Goal: Communication & Community: Answer question/provide support

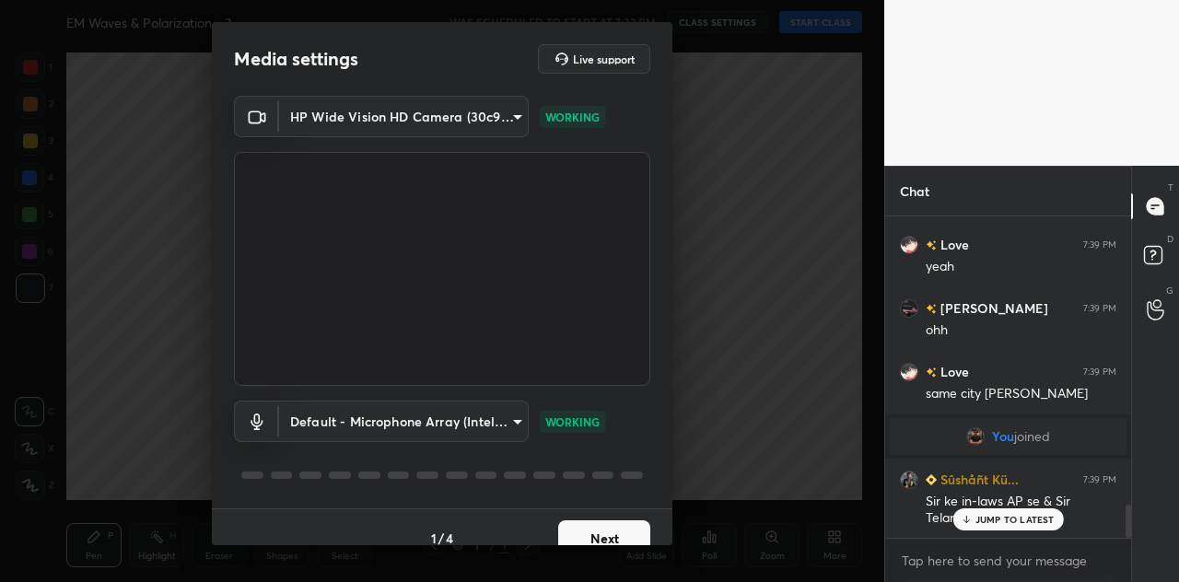
scroll to position [2838, 0]
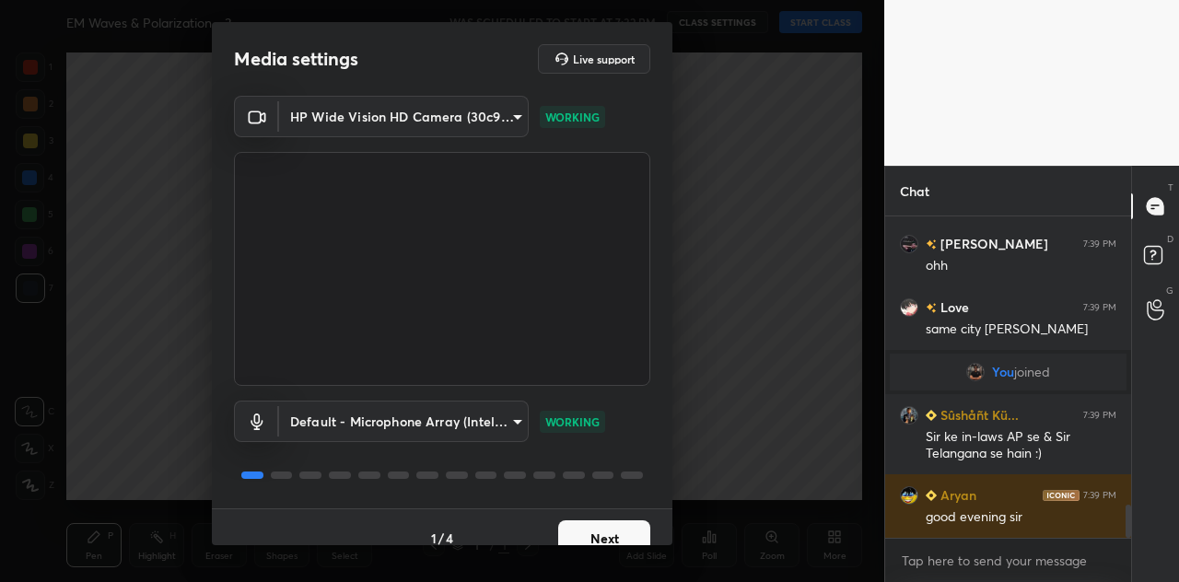
click at [595, 529] on button "Next" at bounding box center [604, 538] width 92 height 37
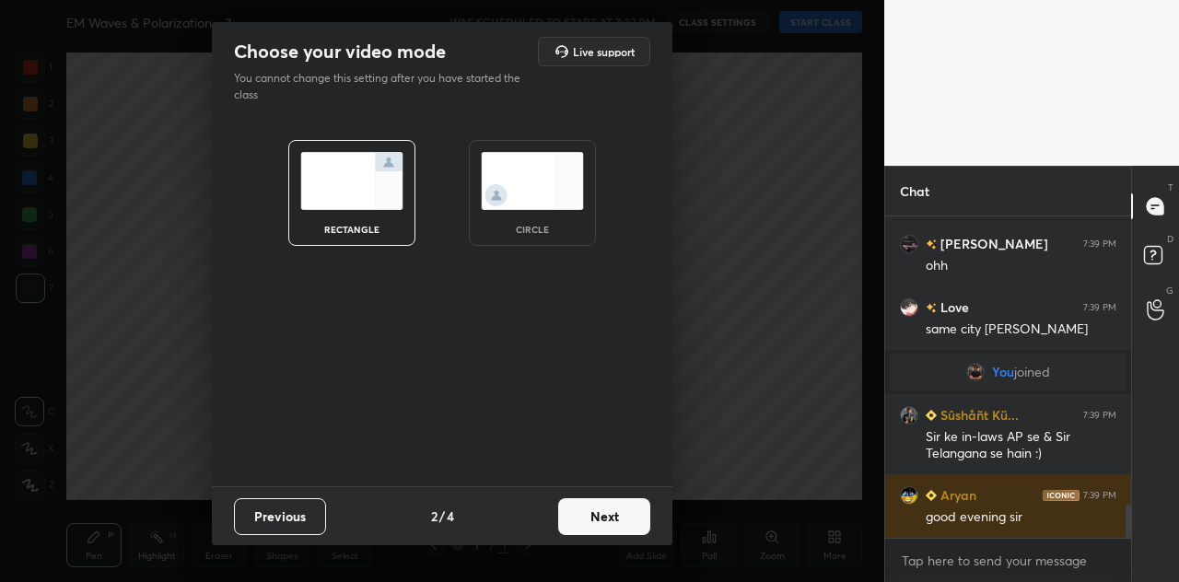
scroll to position [2901, 0]
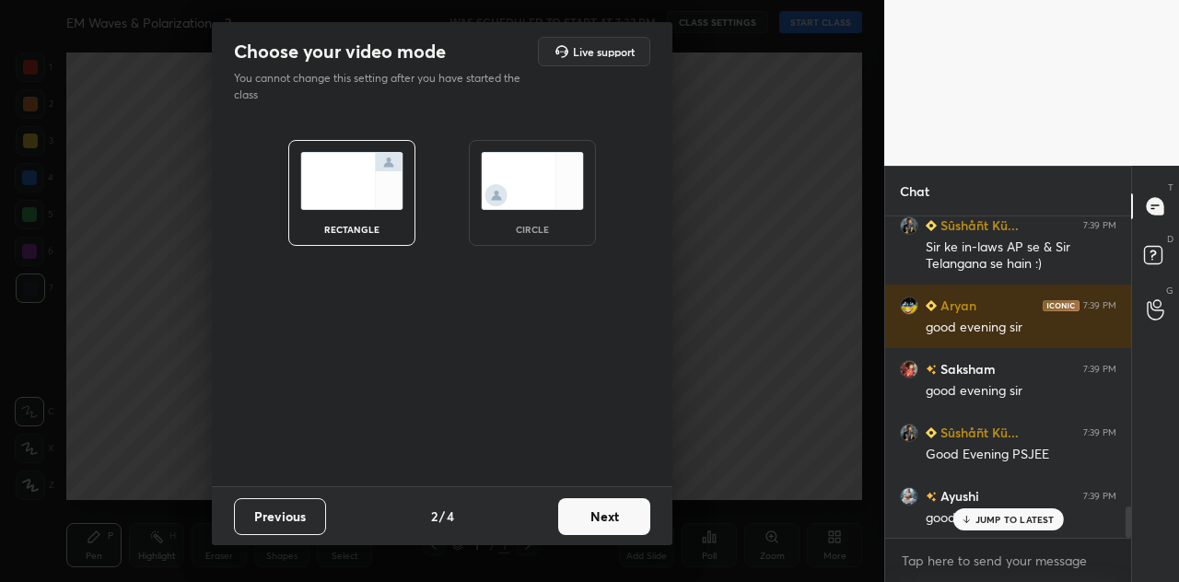
click at [596, 520] on button "Next" at bounding box center [604, 516] width 92 height 37
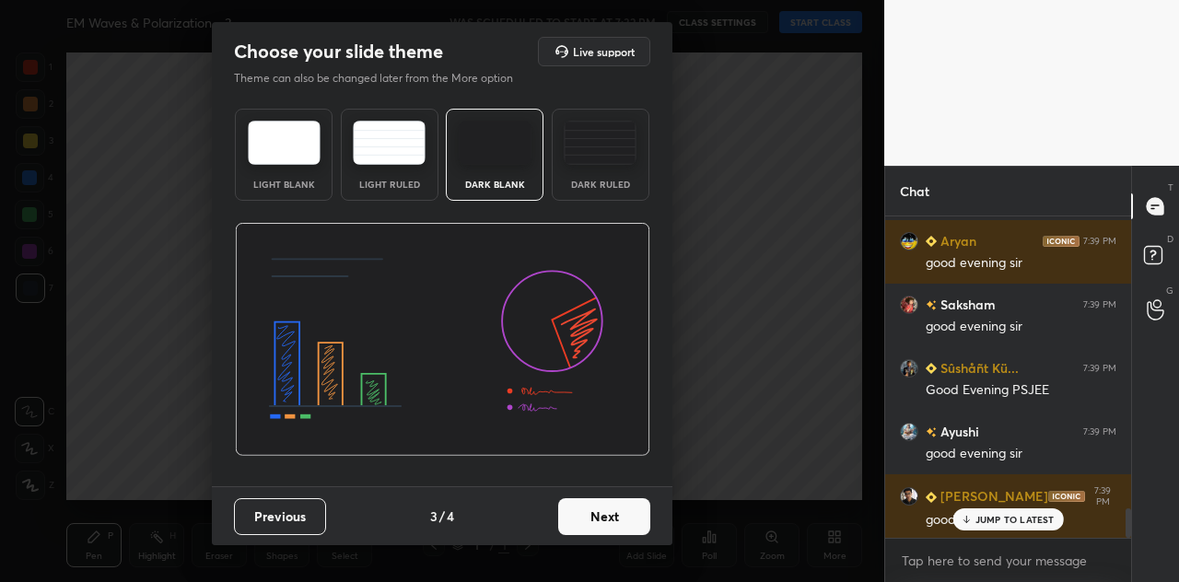
scroll to position [3155, 0]
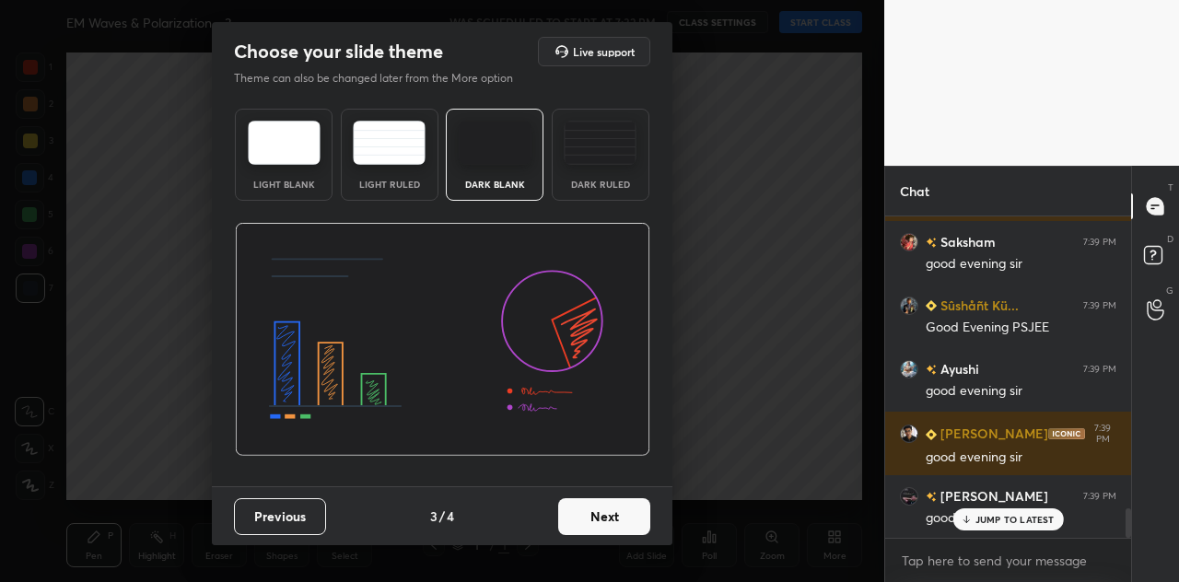
click at [619, 517] on button "Next" at bounding box center [604, 516] width 92 height 37
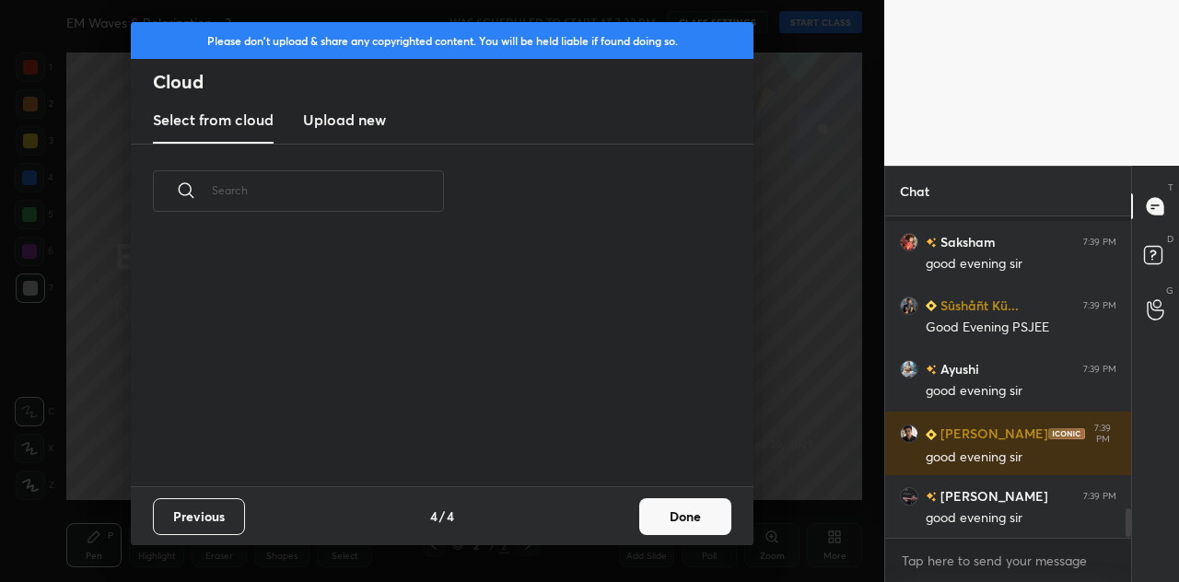
scroll to position [3282, 0]
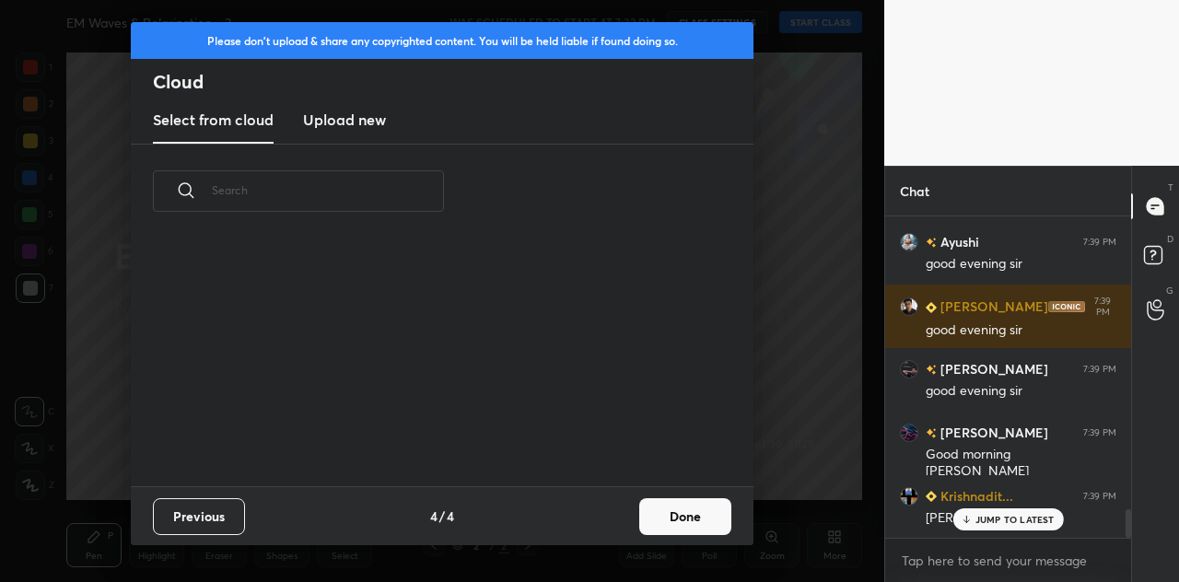
click at [343, 126] on h3 "Upload new" at bounding box center [344, 120] width 83 height 22
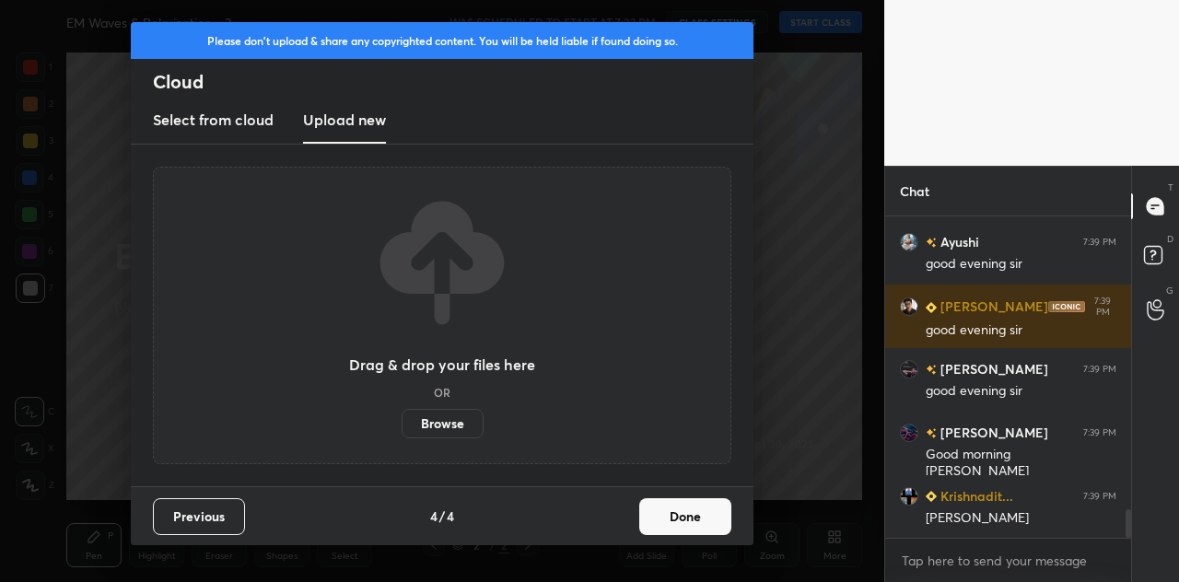
scroll to position [3326, 0]
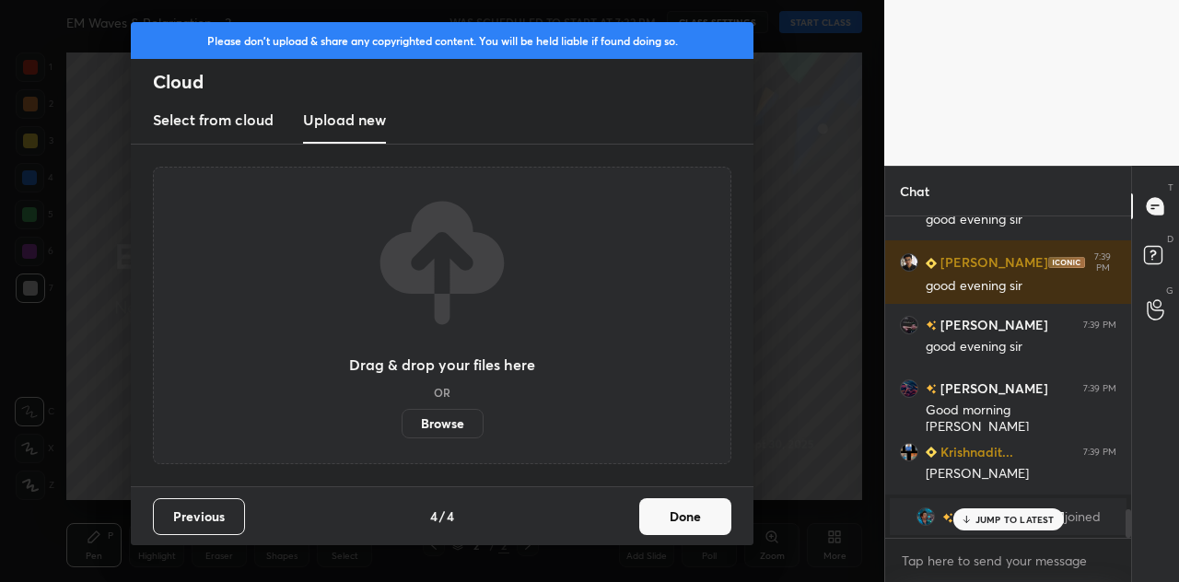
click at [440, 417] on label "Browse" at bounding box center [442, 423] width 82 height 29
click at [401, 417] on input "Browse" at bounding box center [401, 423] width 0 height 29
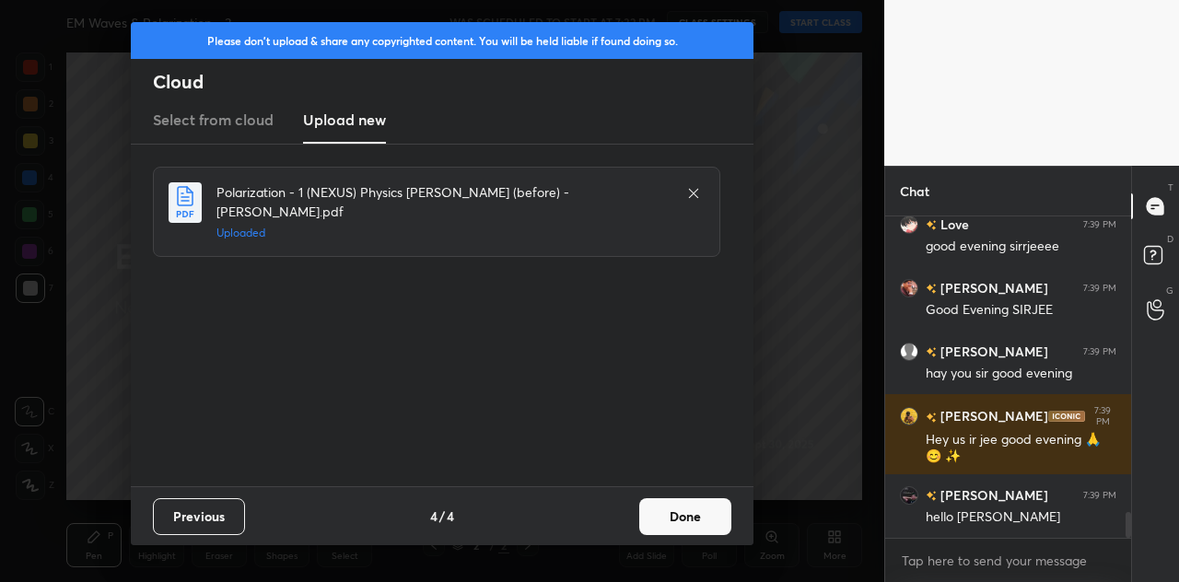
click at [680, 513] on button "Done" at bounding box center [685, 516] width 92 height 37
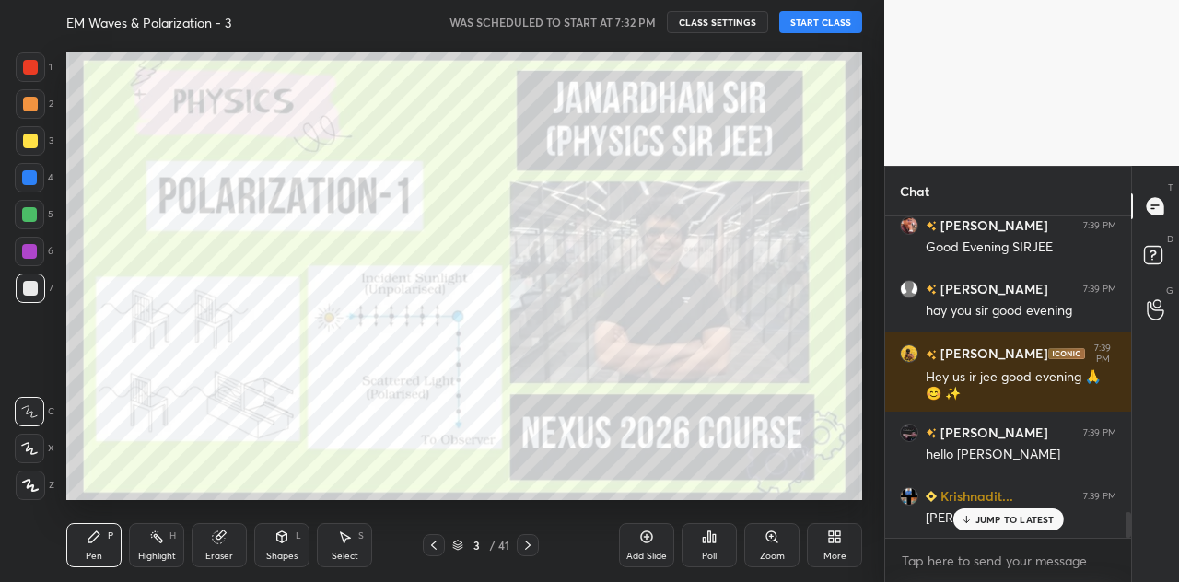
click at [829, 27] on button "START CLASS" at bounding box center [820, 22] width 83 height 22
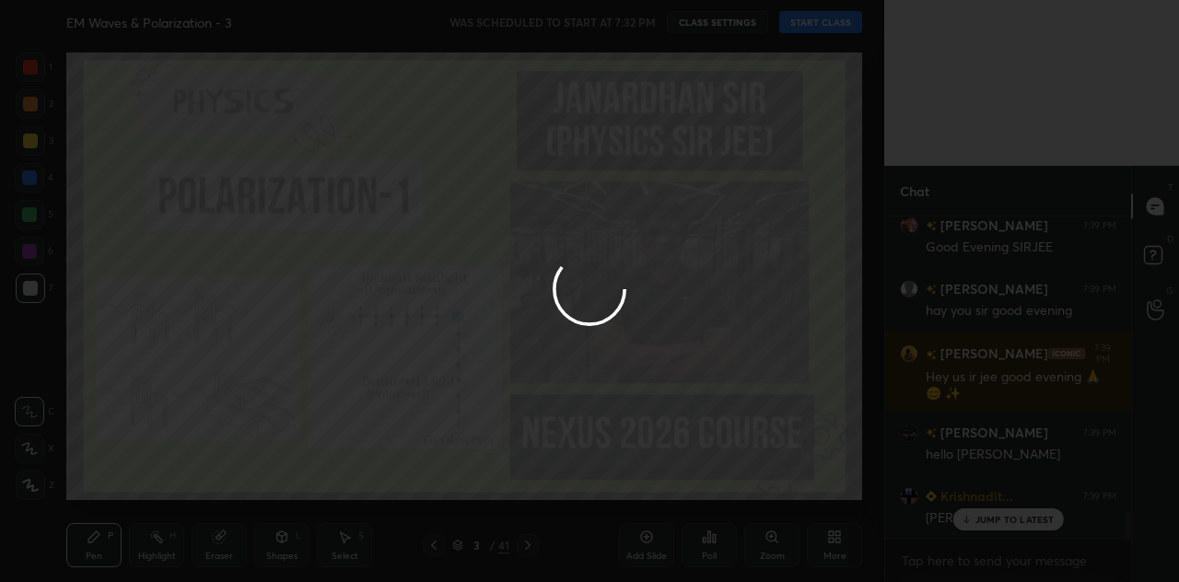
type textarea "x"
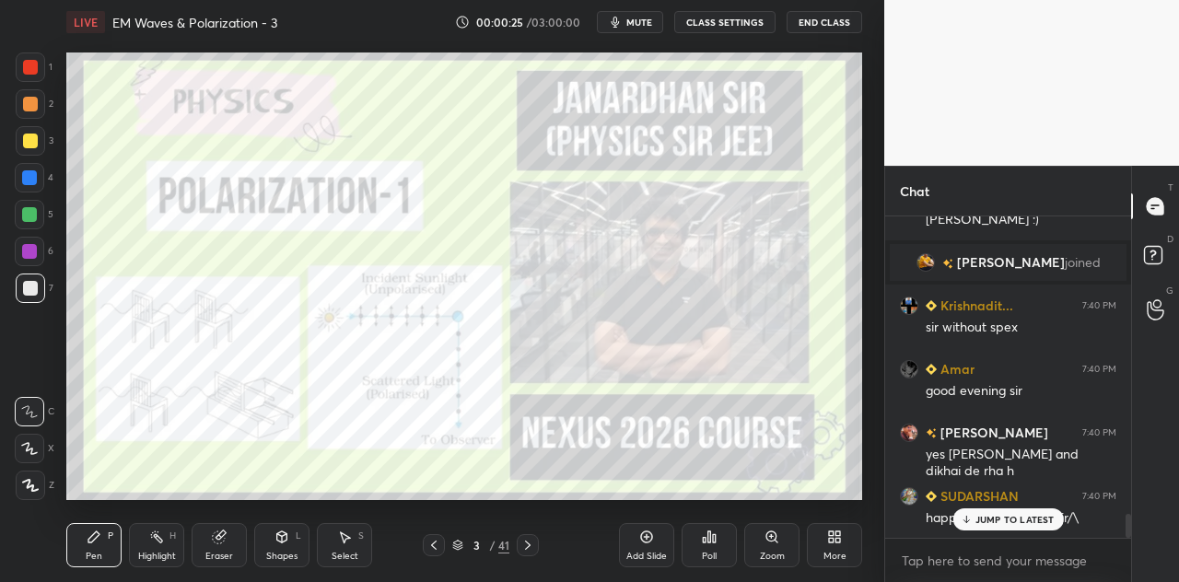
click at [1022, 518] on p "JUMP TO LATEST" at bounding box center [1014, 519] width 79 height 11
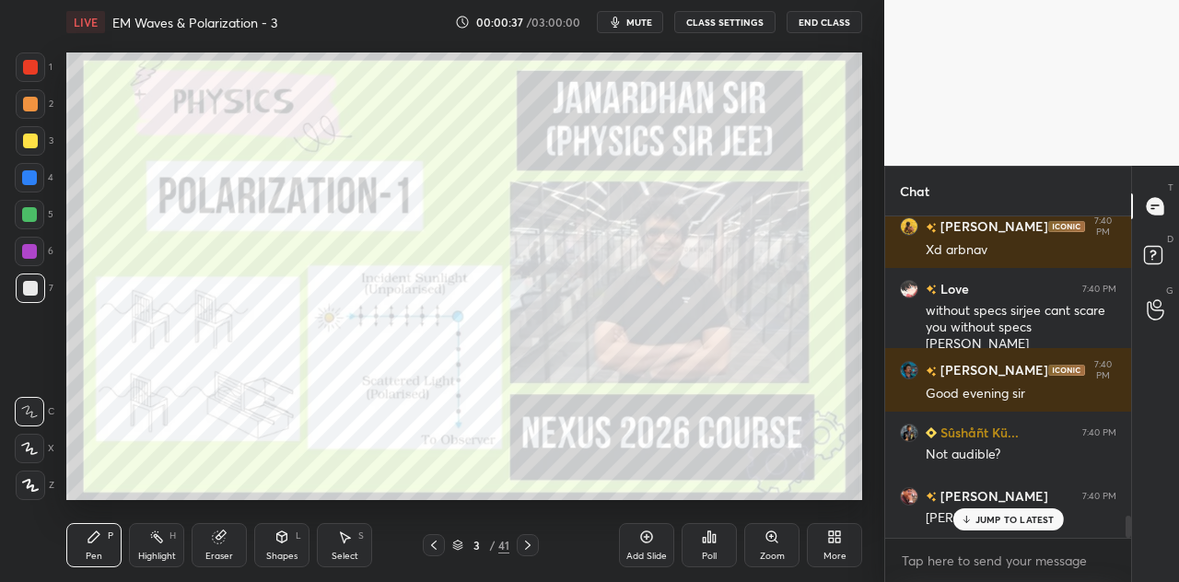
scroll to position [4547, 0]
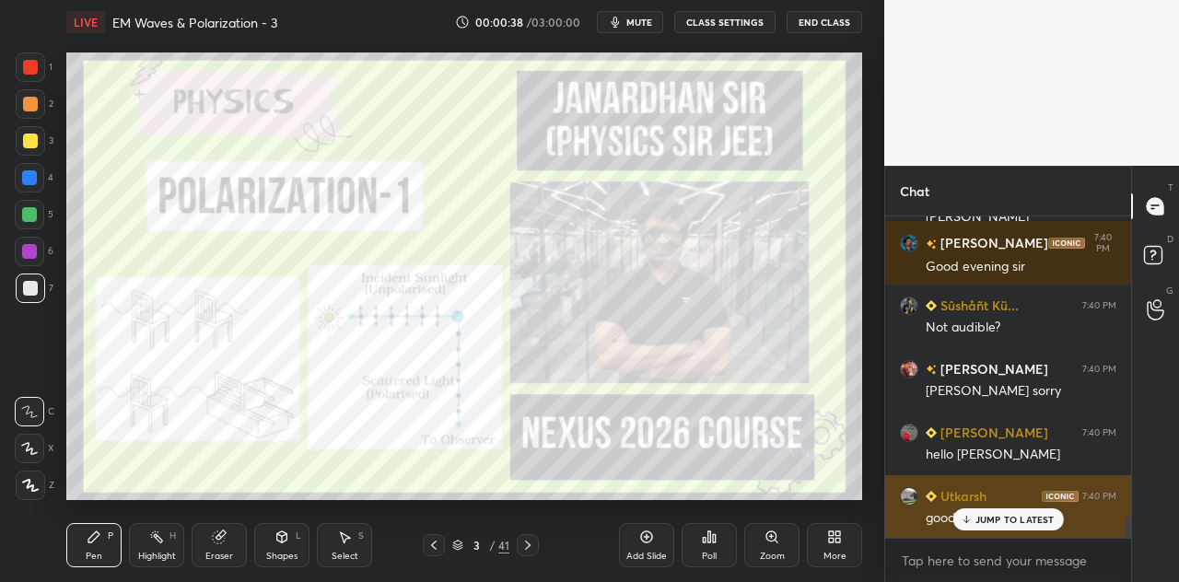
click at [1031, 514] on p "JUMP TO LATEST" at bounding box center [1014, 519] width 79 height 11
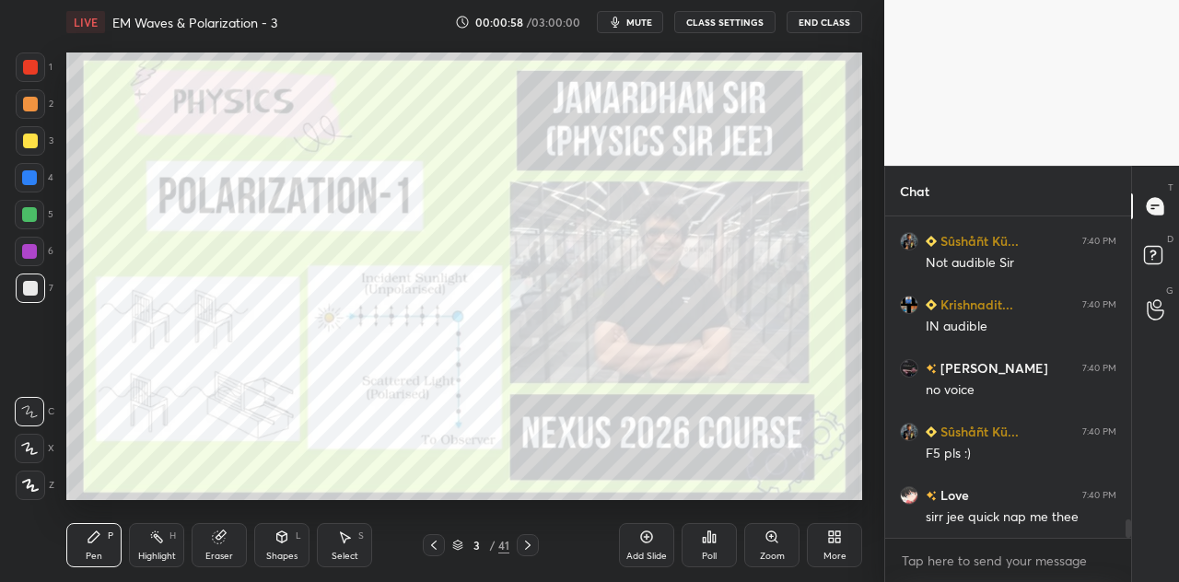
scroll to position [5437, 0]
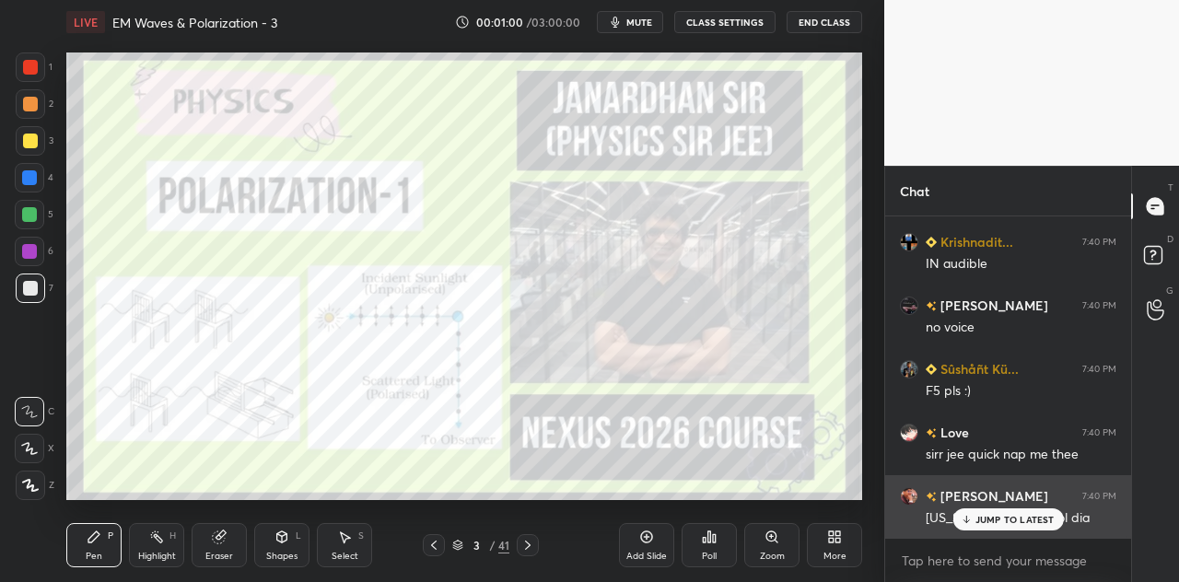
click at [1016, 517] on p "JUMP TO LATEST" at bounding box center [1014, 519] width 79 height 11
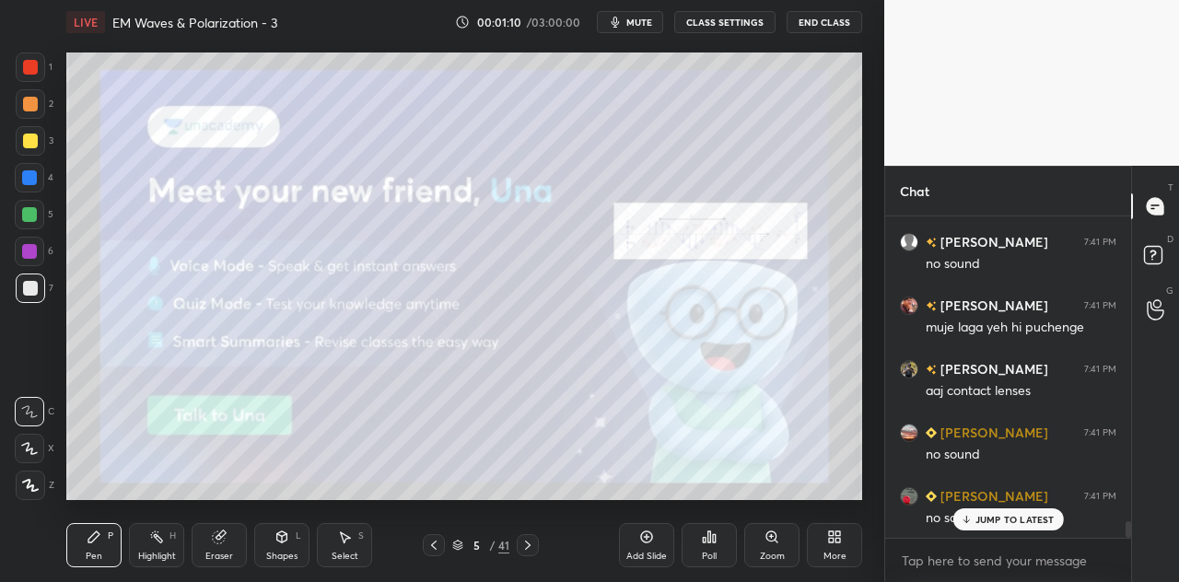
scroll to position [5882, 0]
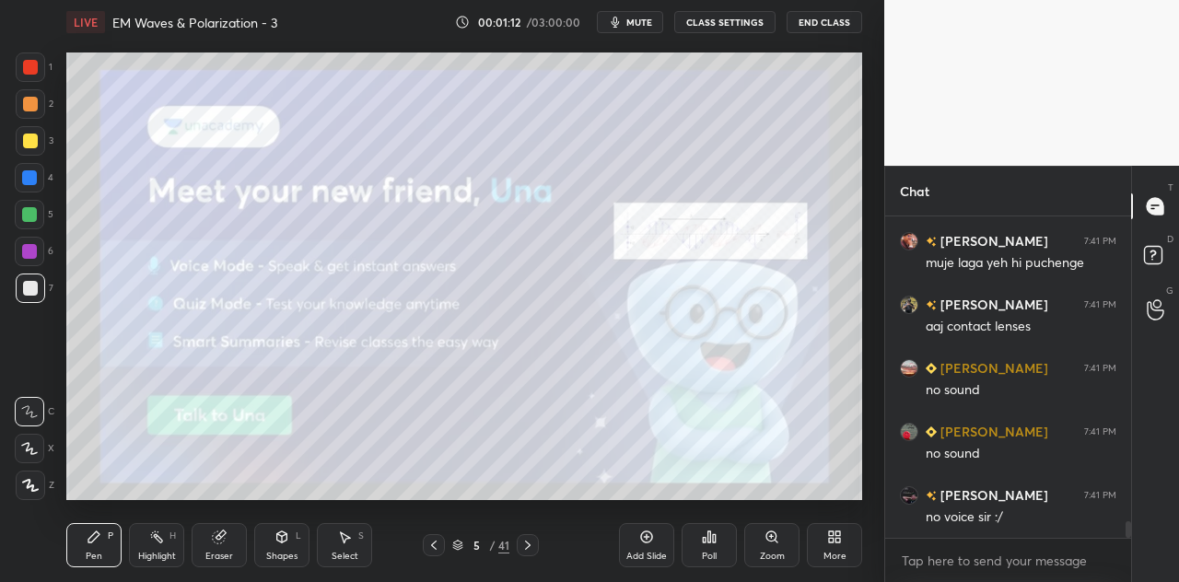
click at [33, 178] on div at bounding box center [29, 177] width 15 height 15
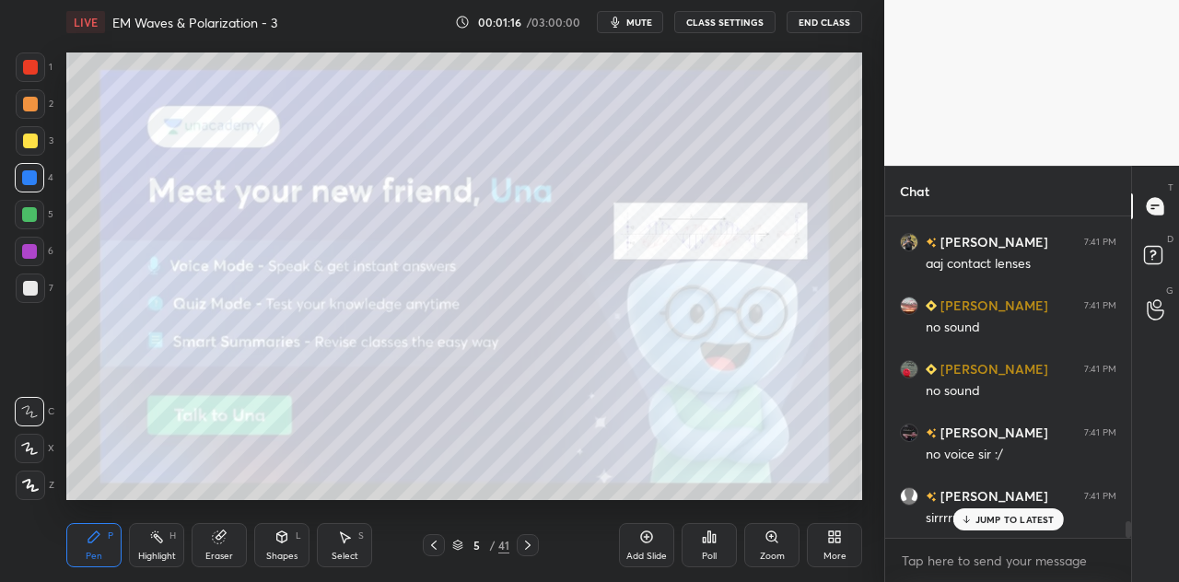
scroll to position [6072, 0]
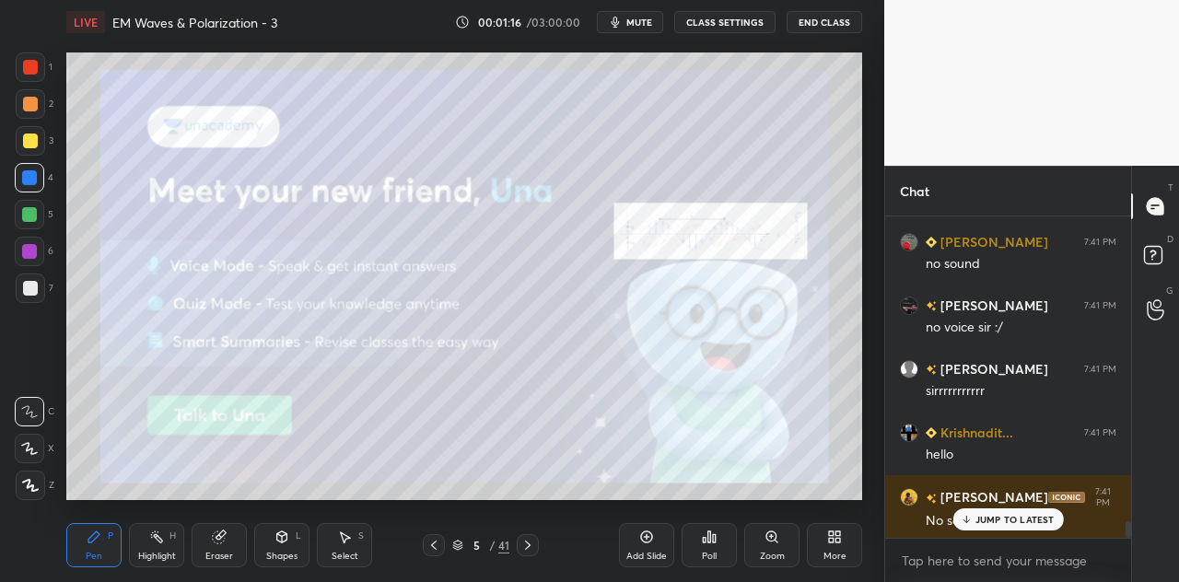
click at [35, 484] on icon at bounding box center [30, 485] width 17 height 13
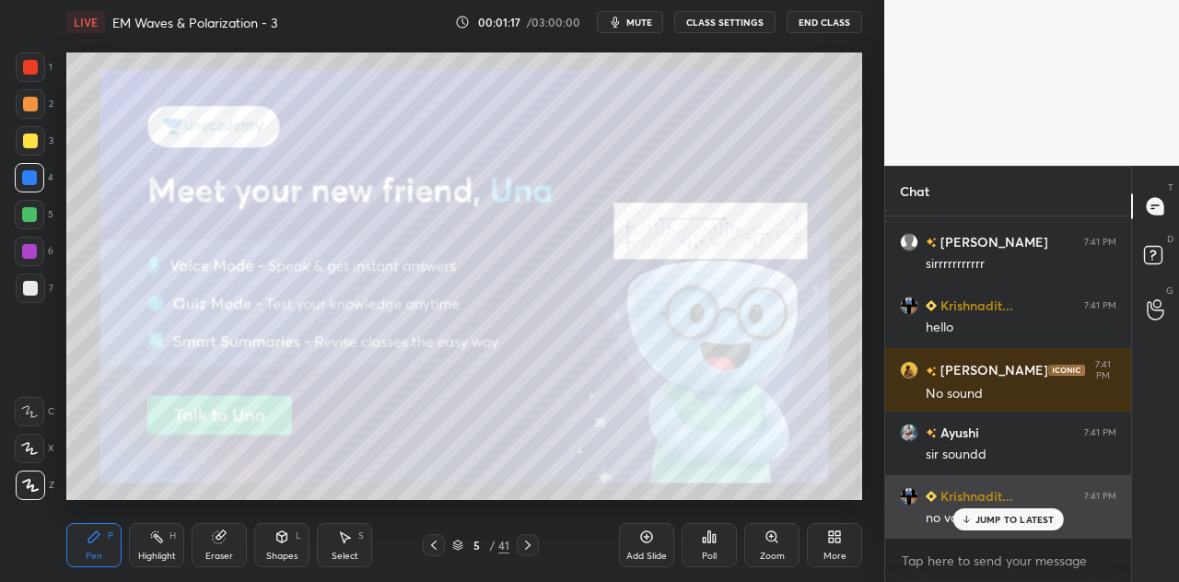
click at [983, 520] on p "JUMP TO LATEST" at bounding box center [1014, 519] width 79 height 11
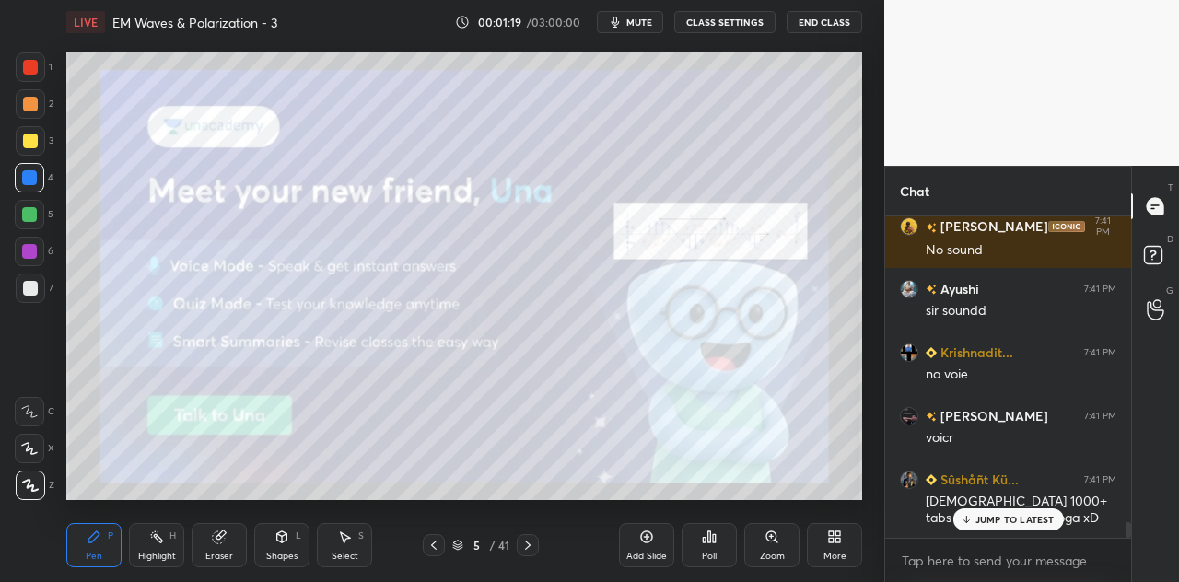
scroll to position [6470, 0]
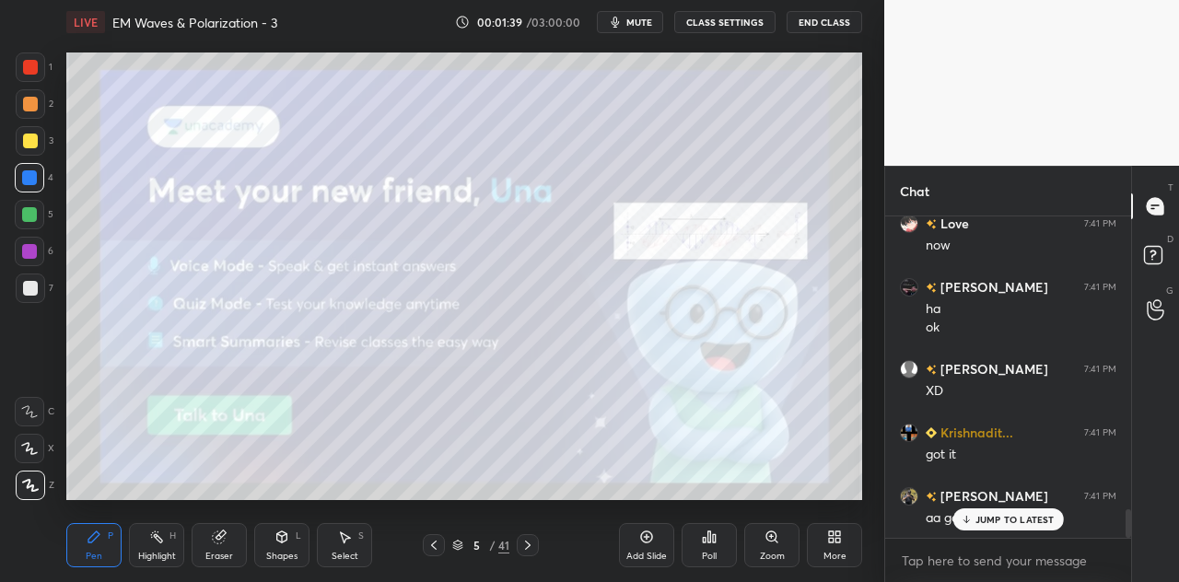
scroll to position [3315, 0]
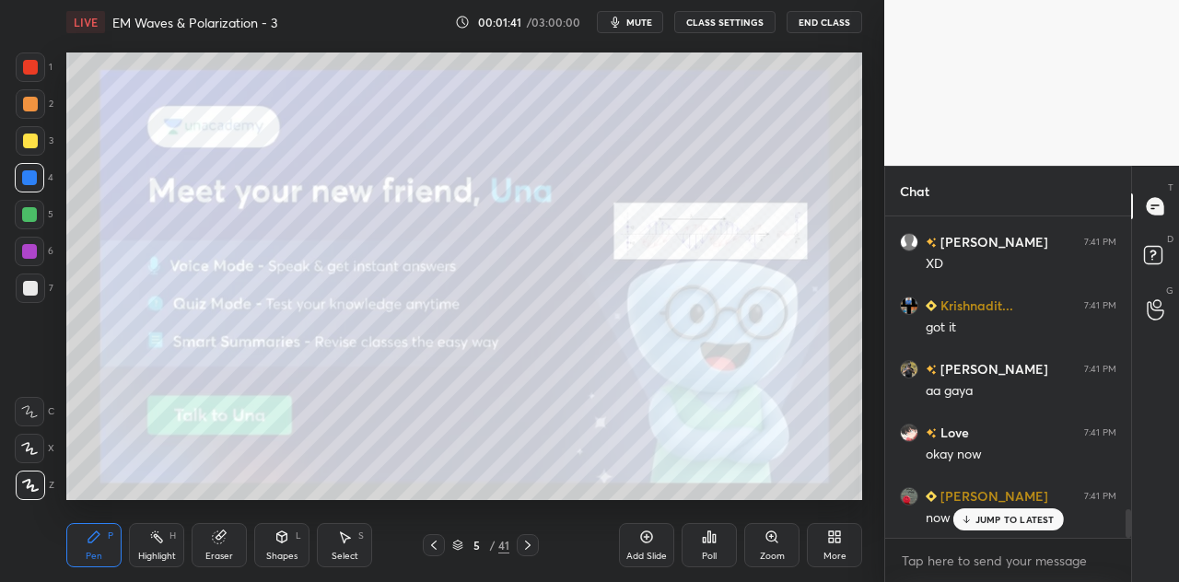
click at [985, 517] on p "JUMP TO LATEST" at bounding box center [1014, 519] width 79 height 11
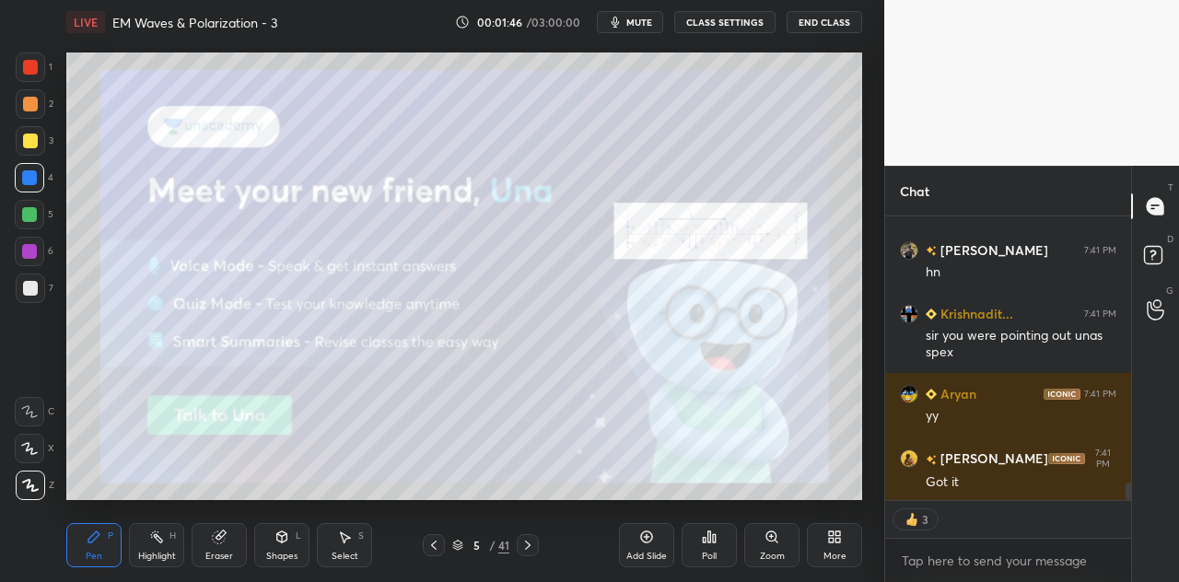
scroll to position [0, 0]
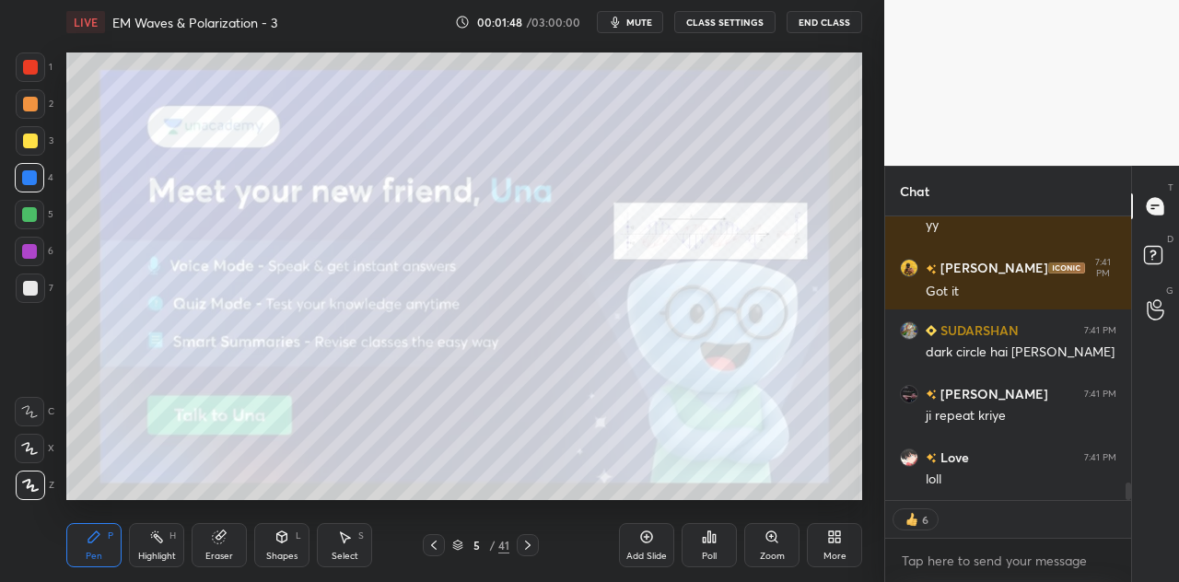
click at [33, 254] on div at bounding box center [29, 251] width 15 height 15
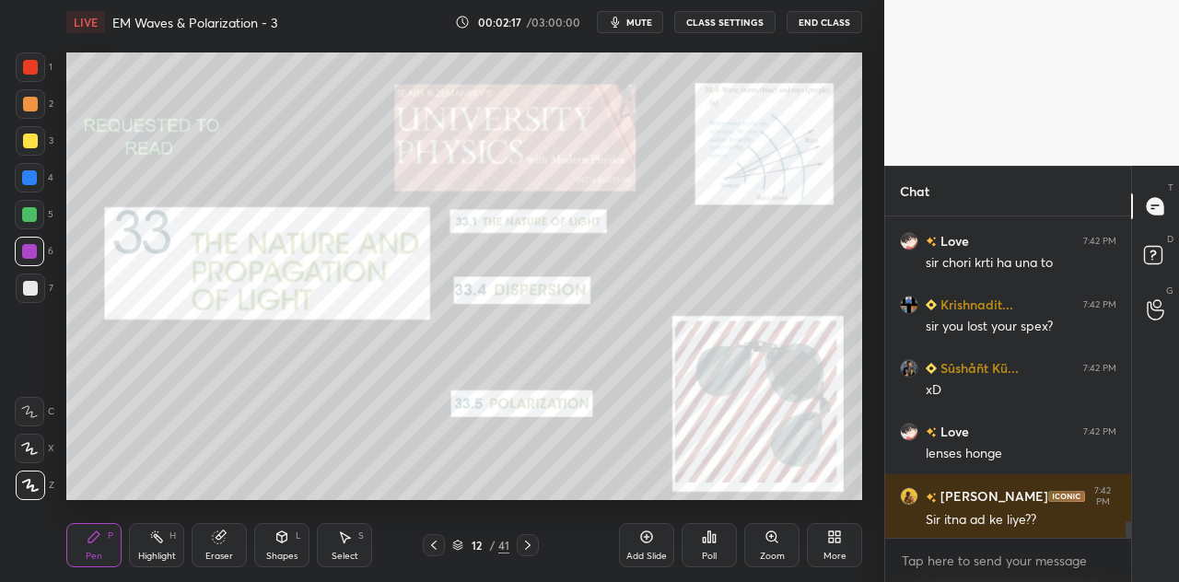
click at [34, 71] on div at bounding box center [30, 67] width 15 height 15
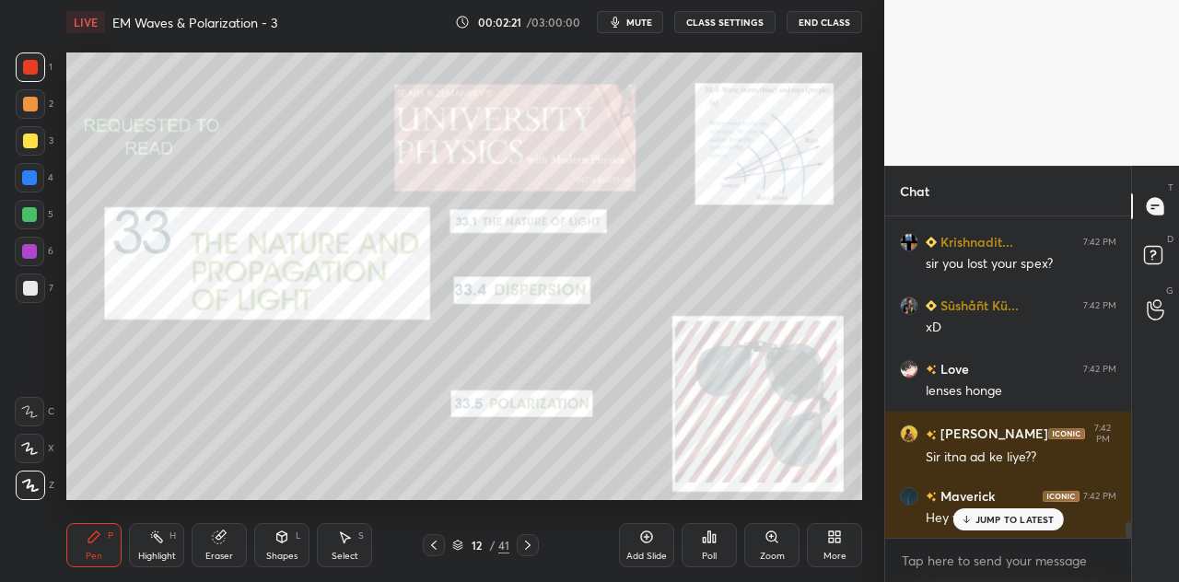
click at [292, 549] on div "Shapes L" at bounding box center [281, 545] width 55 height 44
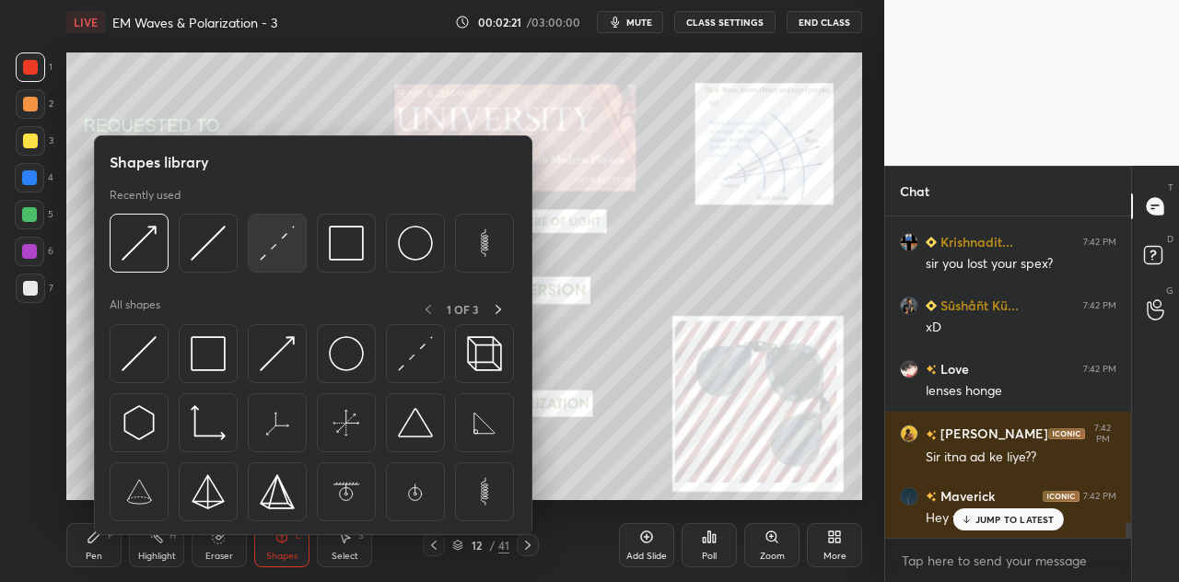
click at [272, 254] on img at bounding box center [277, 243] width 35 height 35
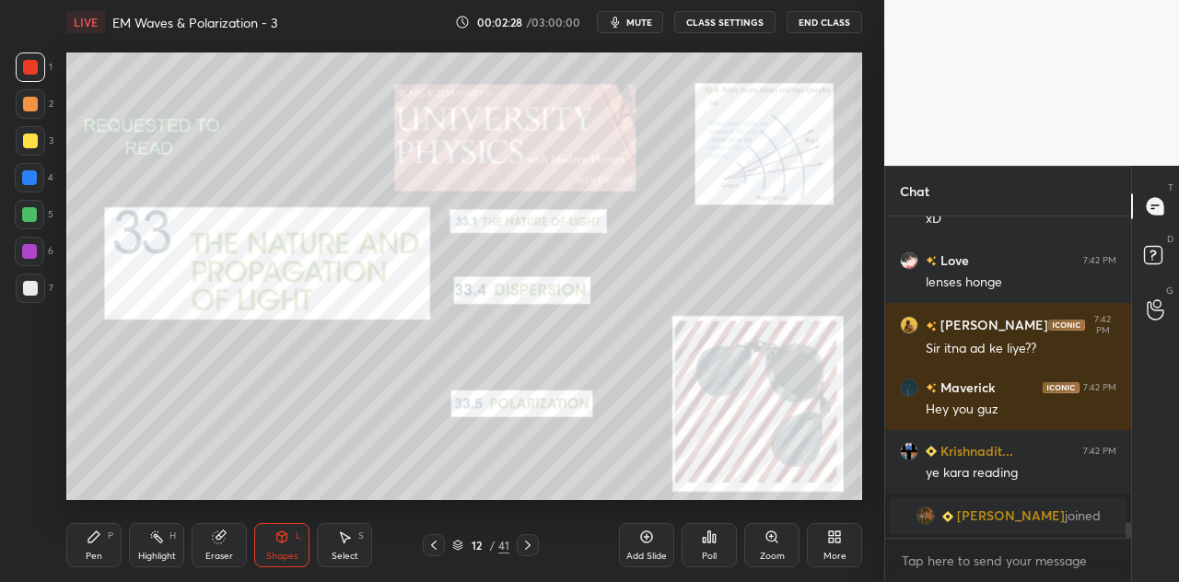
click at [99, 543] on icon at bounding box center [94, 536] width 15 height 15
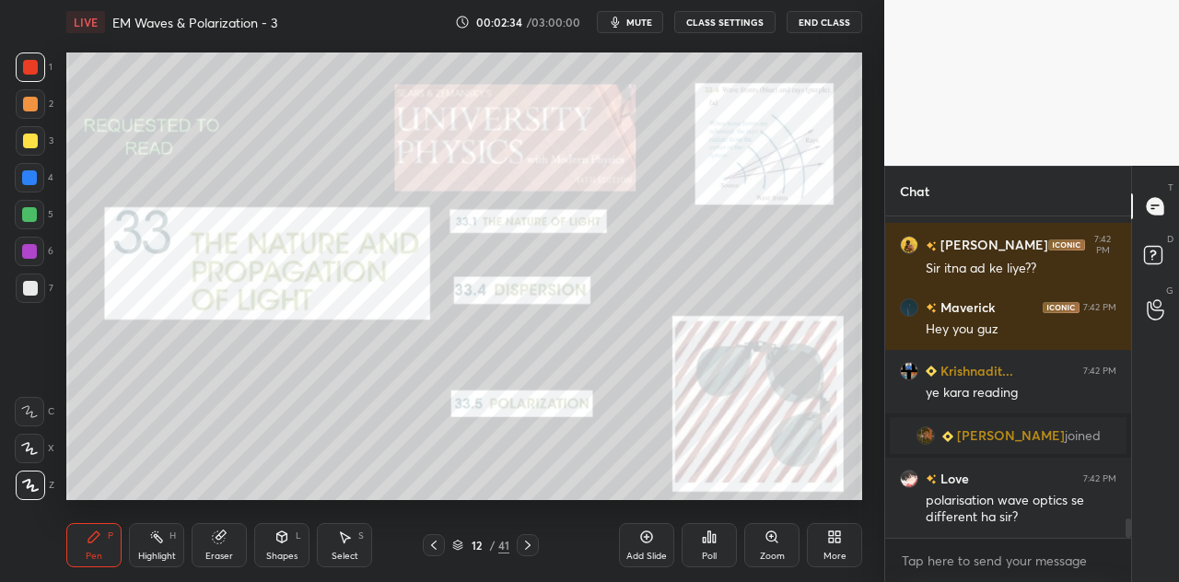
click at [29, 180] on div at bounding box center [29, 177] width 15 height 15
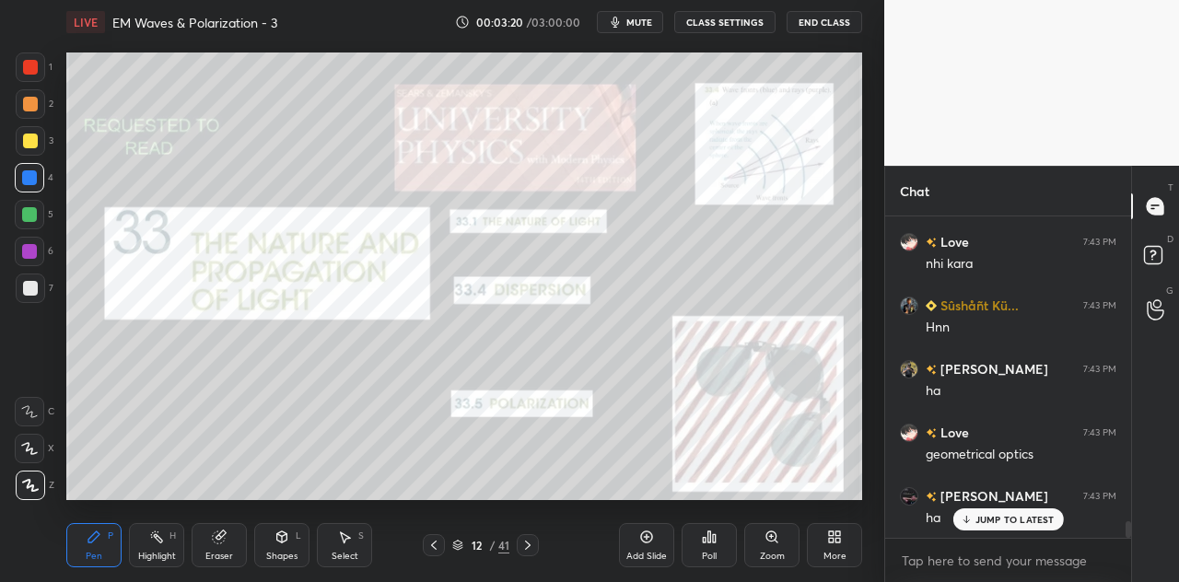
scroll to position [5938, 0]
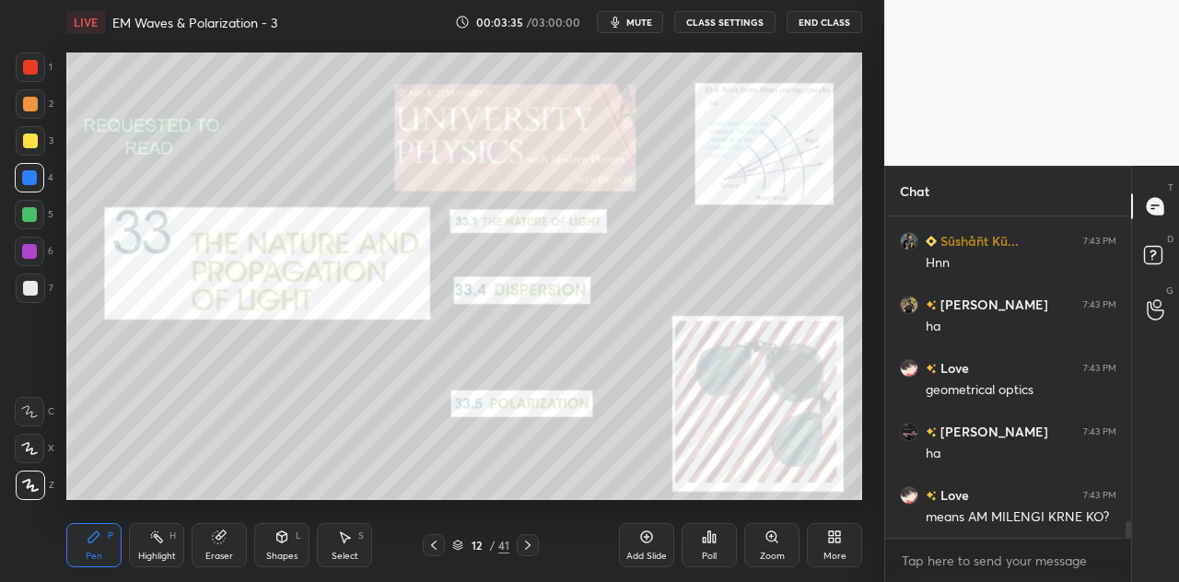
click at [30, 244] on div at bounding box center [29, 251] width 15 height 15
click at [37, 106] on div at bounding box center [30, 104] width 15 height 15
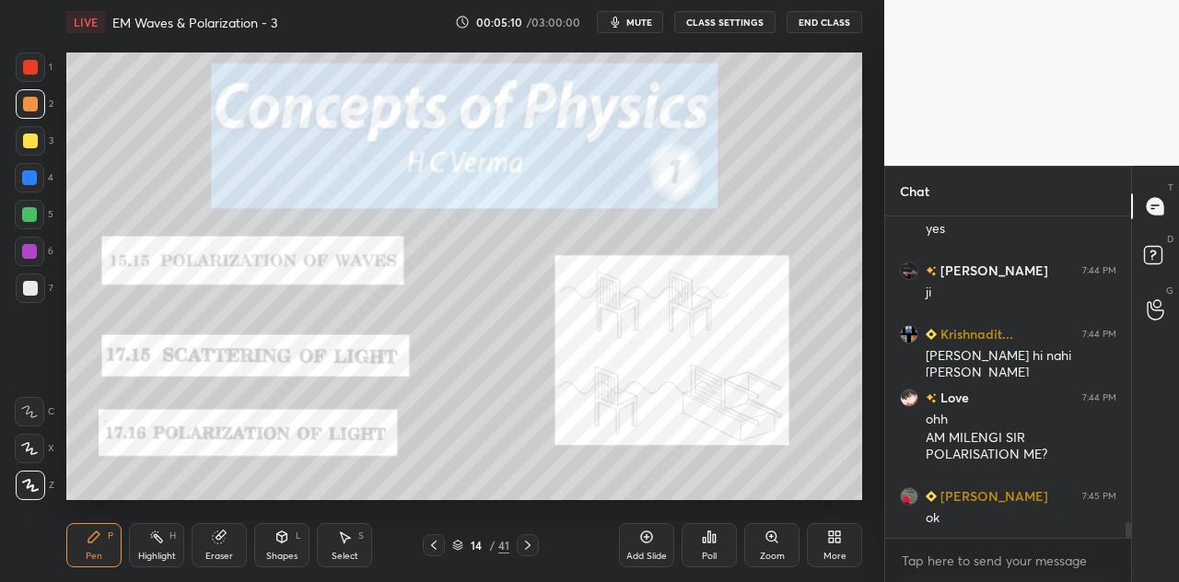
scroll to position [6481, 0]
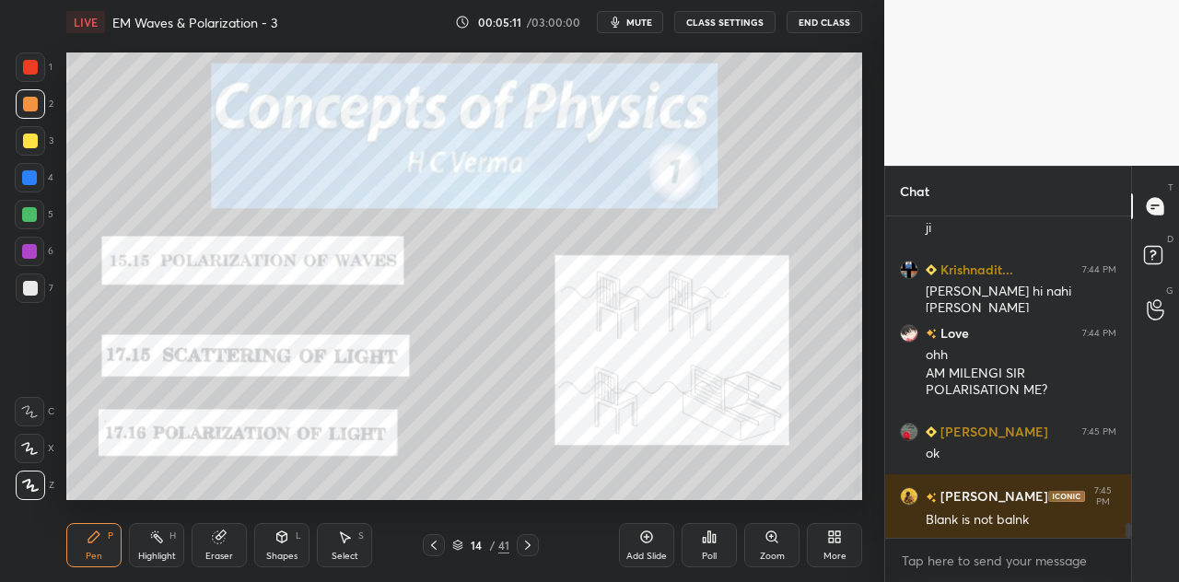
click at [33, 140] on div at bounding box center [30, 141] width 15 height 15
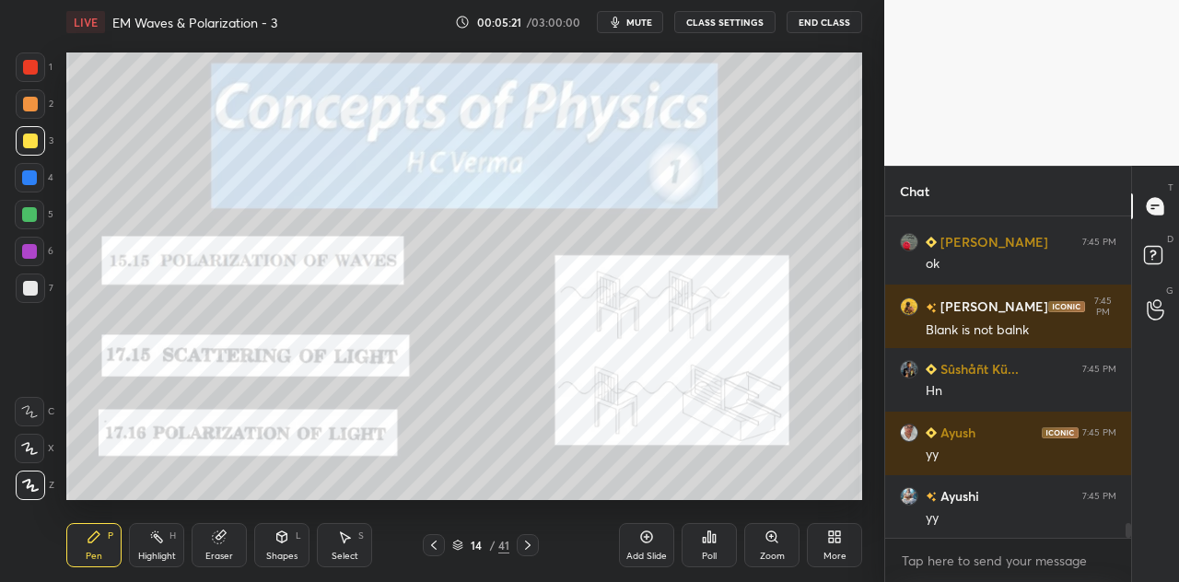
scroll to position [6735, 0]
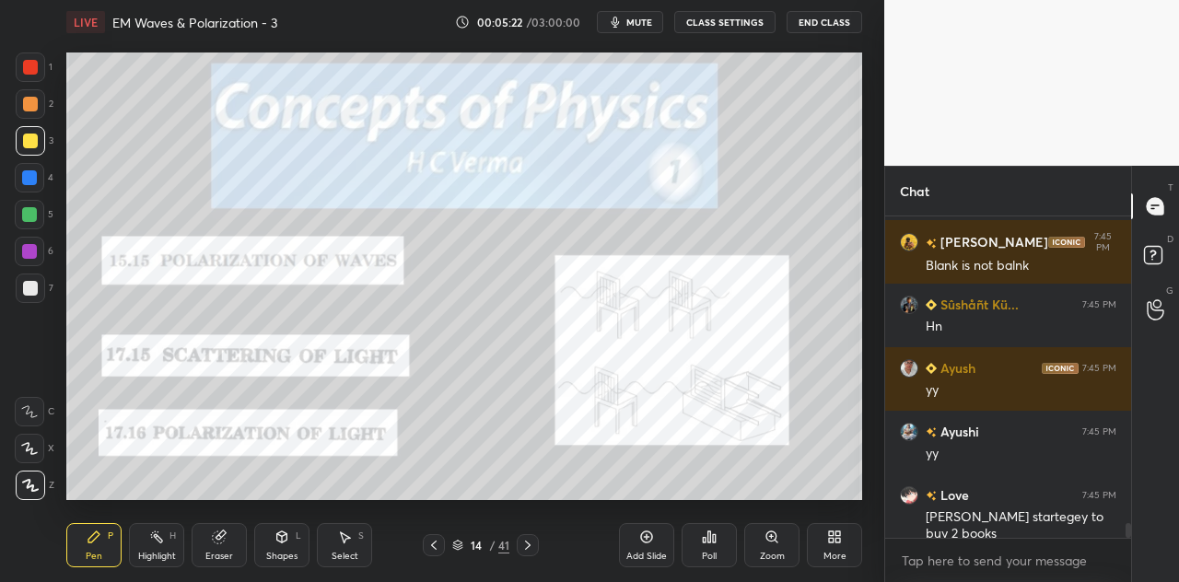
click at [285, 548] on div "Shapes L" at bounding box center [281, 545] width 55 height 44
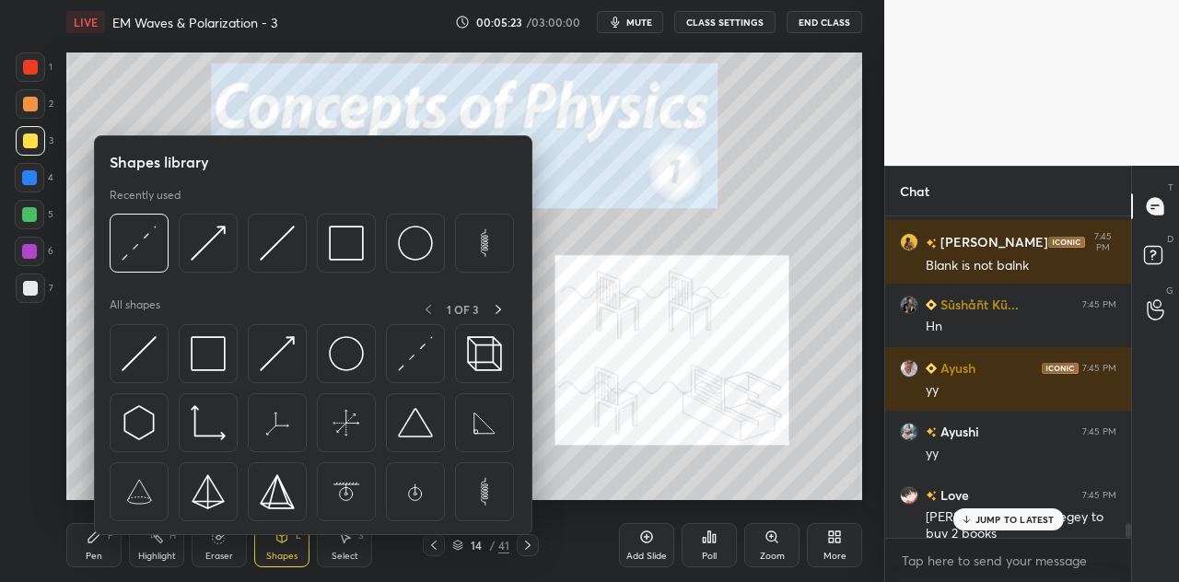
scroll to position [6798, 0]
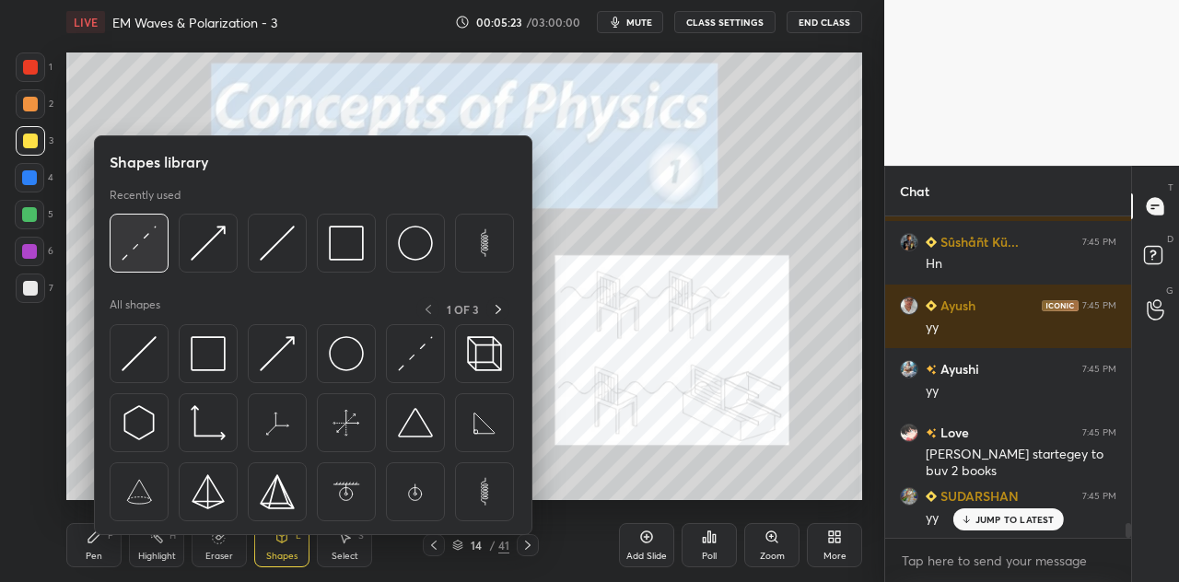
click at [146, 257] on img at bounding box center [139, 243] width 35 height 35
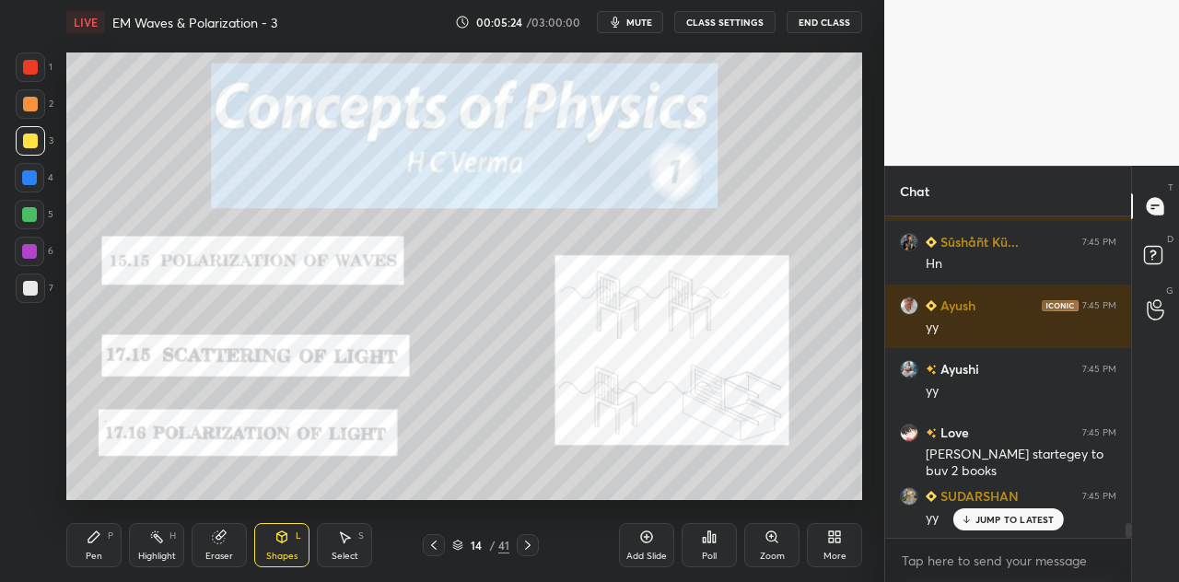
click at [35, 75] on div at bounding box center [30, 66] width 29 height 29
click at [112, 533] on div "P" at bounding box center [111, 535] width 6 height 9
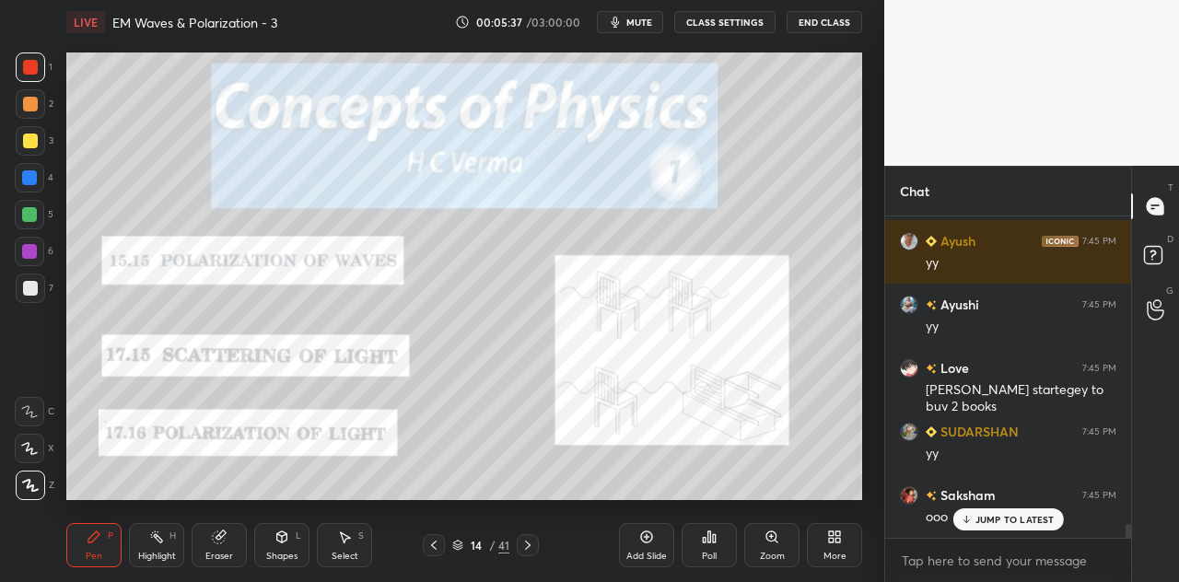
scroll to position [6925, 0]
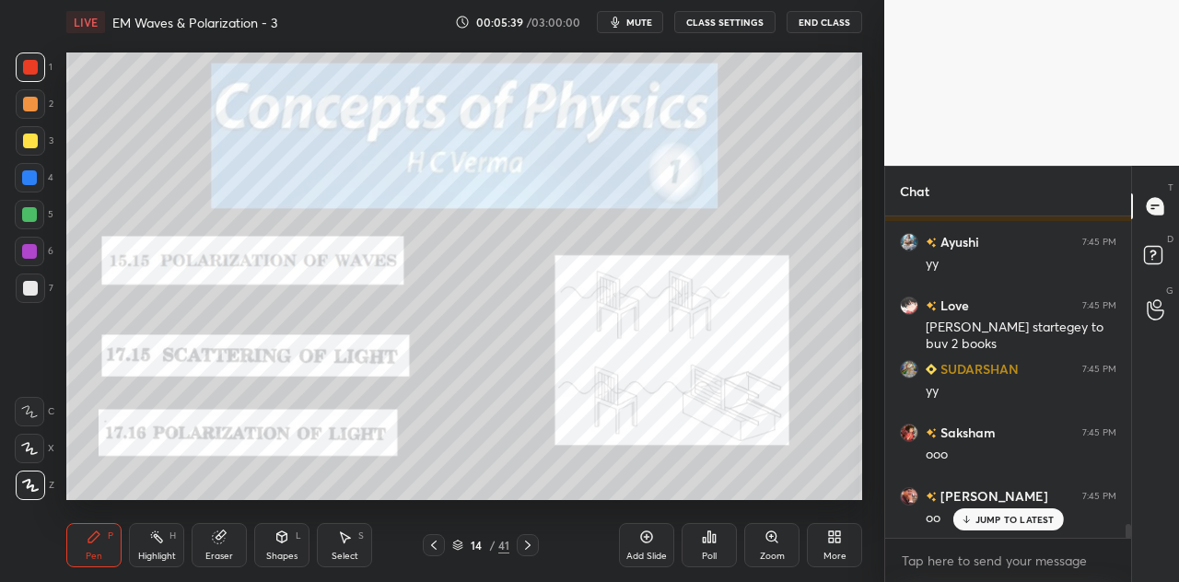
click at [300, 542] on div "Shapes L" at bounding box center [281, 545] width 55 height 44
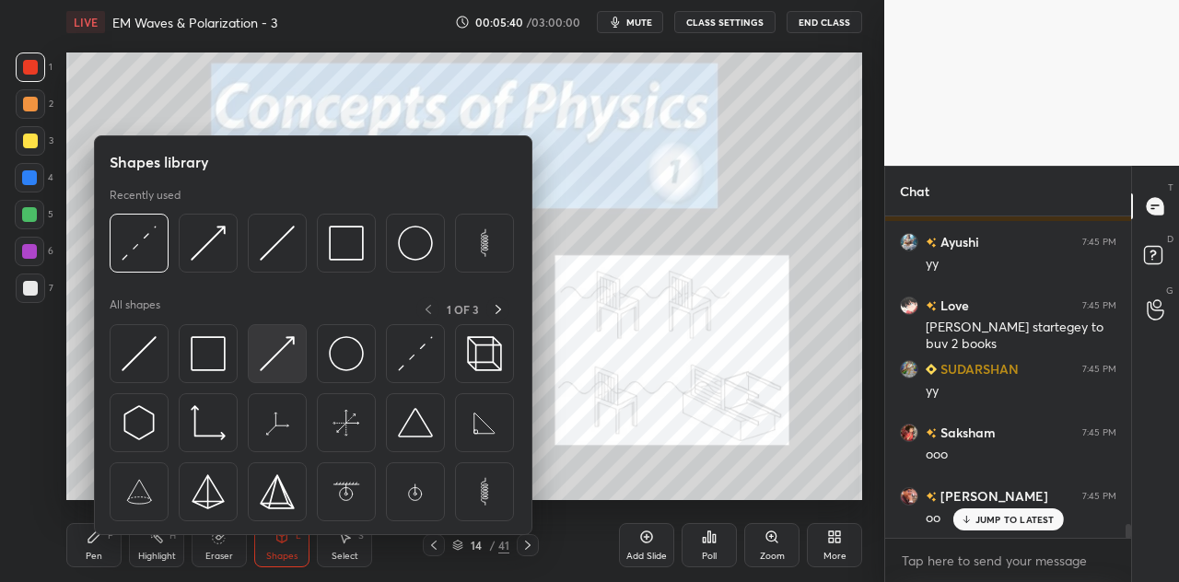
click at [265, 340] on img at bounding box center [277, 353] width 35 height 35
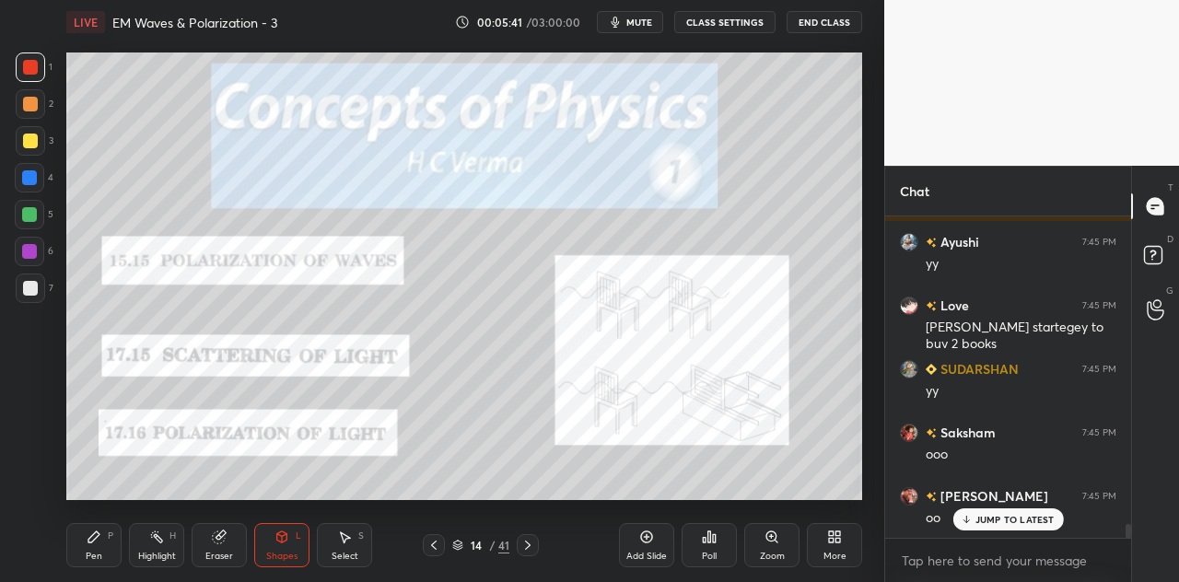
click at [34, 210] on div at bounding box center [29, 214] width 15 height 15
click at [271, 541] on div "Shapes L" at bounding box center [281, 545] width 55 height 44
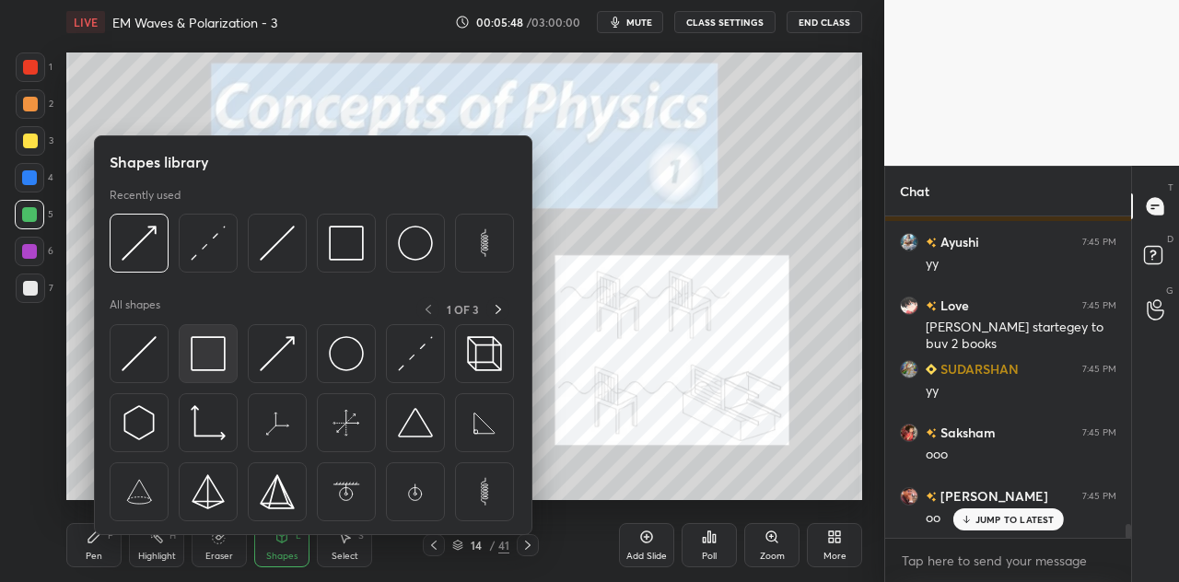
click at [212, 349] on img at bounding box center [208, 353] width 35 height 35
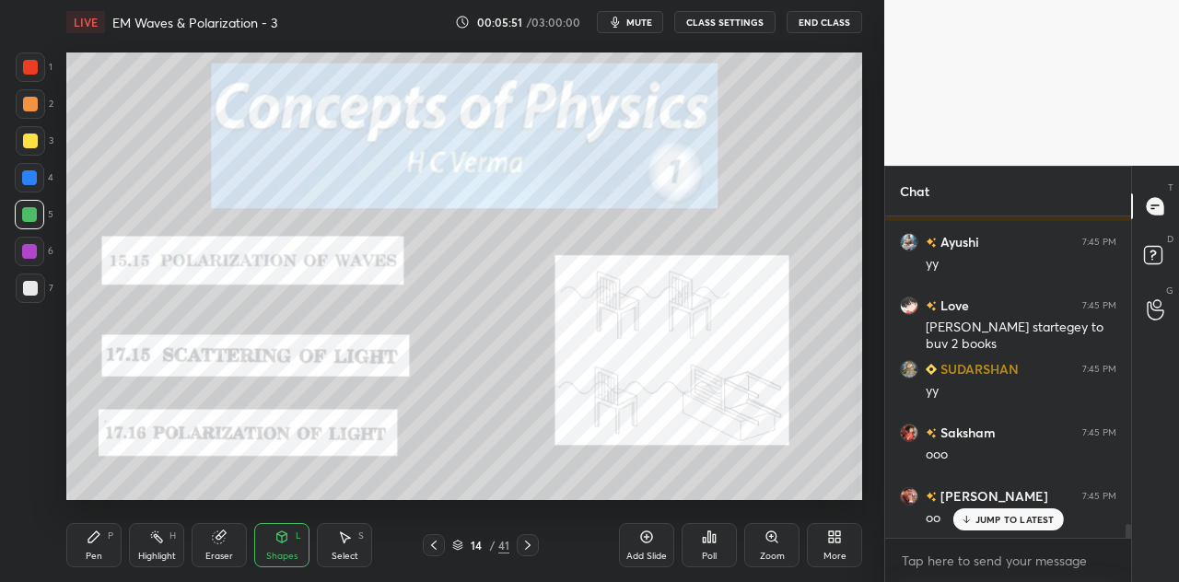
click at [34, 178] on div at bounding box center [29, 177] width 15 height 15
click at [108, 540] on div "P" at bounding box center [111, 535] width 6 height 9
click at [31, 105] on div at bounding box center [30, 104] width 15 height 15
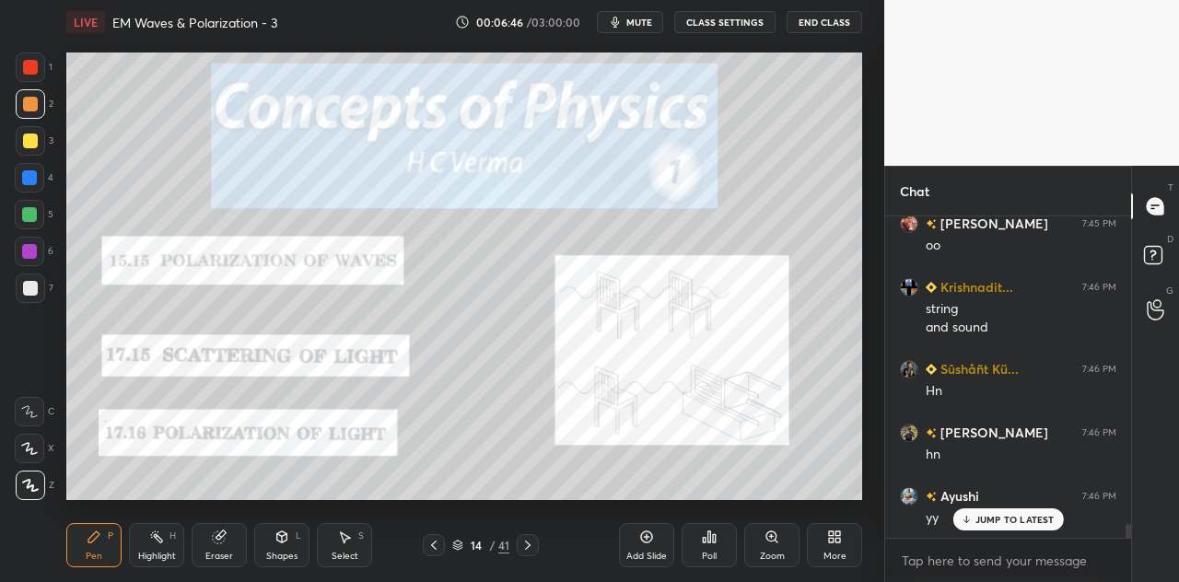
scroll to position [7242, 0]
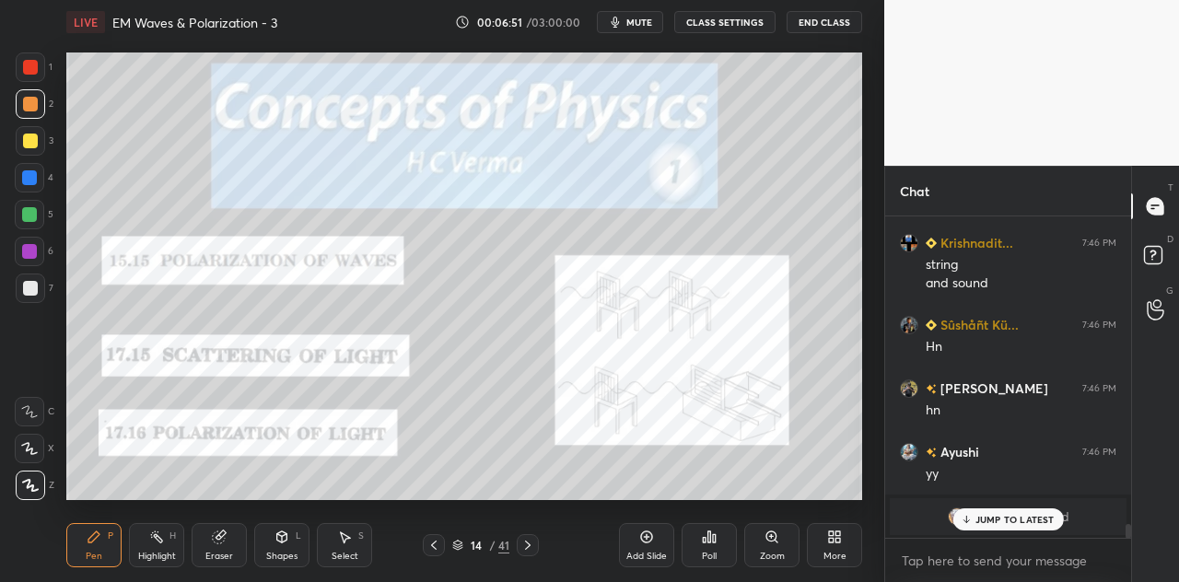
click at [41, 169] on div at bounding box center [29, 177] width 29 height 29
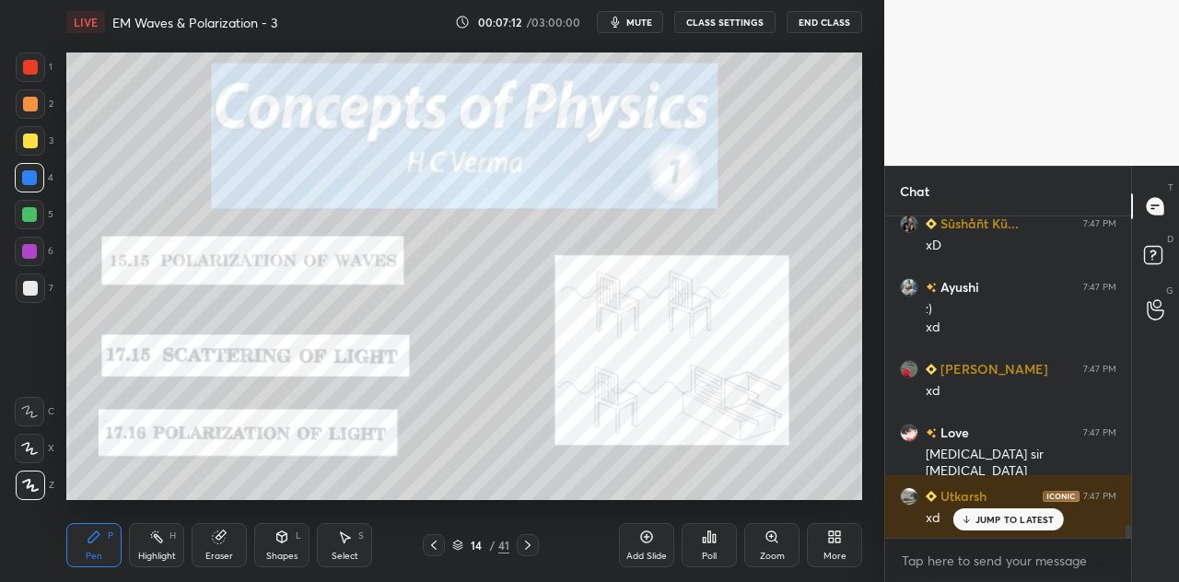
scroll to position [7706, 0]
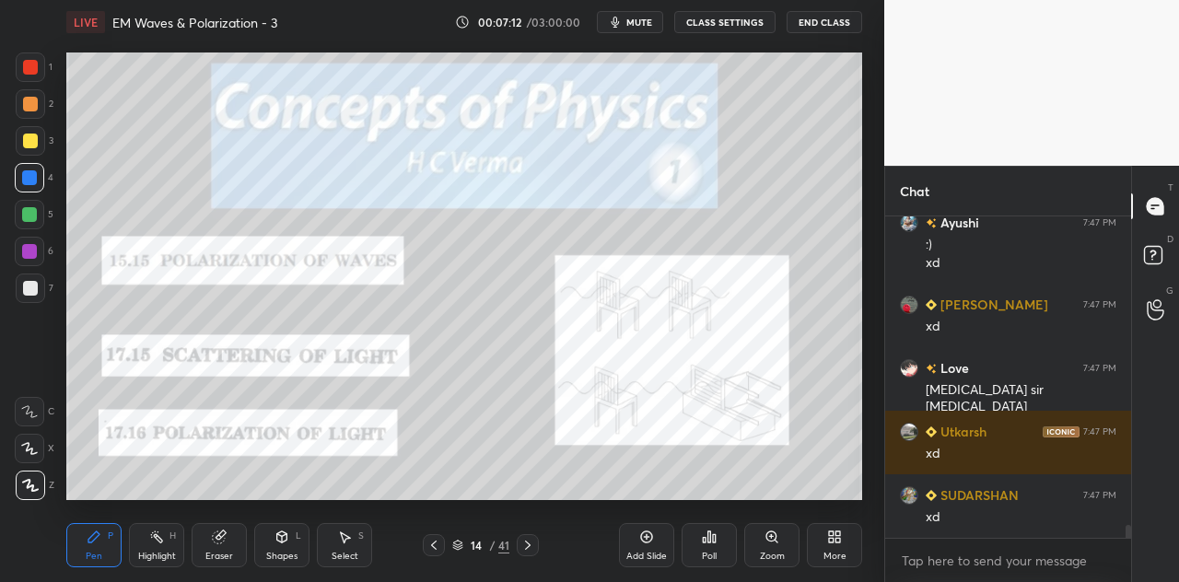
click at [32, 253] on div at bounding box center [29, 251] width 15 height 15
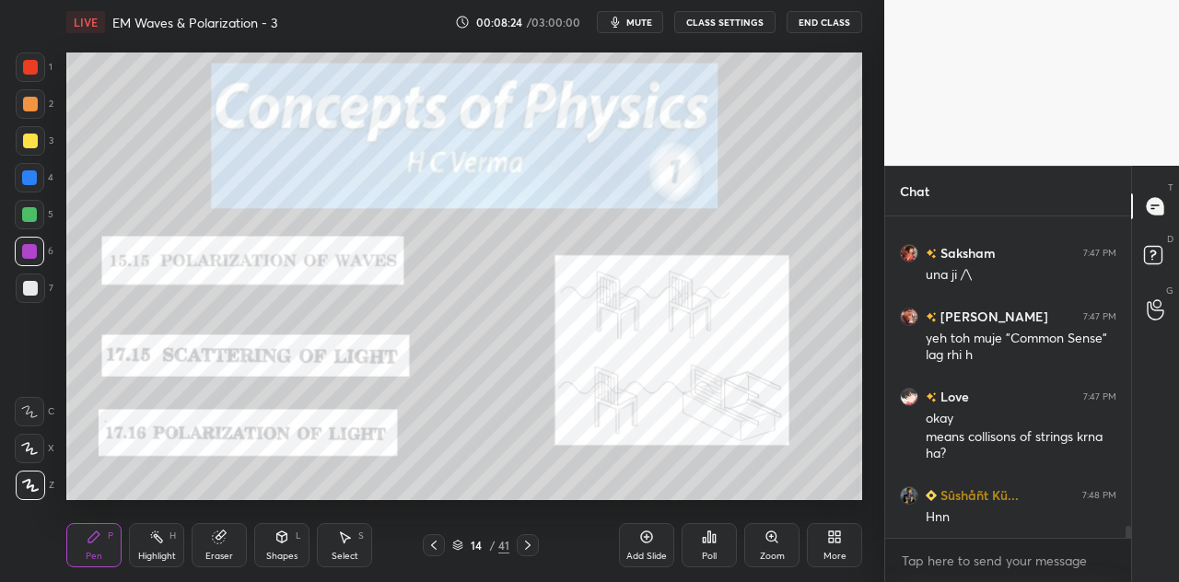
scroll to position [8328, 0]
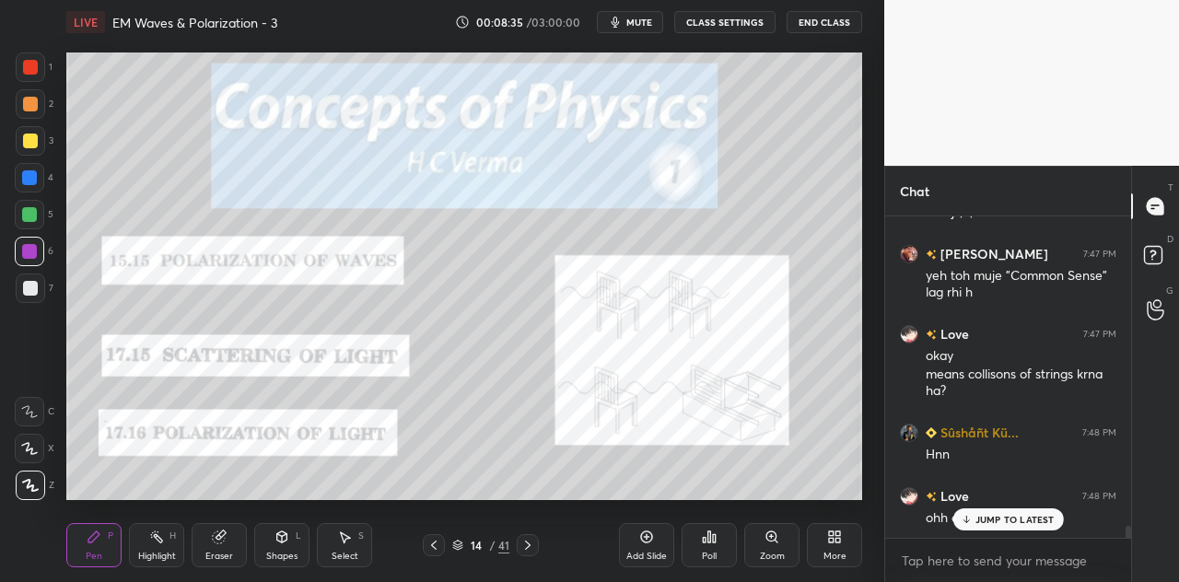
click at [998, 515] on p "JUMP TO LATEST" at bounding box center [1014, 519] width 79 height 11
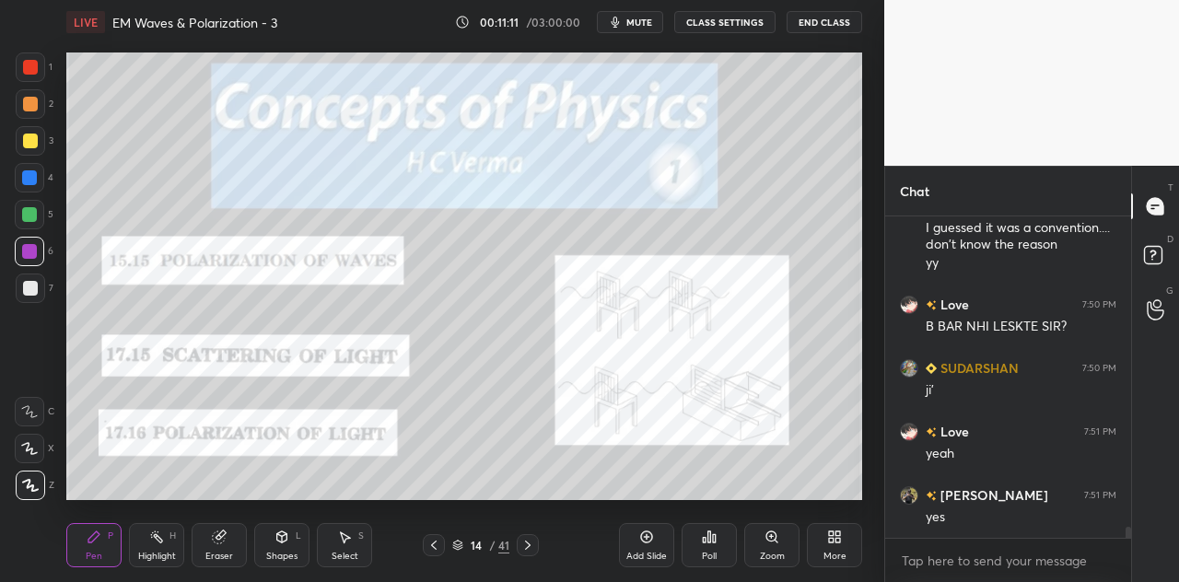
scroll to position [8783, 0]
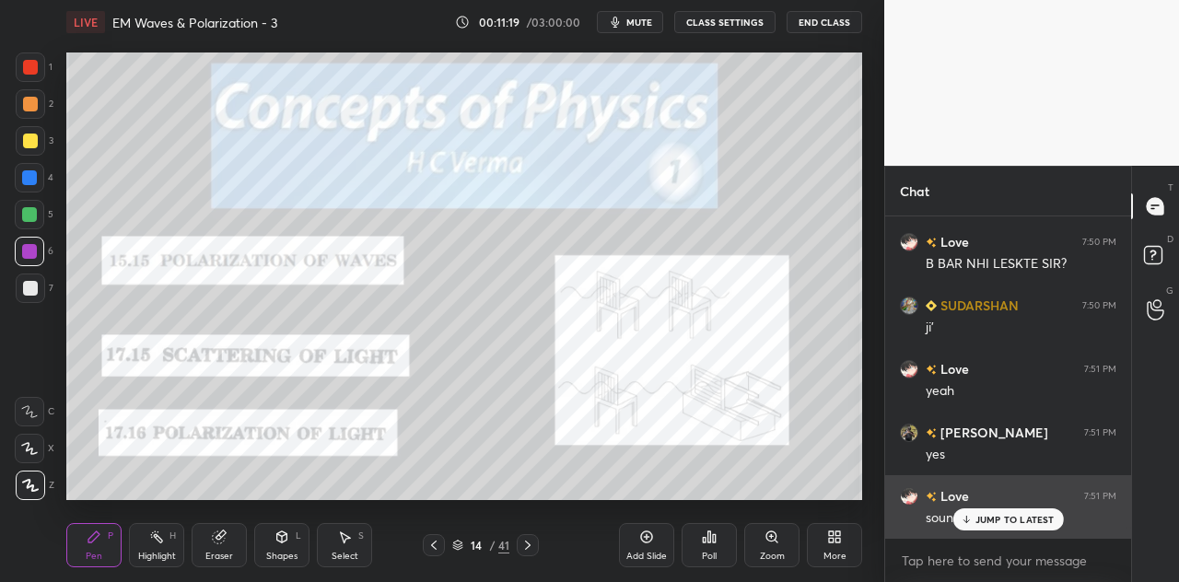
click at [983, 520] on p "JUMP TO LATEST" at bounding box center [1014, 519] width 79 height 11
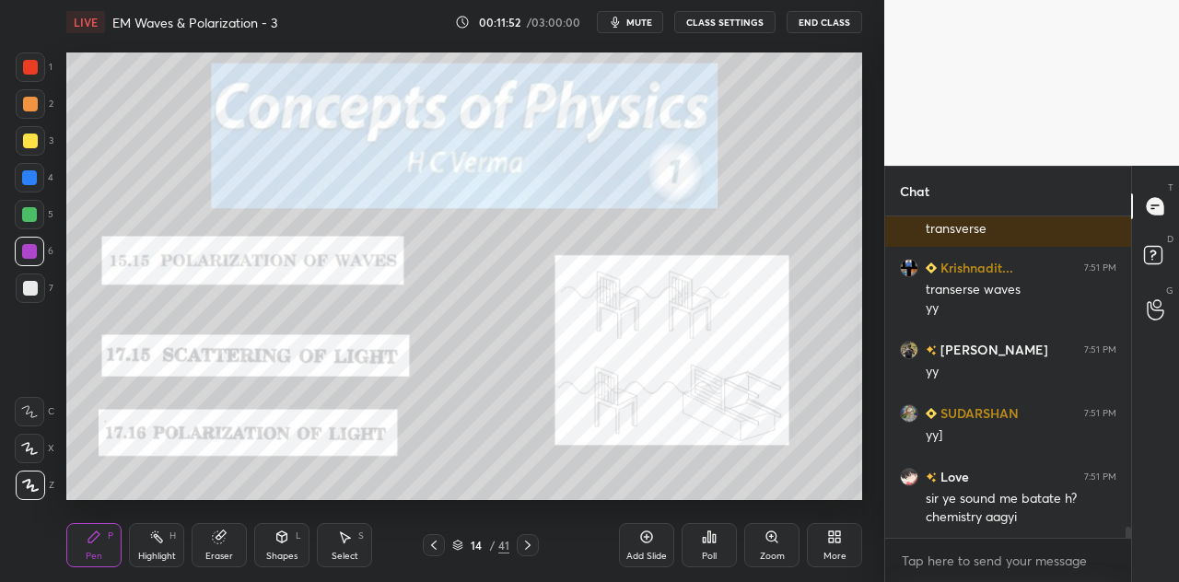
scroll to position [9220, 0]
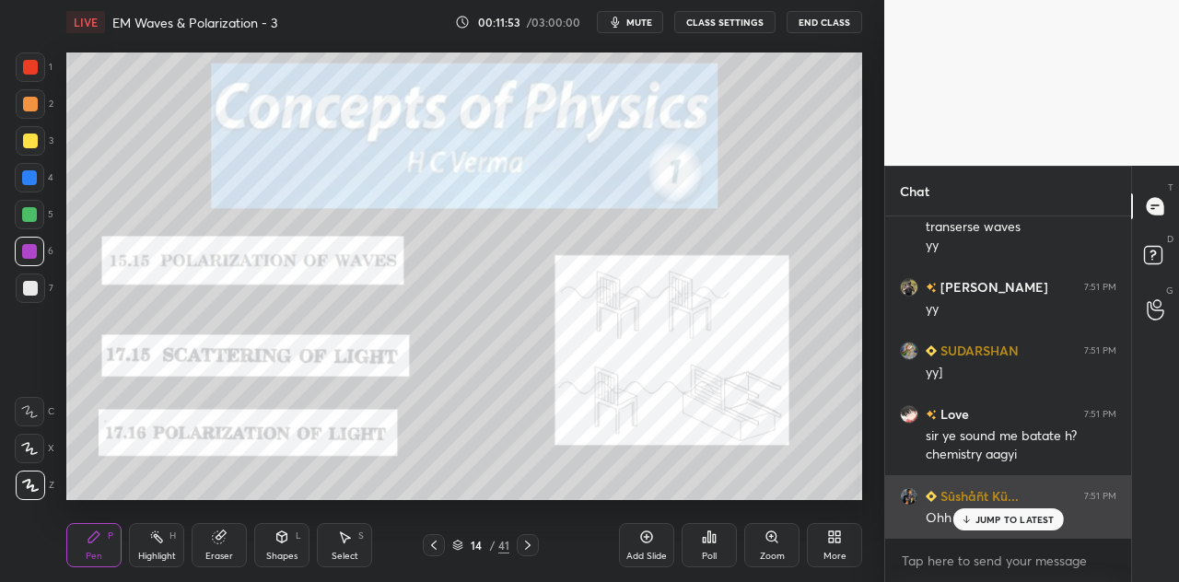
click at [996, 517] on p "JUMP TO LATEST" at bounding box center [1014, 519] width 79 height 11
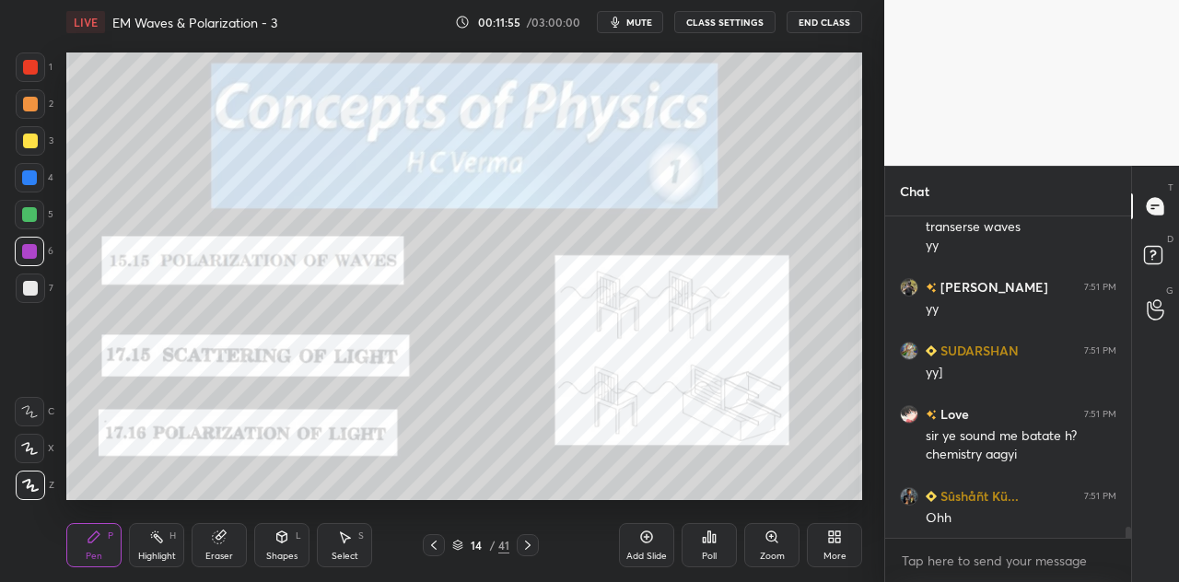
click at [37, 213] on div at bounding box center [29, 214] width 15 height 15
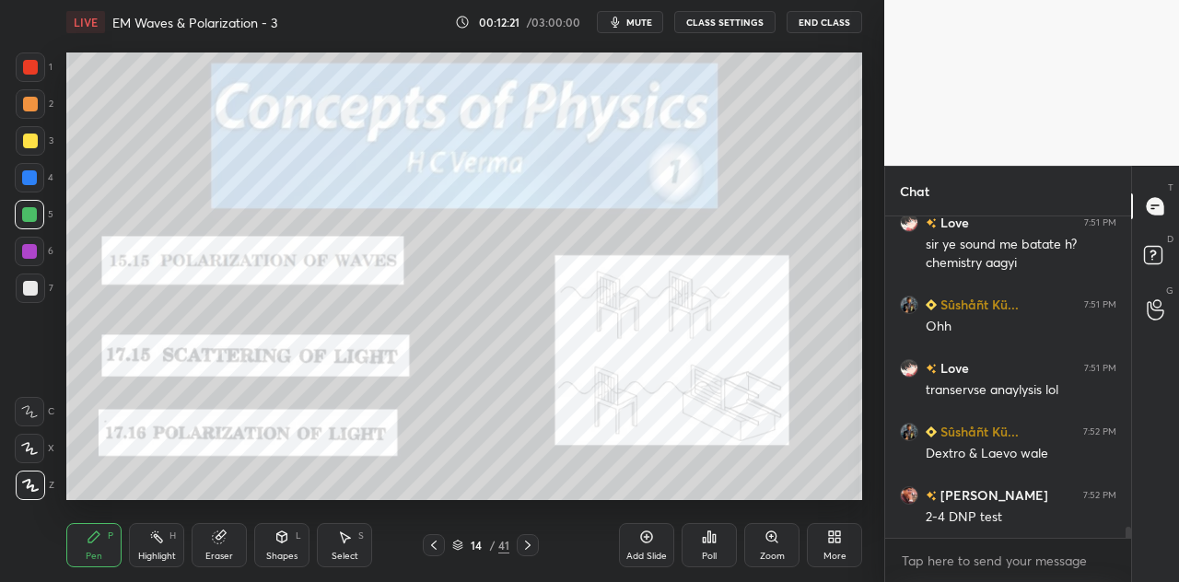
scroll to position [9474, 0]
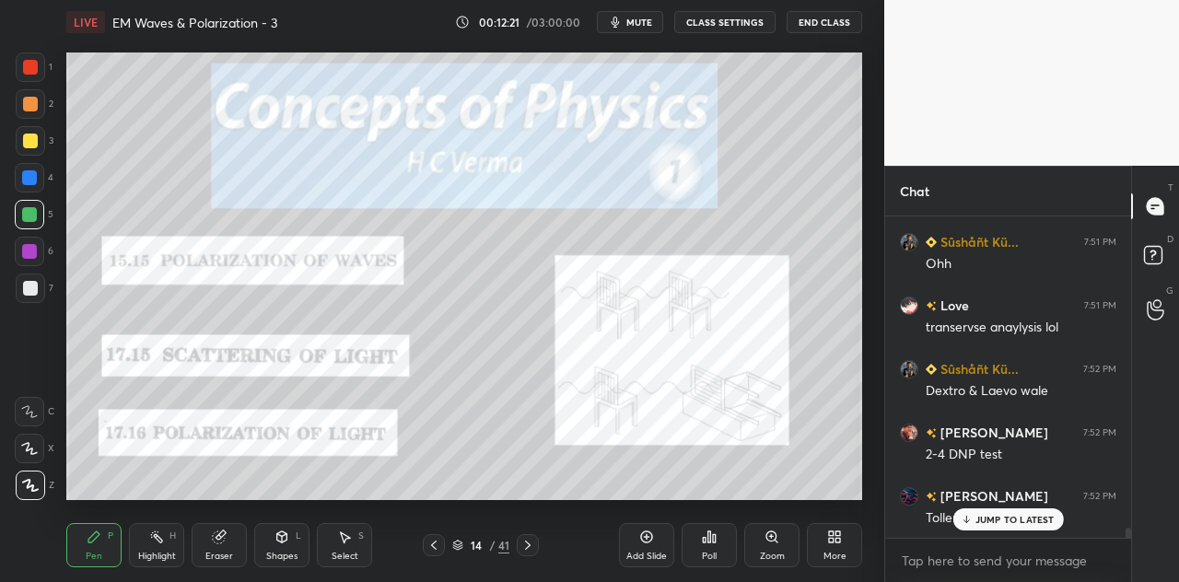
click at [37, 253] on div at bounding box center [29, 251] width 29 height 29
click at [33, 179] on div at bounding box center [29, 177] width 15 height 15
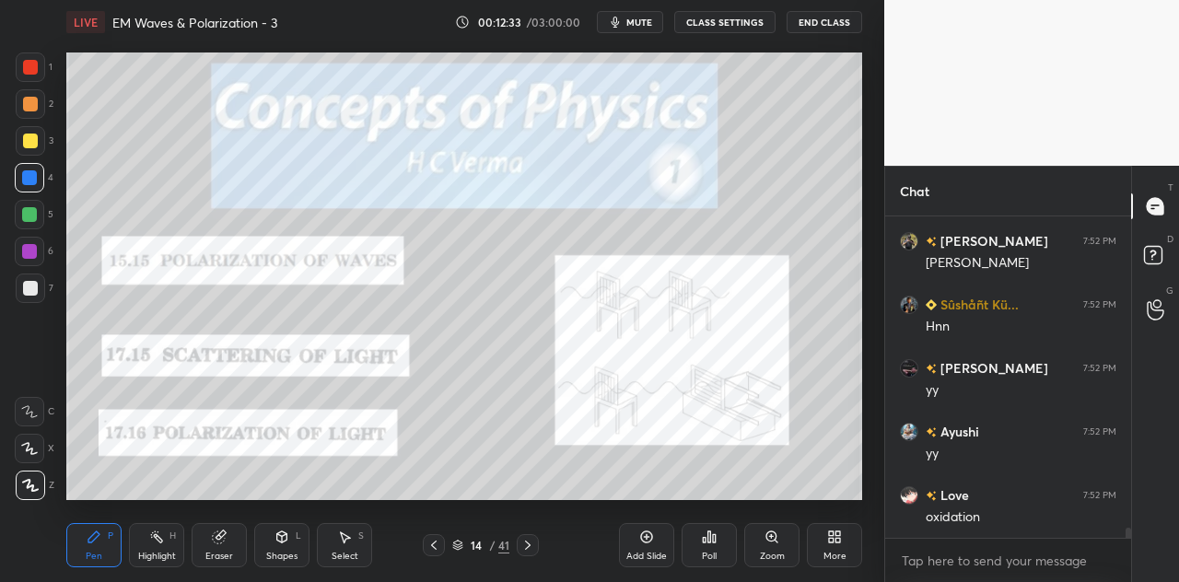
scroll to position [9999, 0]
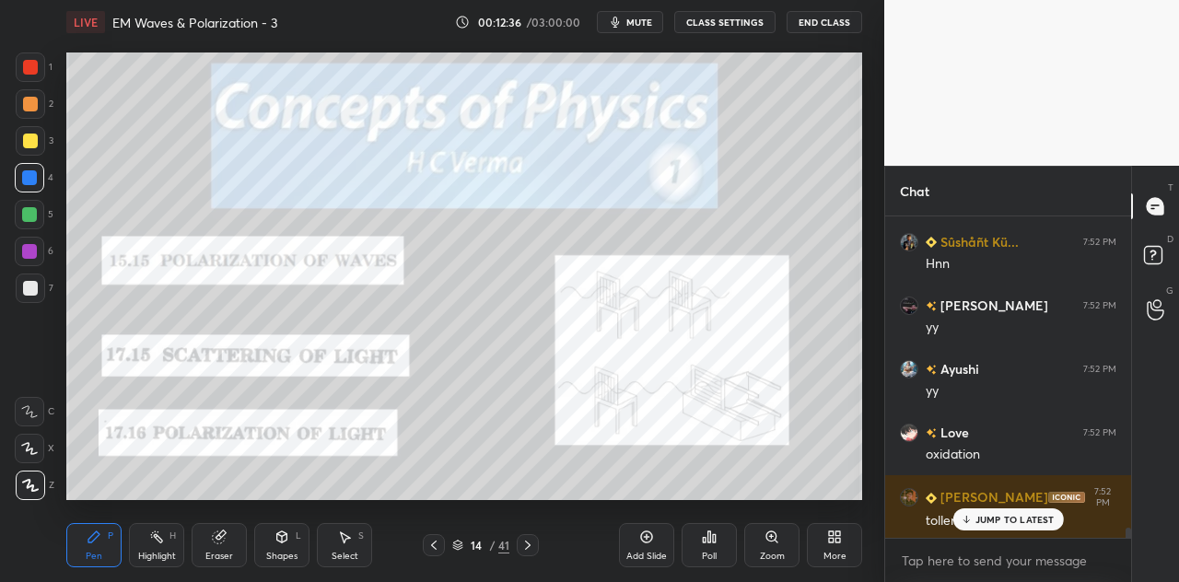
click at [994, 514] on p "JUMP TO LATEST" at bounding box center [1014, 519] width 79 height 11
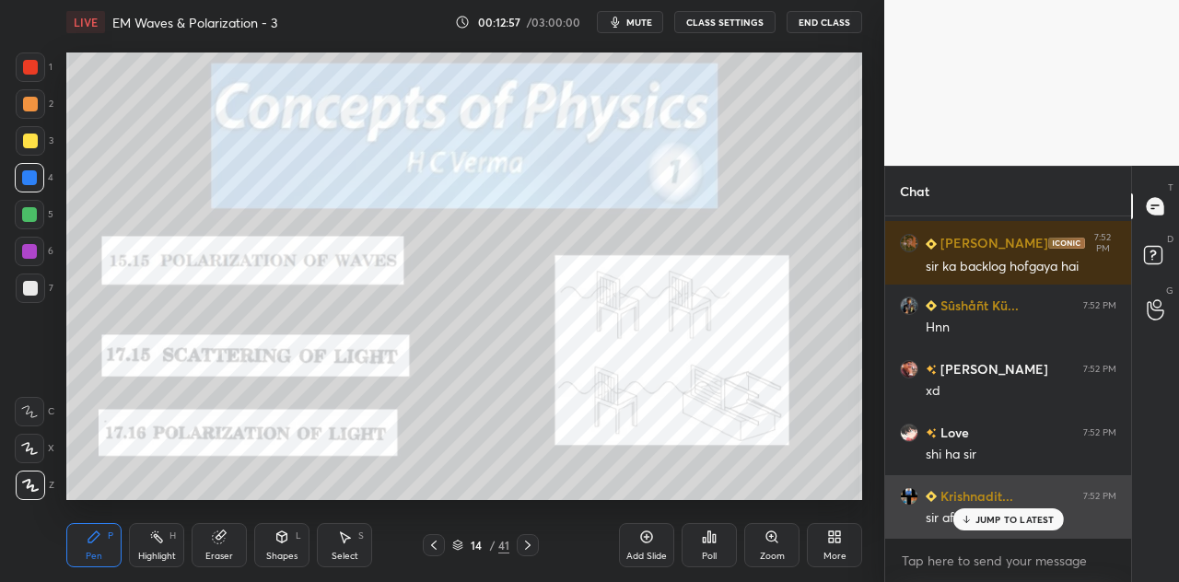
scroll to position [10463, 0]
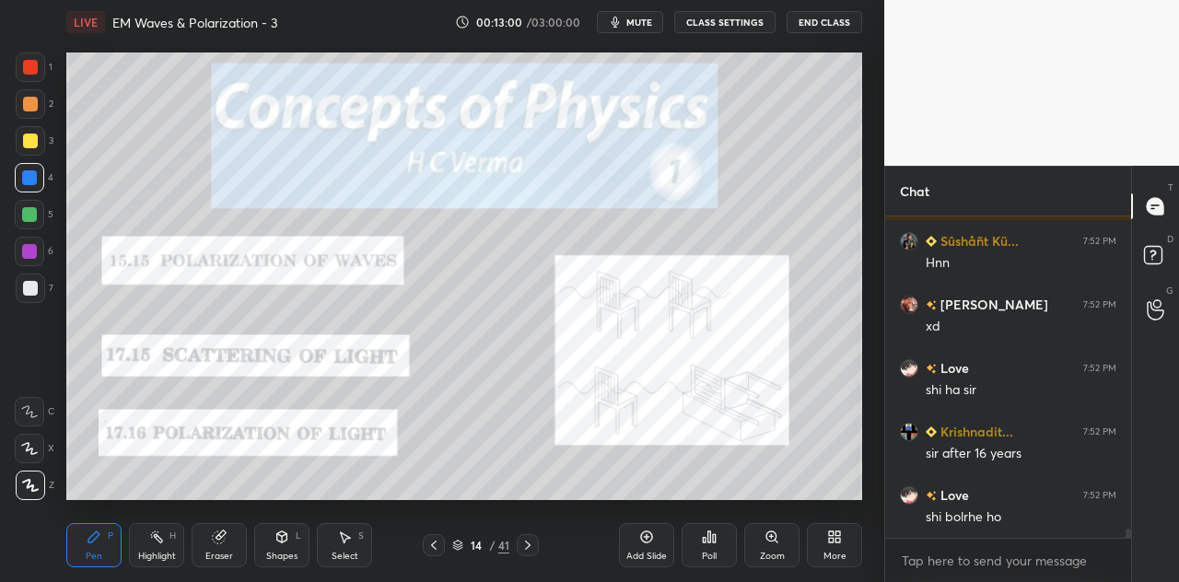
click at [34, 225] on div at bounding box center [29, 214] width 29 height 29
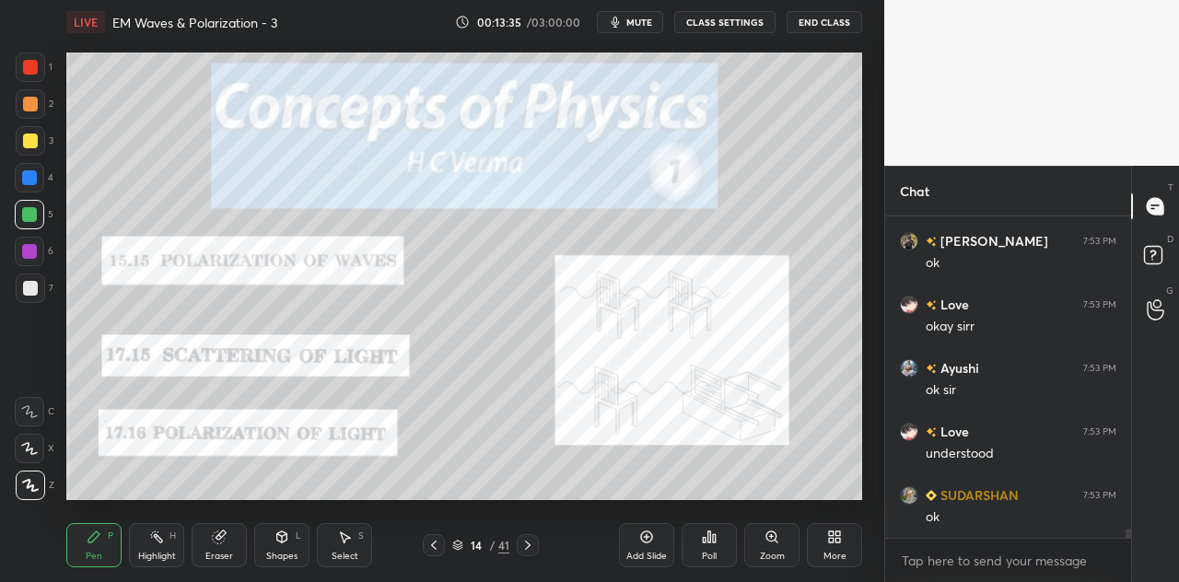
scroll to position [11078, 0]
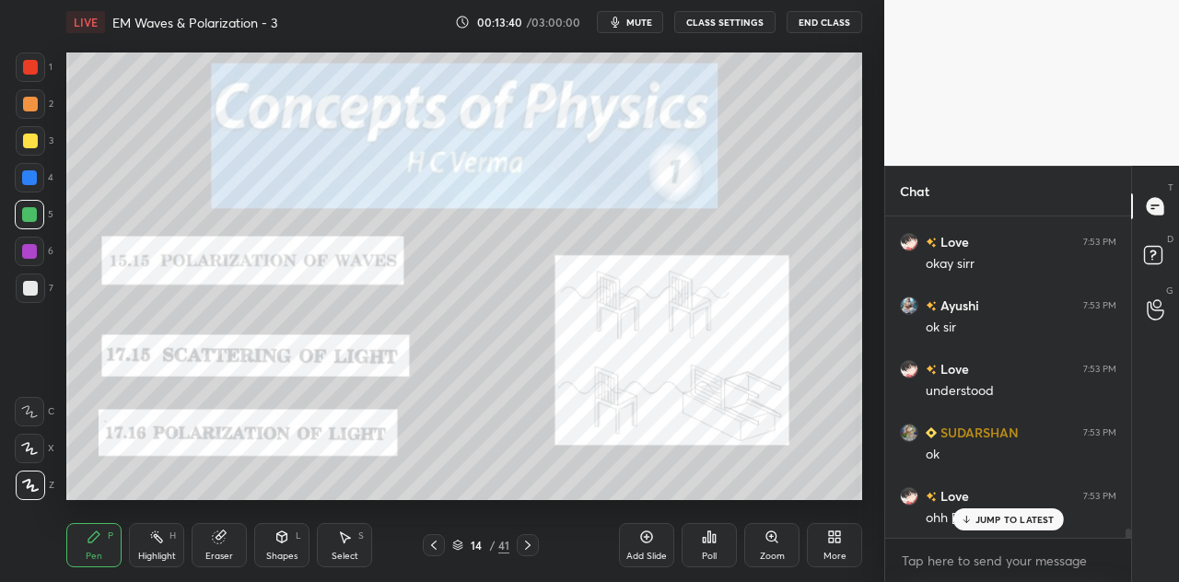
click at [991, 516] on p "JUMP TO LATEST" at bounding box center [1014, 519] width 79 height 11
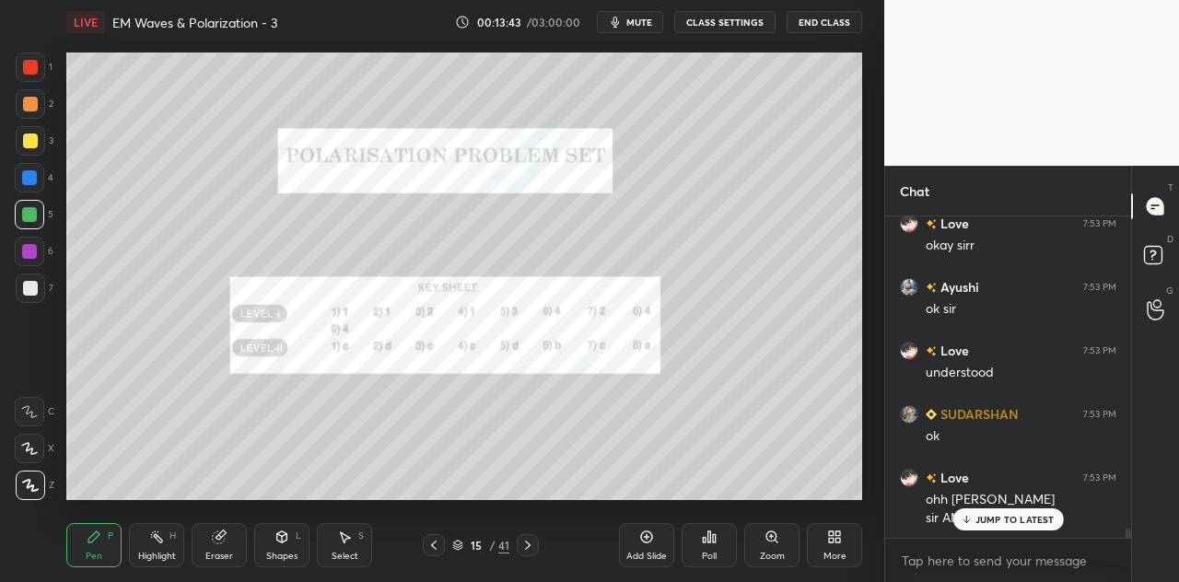
scroll to position [11115, 0]
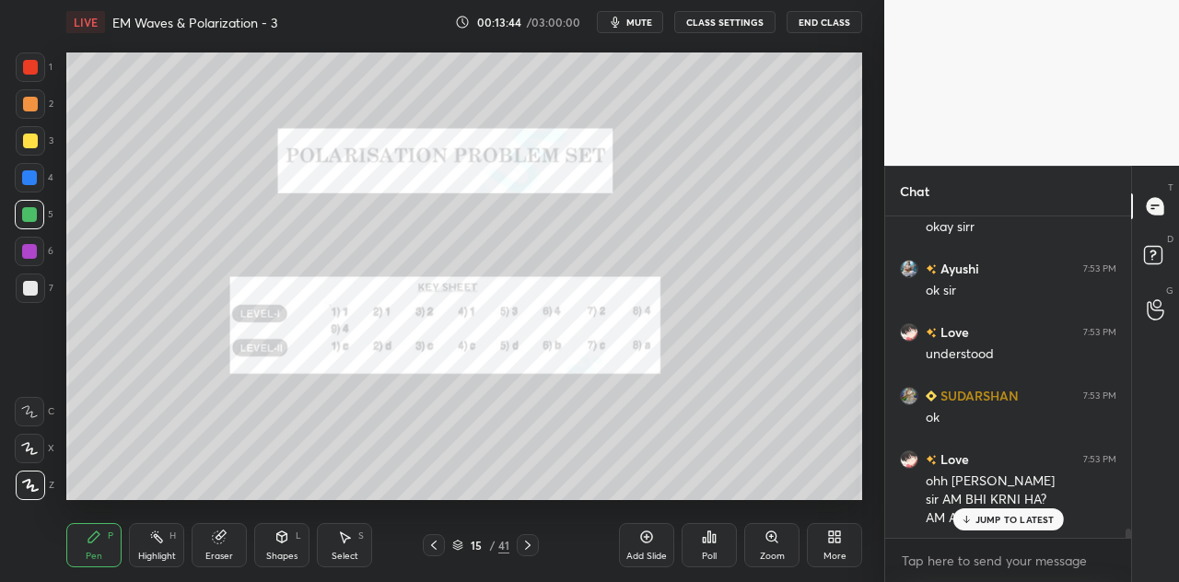
click at [37, 75] on div at bounding box center [30, 66] width 29 height 29
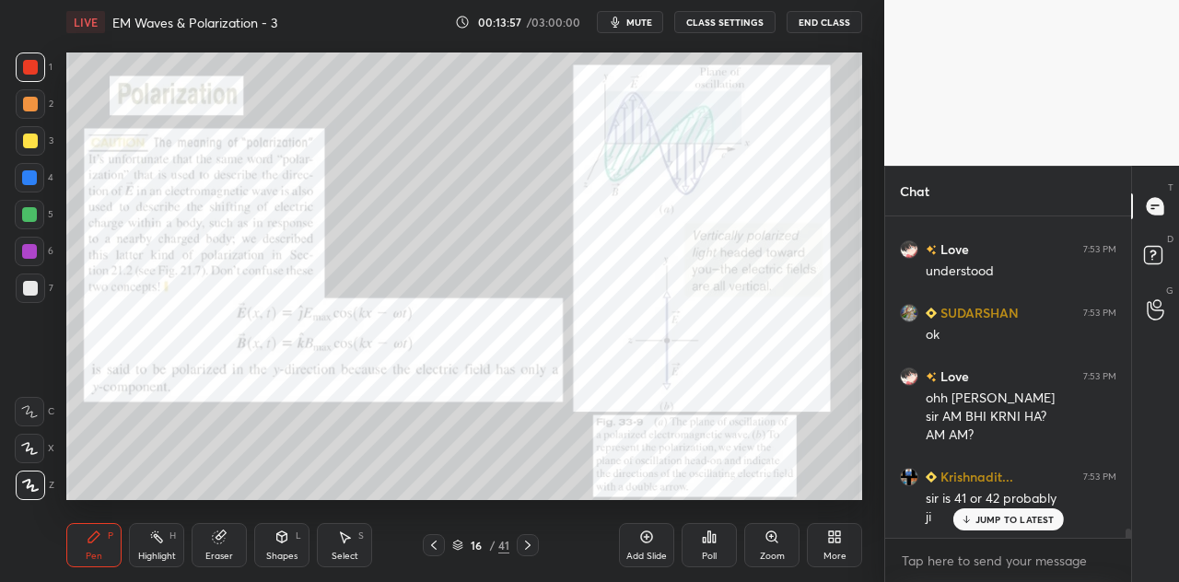
scroll to position [11260, 0]
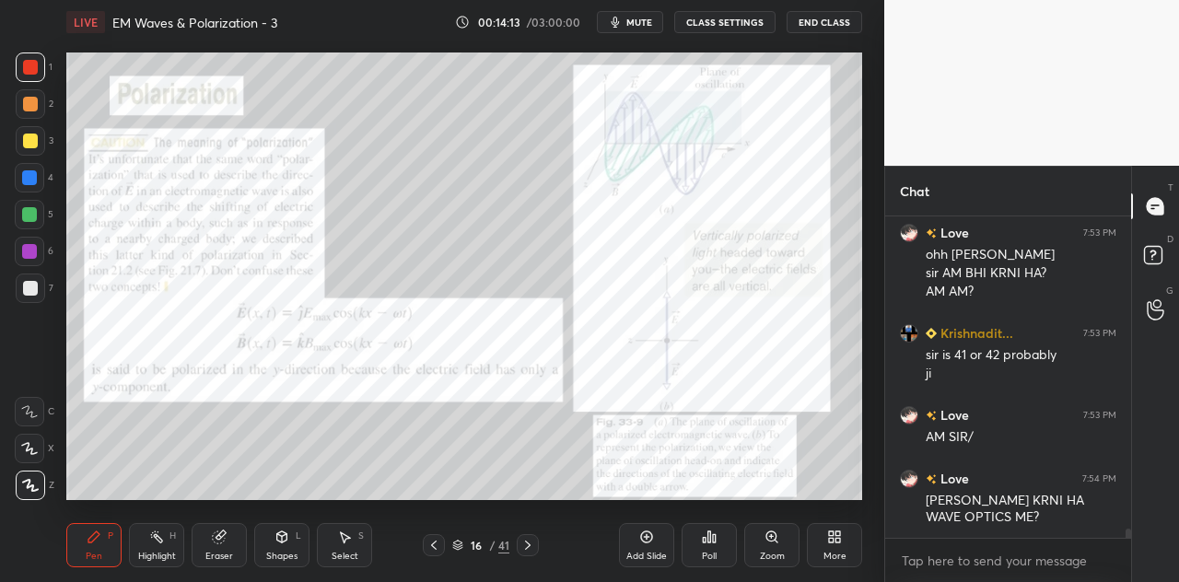
click at [291, 544] on div "Shapes L" at bounding box center [281, 545] width 55 height 44
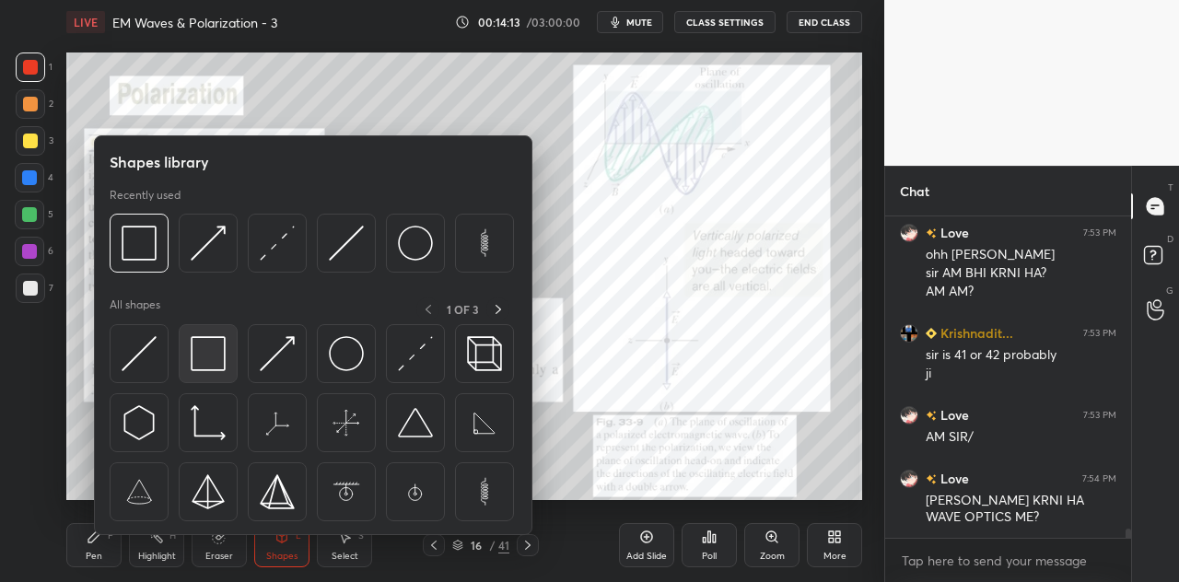
scroll to position [11404, 0]
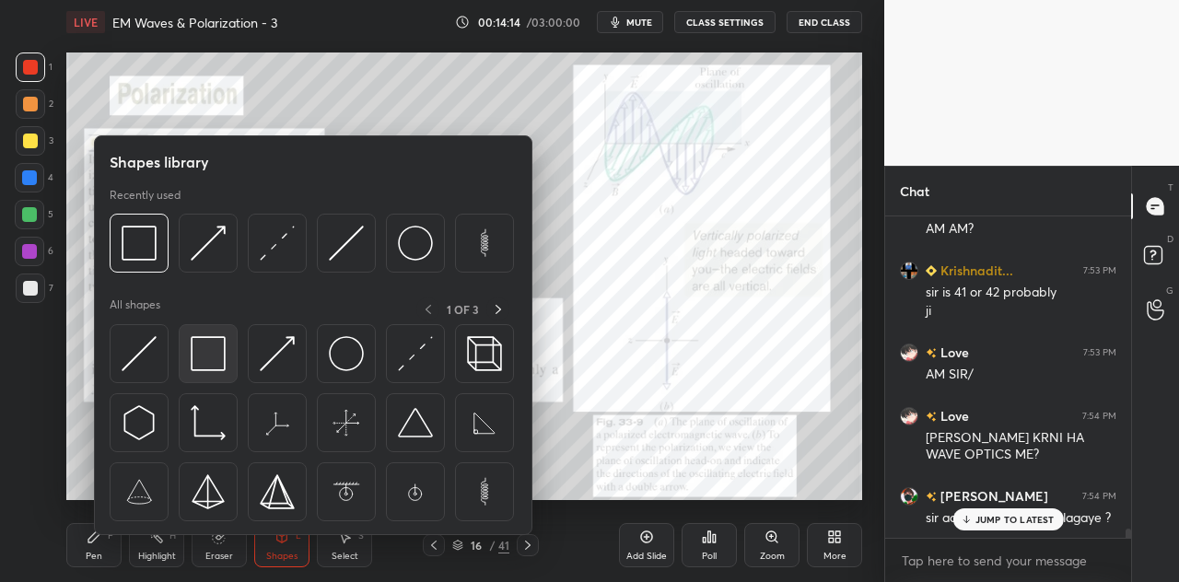
click at [208, 355] on img at bounding box center [208, 353] width 35 height 35
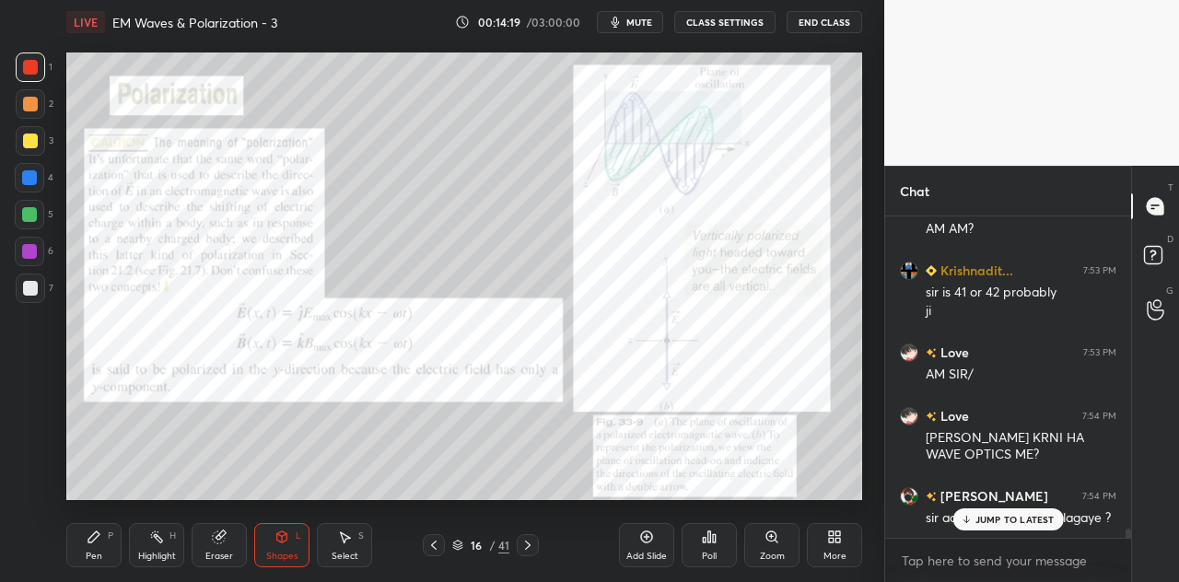
scroll to position [11448, 0]
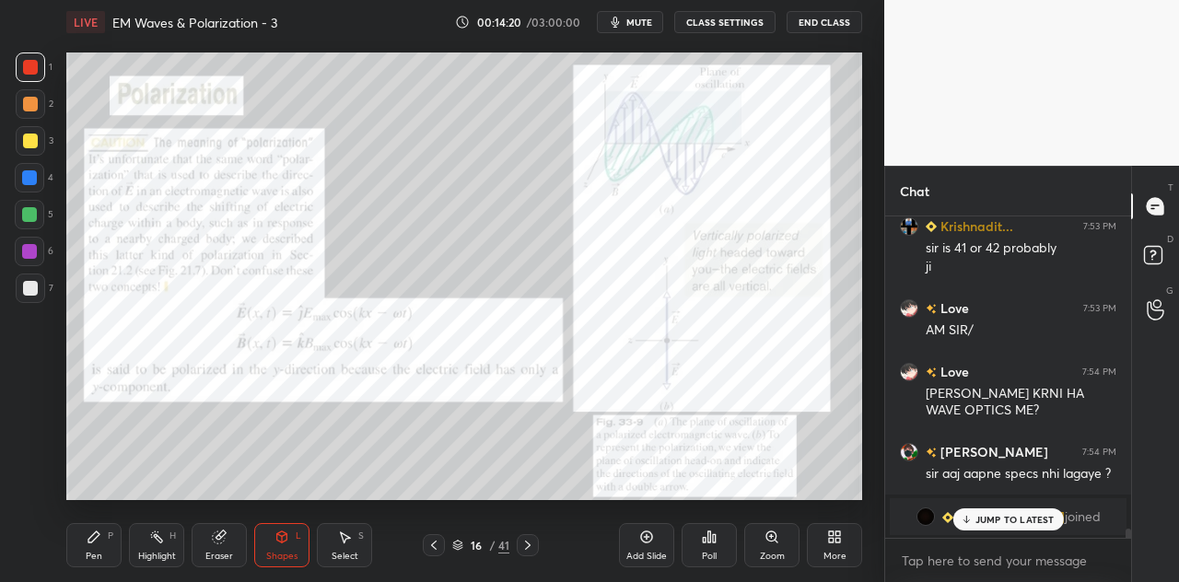
click at [982, 514] on p "JUMP TO LATEST" at bounding box center [1014, 519] width 79 height 11
click at [92, 553] on div "Pen" at bounding box center [94, 556] width 17 height 9
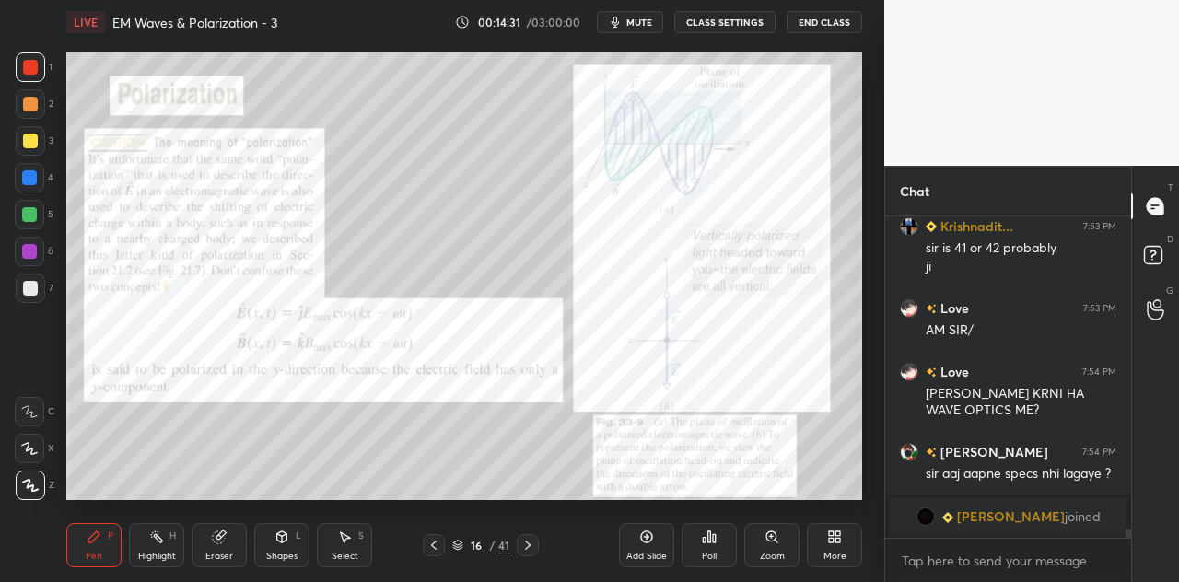
click at [36, 70] on div at bounding box center [30, 67] width 15 height 15
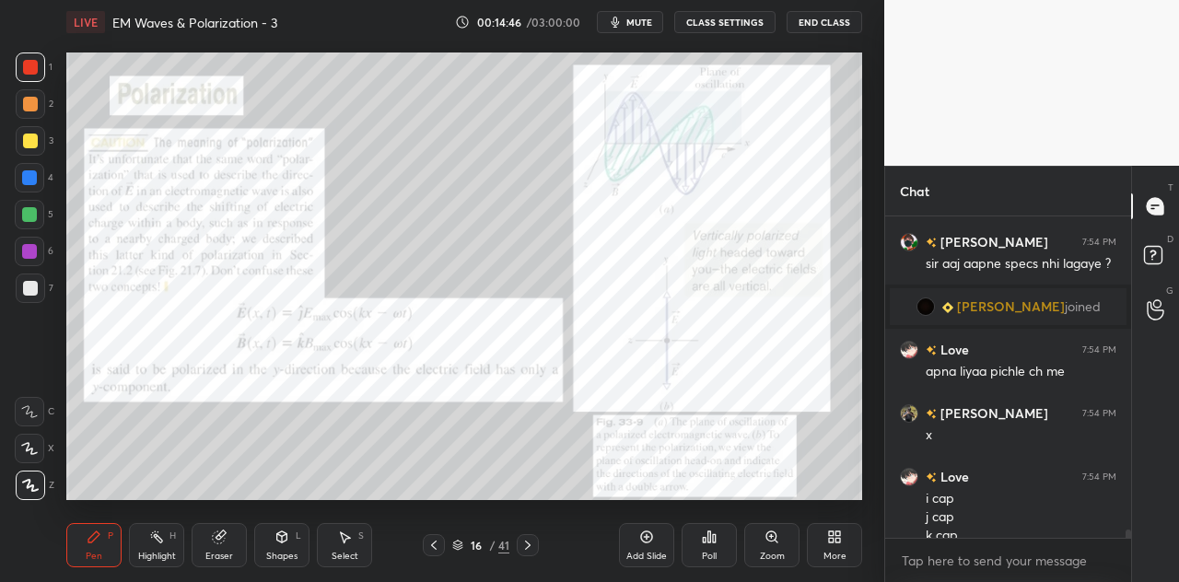
scroll to position [11677, 0]
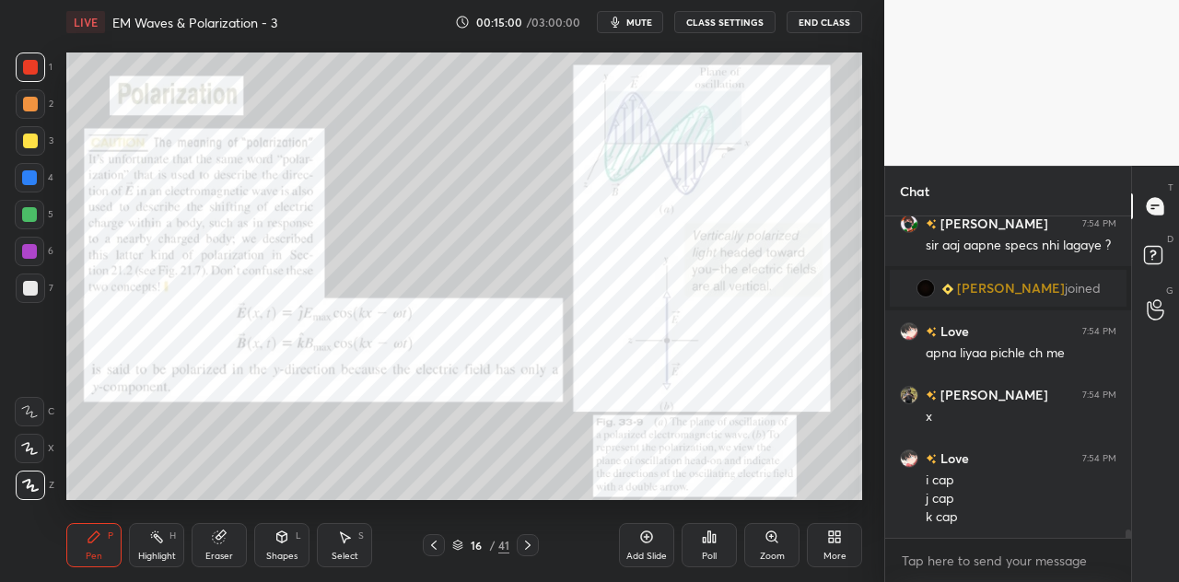
click at [33, 102] on div at bounding box center [30, 104] width 15 height 15
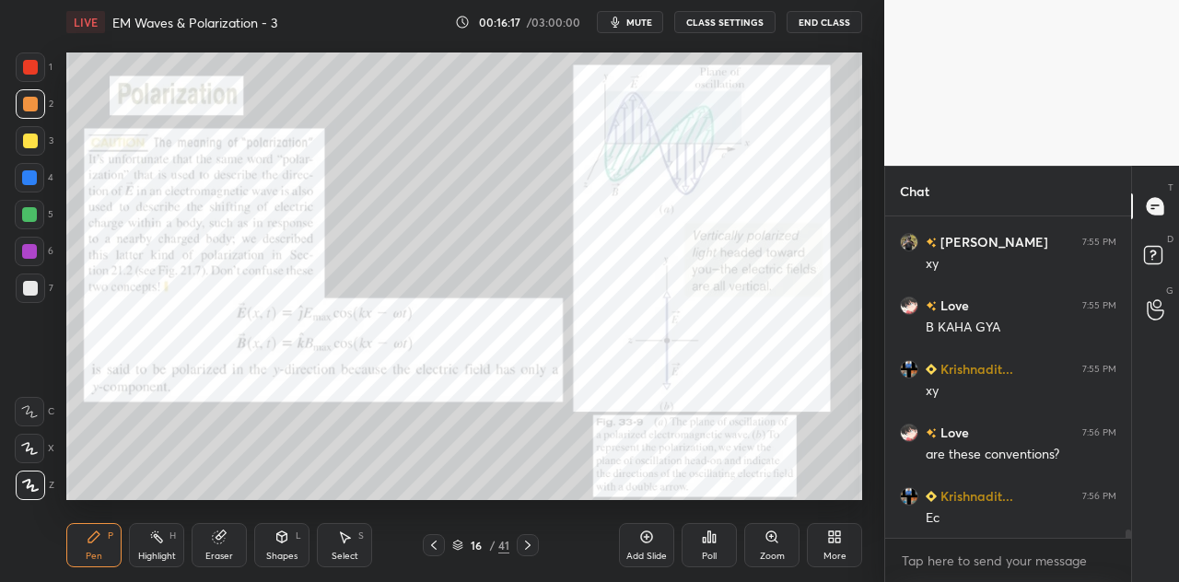
scroll to position [12585, 0]
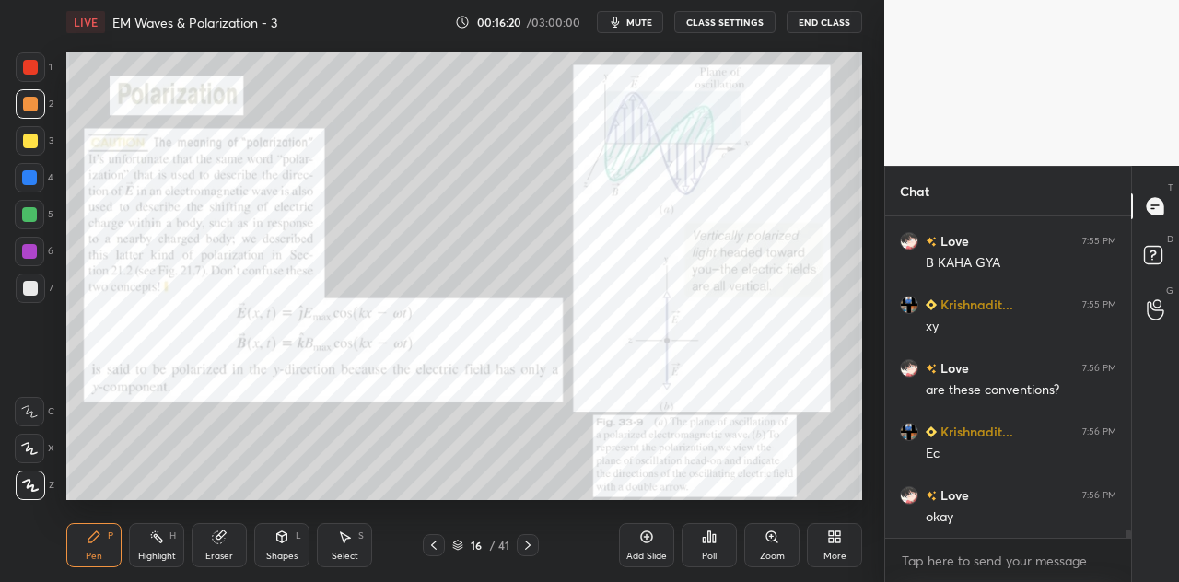
click at [286, 541] on icon at bounding box center [281, 536] width 15 height 15
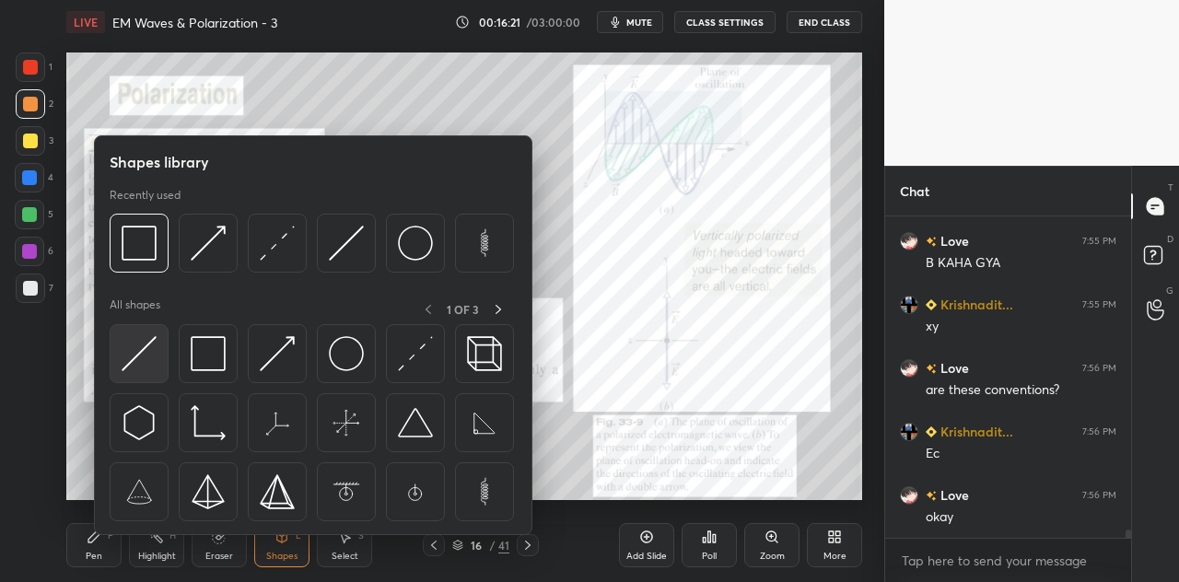
click at [145, 351] on img at bounding box center [139, 353] width 35 height 35
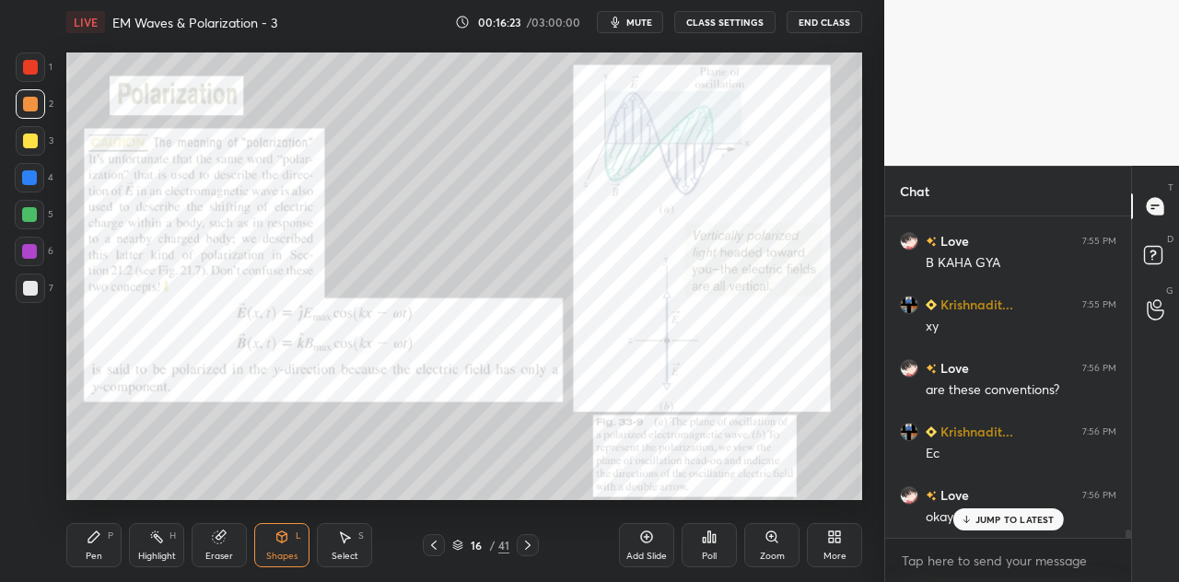
scroll to position [12647, 0]
click at [96, 548] on div "Pen P" at bounding box center [93, 545] width 55 height 44
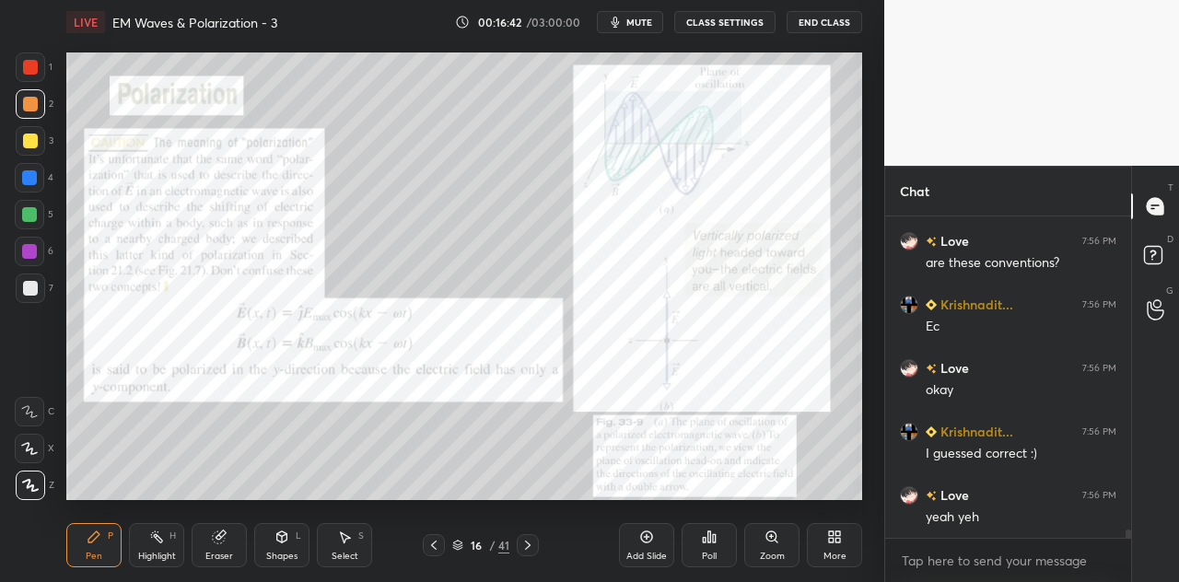
scroll to position [12774, 0]
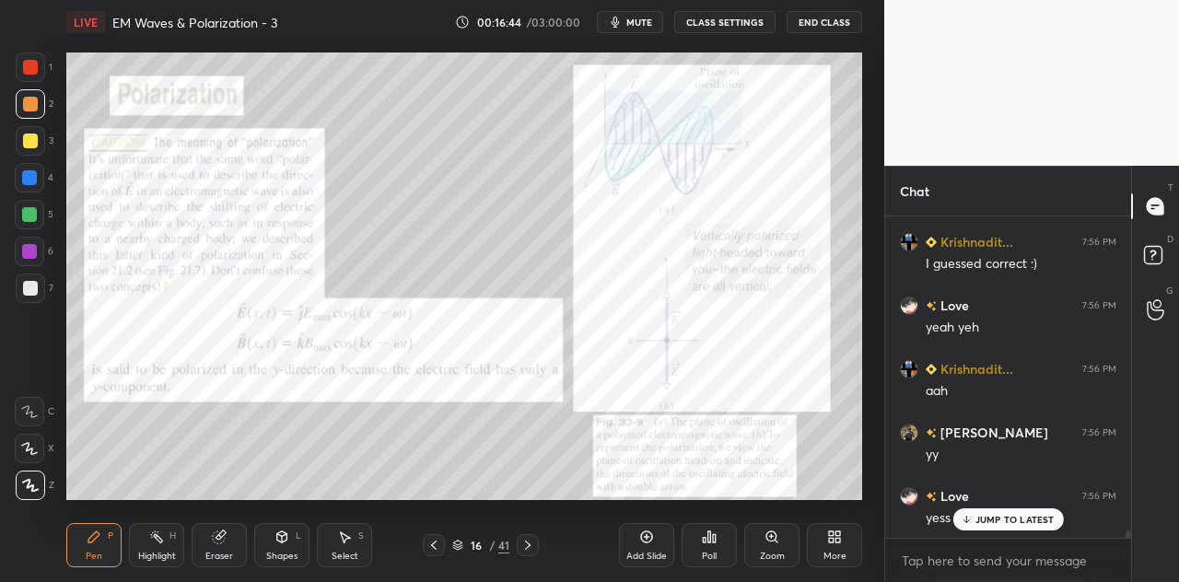
click at [31, 180] on div at bounding box center [29, 177] width 15 height 15
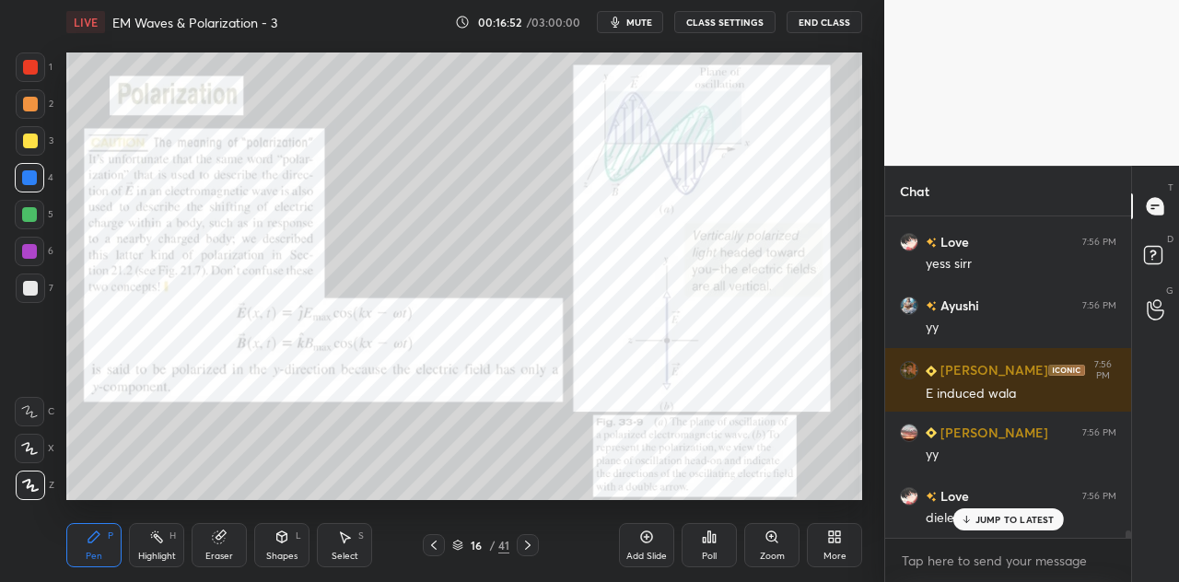
scroll to position [6, 6]
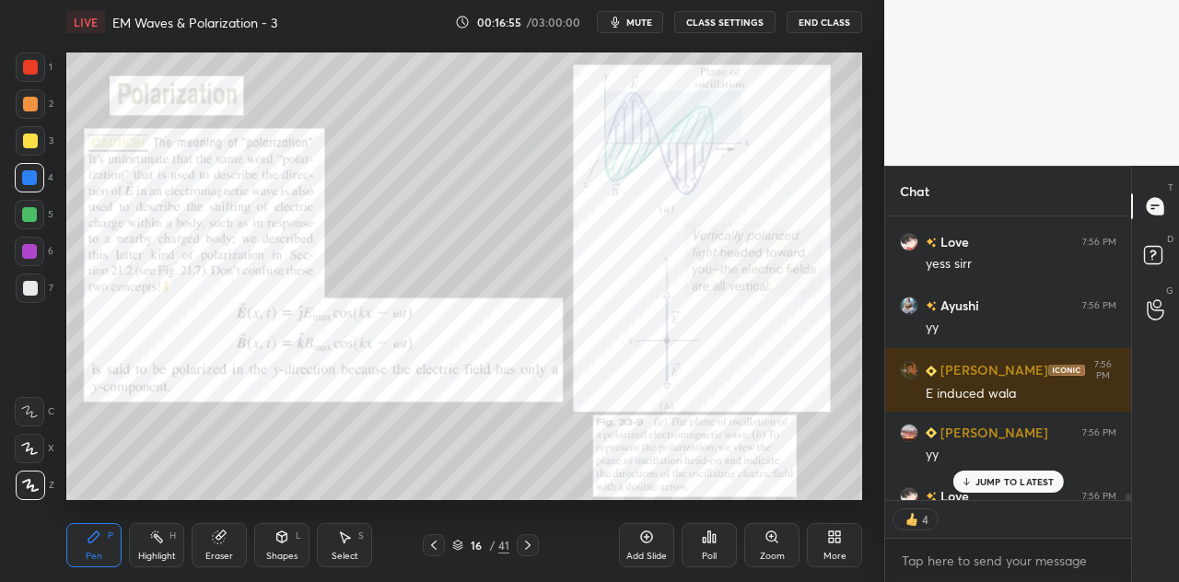
click at [1018, 477] on p "JUMP TO LATEST" at bounding box center [1014, 481] width 79 height 11
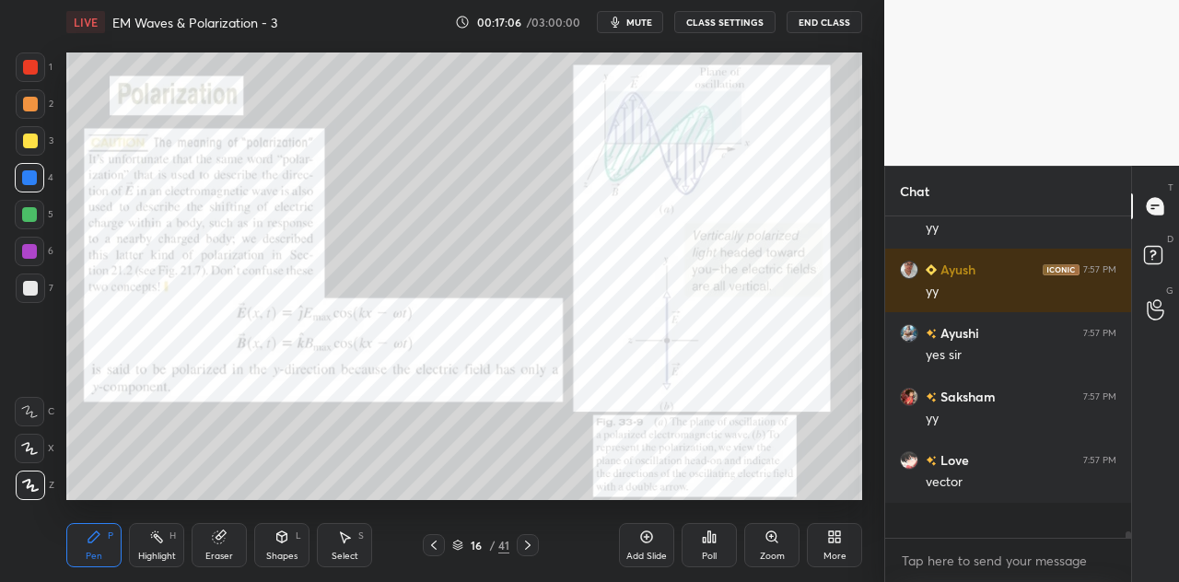
scroll to position [13791, 0]
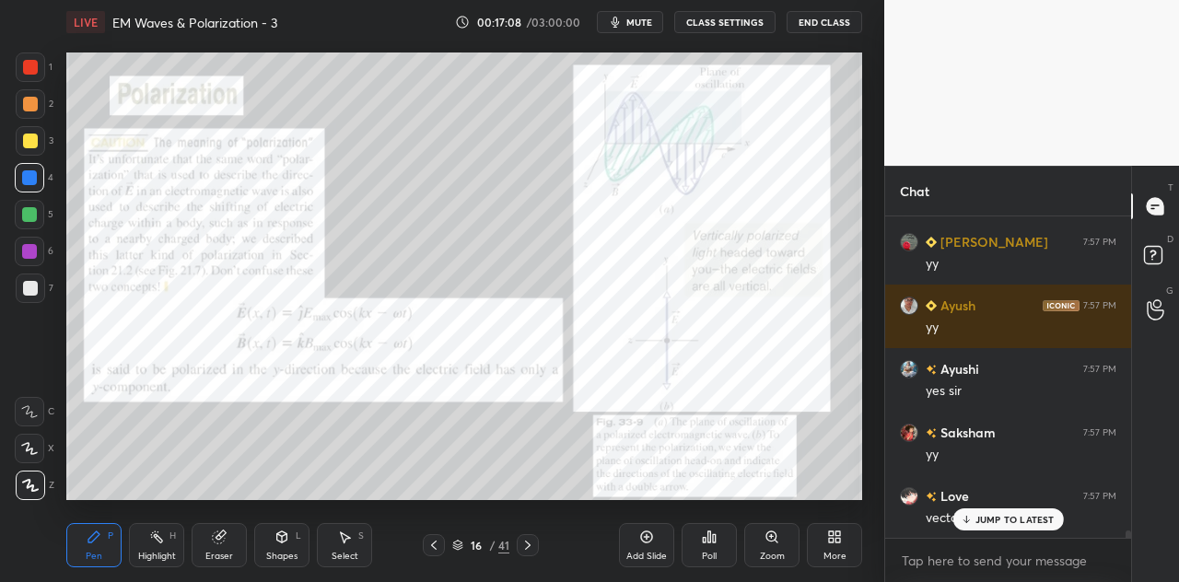
click at [980, 518] on p "JUMP TO LATEST" at bounding box center [1014, 519] width 79 height 11
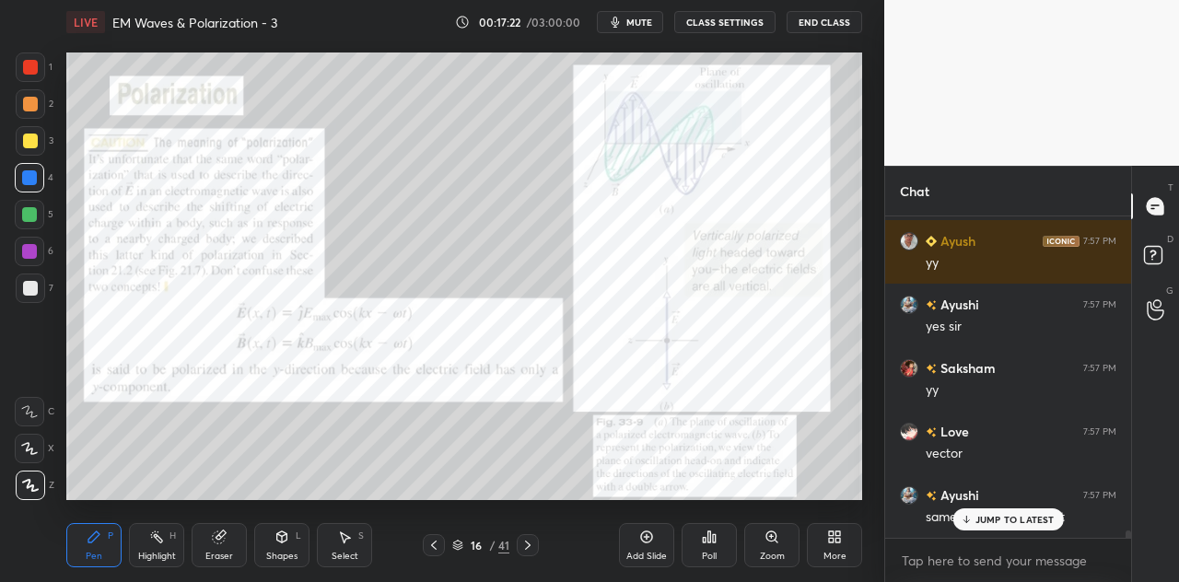
scroll to position [13918, 0]
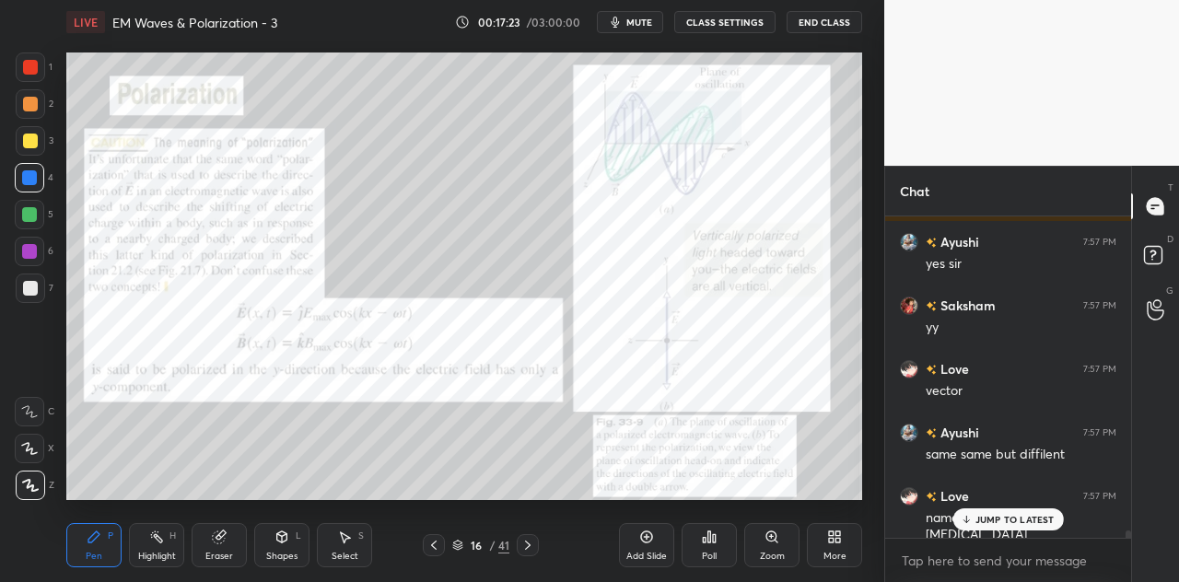
click at [229, 541] on div "Eraser" at bounding box center [219, 545] width 55 height 44
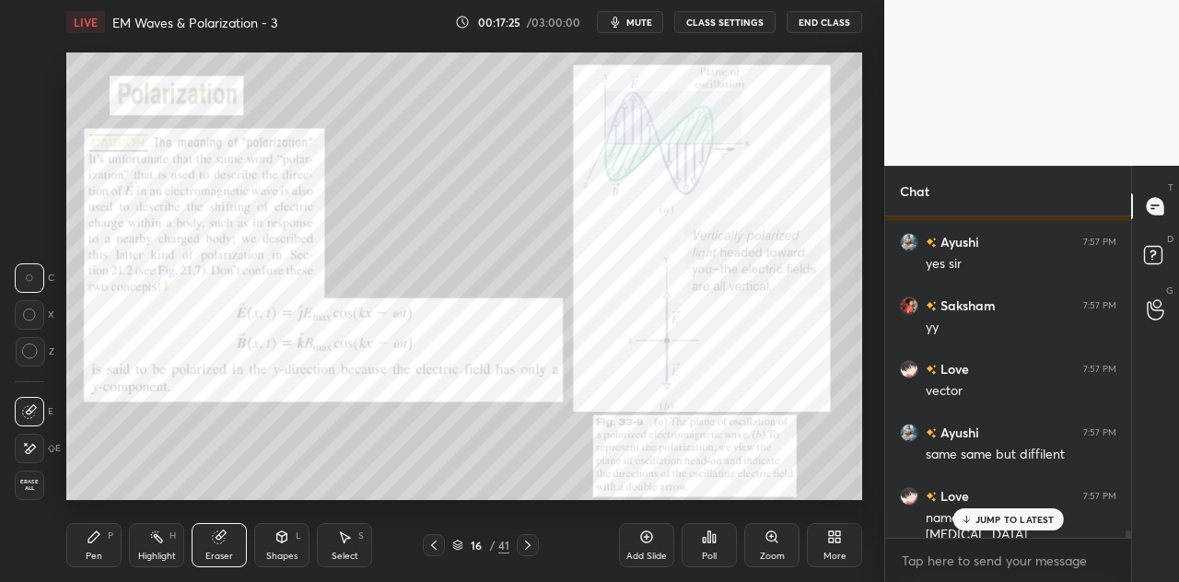
click at [33, 354] on icon at bounding box center [30, 351] width 17 height 17
click at [94, 547] on div "Pen P" at bounding box center [93, 545] width 55 height 44
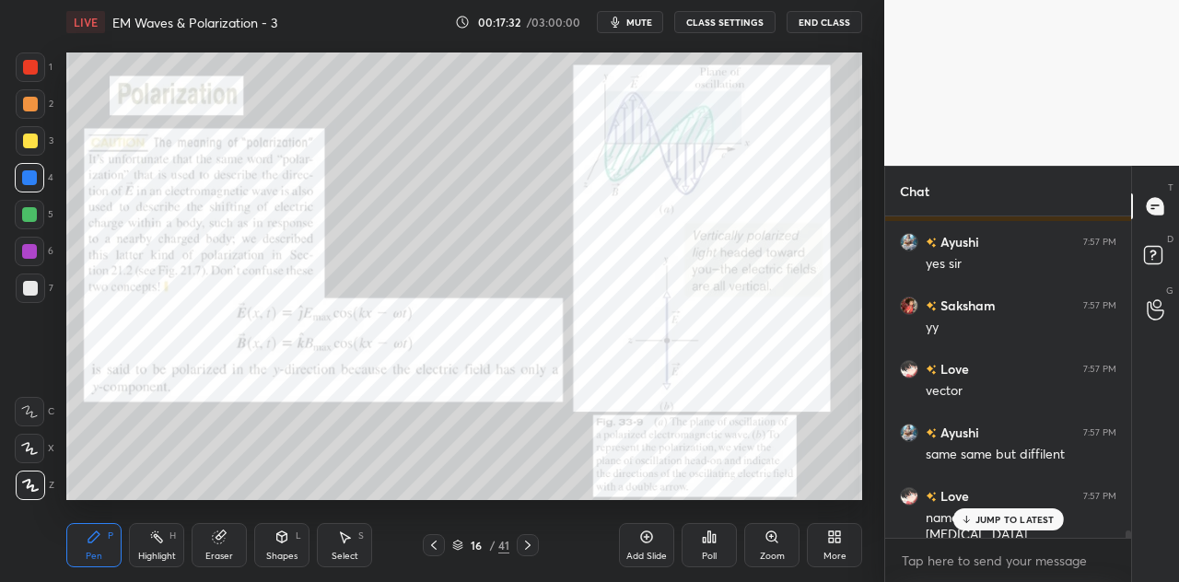
click at [281, 550] on div "Shapes L" at bounding box center [281, 545] width 55 height 44
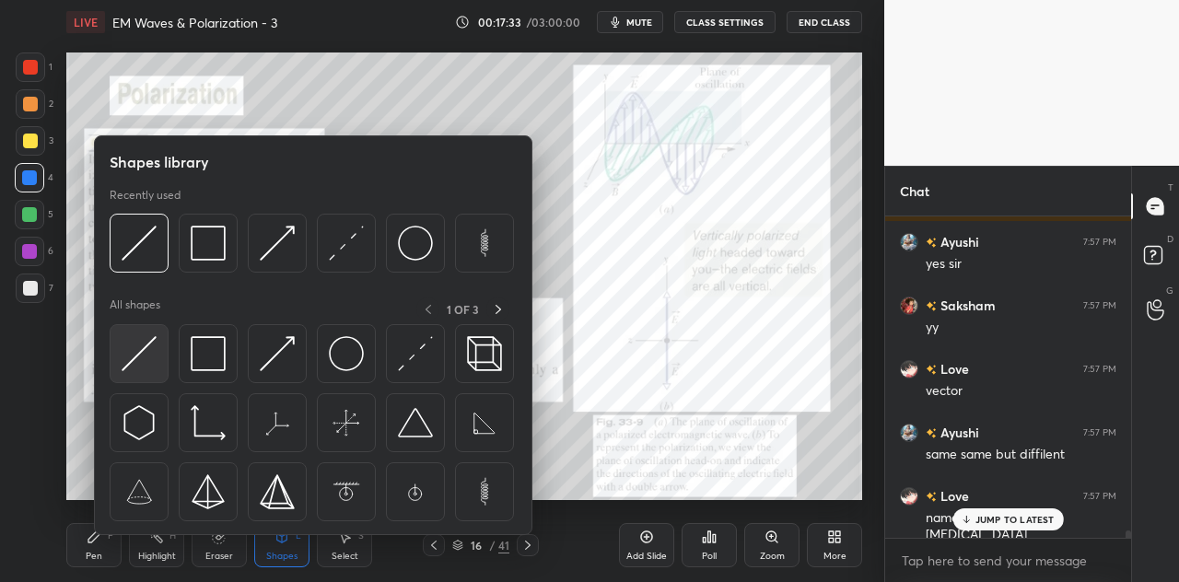
click at [142, 364] on img at bounding box center [139, 353] width 35 height 35
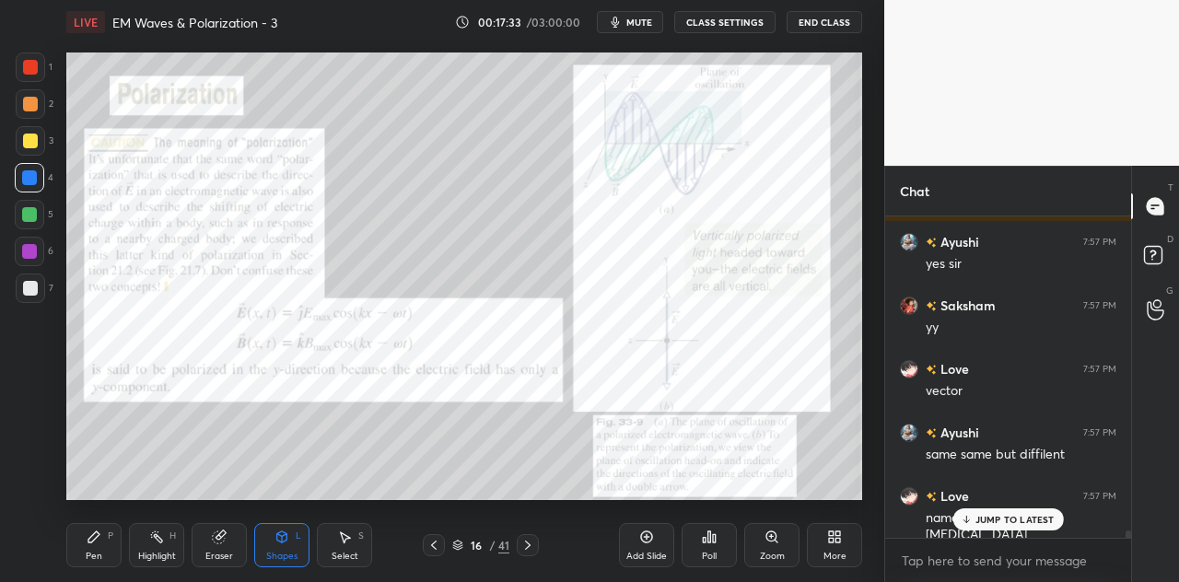
click at [37, 65] on div at bounding box center [30, 67] width 15 height 15
click at [108, 535] on div "P" at bounding box center [111, 535] width 6 height 9
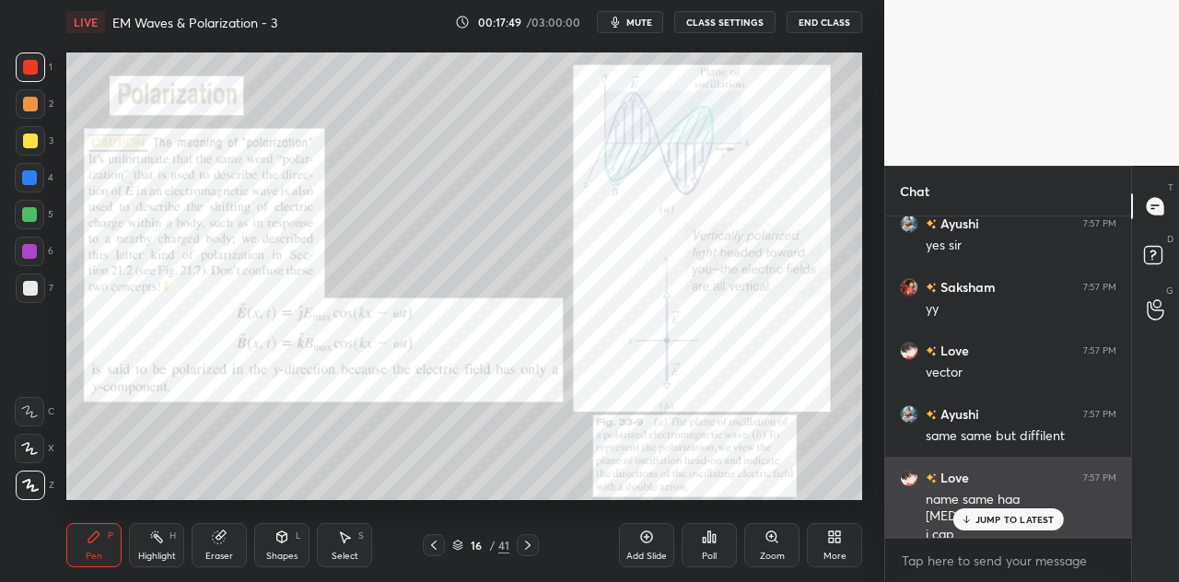
click at [984, 514] on p "JUMP TO LATEST" at bounding box center [1014, 519] width 79 height 11
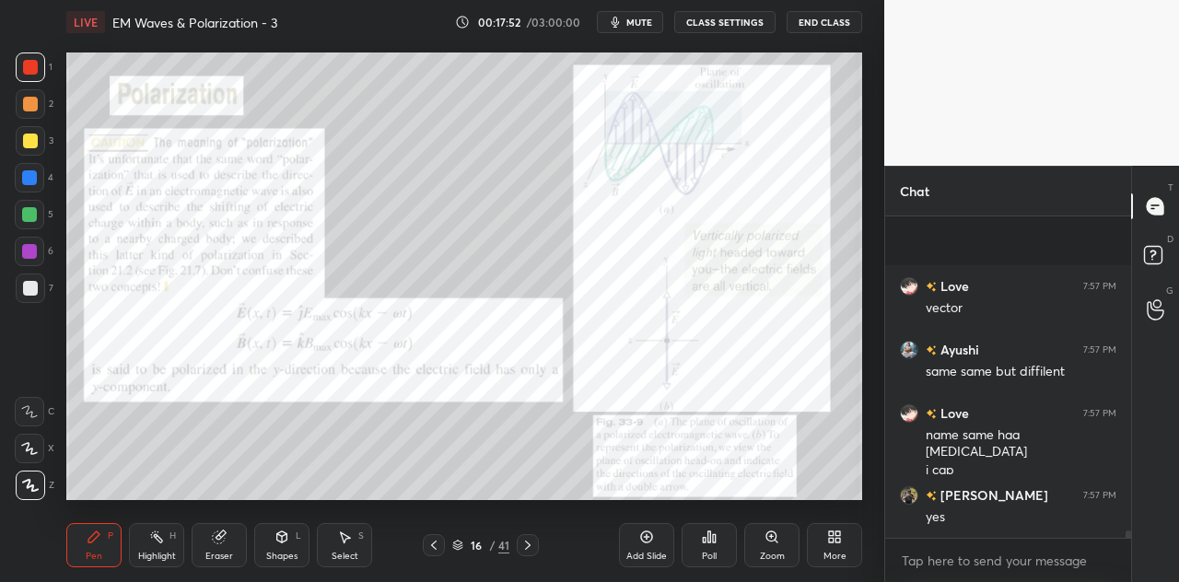
scroll to position [14128, 0]
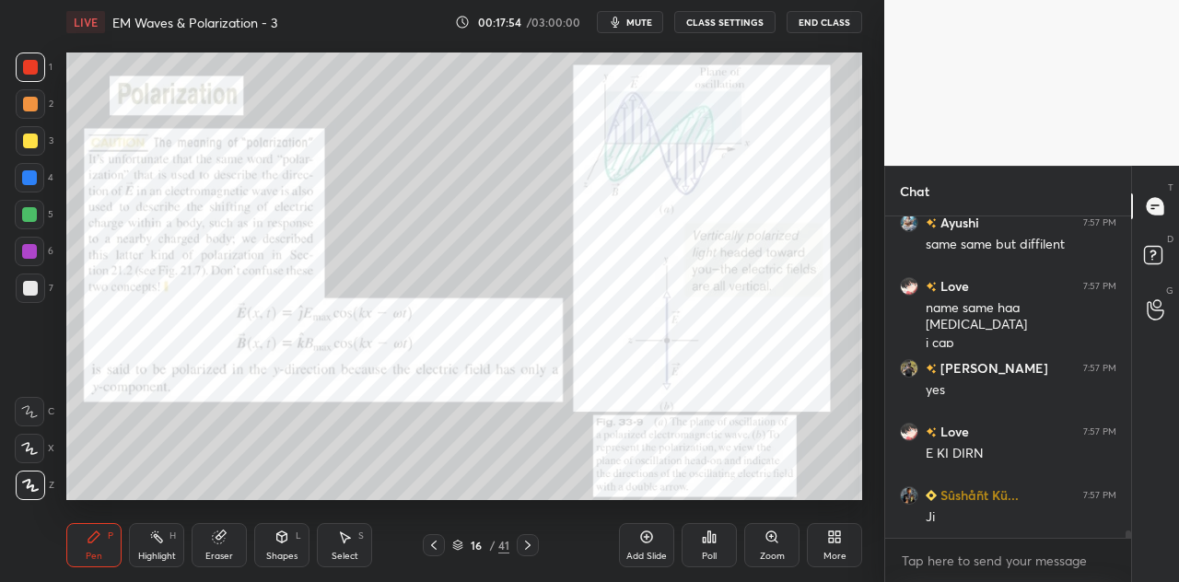
click at [33, 211] on div at bounding box center [29, 214] width 15 height 15
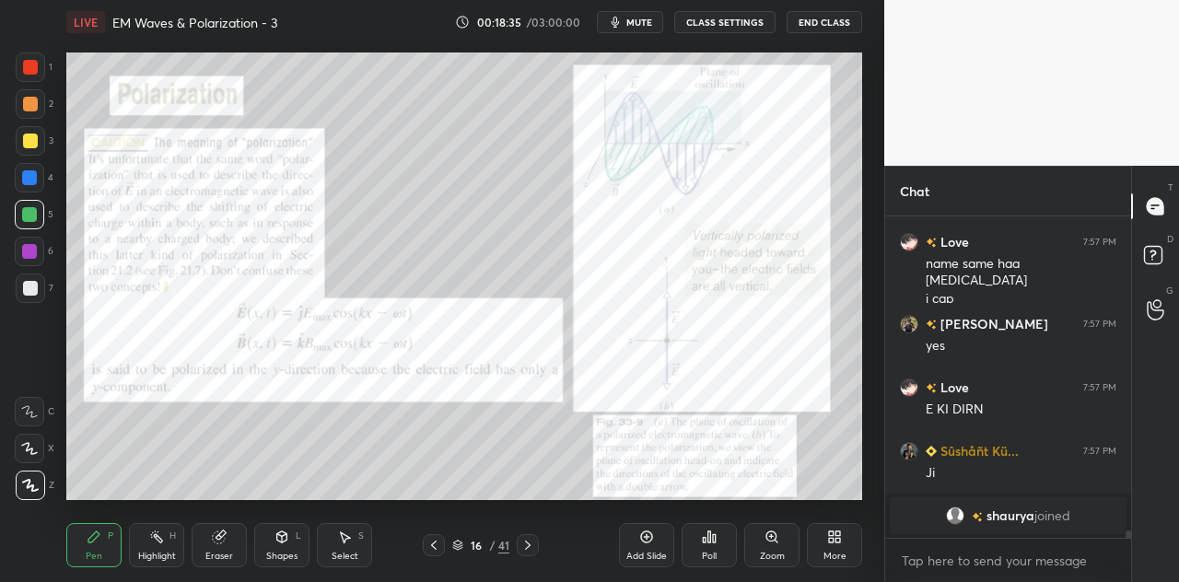
scroll to position [12240, 0]
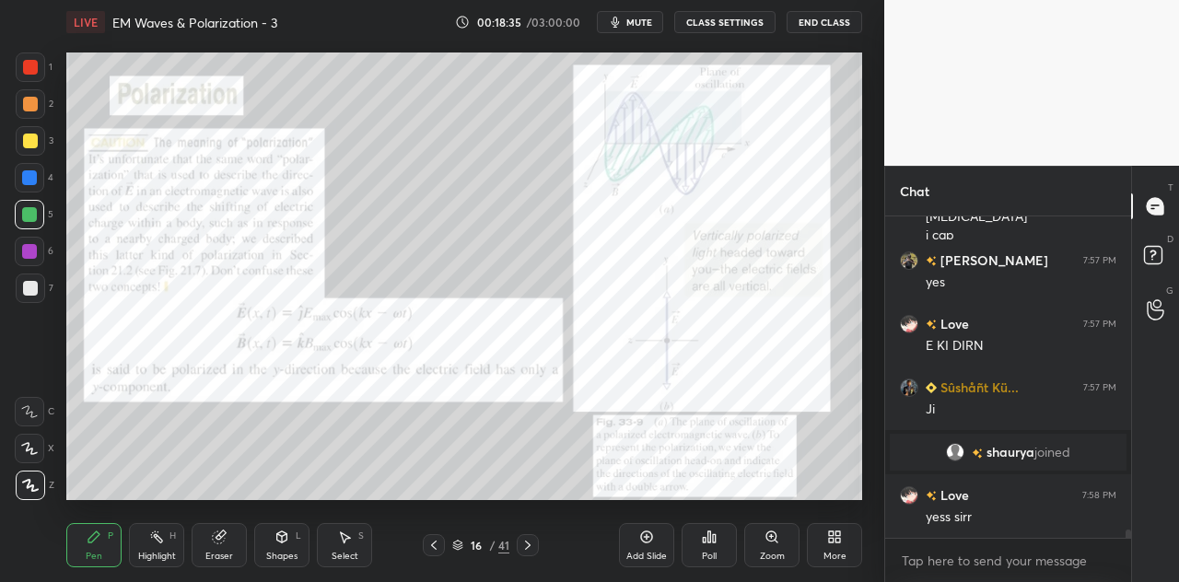
click at [33, 251] on div at bounding box center [29, 251] width 15 height 15
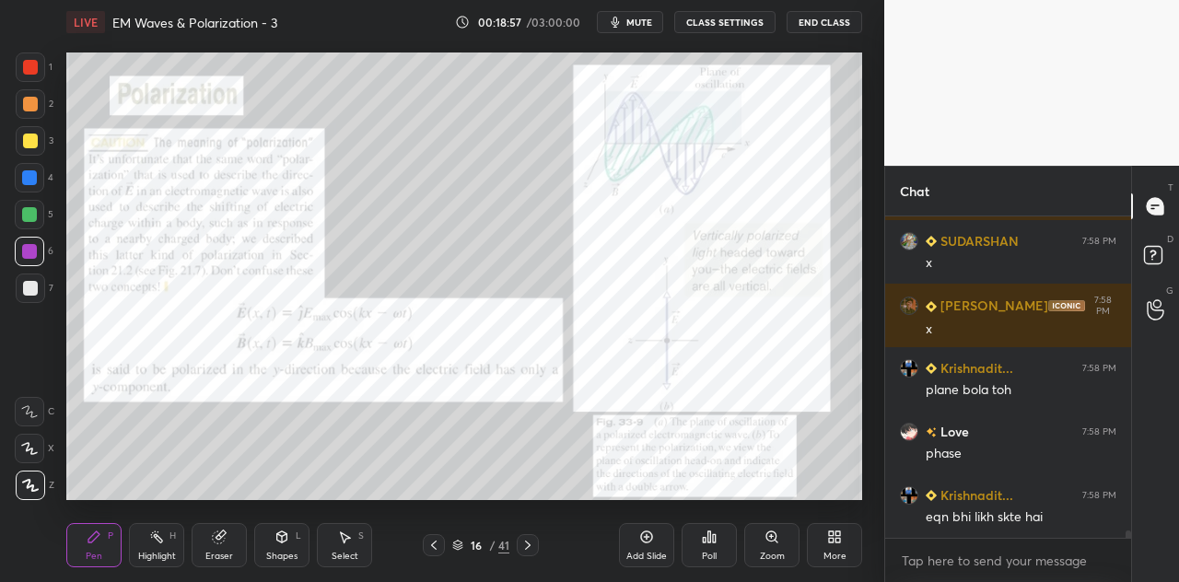
scroll to position [13084, 0]
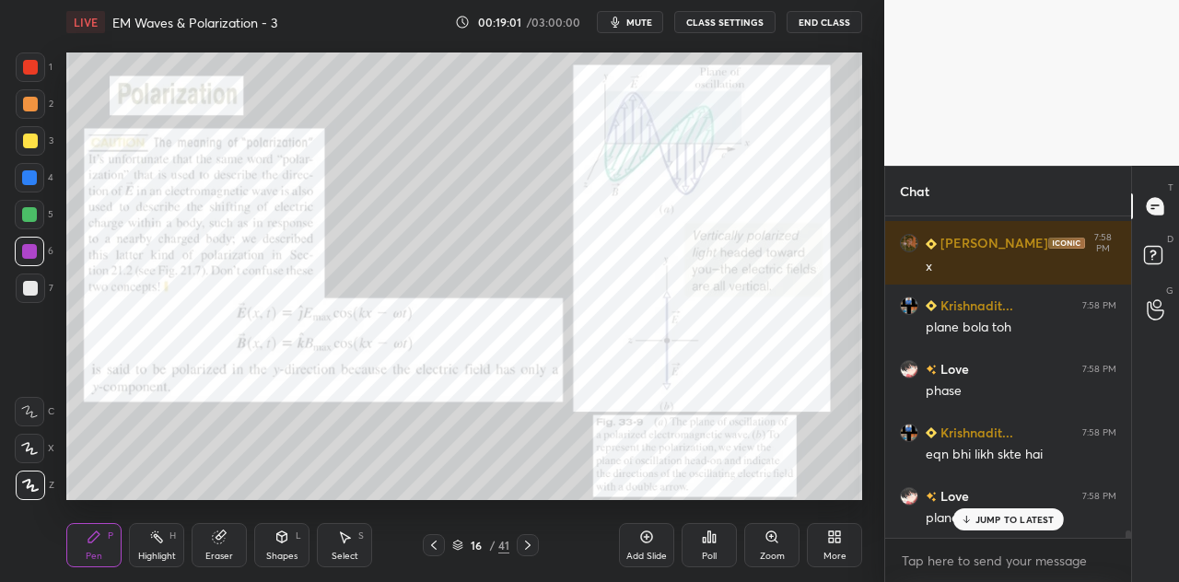
click at [29, 211] on div at bounding box center [29, 214] width 15 height 15
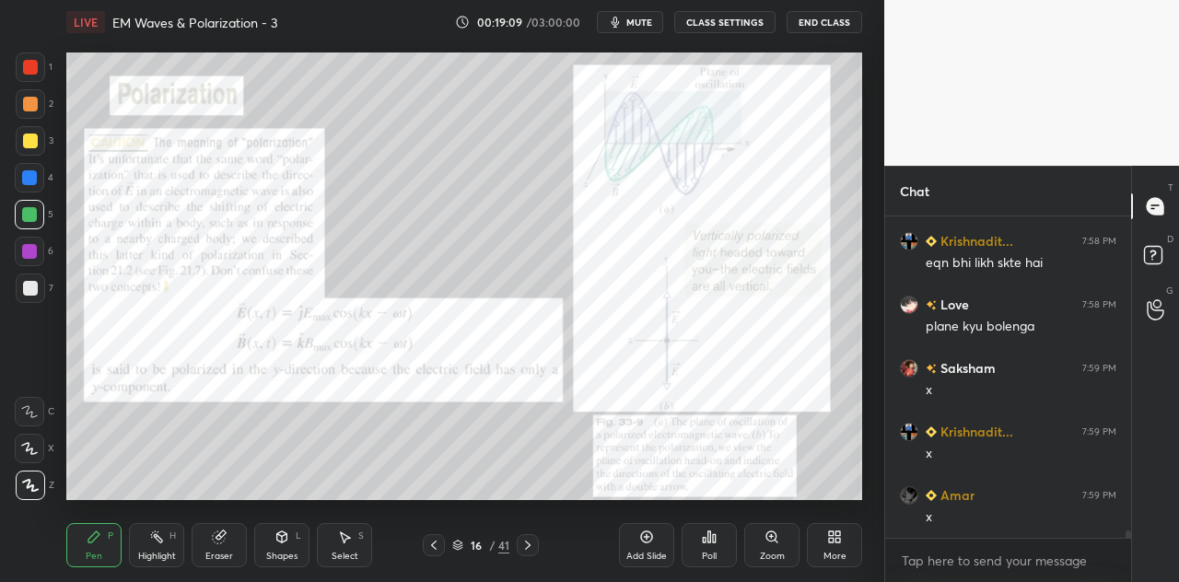
scroll to position [13338, 0]
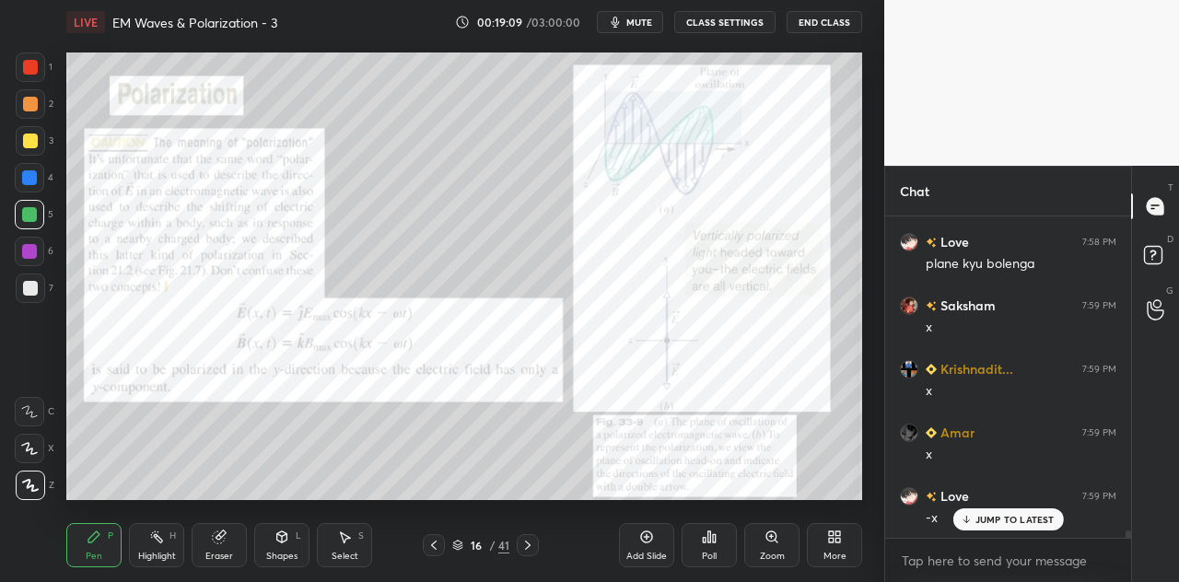
click at [107, 539] on div "Pen P" at bounding box center [93, 545] width 55 height 44
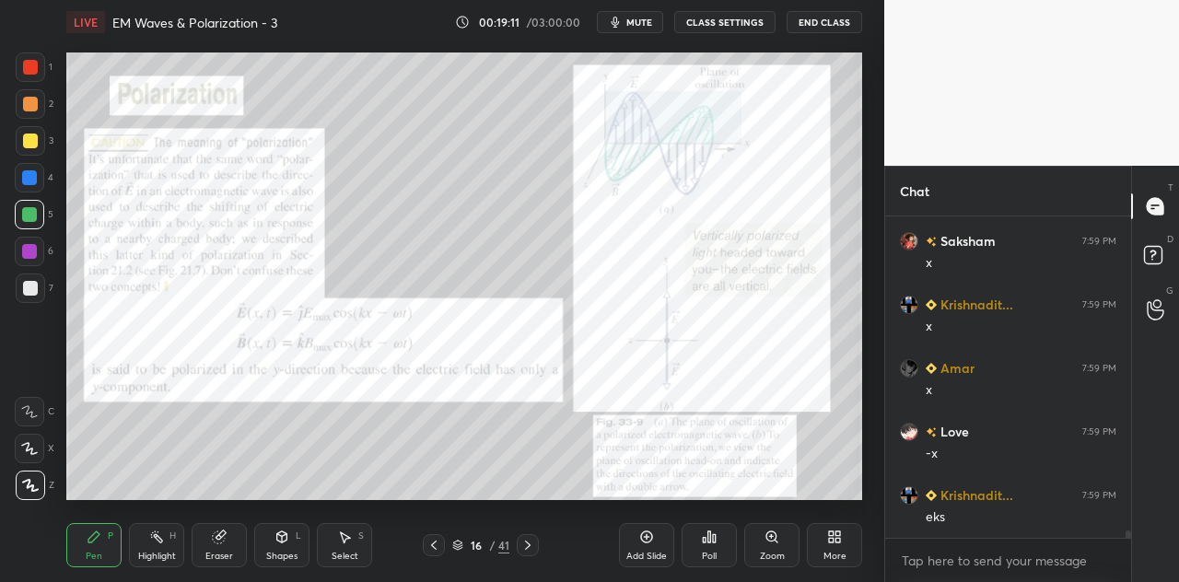
click at [34, 185] on div at bounding box center [29, 177] width 29 height 29
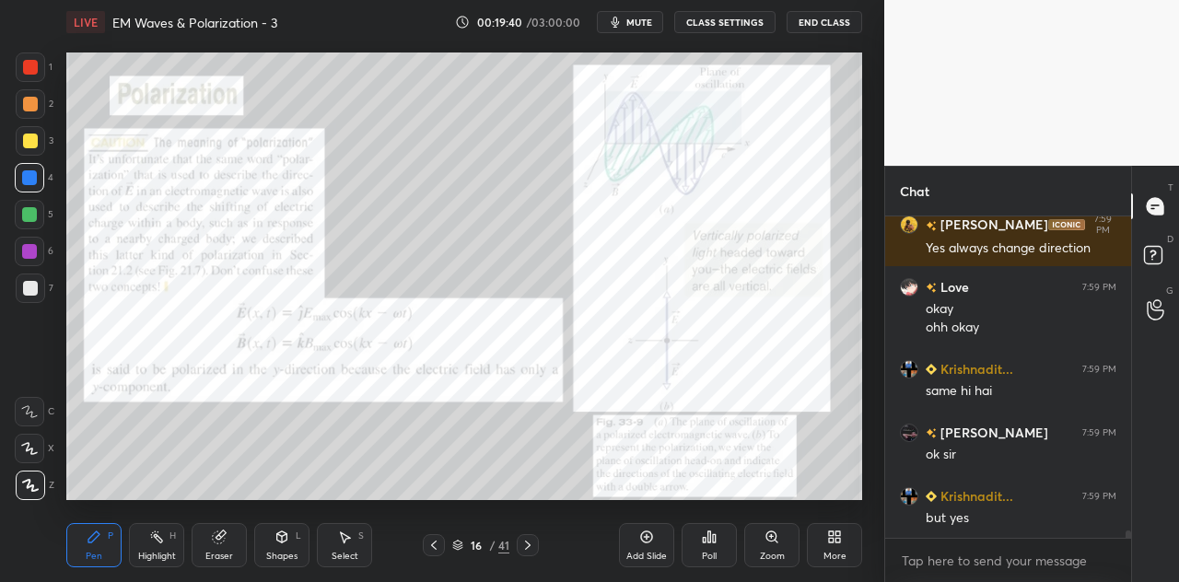
scroll to position [13905, 0]
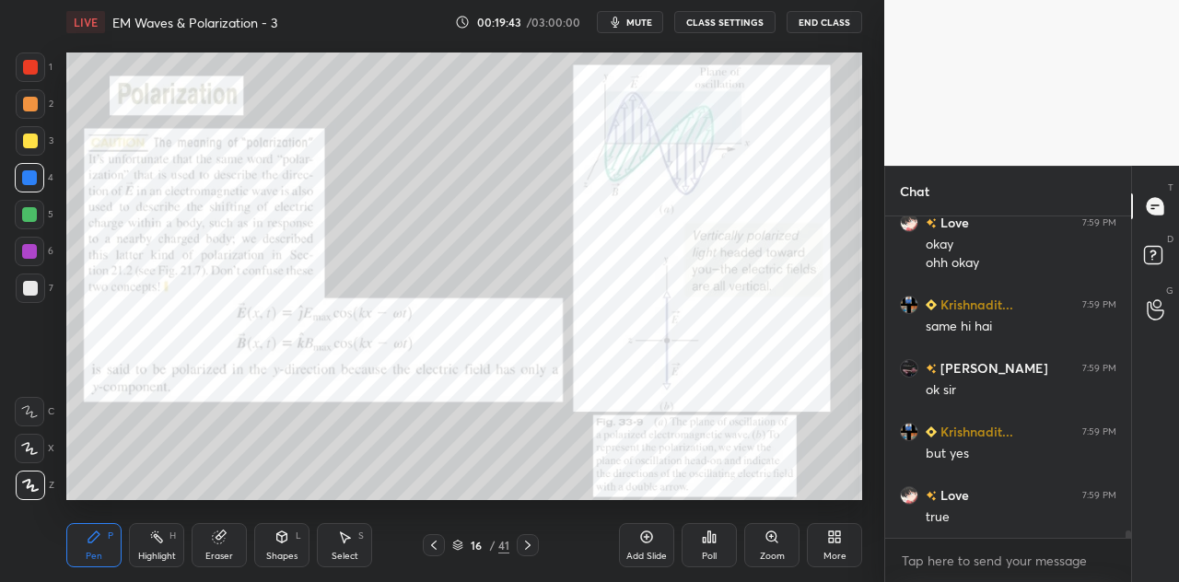
click at [29, 215] on div at bounding box center [29, 214] width 15 height 15
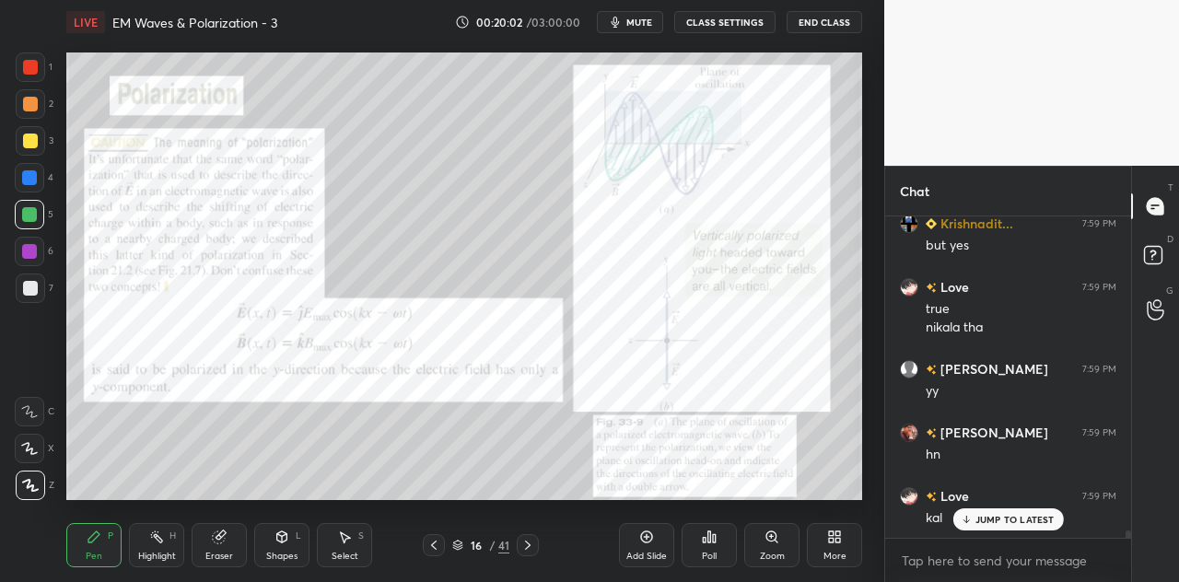
scroll to position [14227, 0]
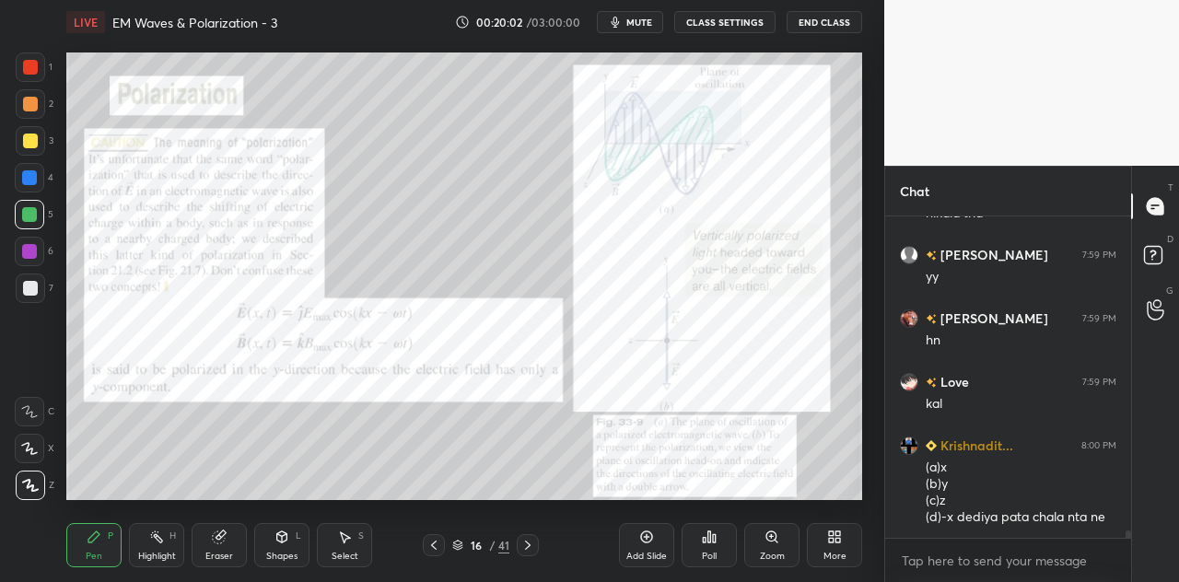
click at [228, 541] on div "Eraser" at bounding box center [219, 545] width 55 height 44
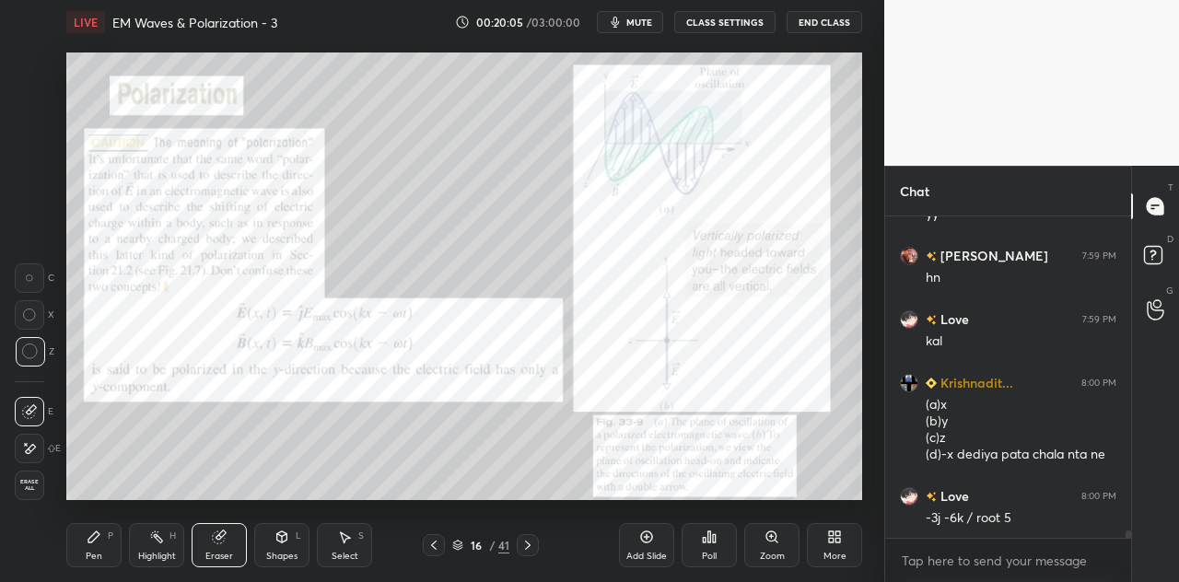
scroll to position [14354, 0]
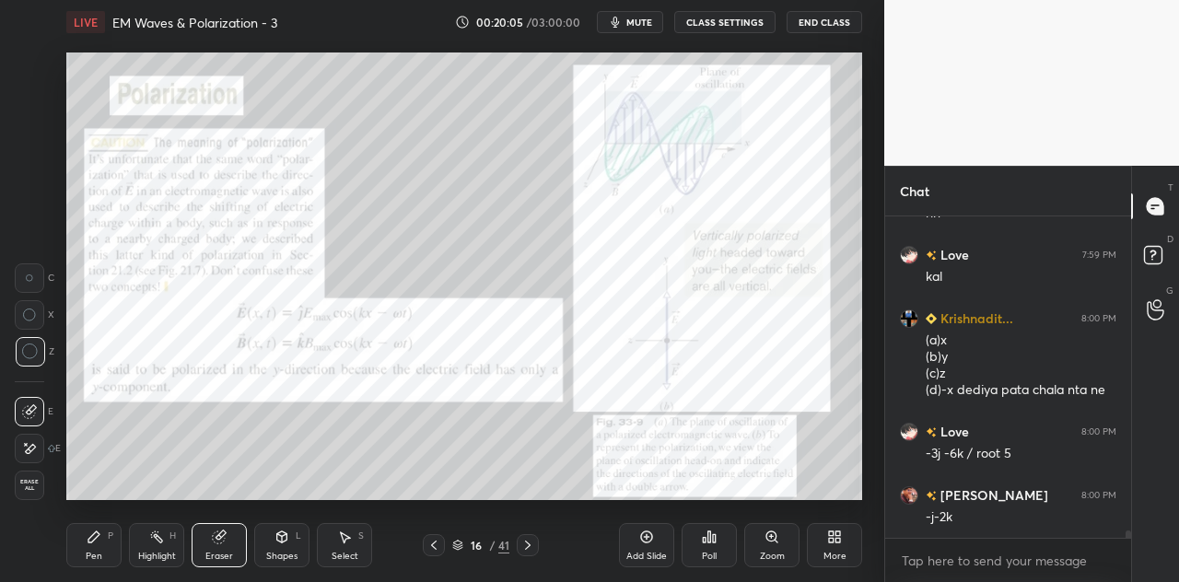
click at [93, 541] on icon at bounding box center [93, 536] width 11 height 11
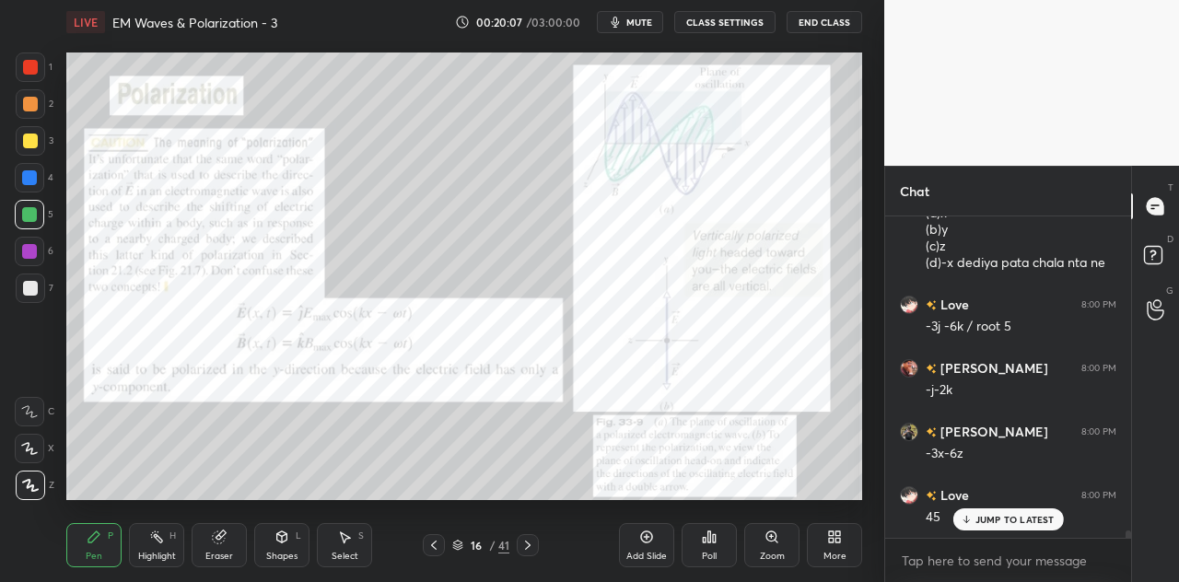
scroll to position [14544, 0]
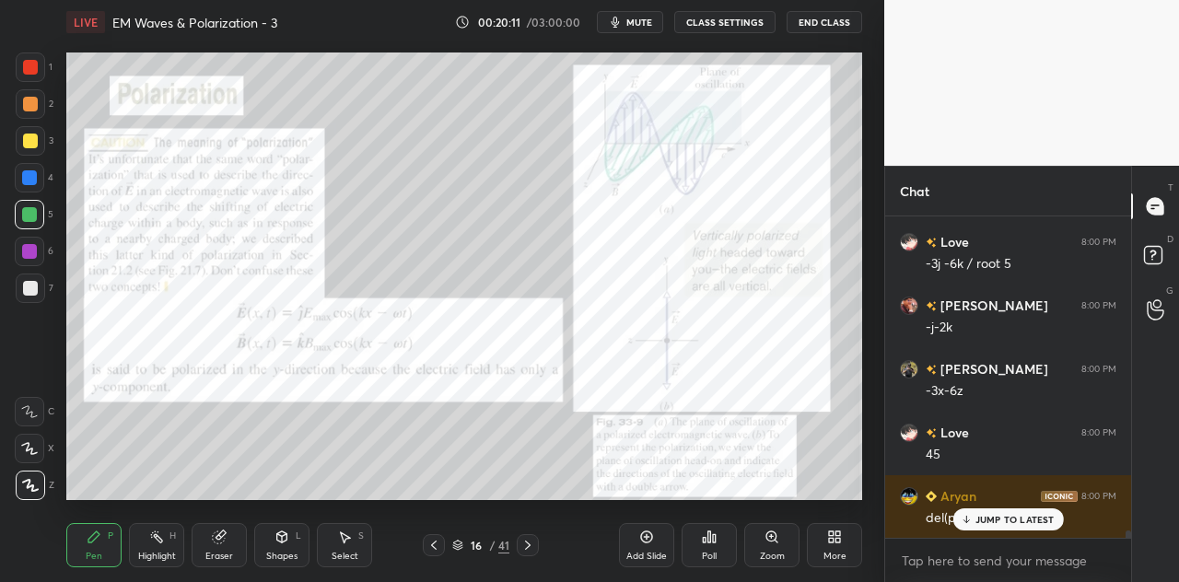
click at [977, 520] on p "JUMP TO LATEST" at bounding box center [1014, 519] width 79 height 11
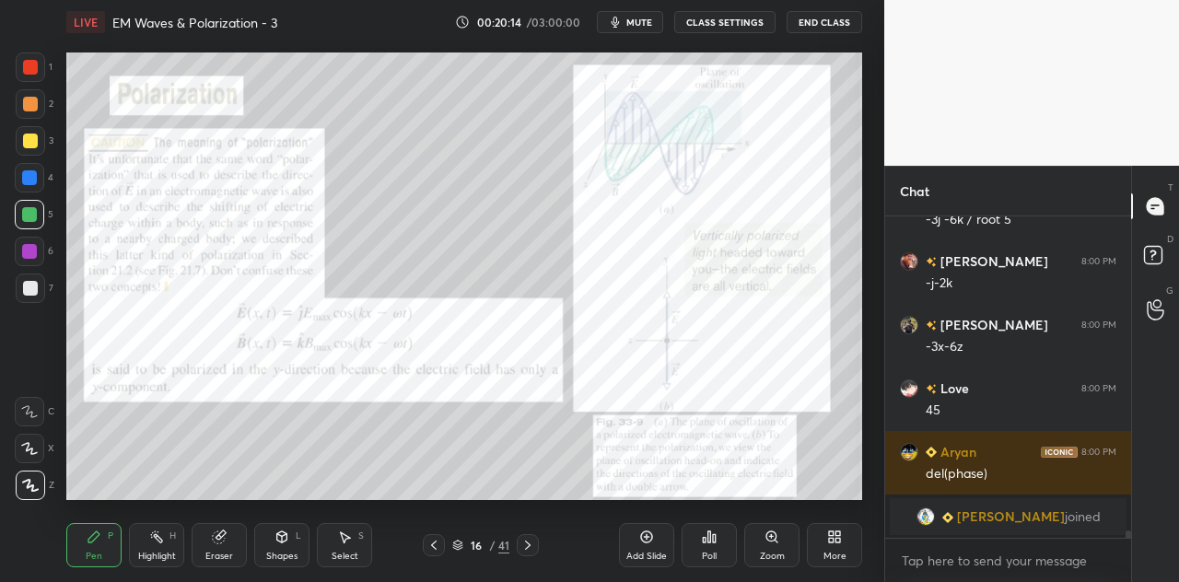
scroll to position [14610, 0]
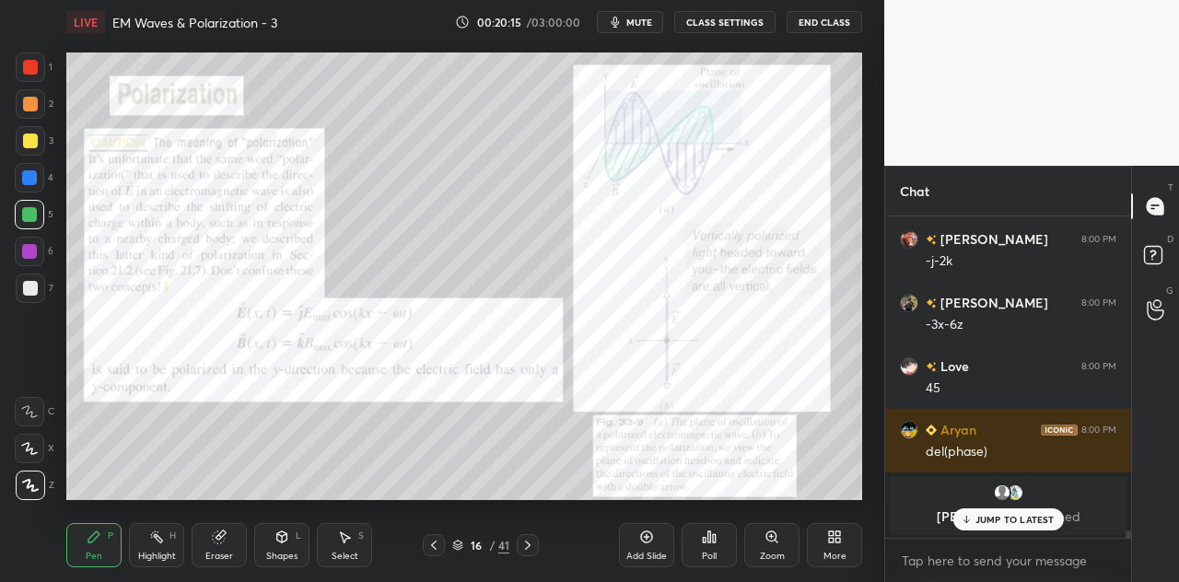
click at [31, 180] on div at bounding box center [29, 177] width 15 height 15
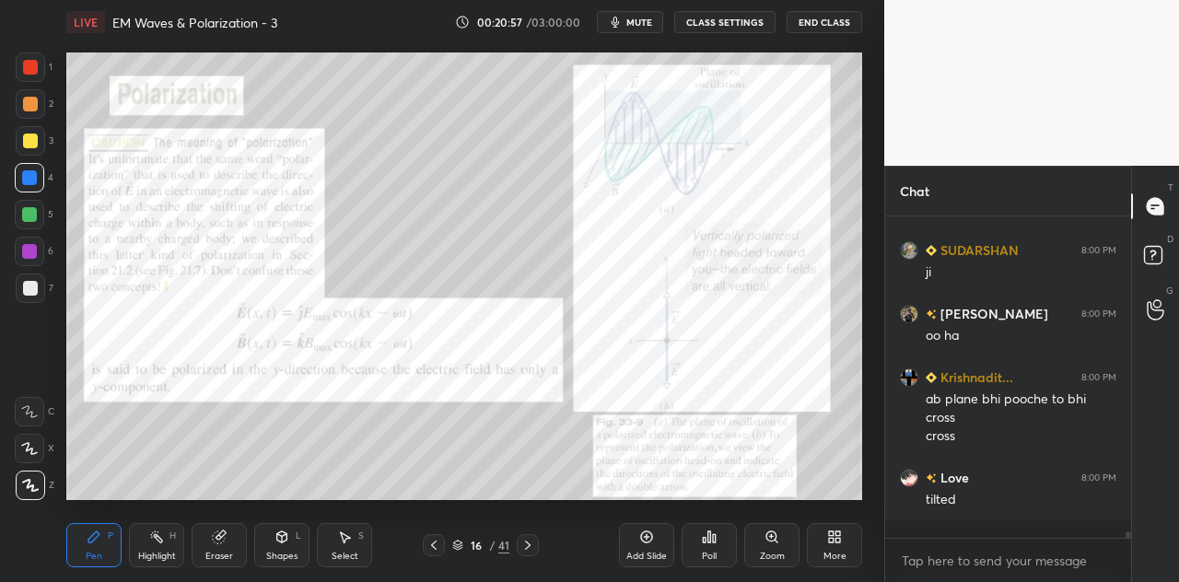
scroll to position [15364, 0]
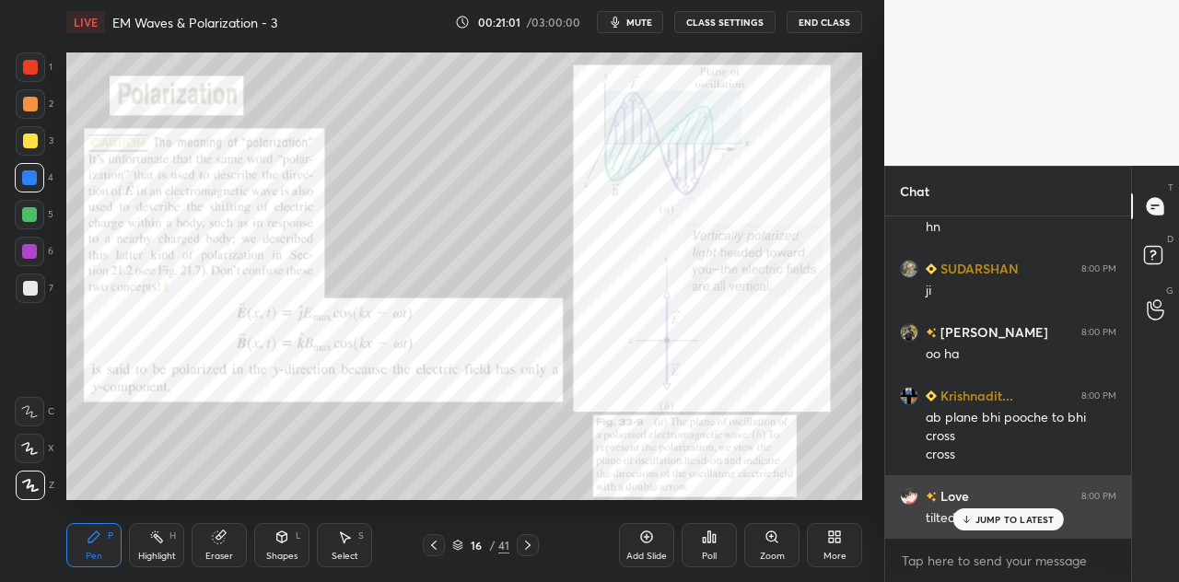
click at [988, 517] on p "JUMP TO LATEST" at bounding box center [1014, 519] width 79 height 11
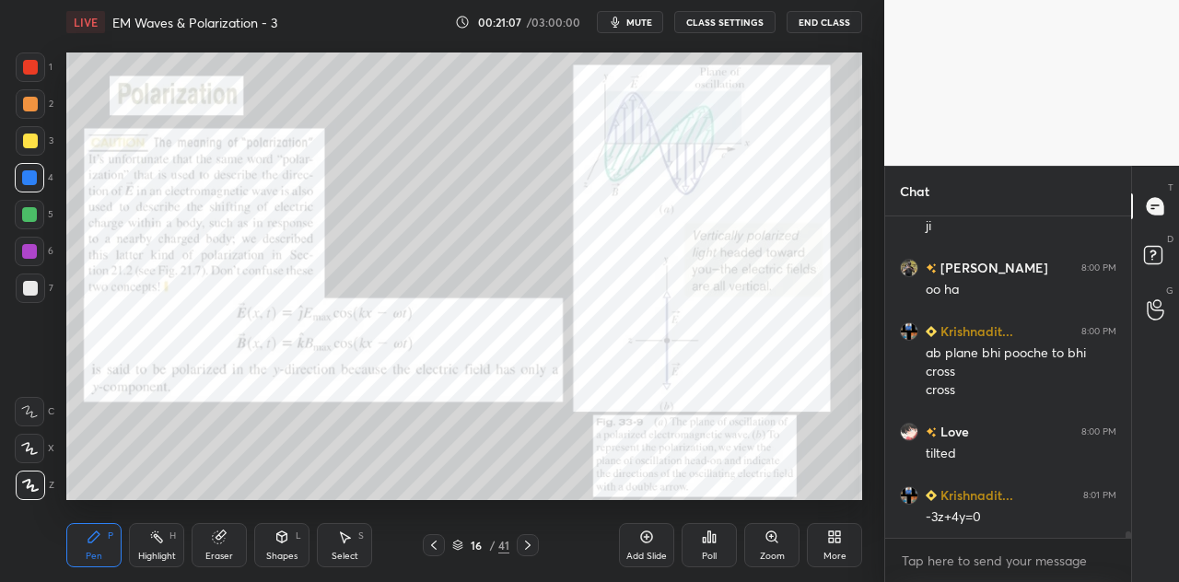
scroll to position [15491, 0]
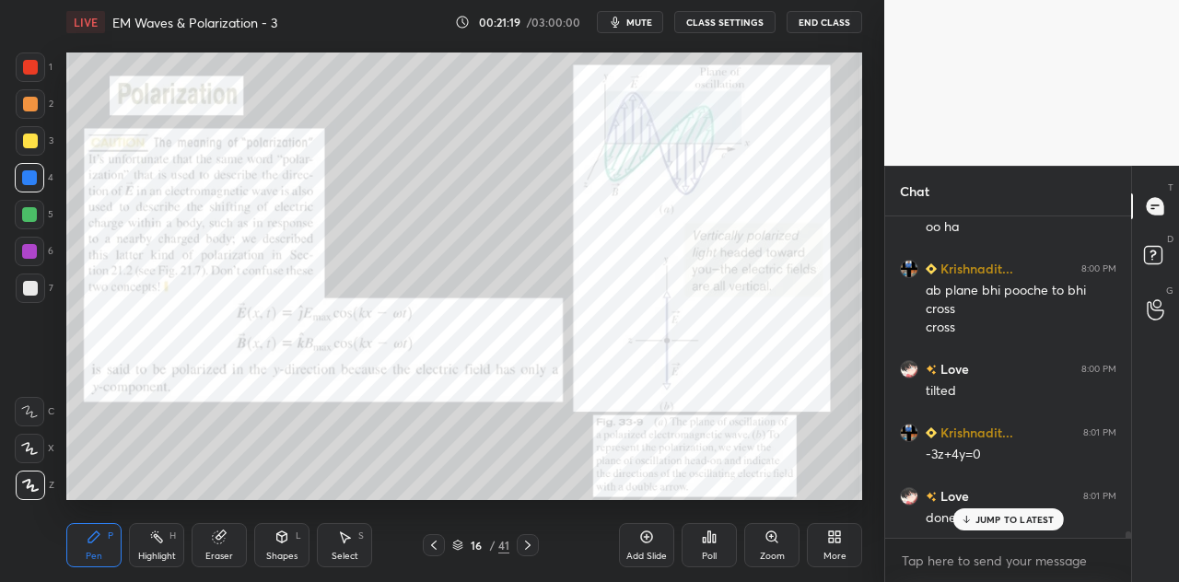
click at [35, 71] on div at bounding box center [30, 67] width 15 height 15
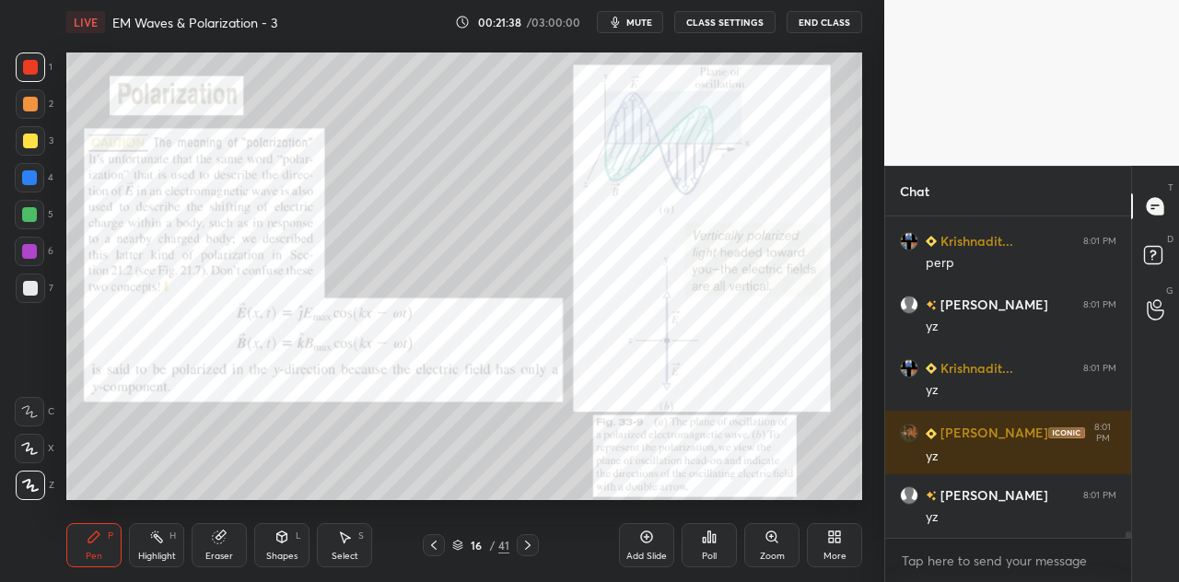
scroll to position [16126, 0]
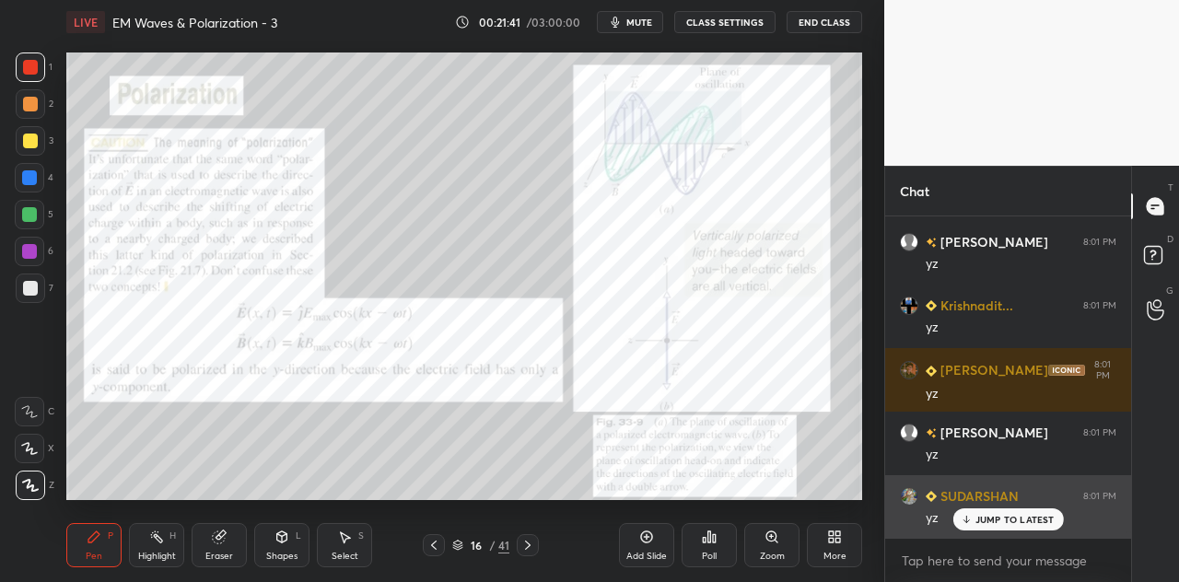
click at [990, 508] on div "JUMP TO LATEST" at bounding box center [1007, 519] width 111 height 22
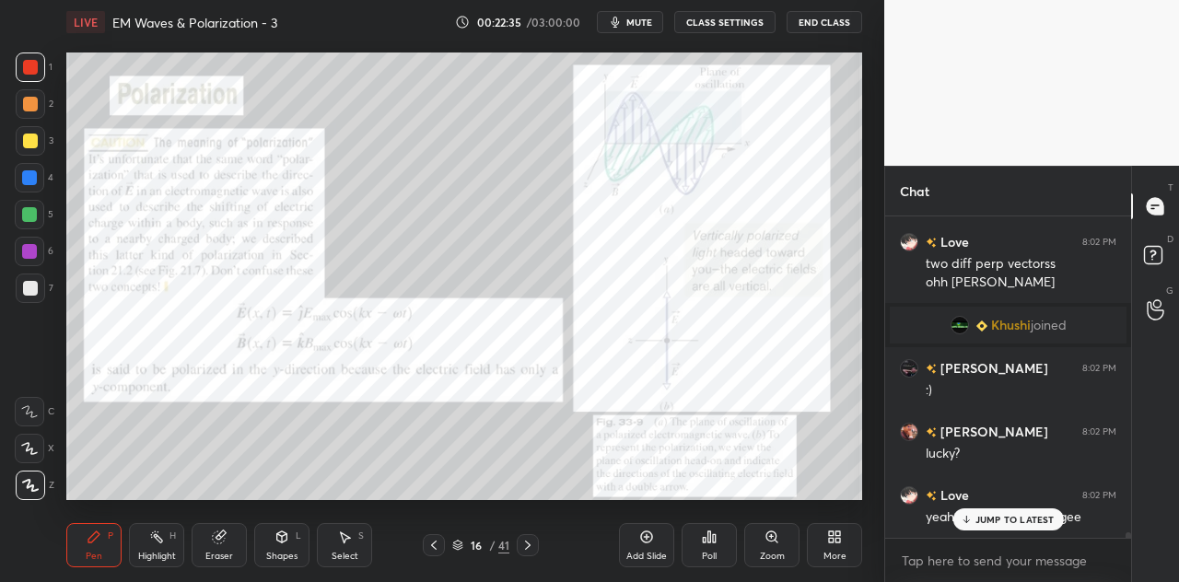
scroll to position [17476, 0]
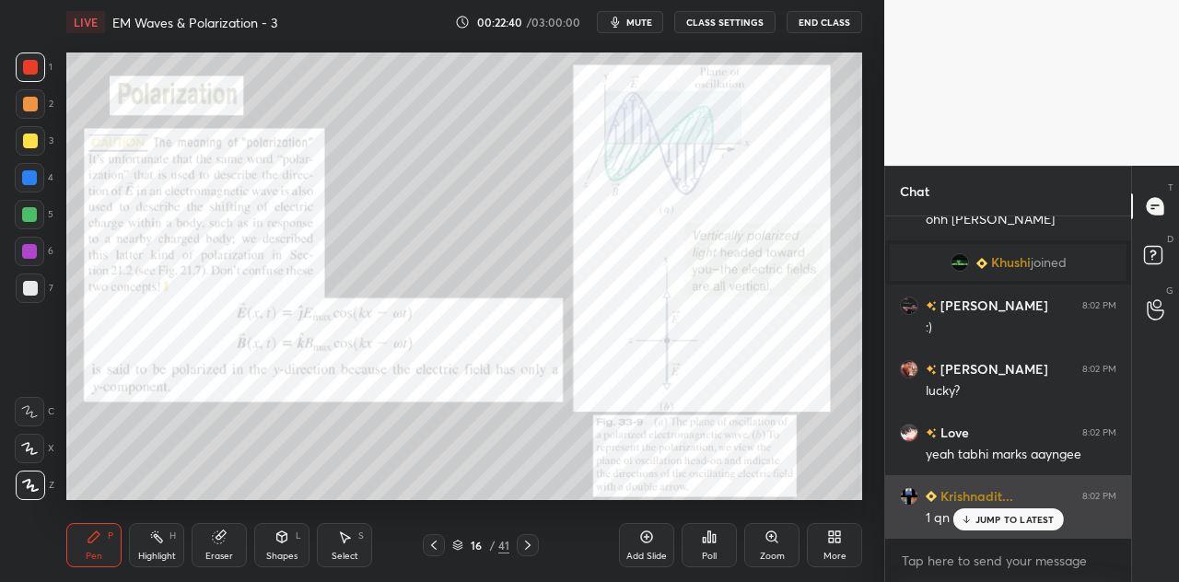
click at [983, 518] on p "JUMP TO LATEST" at bounding box center [1014, 519] width 79 height 11
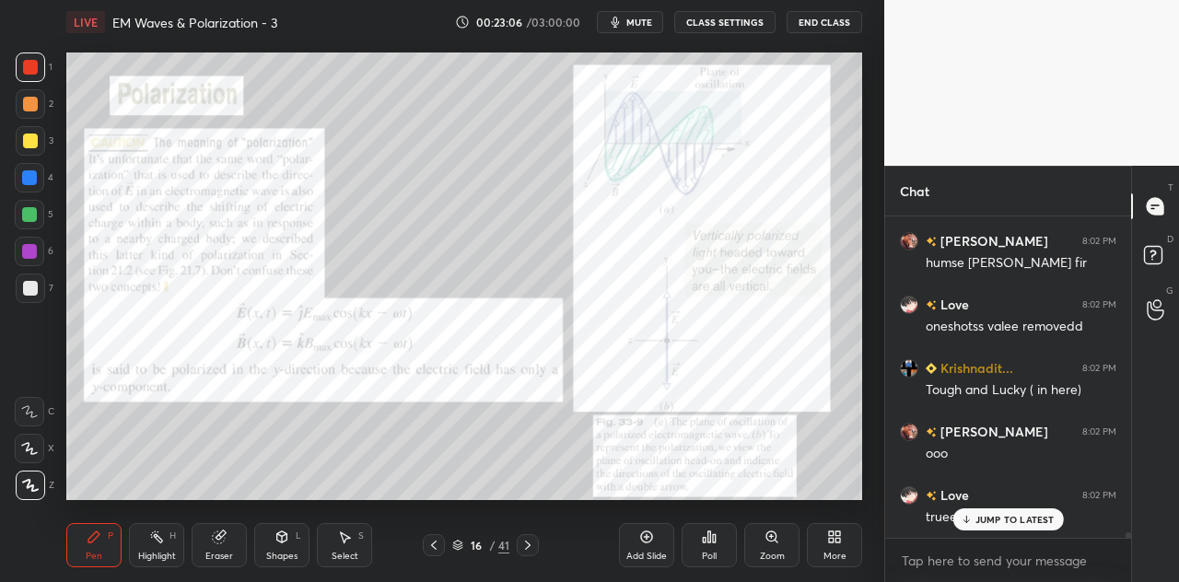
scroll to position [17857, 0]
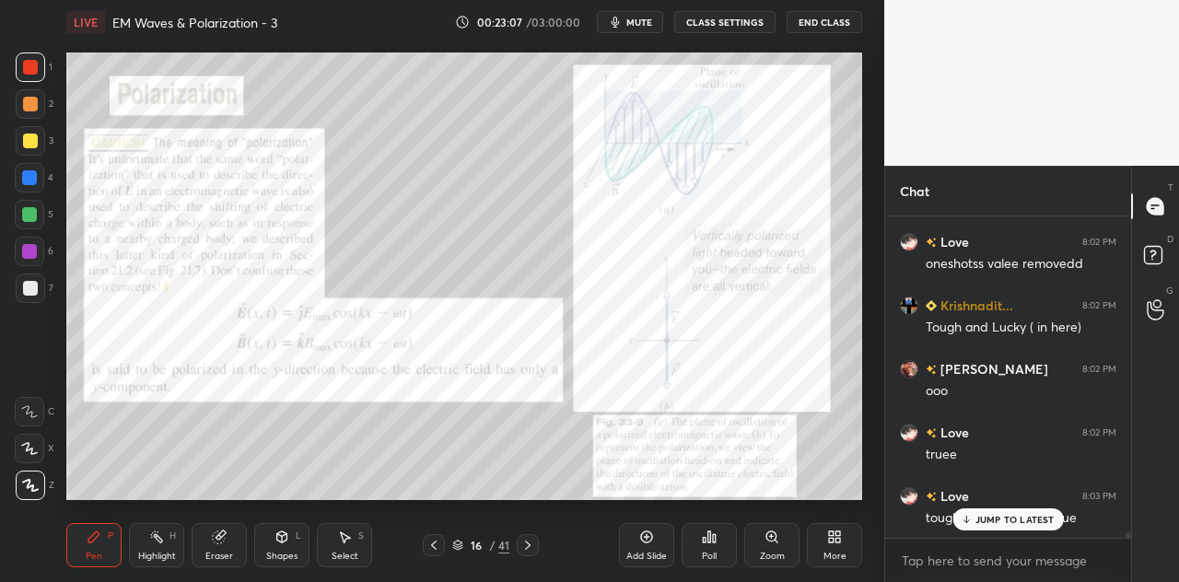
click at [26, 179] on div at bounding box center [29, 177] width 15 height 15
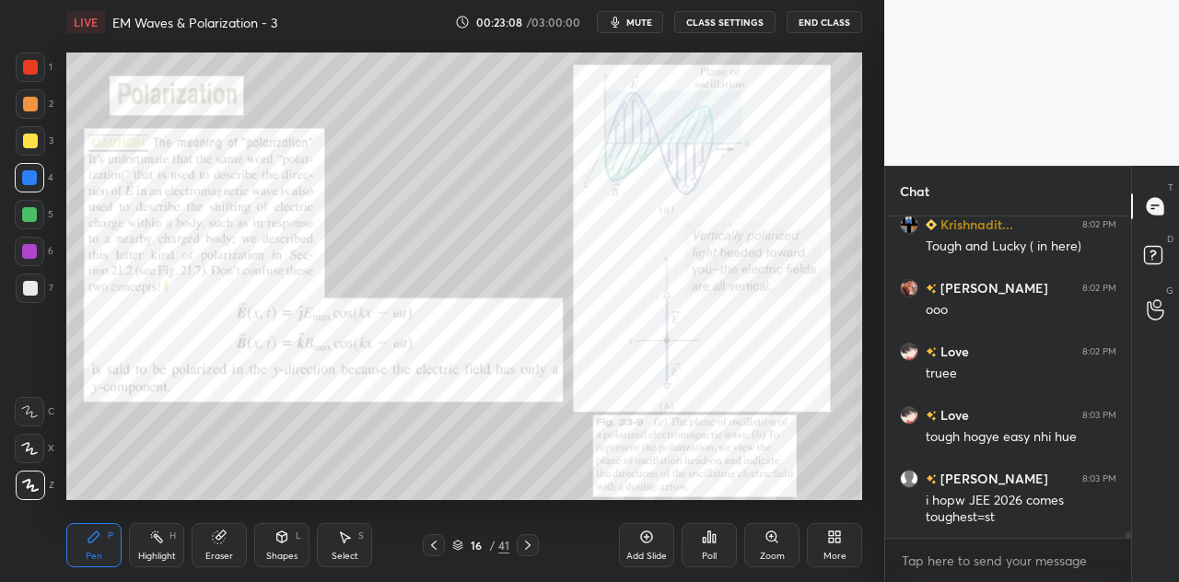
click at [31, 211] on div at bounding box center [29, 214] width 15 height 15
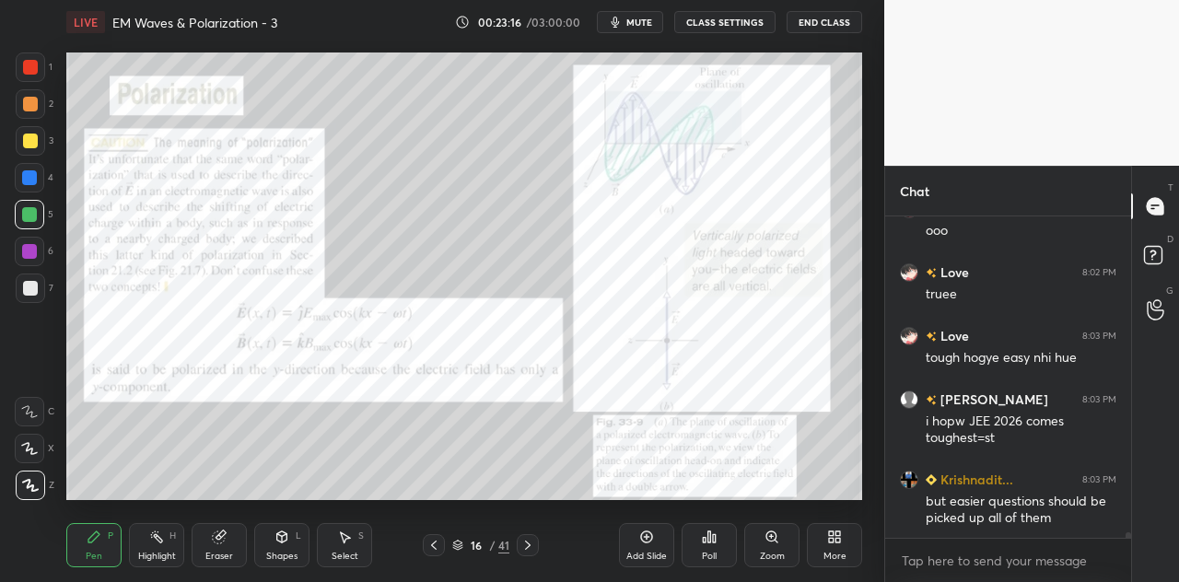
scroll to position [18082, 0]
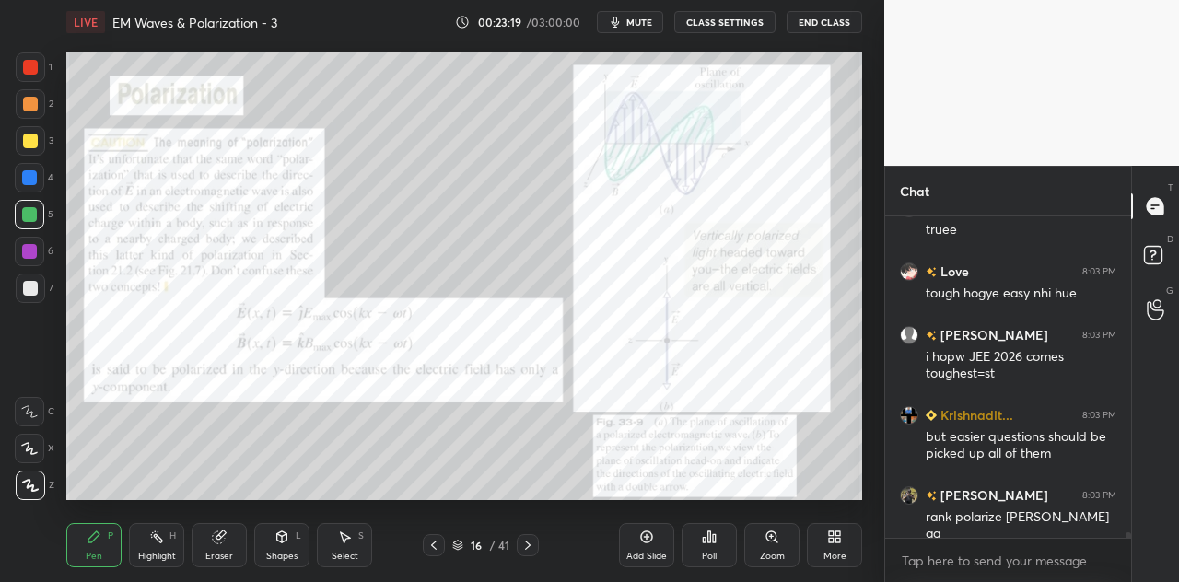
click at [39, 176] on div at bounding box center [29, 177] width 29 height 29
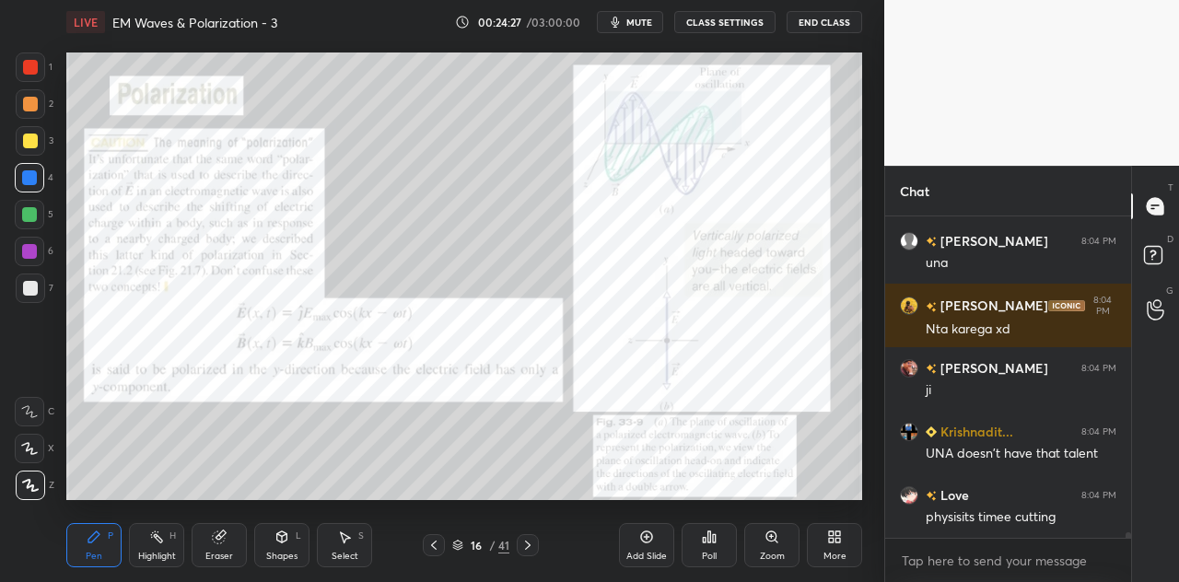
scroll to position [19344, 0]
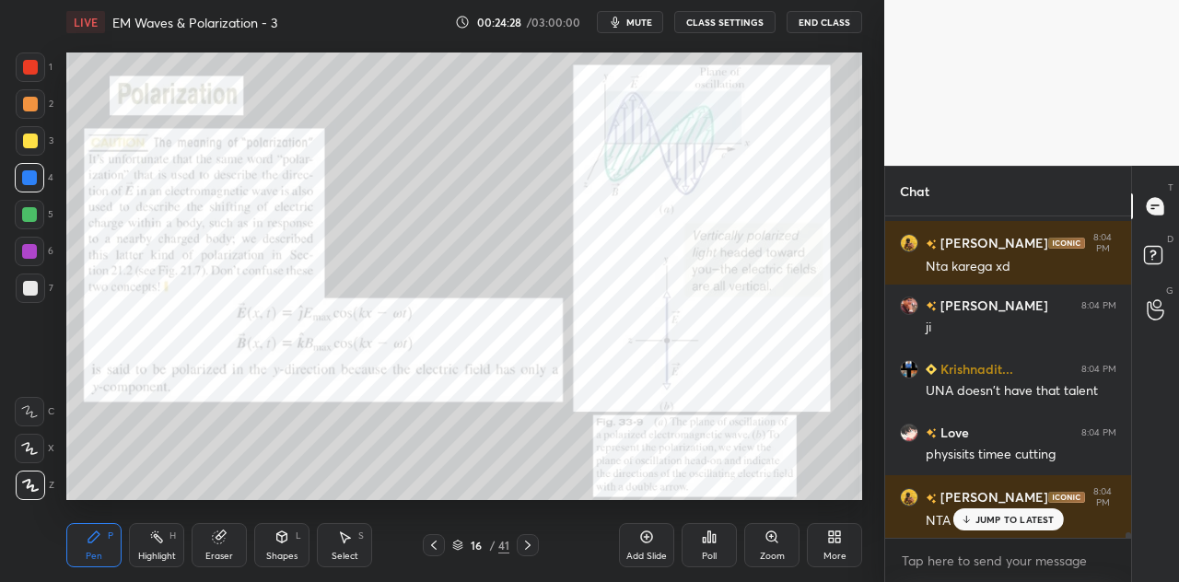
click at [284, 542] on icon at bounding box center [282, 536] width 10 height 11
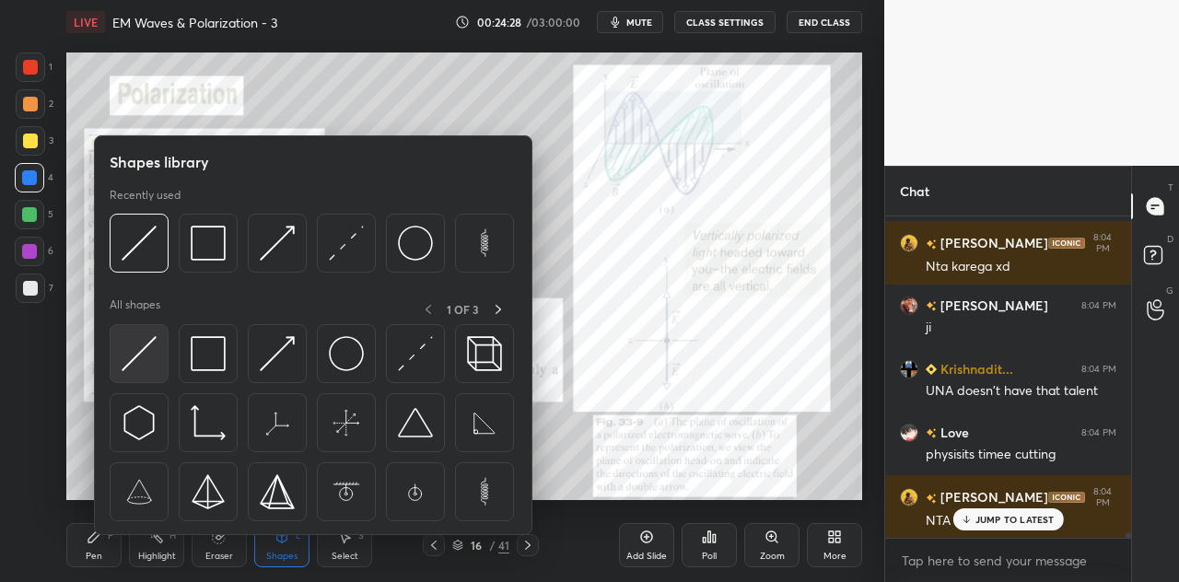
click at [151, 347] on img at bounding box center [139, 353] width 35 height 35
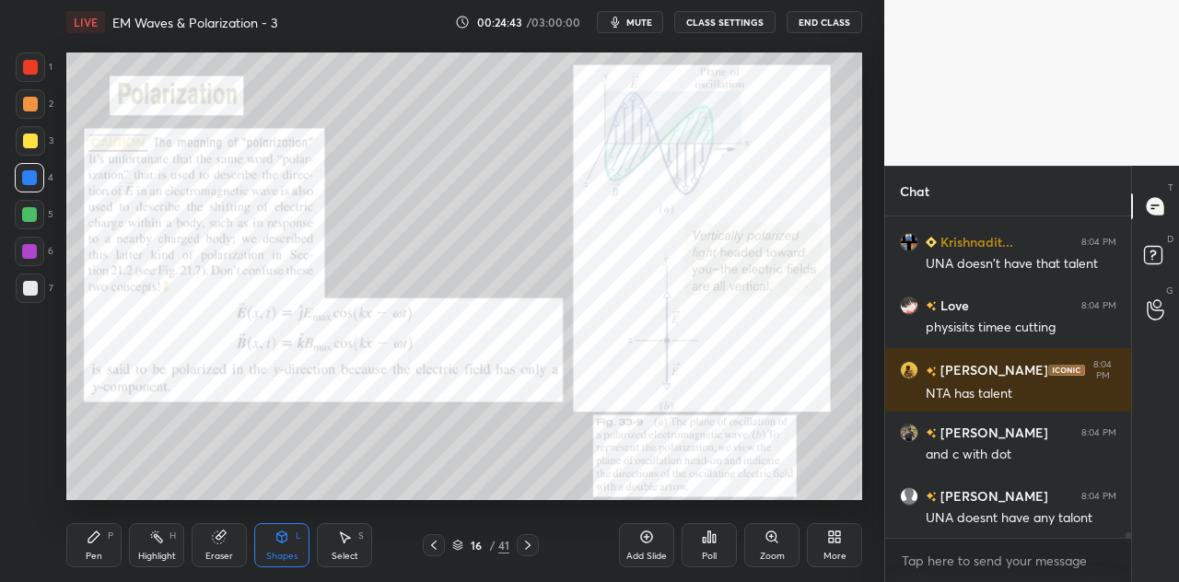
scroll to position [19535, 0]
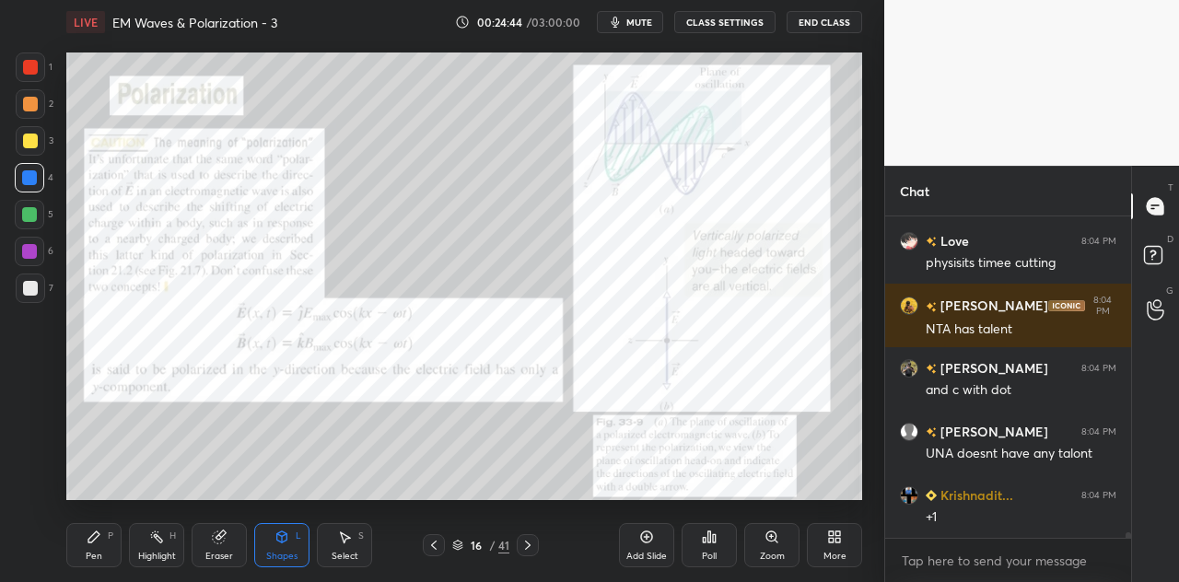
click at [30, 248] on div at bounding box center [29, 251] width 15 height 15
click at [279, 552] on div "Shapes" at bounding box center [281, 556] width 31 height 9
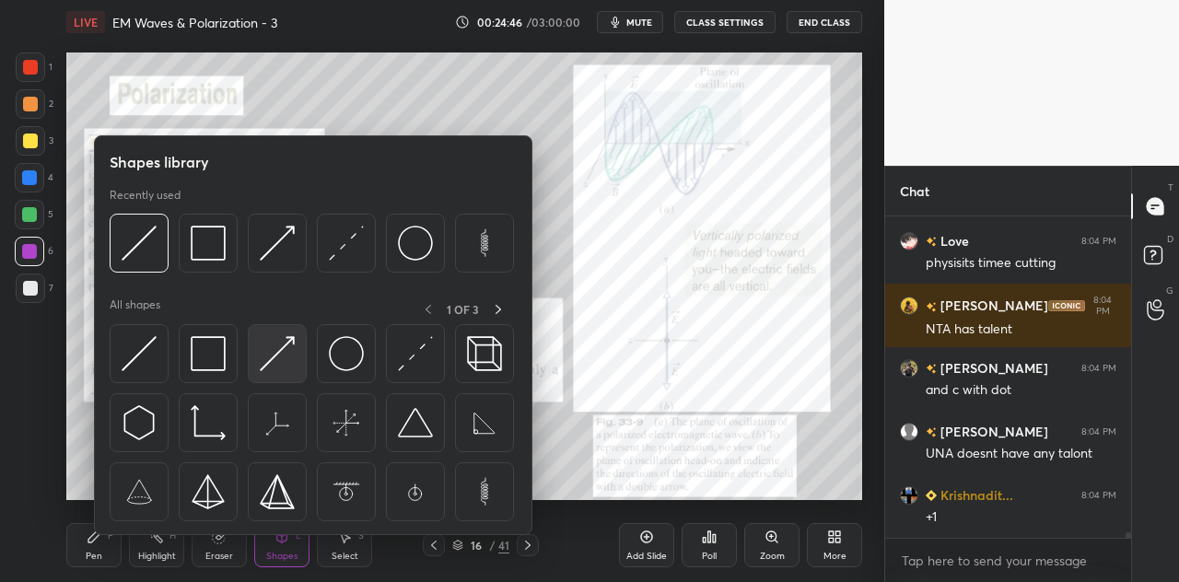
click at [285, 353] on img at bounding box center [277, 353] width 35 height 35
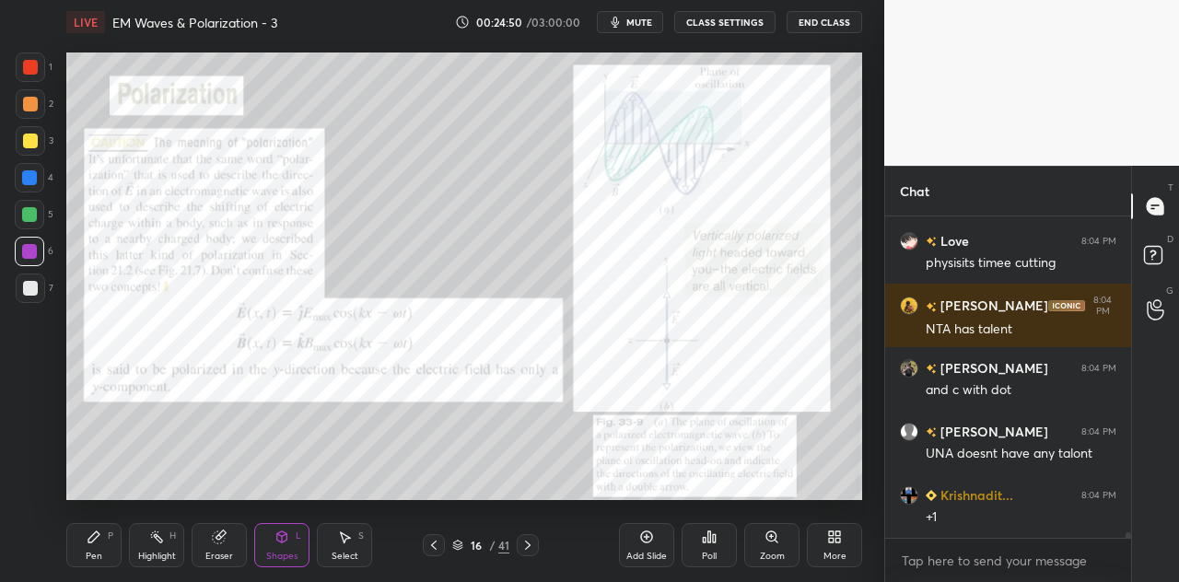
click at [111, 537] on div "P" at bounding box center [111, 535] width 6 height 9
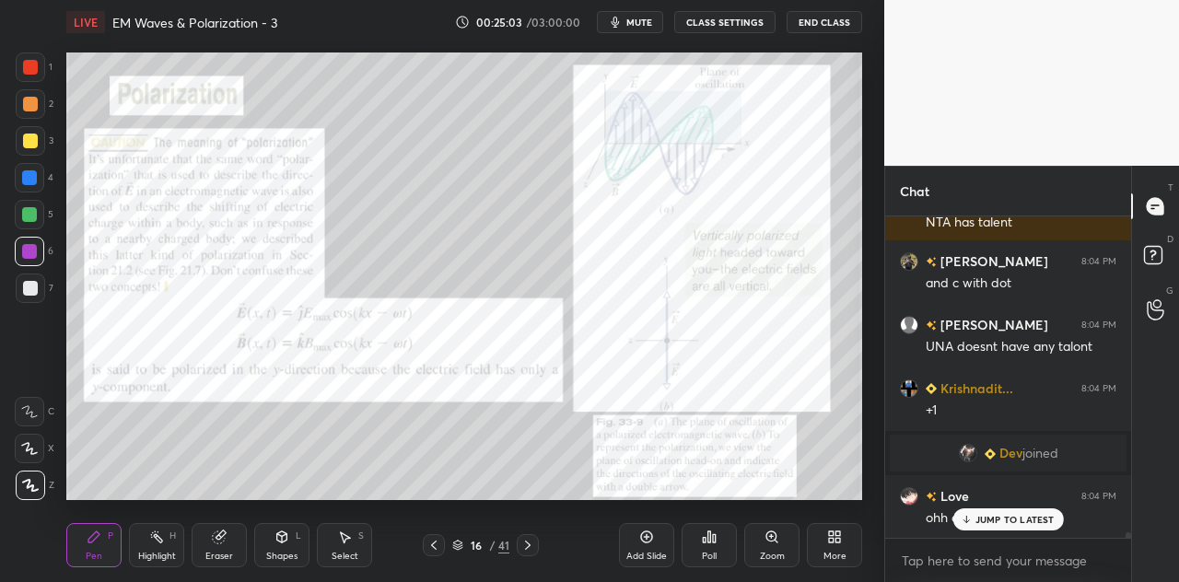
scroll to position [18113, 0]
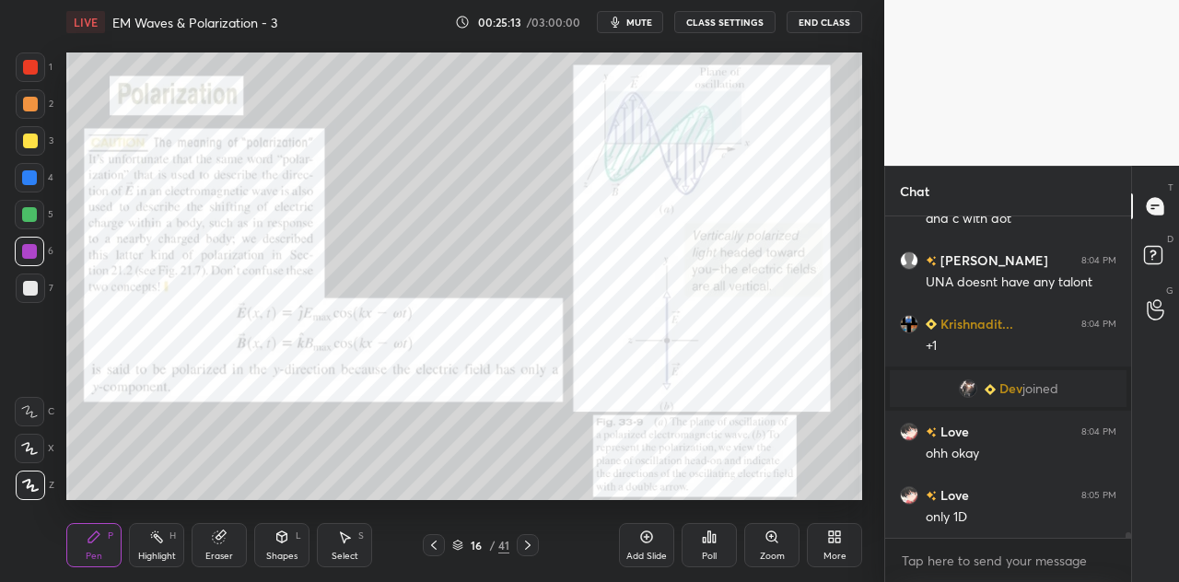
click at [292, 548] on div "Shapes L" at bounding box center [281, 545] width 55 height 44
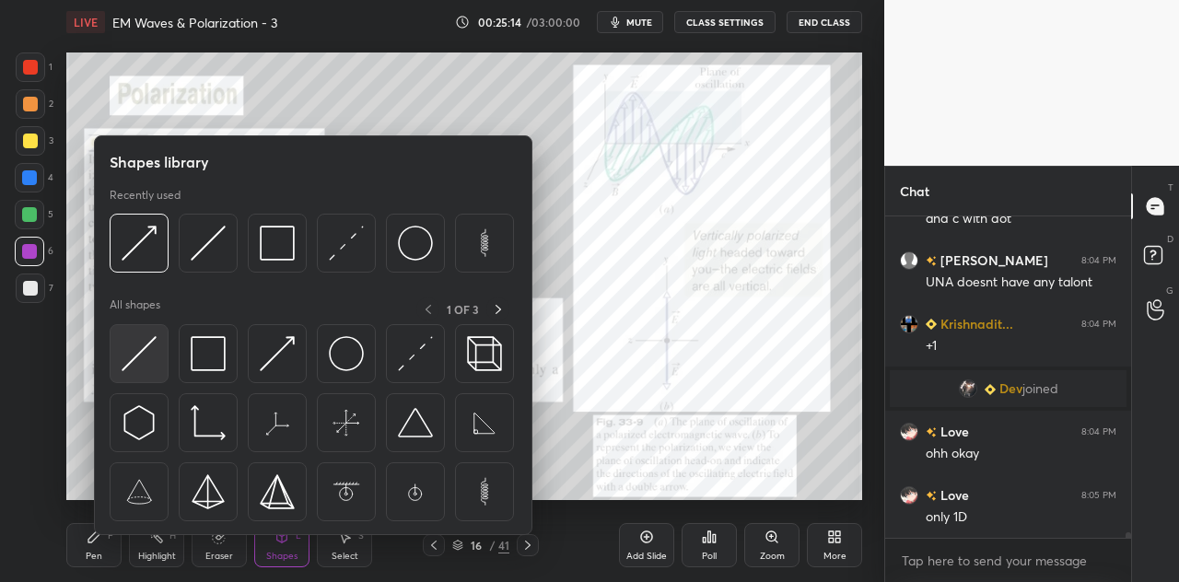
click at [163, 348] on div at bounding box center [139, 353] width 59 height 59
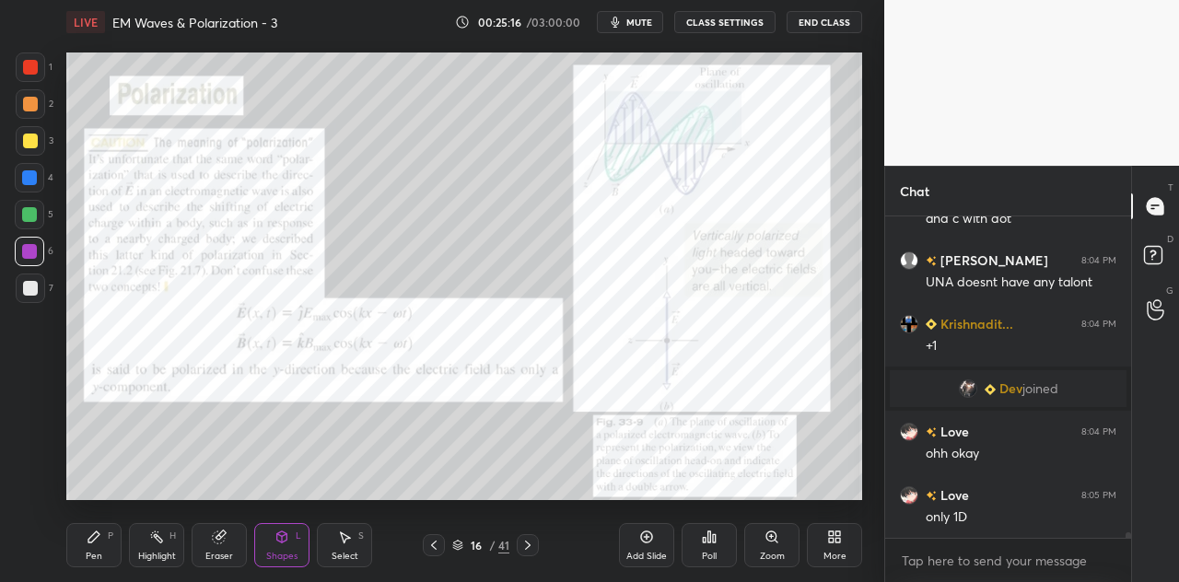
scroll to position [18176, 0]
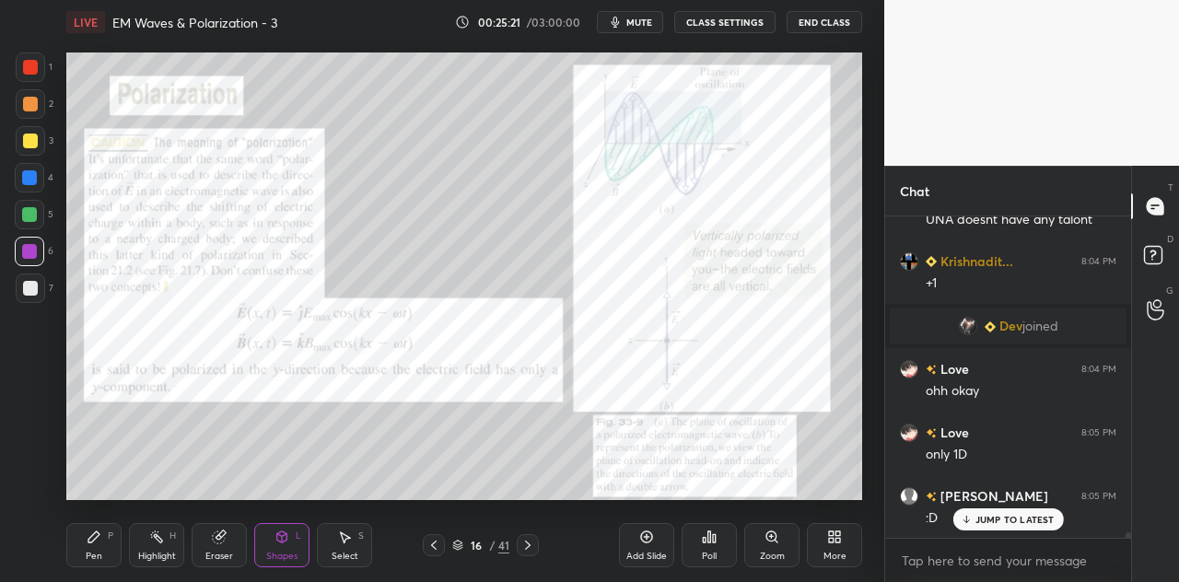
click at [295, 544] on div "Shapes L" at bounding box center [281, 545] width 55 height 44
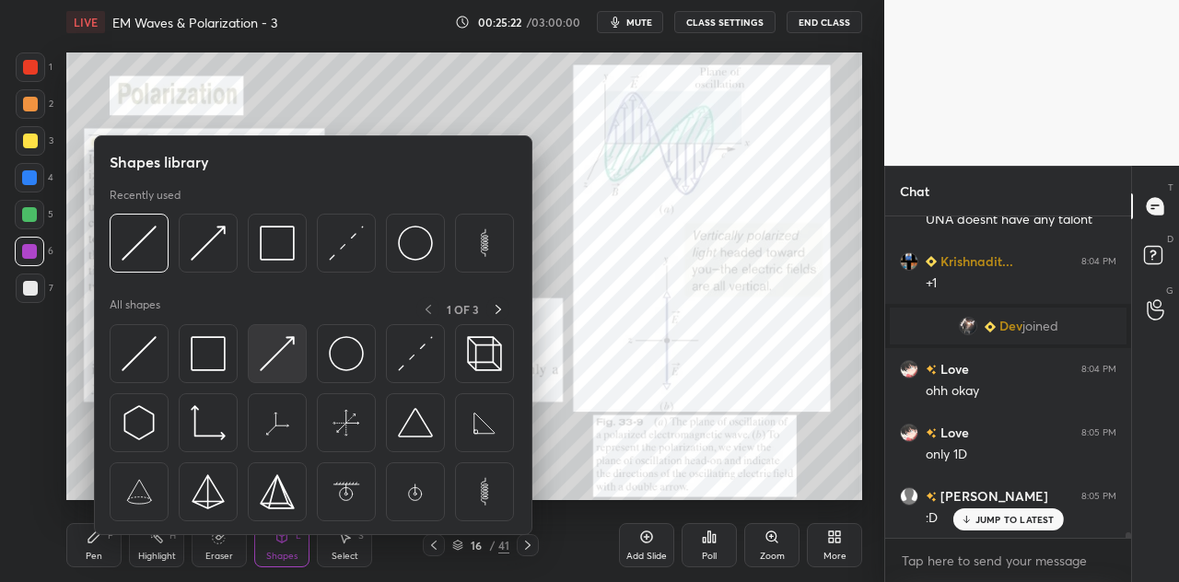
scroll to position [18240, 0]
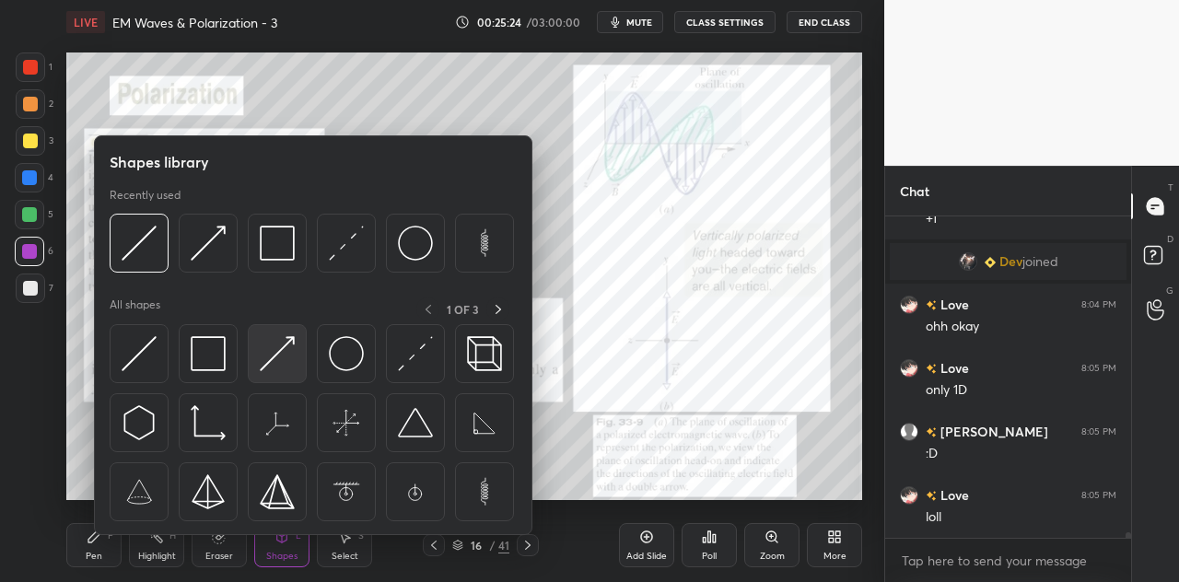
click at [275, 352] on img at bounding box center [277, 353] width 35 height 35
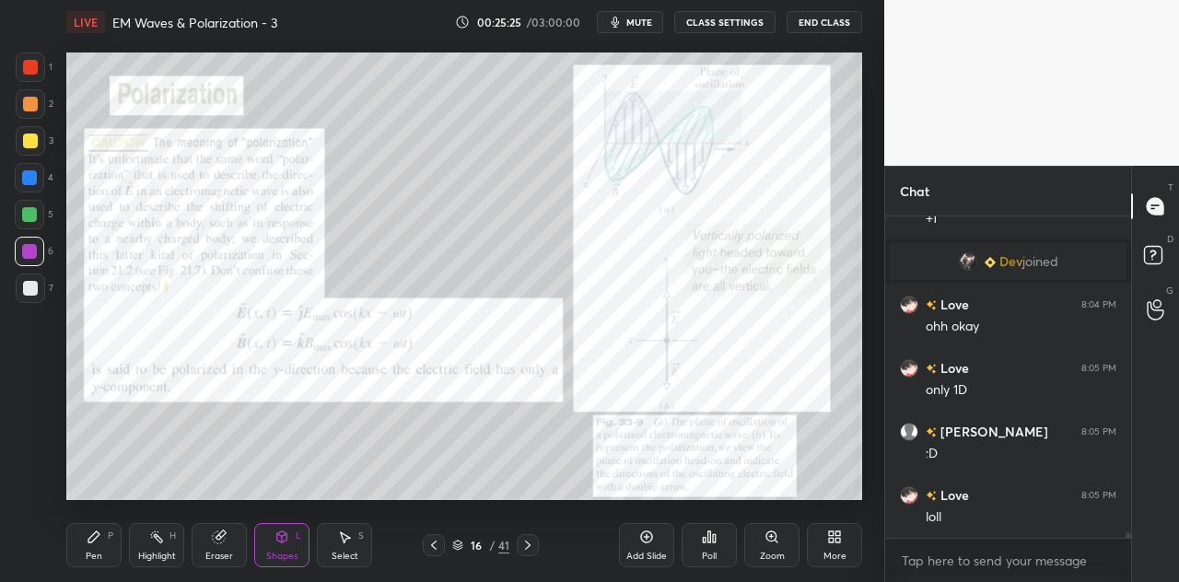
click at [32, 180] on div at bounding box center [29, 177] width 15 height 15
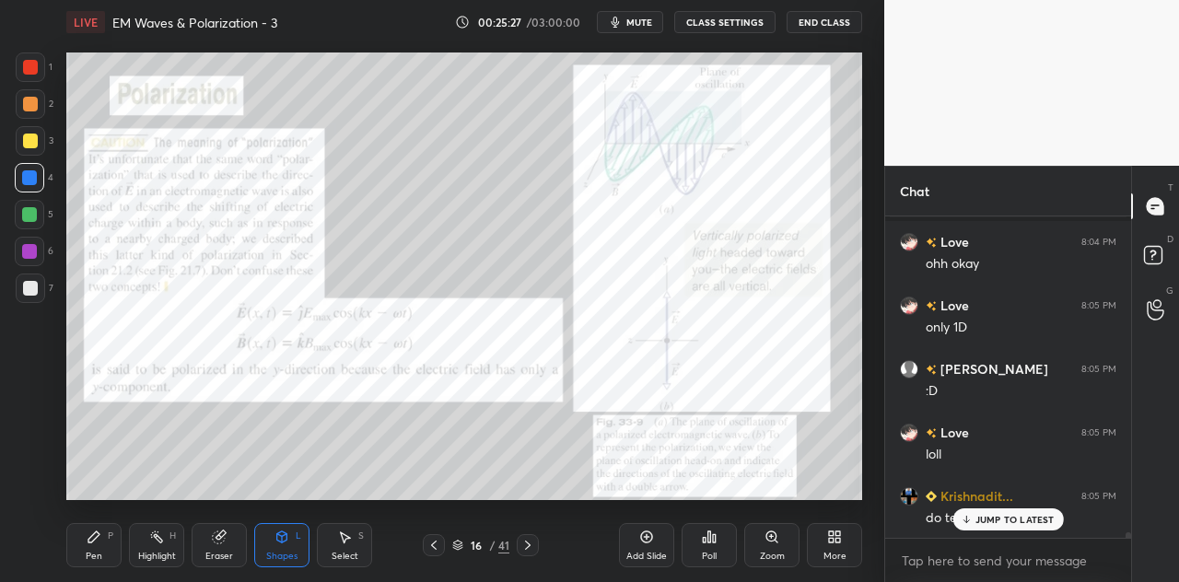
scroll to position [18368, 0]
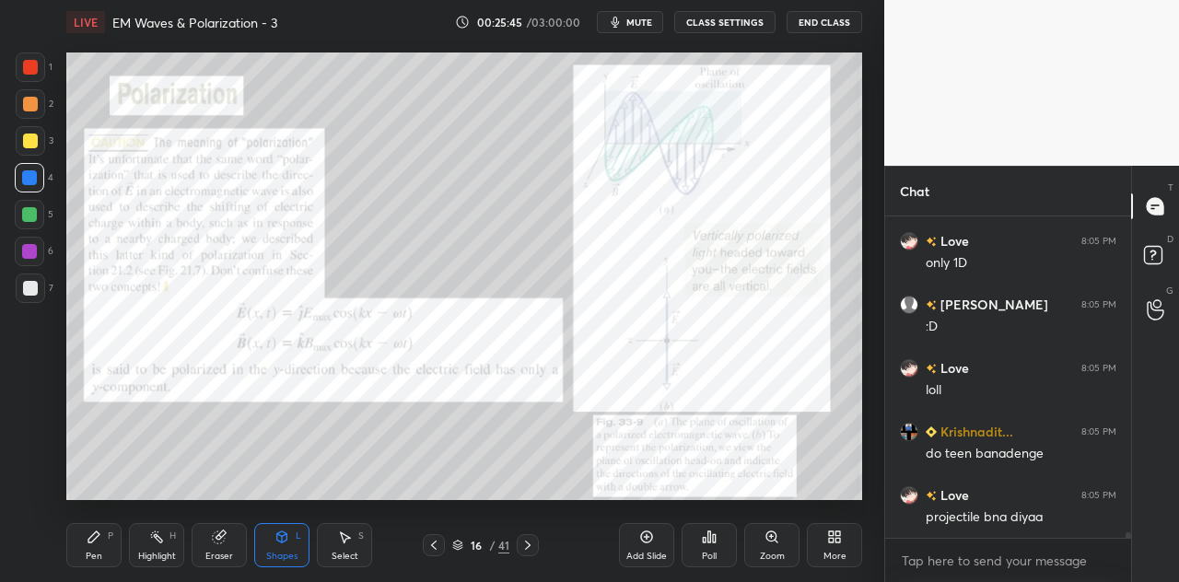
click at [99, 523] on div "Pen P" at bounding box center [93, 545] width 55 height 44
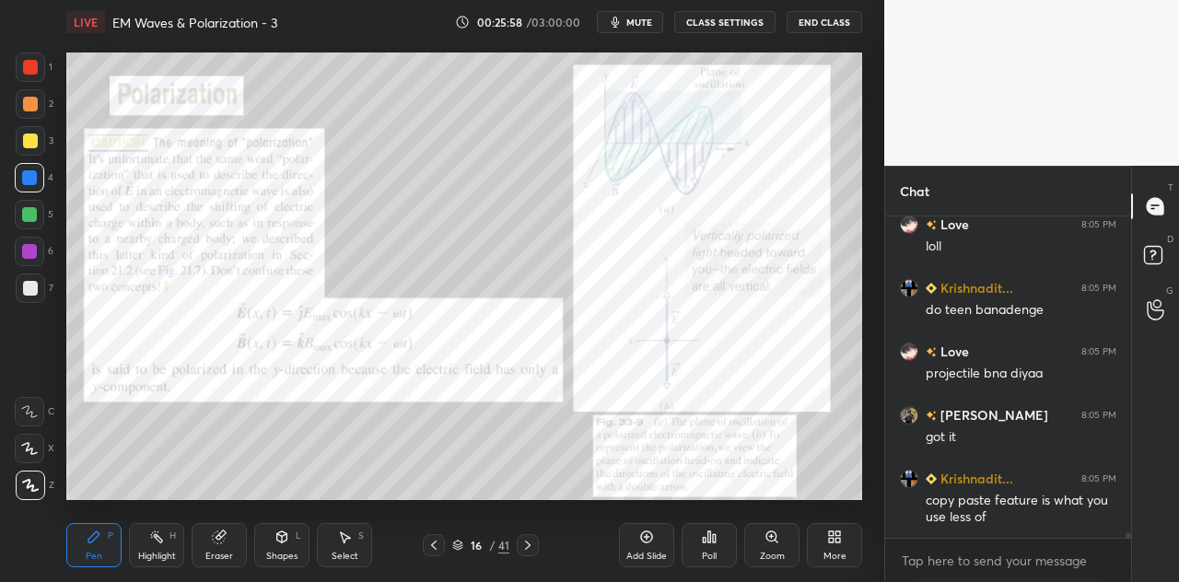
scroll to position [18574, 0]
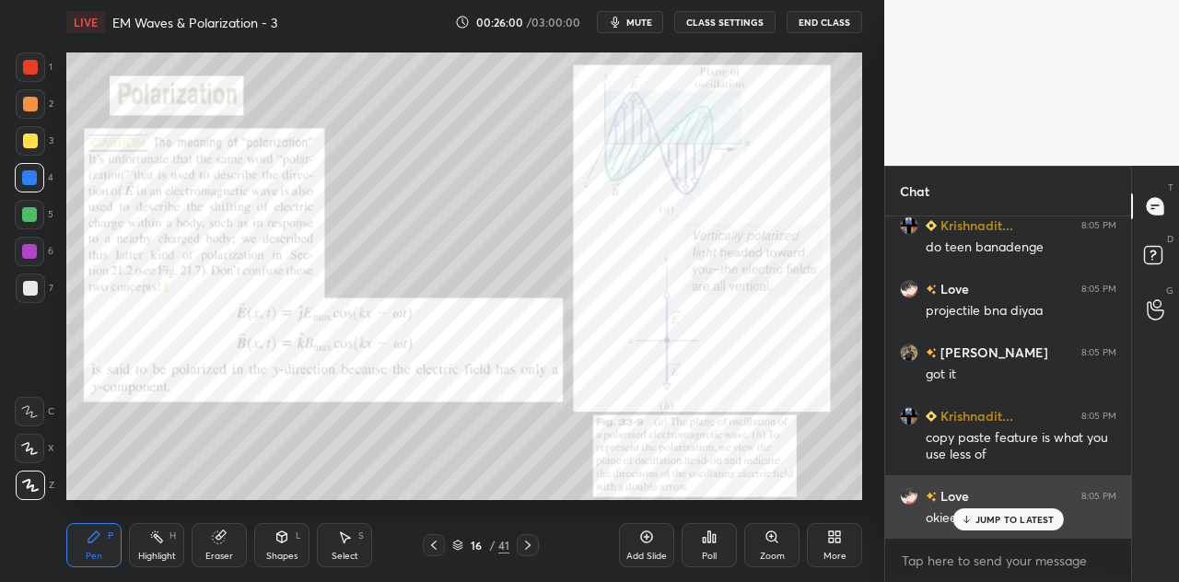
click at [990, 516] on p "JUMP TO LATEST" at bounding box center [1014, 519] width 79 height 11
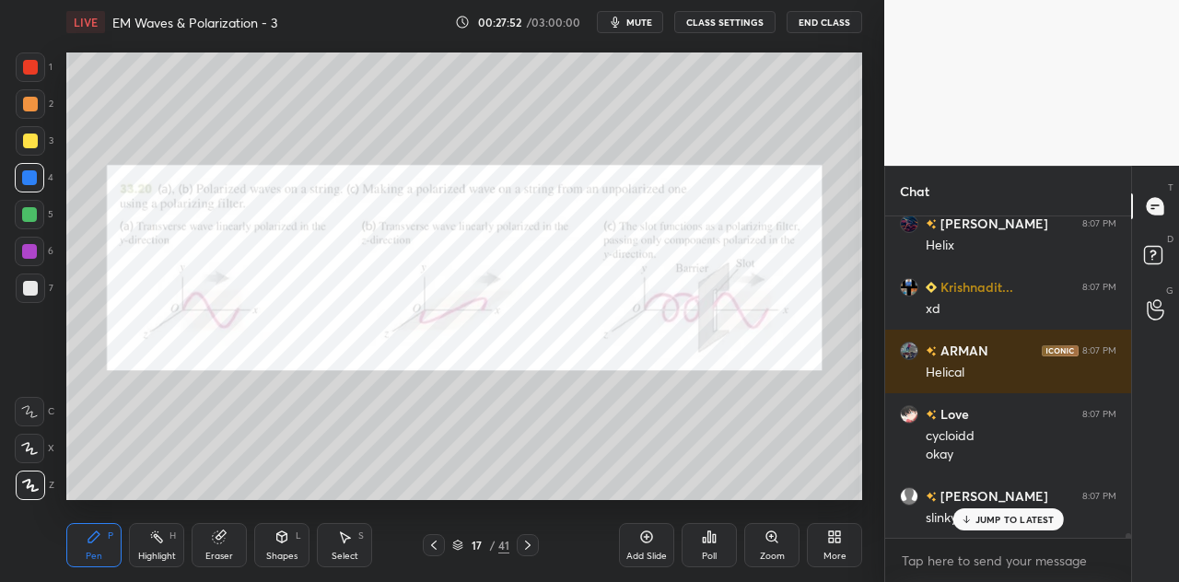
scroll to position [20821, 0]
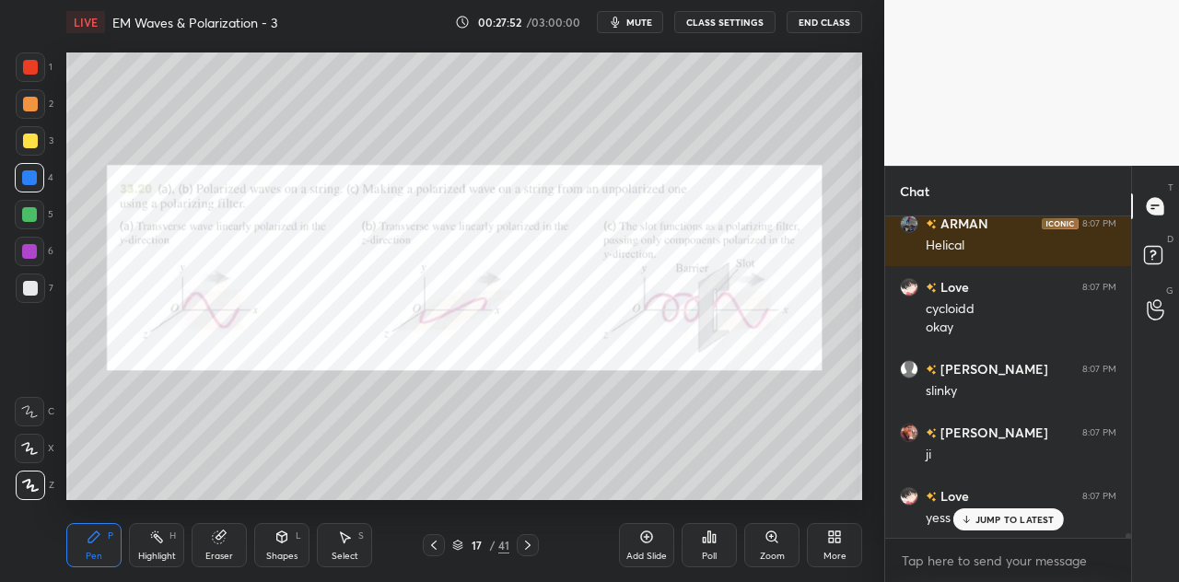
click at [33, 215] on div at bounding box center [29, 214] width 15 height 15
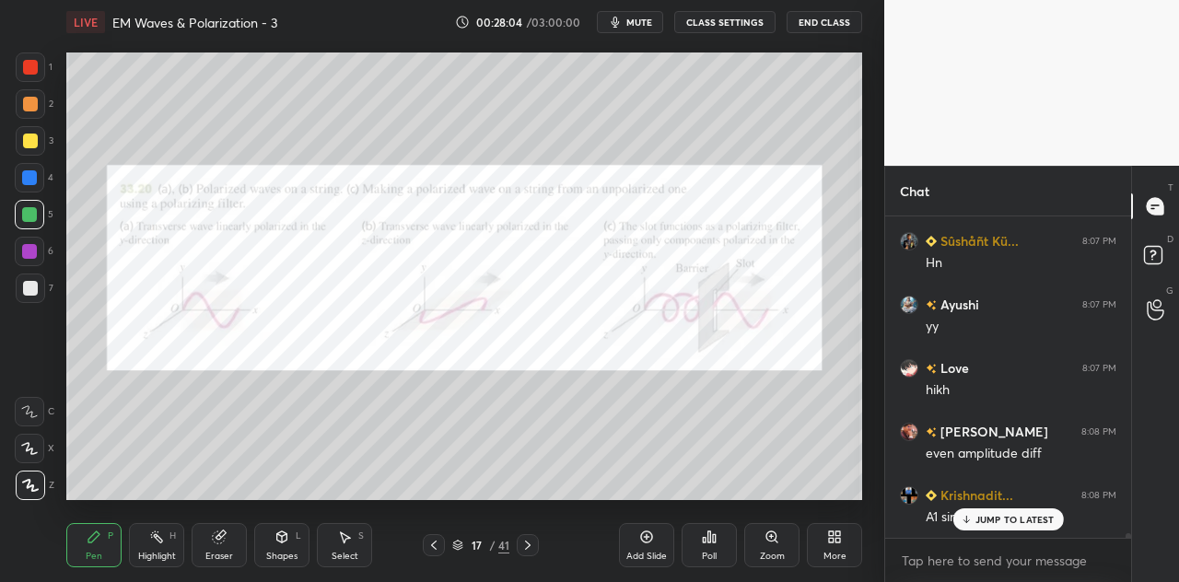
scroll to position [21202, 0]
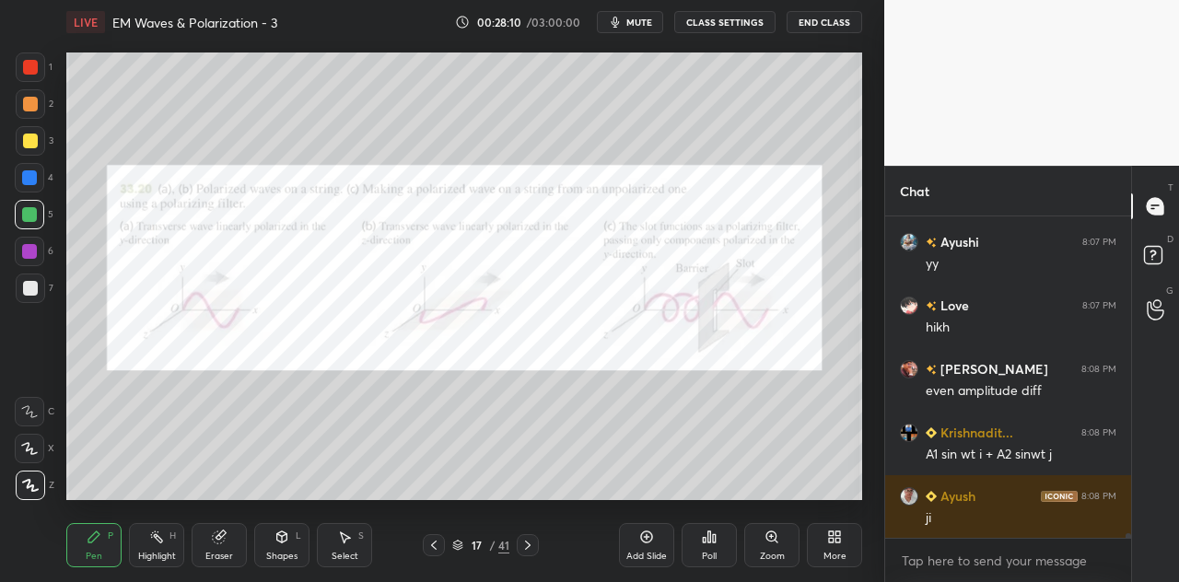
click at [30, 216] on div at bounding box center [29, 214] width 15 height 15
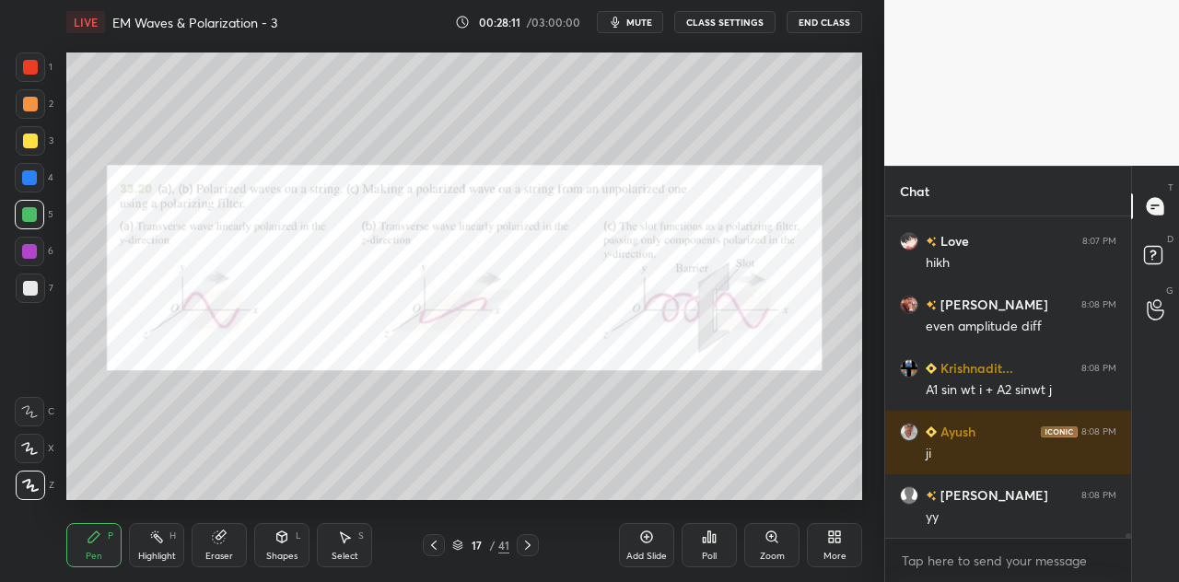
scroll to position [21329, 0]
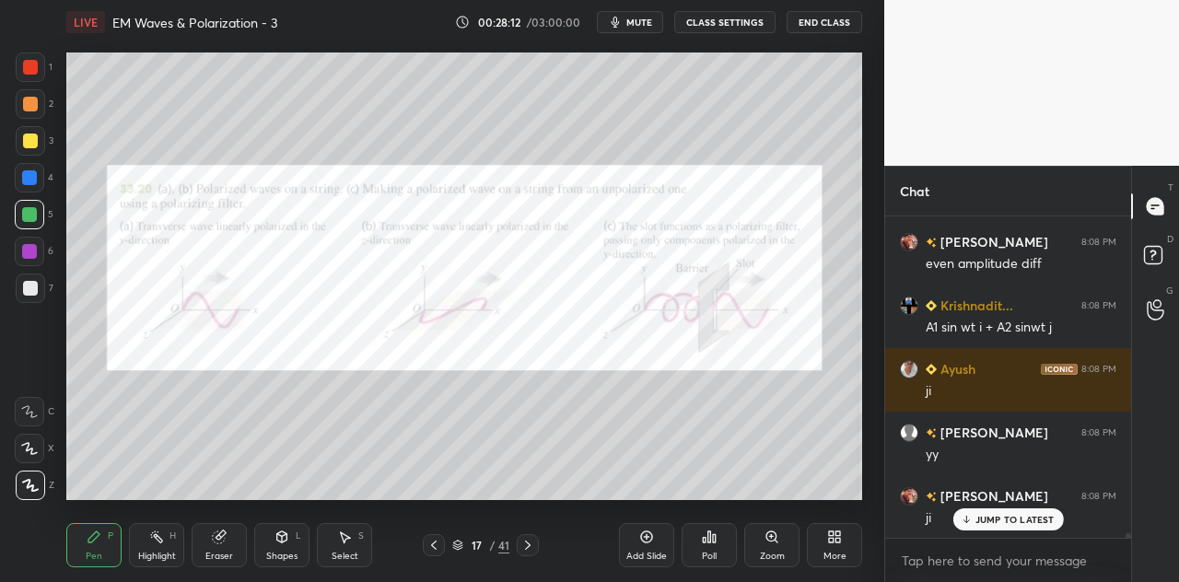
click at [33, 106] on div at bounding box center [30, 104] width 15 height 15
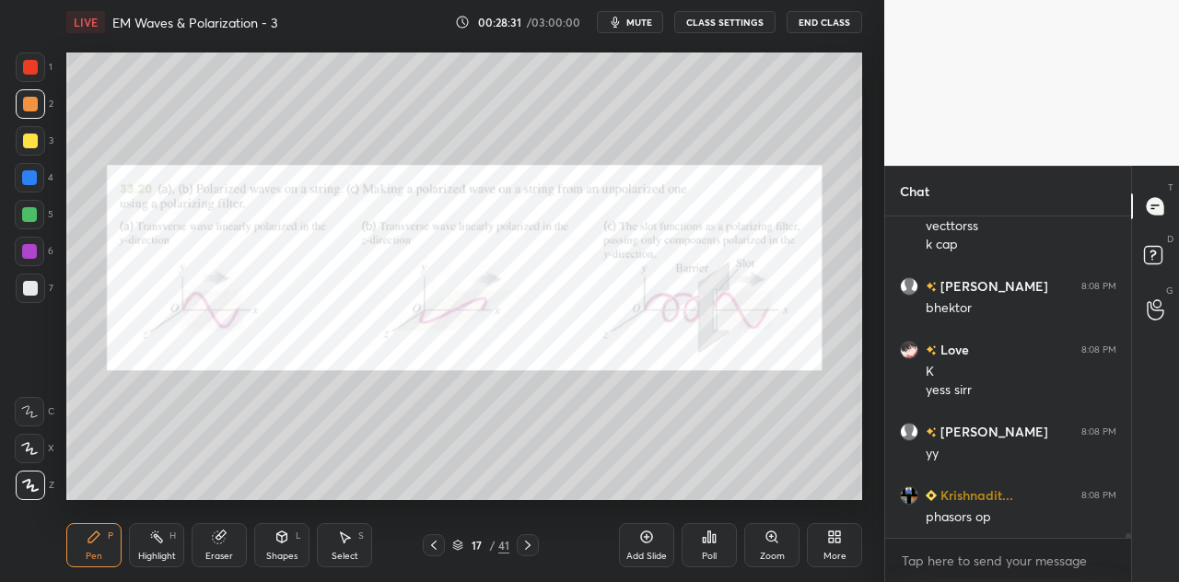
scroll to position [21747, 0]
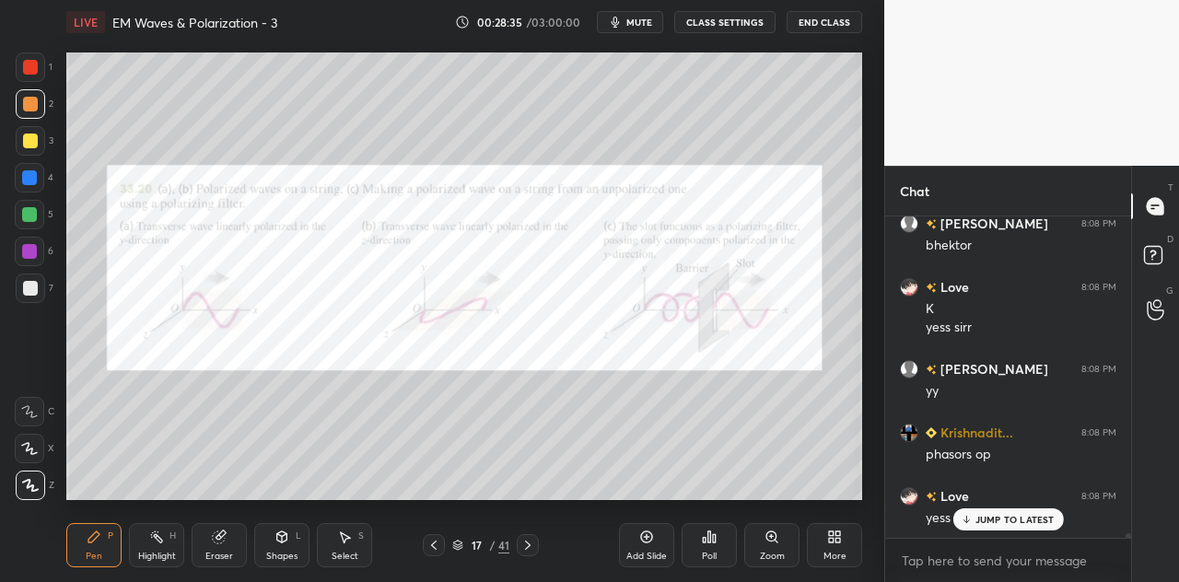
click at [33, 179] on div at bounding box center [29, 177] width 15 height 15
click at [28, 205] on div at bounding box center [29, 214] width 29 height 29
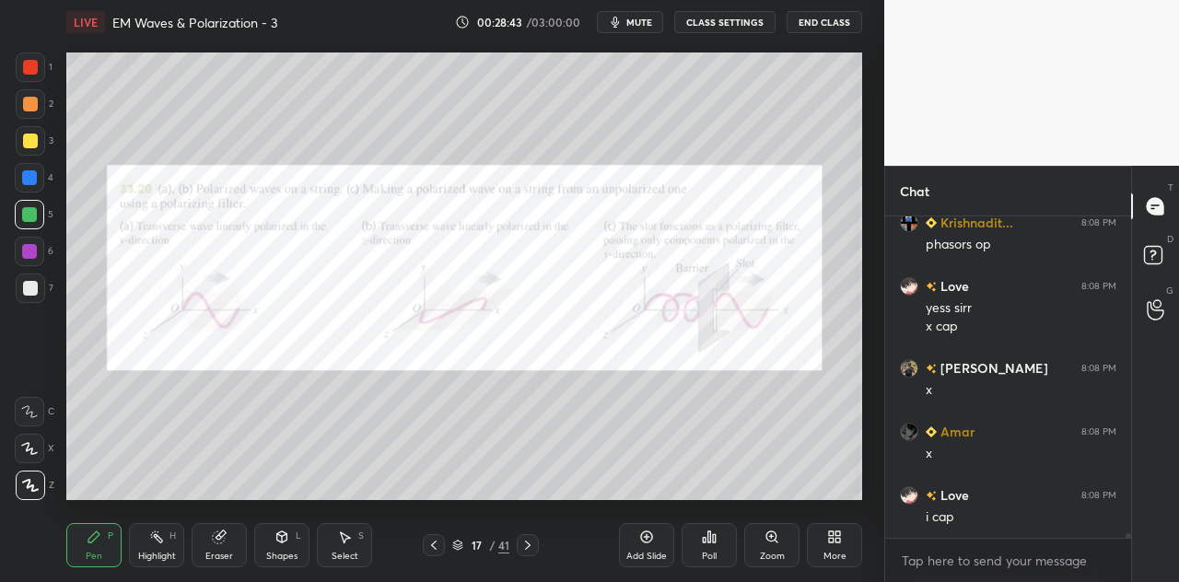
scroll to position [22020, 0]
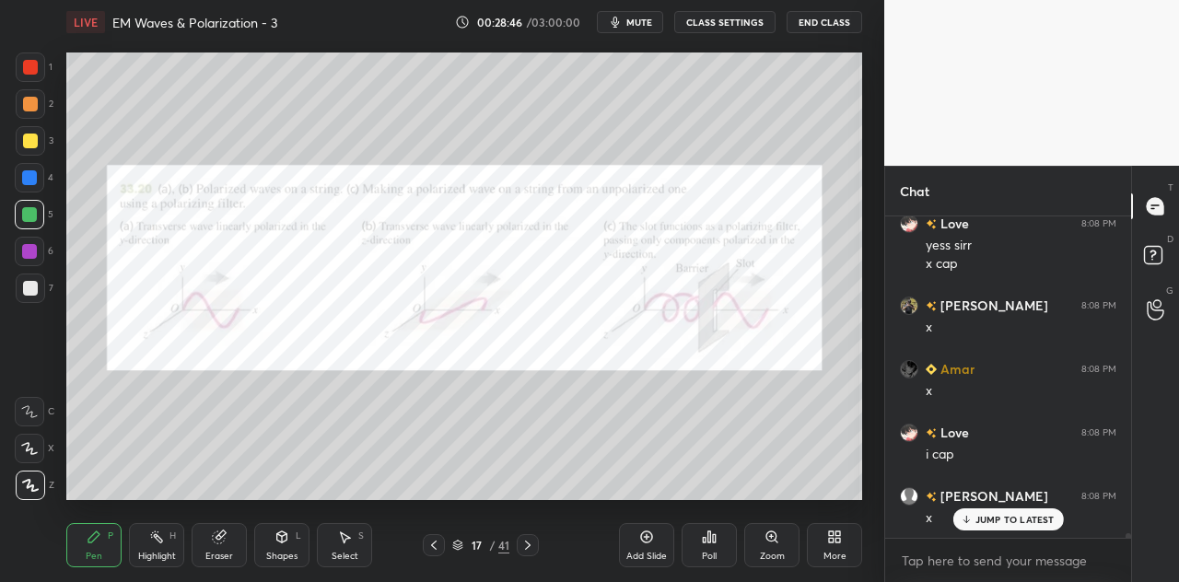
click at [33, 181] on div at bounding box center [29, 177] width 15 height 15
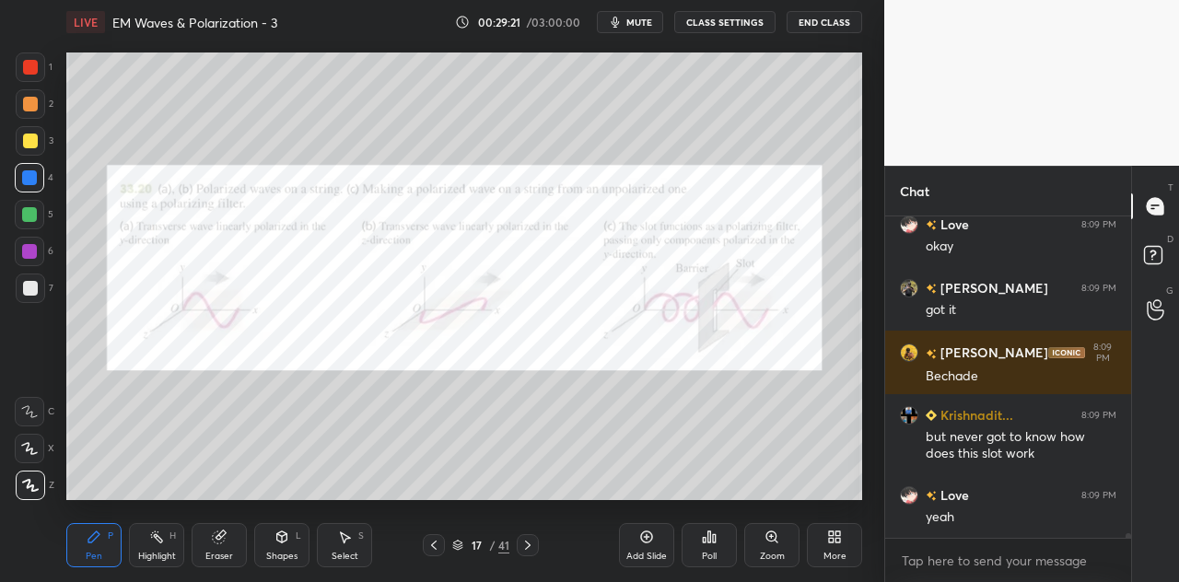
scroll to position [22418, 0]
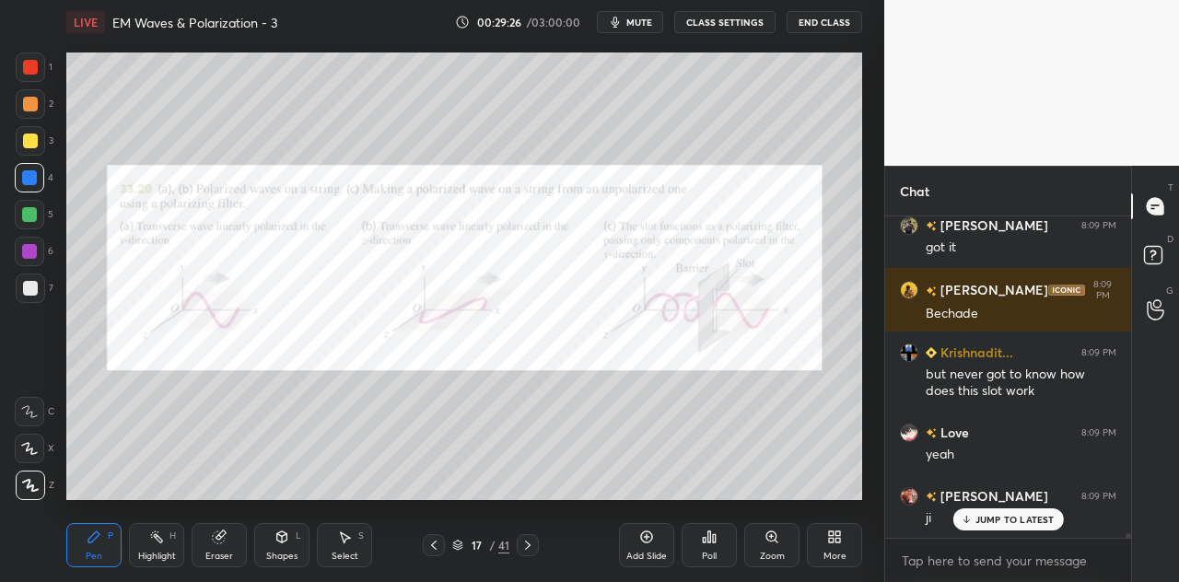
click at [37, 69] on div at bounding box center [30, 67] width 15 height 15
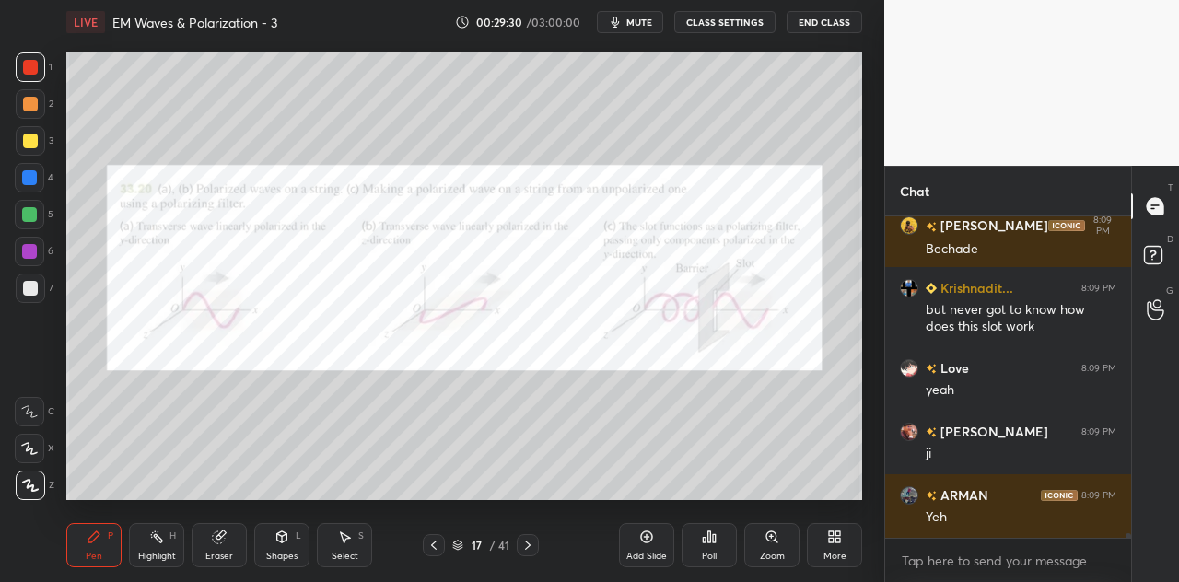
click at [280, 547] on div "Shapes L" at bounding box center [281, 545] width 55 height 44
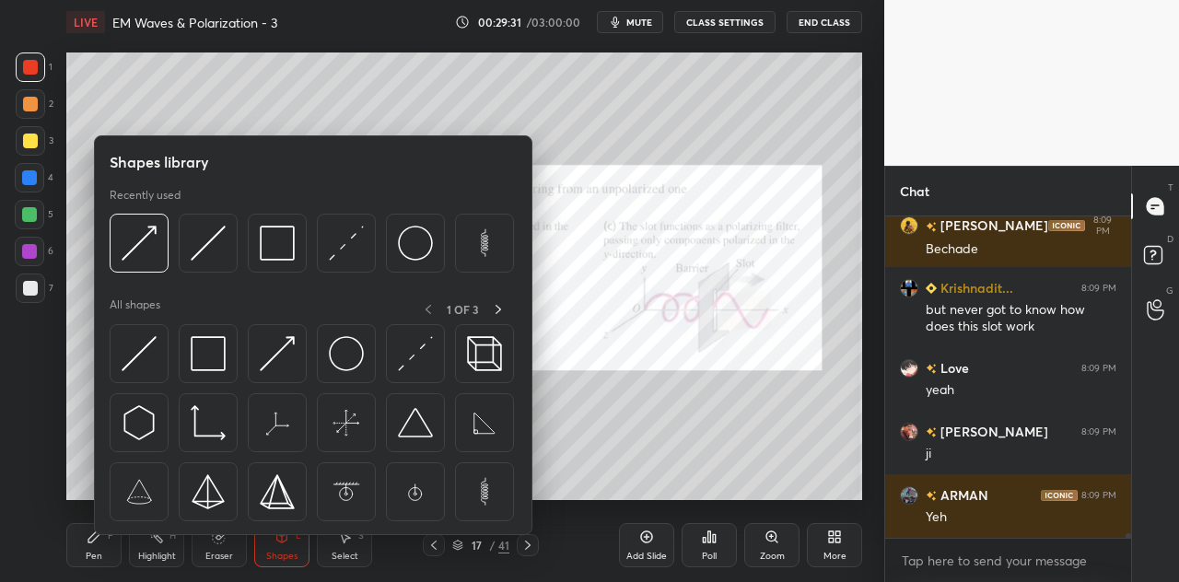
click at [278, 547] on div "Shapes L" at bounding box center [281, 545] width 55 height 44
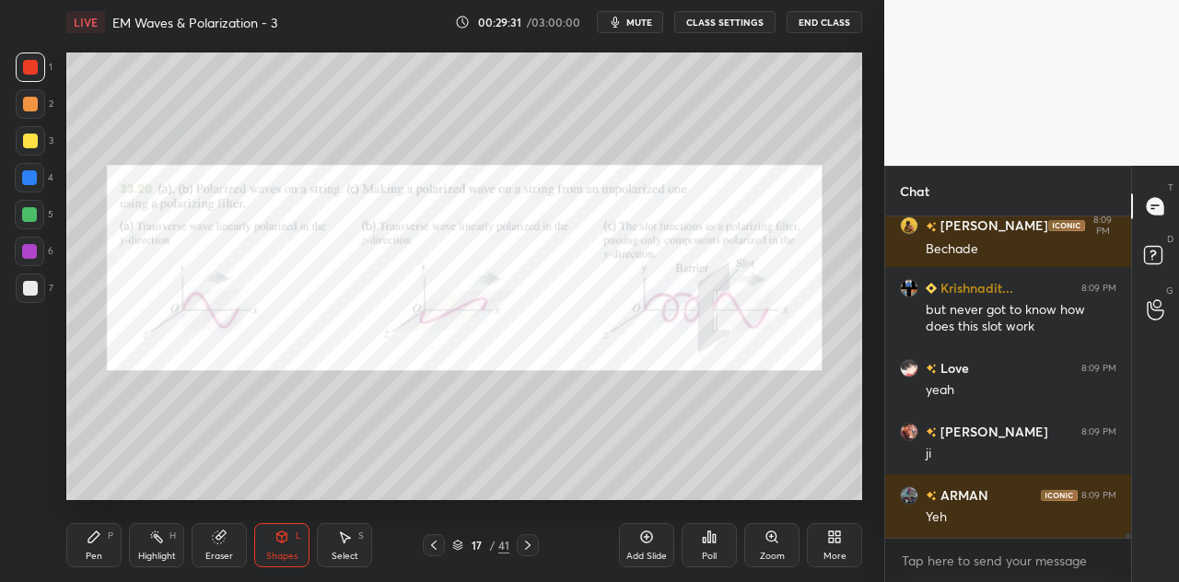
scroll to position [22545, 0]
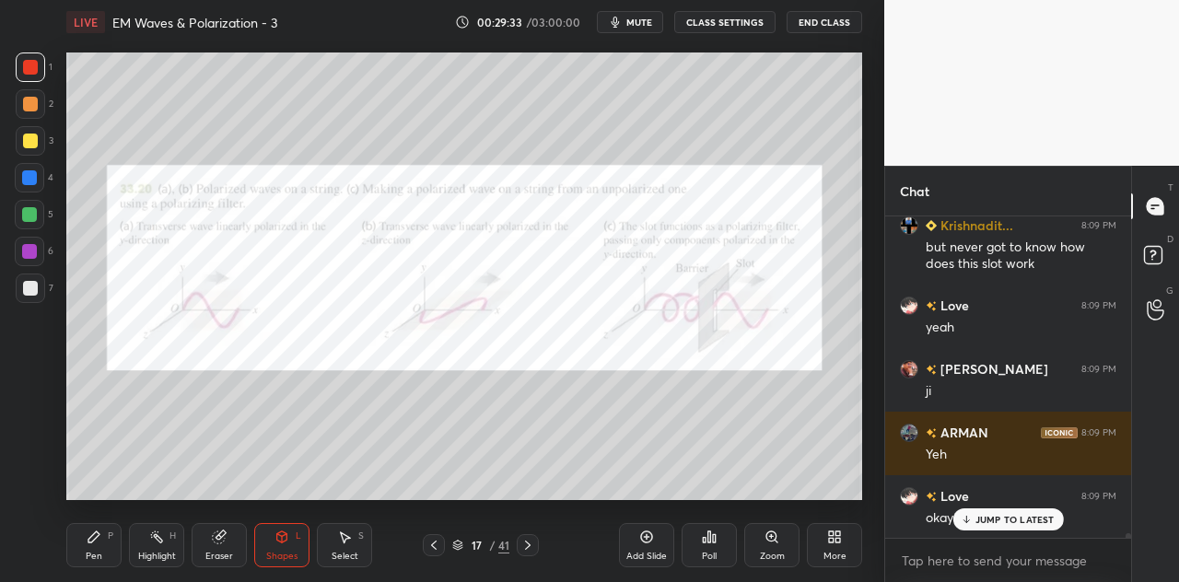
click at [846, 544] on div "More" at bounding box center [834, 545] width 55 height 44
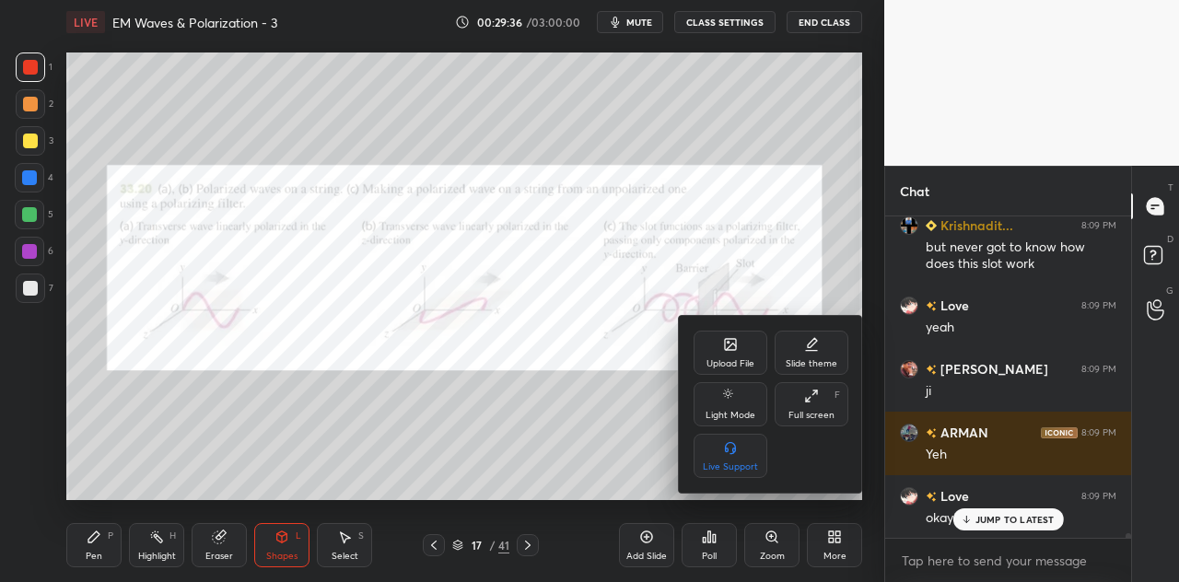
click at [836, 541] on div at bounding box center [589, 291] width 1179 height 582
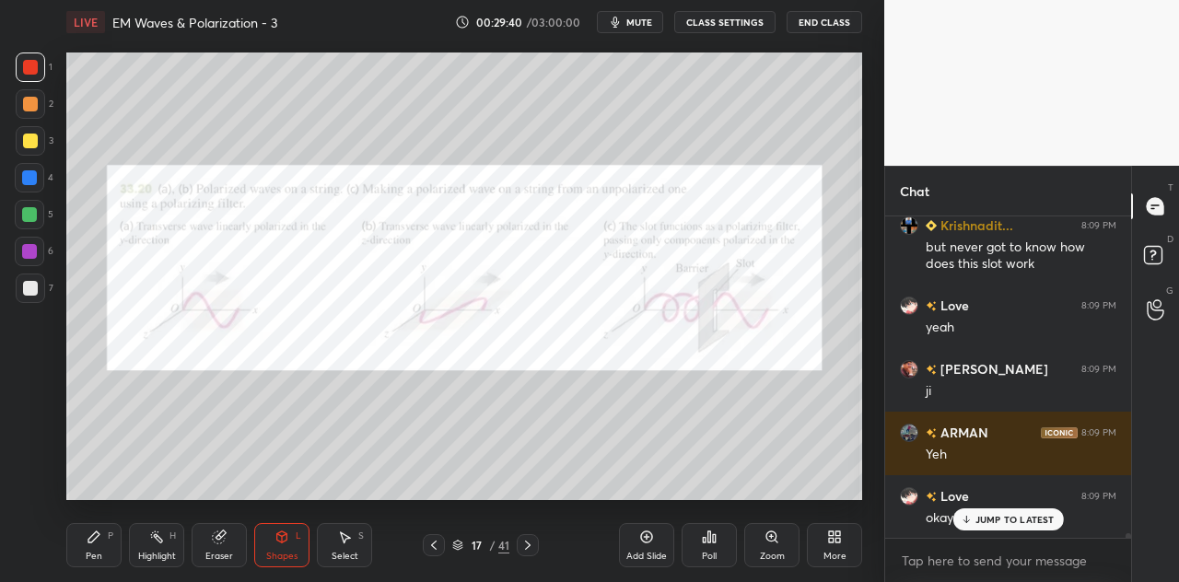
click at [29, 139] on div at bounding box center [30, 141] width 15 height 15
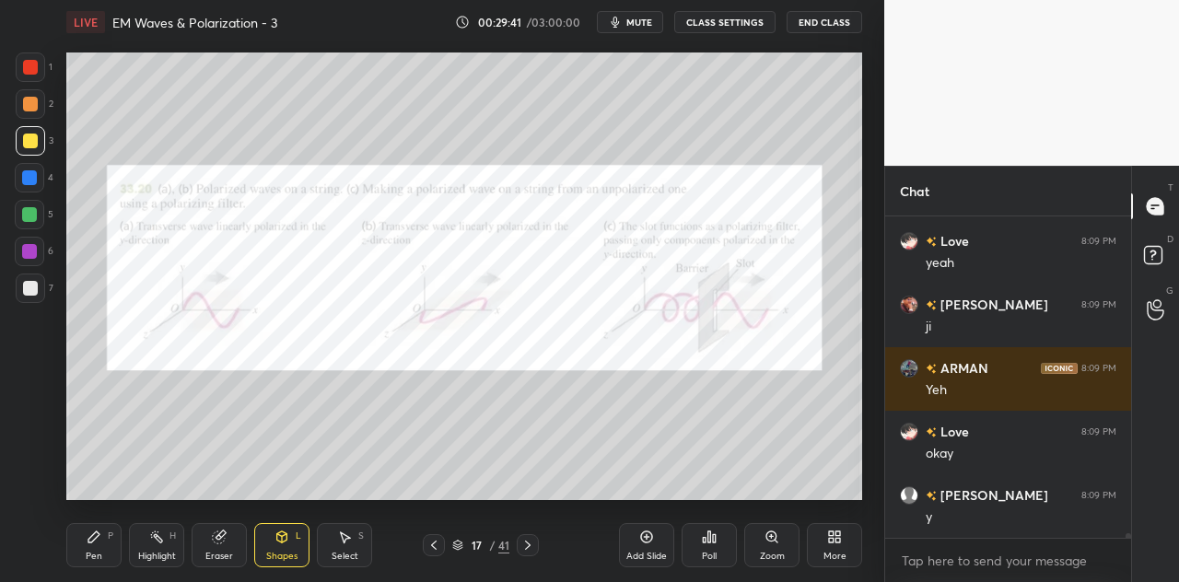
click at [103, 552] on div "Pen P" at bounding box center [93, 545] width 55 height 44
click at [285, 544] on icon at bounding box center [281, 536] width 15 height 15
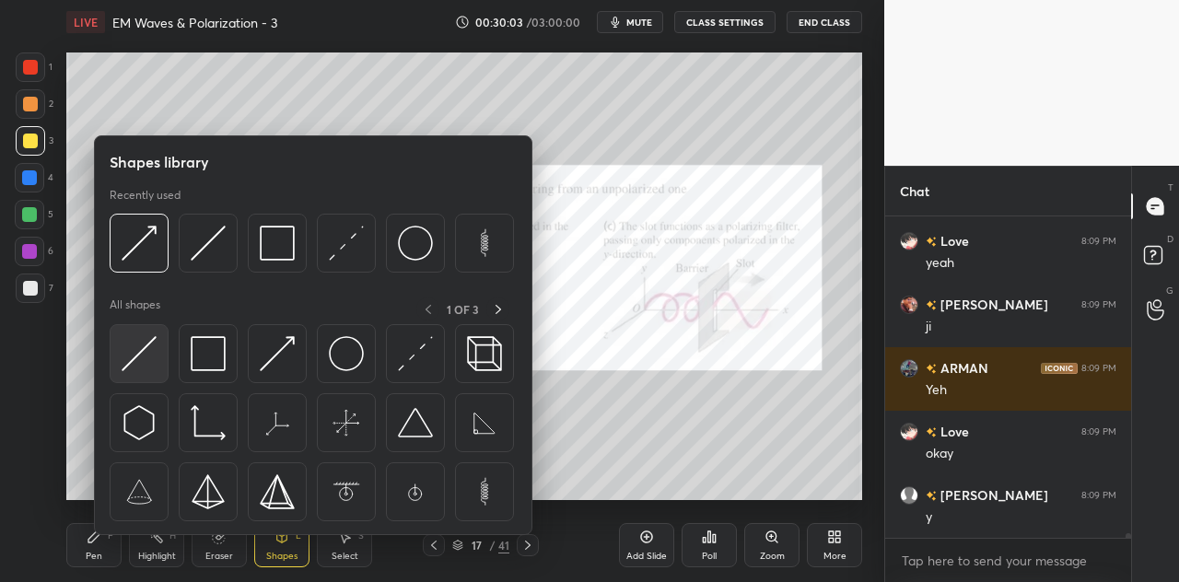
click at [152, 355] on img at bounding box center [139, 353] width 35 height 35
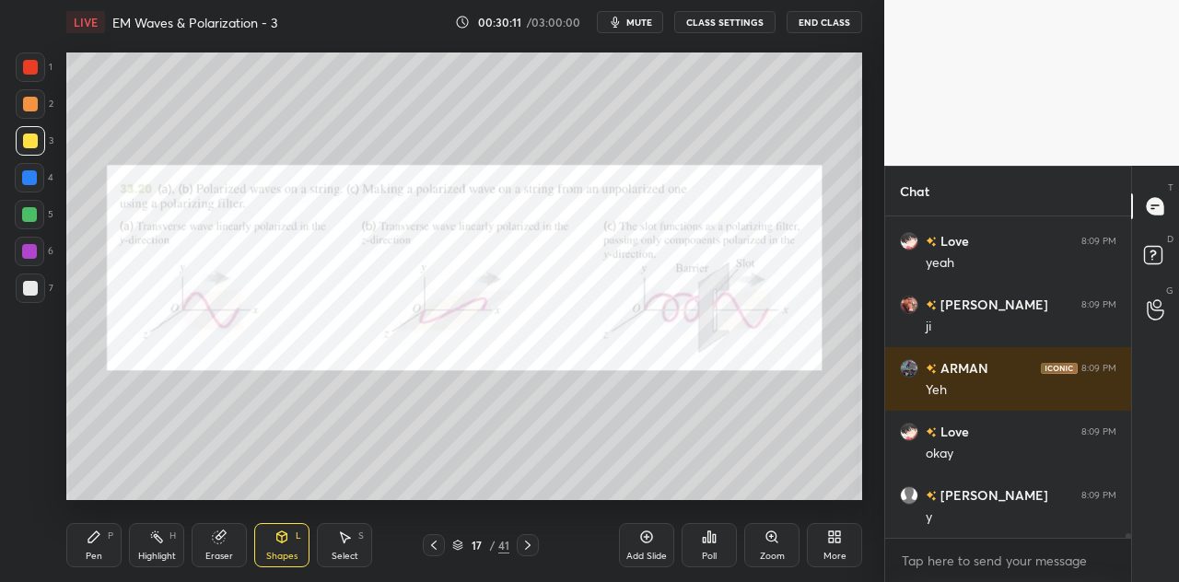
click at [283, 548] on div "Shapes L" at bounding box center [281, 545] width 55 height 44
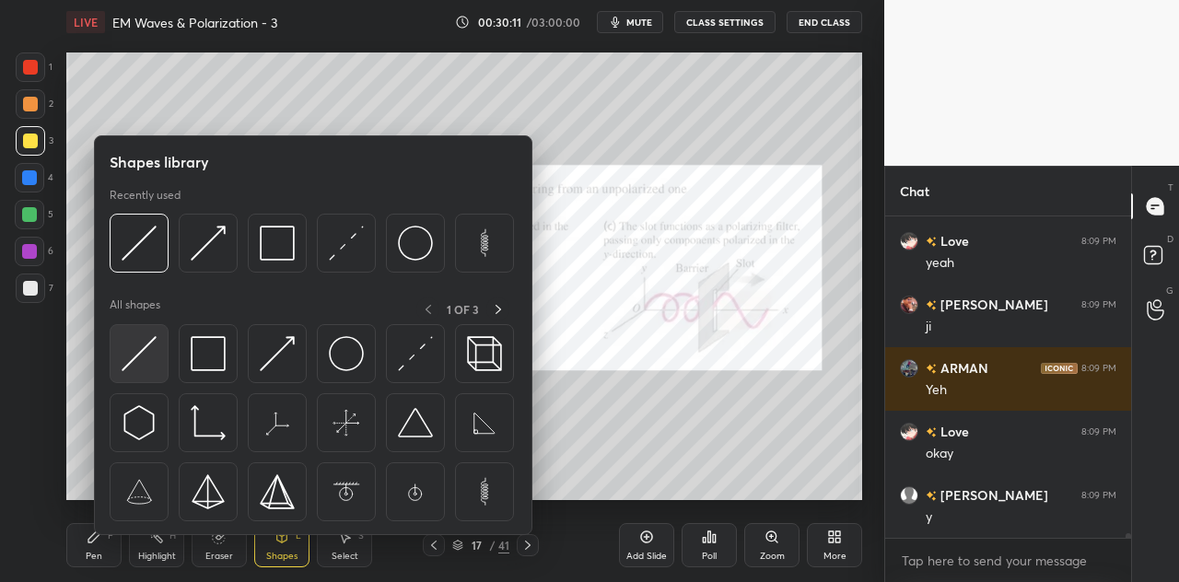
click at [153, 368] on img at bounding box center [139, 353] width 35 height 35
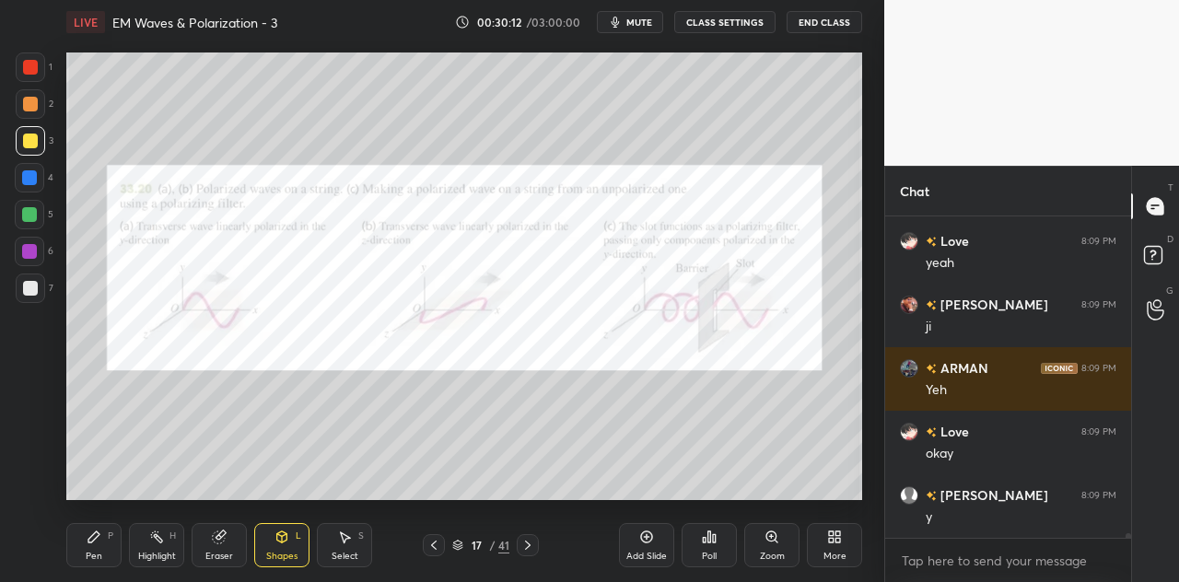
click at [27, 69] on div at bounding box center [30, 67] width 15 height 15
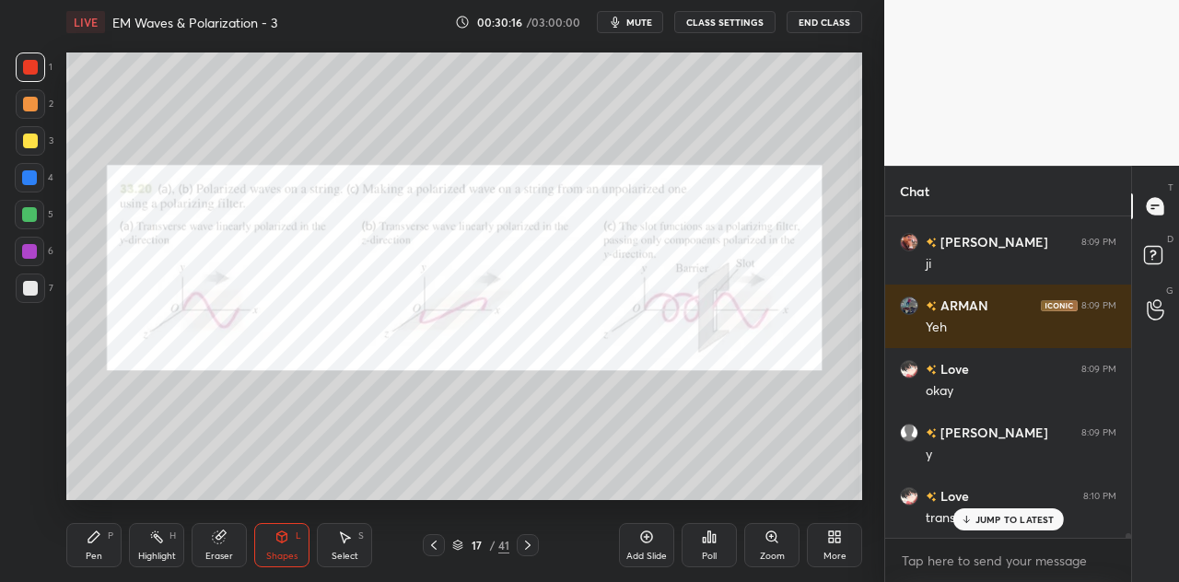
click at [93, 564] on div "Pen P" at bounding box center [93, 545] width 55 height 44
click at [993, 518] on p "JUMP TO LATEST" at bounding box center [1014, 519] width 79 height 11
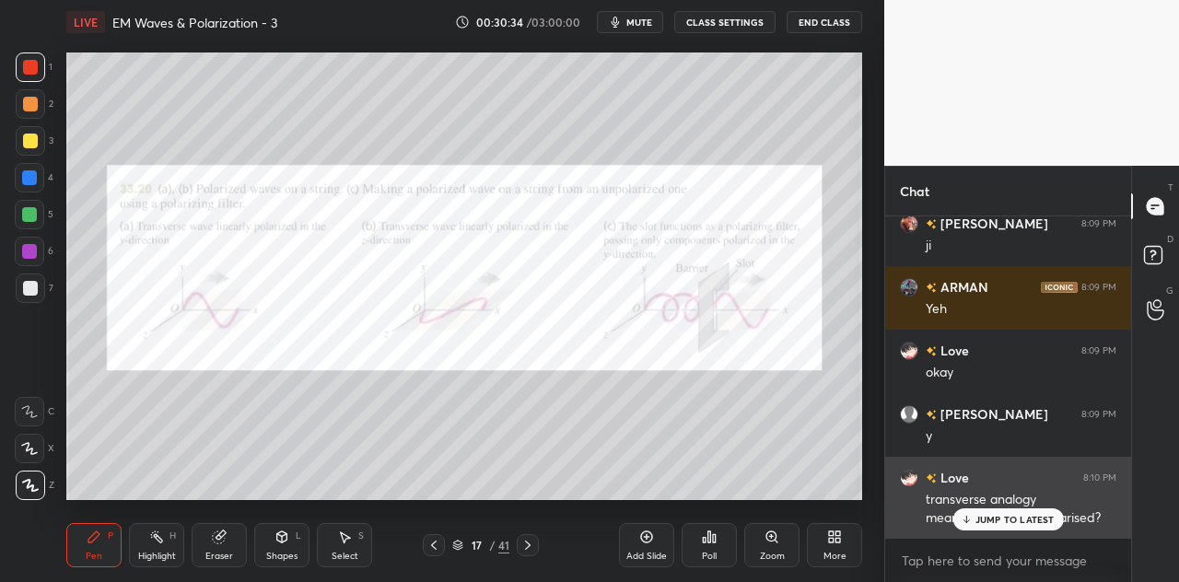
click at [1024, 517] on p "JUMP TO LATEST" at bounding box center [1014, 519] width 79 height 11
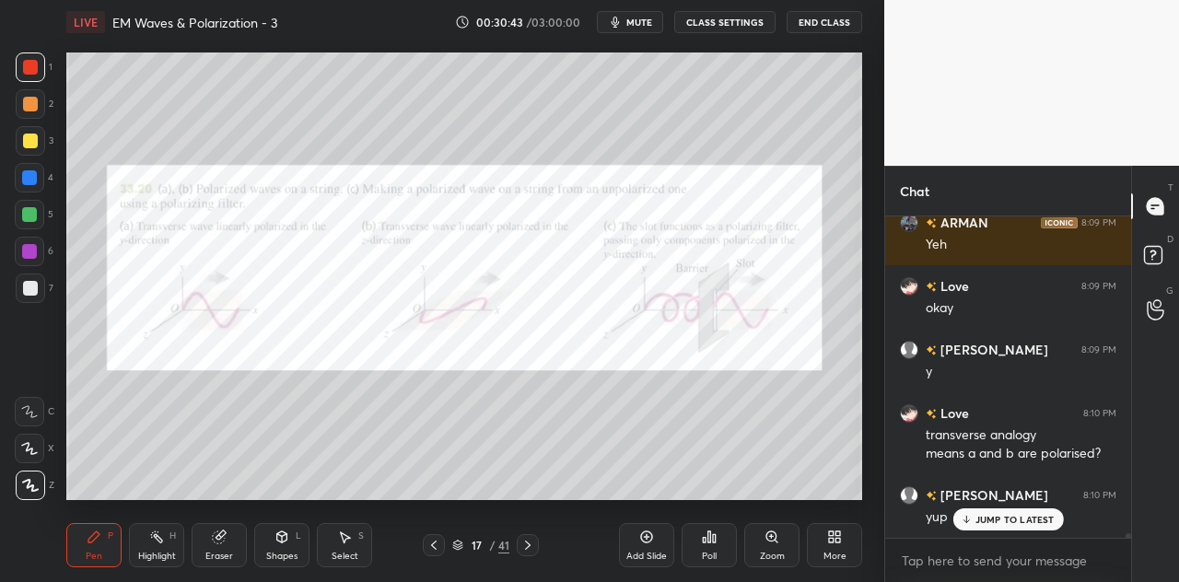
scroll to position [22817, 0]
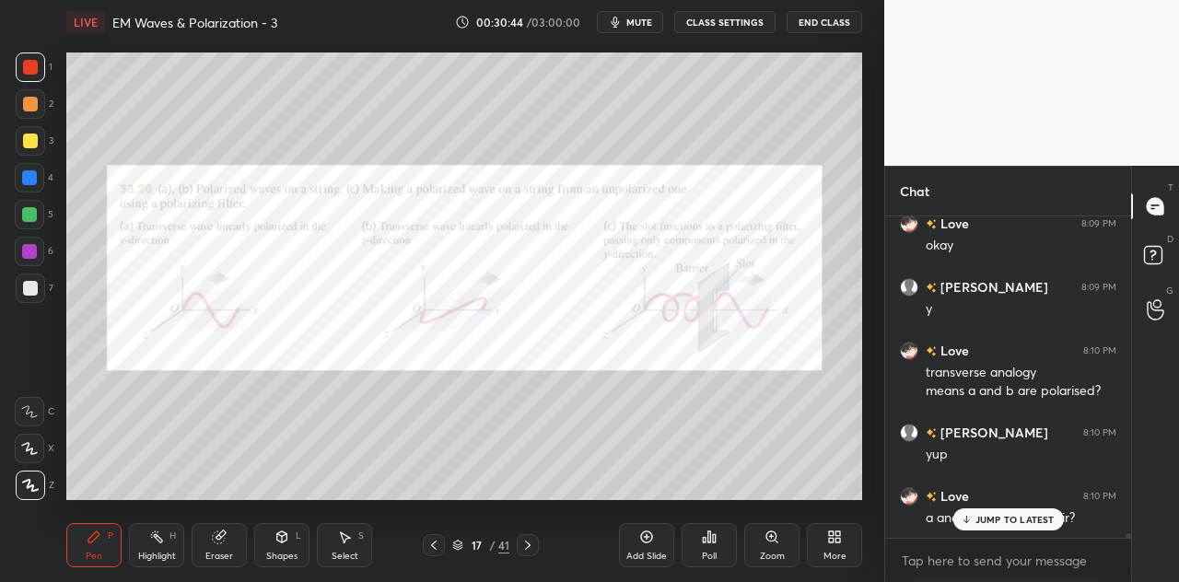
click at [985, 519] on p "JUMP TO LATEST" at bounding box center [1014, 519] width 79 height 11
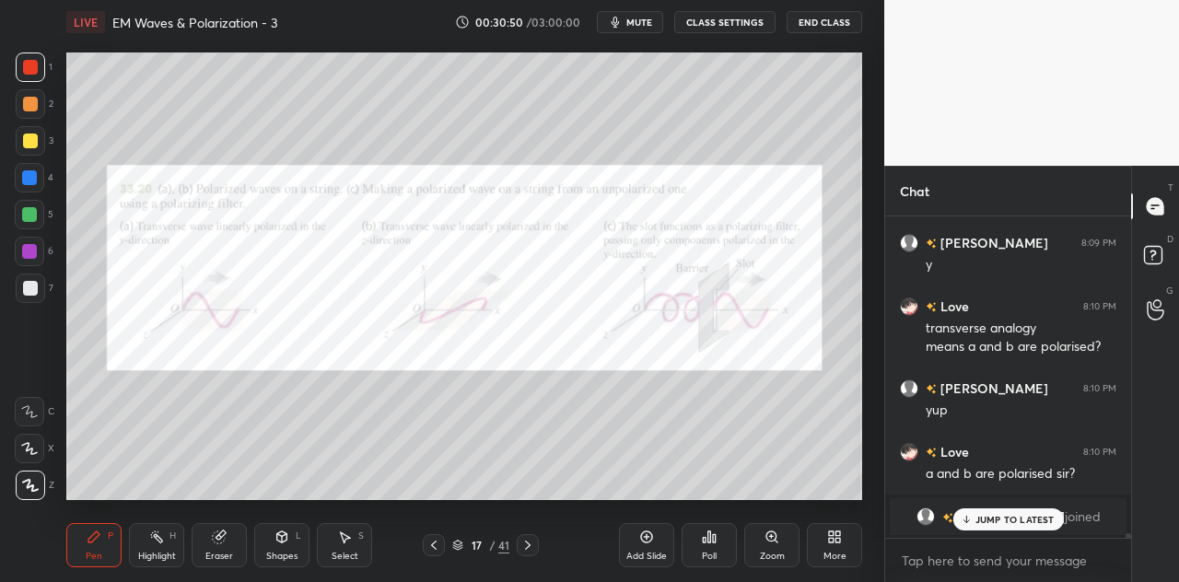
scroll to position [21401, 0]
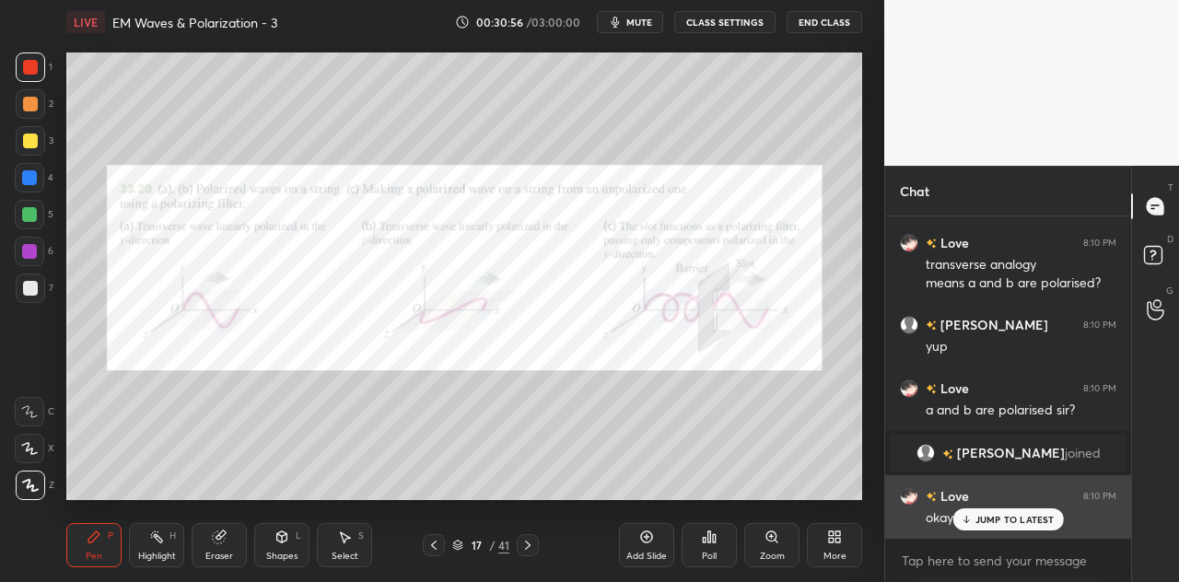
click at [1001, 520] on p "JUMP TO LATEST" at bounding box center [1014, 519] width 79 height 11
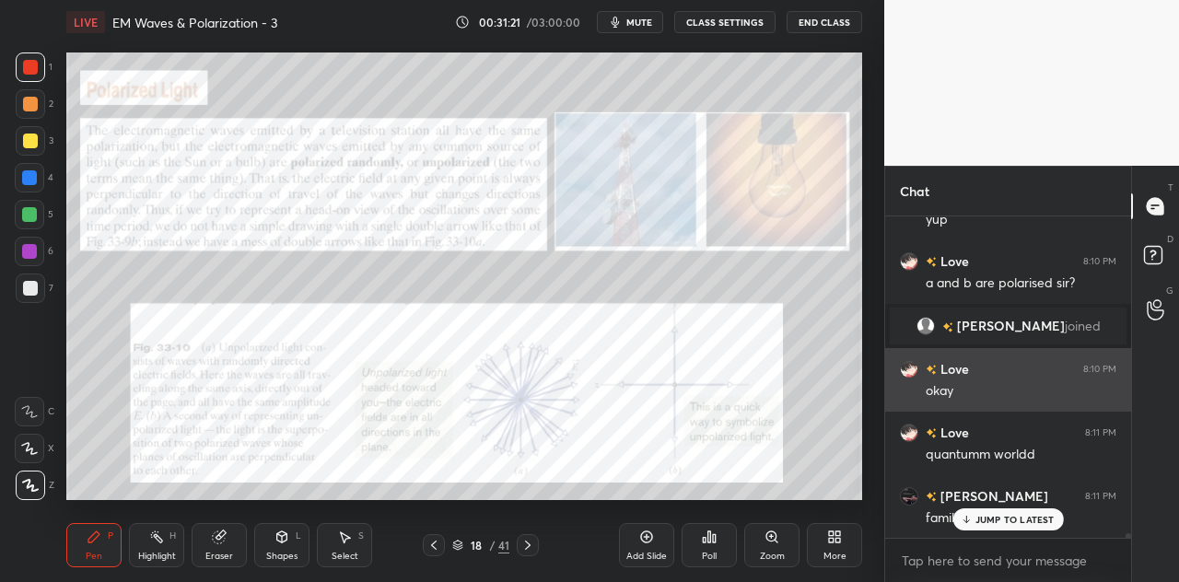
scroll to position [21592, 0]
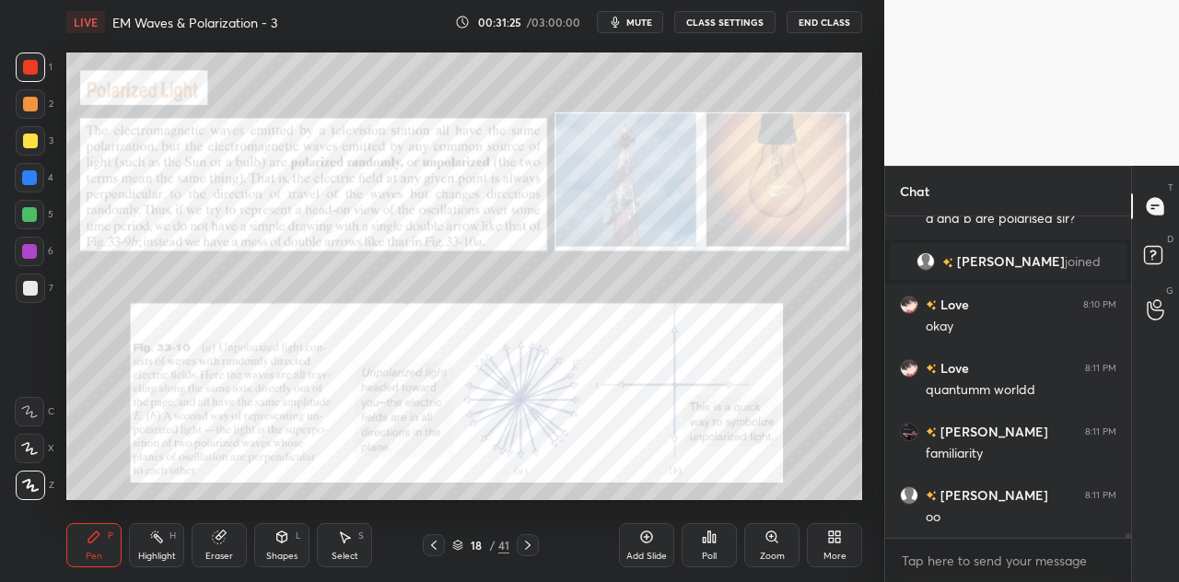
click at [33, 215] on div at bounding box center [29, 214] width 15 height 15
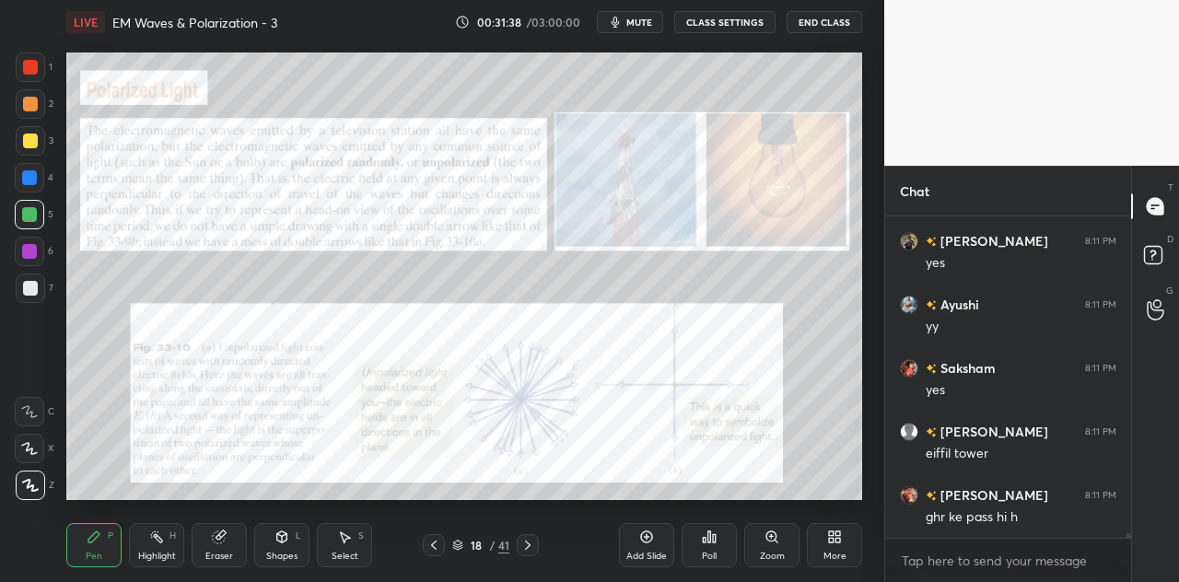
scroll to position [22036, 0]
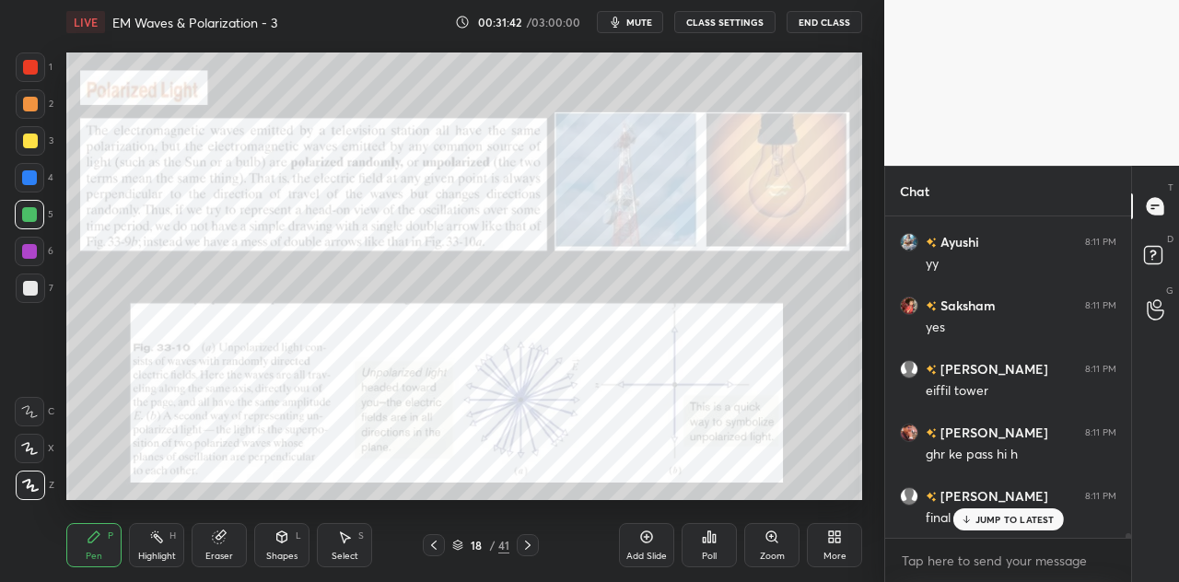
click at [971, 513] on div "JUMP TO LATEST" at bounding box center [1007, 519] width 111 height 22
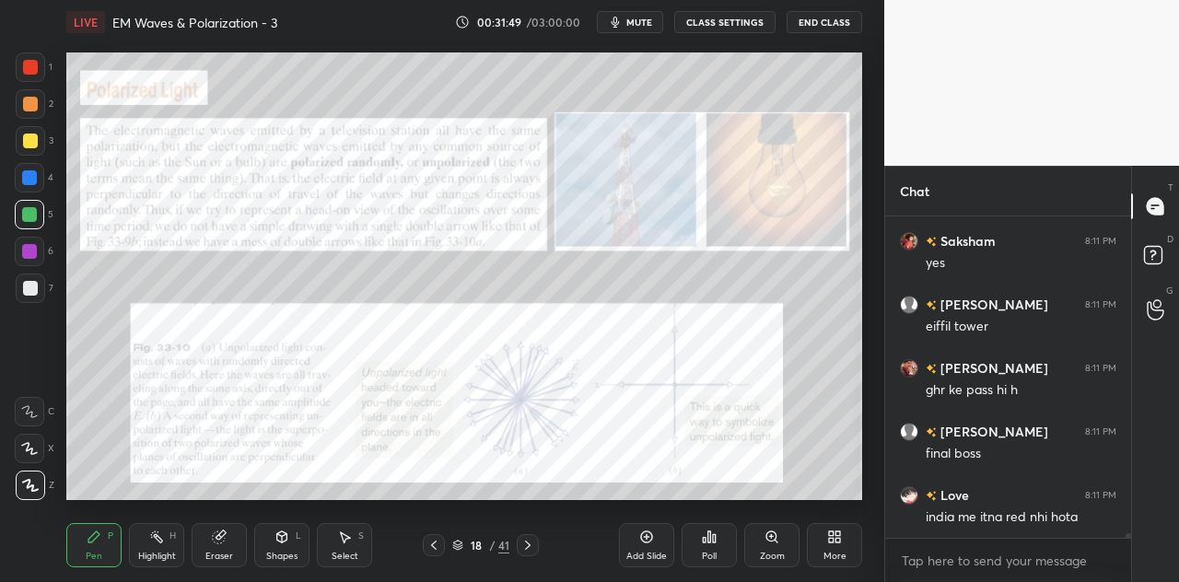
click at [282, 541] on icon at bounding box center [282, 536] width 10 height 11
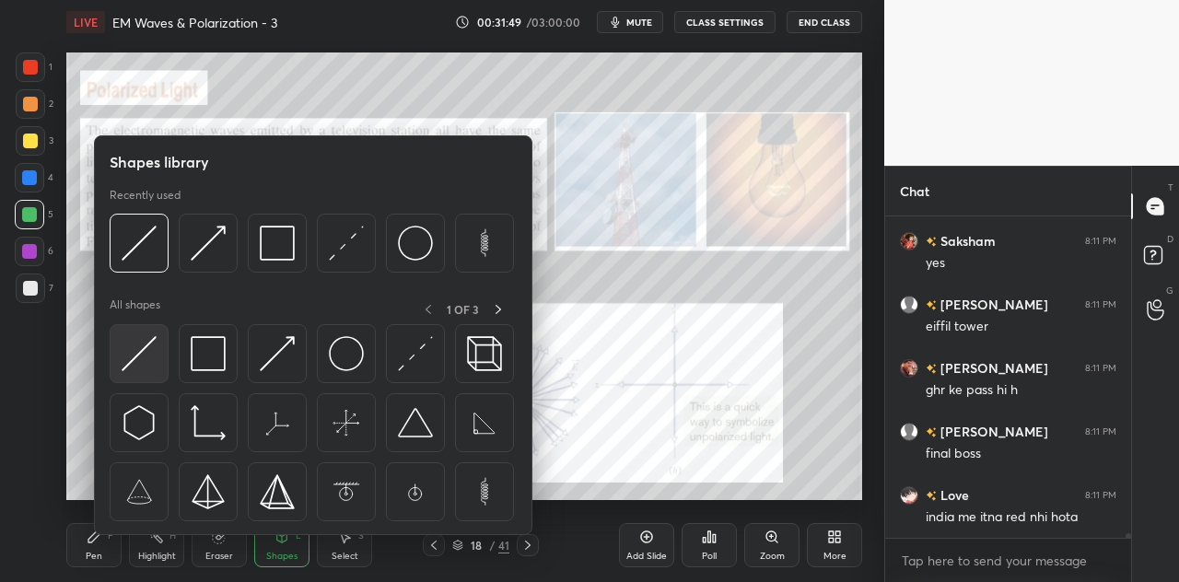
click at [152, 358] on img at bounding box center [139, 353] width 35 height 35
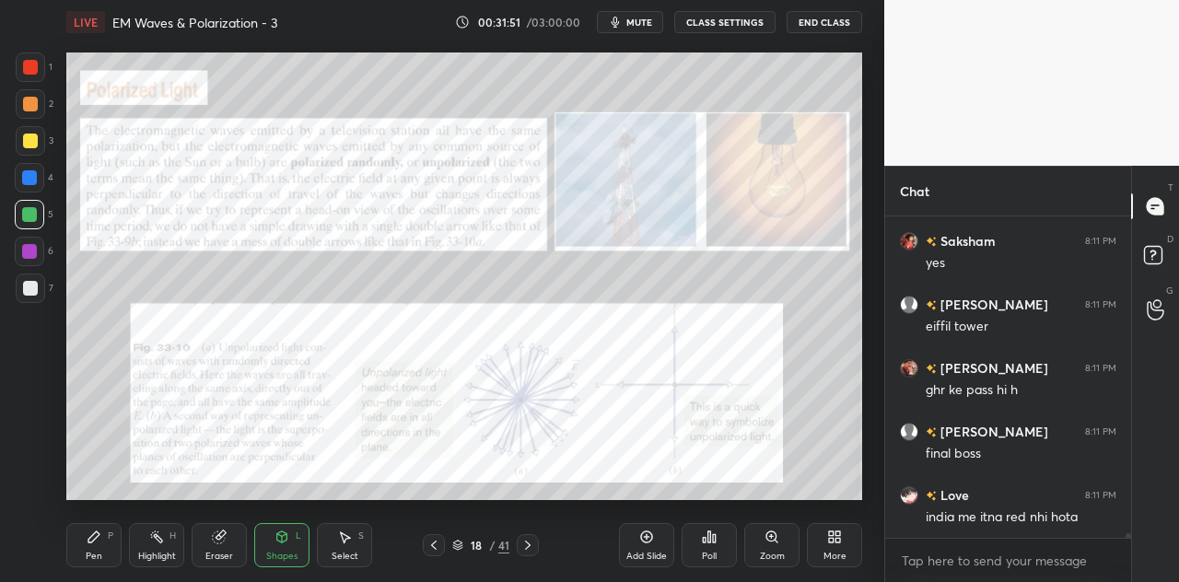
click at [31, 110] on div at bounding box center [30, 104] width 15 height 15
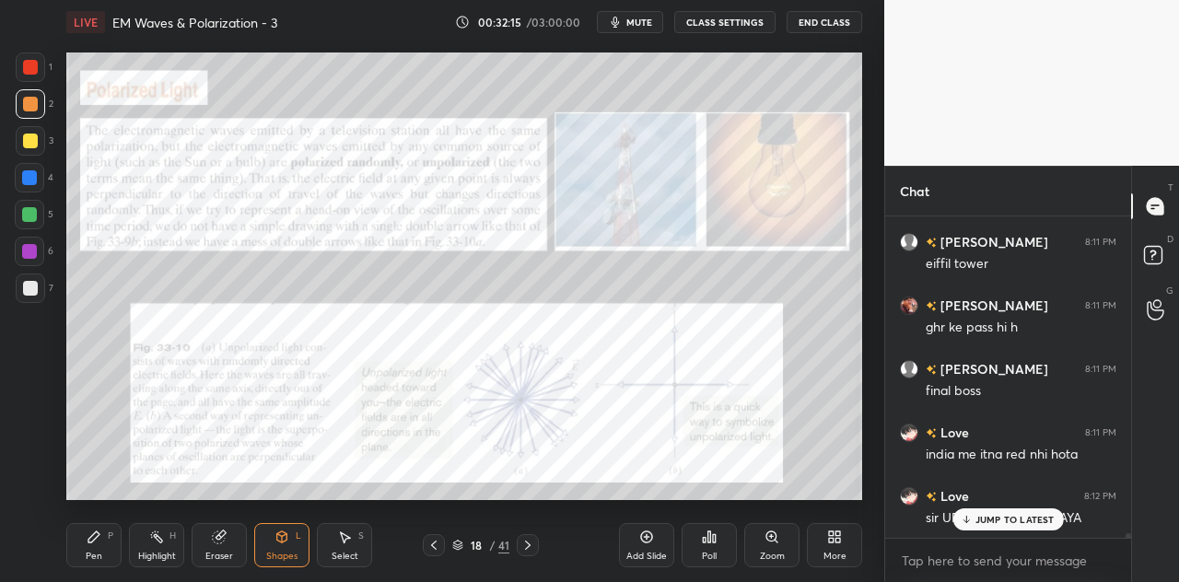
click at [291, 544] on div "Shapes L" at bounding box center [281, 545] width 55 height 44
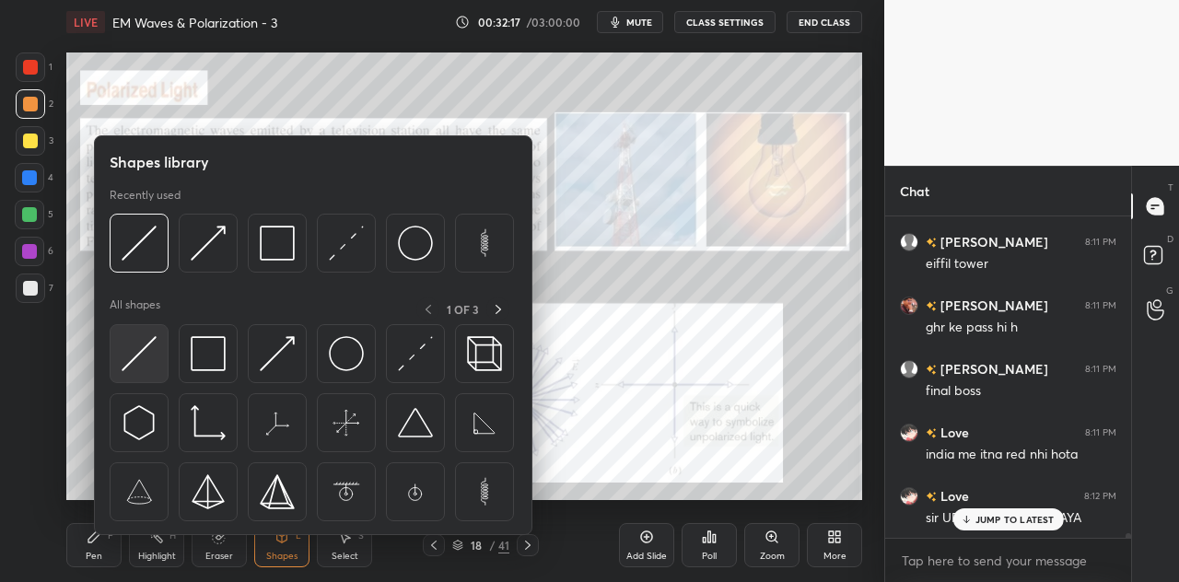
click at [153, 361] on img at bounding box center [139, 353] width 35 height 35
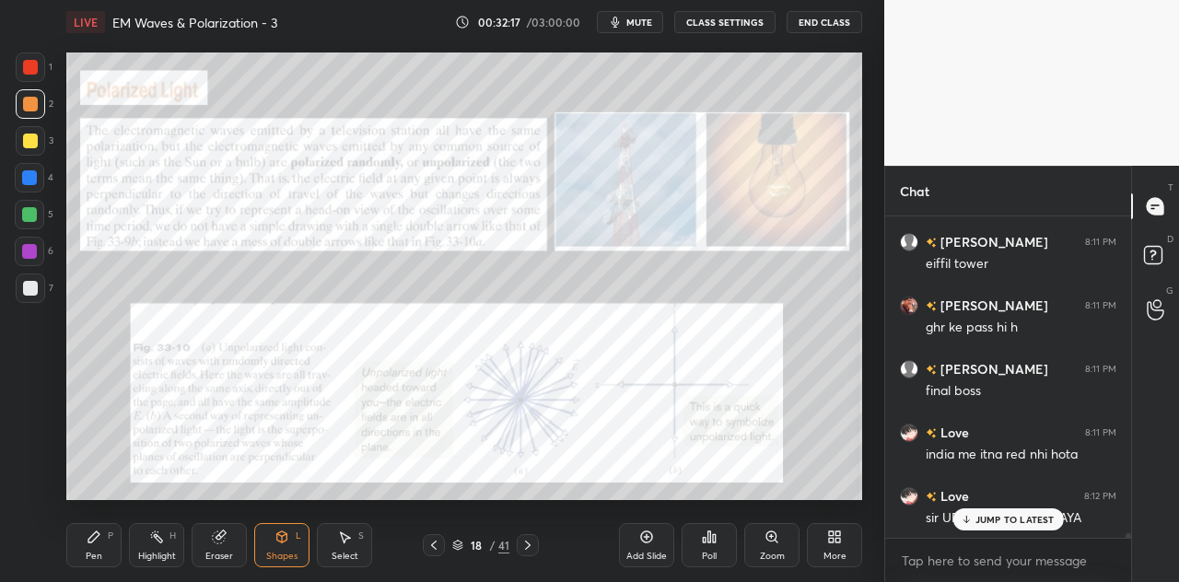
click at [35, 178] on div at bounding box center [29, 177] width 15 height 15
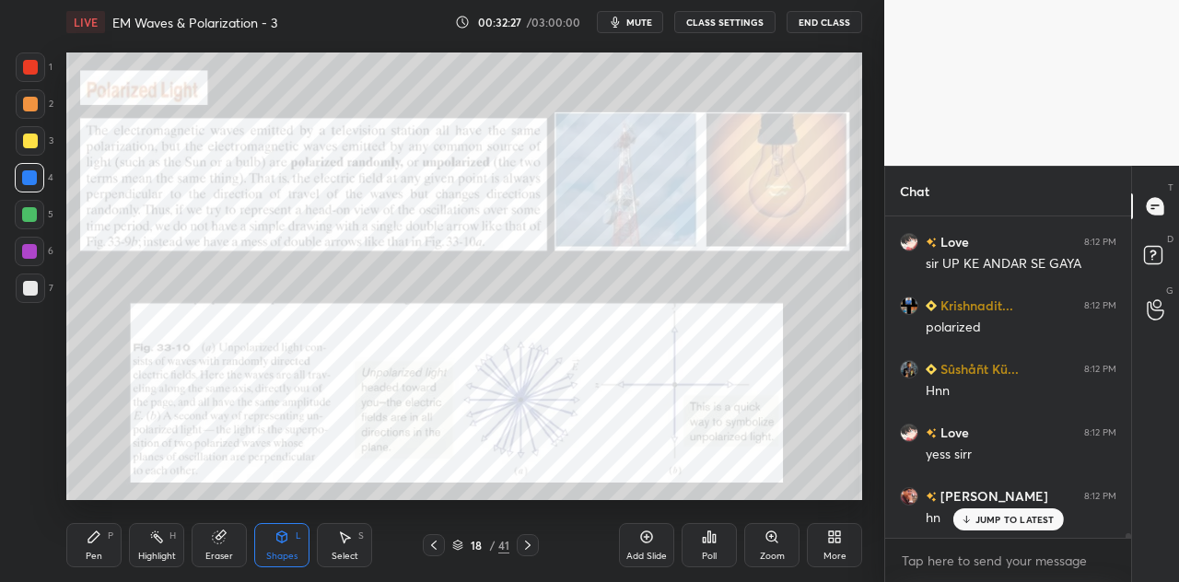
scroll to position [22545, 0]
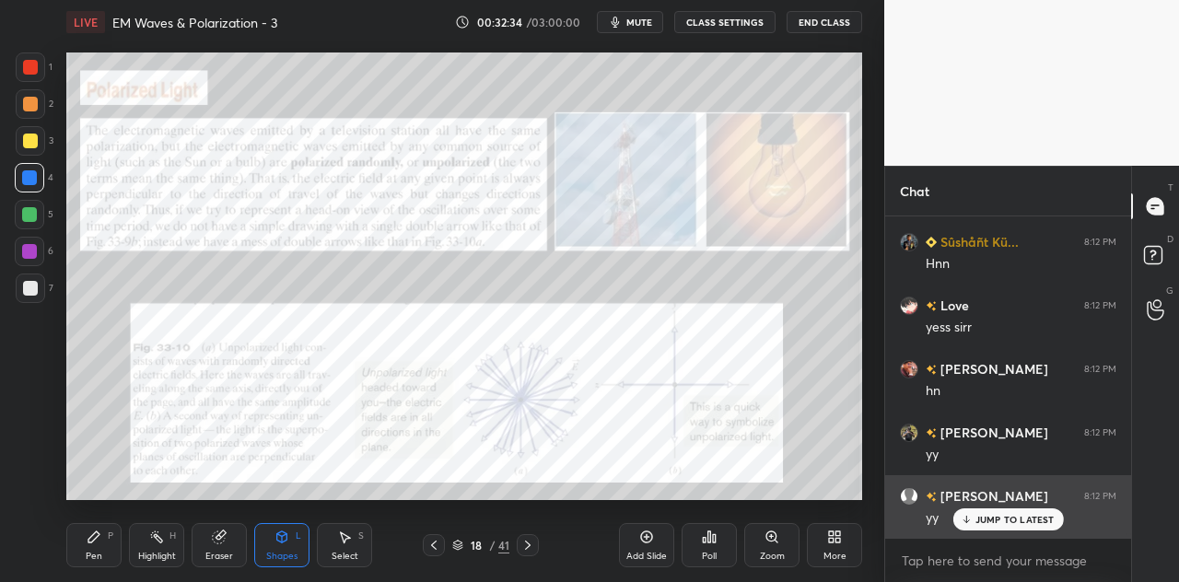
click at [974, 515] on div "JUMP TO LATEST" at bounding box center [1007, 519] width 111 height 22
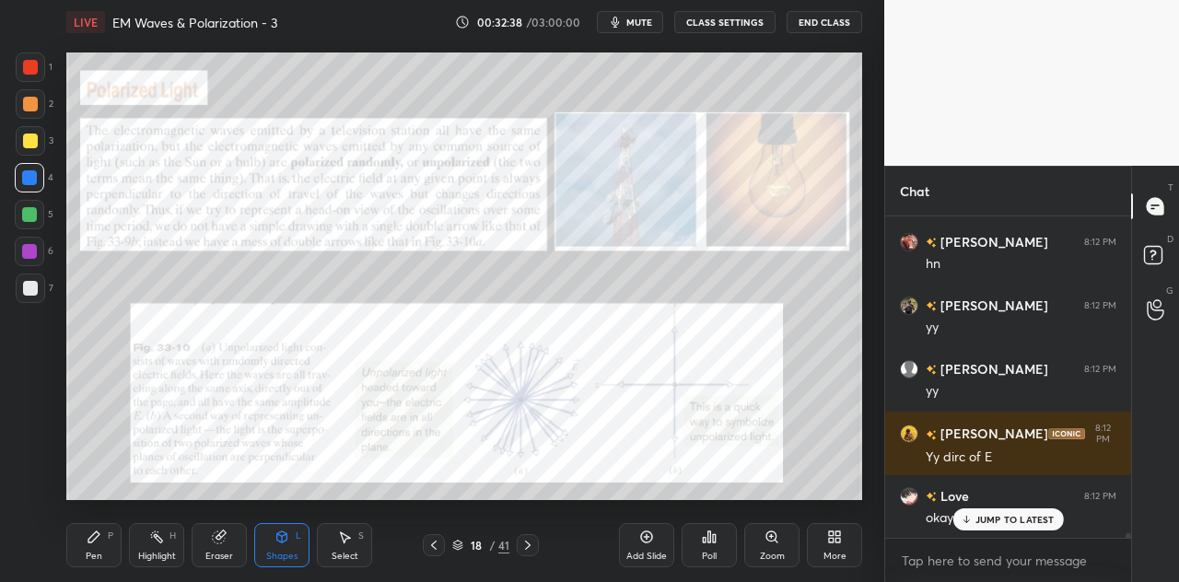
scroll to position [22736, 0]
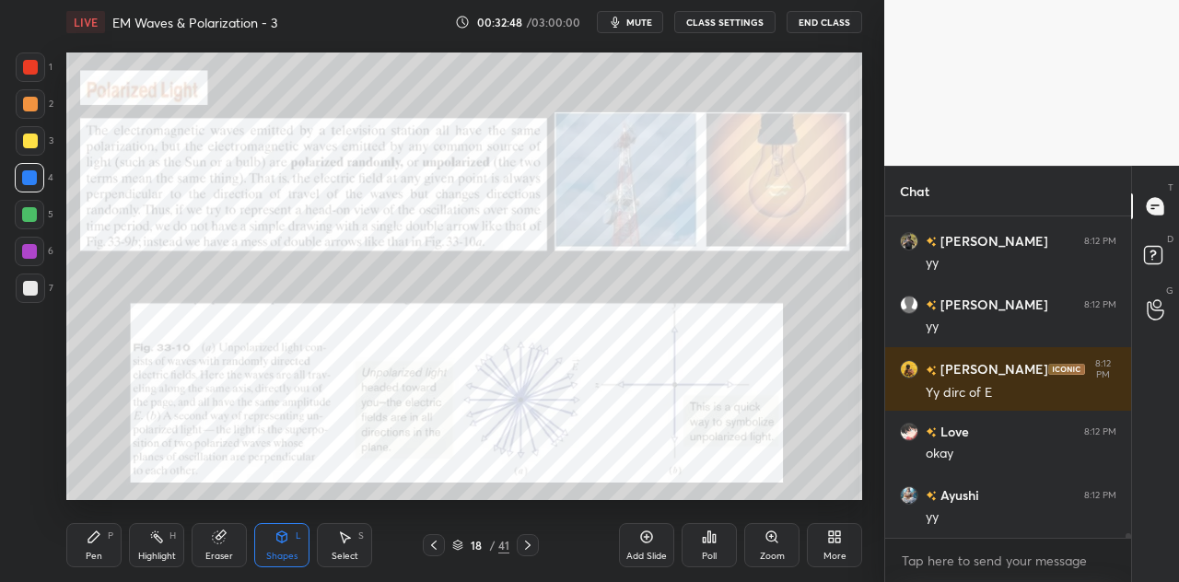
click at [102, 553] on div "Pen P" at bounding box center [93, 545] width 55 height 44
click at [294, 548] on div "Shapes L" at bounding box center [281, 545] width 55 height 44
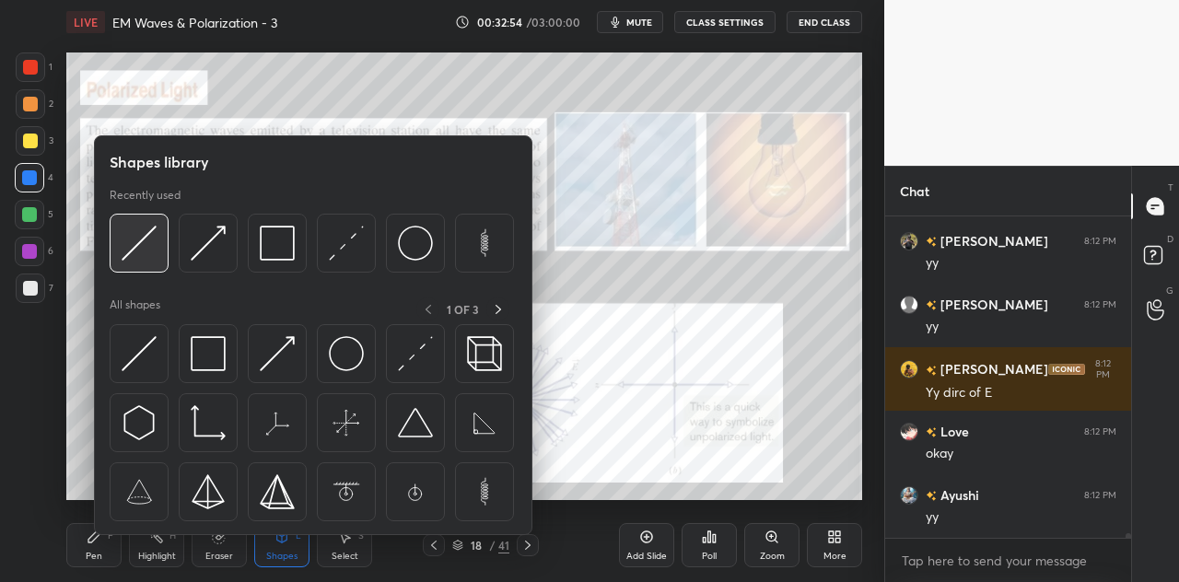
click at [160, 245] on div at bounding box center [139, 243] width 59 height 59
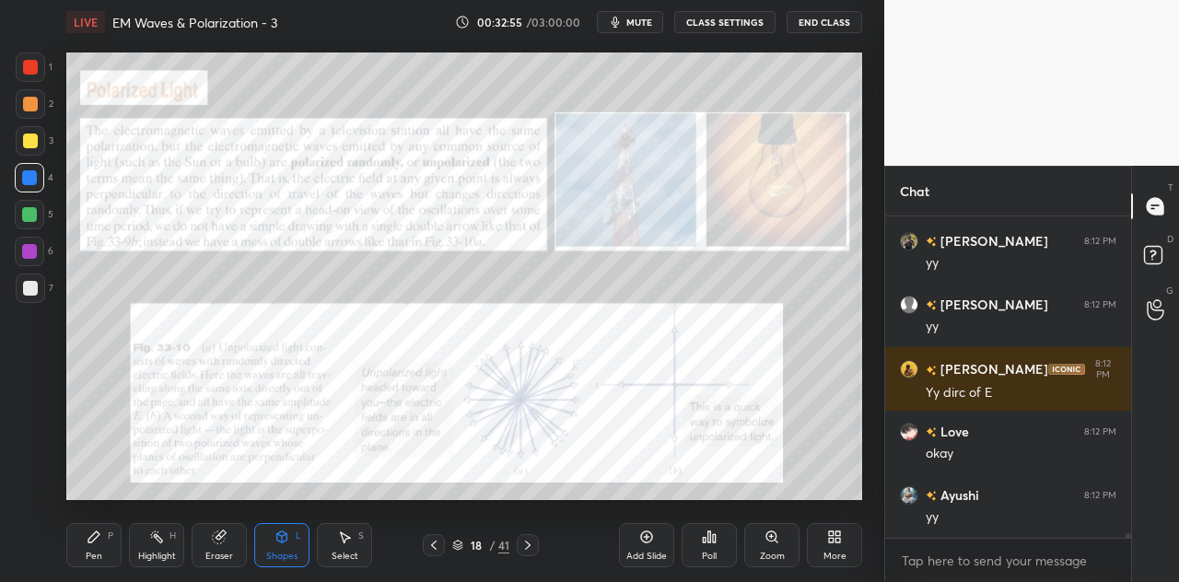
click at [29, 107] on div at bounding box center [30, 104] width 15 height 15
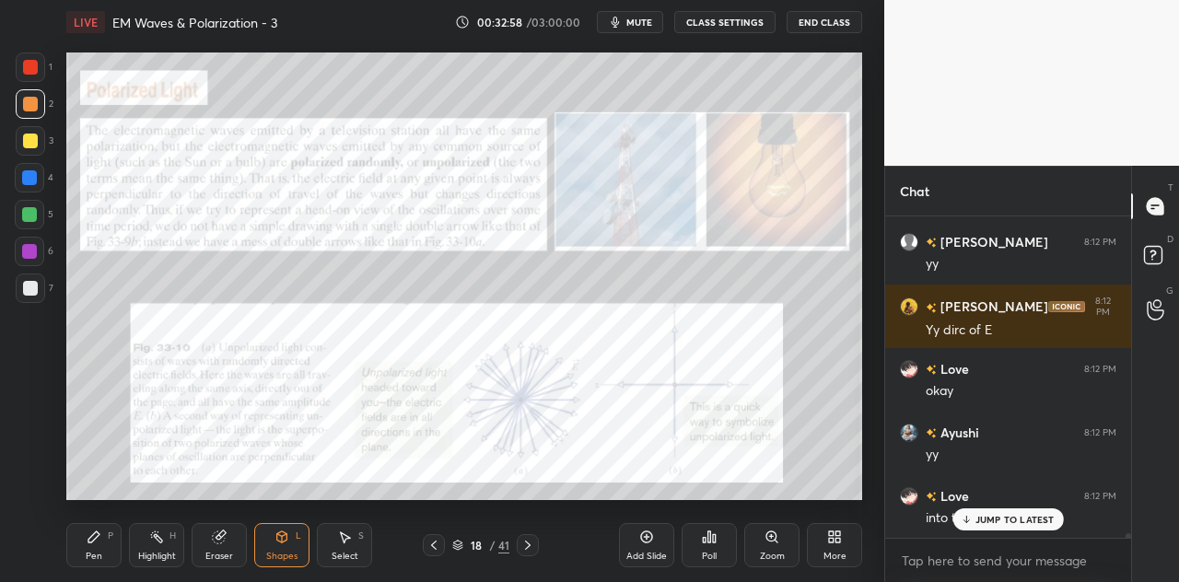
click at [109, 541] on div "Pen P" at bounding box center [93, 545] width 55 height 44
click at [33, 180] on div at bounding box center [29, 177] width 15 height 15
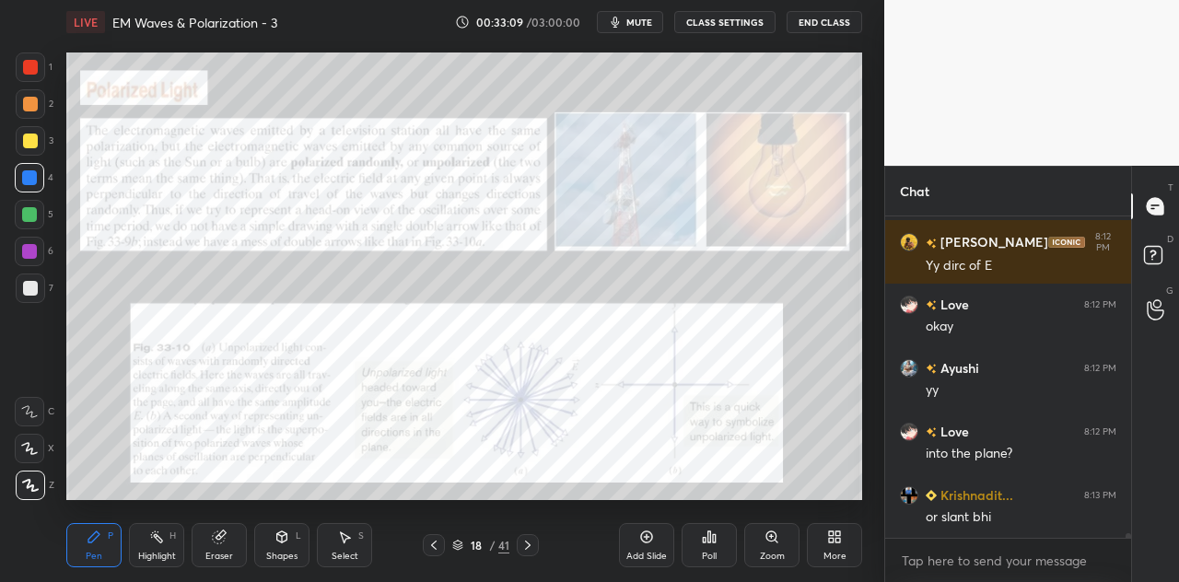
click at [31, 289] on div at bounding box center [30, 288] width 15 height 15
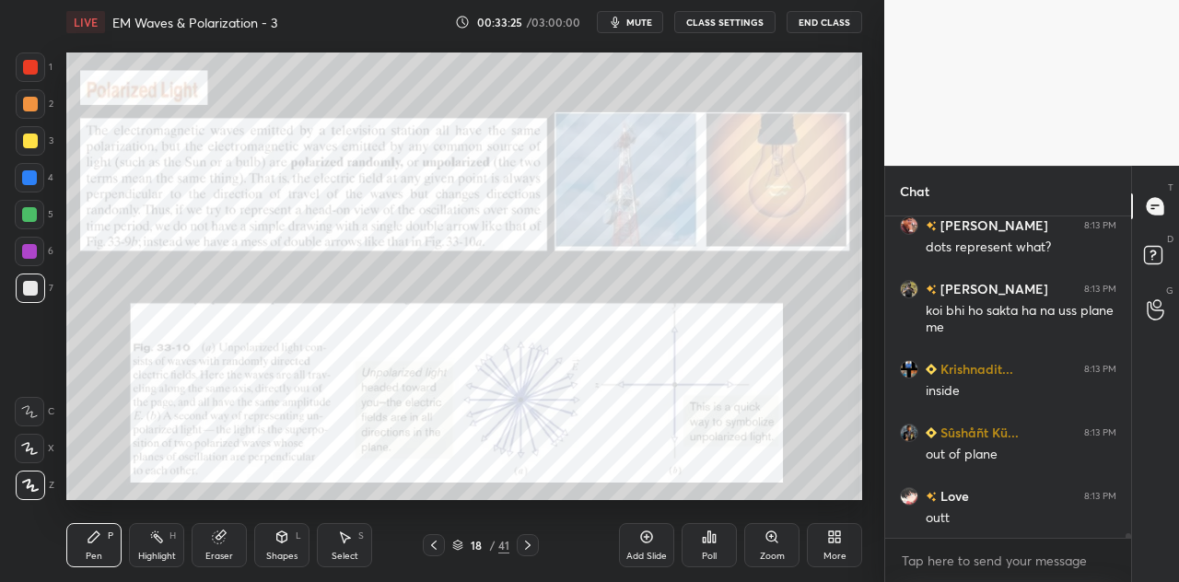
scroll to position [23388, 0]
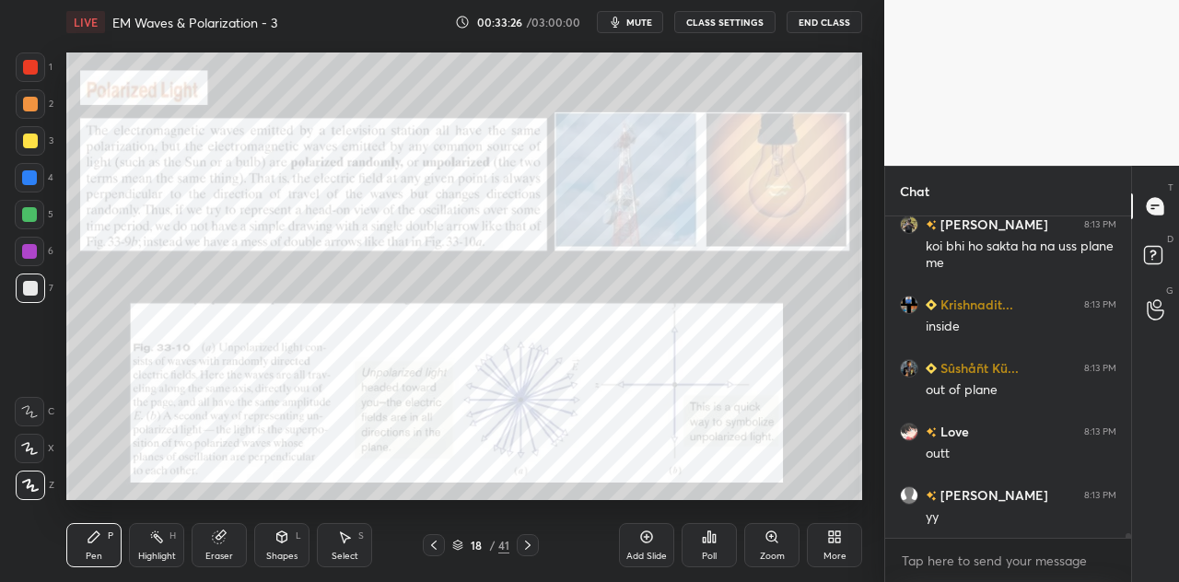
click at [37, 180] on div at bounding box center [29, 177] width 29 height 29
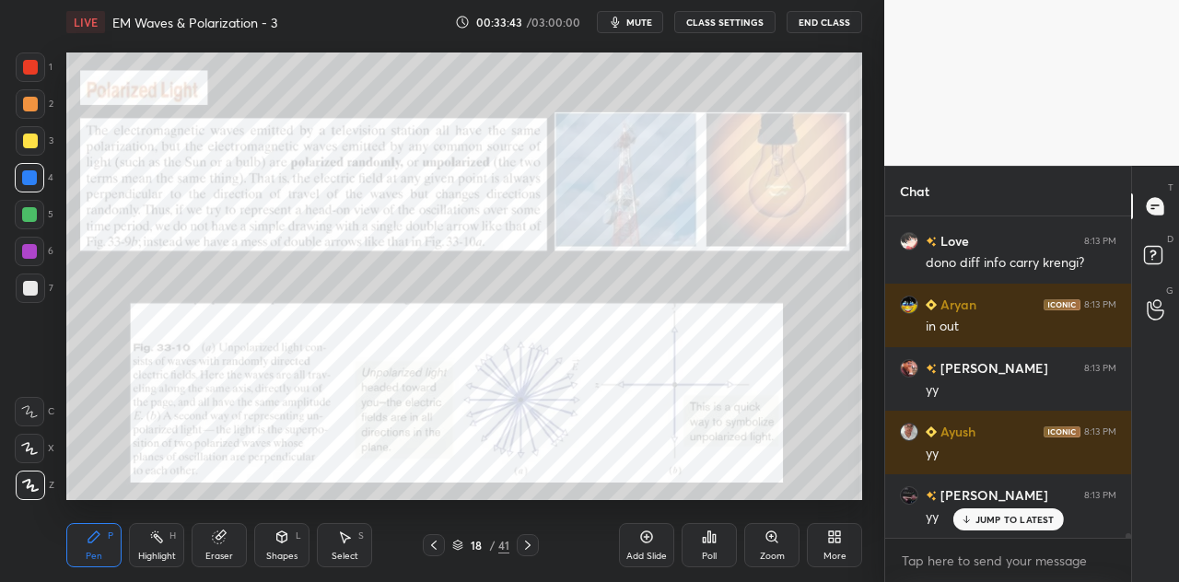
scroll to position [23959, 0]
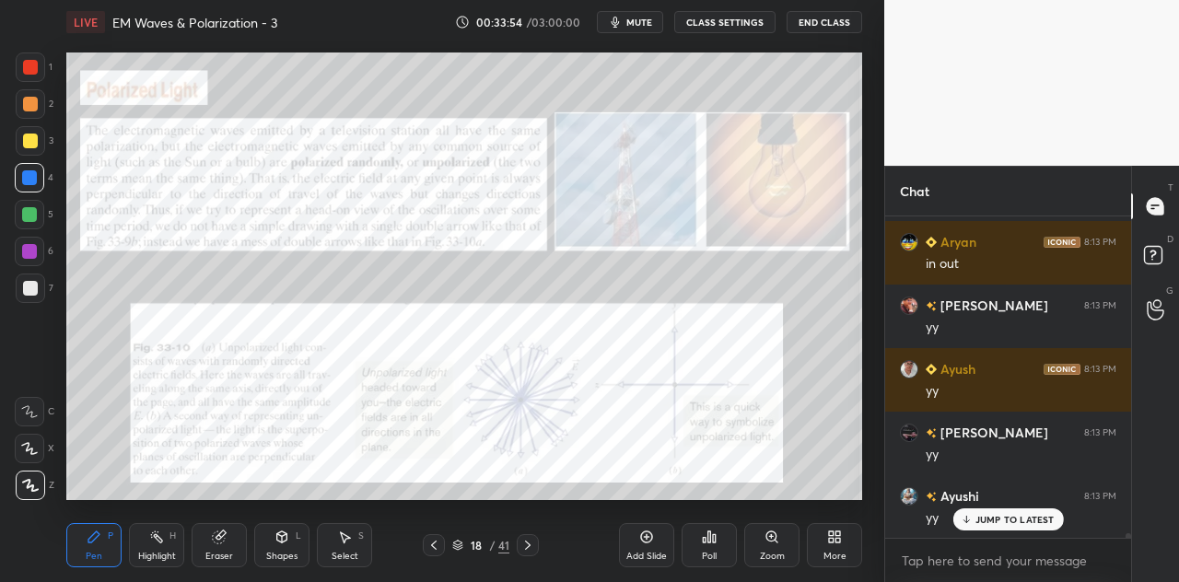
click at [34, 215] on div at bounding box center [29, 214] width 15 height 15
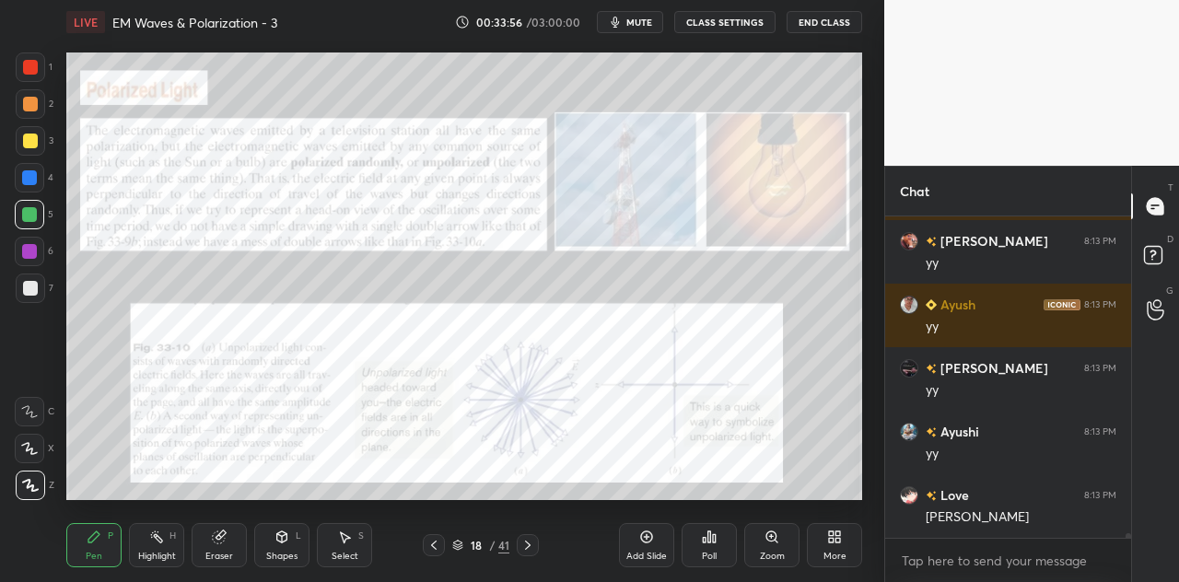
click at [29, 145] on div at bounding box center [30, 141] width 15 height 15
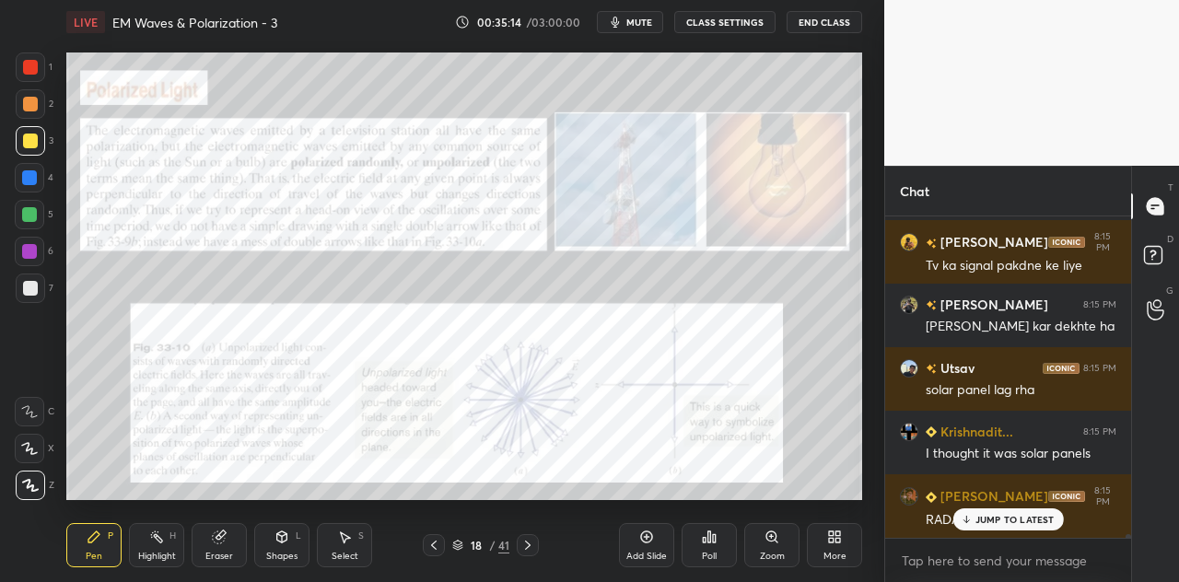
scroll to position [27534, 0]
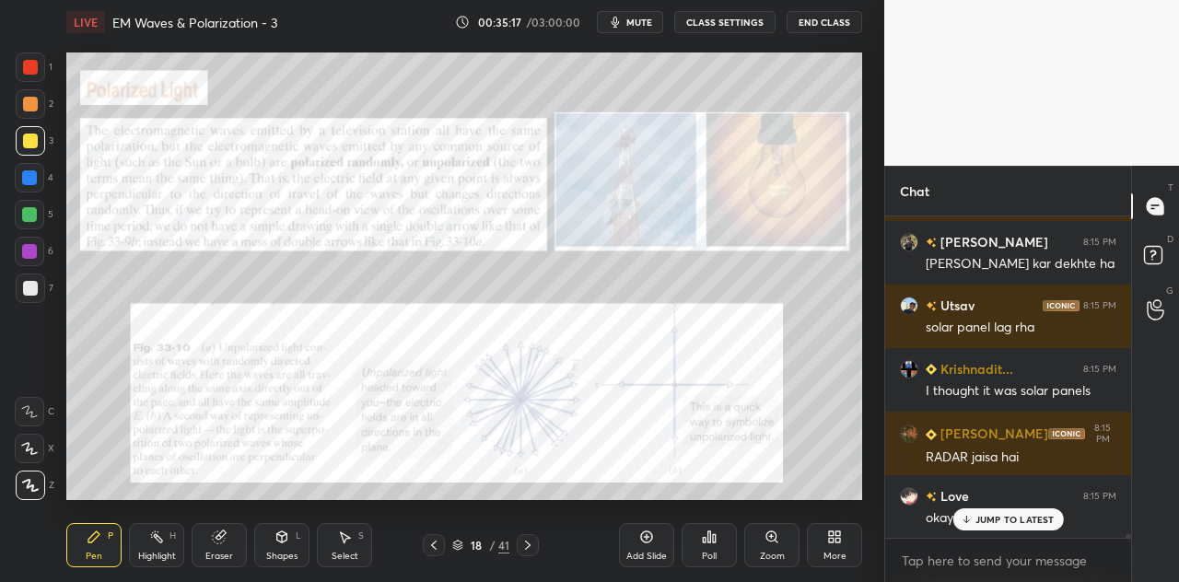
click at [234, 542] on div "Eraser" at bounding box center [219, 545] width 55 height 44
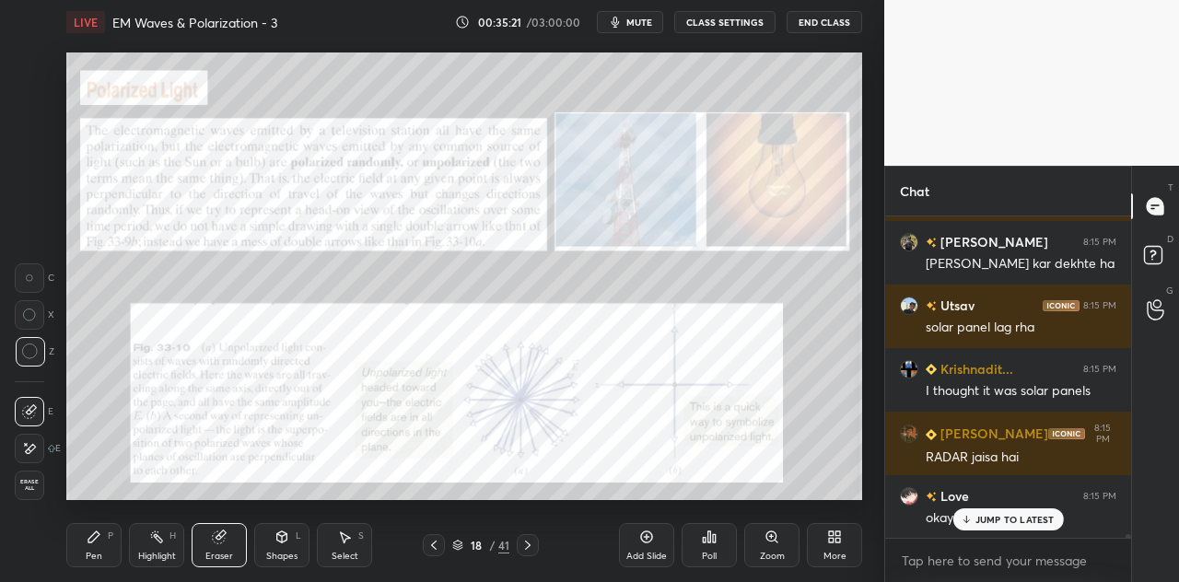
scroll to position [27598, 0]
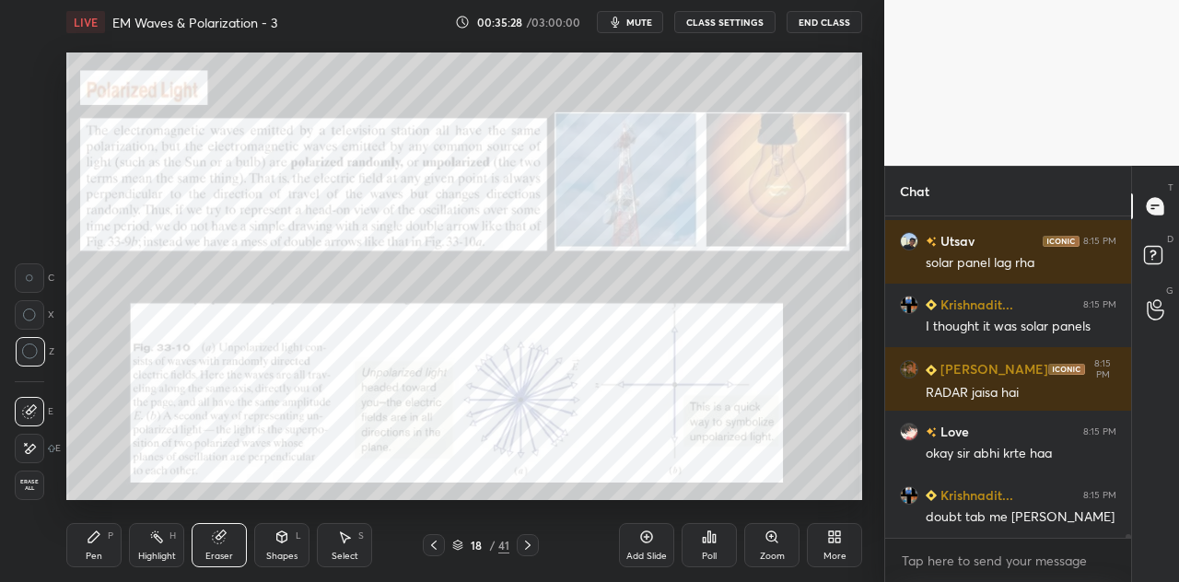
click at [108, 540] on div "P" at bounding box center [111, 535] width 6 height 9
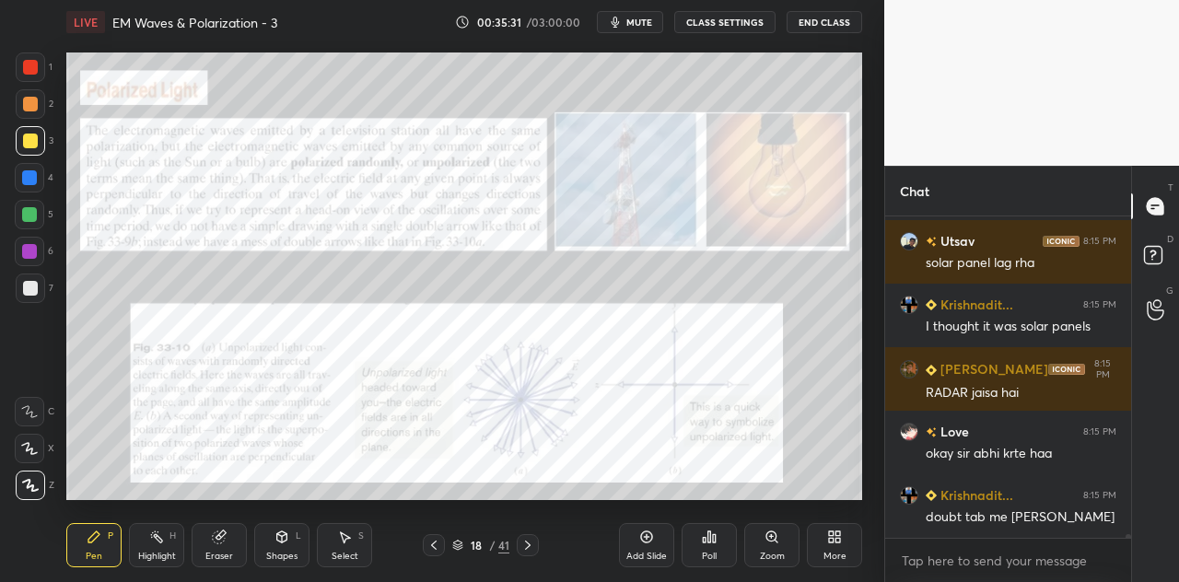
scroll to position [27617, 0]
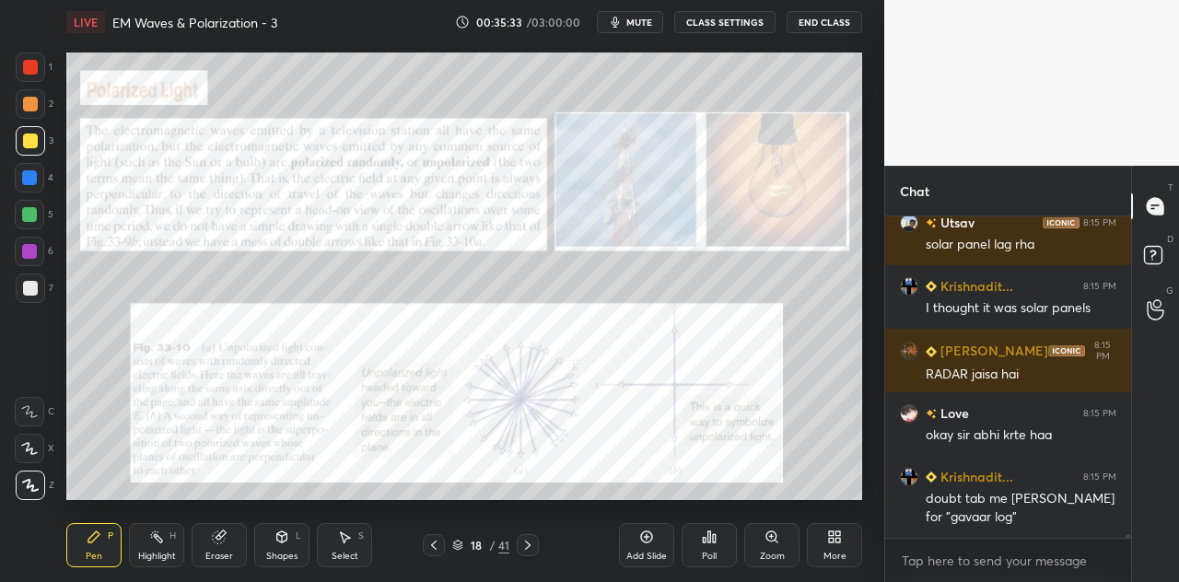
click at [29, 110] on div at bounding box center [30, 104] width 15 height 15
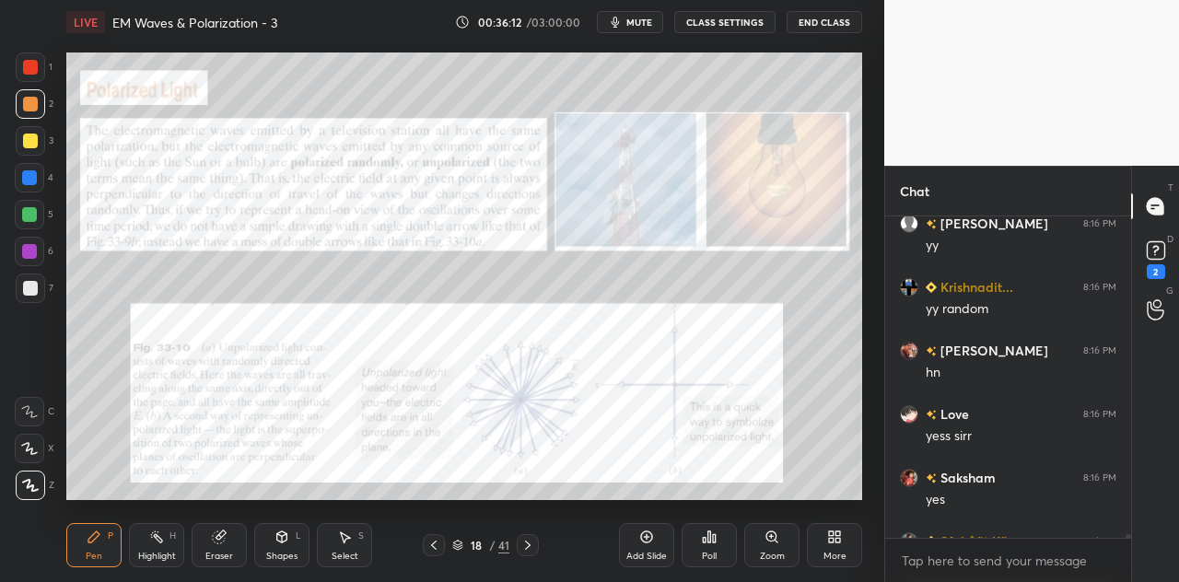
scroll to position [26368, 0]
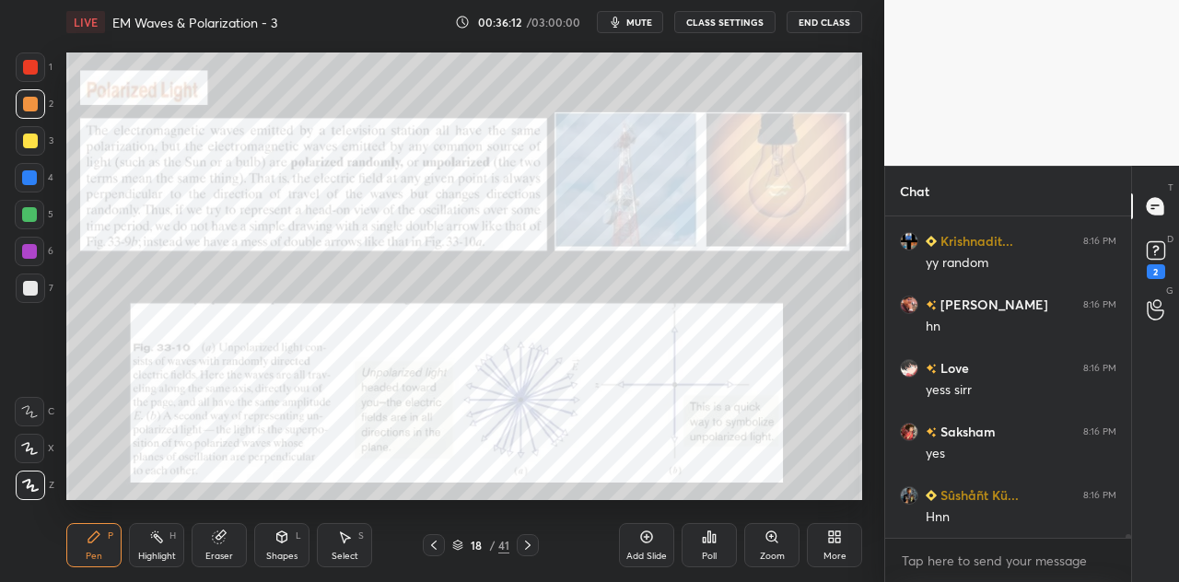
click at [289, 539] on div "Shapes L" at bounding box center [281, 545] width 55 height 44
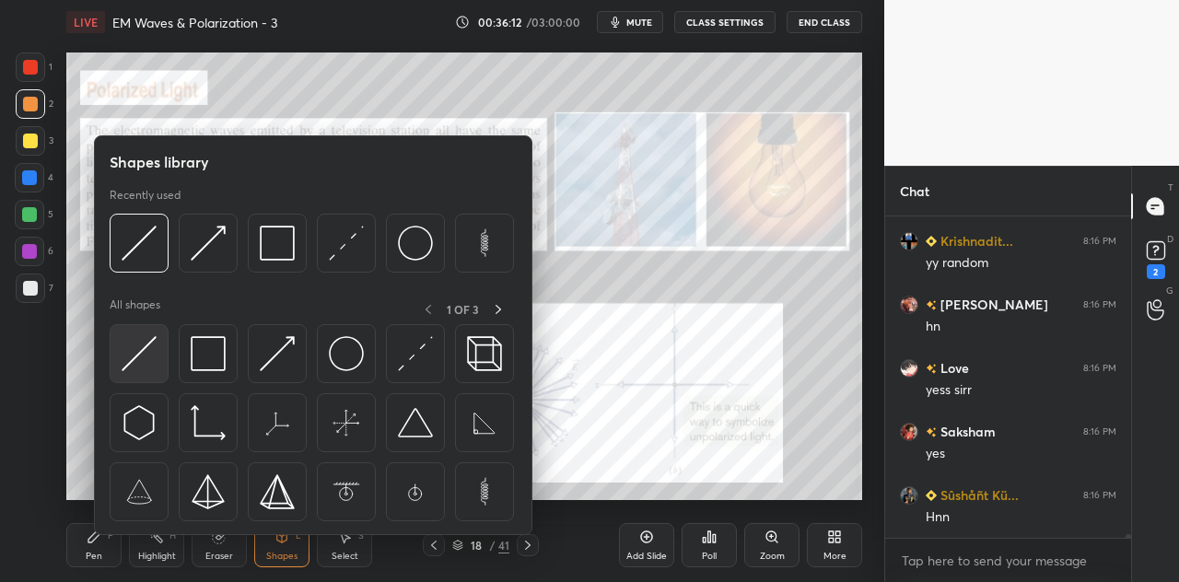
click at [153, 362] on img at bounding box center [139, 353] width 35 height 35
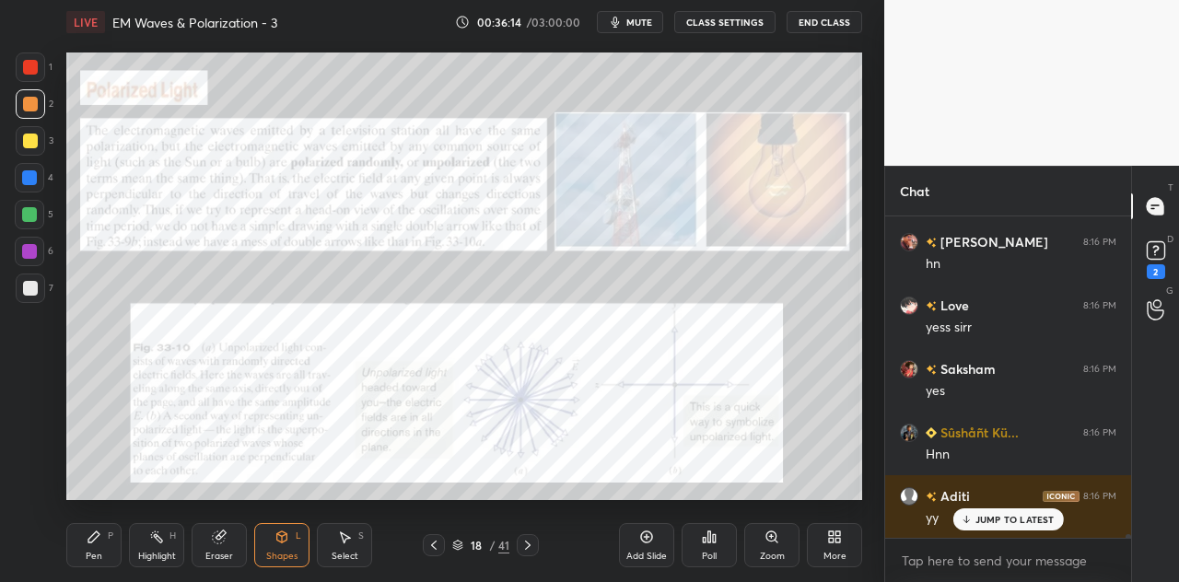
scroll to position [26495, 0]
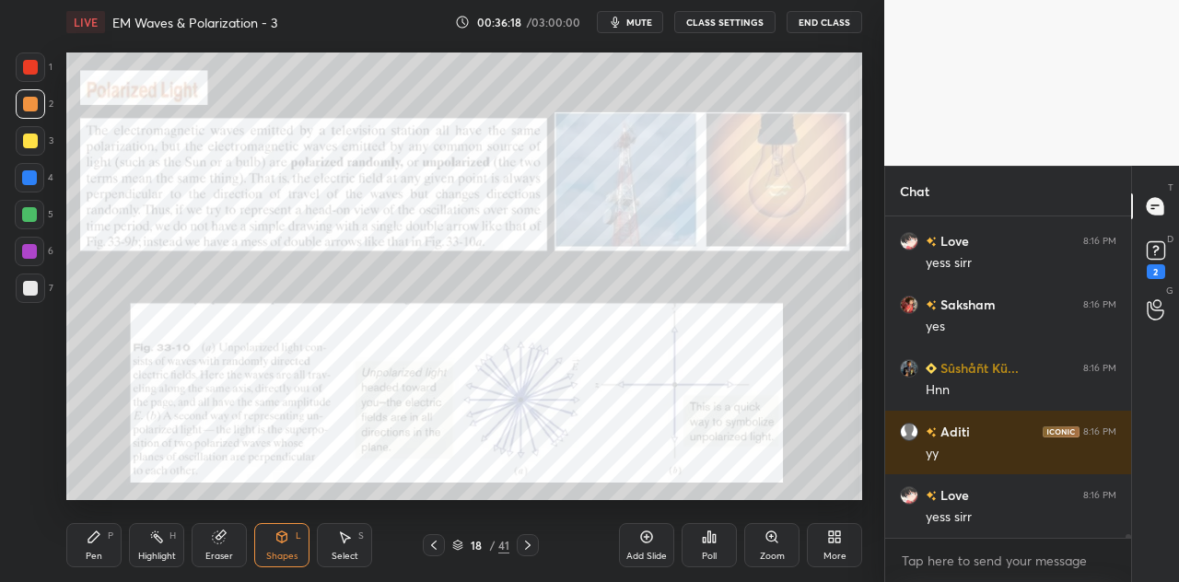
click at [33, 184] on div at bounding box center [29, 177] width 15 height 15
click at [96, 553] on div "Pen" at bounding box center [94, 556] width 17 height 9
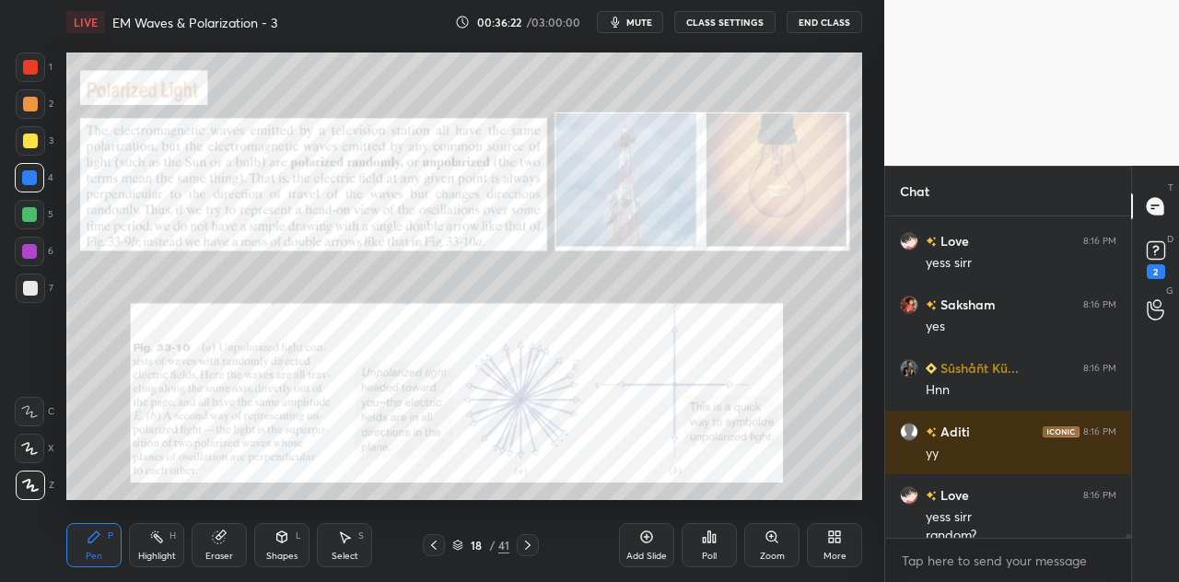
scroll to position [26514, 0]
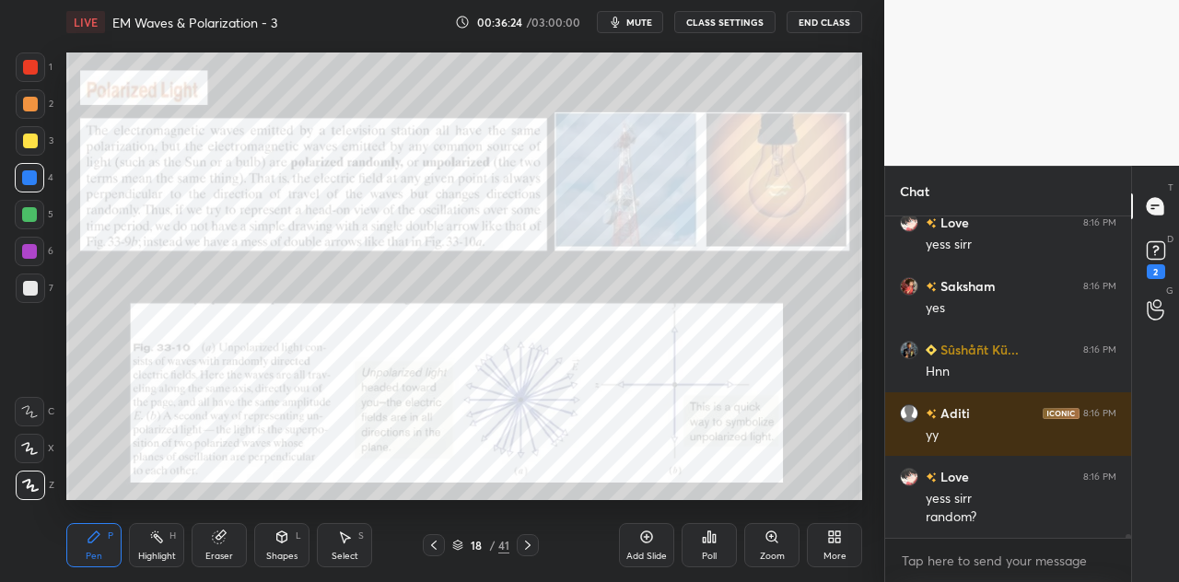
click at [286, 541] on icon at bounding box center [281, 536] width 15 height 15
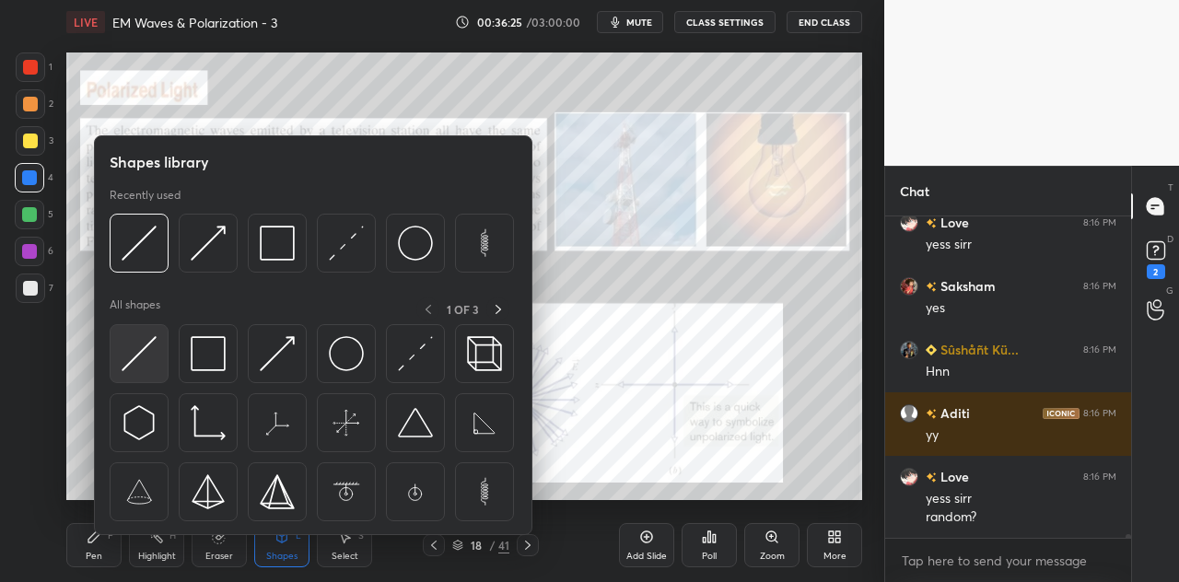
click at [151, 364] on img at bounding box center [139, 353] width 35 height 35
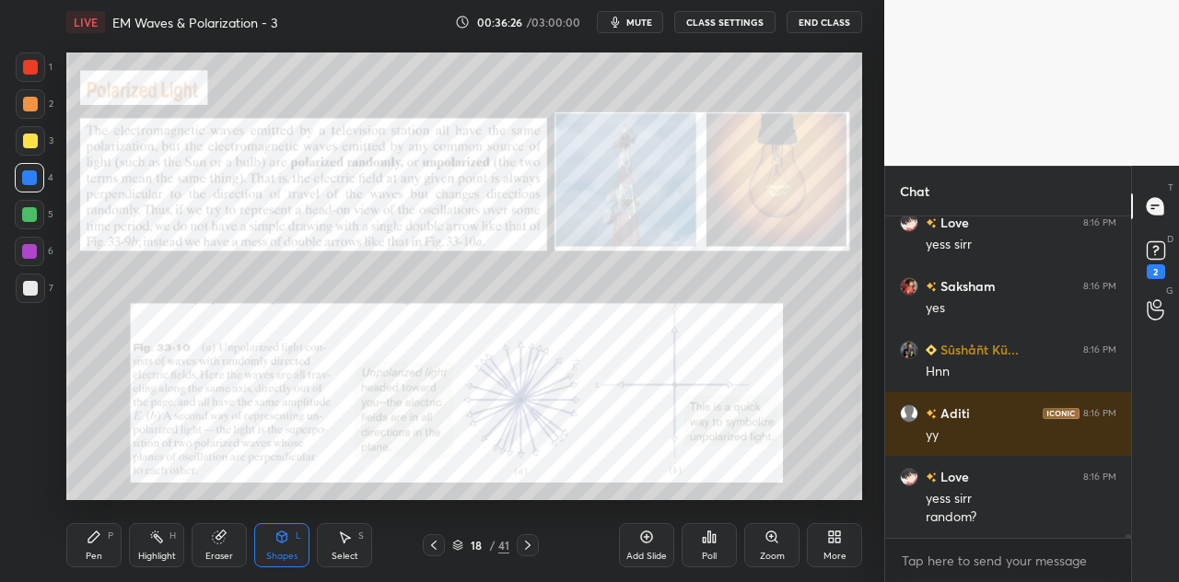
scroll to position [26508, 0]
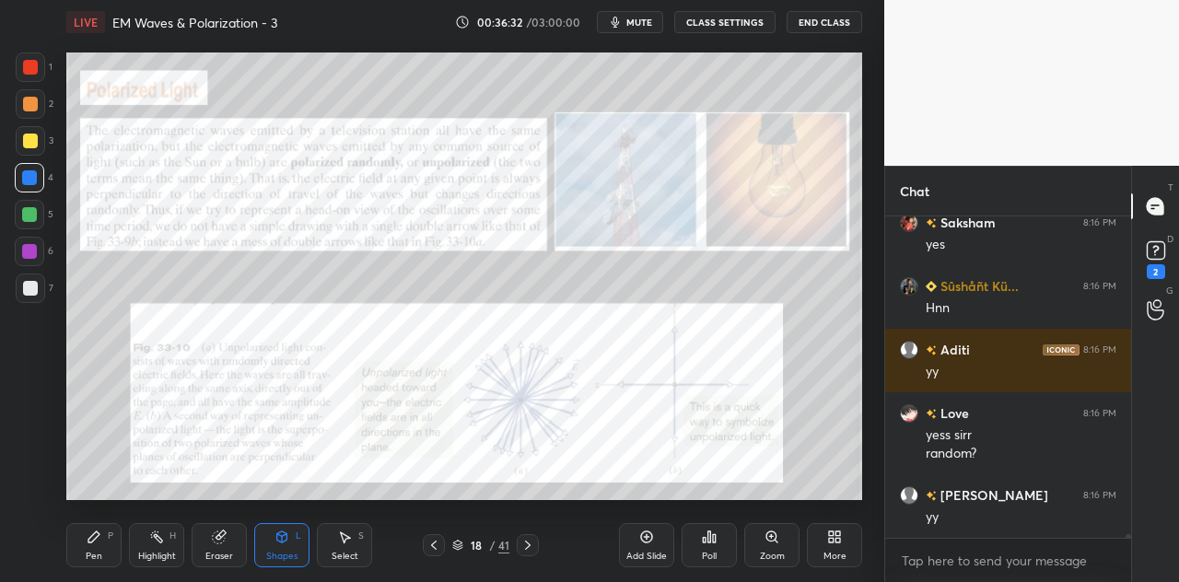
click at [95, 548] on div "Pen P" at bounding box center [93, 545] width 55 height 44
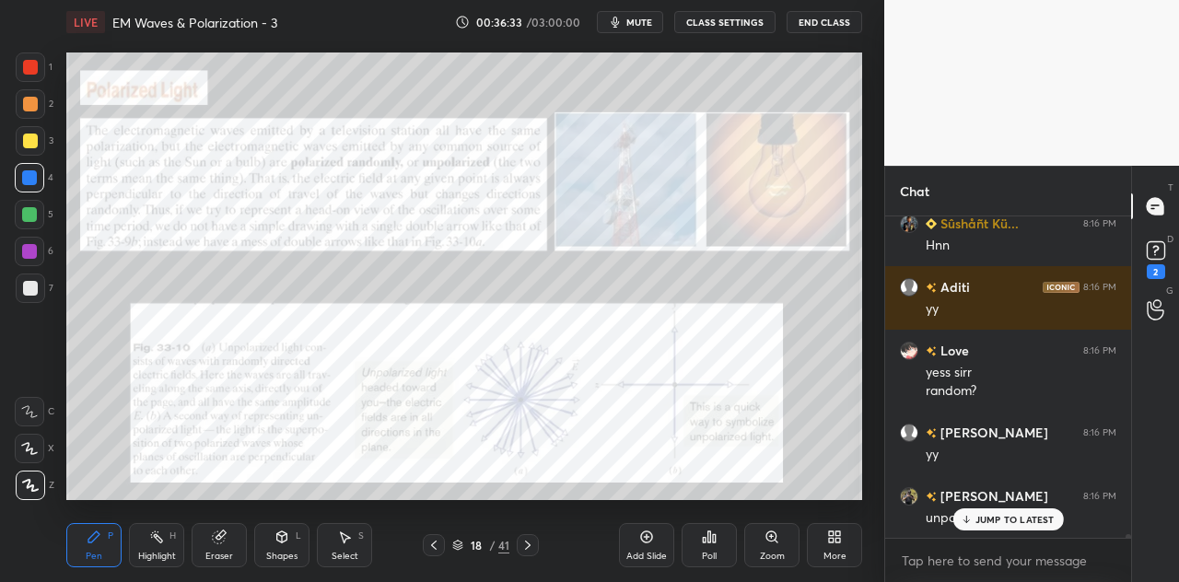
scroll to position [26635, 0]
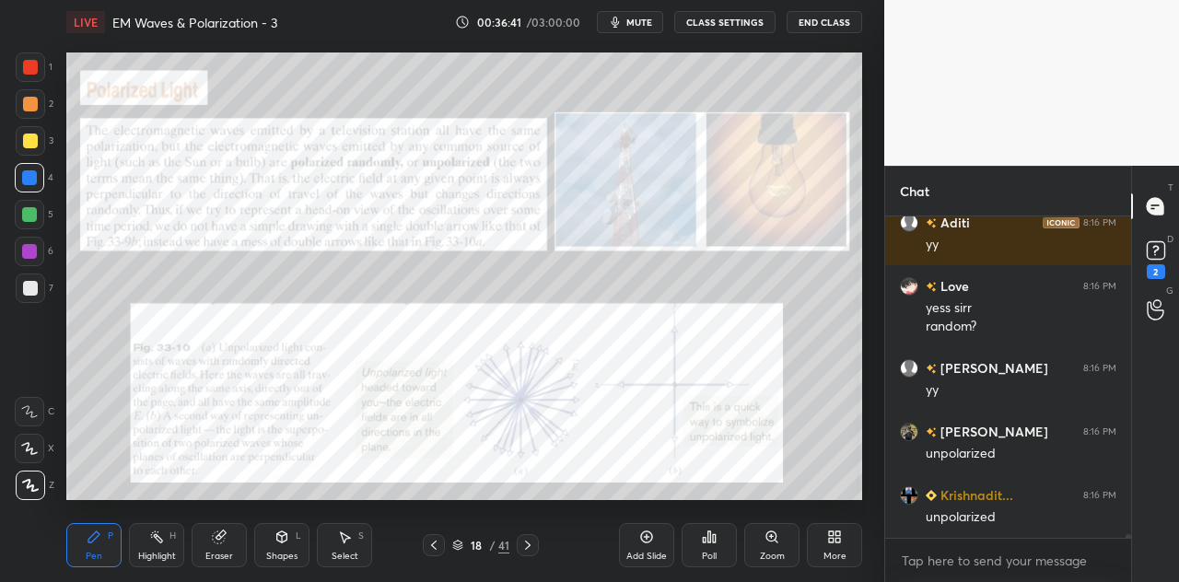
click at [35, 255] on div at bounding box center [29, 251] width 15 height 15
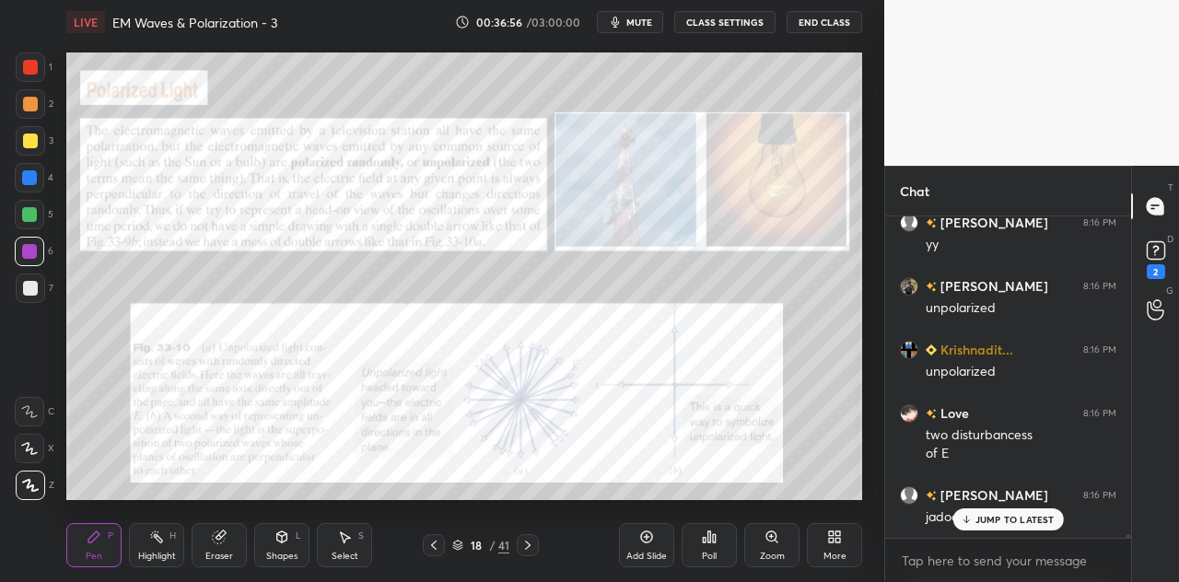
scroll to position [26843, 0]
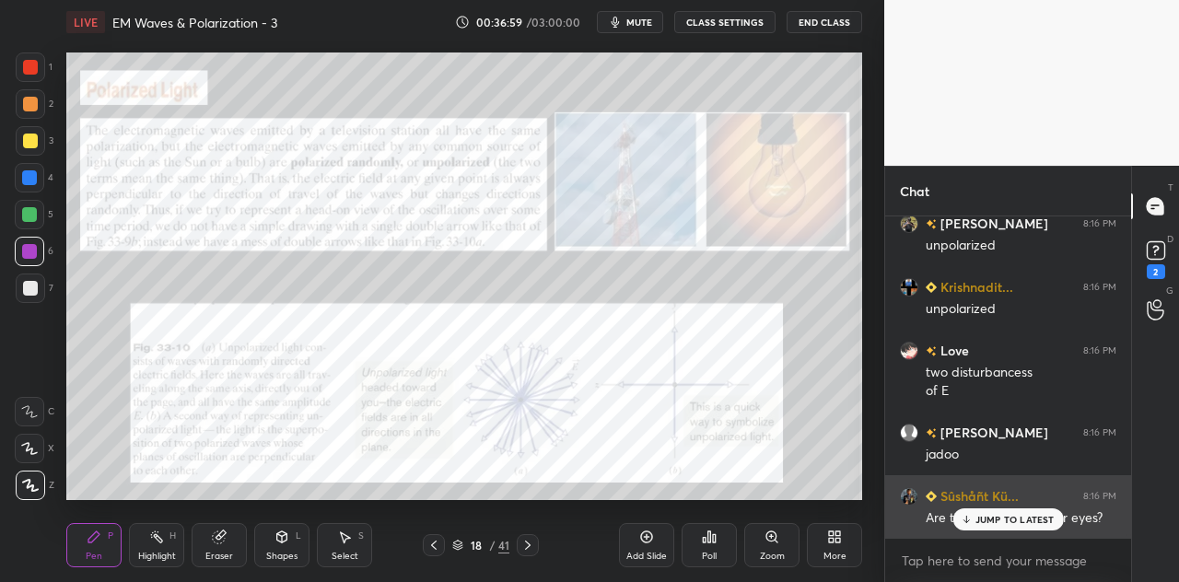
click at [983, 518] on p "JUMP TO LATEST" at bounding box center [1014, 519] width 79 height 11
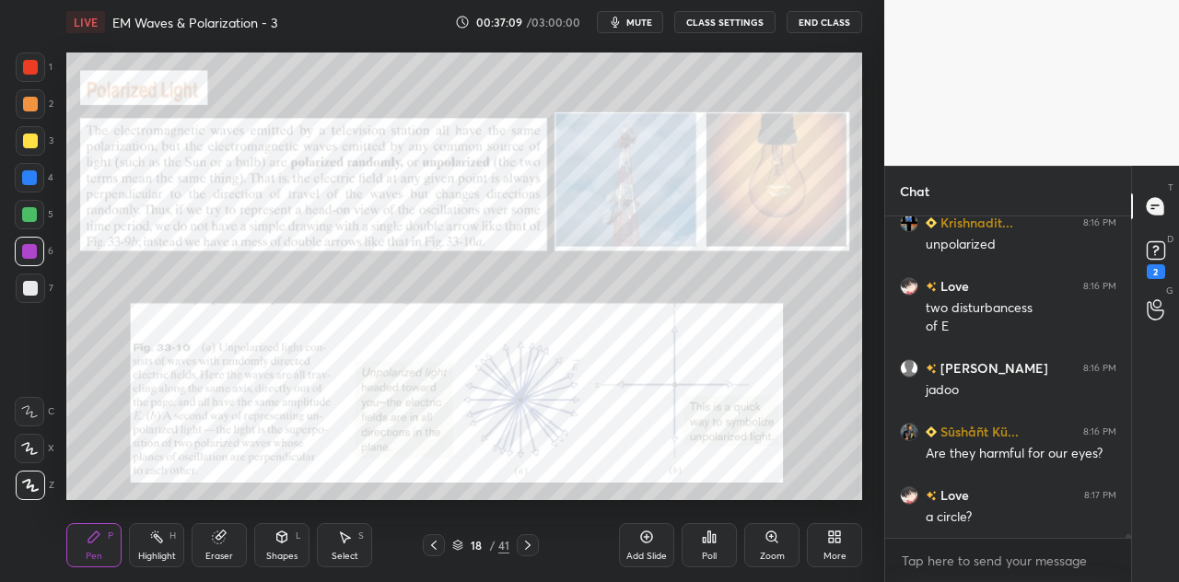
scroll to position [26970, 0]
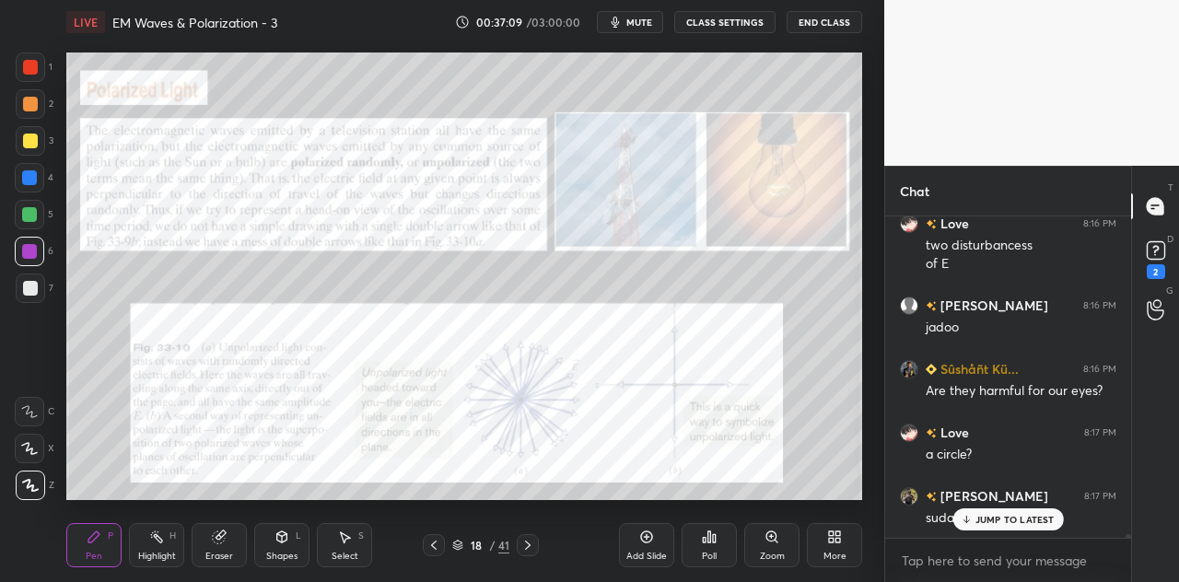
click at [33, 86] on div "1" at bounding box center [34, 70] width 37 height 37
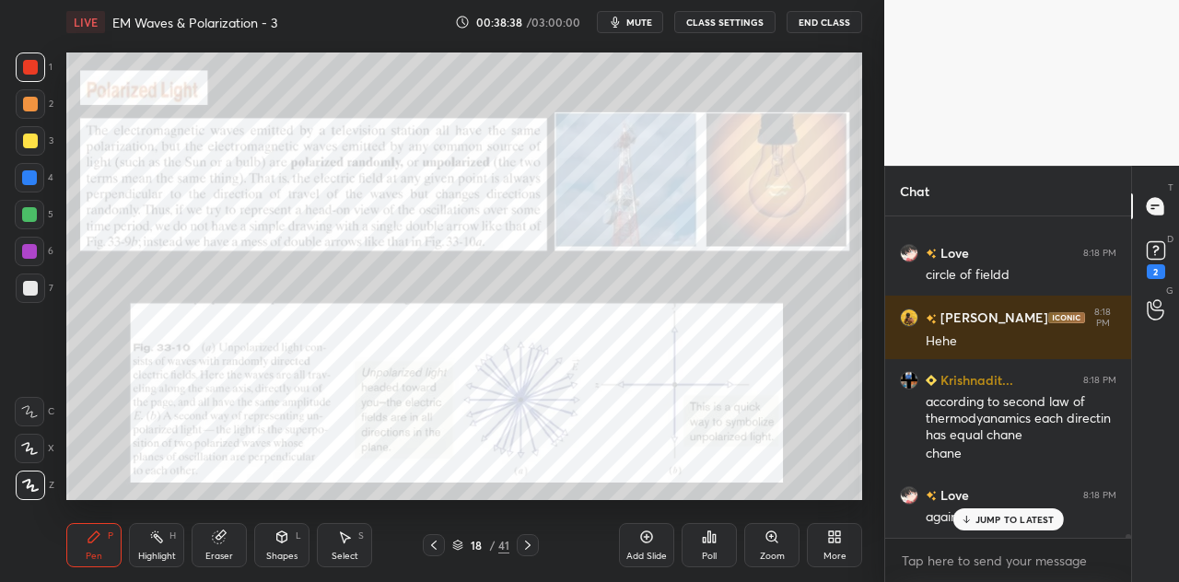
scroll to position [30236, 0]
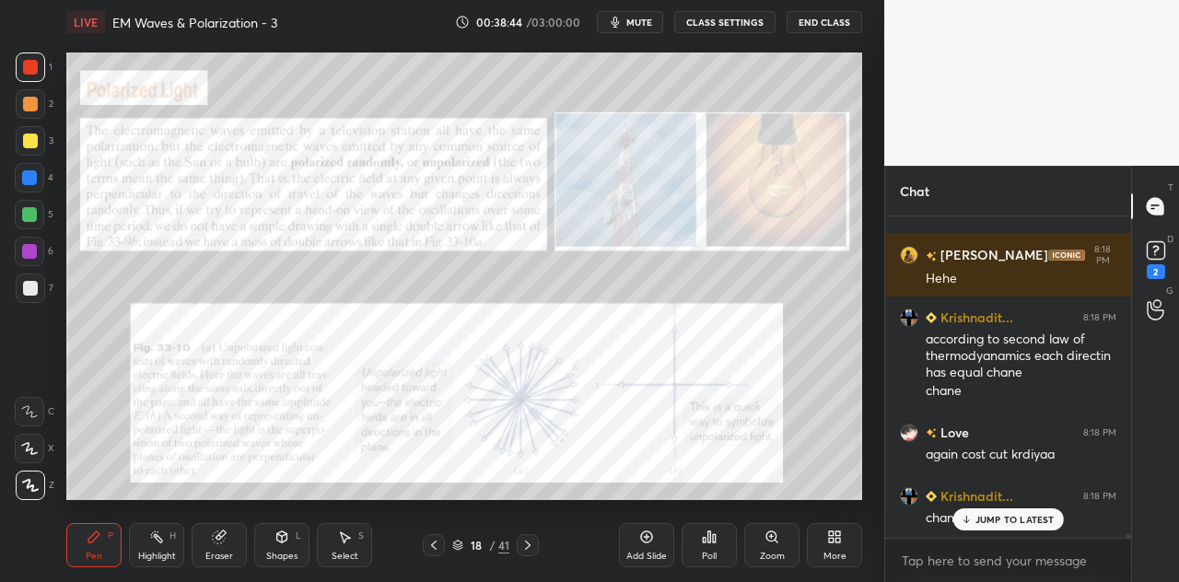
click at [984, 515] on p "JUMP TO LATEST" at bounding box center [1014, 519] width 79 height 11
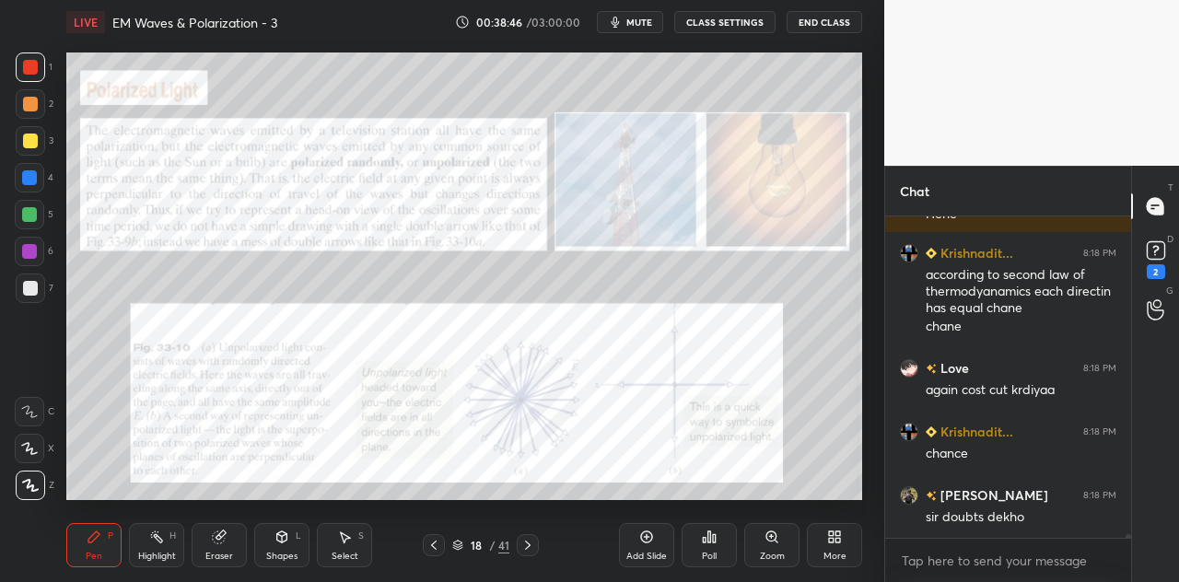
scroll to position [30363, 0]
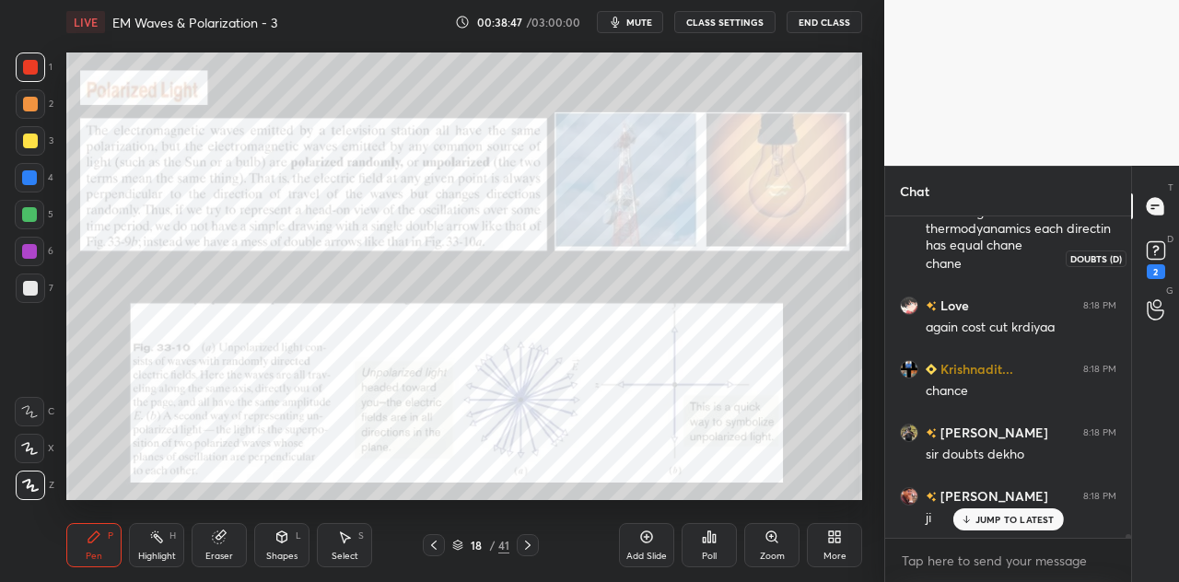
click at [1158, 257] on rect at bounding box center [1154, 250] width 17 height 17
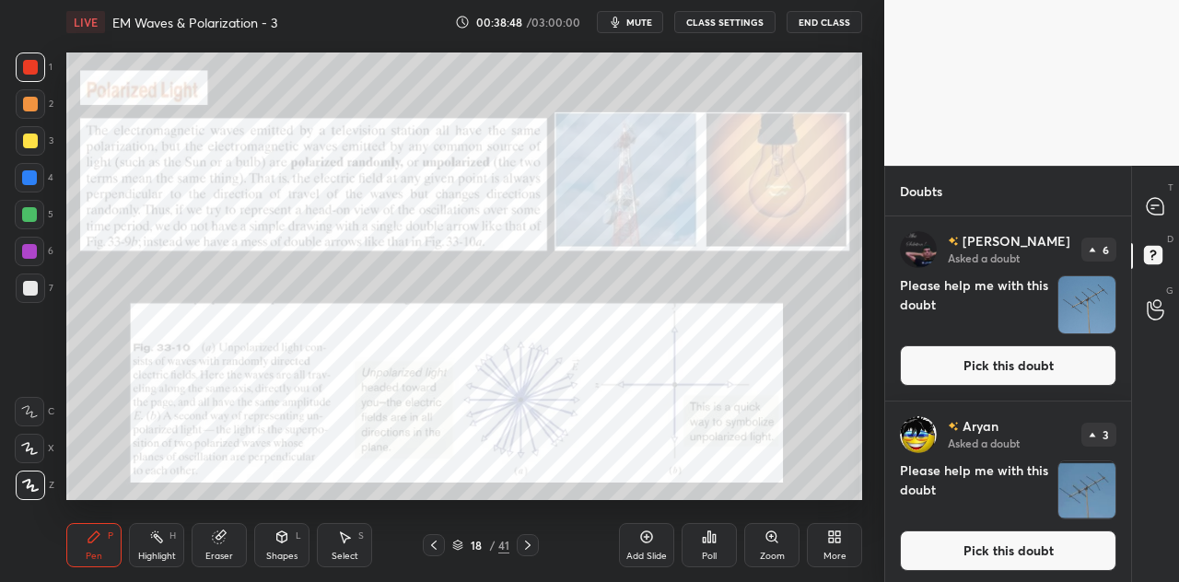
scroll to position [4, 0]
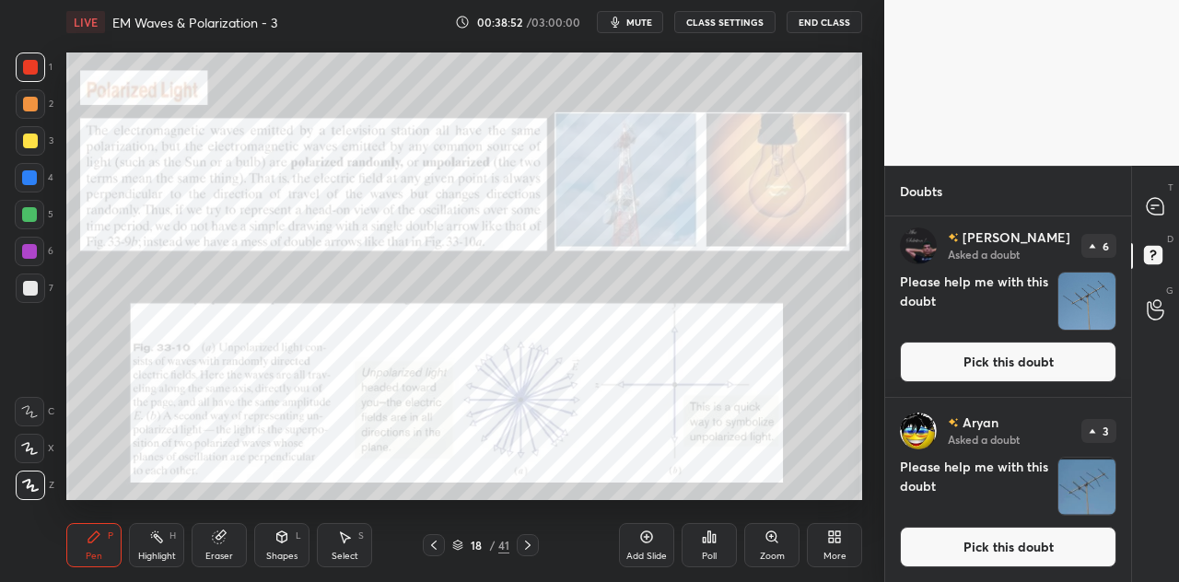
click at [1081, 301] on img "grid" at bounding box center [1086, 301] width 57 height 57
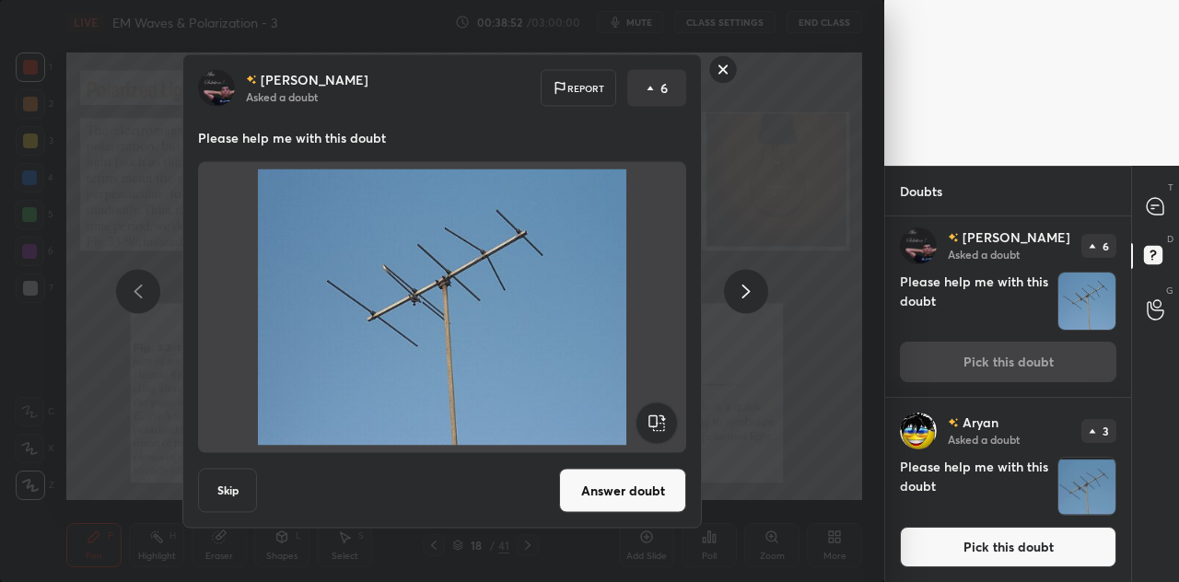
scroll to position [0, 0]
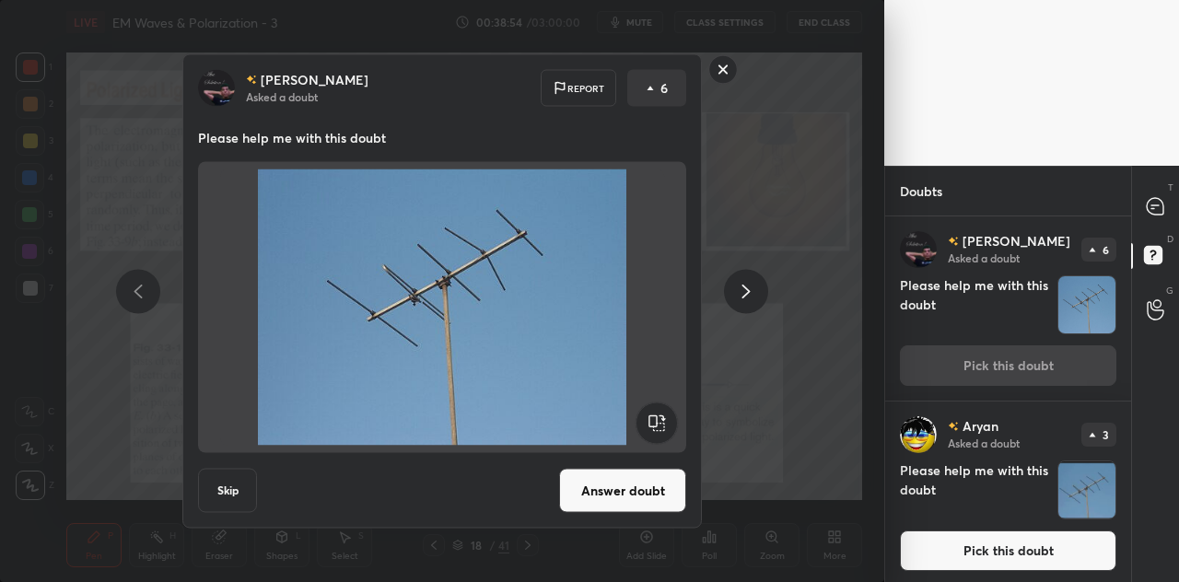
click at [576, 502] on button "Answer doubt" at bounding box center [622, 491] width 127 height 44
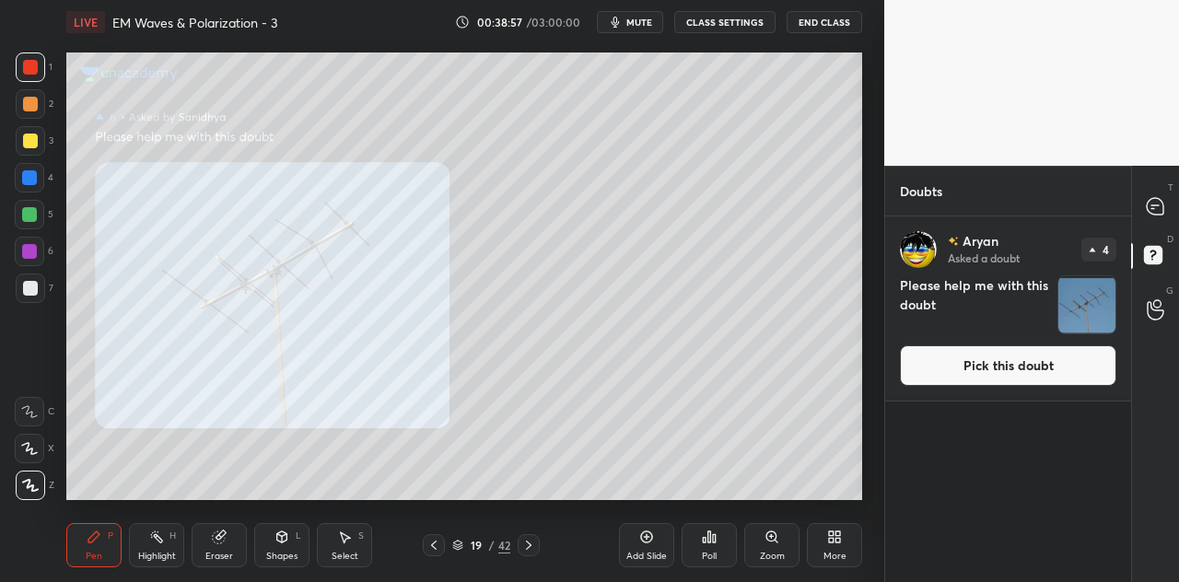
click at [29, 287] on div at bounding box center [30, 288] width 15 height 15
click at [1152, 202] on icon at bounding box center [1154, 206] width 17 height 17
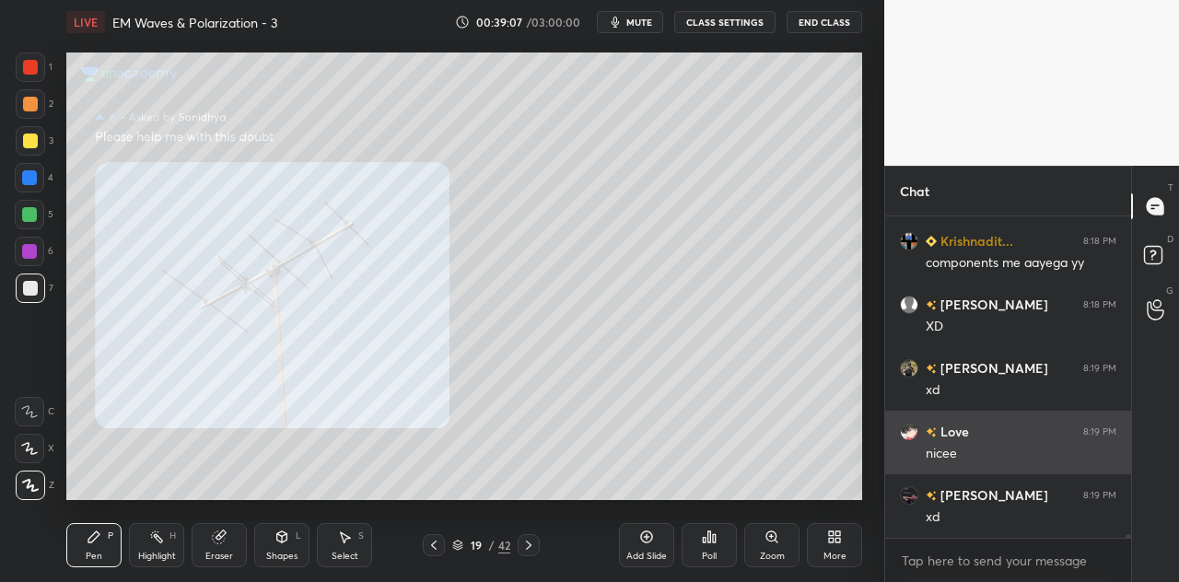
scroll to position [31042, 0]
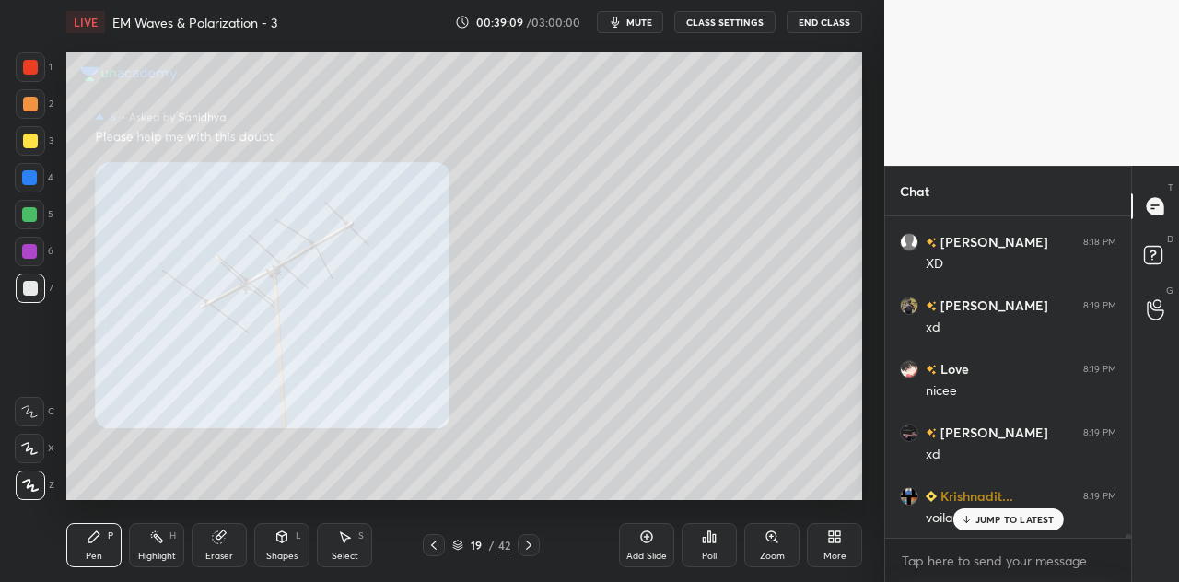
click at [1140, 257] on icon at bounding box center [1155, 257] width 33 height 33
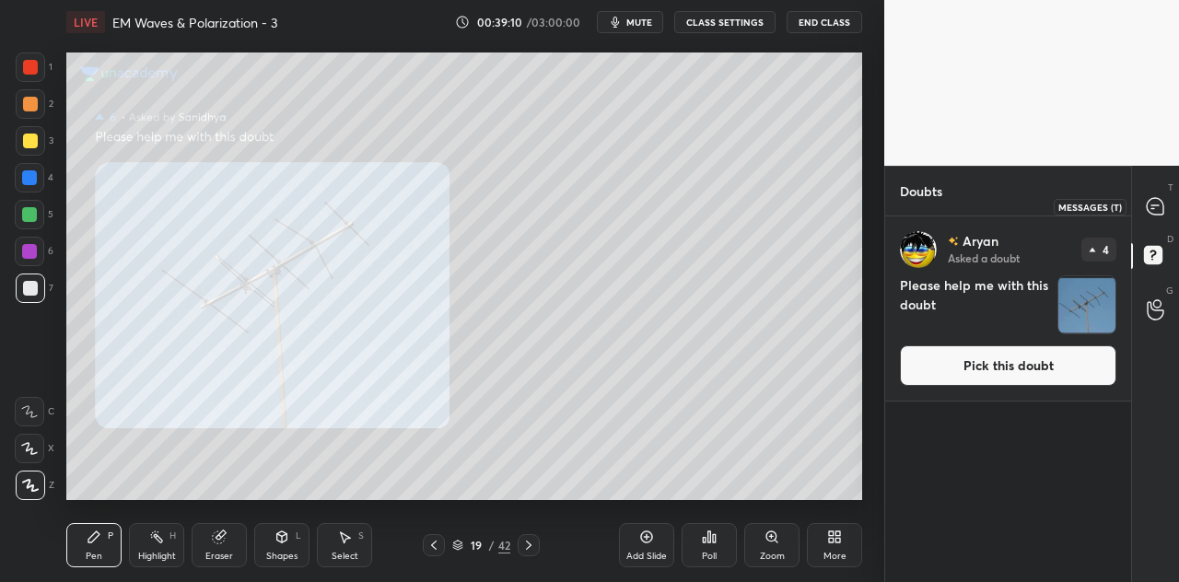
click at [1151, 212] on icon at bounding box center [1154, 206] width 17 height 17
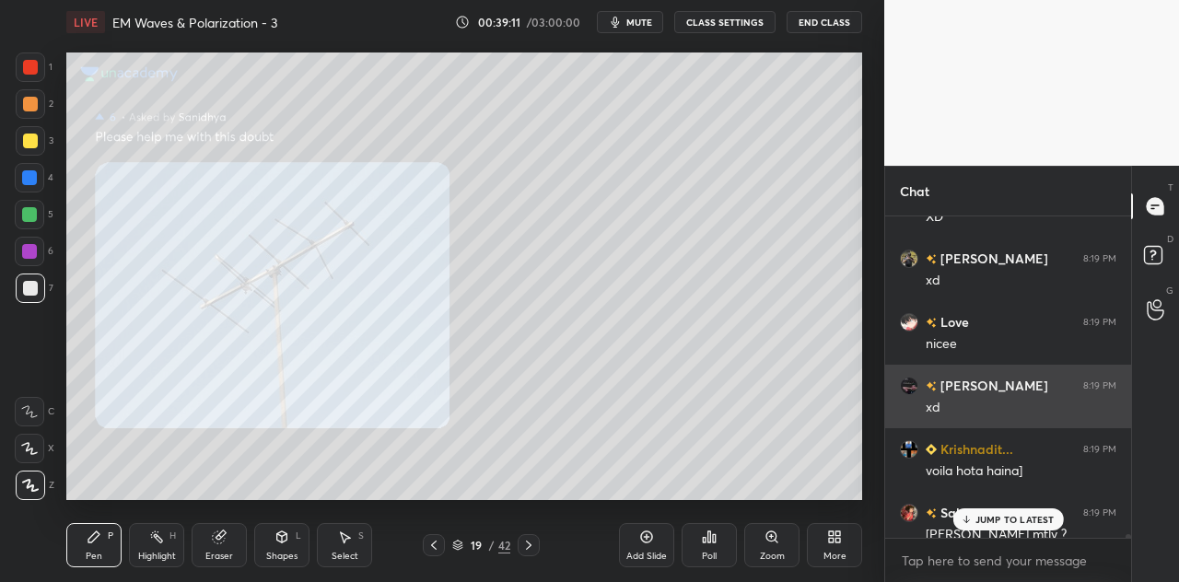
scroll to position [316, 240]
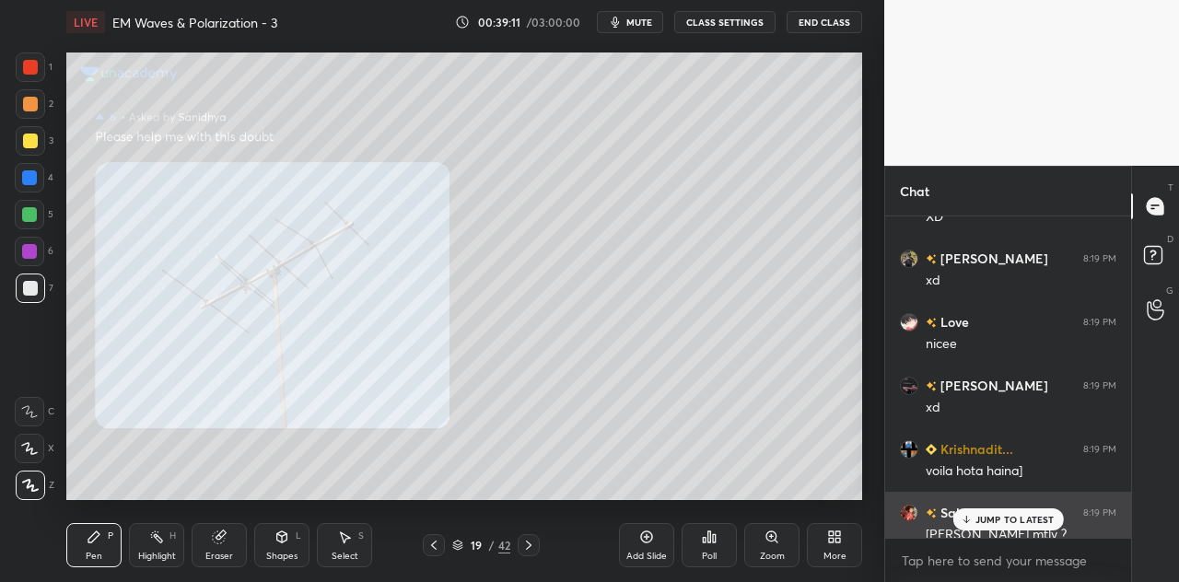
click at [974, 514] on div "JUMP TO LATEST" at bounding box center [1007, 519] width 111 height 22
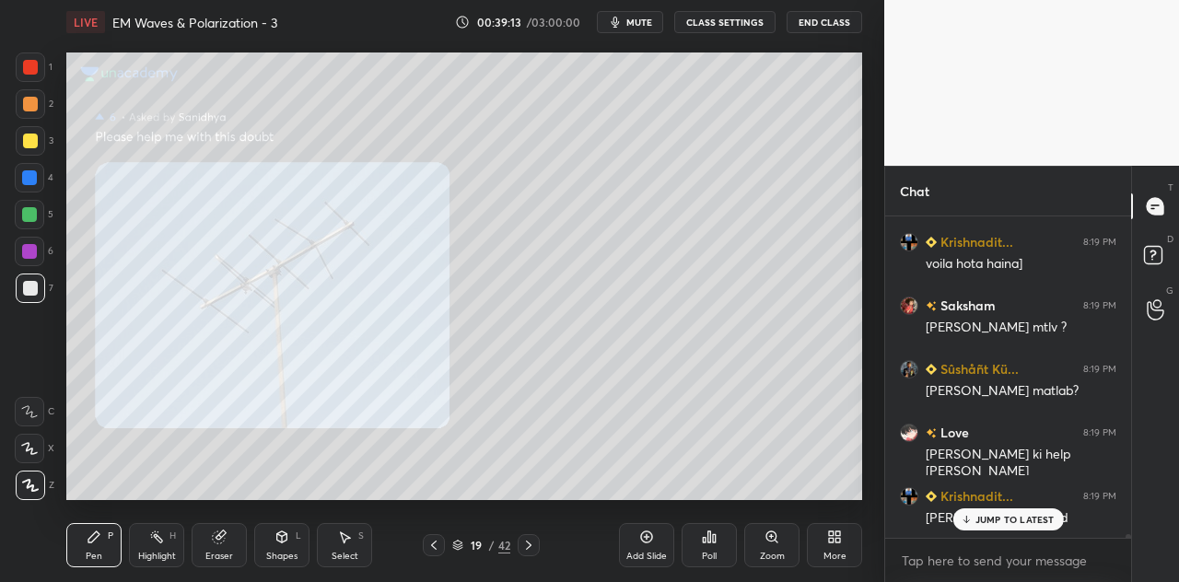
click at [1004, 517] on p "JUMP TO LATEST" at bounding box center [1014, 519] width 79 height 11
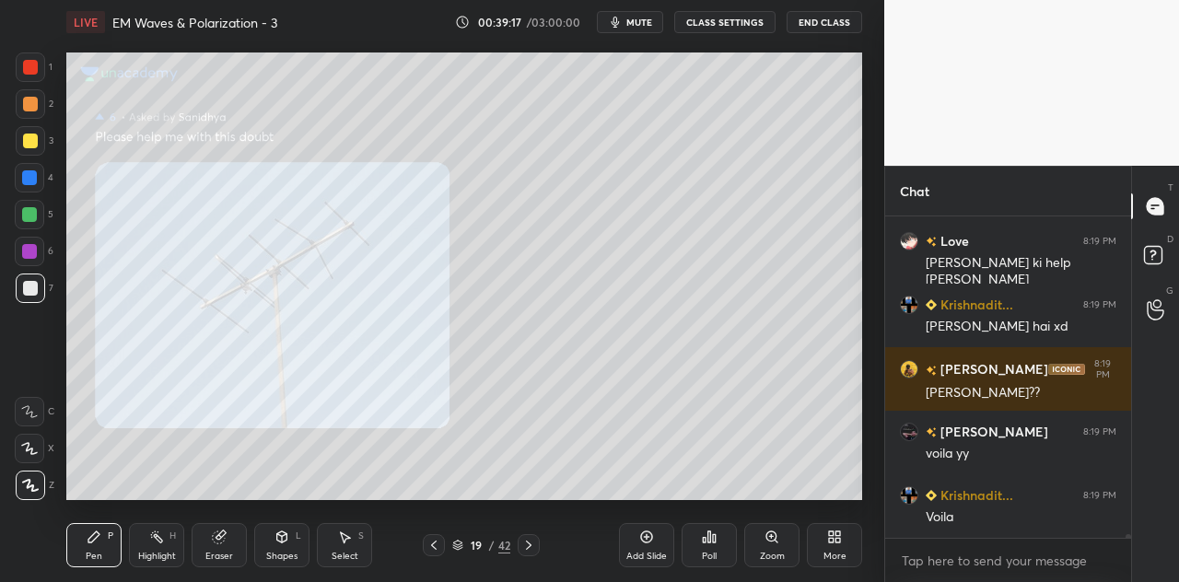
scroll to position [31506, 0]
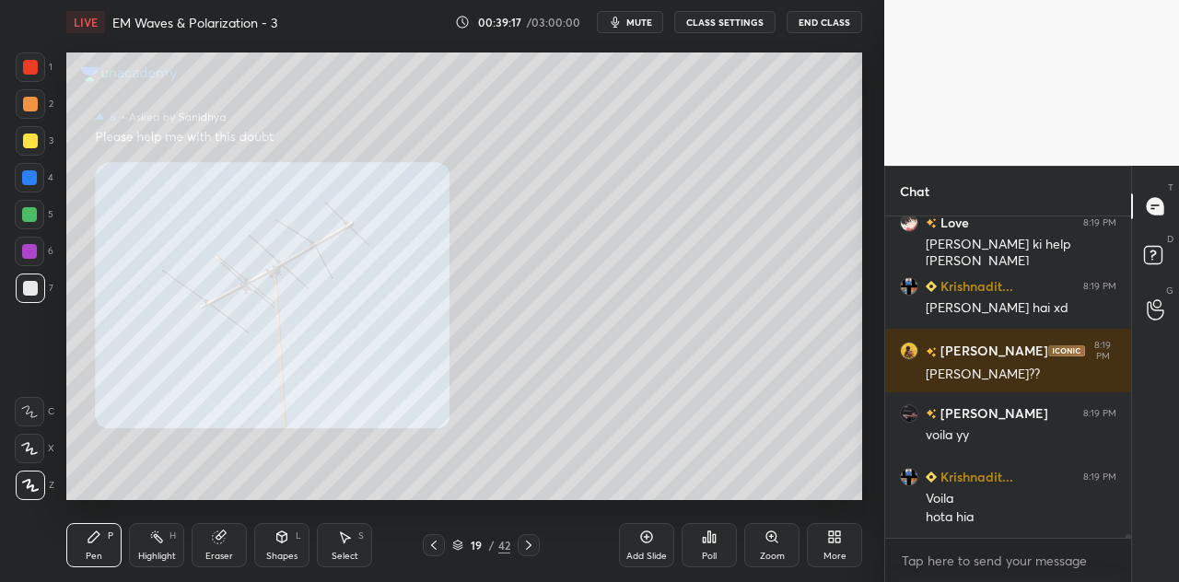
click at [31, 179] on div at bounding box center [29, 177] width 15 height 15
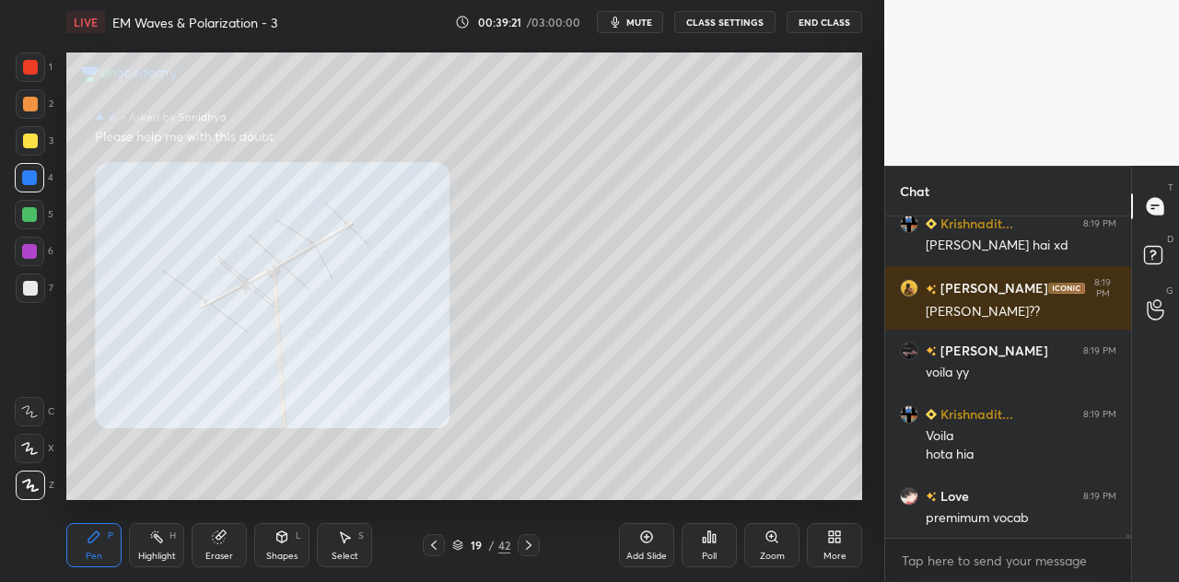
scroll to position [29865, 0]
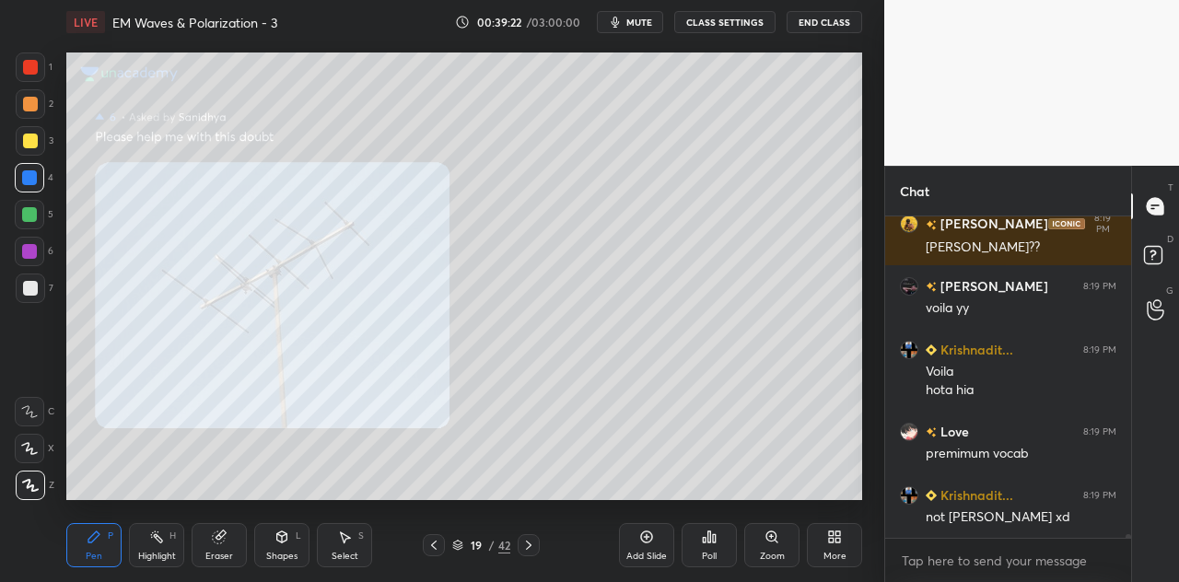
click at [285, 542] on icon at bounding box center [281, 536] width 15 height 15
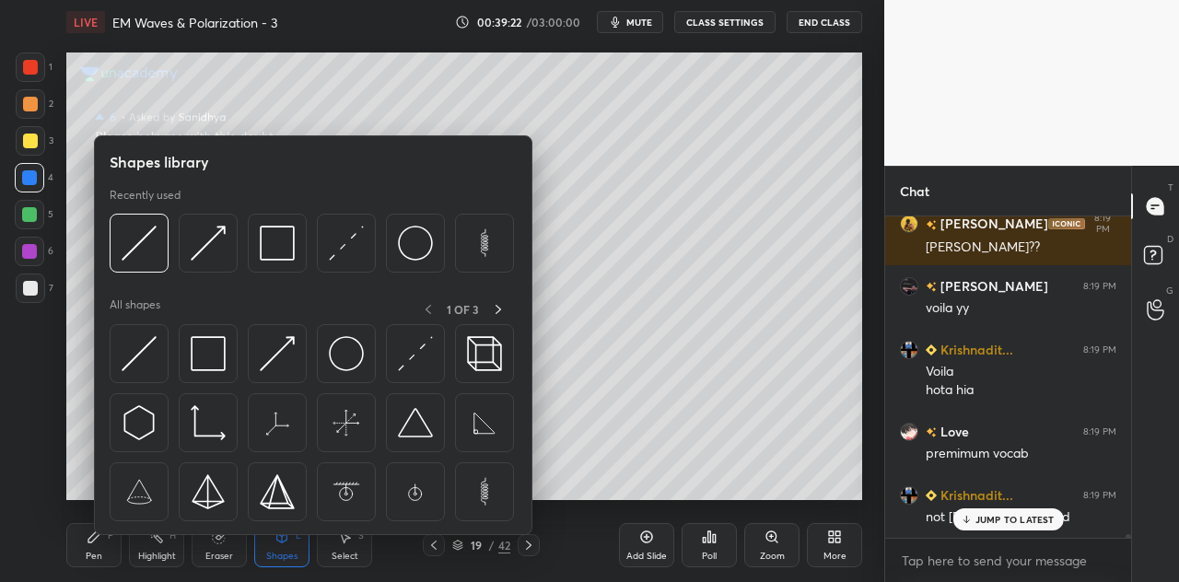
scroll to position [29928, 0]
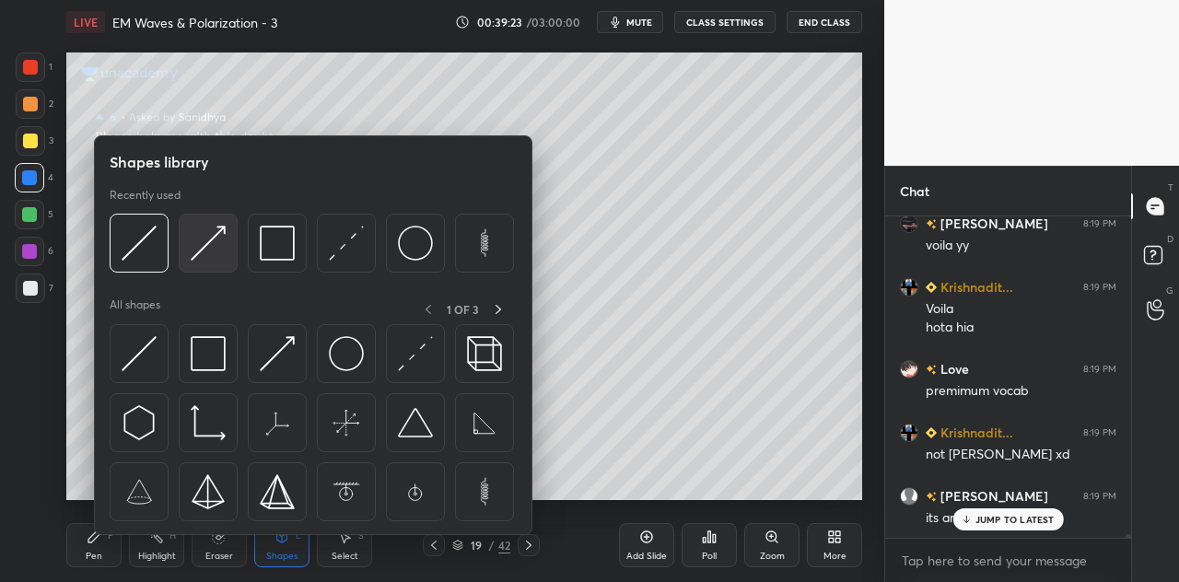
click at [207, 250] on img at bounding box center [208, 243] width 35 height 35
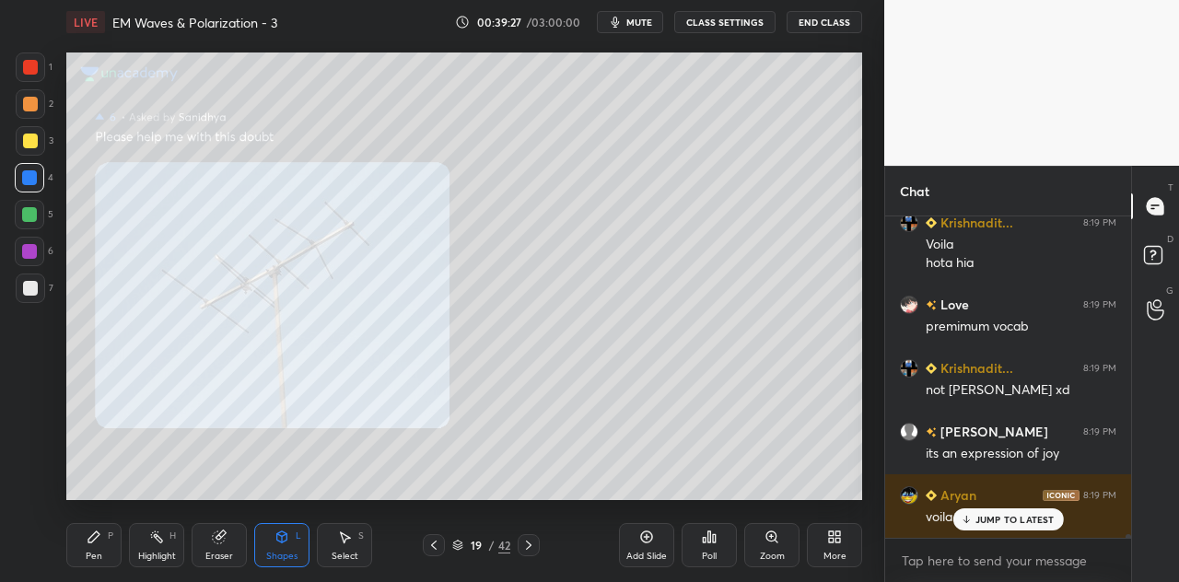
scroll to position [30055, 0]
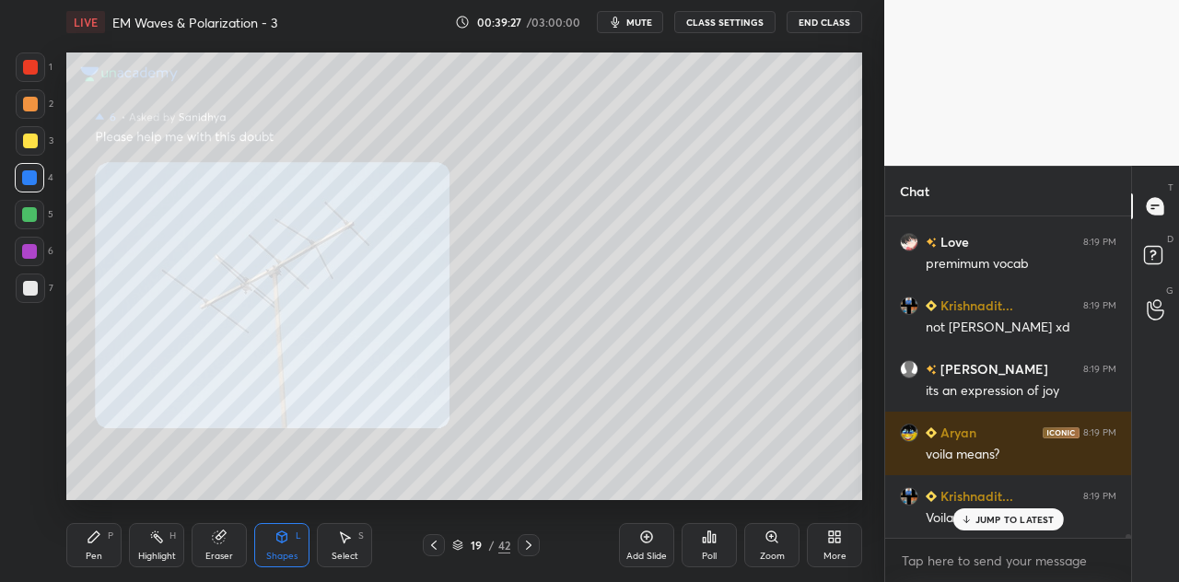
click at [223, 540] on icon at bounding box center [219, 537] width 12 height 12
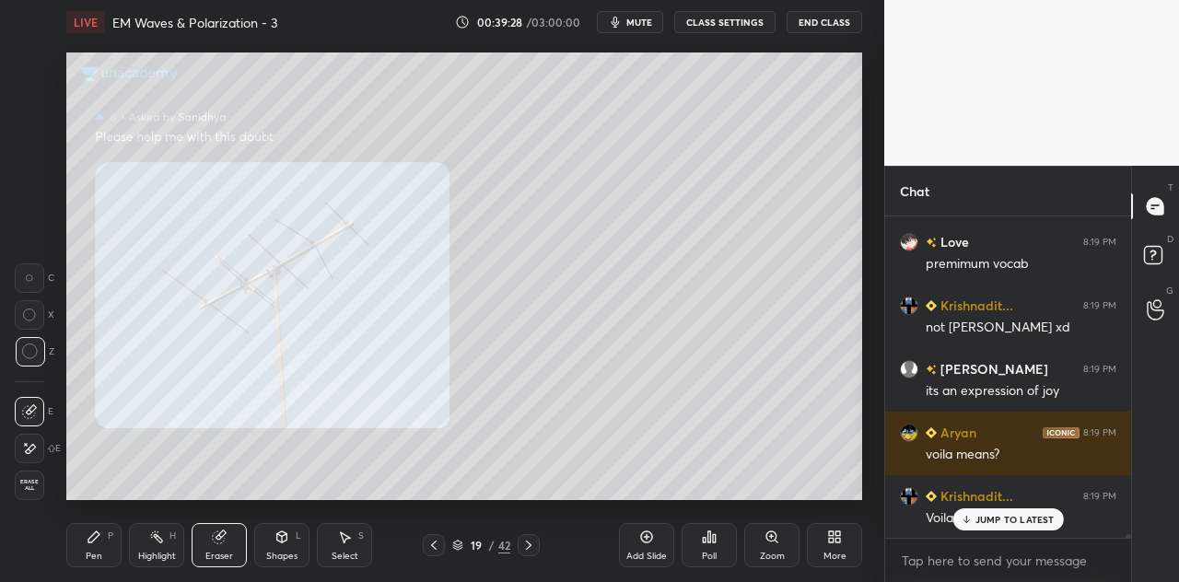
scroll to position [30182, 0]
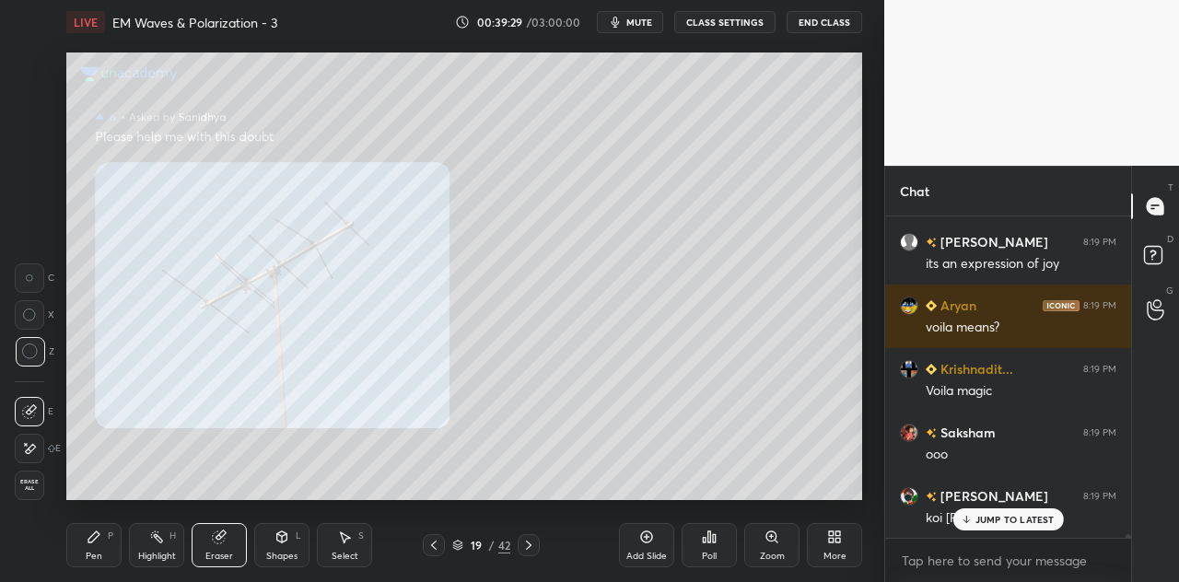
click at [101, 546] on div "Pen P" at bounding box center [93, 545] width 55 height 44
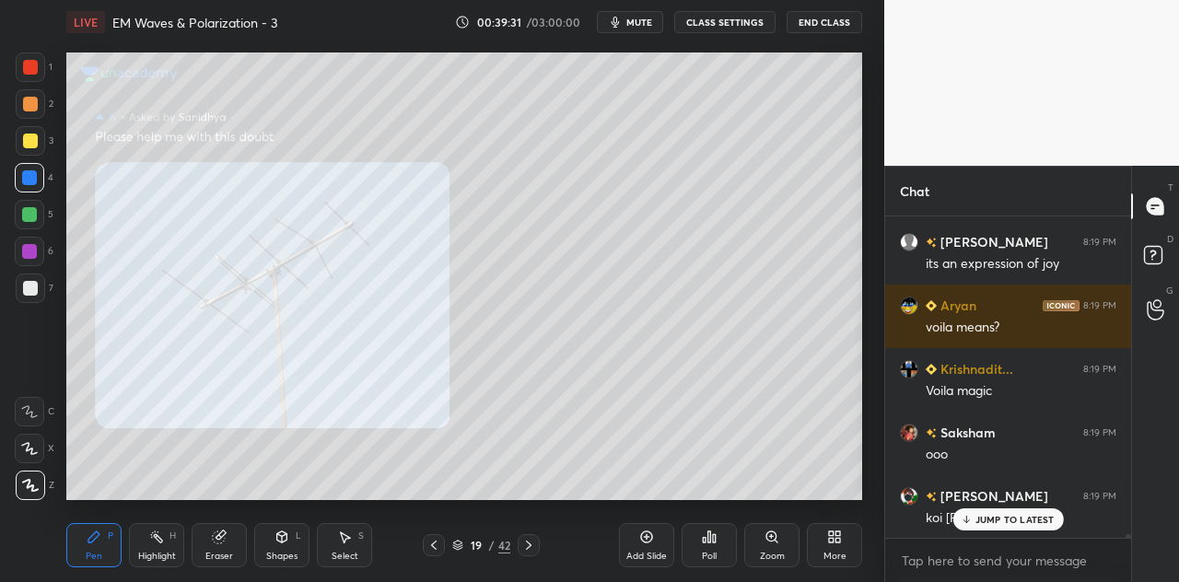
click at [32, 247] on div at bounding box center [29, 251] width 15 height 15
click at [32, 70] on div at bounding box center [30, 67] width 15 height 15
click at [280, 535] on icon at bounding box center [282, 535] width 10 height 3
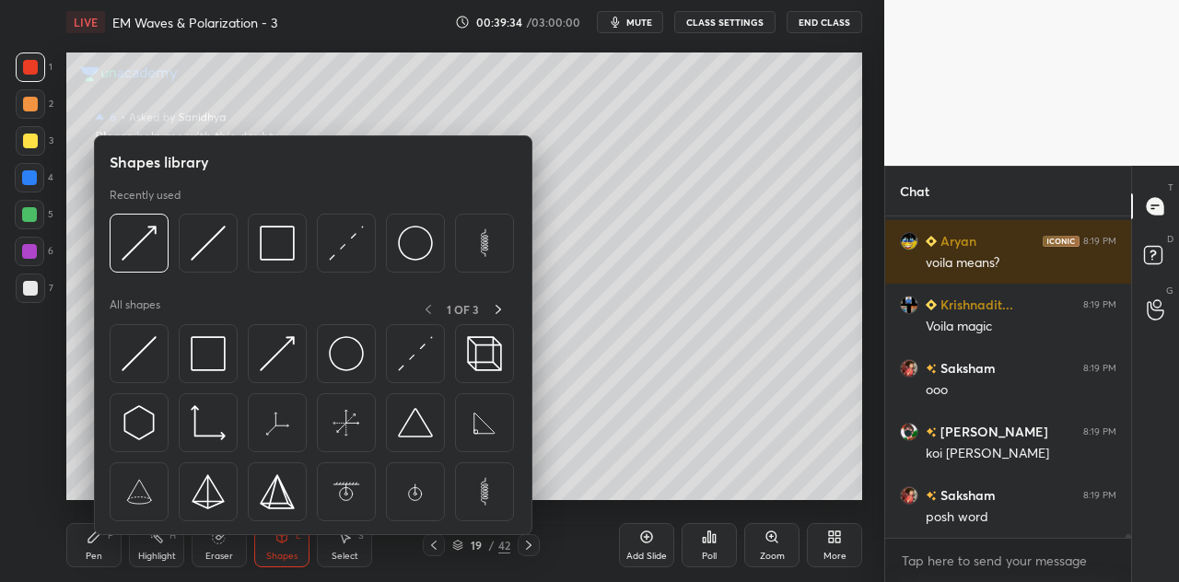
click at [35, 289] on div at bounding box center [30, 288] width 15 height 15
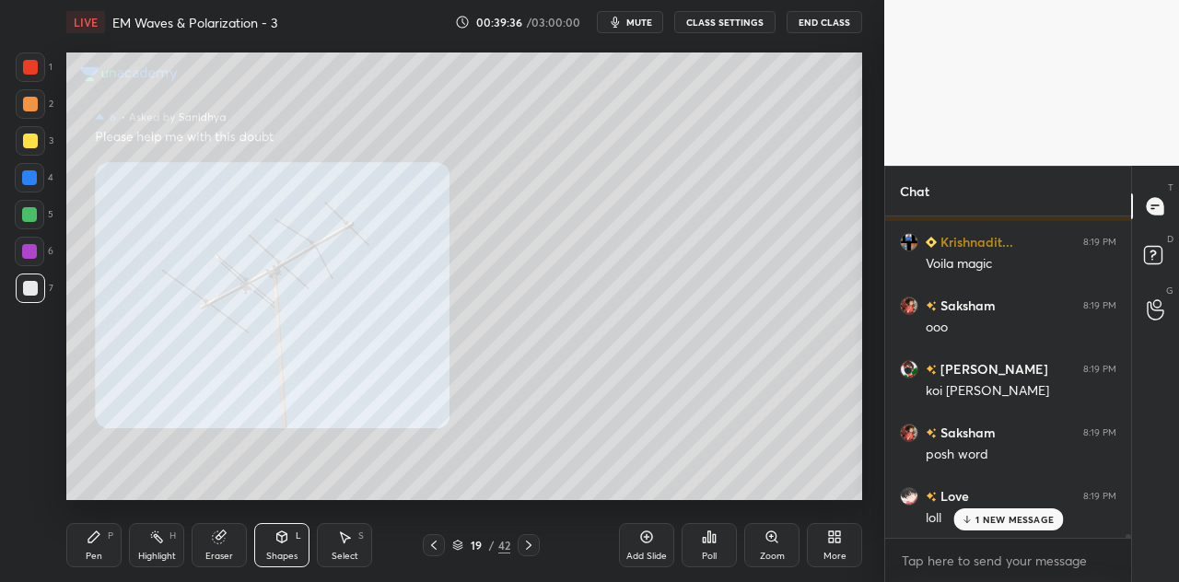
scroll to position [30374, 0]
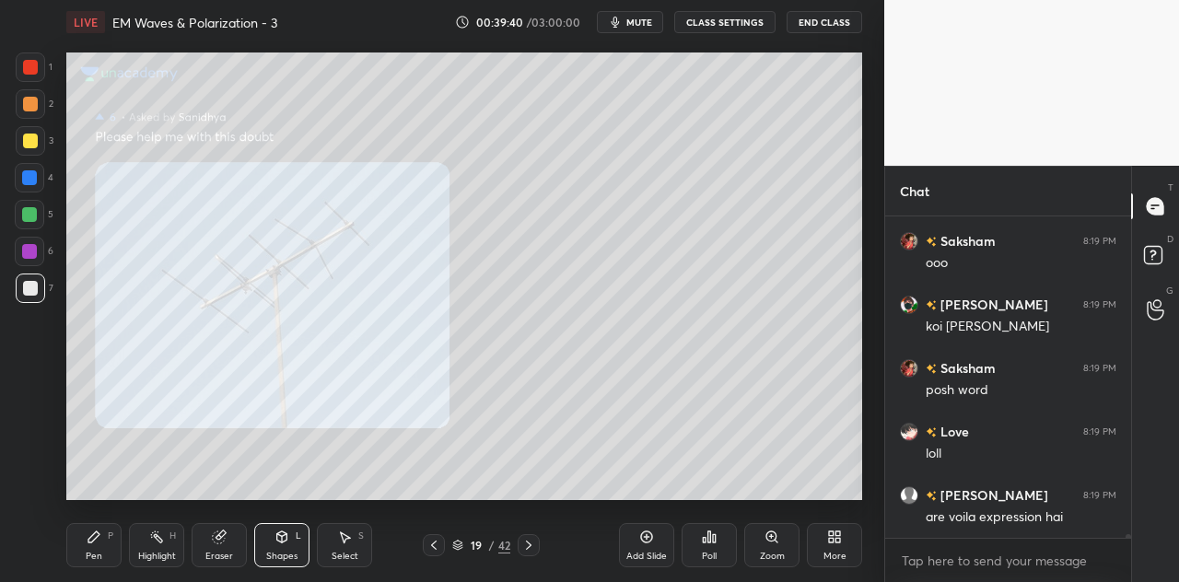
click at [101, 541] on div "Pen P" at bounding box center [93, 545] width 55 height 44
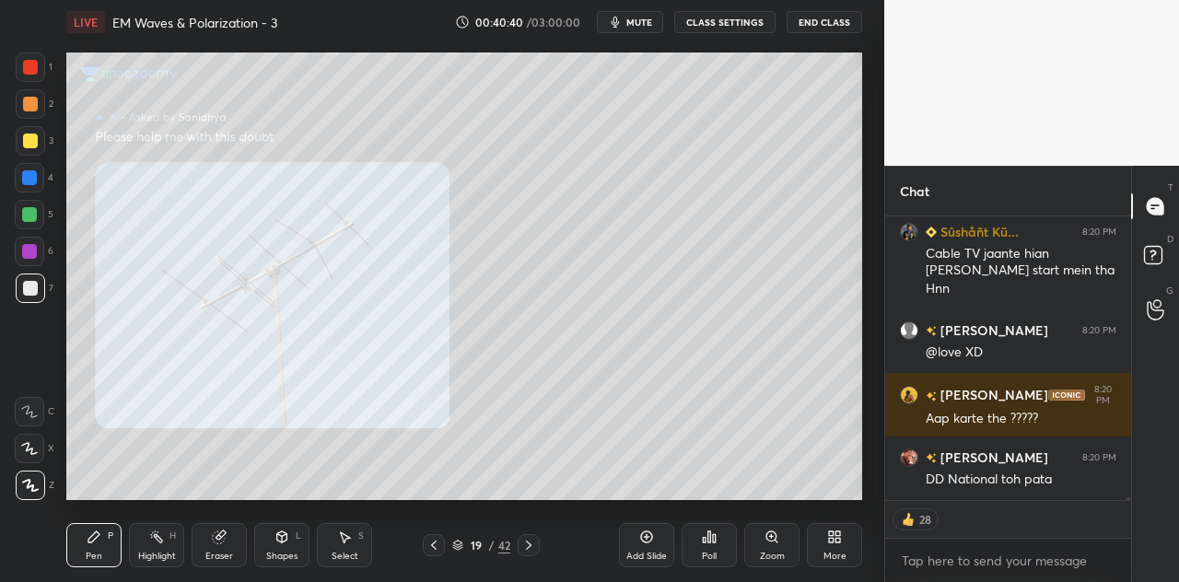
scroll to position [32388, 0]
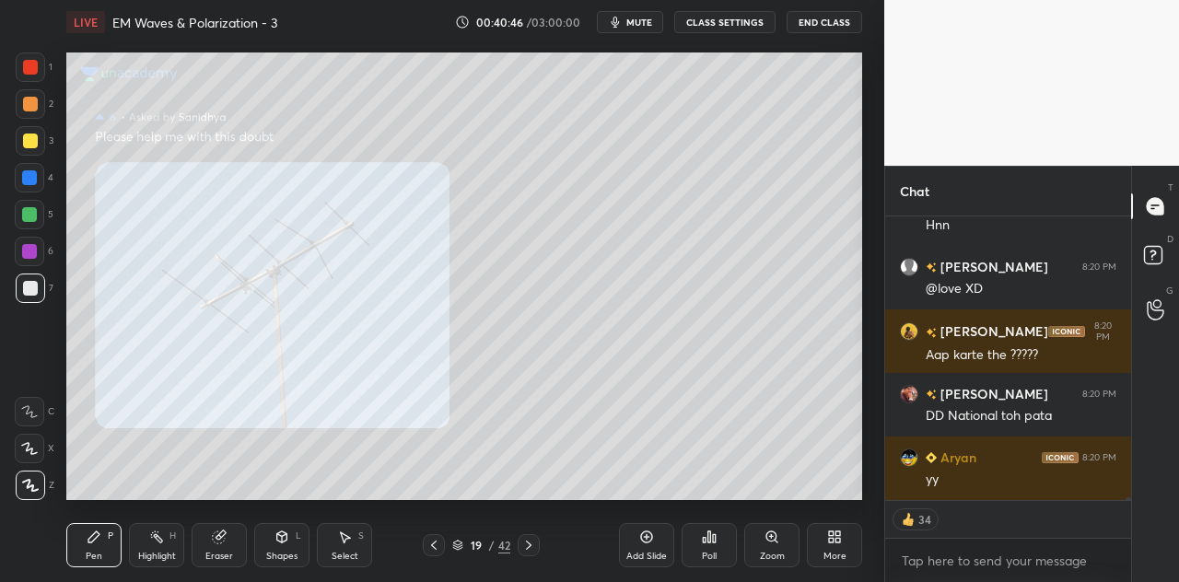
click at [229, 544] on div "Eraser" at bounding box center [219, 545] width 55 height 44
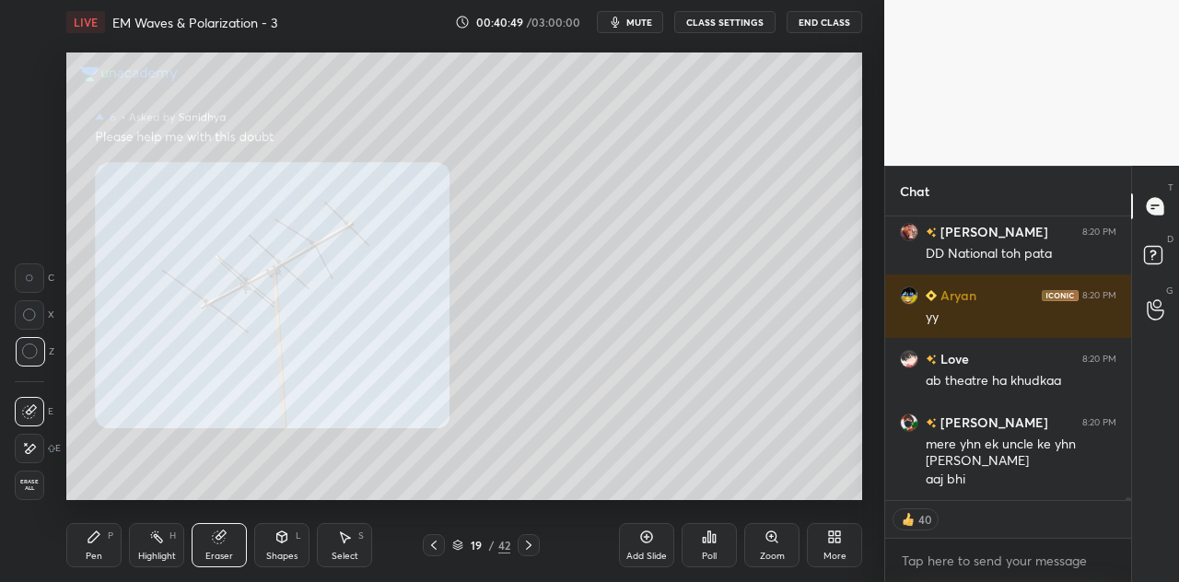
scroll to position [32568, 0]
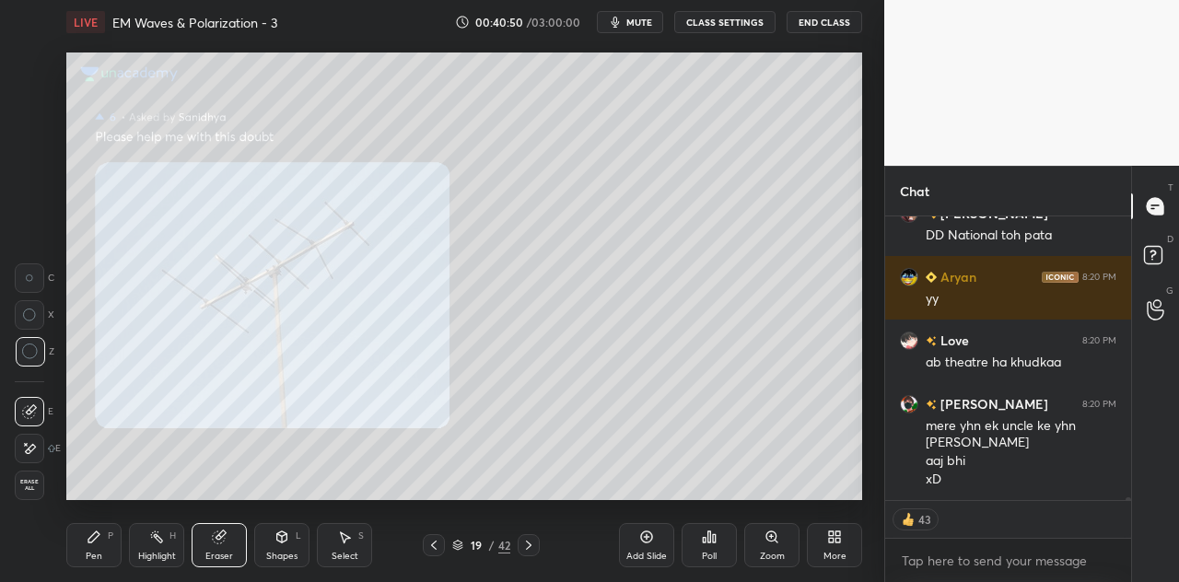
click at [94, 553] on div "Pen" at bounding box center [94, 556] width 17 height 9
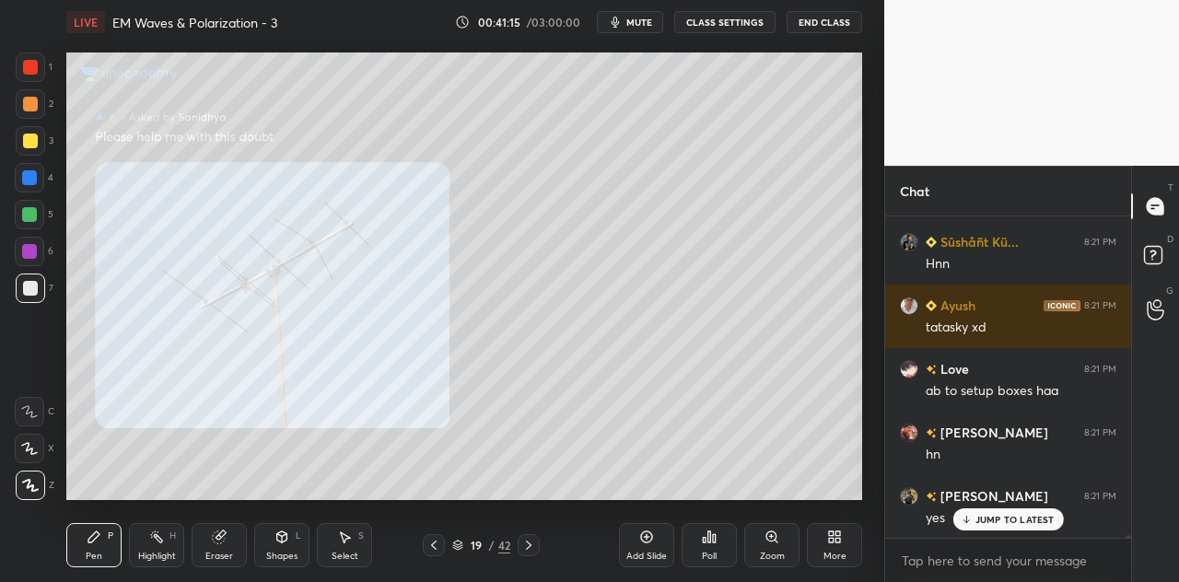
scroll to position [33074, 0]
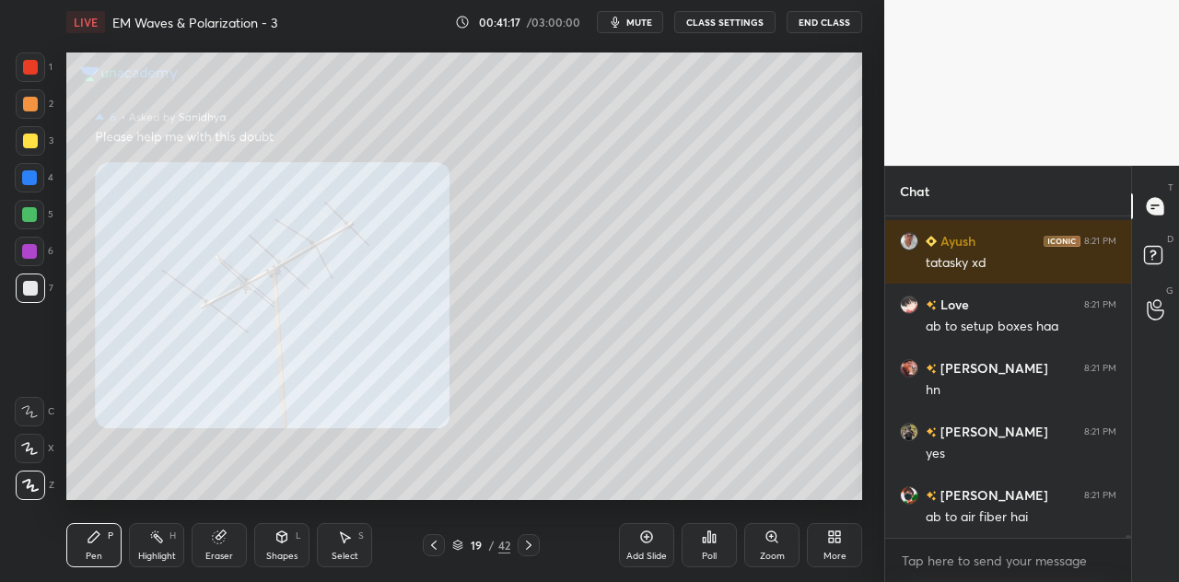
click at [232, 545] on div "Eraser" at bounding box center [219, 545] width 55 height 44
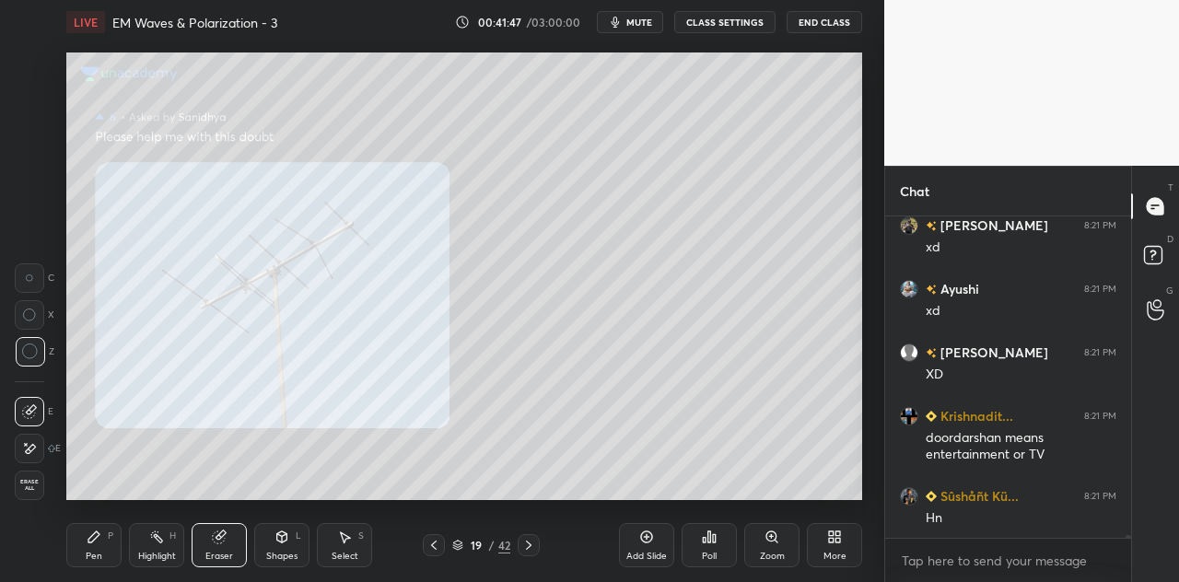
scroll to position [33853, 0]
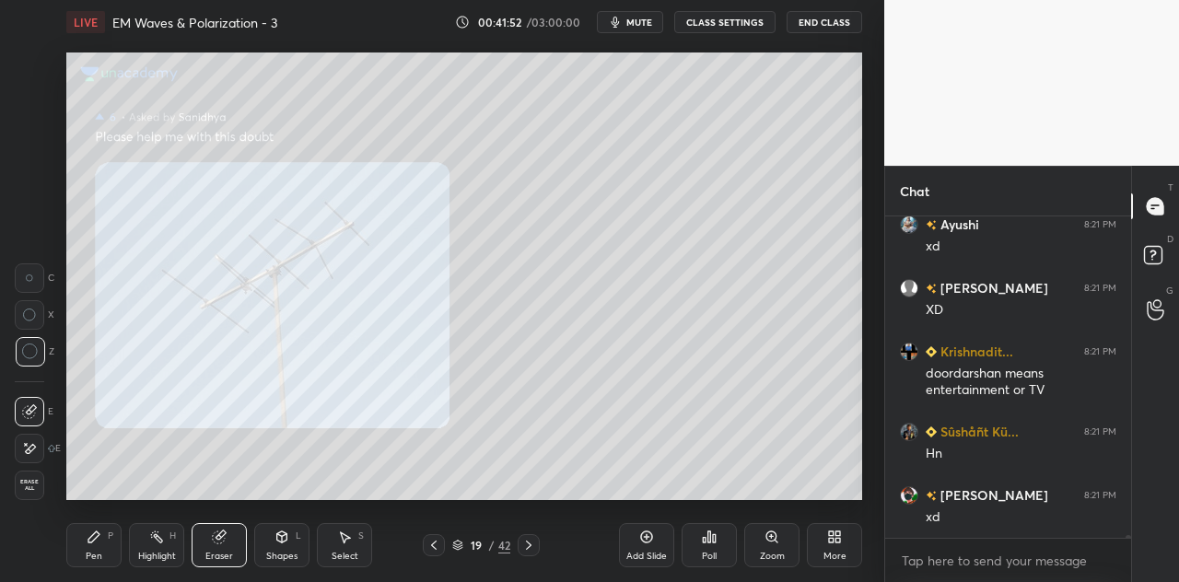
click at [103, 542] on div "Pen P" at bounding box center [93, 545] width 55 height 44
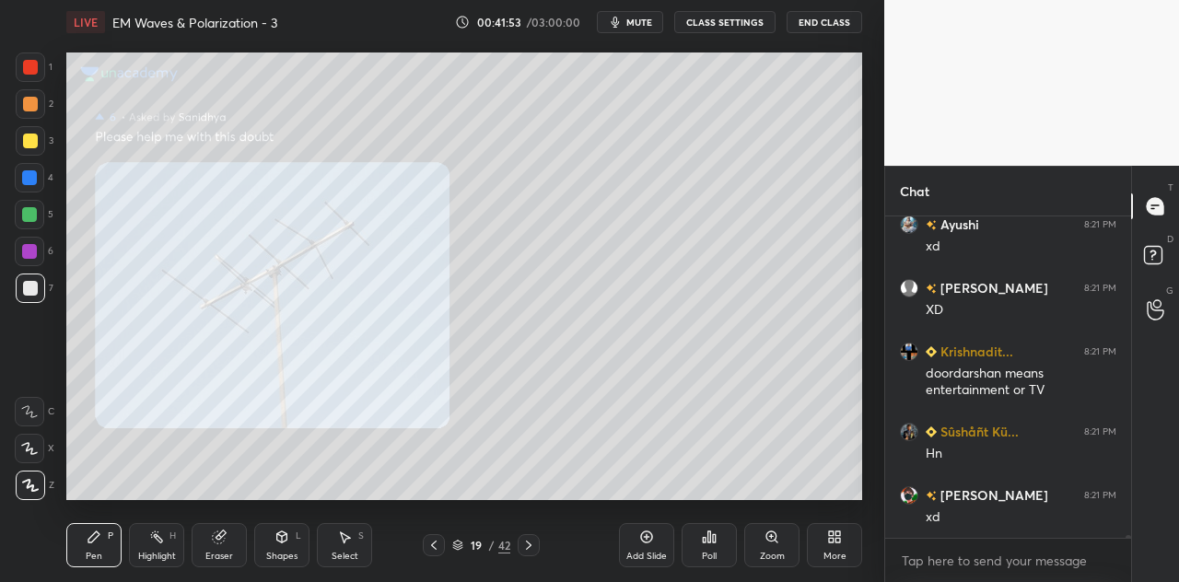
click at [33, 74] on div at bounding box center [30, 67] width 15 height 15
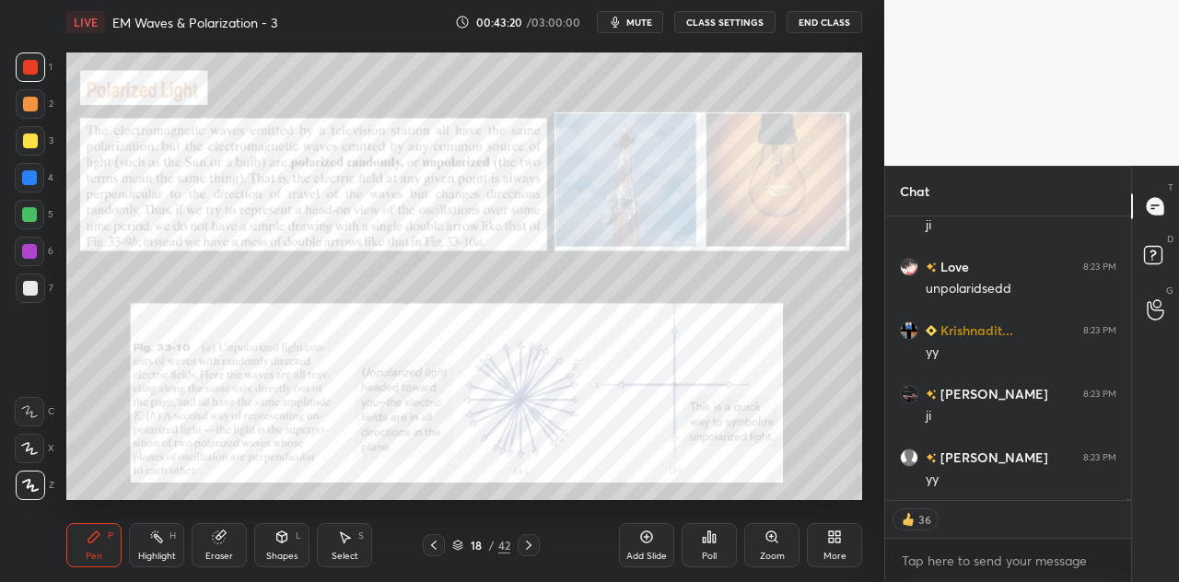
scroll to position [38496, 0]
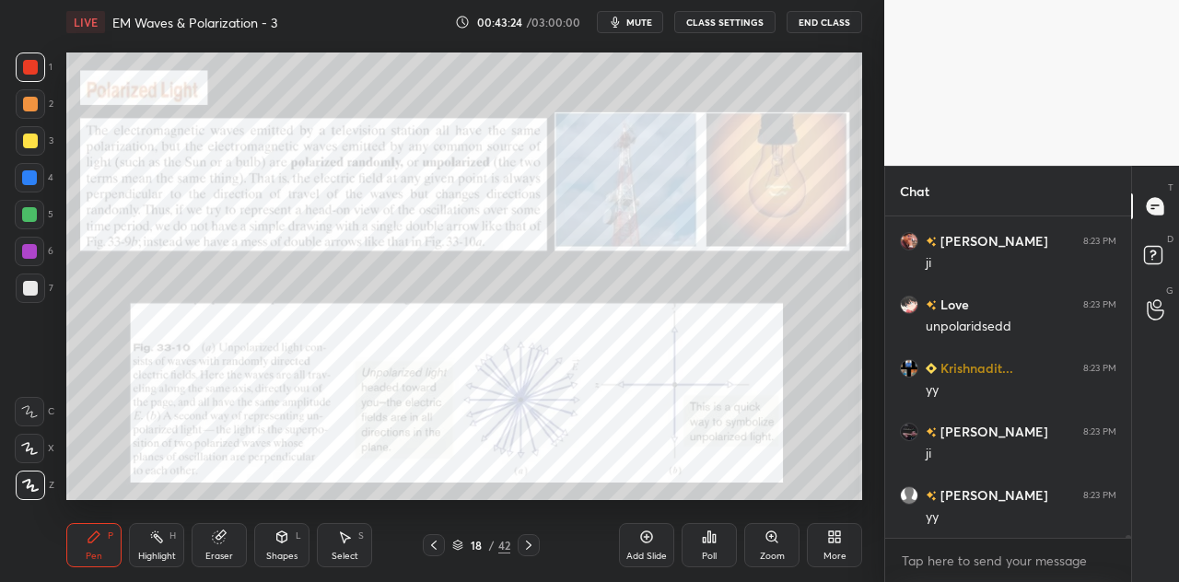
click at [295, 541] on div "Shapes L" at bounding box center [281, 545] width 55 height 44
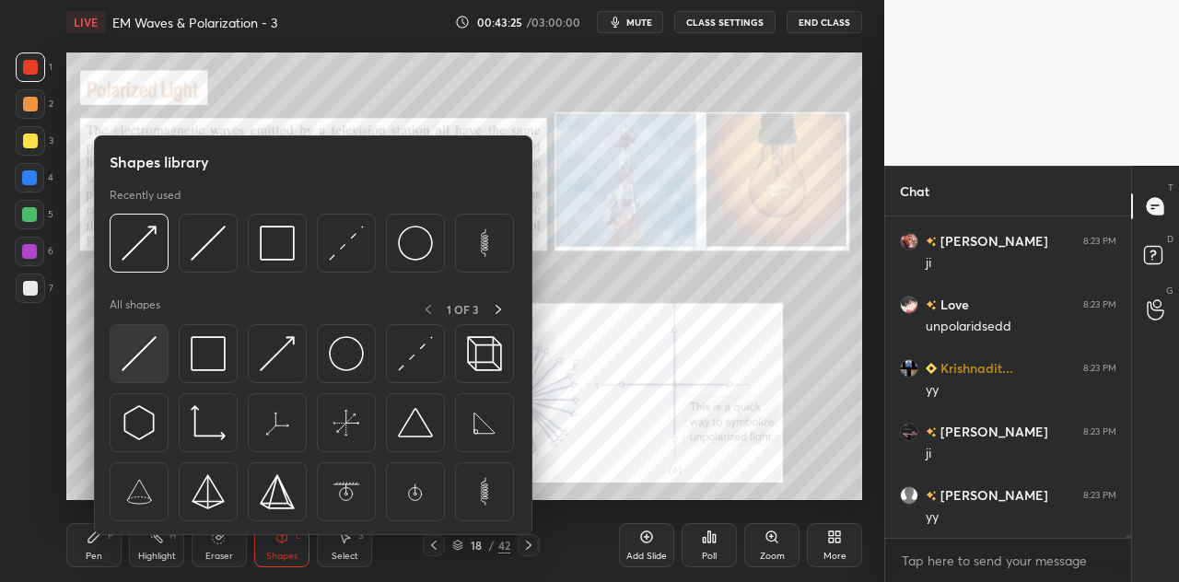
click at [142, 356] on img at bounding box center [139, 353] width 35 height 35
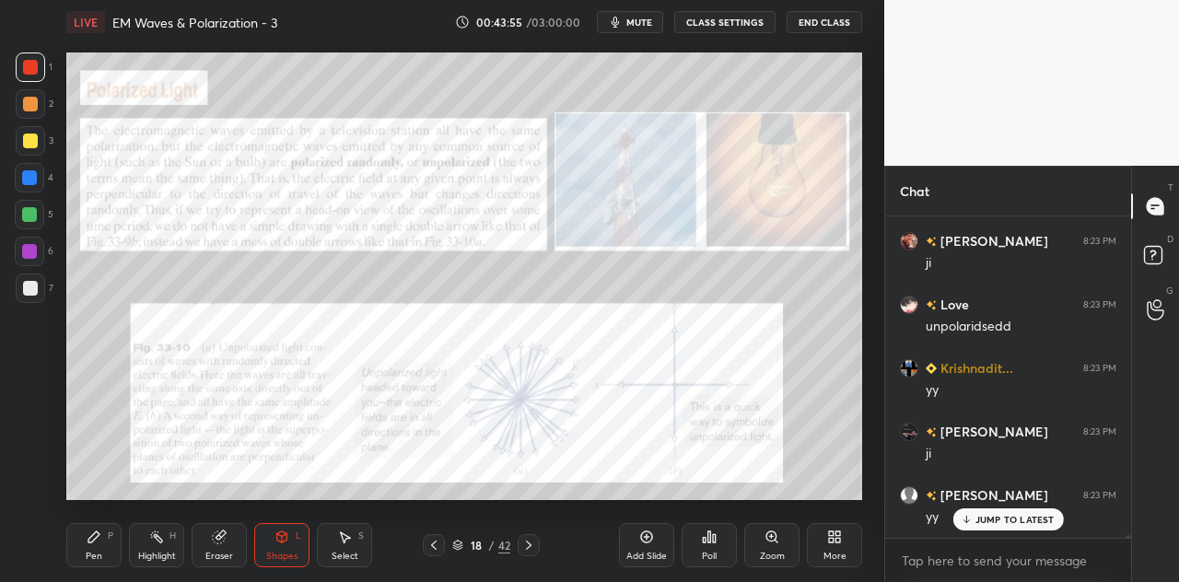
scroll to position [38558, 0]
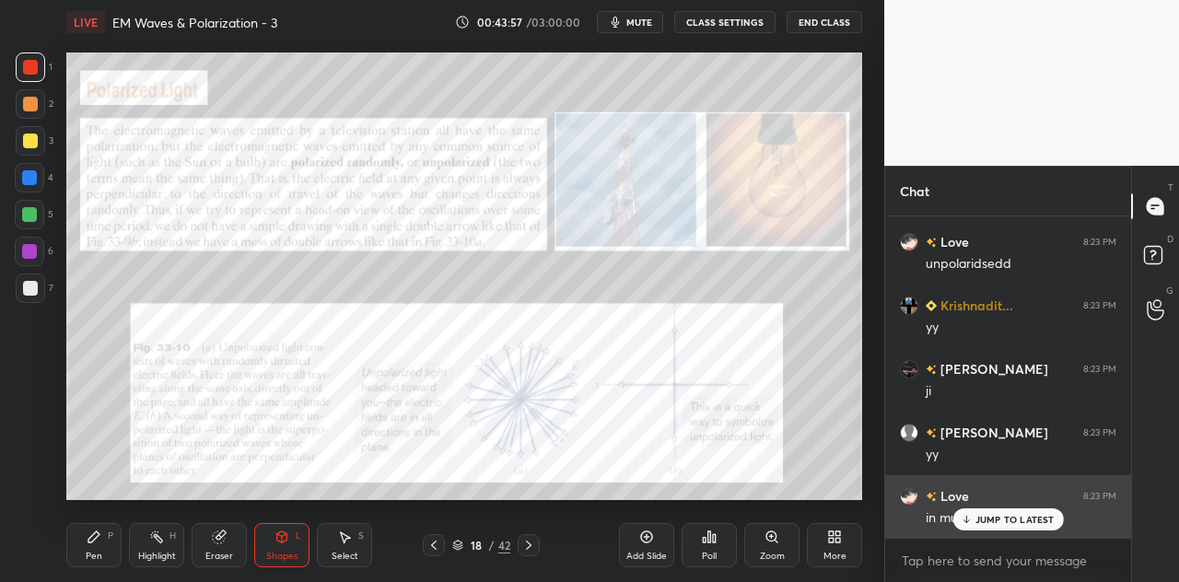
click at [971, 518] on icon at bounding box center [966, 519] width 12 height 11
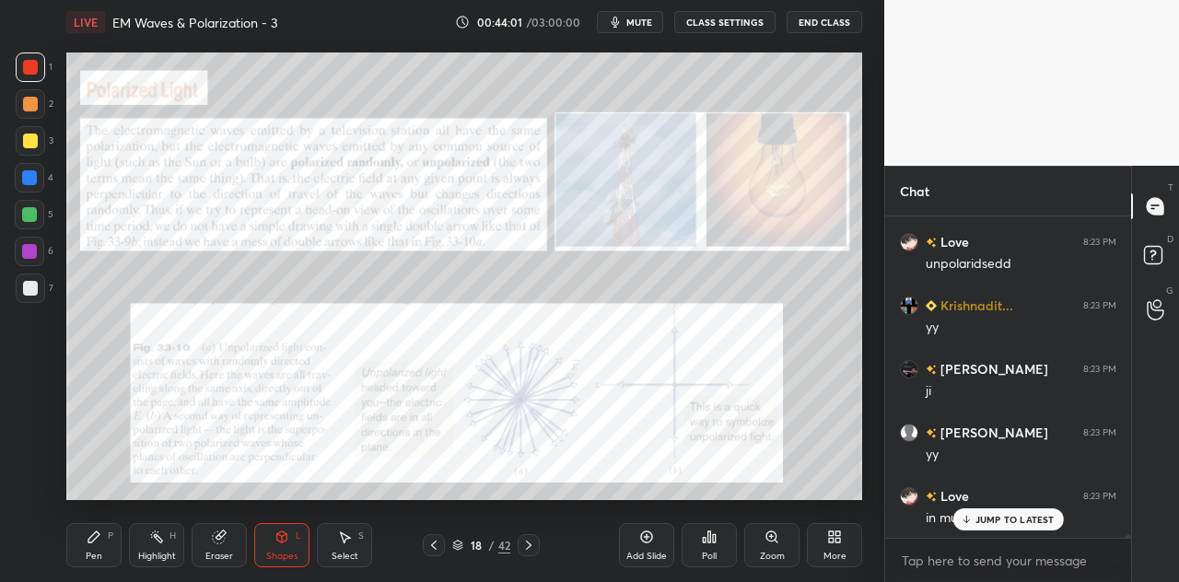
scroll to position [38603, 0]
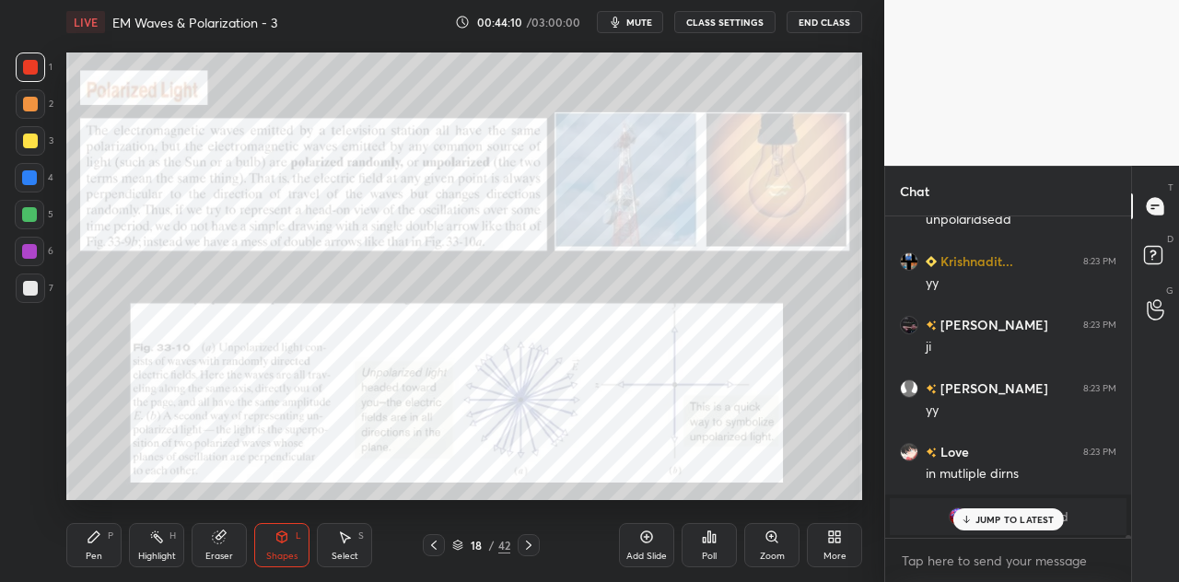
click at [100, 542] on icon at bounding box center [94, 536] width 15 height 15
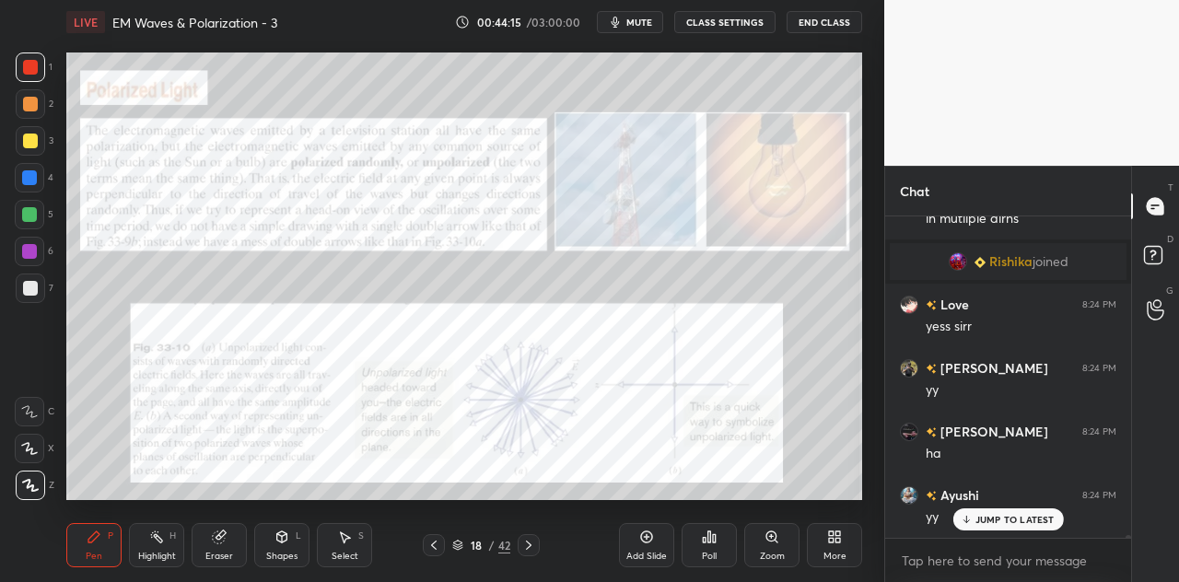
scroll to position [36295, 0]
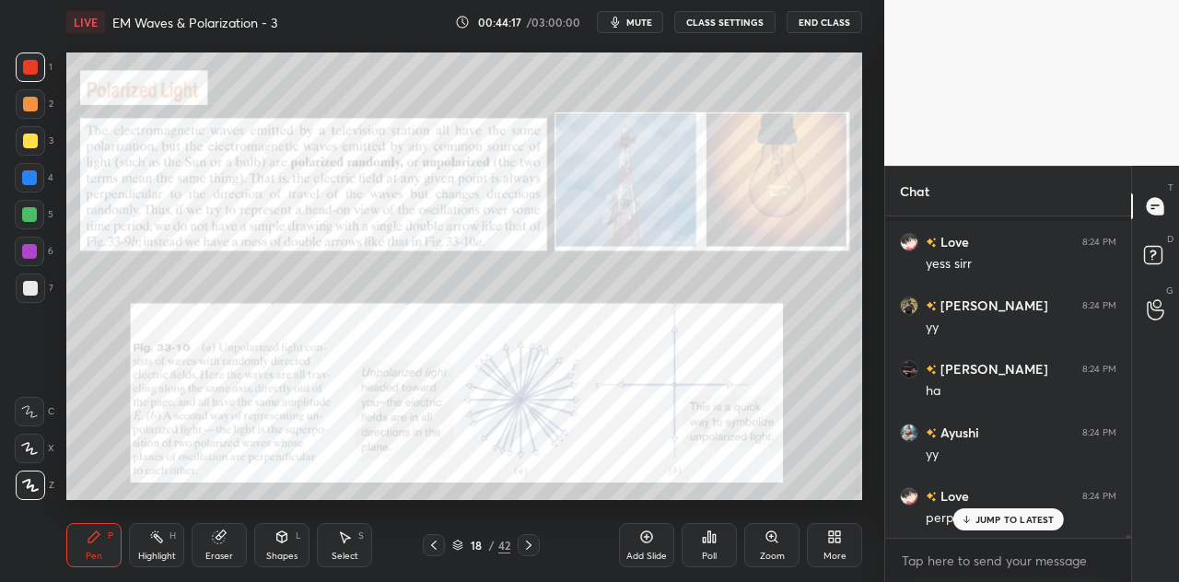
click at [288, 546] on div "Shapes L" at bounding box center [281, 545] width 55 height 44
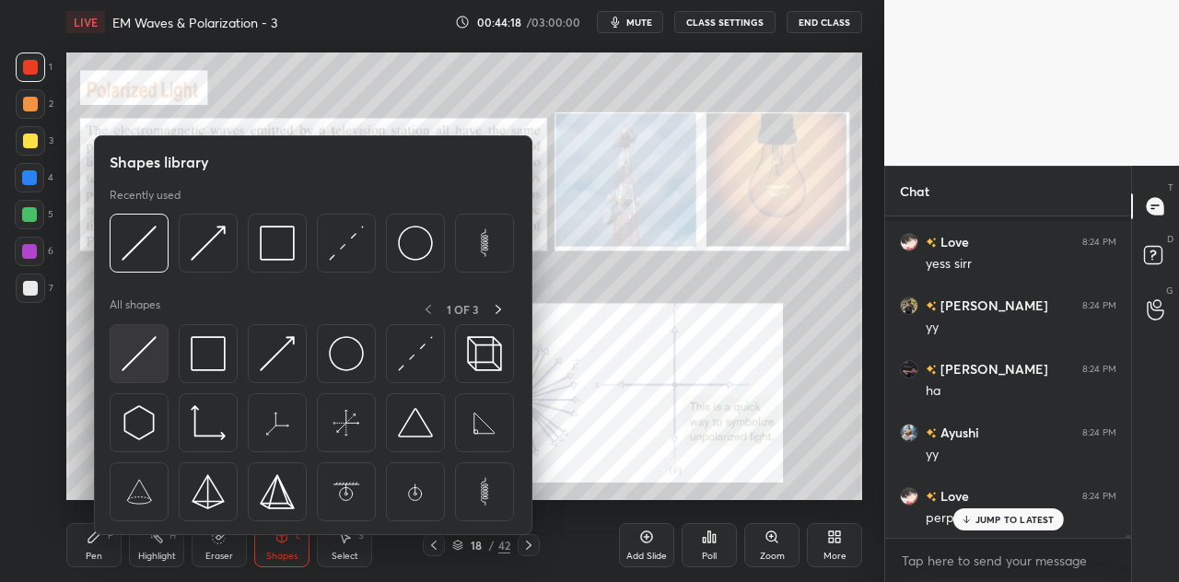
click at [139, 358] on img at bounding box center [139, 353] width 35 height 35
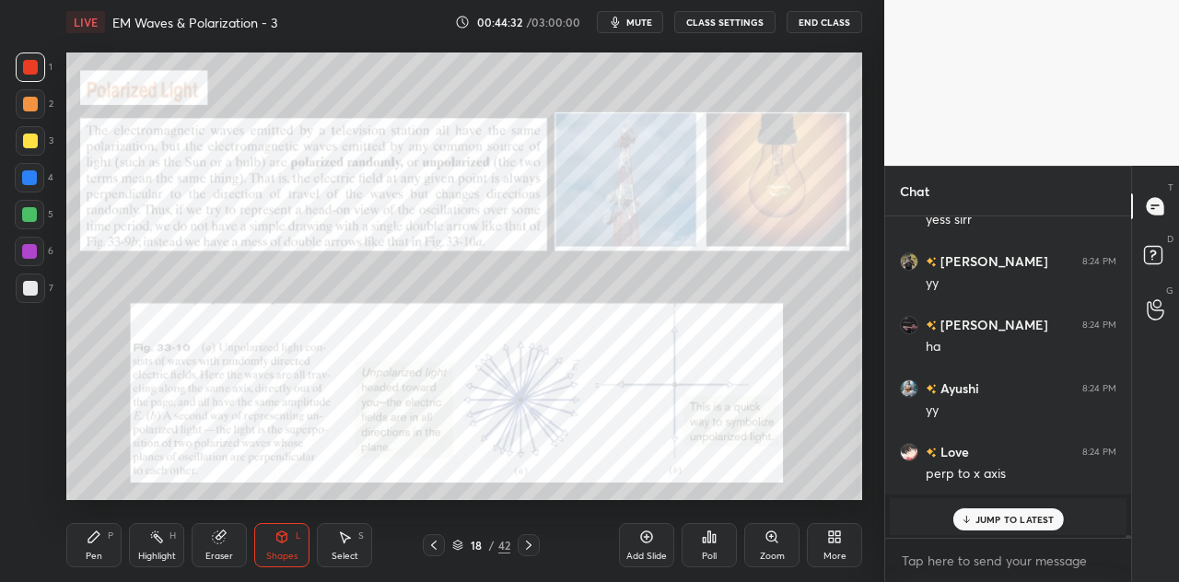
scroll to position [36404, 0]
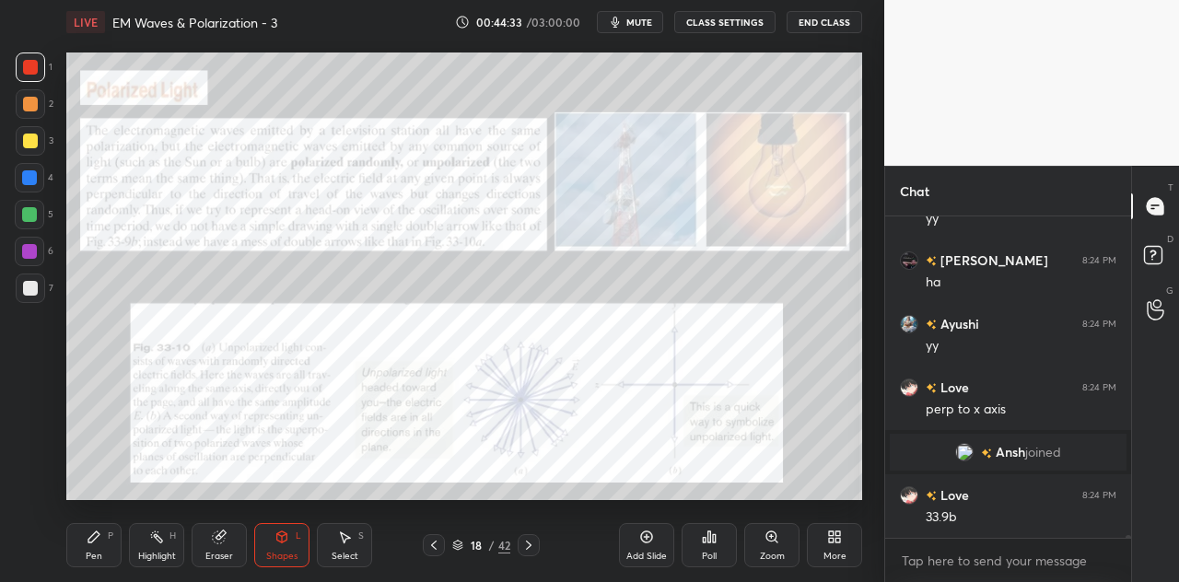
click at [107, 550] on div "Pen P" at bounding box center [93, 545] width 55 height 44
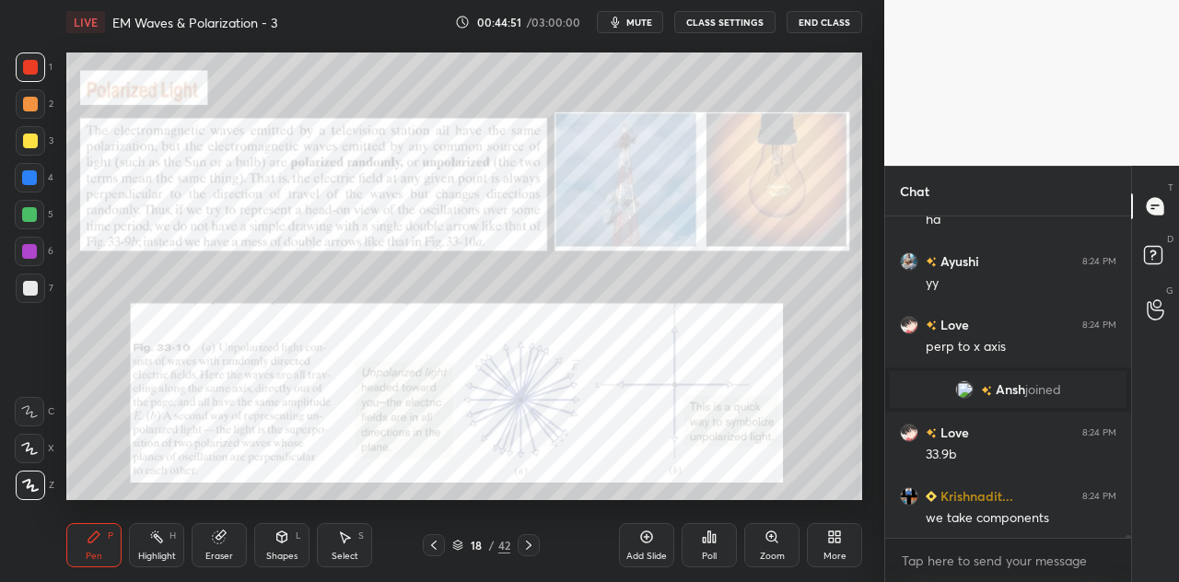
scroll to position [36531, 0]
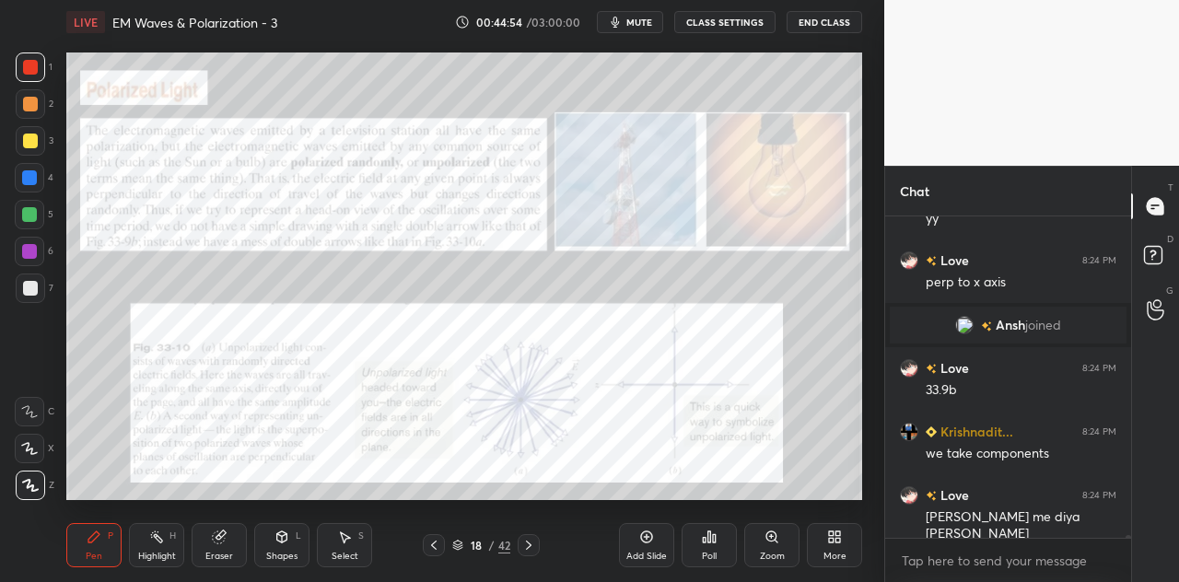
click at [283, 543] on icon at bounding box center [281, 536] width 15 height 15
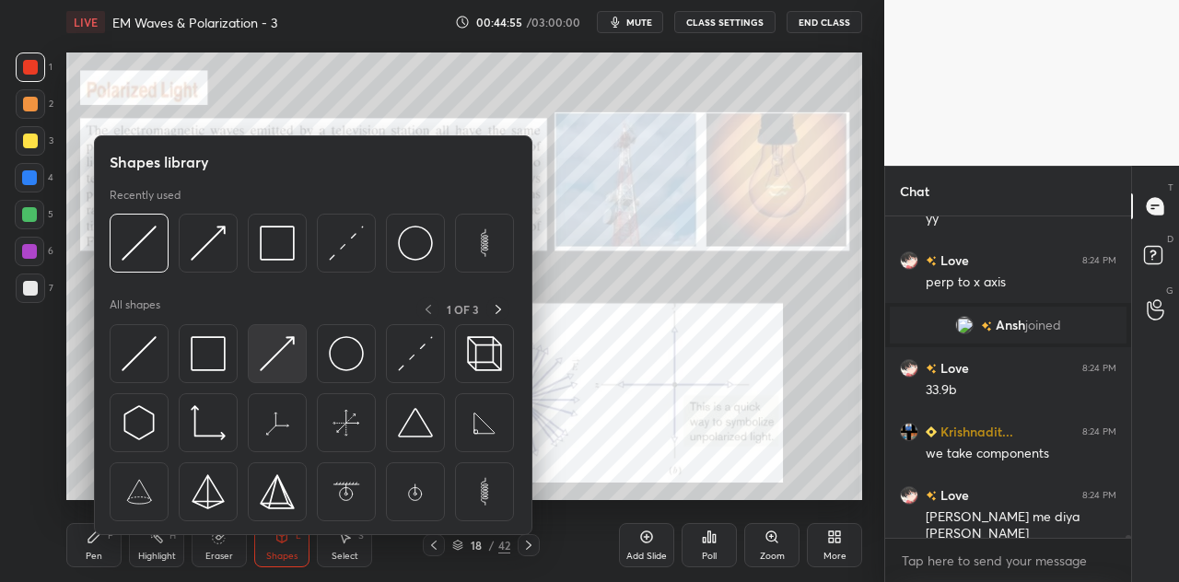
click at [301, 351] on div at bounding box center [277, 353] width 59 height 59
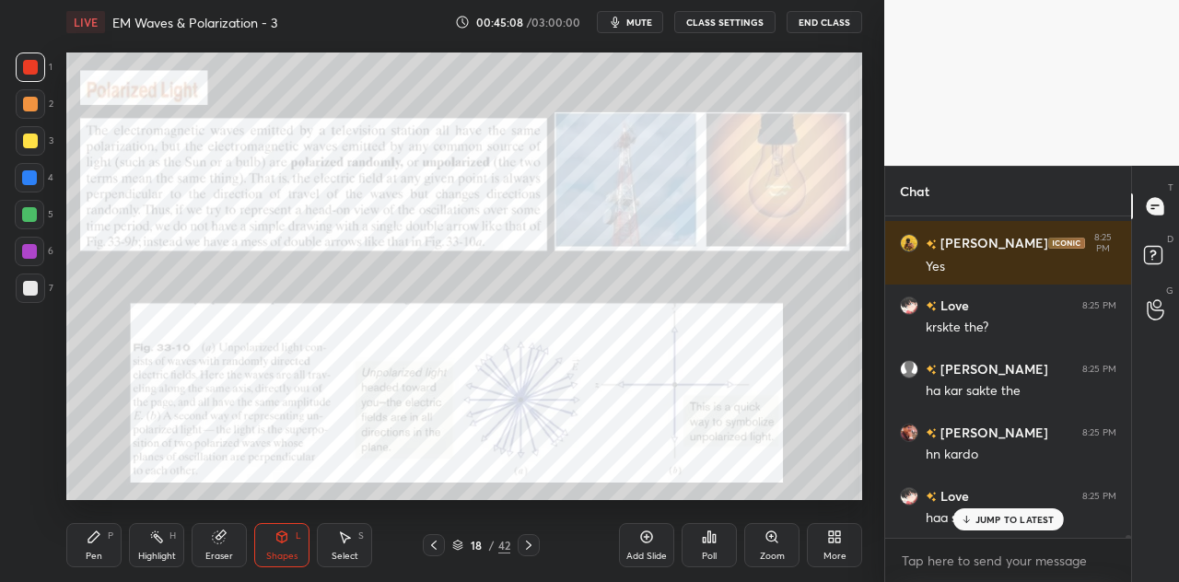
scroll to position [37229, 0]
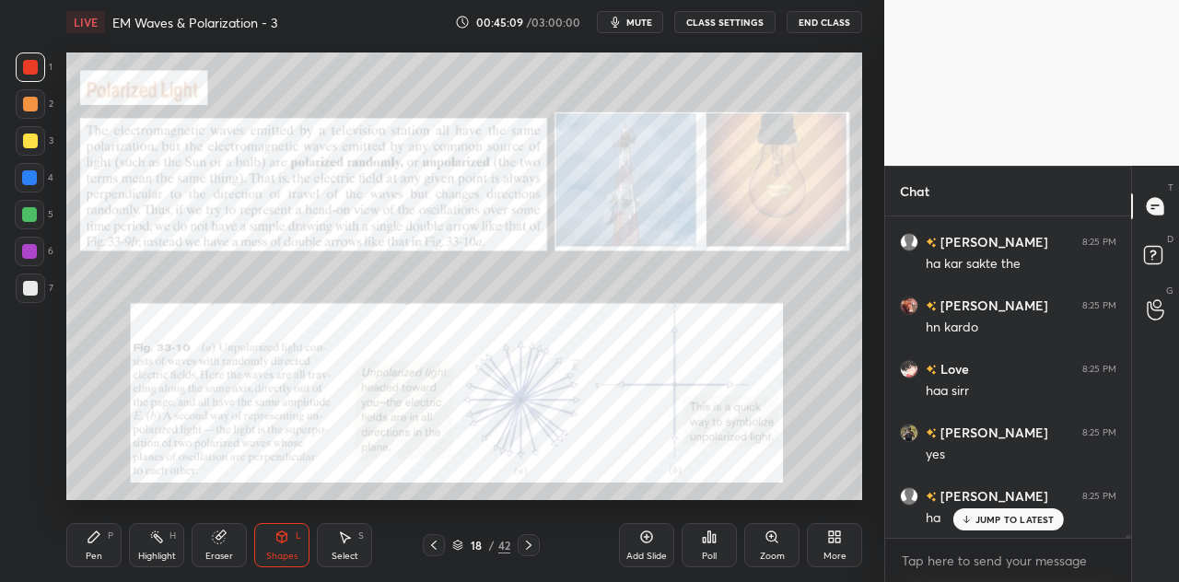
click at [108, 546] on div "Pen P" at bounding box center [93, 545] width 55 height 44
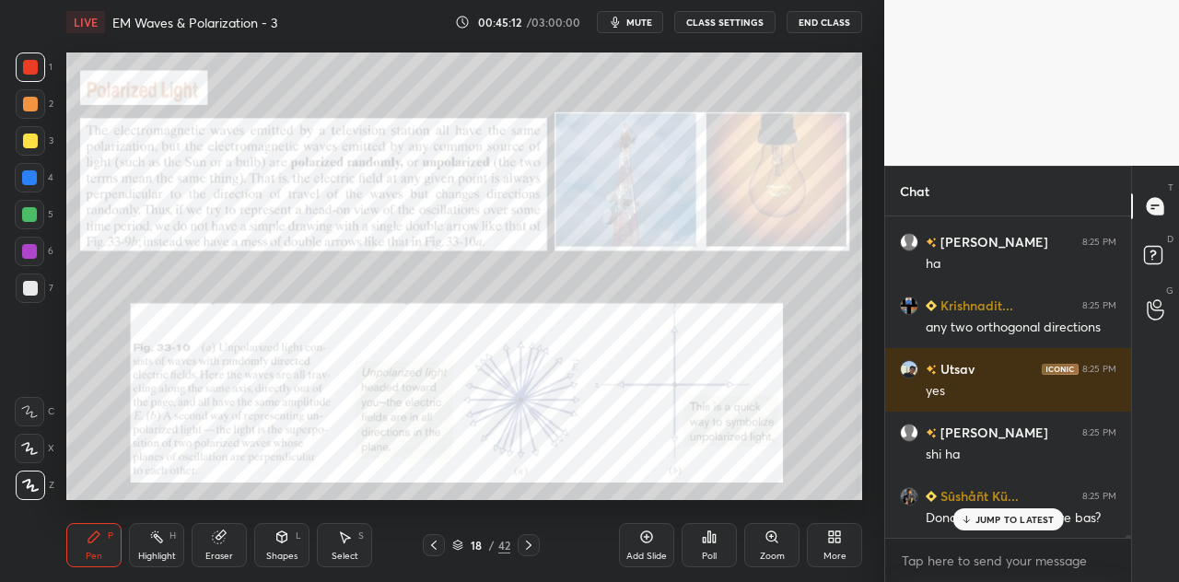
scroll to position [37547, 0]
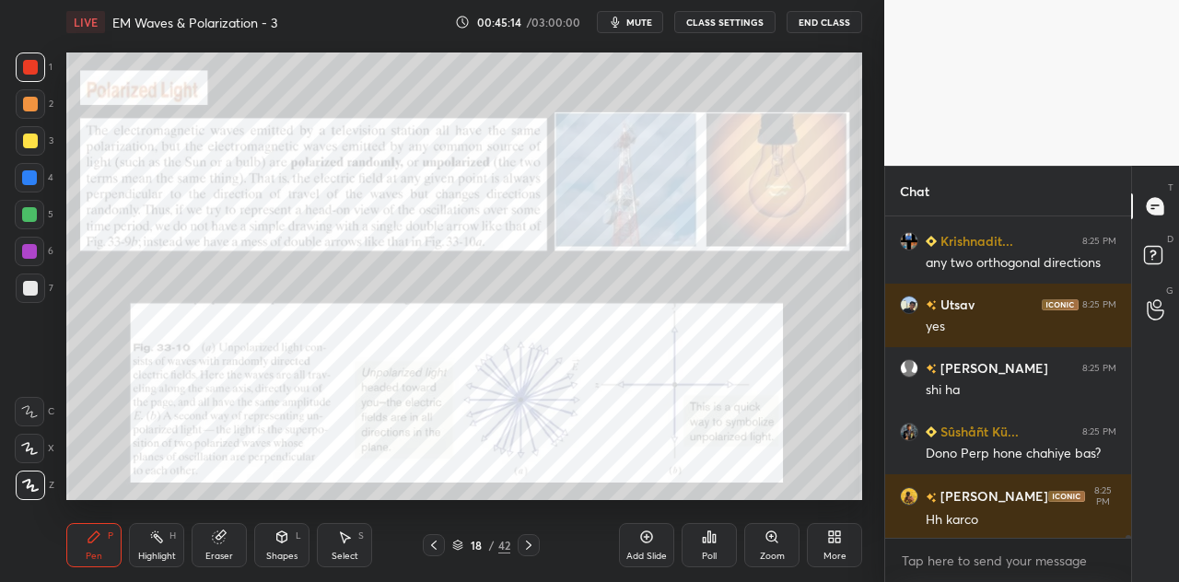
click at [33, 250] on div at bounding box center [29, 251] width 15 height 15
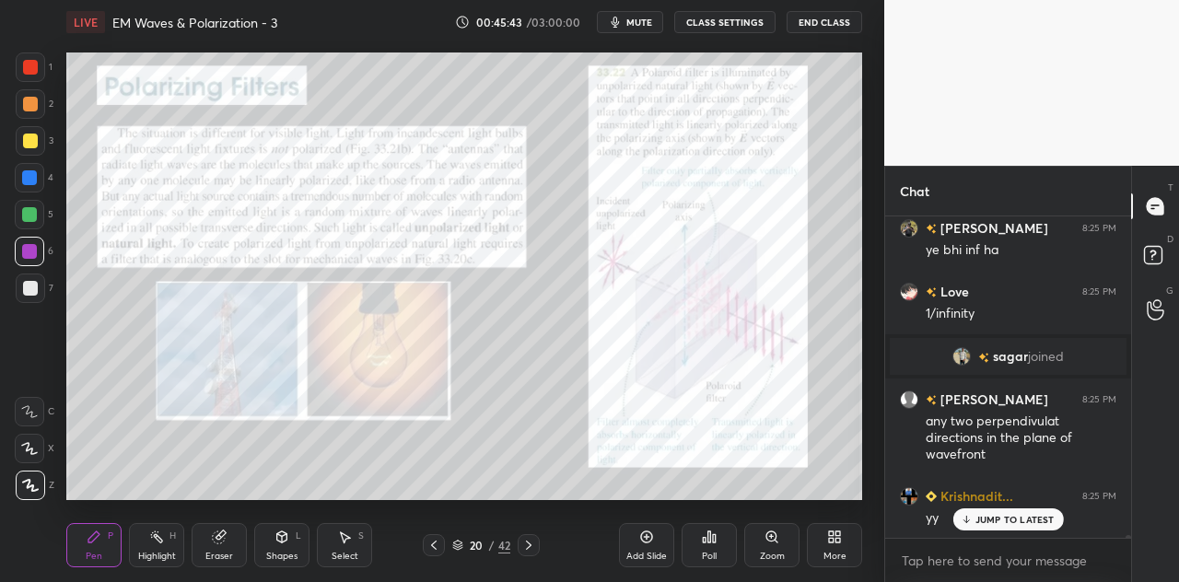
scroll to position [37568, 0]
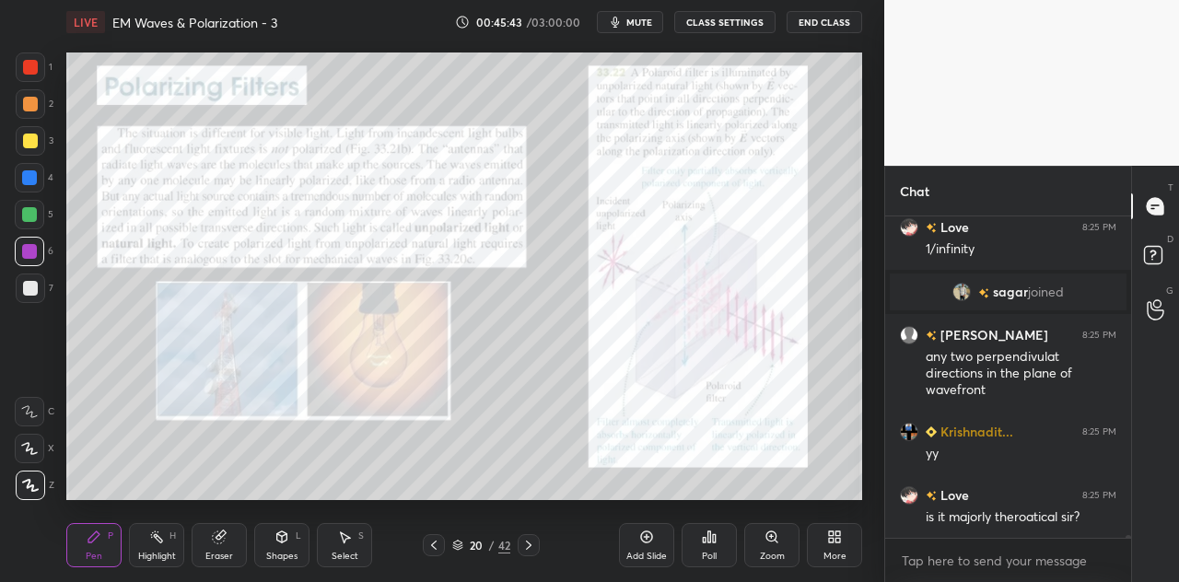
click at [292, 543] on div "Shapes L" at bounding box center [281, 545] width 55 height 44
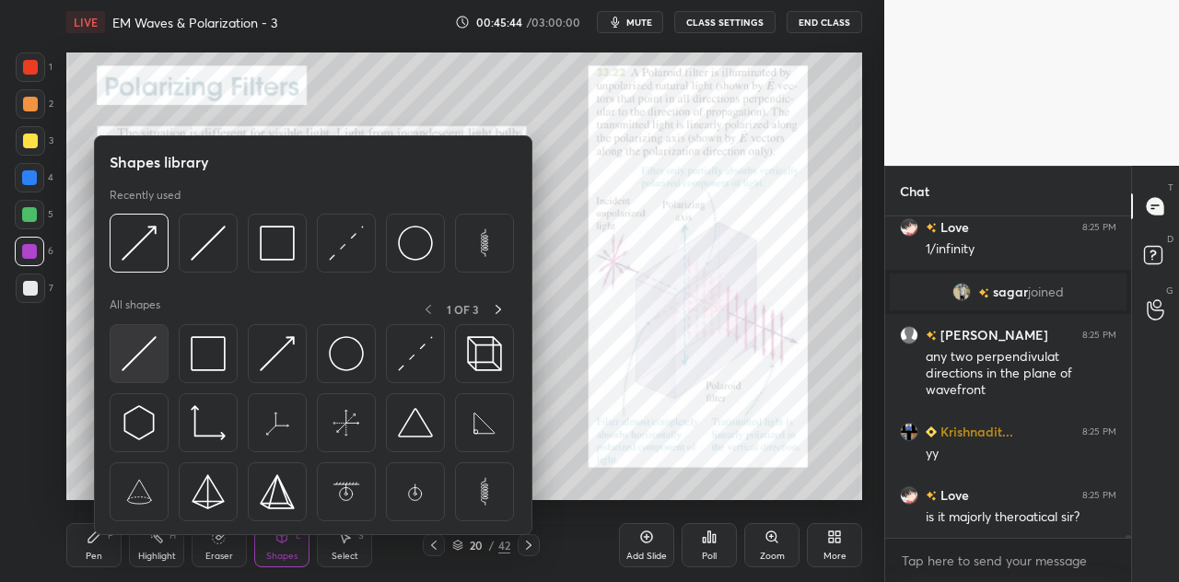
click at [134, 361] on img at bounding box center [139, 353] width 35 height 35
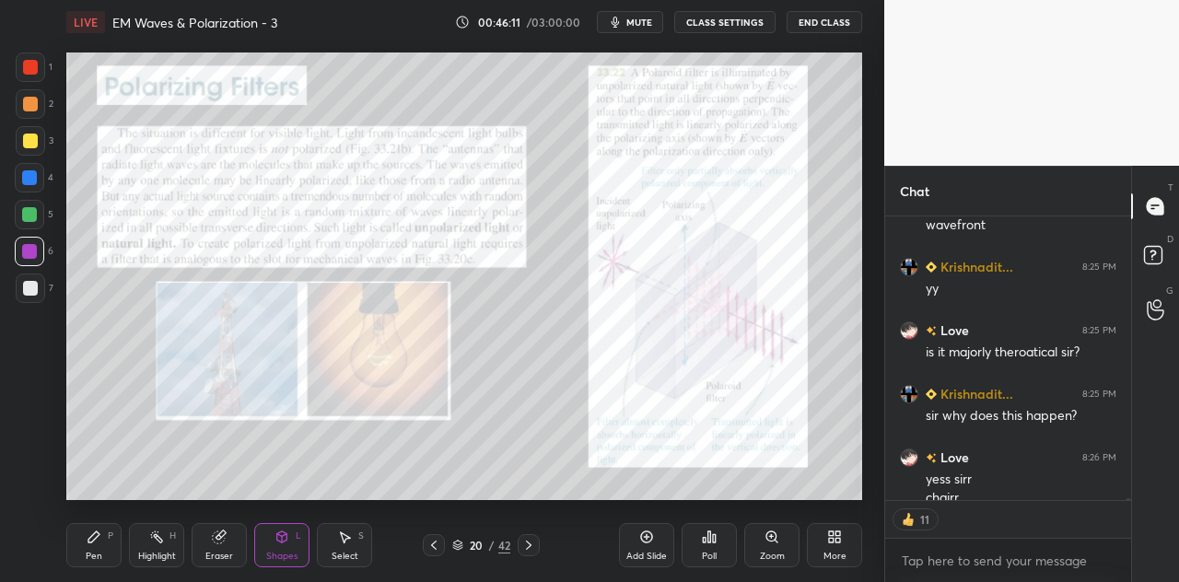
scroll to position [37751, 0]
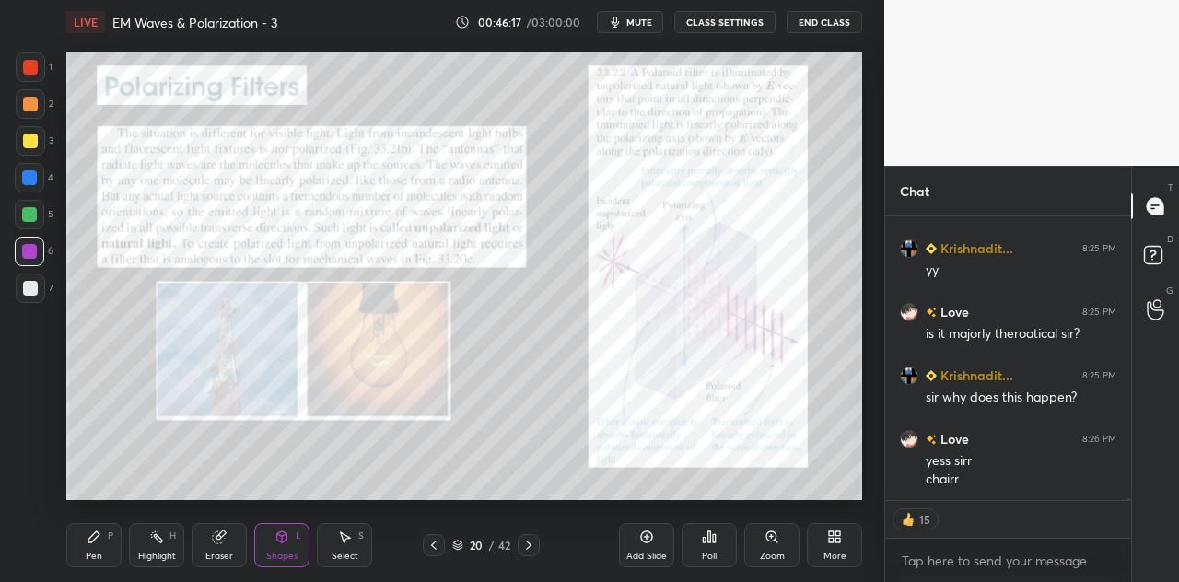
click at [33, 70] on div at bounding box center [30, 67] width 15 height 15
click at [107, 550] on div "Pen P" at bounding box center [93, 545] width 55 height 44
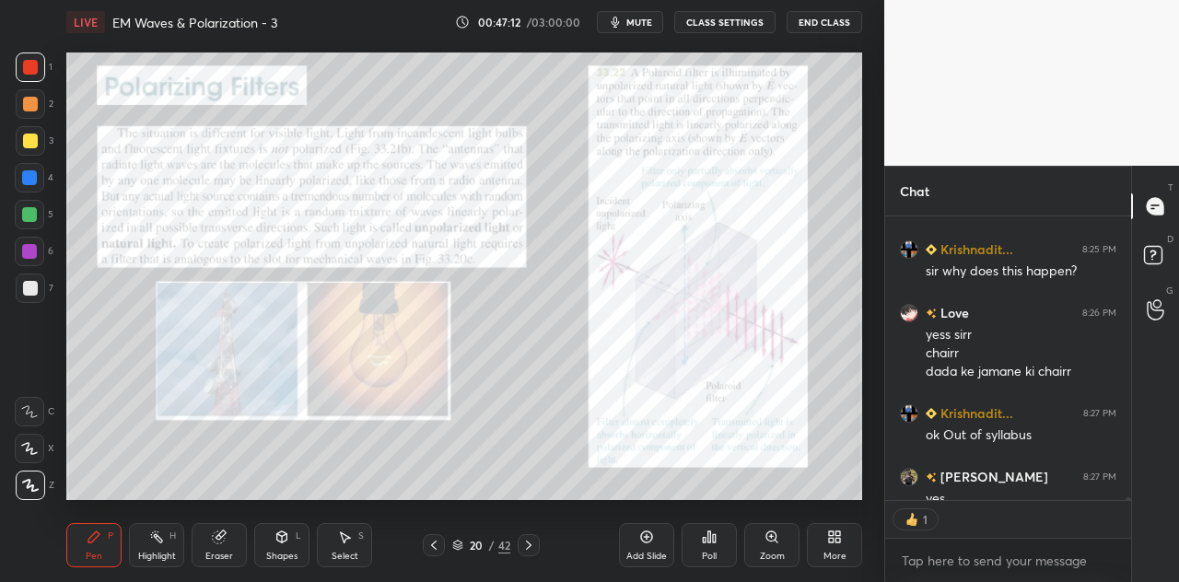
scroll to position [6, 6]
click at [27, 186] on div at bounding box center [29, 177] width 29 height 29
click at [32, 215] on div at bounding box center [29, 214] width 15 height 15
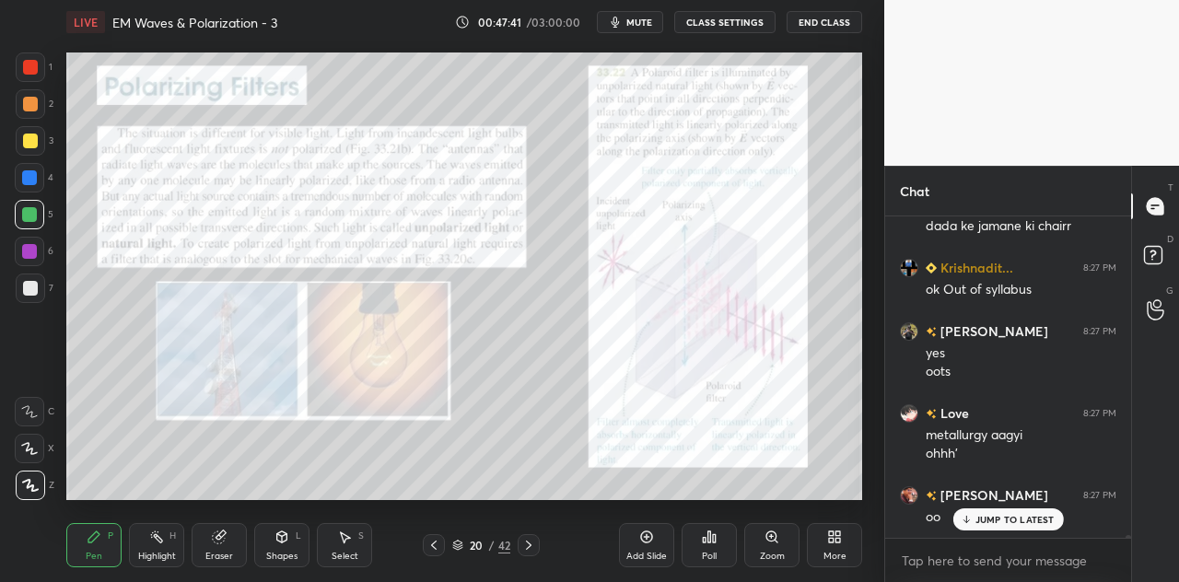
scroll to position [38085, 0]
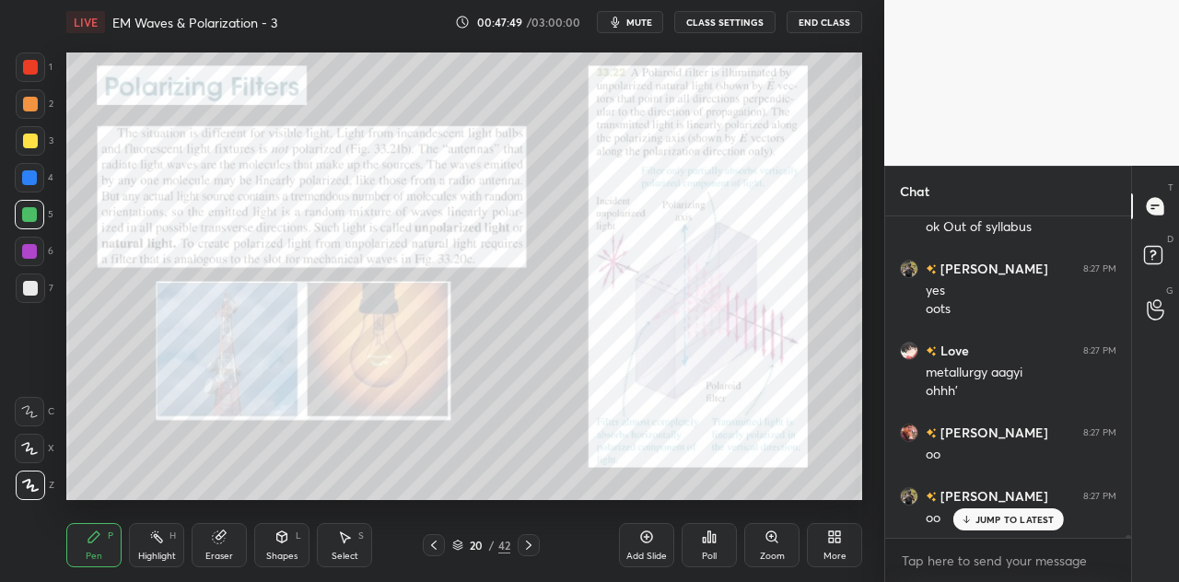
click at [31, 141] on div at bounding box center [30, 141] width 15 height 15
click at [285, 546] on div "Shapes L" at bounding box center [281, 545] width 55 height 44
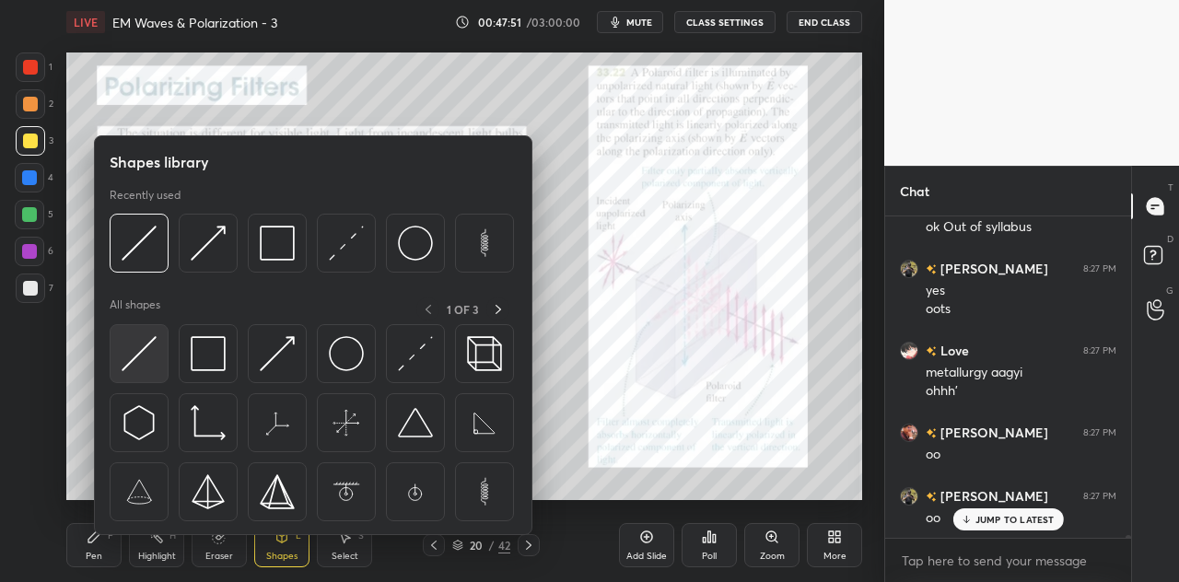
click at [144, 349] on img at bounding box center [139, 353] width 35 height 35
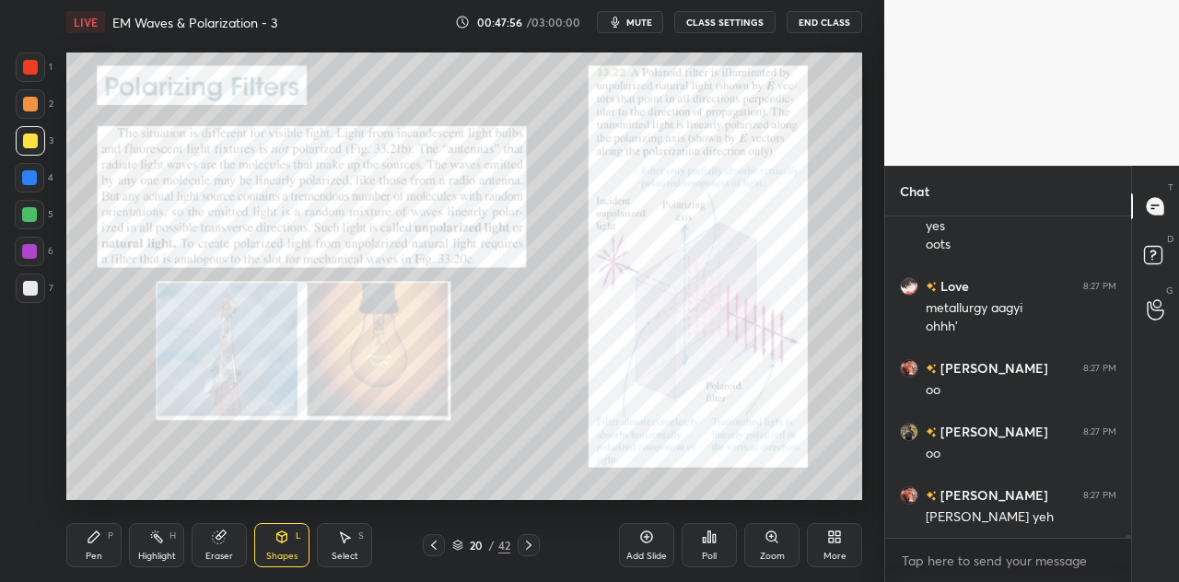
scroll to position [38212, 0]
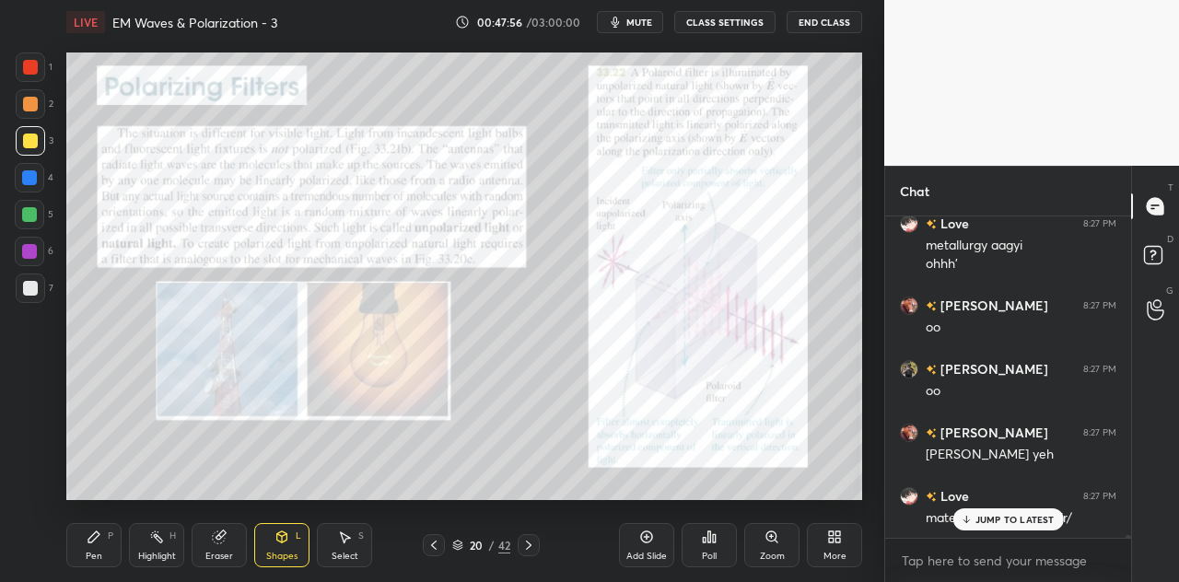
click at [36, 177] on div at bounding box center [29, 177] width 15 height 15
click at [283, 538] on icon at bounding box center [282, 536] width 10 height 11
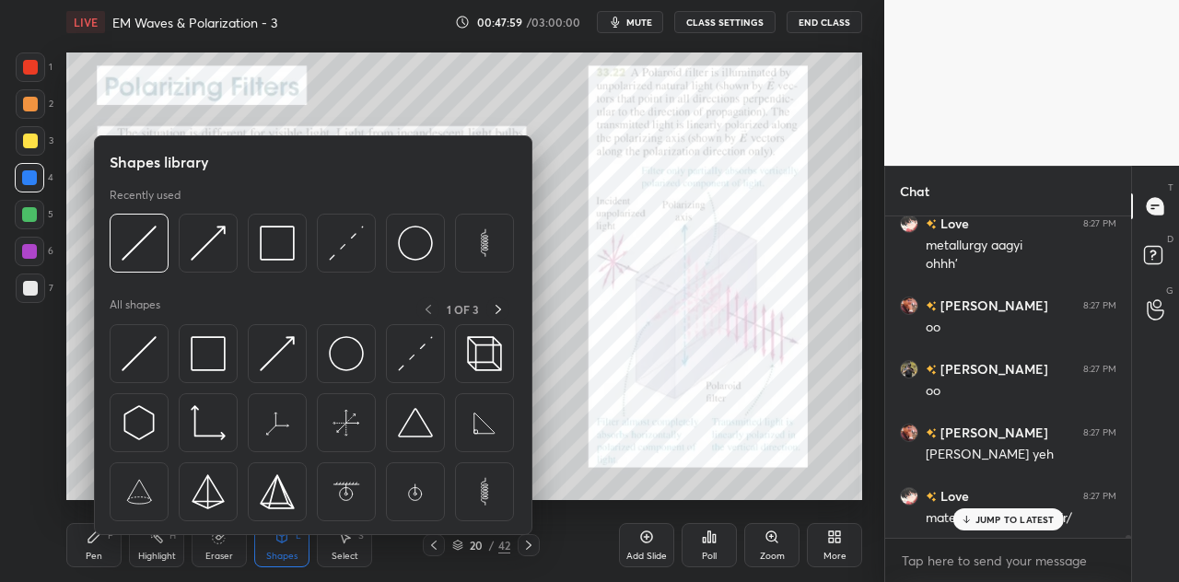
scroll to position [38277, 0]
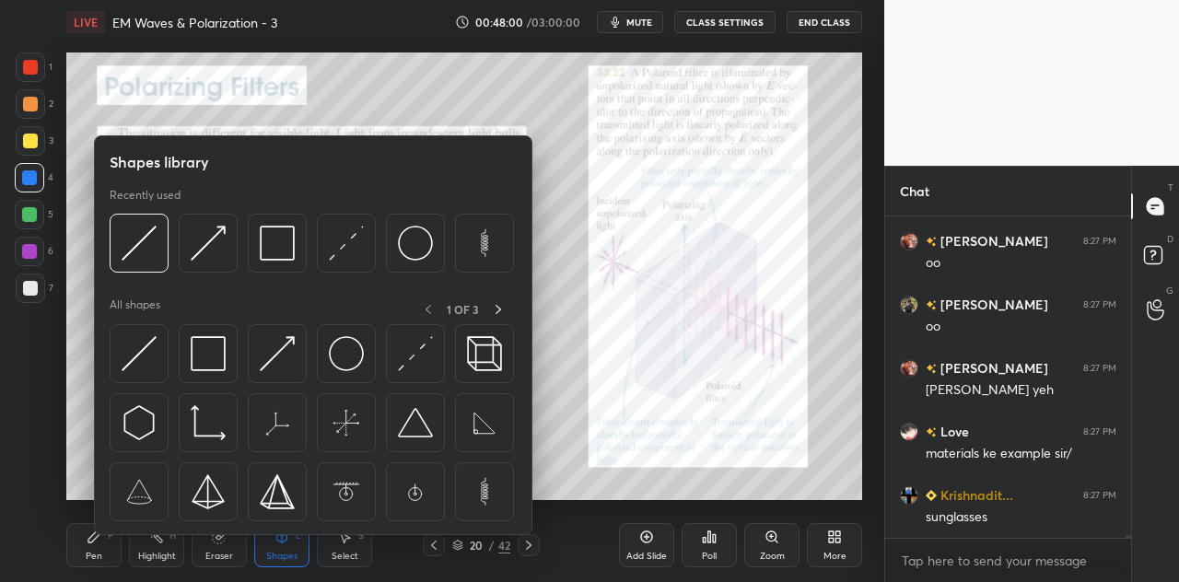
click at [35, 71] on div at bounding box center [30, 67] width 15 height 15
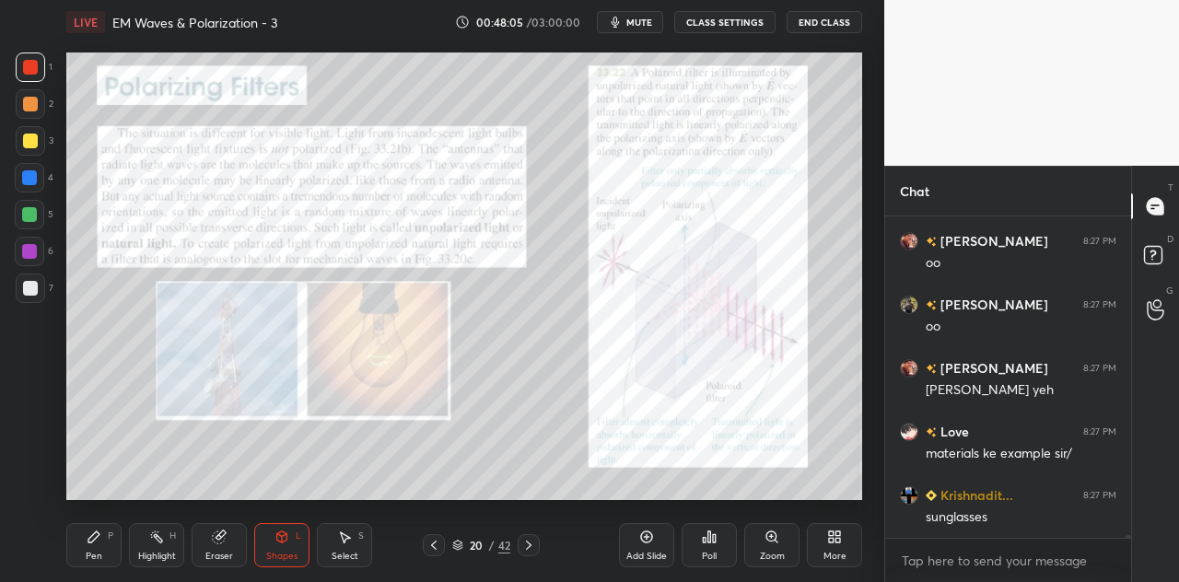
click at [94, 536] on icon at bounding box center [93, 536] width 11 height 11
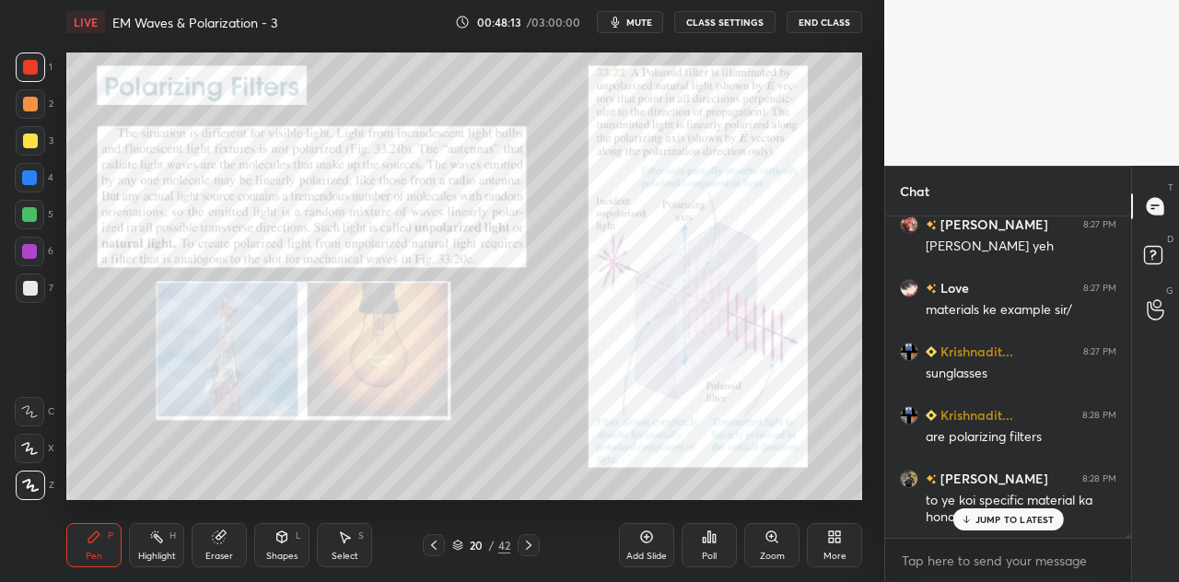
scroll to position [38483, 0]
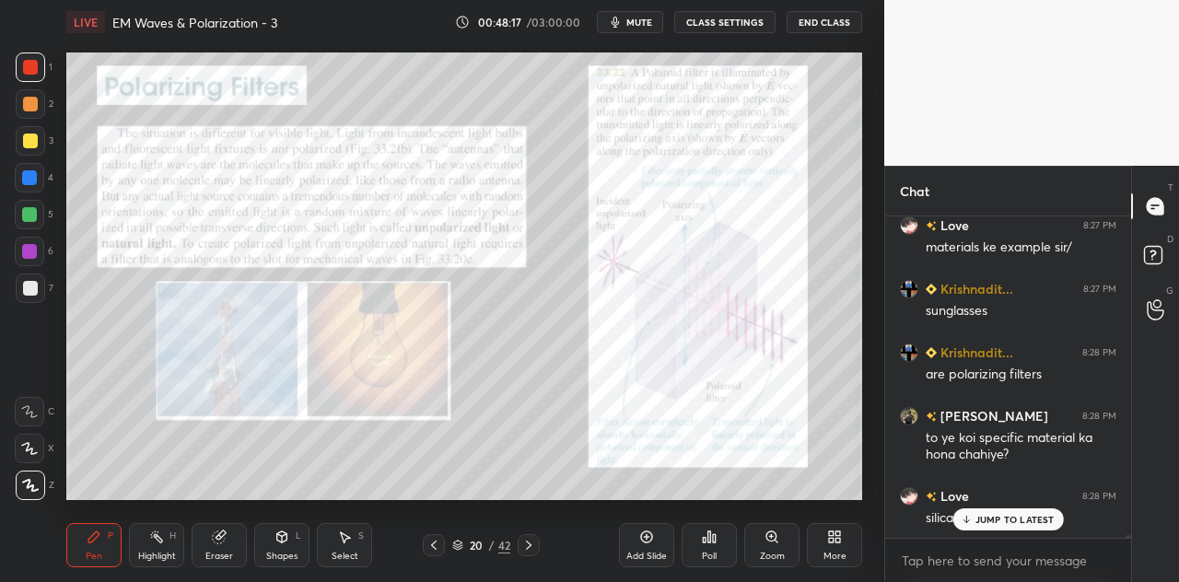
click at [277, 537] on icon at bounding box center [282, 536] width 10 height 11
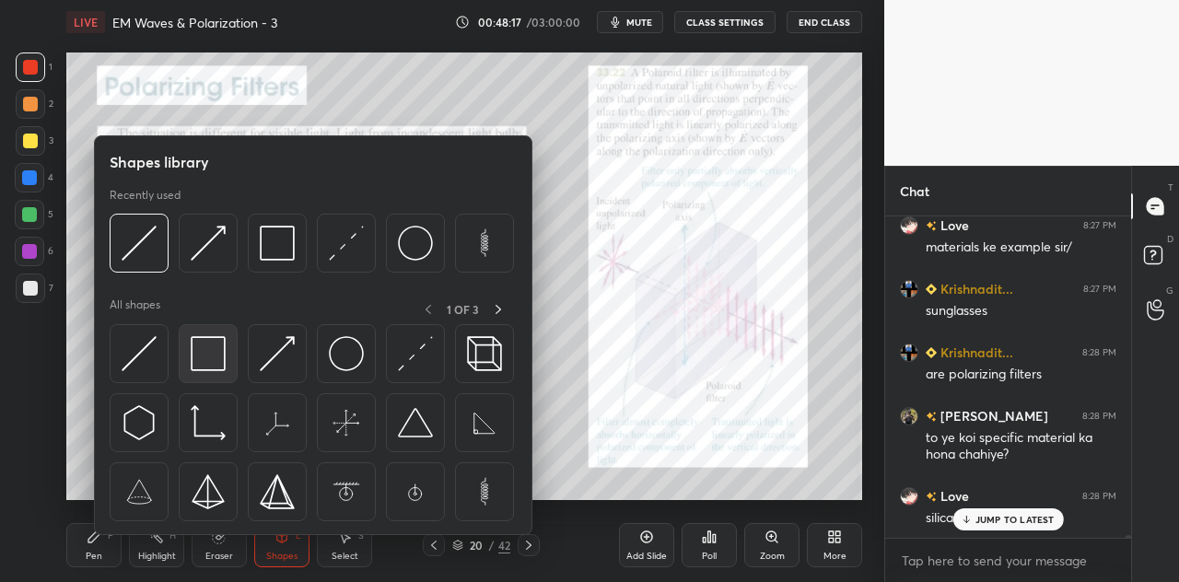
click at [218, 354] on img at bounding box center [208, 353] width 35 height 35
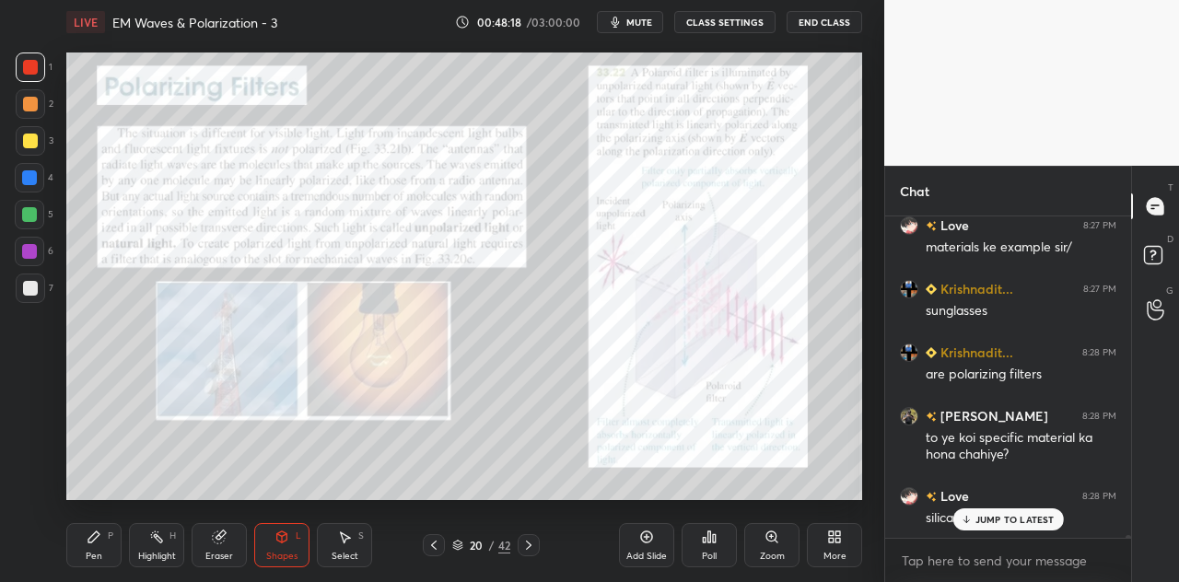
click at [33, 216] on div at bounding box center [29, 214] width 15 height 15
click at [111, 547] on div "Pen P" at bounding box center [93, 545] width 55 height 44
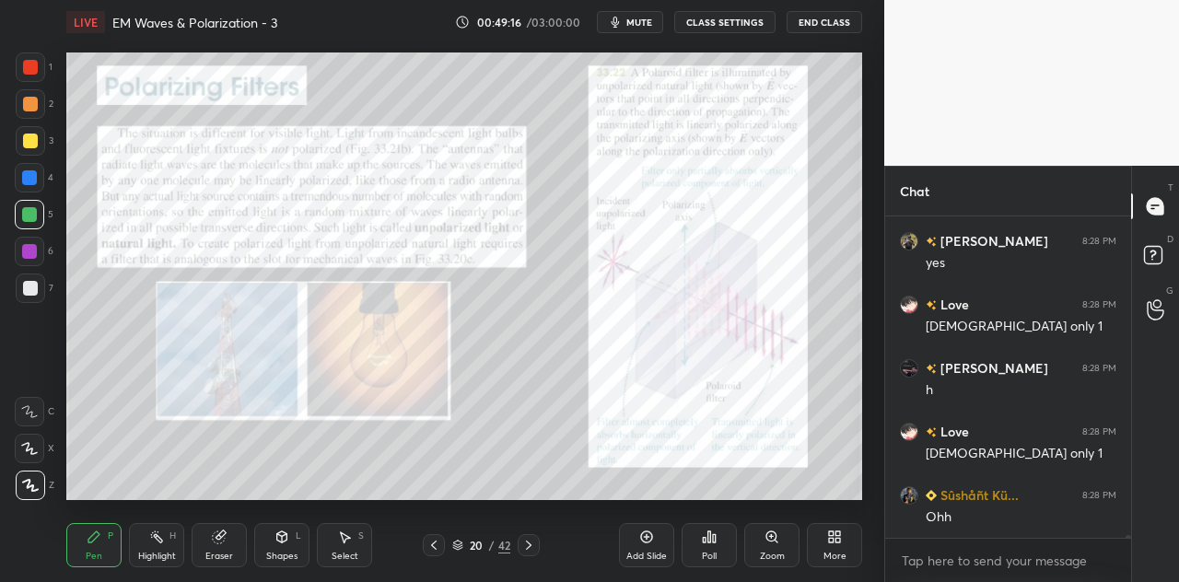
scroll to position [39028, 0]
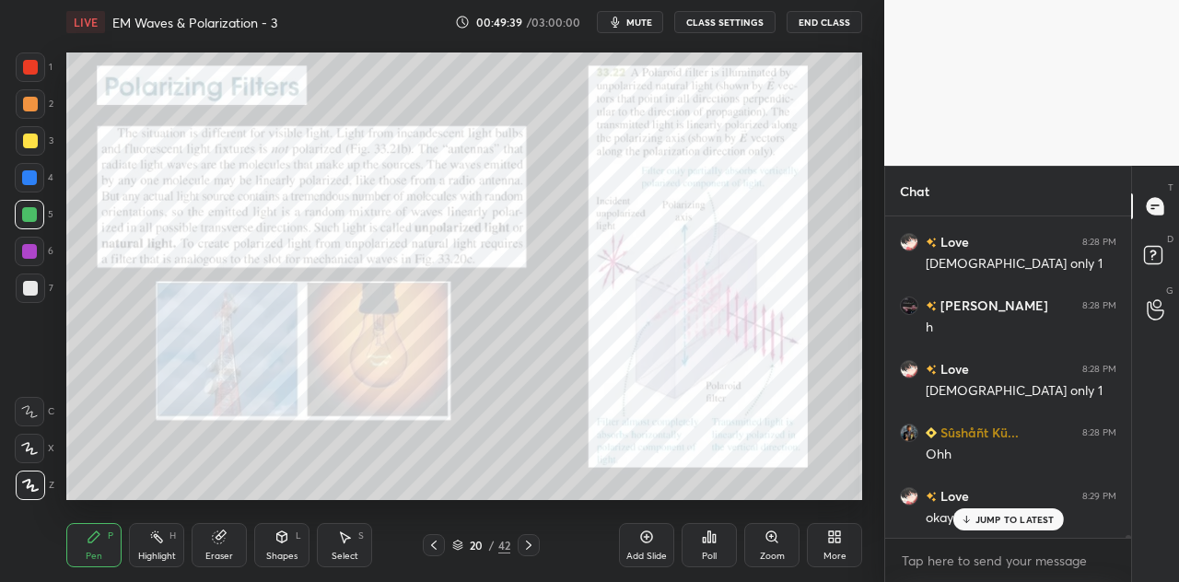
click at [31, 71] on div at bounding box center [30, 67] width 15 height 15
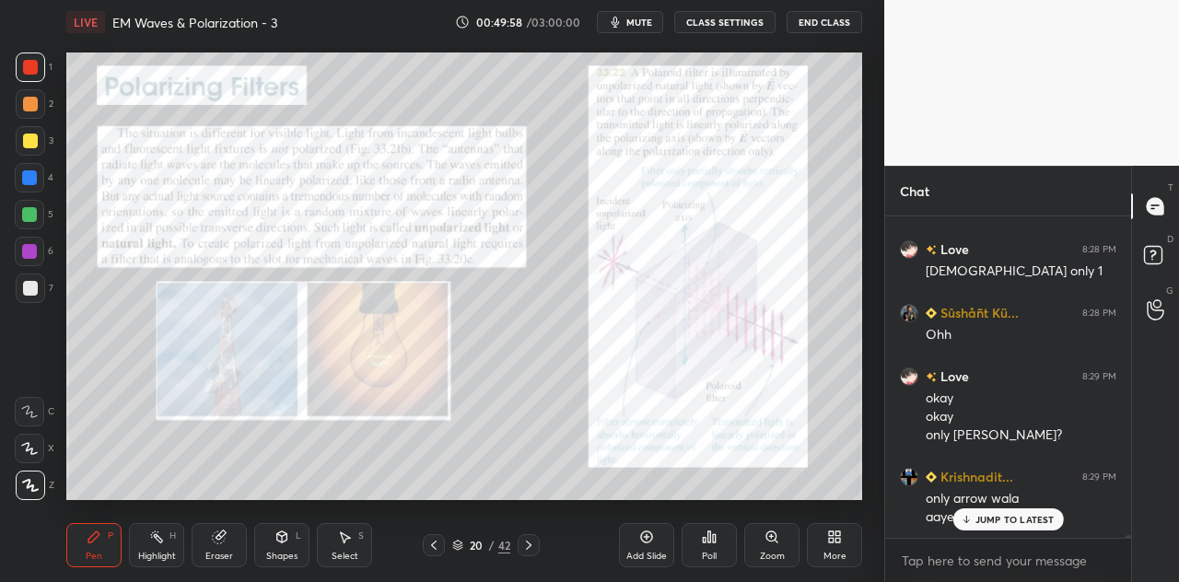
scroll to position [39210, 0]
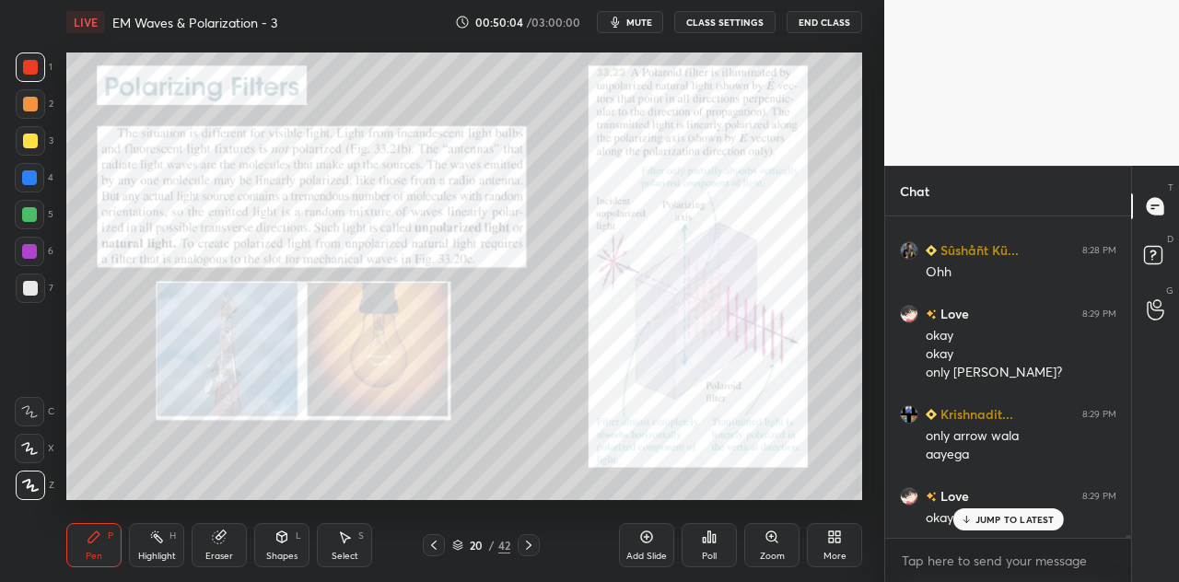
click at [291, 541] on div "Shapes L" at bounding box center [281, 545] width 55 height 44
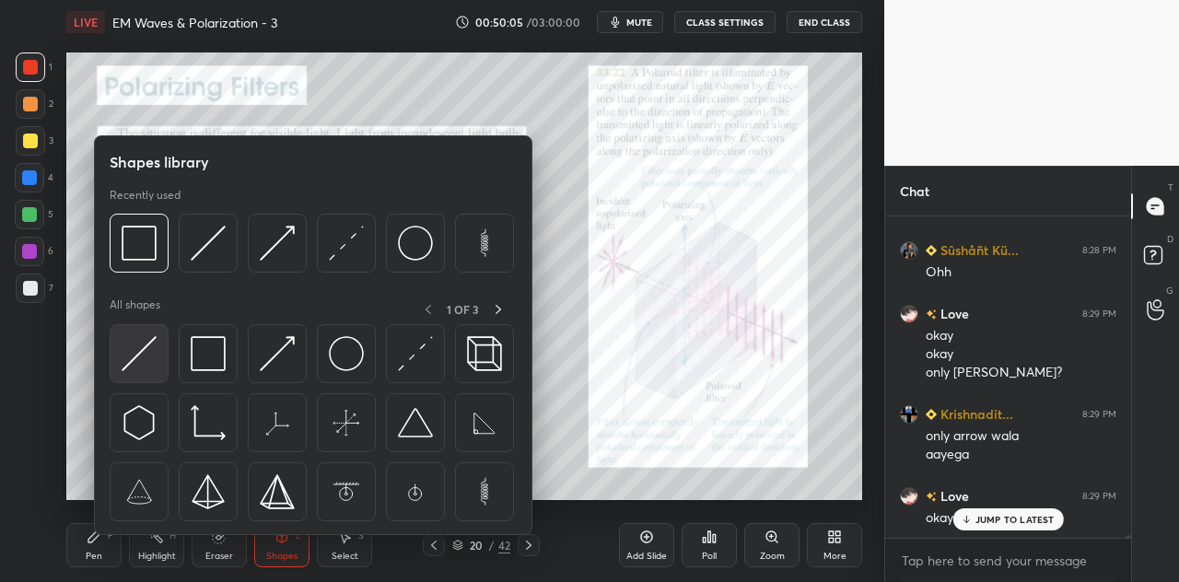
click at [142, 353] on img at bounding box center [139, 353] width 35 height 35
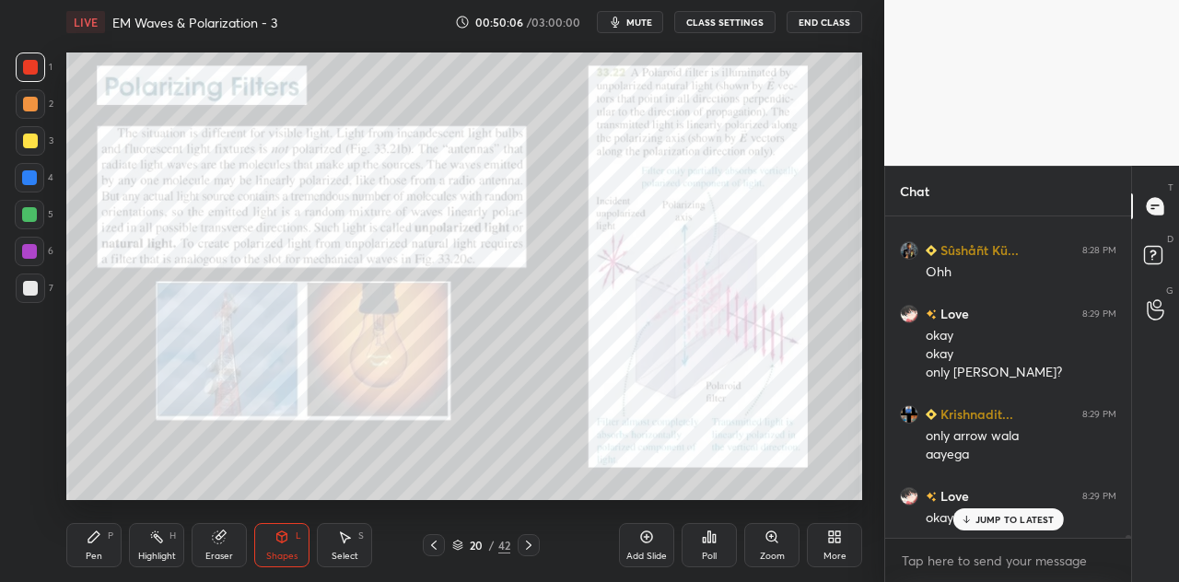
click at [35, 146] on div at bounding box center [30, 141] width 15 height 15
click at [285, 541] on icon at bounding box center [282, 536] width 10 height 11
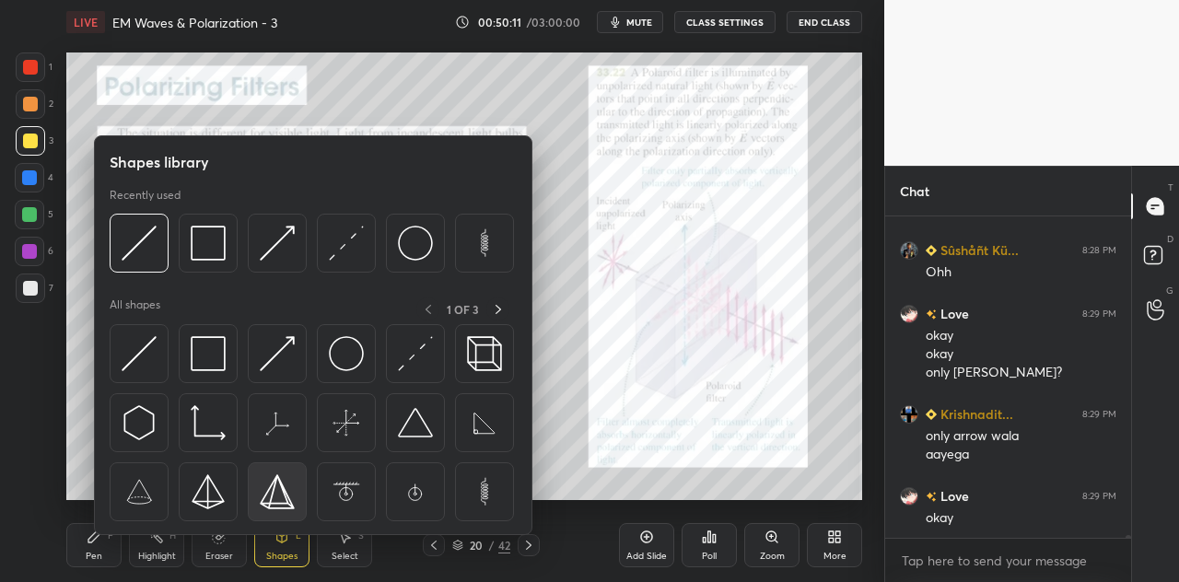
scroll to position [39275, 0]
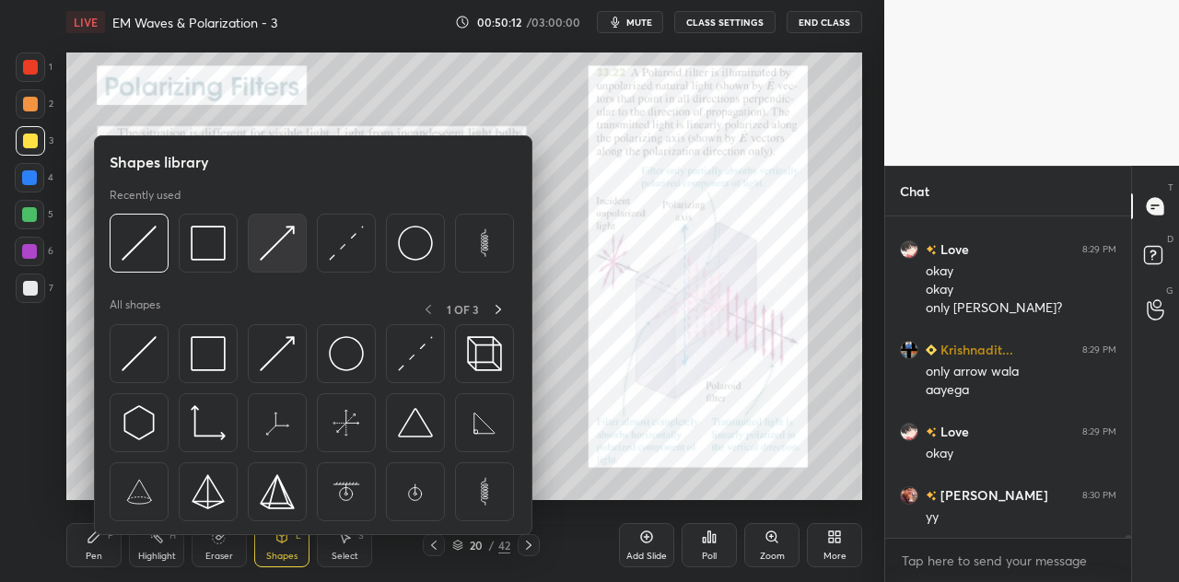
click at [274, 260] on img at bounding box center [277, 243] width 35 height 35
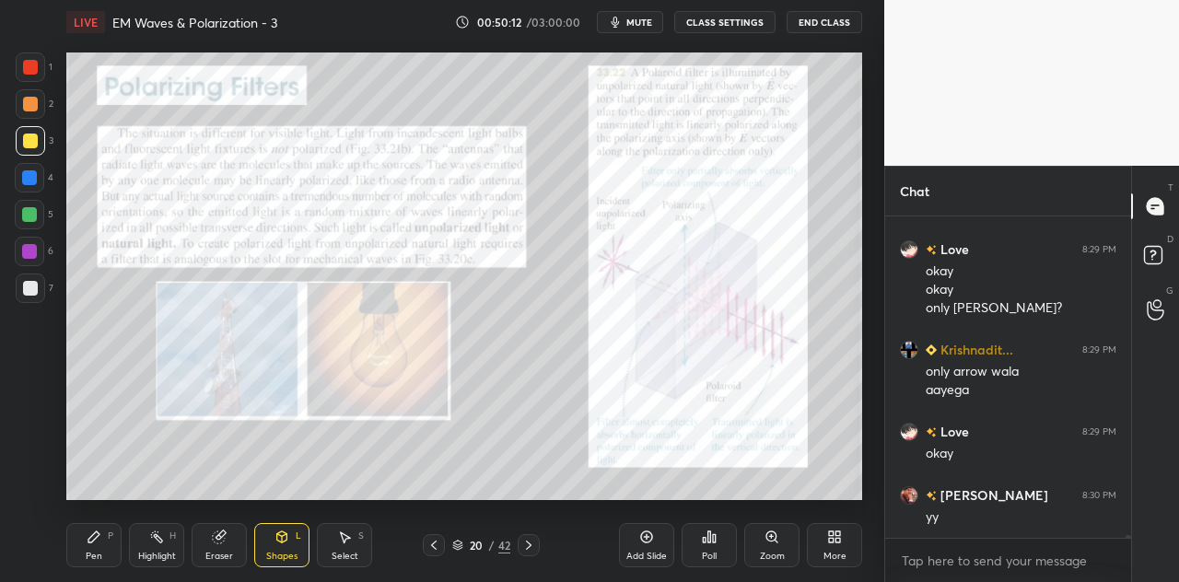
click at [37, 64] on div at bounding box center [30, 67] width 15 height 15
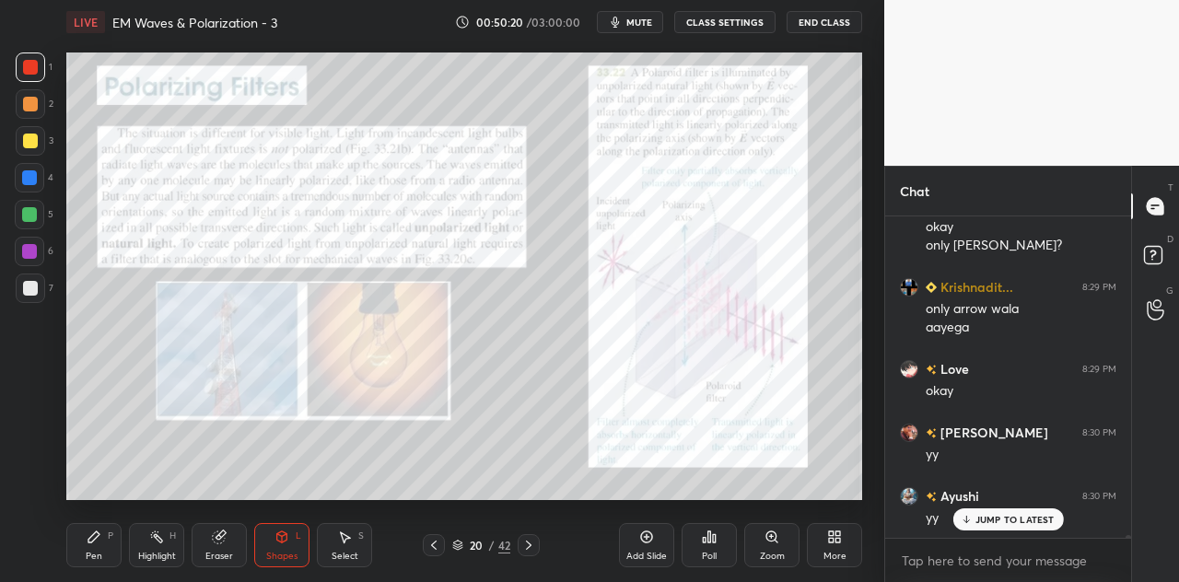
scroll to position [39402, 0]
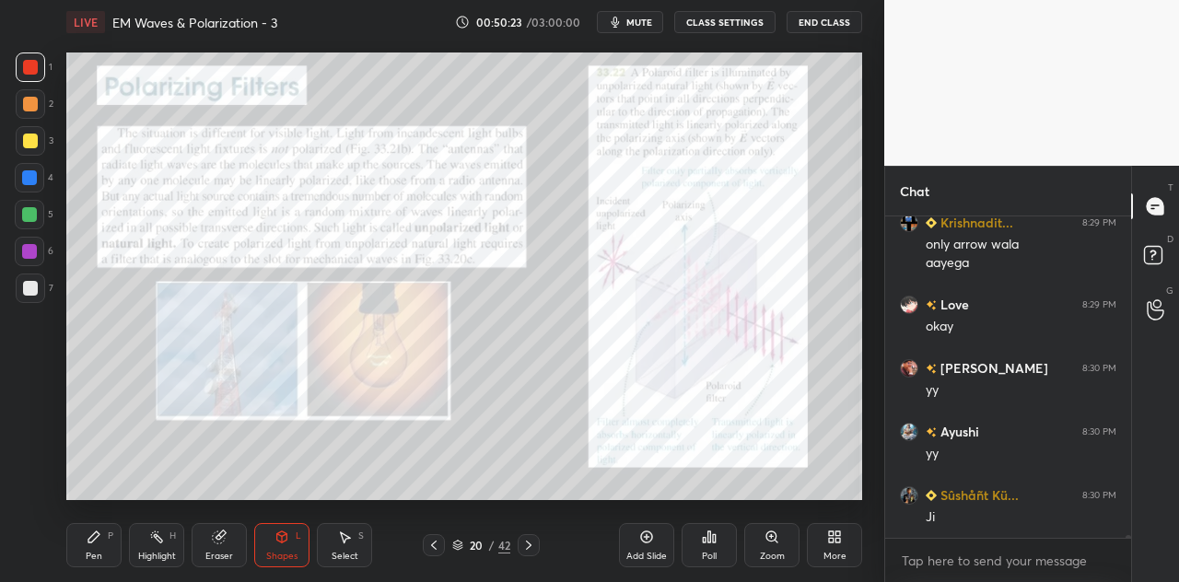
click at [89, 542] on icon at bounding box center [93, 536] width 11 height 11
click at [35, 69] on div at bounding box center [30, 67] width 15 height 15
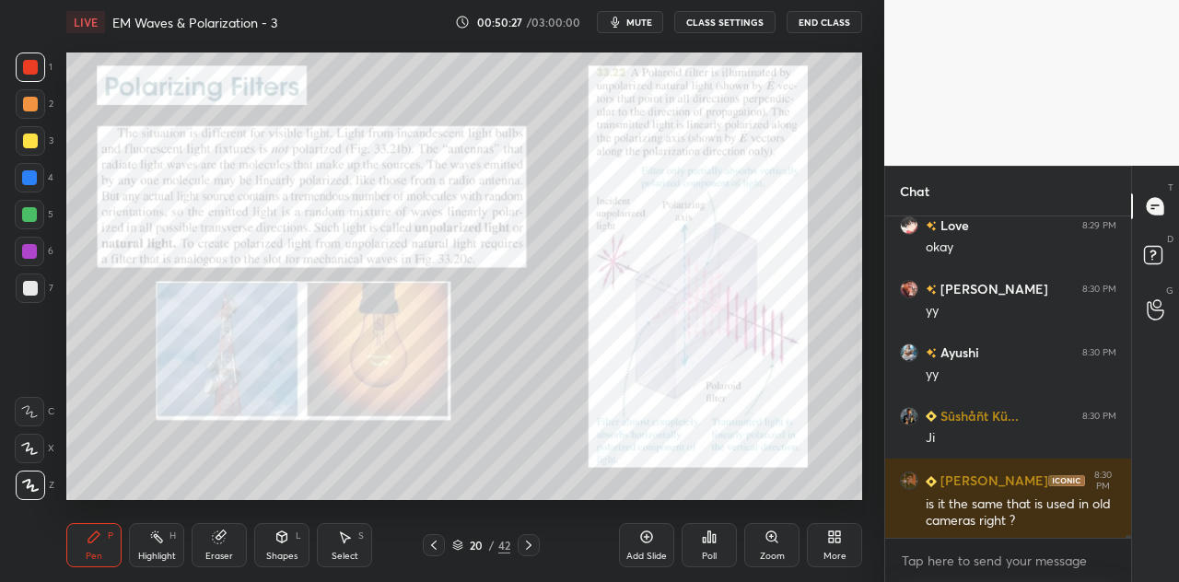
scroll to position [39562, 0]
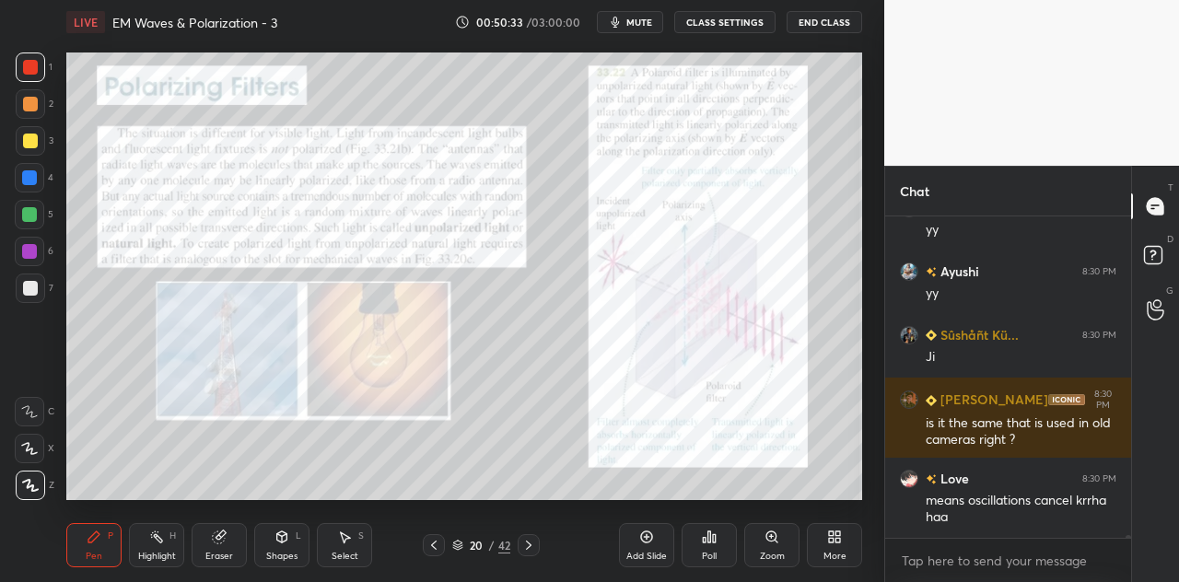
click at [30, 73] on div at bounding box center [30, 67] width 15 height 15
click at [35, 143] on div at bounding box center [30, 141] width 15 height 15
click at [29, 61] on div at bounding box center [30, 67] width 15 height 15
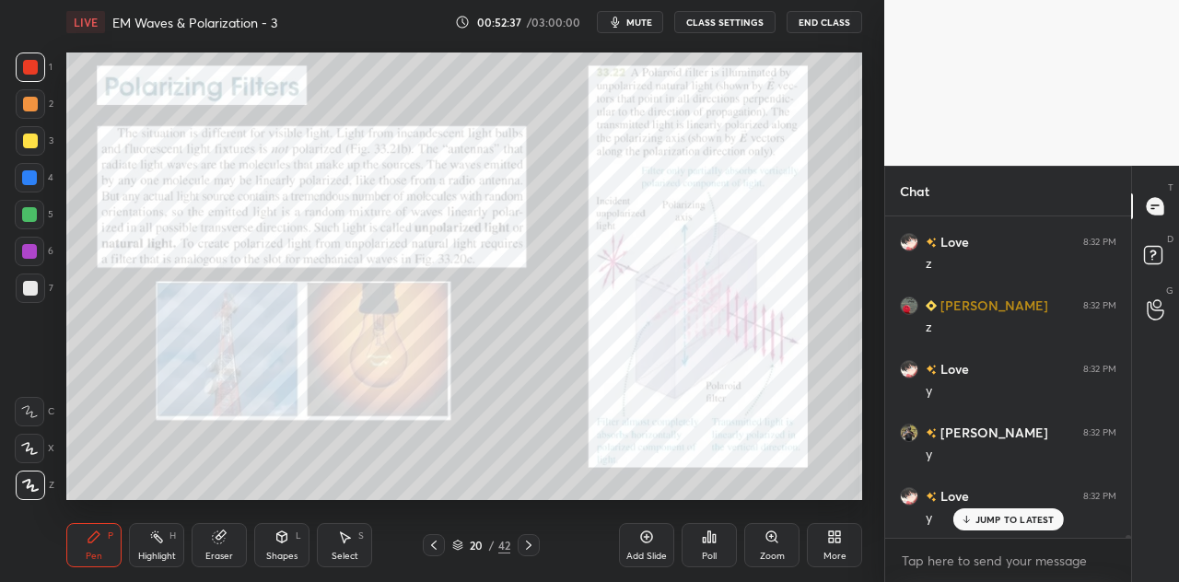
scroll to position [41857, 0]
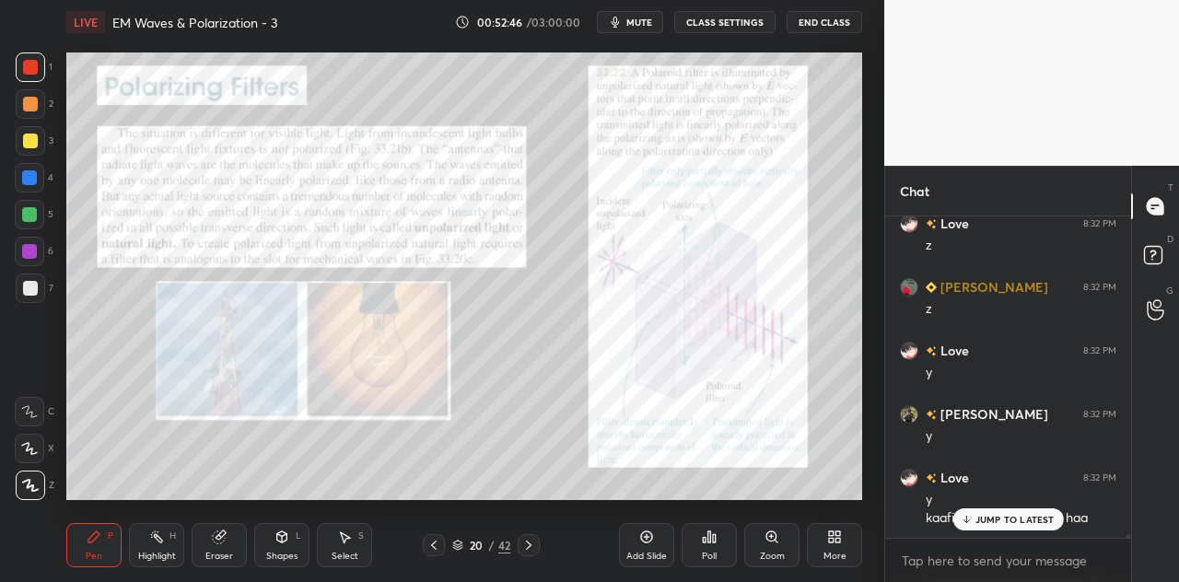
click at [1007, 516] on p "JUMP TO LATEST" at bounding box center [1014, 519] width 79 height 11
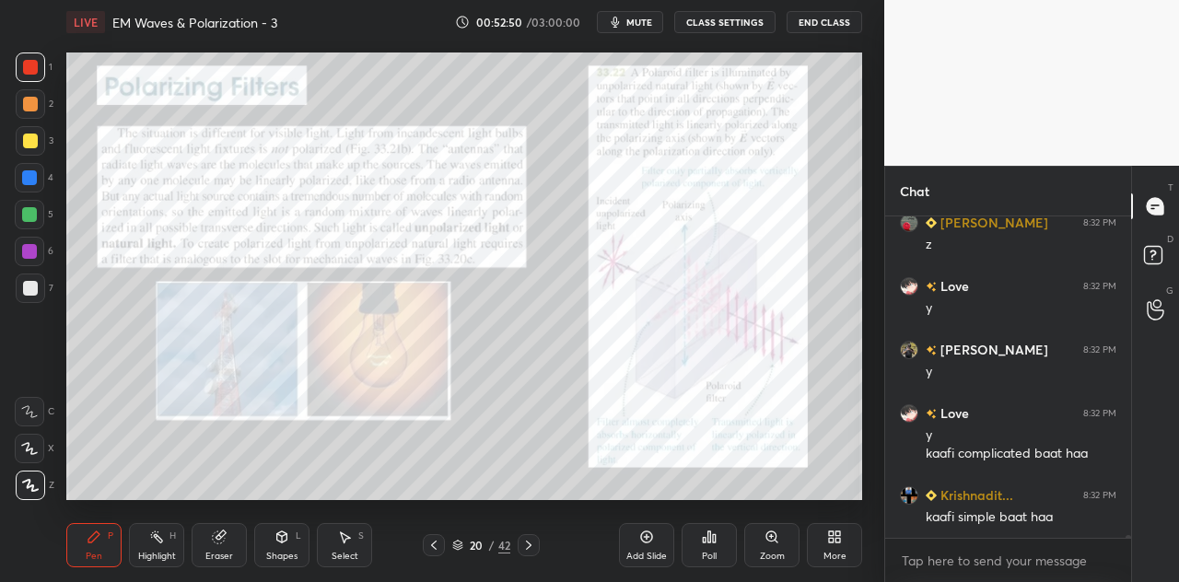
click at [28, 65] on div at bounding box center [30, 67] width 15 height 15
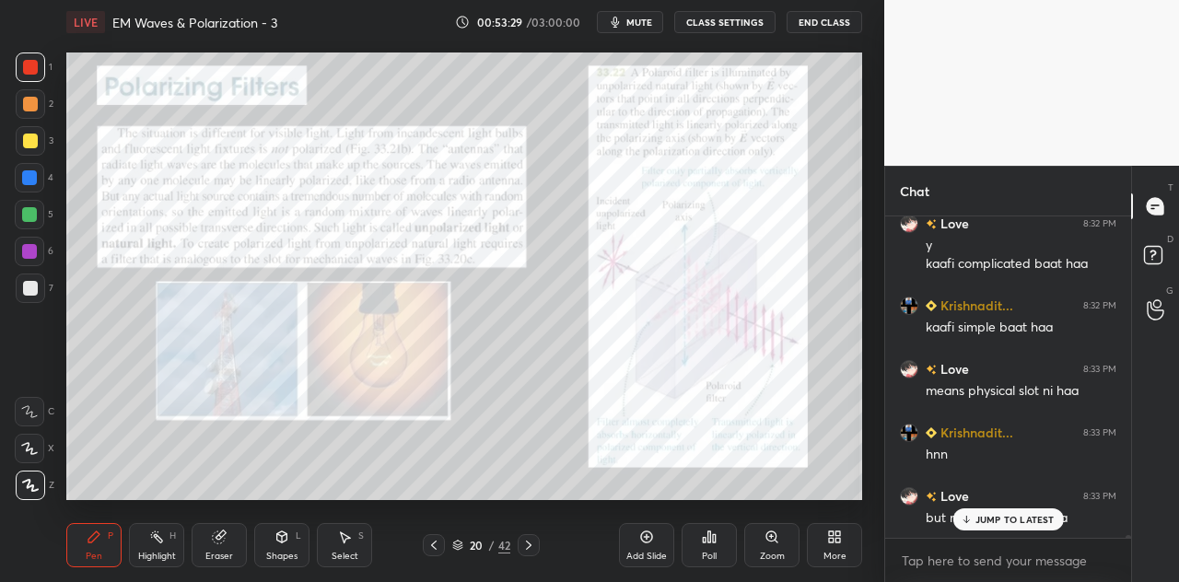
scroll to position [42209, 0]
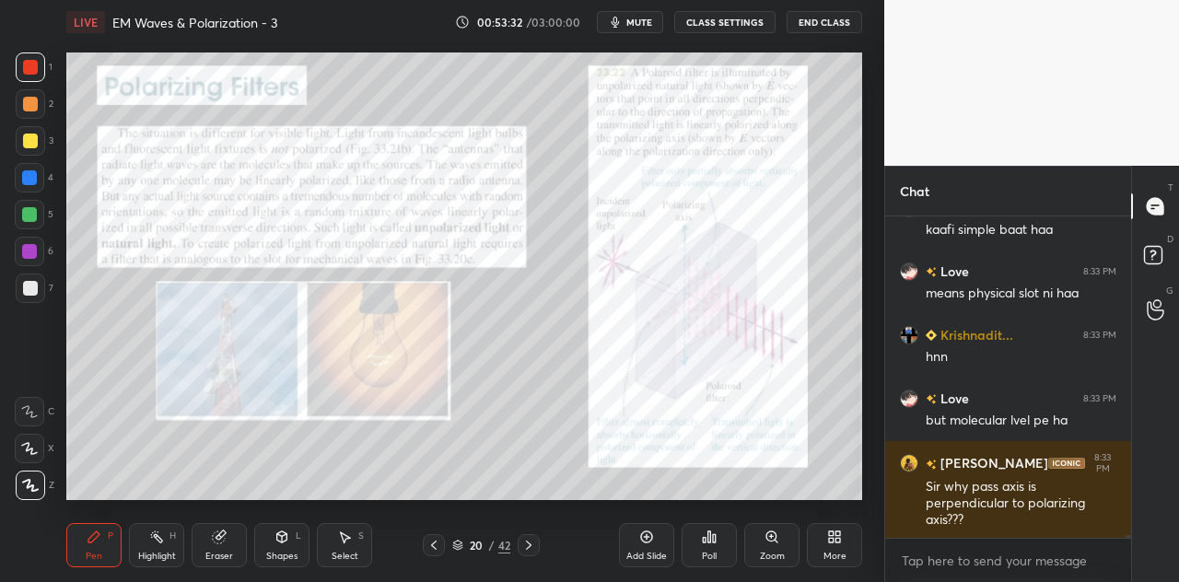
click at [31, 176] on div at bounding box center [29, 177] width 15 height 15
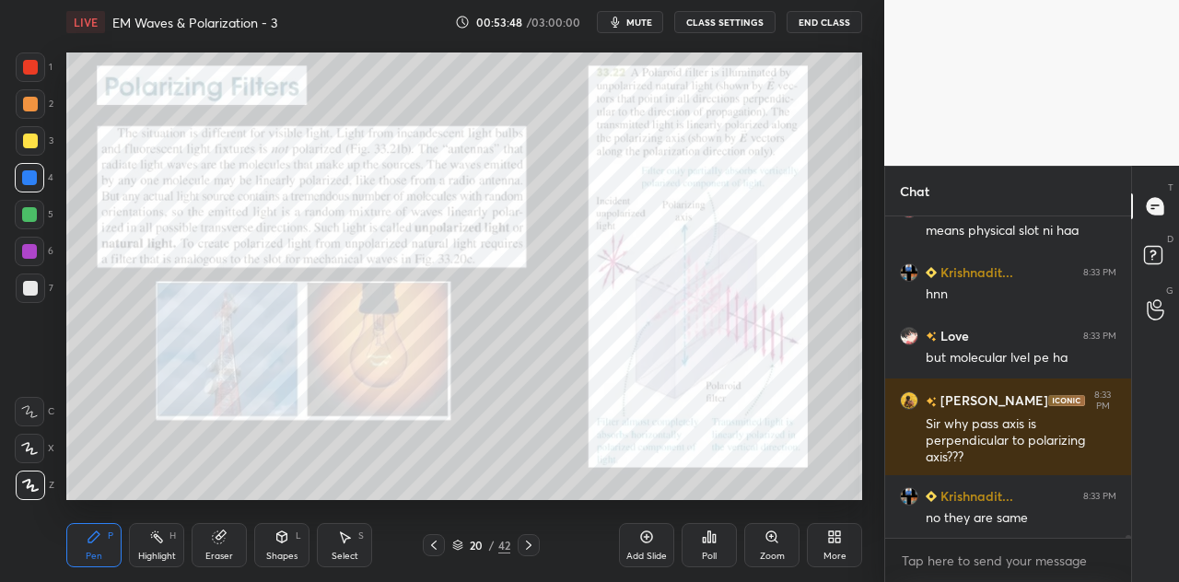
scroll to position [42336, 0]
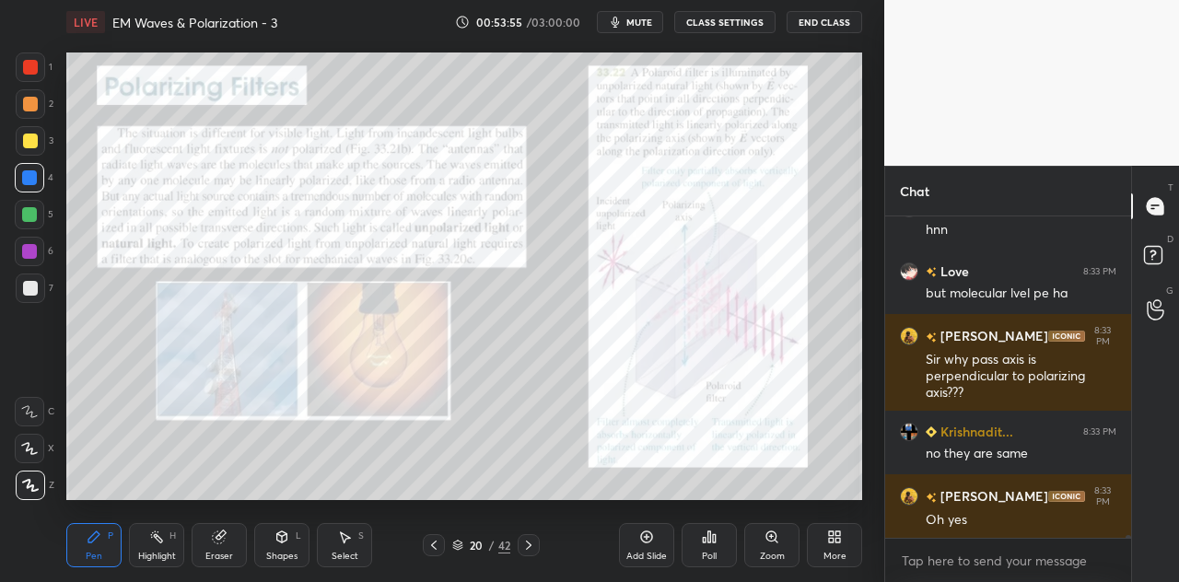
click at [285, 538] on icon at bounding box center [282, 536] width 10 height 11
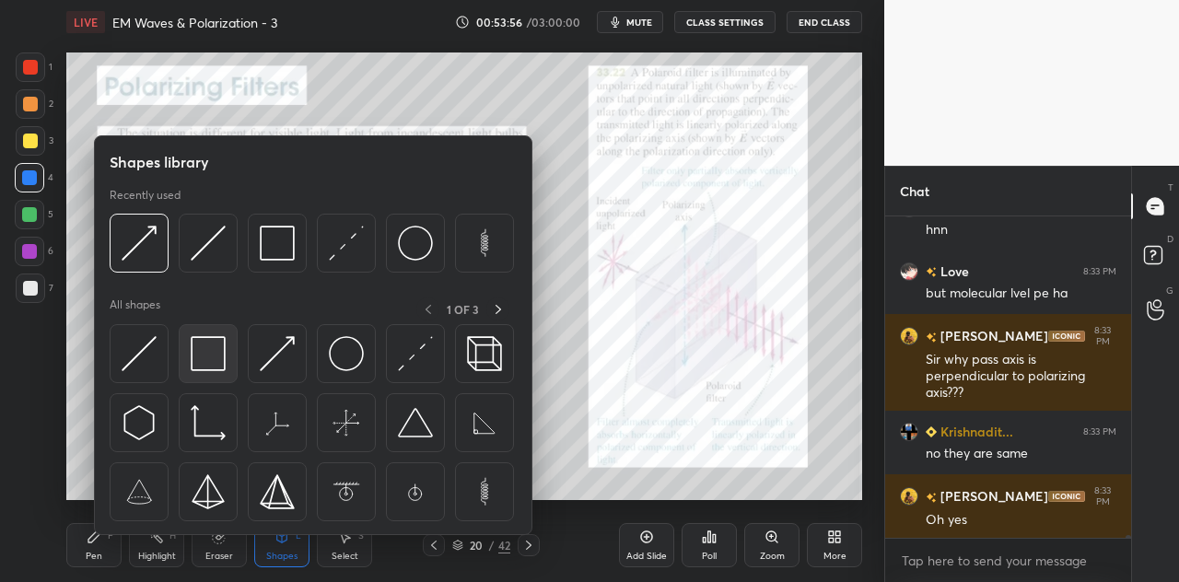
click at [206, 353] on img at bounding box center [208, 353] width 35 height 35
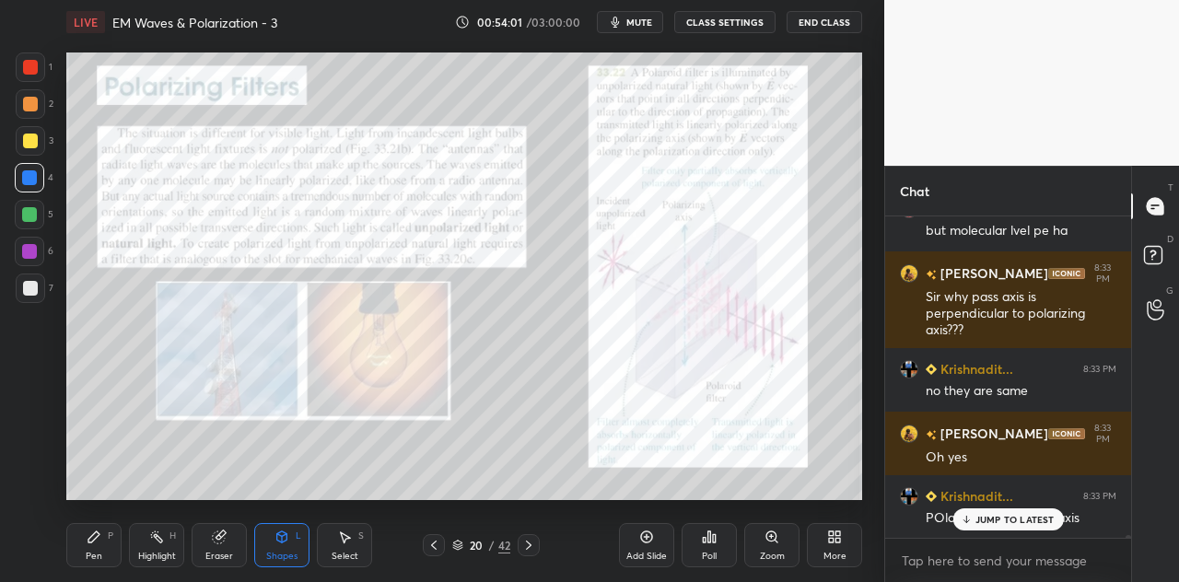
scroll to position [42463, 0]
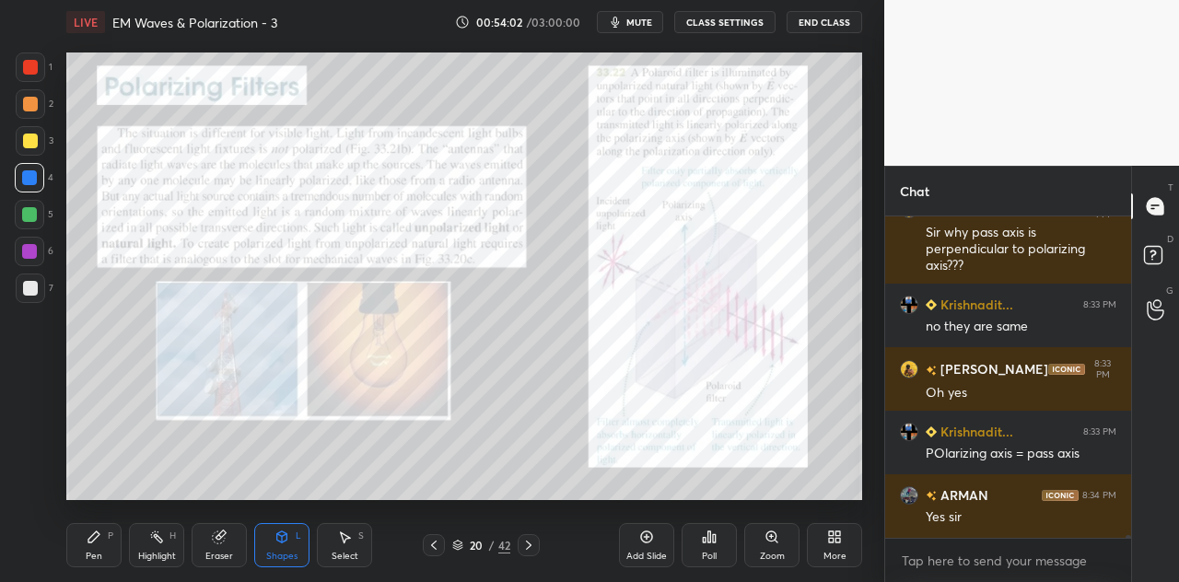
click at [355, 535] on div "Select S" at bounding box center [344, 545] width 55 height 44
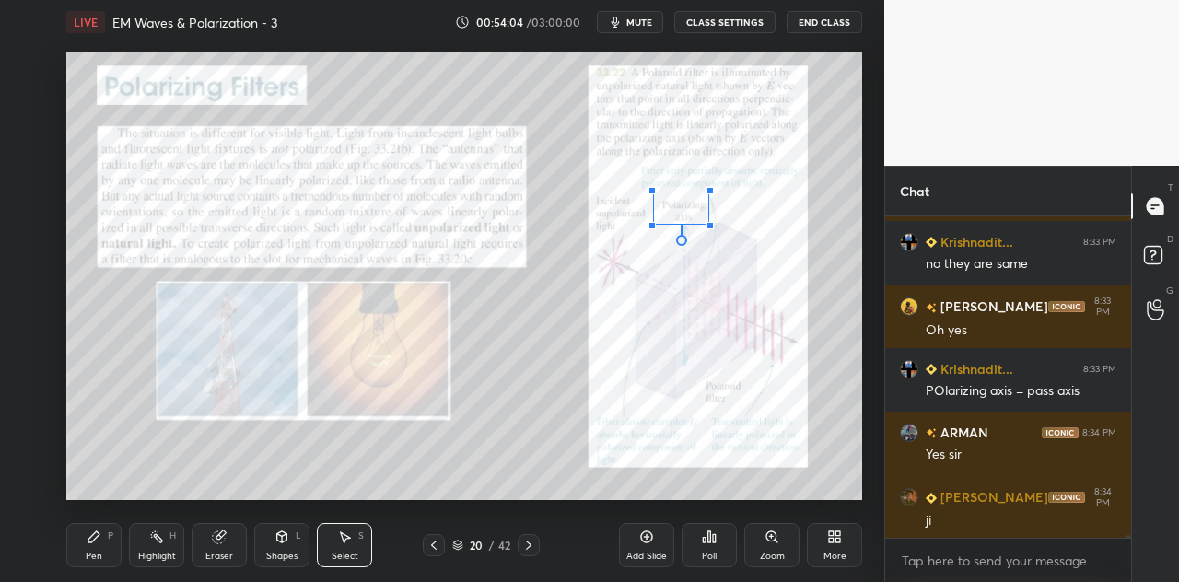
scroll to position [42590, 0]
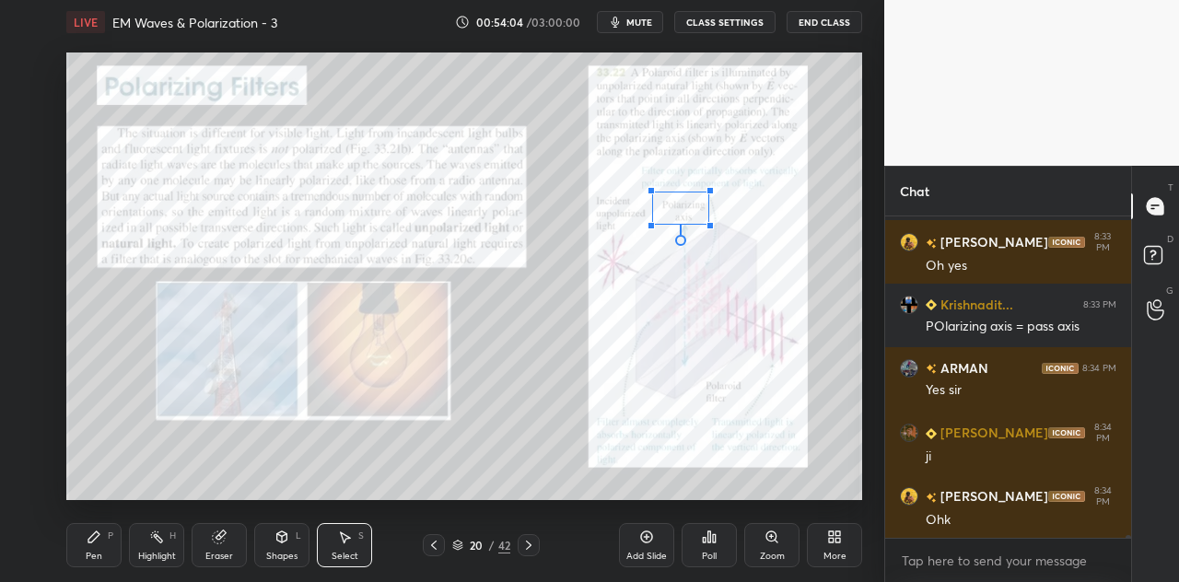
click at [654, 192] on div at bounding box center [650, 190] width 7 height 7
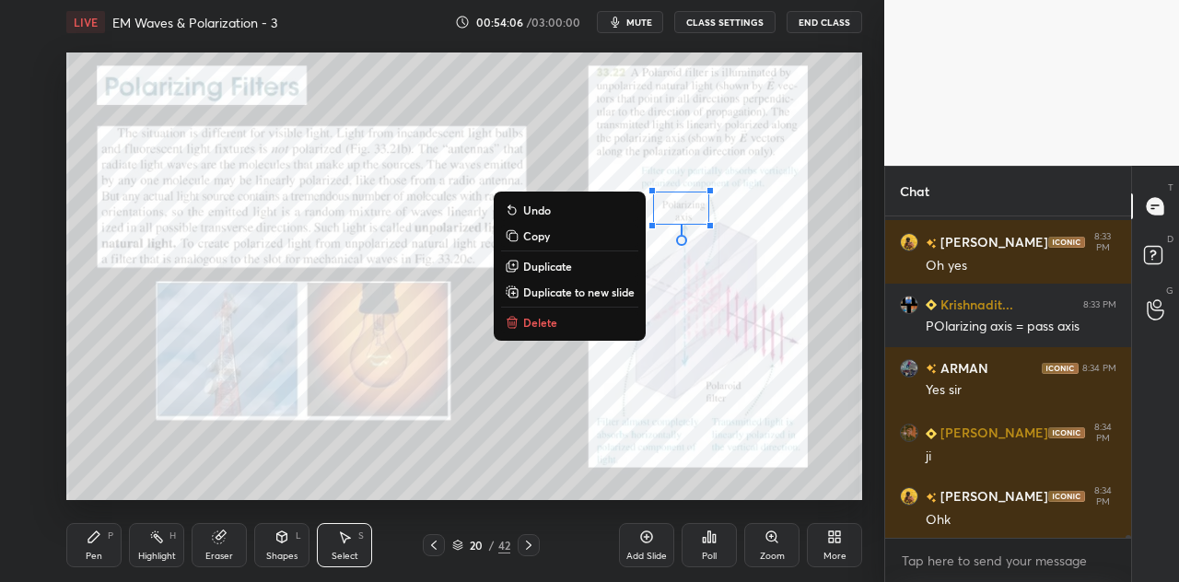
scroll to position [42653, 0]
click at [119, 375] on div "0 ° Undo Copy Duplicate Duplicate to new slide Delete" at bounding box center [464, 276] width 796 height 448
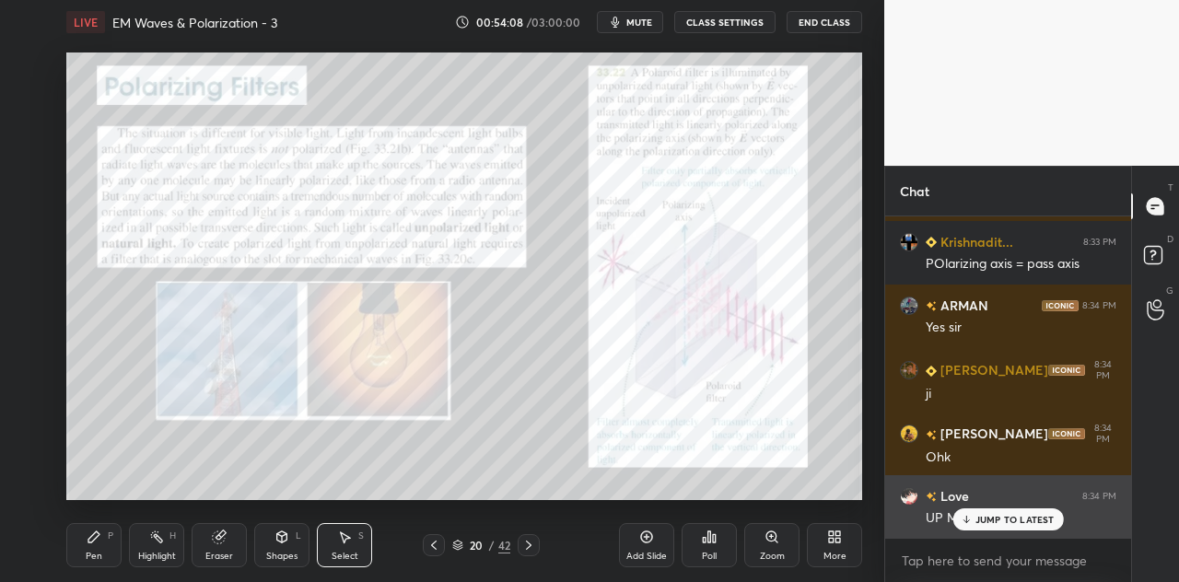
click at [995, 518] on p "JUMP TO LATEST" at bounding box center [1014, 519] width 79 height 11
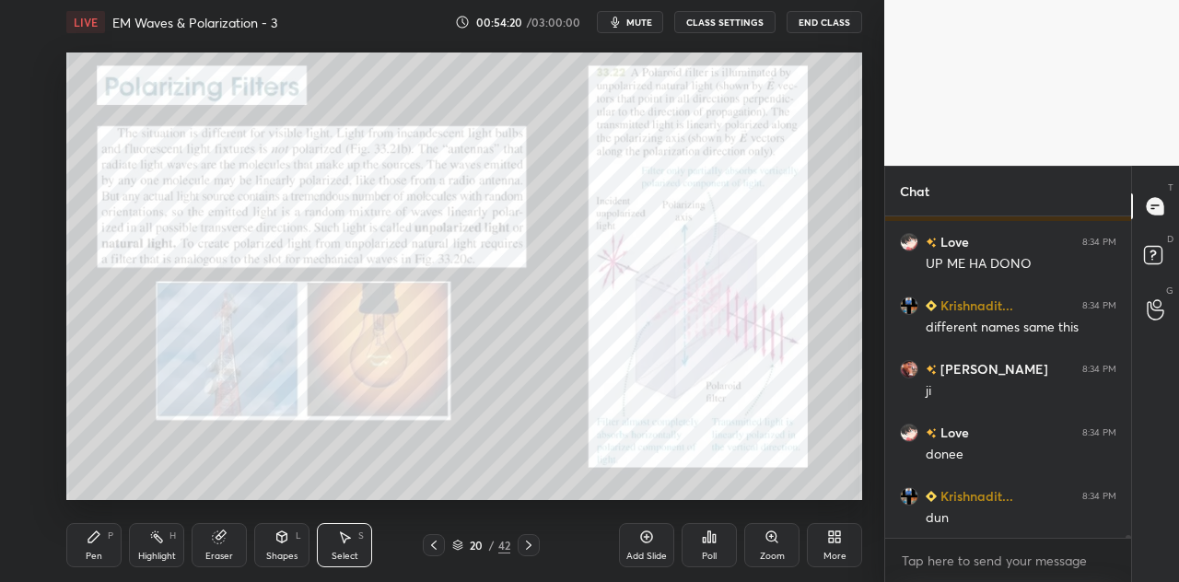
scroll to position [42971, 0]
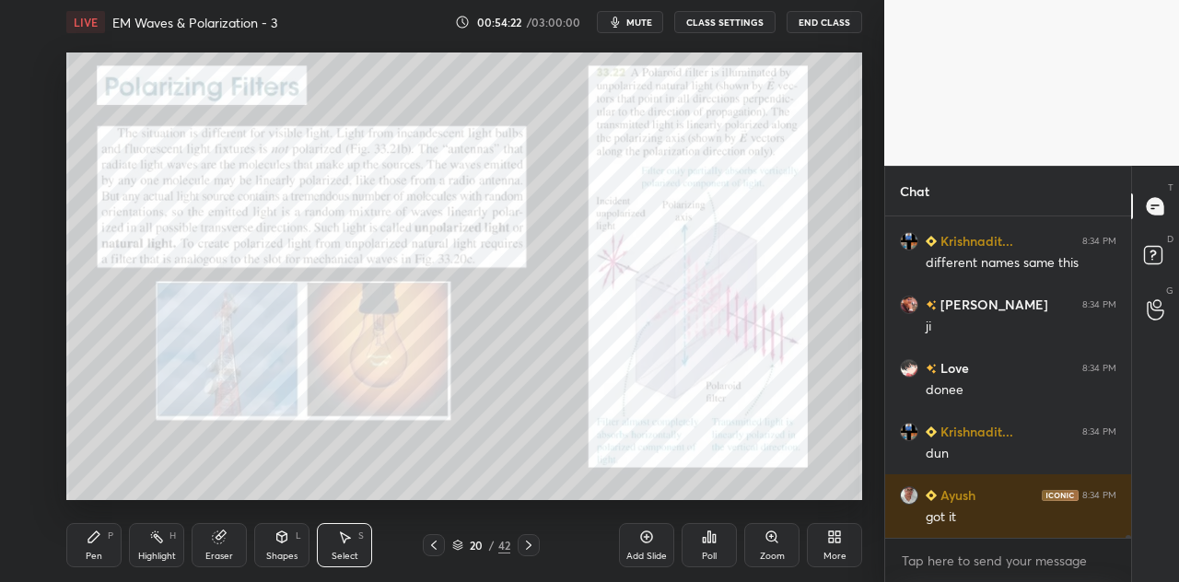
click at [96, 546] on div "Pen P" at bounding box center [93, 545] width 55 height 44
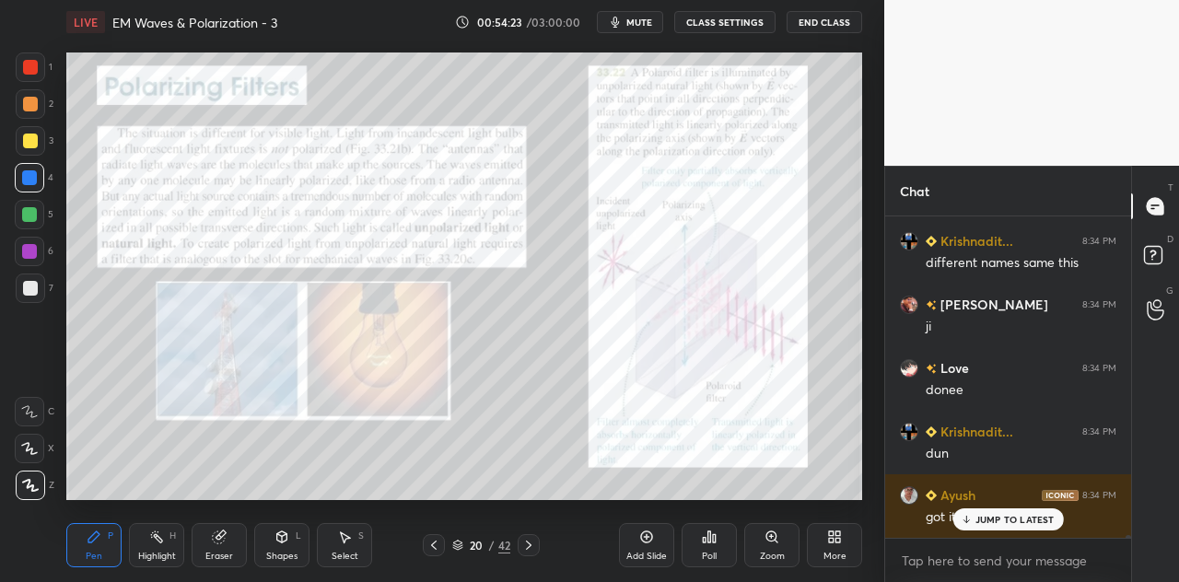
scroll to position [43034, 0]
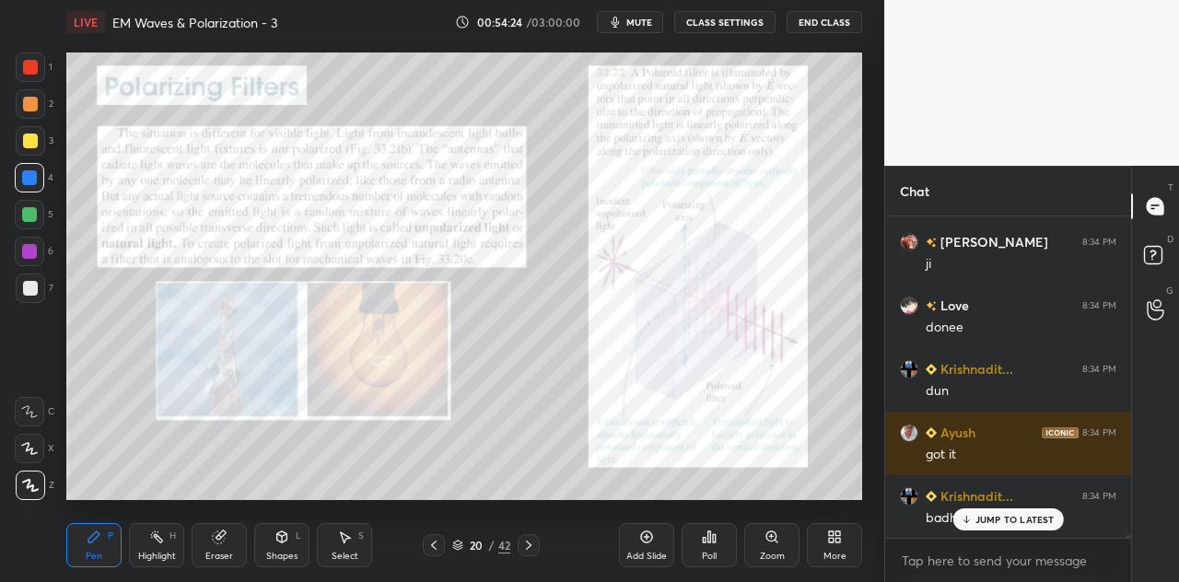
click at [31, 215] on div at bounding box center [29, 214] width 15 height 15
click at [31, 143] on div at bounding box center [30, 141] width 15 height 15
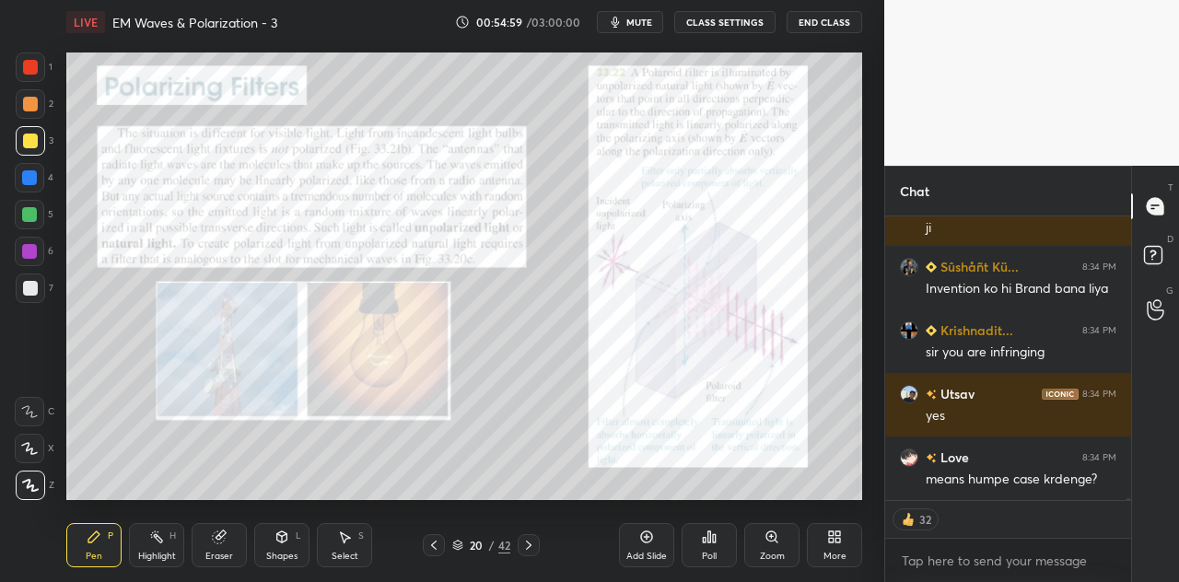
scroll to position [44524, 0]
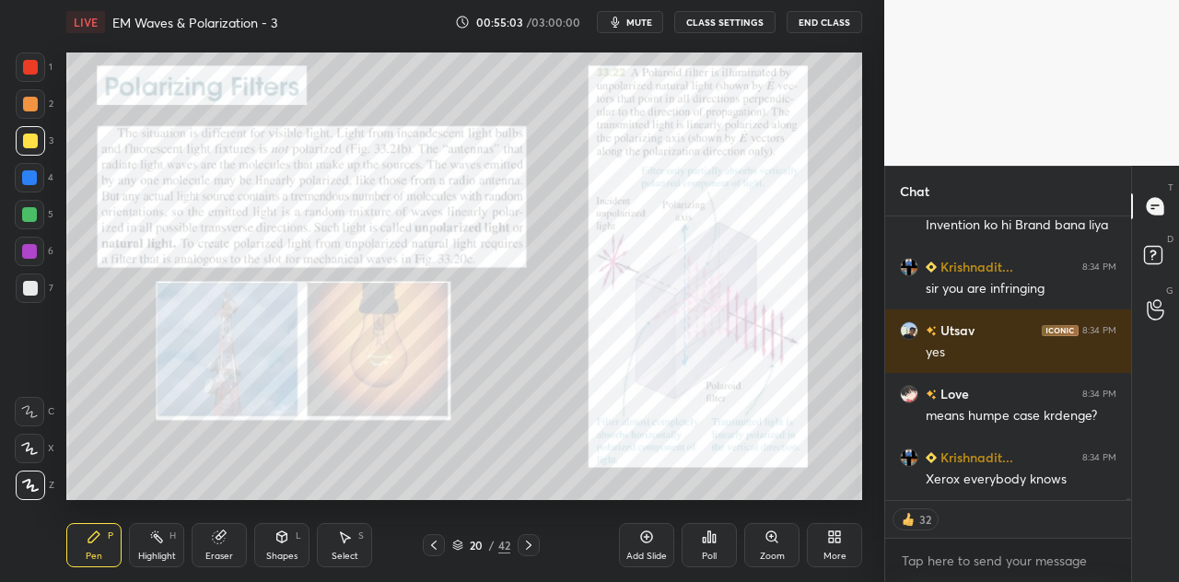
click at [166, 546] on div "Highlight H" at bounding box center [156, 545] width 55 height 44
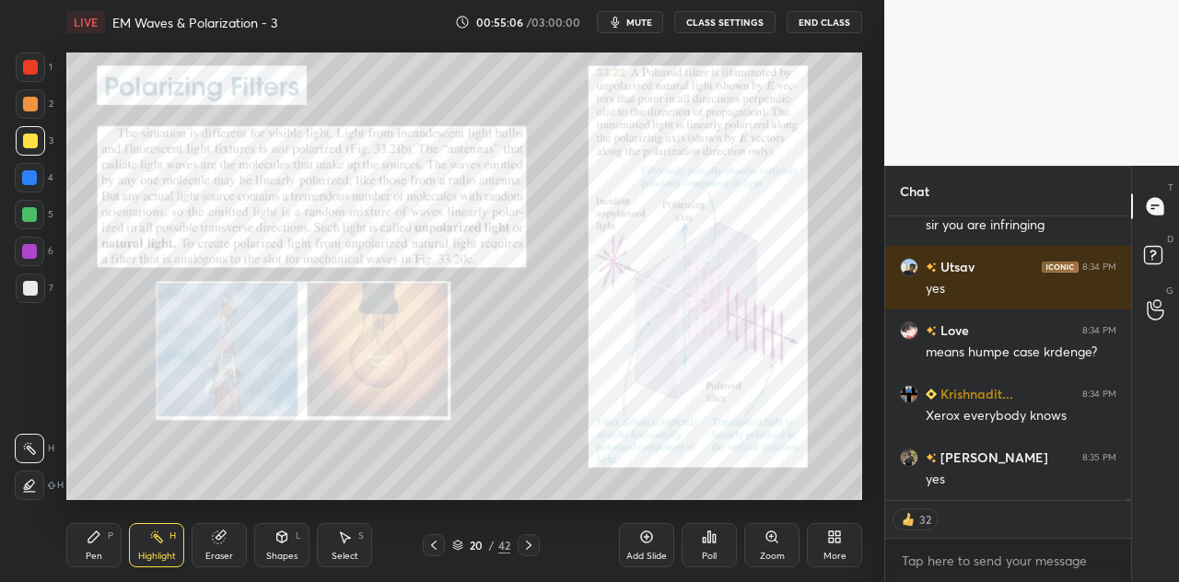
scroll to position [44651, 0]
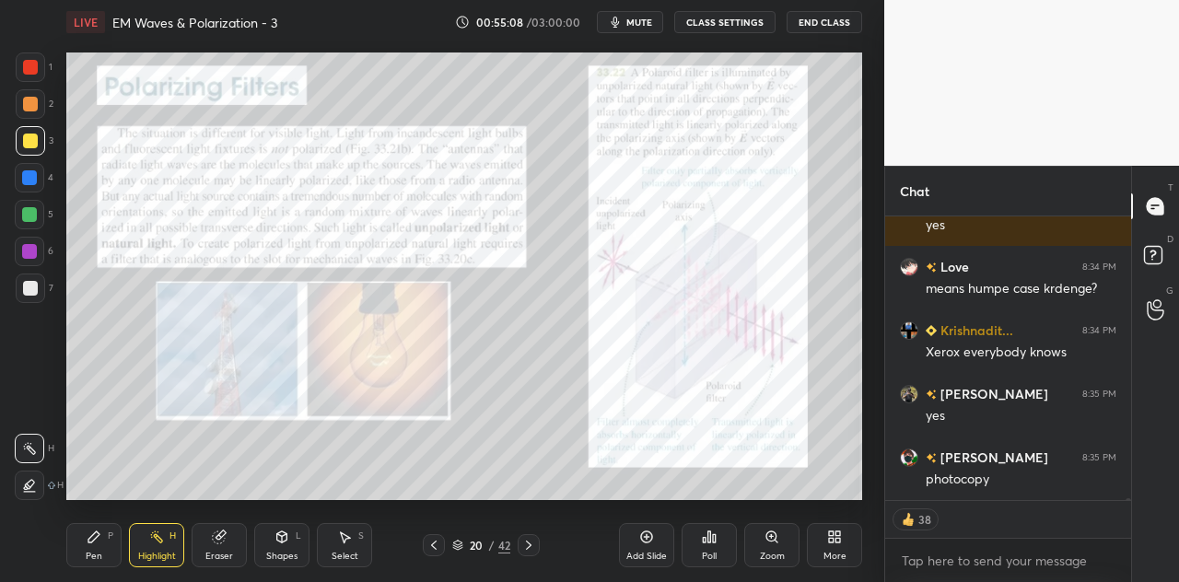
click at [226, 537] on icon at bounding box center [219, 536] width 15 height 15
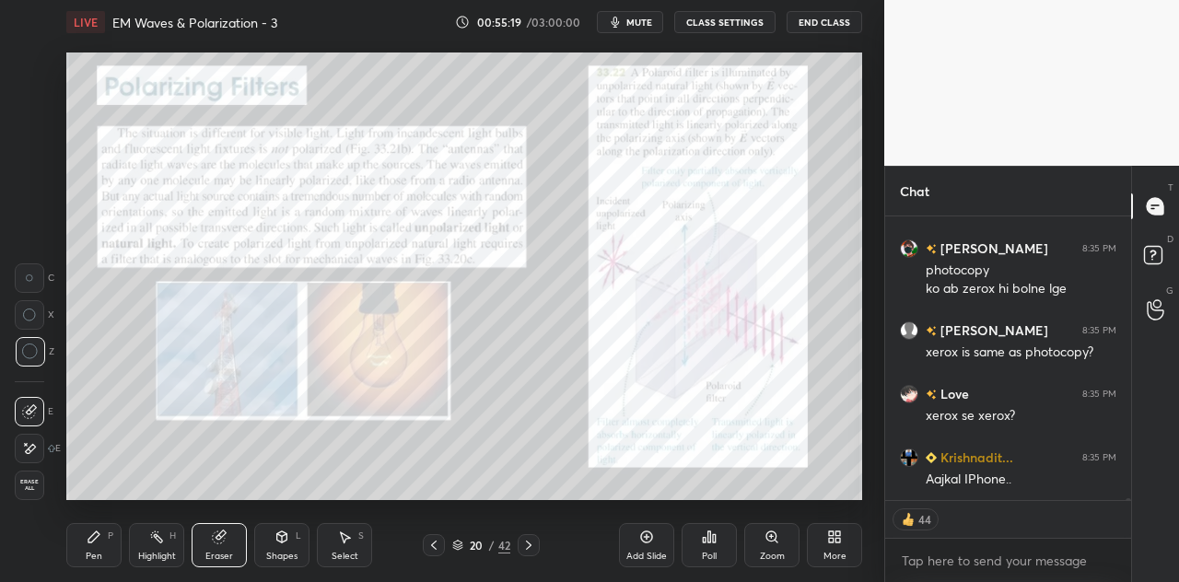
scroll to position [44923, 0]
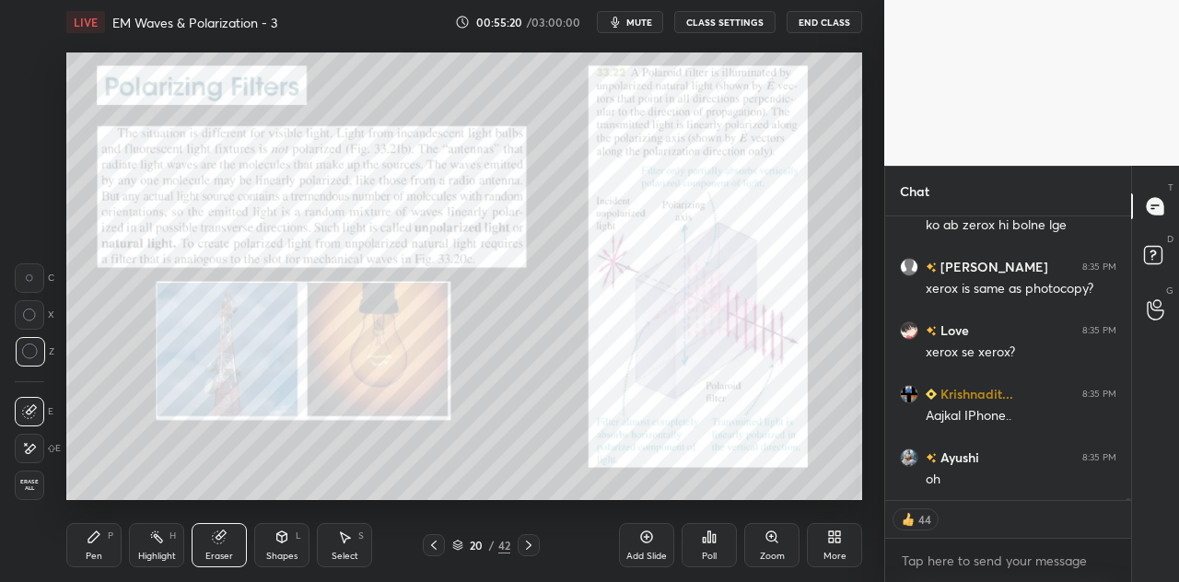
click at [100, 541] on icon at bounding box center [94, 536] width 15 height 15
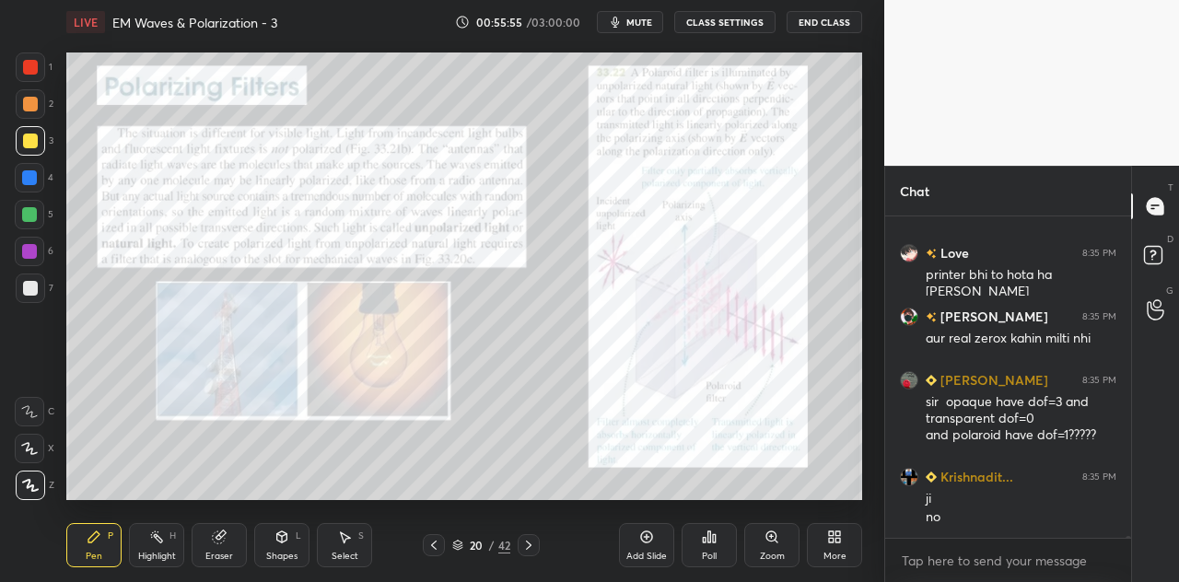
scroll to position [45334, 0]
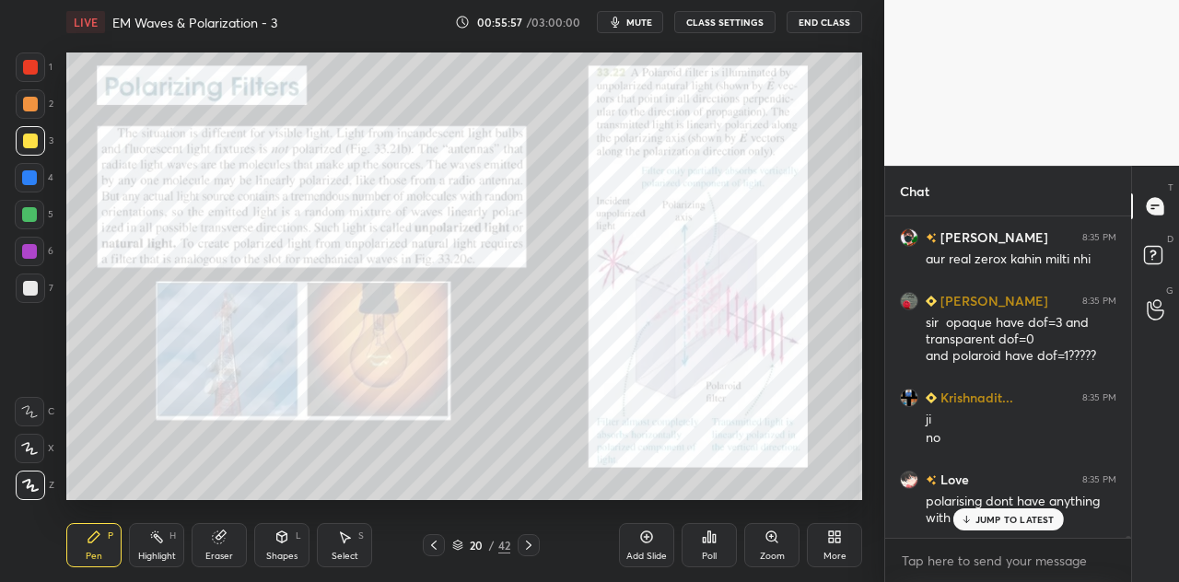
click at [1000, 520] on p "JUMP TO LATEST" at bounding box center [1014, 519] width 79 height 11
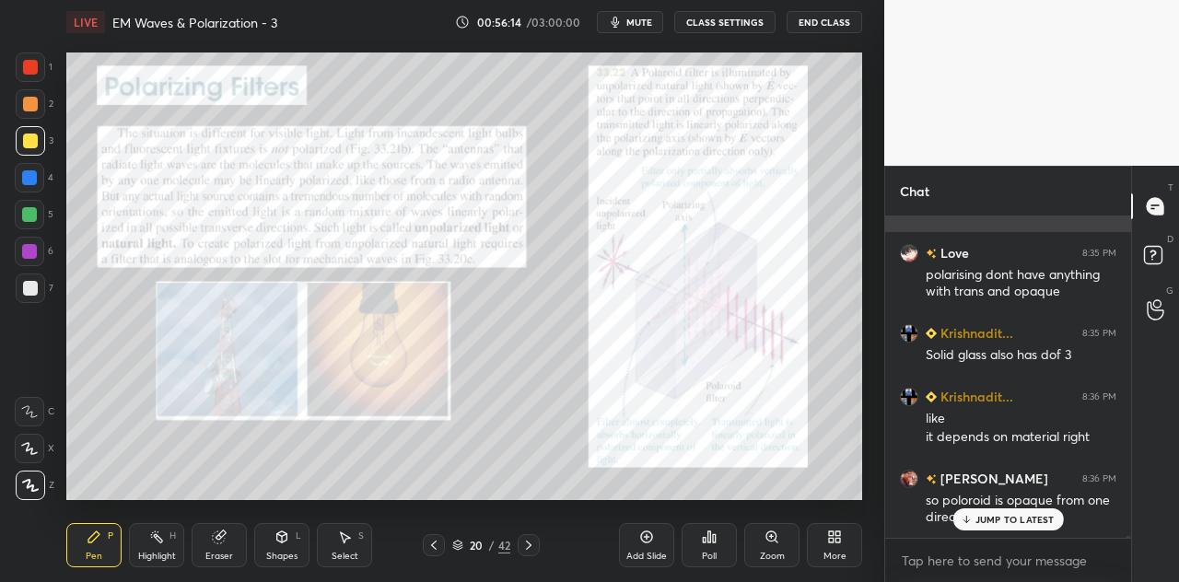
scroll to position [45640, 0]
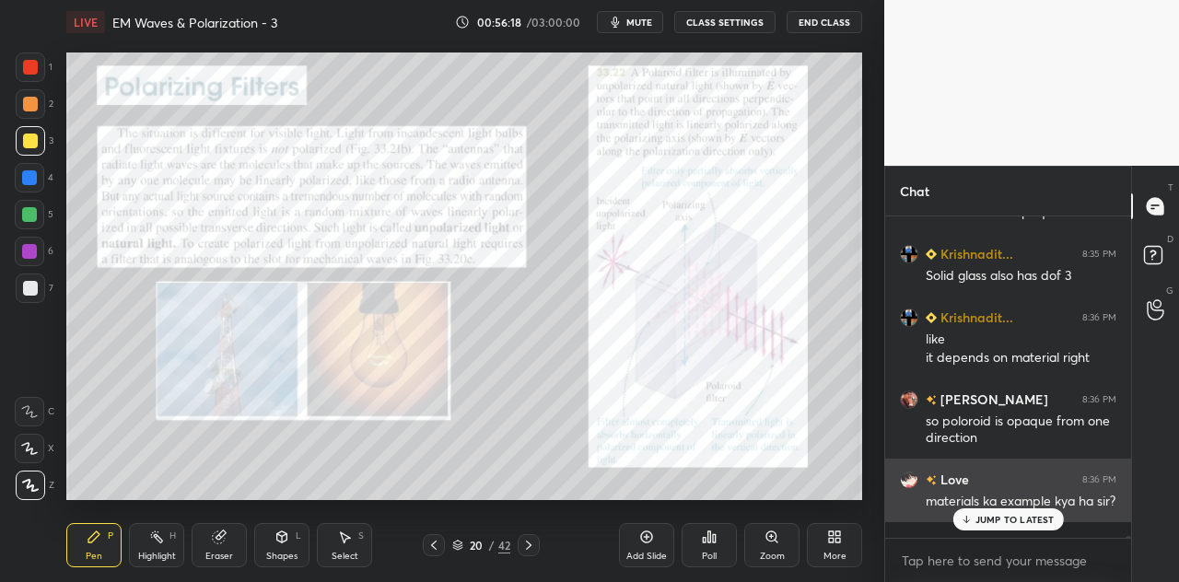
click at [1007, 513] on div "JUMP TO LATEST" at bounding box center [1007, 519] width 111 height 22
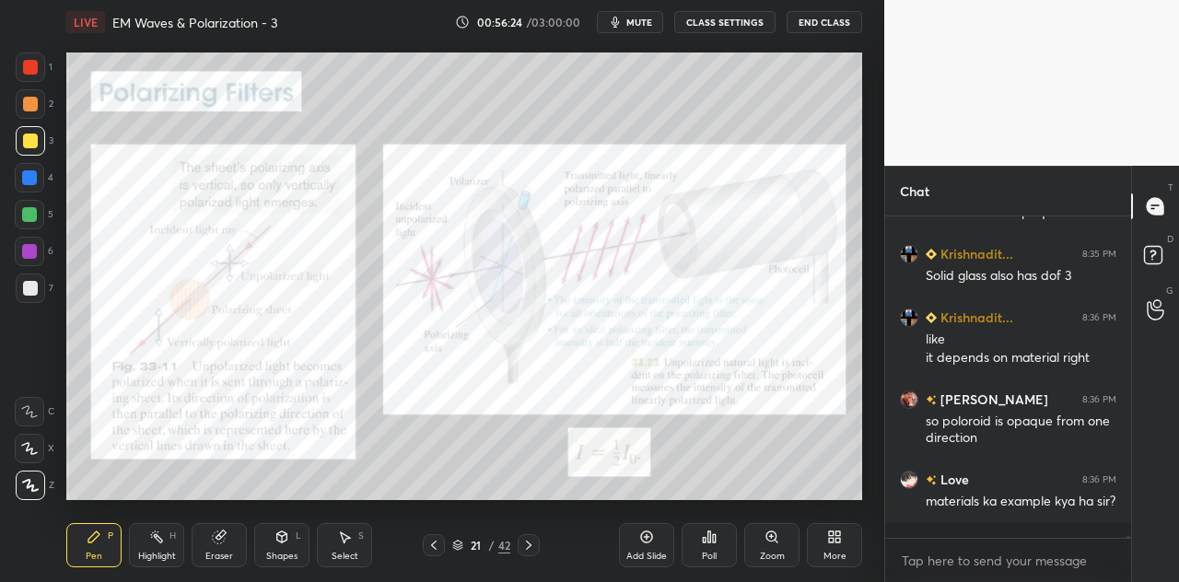
scroll to position [45704, 0]
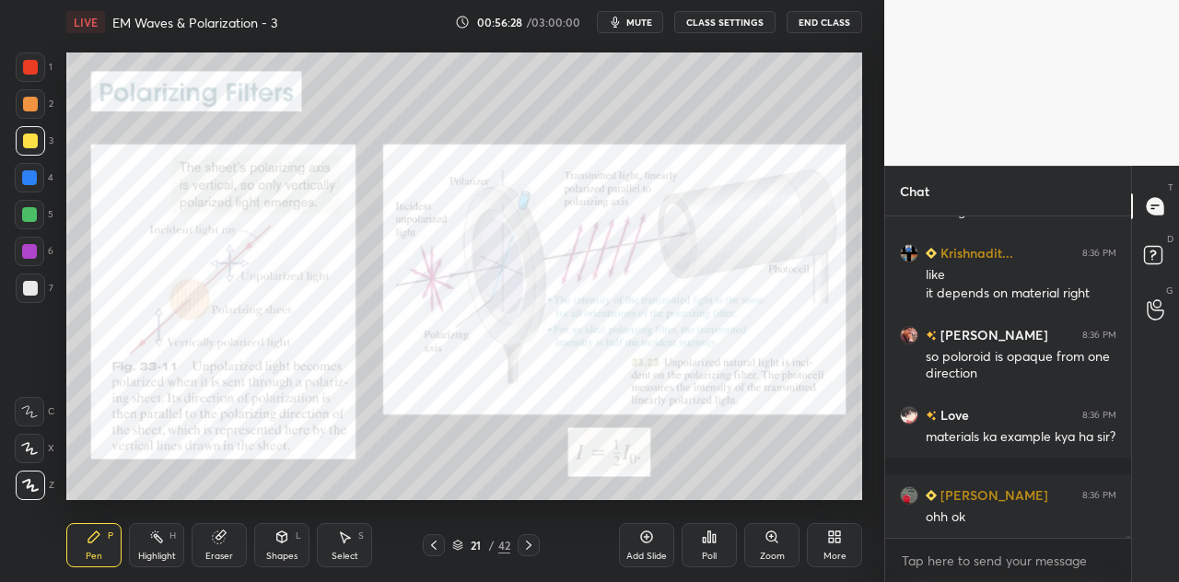
click at [229, 546] on div "Eraser" at bounding box center [219, 545] width 55 height 44
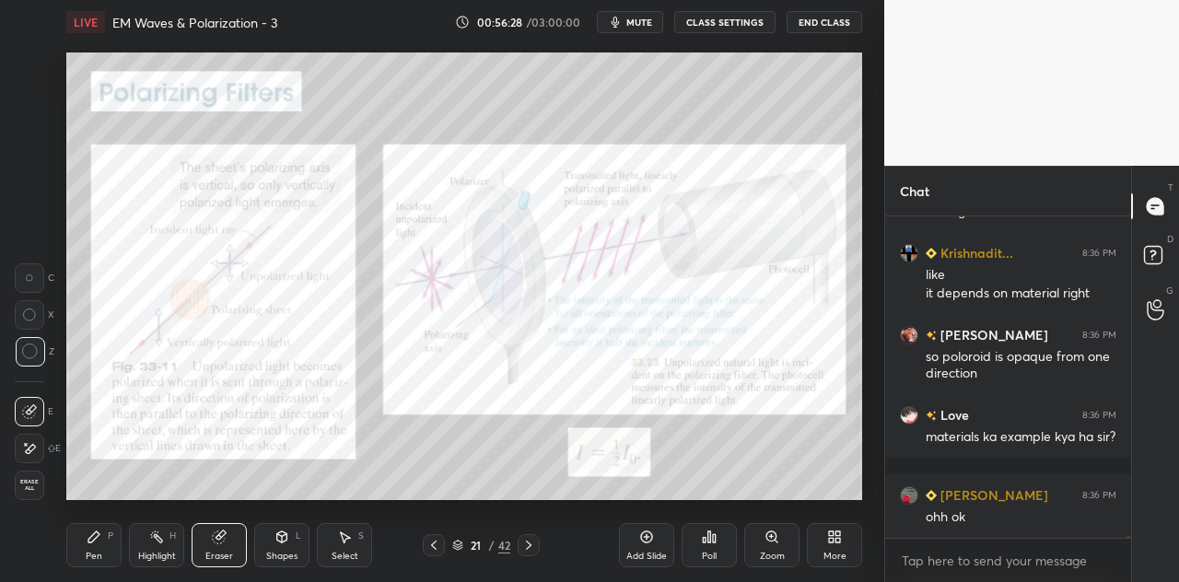
click at [284, 547] on div "Shapes L" at bounding box center [281, 545] width 55 height 44
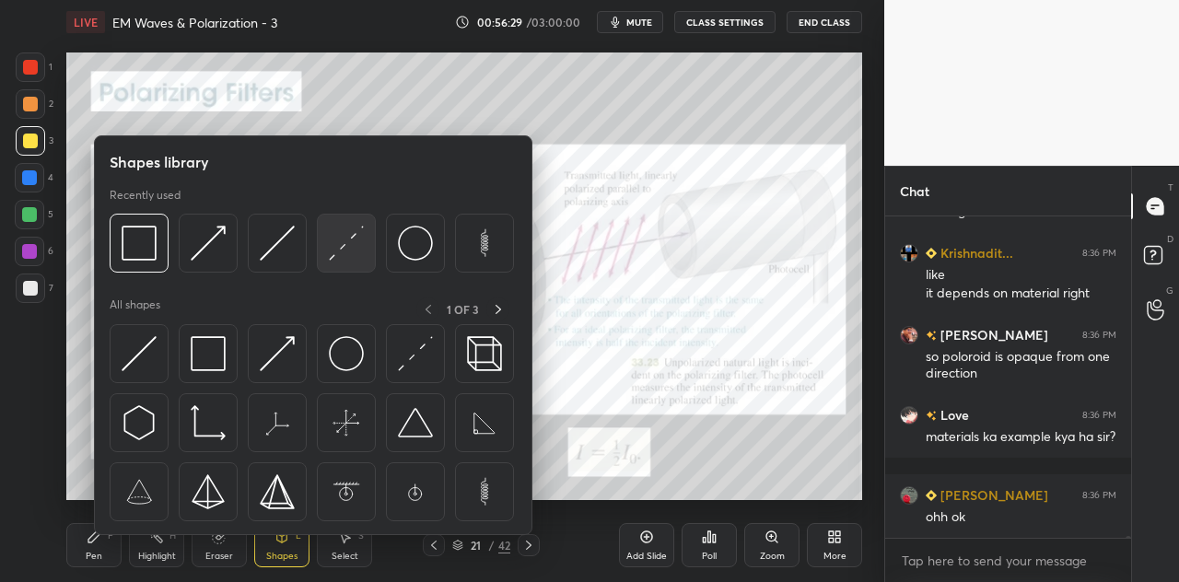
click at [373, 256] on div at bounding box center [346, 243] width 59 height 59
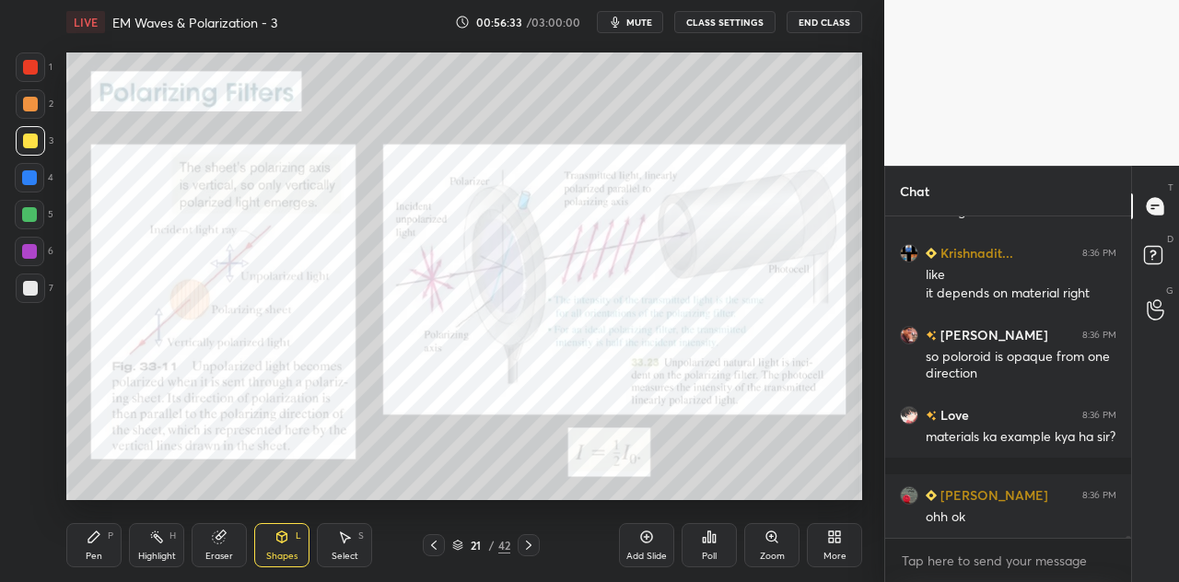
click at [98, 550] on div "Pen P" at bounding box center [93, 545] width 55 height 44
click at [31, 60] on div at bounding box center [30, 67] width 15 height 15
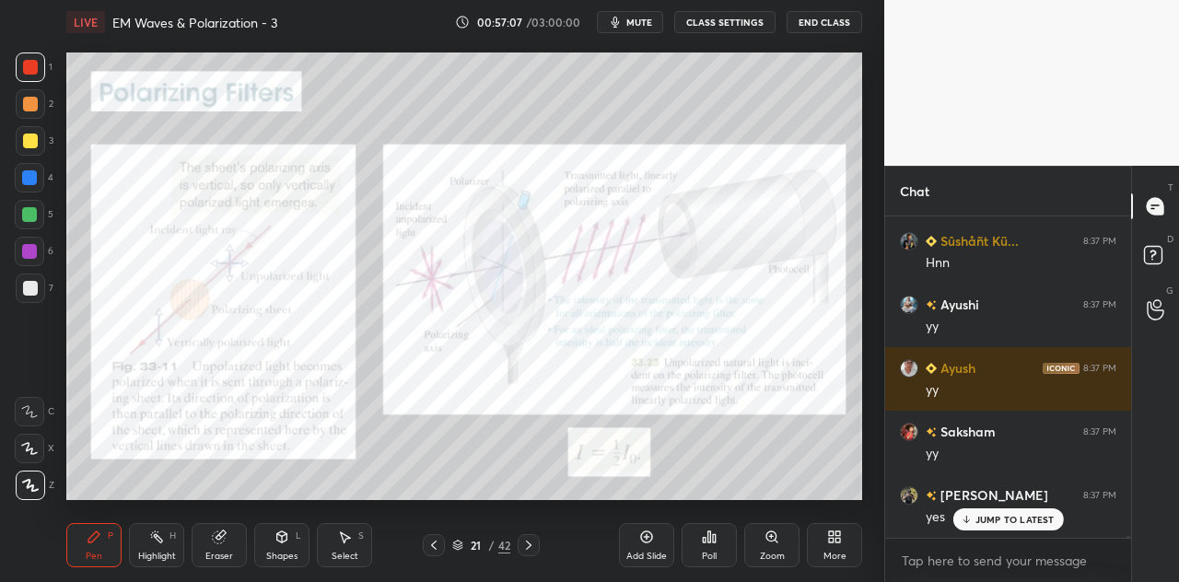
scroll to position [46327, 0]
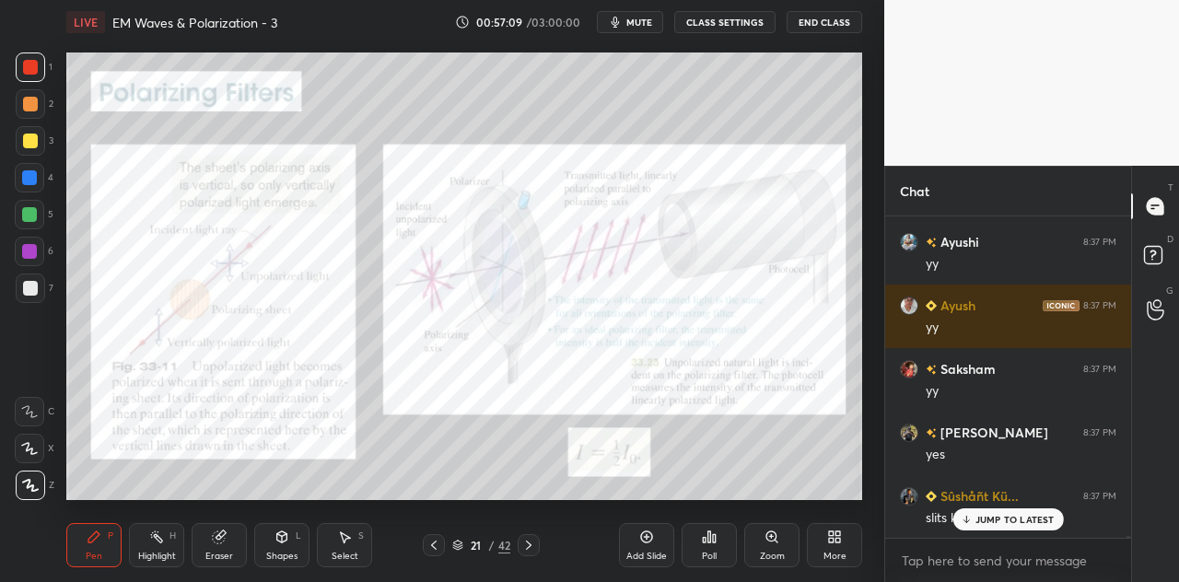
click at [285, 542] on icon at bounding box center [281, 536] width 15 height 15
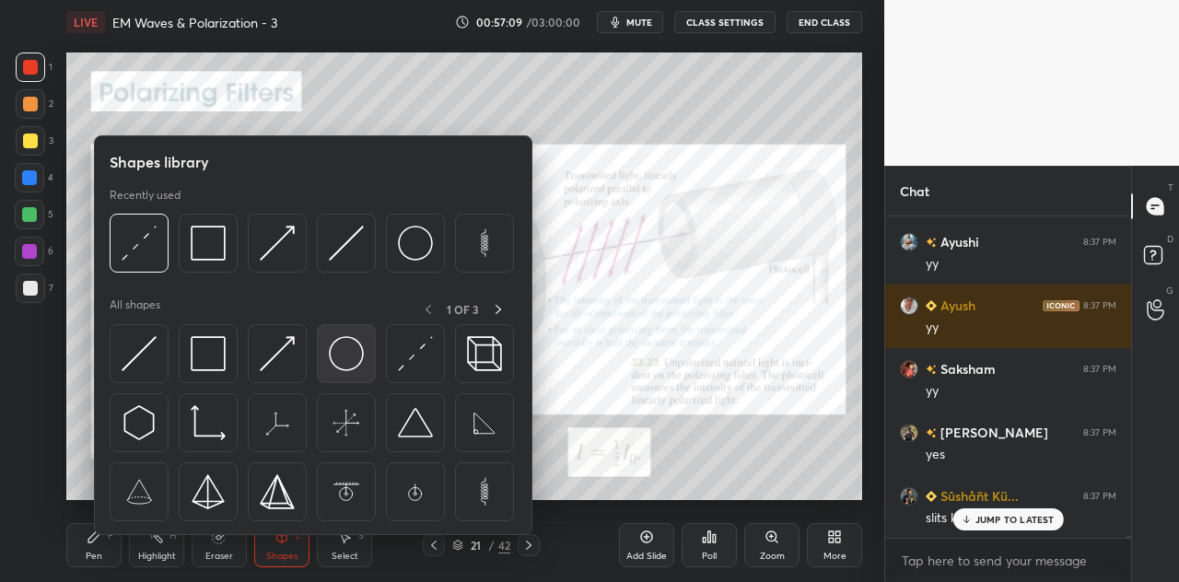
click at [352, 356] on img at bounding box center [346, 353] width 35 height 35
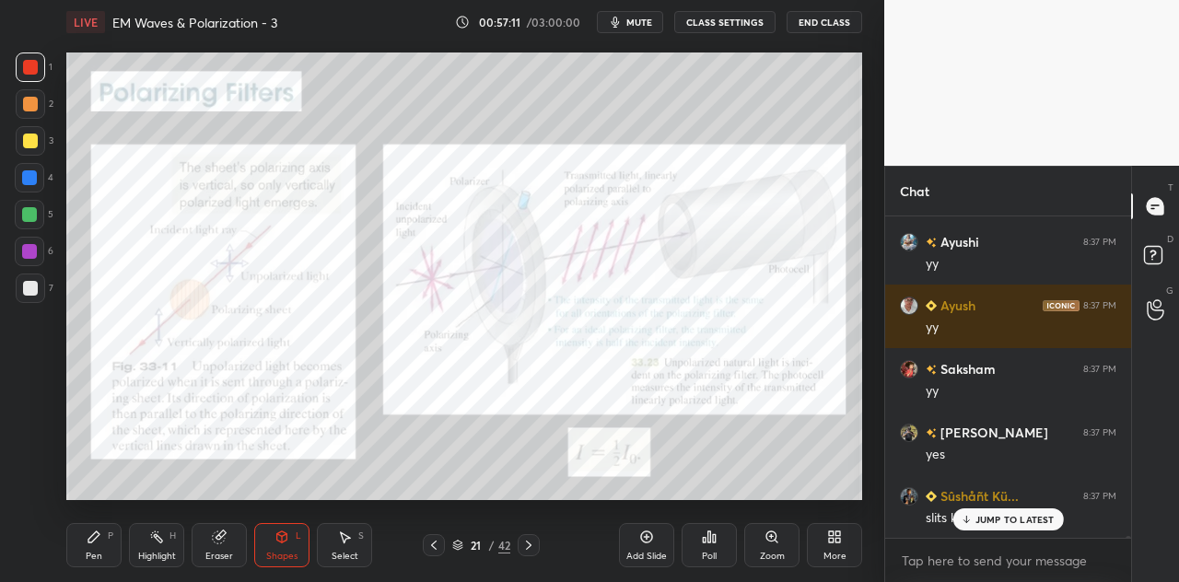
click at [35, 179] on div at bounding box center [29, 177] width 15 height 15
click at [280, 549] on div "Shapes L" at bounding box center [281, 545] width 55 height 44
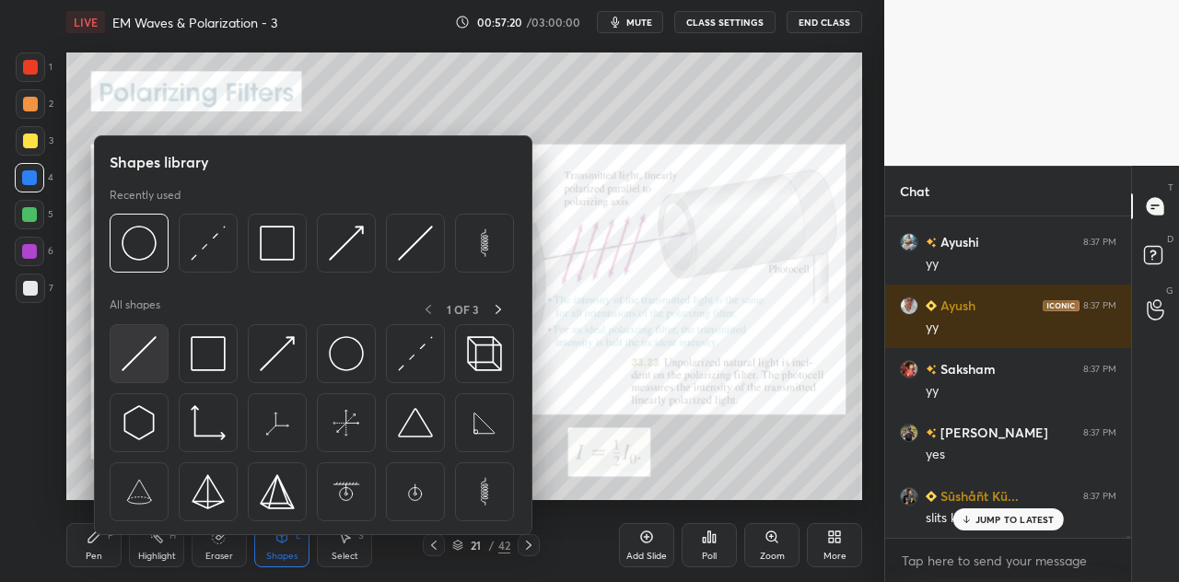
click at [152, 350] on img at bounding box center [139, 353] width 35 height 35
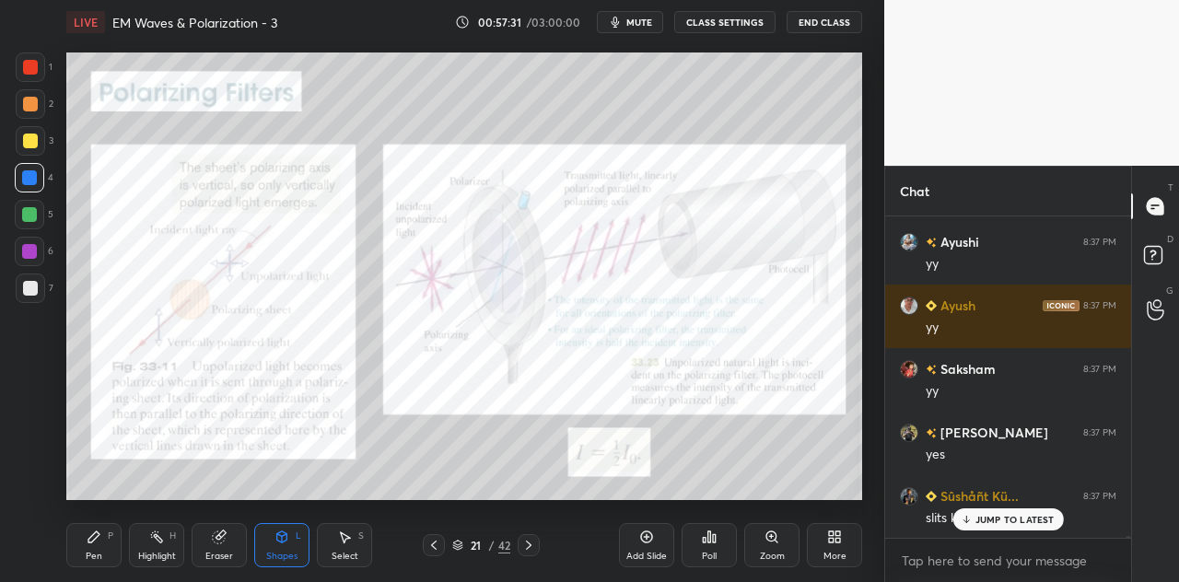
scroll to position [46345, 0]
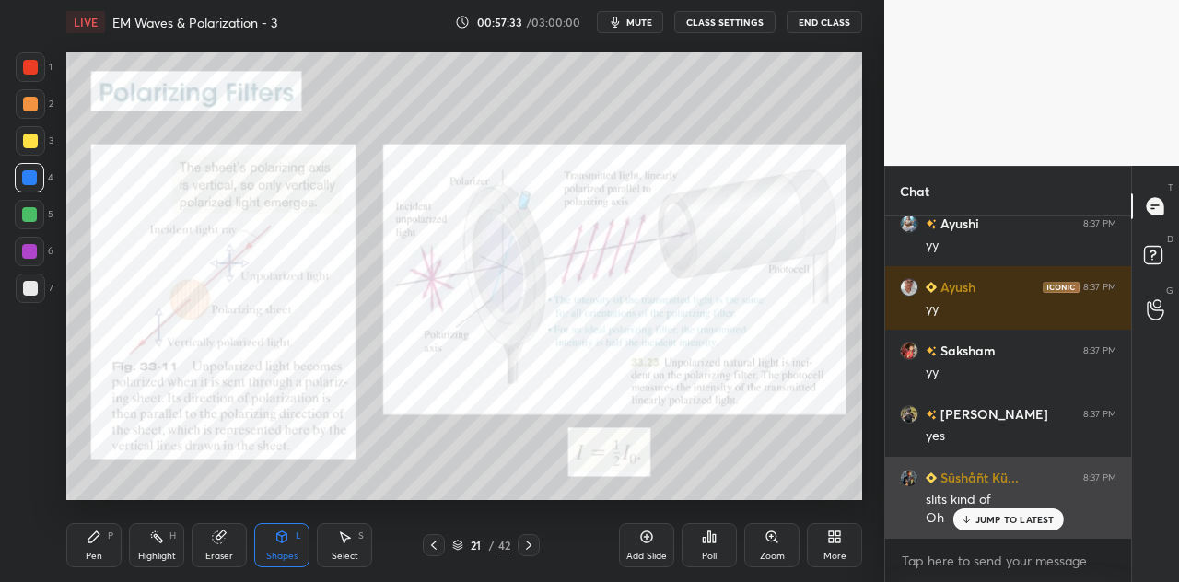
click at [1007, 517] on p "JUMP TO LATEST" at bounding box center [1014, 519] width 79 height 11
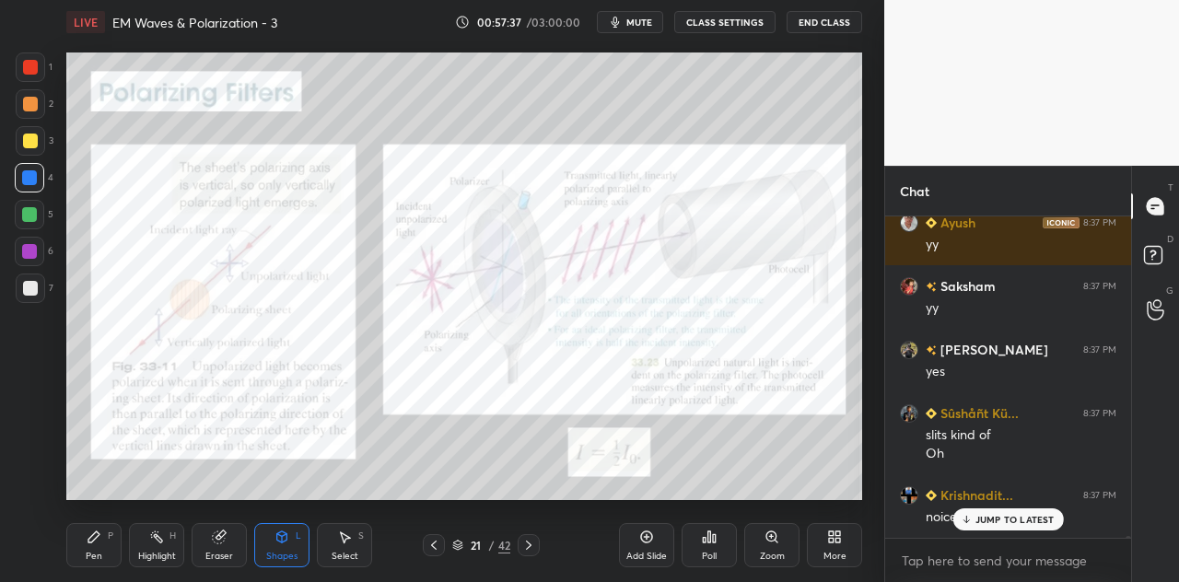
scroll to position [46472, 0]
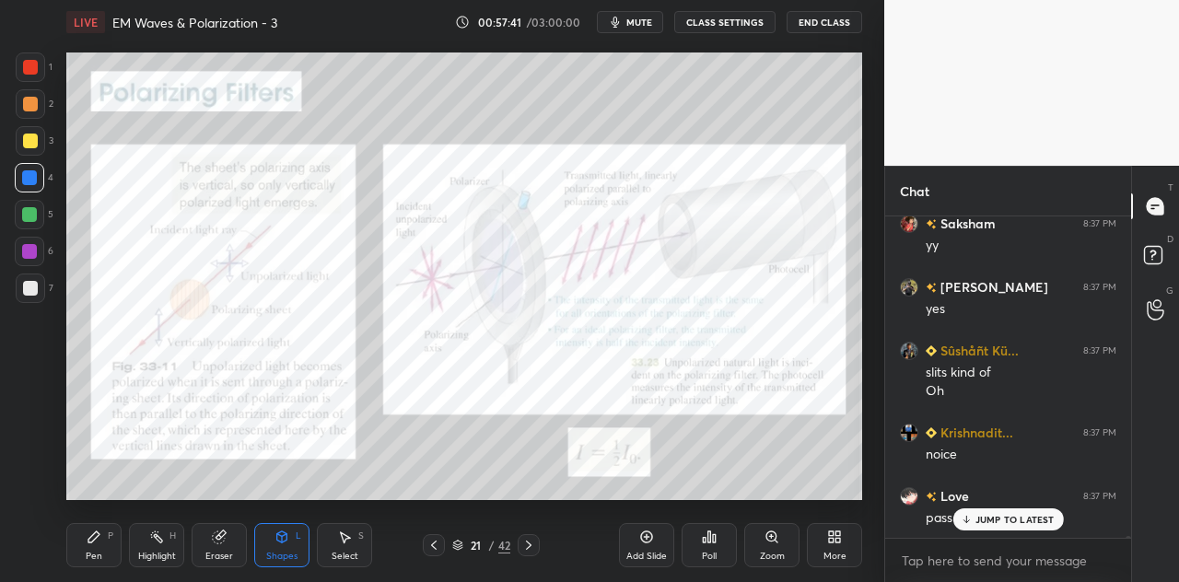
click at [97, 542] on icon at bounding box center [94, 536] width 15 height 15
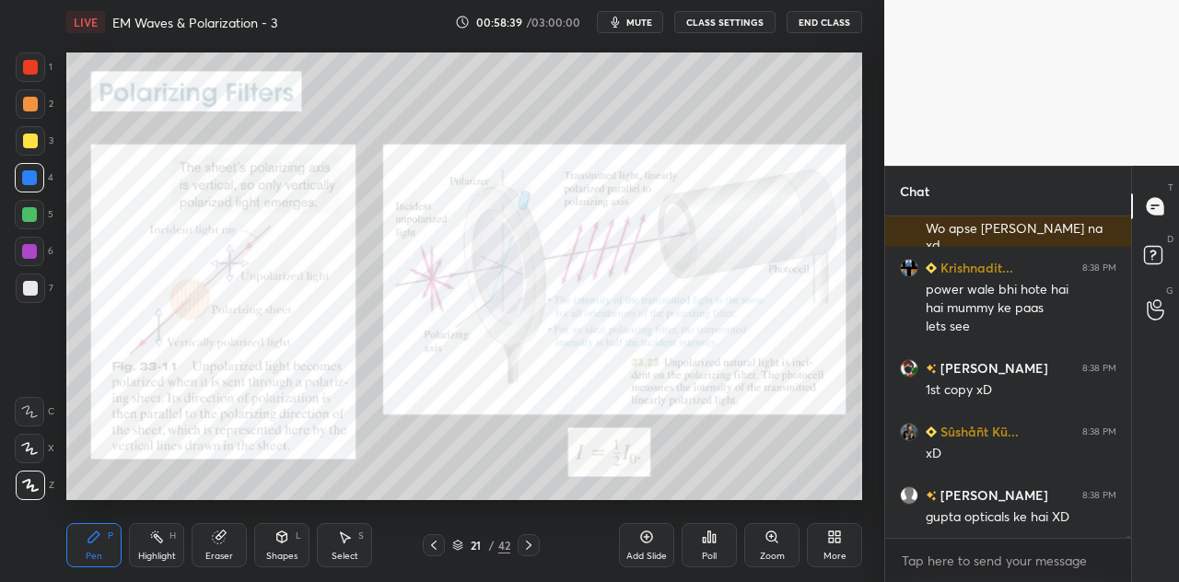
scroll to position [44977, 0]
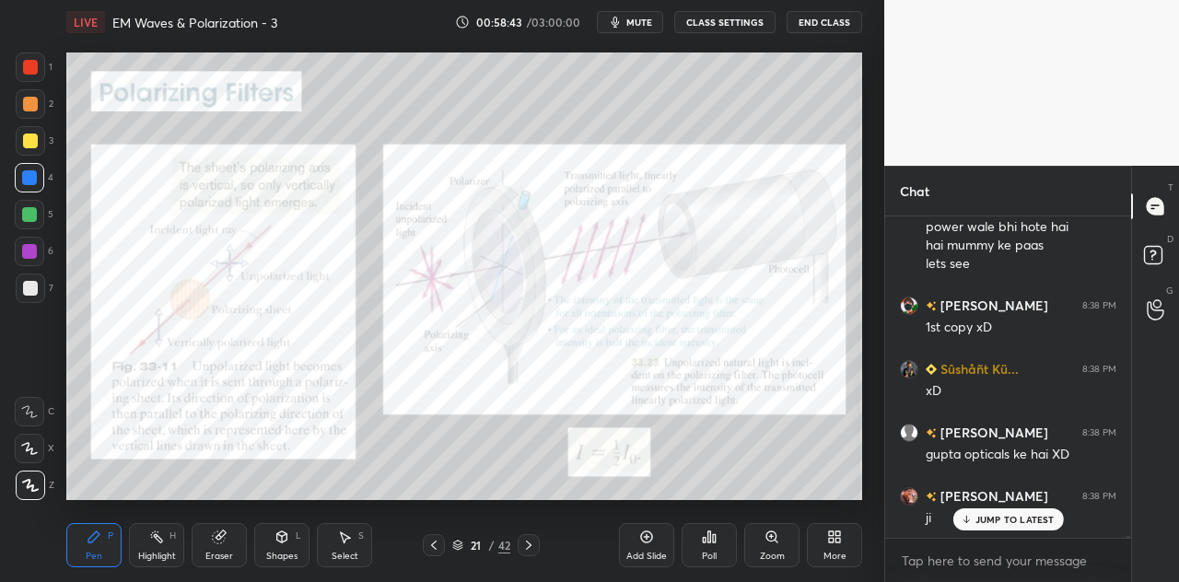
click at [293, 545] on div "Shapes L" at bounding box center [281, 545] width 55 height 44
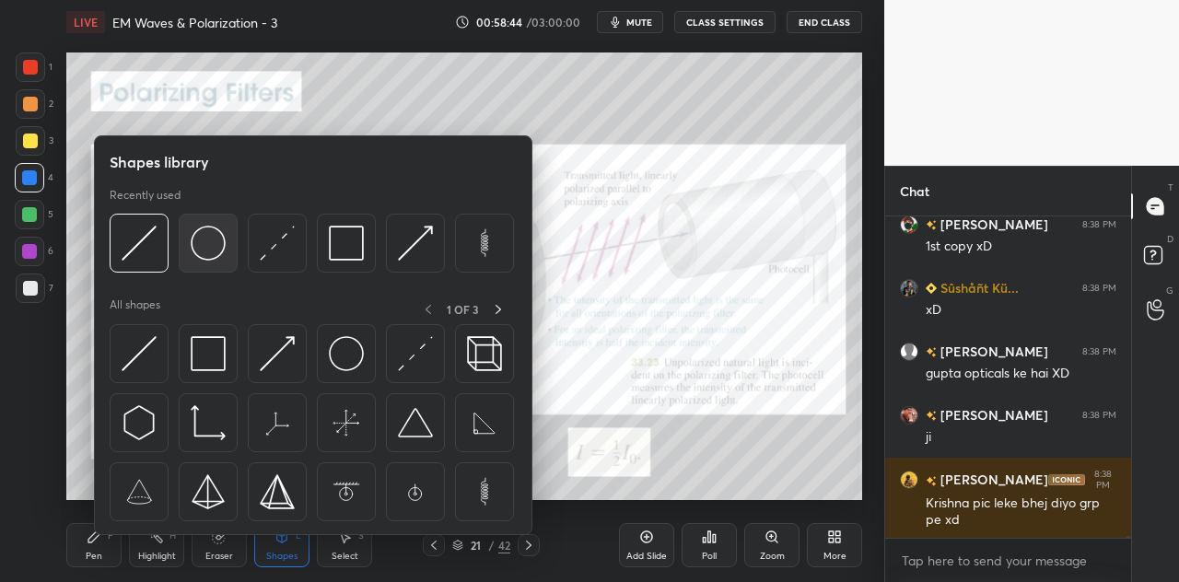
click at [216, 255] on img at bounding box center [208, 243] width 35 height 35
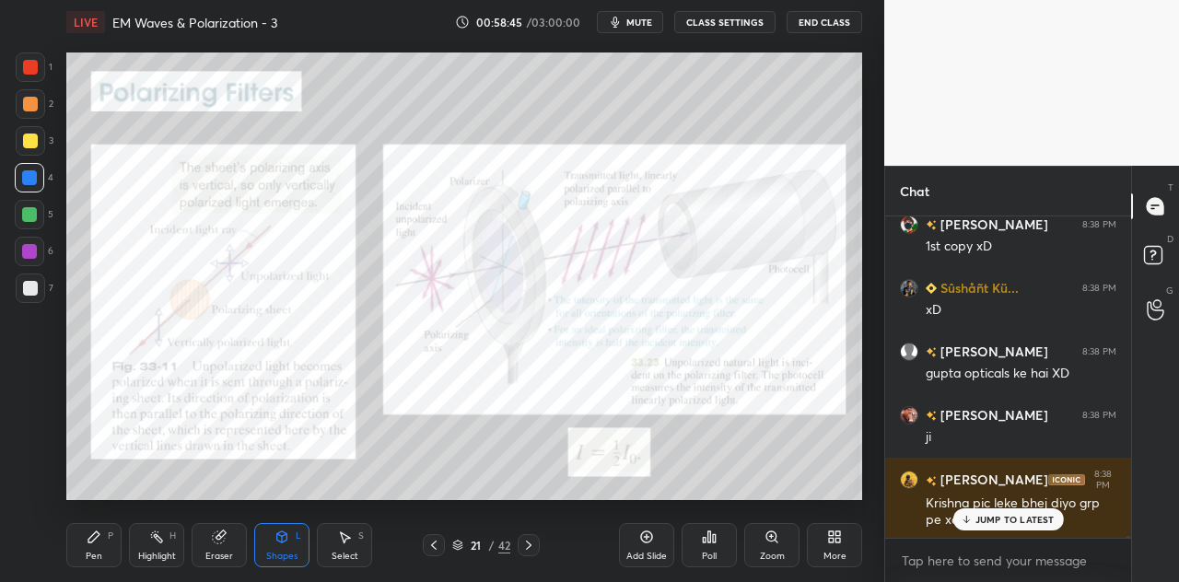
scroll to position [45121, 0]
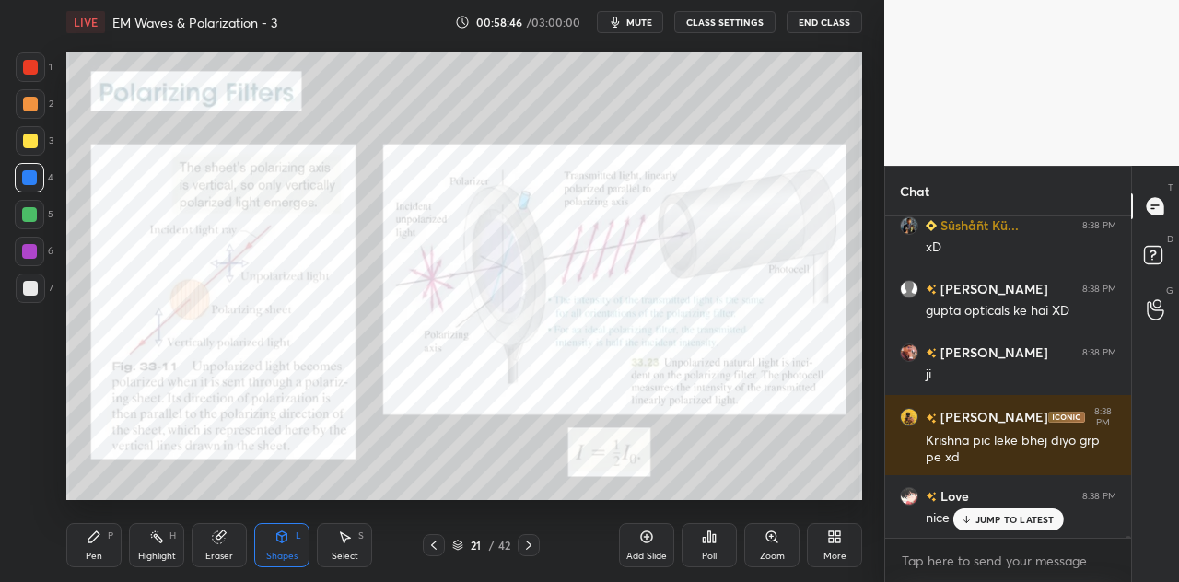
click at [285, 541] on icon at bounding box center [282, 536] width 10 height 11
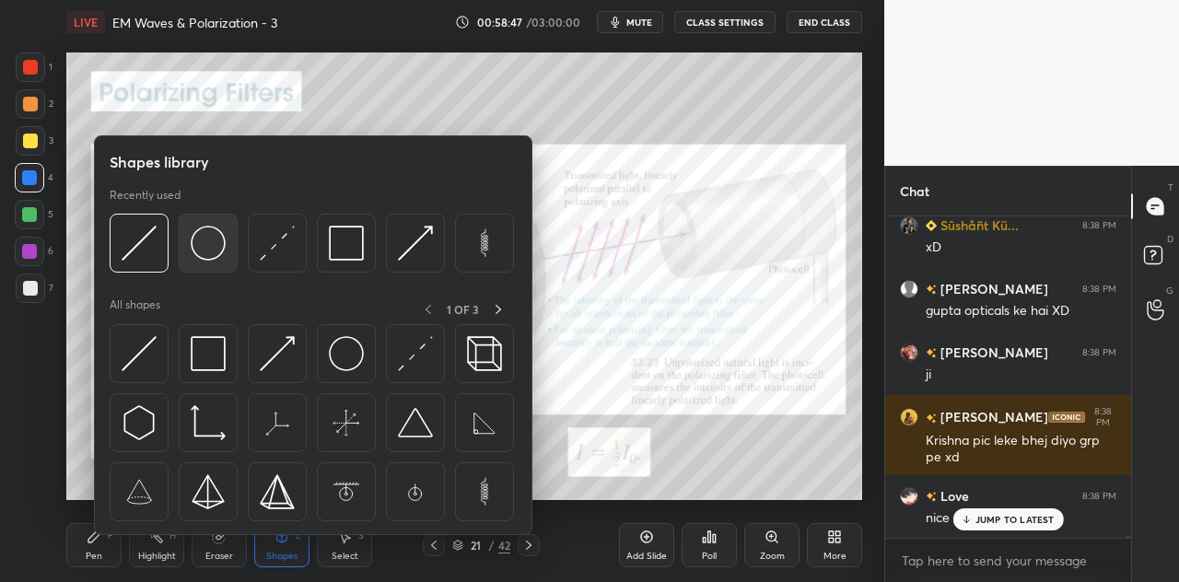
click at [219, 237] on img at bounding box center [208, 243] width 35 height 35
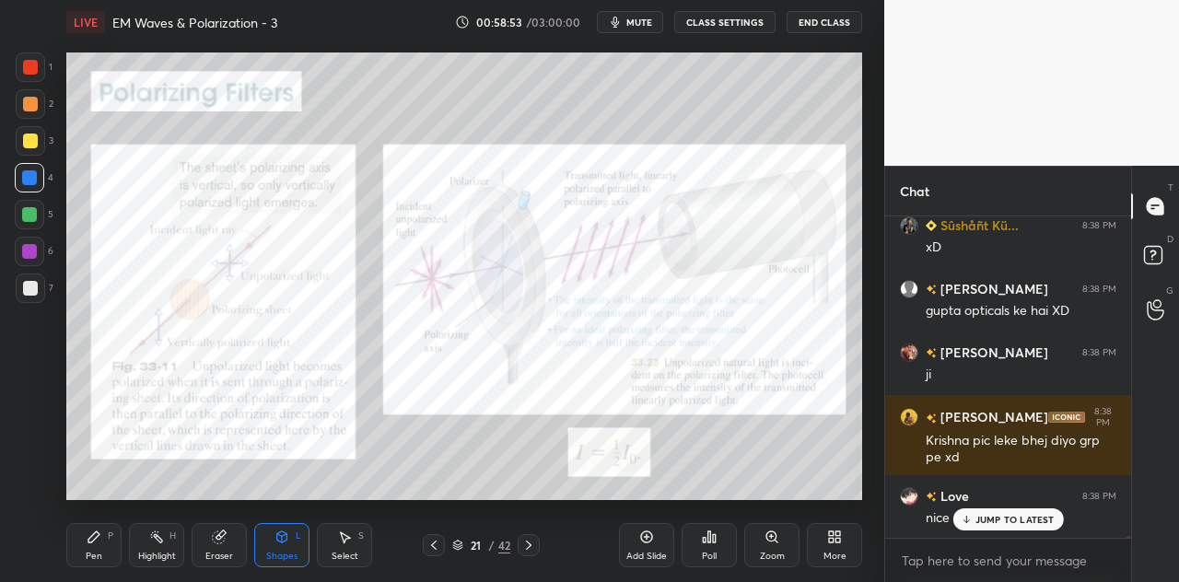
click at [356, 541] on div "Select S" at bounding box center [344, 545] width 55 height 44
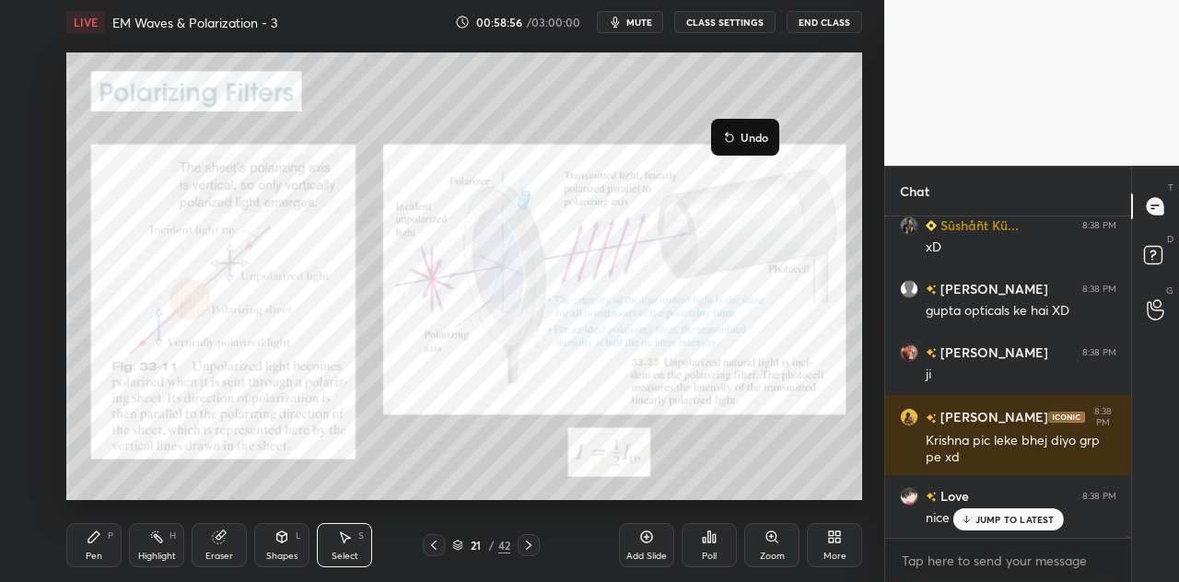
click at [294, 555] on div "Shapes" at bounding box center [281, 556] width 31 height 9
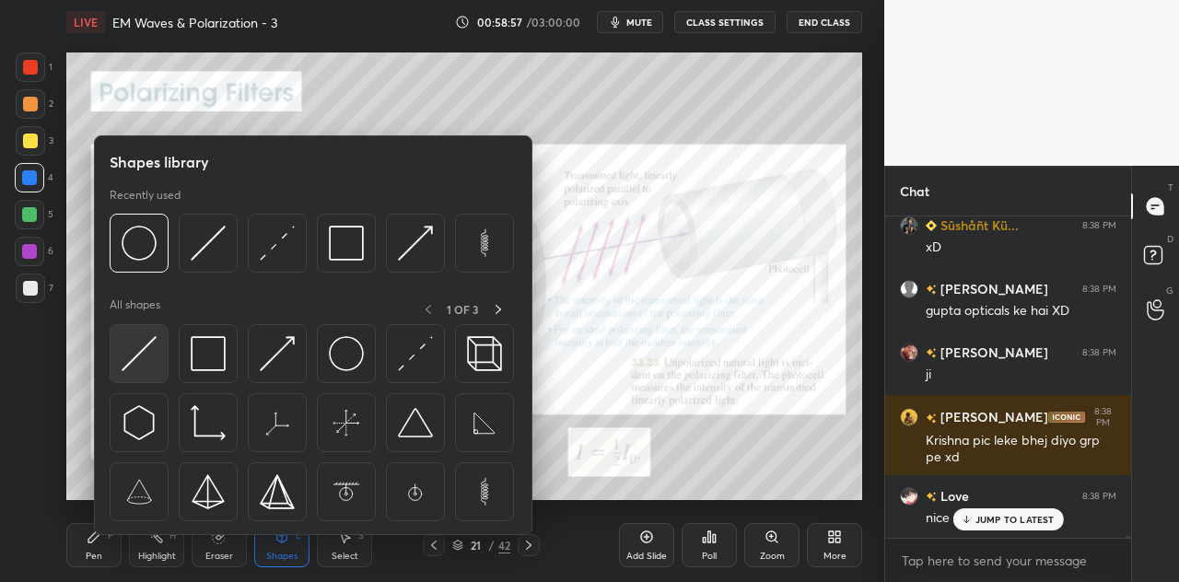
click at [131, 362] on img at bounding box center [139, 353] width 35 height 35
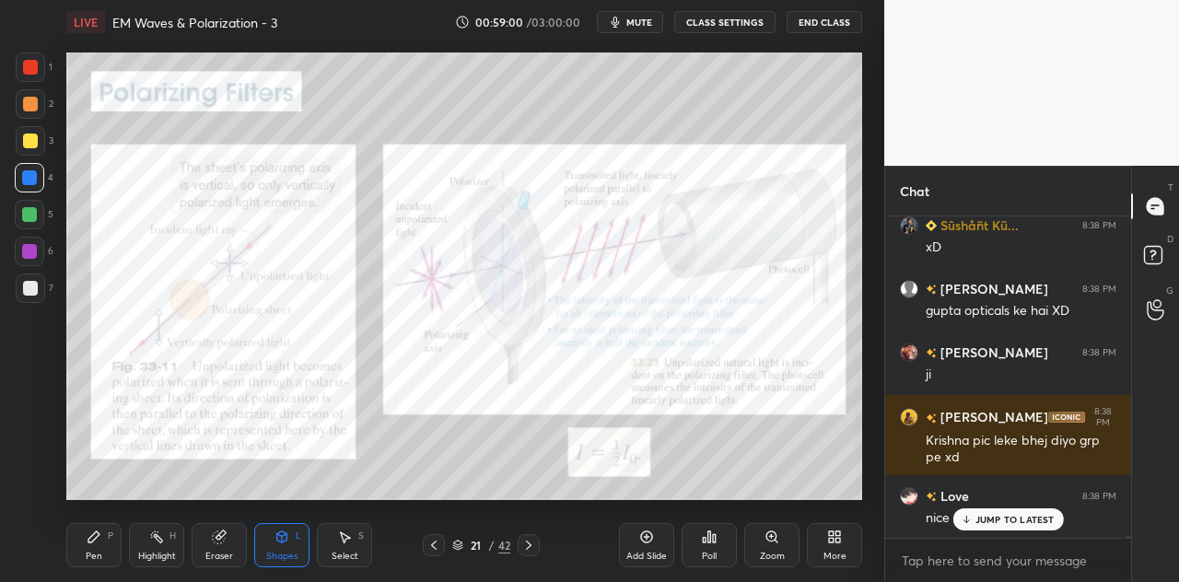
click at [99, 544] on div "Pen P" at bounding box center [93, 545] width 55 height 44
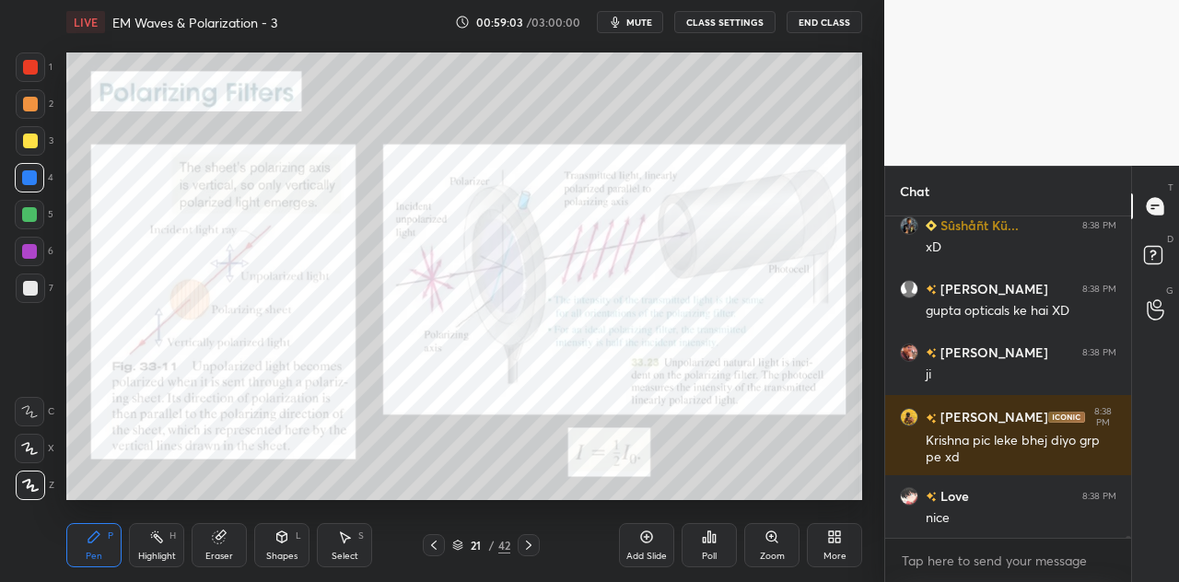
scroll to position [45185, 0]
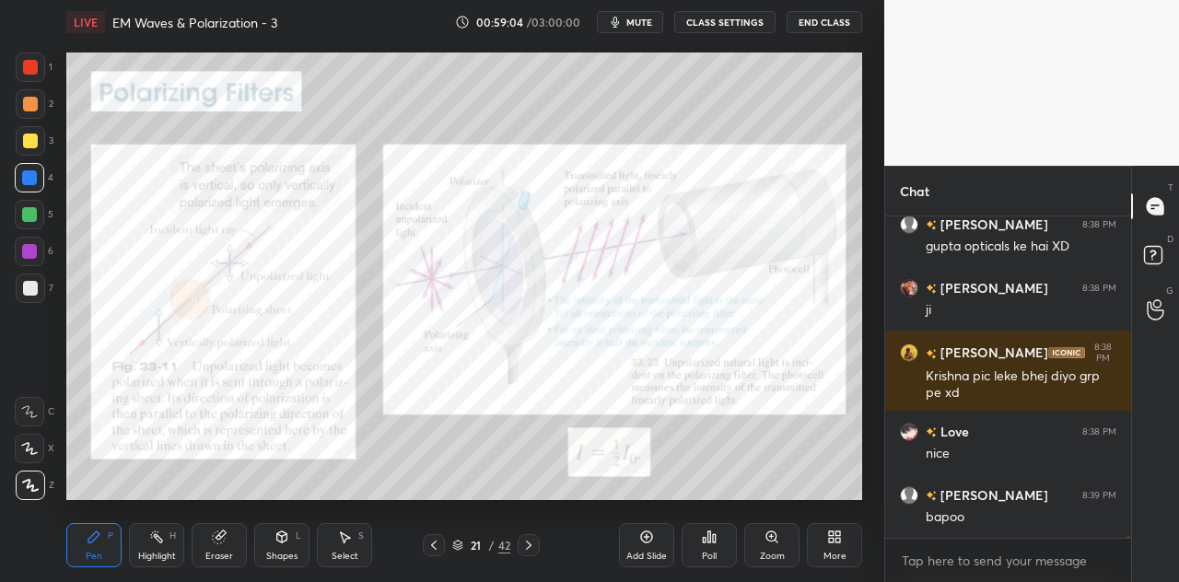
click at [37, 290] on div at bounding box center [30, 288] width 15 height 15
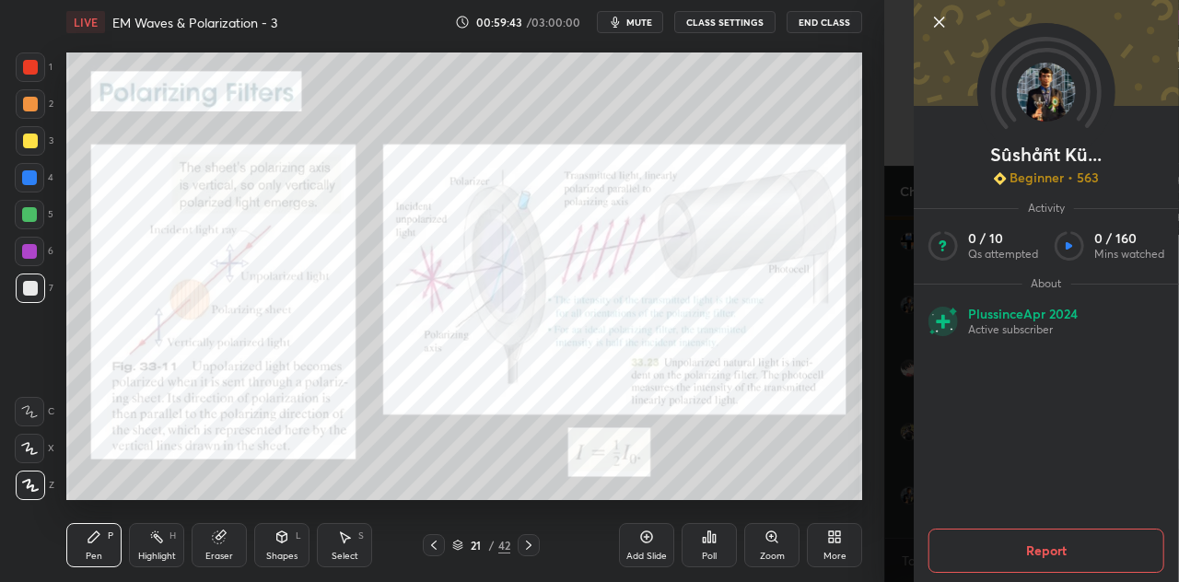
scroll to position [46297, 0]
click at [878, 468] on div "1 2 3 4 5 6 7 C X Z C X Z E E Erase all H H LIVE EM Waves & Polarization - 3 00…" at bounding box center [442, 291] width 884 height 582
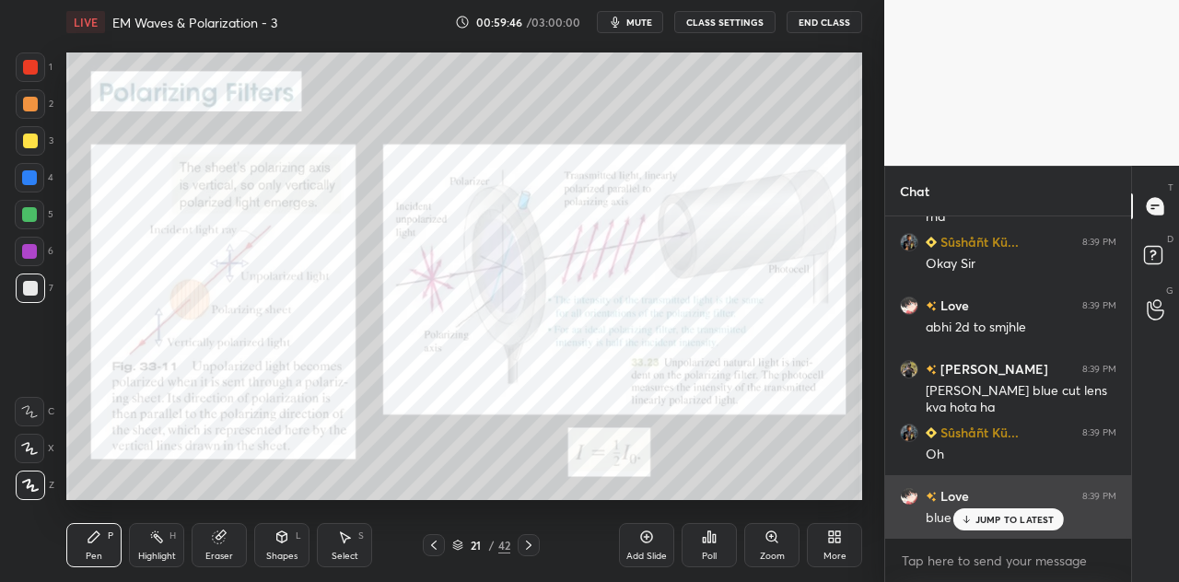
click at [1010, 518] on p "JUMP TO LATEST" at bounding box center [1014, 519] width 79 height 11
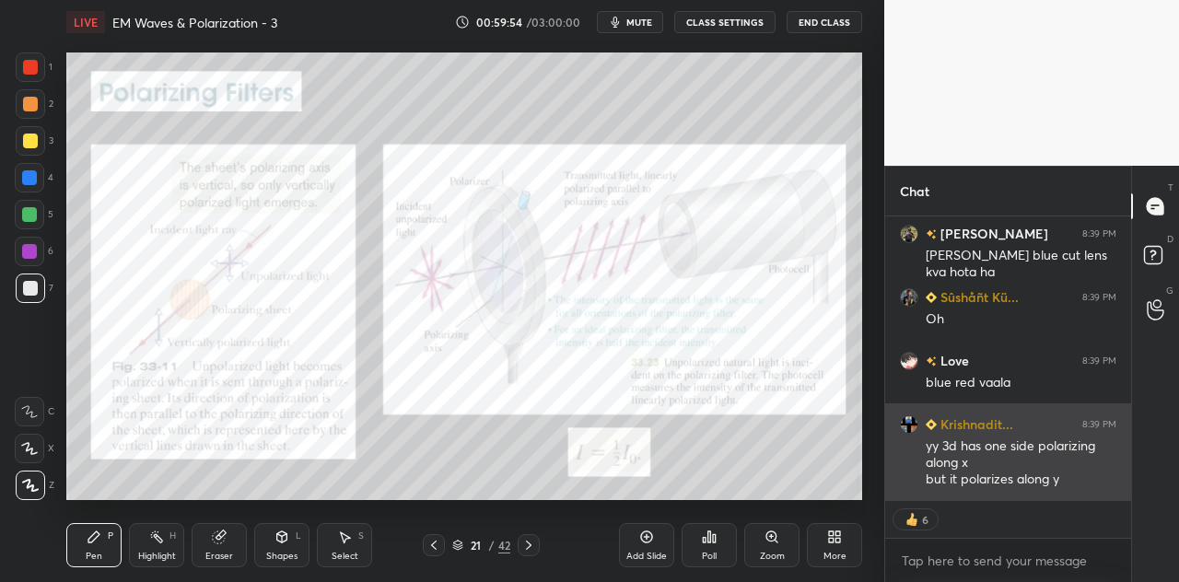
scroll to position [46451, 0]
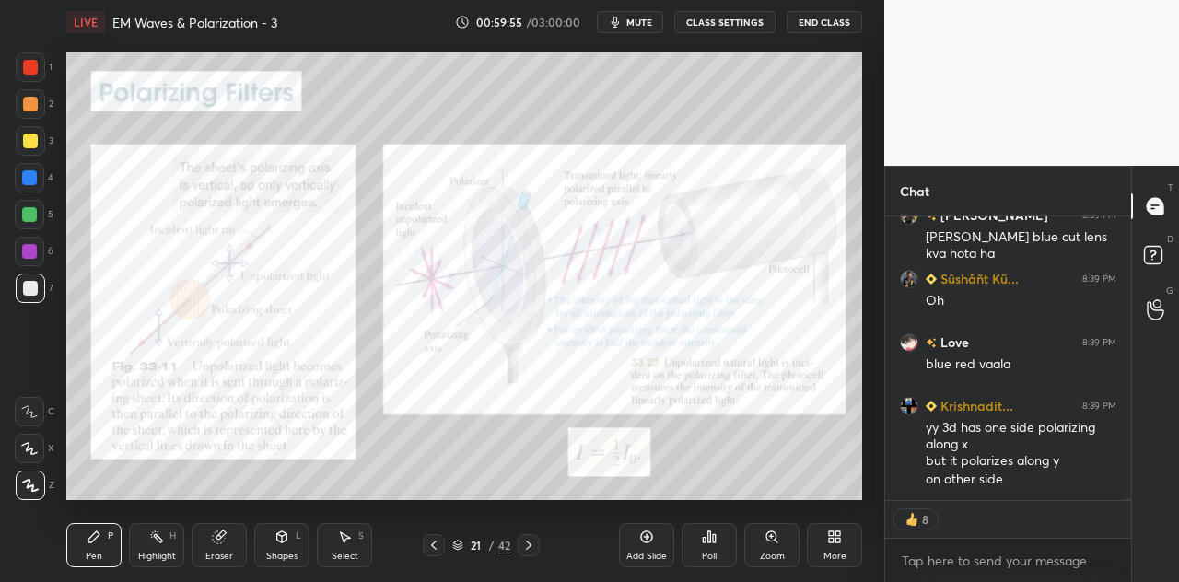
click at [41, 251] on div at bounding box center [29, 251] width 29 height 29
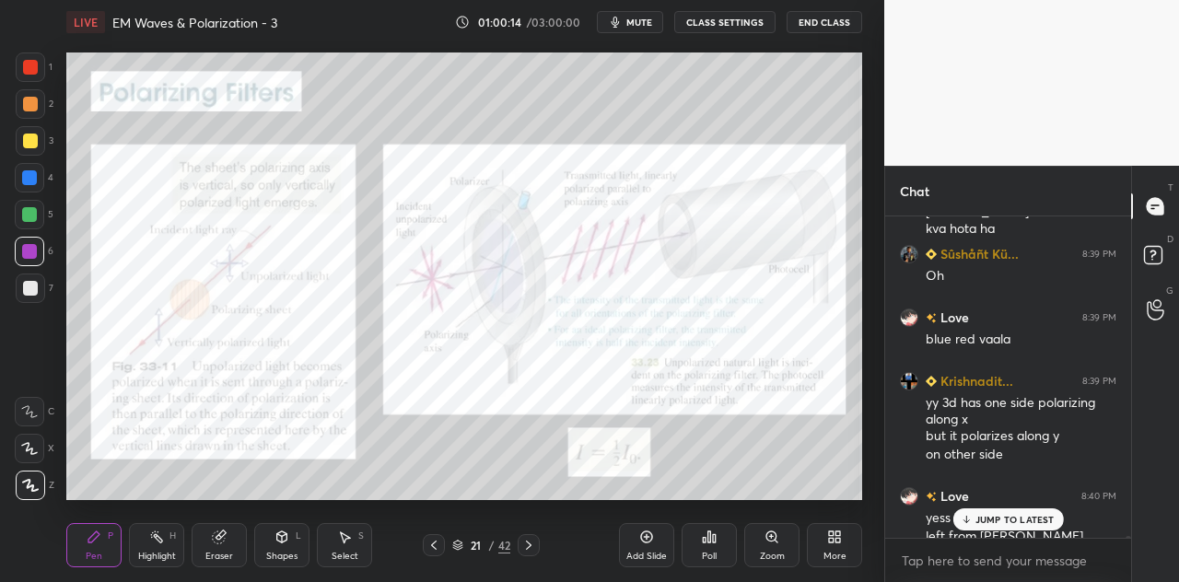
scroll to position [46494, 0]
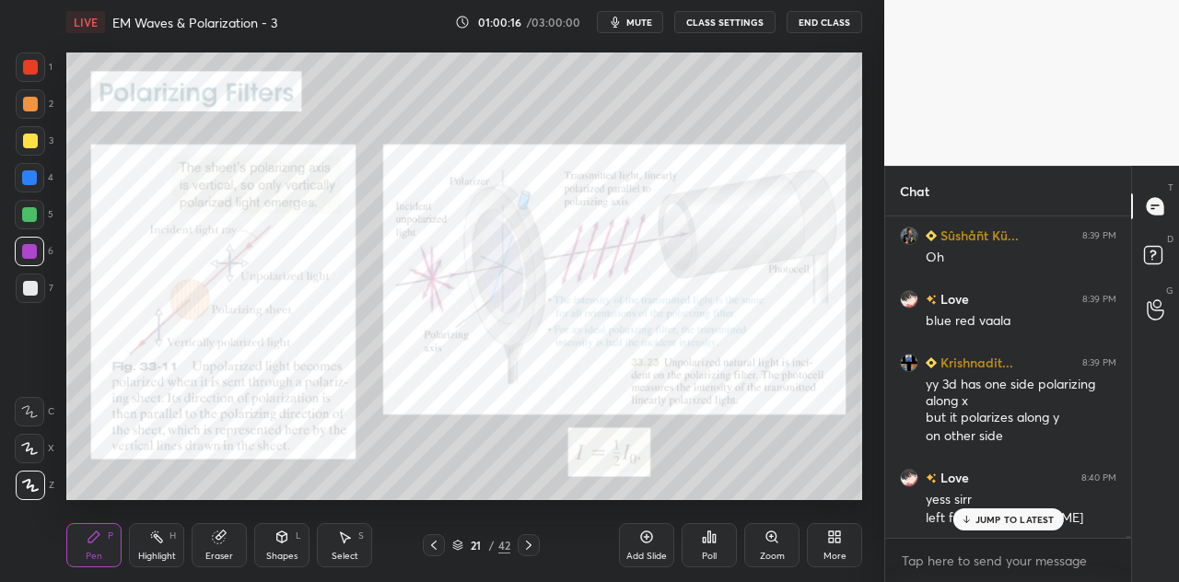
click at [29, 65] on div at bounding box center [30, 67] width 15 height 15
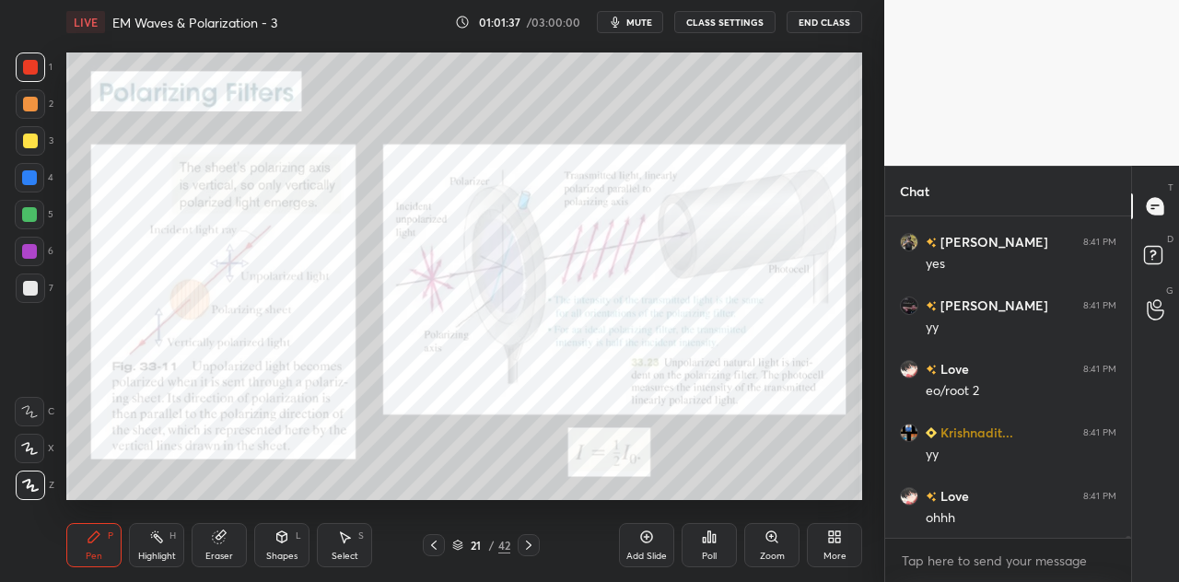
scroll to position [47213, 0]
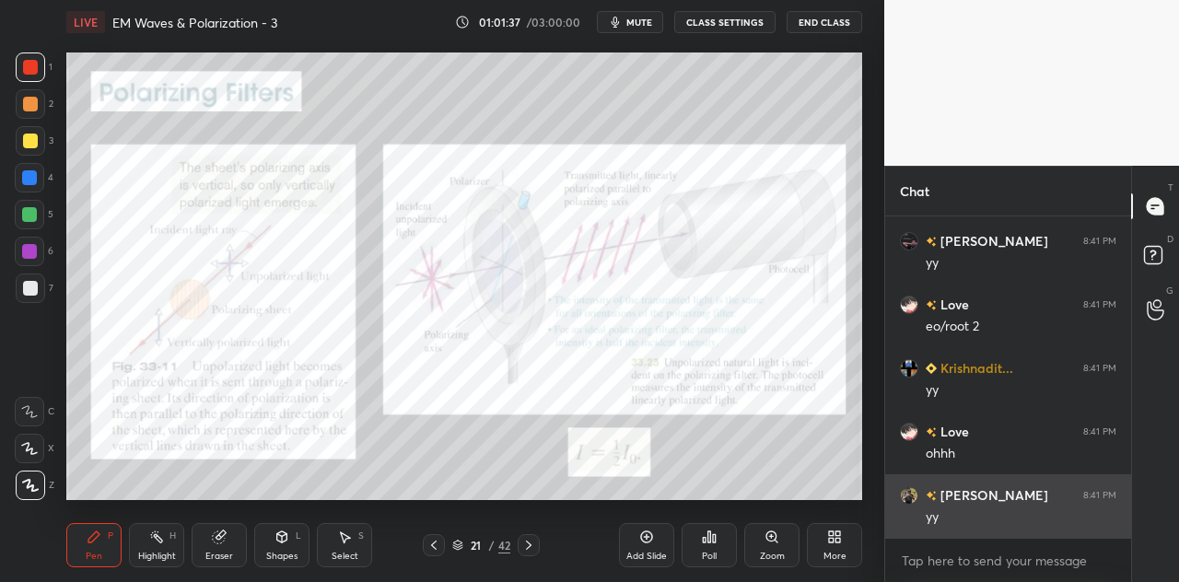
click at [987, 522] on div "yy" at bounding box center [1020, 517] width 191 height 18
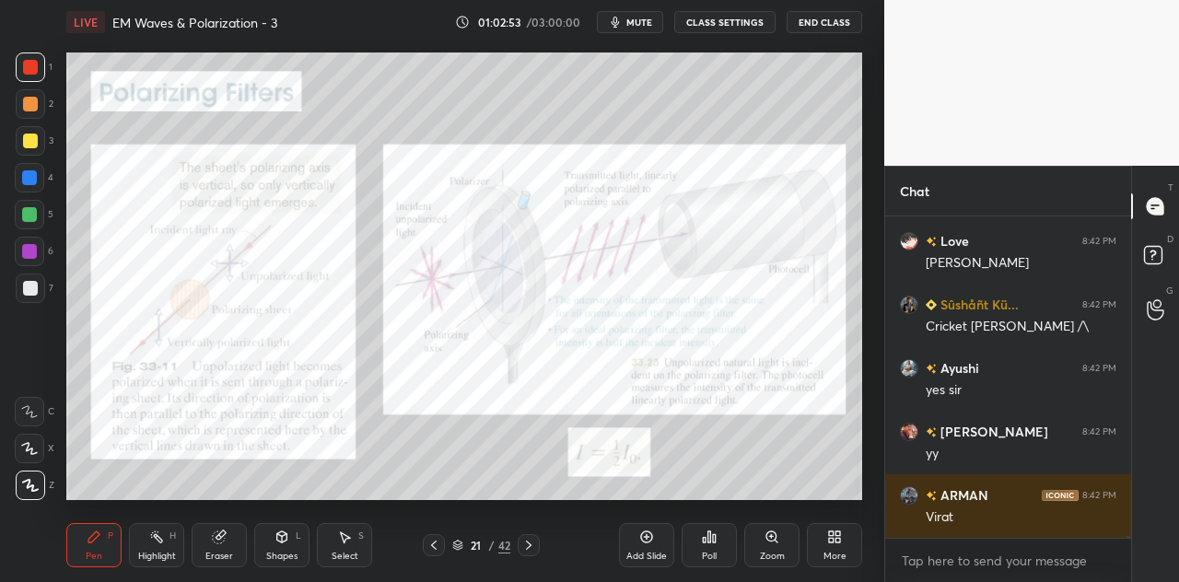
scroll to position [48692, 0]
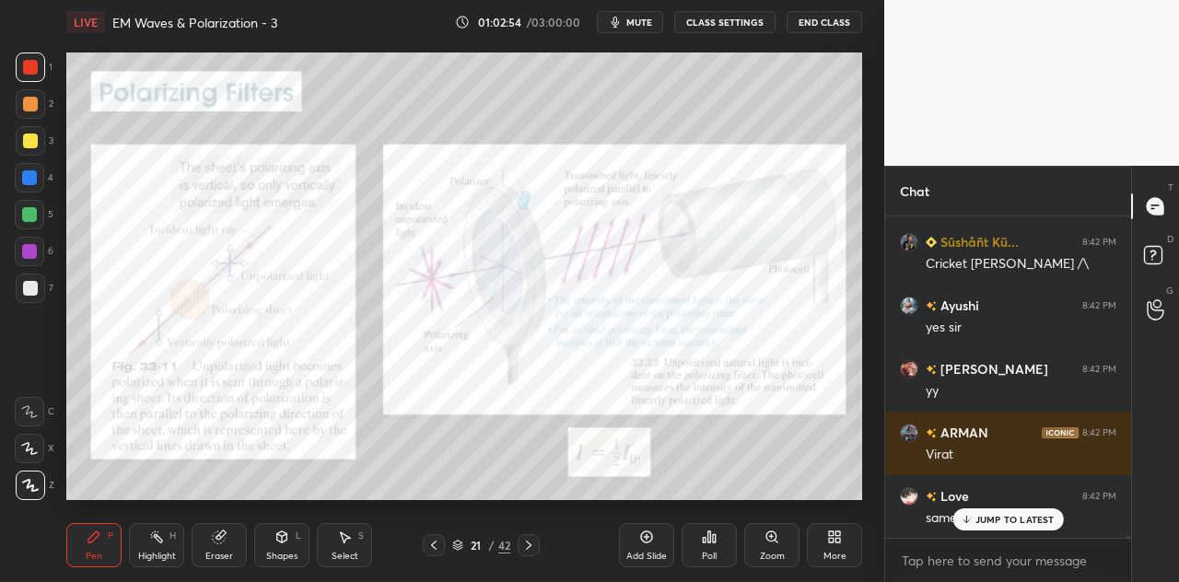
click at [31, 106] on div at bounding box center [30, 104] width 15 height 15
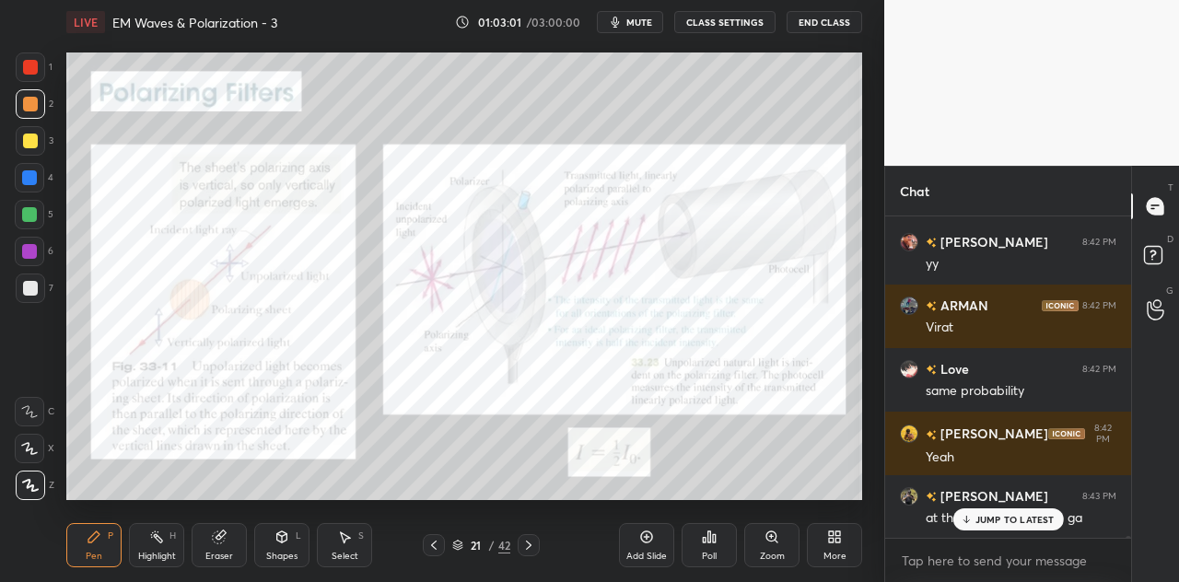
scroll to position [48883, 0]
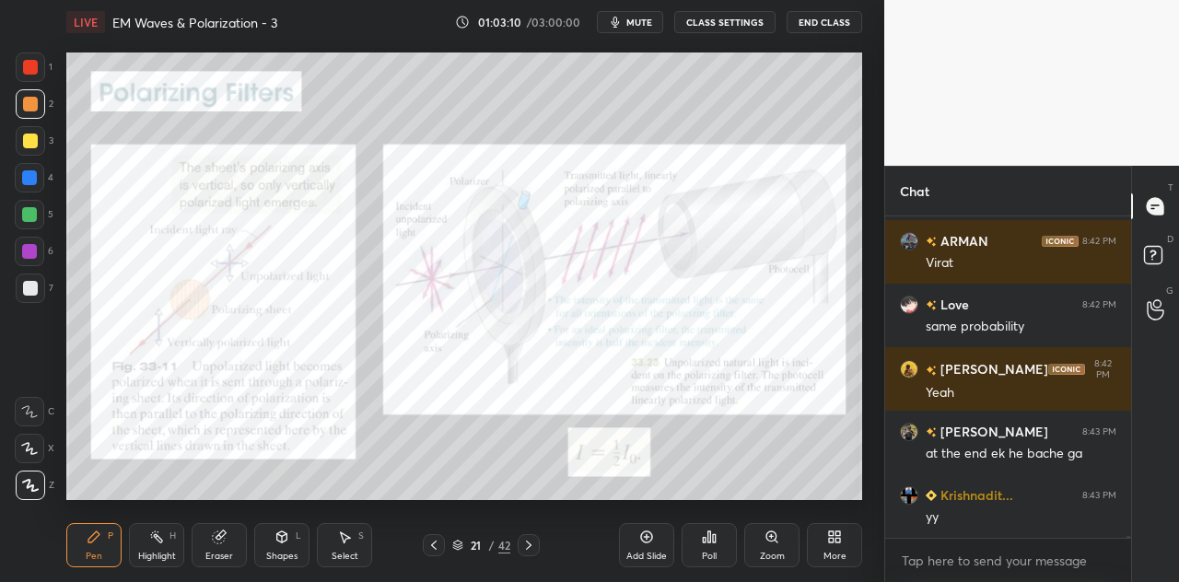
click at [283, 545] on div "Shapes L" at bounding box center [281, 545] width 55 height 44
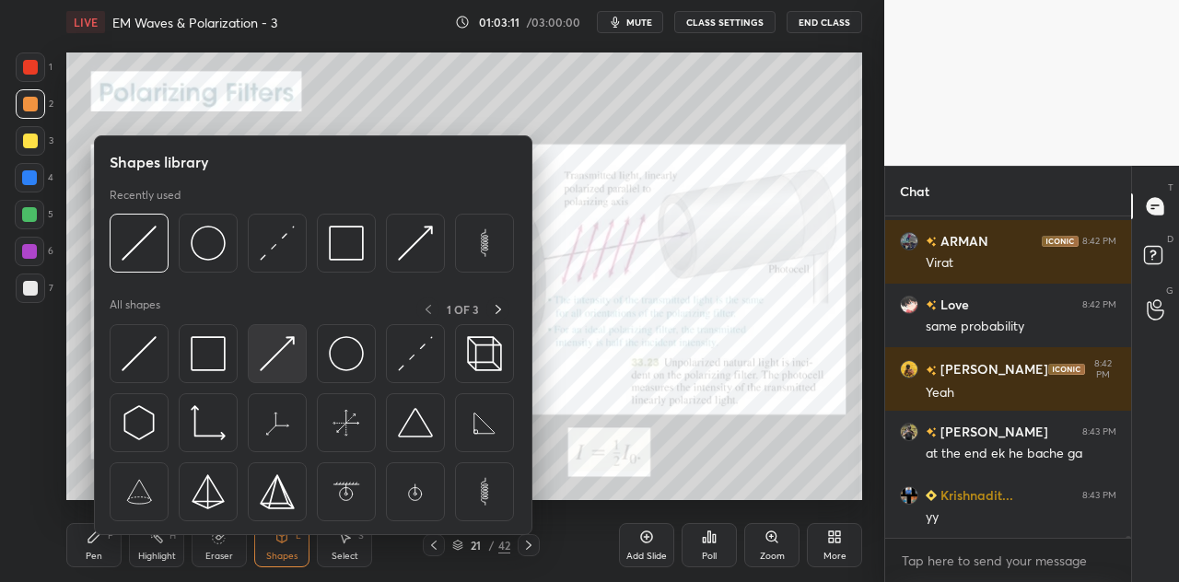
click at [284, 361] on img at bounding box center [277, 353] width 35 height 35
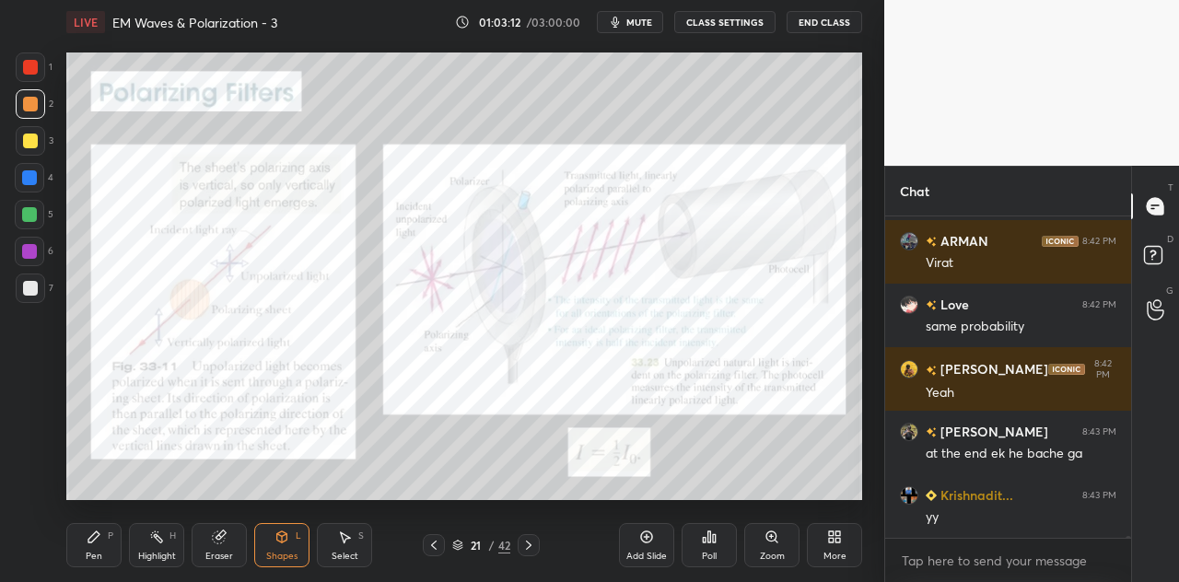
click at [33, 73] on div at bounding box center [30, 67] width 15 height 15
click at [279, 544] on div "Shapes L" at bounding box center [281, 545] width 55 height 44
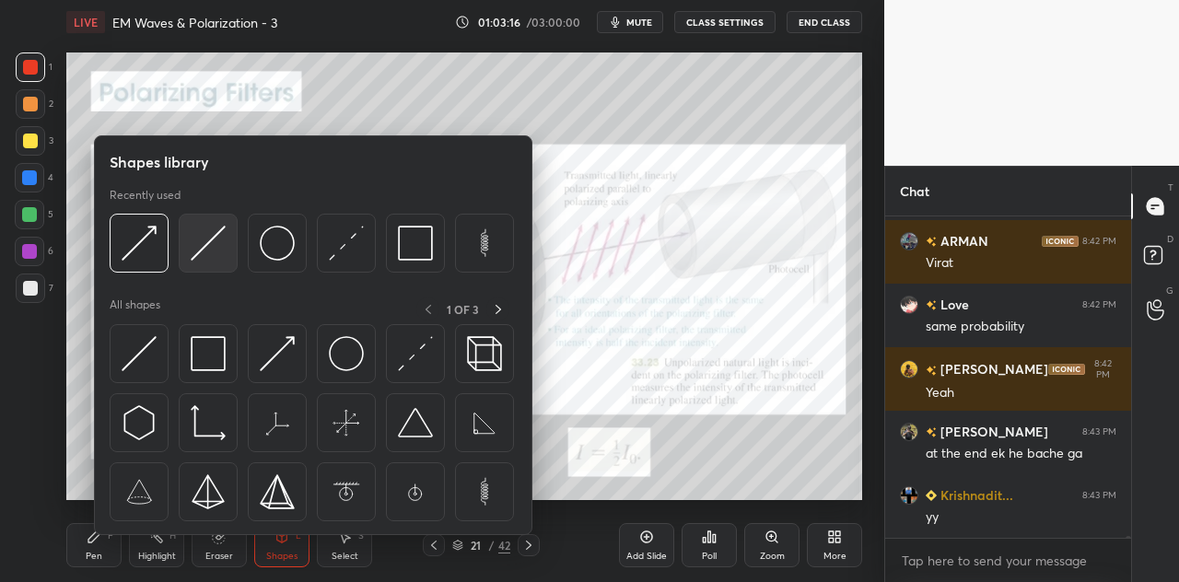
click at [205, 251] on img at bounding box center [208, 243] width 35 height 35
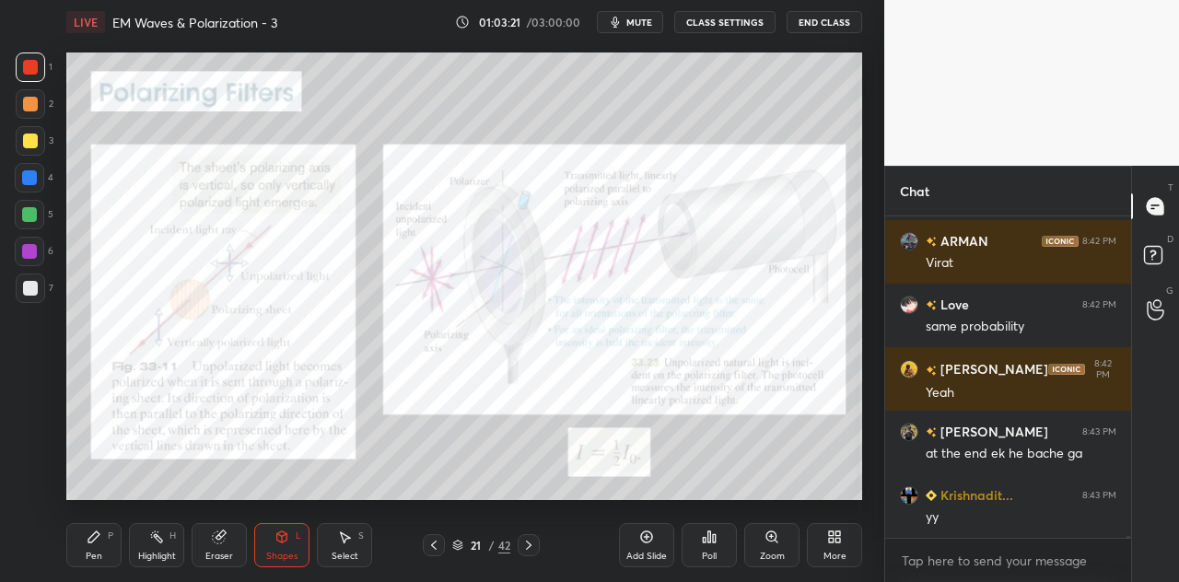
click at [102, 548] on div "Pen P" at bounding box center [93, 545] width 55 height 44
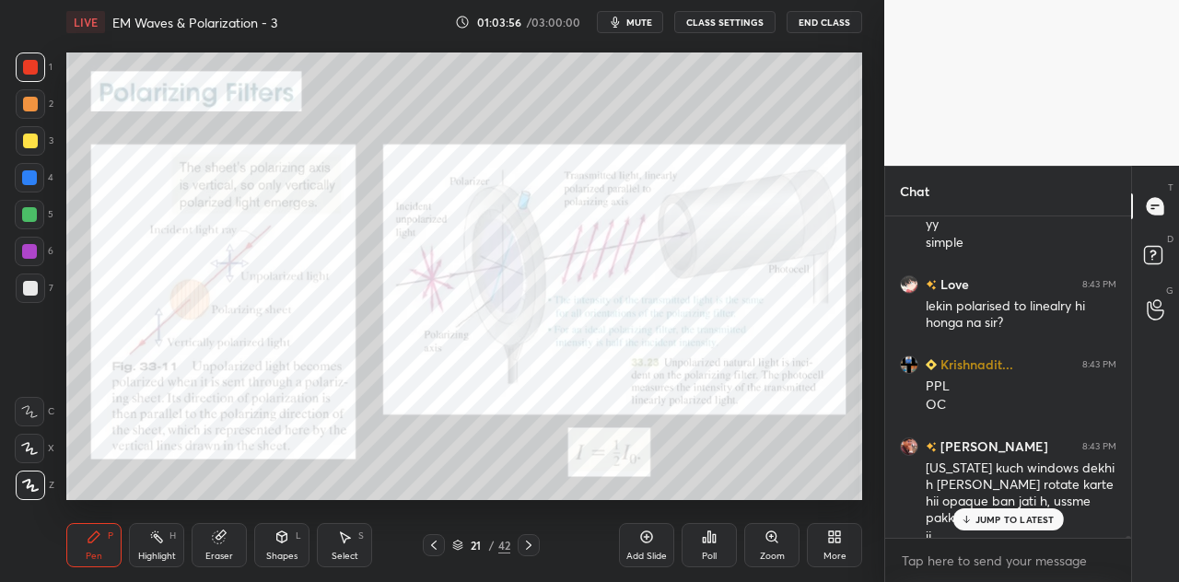
scroll to position [49194, 0]
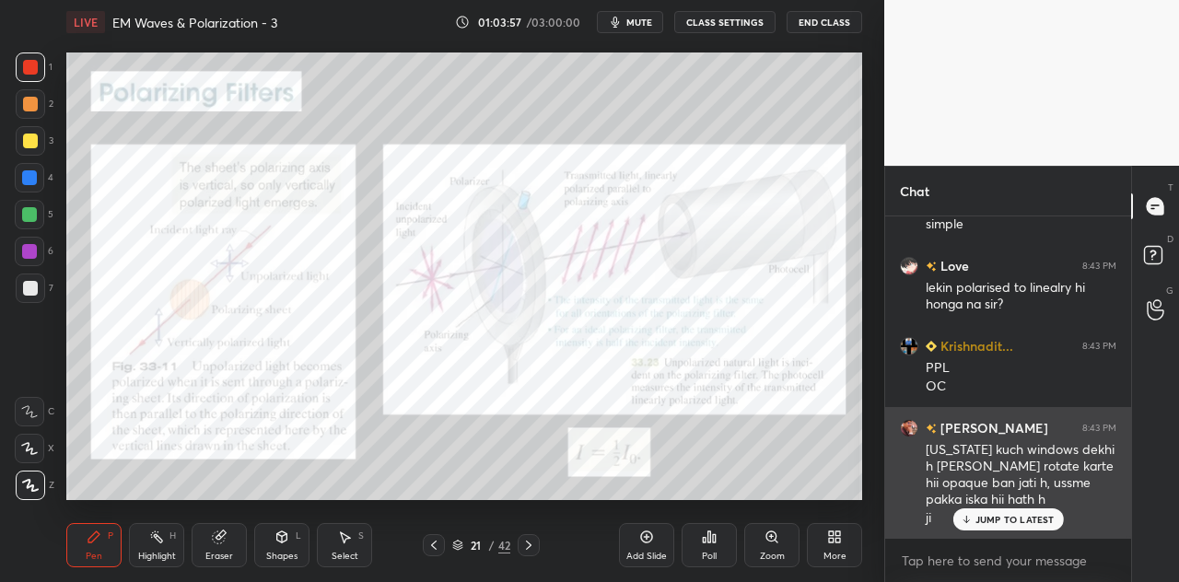
click at [999, 518] on p "JUMP TO LATEST" at bounding box center [1014, 519] width 79 height 11
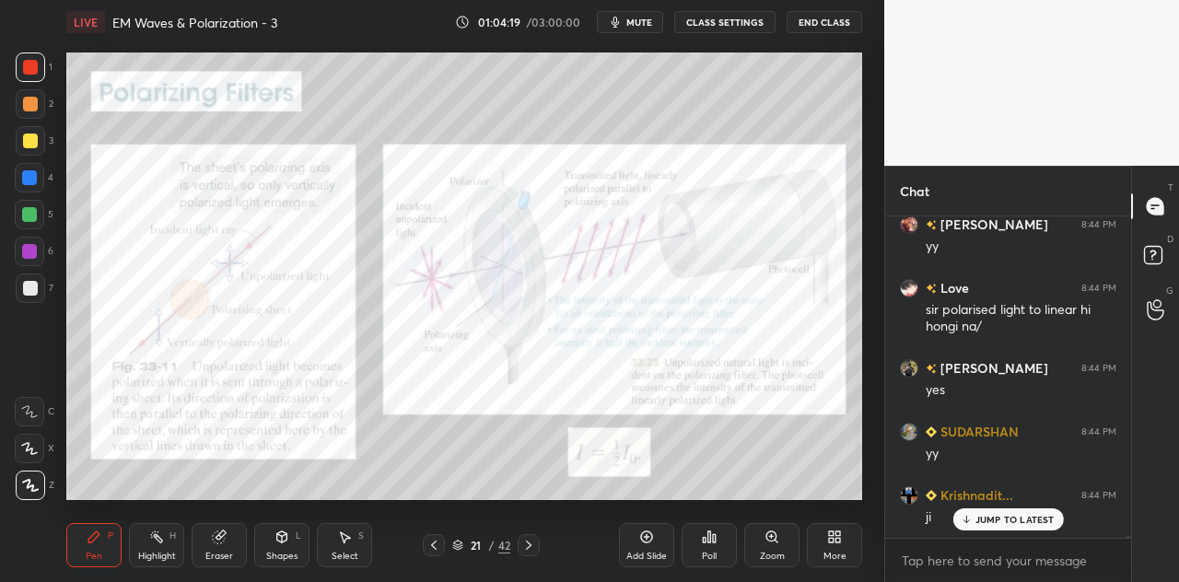
scroll to position [49592, 0]
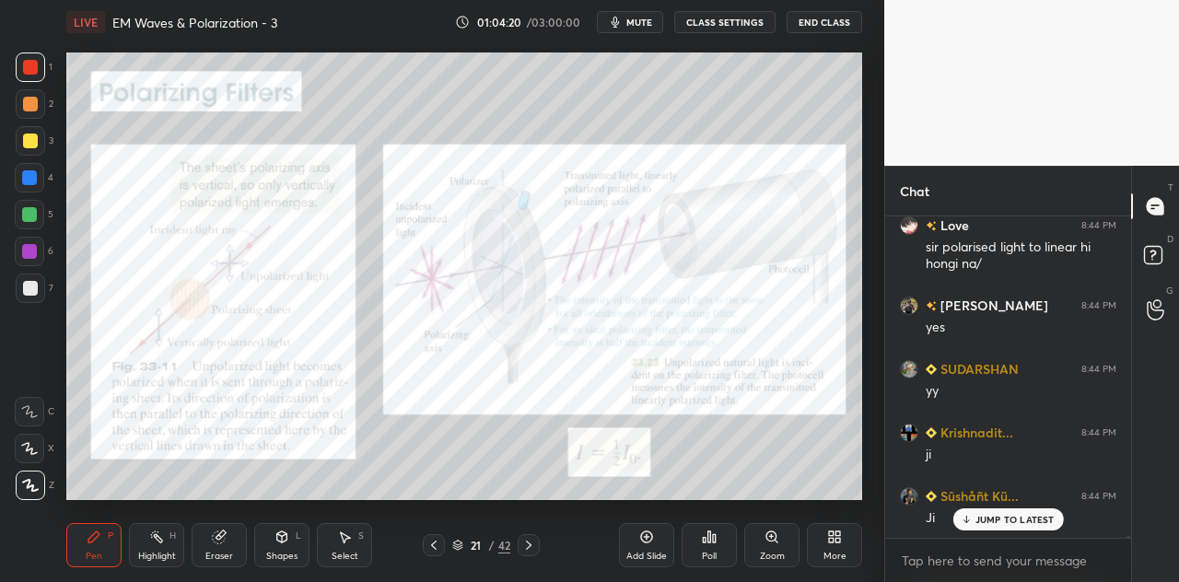
click at [42, 99] on div at bounding box center [30, 103] width 29 height 29
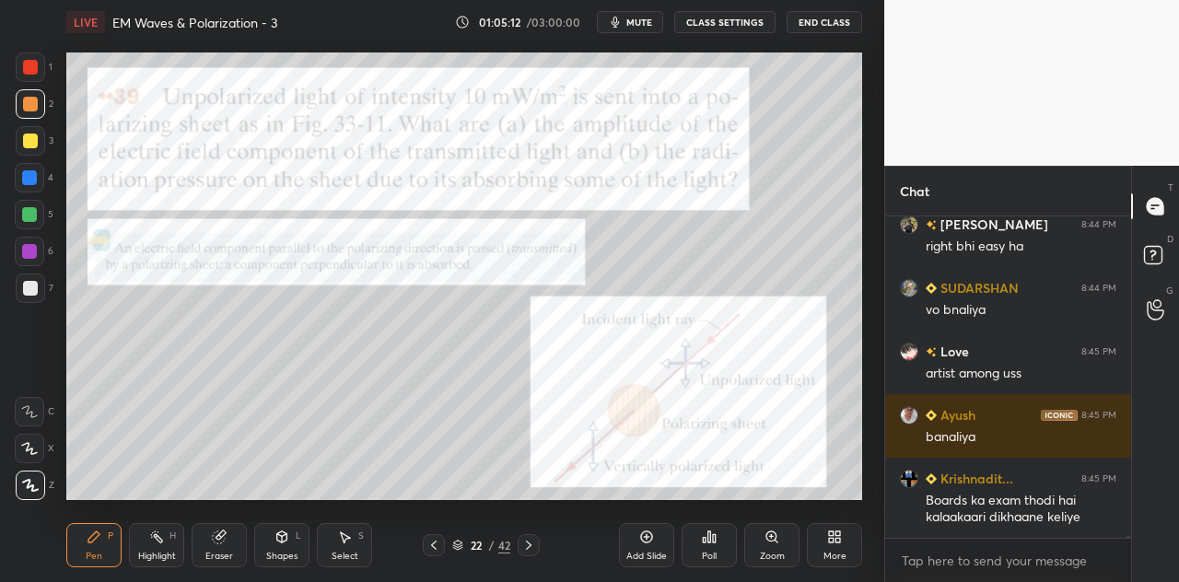
scroll to position [50263, 0]
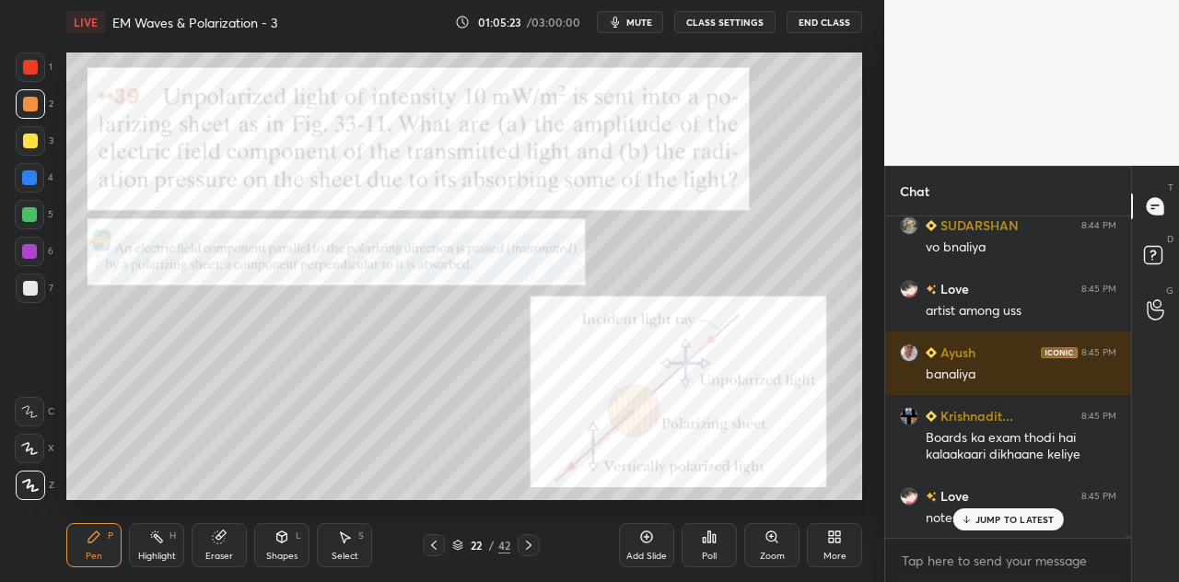
click at [297, 541] on div "L" at bounding box center [299, 535] width 6 height 9
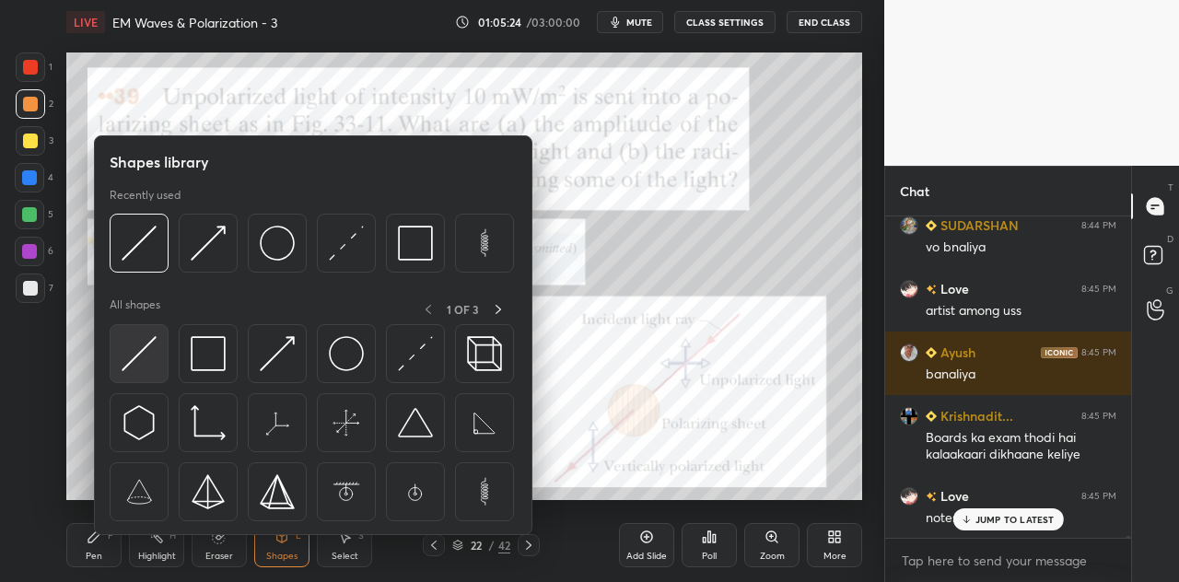
click at [155, 355] on img at bounding box center [139, 353] width 35 height 35
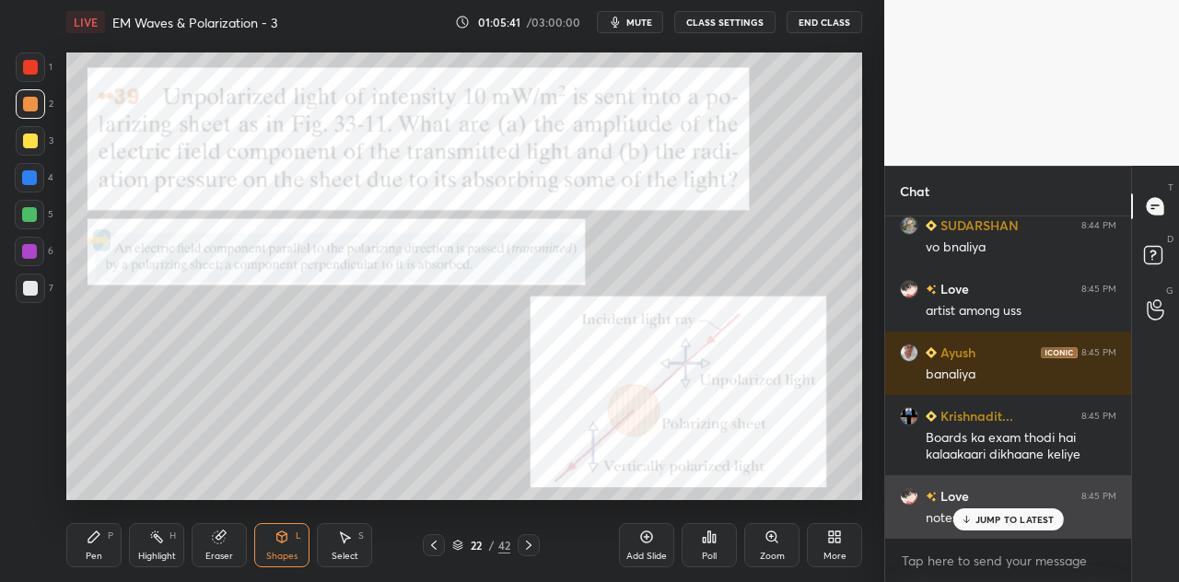
click at [987, 520] on p "JUMP TO LATEST" at bounding box center [1014, 519] width 79 height 11
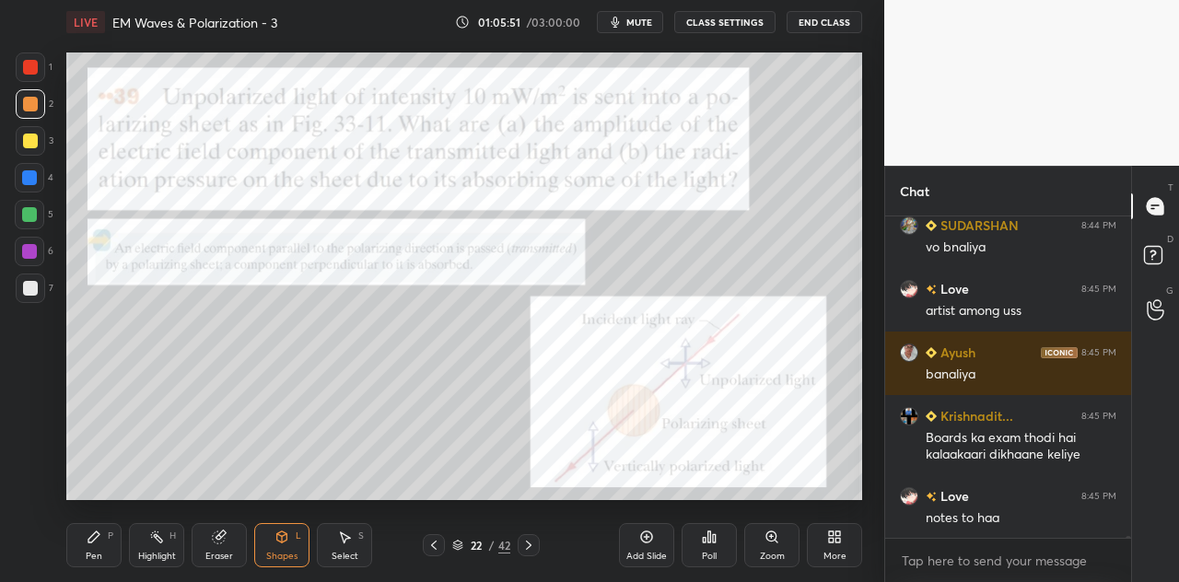
click at [37, 65] on div at bounding box center [30, 67] width 15 height 15
click at [98, 542] on icon at bounding box center [94, 536] width 15 height 15
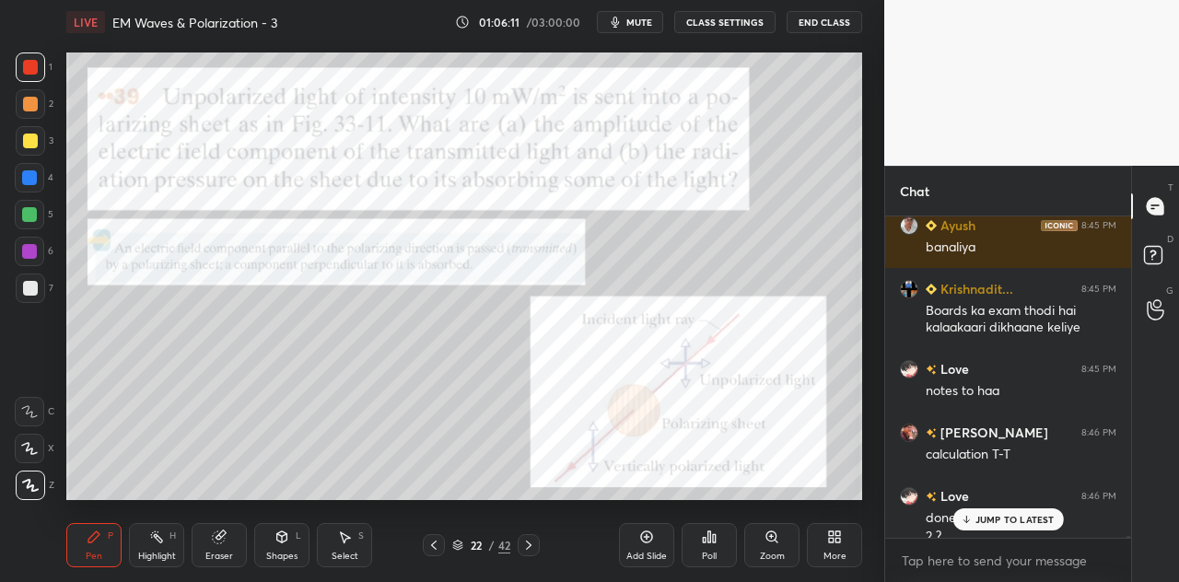
scroll to position [50408, 0]
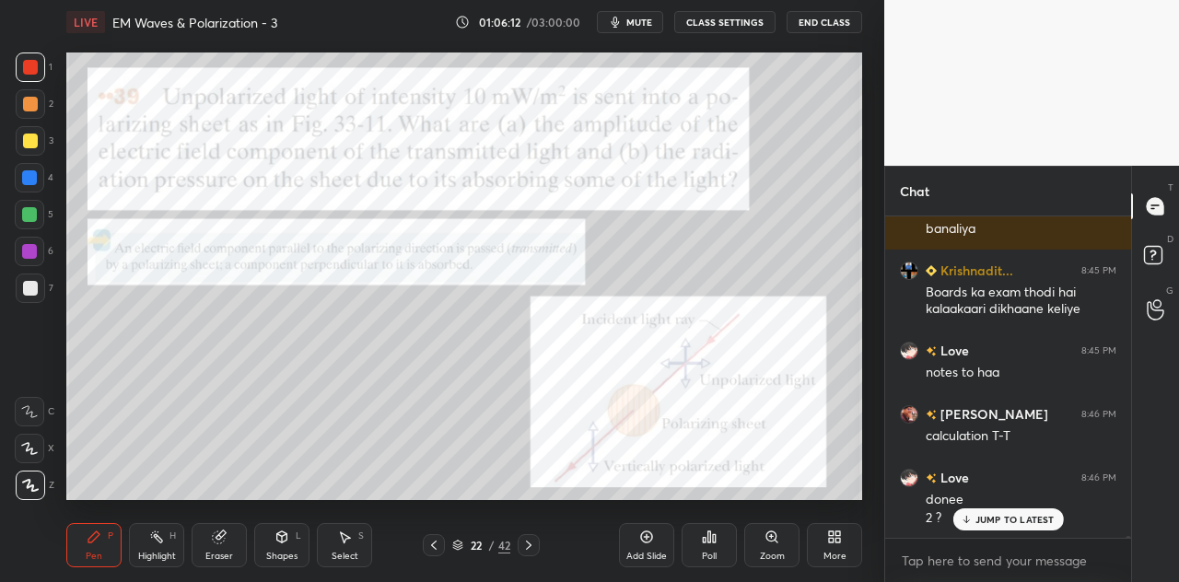
click at [980, 517] on p "JUMP TO LATEST" at bounding box center [1014, 519] width 79 height 11
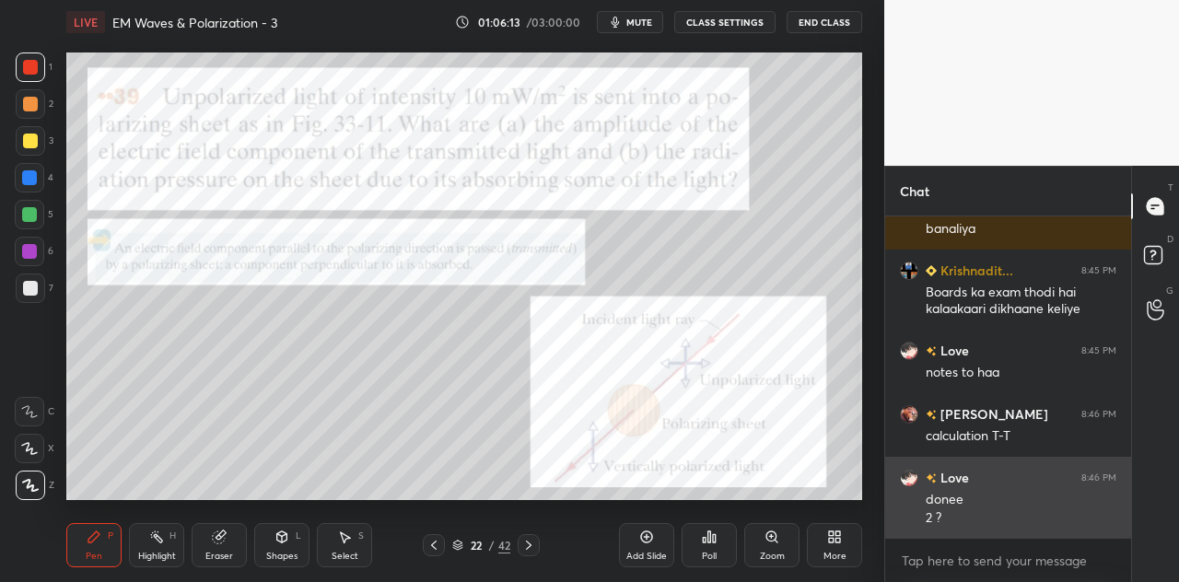
scroll to position [50427, 0]
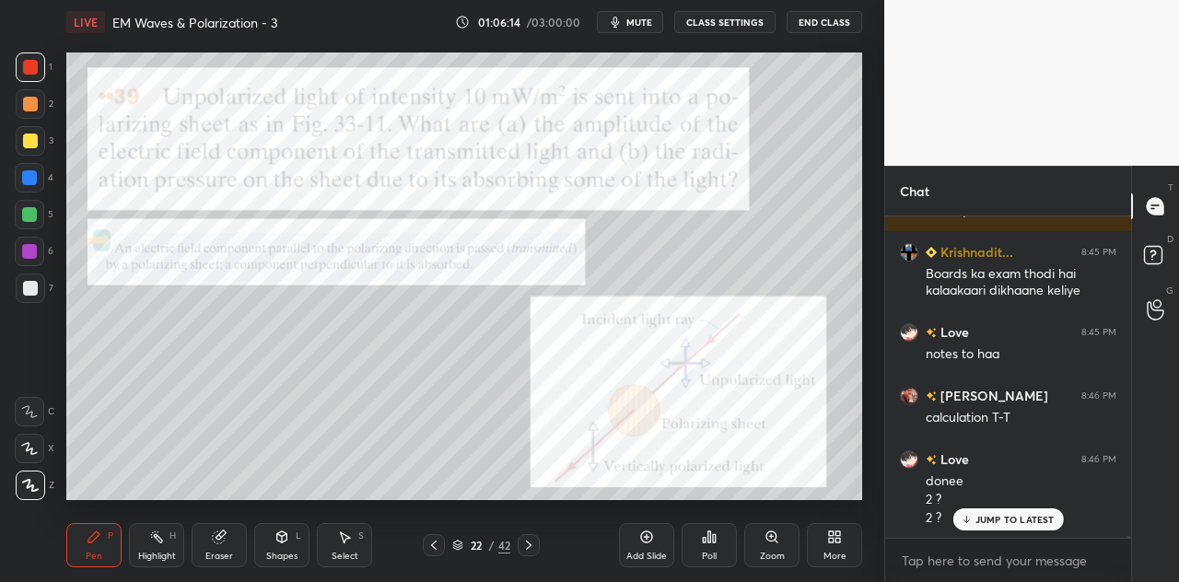
click at [33, 176] on div at bounding box center [29, 177] width 15 height 15
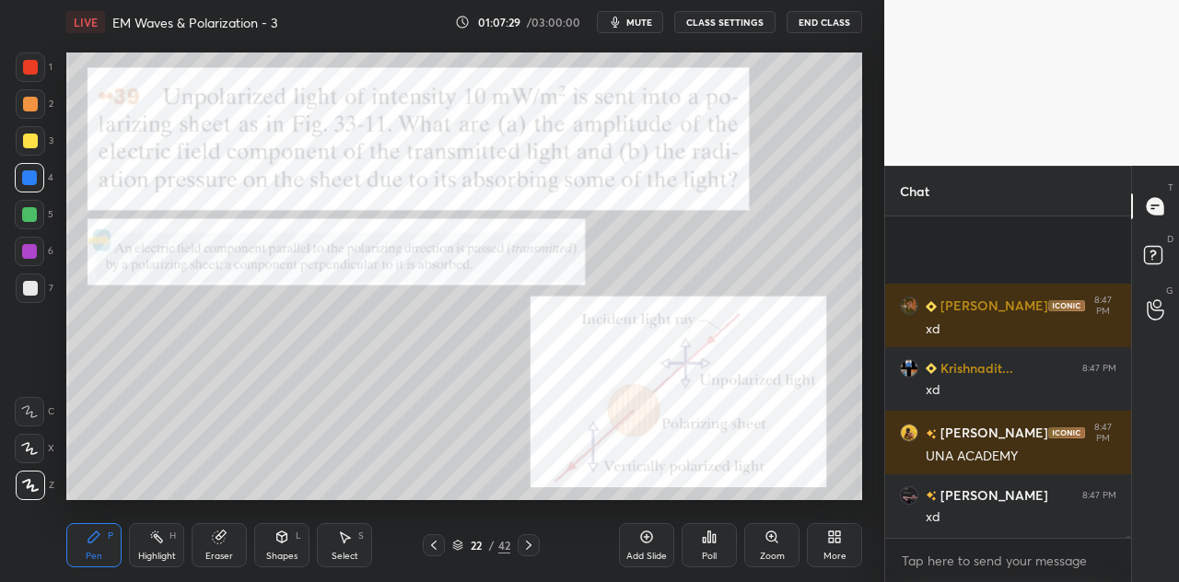
scroll to position [52615, 0]
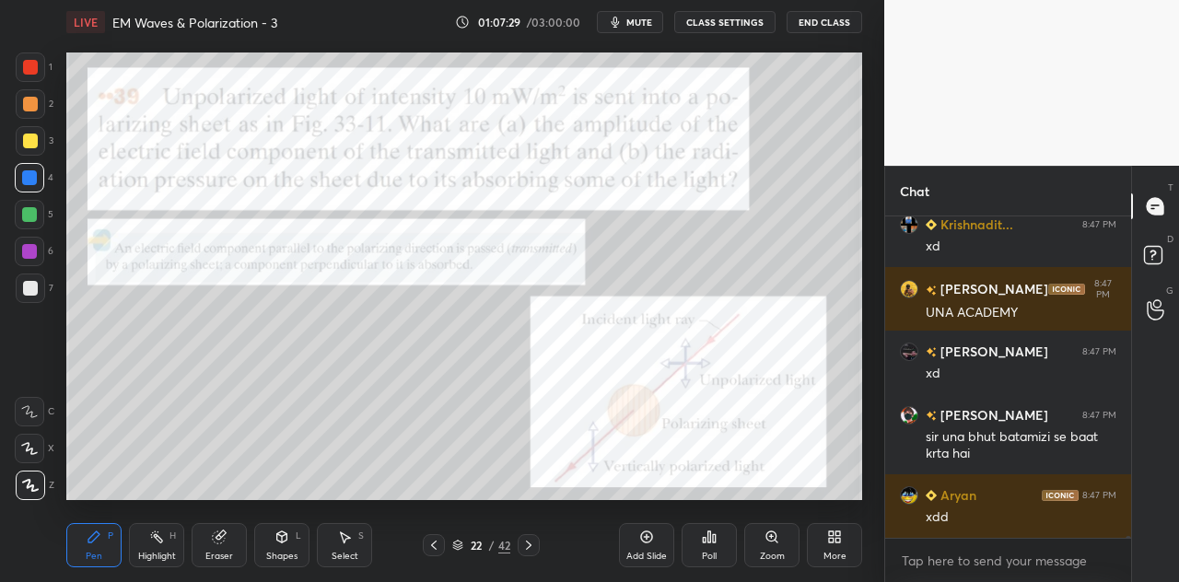
click at [37, 67] on div at bounding box center [30, 67] width 15 height 15
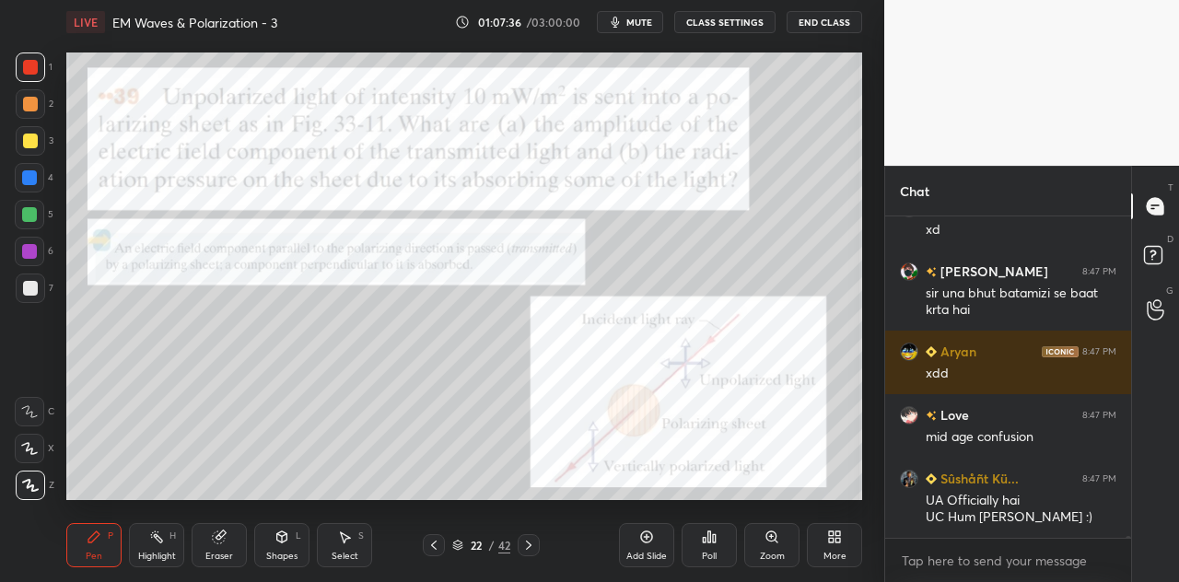
scroll to position [52821, 0]
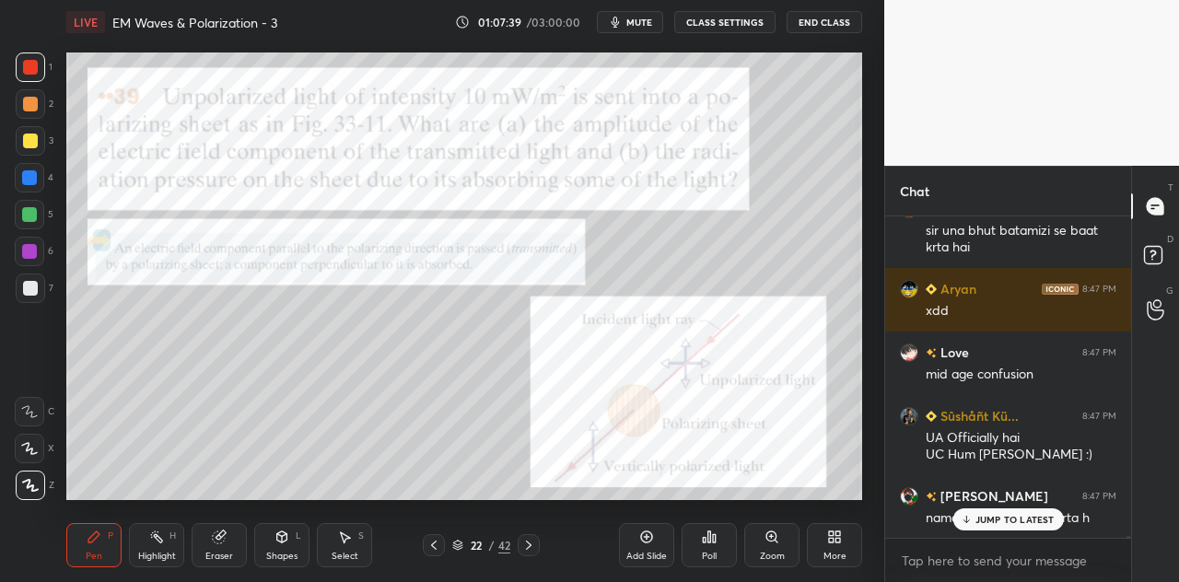
click at [32, 172] on div at bounding box center [29, 177] width 15 height 15
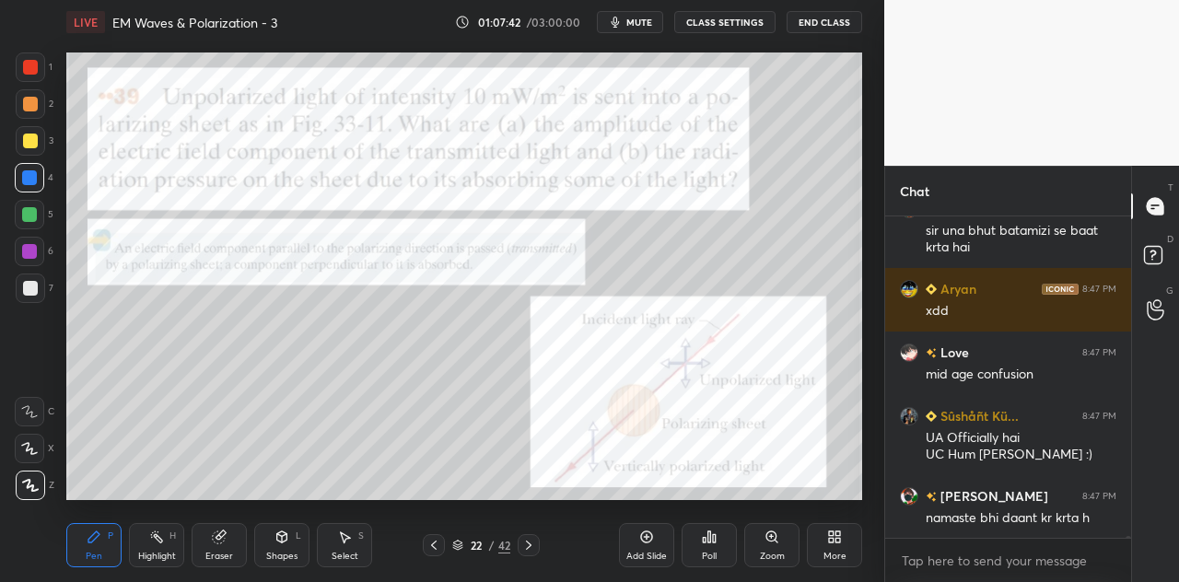
scroll to position [52885, 0]
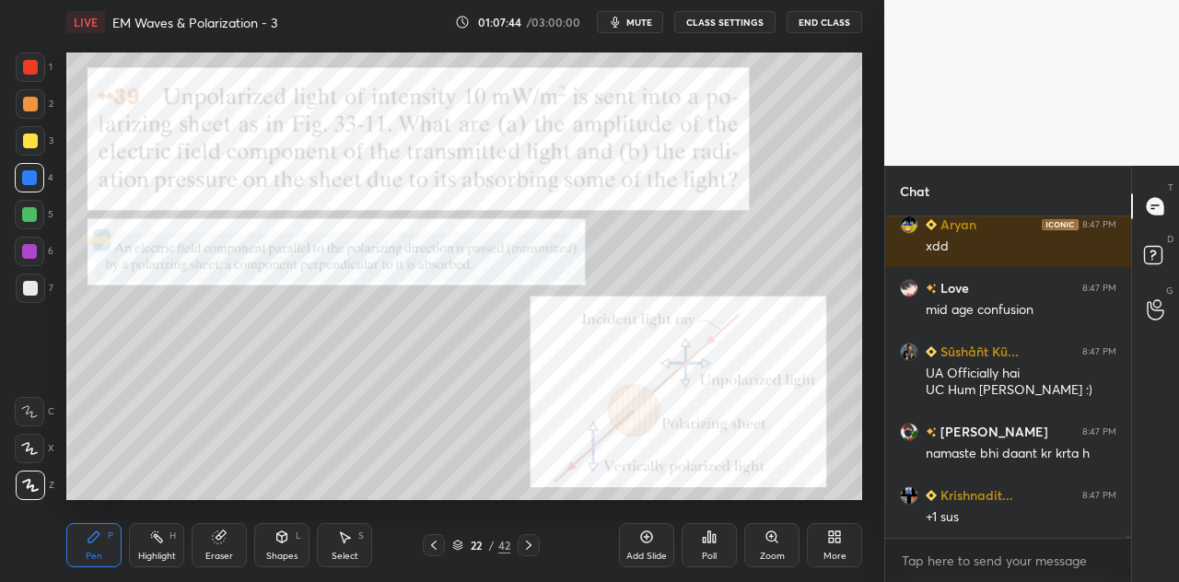
click at [32, 207] on div at bounding box center [29, 214] width 15 height 15
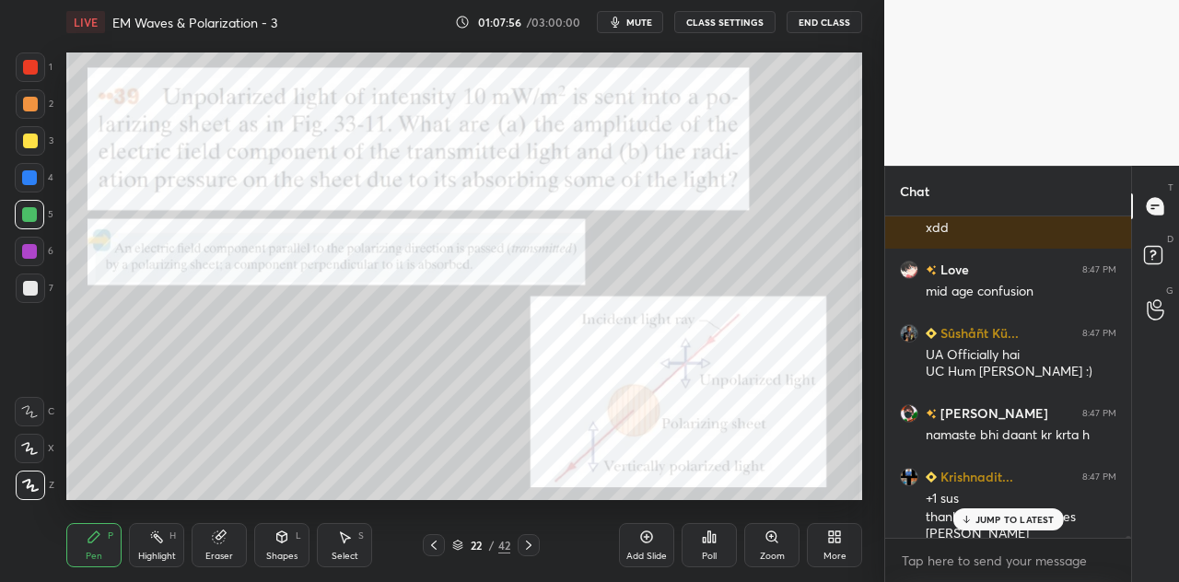
scroll to position [52966, 0]
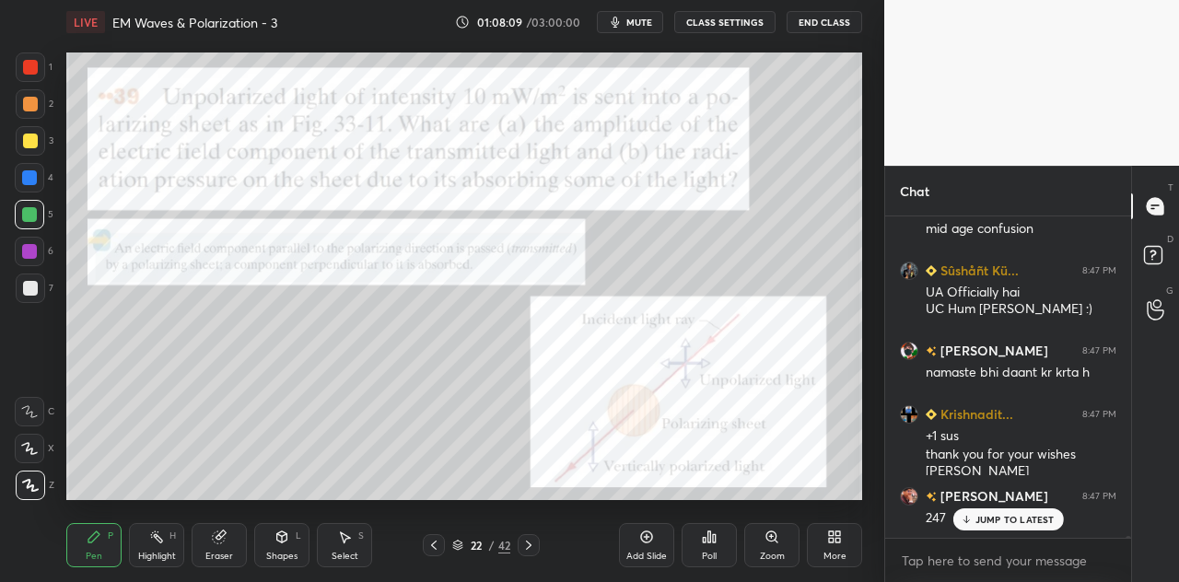
click at [284, 535] on icon at bounding box center [282, 535] width 10 height 3
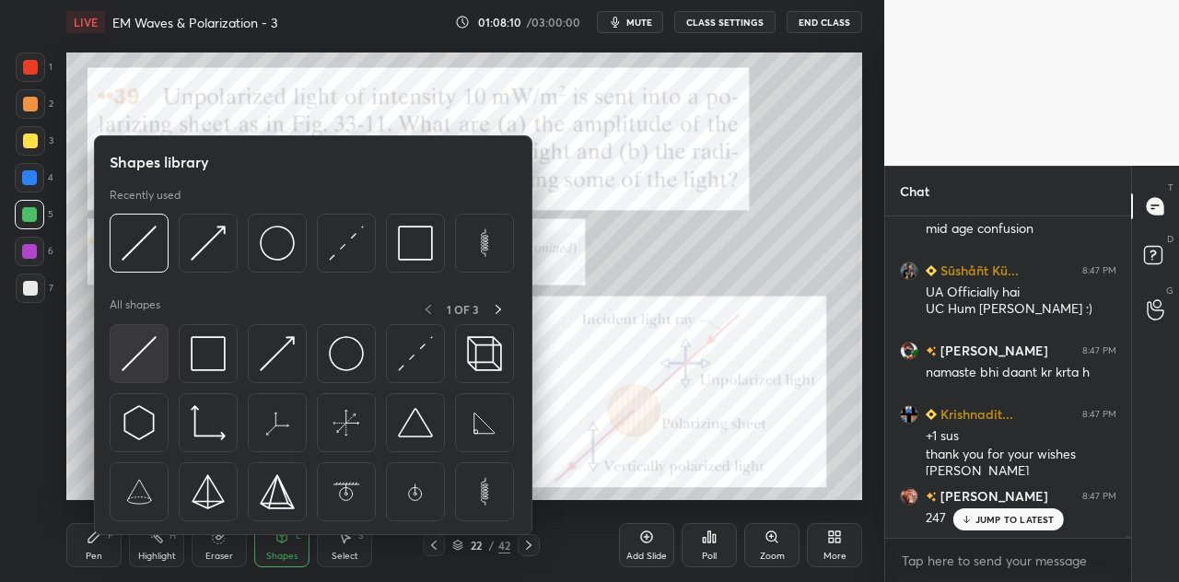
click at [134, 355] on img at bounding box center [139, 353] width 35 height 35
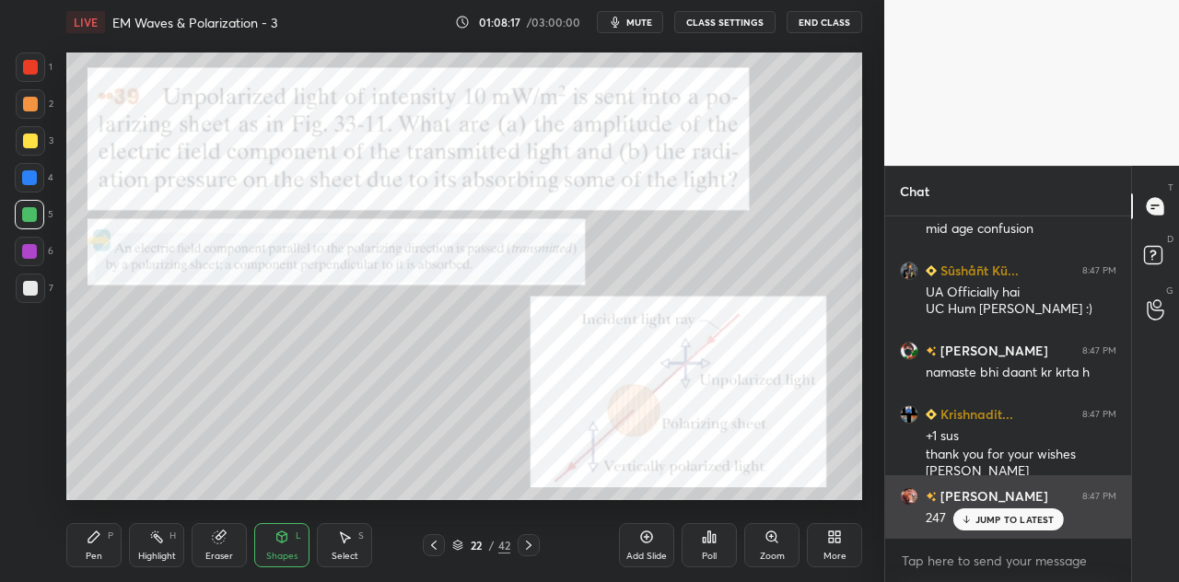
click at [991, 518] on p "JUMP TO LATEST" at bounding box center [1014, 519] width 79 height 11
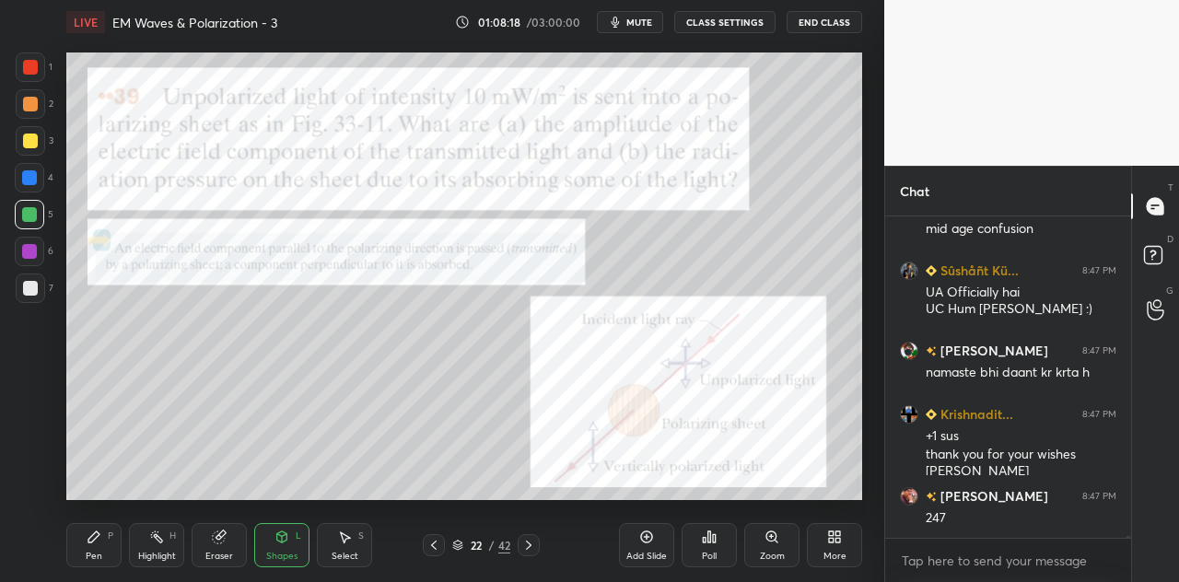
click at [92, 543] on icon at bounding box center [94, 536] width 15 height 15
click at [39, 183] on div at bounding box center [29, 177] width 29 height 29
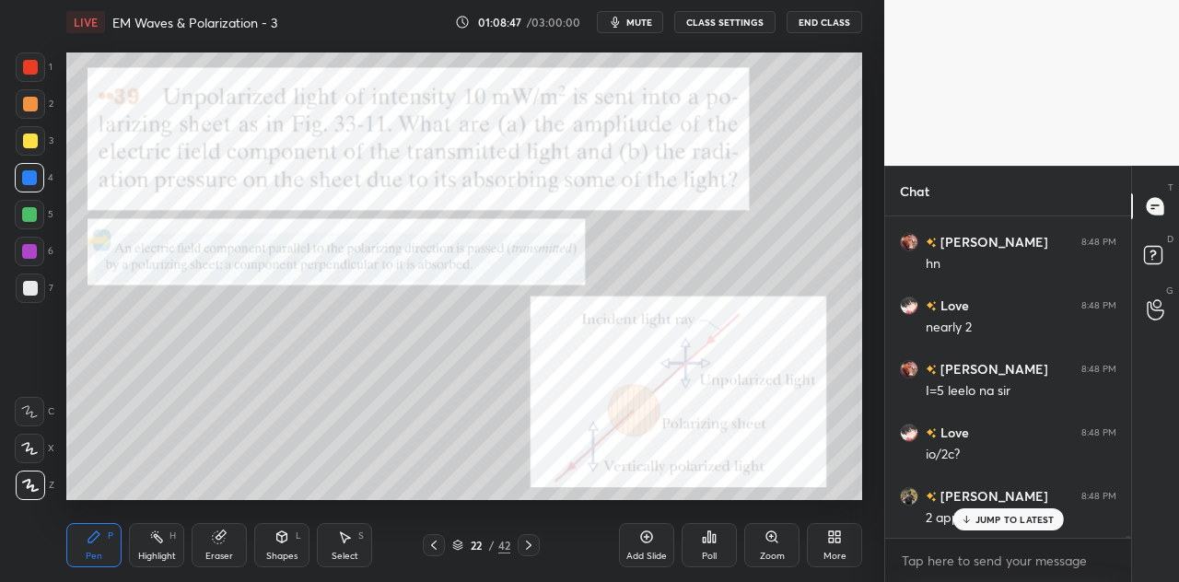
scroll to position [53412, 0]
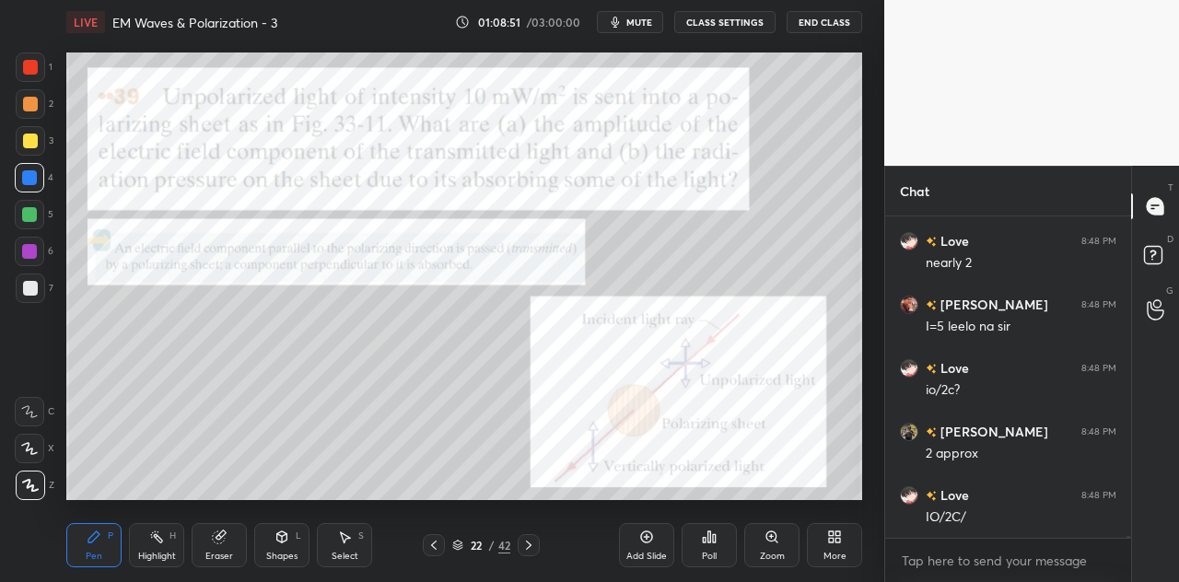
click at [29, 143] on div at bounding box center [30, 141] width 15 height 15
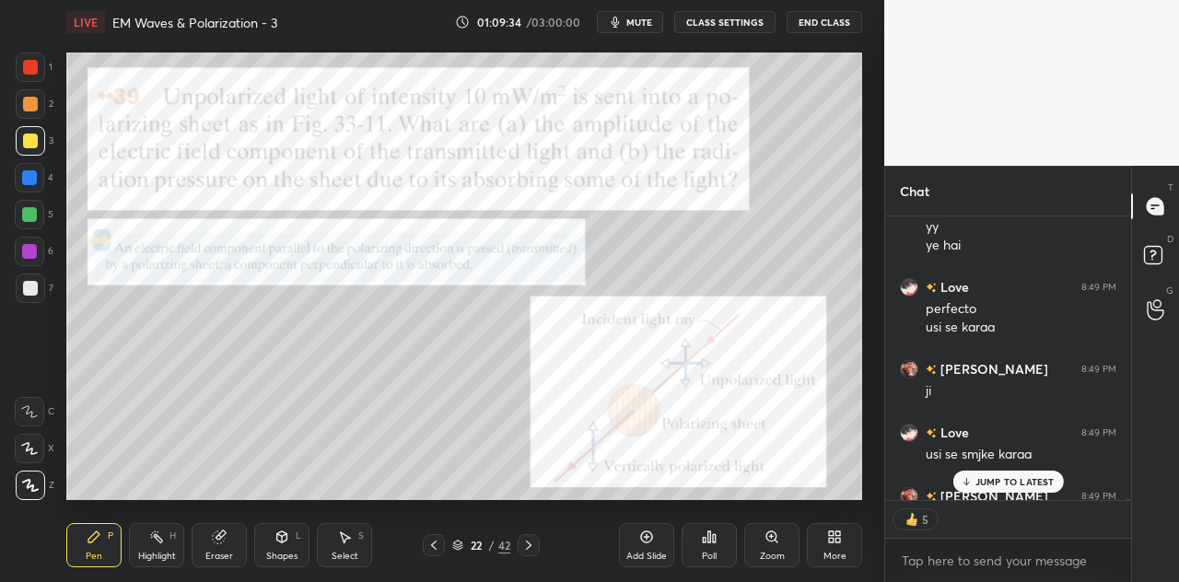
scroll to position [54286, 0]
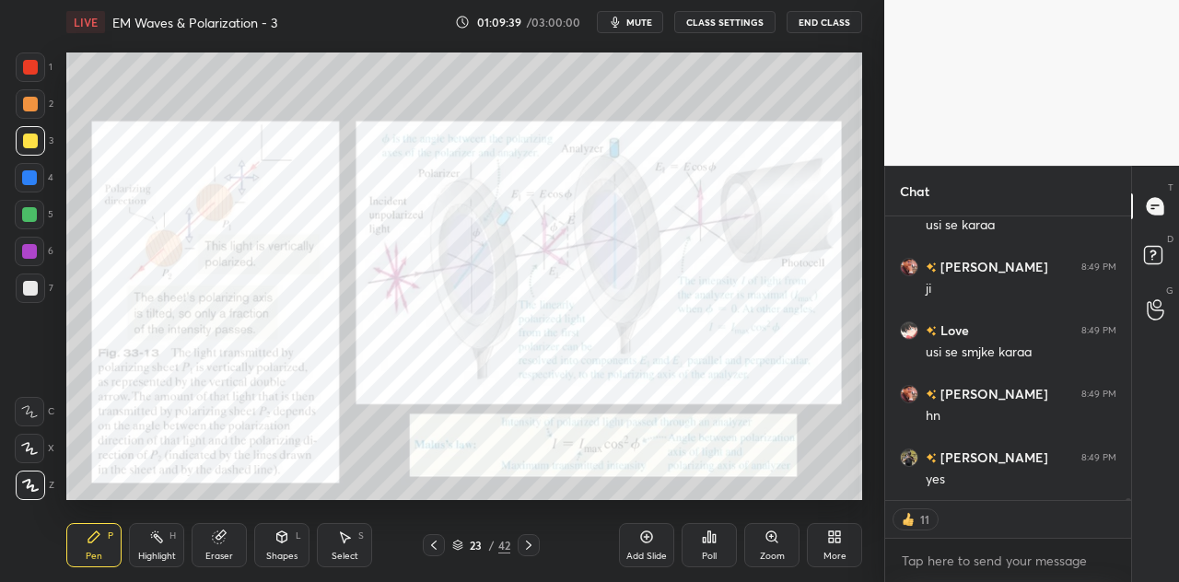
click at [33, 76] on div at bounding box center [30, 66] width 29 height 29
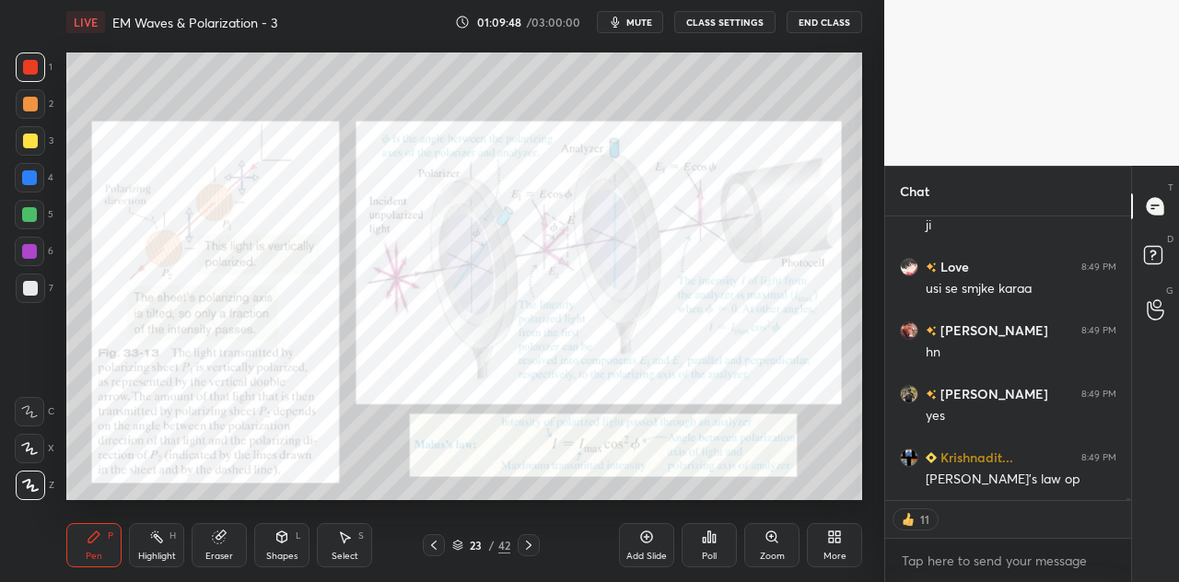
scroll to position [54311, 0]
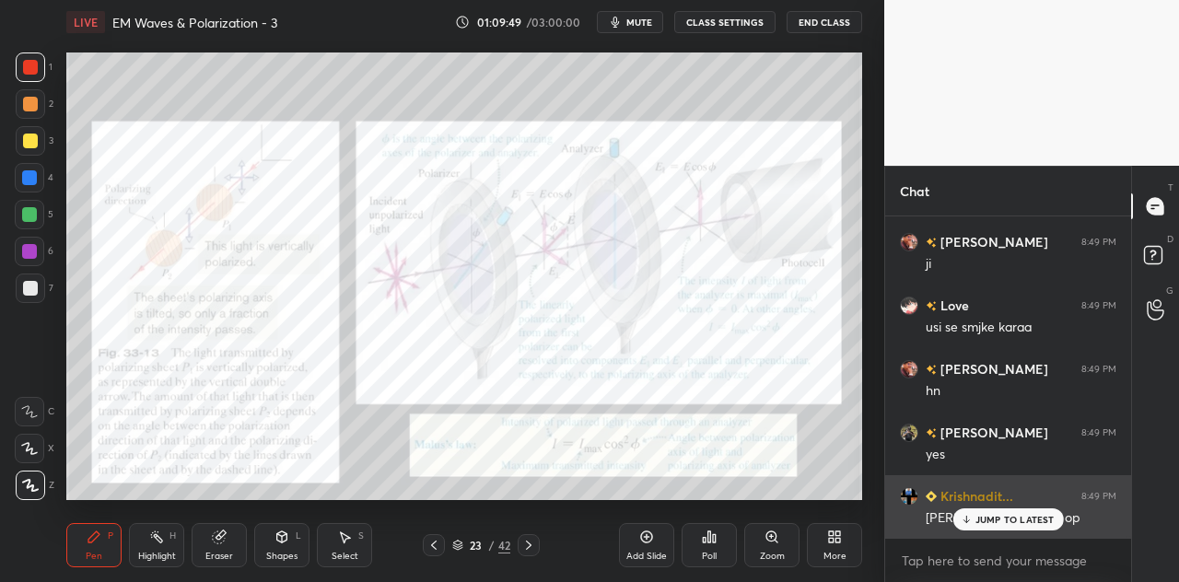
click at [980, 519] on p "JUMP TO LATEST" at bounding box center [1014, 519] width 79 height 11
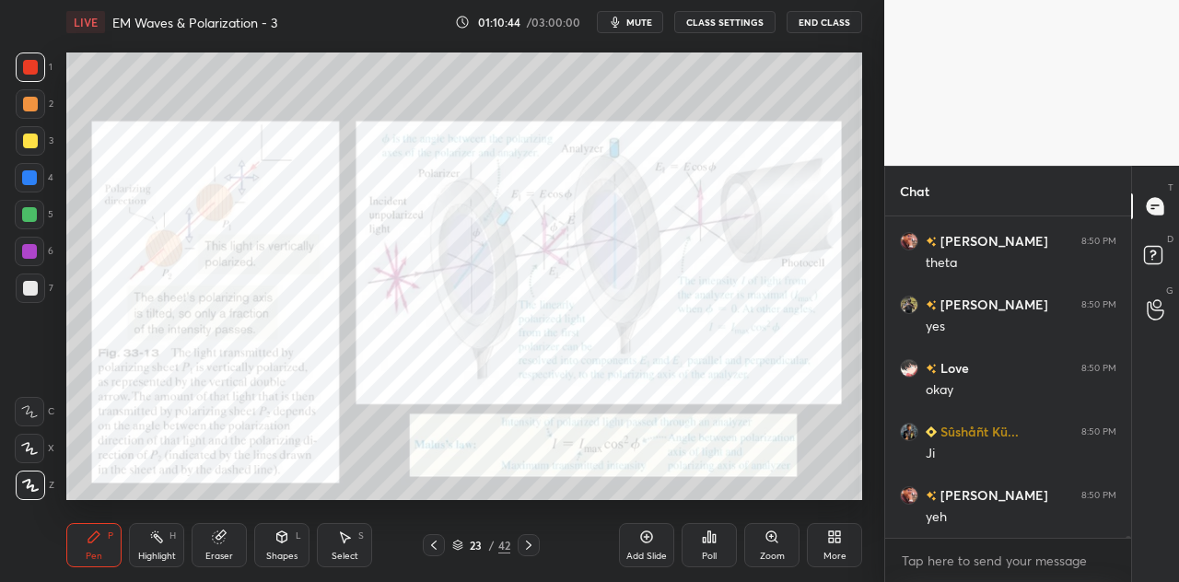
scroll to position [55252, 0]
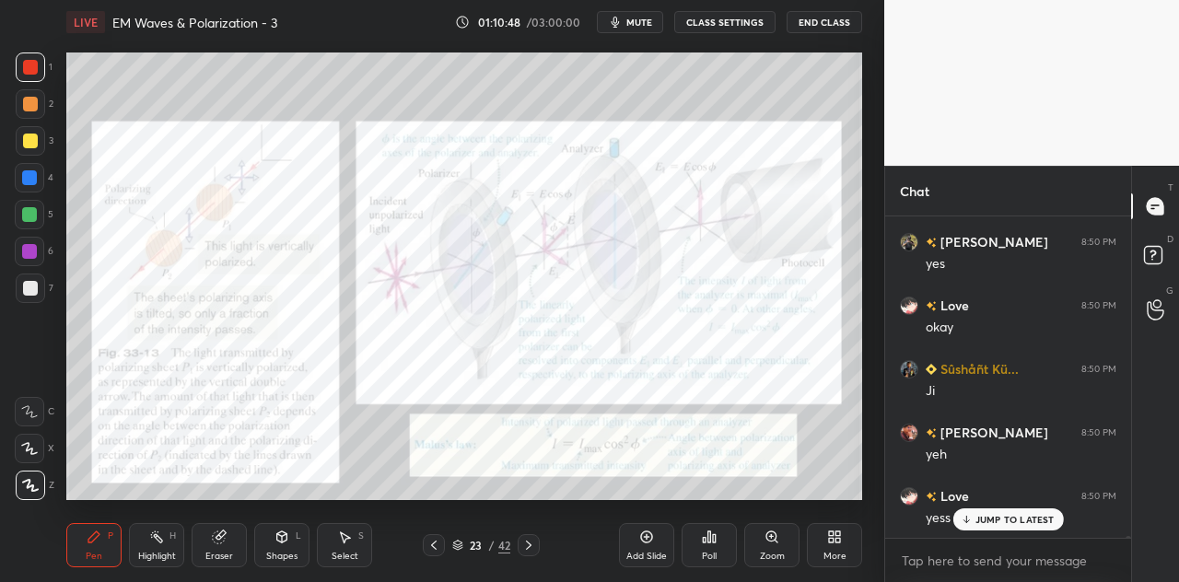
click at [37, 176] on div at bounding box center [29, 177] width 15 height 15
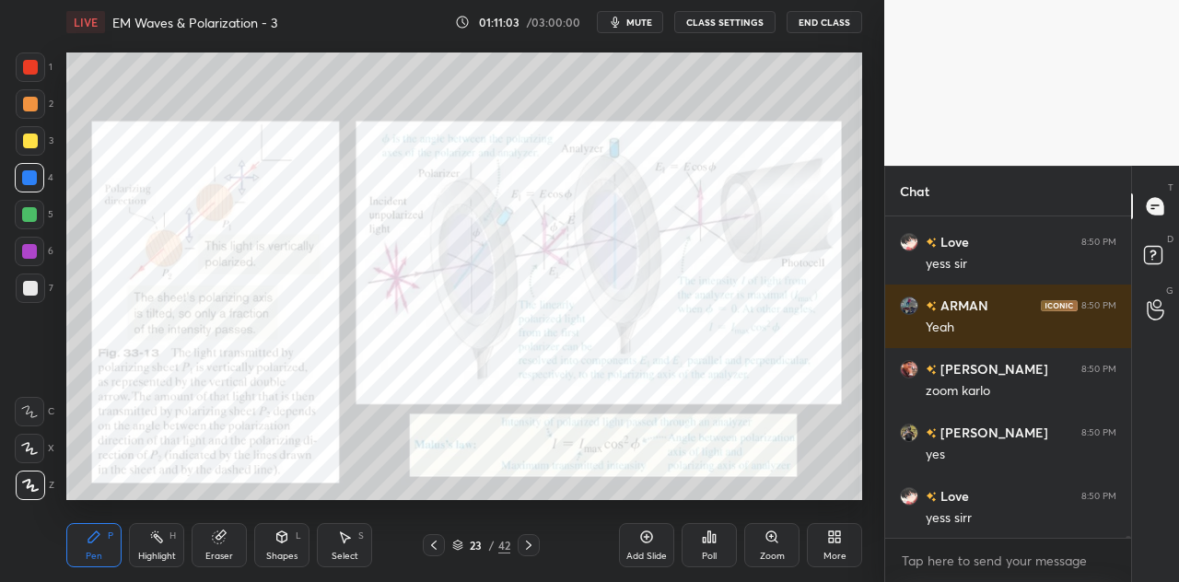
scroll to position [55571, 0]
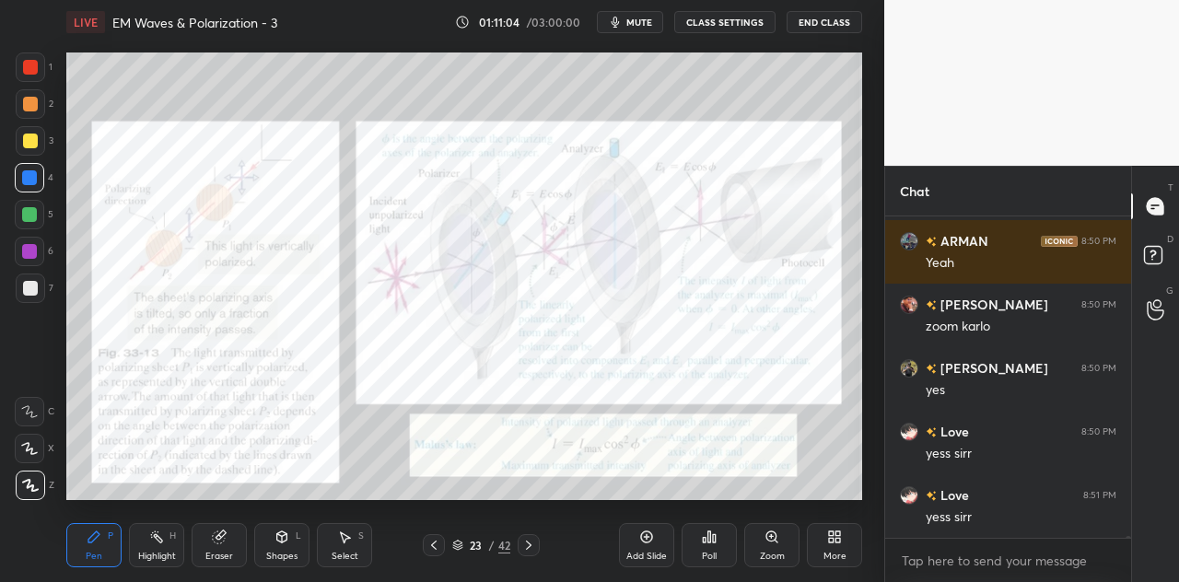
click at [229, 552] on div "Eraser" at bounding box center [219, 556] width 28 height 9
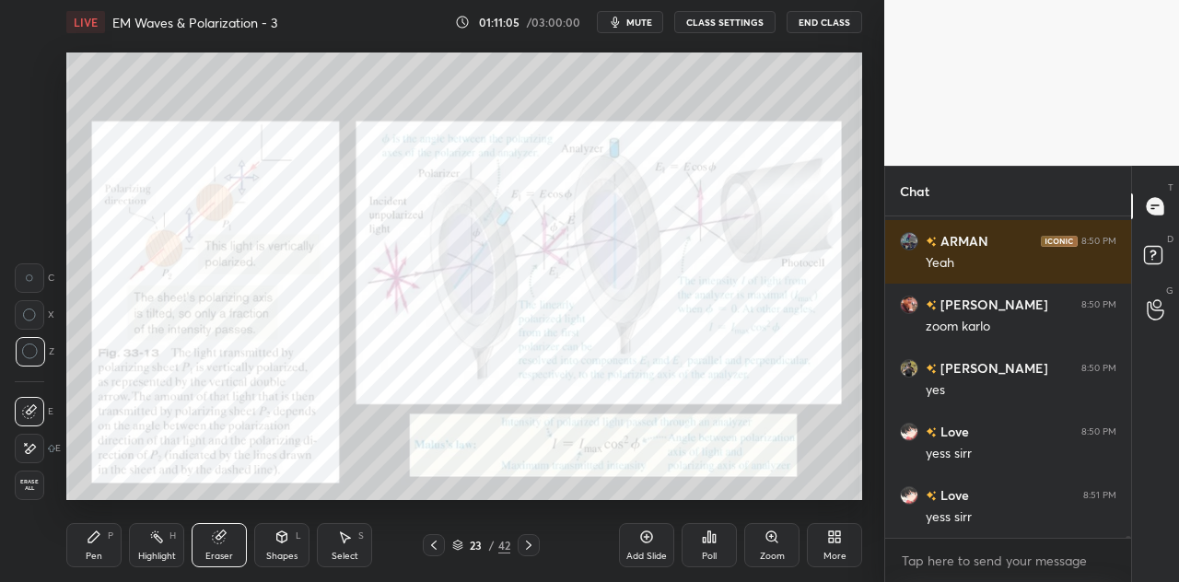
click at [281, 543] on icon at bounding box center [281, 536] width 15 height 15
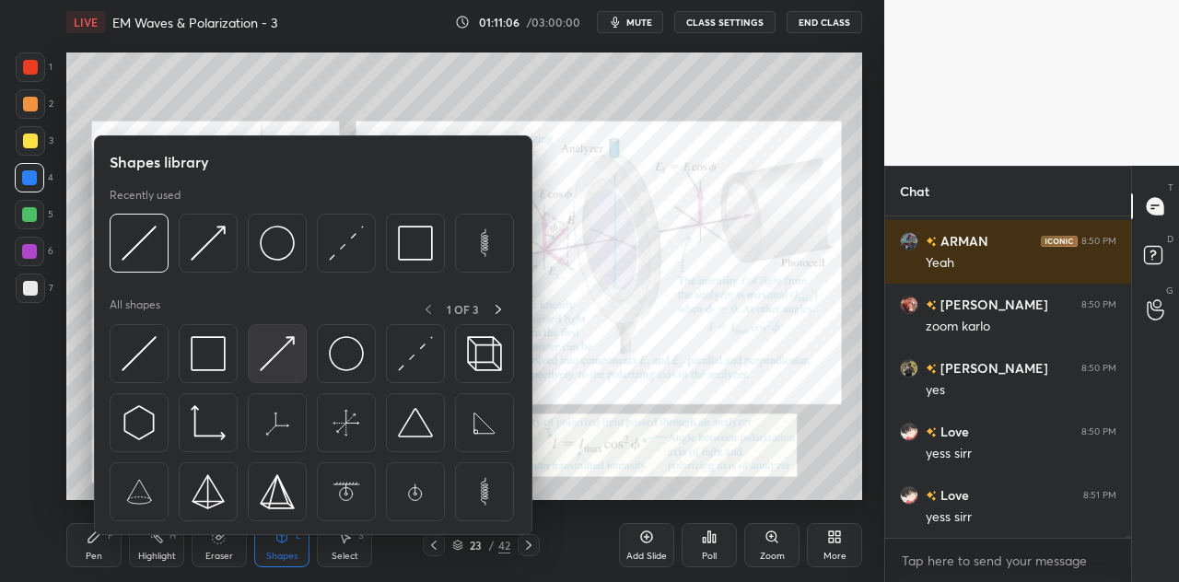
click at [289, 359] on img at bounding box center [277, 353] width 35 height 35
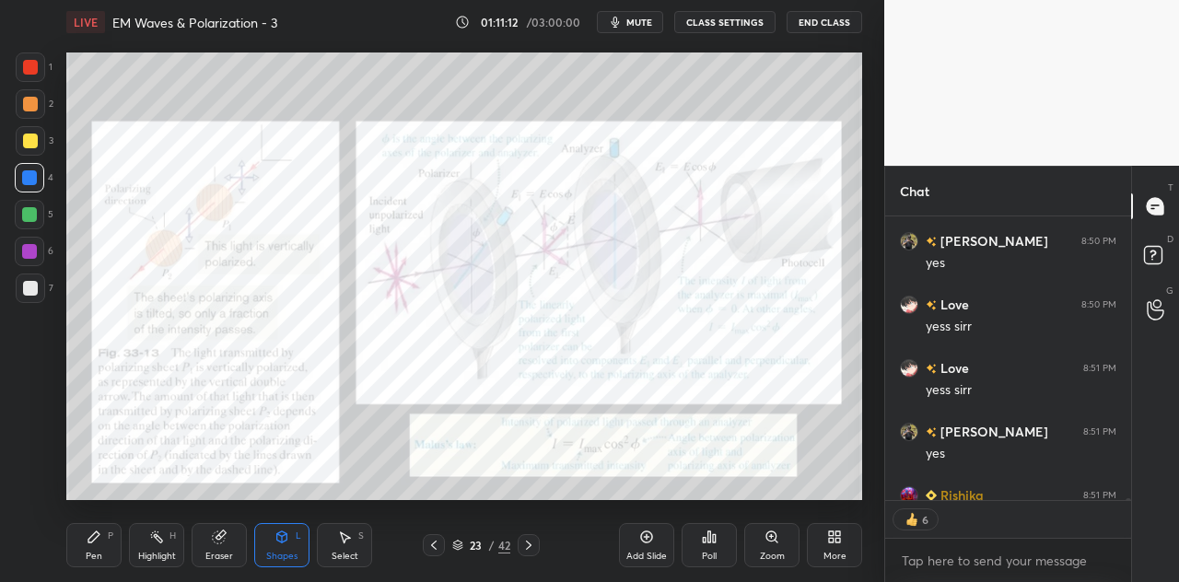
scroll to position [55799, 0]
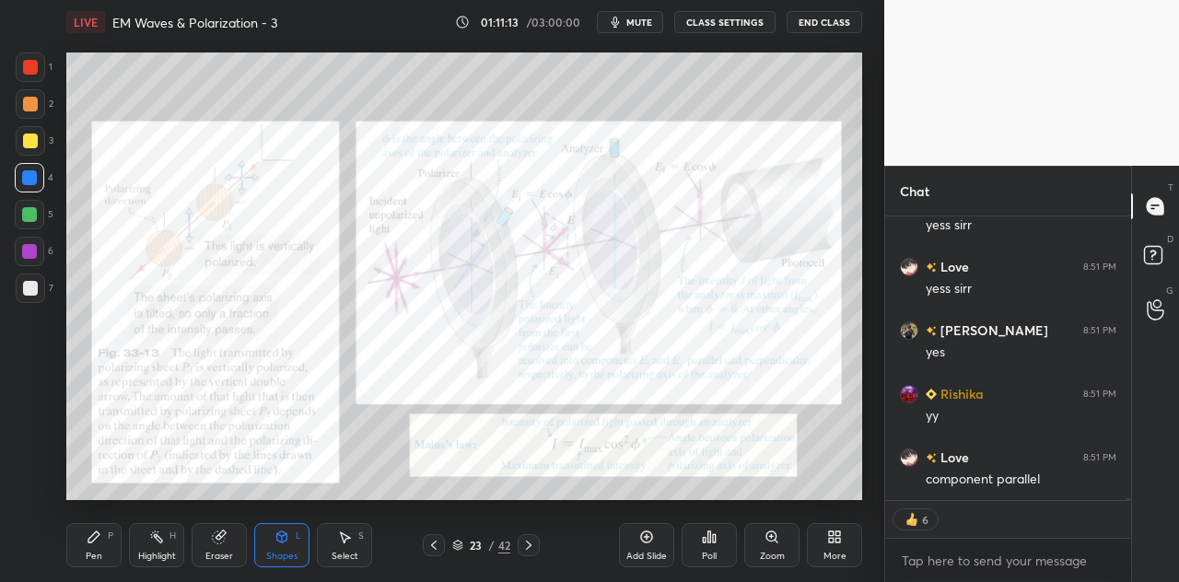
click at [102, 546] on div "Pen P" at bounding box center [93, 545] width 55 height 44
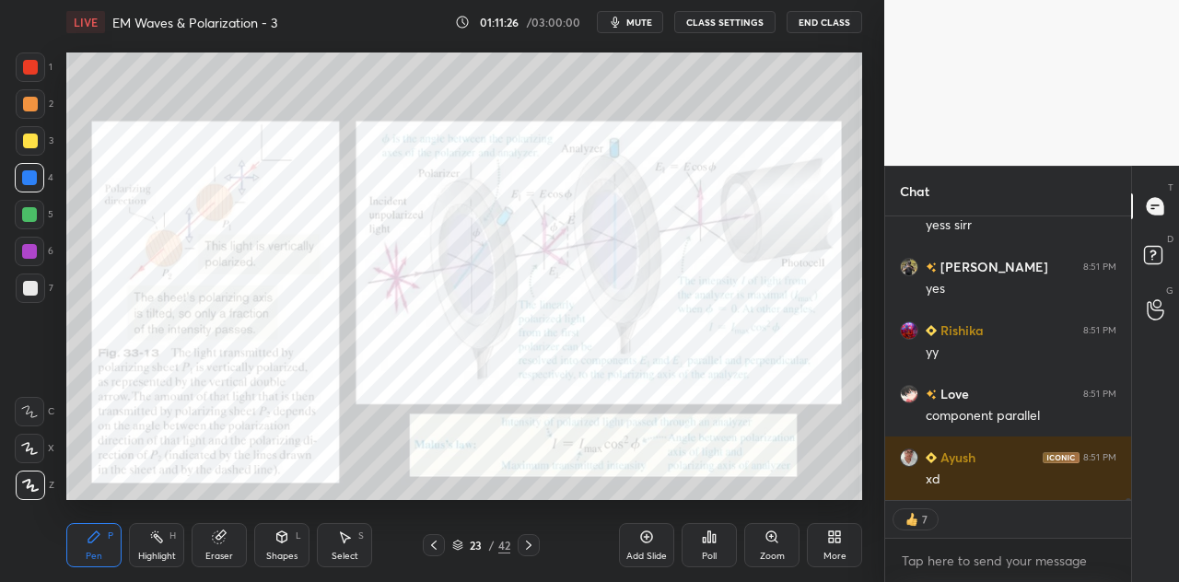
click at [35, 70] on div at bounding box center [30, 67] width 15 height 15
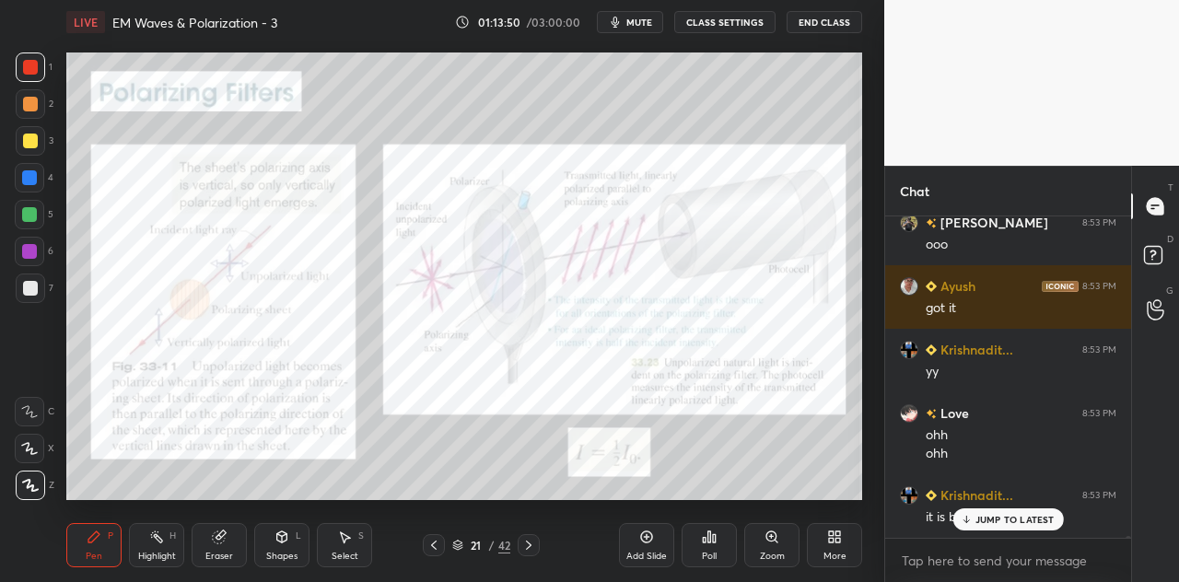
scroll to position [58138, 0]
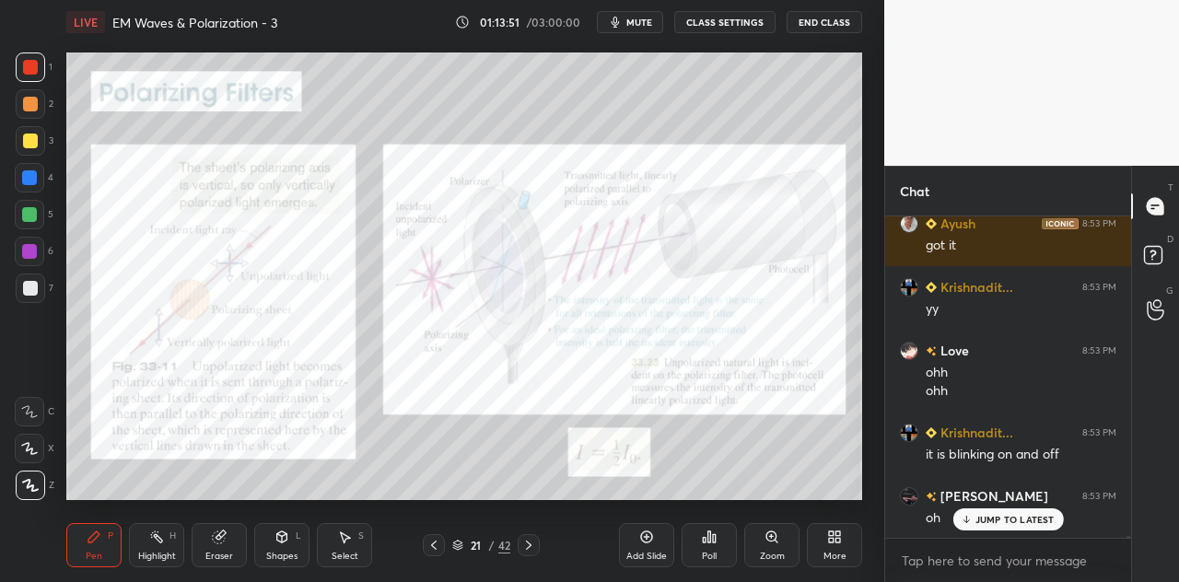
click at [227, 552] on div "Eraser" at bounding box center [219, 556] width 28 height 9
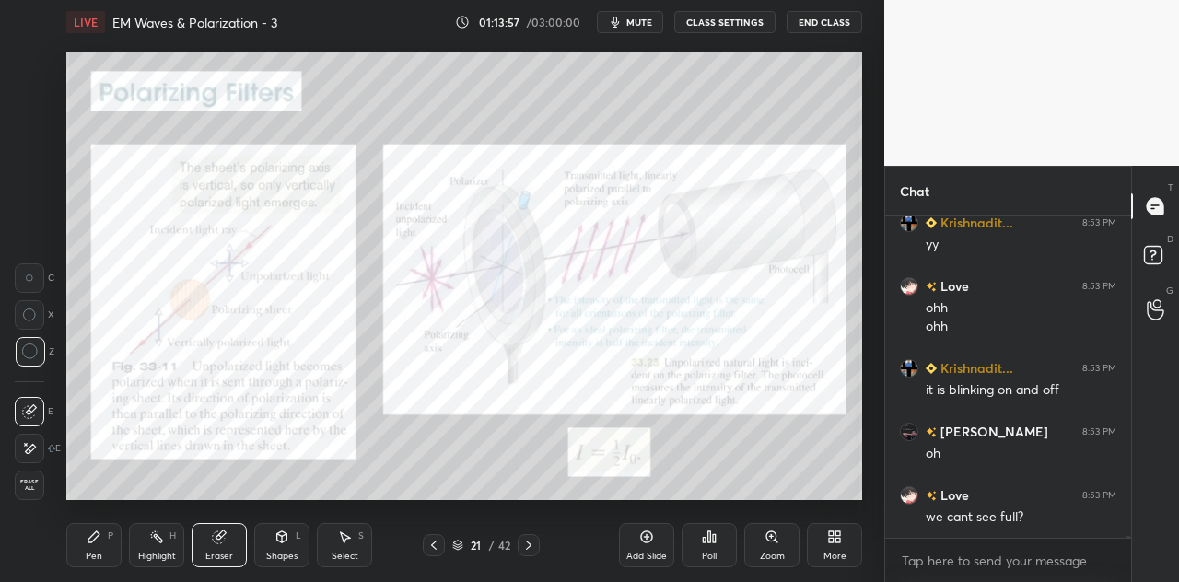
scroll to position [58265, 0]
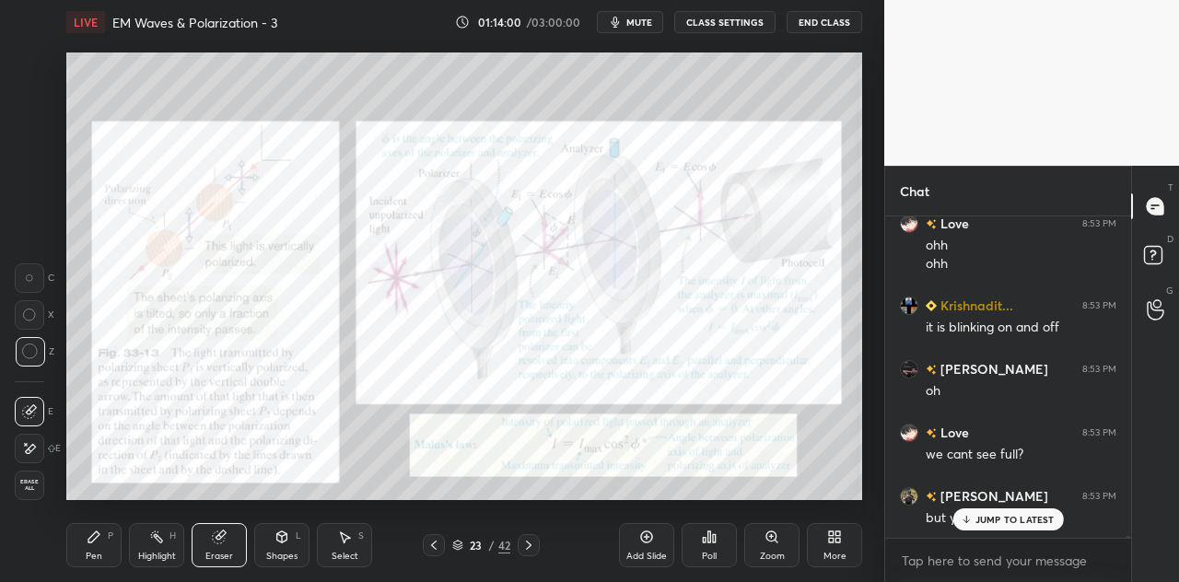
click at [105, 533] on div "Pen P" at bounding box center [93, 545] width 55 height 44
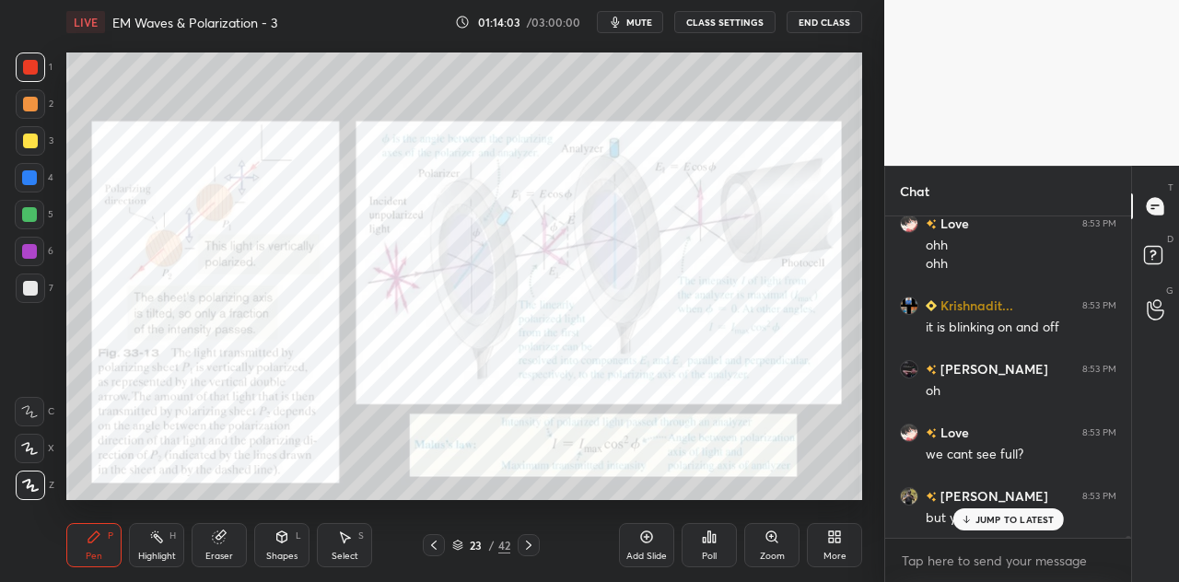
click at [32, 100] on div at bounding box center [30, 104] width 15 height 15
click at [985, 517] on p "JUMP TO LATEST" at bounding box center [1014, 519] width 79 height 11
click at [37, 66] on div at bounding box center [30, 67] width 15 height 15
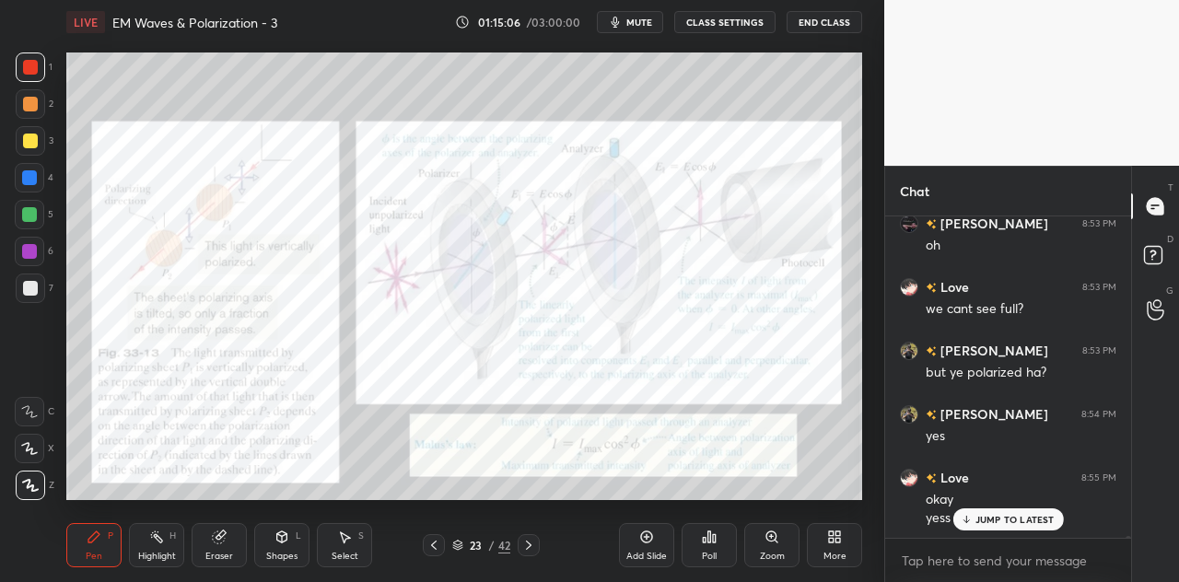
scroll to position [58475, 0]
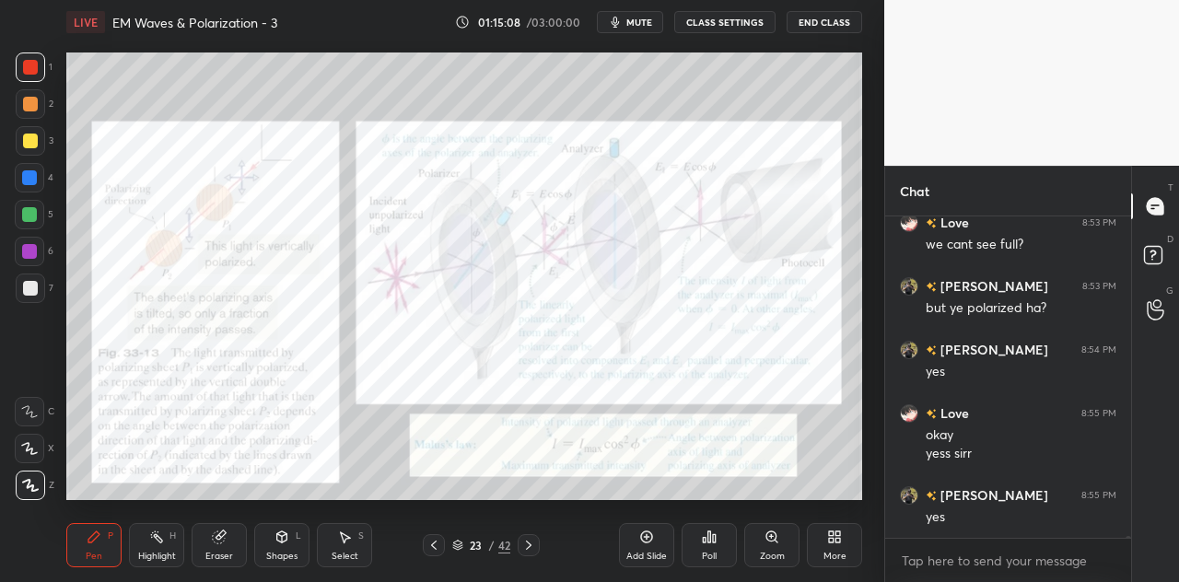
click at [226, 543] on icon at bounding box center [219, 536] width 15 height 15
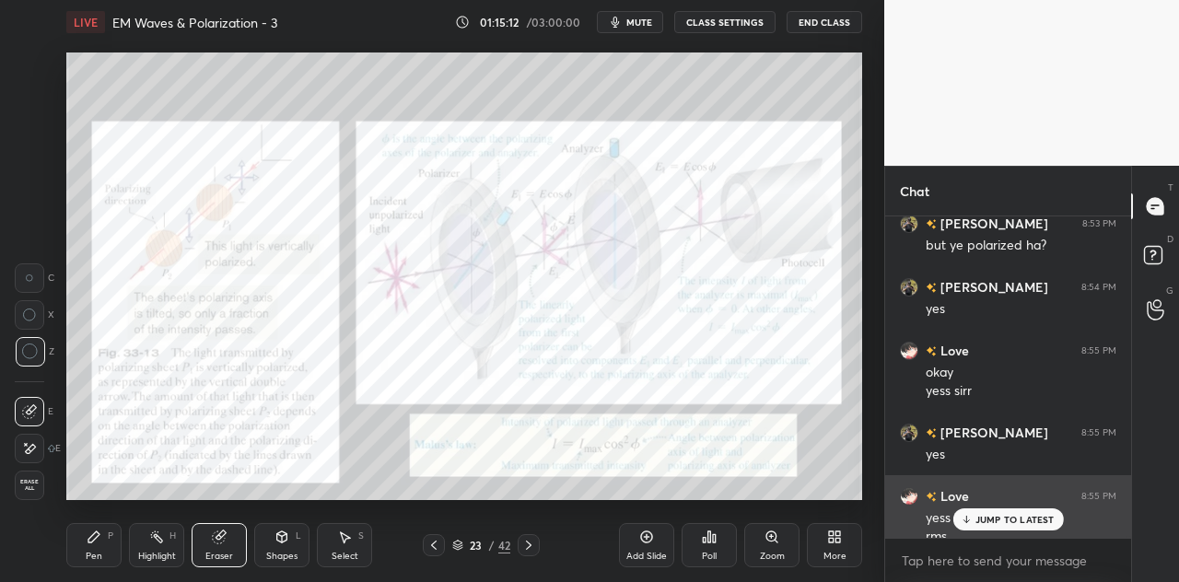
click at [981, 512] on div "JUMP TO LATEST" at bounding box center [1007, 519] width 111 height 22
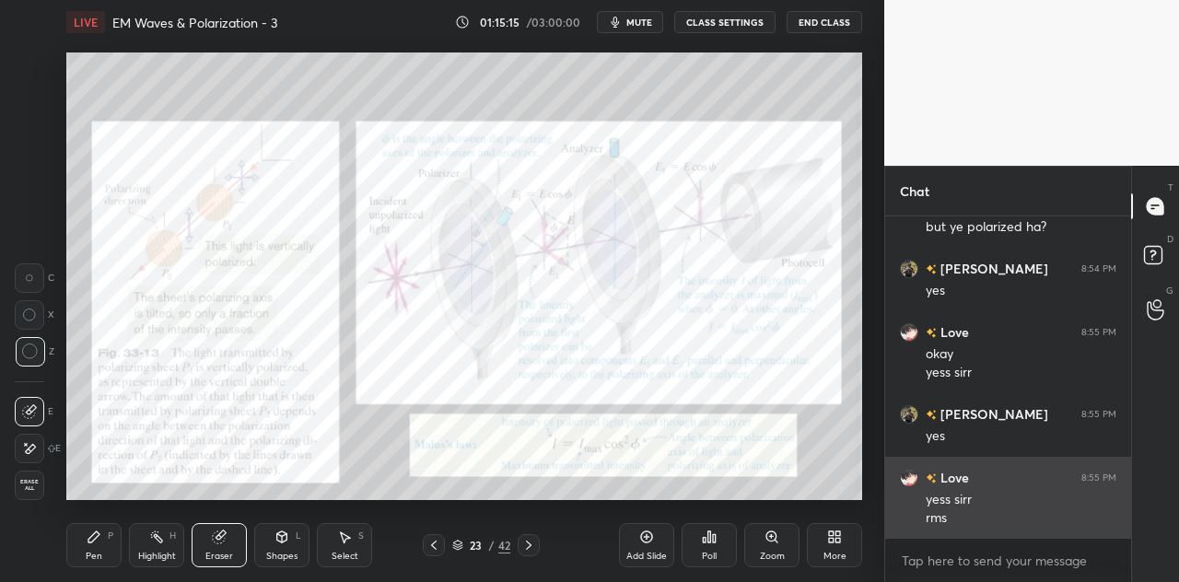
scroll to position [58620, 0]
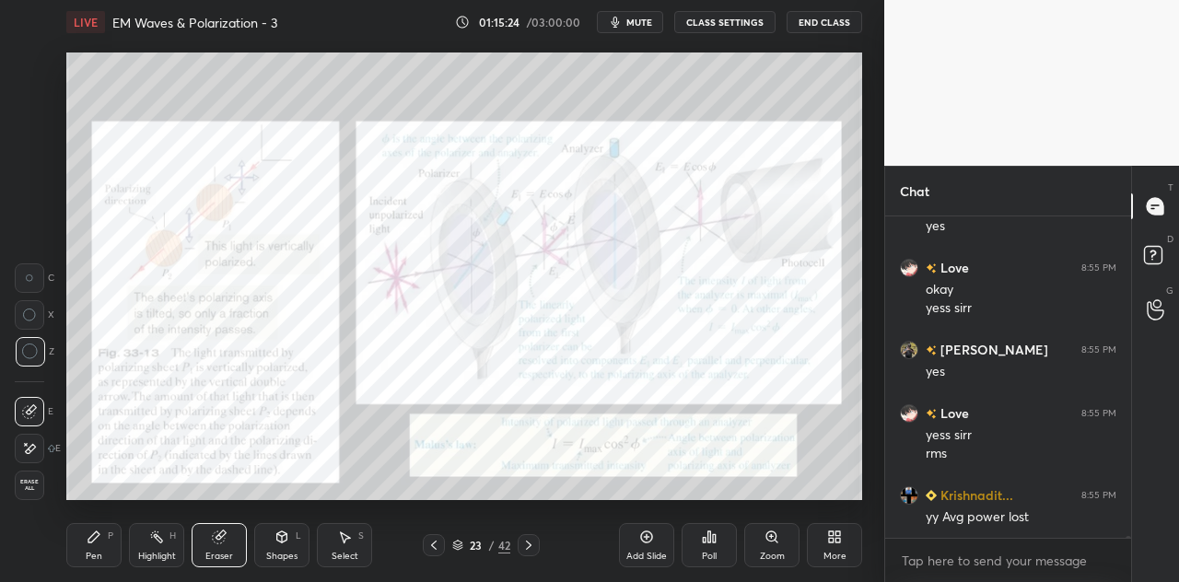
click at [113, 545] on div "Pen P" at bounding box center [93, 545] width 55 height 44
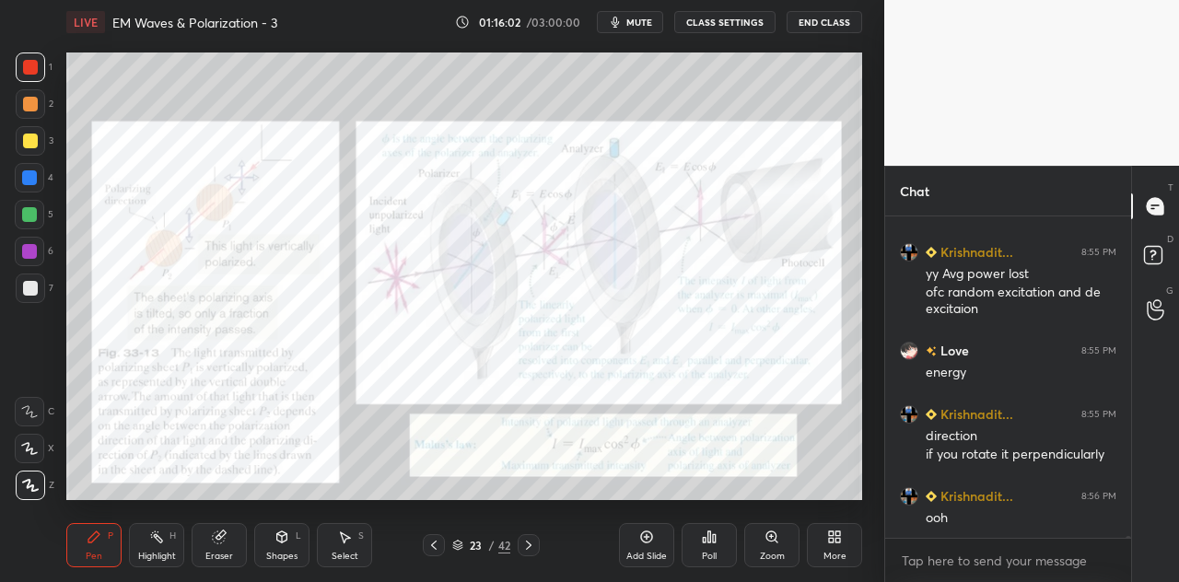
scroll to position [58928, 0]
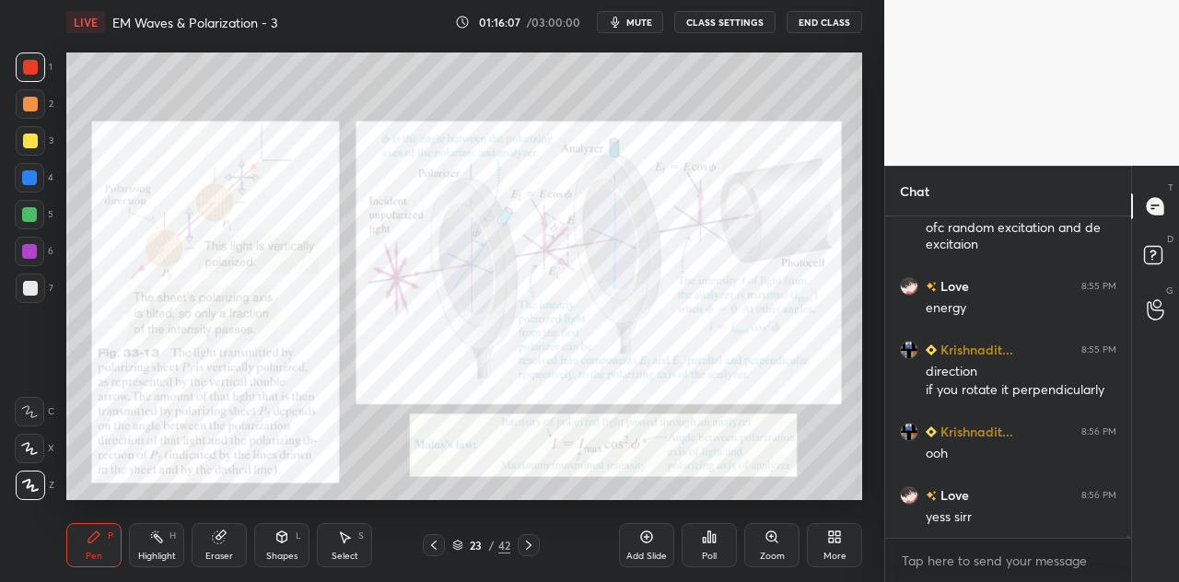
click at [35, 216] on div at bounding box center [29, 214] width 15 height 15
click at [289, 542] on div "Shapes L" at bounding box center [281, 545] width 55 height 44
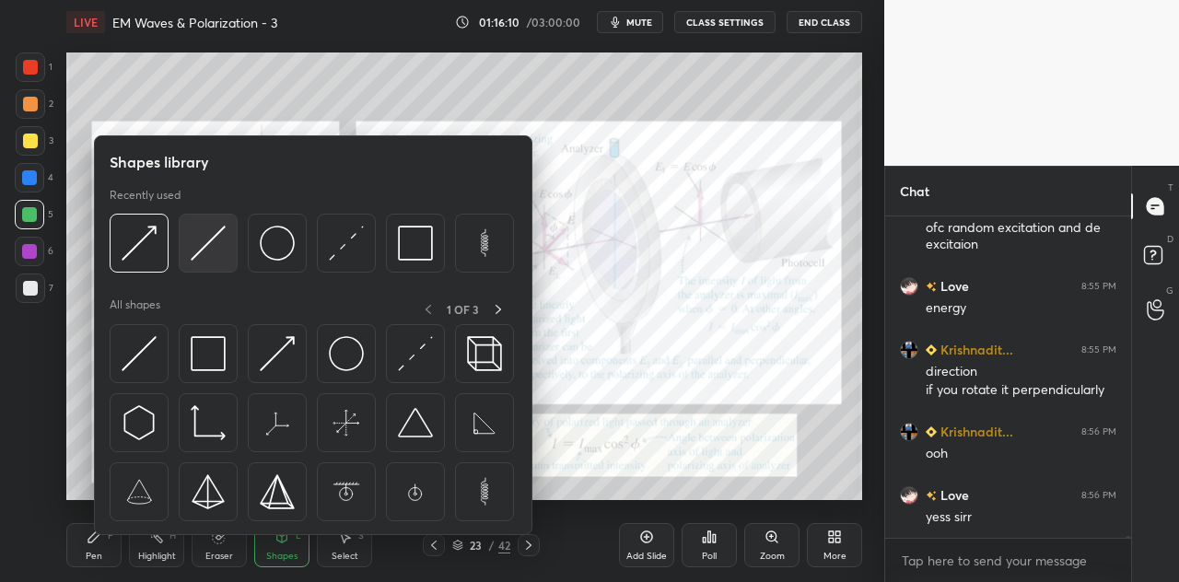
click at [228, 248] on div at bounding box center [208, 243] width 59 height 59
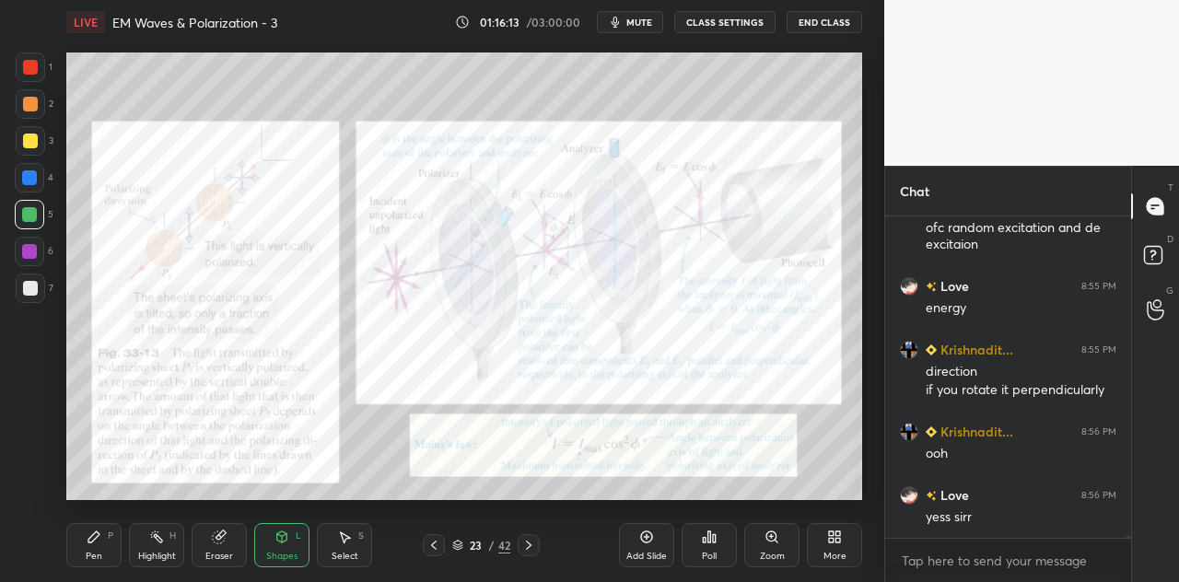
click at [106, 541] on div "Pen P" at bounding box center [93, 545] width 55 height 44
click at [290, 539] on div "Shapes L" at bounding box center [281, 545] width 55 height 44
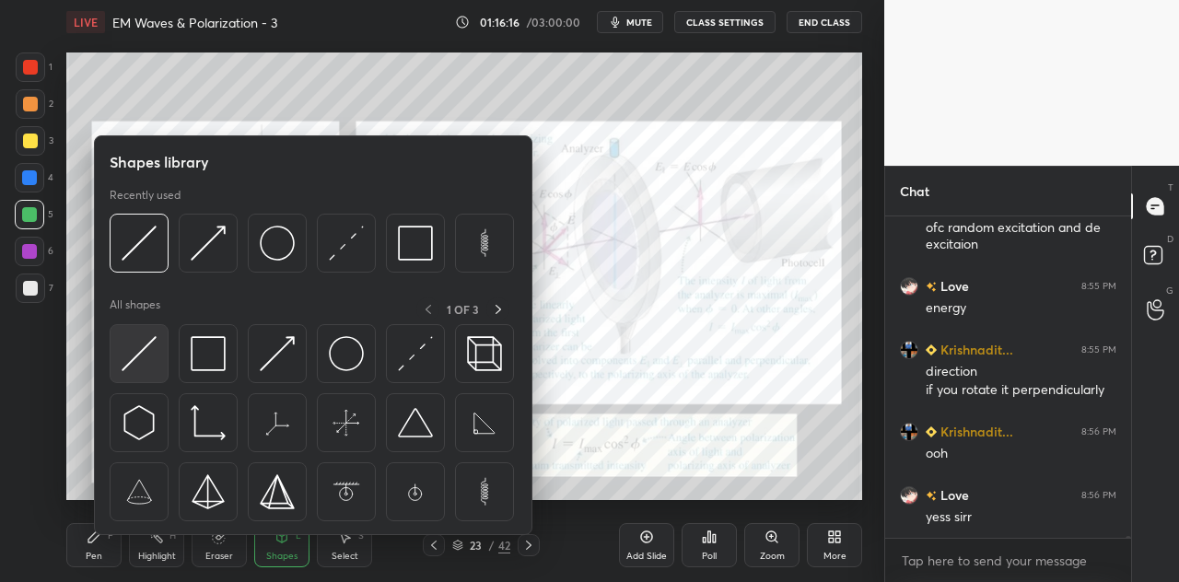
click at [153, 353] on img at bounding box center [139, 353] width 35 height 35
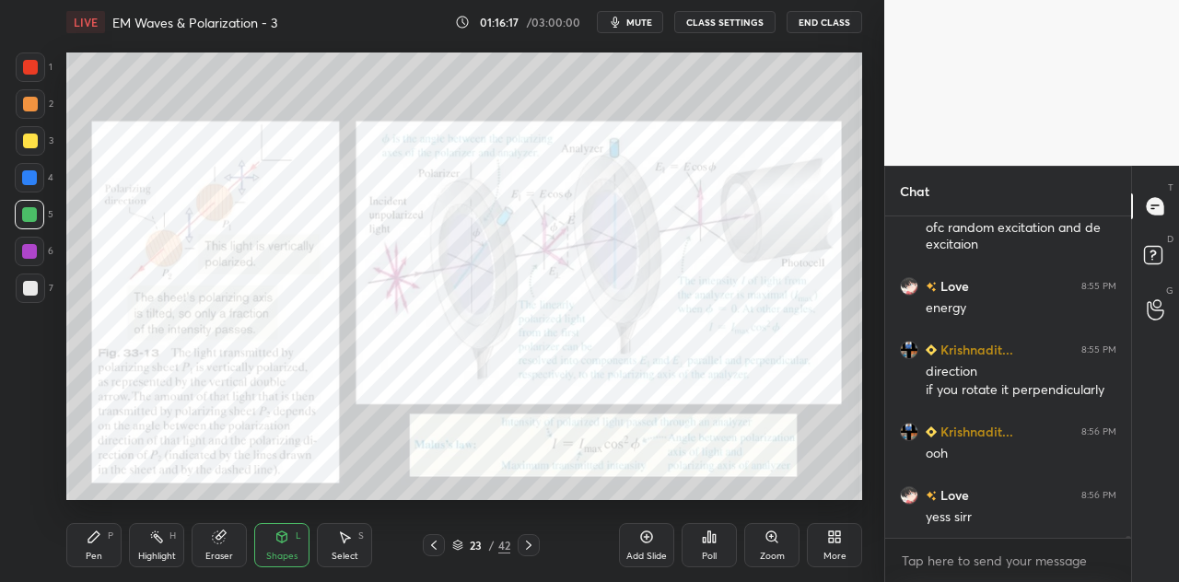
click at [37, 174] on div at bounding box center [29, 177] width 29 height 29
click at [98, 545] on div "Pen P" at bounding box center [93, 545] width 55 height 44
click at [30, 67] on div at bounding box center [30, 67] width 15 height 15
click at [292, 543] on div "Shapes L" at bounding box center [281, 545] width 55 height 44
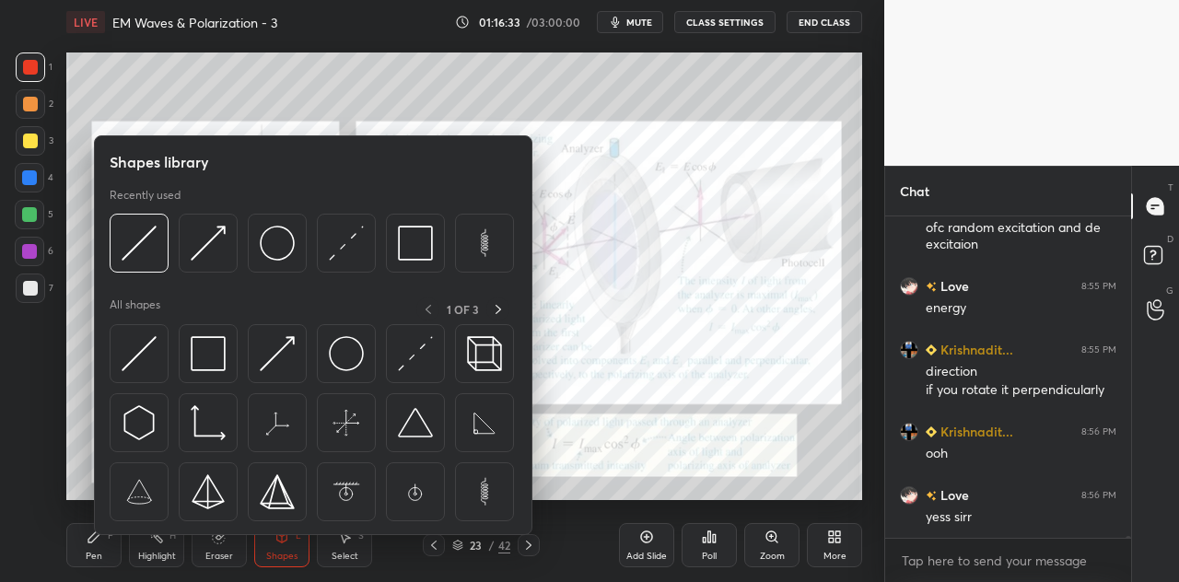
click at [39, 188] on div at bounding box center [29, 177] width 29 height 29
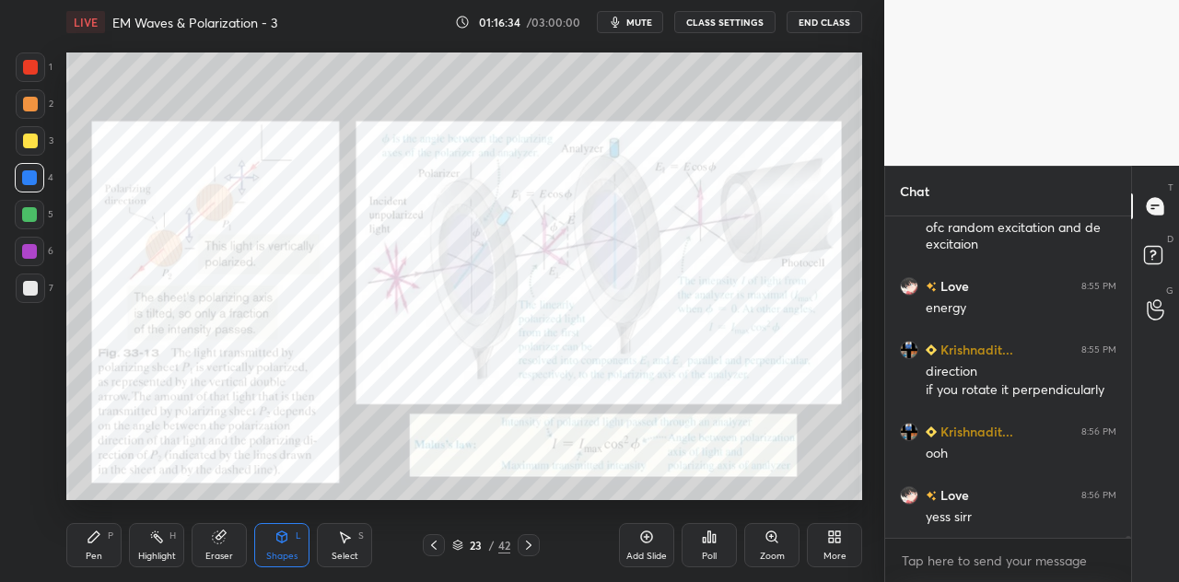
click at [106, 548] on div "Pen P" at bounding box center [93, 545] width 55 height 44
click at [36, 99] on div at bounding box center [30, 104] width 15 height 15
click at [37, 211] on div at bounding box center [29, 214] width 29 height 29
click at [281, 544] on div "Shapes L" at bounding box center [281, 545] width 55 height 44
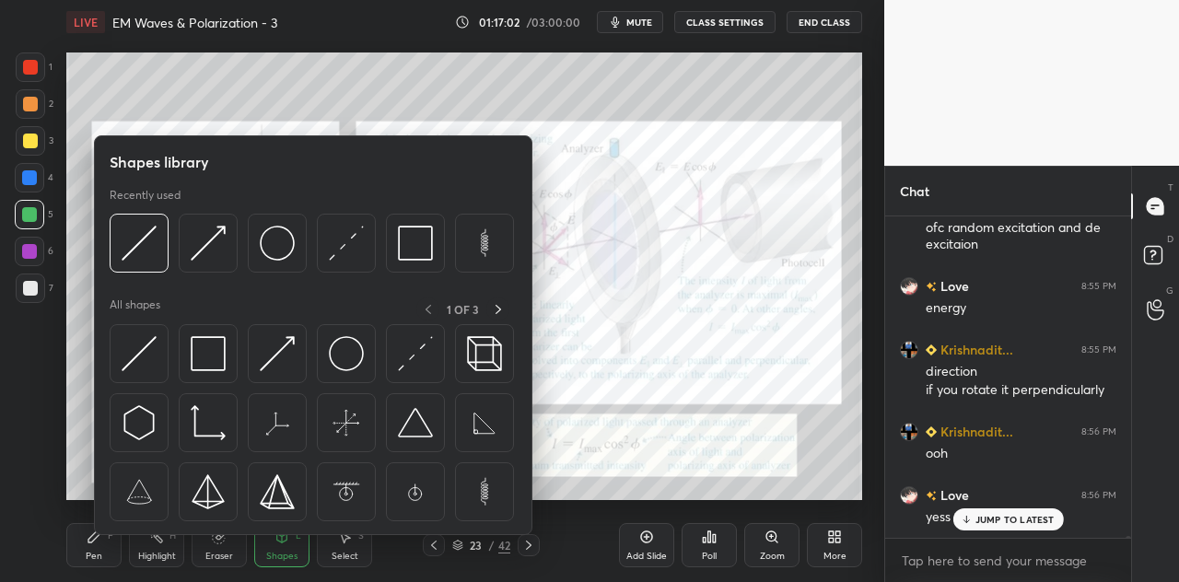
scroll to position [59007, 0]
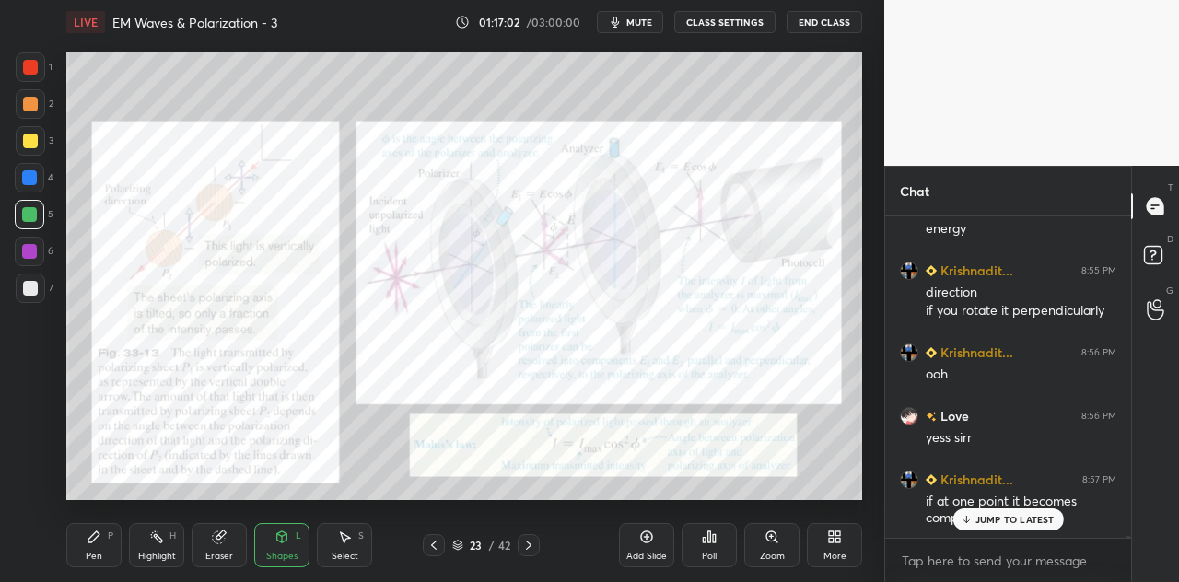
click at [29, 179] on div at bounding box center [29, 177] width 15 height 15
click at [102, 541] on div "Pen P" at bounding box center [93, 545] width 55 height 44
click at [29, 104] on div at bounding box center [30, 104] width 15 height 15
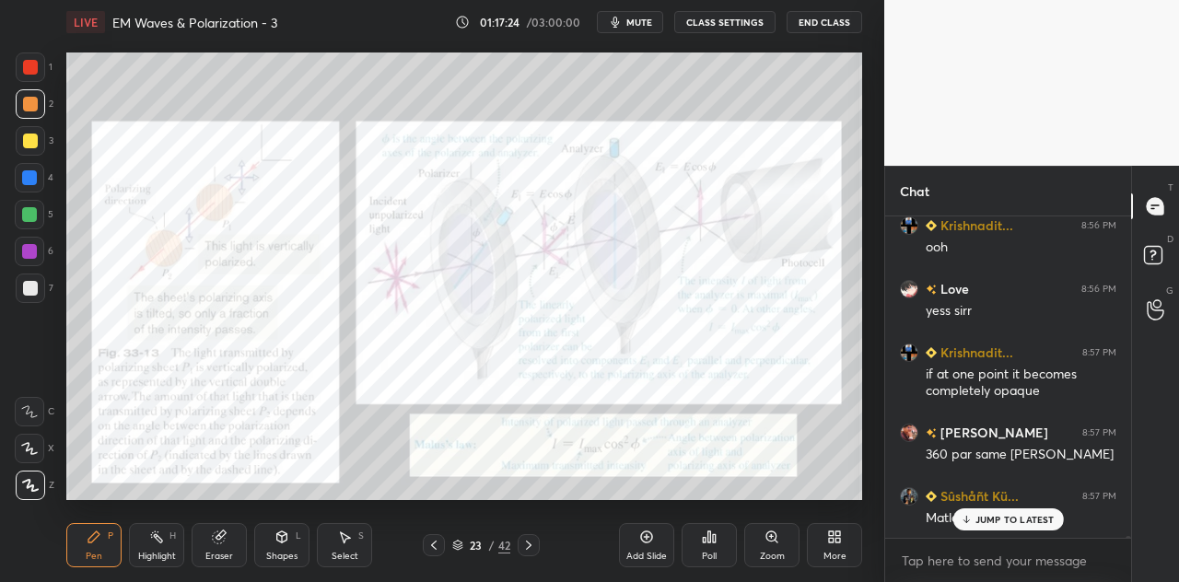
scroll to position [59199, 0]
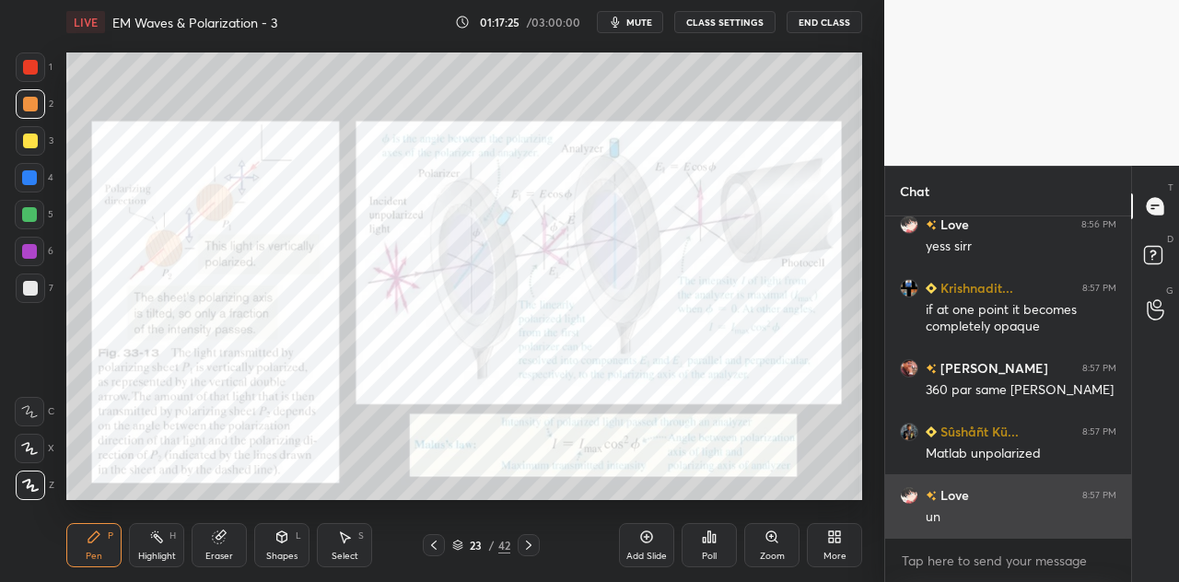
click at [994, 515] on div "un" at bounding box center [1020, 517] width 191 height 18
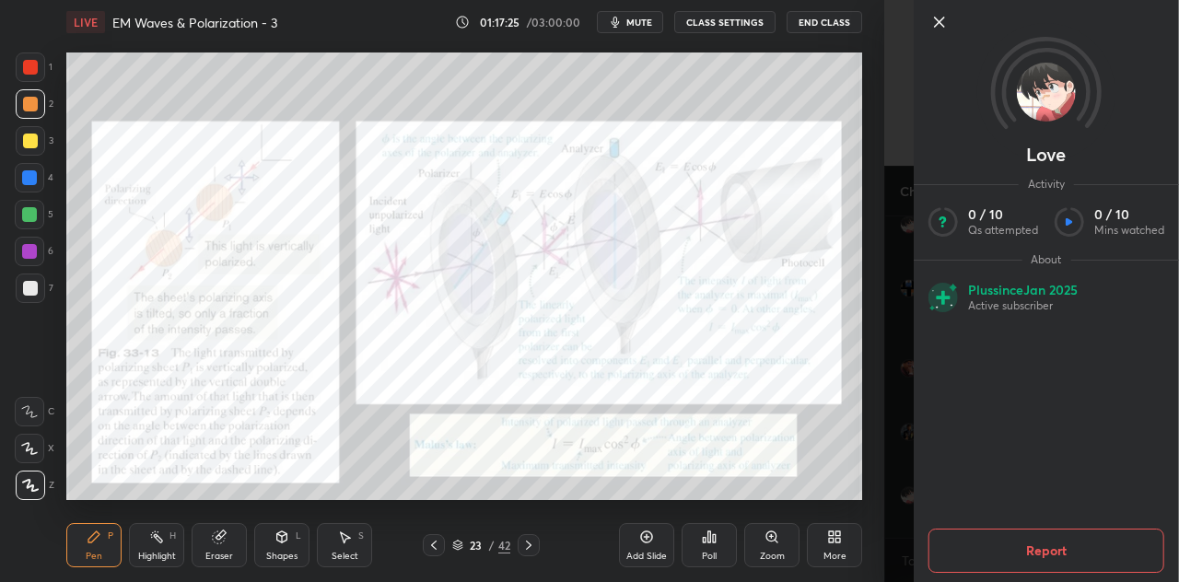
click at [887, 431] on div "Love Activity 0 / 10 Qs attempted 0 / 10 Mins watched About Plus since Jan 2025…" at bounding box center [1031, 291] width 295 height 582
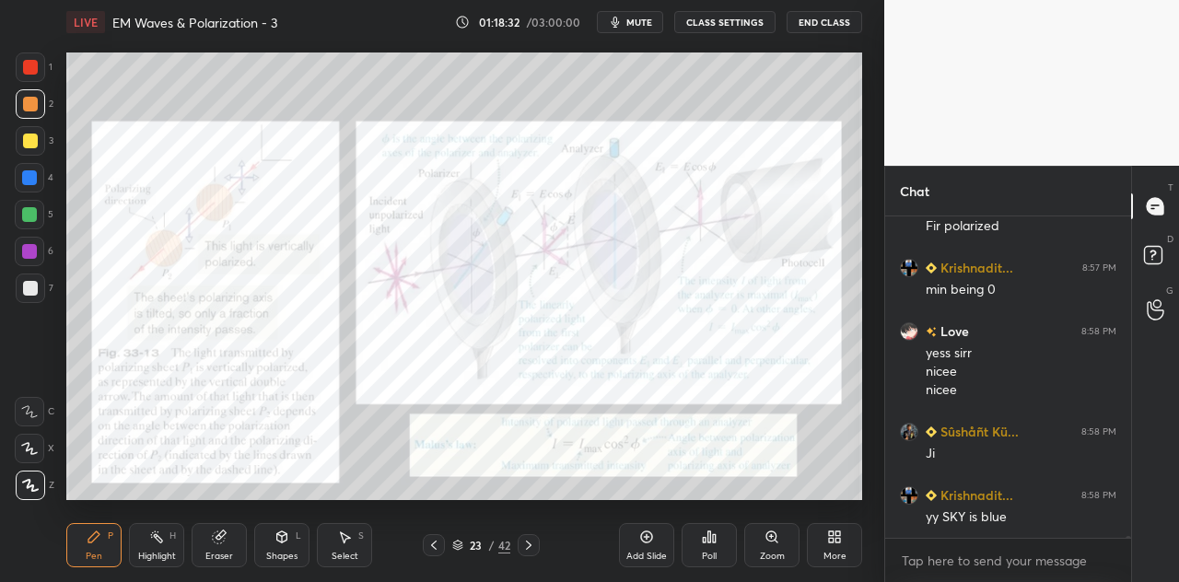
scroll to position [59806, 0]
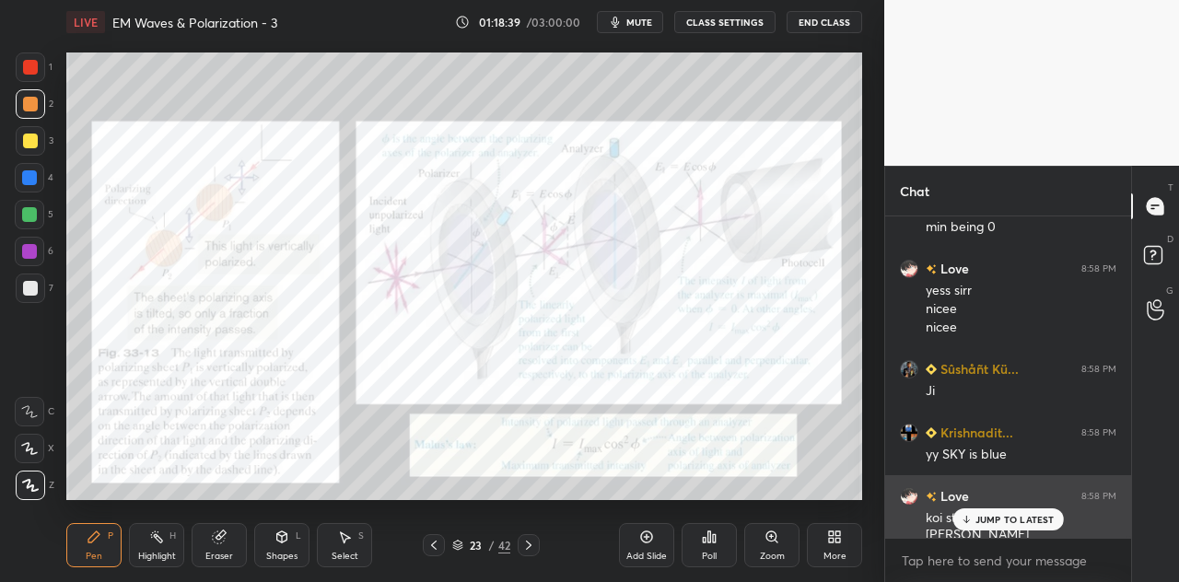
click at [998, 515] on p "JUMP TO LATEST" at bounding box center [1014, 519] width 79 height 11
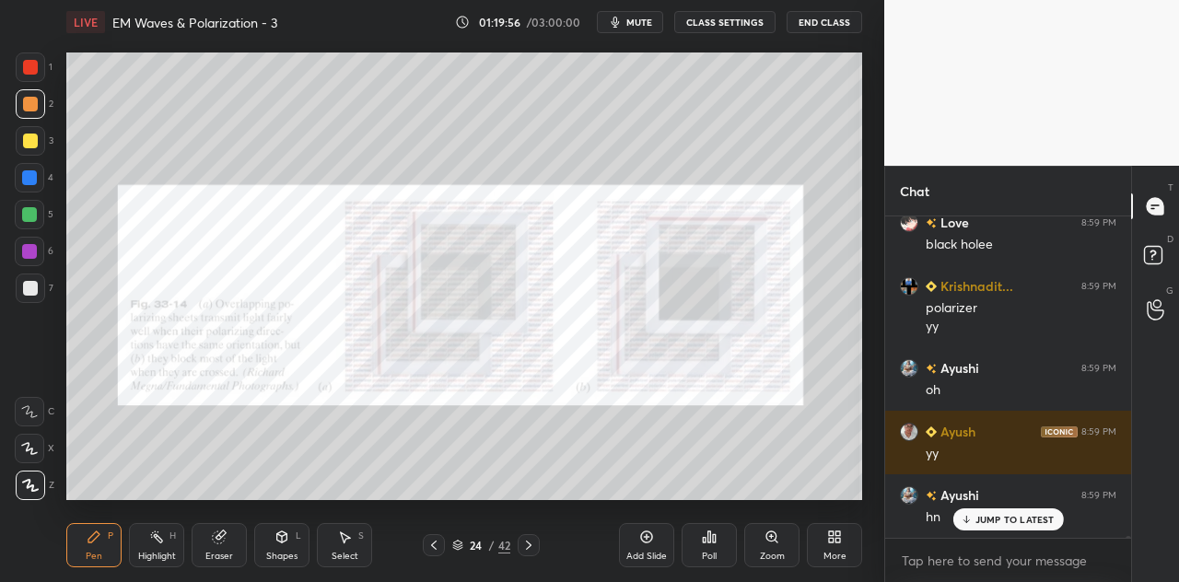
scroll to position [60842, 0]
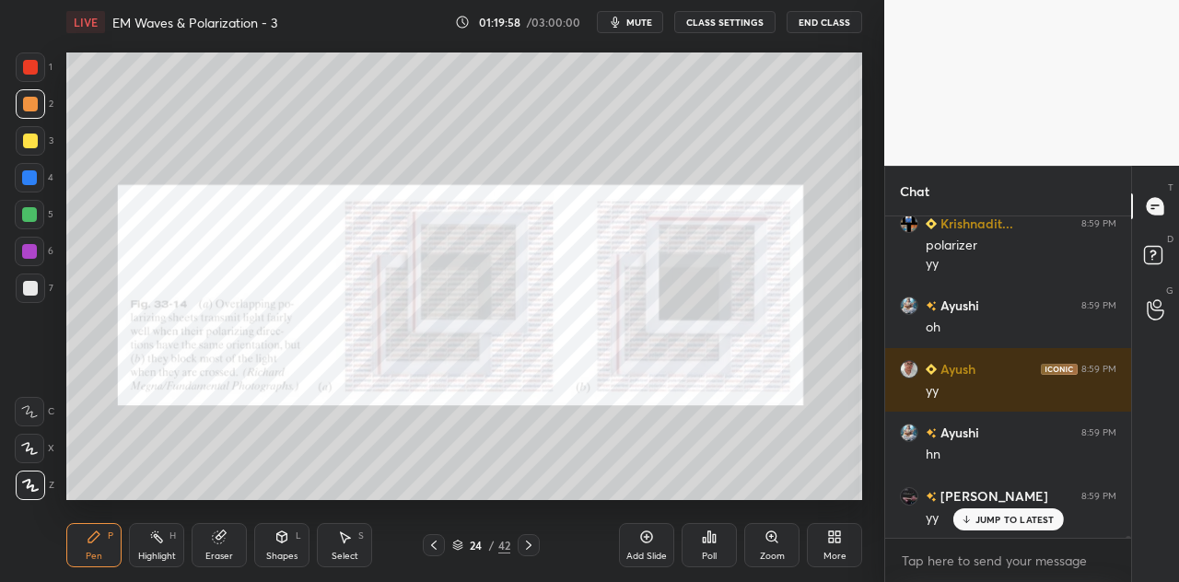
click at [33, 214] on div at bounding box center [29, 214] width 15 height 15
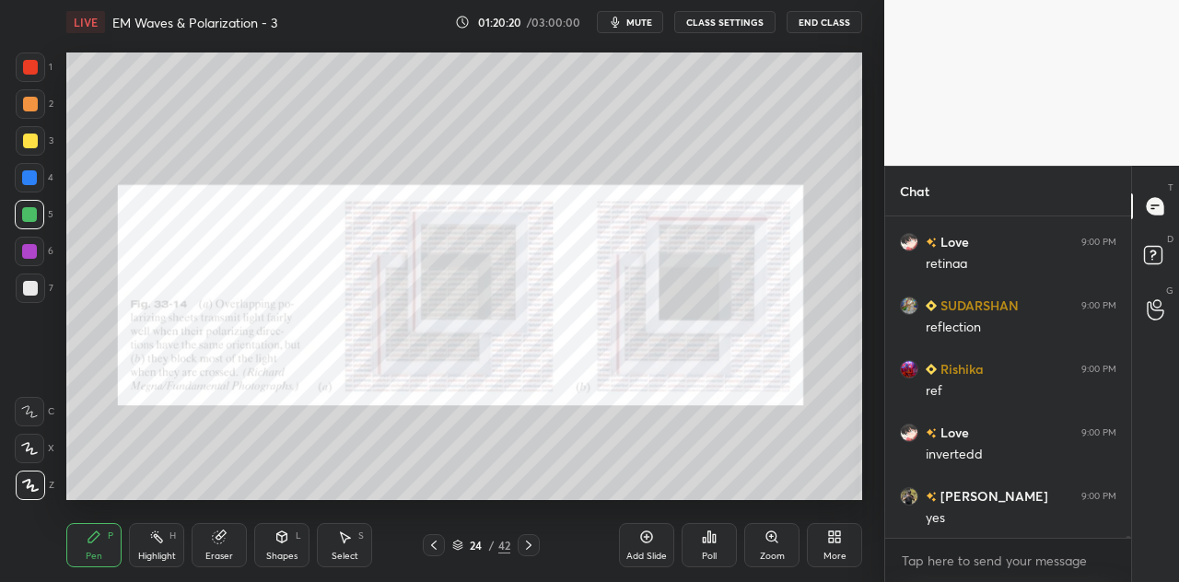
scroll to position [61414, 0]
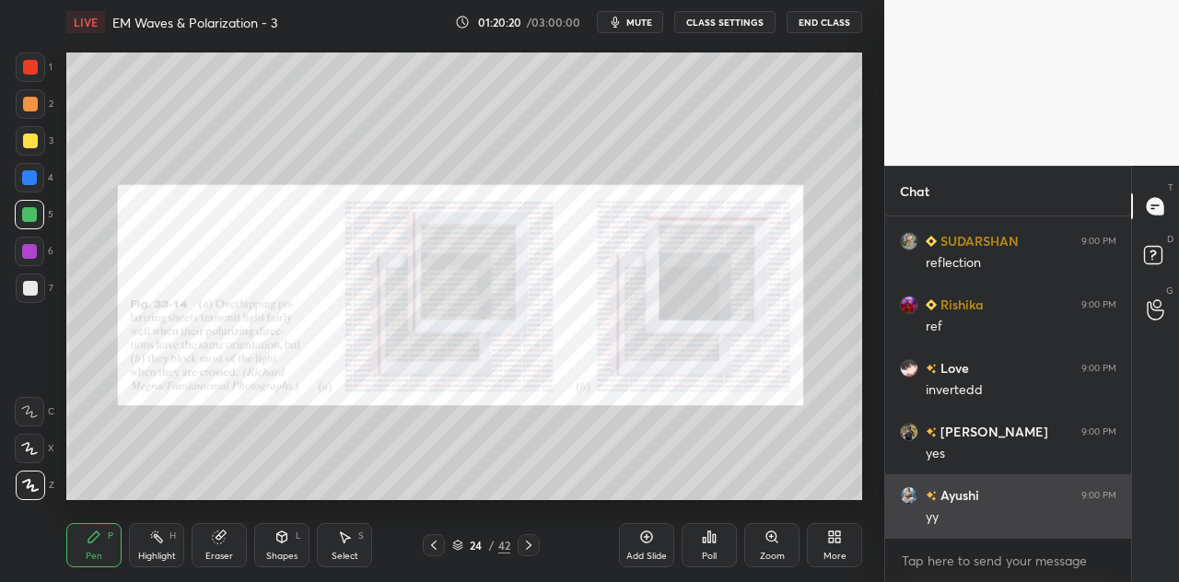
click at [981, 518] on div "yy" at bounding box center [1020, 517] width 191 height 18
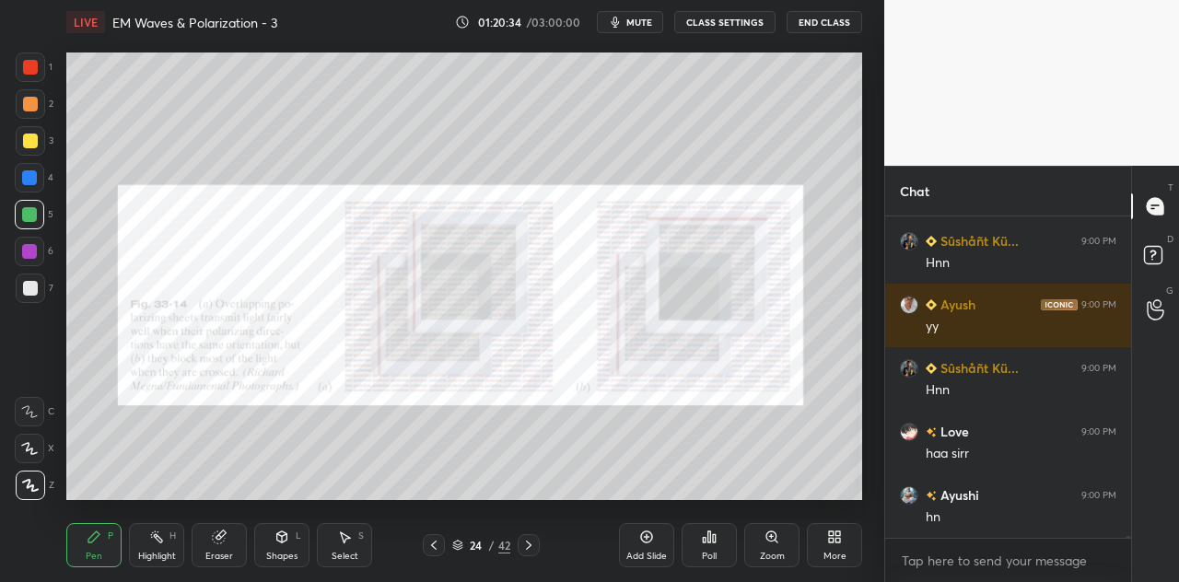
scroll to position [61858, 0]
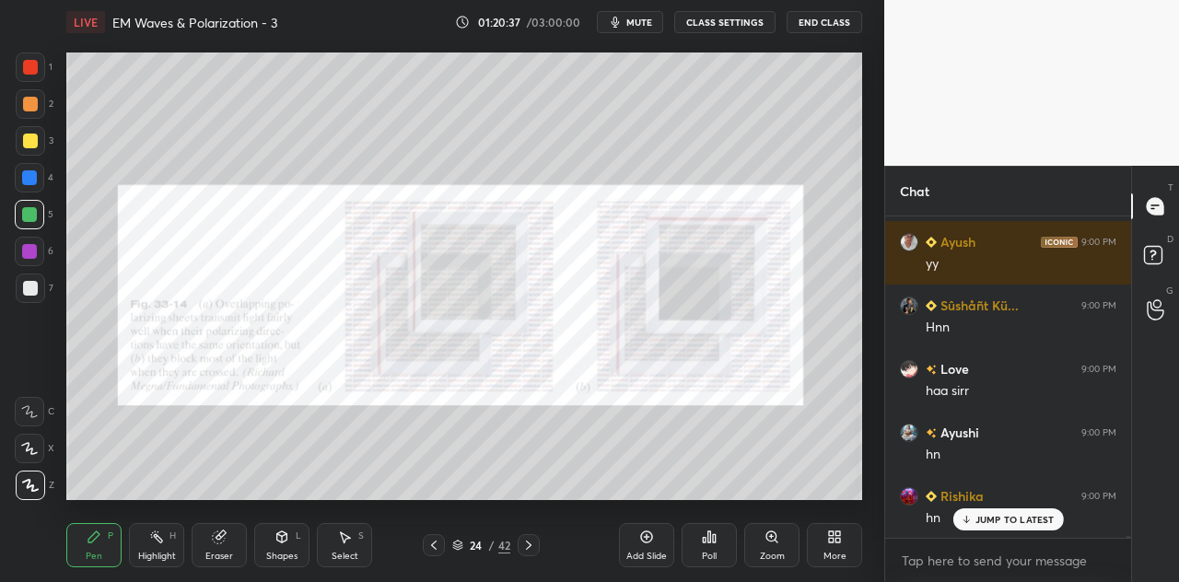
click at [36, 144] on div at bounding box center [30, 141] width 15 height 15
click at [30, 67] on div at bounding box center [30, 67] width 15 height 15
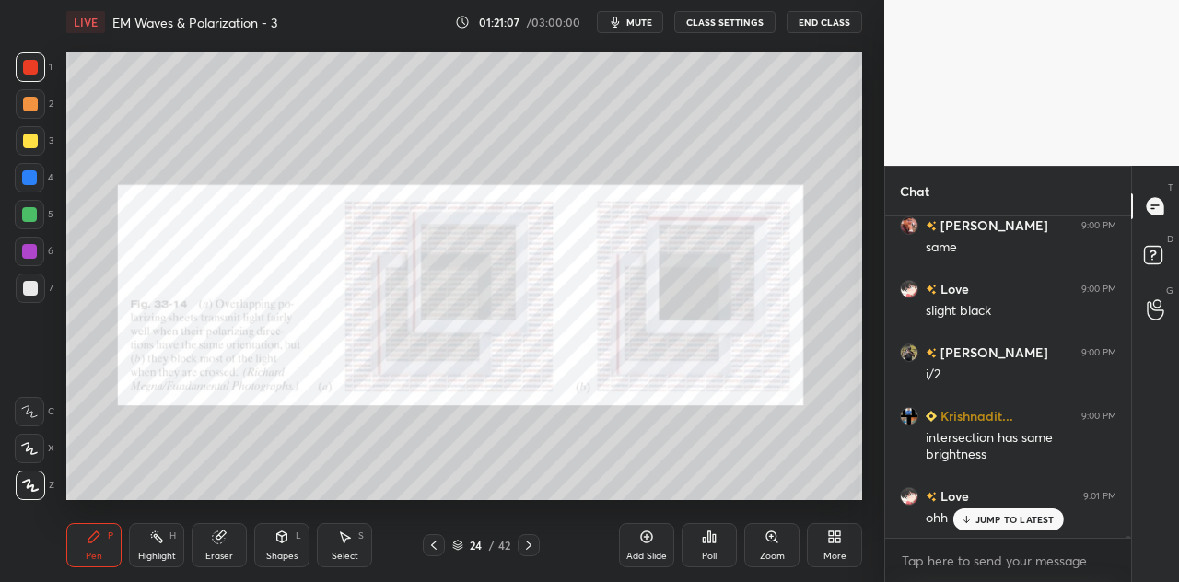
scroll to position [62401, 0]
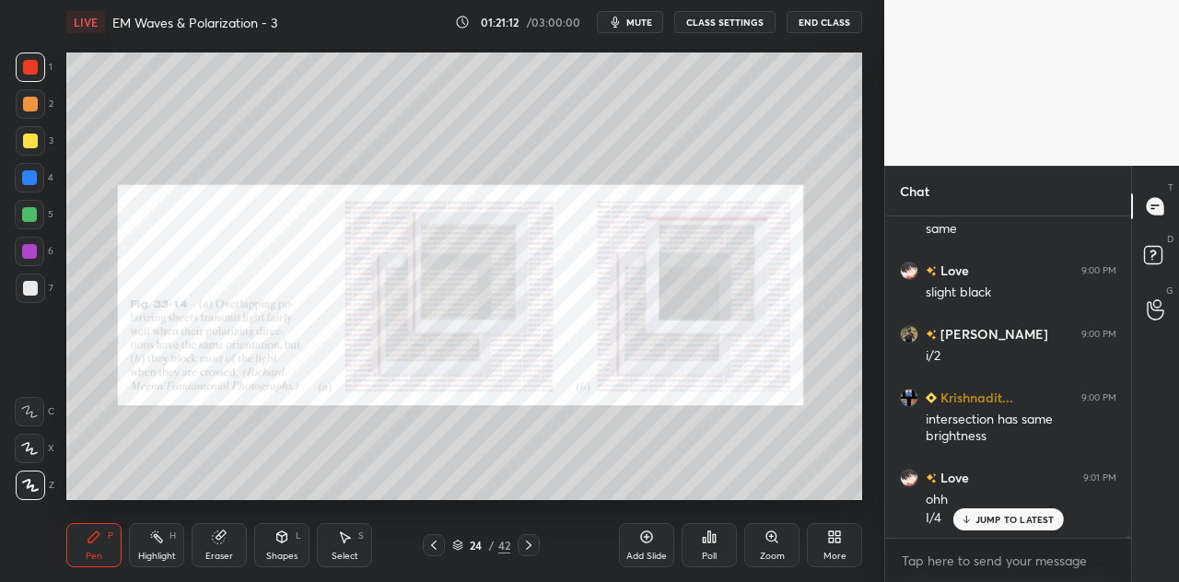
click at [1005, 515] on p "JUMP TO LATEST" at bounding box center [1014, 519] width 79 height 11
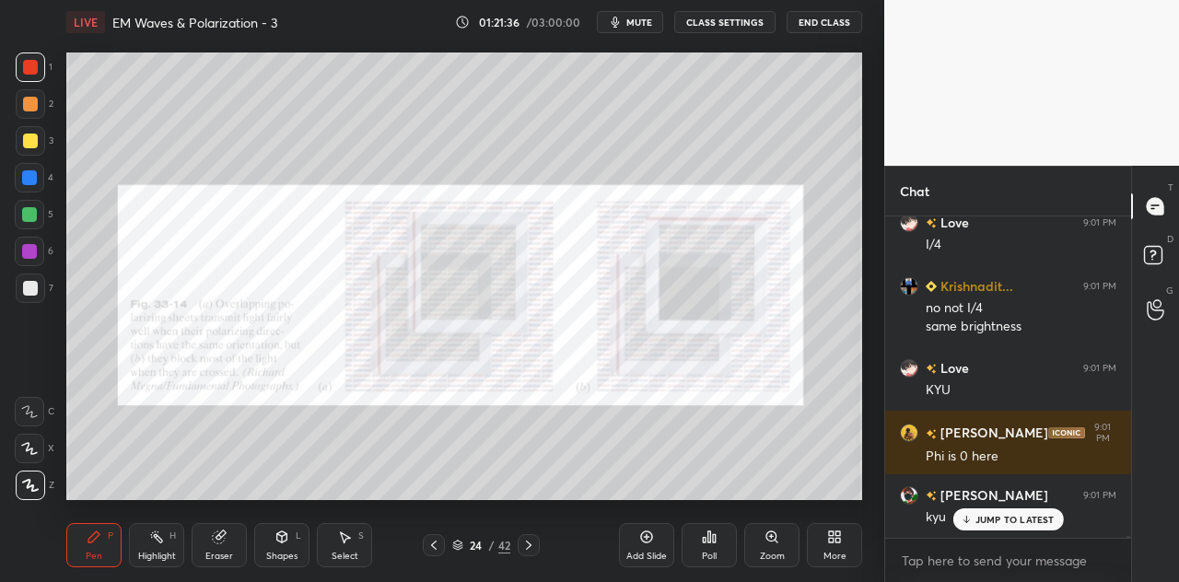
scroll to position [62928, 0]
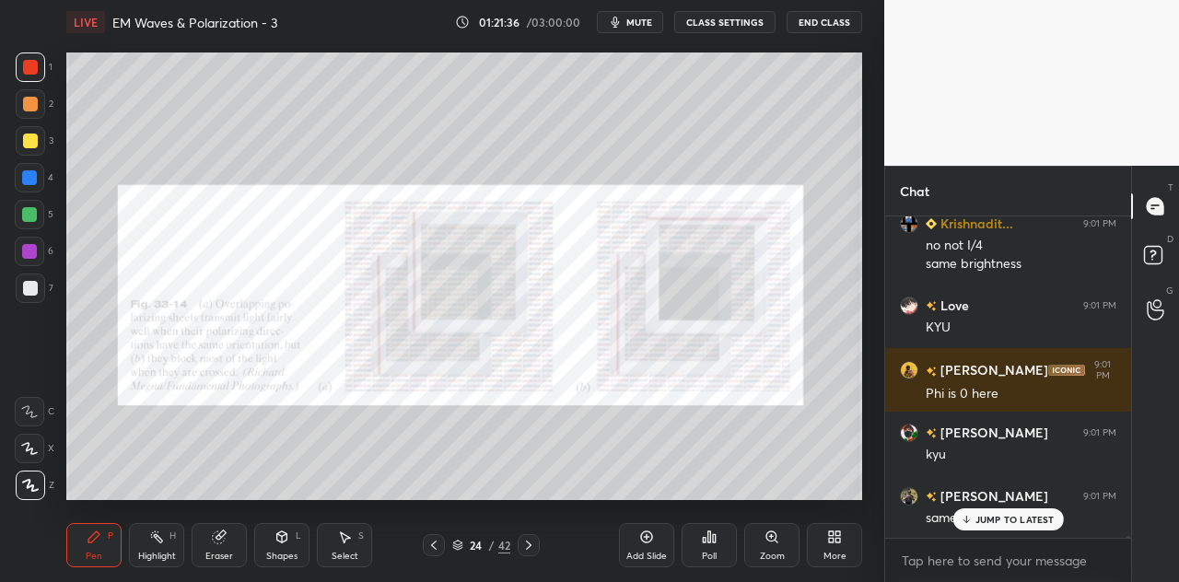
click at [37, 222] on div at bounding box center [29, 214] width 29 height 29
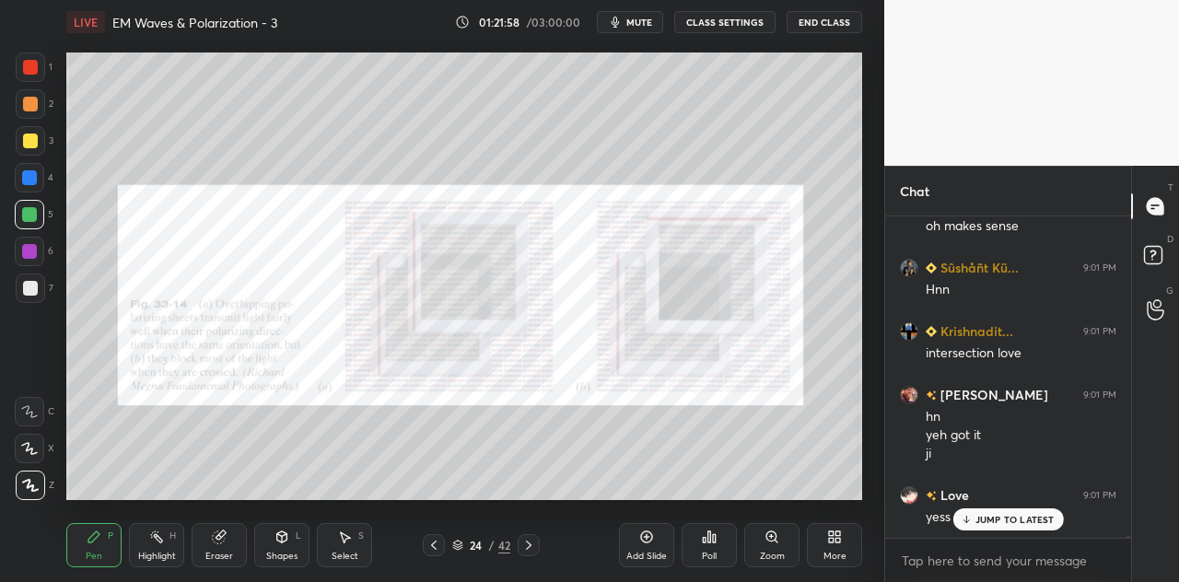
scroll to position [63473, 0]
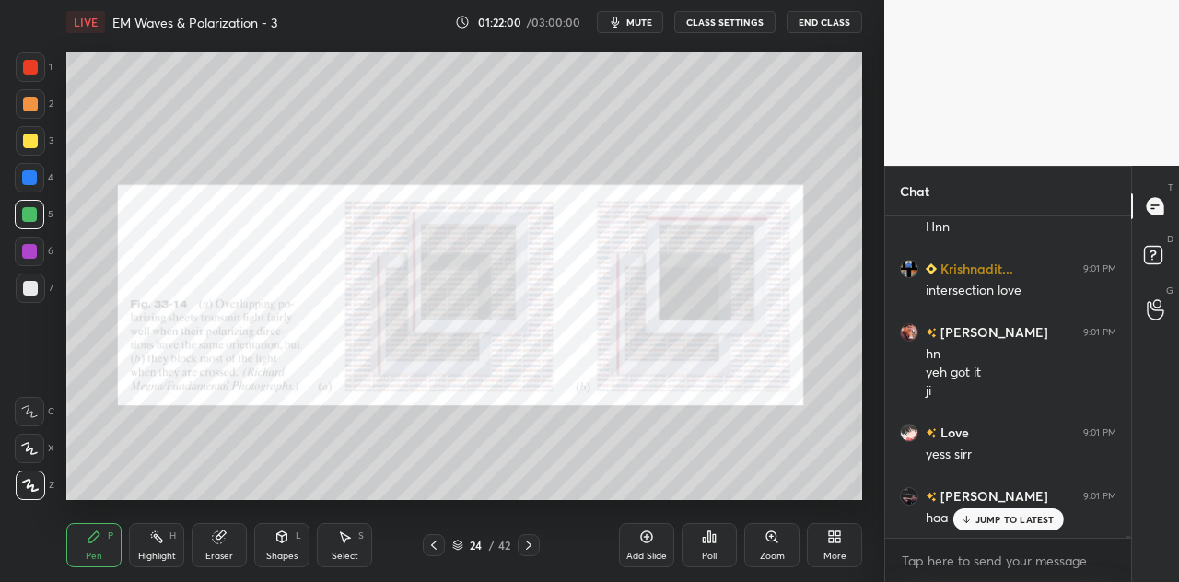
click at [30, 251] on div at bounding box center [29, 251] width 15 height 15
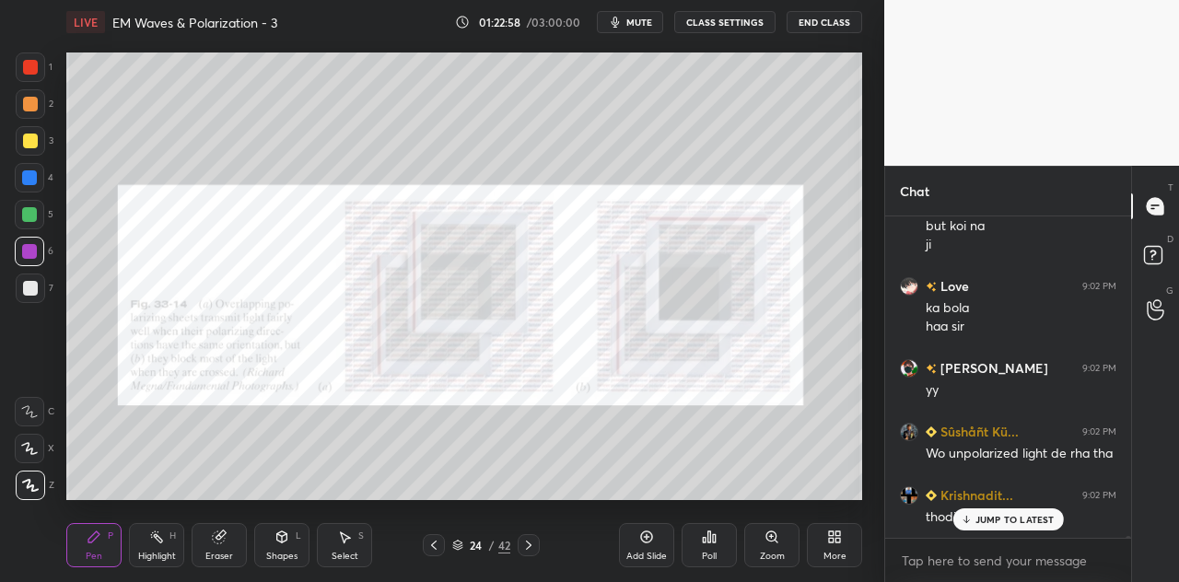
scroll to position [64781, 0]
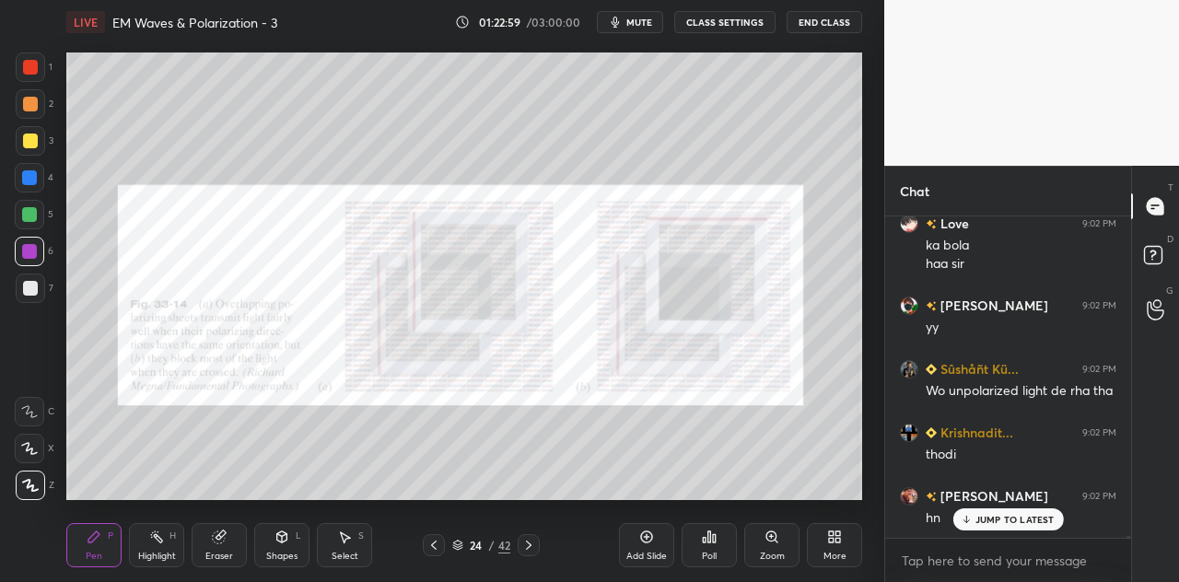
click at [33, 179] on div at bounding box center [29, 177] width 15 height 15
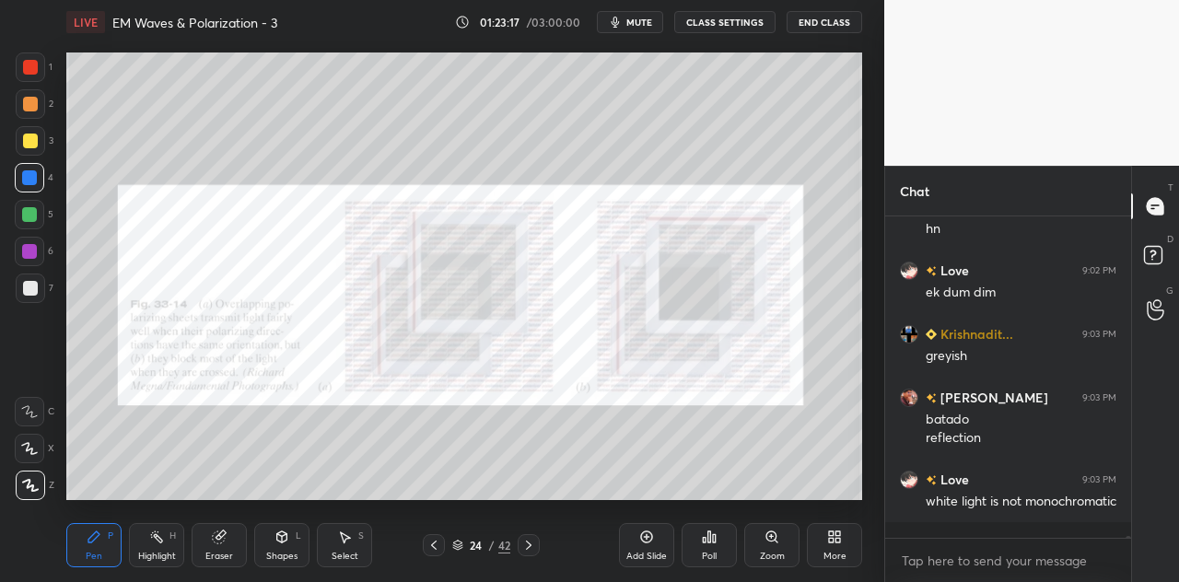
scroll to position [65135, 0]
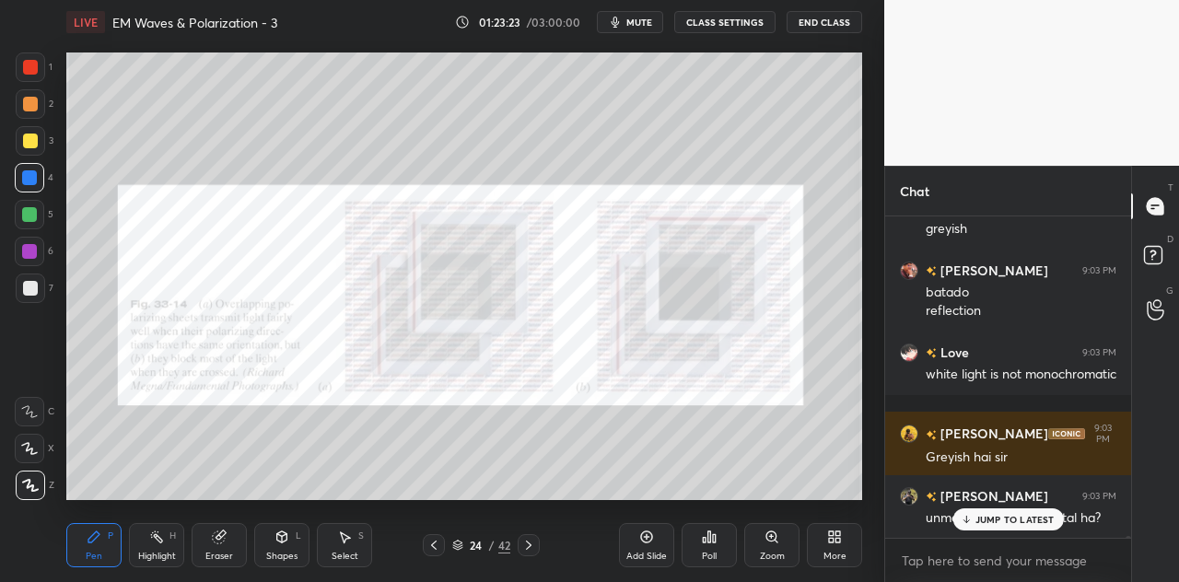
click at [29, 143] on div at bounding box center [30, 141] width 15 height 15
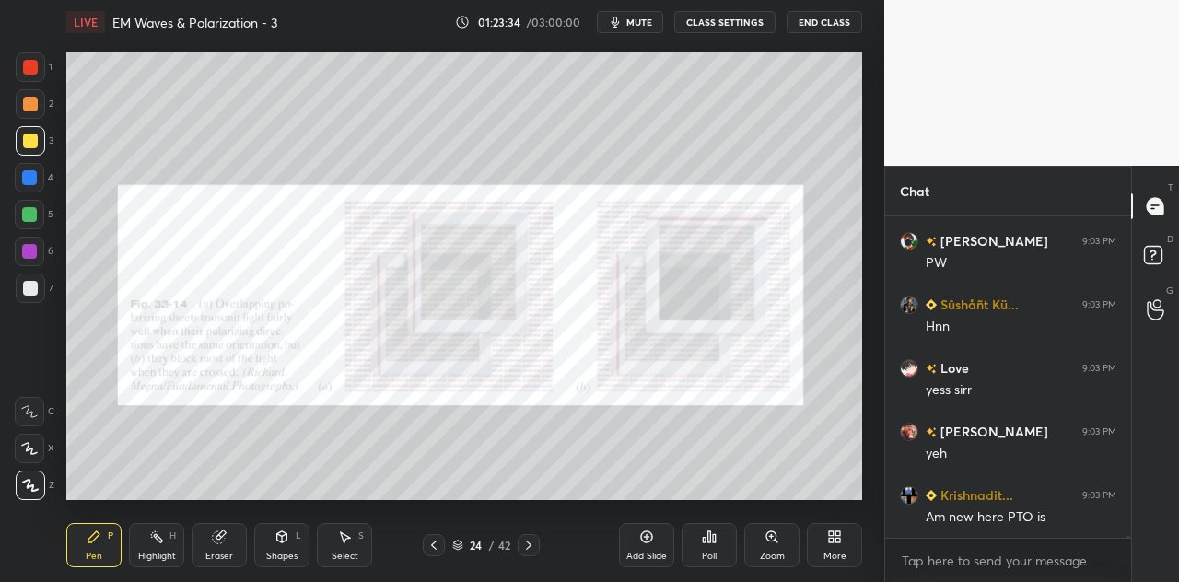
scroll to position [65595, 0]
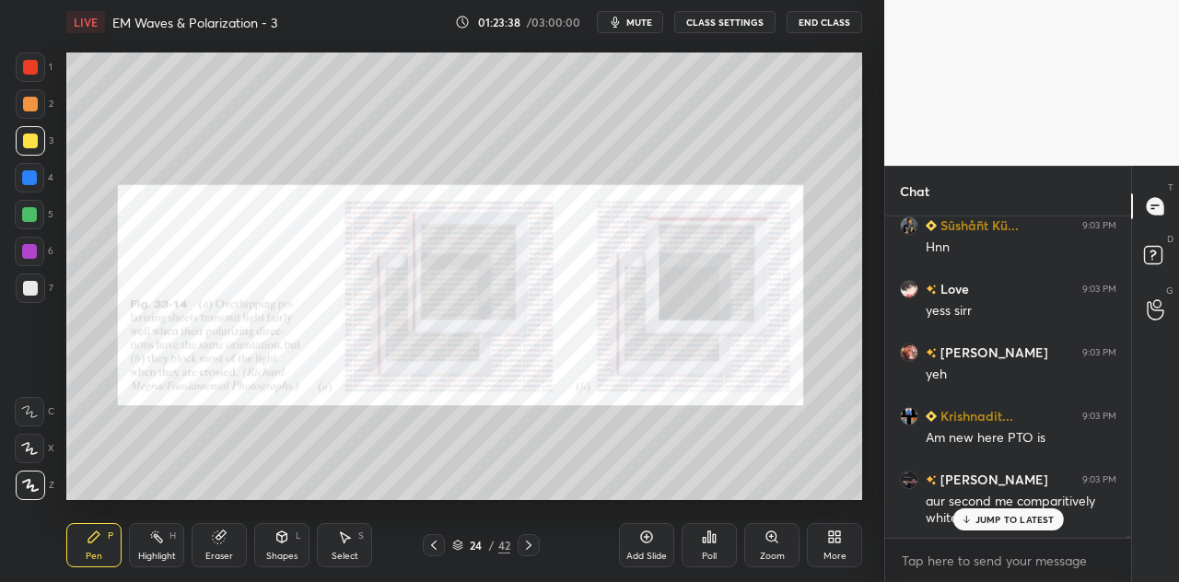
click at [20, 65] on div at bounding box center [30, 66] width 29 height 29
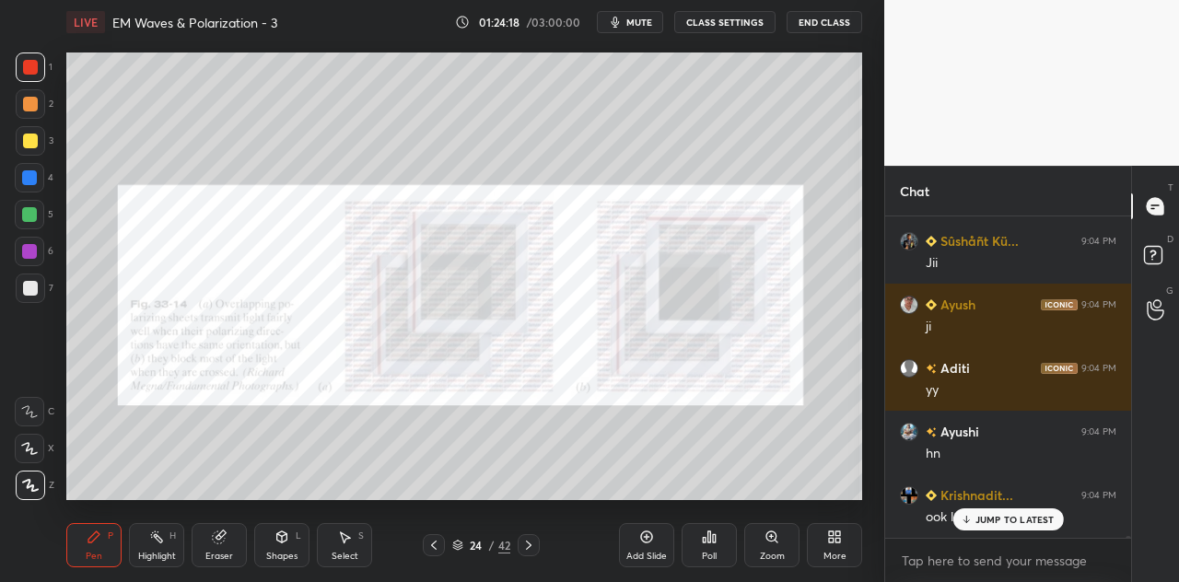
scroll to position [66612, 0]
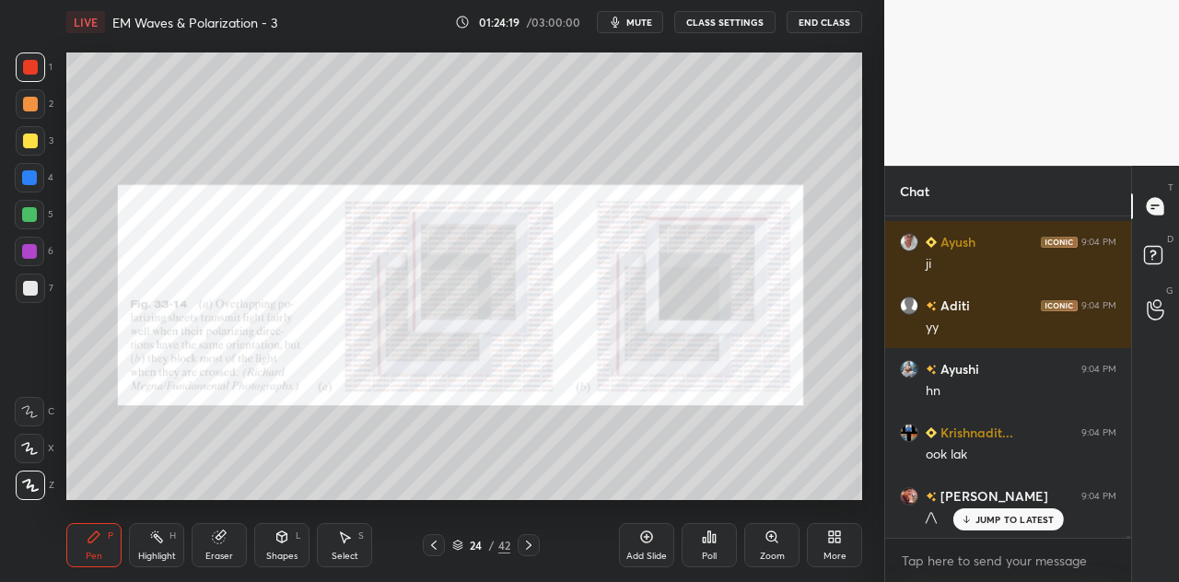
click at [33, 180] on div at bounding box center [29, 177] width 15 height 15
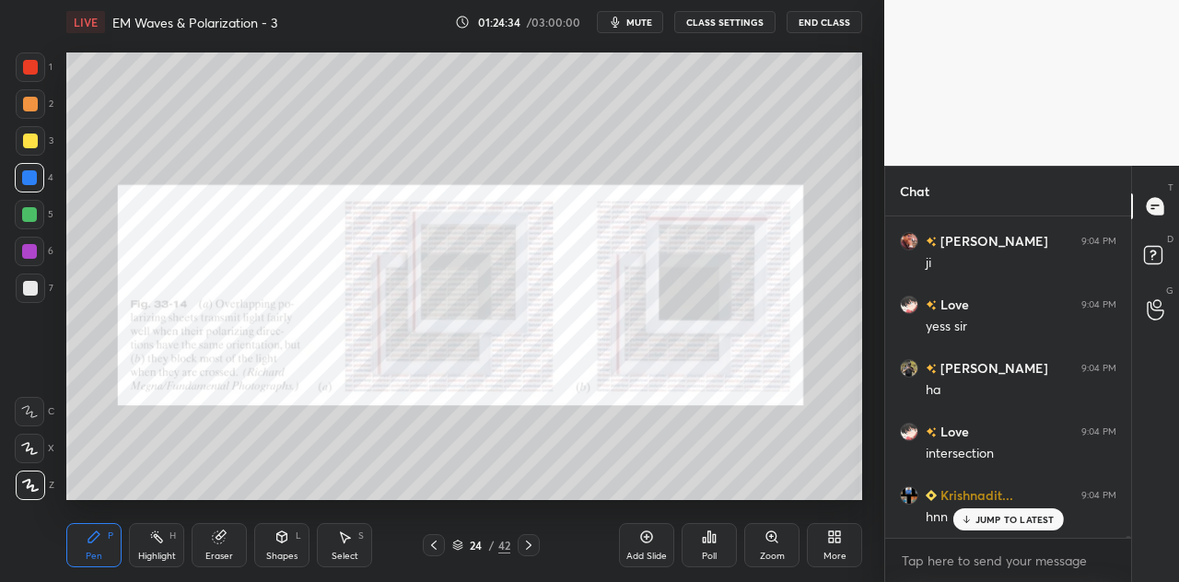
scroll to position [67247, 0]
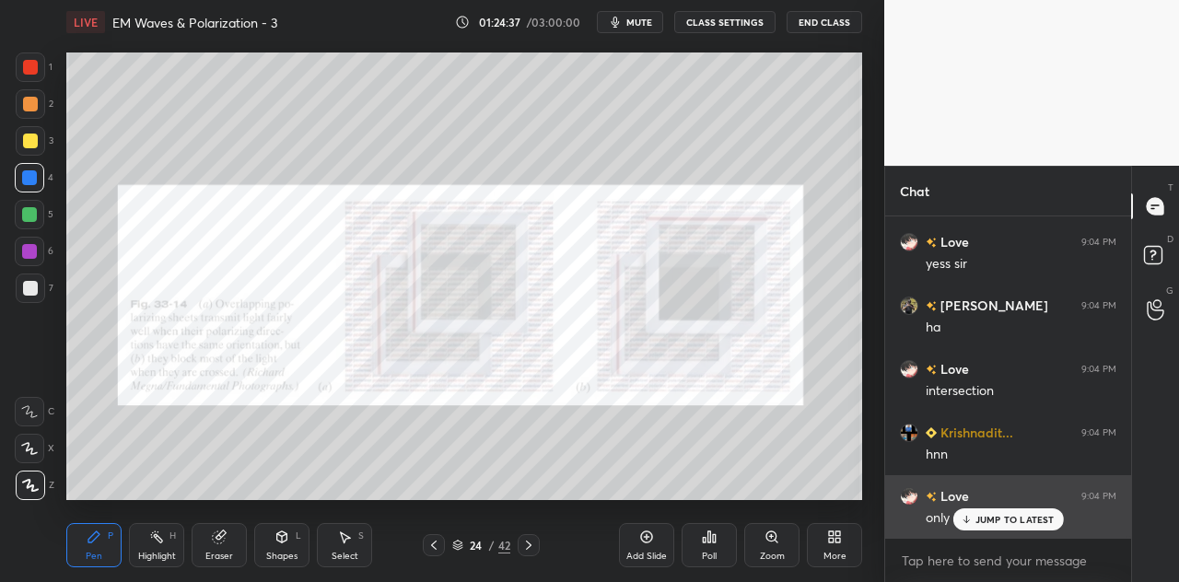
click at [990, 511] on div "JUMP TO LATEST" at bounding box center [1007, 519] width 111 height 22
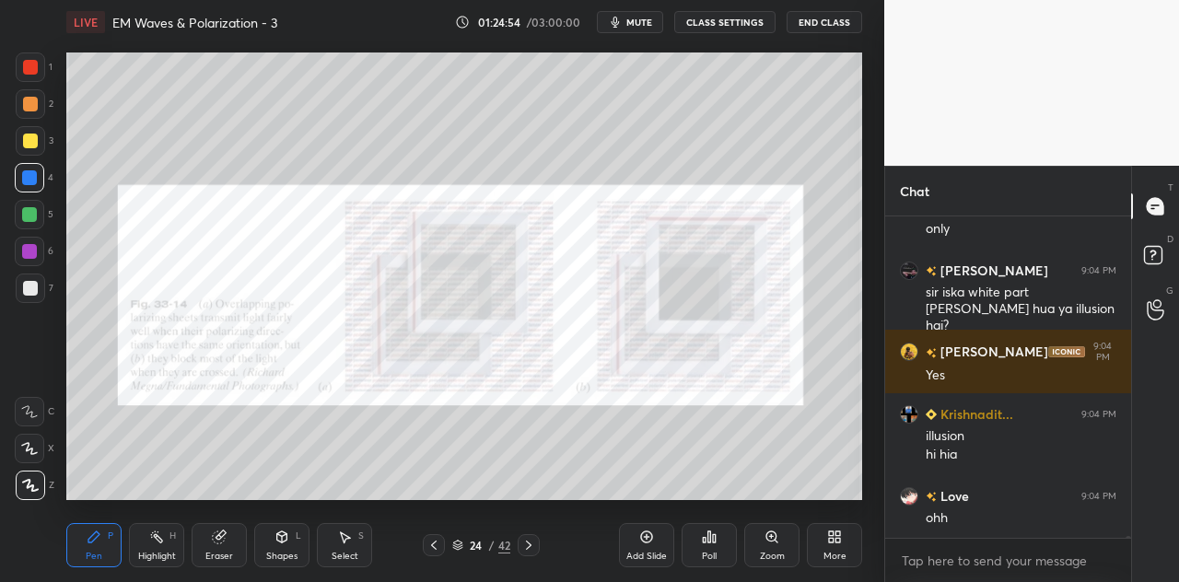
scroll to position [67601, 0]
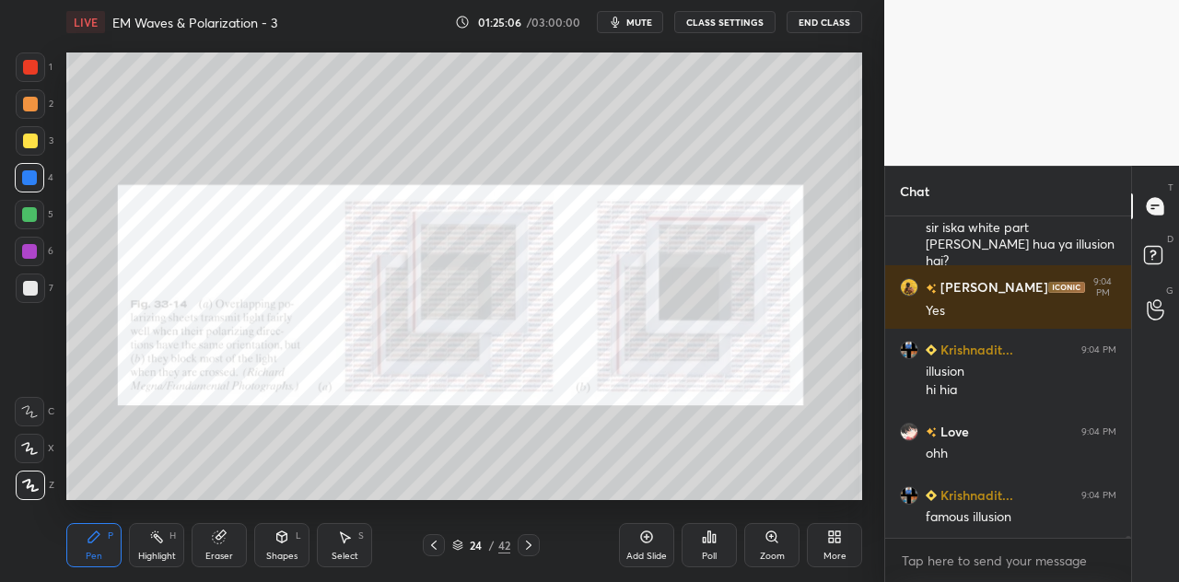
click at [297, 547] on div "Shapes L" at bounding box center [281, 545] width 55 height 44
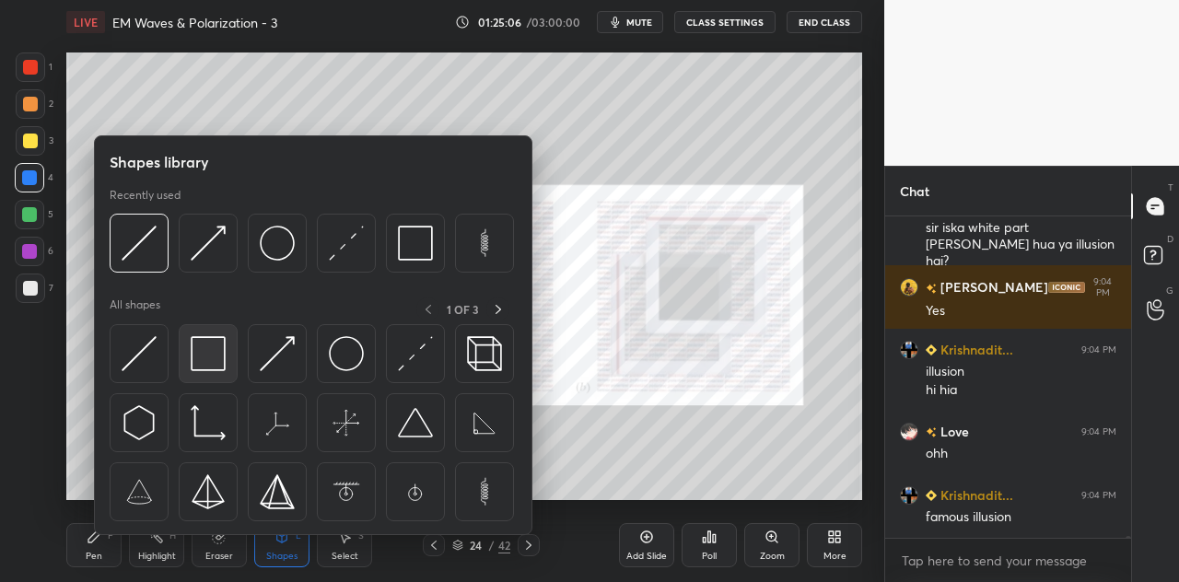
click at [229, 362] on div at bounding box center [208, 353] width 59 height 59
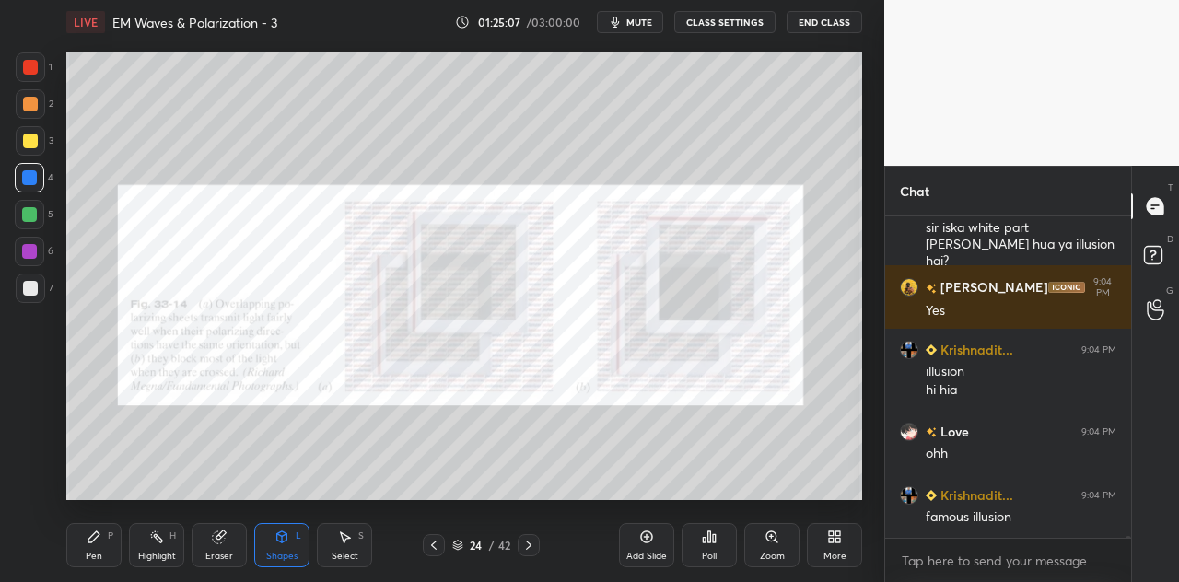
click at [40, 292] on div at bounding box center [30, 287] width 29 height 29
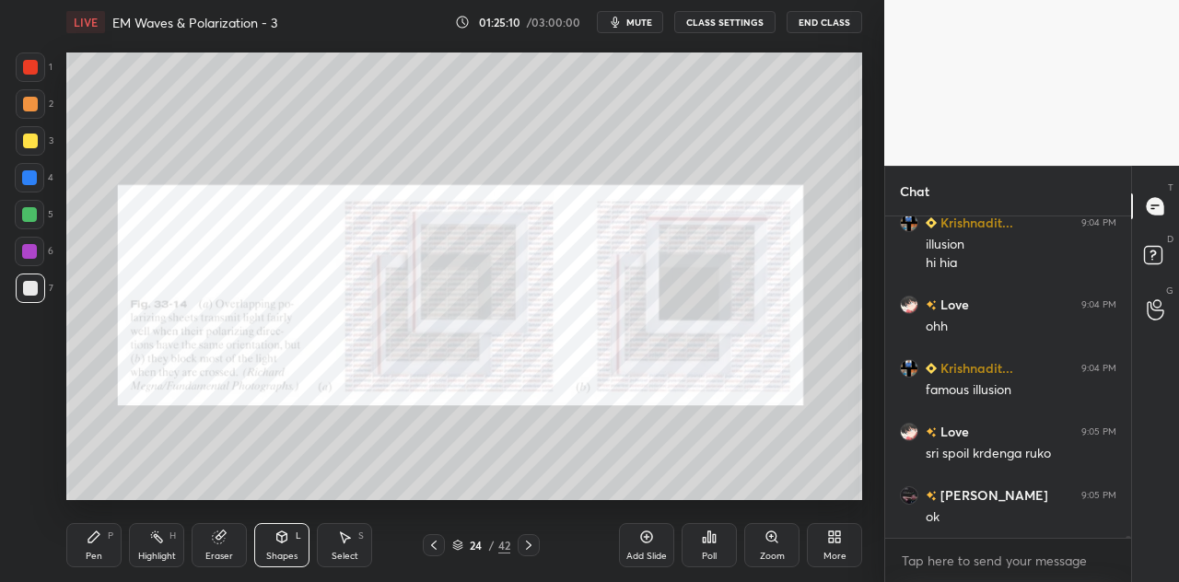
scroll to position [67790, 0]
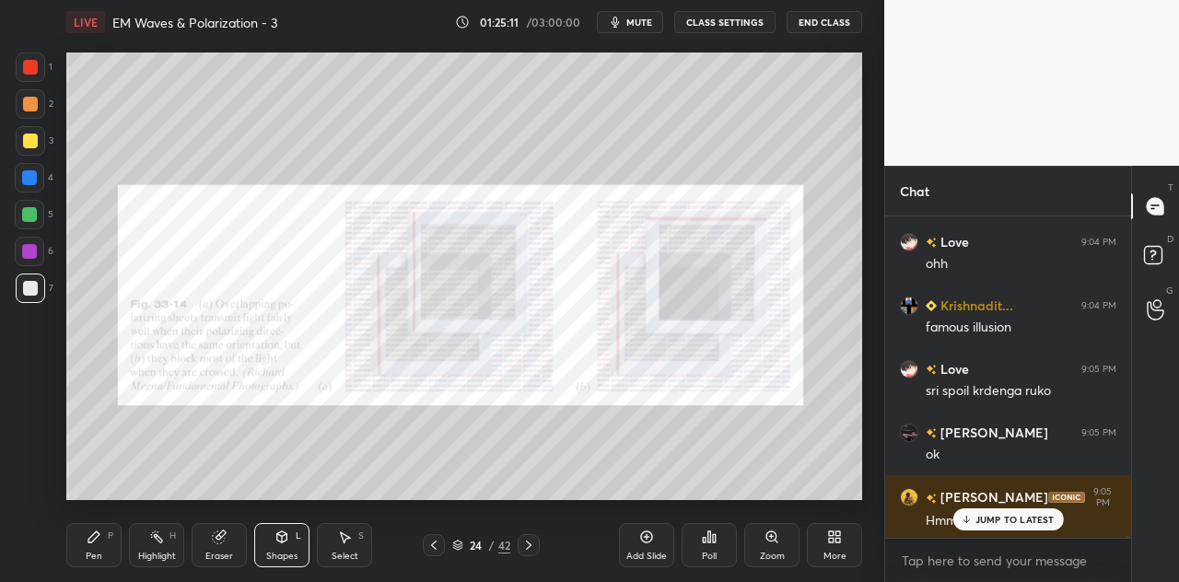
click at [104, 534] on div "Pen P" at bounding box center [93, 545] width 55 height 44
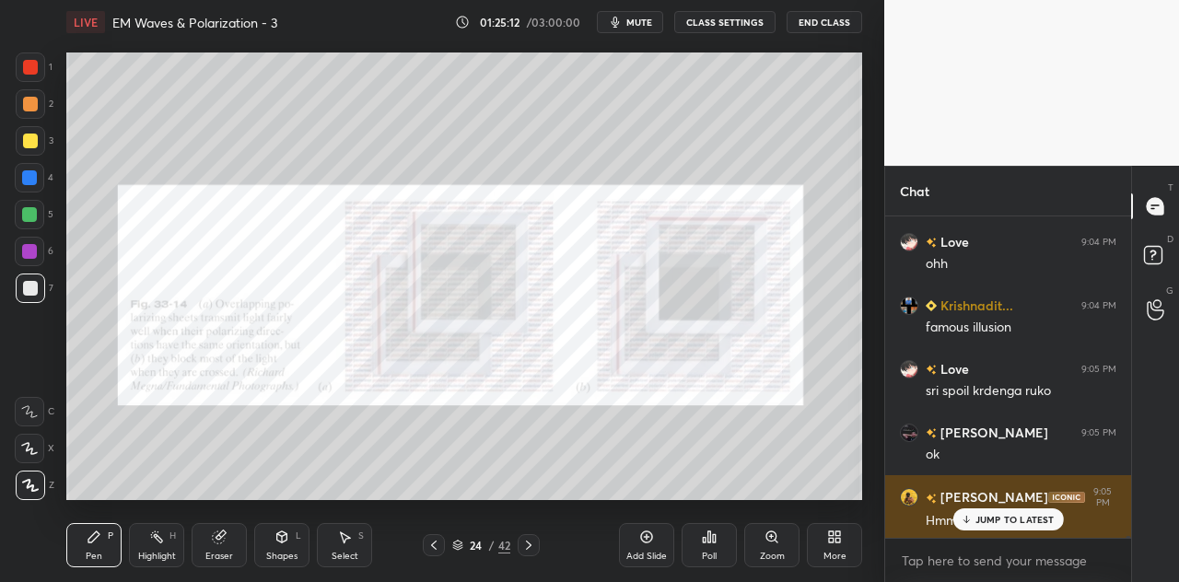
click at [982, 518] on p "JUMP TO LATEST" at bounding box center [1014, 519] width 79 height 11
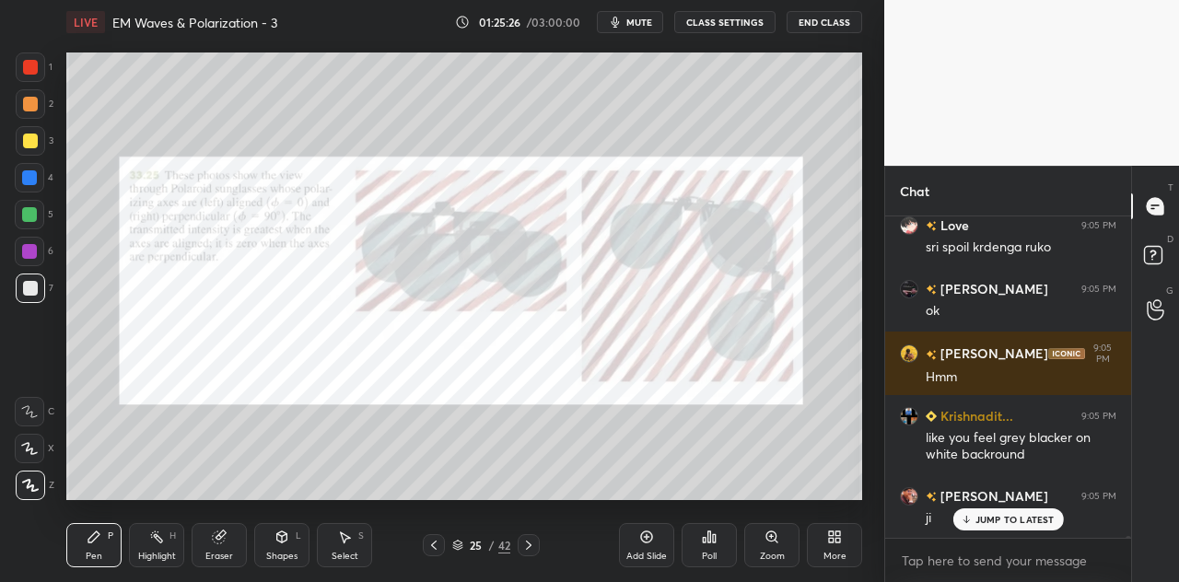
scroll to position [68015, 0]
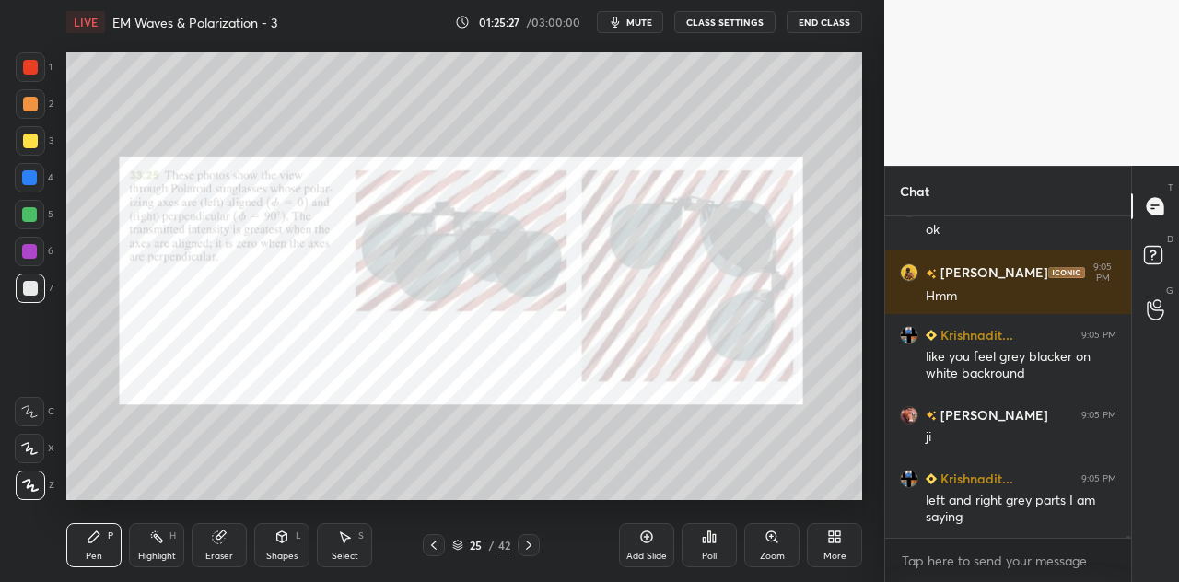
click at [34, 106] on div at bounding box center [30, 104] width 15 height 15
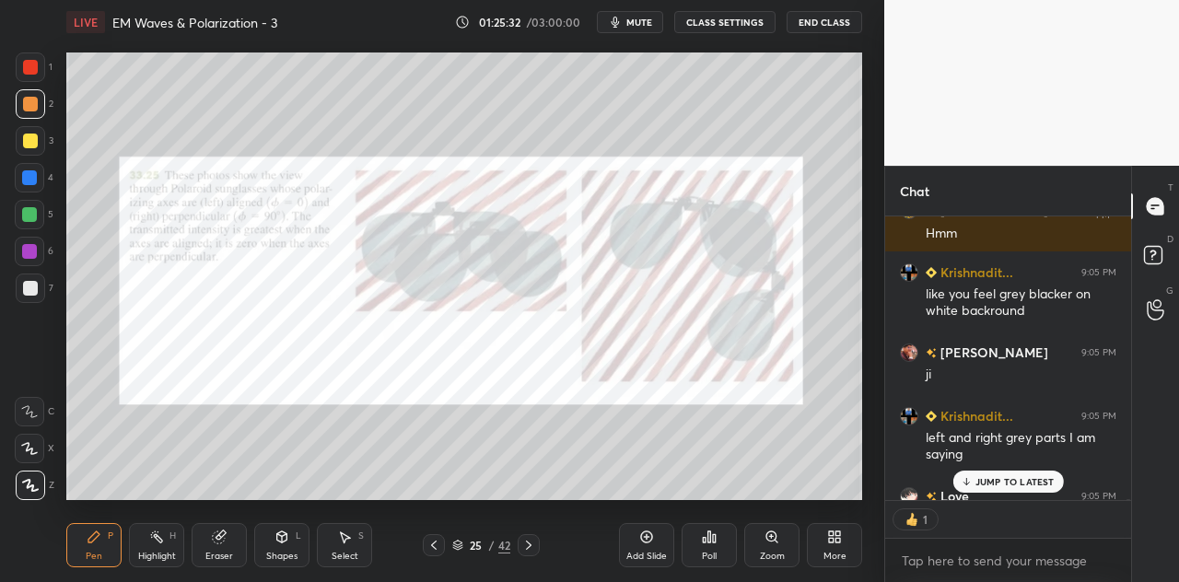
scroll to position [6, 6]
click at [1003, 476] on p "JUMP TO LATEST" at bounding box center [1014, 481] width 79 height 11
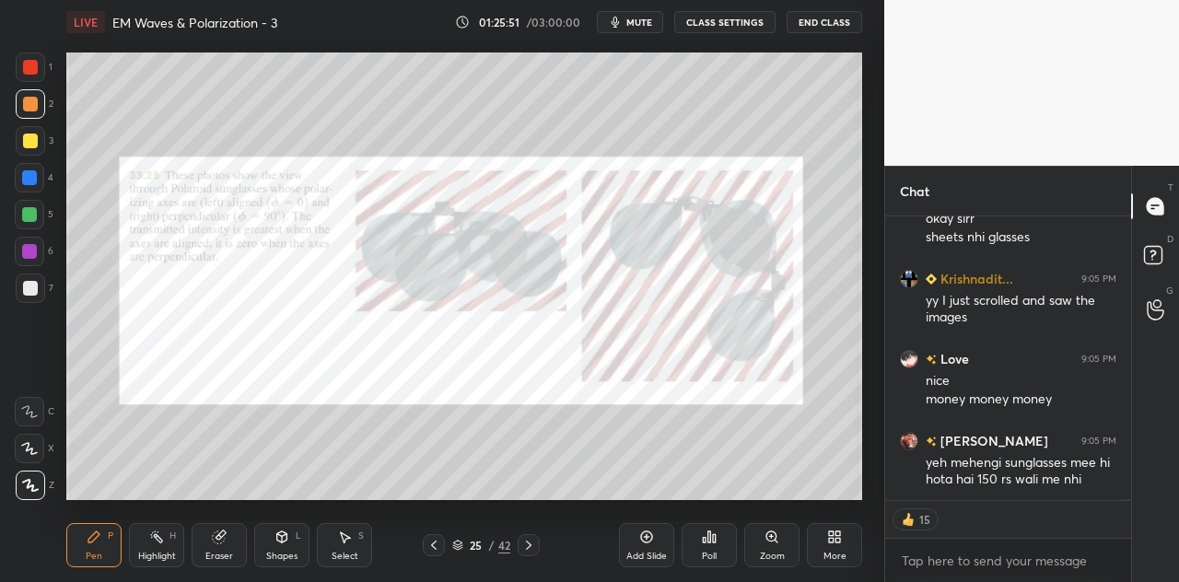
scroll to position [68441, 0]
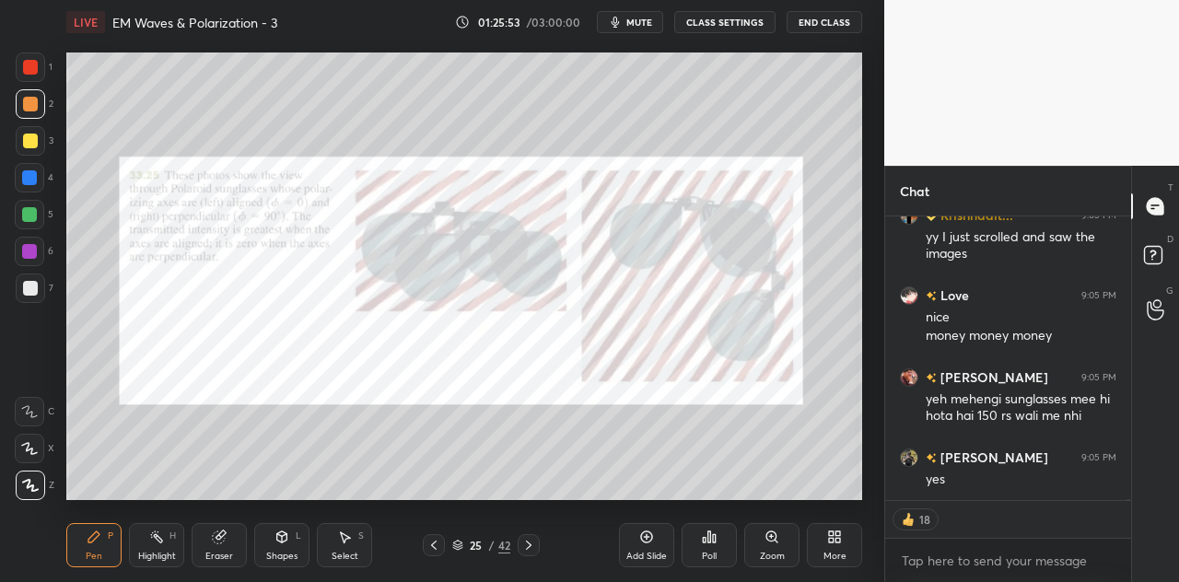
click at [29, 72] on div at bounding box center [30, 67] width 15 height 15
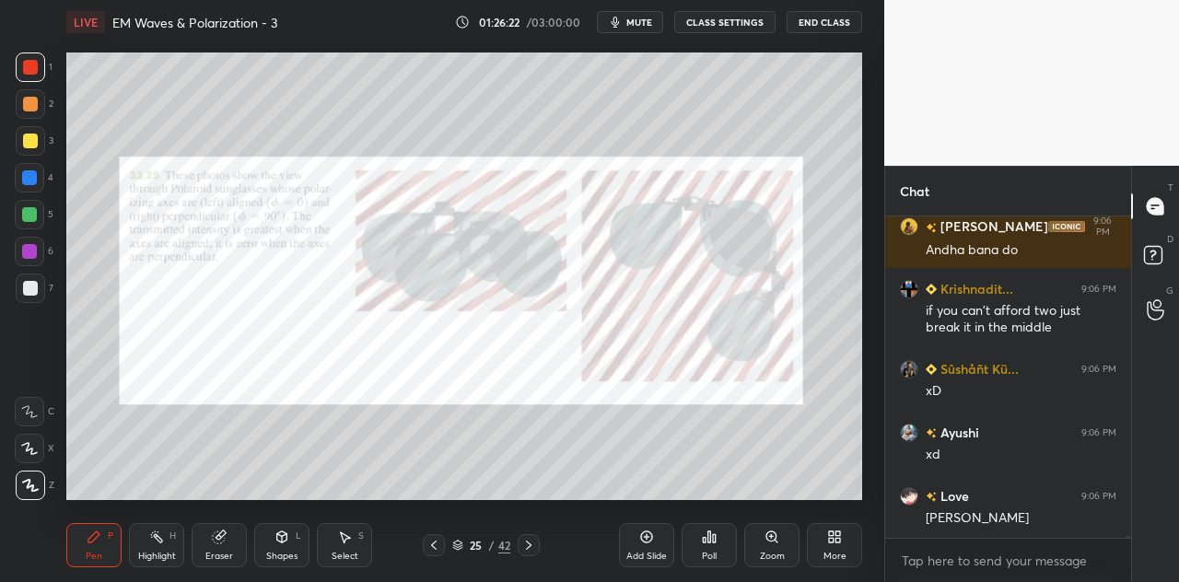
scroll to position [69500, 0]
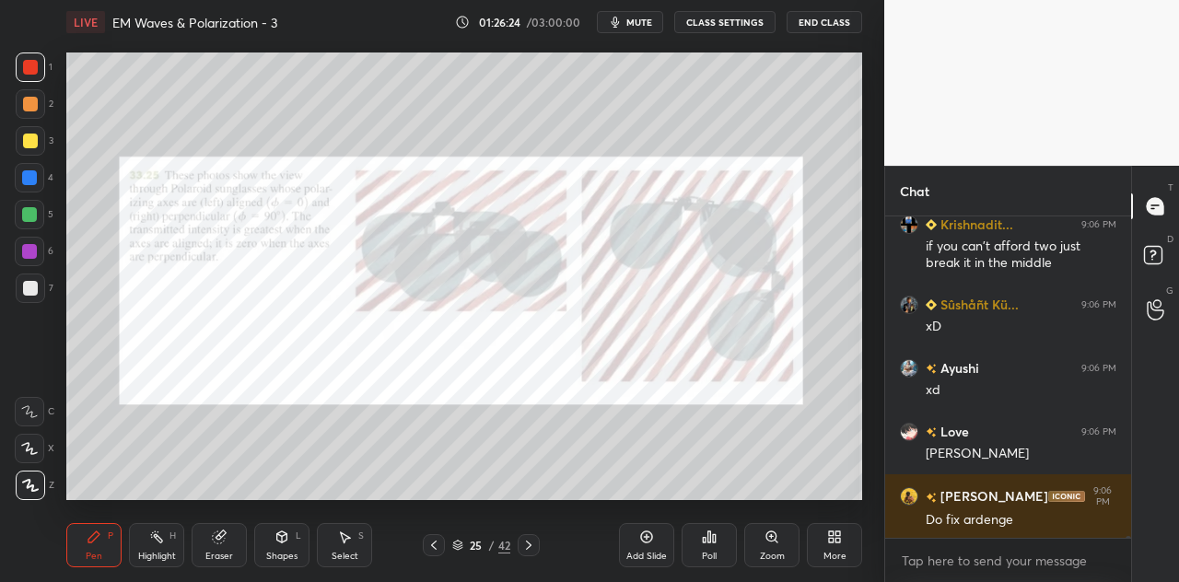
click at [37, 178] on div at bounding box center [29, 177] width 15 height 15
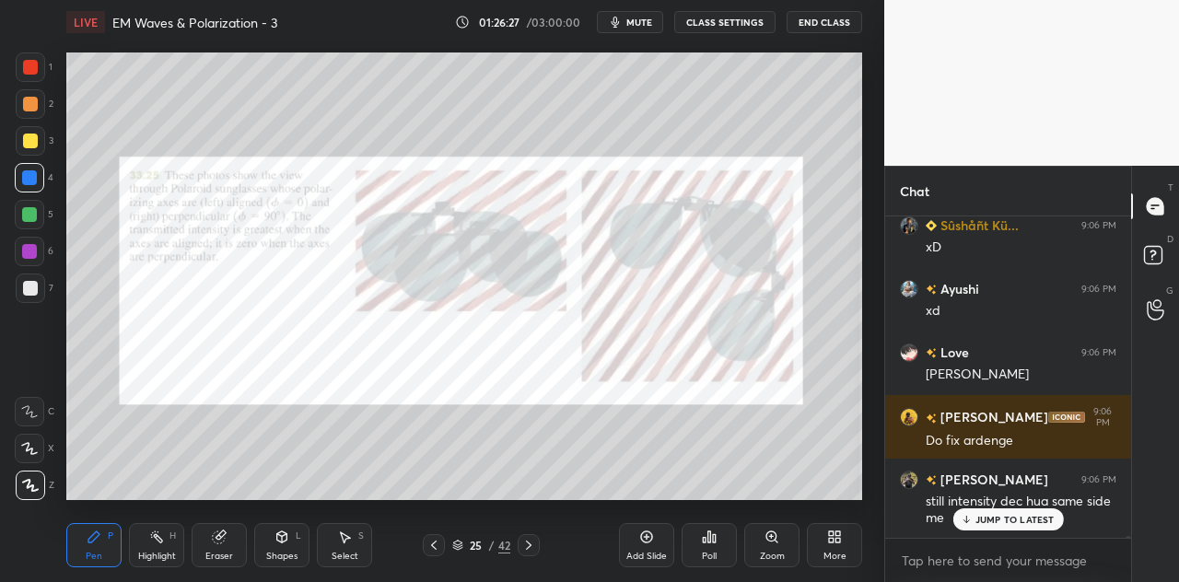
scroll to position [69643, 0]
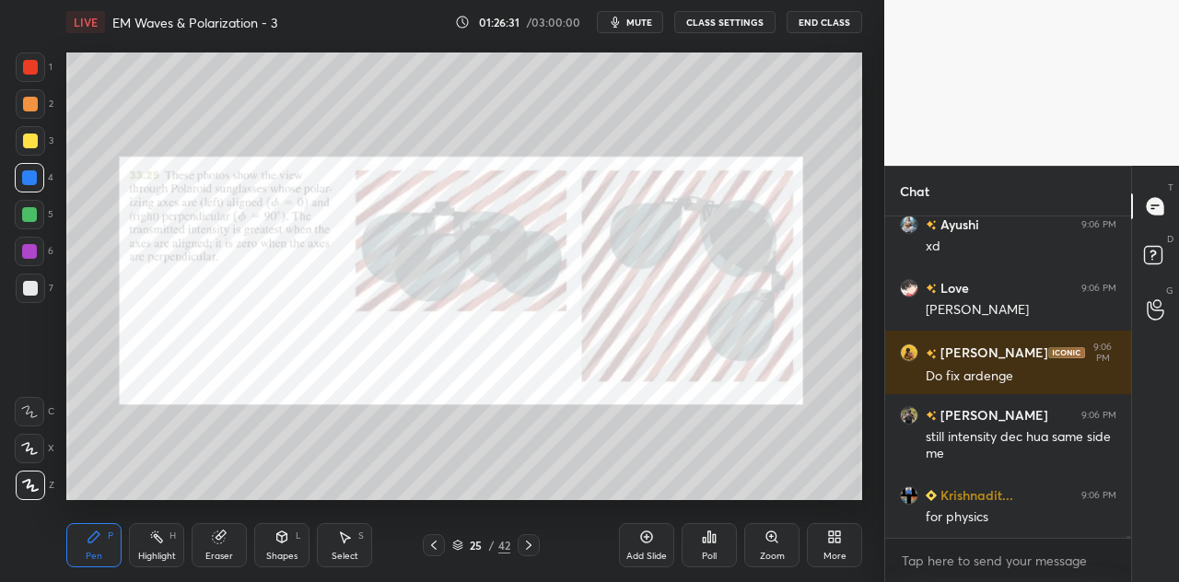
click at [38, 73] on div at bounding box center [30, 66] width 29 height 29
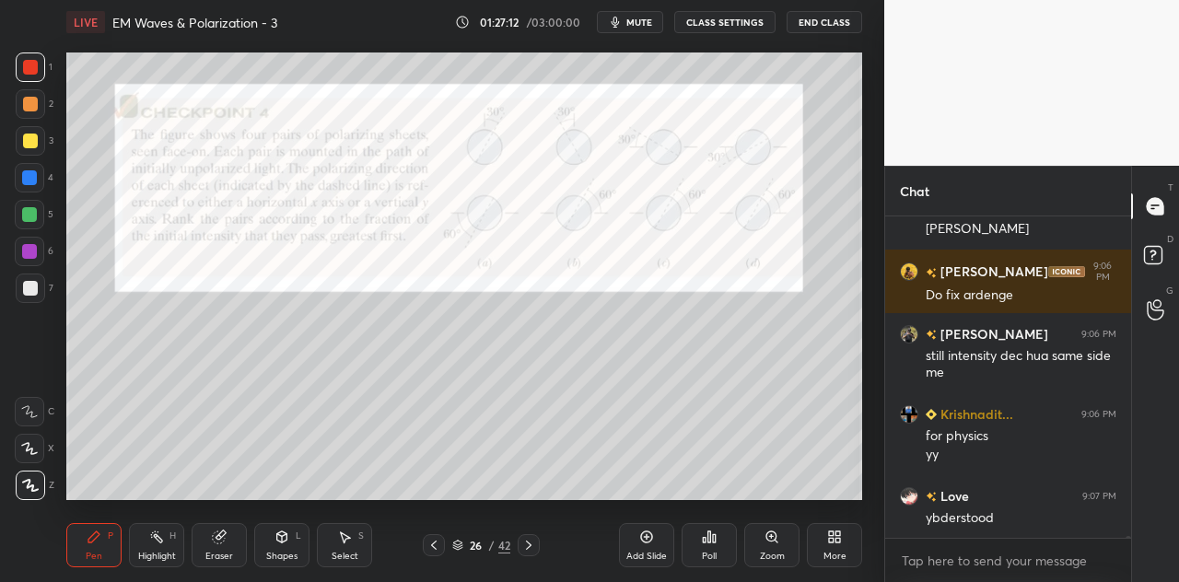
scroll to position [69805, 0]
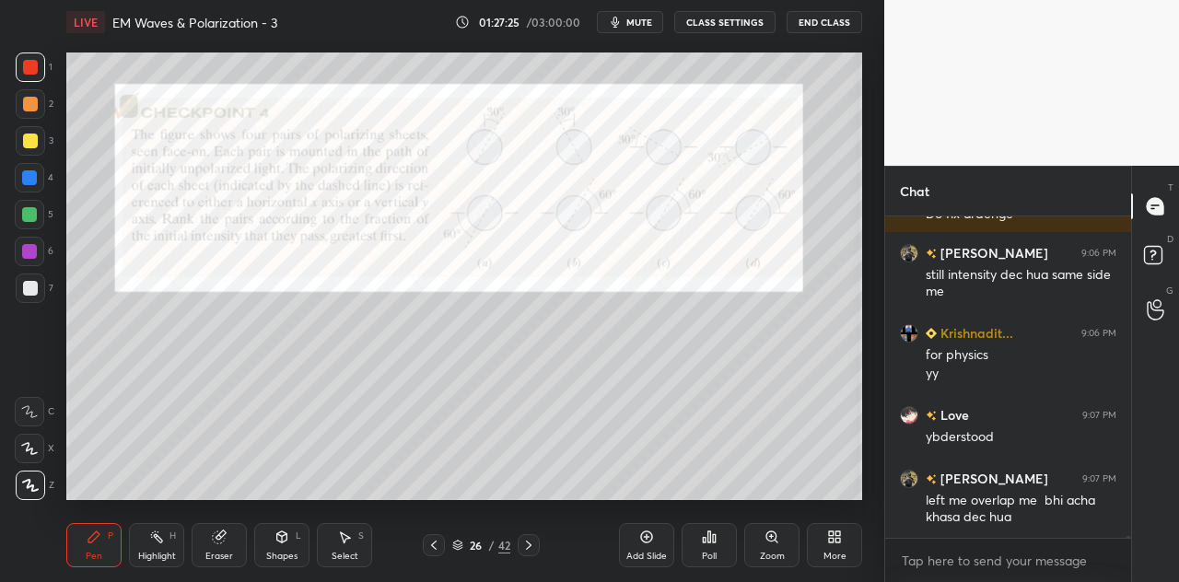
click at [287, 552] on div "Shapes" at bounding box center [281, 556] width 31 height 9
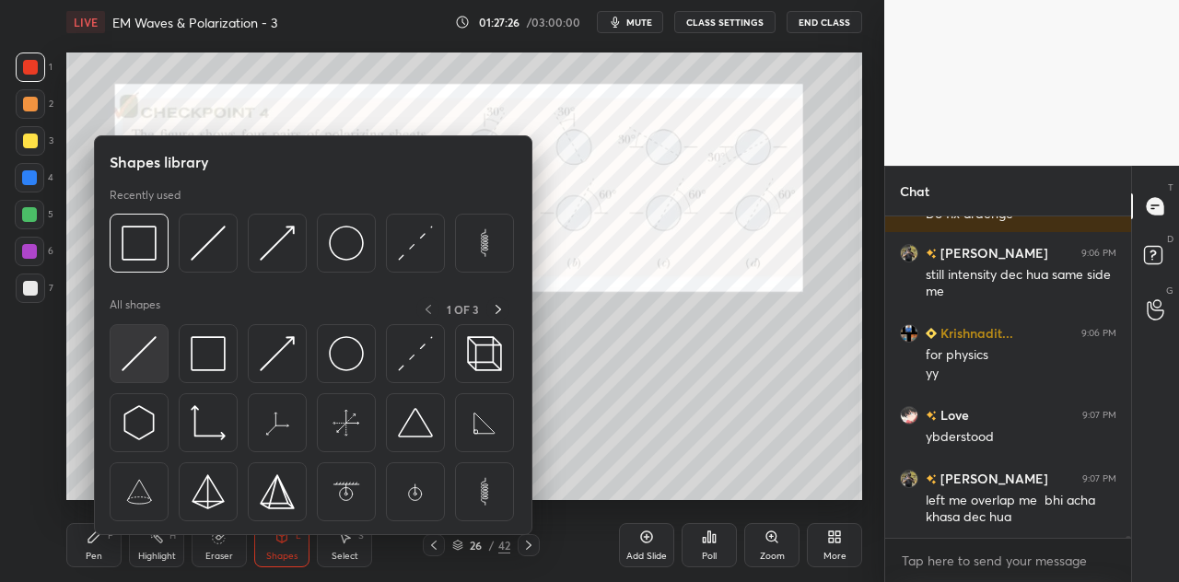
click at [140, 355] on img at bounding box center [139, 353] width 35 height 35
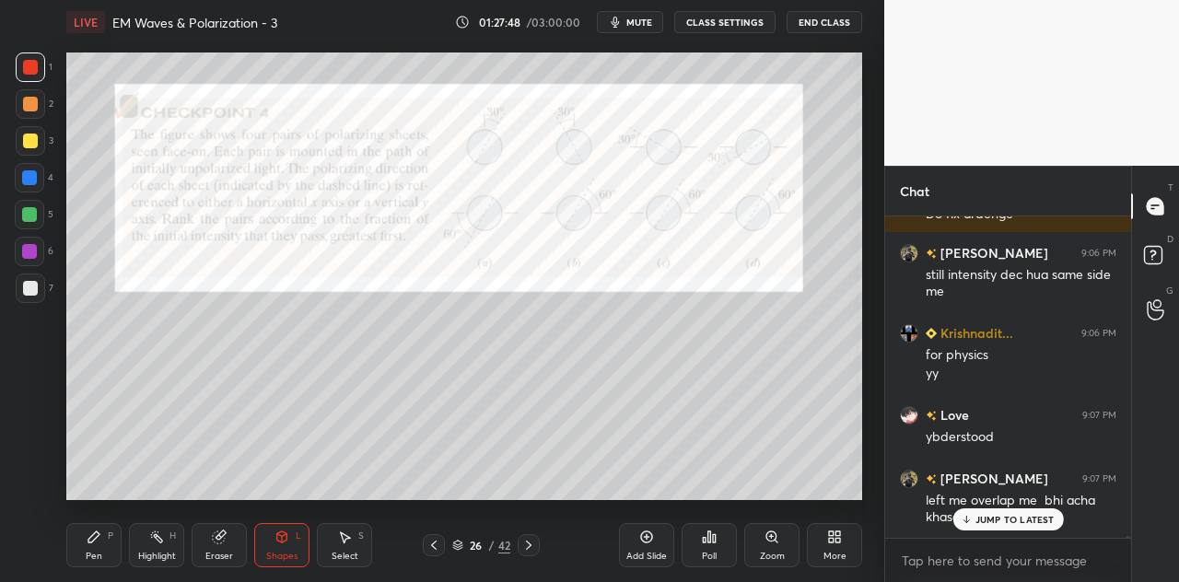
scroll to position [69868, 0]
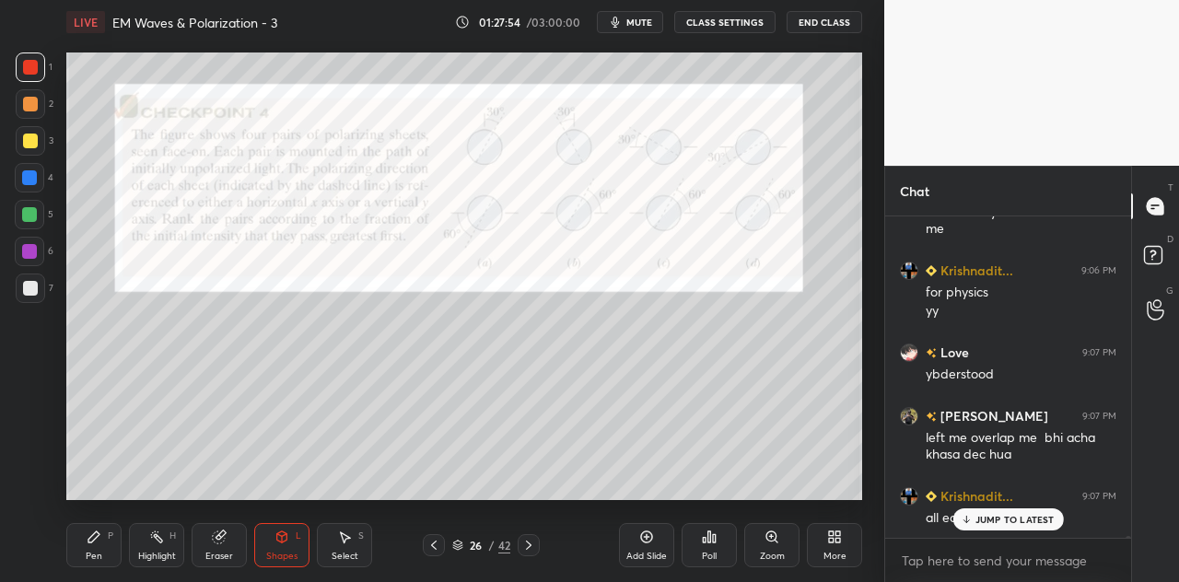
click at [105, 543] on div "Pen P" at bounding box center [93, 545] width 55 height 44
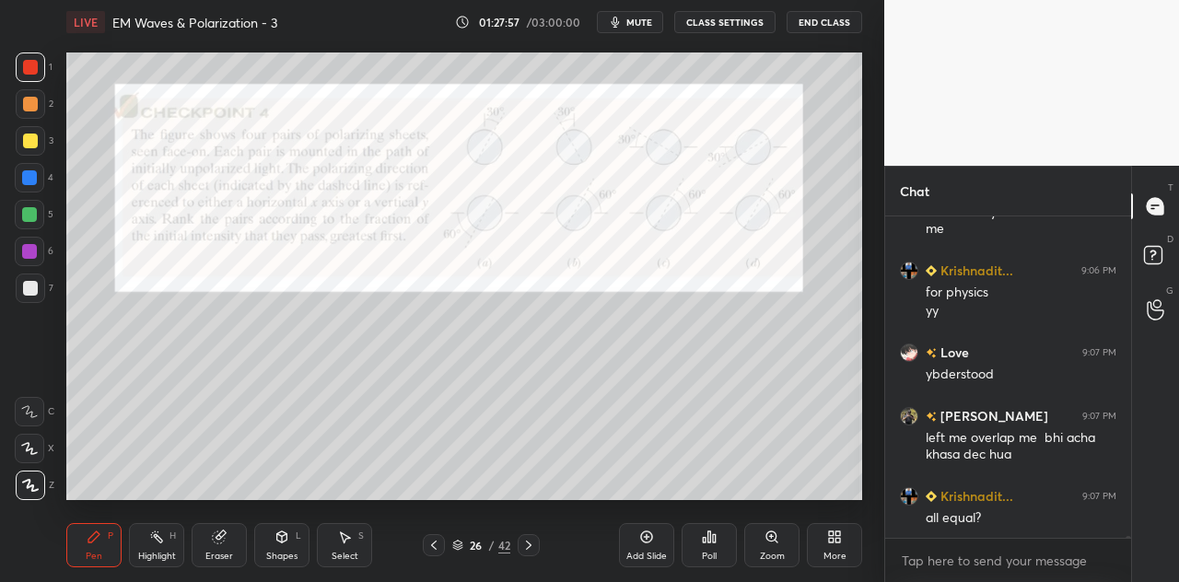
scroll to position [69932, 0]
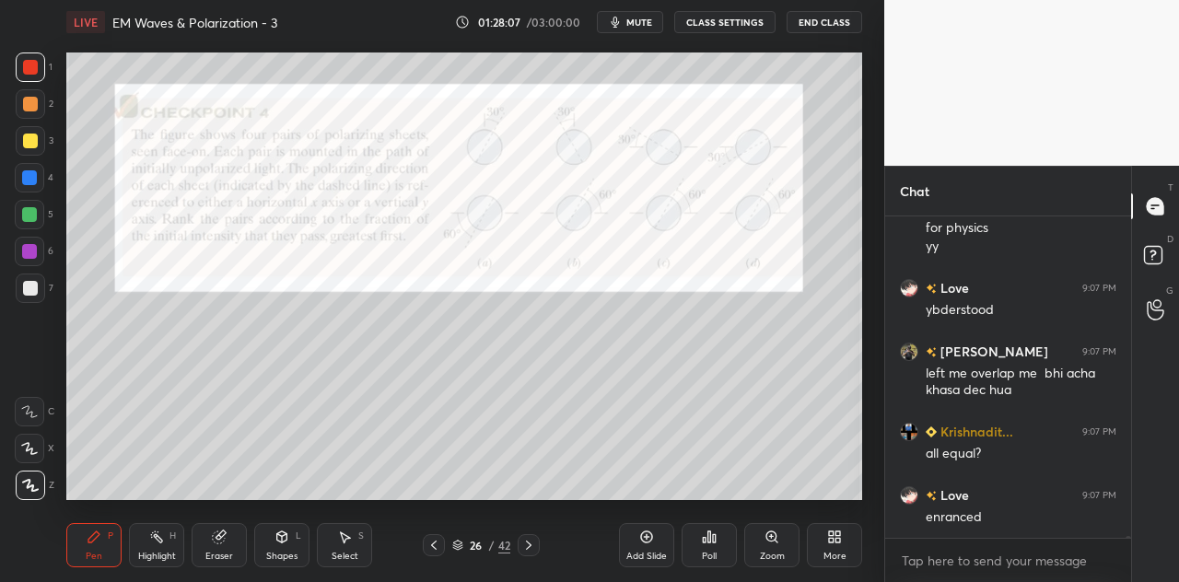
click at [293, 542] on div "Shapes L" at bounding box center [281, 545] width 55 height 44
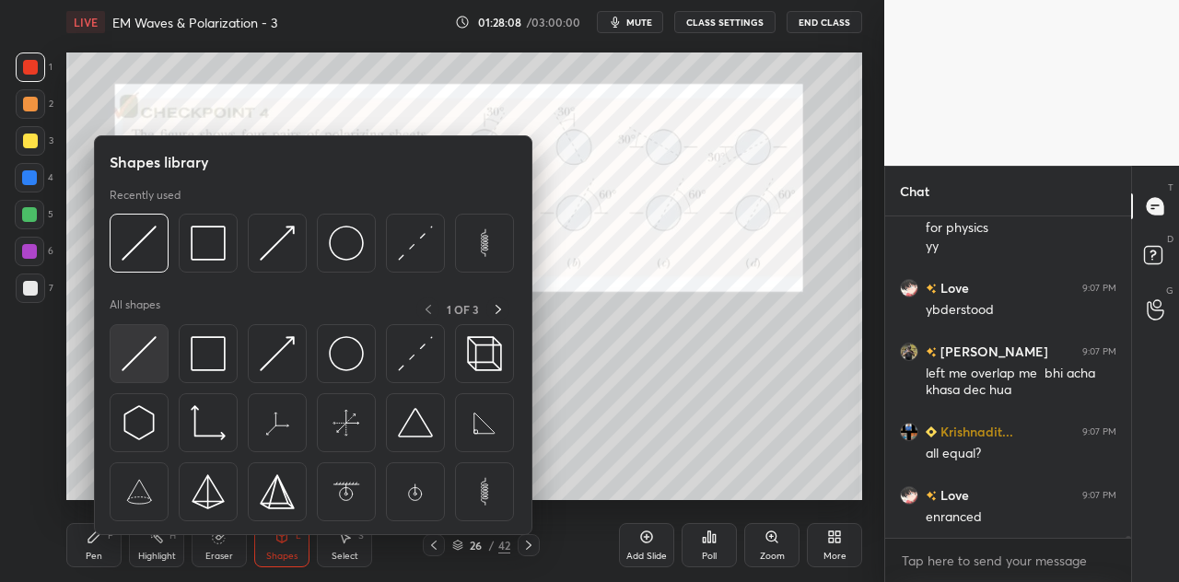
click at [151, 356] on img at bounding box center [139, 353] width 35 height 35
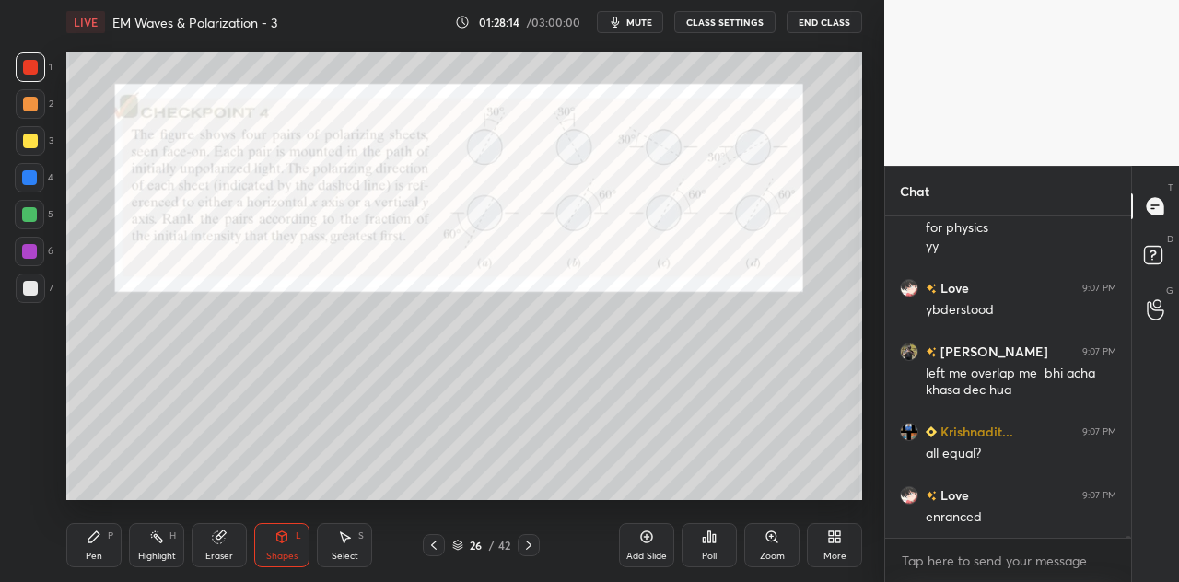
click at [98, 545] on div "Pen P" at bounding box center [93, 545] width 55 height 44
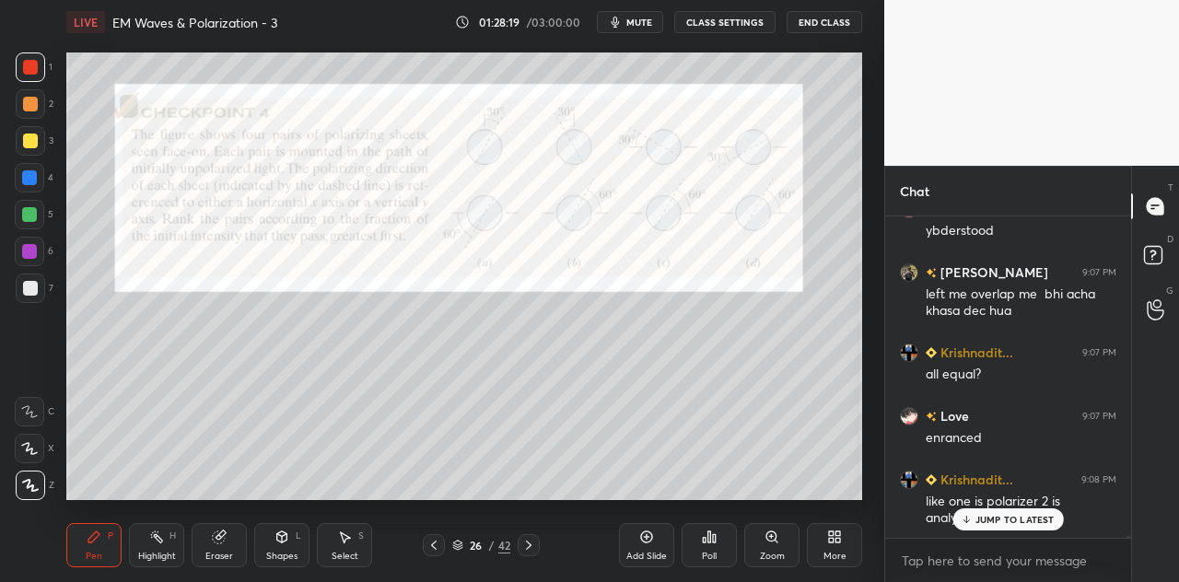
scroll to position [70030, 0]
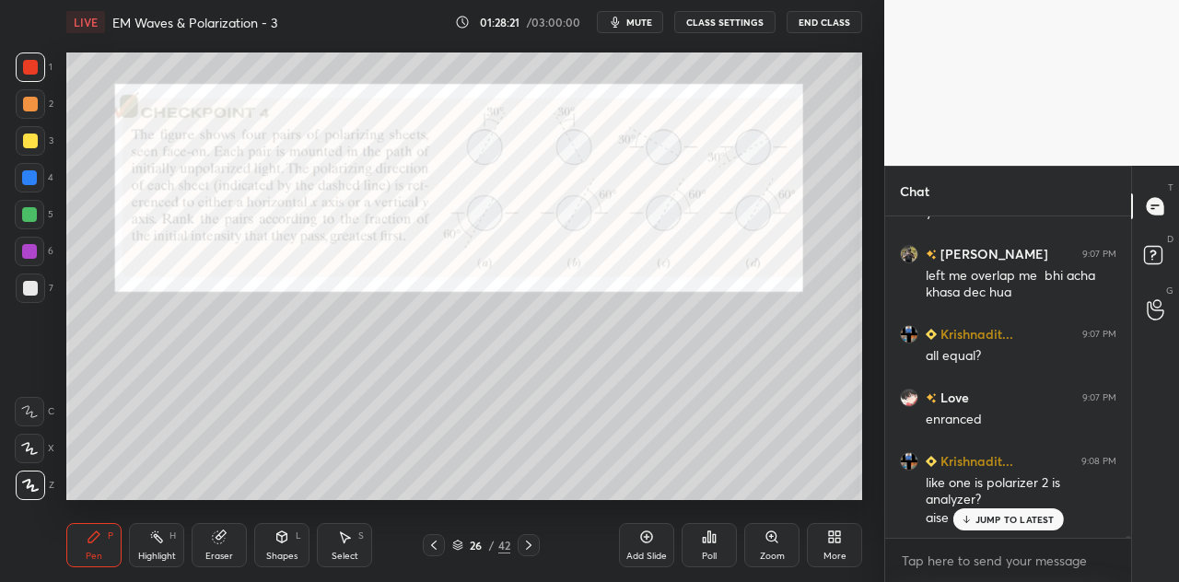
click at [39, 67] on div at bounding box center [30, 66] width 29 height 29
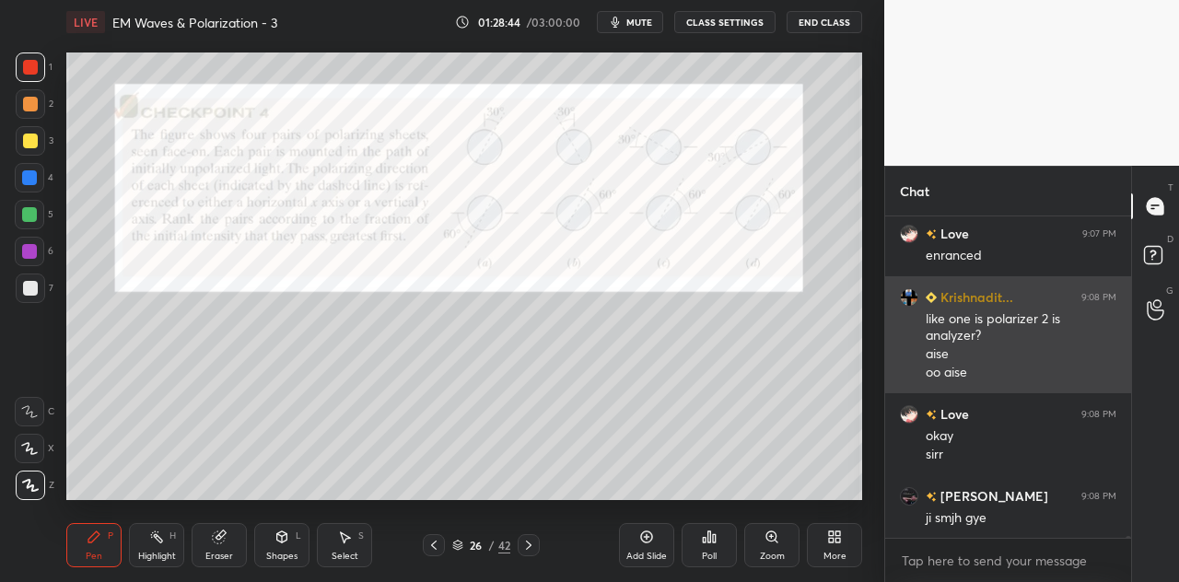
scroll to position [70258, 0]
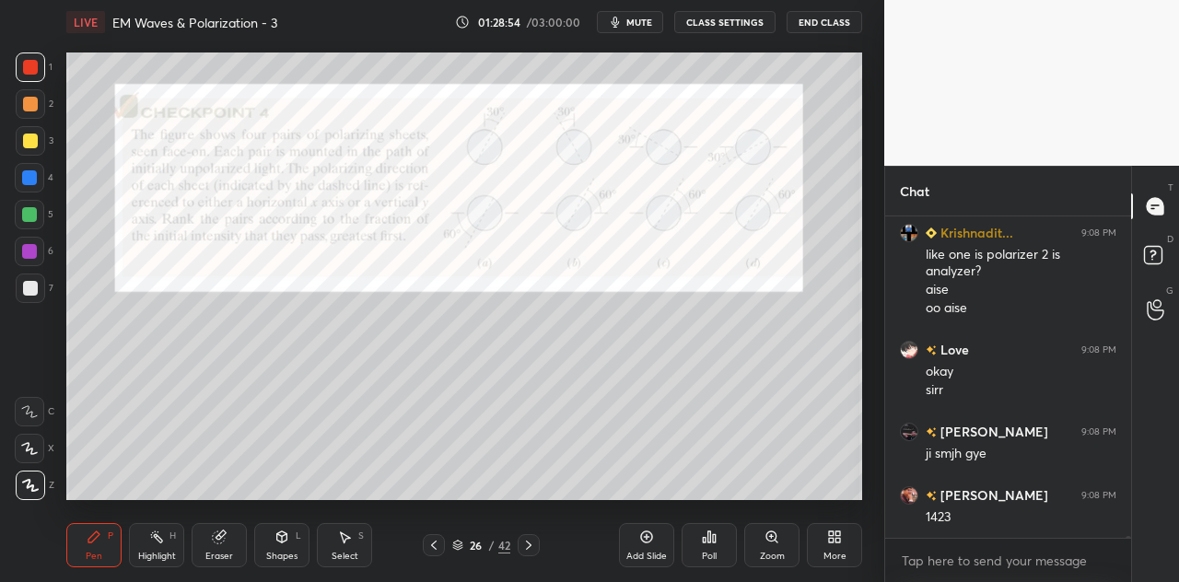
click at [220, 540] on icon at bounding box center [219, 537] width 12 height 12
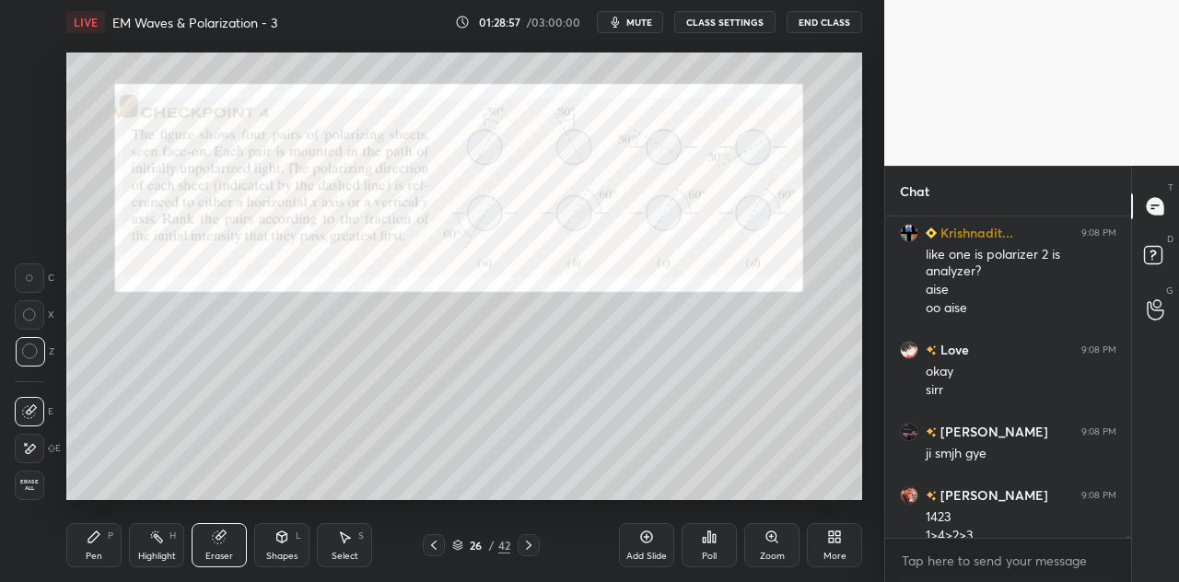
scroll to position [70277, 0]
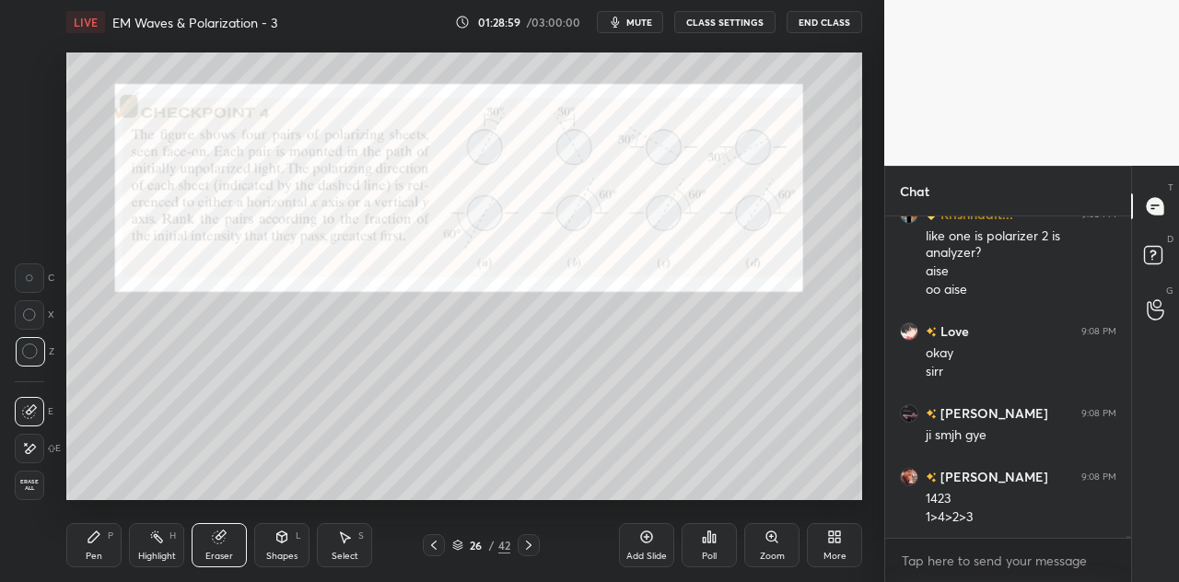
click at [96, 536] on icon at bounding box center [93, 536] width 11 height 11
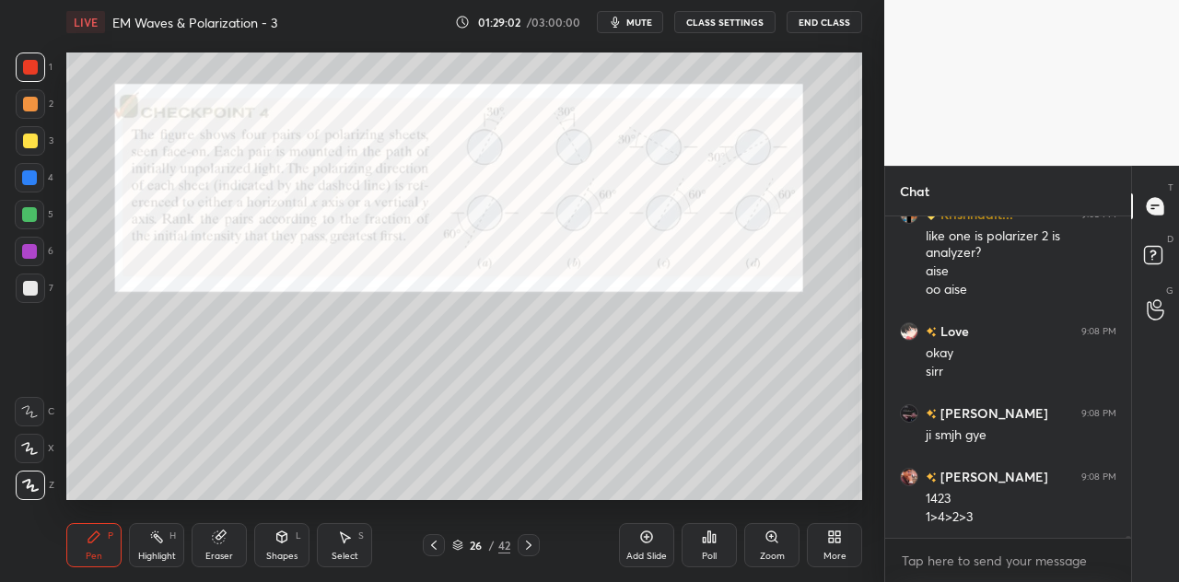
scroll to position [70339, 0]
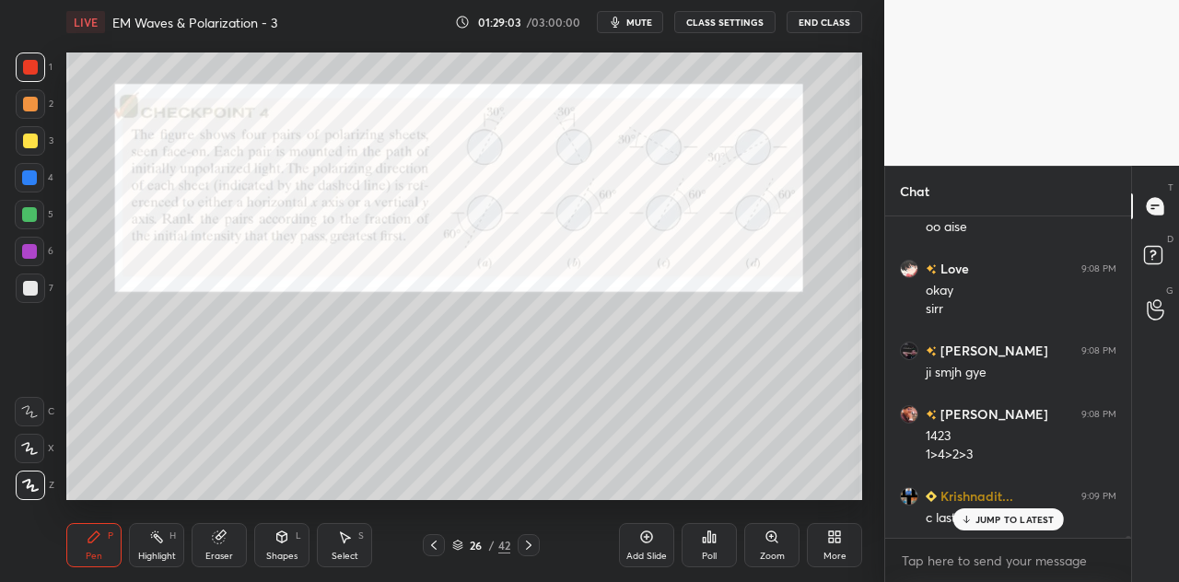
click at [982, 517] on p "JUMP TO LATEST" at bounding box center [1014, 519] width 79 height 11
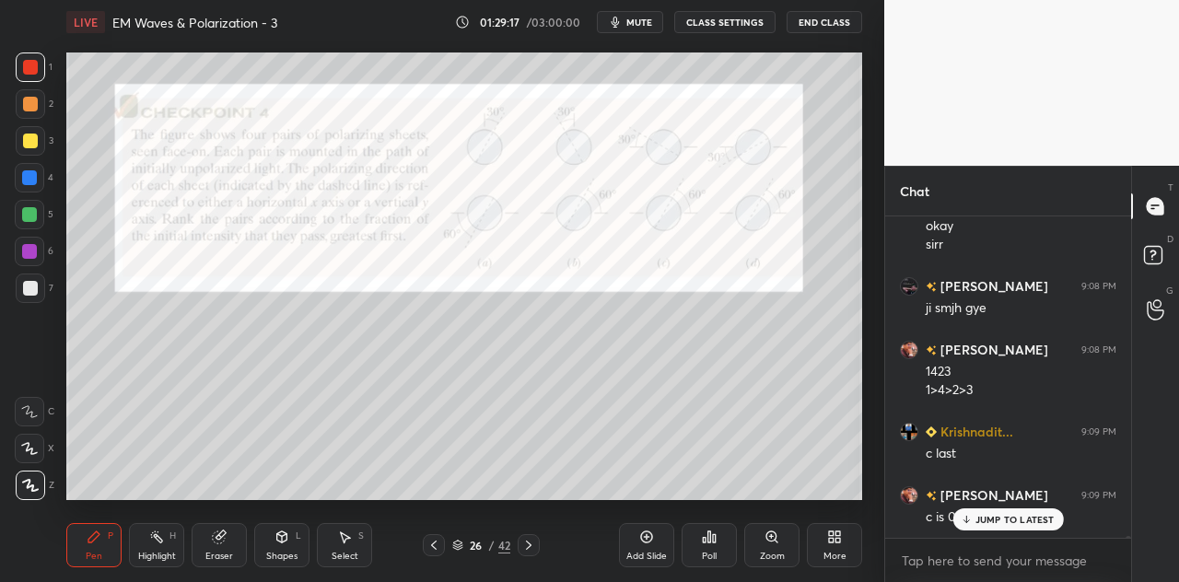
scroll to position [70466, 0]
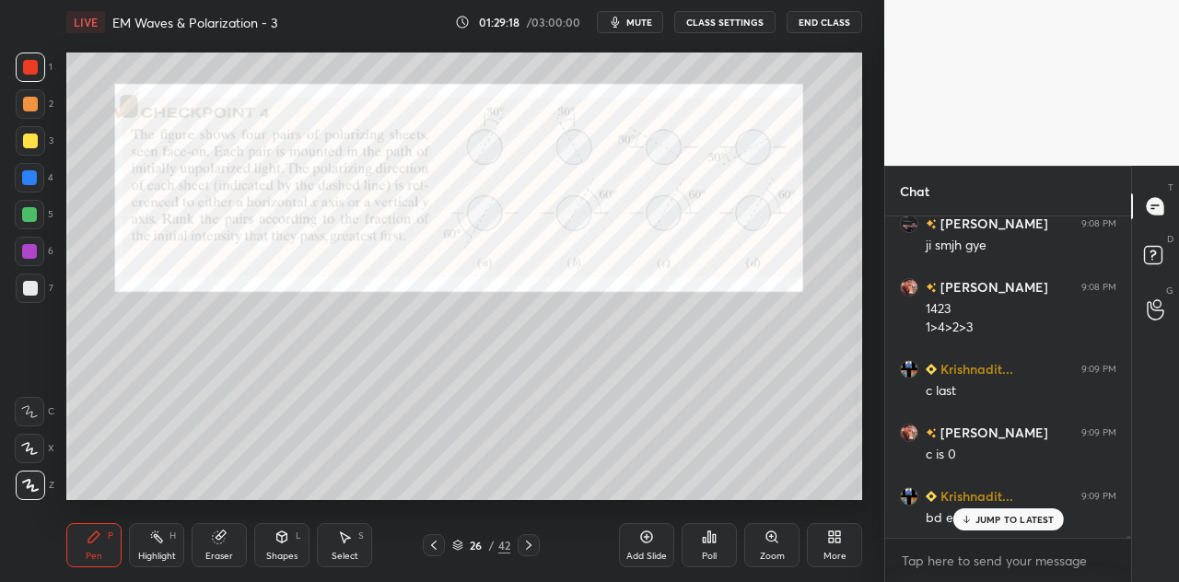
click at [986, 515] on p "JUMP TO LATEST" at bounding box center [1014, 519] width 79 height 11
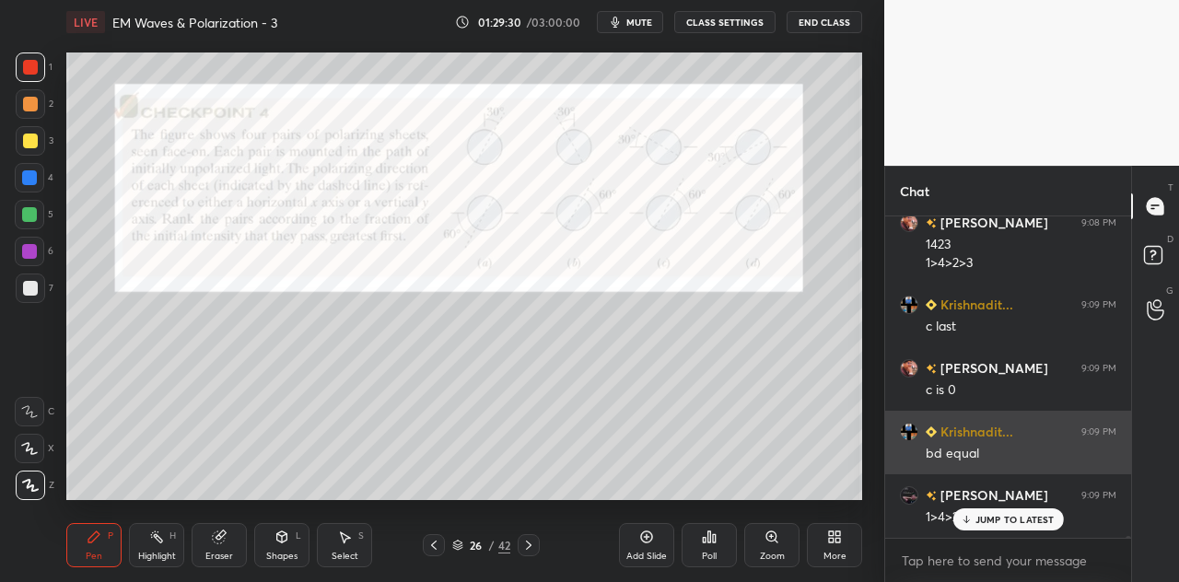
scroll to position [70593, 0]
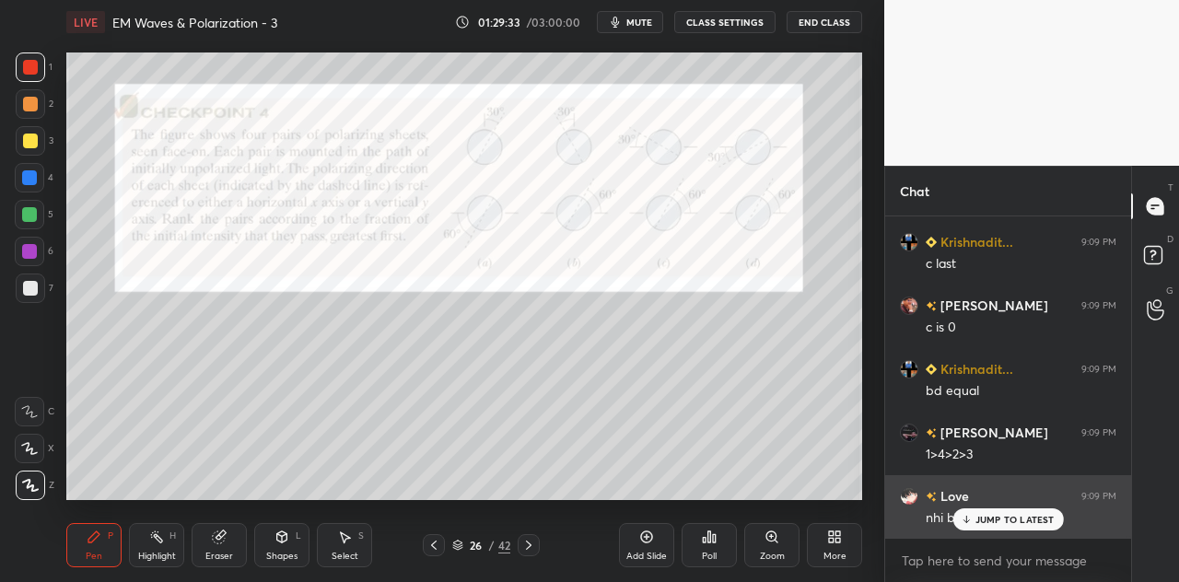
click at [987, 516] on p "JUMP TO LATEST" at bounding box center [1014, 519] width 79 height 11
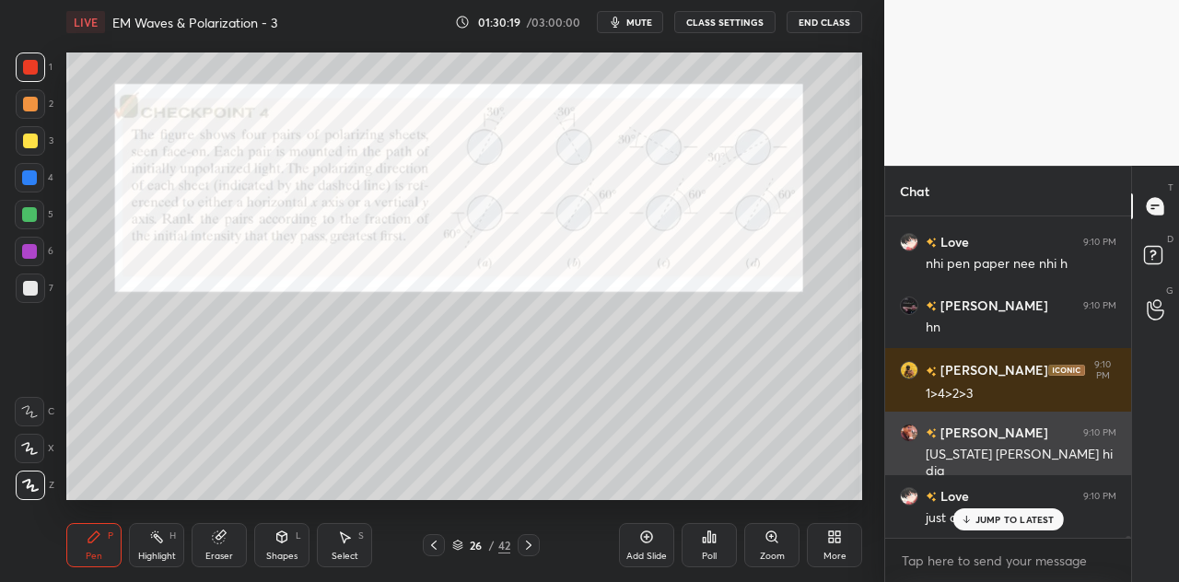
scroll to position [71420, 0]
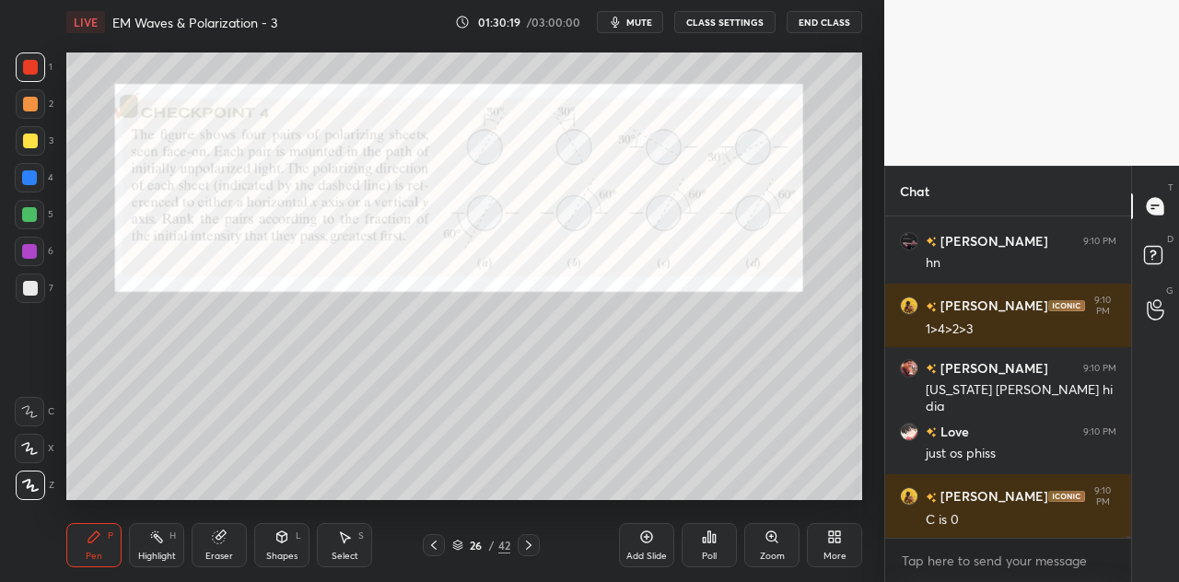
click at [306, 533] on div "Shapes L" at bounding box center [281, 545] width 55 height 44
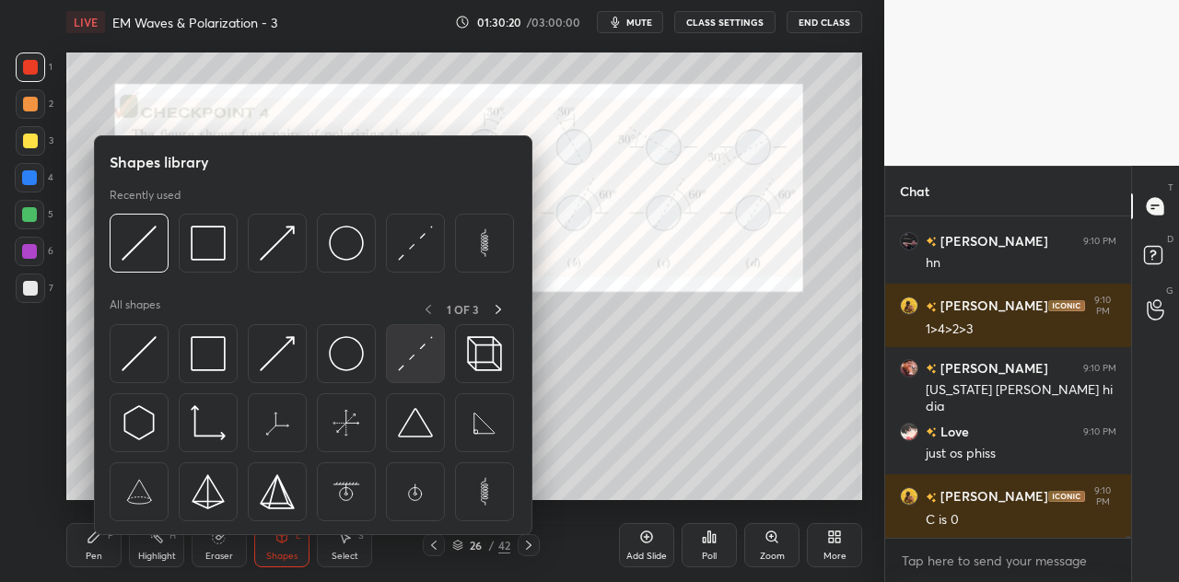
click at [424, 355] on img at bounding box center [415, 353] width 35 height 35
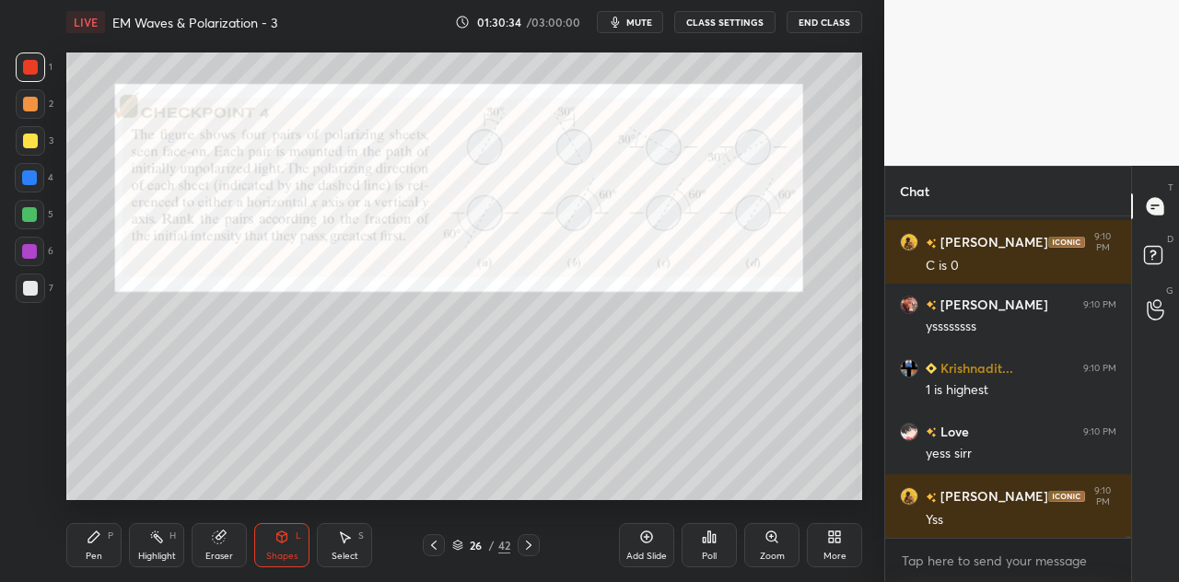
scroll to position [71737, 0]
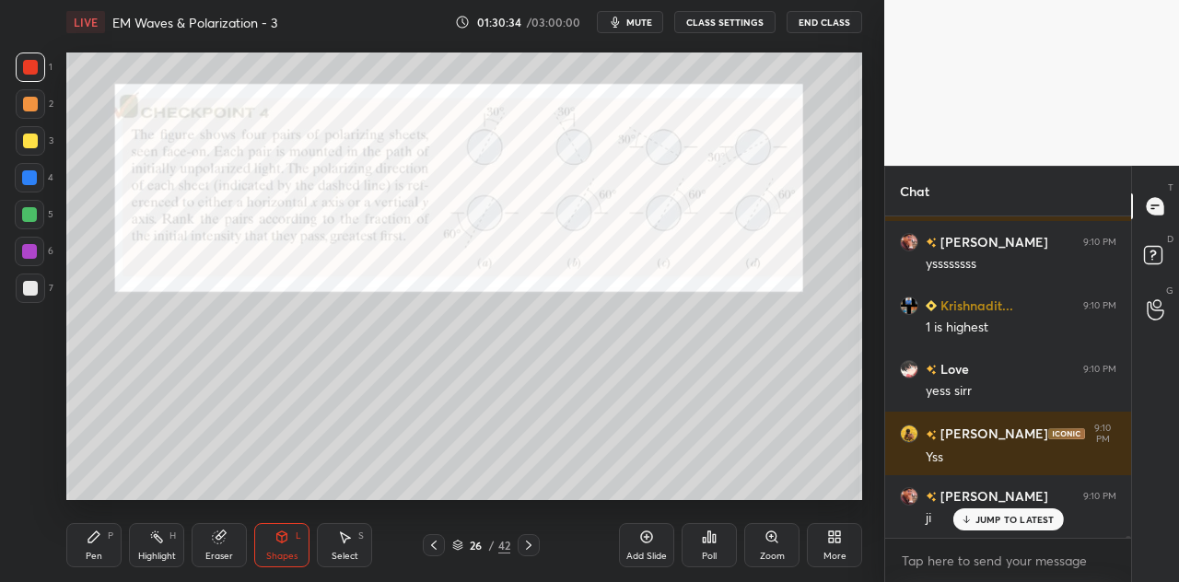
click at [31, 216] on div at bounding box center [29, 214] width 15 height 15
click at [101, 544] on div "Pen P" at bounding box center [93, 545] width 55 height 44
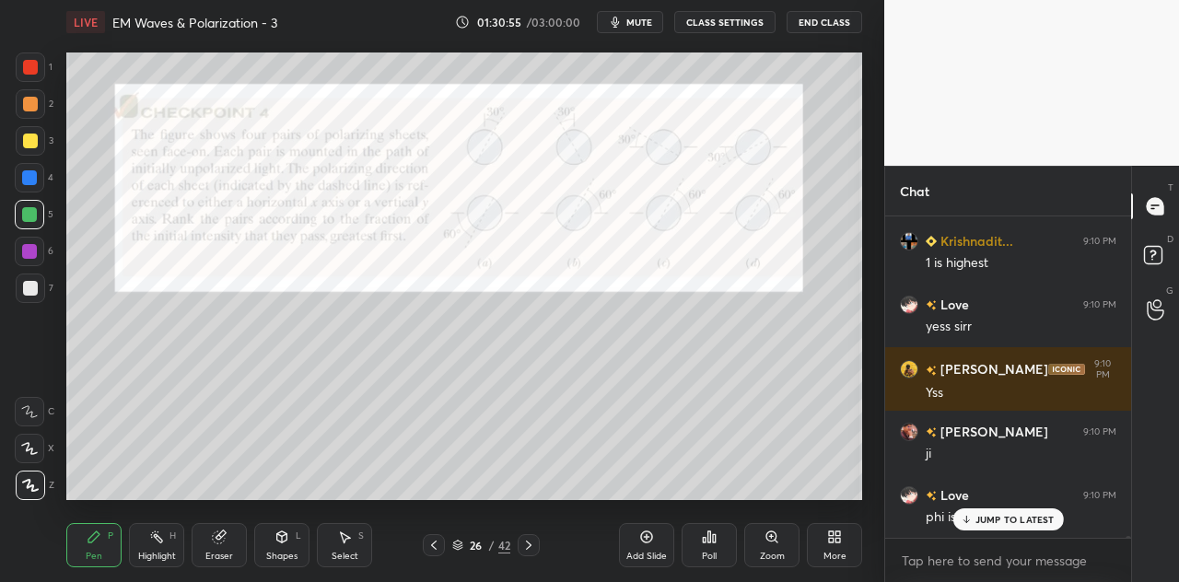
scroll to position [71864, 0]
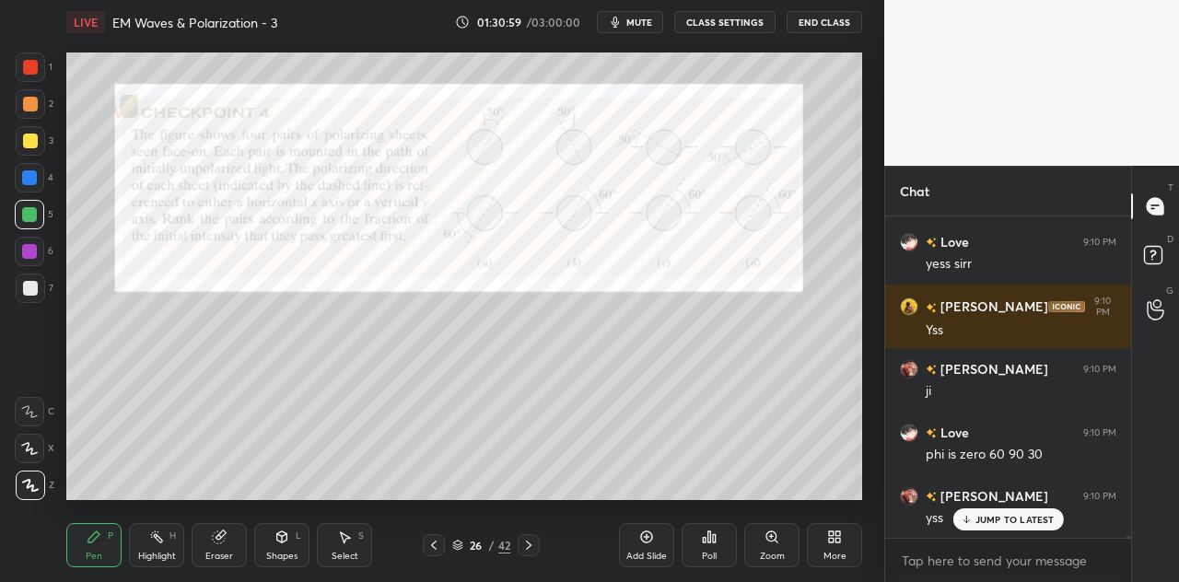
click at [34, 182] on div at bounding box center [29, 177] width 15 height 15
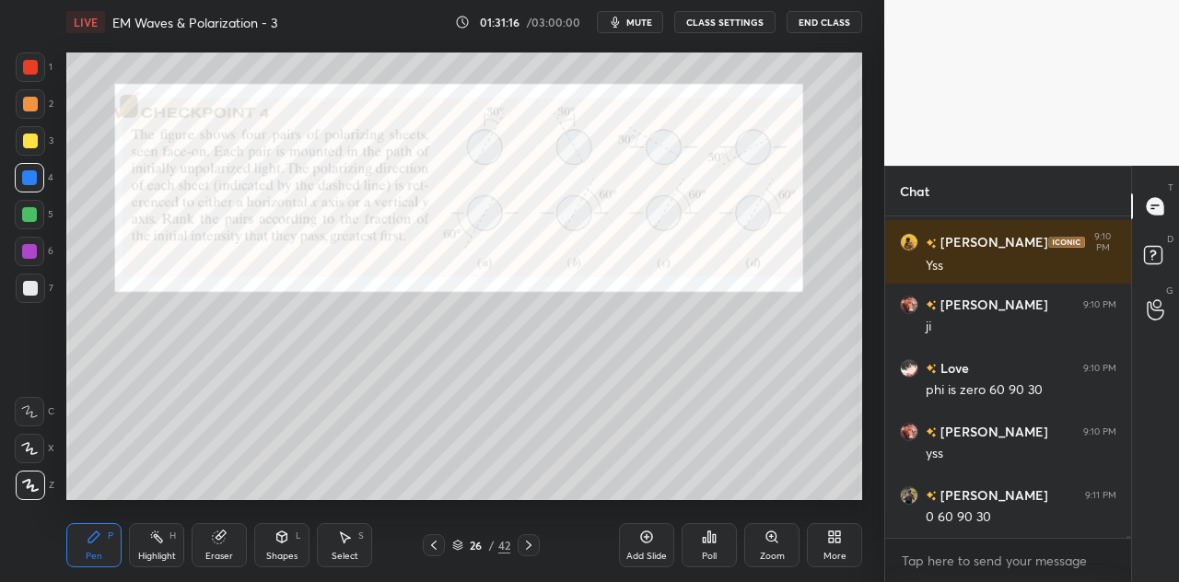
click at [34, 291] on div at bounding box center [30, 288] width 15 height 15
click at [35, 250] on div at bounding box center [29, 251] width 15 height 15
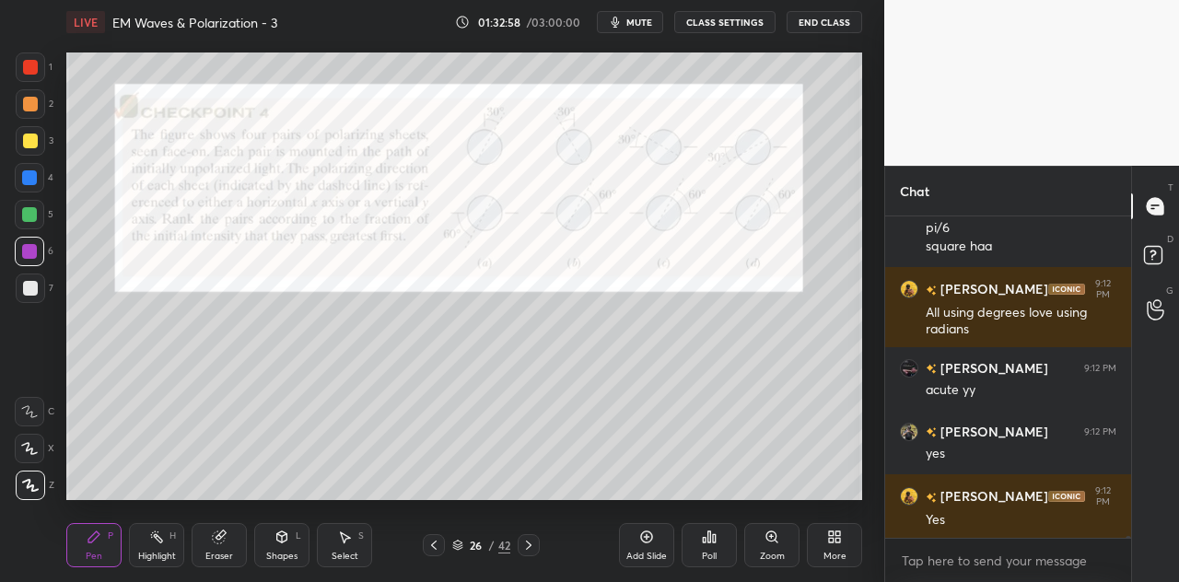
scroll to position [73642, 0]
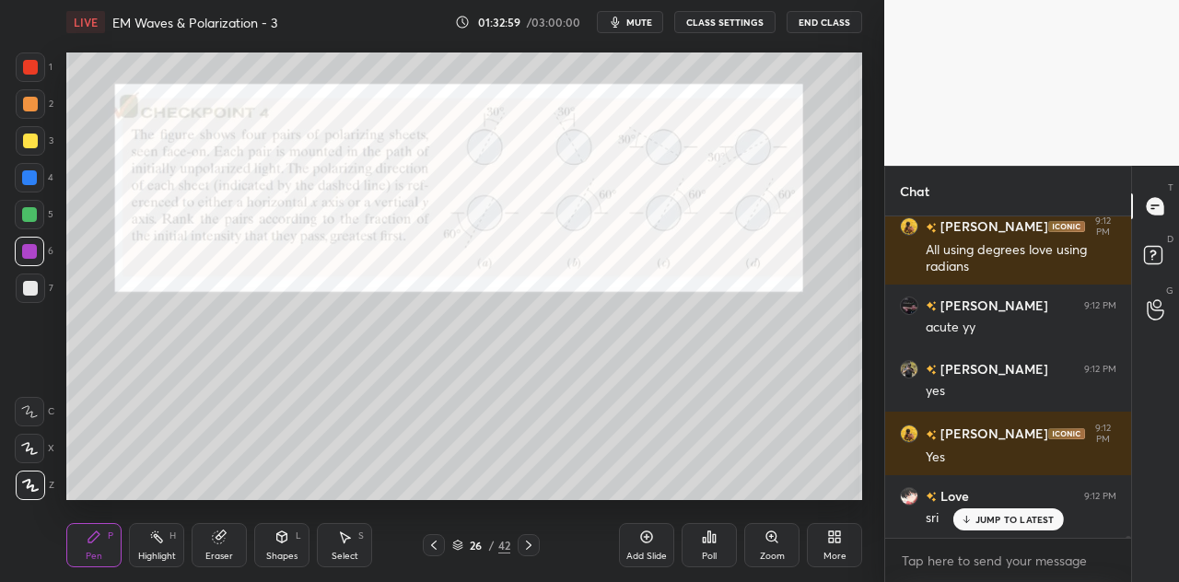
click at [31, 145] on div at bounding box center [30, 141] width 15 height 15
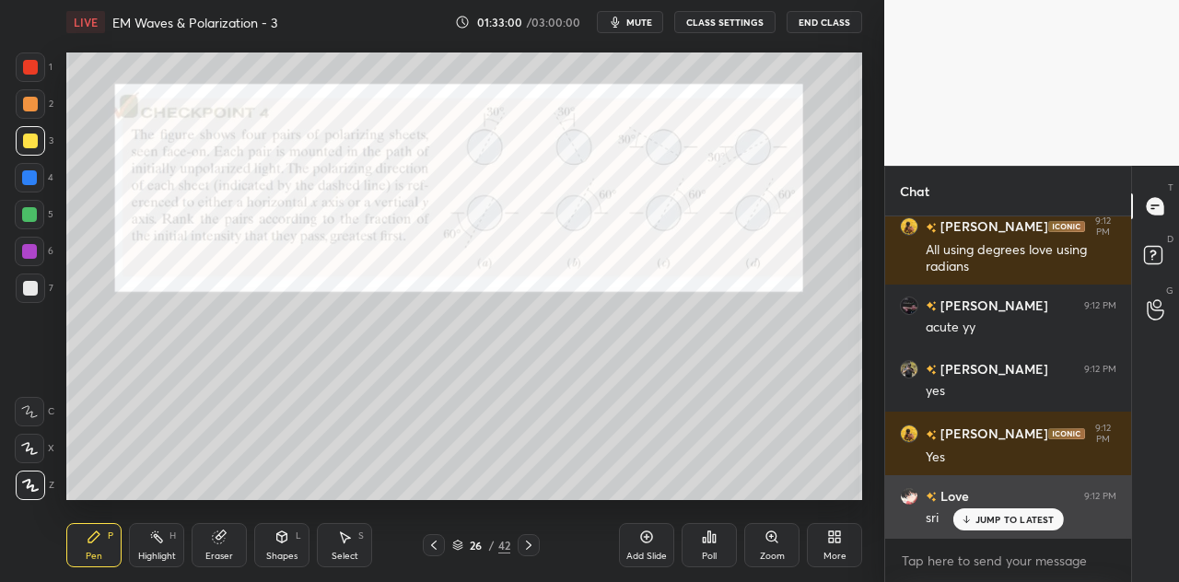
click at [980, 517] on p "JUMP TO LATEST" at bounding box center [1014, 519] width 79 height 11
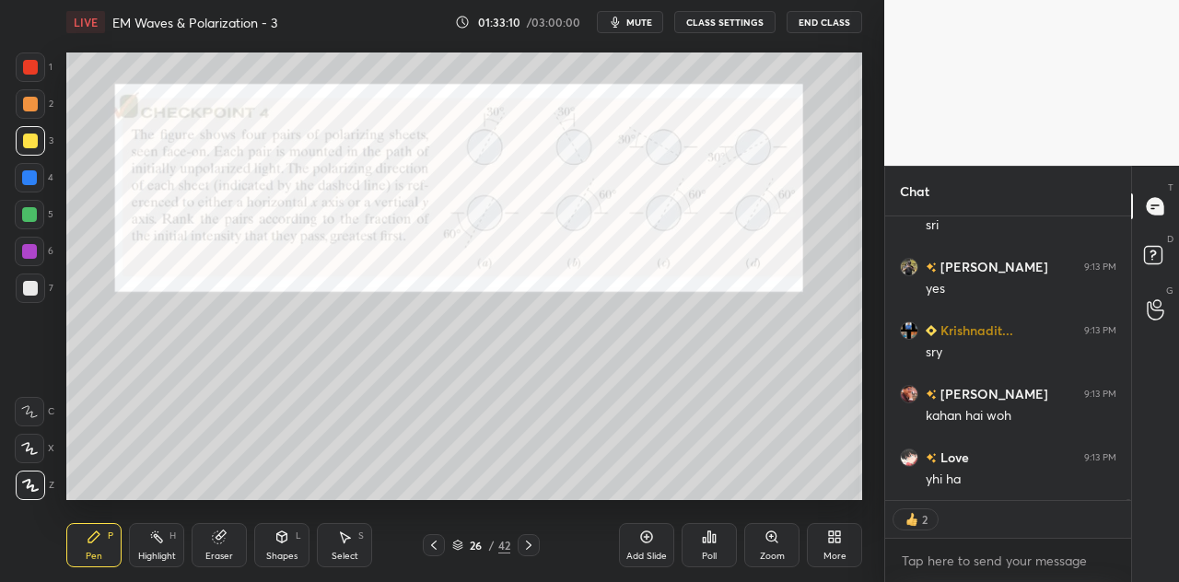
scroll to position [73998, 0]
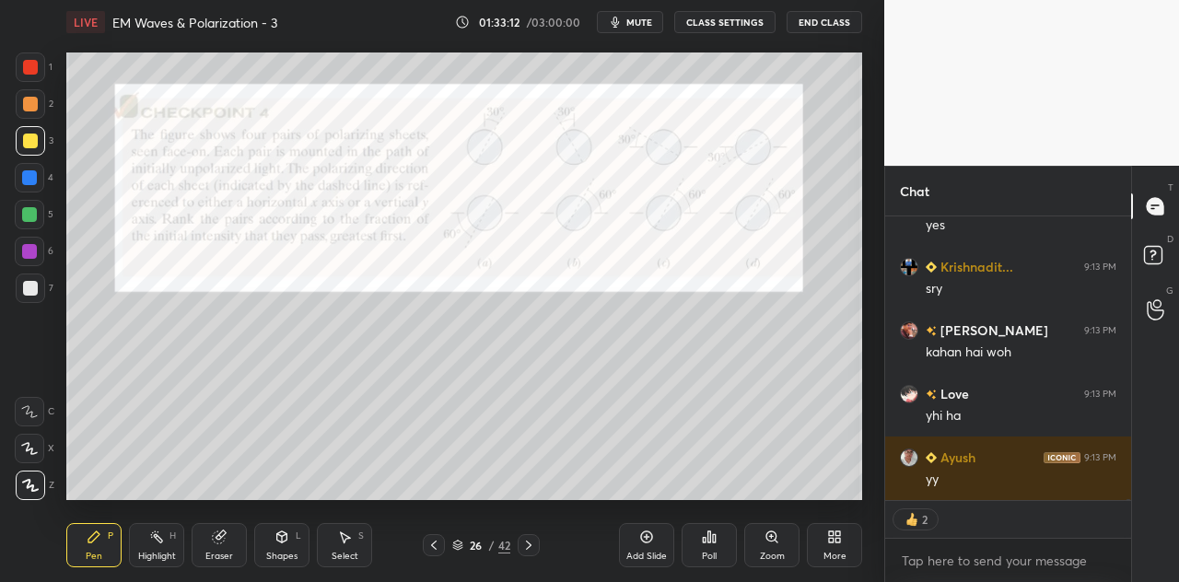
type textarea "x"
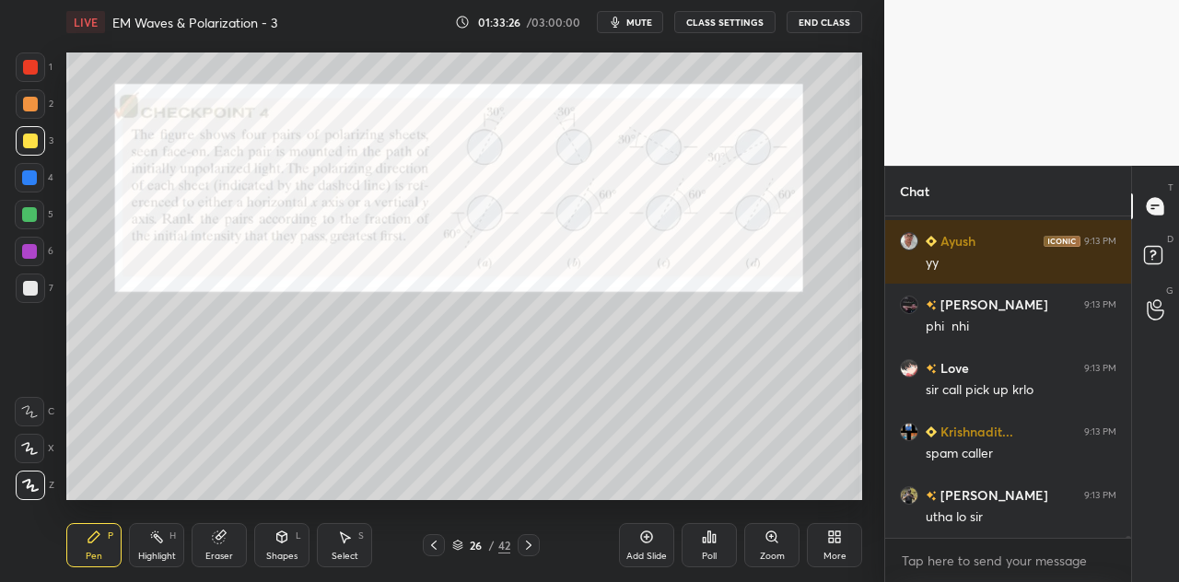
scroll to position [74277, 0]
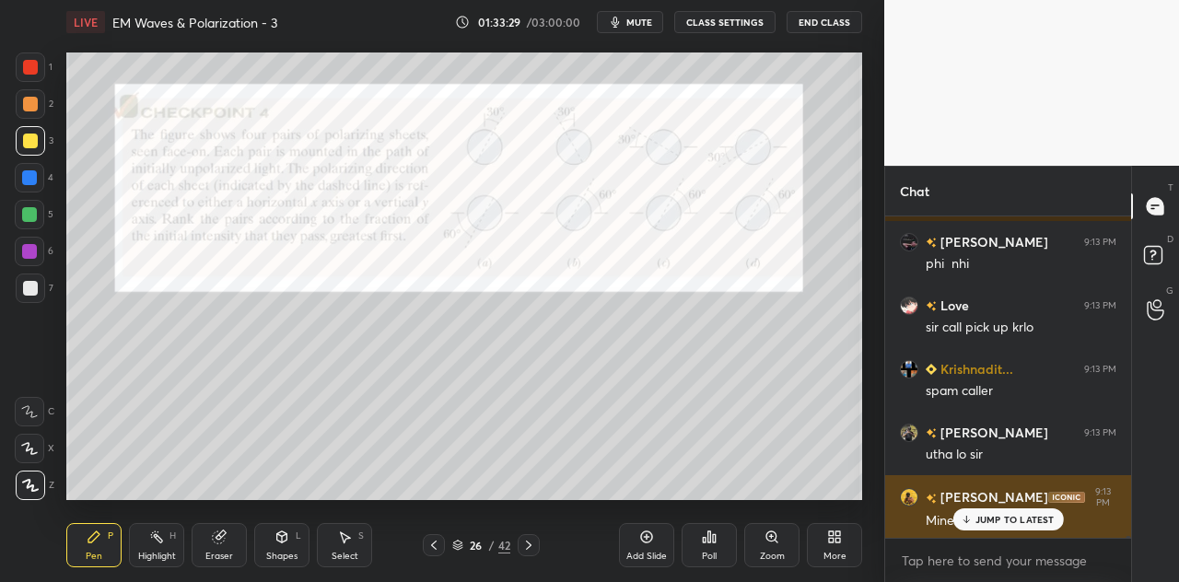
click at [989, 509] on div "JUMP TO LATEST" at bounding box center [1007, 519] width 111 height 22
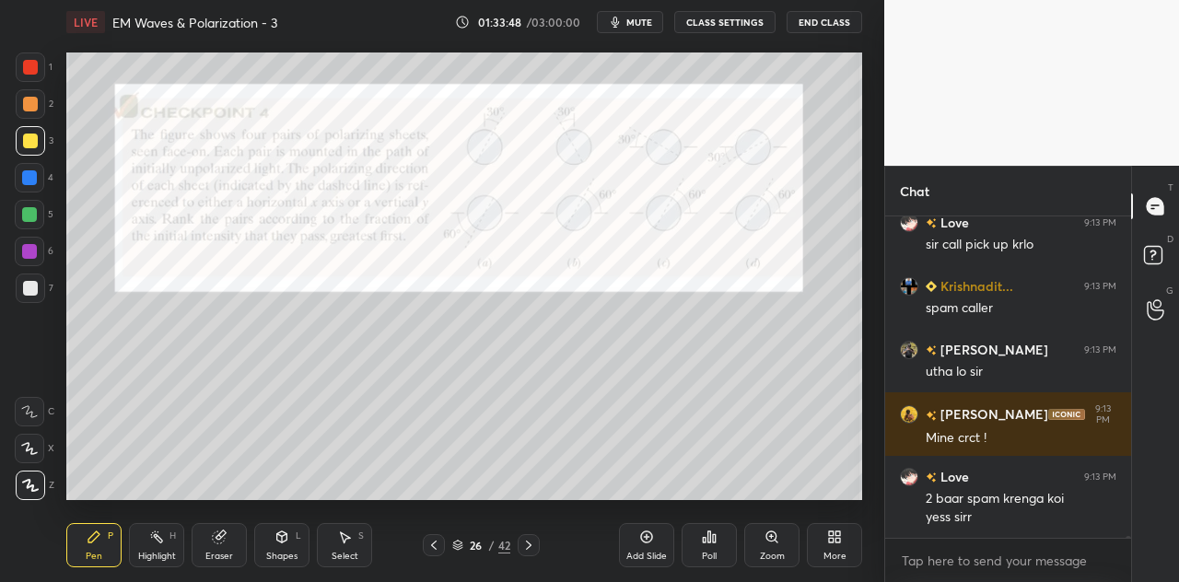
scroll to position [74422, 0]
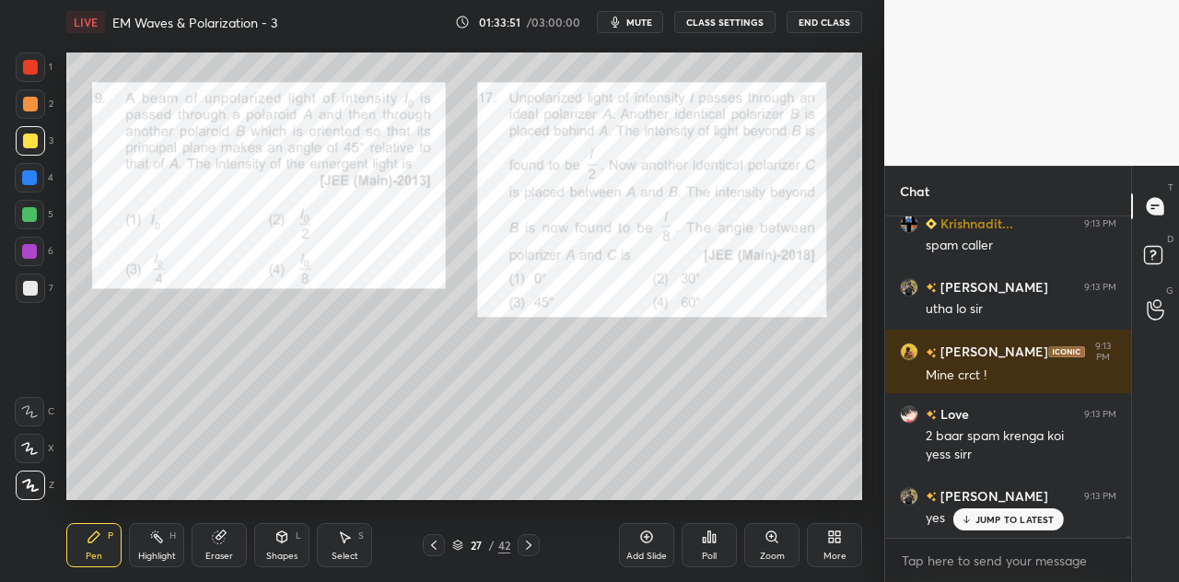
click at [288, 549] on div "Shapes L" at bounding box center [281, 545] width 55 height 44
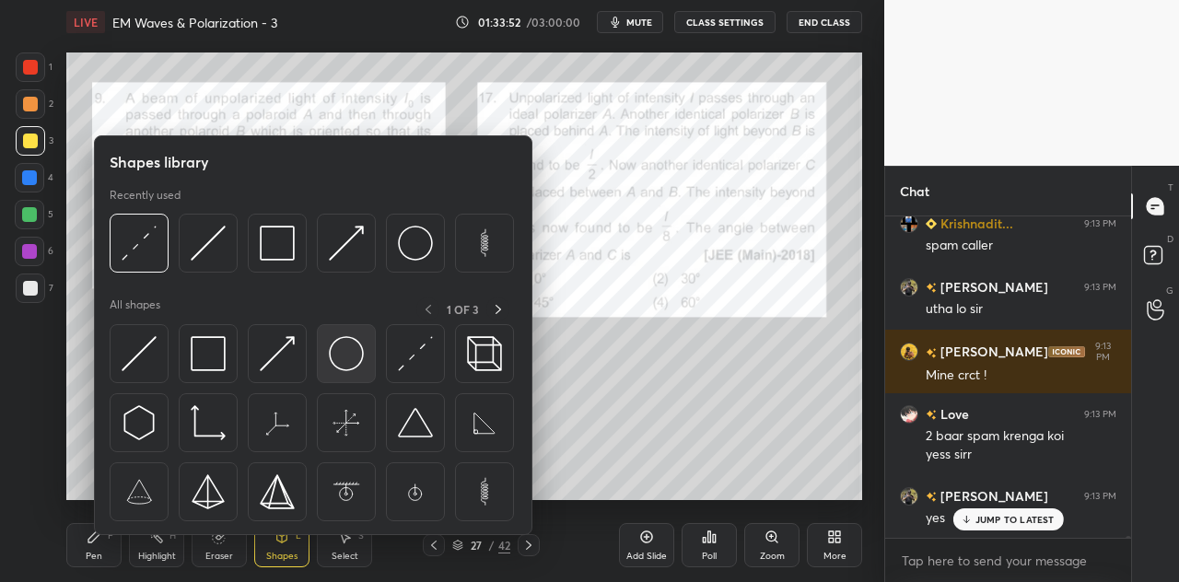
scroll to position [74487, 0]
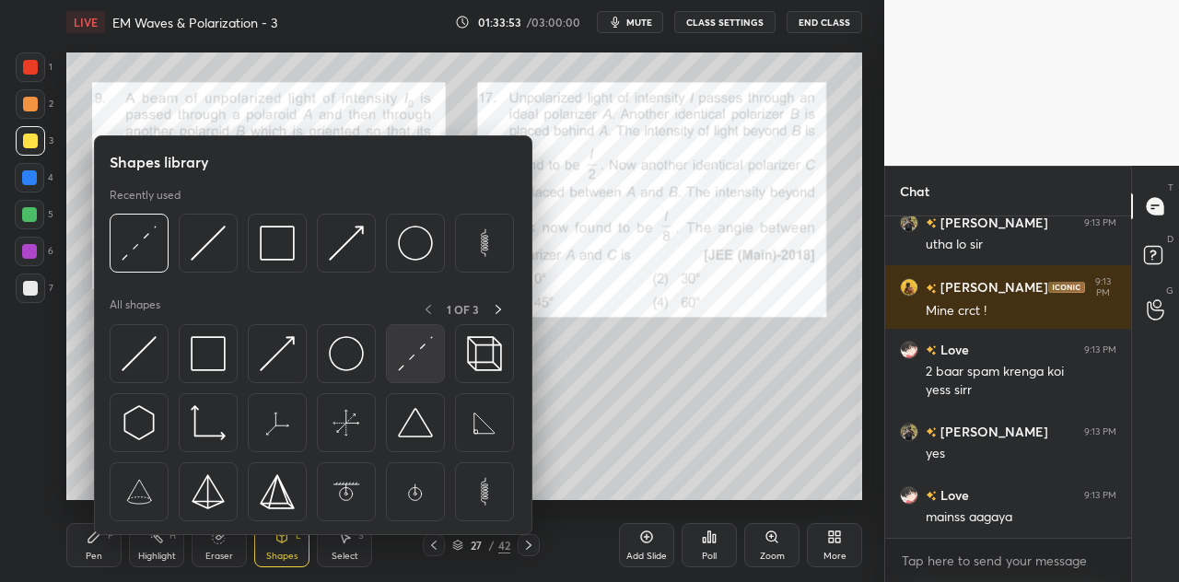
click at [415, 360] on img at bounding box center [415, 353] width 35 height 35
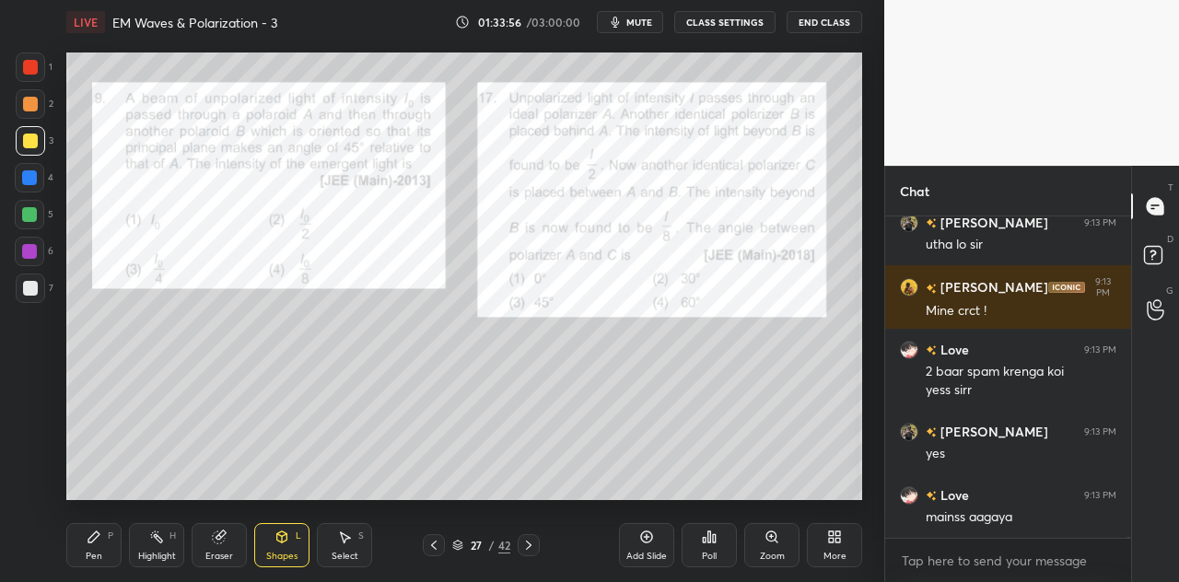
click at [39, 66] on div at bounding box center [30, 66] width 29 height 29
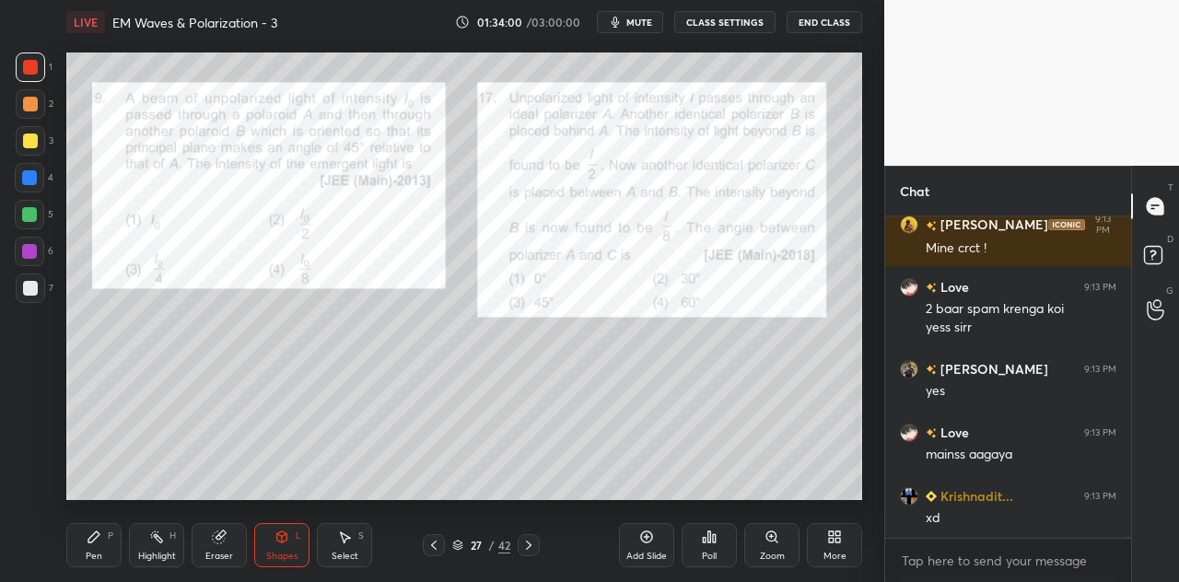
scroll to position [74614, 0]
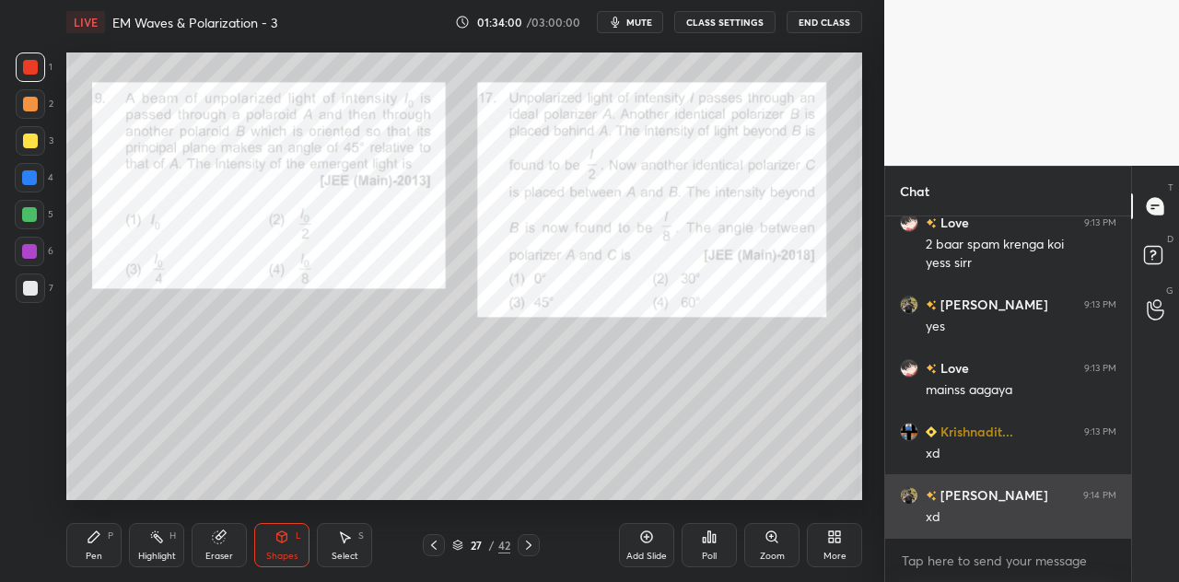
click at [983, 516] on div "xd" at bounding box center [1020, 517] width 191 height 18
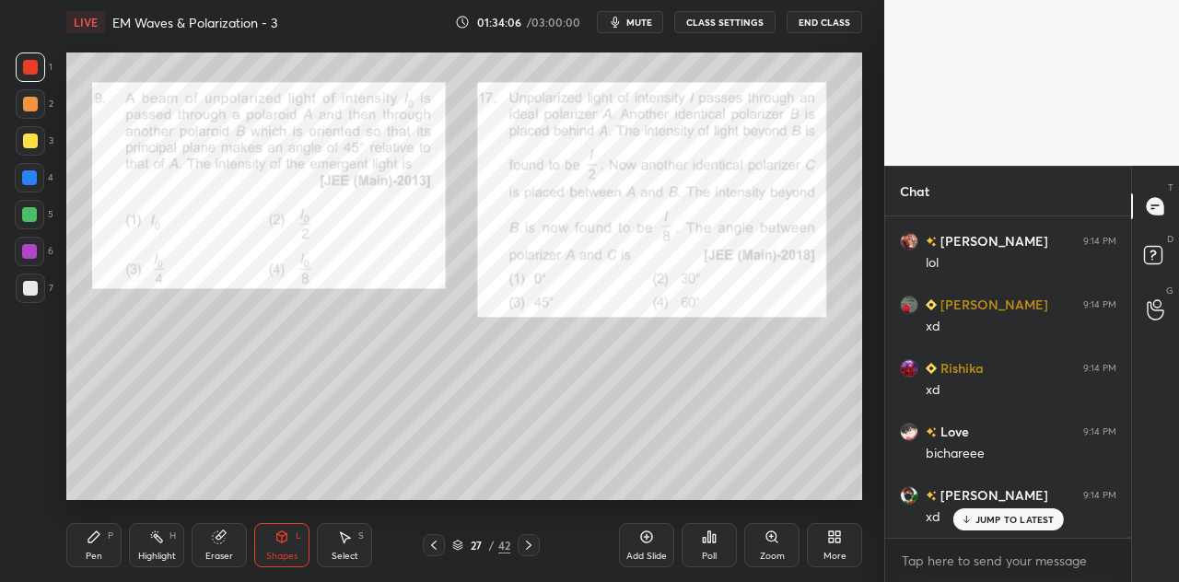
scroll to position [75058, 0]
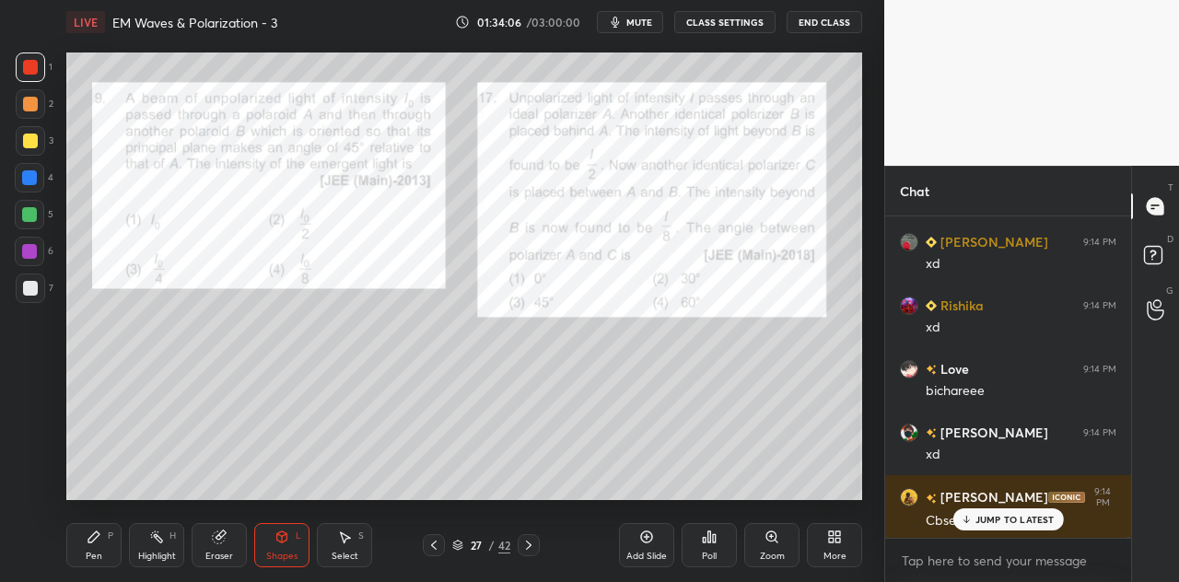
click at [716, 553] on div "Poll" at bounding box center [708, 545] width 55 height 44
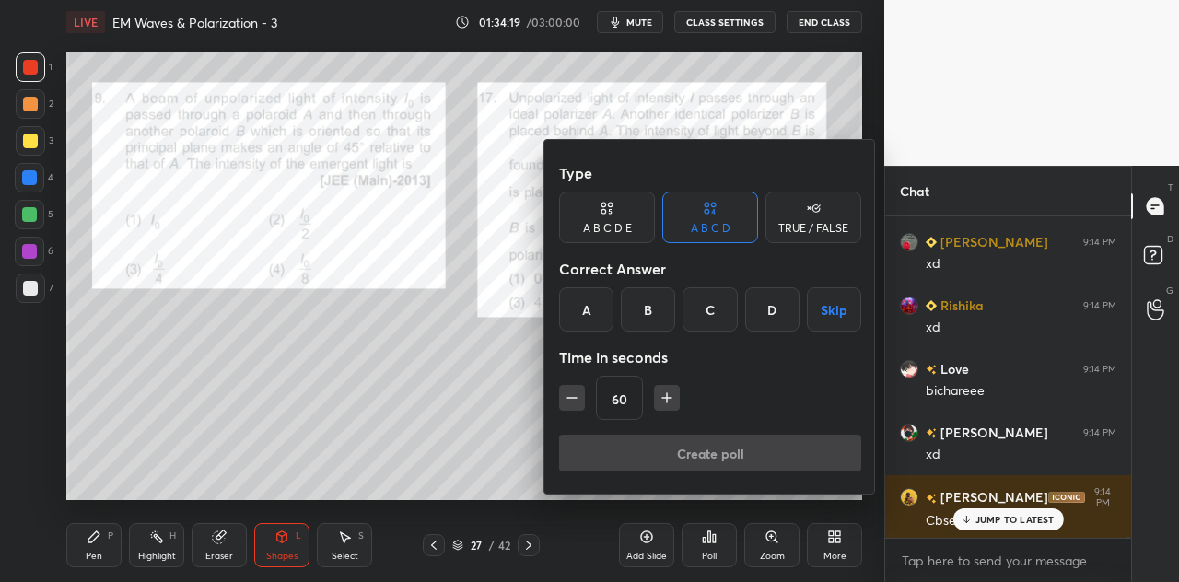
click at [586, 403] on div "60" at bounding box center [710, 398] width 302 height 44
click at [574, 406] on icon "button" at bounding box center [572, 398] width 18 height 18
click at [579, 399] on icon "button" at bounding box center [572, 398] width 18 height 18
click at [670, 392] on icon "button" at bounding box center [666, 398] width 18 height 18
click at [584, 412] on div "45" at bounding box center [710, 398] width 302 height 44
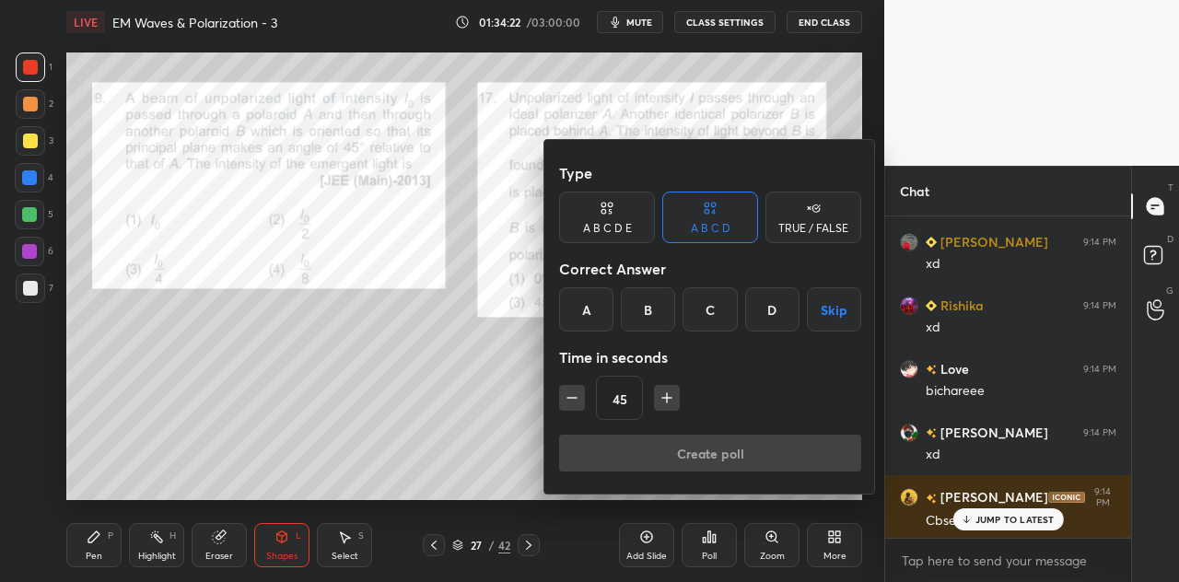
click at [567, 407] on button "button" at bounding box center [572, 398] width 26 height 26
type input "30"
click at [692, 310] on div "C" at bounding box center [709, 309] width 54 height 44
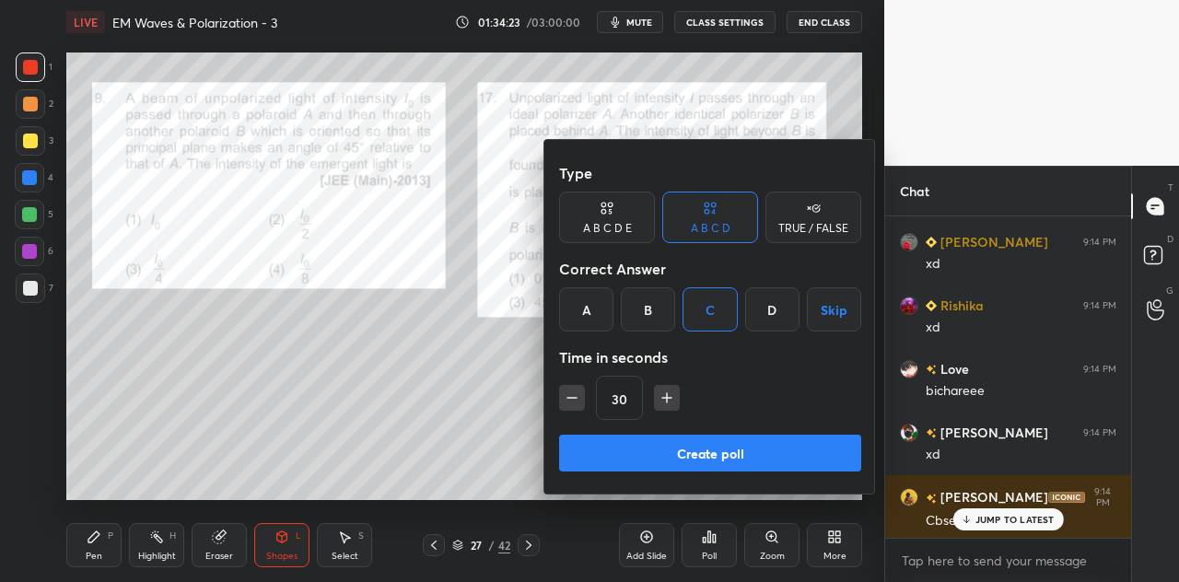
click at [715, 448] on button "Create poll" at bounding box center [710, 453] width 302 height 37
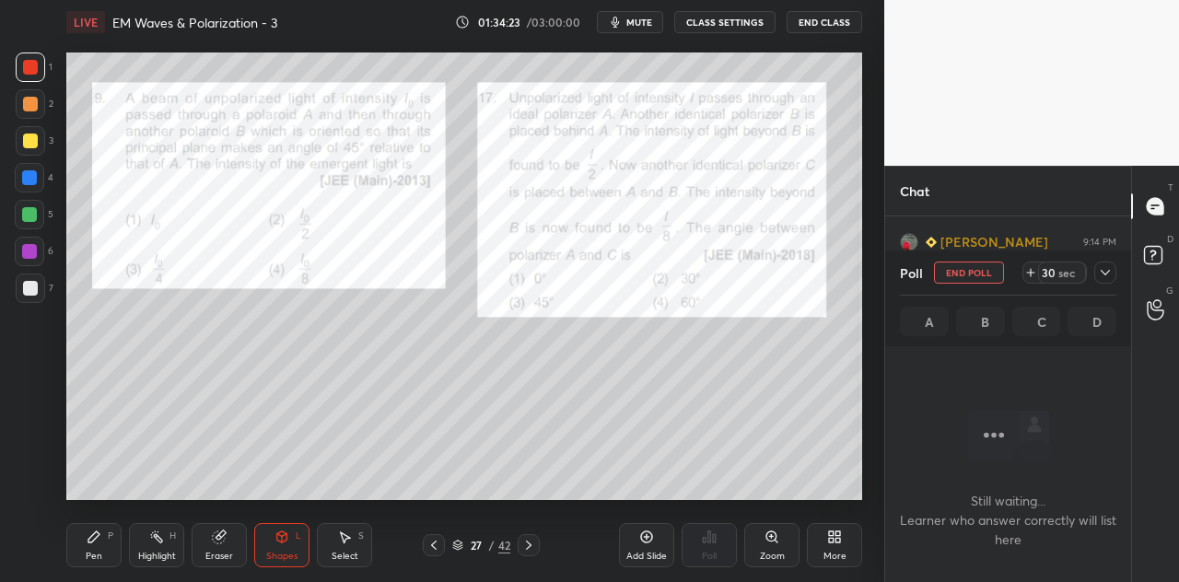
scroll to position [6, 6]
click at [1107, 266] on icon at bounding box center [1105, 272] width 15 height 15
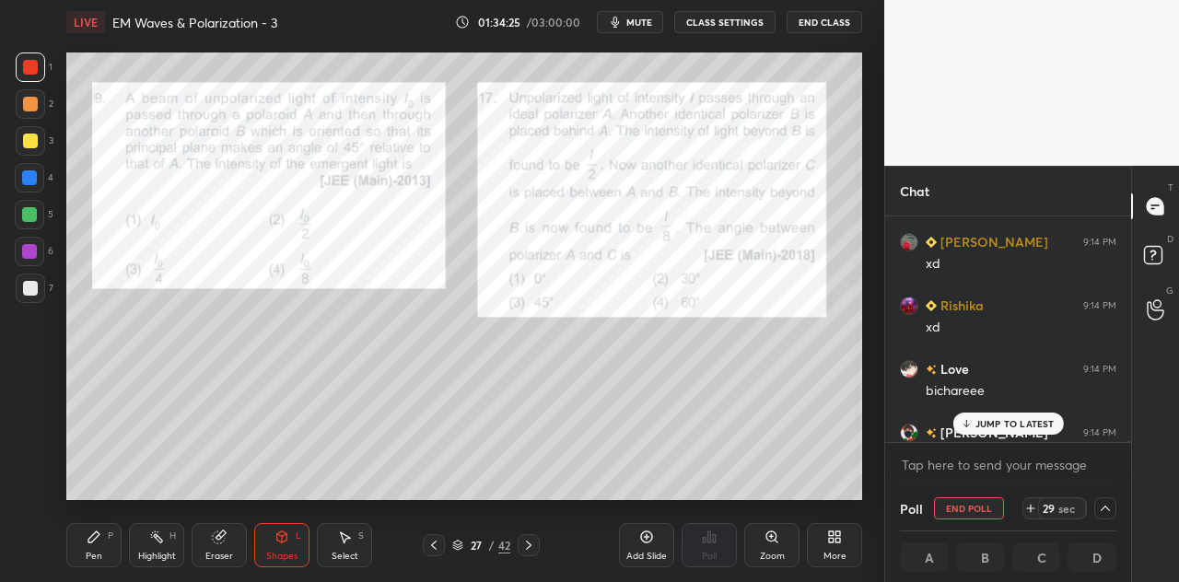
click at [1017, 424] on p "JUMP TO LATEST" at bounding box center [1014, 423] width 79 height 11
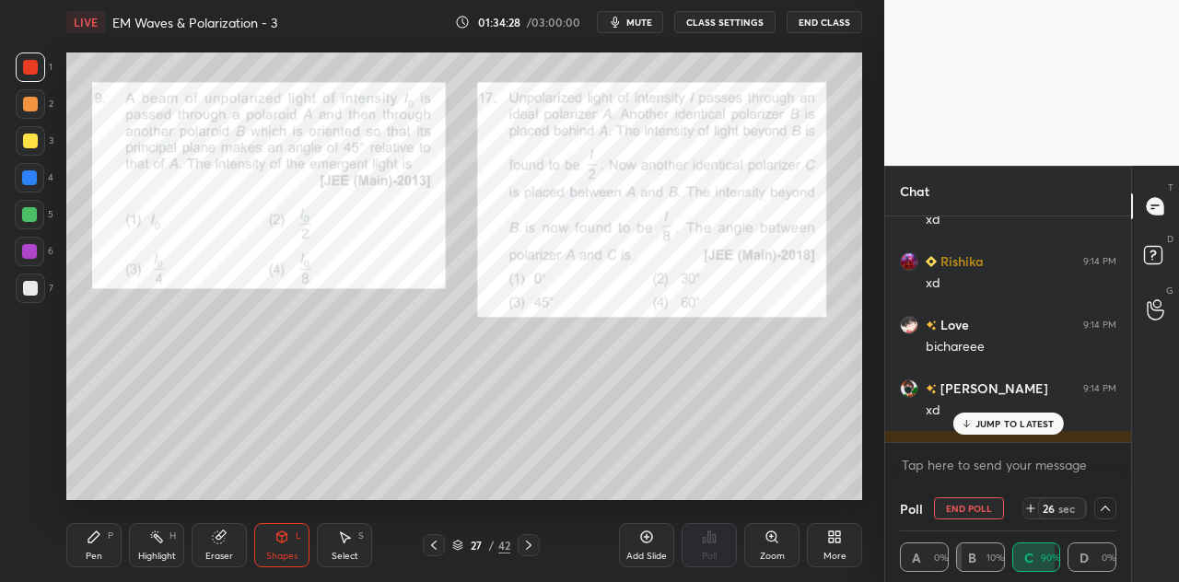
scroll to position [75154, 0]
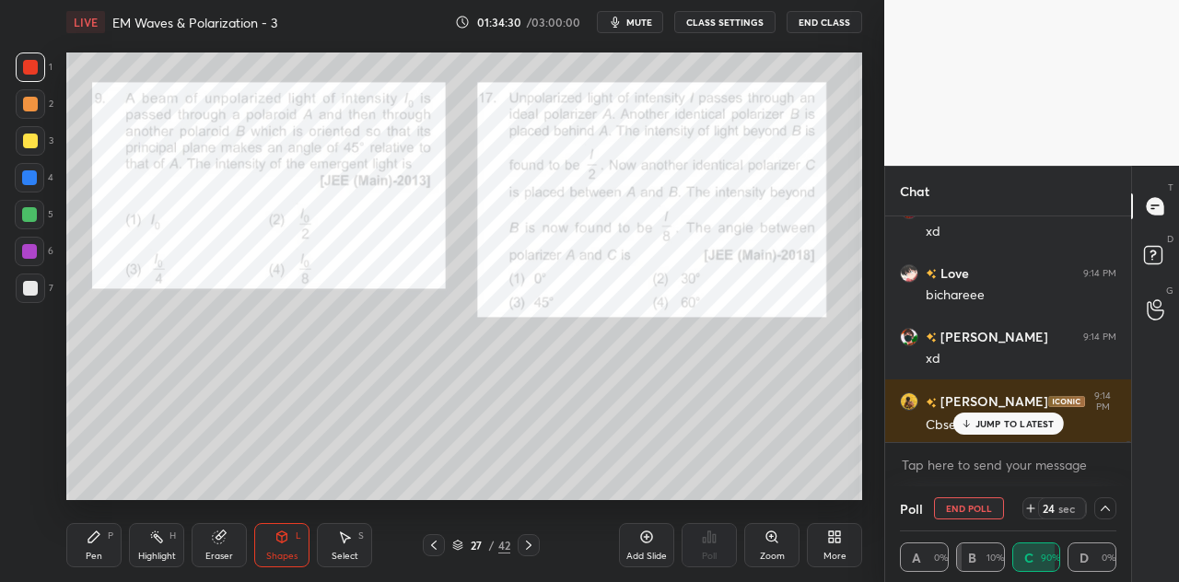
click at [980, 424] on p "JUMP TO LATEST" at bounding box center [1014, 423] width 79 height 11
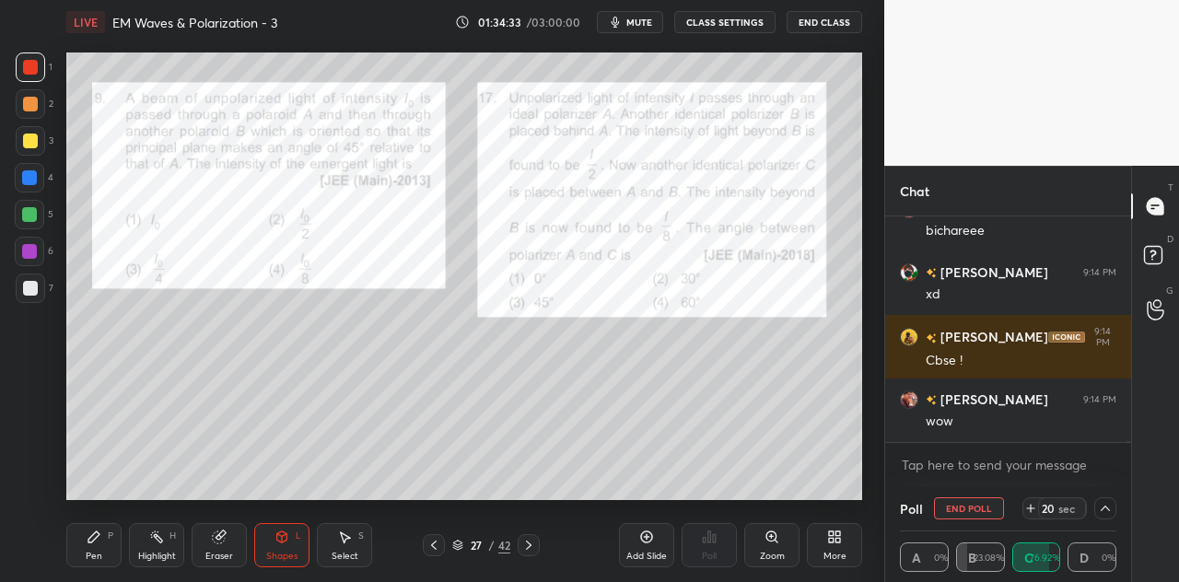
scroll to position [75281, 0]
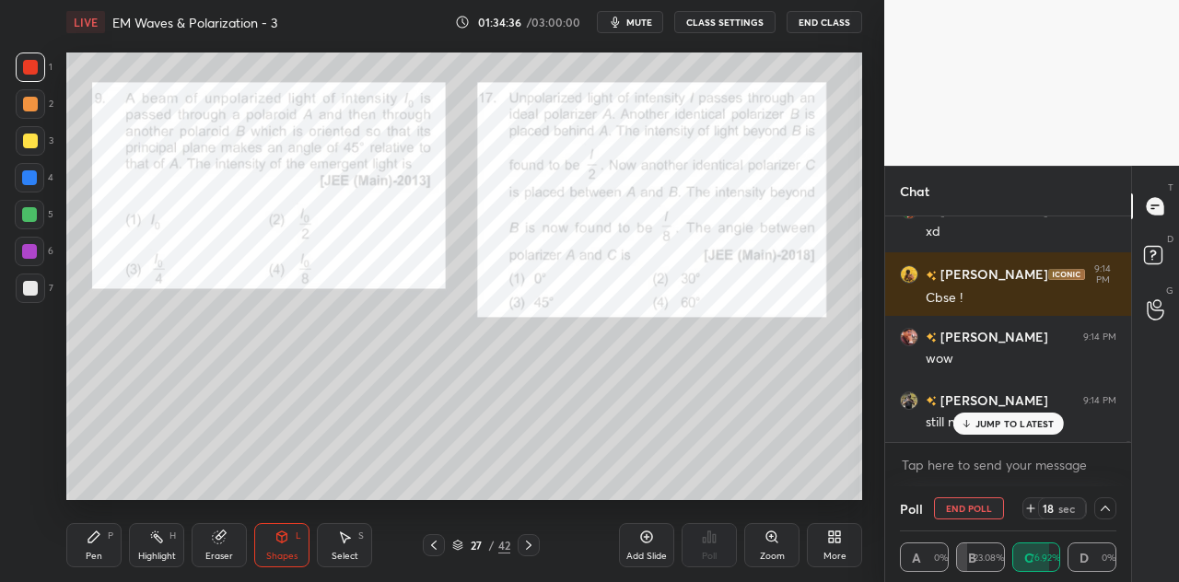
click at [1030, 504] on icon at bounding box center [1030, 508] width 15 height 15
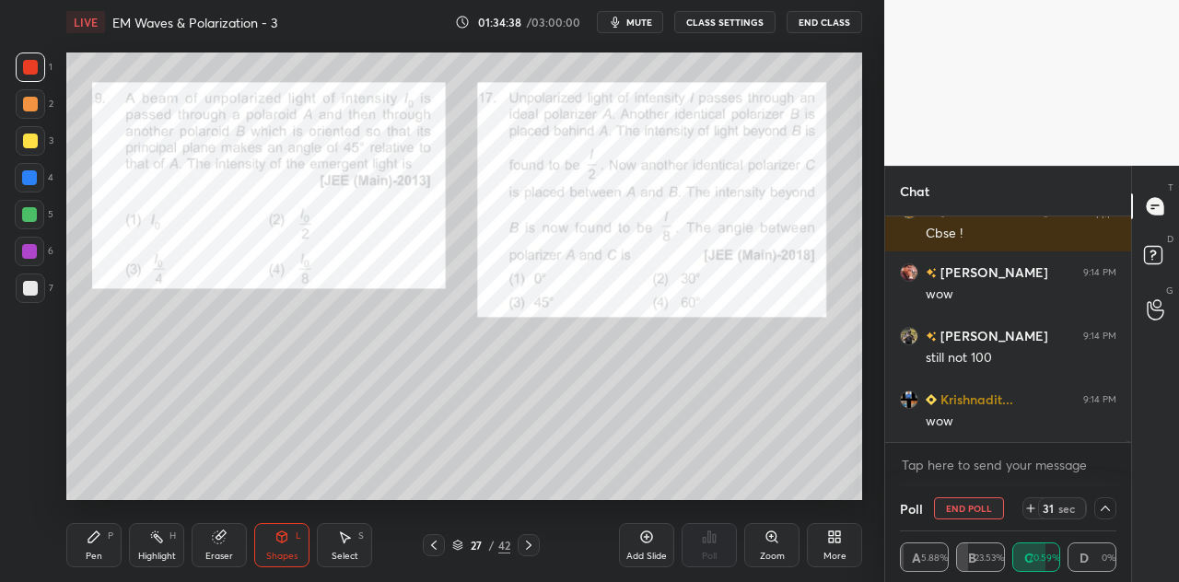
click at [1030, 509] on icon at bounding box center [1030, 508] width 0 height 7
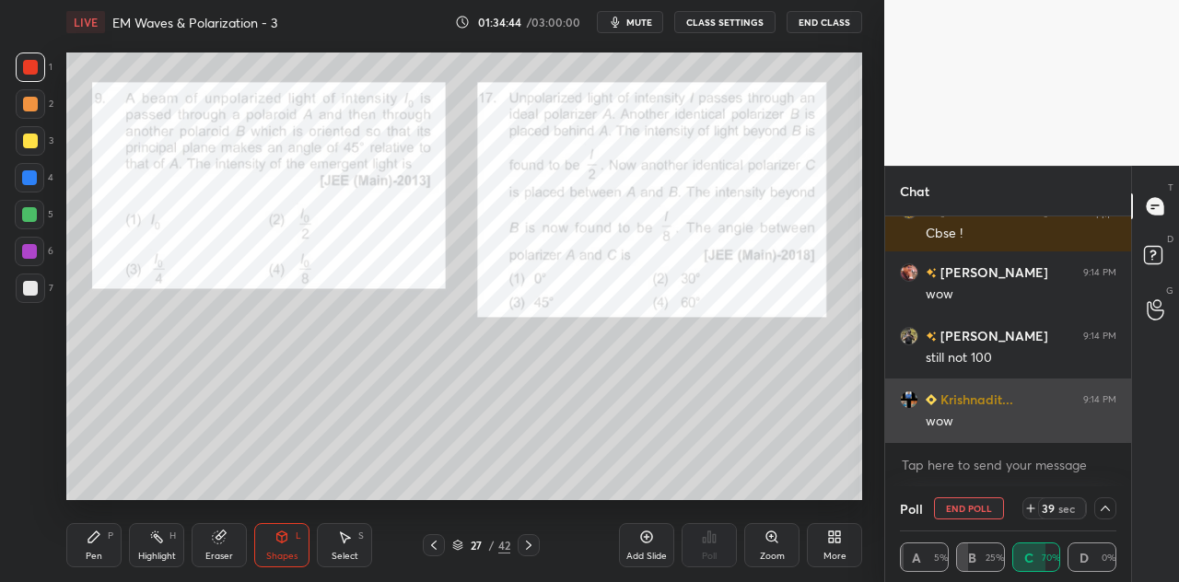
scroll to position [75408, 0]
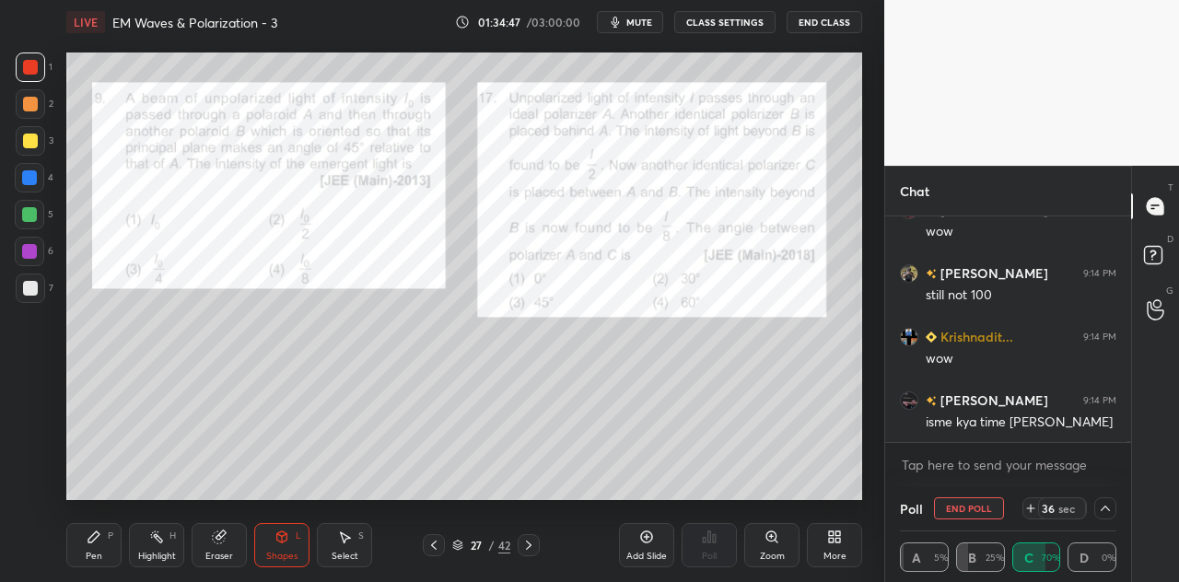
click at [992, 477] on div "right ka kardenge ab" at bounding box center [1020, 486] width 191 height 18
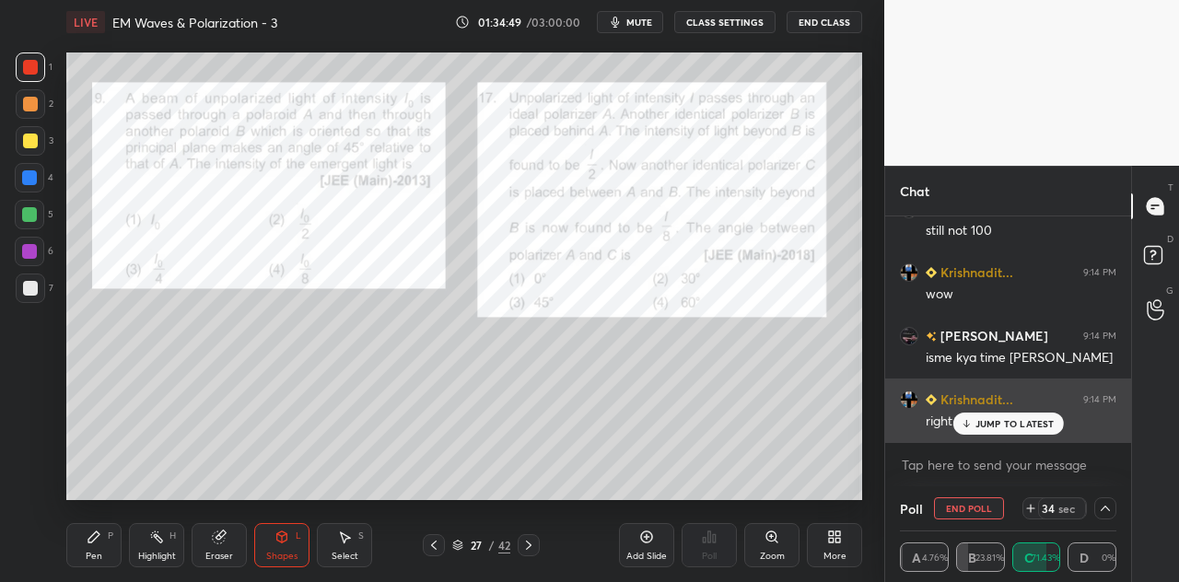
scroll to position [75535, 0]
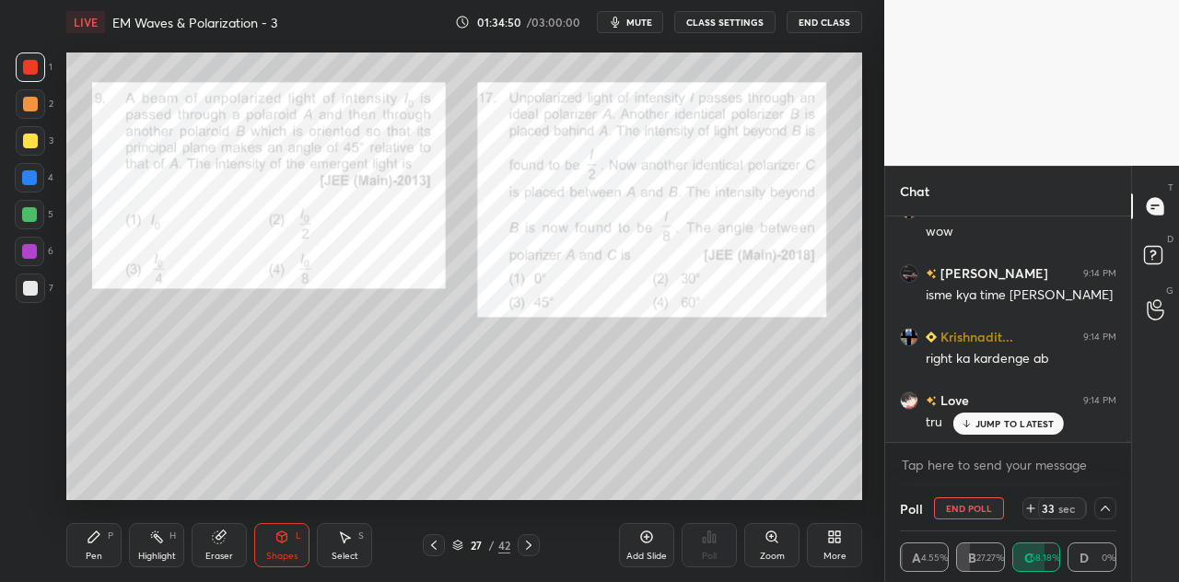
click at [995, 426] on p "JUMP TO LATEST" at bounding box center [1014, 423] width 79 height 11
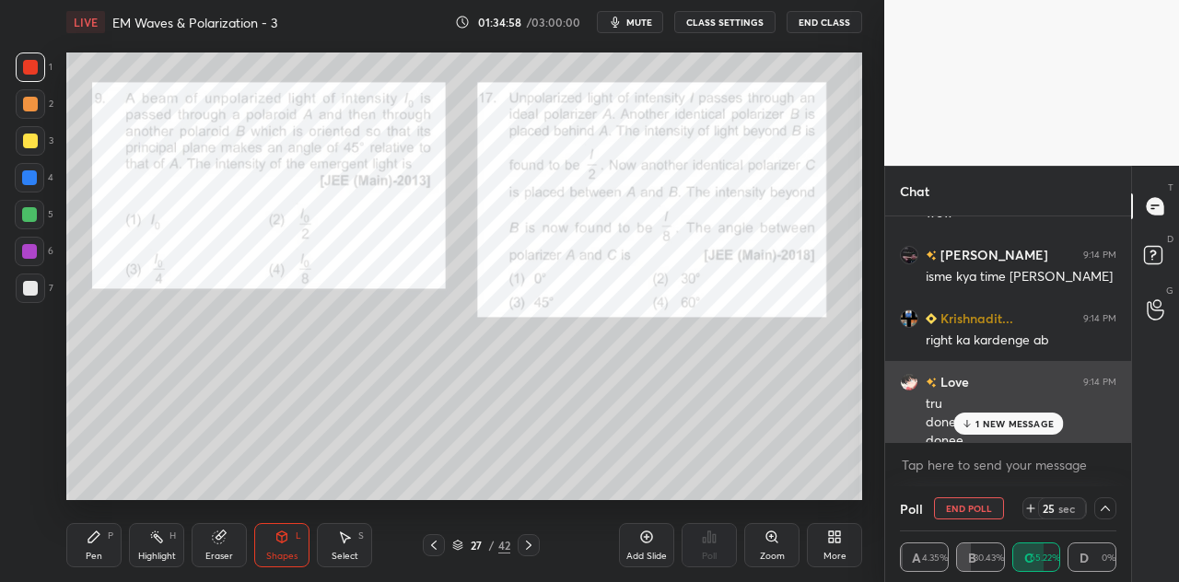
scroll to position [75572, 0]
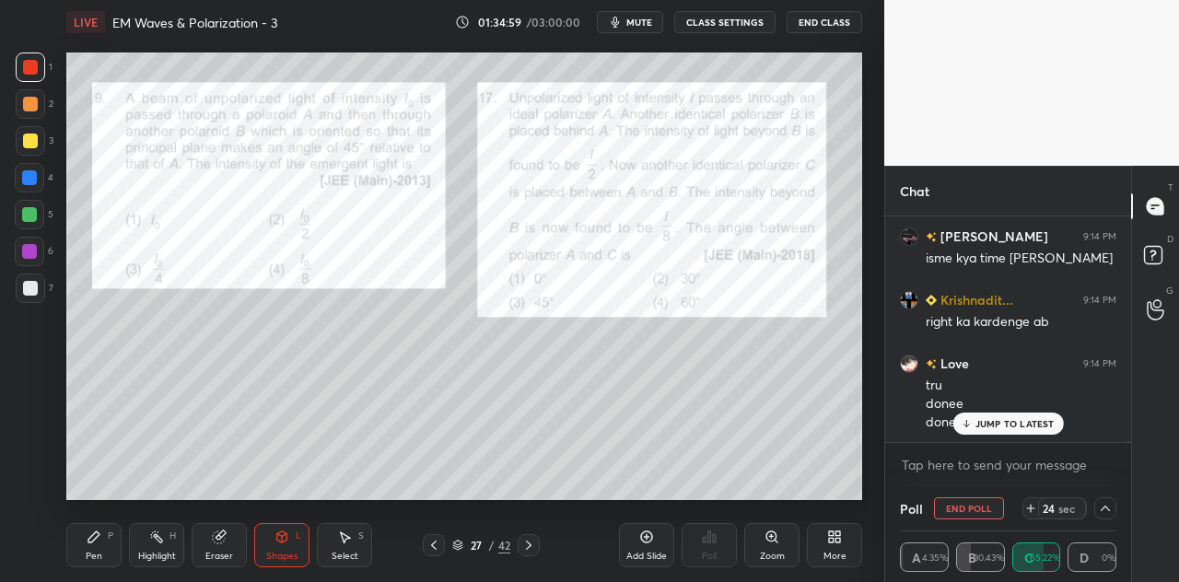
click at [994, 419] on p "JUMP TO LATEST" at bounding box center [1014, 423] width 79 height 11
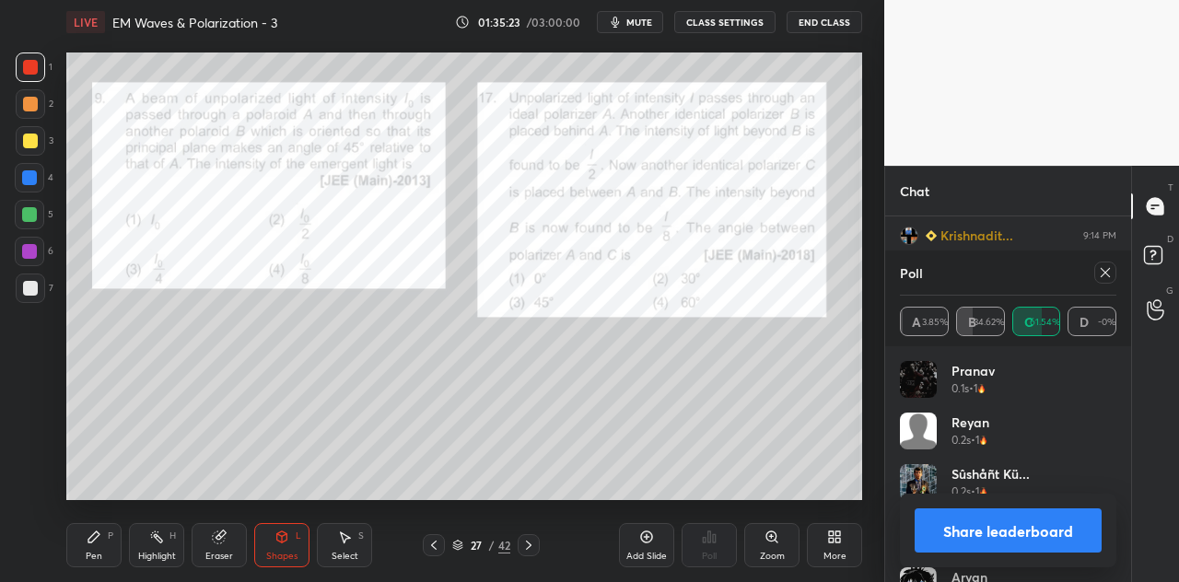
scroll to position [6, 6]
click at [992, 534] on button "Share leaderboard" at bounding box center [1007, 530] width 187 height 44
type textarea "x"
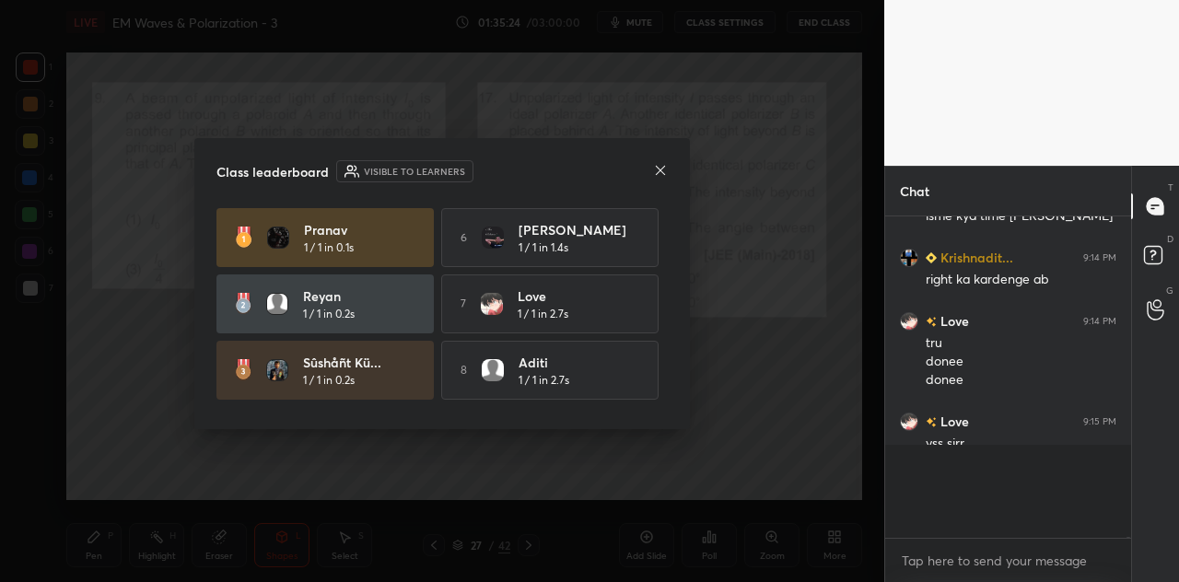
scroll to position [344, 240]
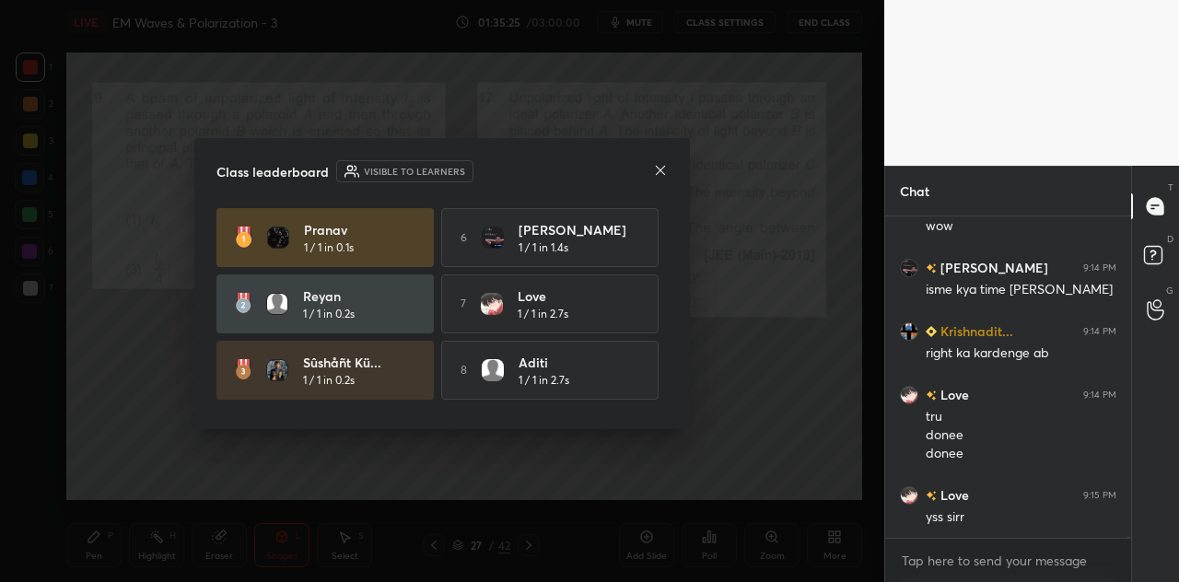
click at [657, 168] on icon at bounding box center [660, 170] width 15 height 15
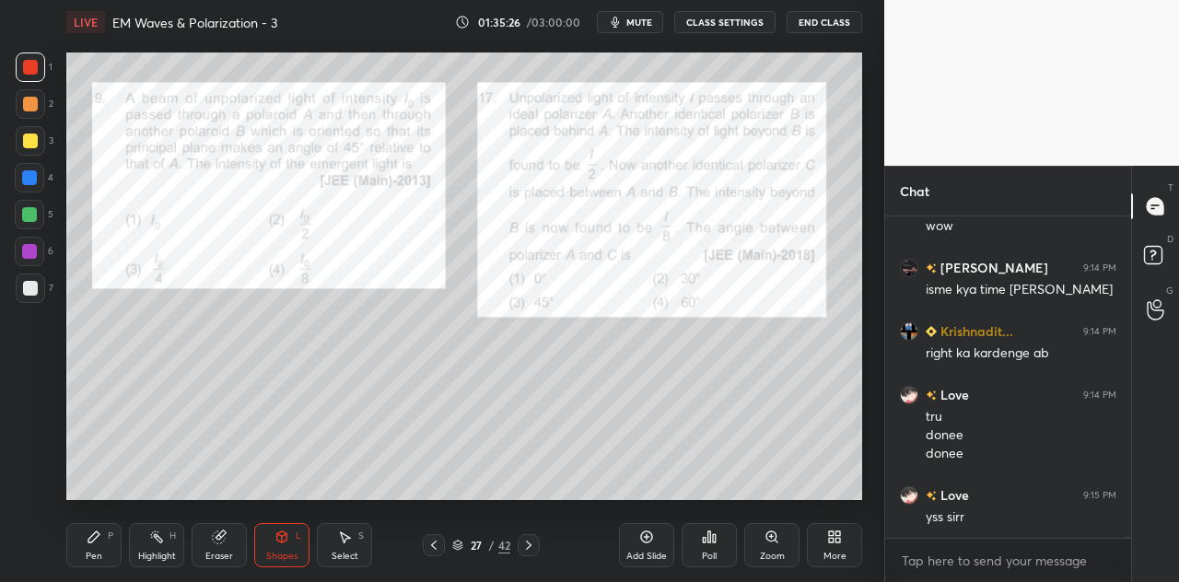
click at [297, 537] on div "L" at bounding box center [299, 535] width 6 height 9
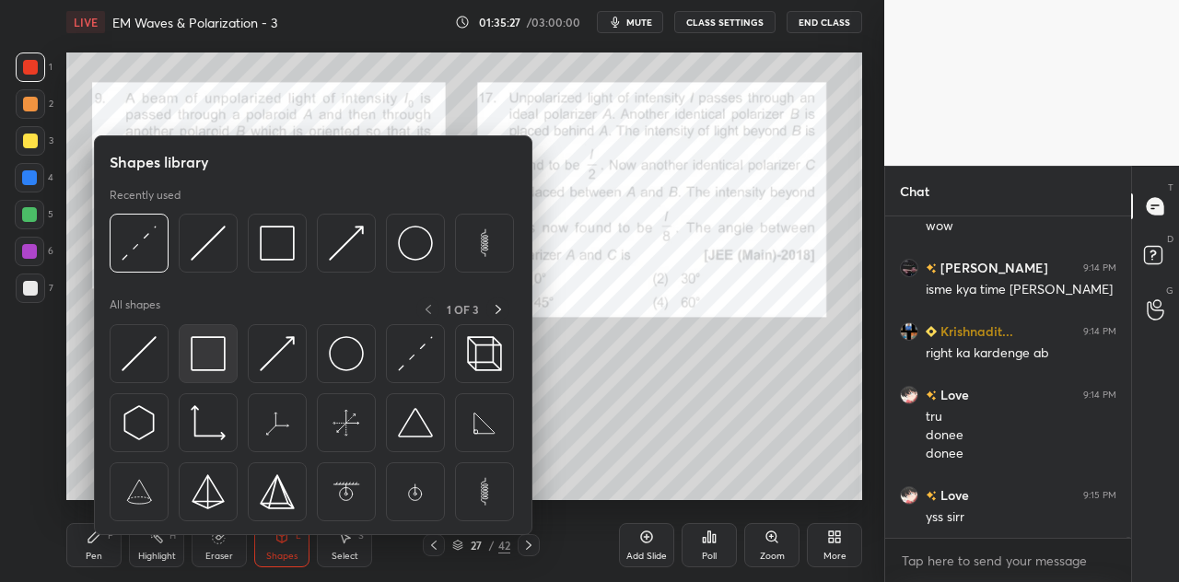
click at [215, 356] on img at bounding box center [208, 353] width 35 height 35
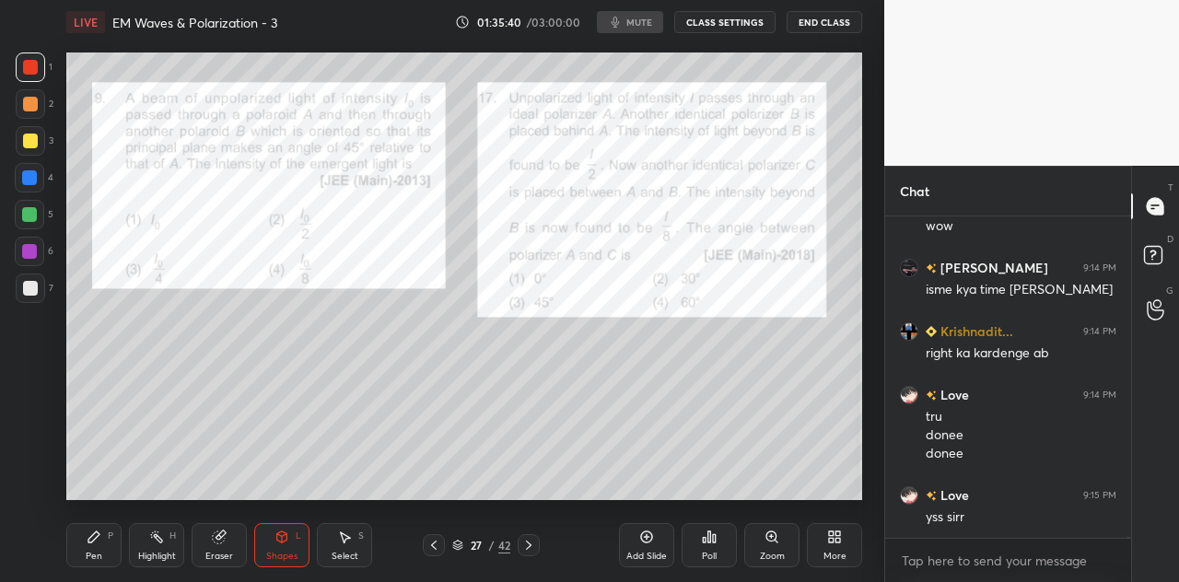
scroll to position [75603, 0]
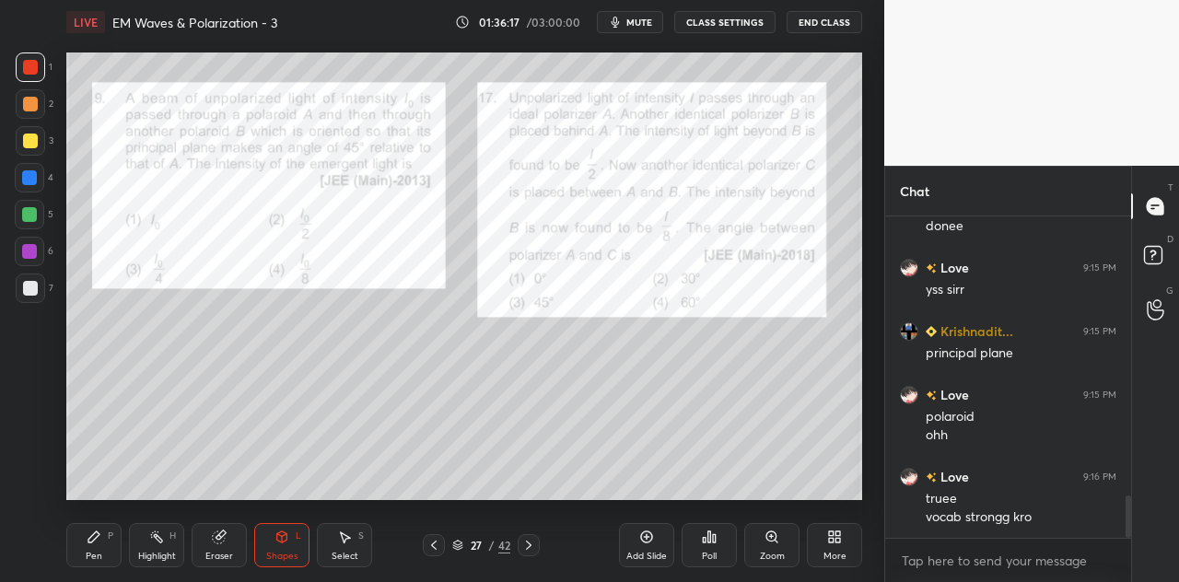
scroll to position [2173, 0]
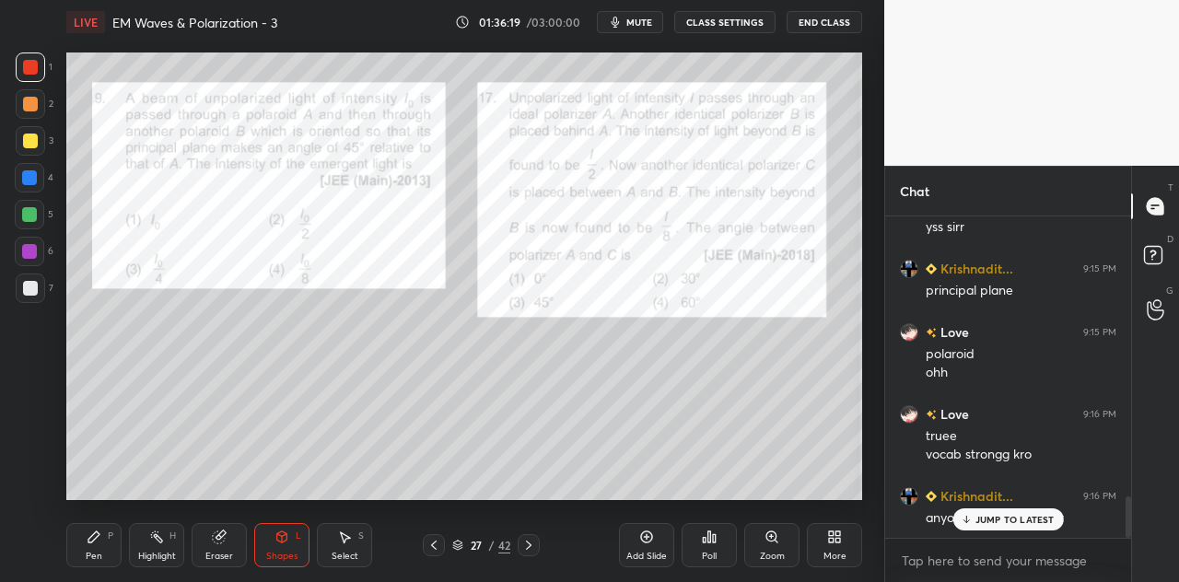
click at [35, 140] on div at bounding box center [30, 141] width 15 height 15
click at [99, 548] on div "Pen P" at bounding box center [93, 545] width 55 height 44
click at [280, 543] on icon at bounding box center [281, 536] width 15 height 15
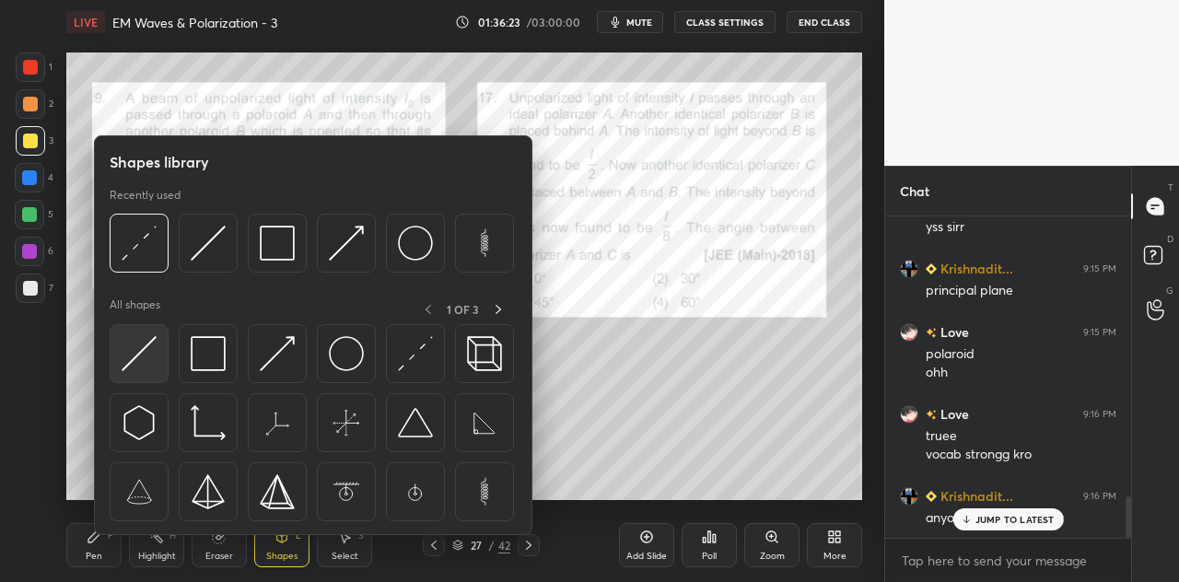
click at [129, 362] on img at bounding box center [139, 353] width 35 height 35
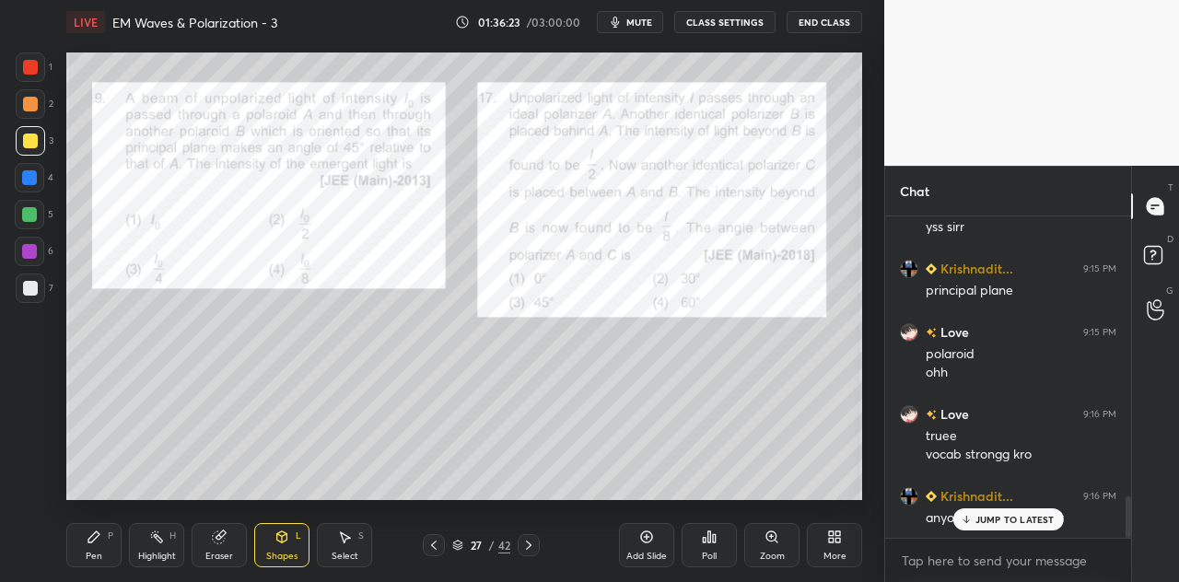
click at [32, 70] on div at bounding box center [30, 67] width 15 height 15
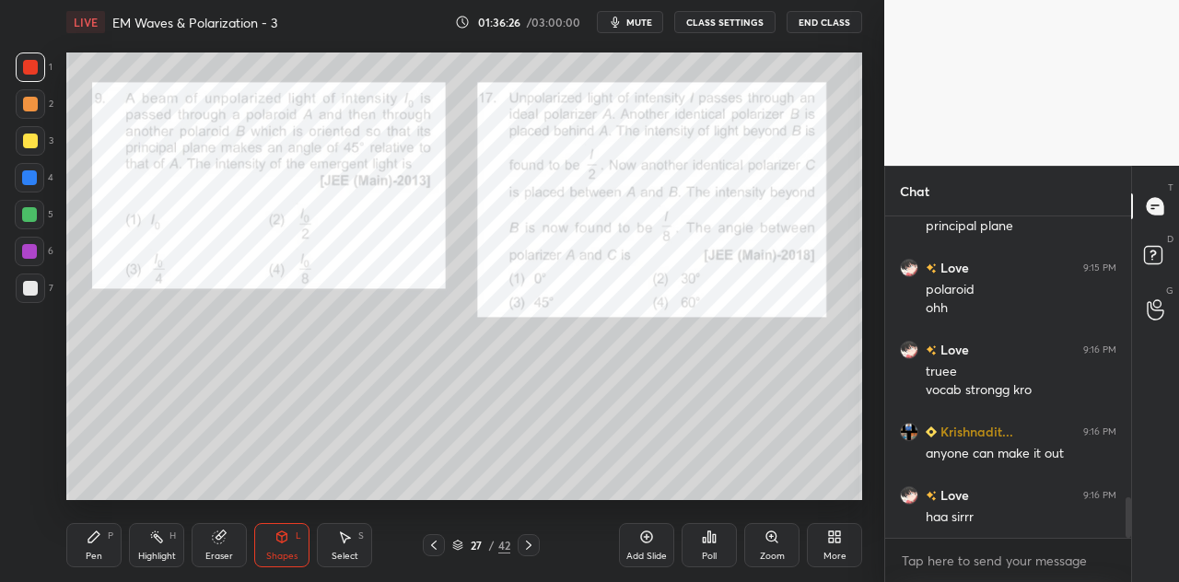
click at [90, 547] on div "Pen P" at bounding box center [93, 545] width 55 height 44
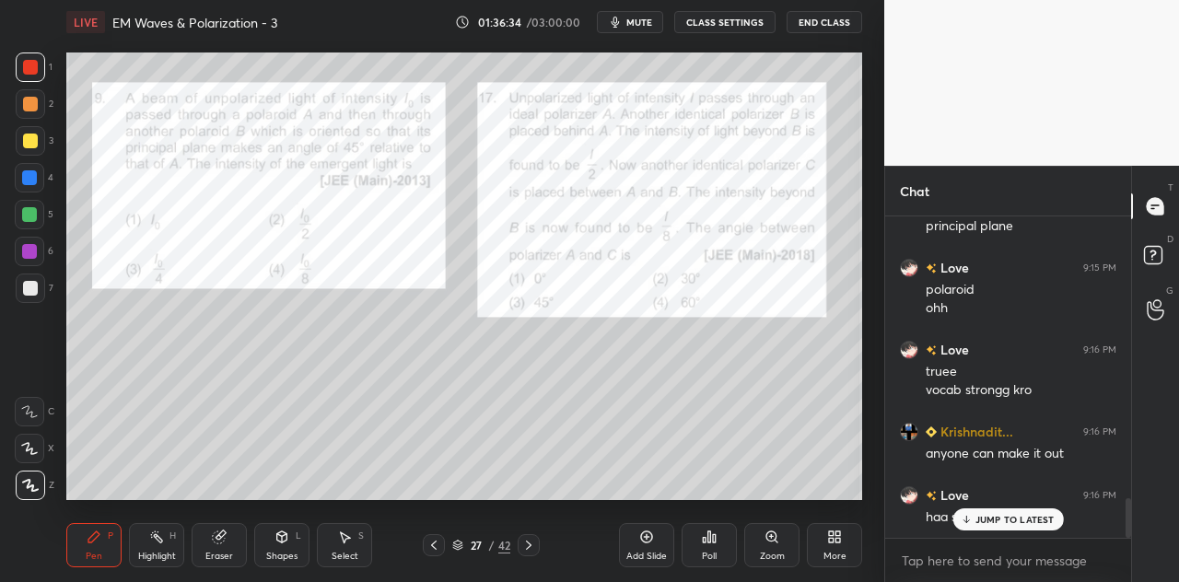
scroll to position [2300, 0]
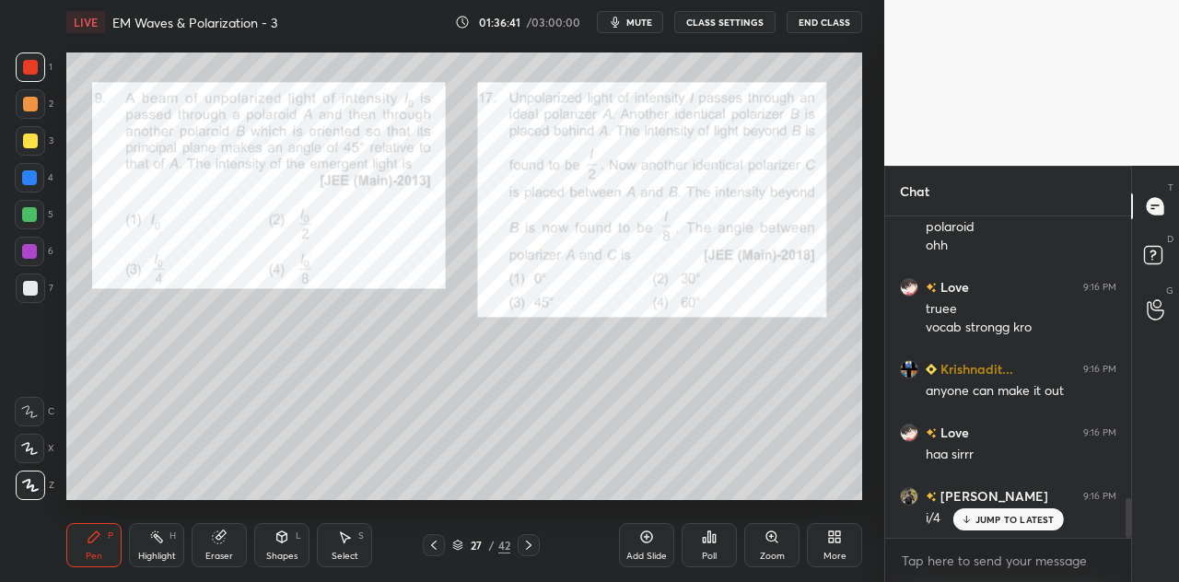
click at [28, 259] on div at bounding box center [29, 251] width 15 height 15
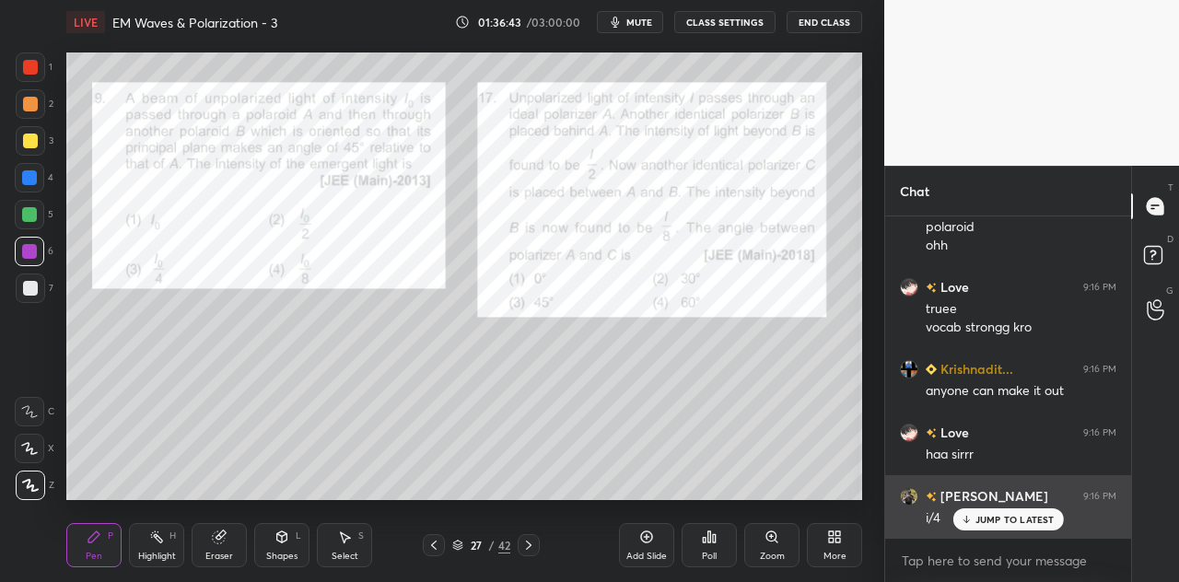
click at [1011, 518] on p "JUMP TO LATEST" at bounding box center [1014, 519] width 79 height 11
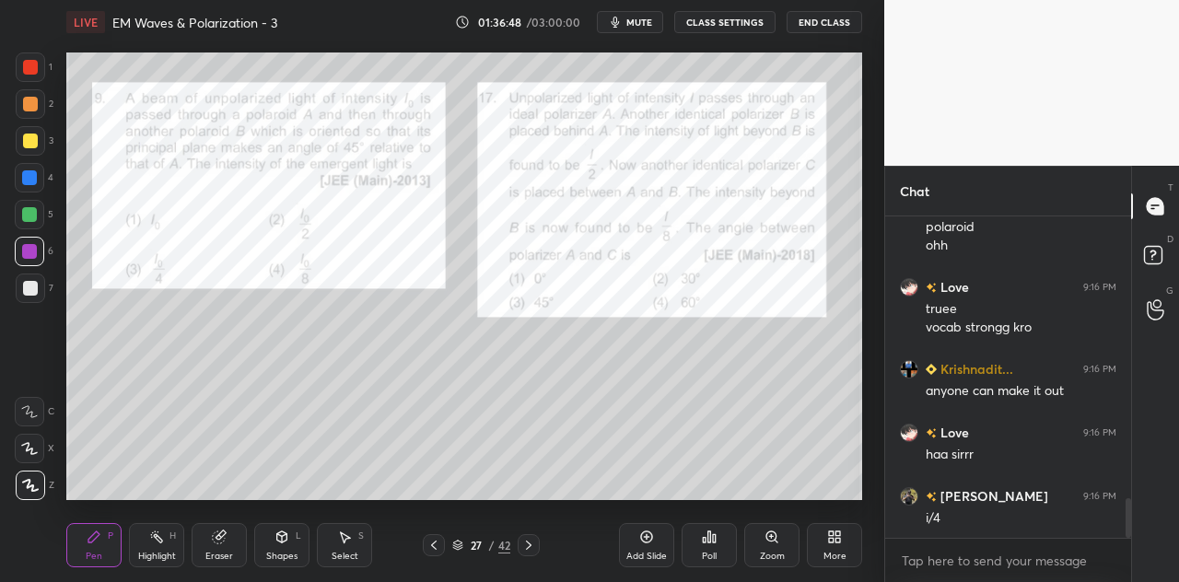
click at [717, 546] on div "Poll" at bounding box center [708, 545] width 55 height 44
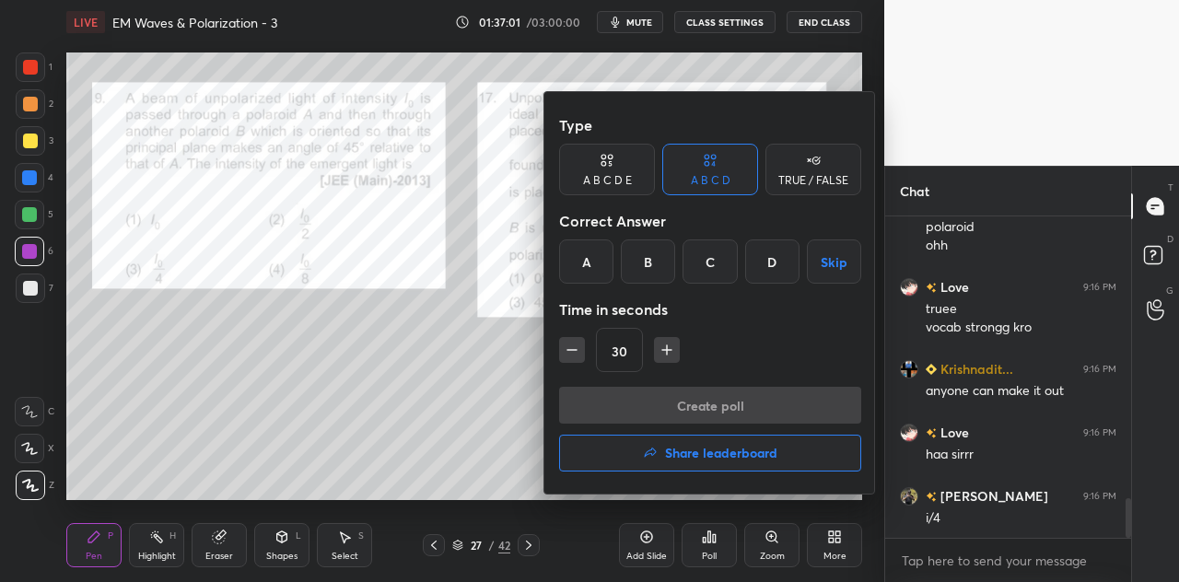
click at [708, 259] on div "C" at bounding box center [709, 261] width 54 height 44
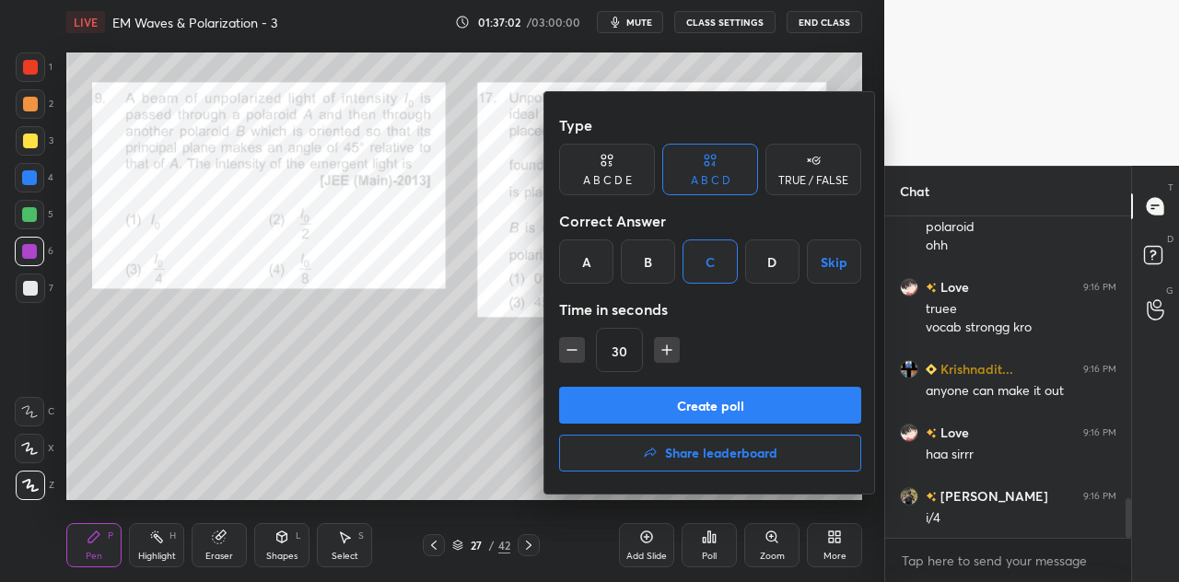
click at [661, 346] on icon "button" at bounding box center [666, 350] width 18 height 18
click at [665, 350] on icon "button" at bounding box center [666, 350] width 9 height 0
type input "60"
click at [674, 401] on button "Create poll" at bounding box center [710, 405] width 302 height 37
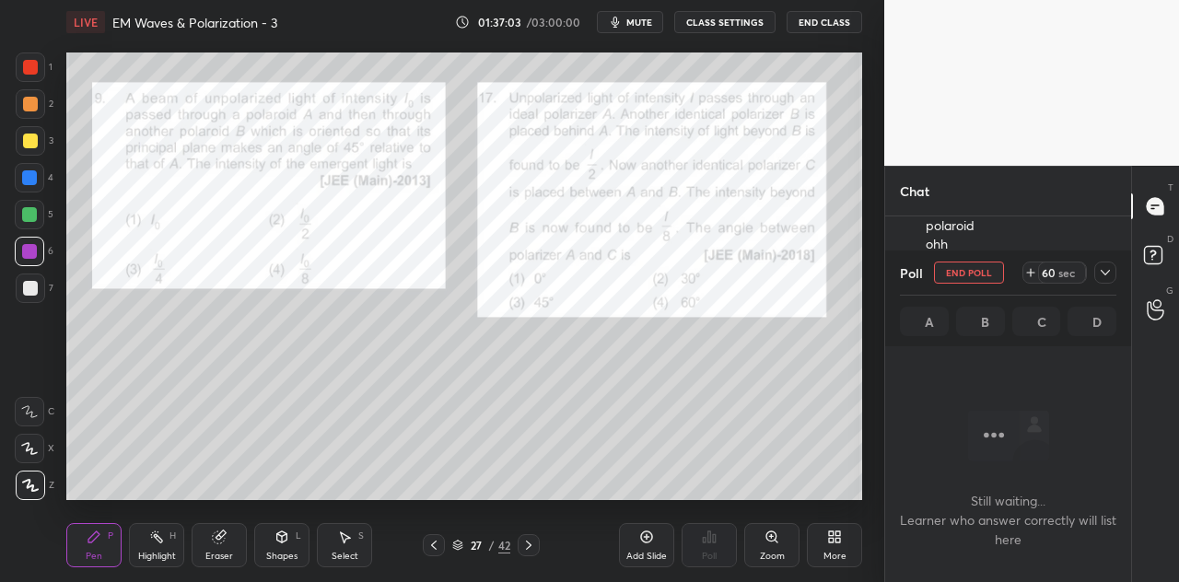
scroll to position [0, 0]
click at [1111, 273] on icon at bounding box center [1105, 272] width 15 height 15
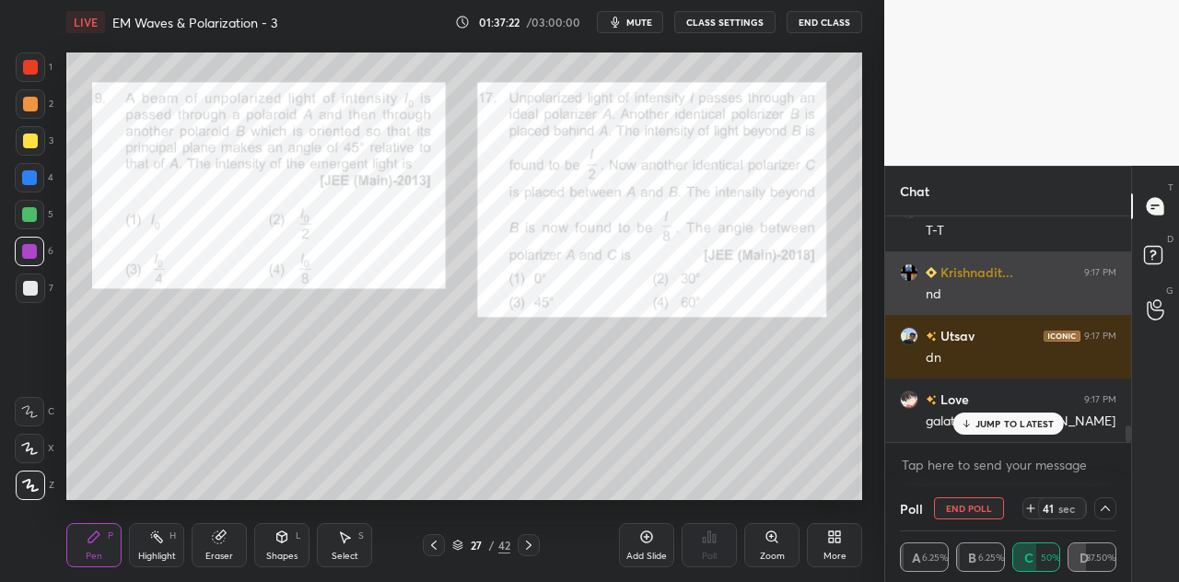
scroll to position [2777, 0]
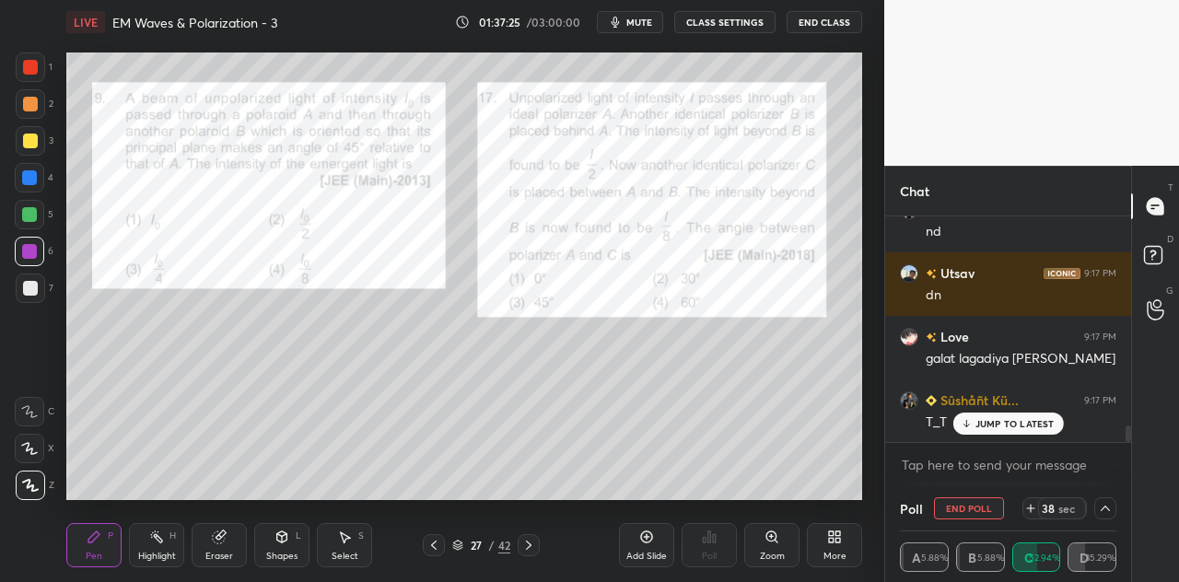
click at [1002, 418] on p "JUMP TO LATEST" at bounding box center [1014, 423] width 79 height 11
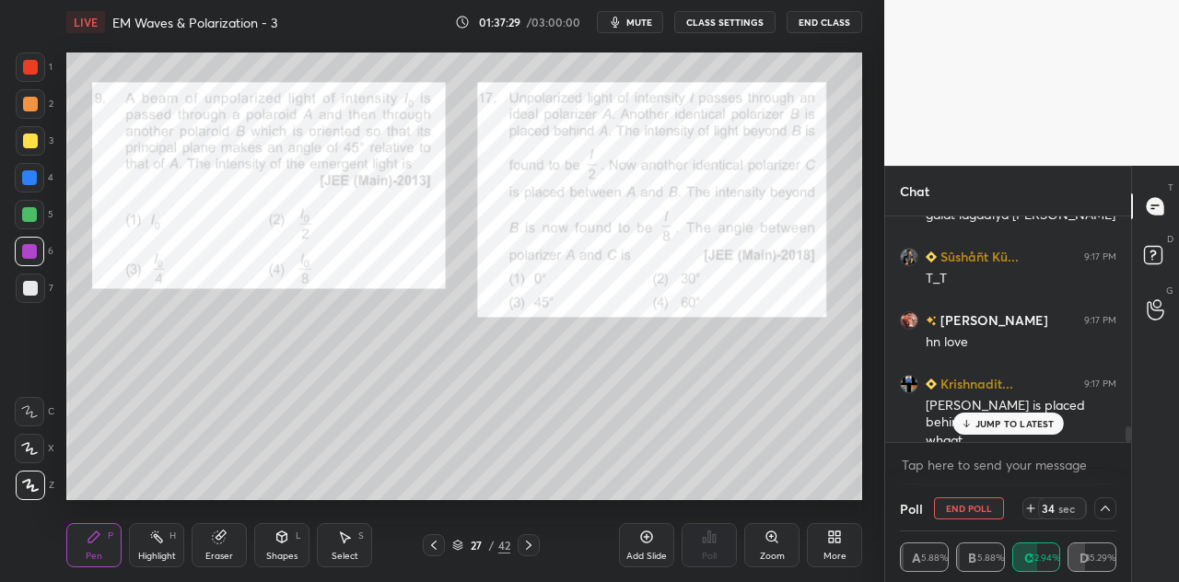
scroll to position [3083, 0]
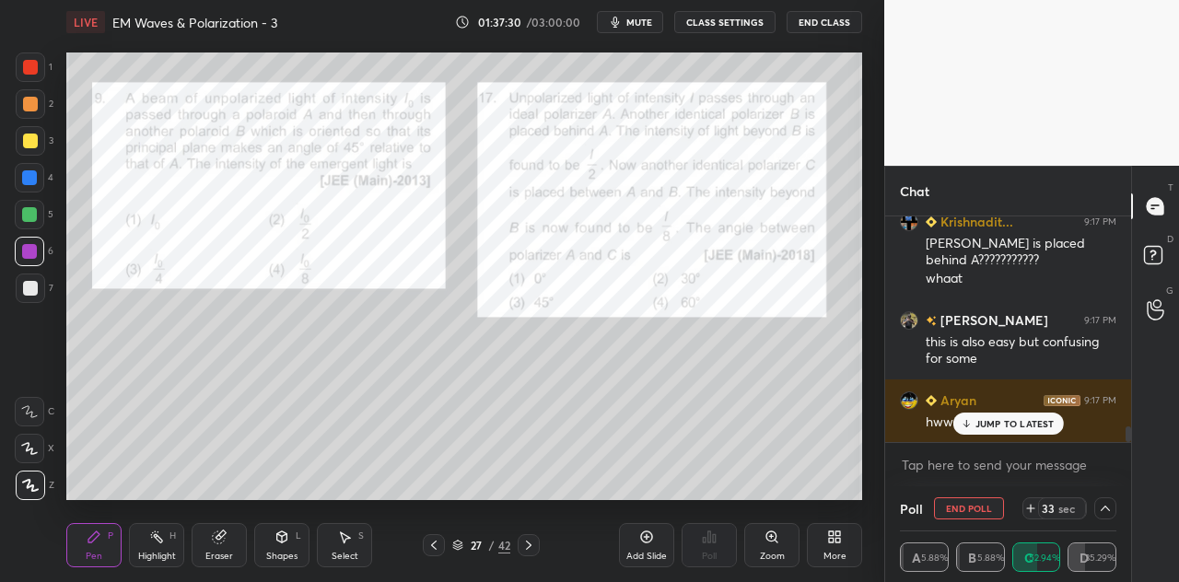
click at [996, 418] on p "JUMP TO LATEST" at bounding box center [1014, 423] width 79 height 11
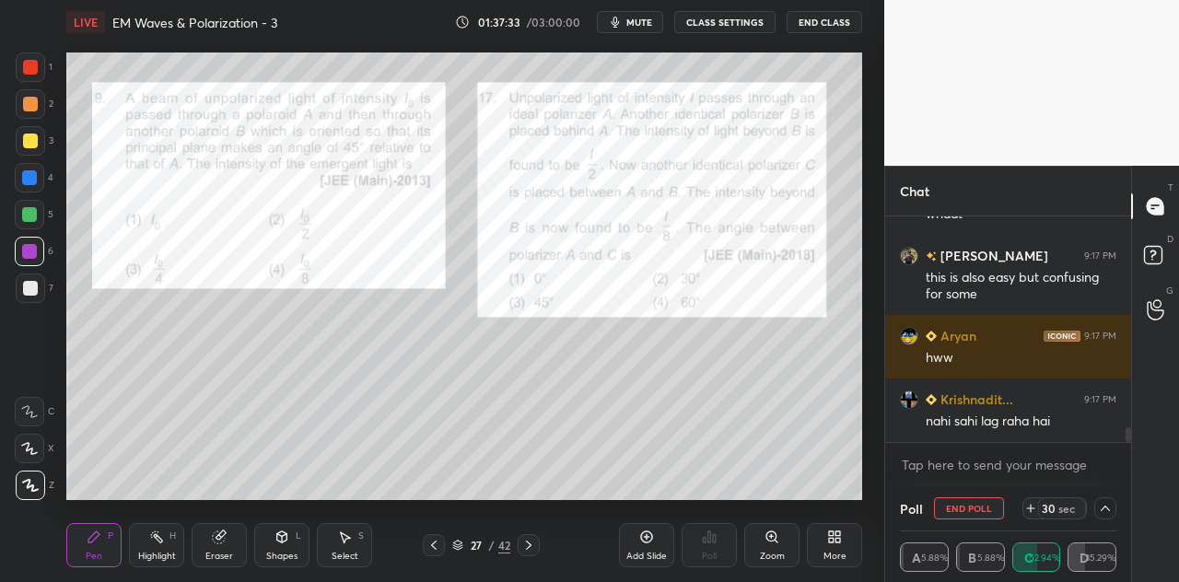
scroll to position [3210, 0]
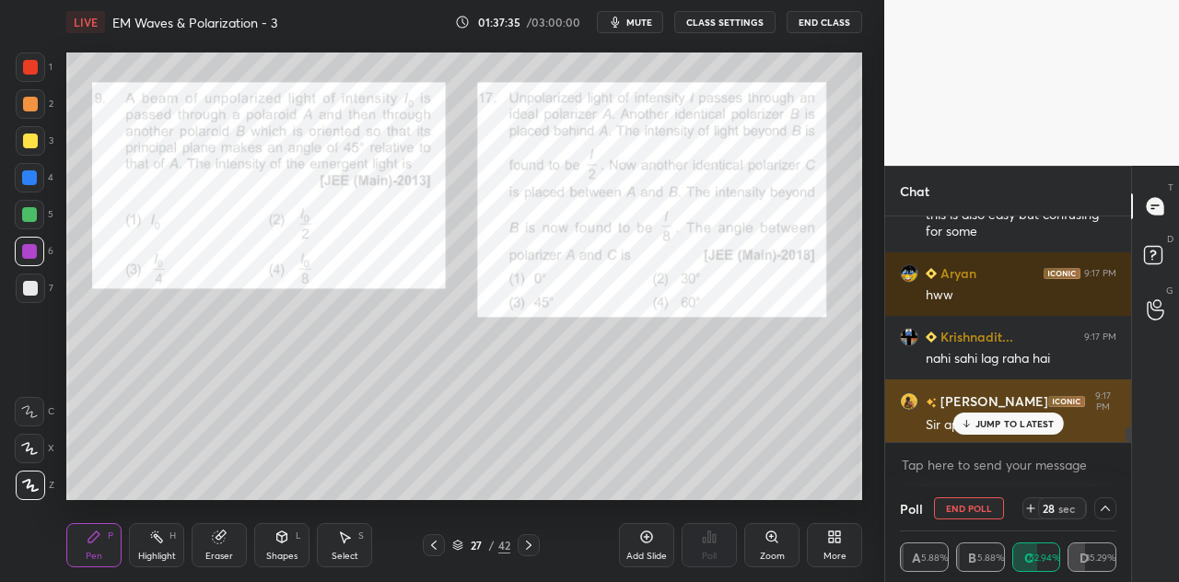
click at [995, 419] on p "JUMP TO LATEST" at bounding box center [1014, 423] width 79 height 11
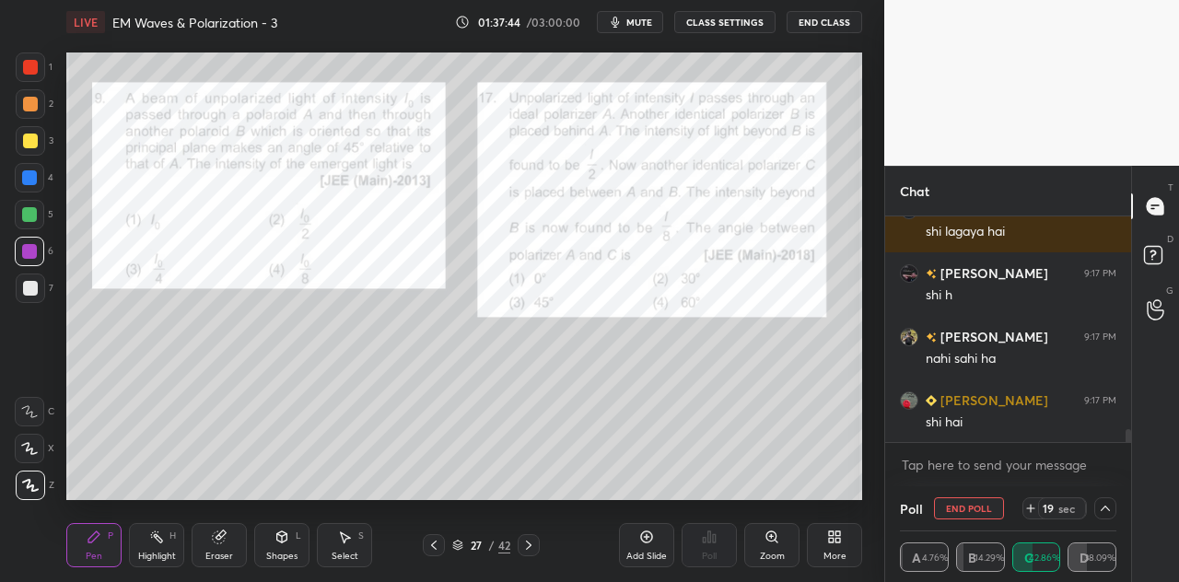
scroll to position [3656, 0]
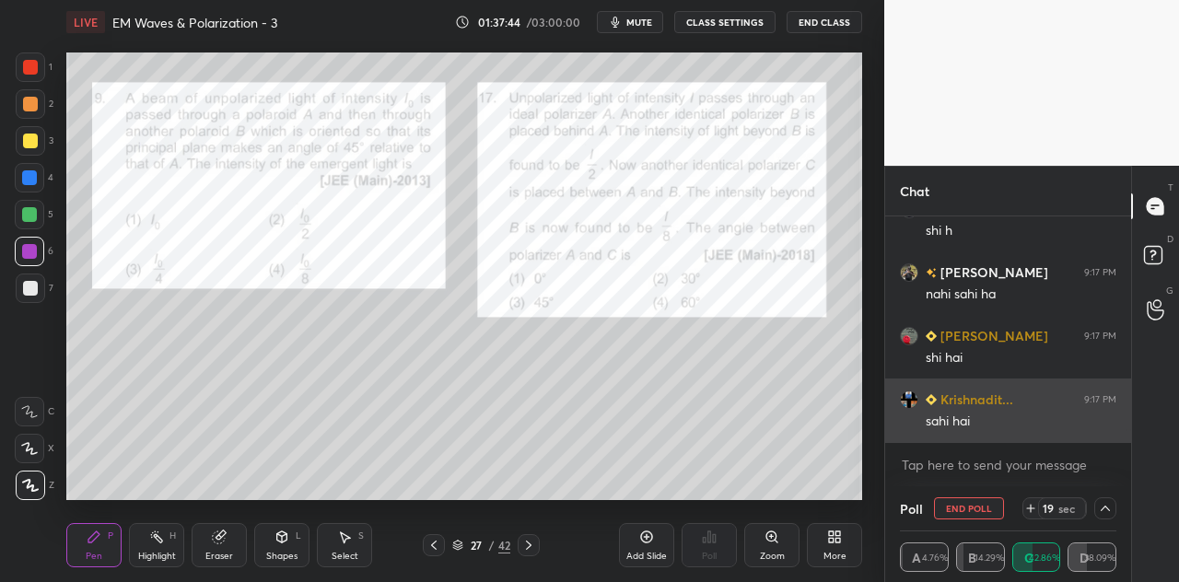
click at [990, 420] on div "sahi hai" at bounding box center [1020, 422] width 191 height 18
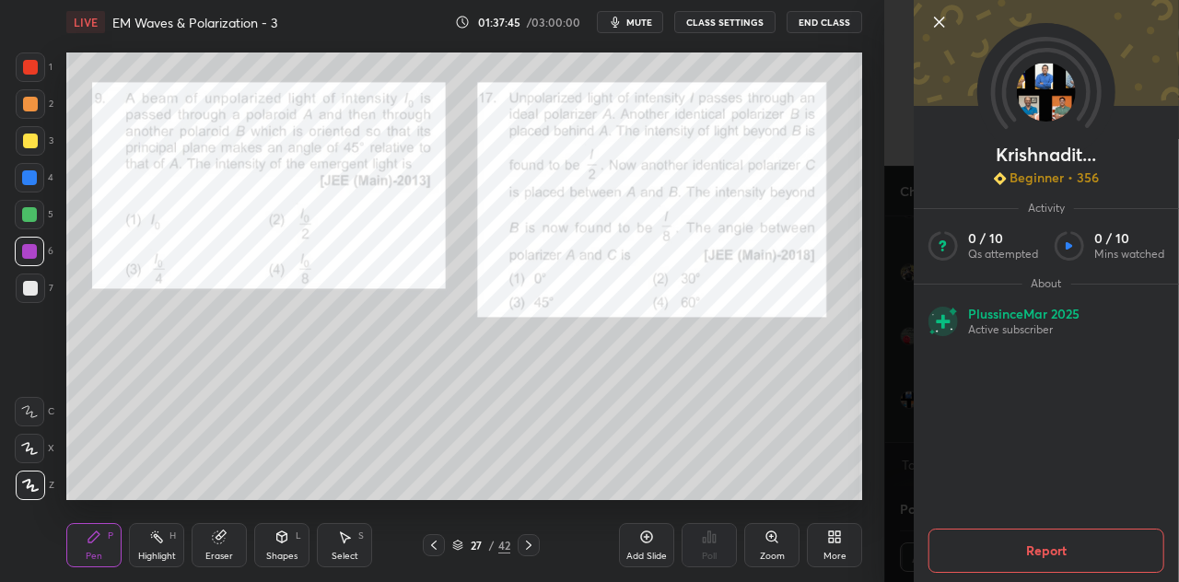
click at [870, 423] on div "1 2 3 4 5 6 7 C X Z C X Z E E Erase all H H LIVE EM Waves & Polarization - 3 01…" at bounding box center [442, 291] width 884 height 582
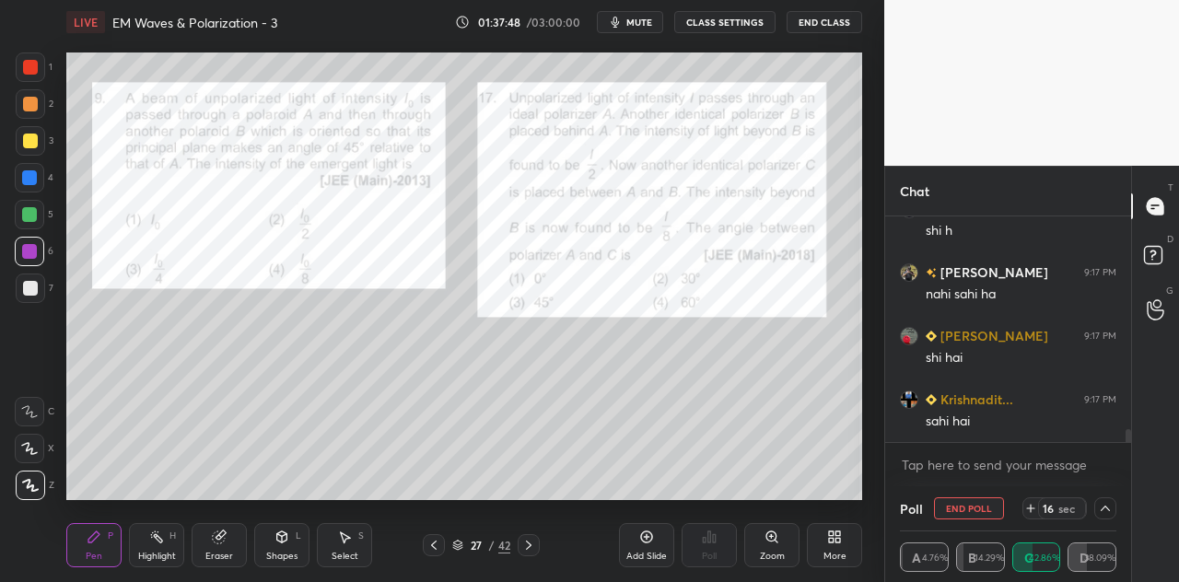
click at [39, 76] on div at bounding box center [30, 66] width 29 height 29
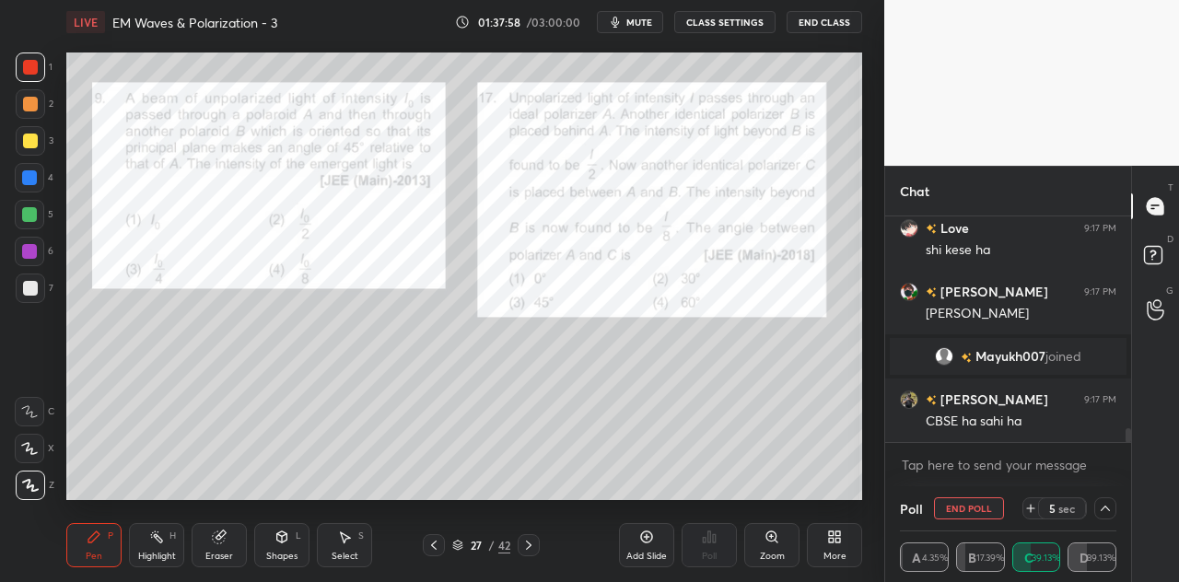
click at [1030, 506] on icon at bounding box center [1030, 508] width 0 height 7
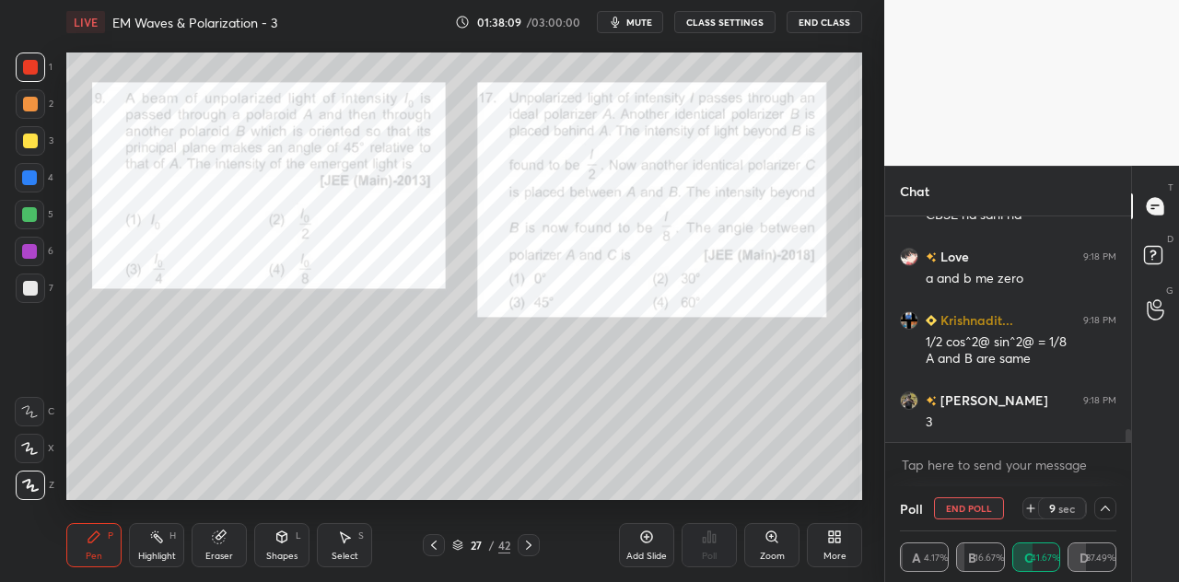
scroll to position [3615, 0]
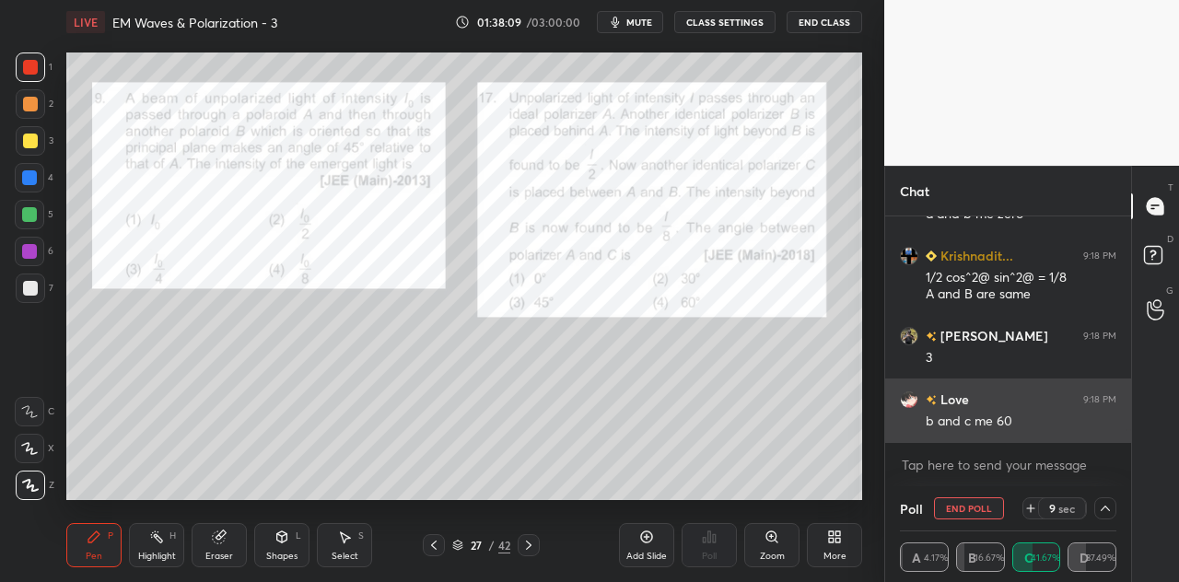
click at [1000, 420] on div "b and c me 60" at bounding box center [1020, 422] width 191 height 18
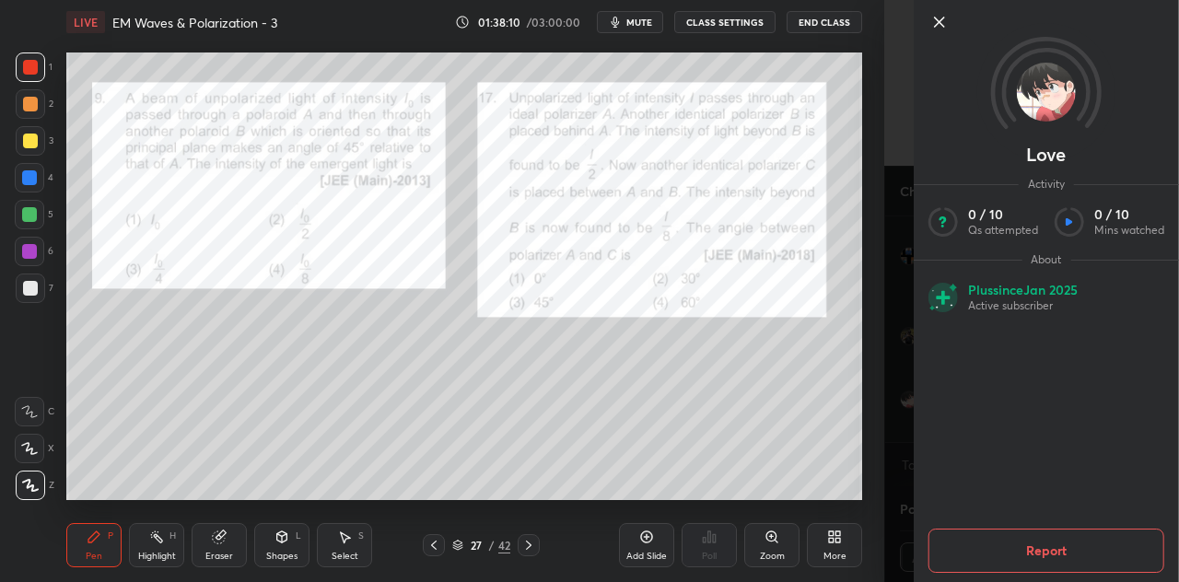
click at [880, 419] on div "1 2 3 4 5 6 7 C X Z C X Z E E Erase all H H LIVE EM Waves & Polarization - 3 01…" at bounding box center [442, 291] width 884 height 582
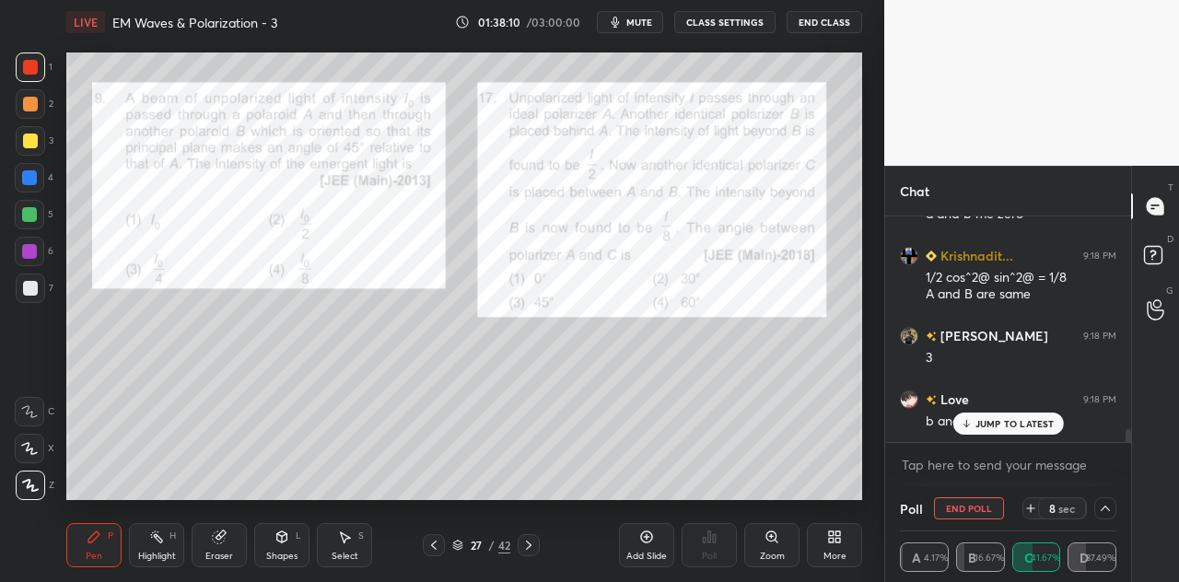
scroll to position [3678, 0]
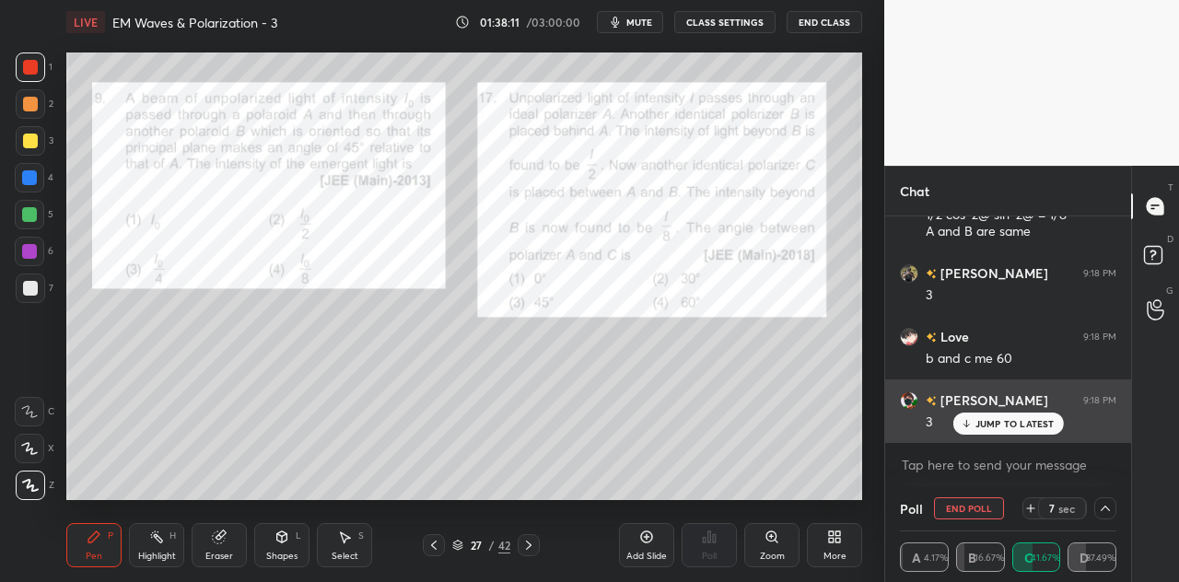
click at [985, 421] on p "JUMP TO LATEST" at bounding box center [1014, 423] width 79 height 11
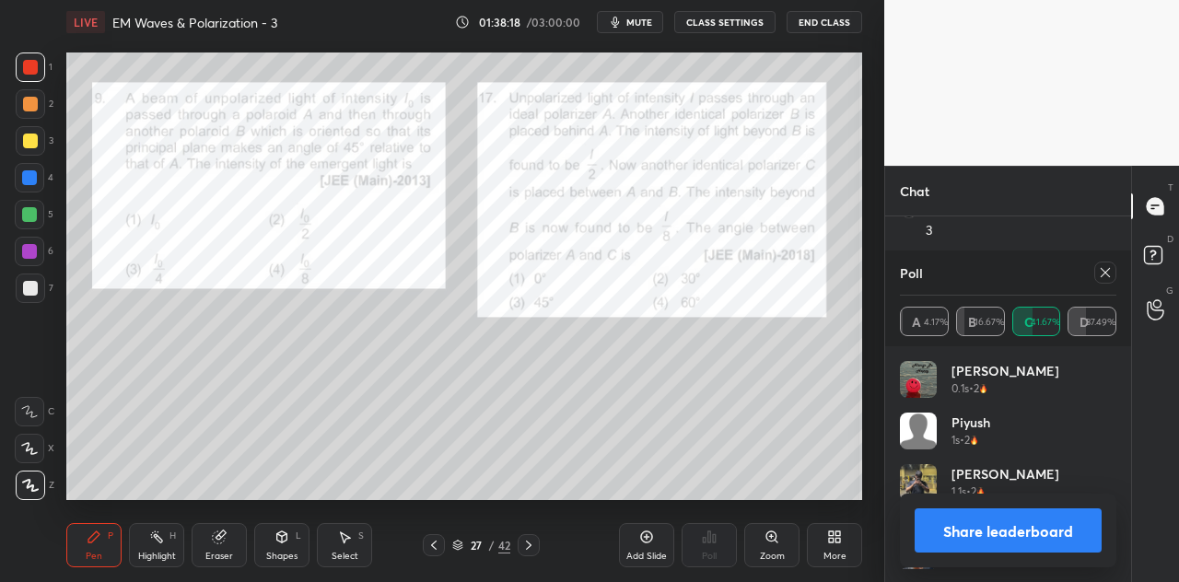
scroll to position [6, 6]
click at [940, 529] on button "Share leaderboard" at bounding box center [1007, 530] width 187 height 44
type textarea "x"
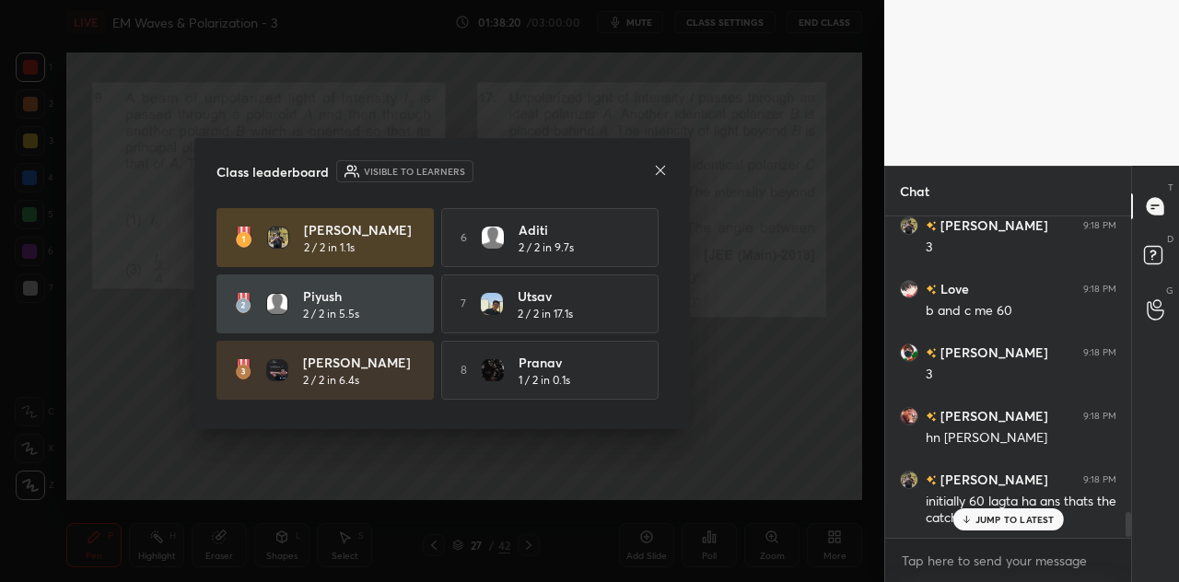
click at [660, 173] on icon at bounding box center [660, 170] width 15 height 15
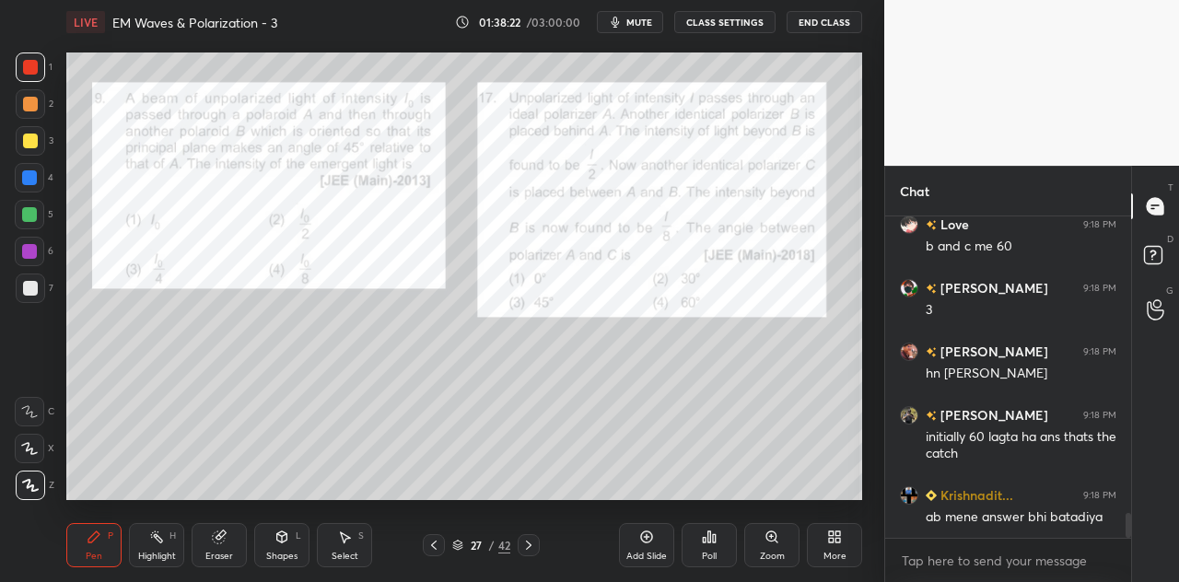
click at [297, 548] on div "Shapes L" at bounding box center [281, 545] width 55 height 44
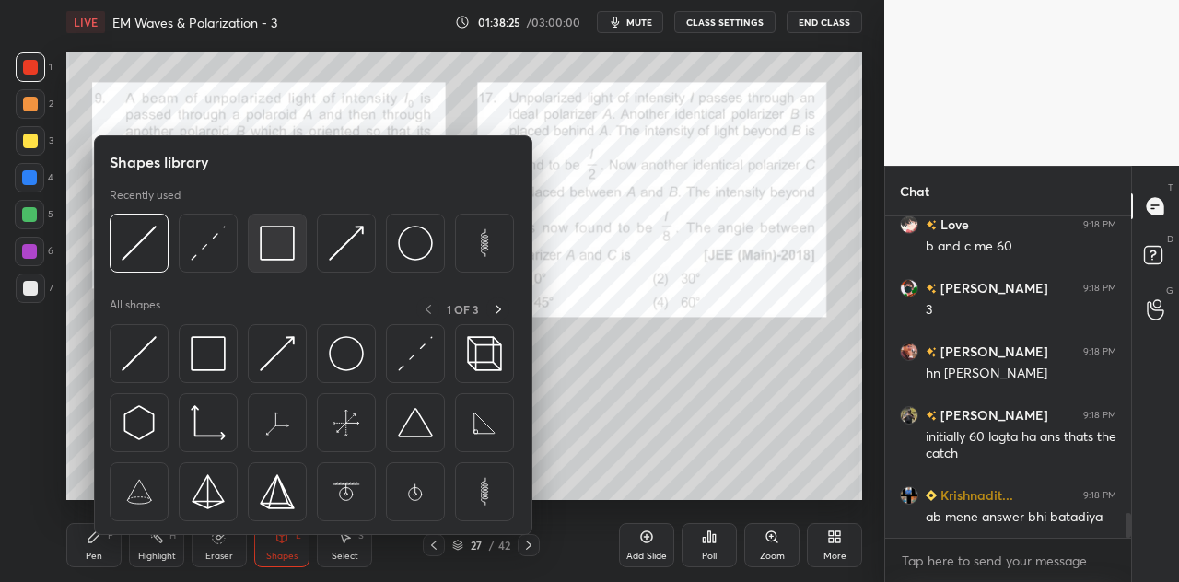
click at [284, 248] on img at bounding box center [277, 243] width 35 height 35
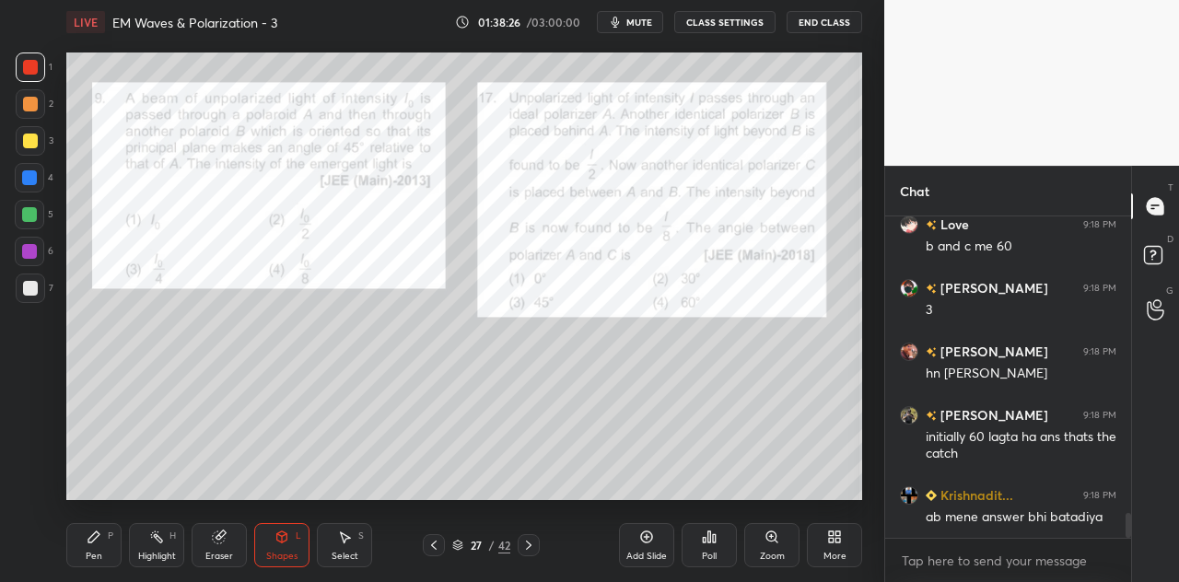
click at [35, 179] on div at bounding box center [29, 177] width 15 height 15
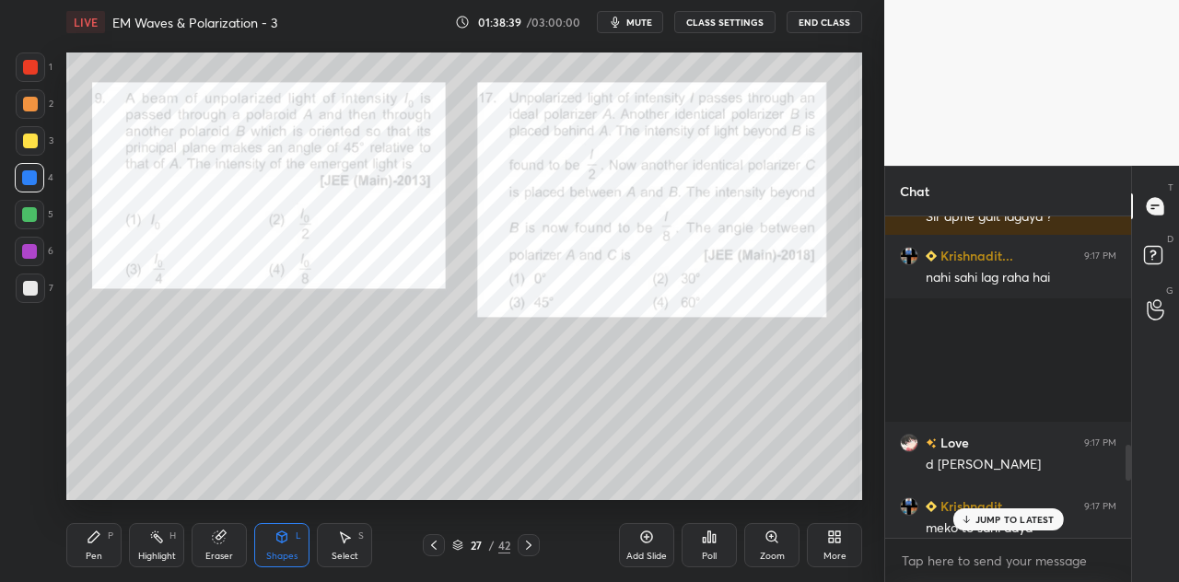
scroll to position [91622, 91276]
click at [29, 211] on div at bounding box center [29, 214] width 15 height 15
click at [282, 543] on icon at bounding box center [281, 536] width 15 height 15
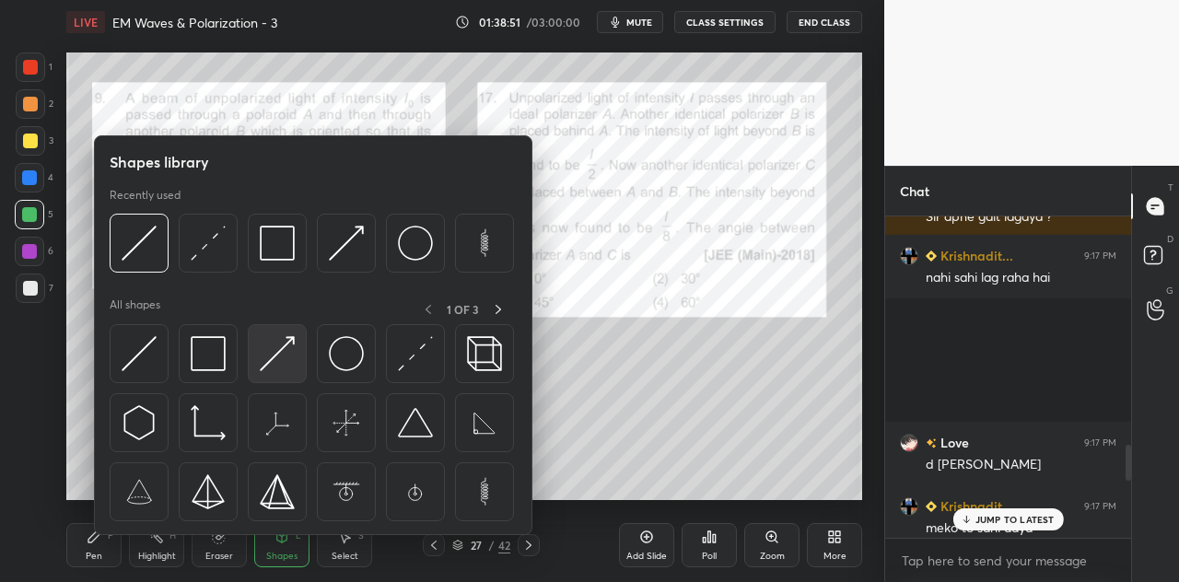
click at [274, 360] on img at bounding box center [277, 353] width 35 height 35
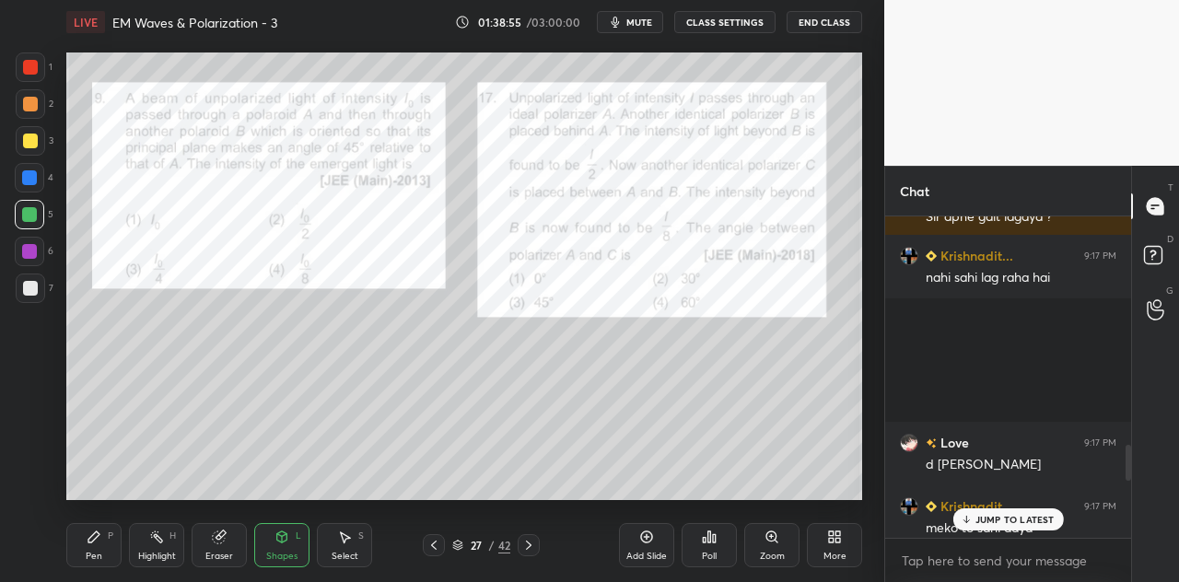
click at [114, 538] on div "Pen P" at bounding box center [93, 545] width 55 height 44
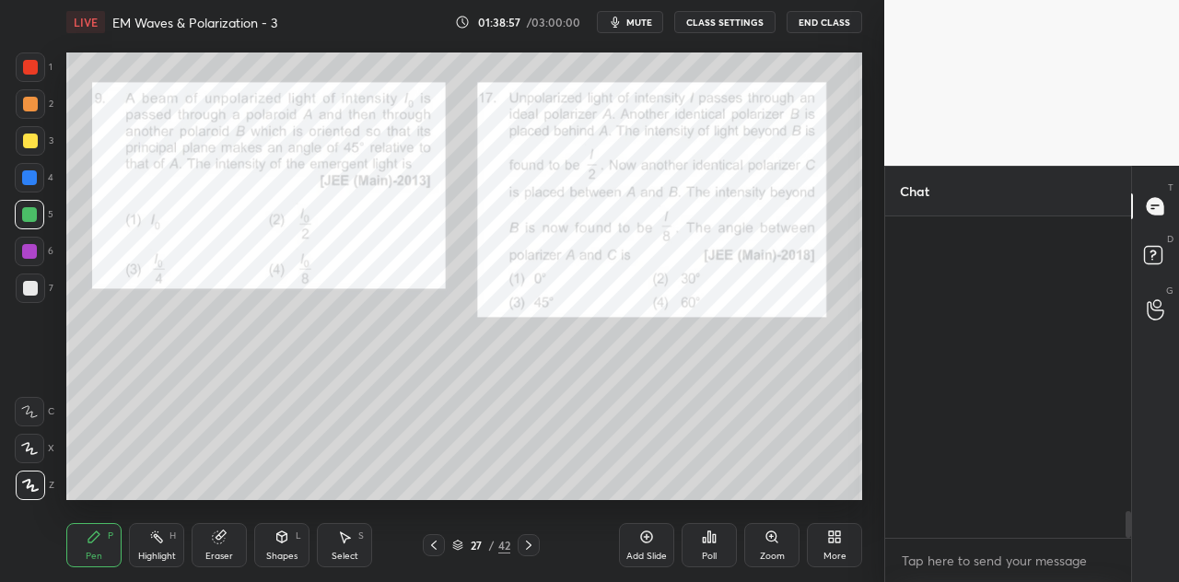
scroll to position [3560, 0]
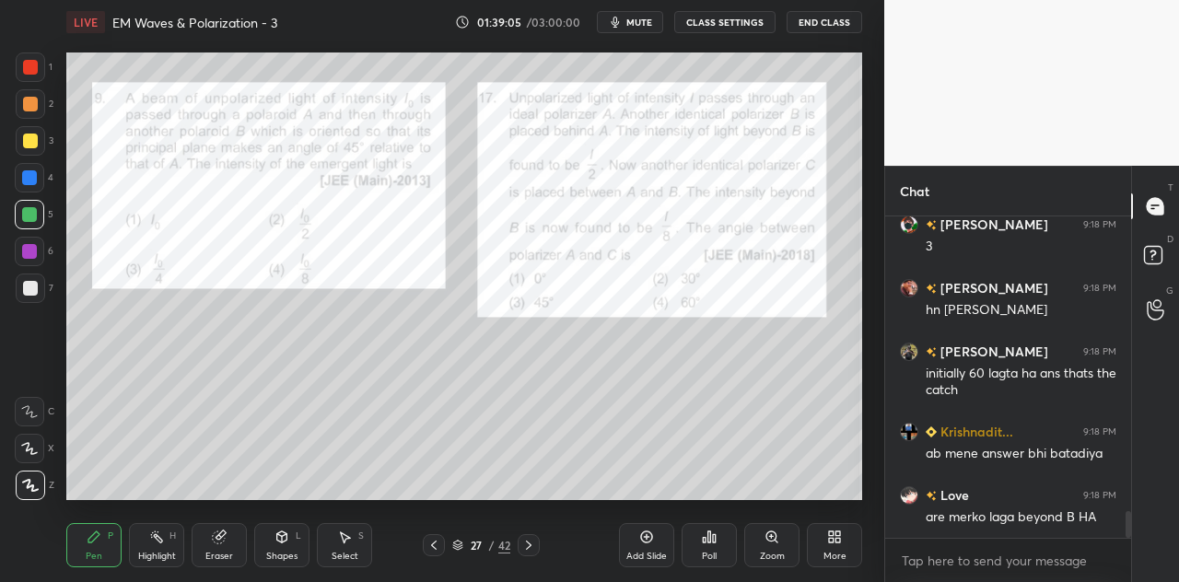
click at [29, 130] on div at bounding box center [30, 140] width 29 height 29
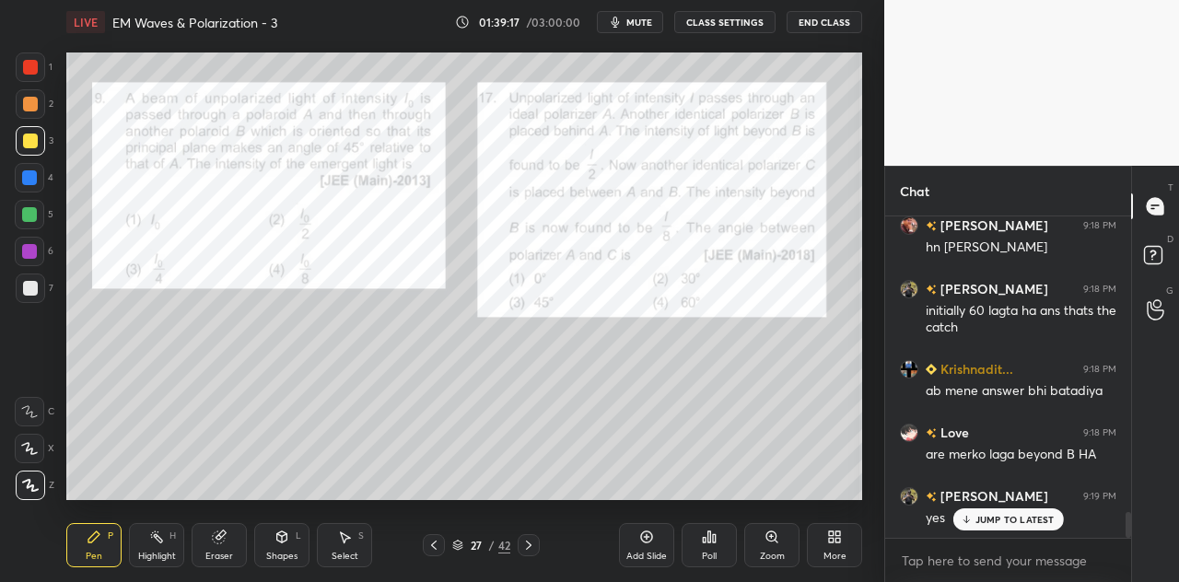
click at [355, 548] on div "Select S" at bounding box center [344, 545] width 55 height 44
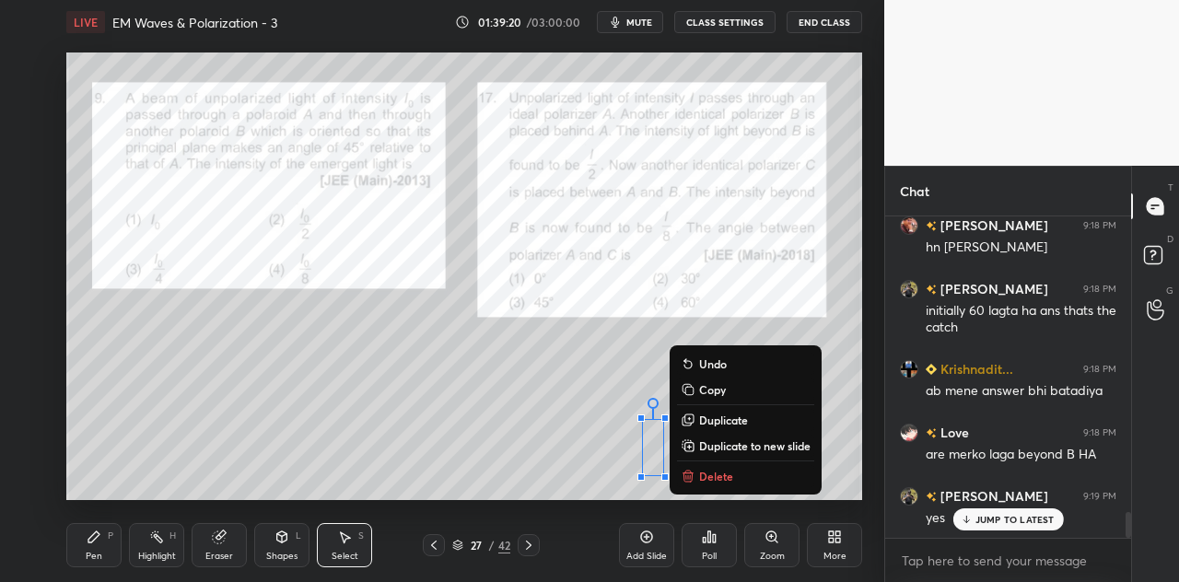
click at [572, 382] on div "0 ° Undo Copy Duplicate Duplicate to new slide Delete" at bounding box center [464, 276] width 796 height 448
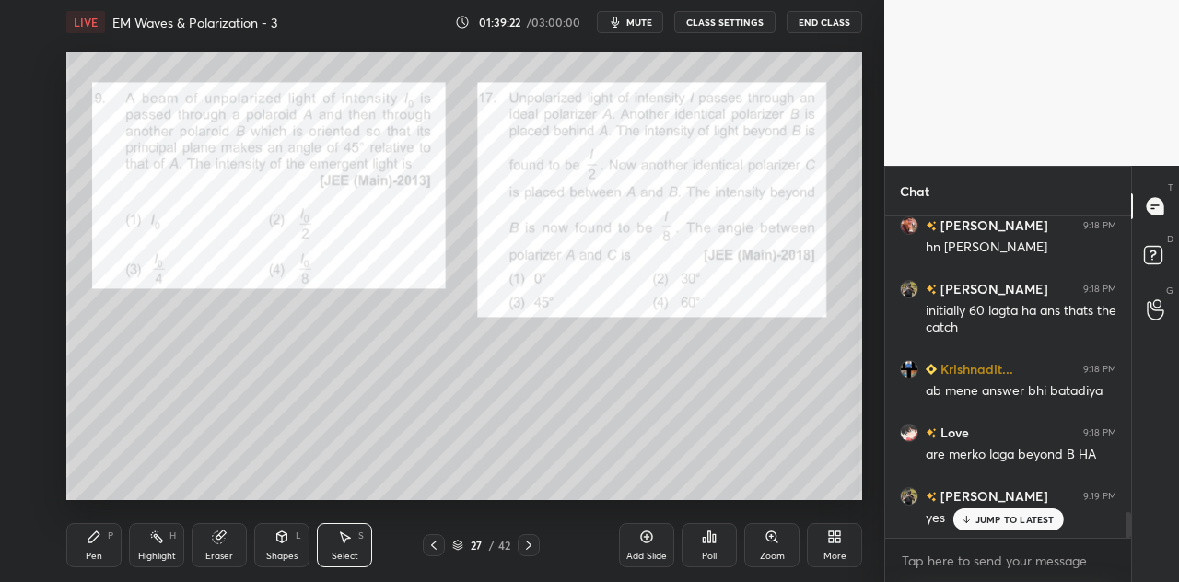
click at [288, 540] on icon at bounding box center [281, 536] width 15 height 15
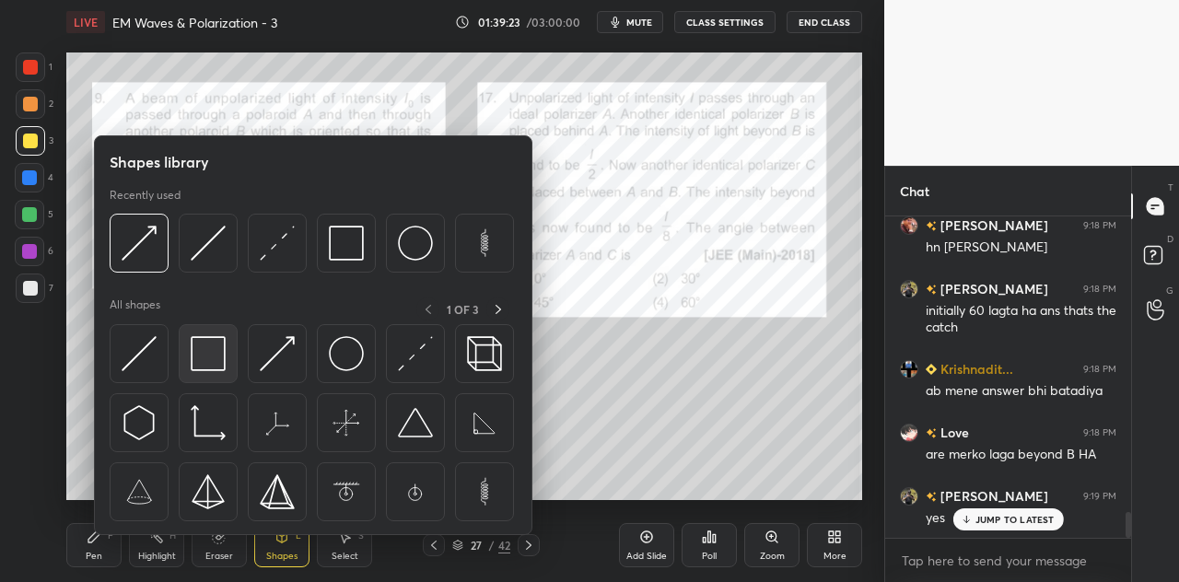
click at [215, 357] on img at bounding box center [208, 353] width 35 height 35
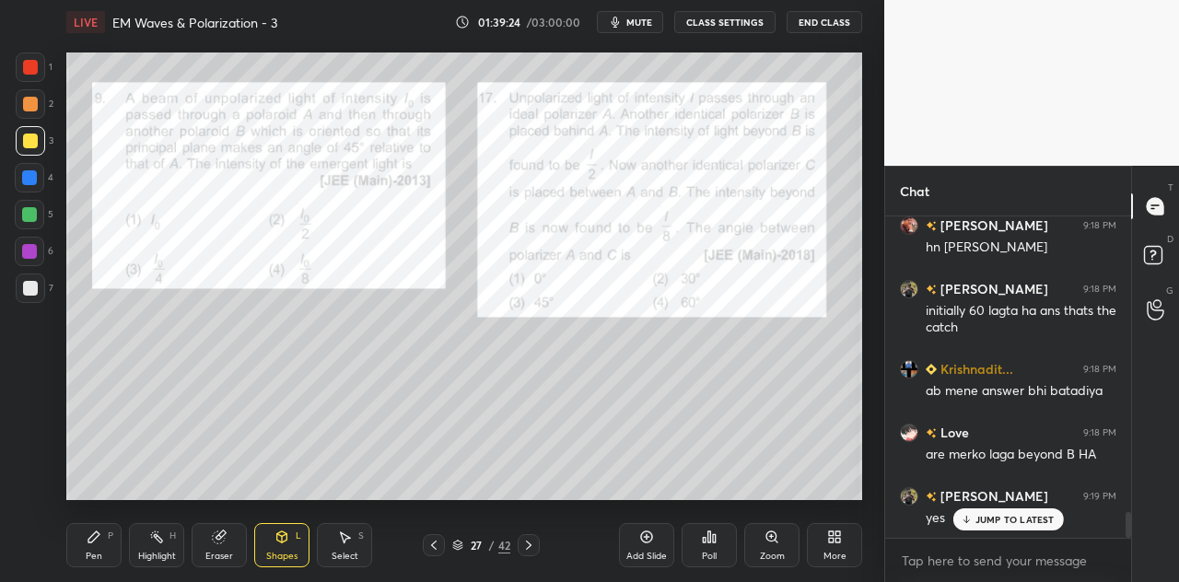
scroll to position [3687, 0]
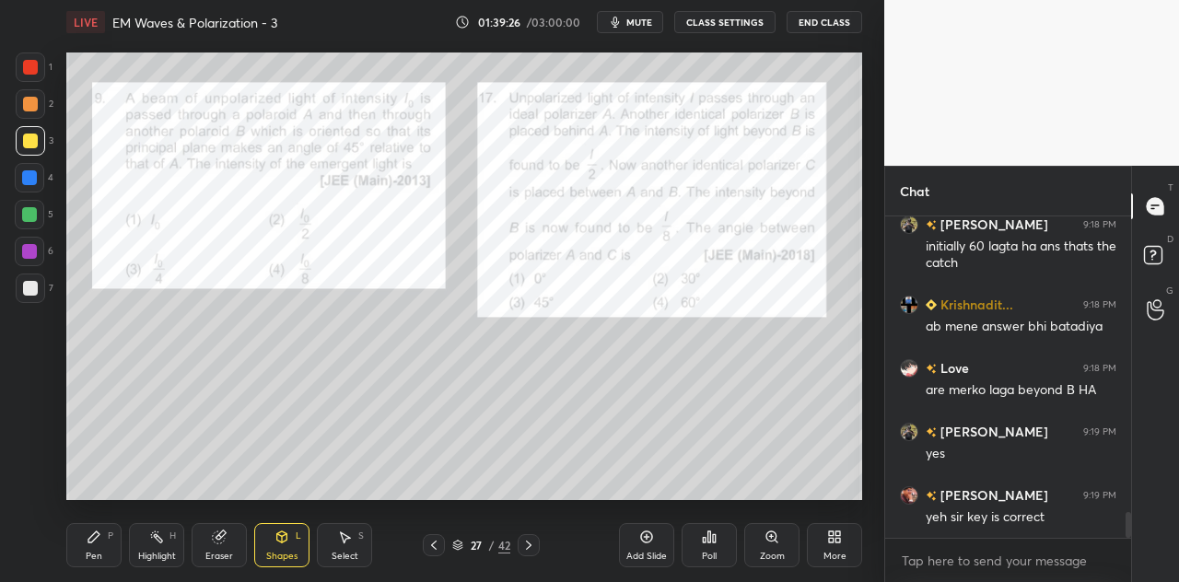
click at [298, 546] on div "Shapes L" at bounding box center [281, 545] width 55 height 44
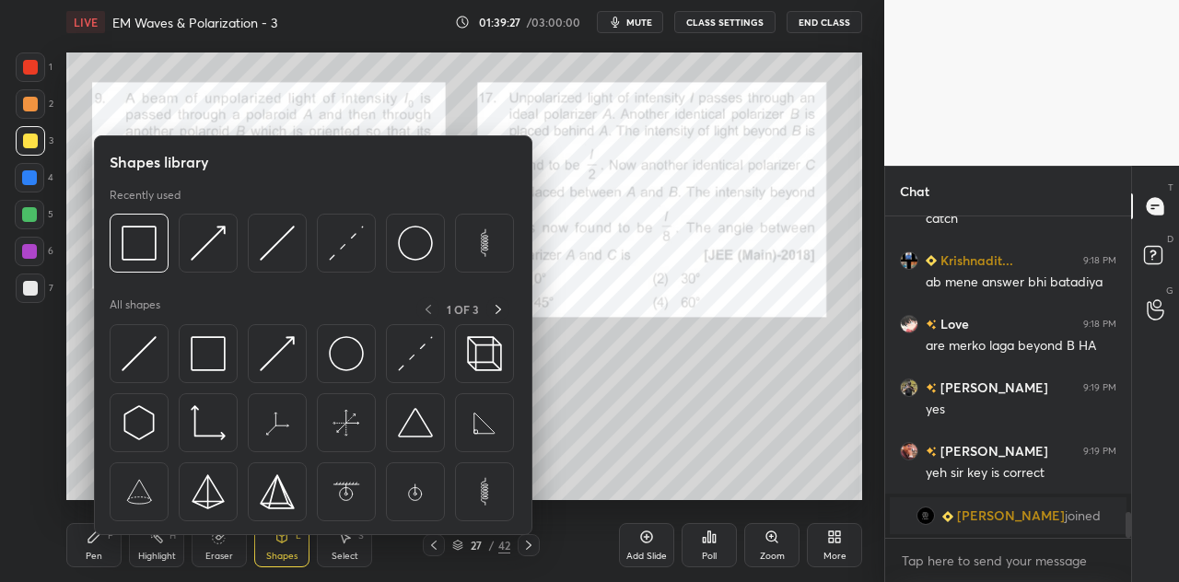
scroll to position [2352, 0]
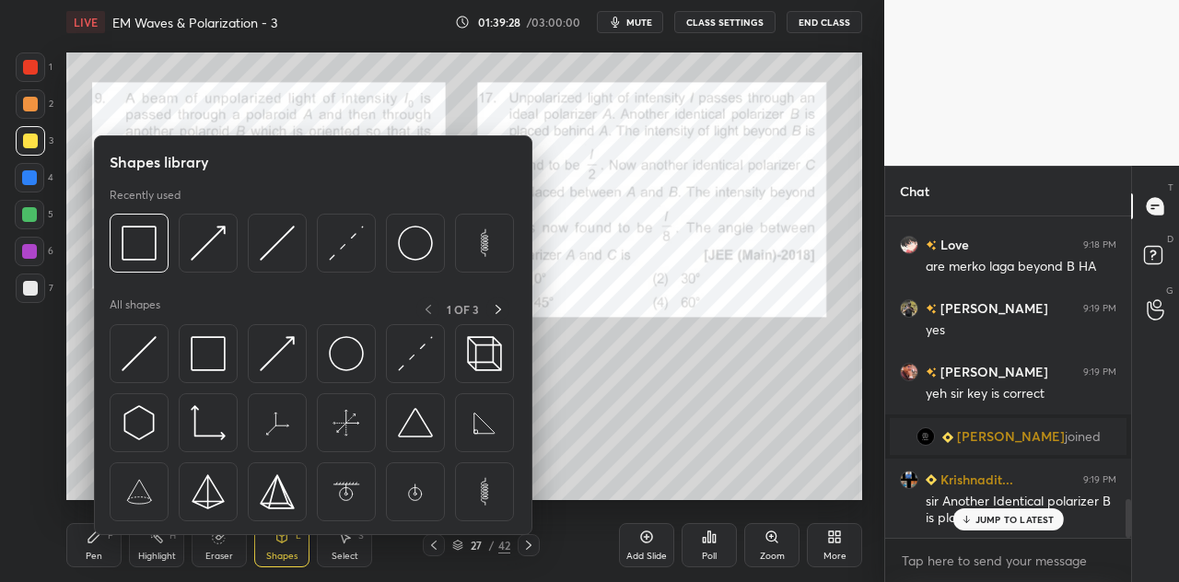
click at [30, 179] on div at bounding box center [29, 177] width 15 height 15
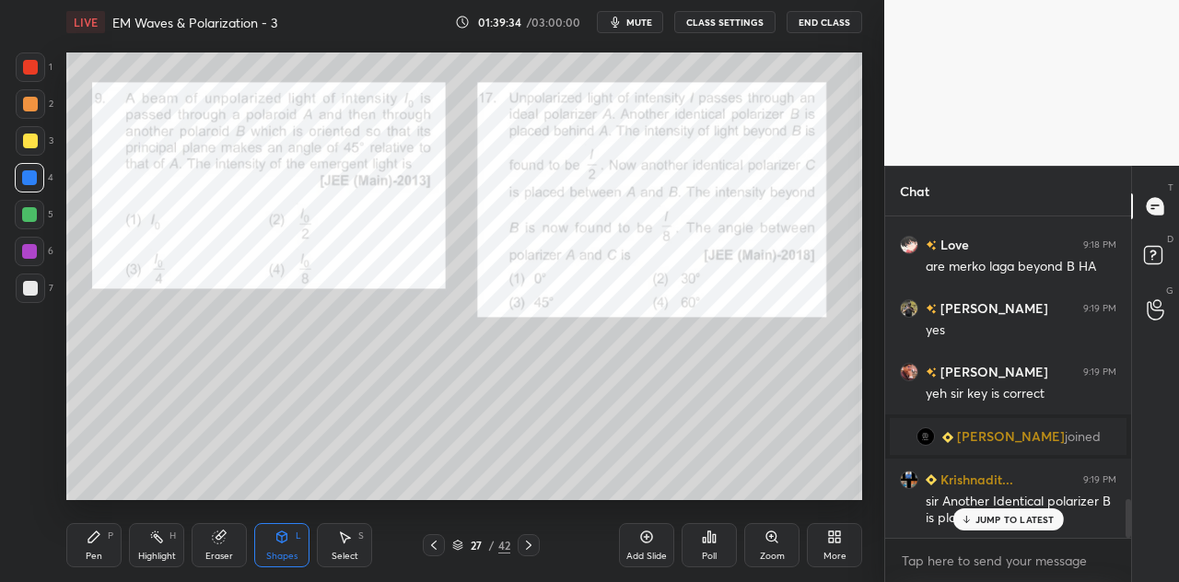
click at [285, 546] on div "Shapes L" at bounding box center [281, 545] width 55 height 44
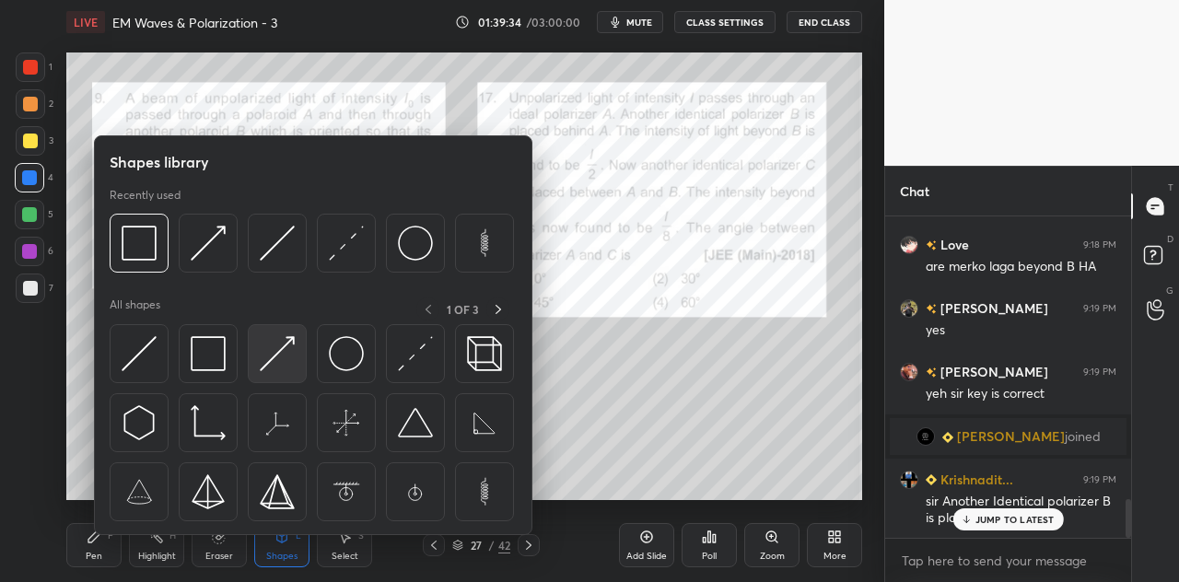
click at [288, 353] on img at bounding box center [277, 353] width 35 height 35
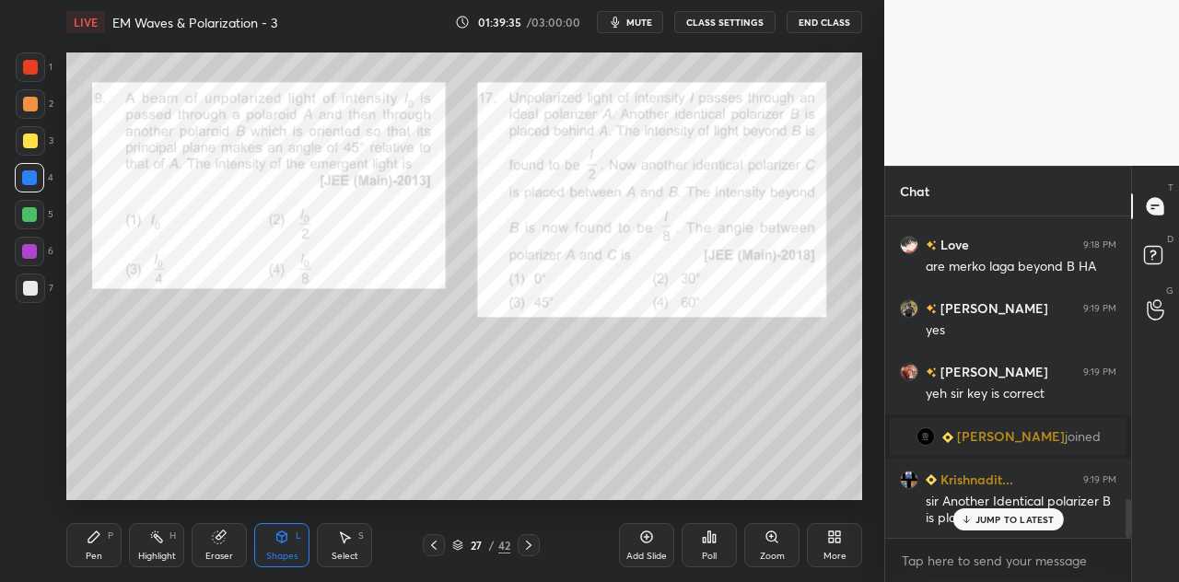
click at [31, 223] on div at bounding box center [29, 214] width 29 height 29
click at [99, 543] on icon at bounding box center [94, 536] width 15 height 15
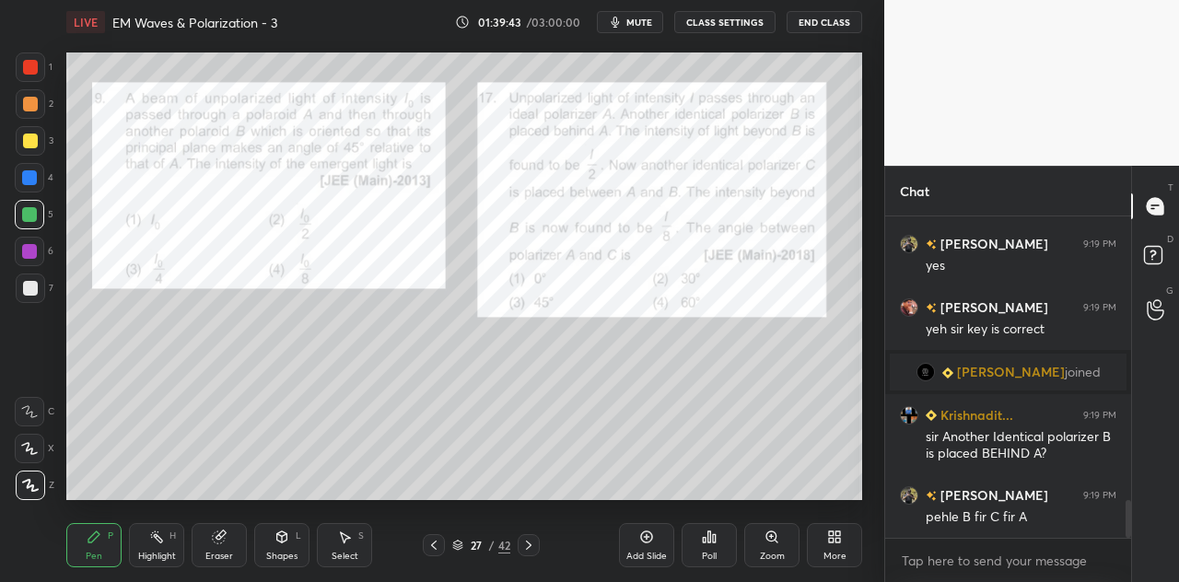
click at [41, 283] on div at bounding box center [30, 287] width 29 height 29
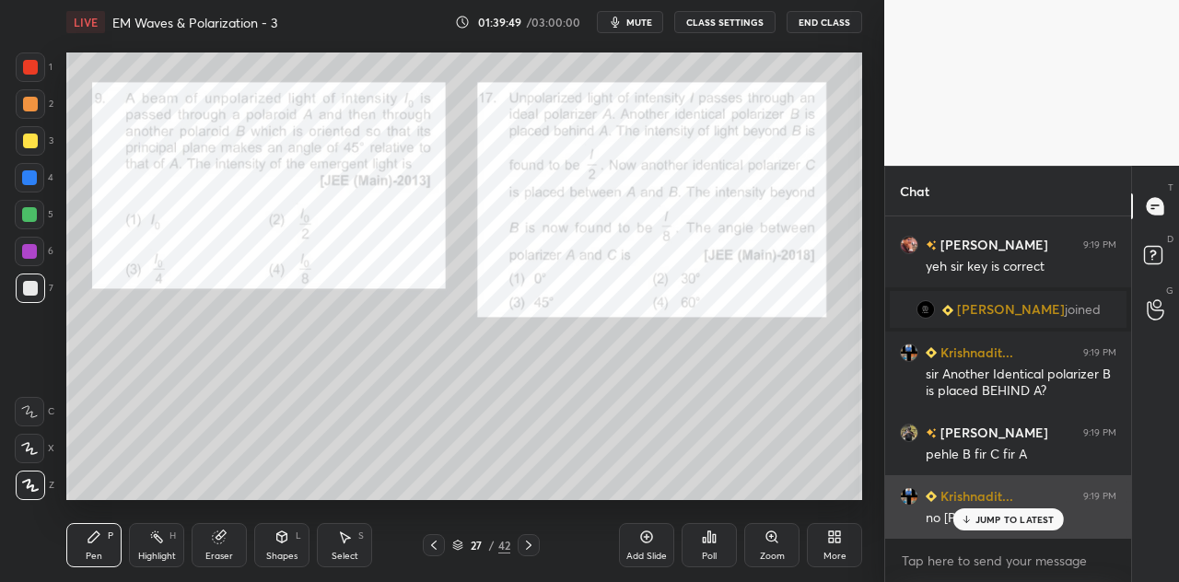
click at [977, 518] on p "JUMP TO LATEST" at bounding box center [1014, 519] width 79 height 11
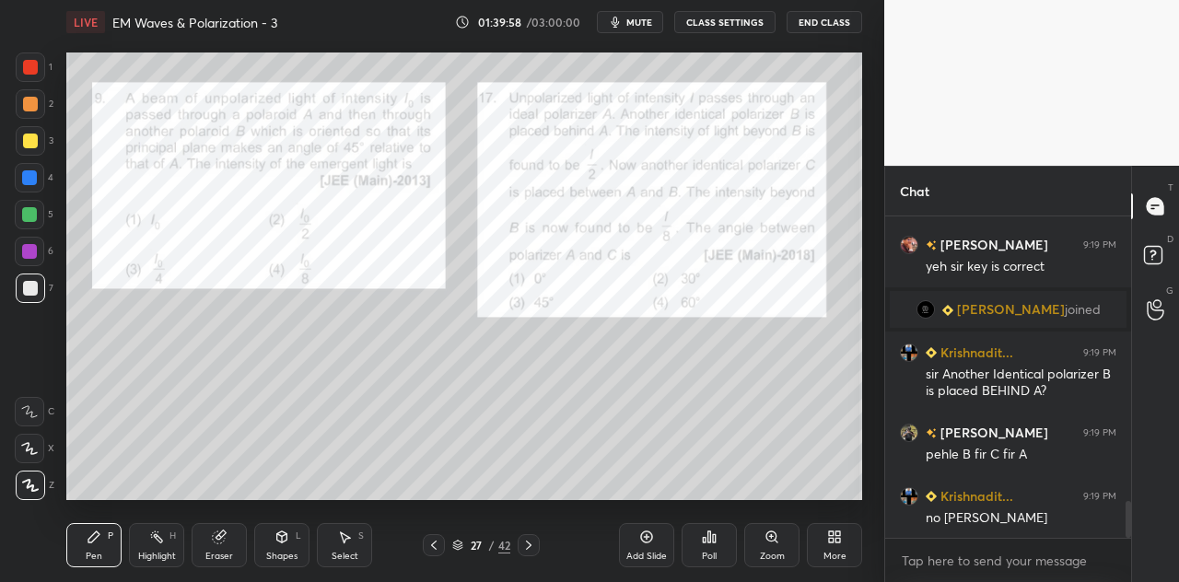
scroll to position [2543, 0]
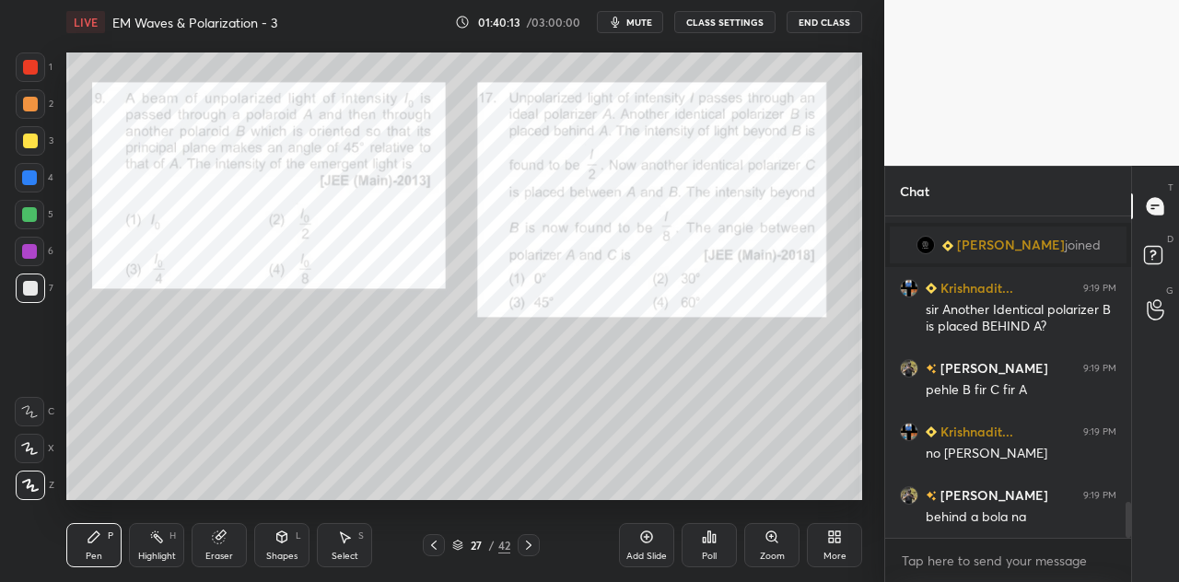
click at [271, 542] on div "Shapes L" at bounding box center [281, 545] width 55 height 44
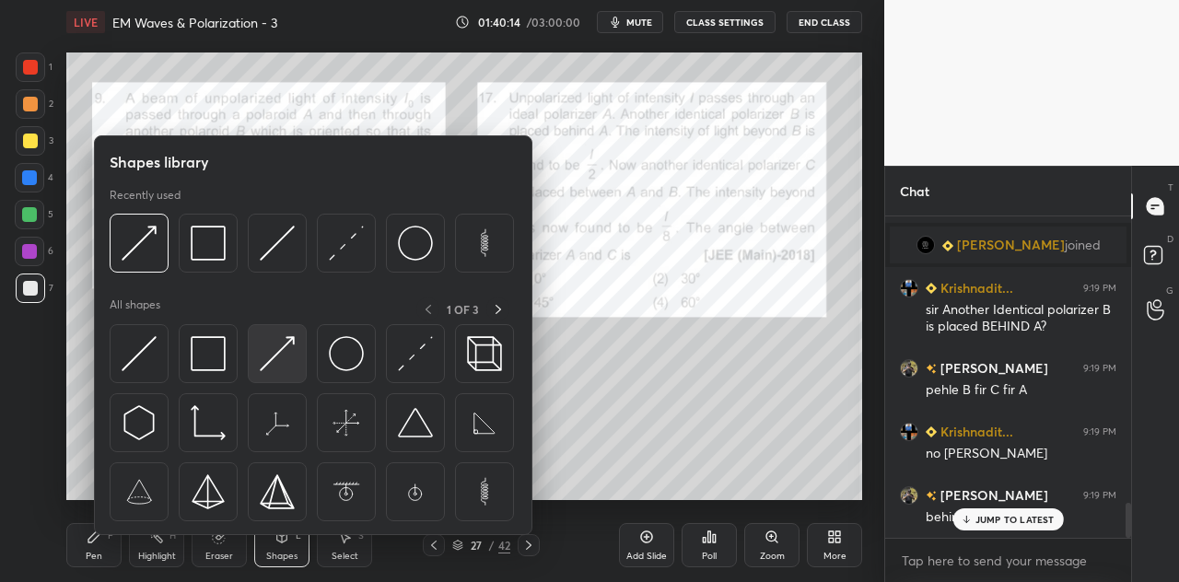
click at [278, 355] on img at bounding box center [277, 353] width 35 height 35
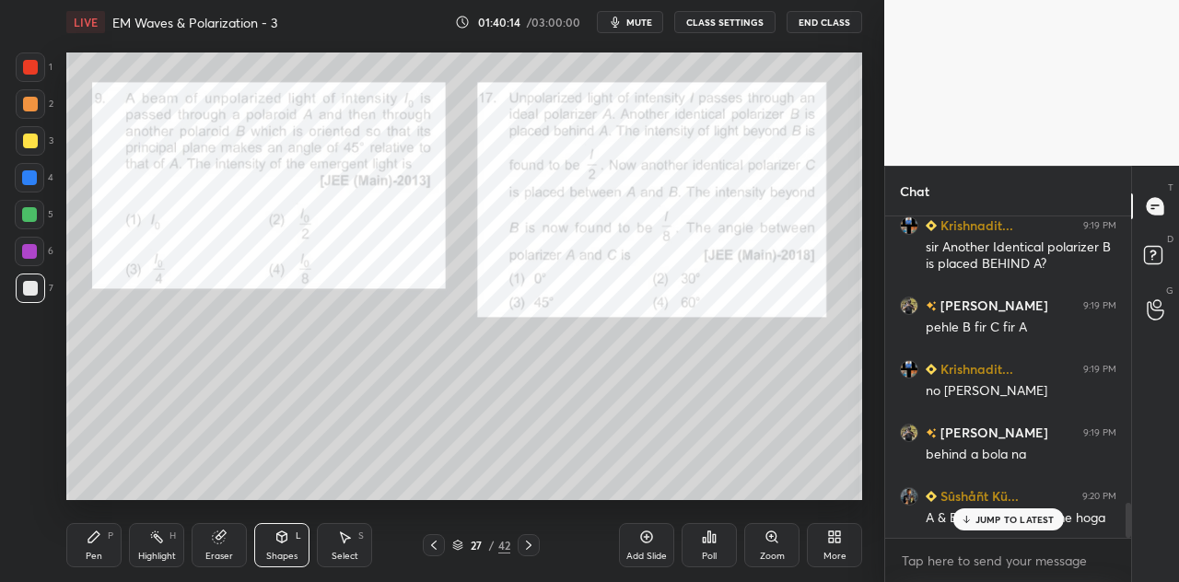
click at [24, 218] on div at bounding box center [29, 214] width 15 height 15
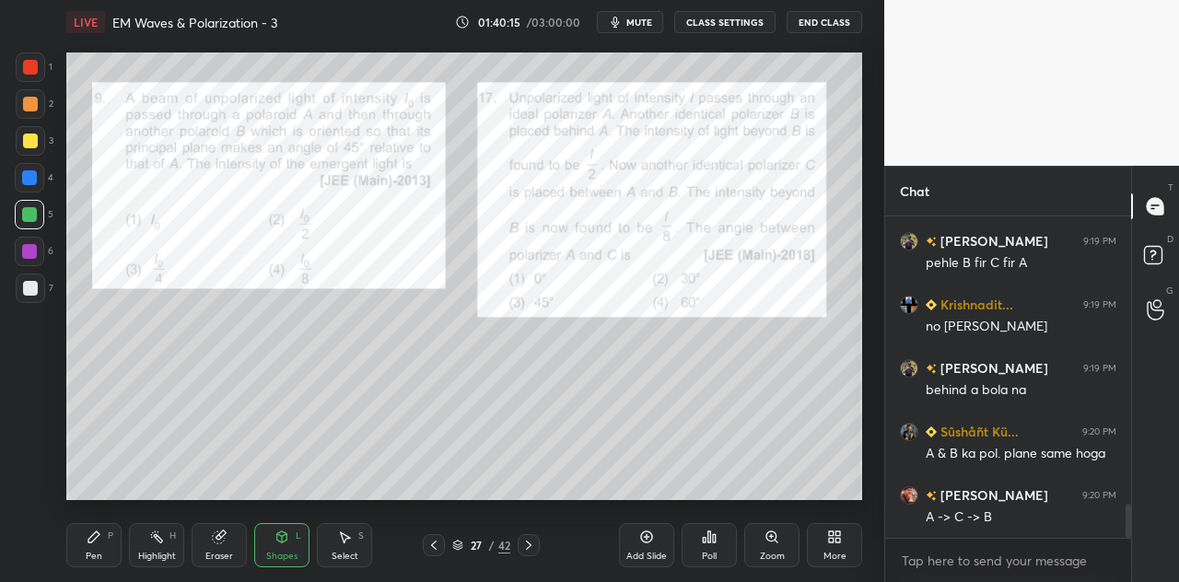
scroll to position [2750, 0]
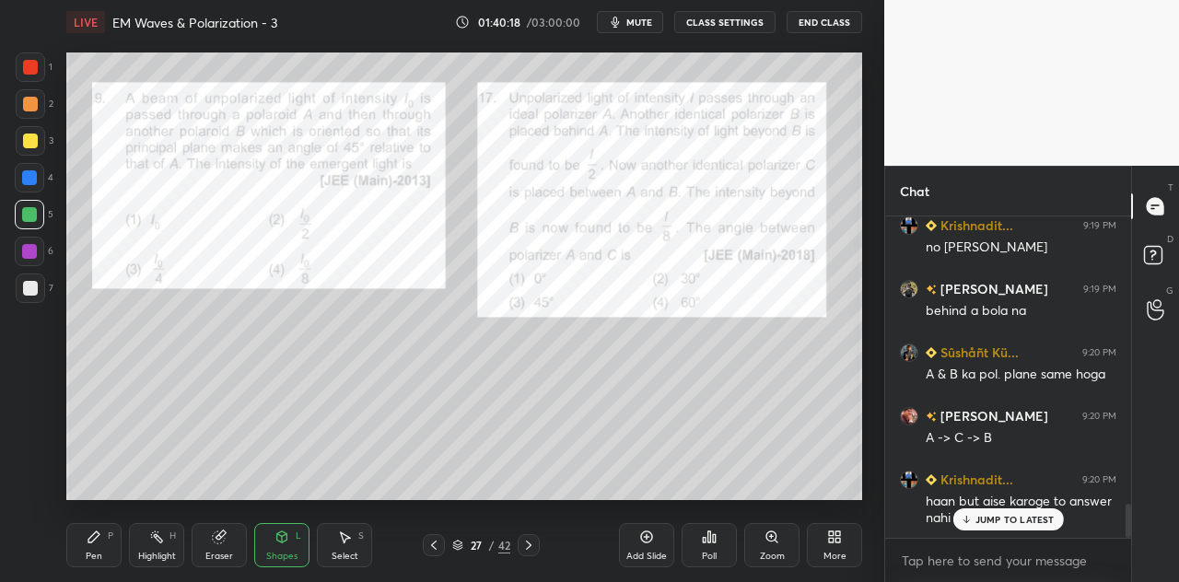
click at [101, 544] on div "Pen P" at bounding box center [93, 545] width 55 height 44
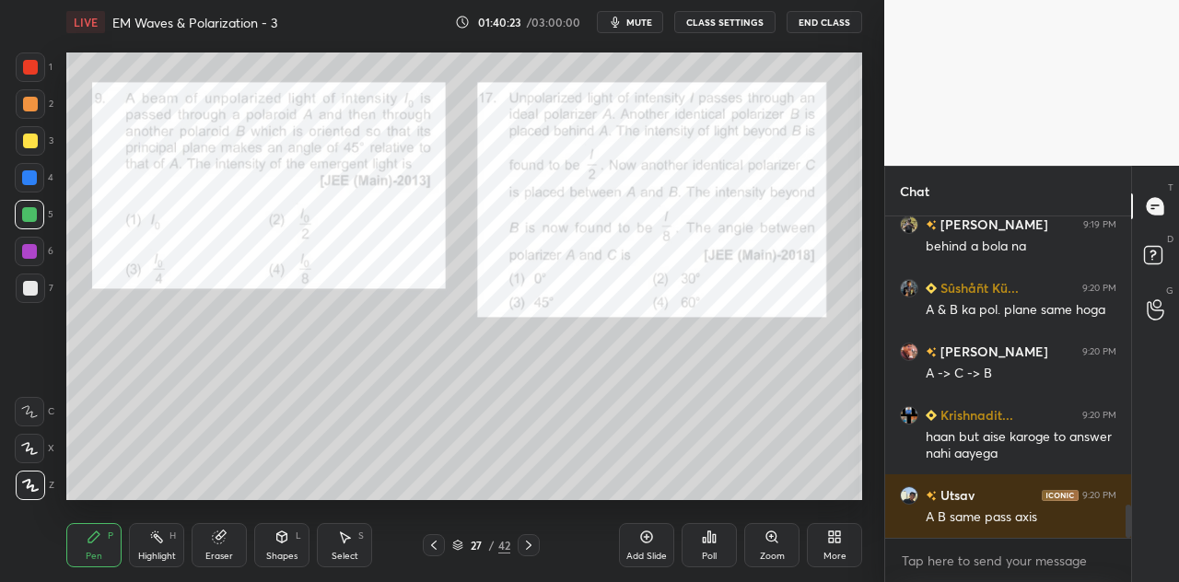
click at [272, 546] on div "Shapes L" at bounding box center [281, 545] width 55 height 44
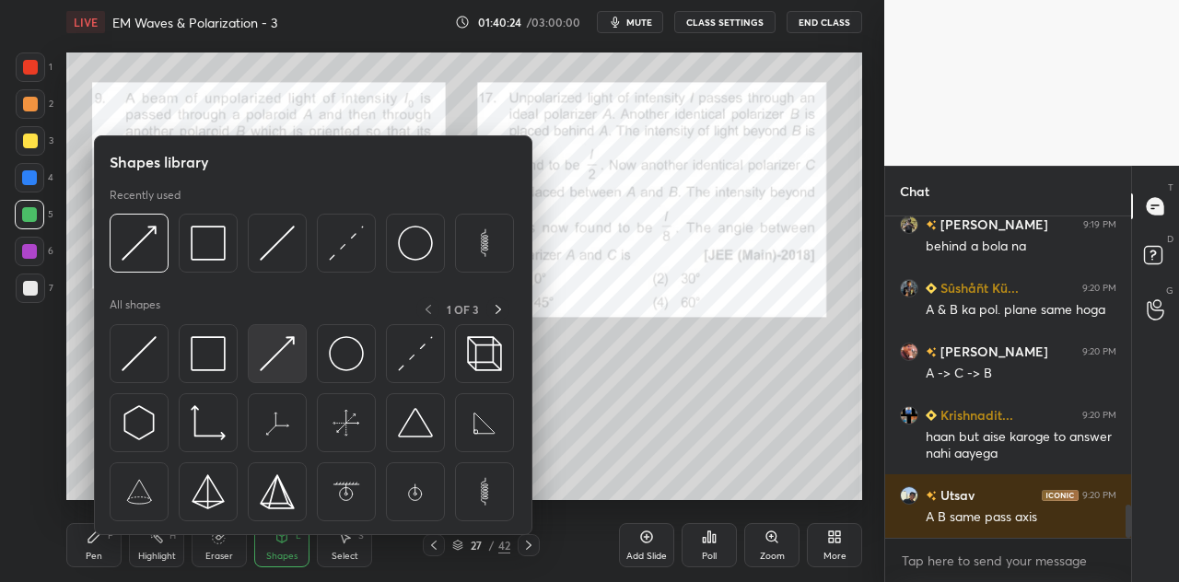
click at [282, 355] on img at bounding box center [277, 353] width 35 height 35
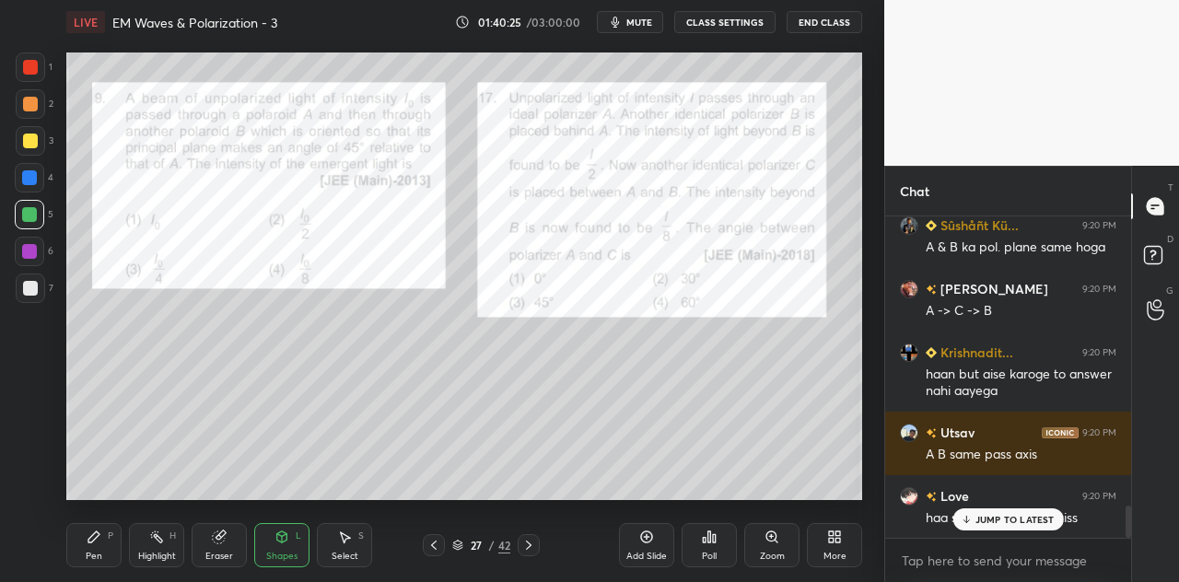
scroll to position [2941, 0]
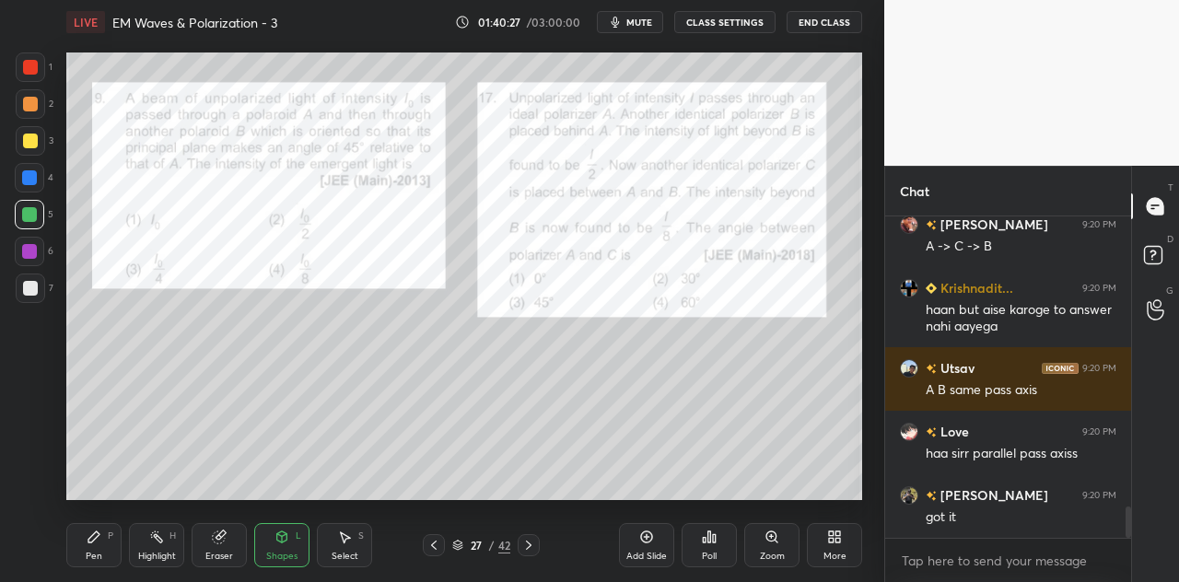
click at [93, 543] on icon at bounding box center [94, 536] width 15 height 15
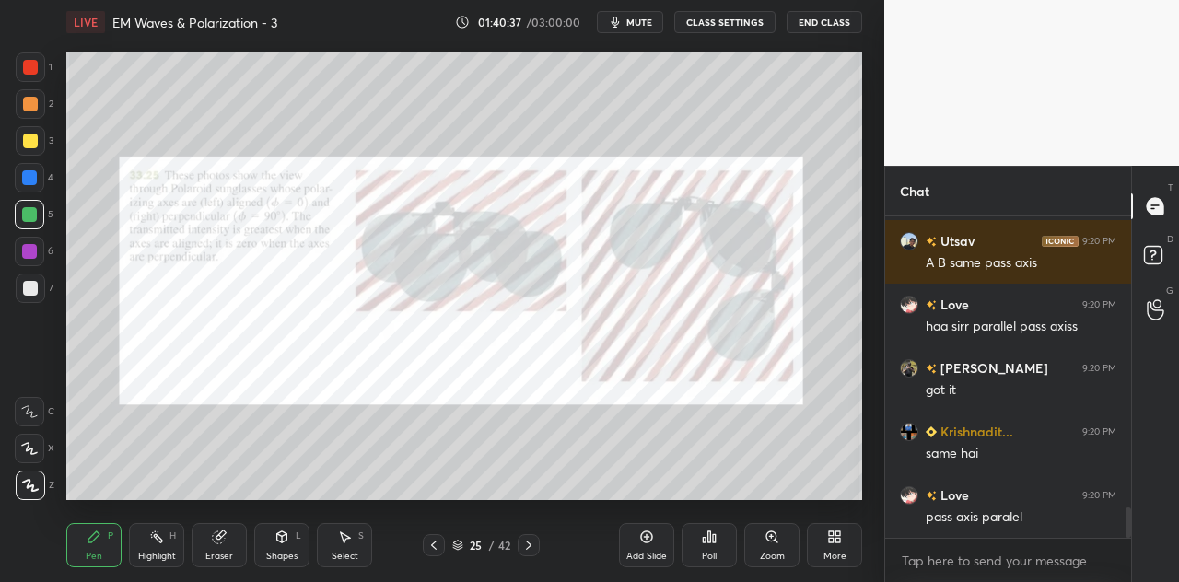
scroll to position [3131, 0]
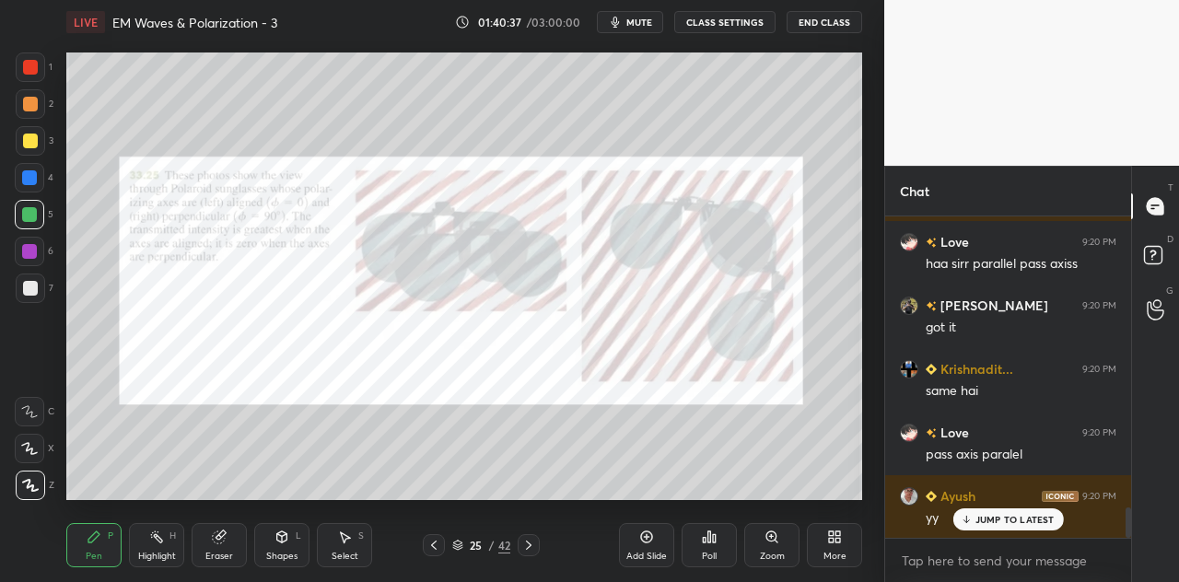
click at [33, 67] on div at bounding box center [30, 67] width 15 height 15
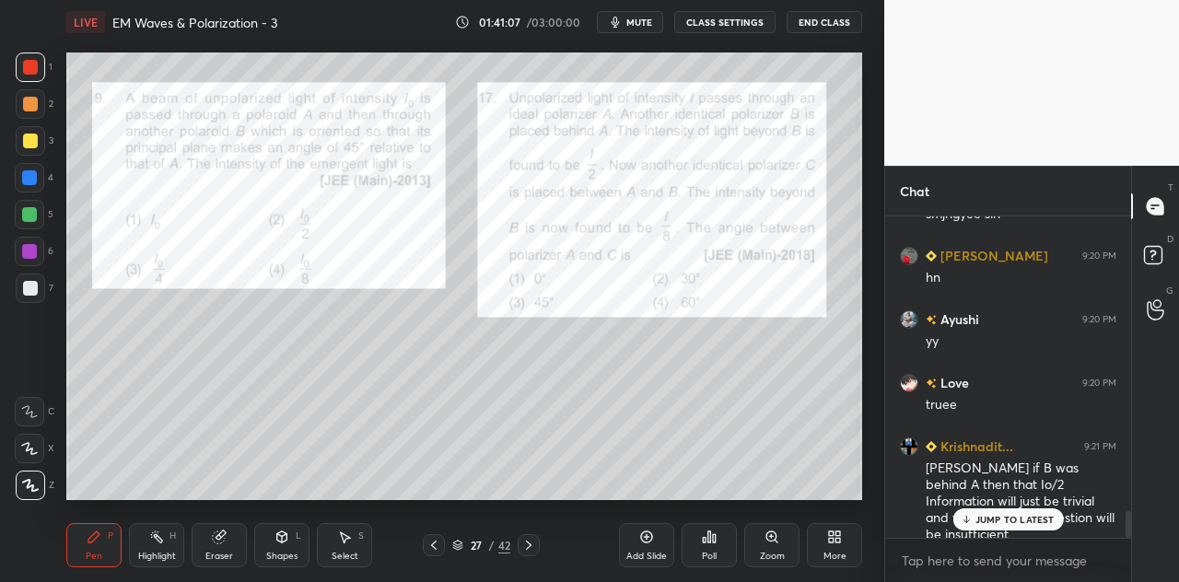
scroll to position [3626, 0]
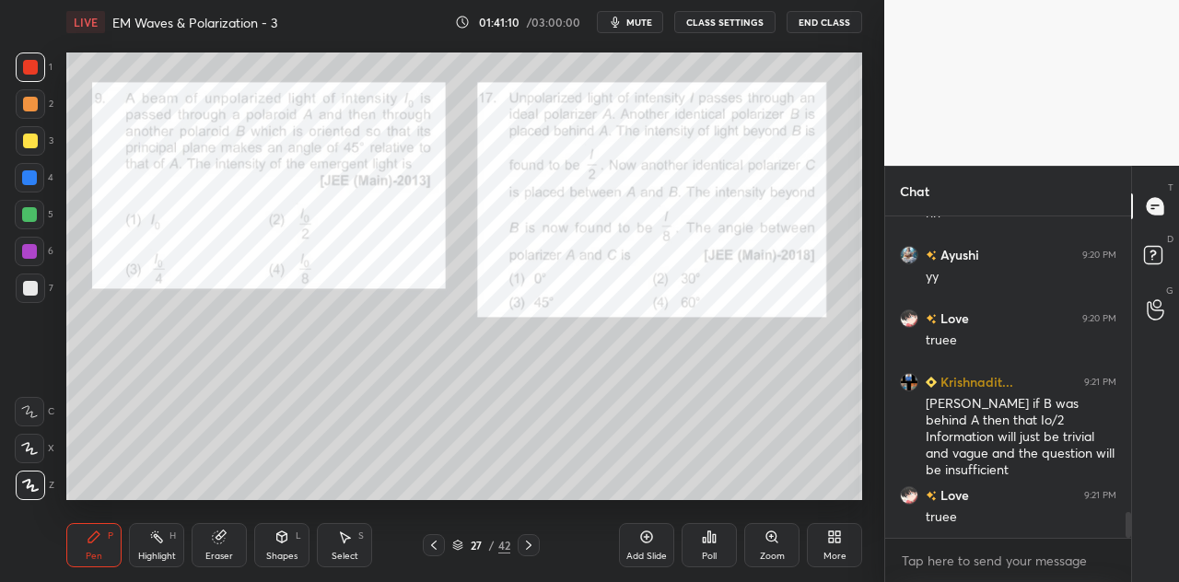
click at [32, 144] on div at bounding box center [30, 141] width 15 height 15
click at [285, 552] on div "Shapes" at bounding box center [281, 556] width 31 height 9
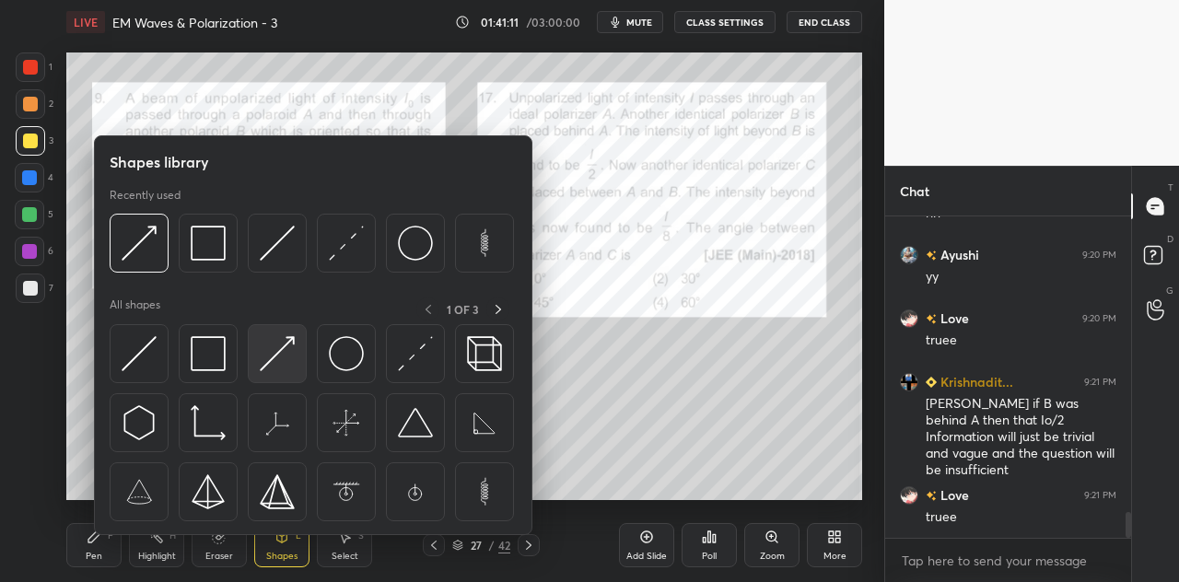
click at [284, 360] on img at bounding box center [277, 353] width 35 height 35
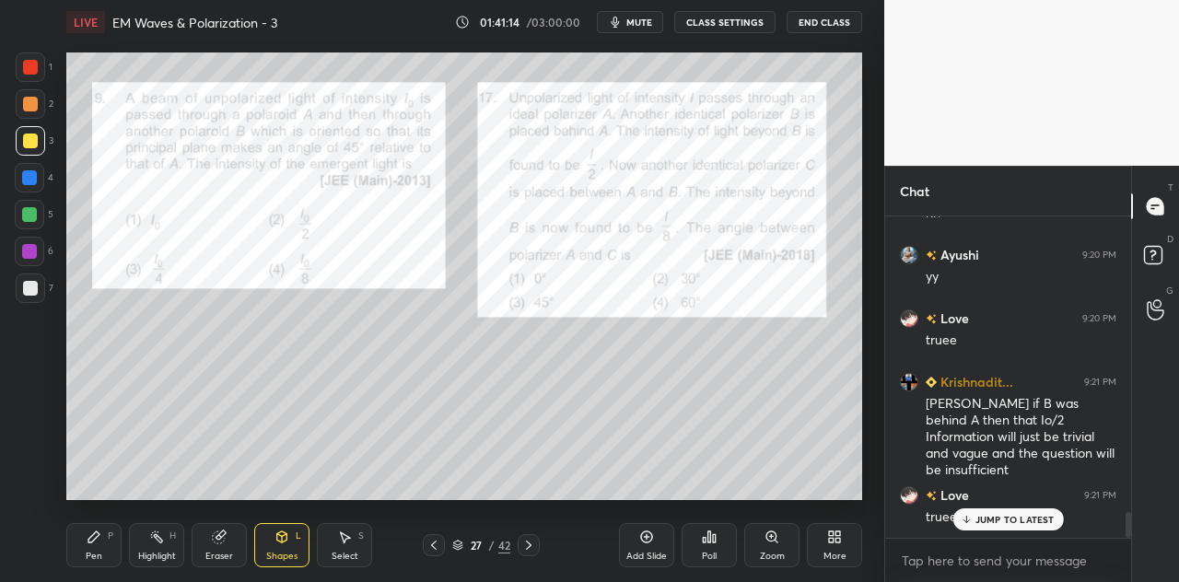
scroll to position [3689, 0]
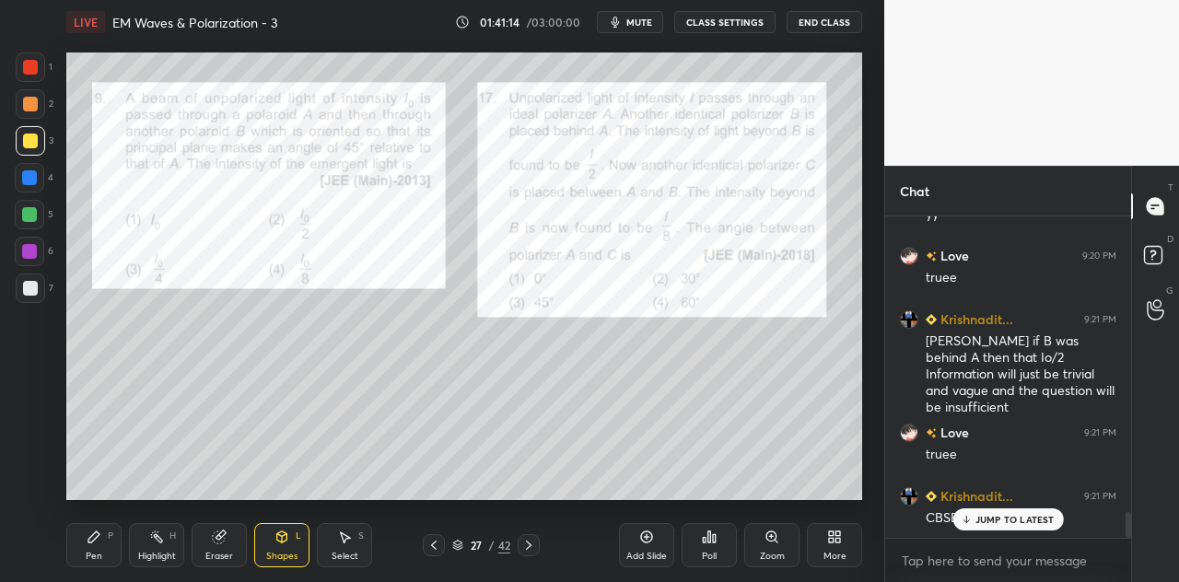
click at [98, 552] on div "Pen" at bounding box center [94, 556] width 17 height 9
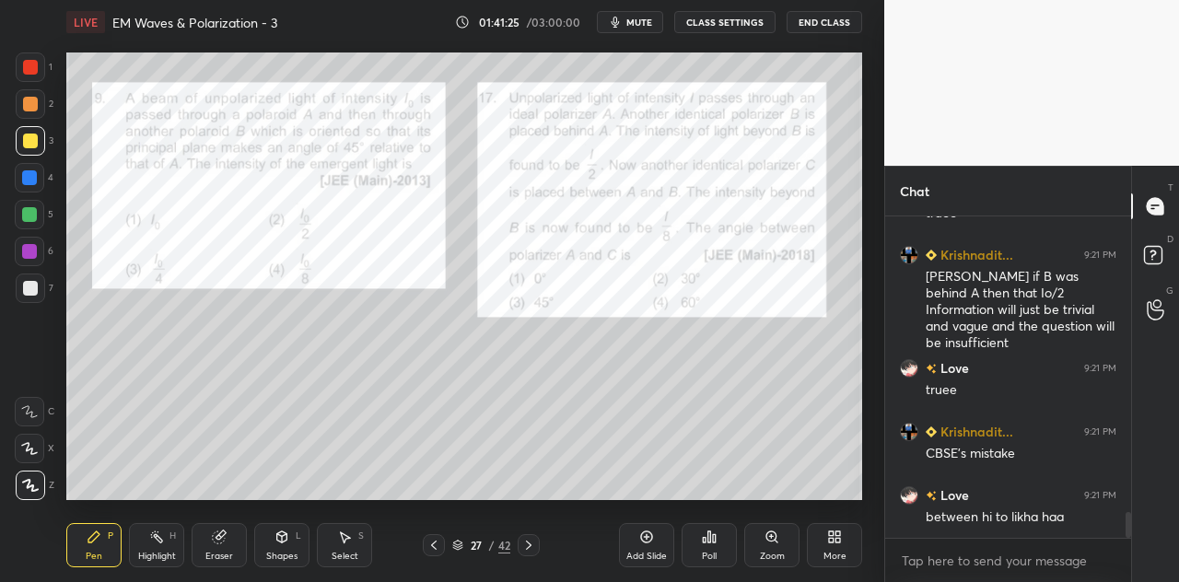
click at [285, 549] on div "Shapes L" at bounding box center [281, 545] width 55 height 44
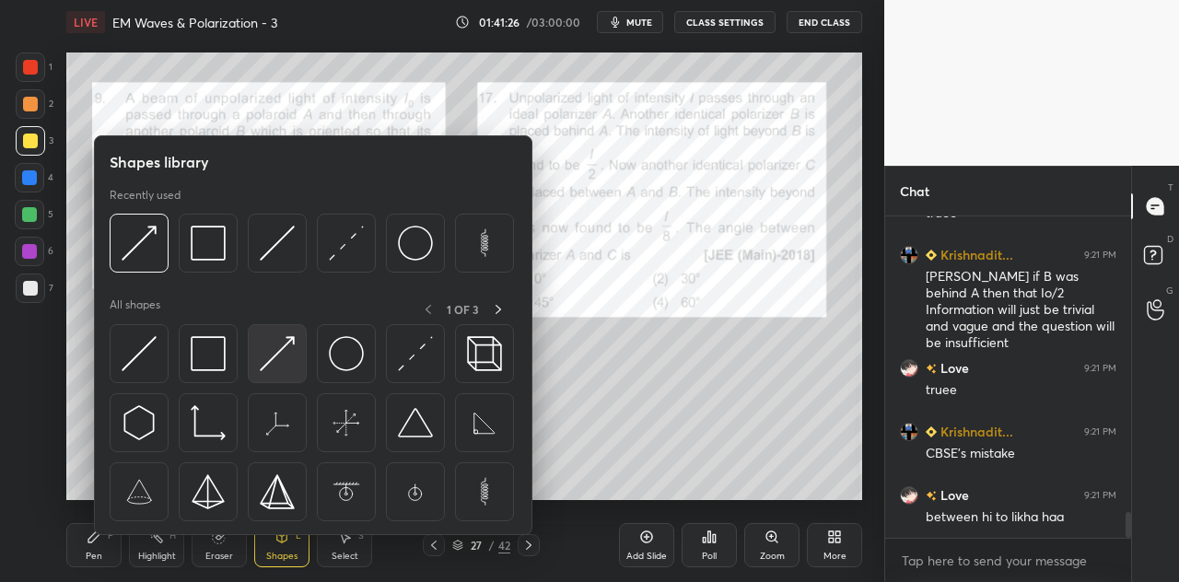
click at [297, 352] on div at bounding box center [277, 353] width 59 height 59
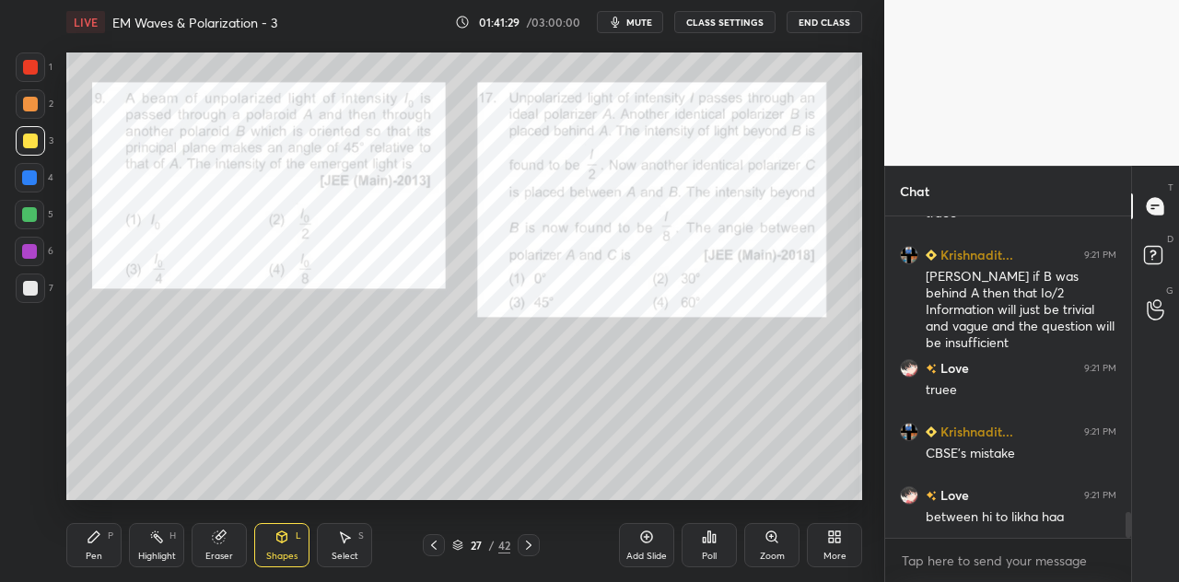
click at [278, 547] on div "Shapes L" at bounding box center [281, 545] width 55 height 44
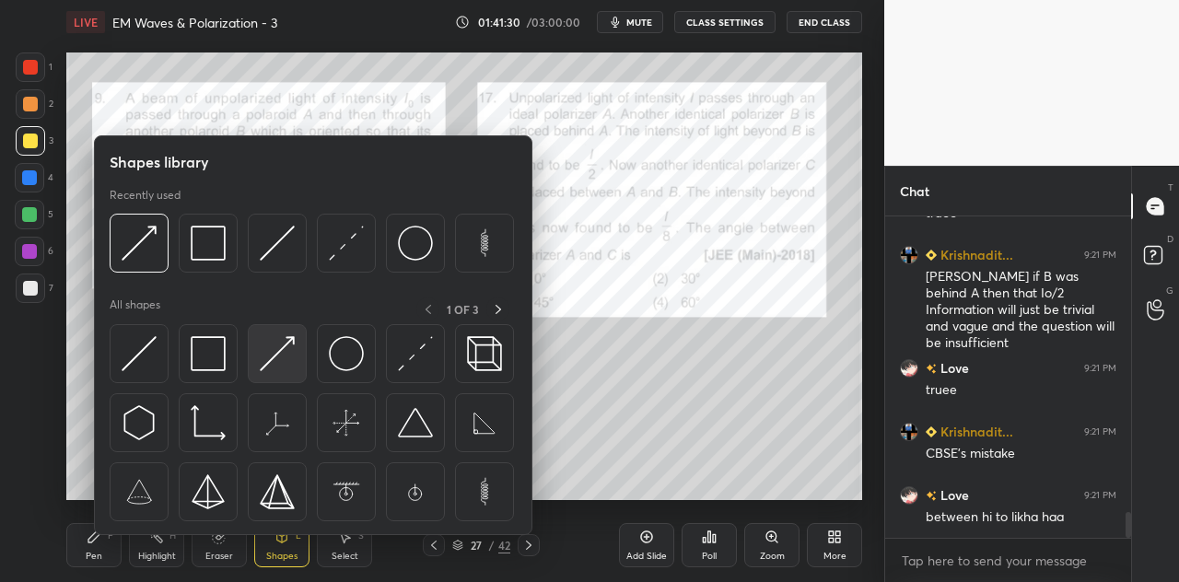
click at [275, 355] on img at bounding box center [277, 353] width 35 height 35
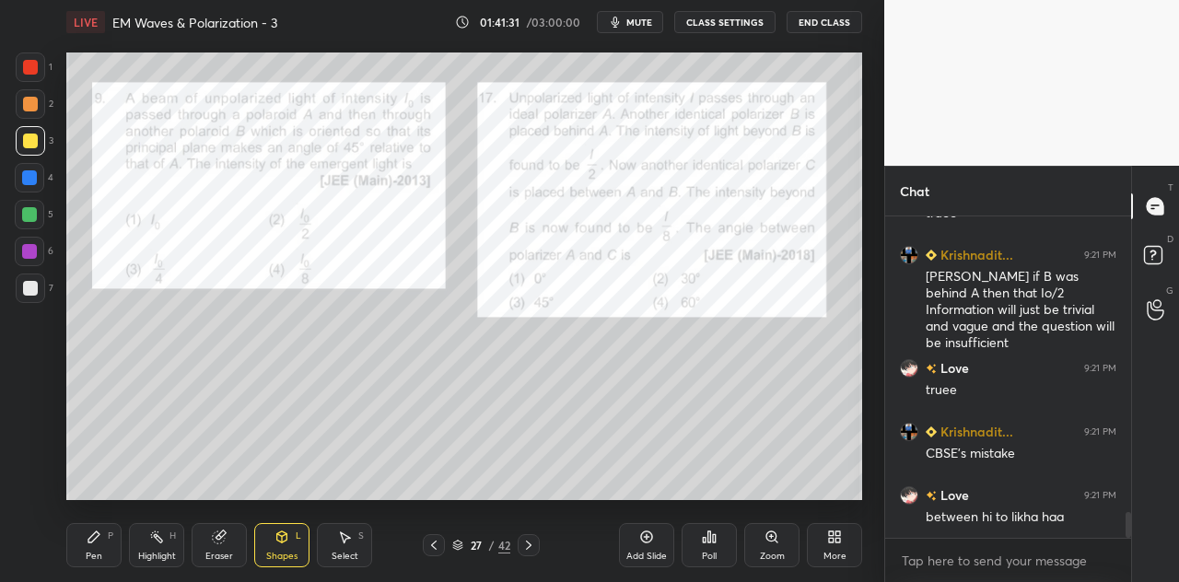
click at [33, 213] on div at bounding box center [29, 214] width 15 height 15
click at [99, 544] on div "Pen P" at bounding box center [93, 545] width 55 height 44
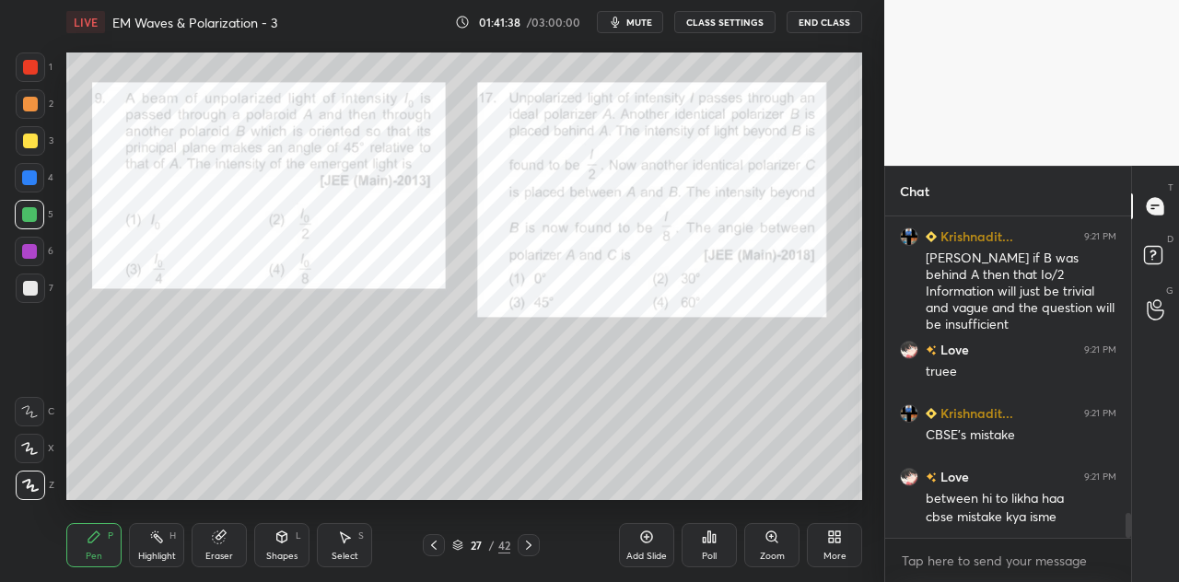
click at [297, 542] on div "Shapes L" at bounding box center [281, 545] width 55 height 44
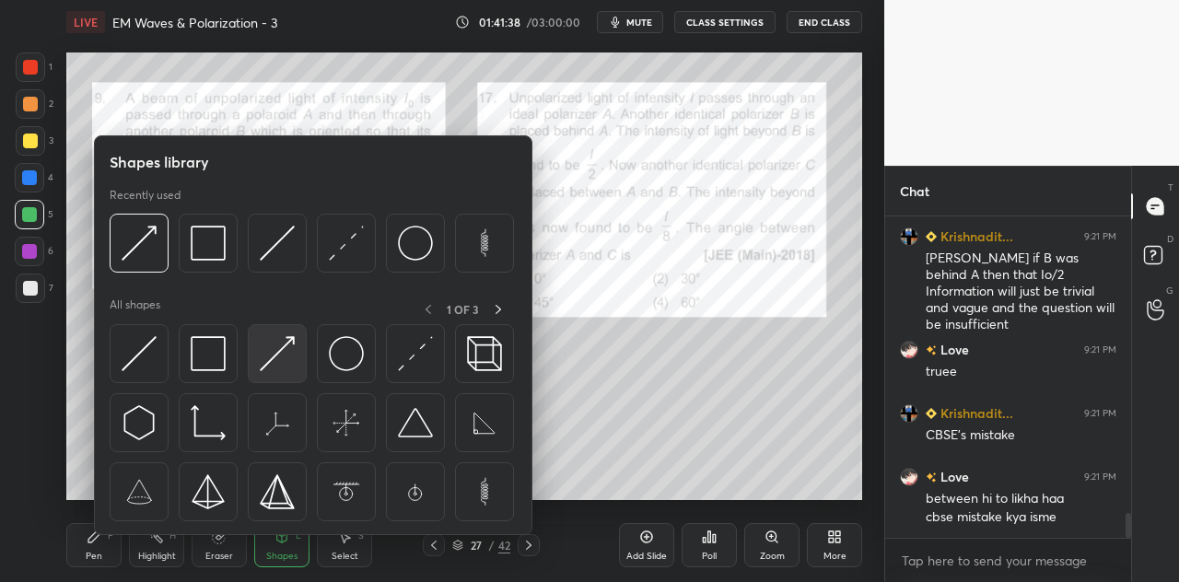
click at [294, 360] on img at bounding box center [277, 353] width 35 height 35
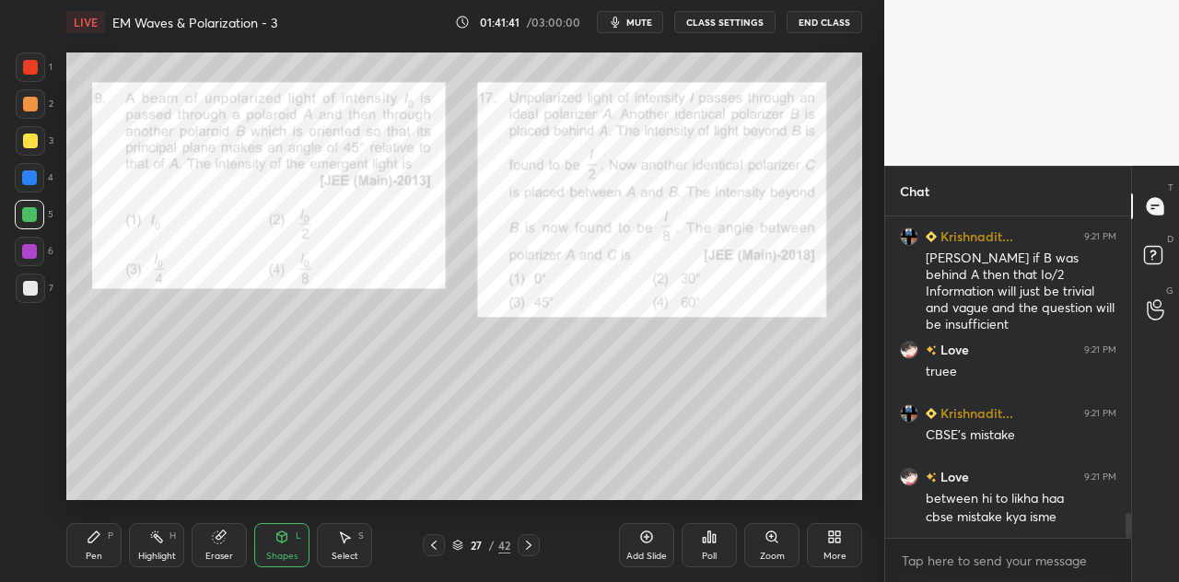
click at [98, 535] on icon at bounding box center [93, 536] width 11 height 11
click at [32, 287] on div at bounding box center [30, 288] width 15 height 15
click at [35, 245] on div at bounding box center [29, 251] width 15 height 15
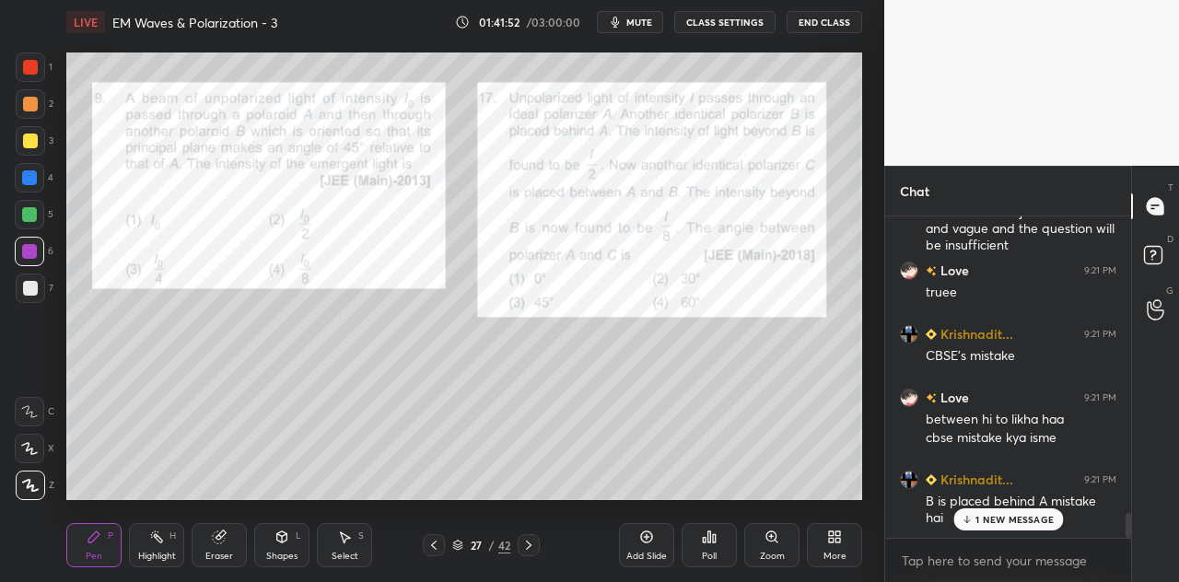
click at [694, 497] on div "Poll" at bounding box center [708, 545] width 55 height 103
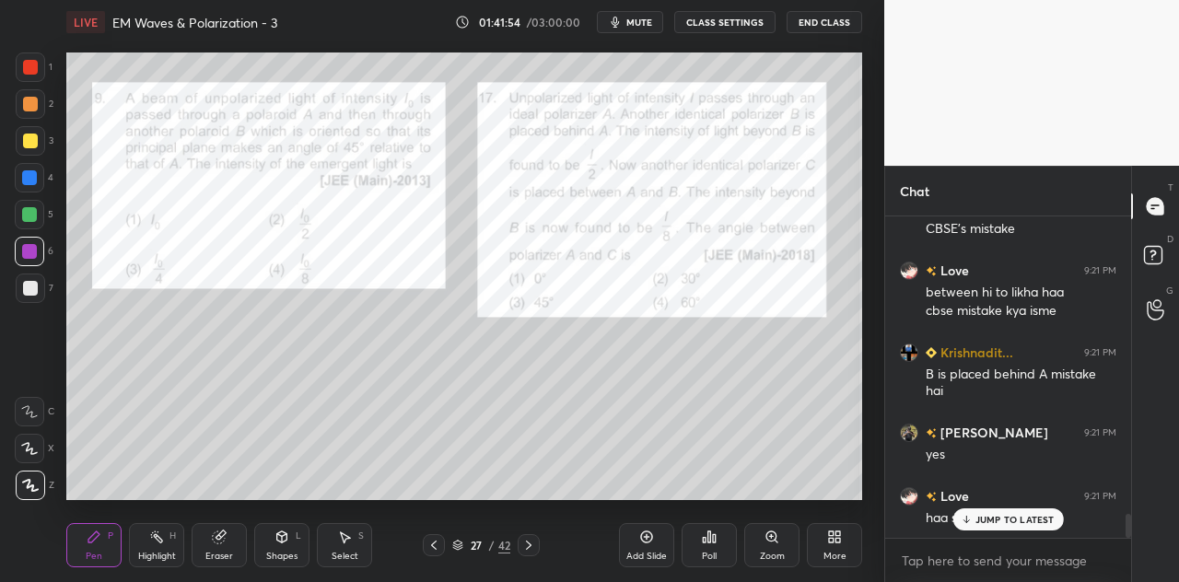
scroll to position [4043, 0]
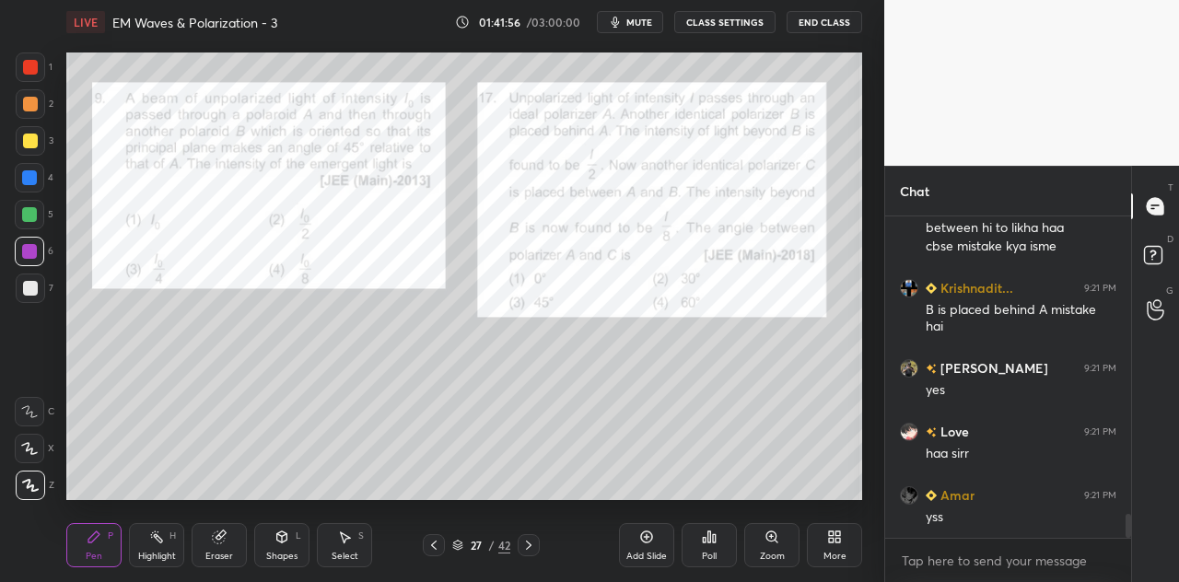
click at [32, 221] on div at bounding box center [29, 214] width 15 height 15
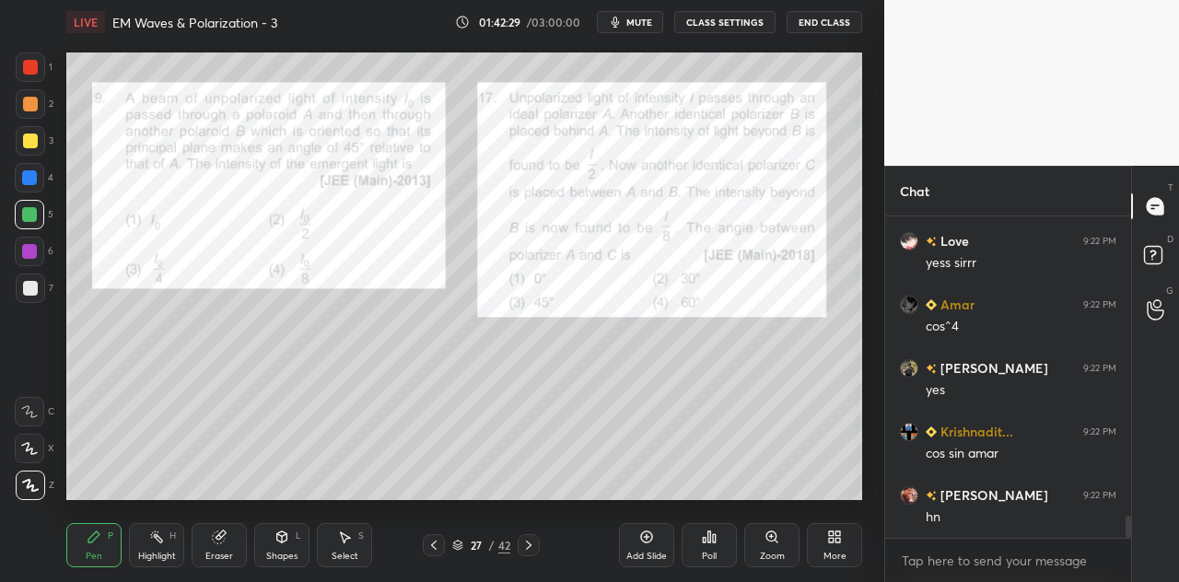
scroll to position [4486, 0]
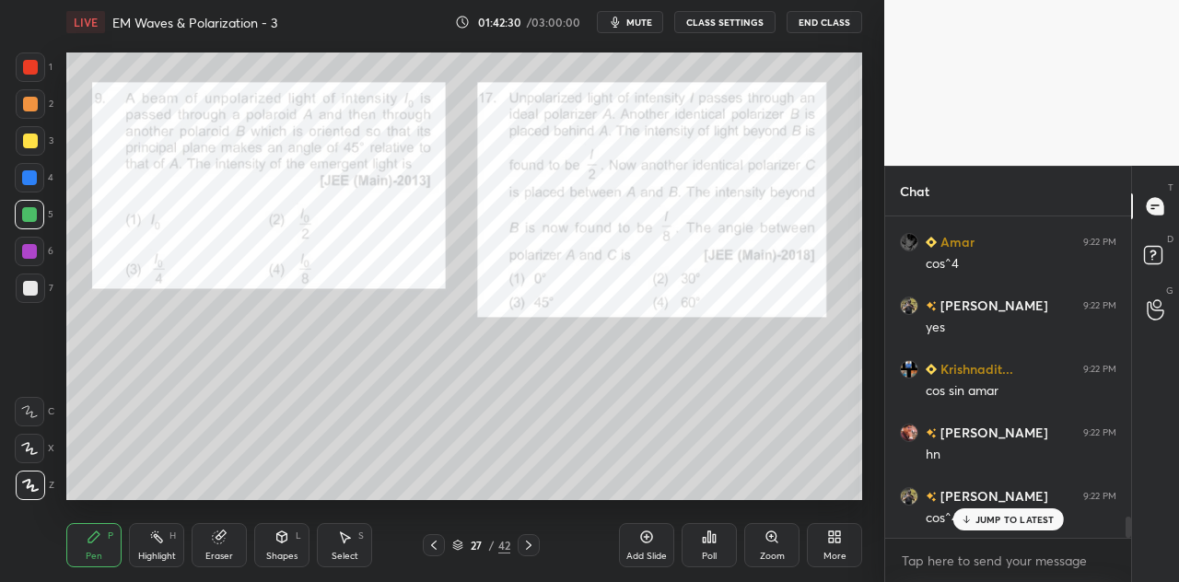
click at [993, 515] on p "JUMP TO LATEST" at bounding box center [1014, 519] width 79 height 11
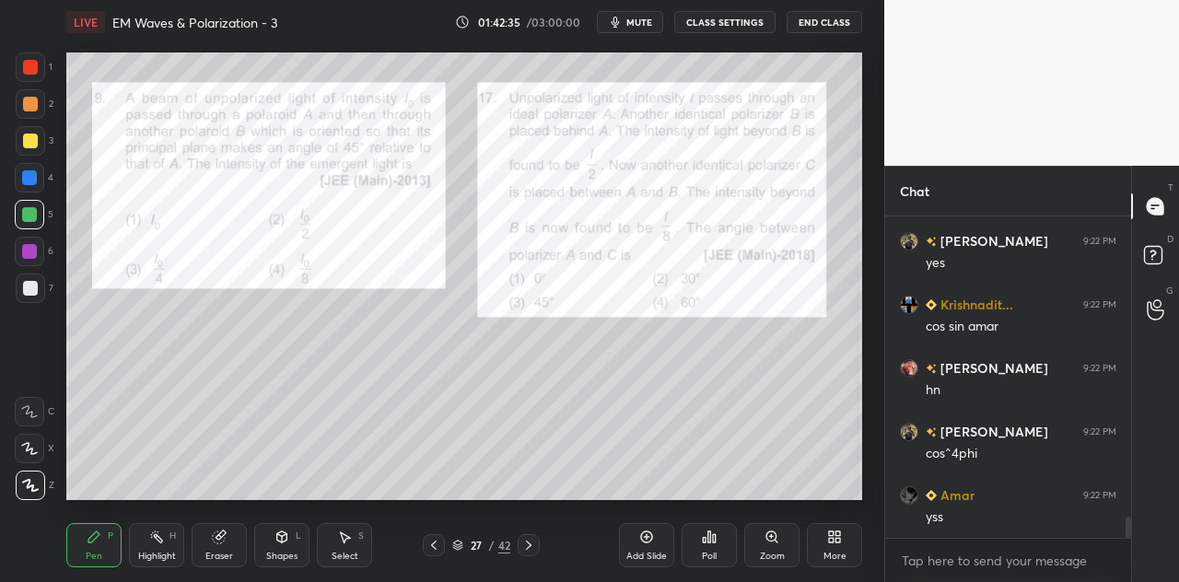
scroll to position [4614, 0]
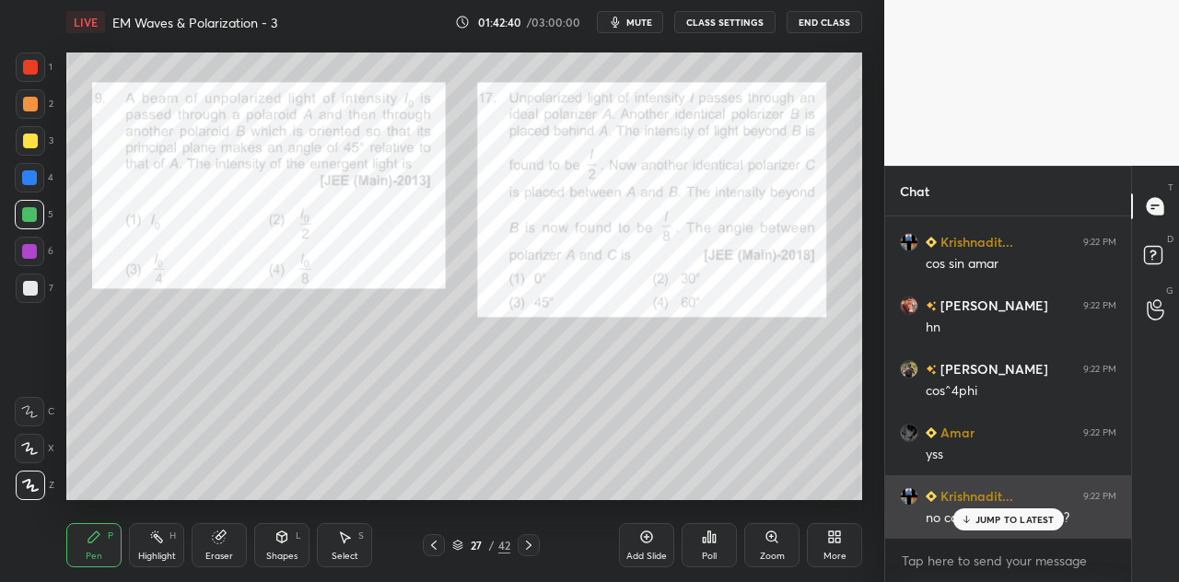
click at [979, 513] on div "JUMP TO LATEST" at bounding box center [1007, 519] width 111 height 22
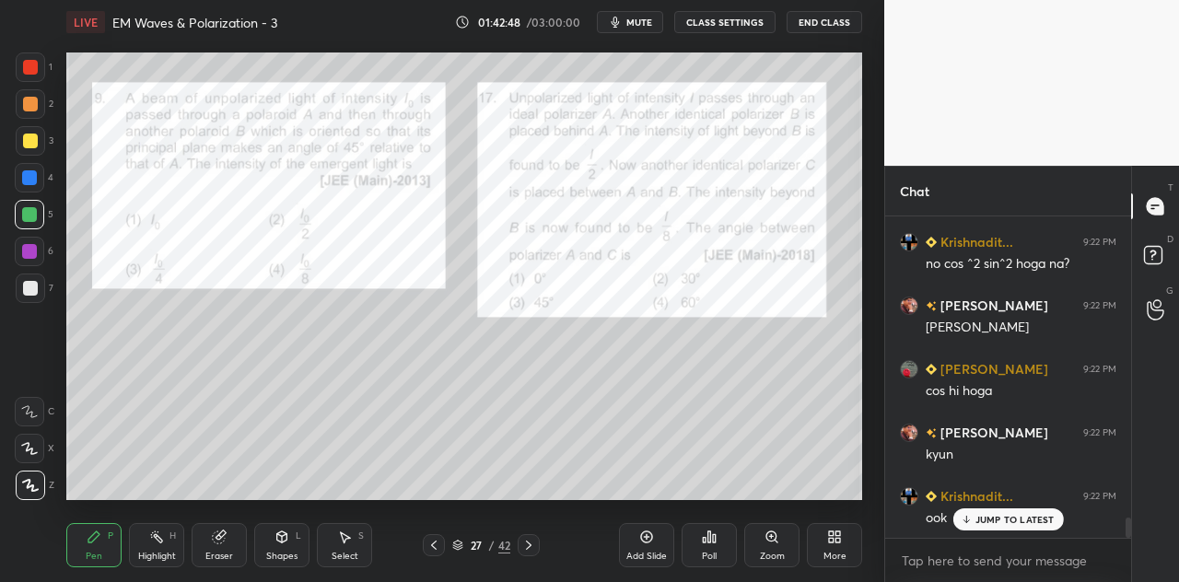
scroll to position [4886, 0]
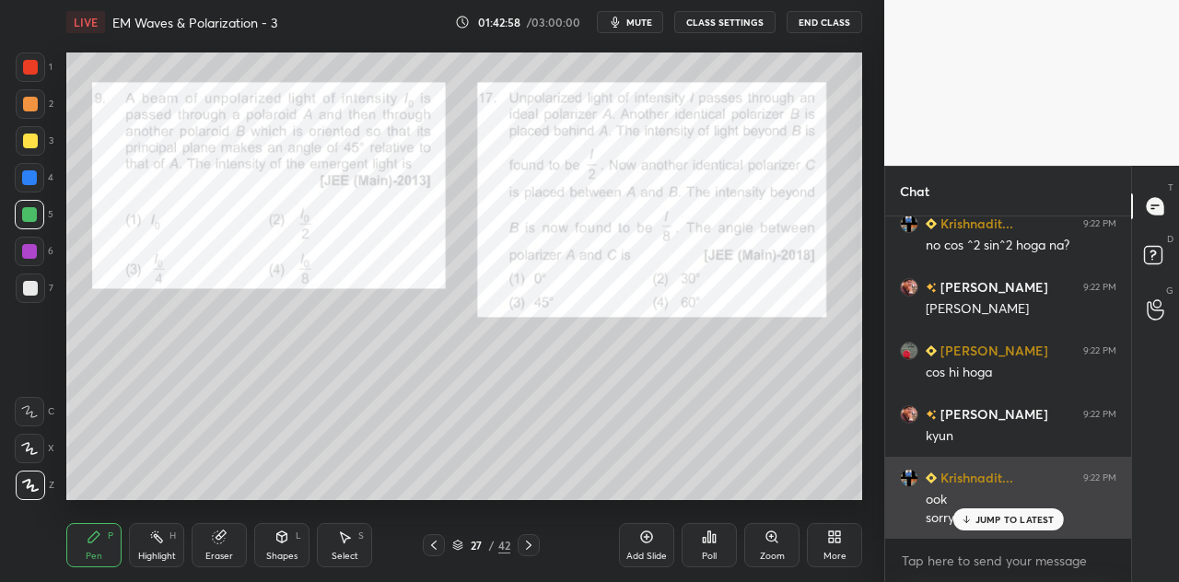
click at [980, 519] on p "JUMP TO LATEST" at bounding box center [1014, 519] width 79 height 11
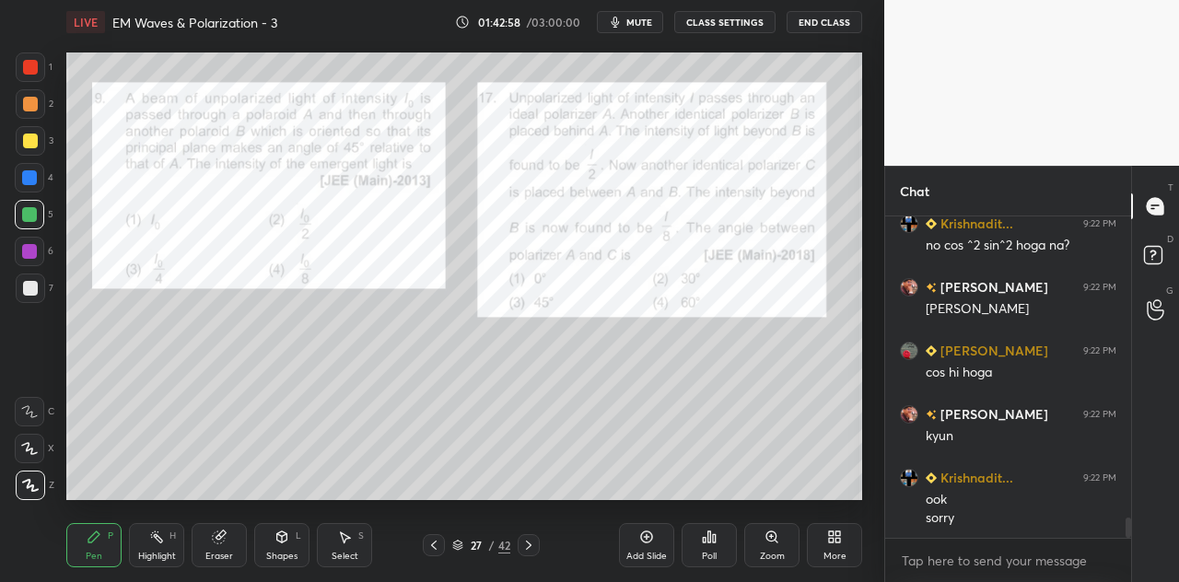
scroll to position [4951, 0]
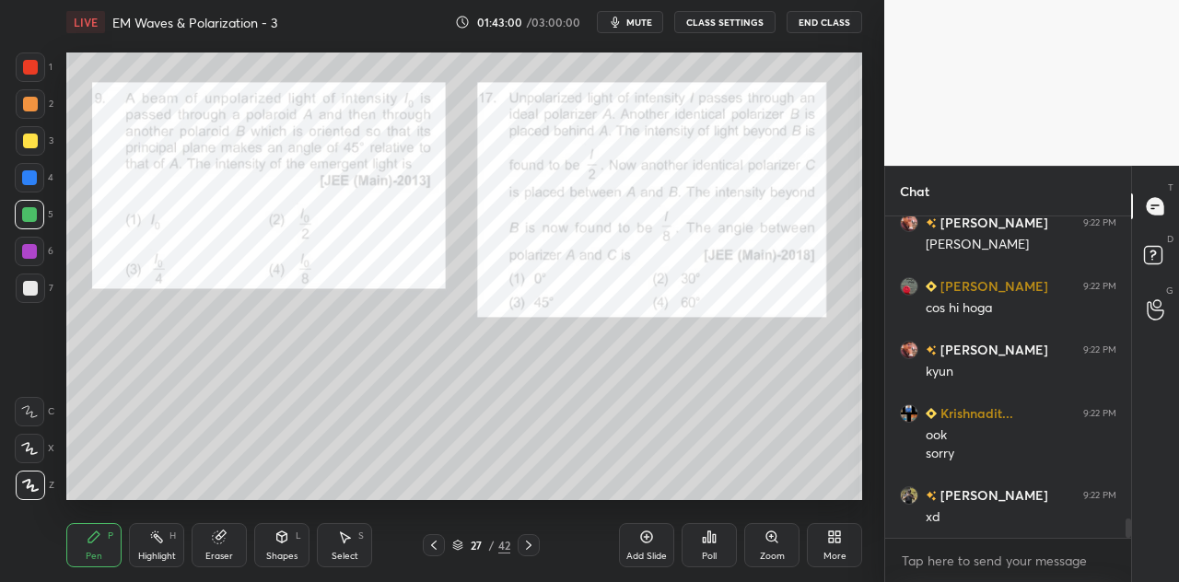
click at [33, 101] on div at bounding box center [30, 104] width 15 height 15
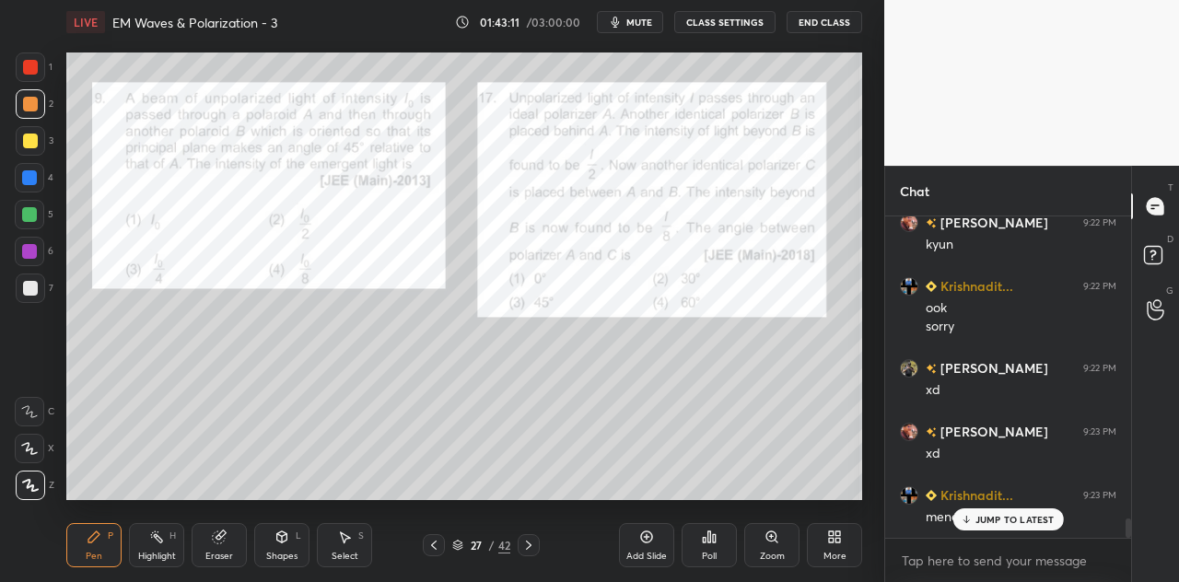
scroll to position [5140, 0]
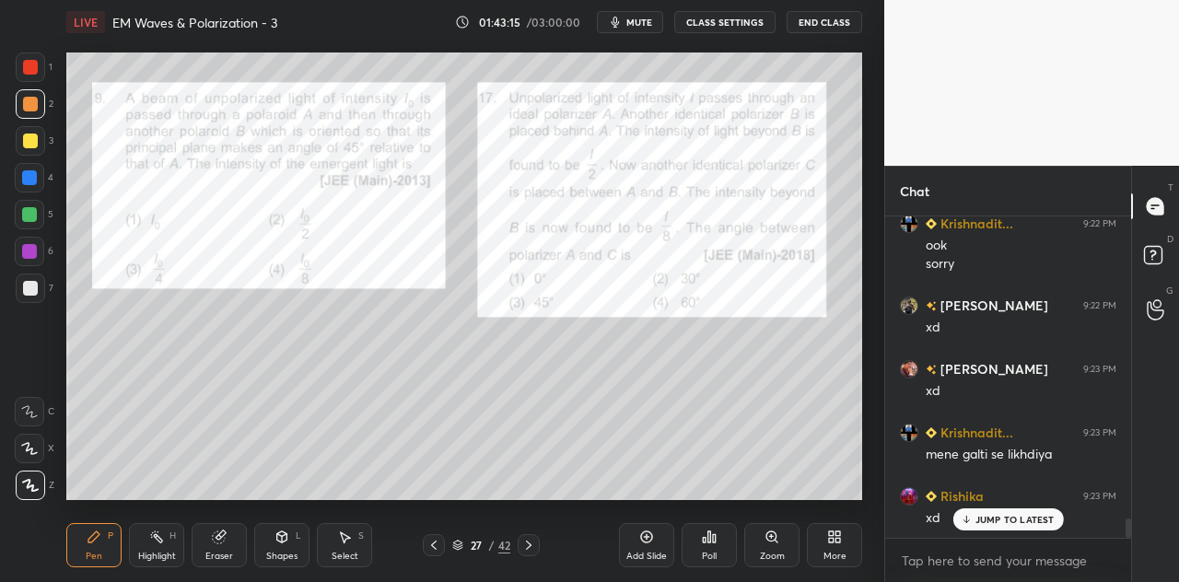
click at [994, 518] on p "JUMP TO LATEST" at bounding box center [1014, 519] width 79 height 11
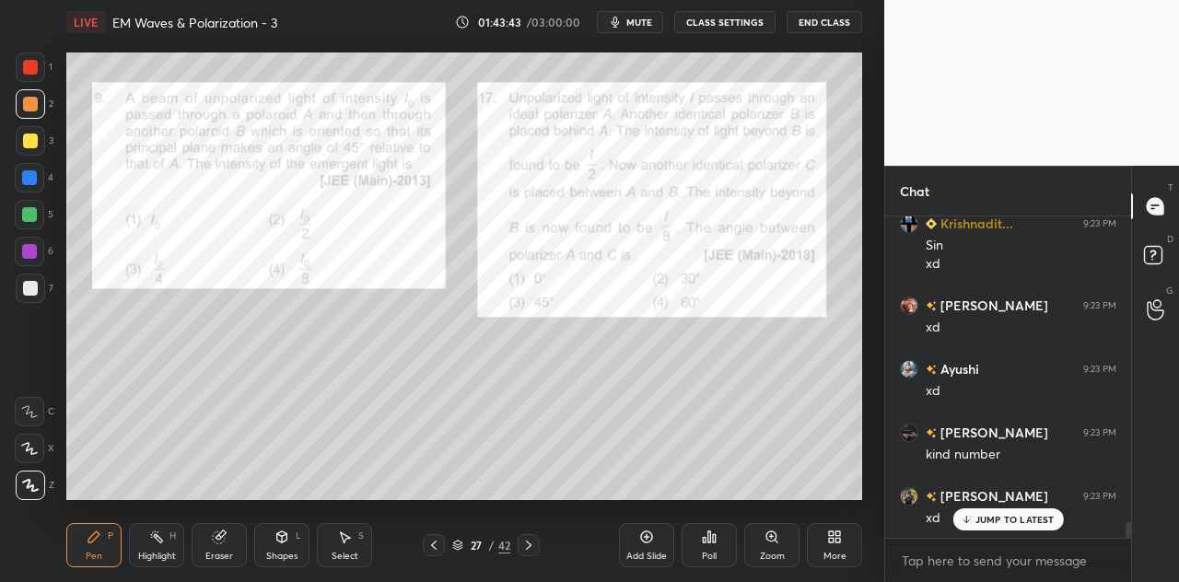
scroll to position [6258, 0]
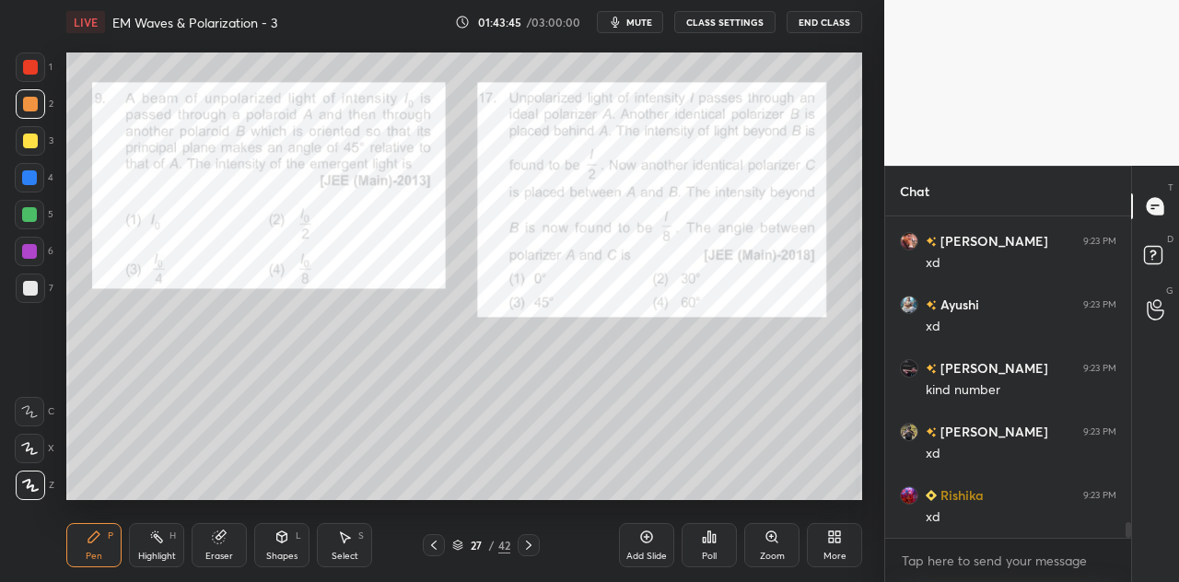
click at [227, 548] on div "Eraser" at bounding box center [219, 545] width 55 height 44
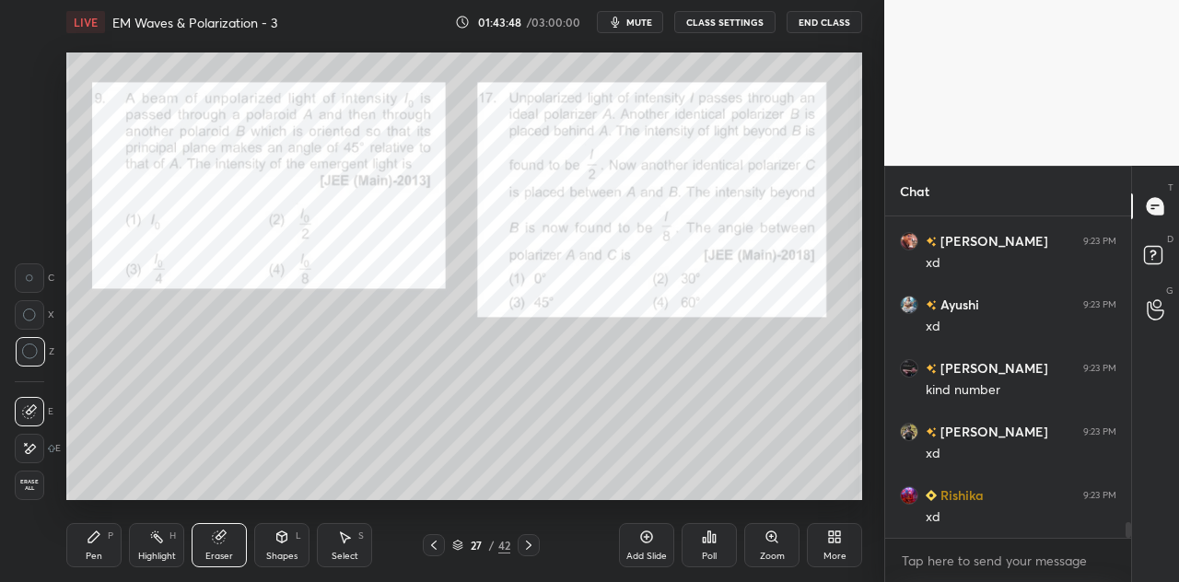
click at [112, 548] on div "Pen P" at bounding box center [93, 545] width 55 height 44
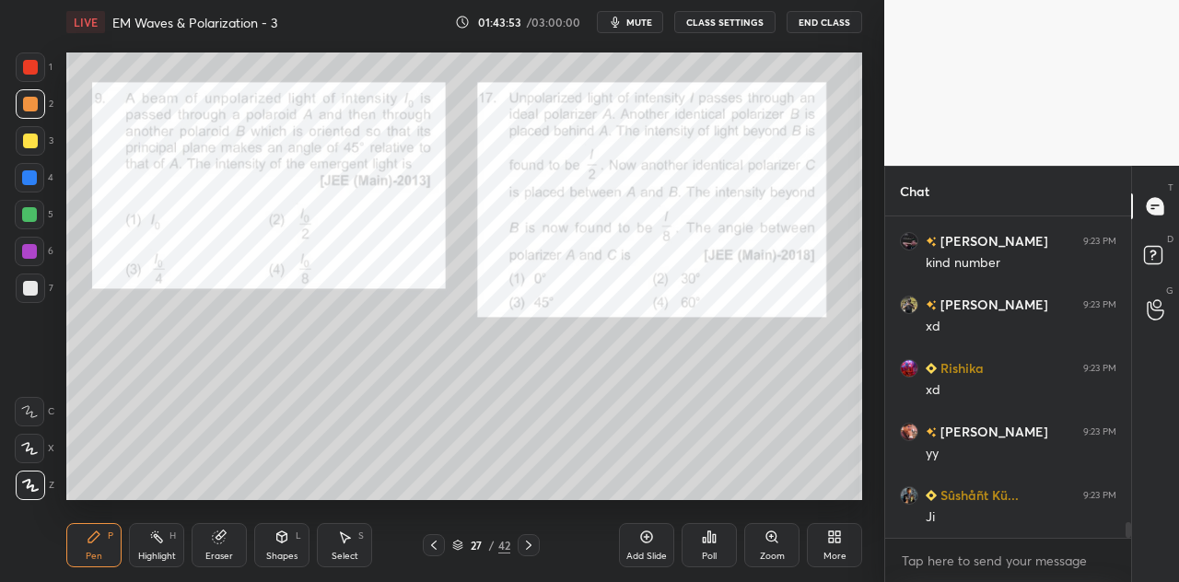
scroll to position [6464, 0]
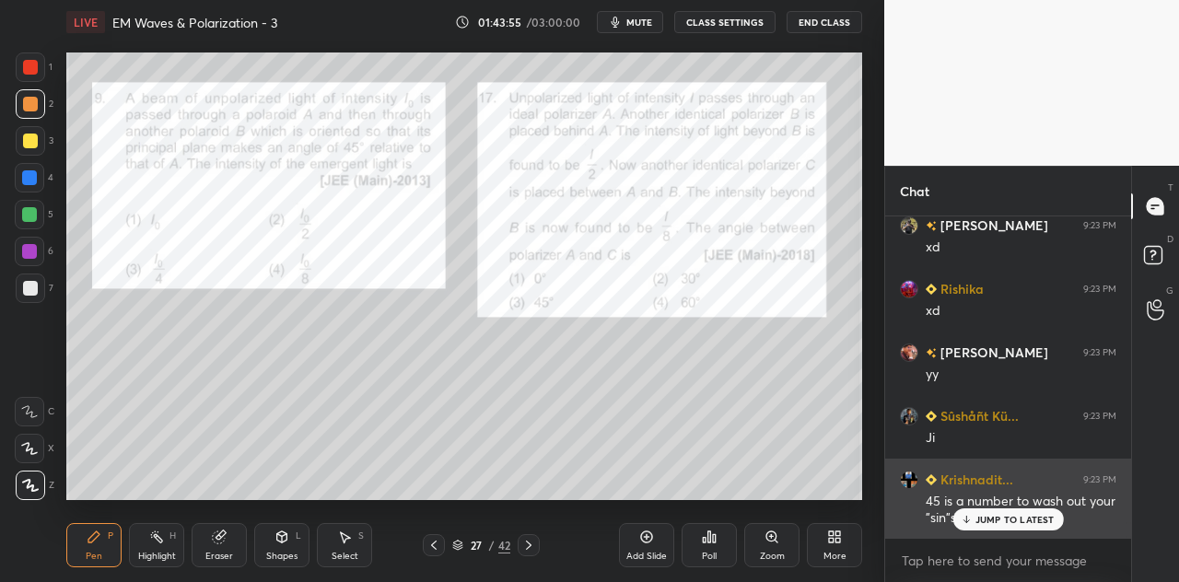
click at [983, 514] on p "JUMP TO LATEST" at bounding box center [1014, 519] width 79 height 11
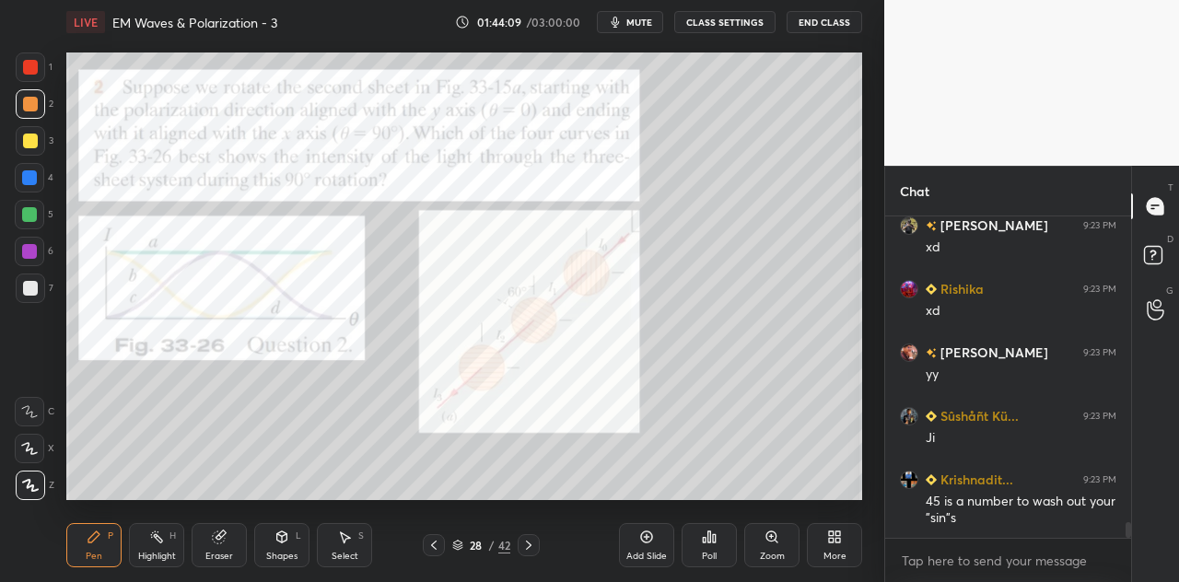
click at [293, 546] on div "Shapes L" at bounding box center [281, 545] width 55 height 44
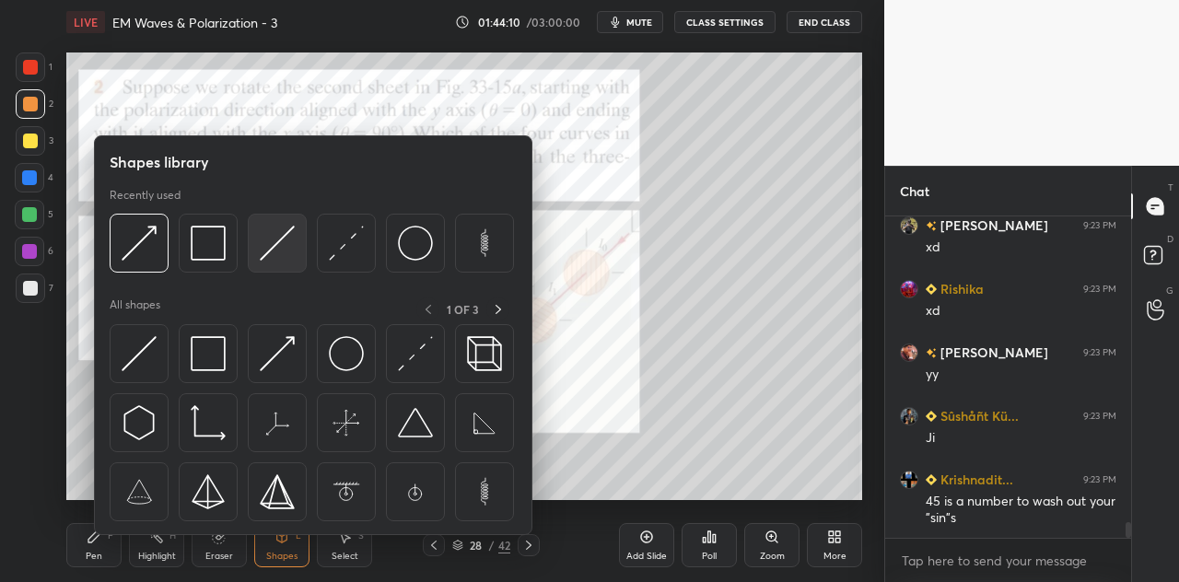
click at [276, 250] on img at bounding box center [277, 243] width 35 height 35
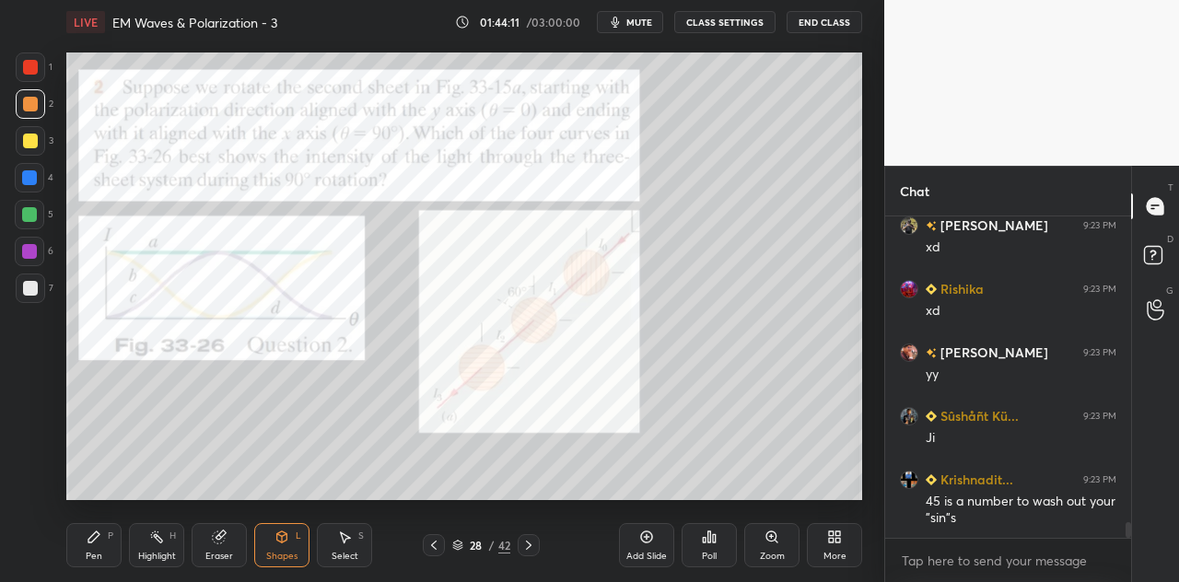
click at [33, 64] on div at bounding box center [30, 67] width 15 height 15
click at [111, 550] on div "Pen P" at bounding box center [93, 545] width 55 height 44
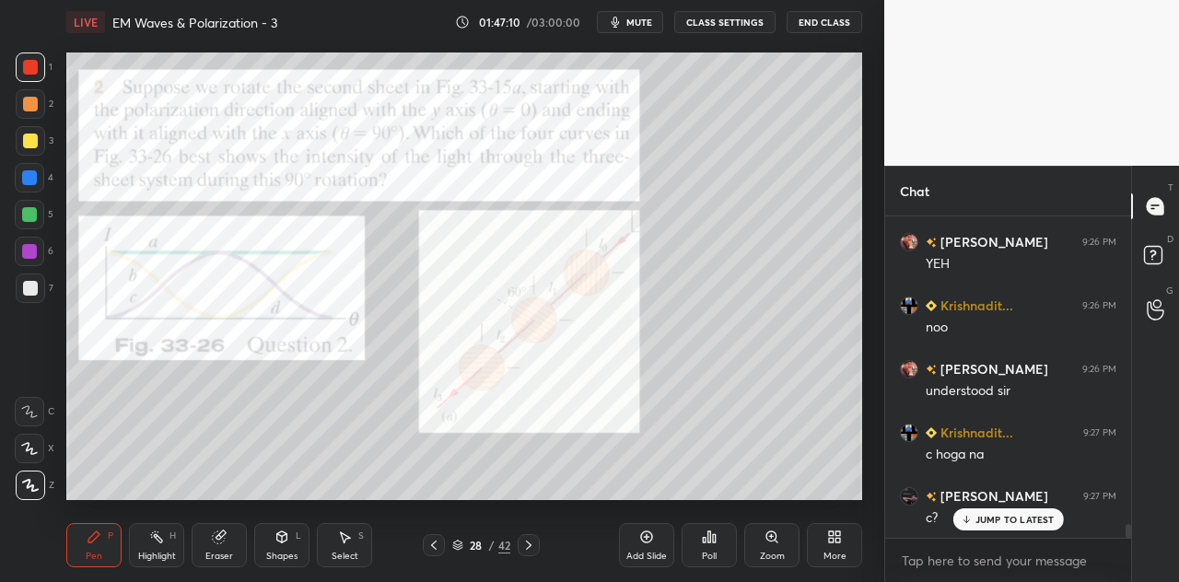
scroll to position [7325, 0]
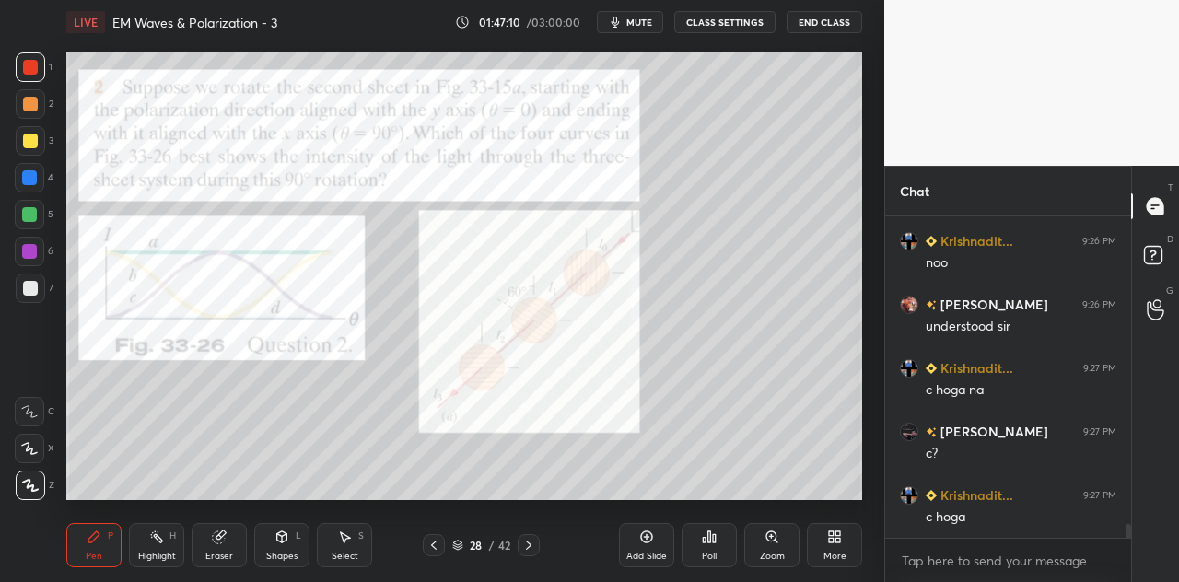
click at [38, 63] on div at bounding box center [30, 66] width 29 height 29
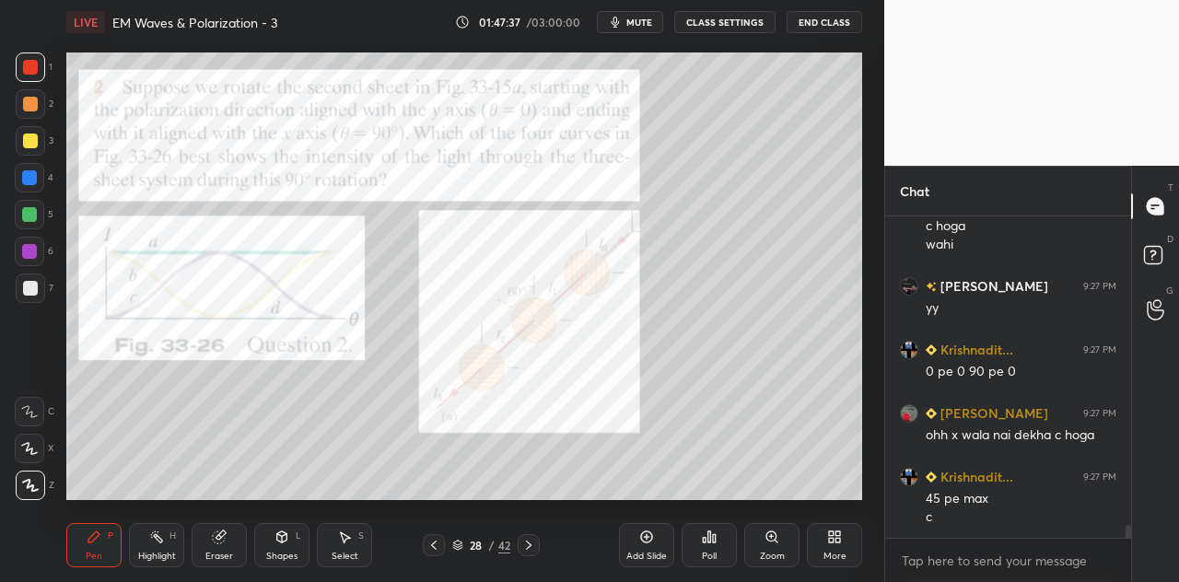
scroll to position [7678, 0]
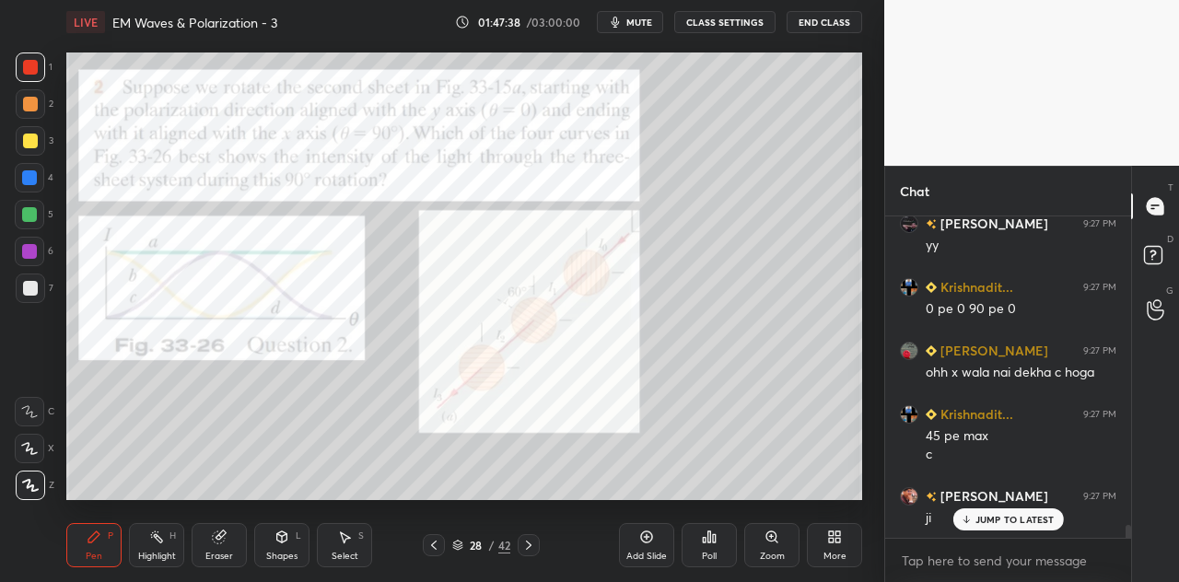
click at [33, 178] on div at bounding box center [29, 177] width 15 height 15
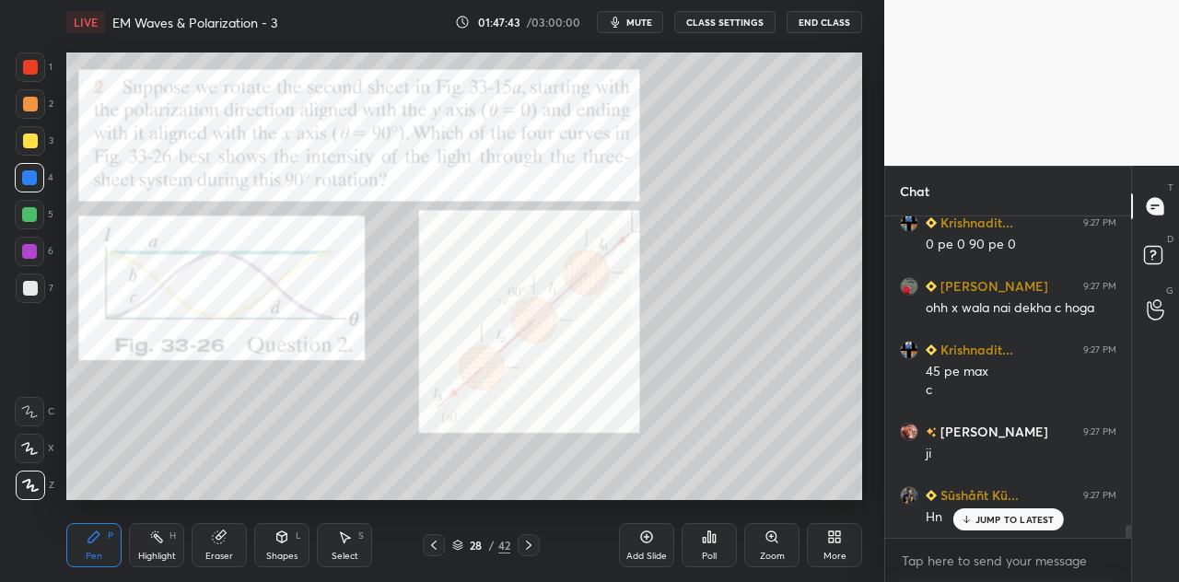
scroll to position [7805, 0]
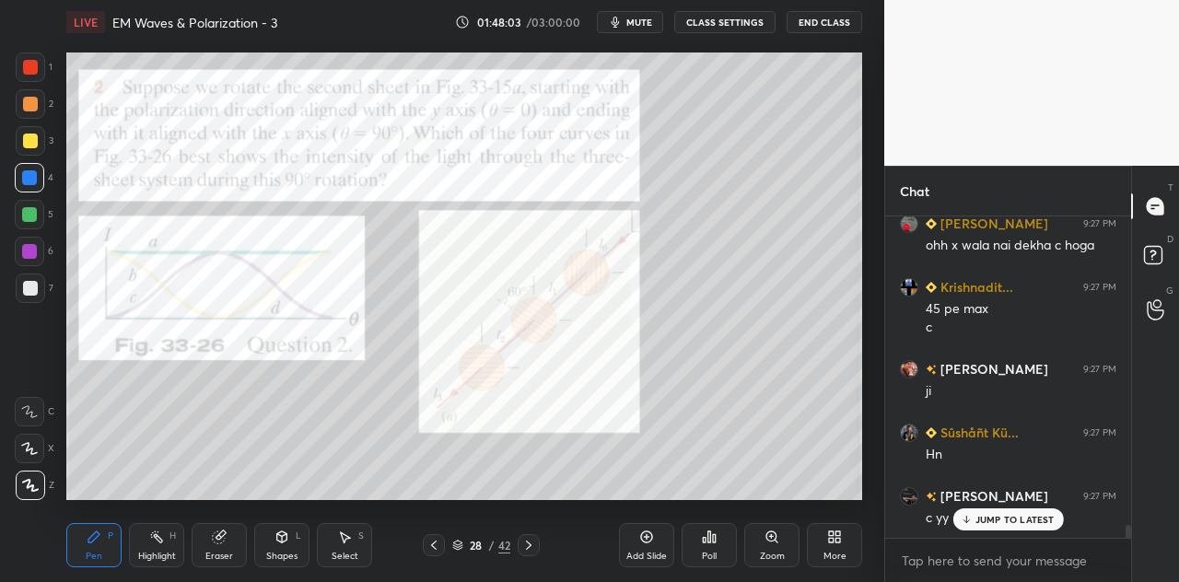
click at [978, 518] on p "JUMP TO LATEST" at bounding box center [1014, 519] width 79 height 11
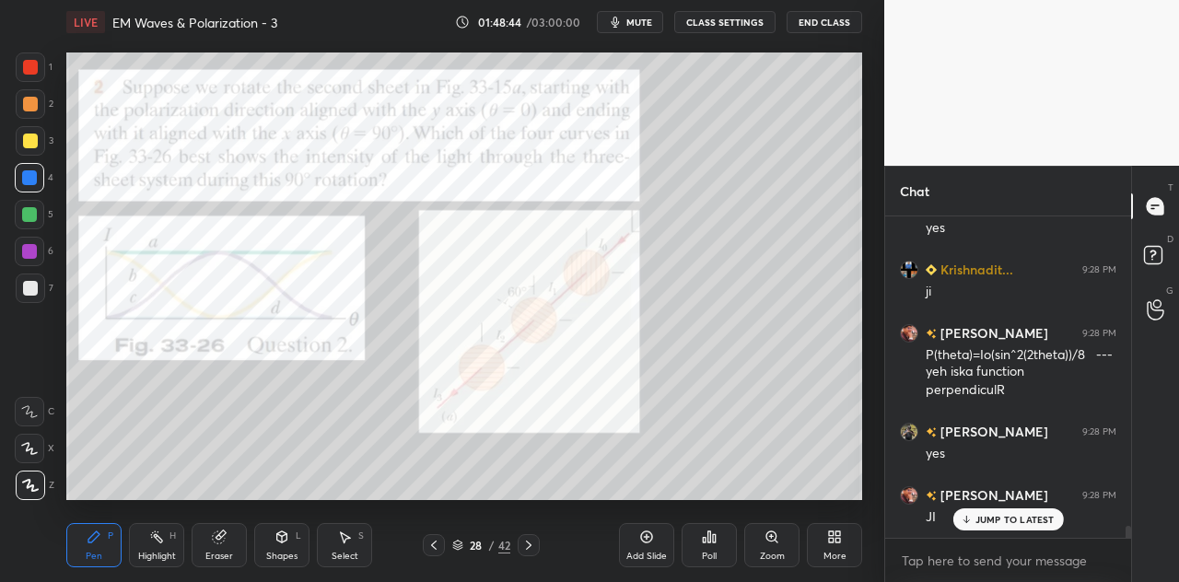
scroll to position [8221, 0]
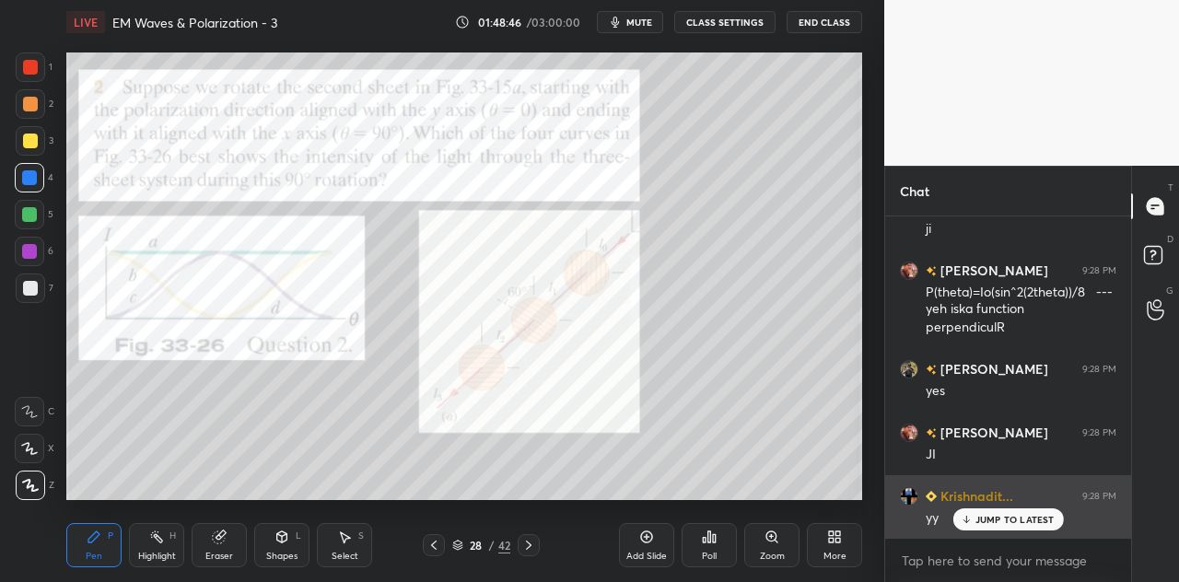
click at [987, 511] on div "JUMP TO LATEST" at bounding box center [1007, 519] width 111 height 22
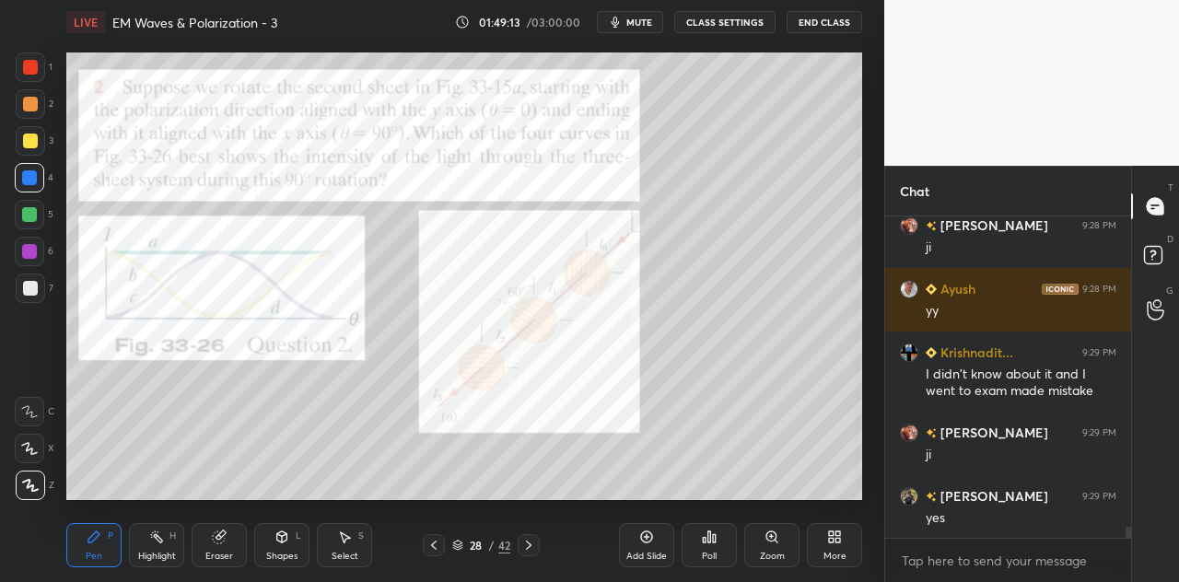
scroll to position [8684, 0]
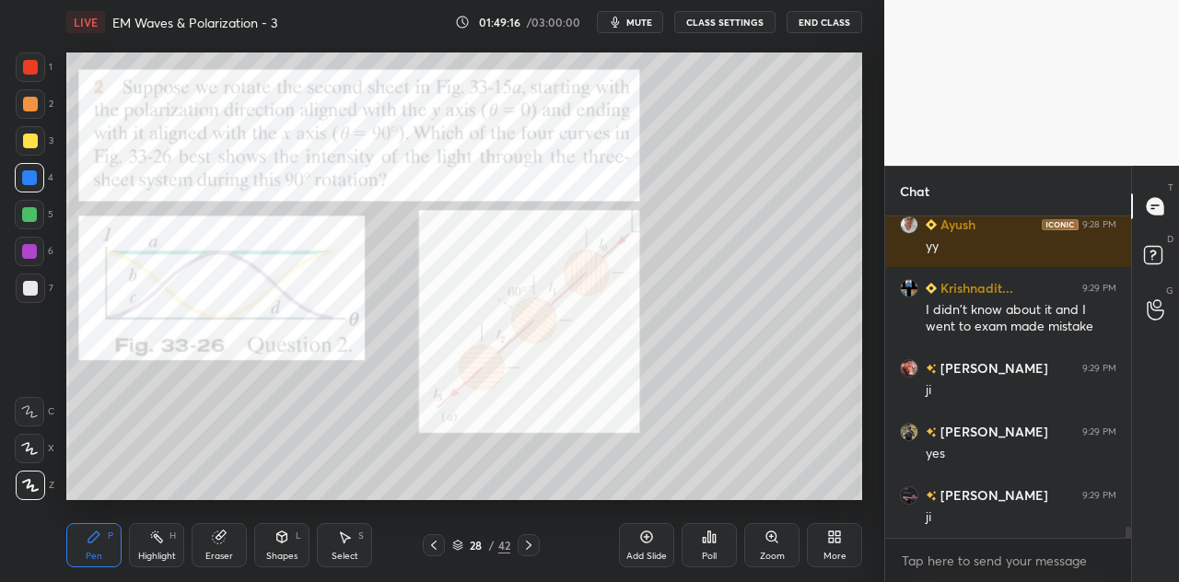
click at [29, 67] on div at bounding box center [30, 67] width 15 height 15
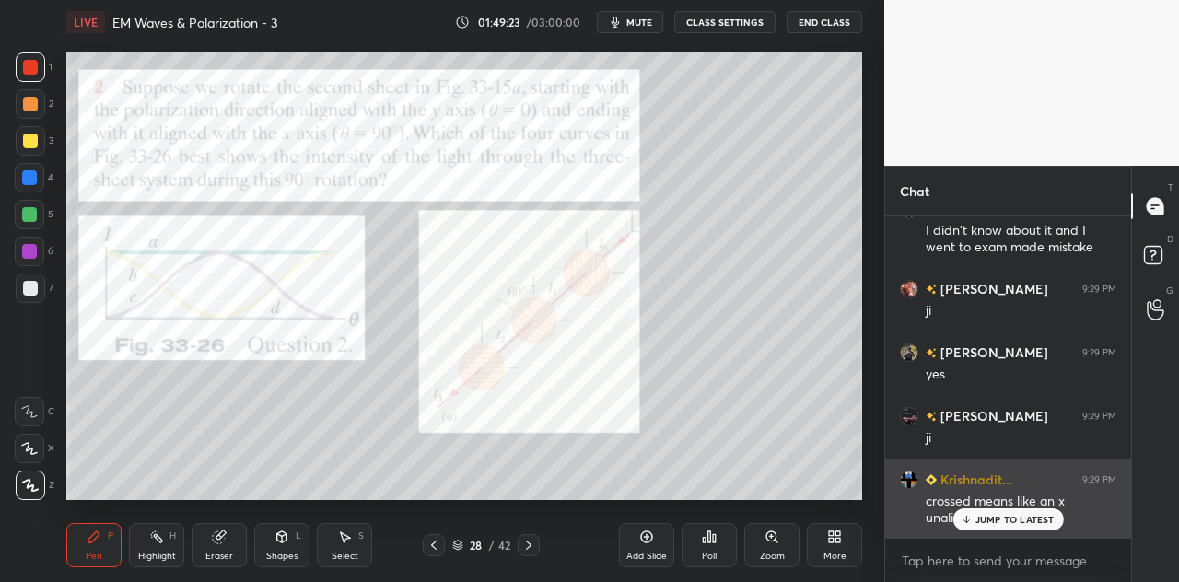
click at [1007, 517] on p "JUMP TO LATEST" at bounding box center [1014, 519] width 79 height 11
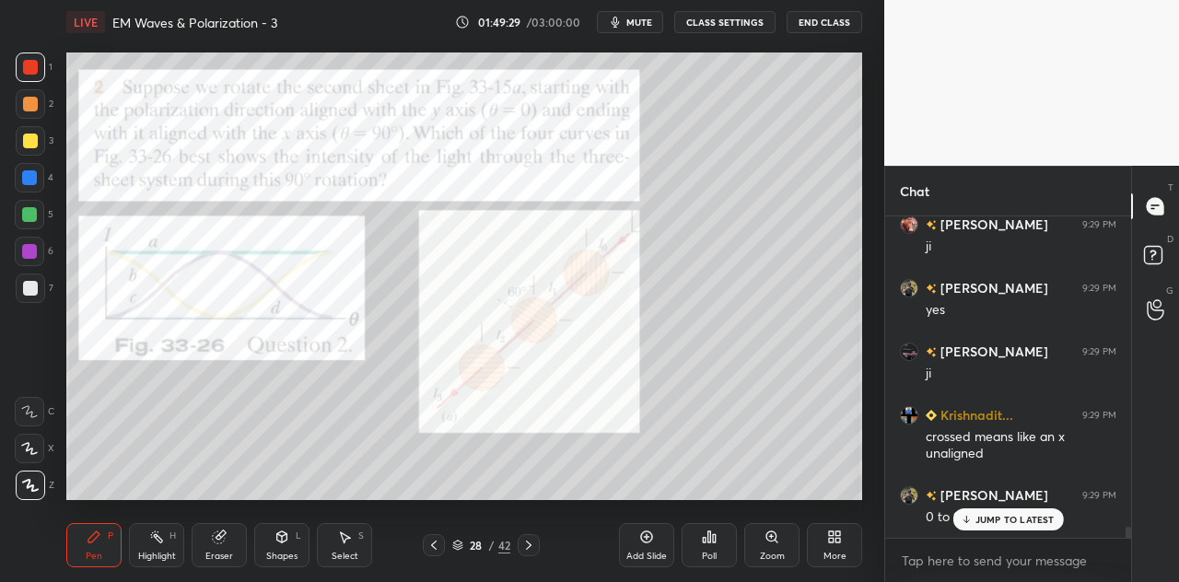
scroll to position [8890, 0]
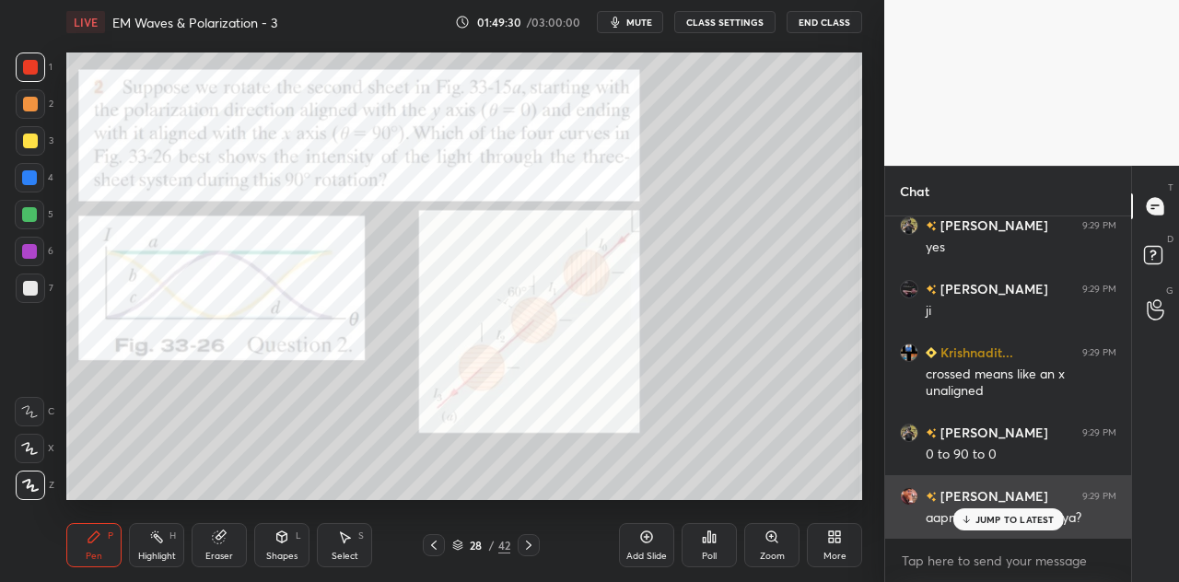
click at [982, 517] on p "JUMP TO LATEST" at bounding box center [1014, 519] width 79 height 11
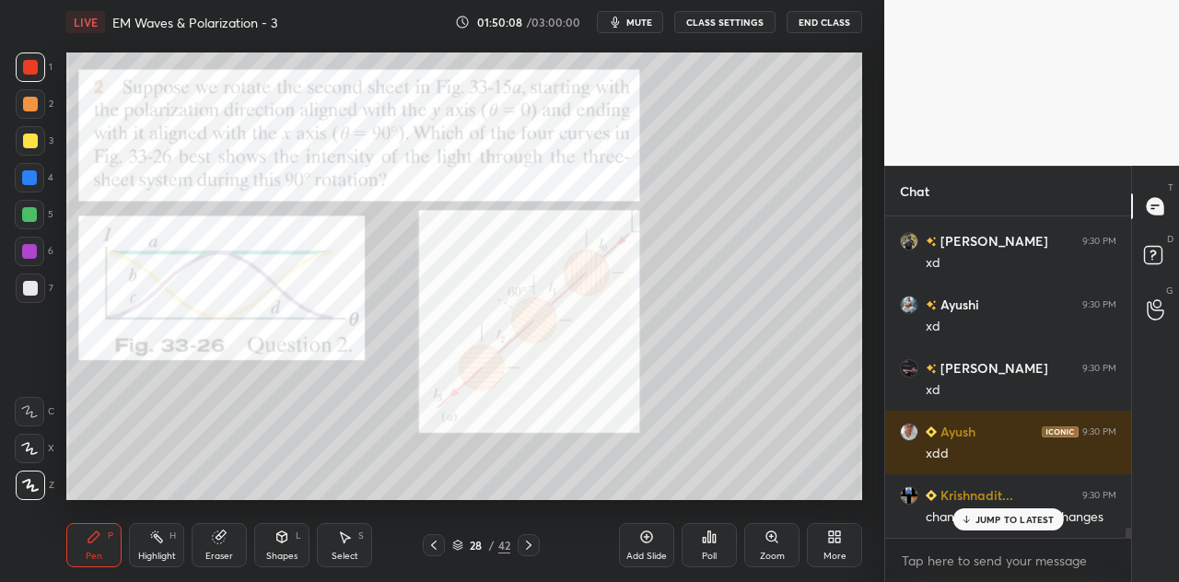
scroll to position [9671, 0]
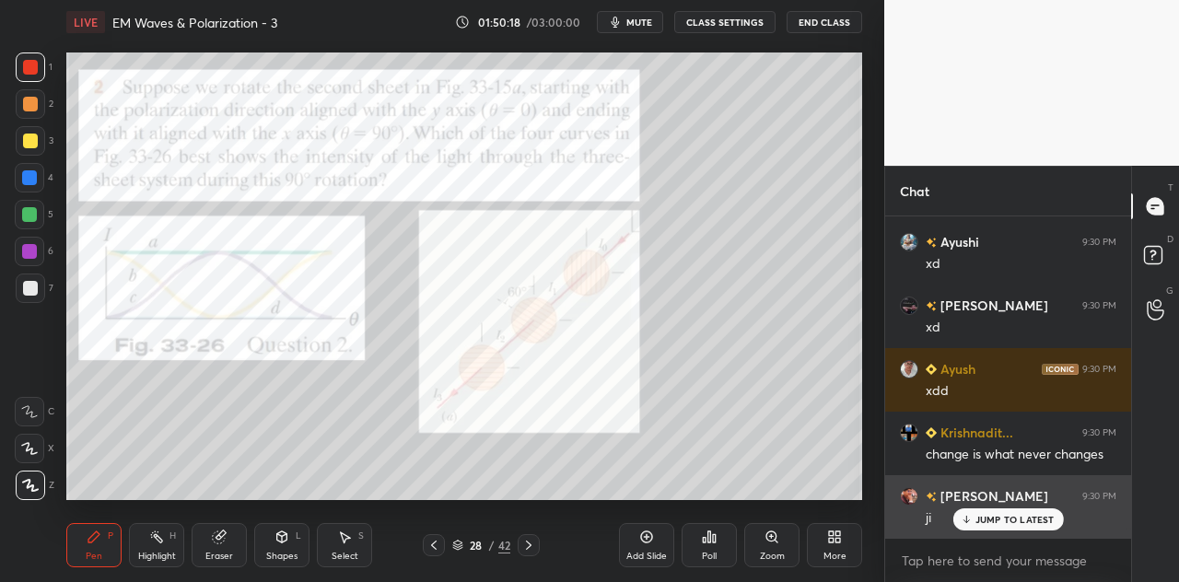
click at [982, 520] on p "JUMP TO LATEST" at bounding box center [1014, 519] width 79 height 11
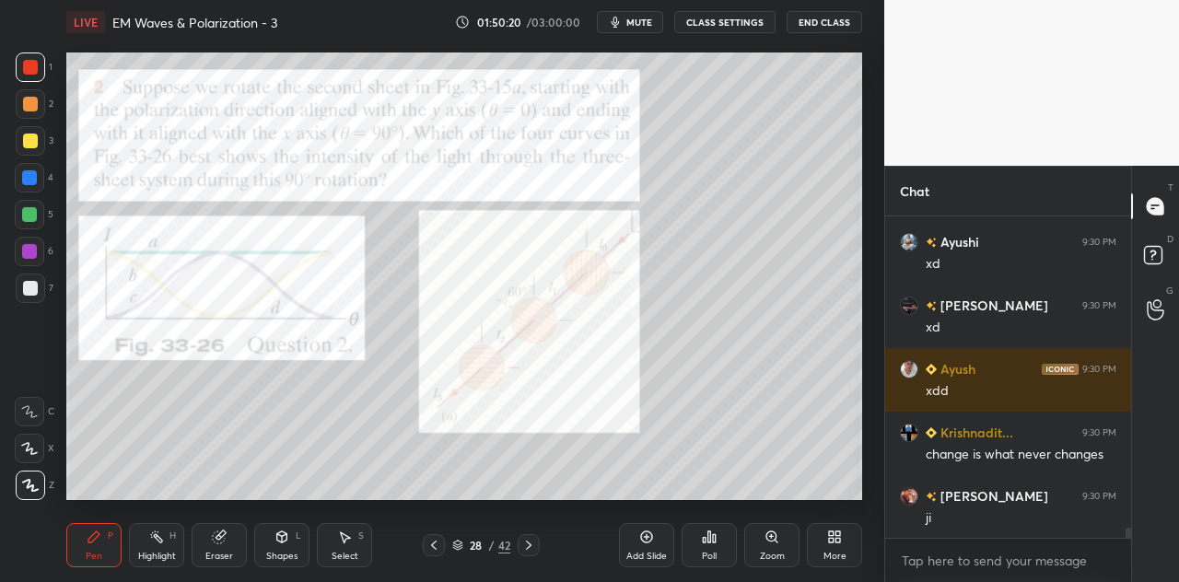
click at [532, 541] on icon at bounding box center [528, 545] width 15 height 15
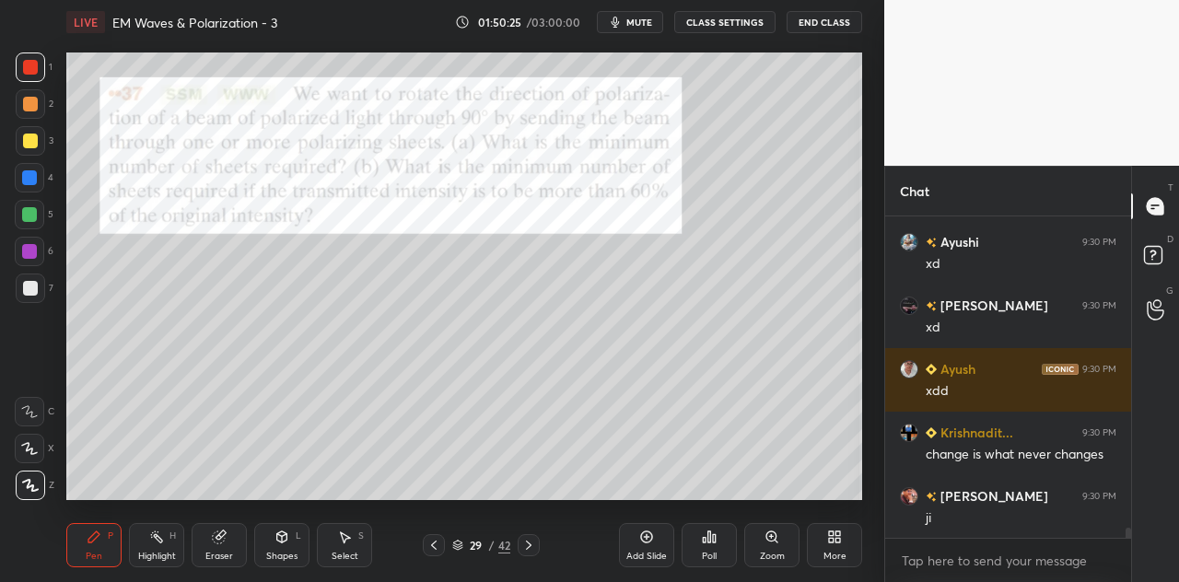
click at [289, 547] on div "Shapes L" at bounding box center [281, 545] width 55 height 44
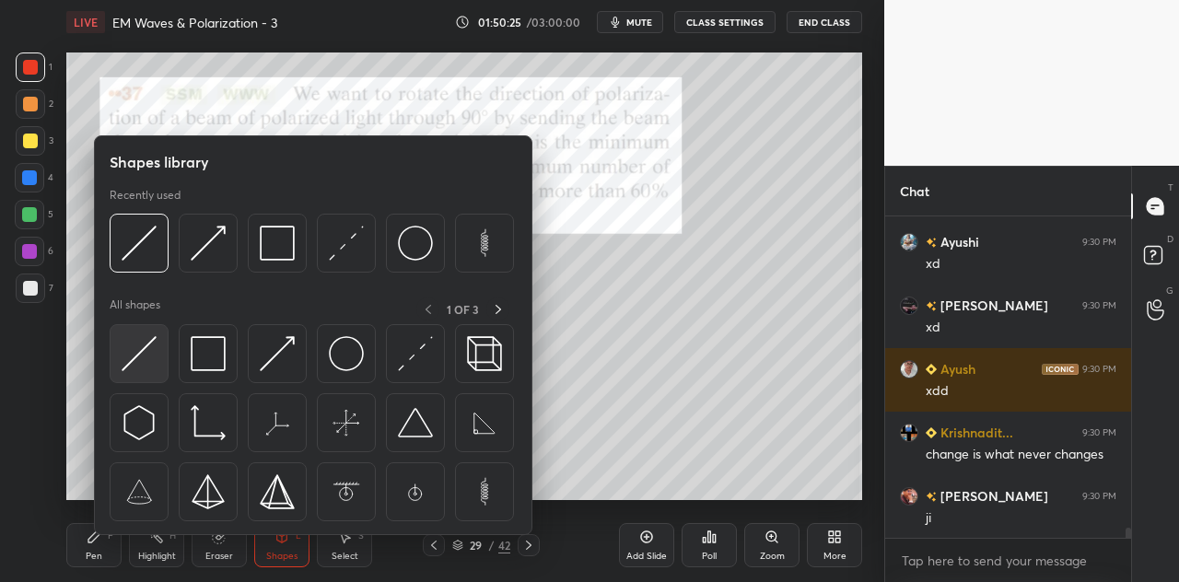
click at [151, 341] on img at bounding box center [139, 353] width 35 height 35
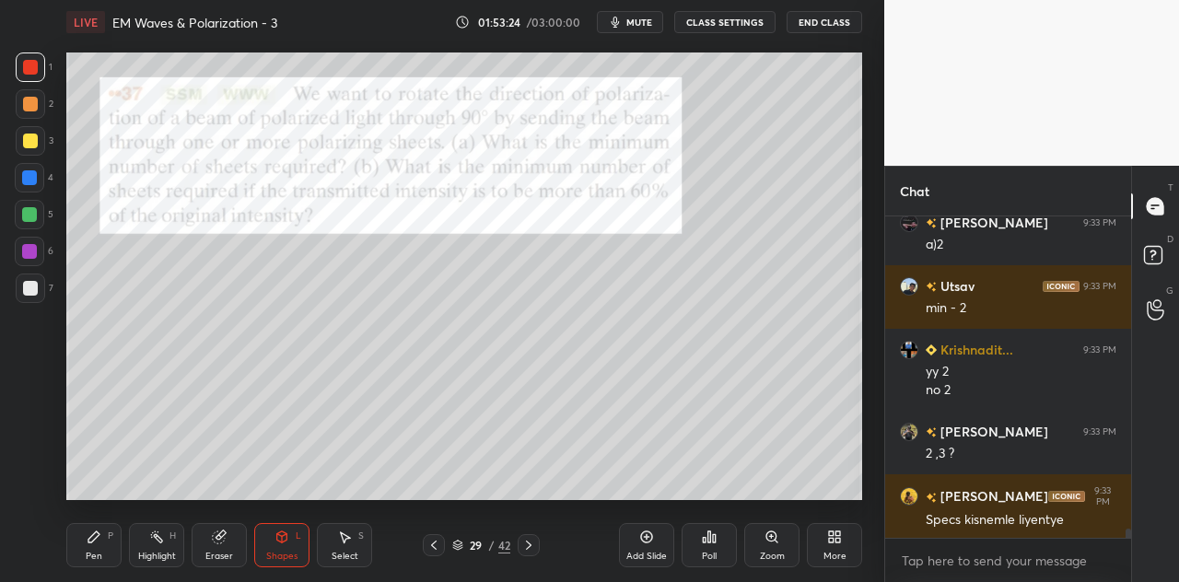
scroll to position [11526, 0]
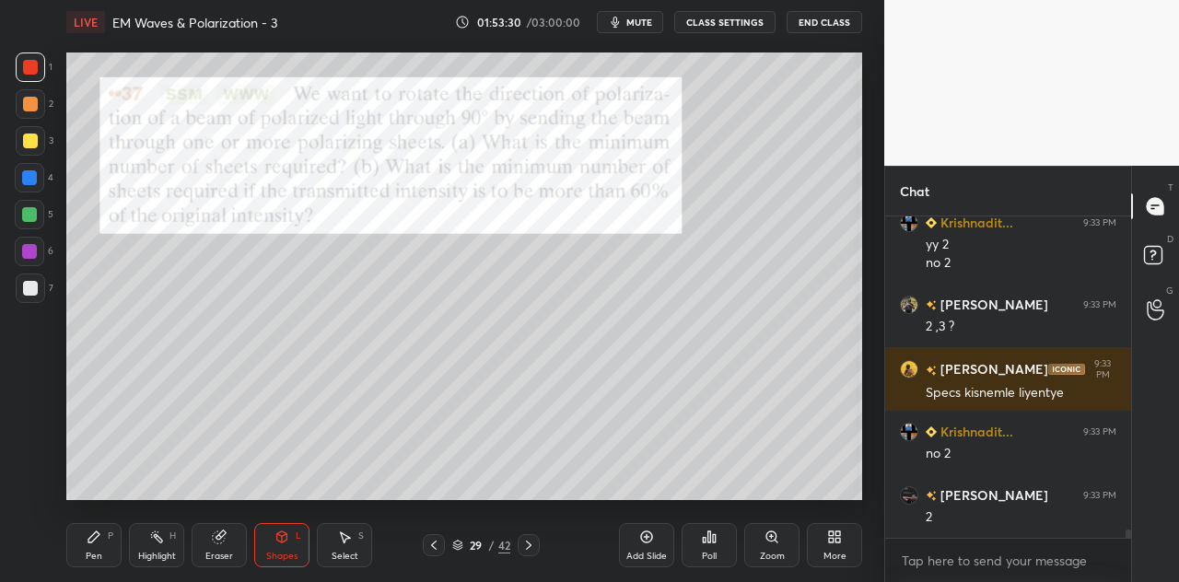
click at [284, 553] on div "Shapes" at bounding box center [281, 556] width 31 height 9
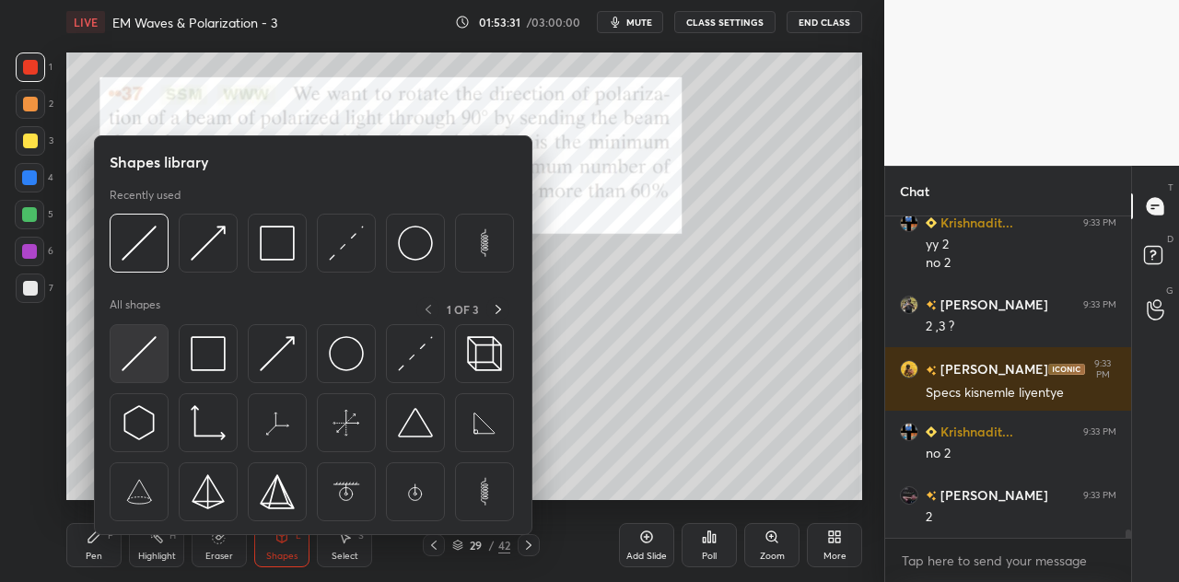
click at [152, 355] on img at bounding box center [139, 353] width 35 height 35
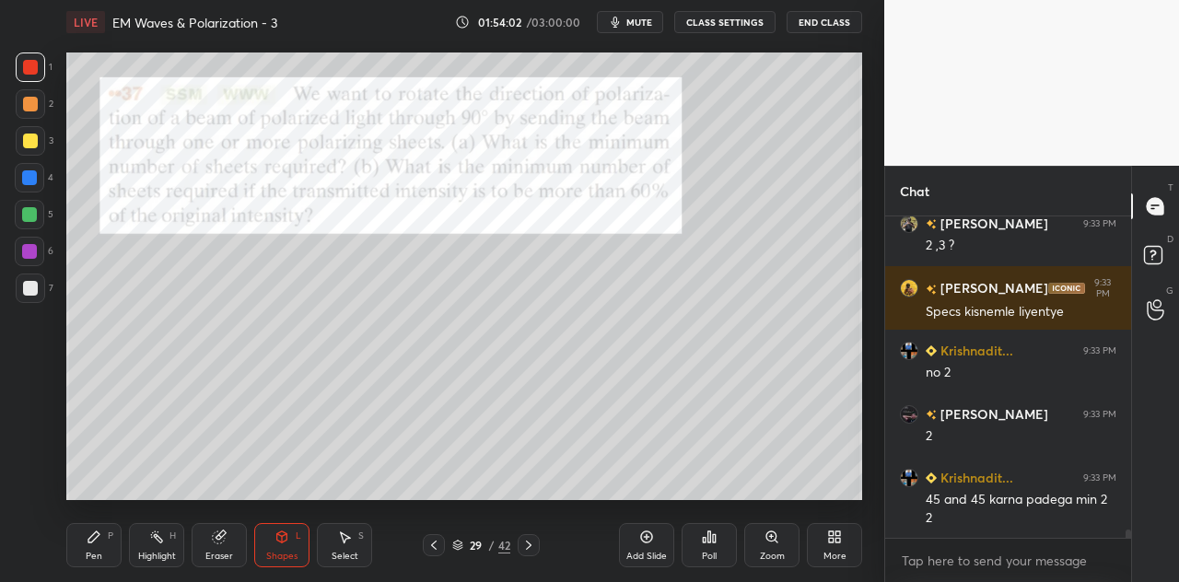
scroll to position [11671, 0]
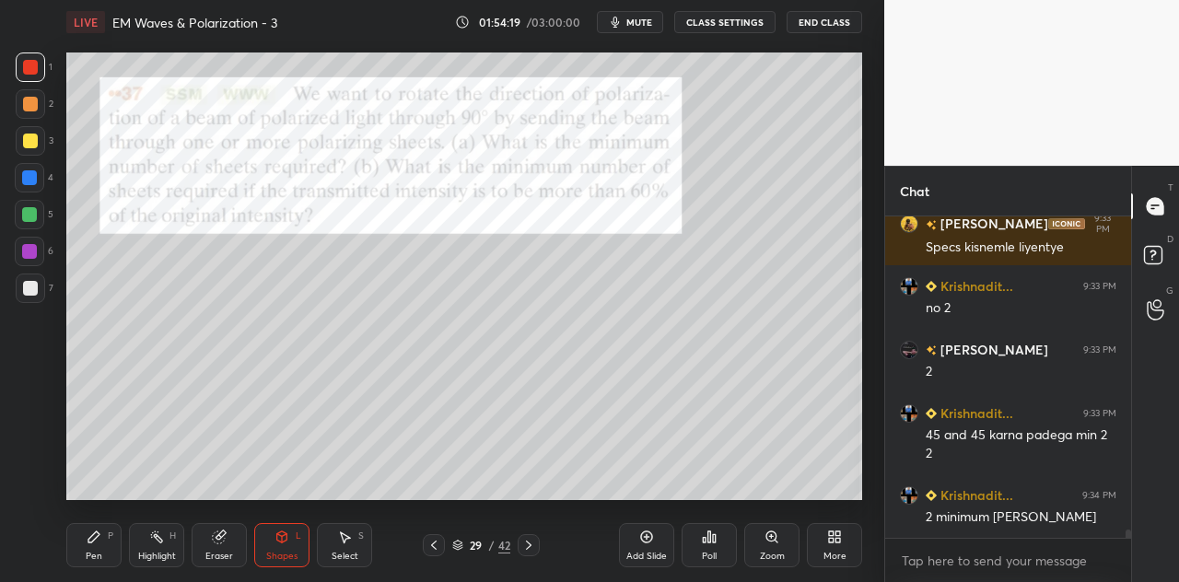
click at [109, 543] on div "Pen P" at bounding box center [93, 545] width 55 height 44
click at [29, 215] on div at bounding box center [29, 214] width 15 height 15
click at [28, 183] on div at bounding box center [29, 177] width 15 height 15
click at [31, 205] on div at bounding box center [29, 214] width 29 height 29
click at [41, 179] on div at bounding box center [29, 177] width 29 height 29
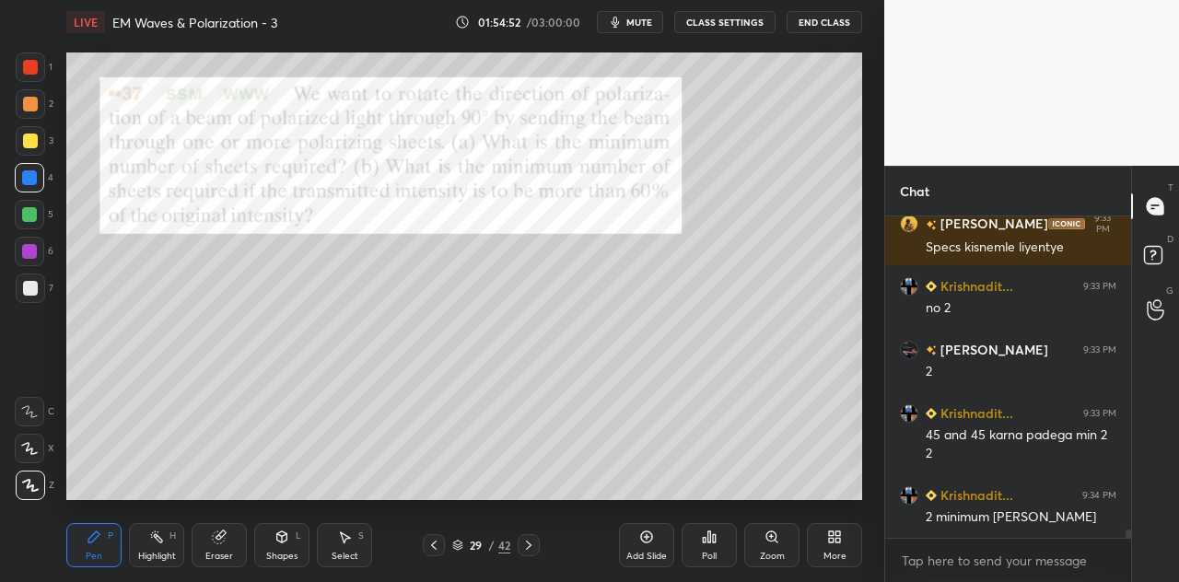
scroll to position [11750, 0]
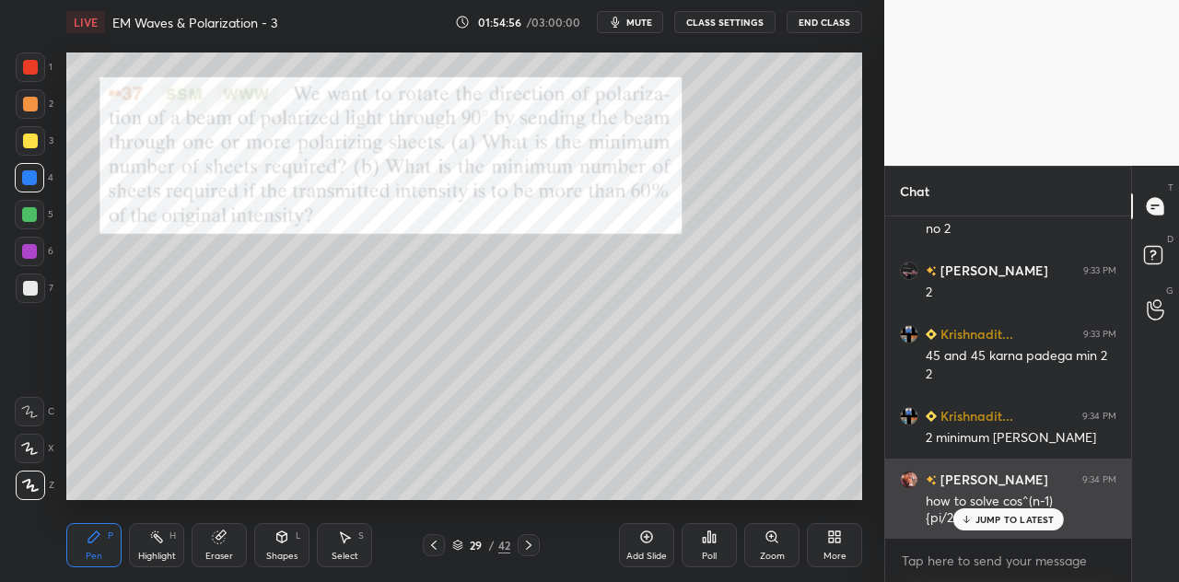
click at [991, 518] on p "JUMP TO LATEST" at bounding box center [1014, 519] width 79 height 11
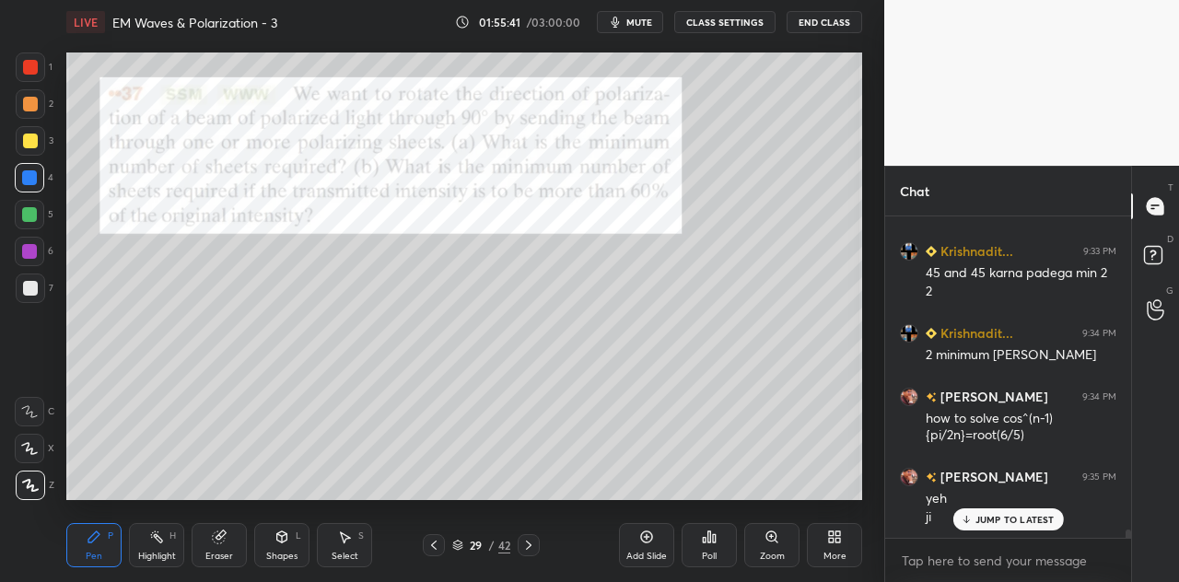
scroll to position [11896, 0]
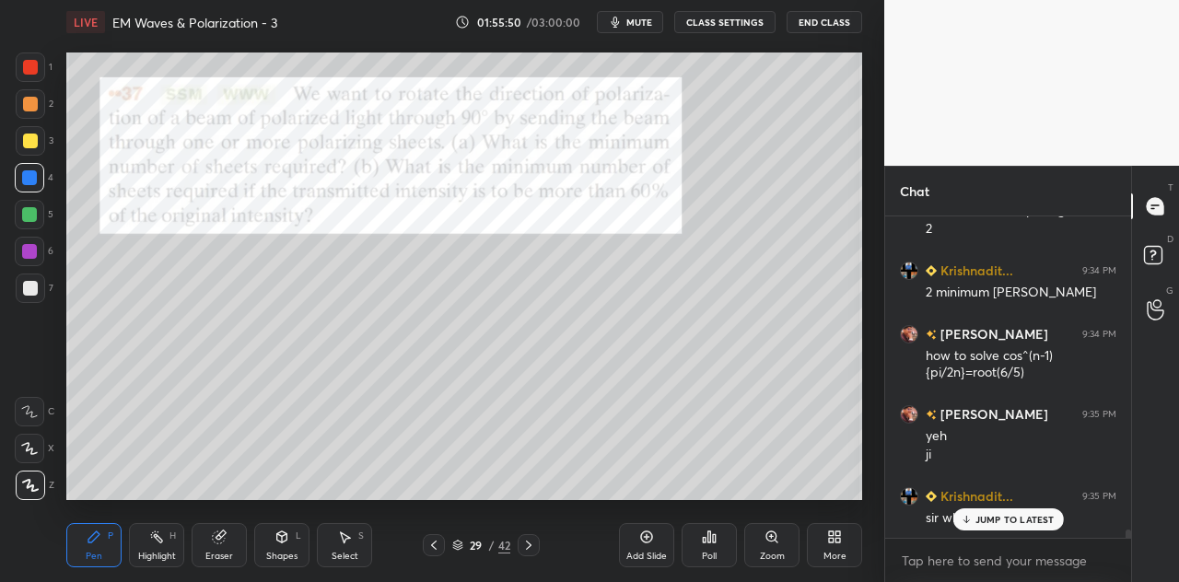
click at [32, 117] on div at bounding box center [30, 103] width 29 height 29
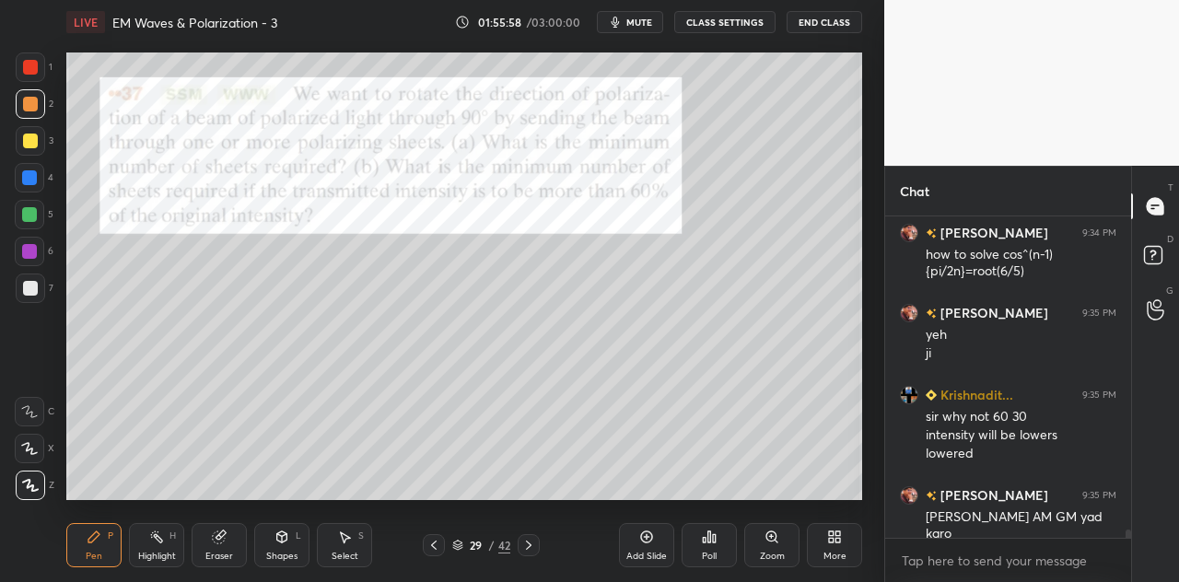
scroll to position [12060, 0]
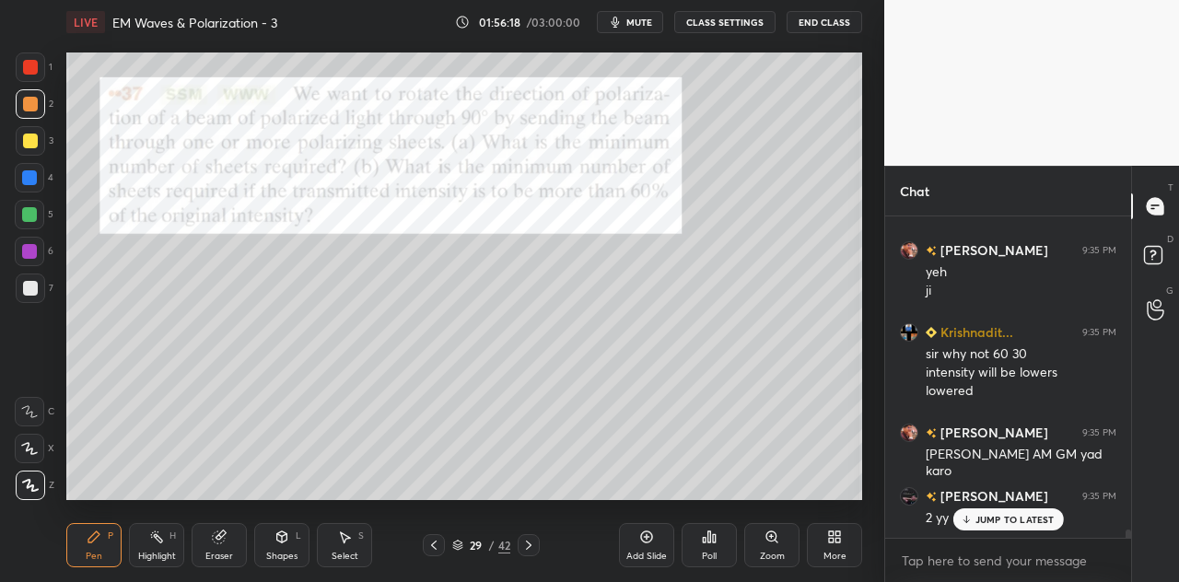
click at [28, 182] on div at bounding box center [29, 177] width 15 height 15
click at [35, 215] on div at bounding box center [29, 214] width 15 height 15
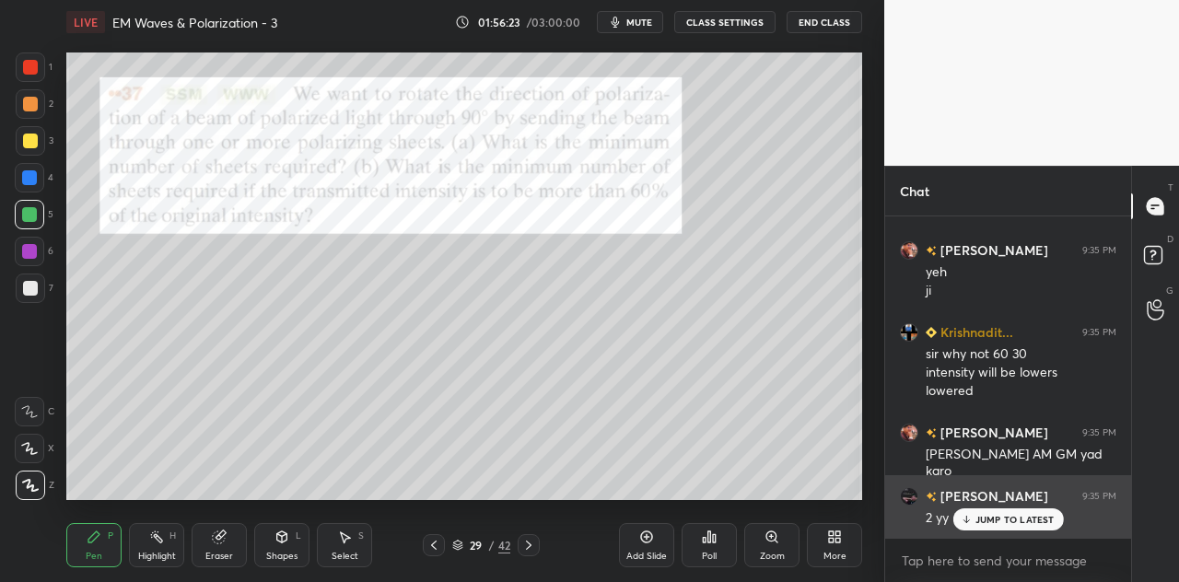
click at [995, 518] on p "JUMP TO LATEST" at bounding box center [1014, 519] width 79 height 11
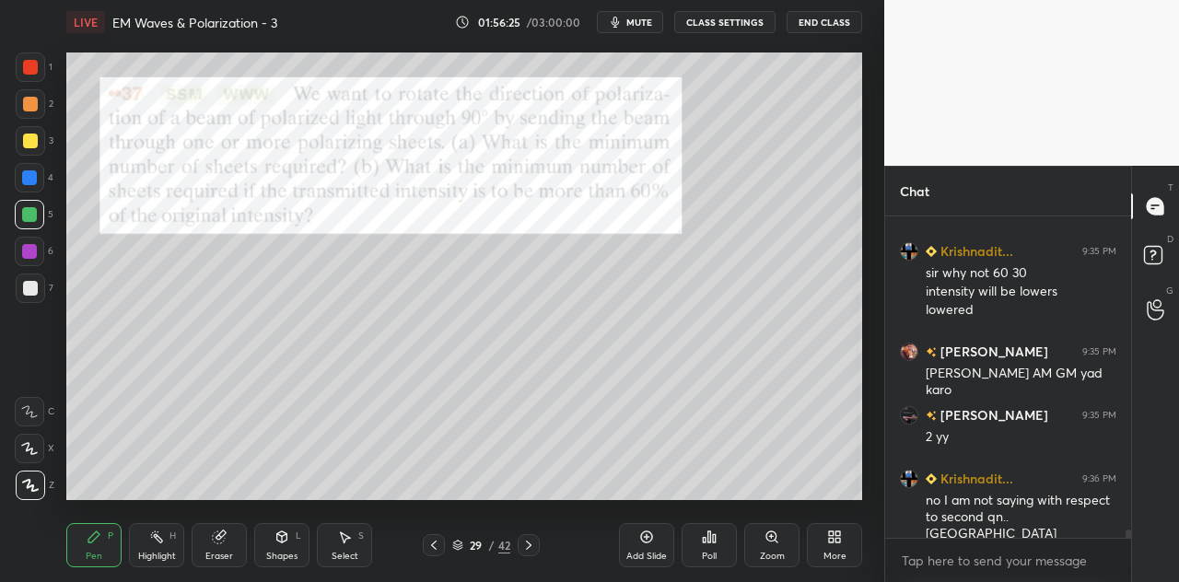
scroll to position [12203, 0]
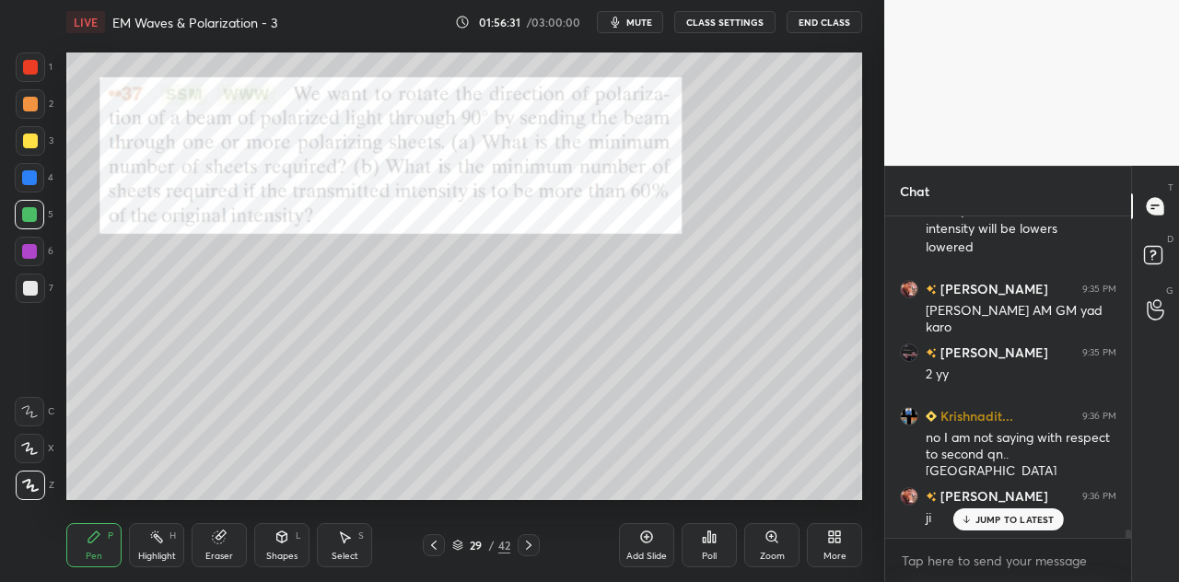
click at [30, 185] on div at bounding box center [29, 177] width 15 height 15
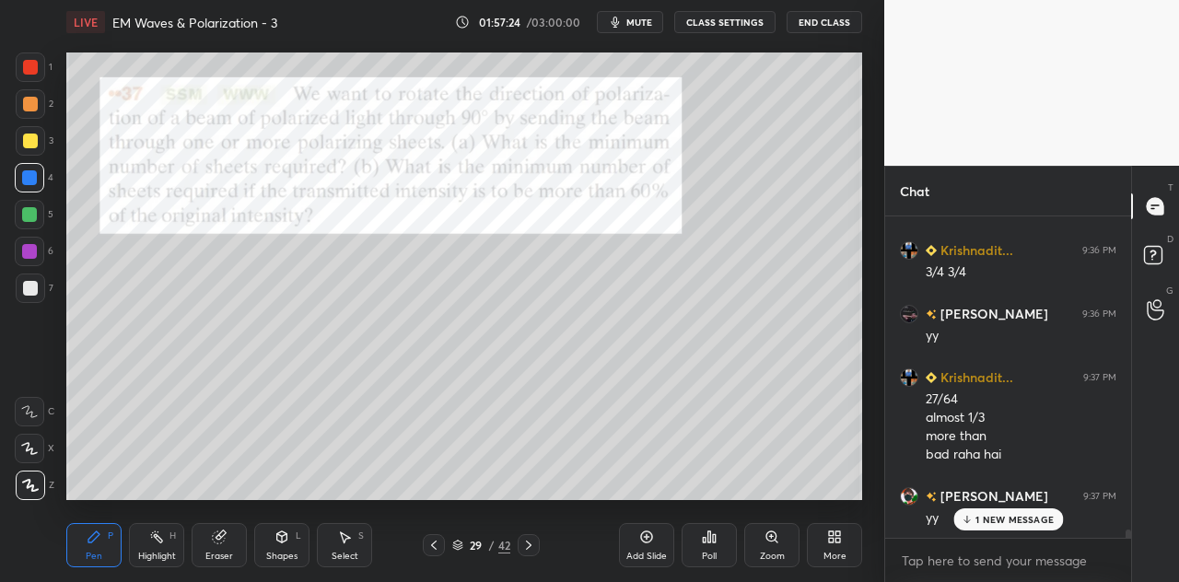
scroll to position [12704, 0]
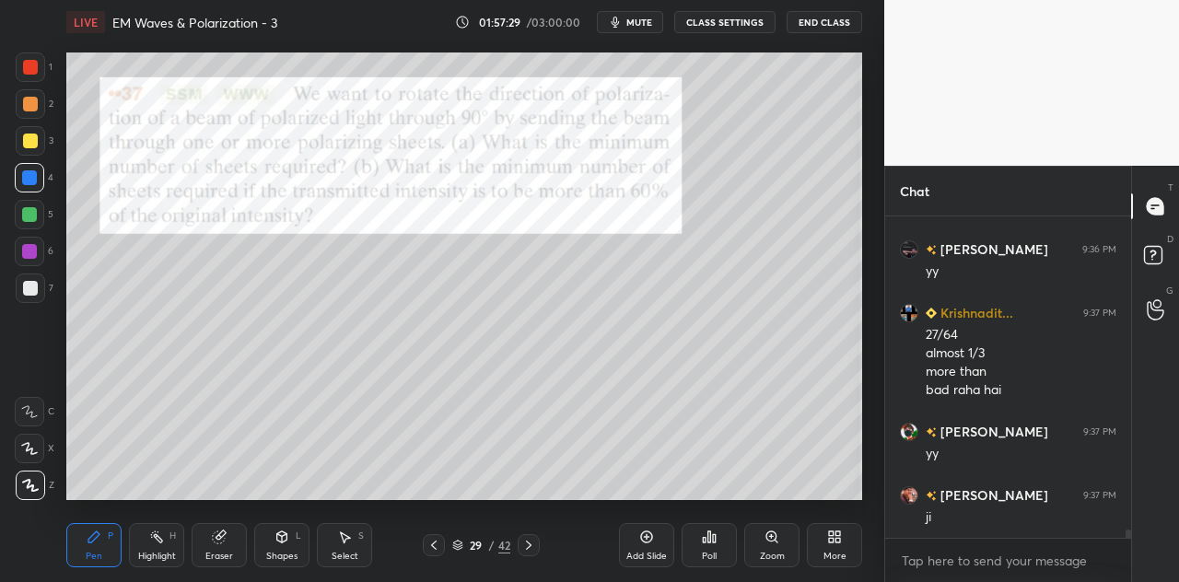
click at [29, 141] on div at bounding box center [30, 141] width 15 height 15
click at [291, 540] on div "Shapes L" at bounding box center [281, 545] width 55 height 44
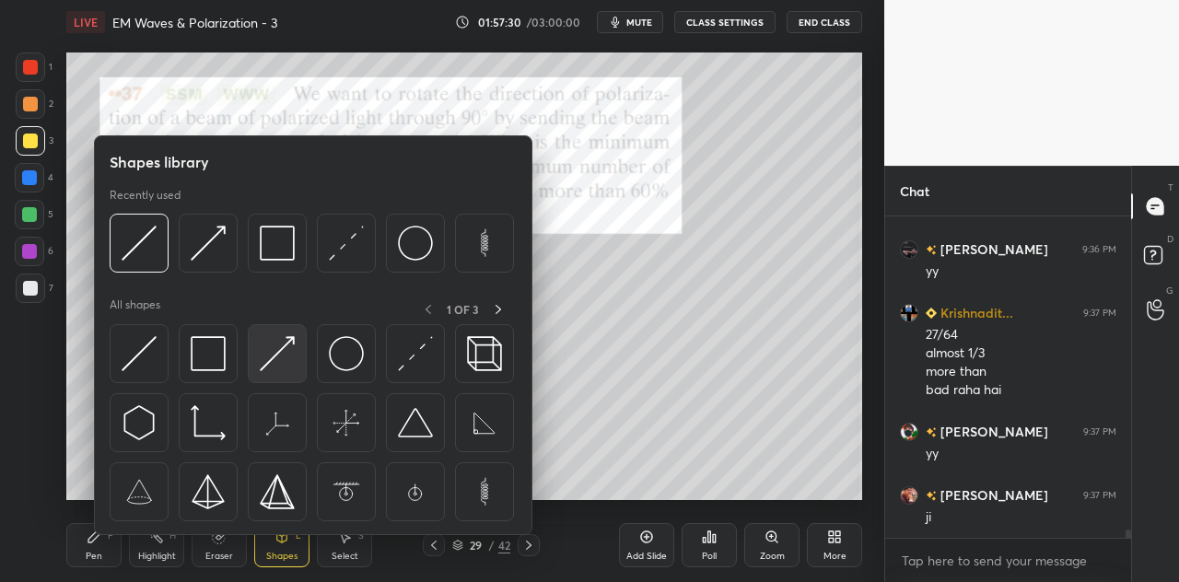
click at [287, 348] on img at bounding box center [277, 353] width 35 height 35
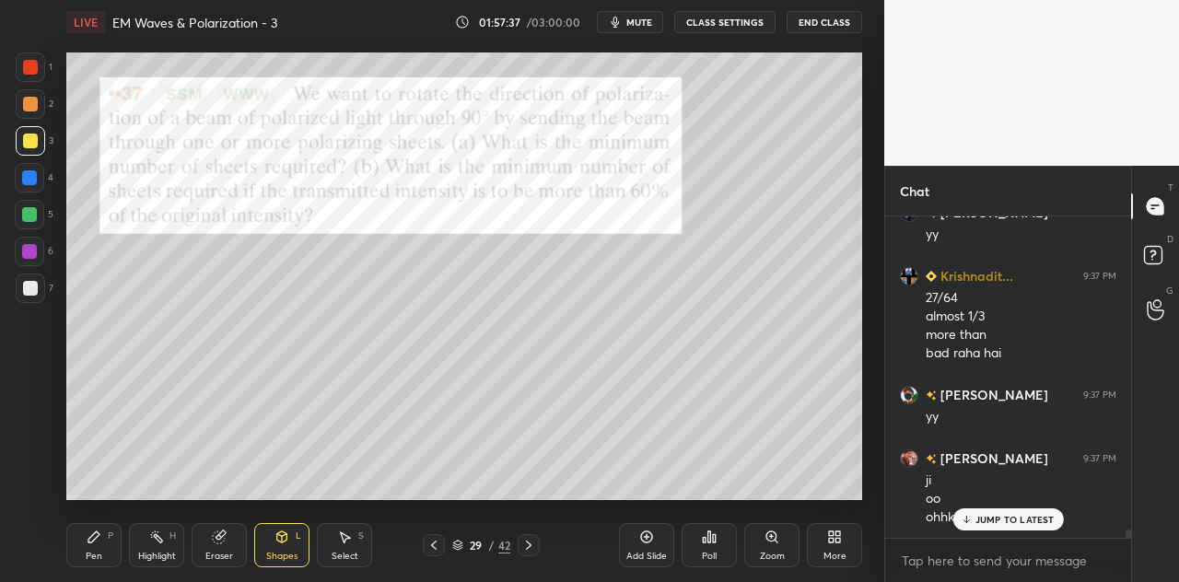
scroll to position [12804, 0]
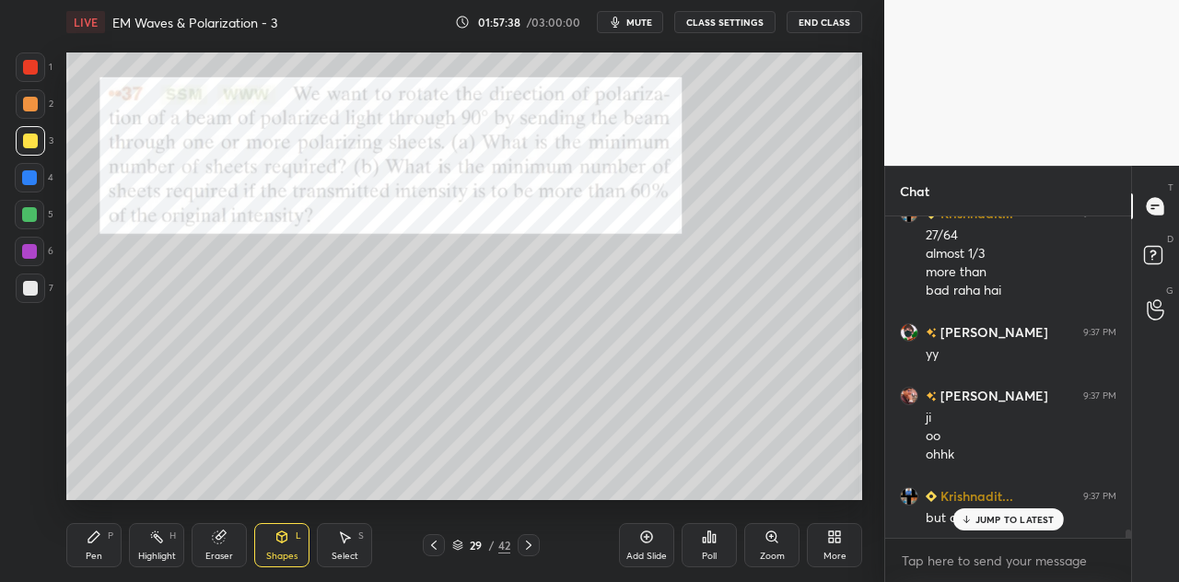
click at [94, 546] on div "Pen P" at bounding box center [93, 545] width 55 height 44
click at [32, 177] on div at bounding box center [29, 177] width 15 height 15
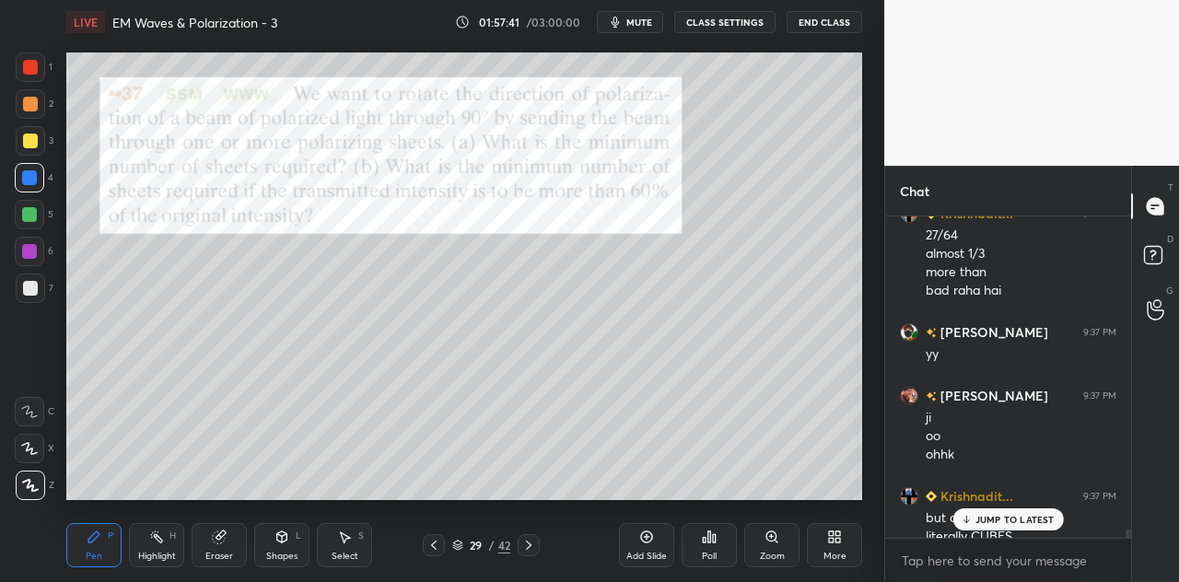
click at [37, 106] on div at bounding box center [30, 103] width 29 height 29
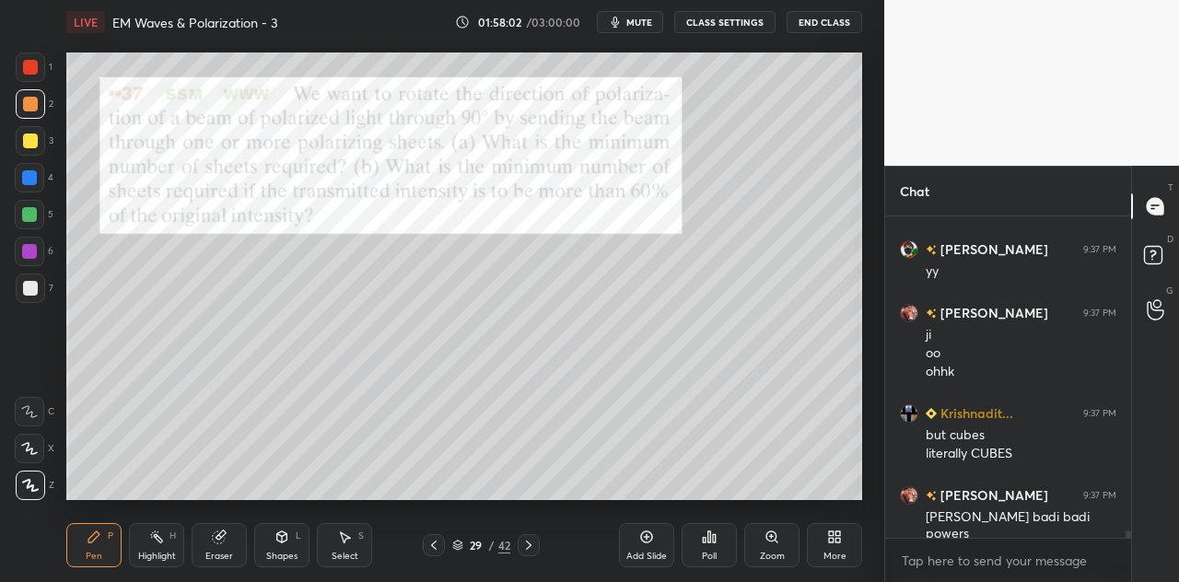
scroll to position [12949, 0]
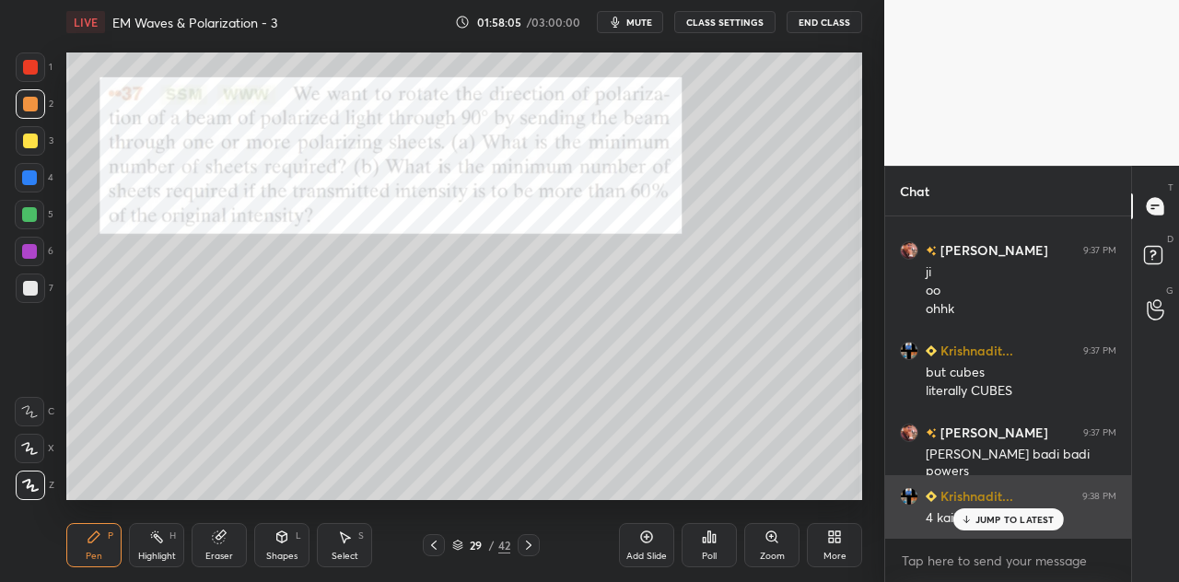
click at [982, 519] on p "JUMP TO LATEST" at bounding box center [1014, 519] width 79 height 11
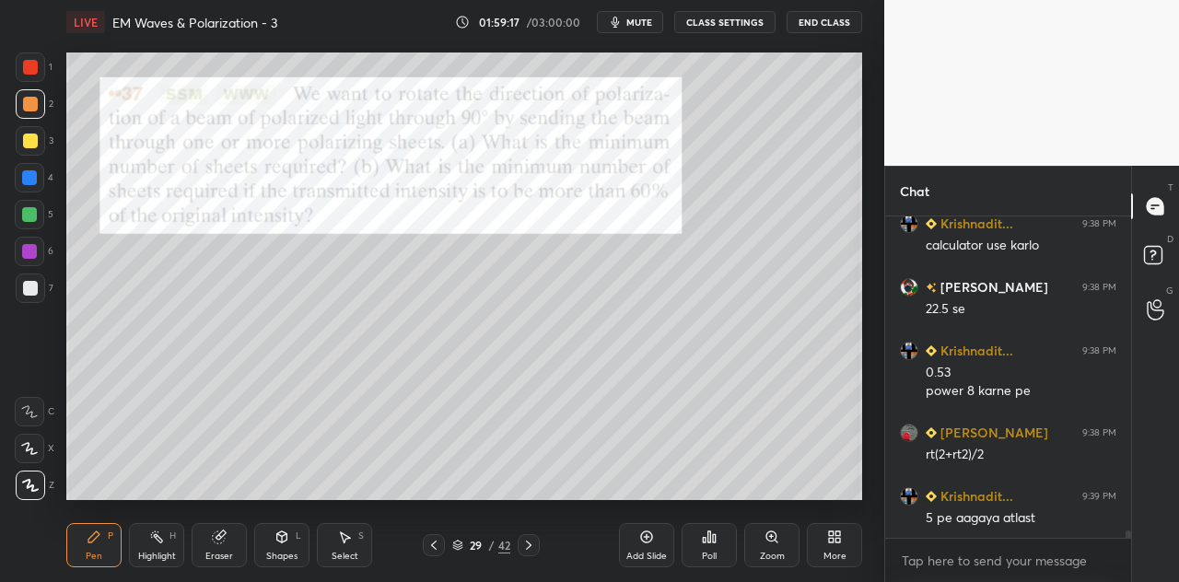
scroll to position [13432, 0]
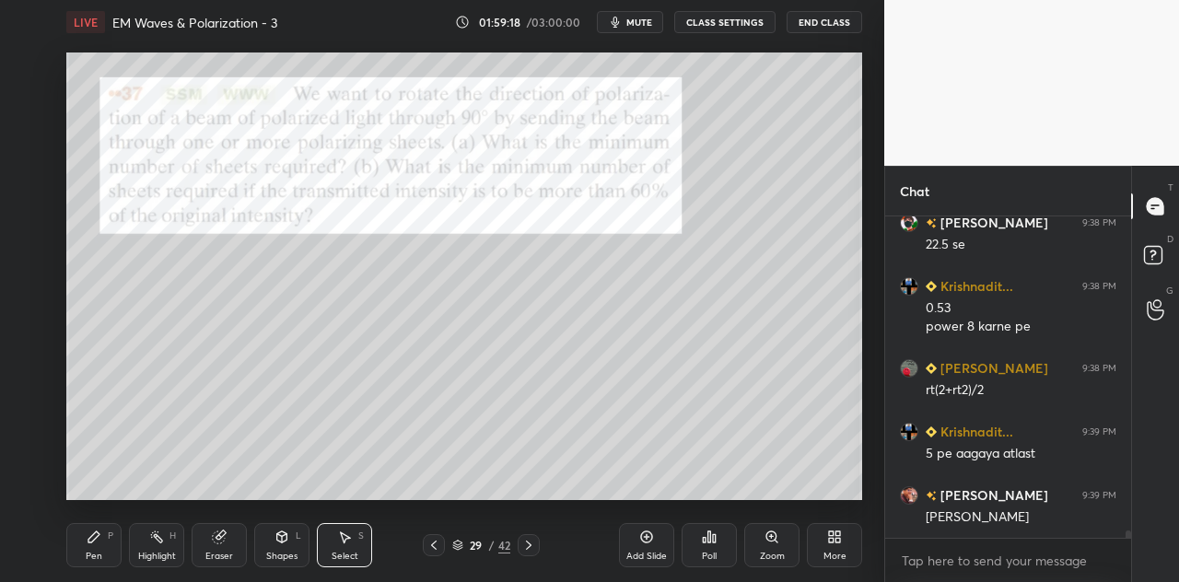
click at [577, 472] on div "0 ° Undo Copy Duplicate Duplicate to new slide Delete" at bounding box center [464, 276] width 796 height 448
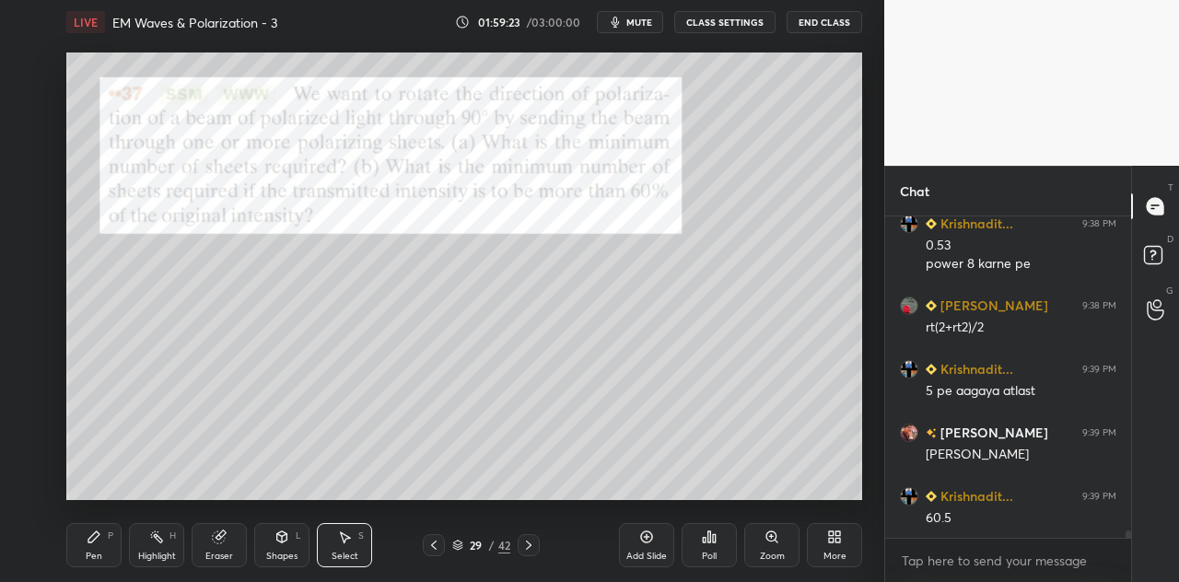
click at [109, 555] on div "Pen P" at bounding box center [93, 545] width 55 height 44
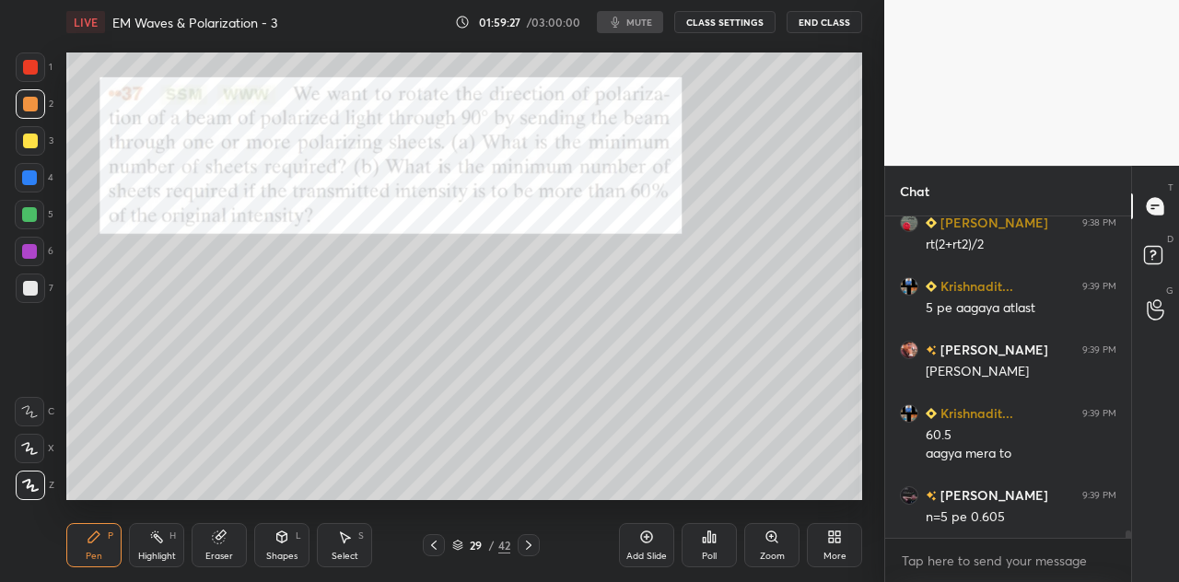
scroll to position [13640, 0]
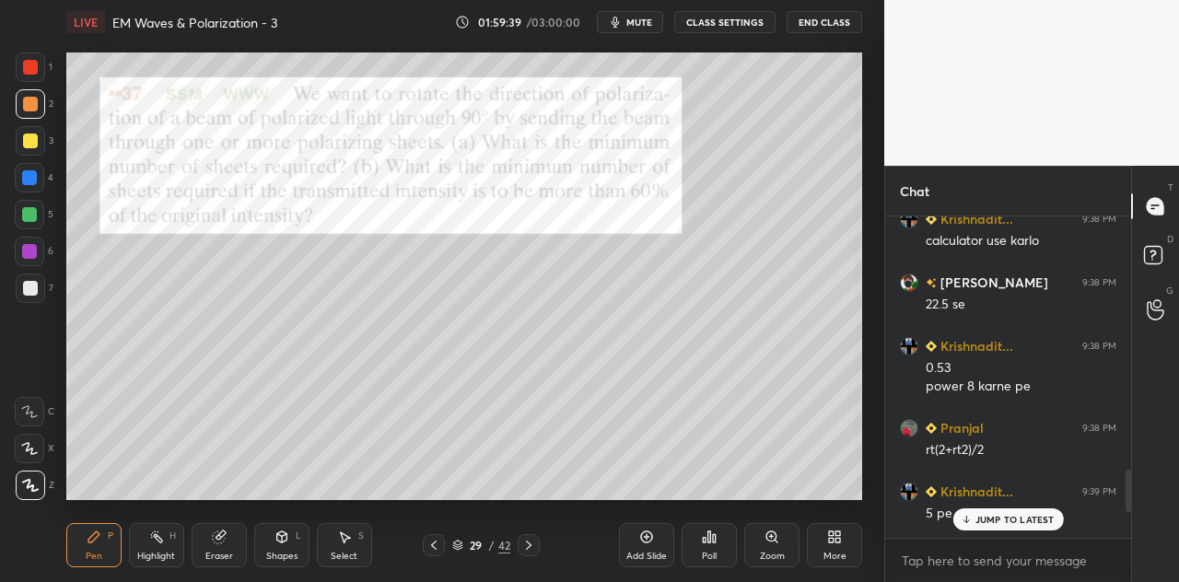
scroll to position [91622, 91276]
click at [35, 114] on div at bounding box center [30, 103] width 29 height 29
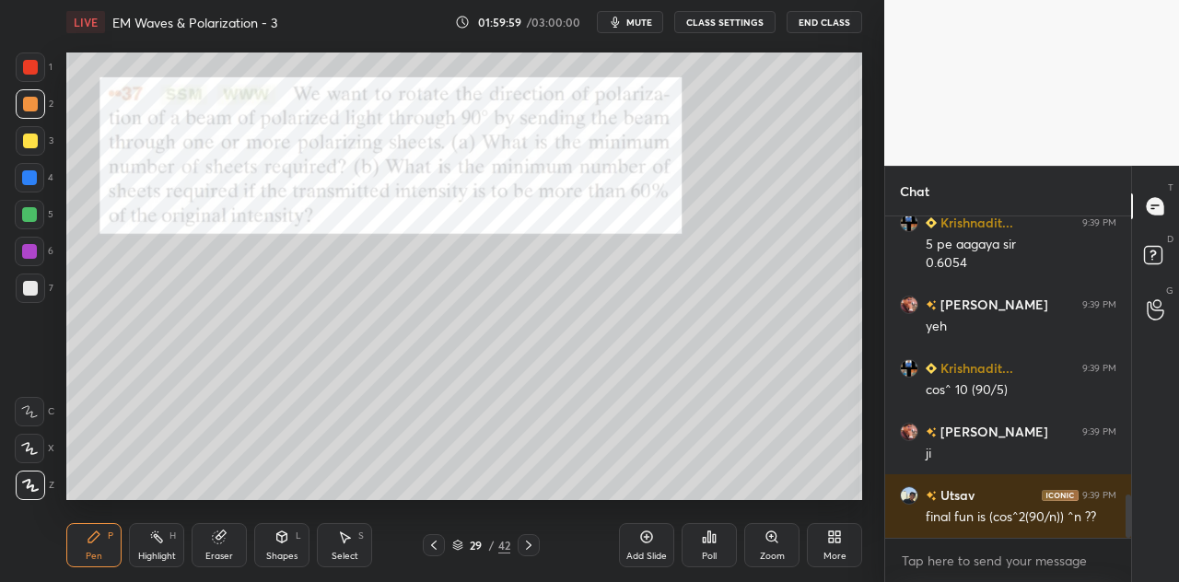
scroll to position [2124, 0]
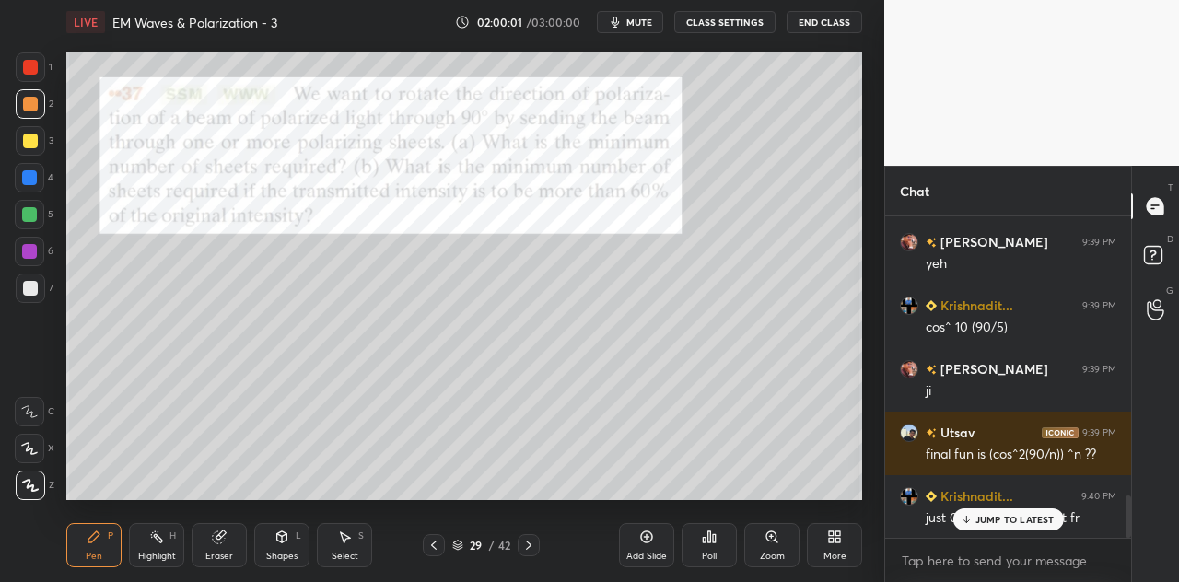
click at [41, 216] on div at bounding box center [29, 214] width 29 height 29
click at [1008, 518] on p "JUMP TO LATEST" at bounding box center [1014, 519] width 79 height 11
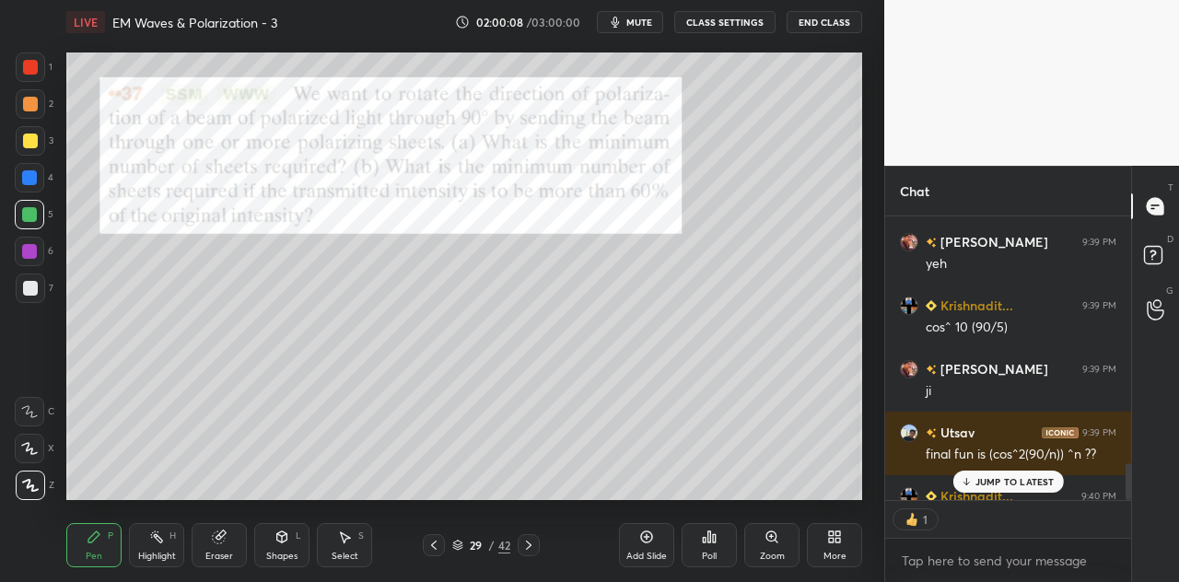
scroll to position [6, 6]
click at [1012, 476] on p "JUMP TO LATEST" at bounding box center [1014, 481] width 79 height 11
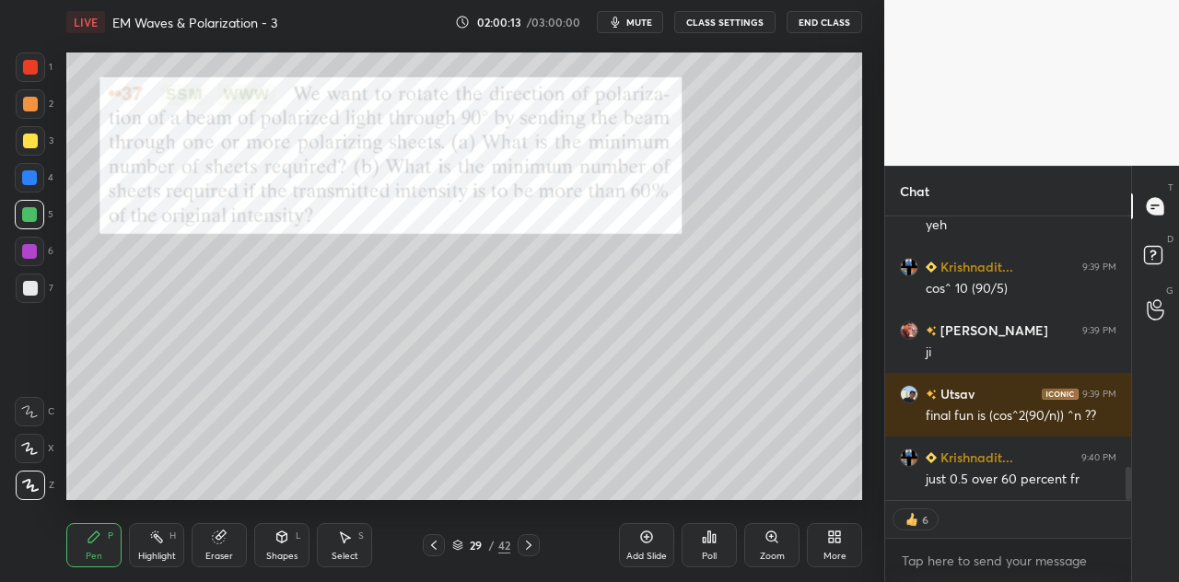
click at [285, 542] on icon at bounding box center [281, 536] width 15 height 15
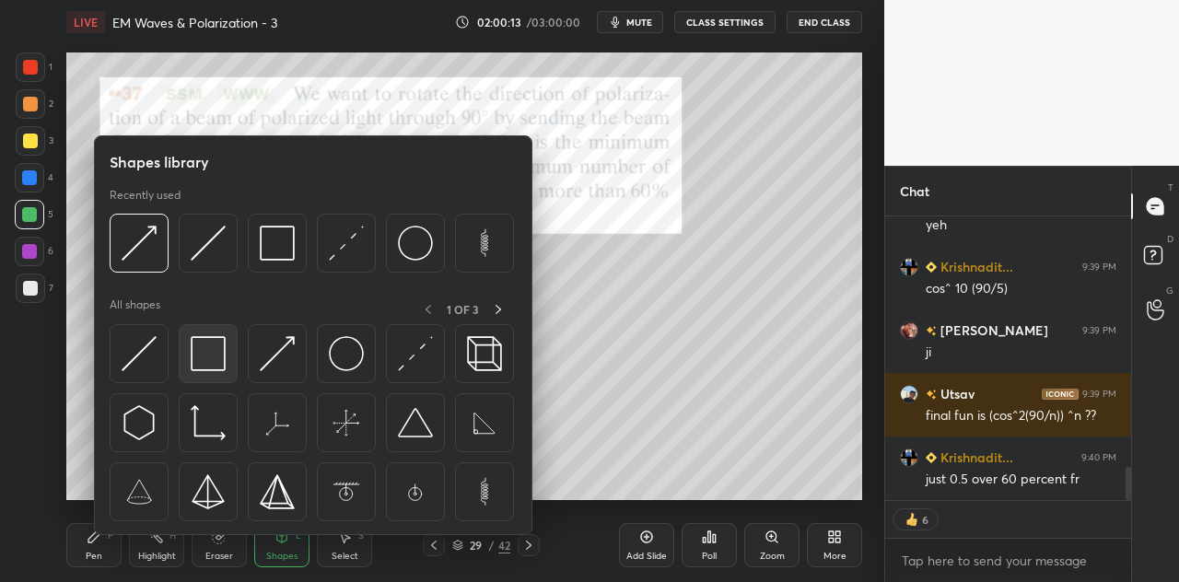
click at [223, 362] on img at bounding box center [208, 353] width 35 height 35
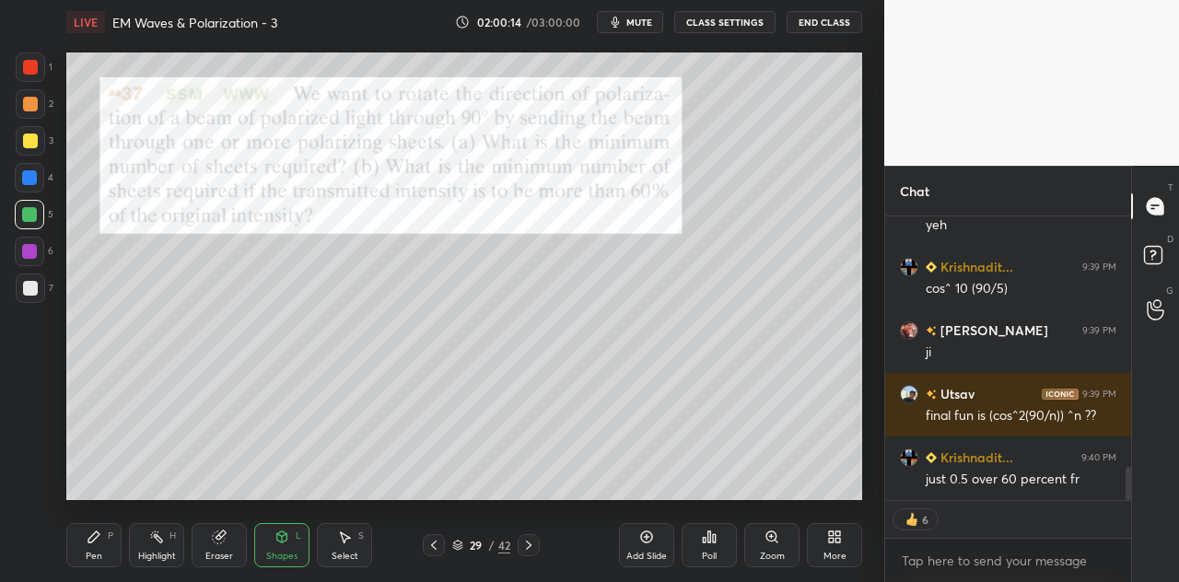
click at [31, 180] on div at bounding box center [29, 177] width 15 height 15
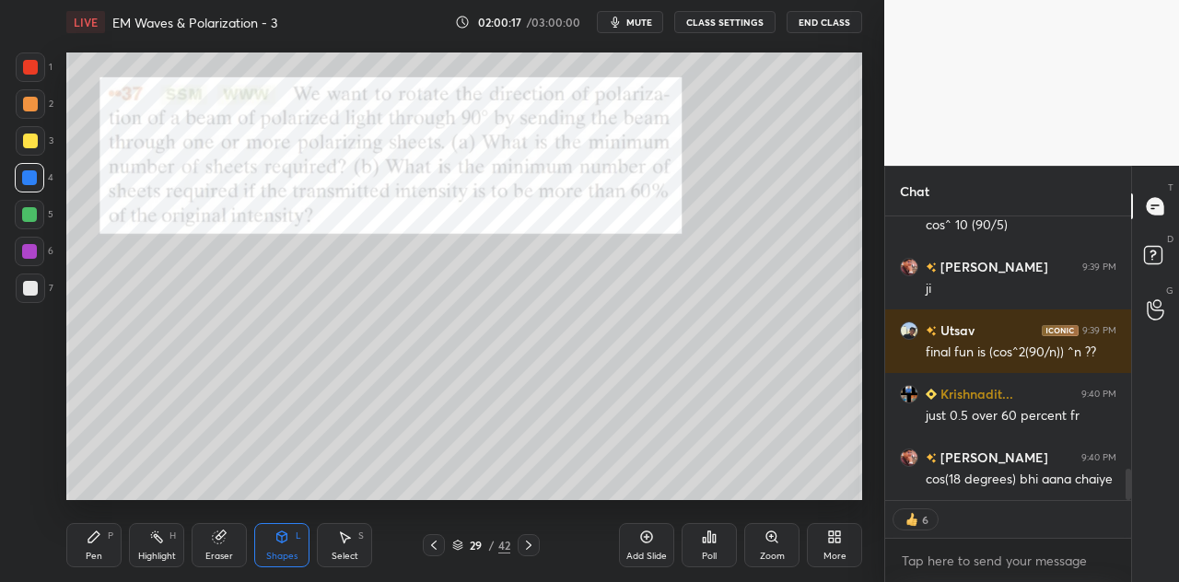
scroll to position [2306, 0]
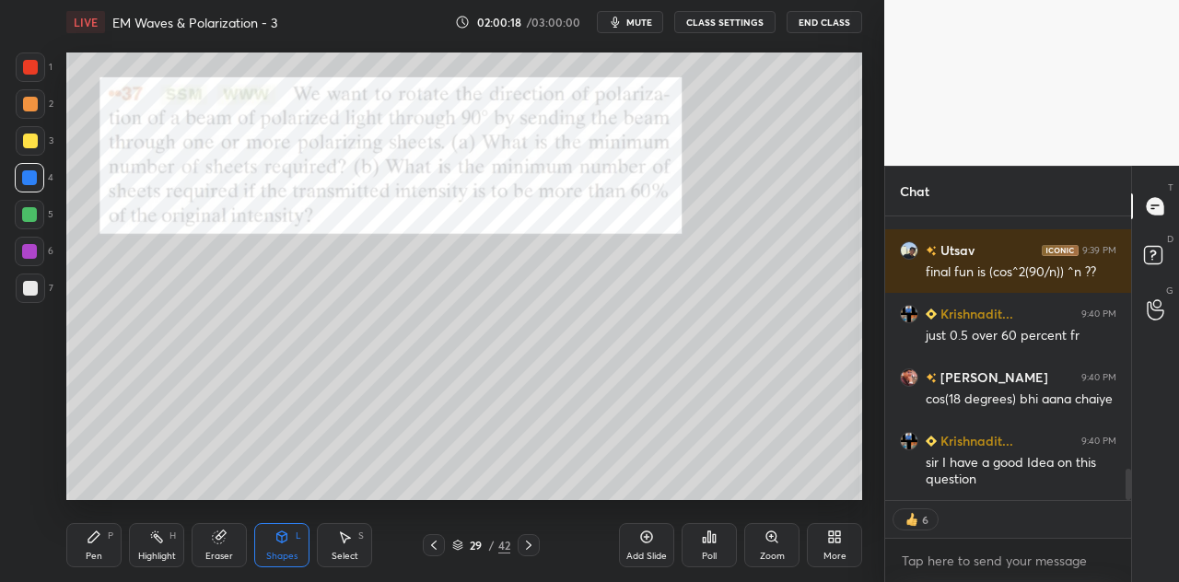
type textarea "x"
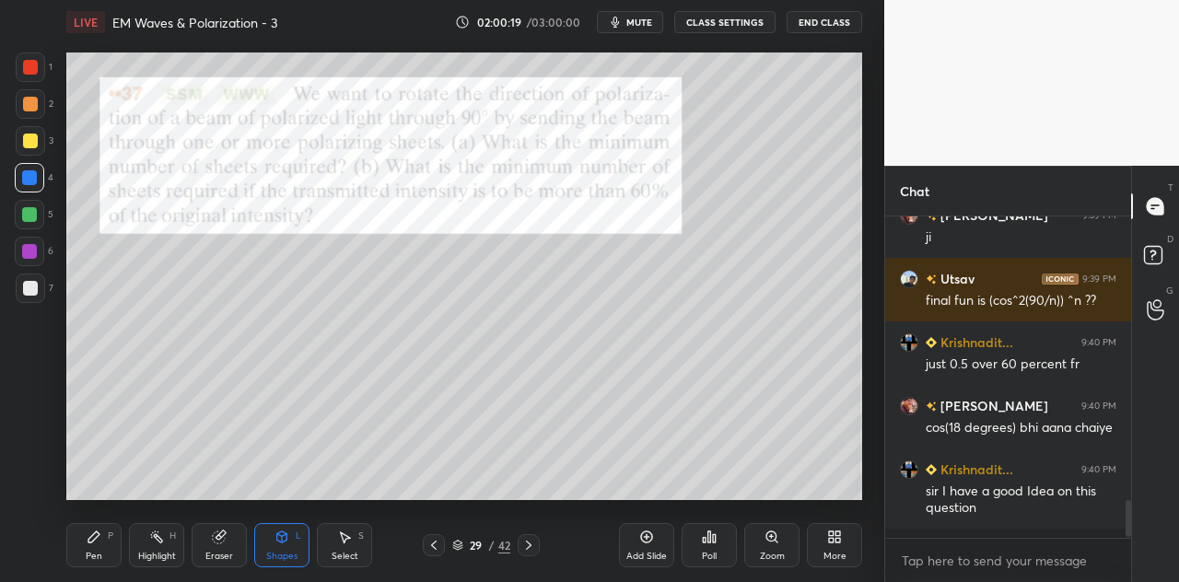
scroll to position [0, 0]
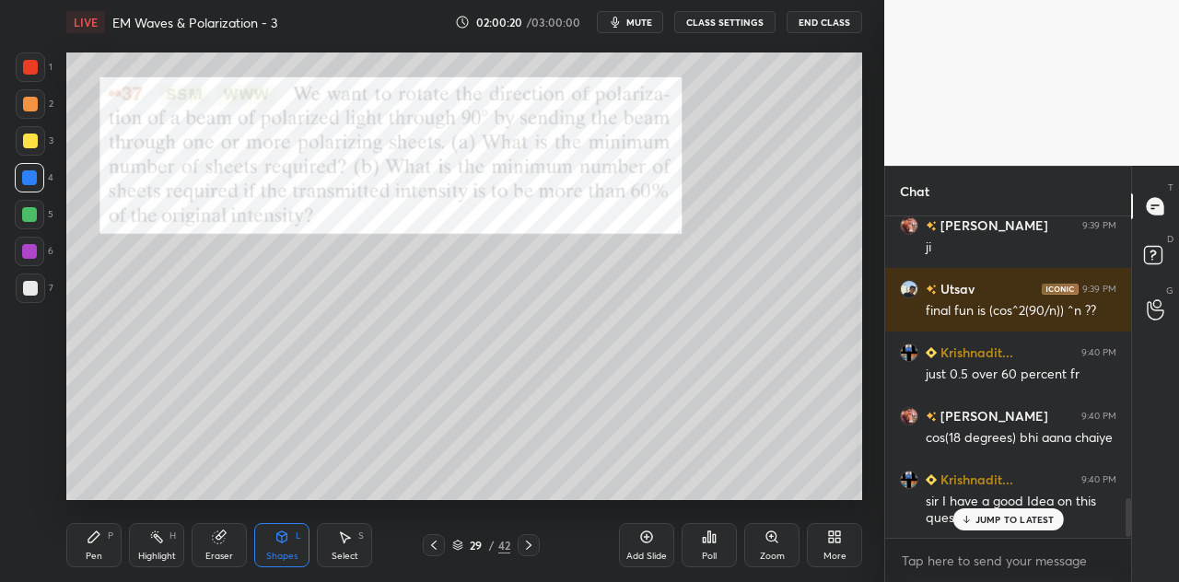
click at [102, 541] on div "Pen P" at bounding box center [93, 545] width 55 height 44
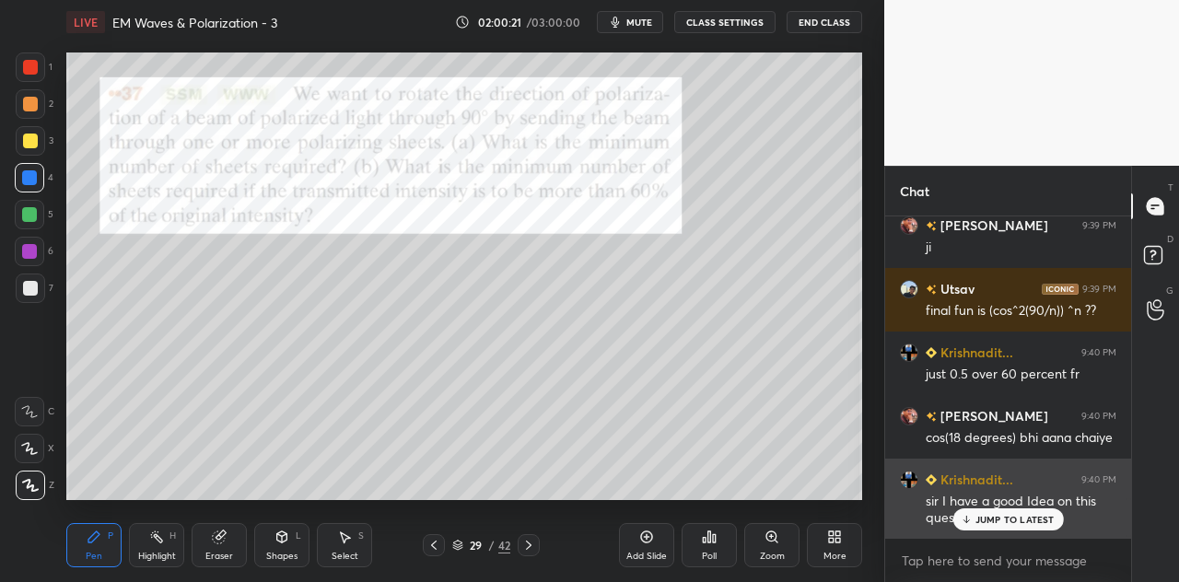
click at [991, 515] on p "JUMP TO LATEST" at bounding box center [1014, 519] width 79 height 11
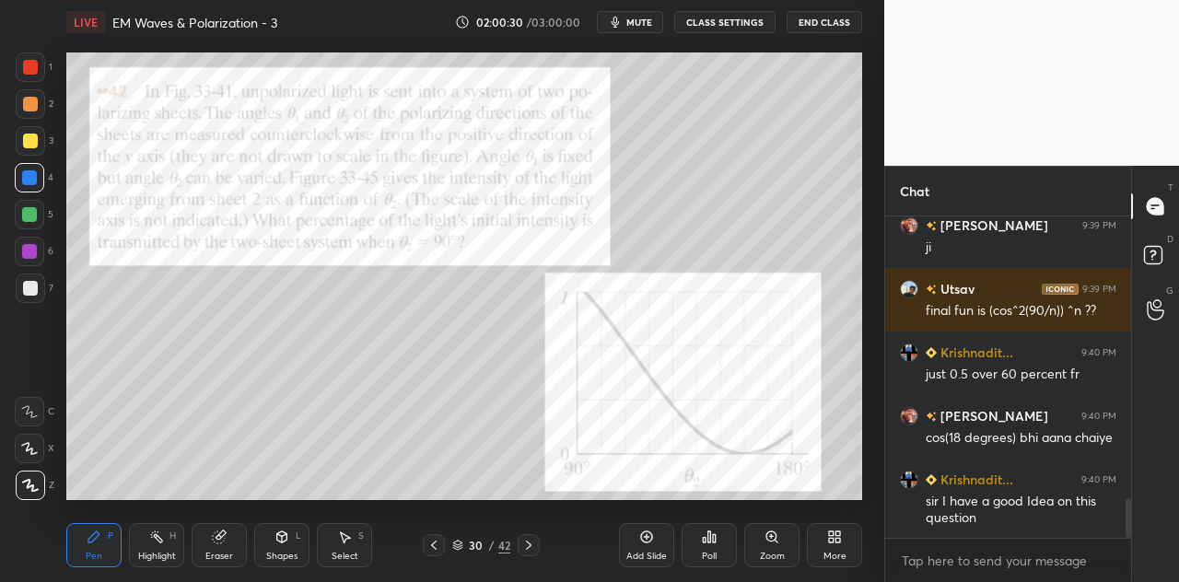
click at [31, 71] on div at bounding box center [30, 67] width 15 height 15
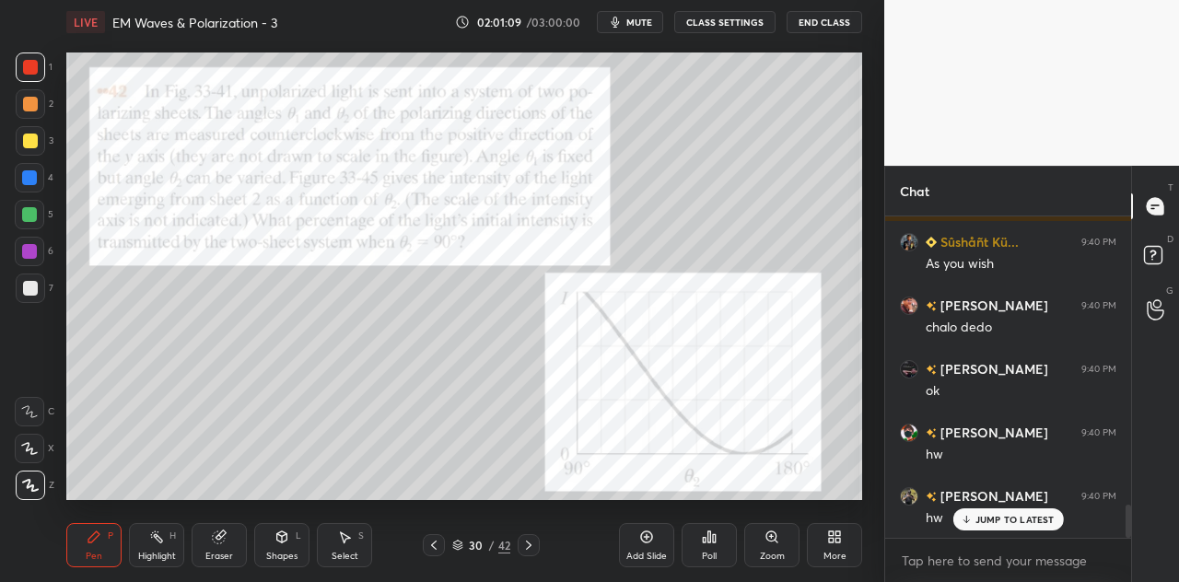
scroll to position [2840, 0]
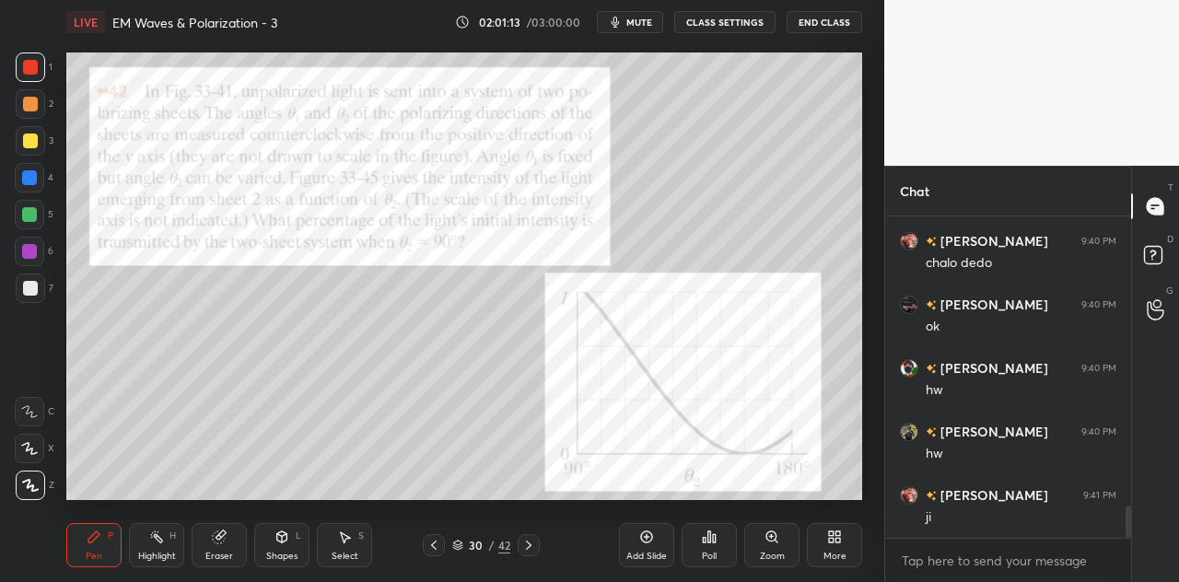
click at [287, 541] on icon at bounding box center [281, 536] width 15 height 15
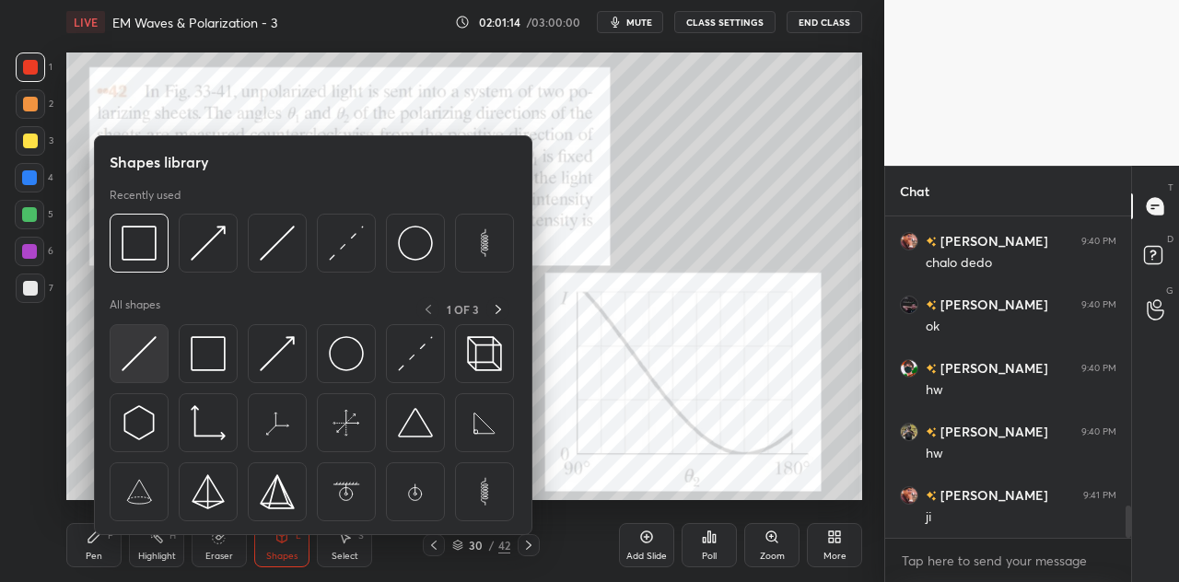
click at [149, 367] on img at bounding box center [139, 353] width 35 height 35
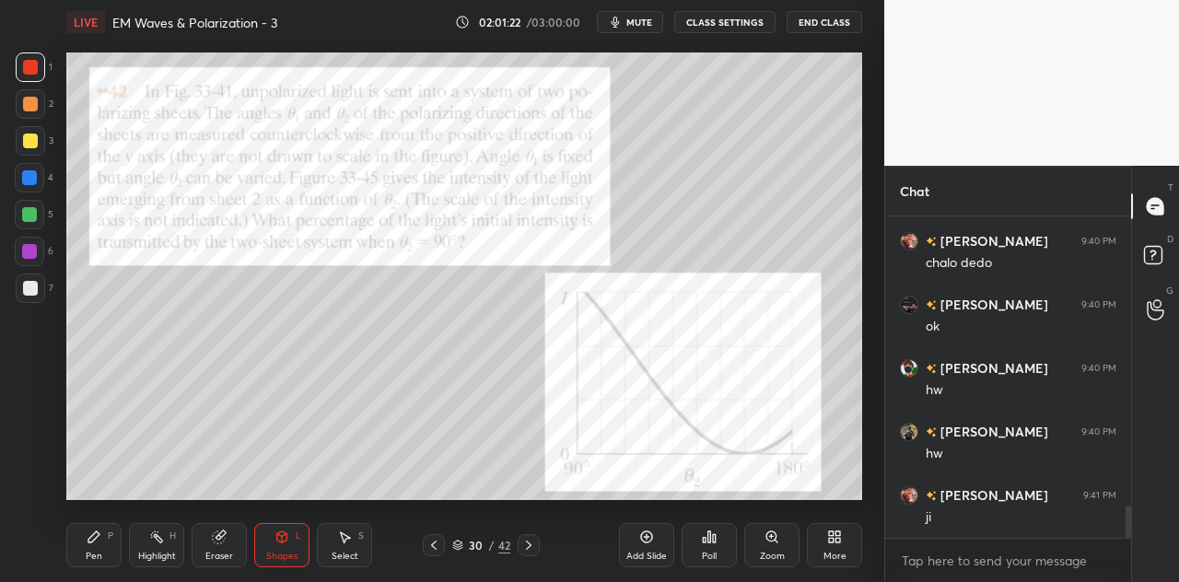
click at [105, 543] on div "Pen P" at bounding box center [93, 545] width 55 height 44
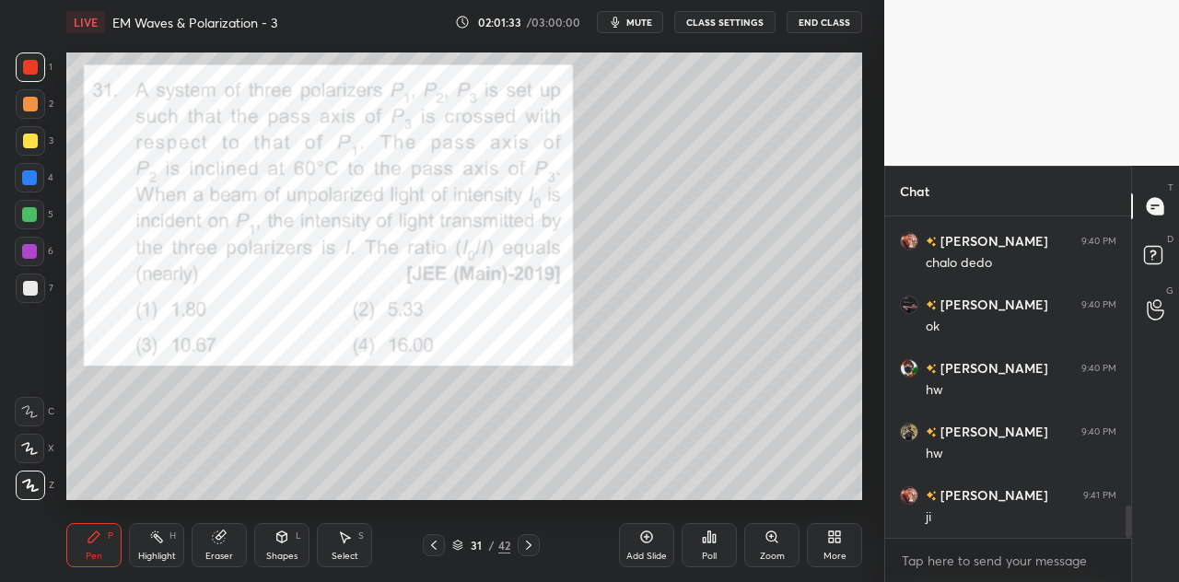
click at [278, 544] on div "Shapes L" at bounding box center [281, 545] width 55 height 44
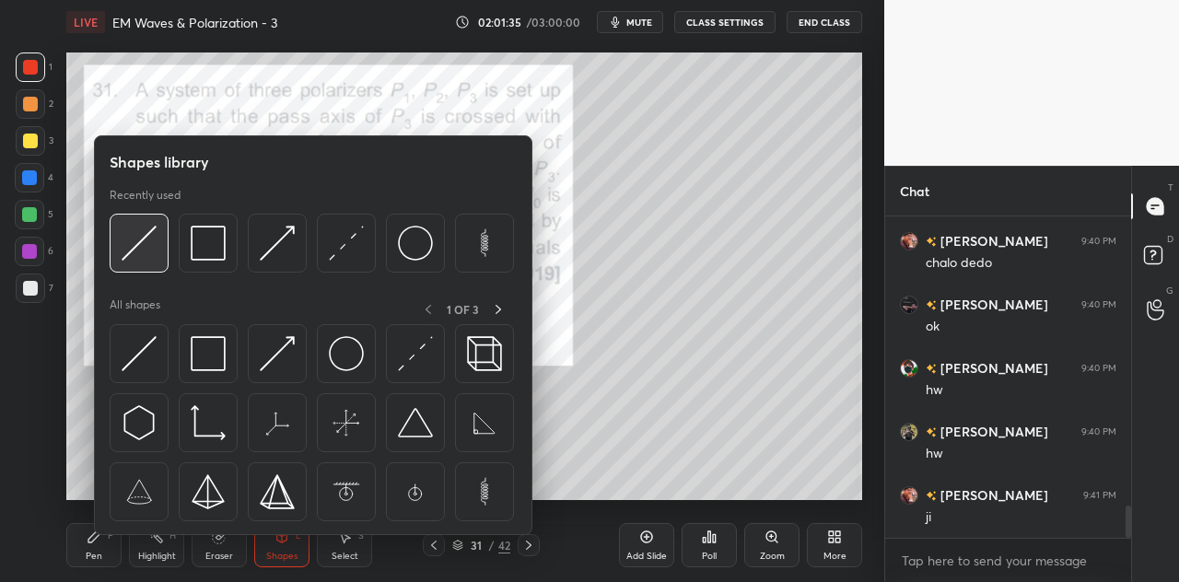
click at [149, 248] on img at bounding box center [139, 243] width 35 height 35
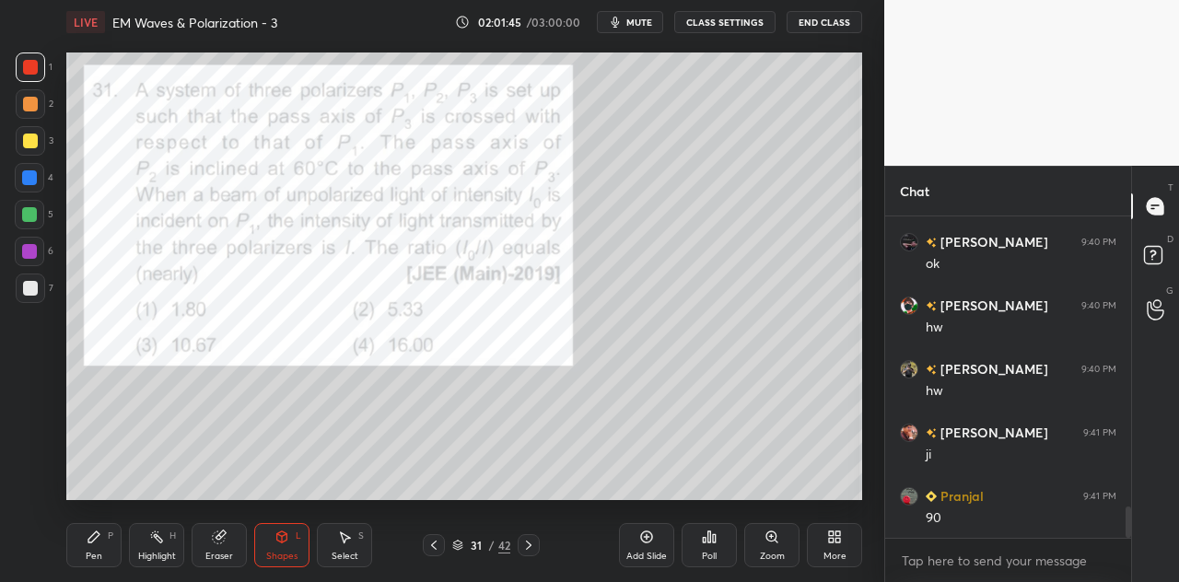
scroll to position [2967, 0]
click at [706, 548] on div "Poll" at bounding box center [708, 545] width 55 height 44
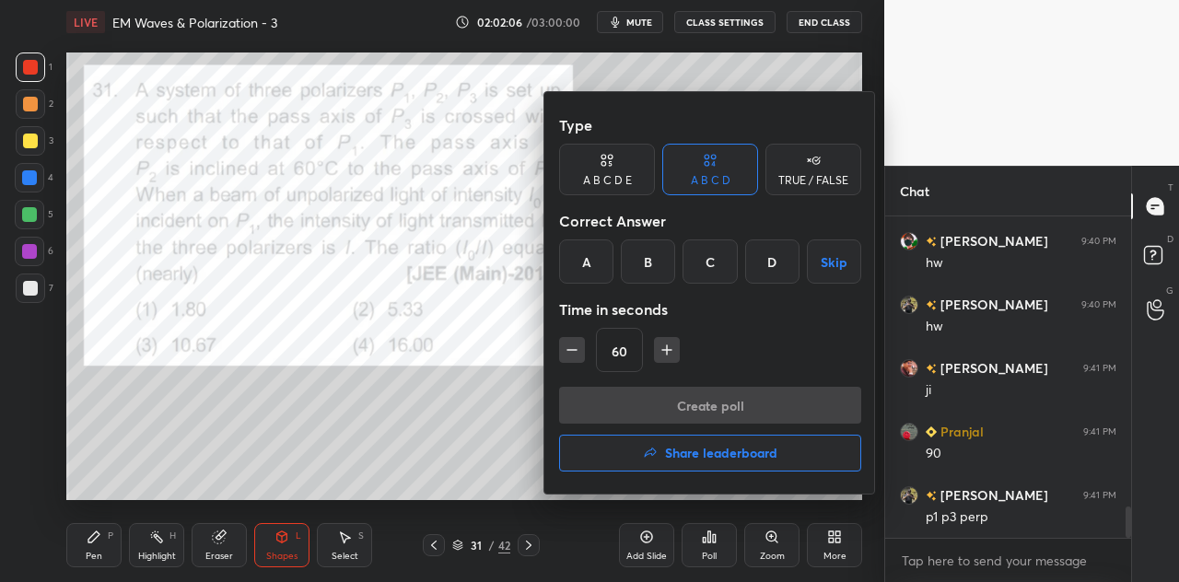
click at [705, 270] on div "C" at bounding box center [709, 261] width 54 height 44
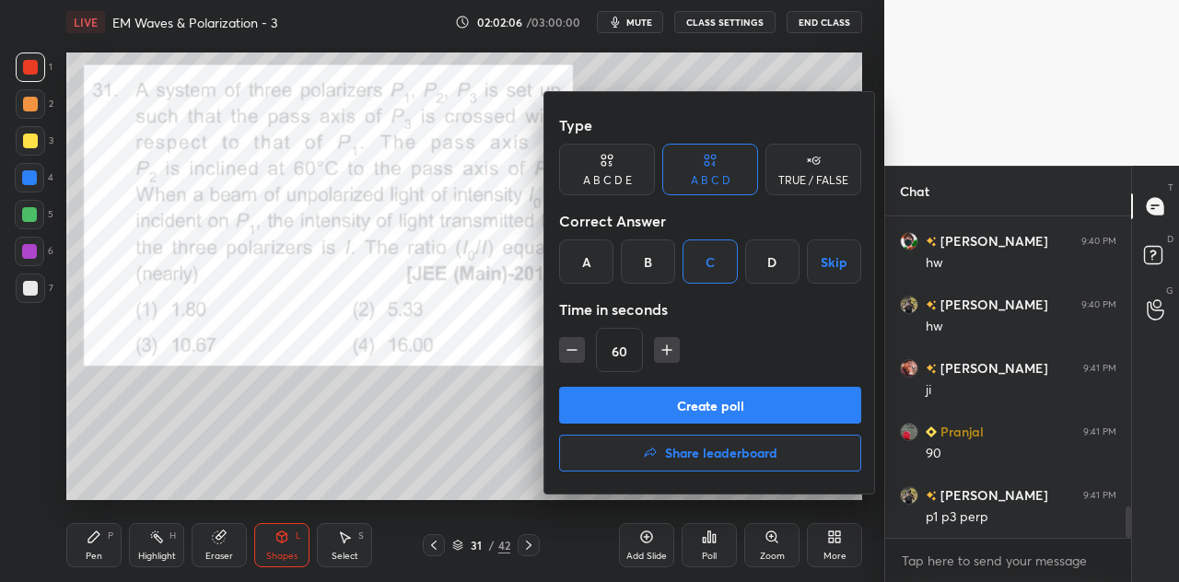
click at [664, 356] on icon "button" at bounding box center [666, 350] width 18 height 18
type input "75"
click at [695, 410] on button "Create poll" at bounding box center [710, 405] width 302 height 37
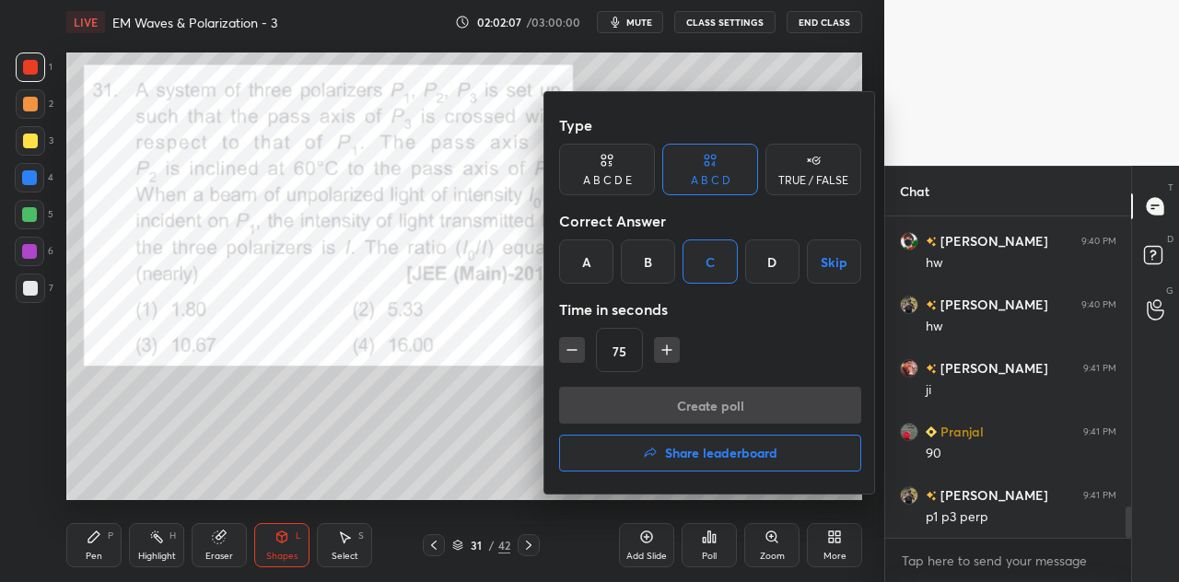
type textarea "x"
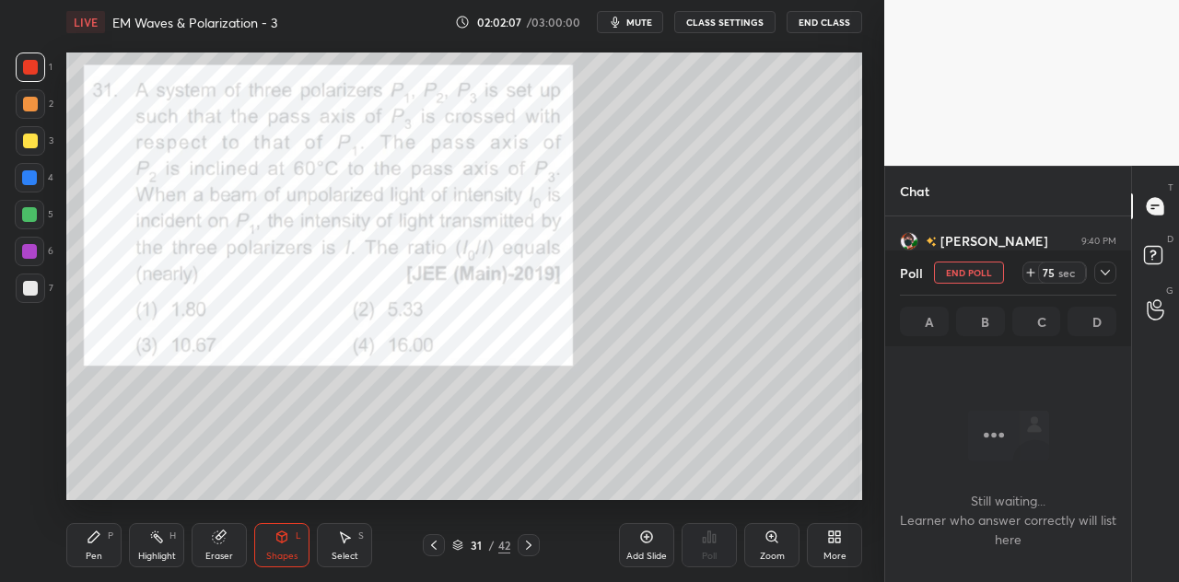
scroll to position [6, 6]
click at [1105, 275] on icon at bounding box center [1105, 272] width 15 height 15
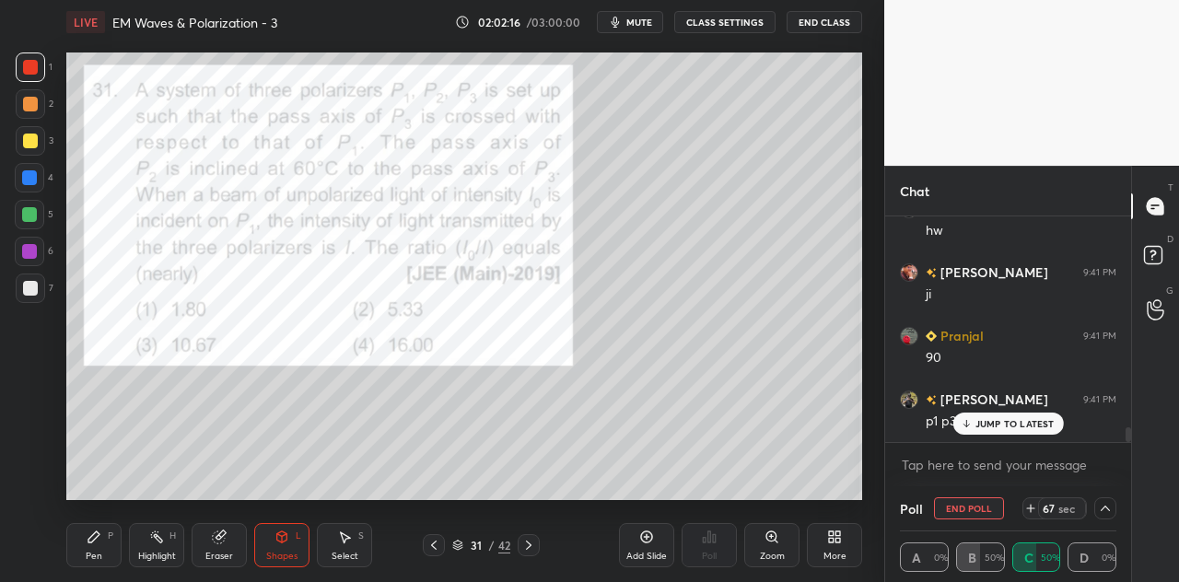
scroll to position [3208, 0]
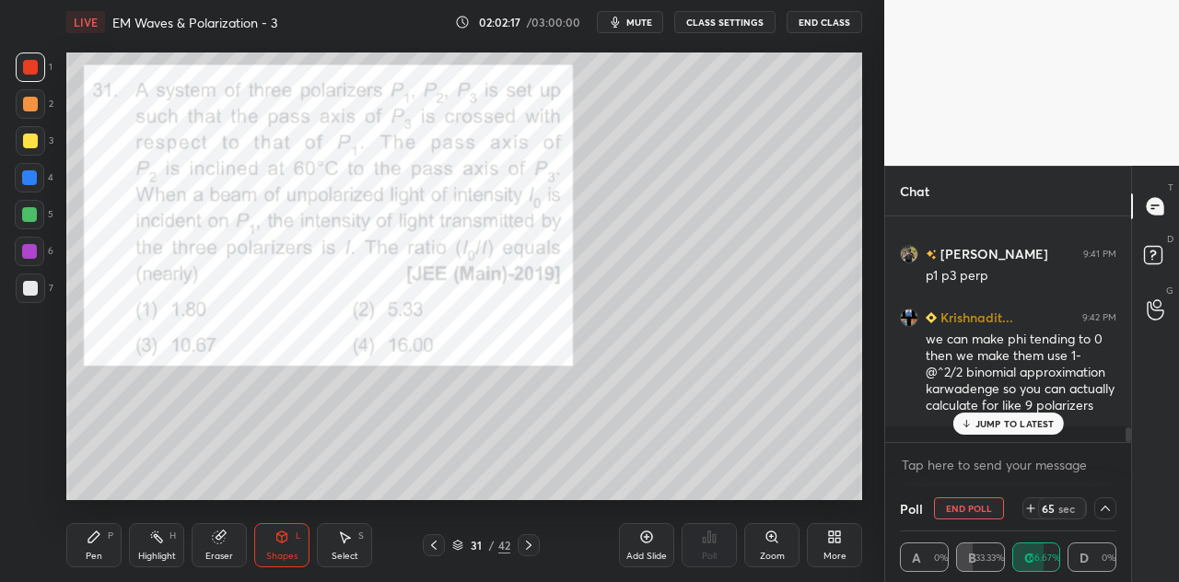
click at [1005, 419] on p "JUMP TO LATEST" at bounding box center [1014, 423] width 79 height 11
click at [34, 186] on div at bounding box center [29, 177] width 29 height 29
click at [103, 546] on div "Pen P" at bounding box center [93, 545] width 55 height 44
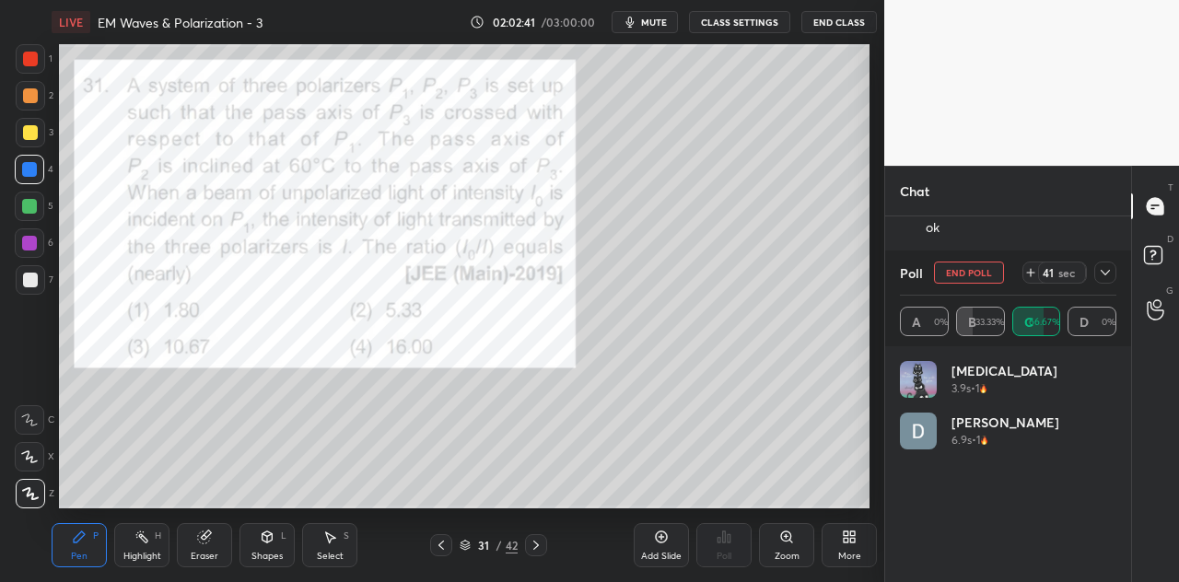
scroll to position [91622, 91276]
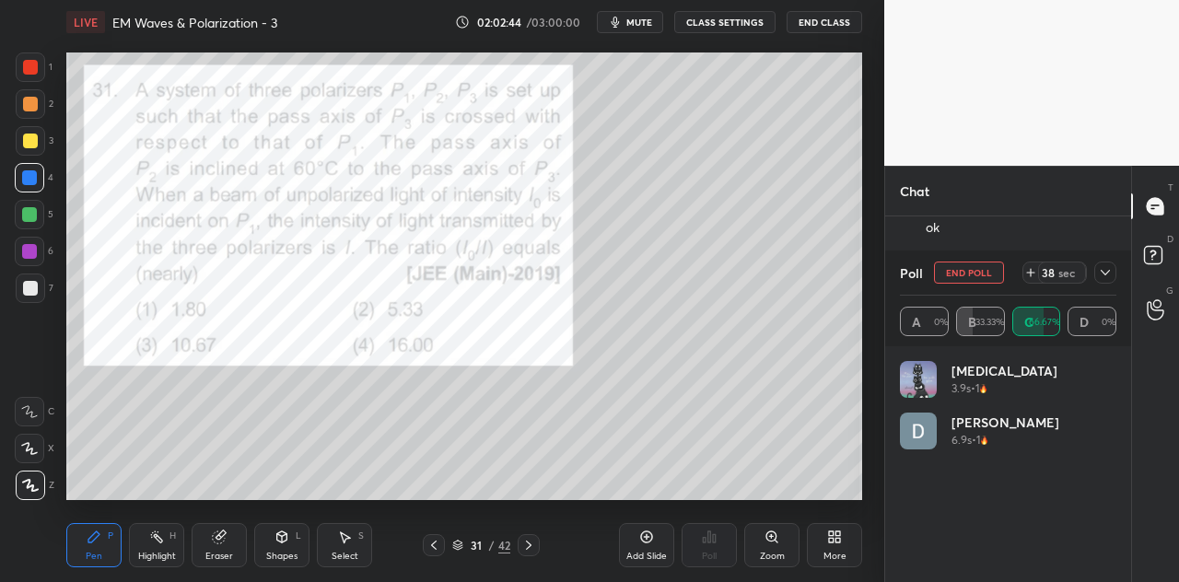
click at [1102, 272] on icon at bounding box center [1104, 273] width 9 height 6
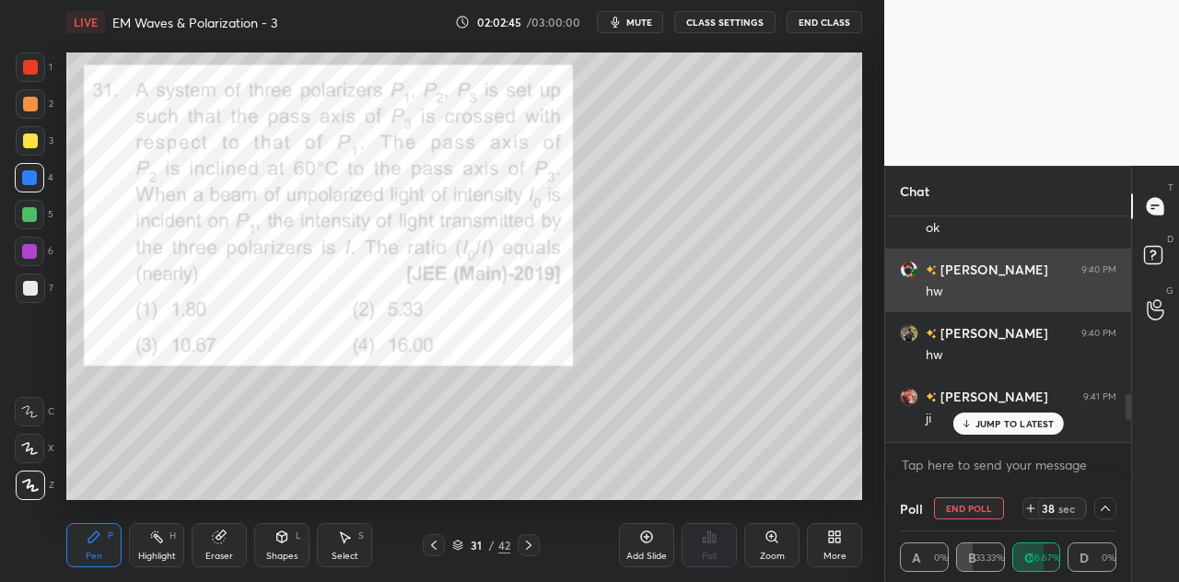
scroll to position [1, 6]
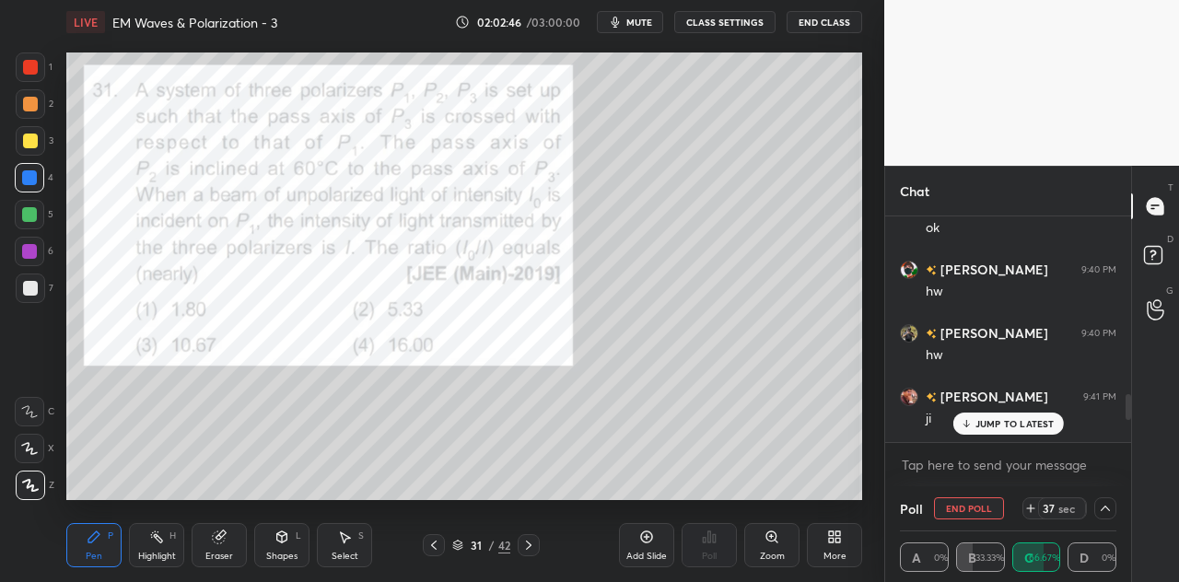
click at [993, 418] on p "JUMP TO LATEST" at bounding box center [1014, 423] width 79 height 11
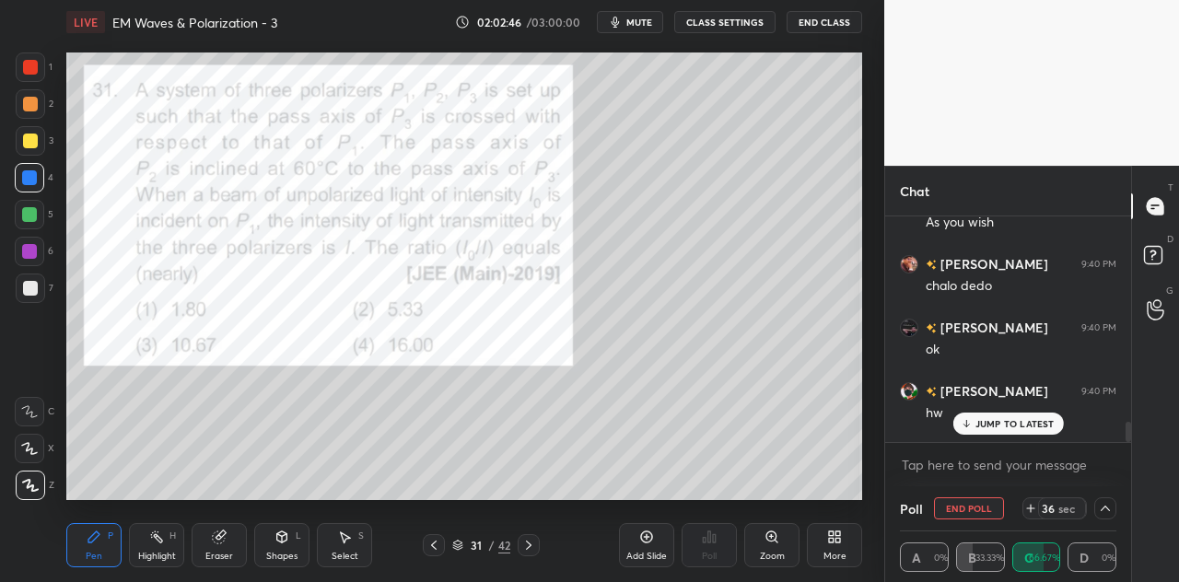
scroll to position [2313, 0]
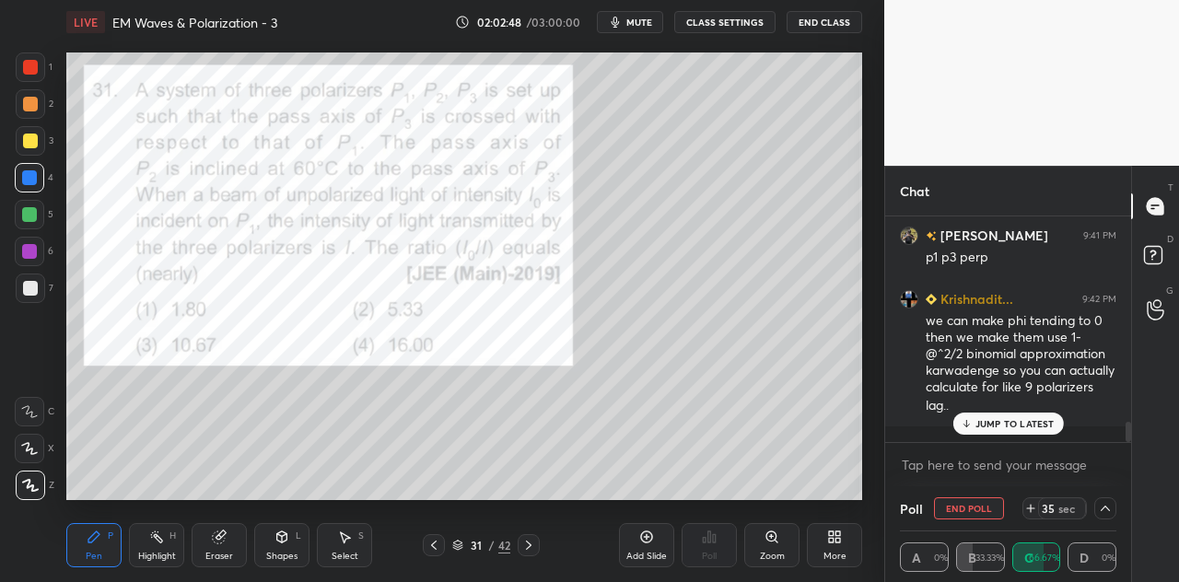
click at [1002, 426] on p "JUMP TO LATEST" at bounding box center [1014, 423] width 79 height 11
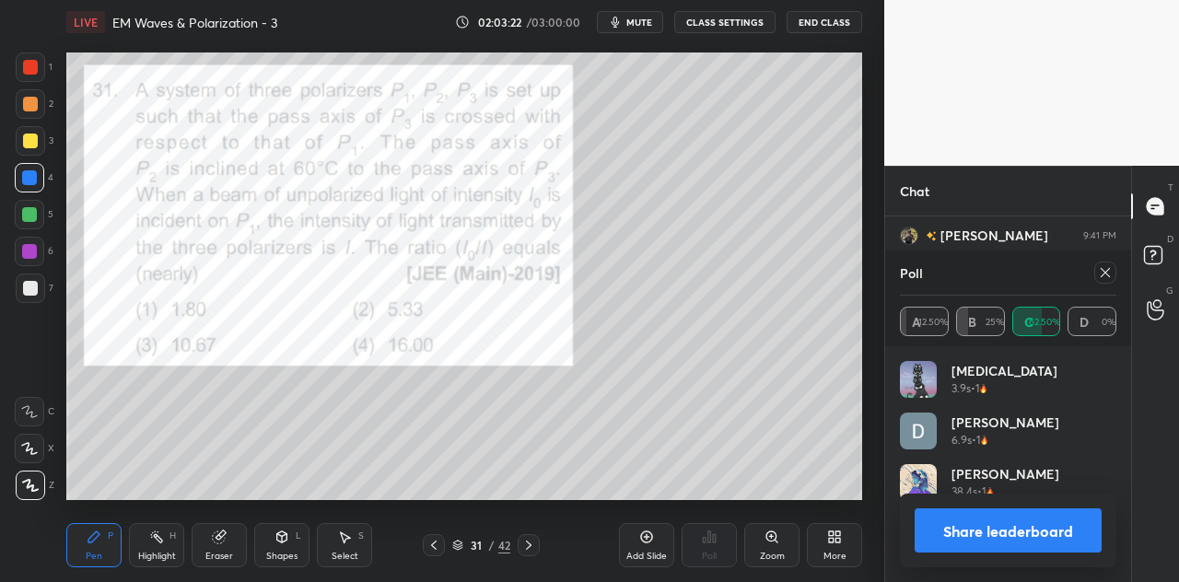
scroll to position [0, 0]
click at [990, 519] on button "Share leaderboard" at bounding box center [1007, 530] width 187 height 44
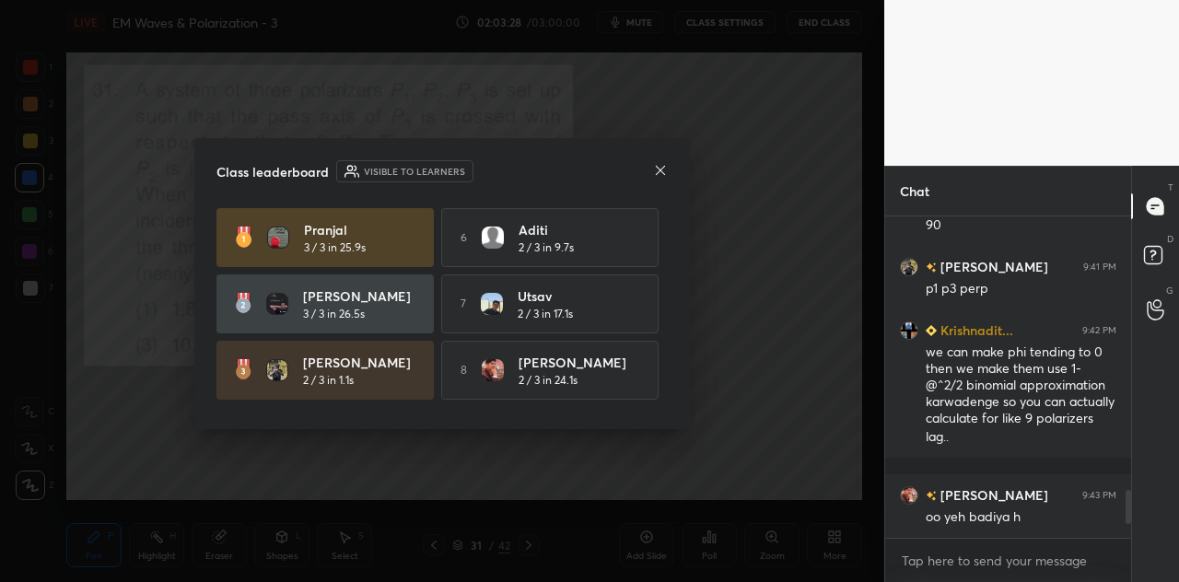
click at [659, 168] on icon at bounding box center [660, 170] width 15 height 15
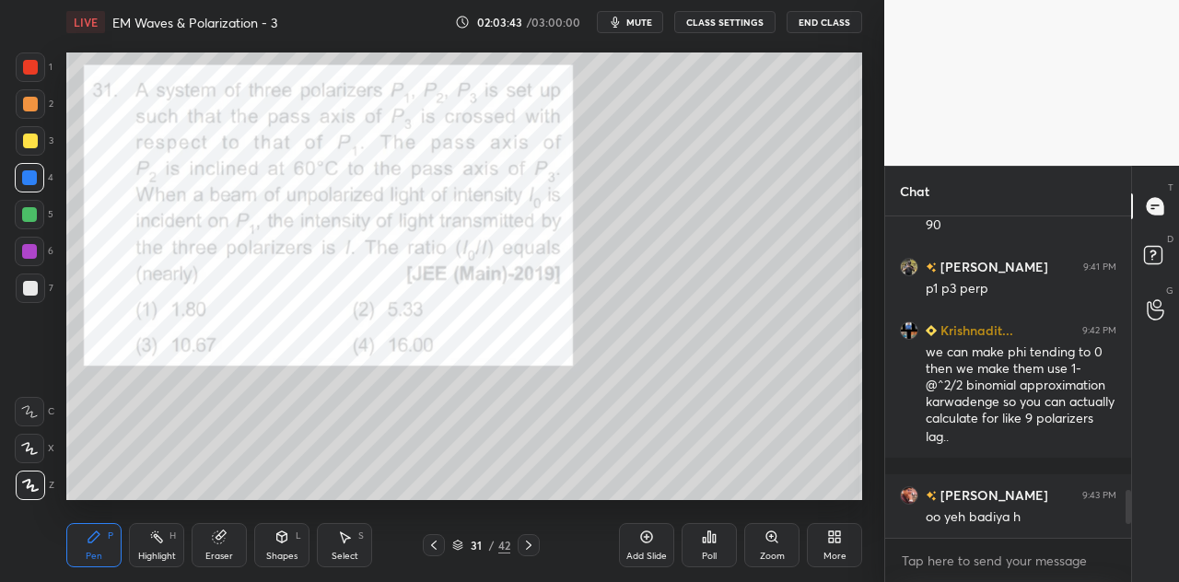
click at [233, 542] on div "Eraser" at bounding box center [219, 545] width 55 height 44
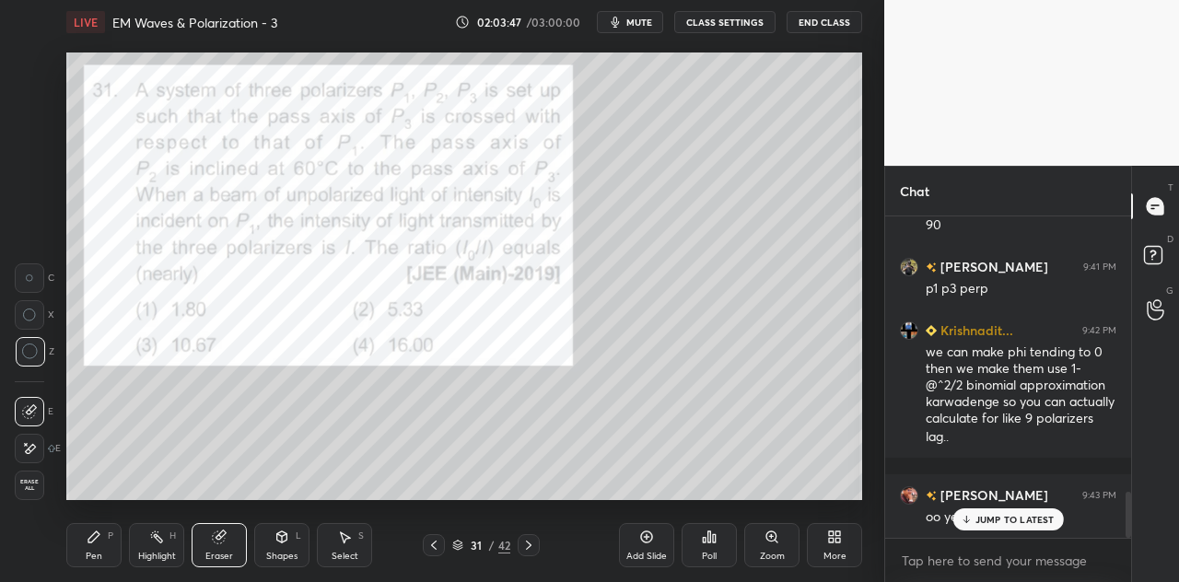
scroll to position [1917, 0]
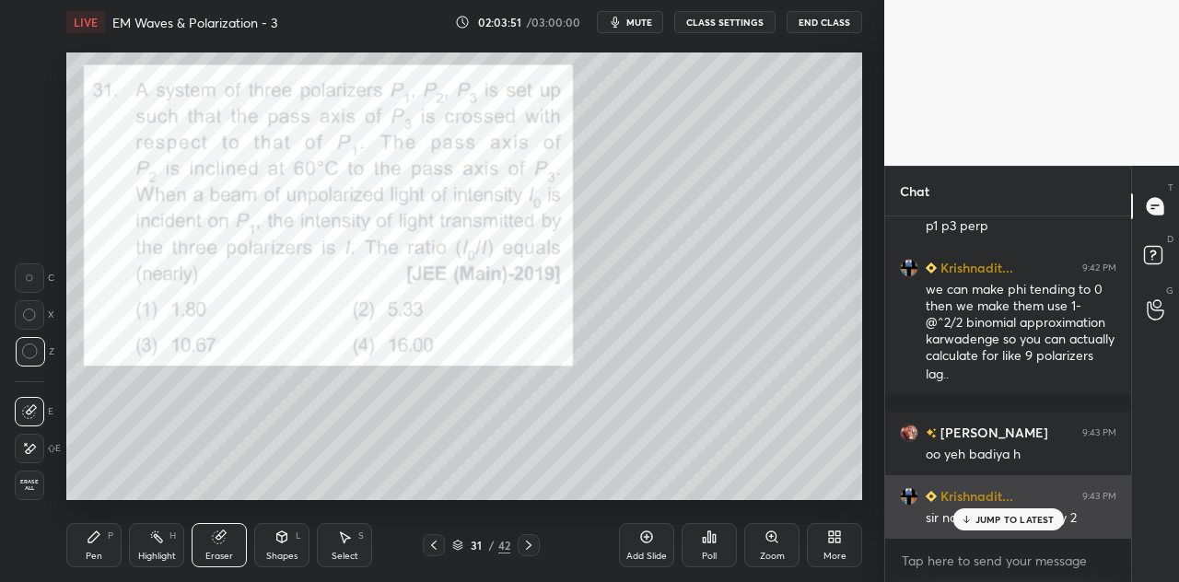
click at [1001, 506] on div "sir not whole divided by 2" at bounding box center [1020, 517] width 191 height 22
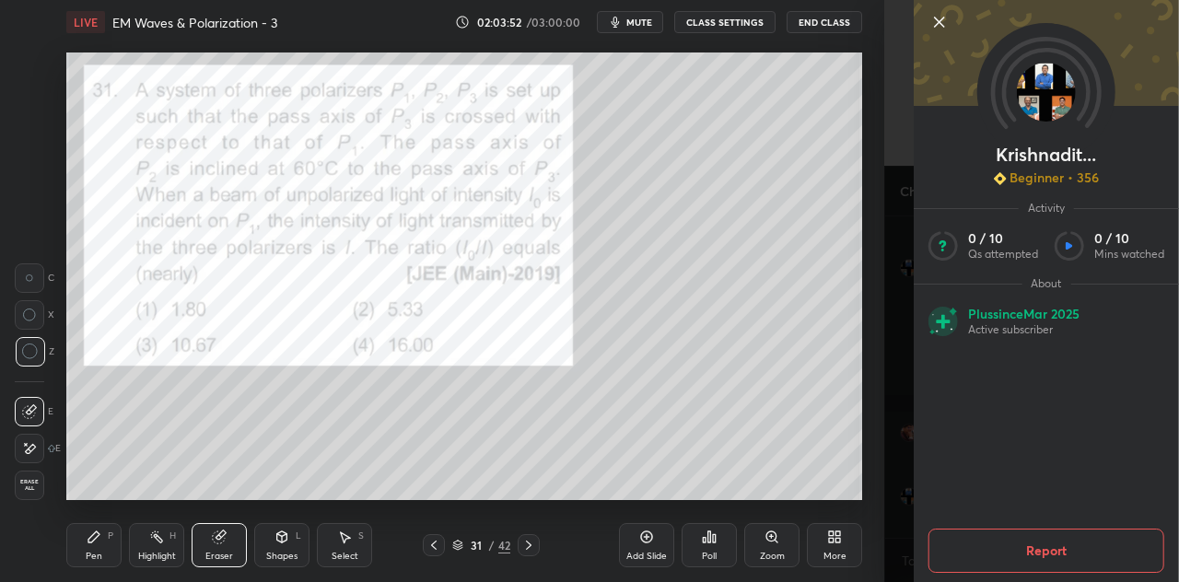
click at [867, 471] on div "Setting up your live class Poll for secs No correct answer Start poll" at bounding box center [464, 276] width 810 height 464
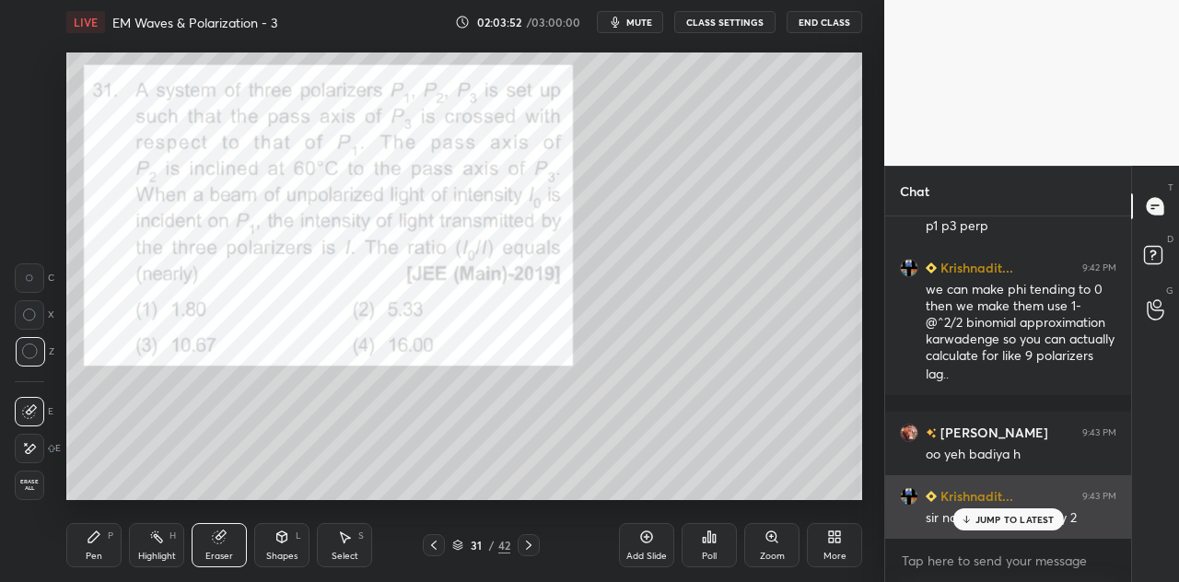
click at [981, 518] on p "JUMP TO LATEST" at bounding box center [1014, 519] width 79 height 11
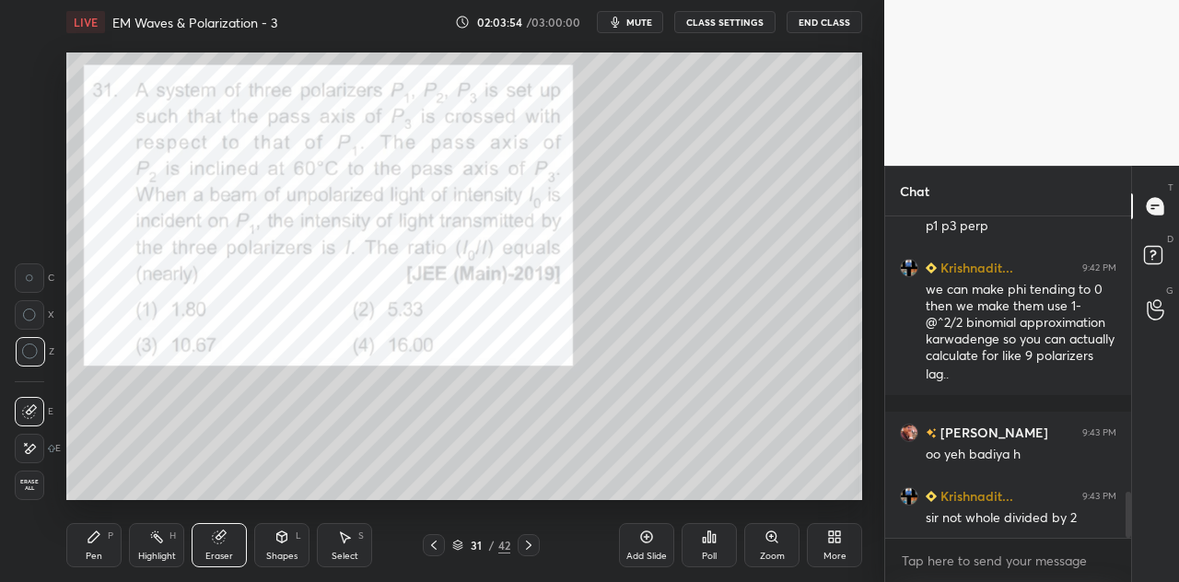
scroll to position [1936, 0]
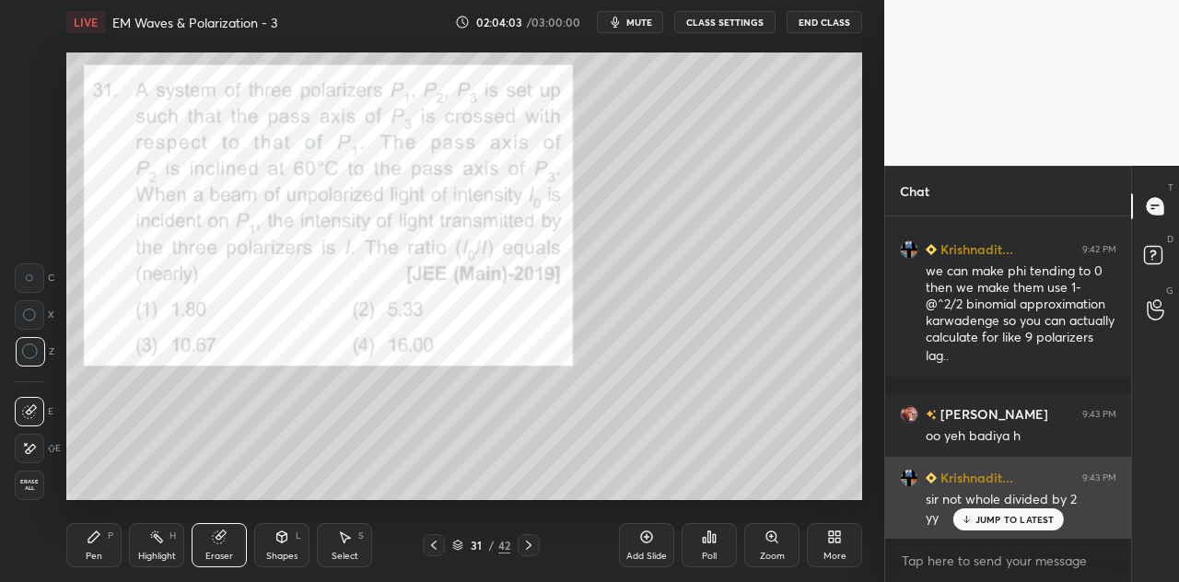
click at [985, 516] on p "JUMP TO LATEST" at bounding box center [1014, 519] width 79 height 11
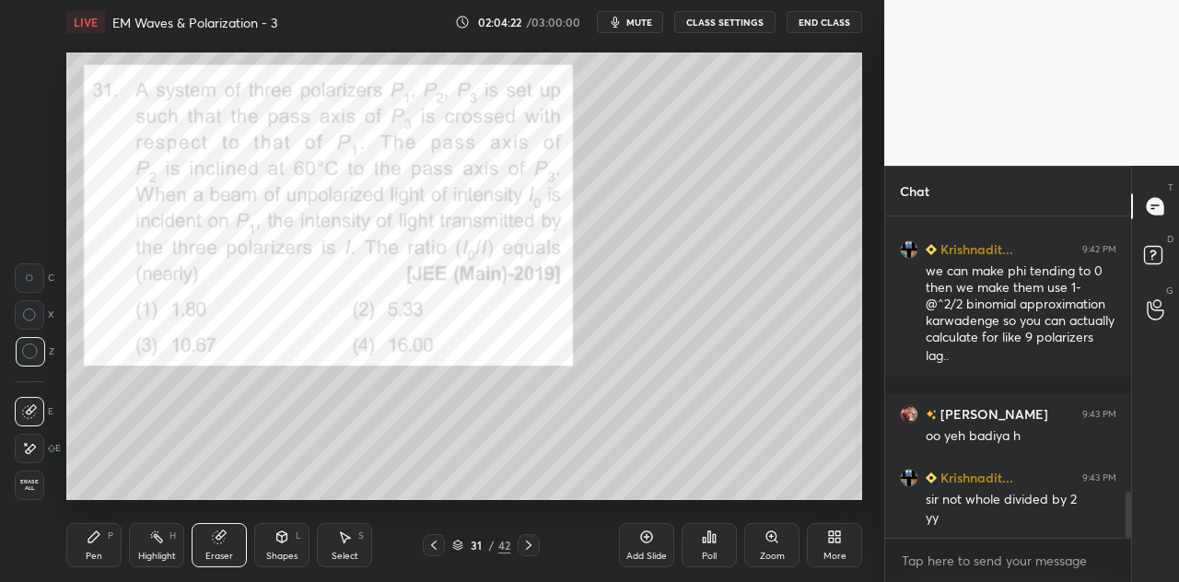
click at [99, 550] on div "Pen P" at bounding box center [93, 545] width 55 height 44
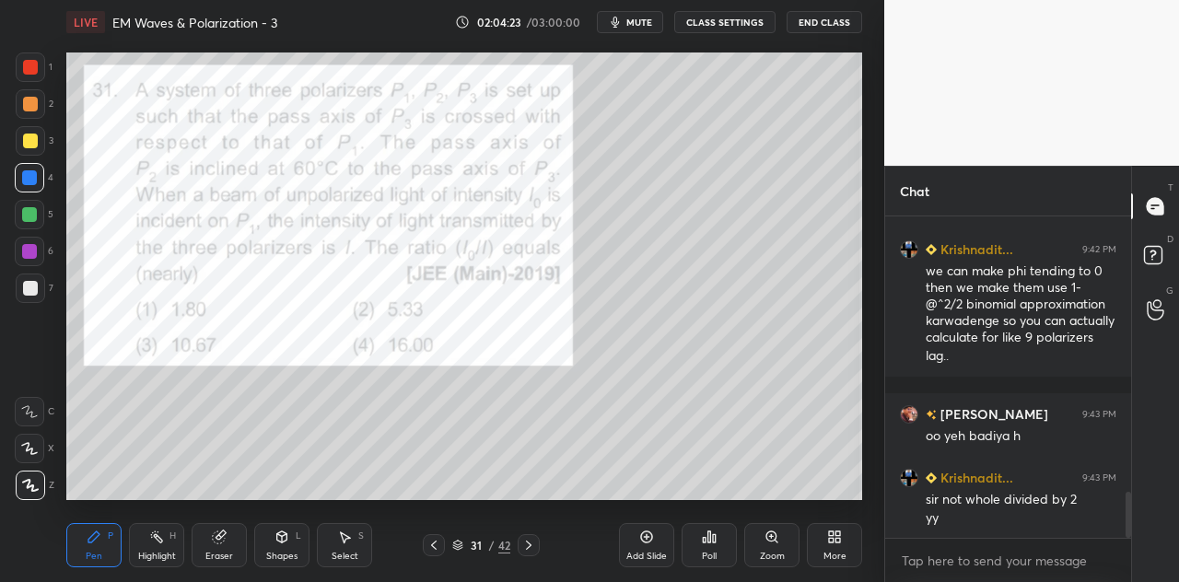
click at [31, 73] on div at bounding box center [30, 67] width 15 height 15
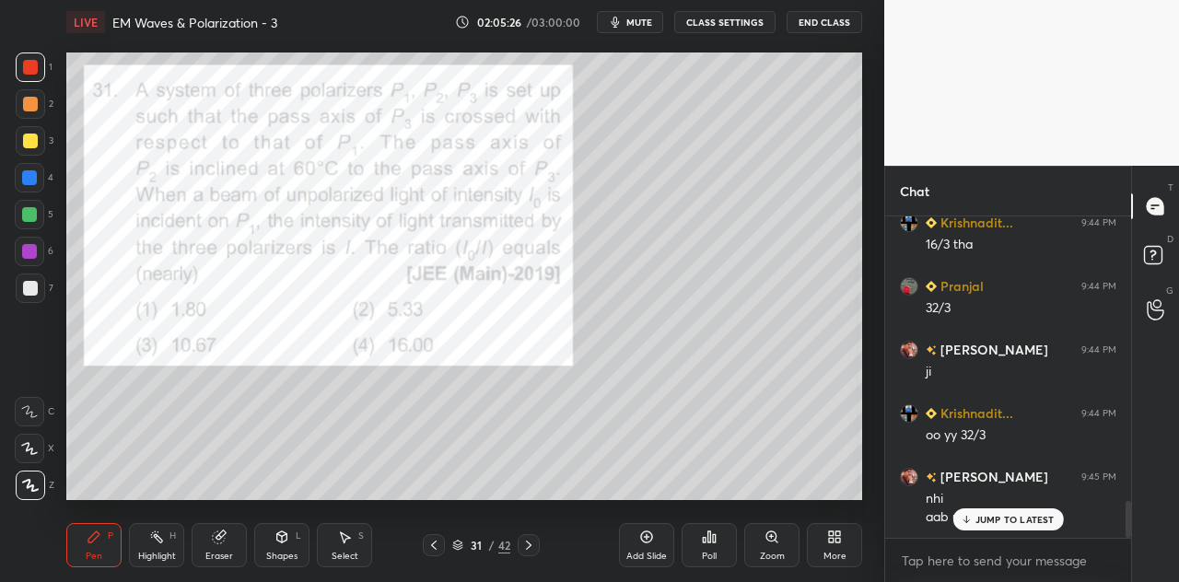
scroll to position [2462, 0]
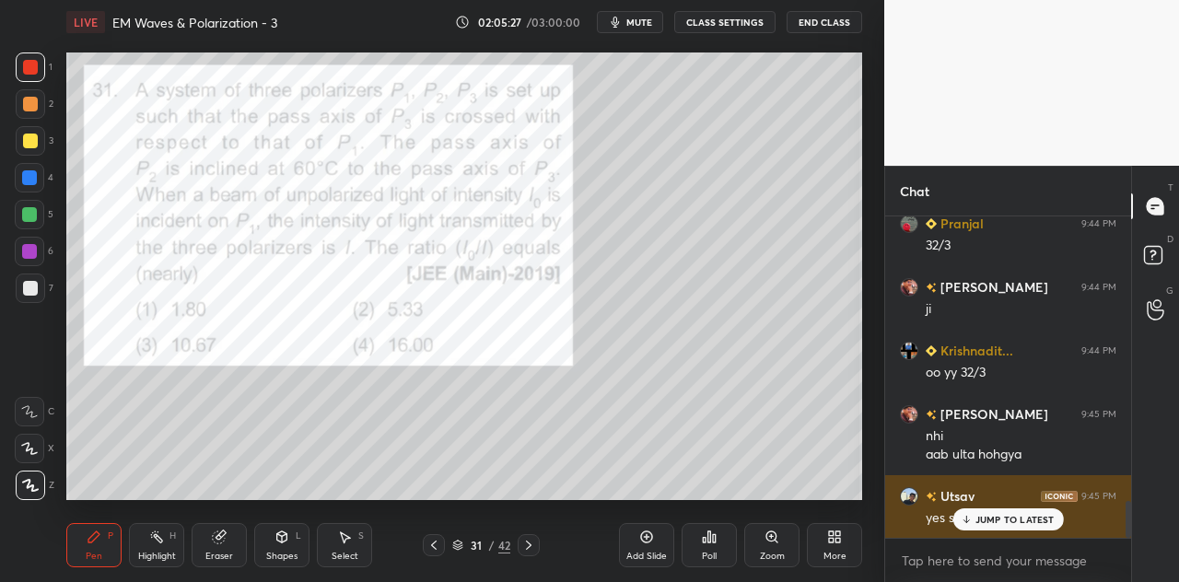
click at [996, 511] on div "JUMP TO LATEST" at bounding box center [1007, 519] width 111 height 22
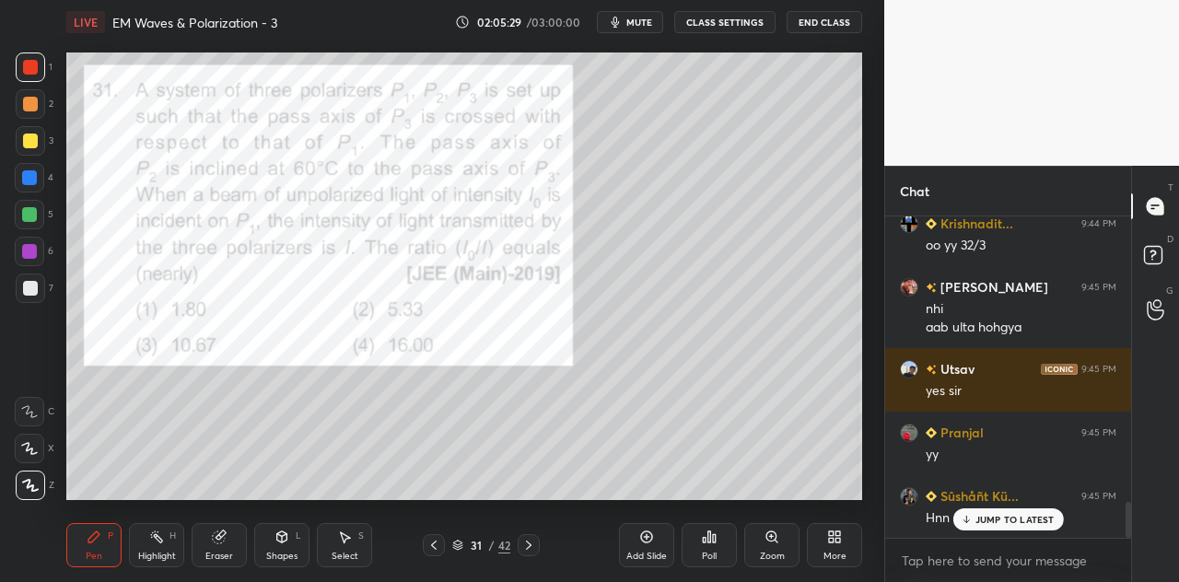
scroll to position [2654, 0]
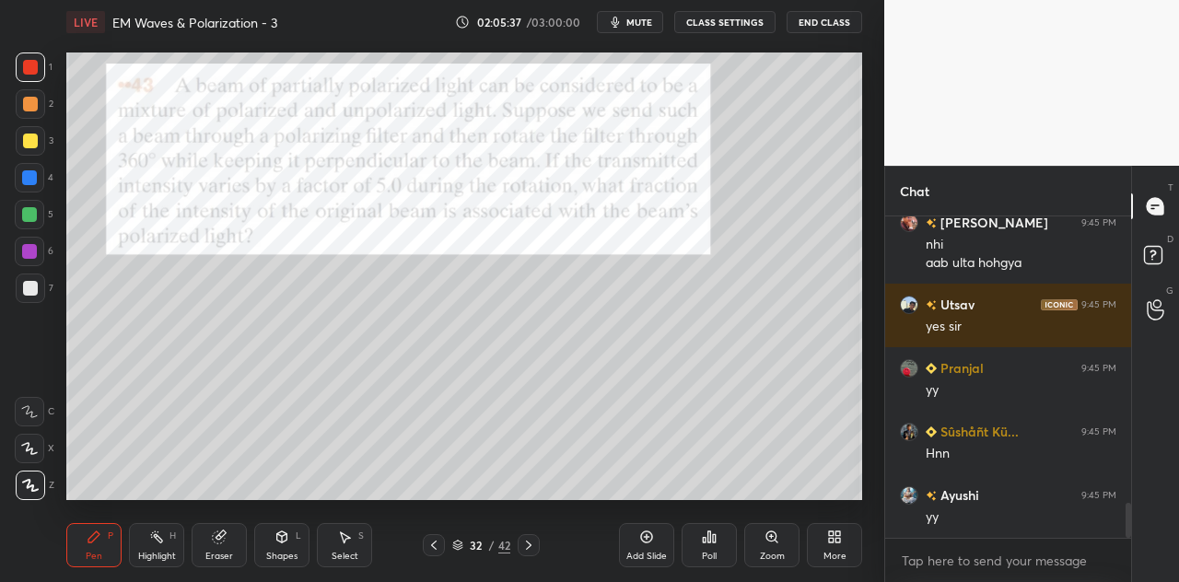
click at [281, 542] on icon at bounding box center [282, 536] width 10 height 11
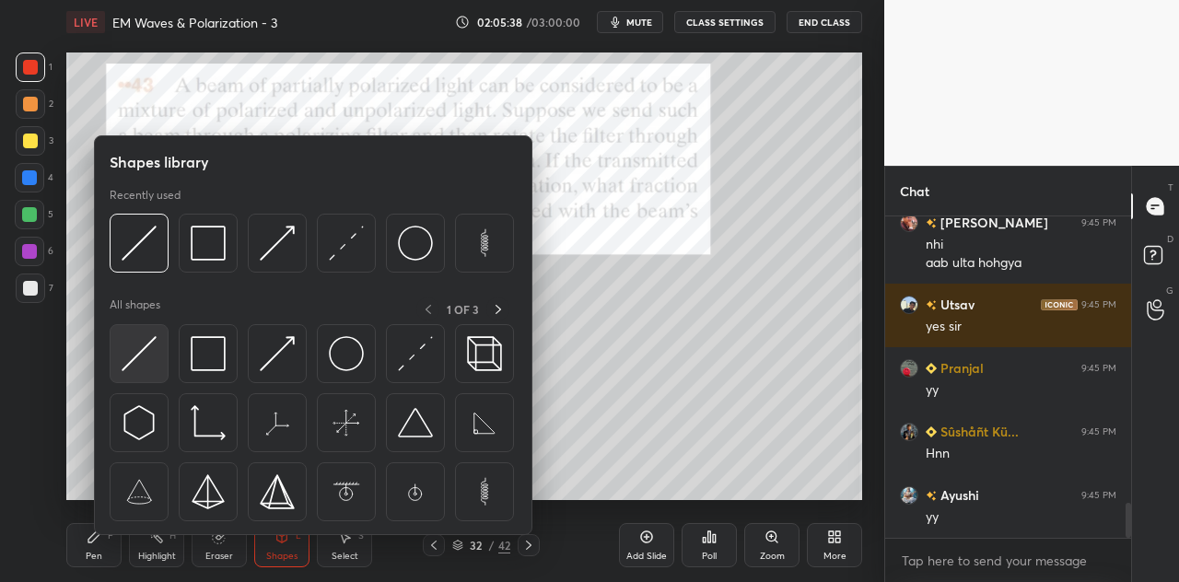
click at [151, 355] on img at bounding box center [139, 353] width 35 height 35
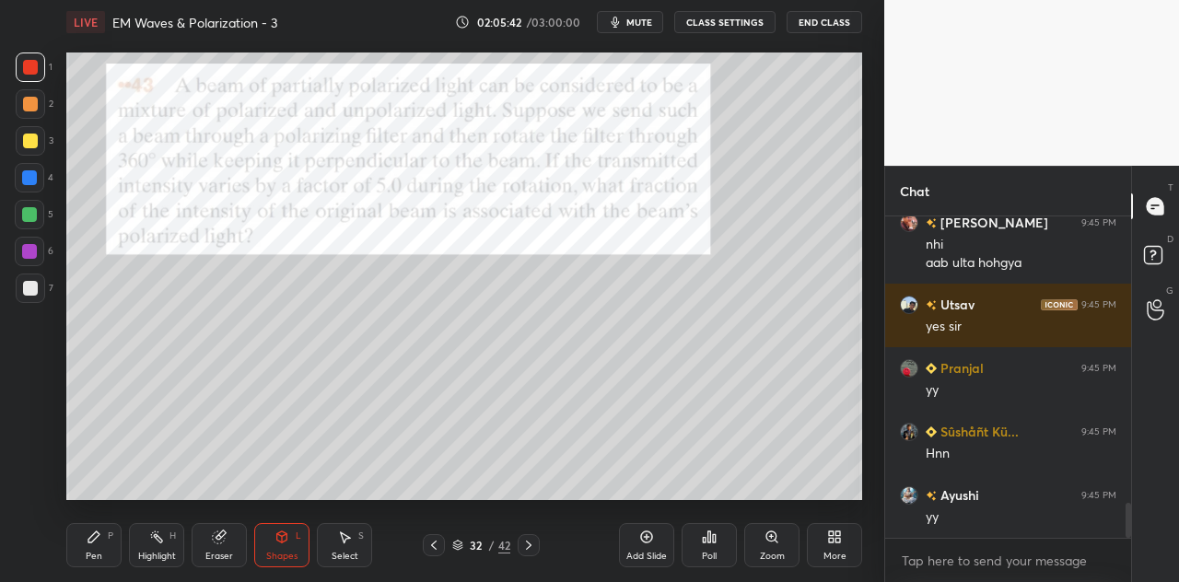
click at [102, 539] on div "Pen P" at bounding box center [93, 545] width 55 height 44
click at [31, 180] on div at bounding box center [29, 177] width 15 height 15
click at [29, 105] on div at bounding box center [30, 104] width 15 height 15
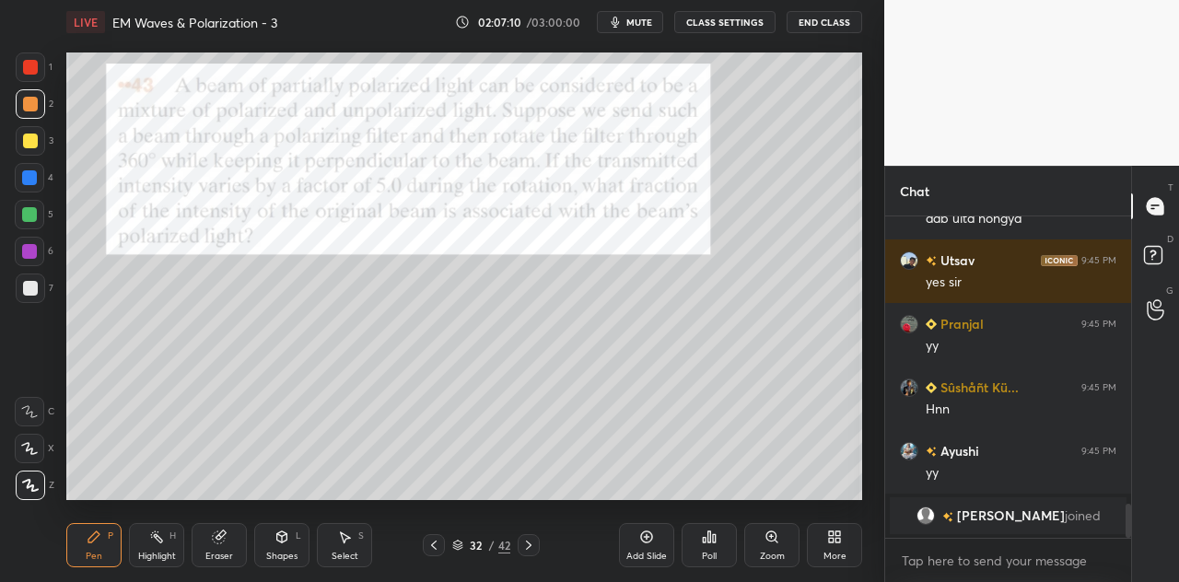
click at [715, 542] on icon at bounding box center [714, 538] width 3 height 8
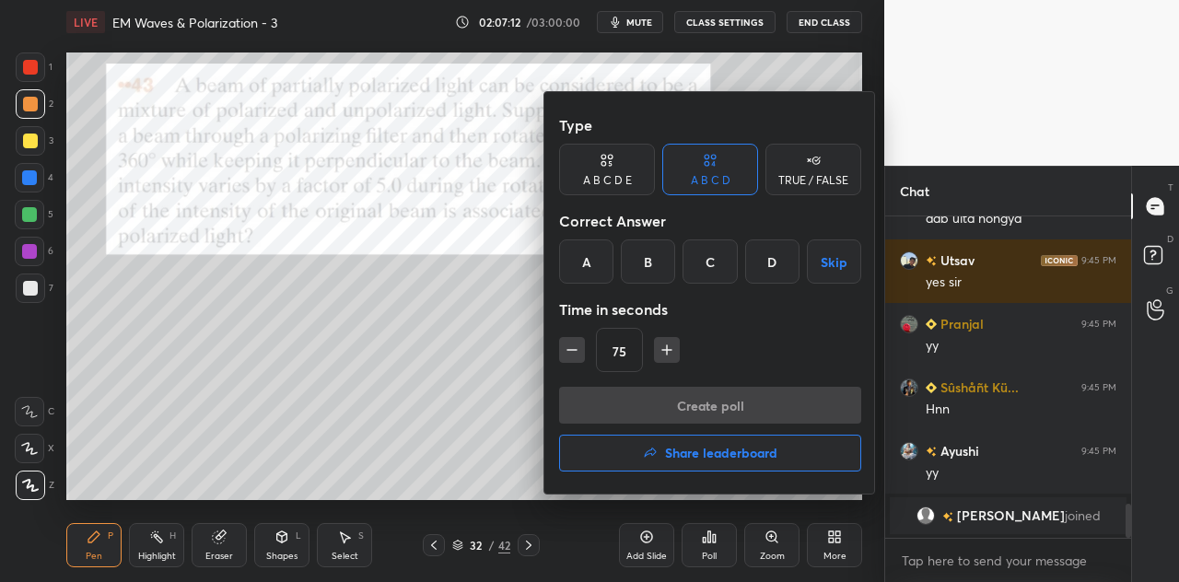
click at [645, 176] on div "A B C D E" at bounding box center [607, 170] width 96 height 52
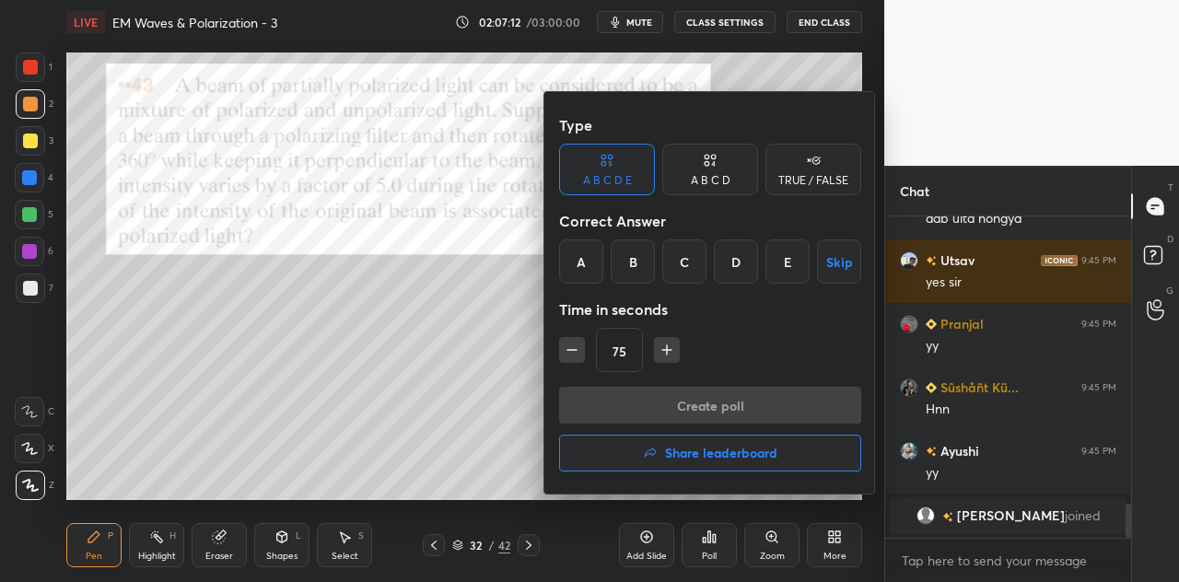
click at [735, 258] on div "D" at bounding box center [736, 261] width 44 height 44
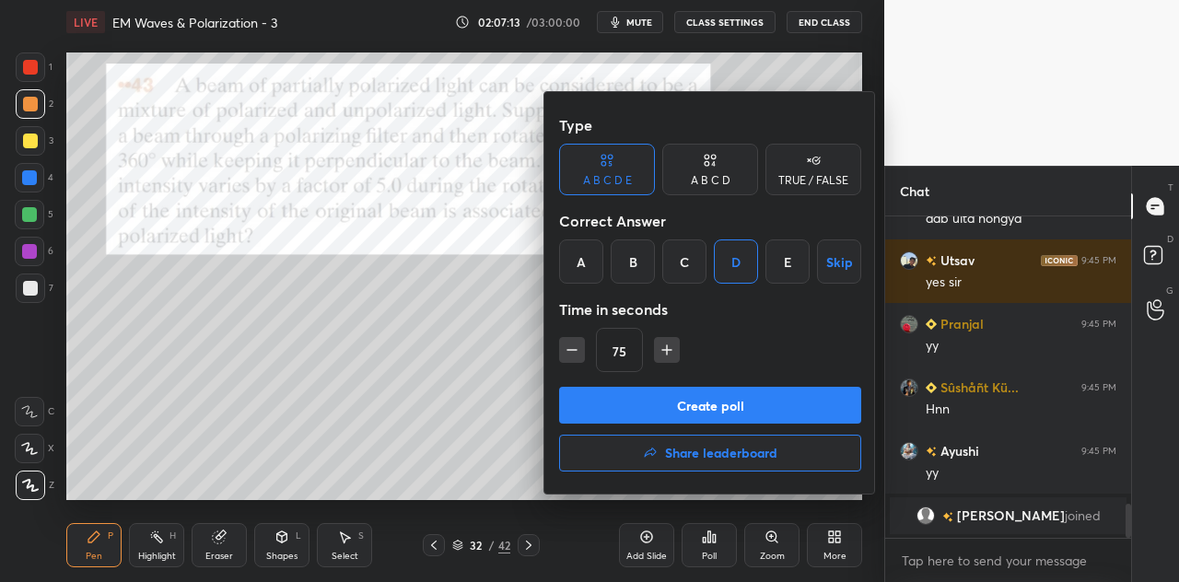
click at [667, 406] on button "Create poll" at bounding box center [710, 405] width 302 height 37
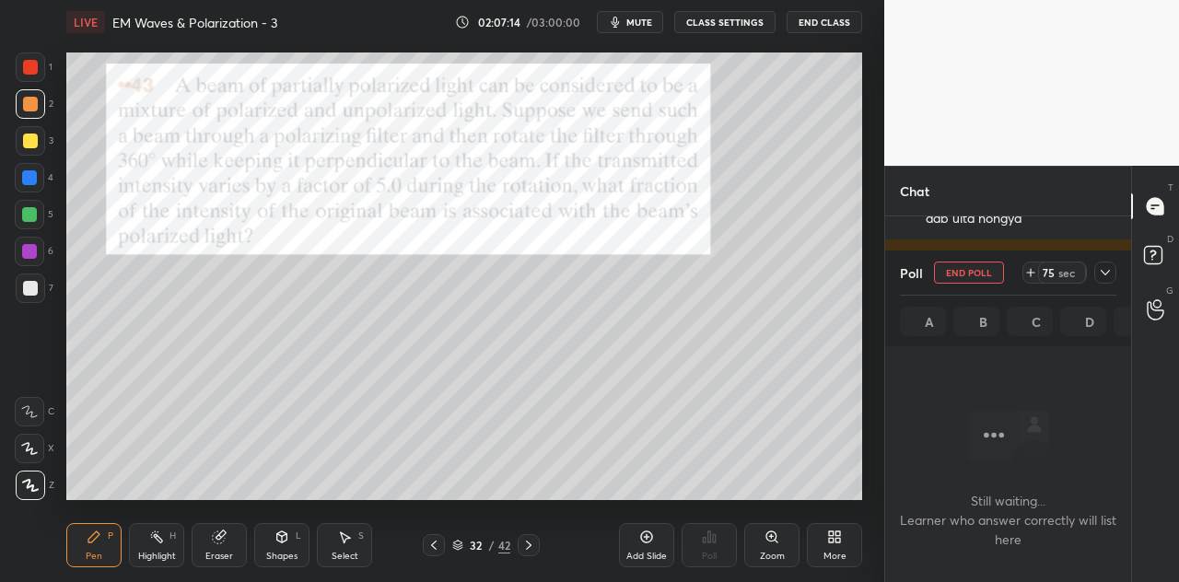
scroll to position [6, 6]
click at [1107, 277] on icon at bounding box center [1105, 272] width 15 height 15
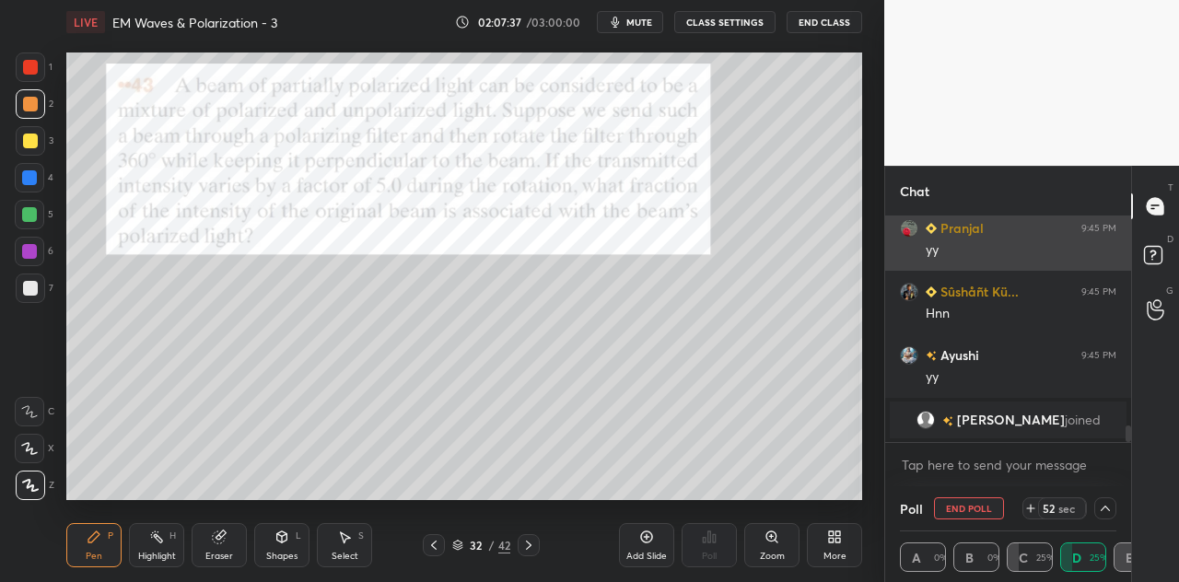
scroll to position [2665, 0]
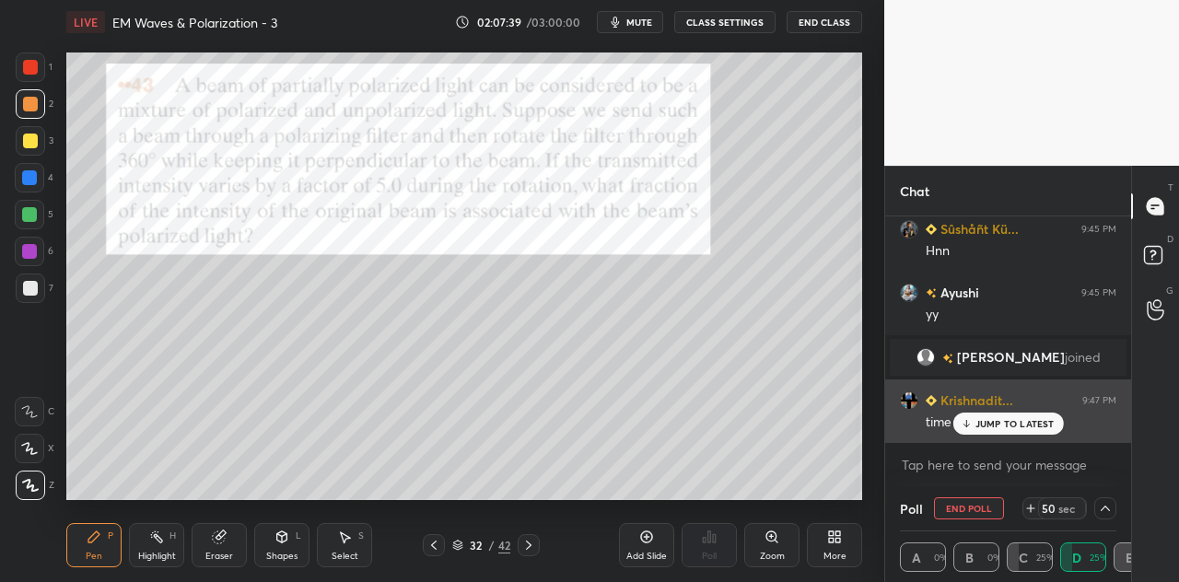
click at [996, 421] on p "JUMP TO LATEST" at bounding box center [1014, 423] width 79 height 11
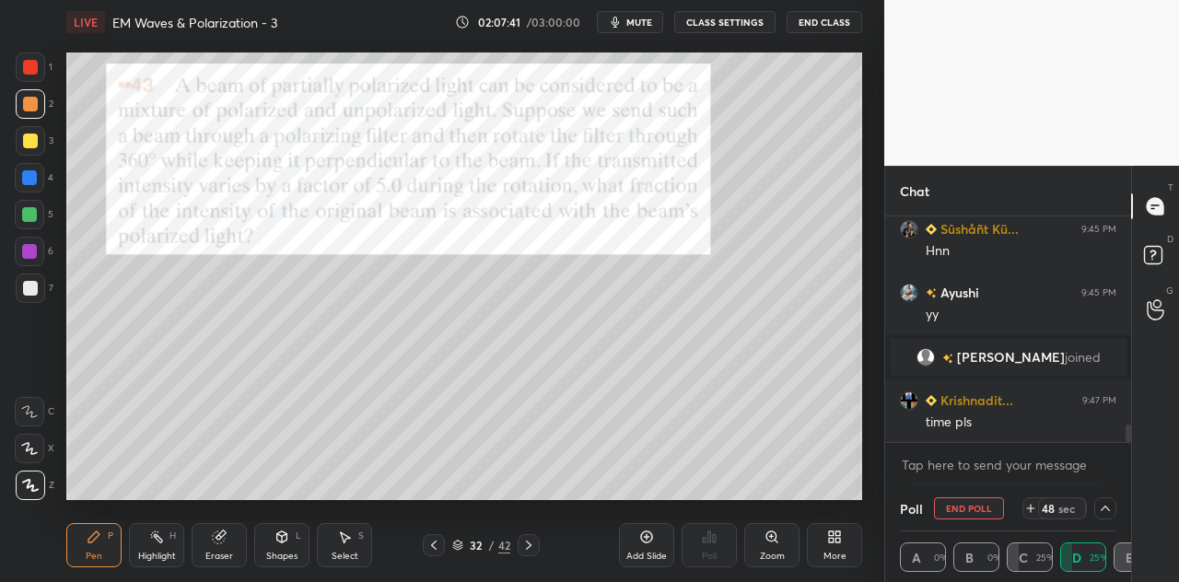
click at [1032, 503] on icon at bounding box center [1030, 508] width 15 height 15
click at [1031, 508] on icon at bounding box center [1030, 508] width 7 height 0
click at [1030, 506] on icon at bounding box center [1030, 508] width 15 height 15
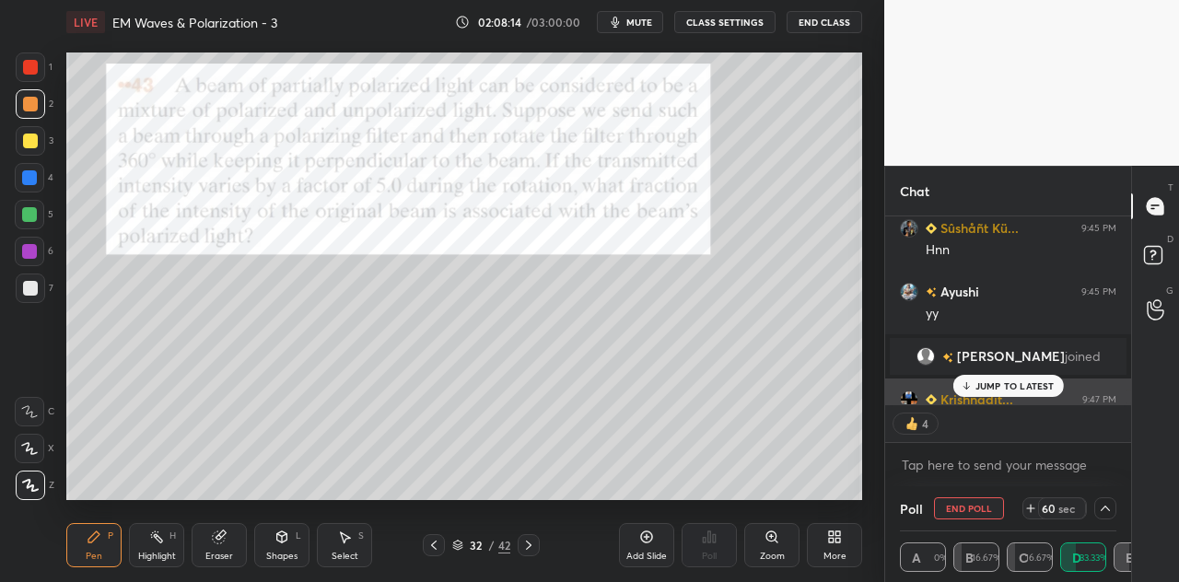
click at [1016, 383] on p "JUMP TO LATEST" at bounding box center [1014, 385] width 79 height 11
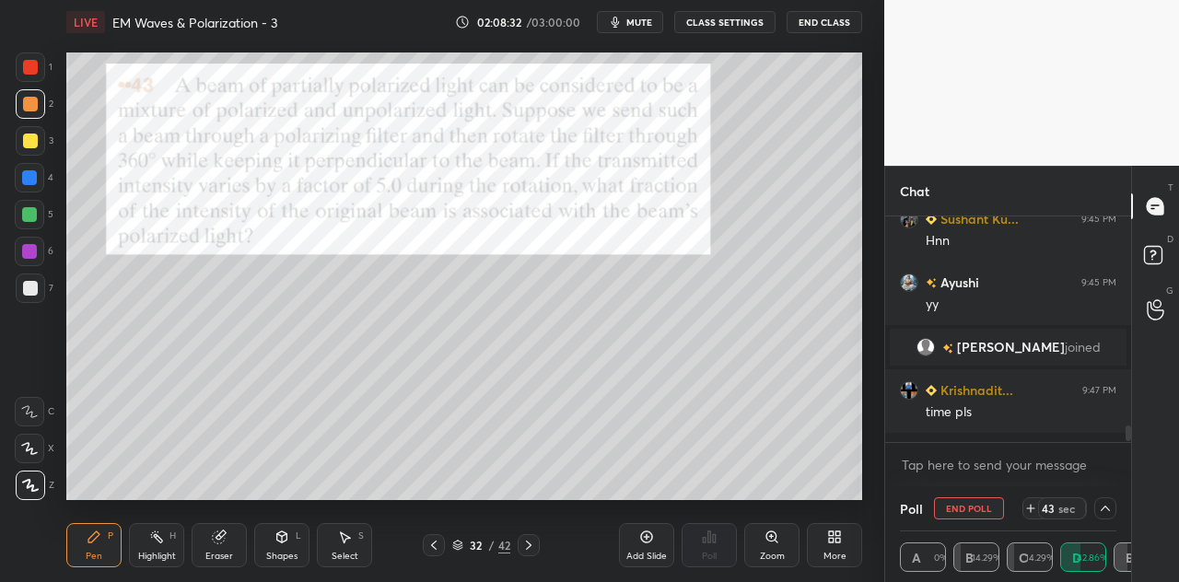
scroll to position [2665, 0]
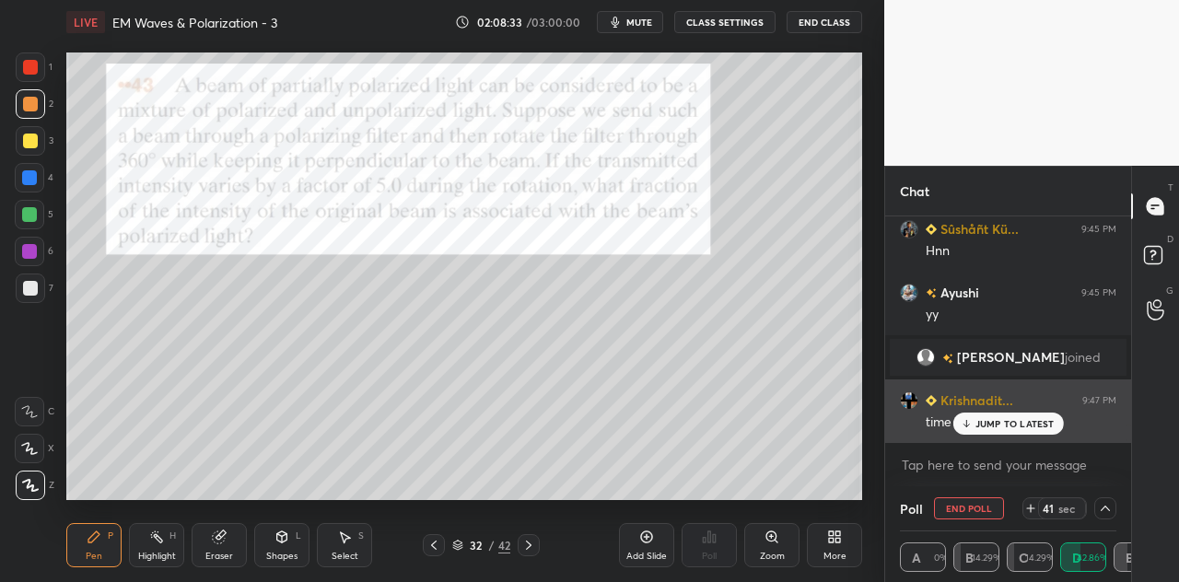
click at [1000, 423] on p "JUMP TO LATEST" at bounding box center [1014, 423] width 79 height 11
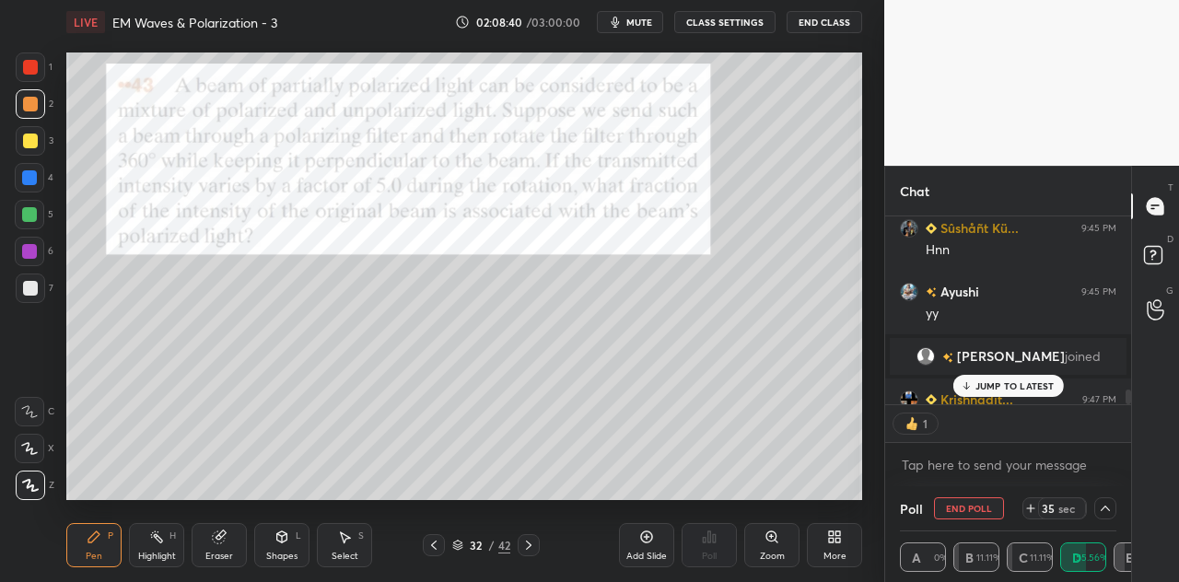
scroll to position [6, 6]
click at [999, 378] on div "JUMP TO LATEST" at bounding box center [1007, 386] width 111 height 22
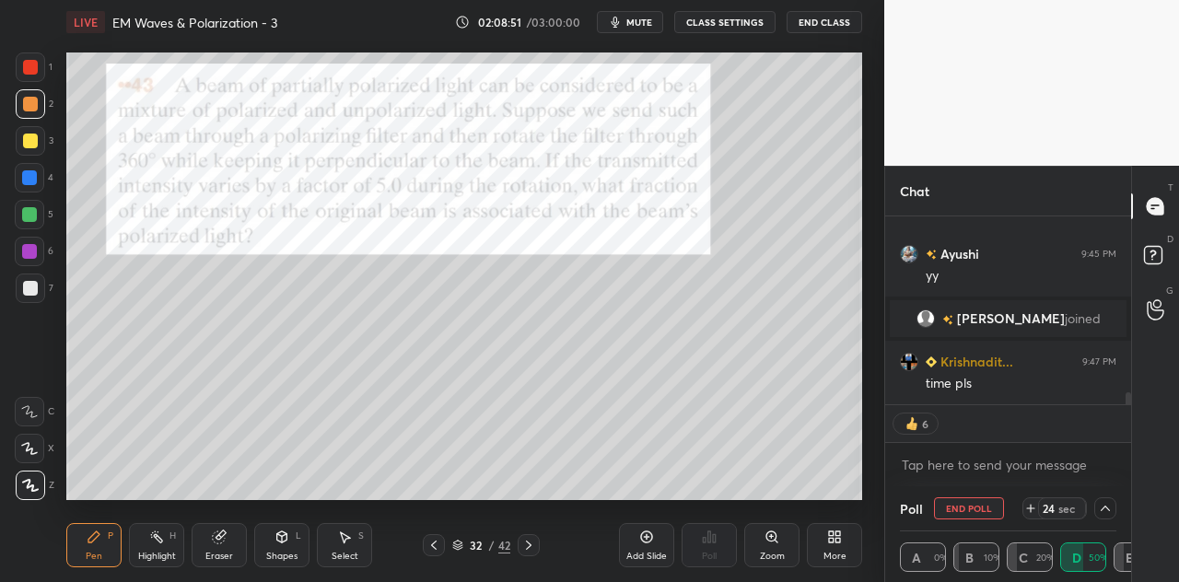
scroll to position [2665, 0]
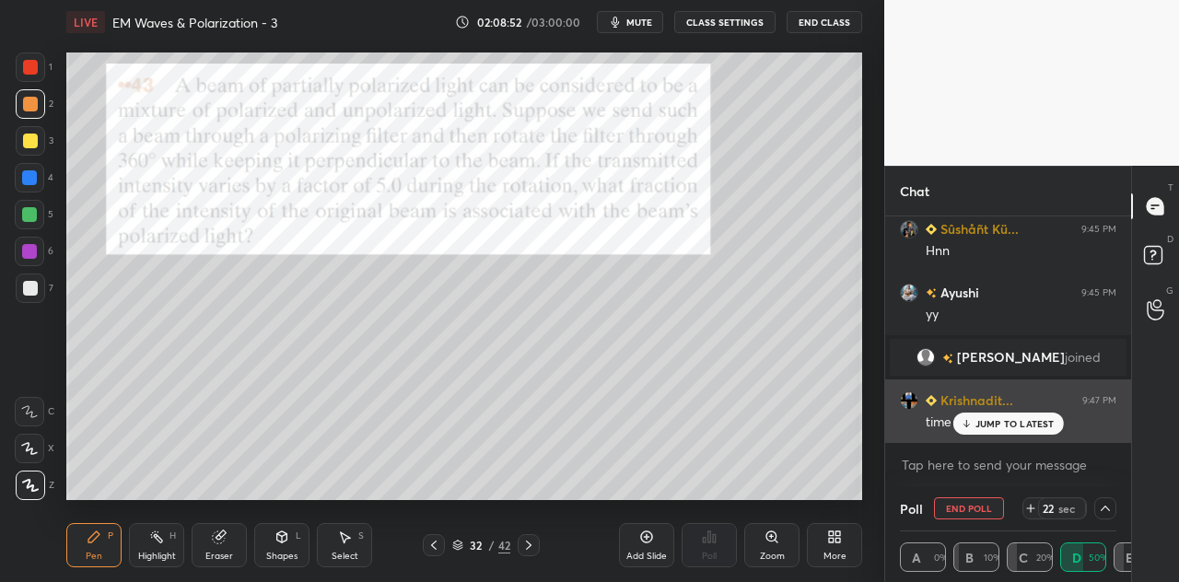
click at [995, 422] on p "JUMP TO LATEST" at bounding box center [1014, 423] width 79 height 11
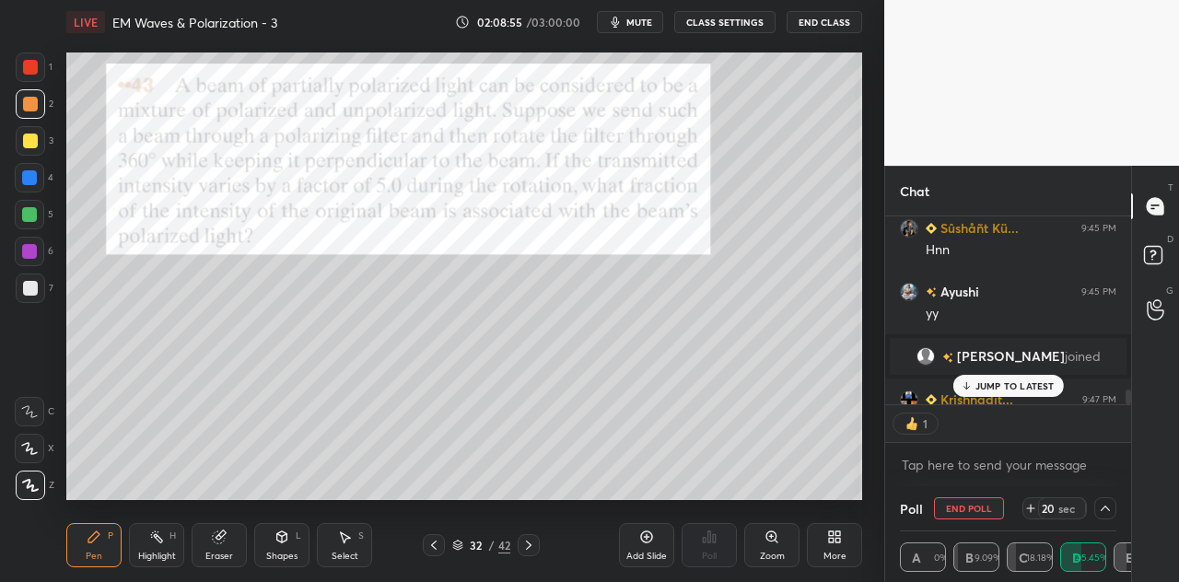
scroll to position [6, 6]
click at [997, 380] on p "JUMP TO LATEST" at bounding box center [1014, 385] width 79 height 11
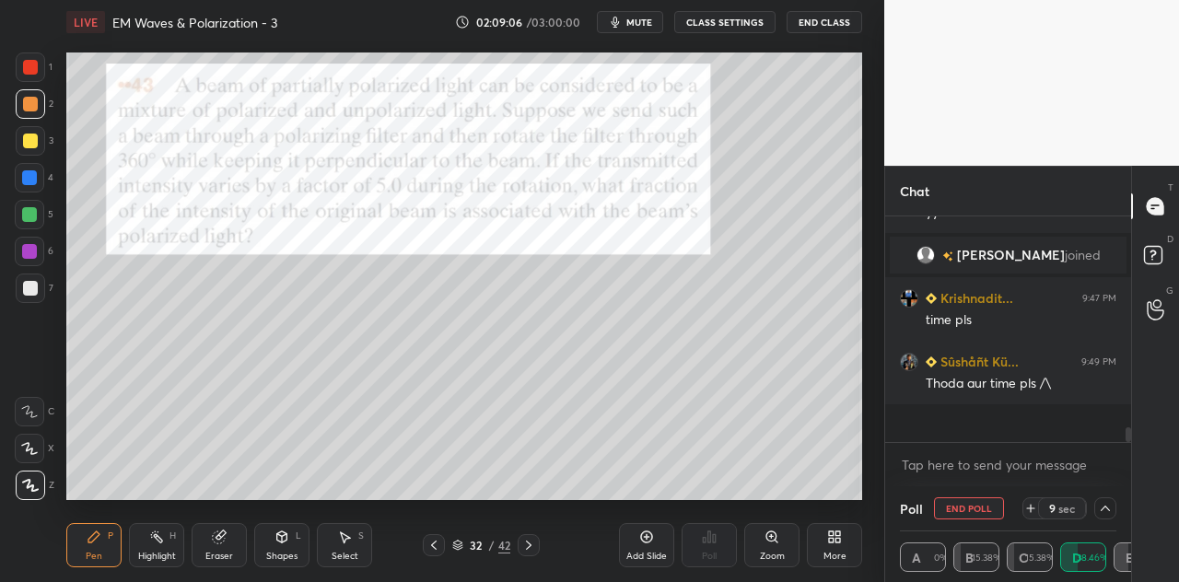
scroll to position [2729, 0]
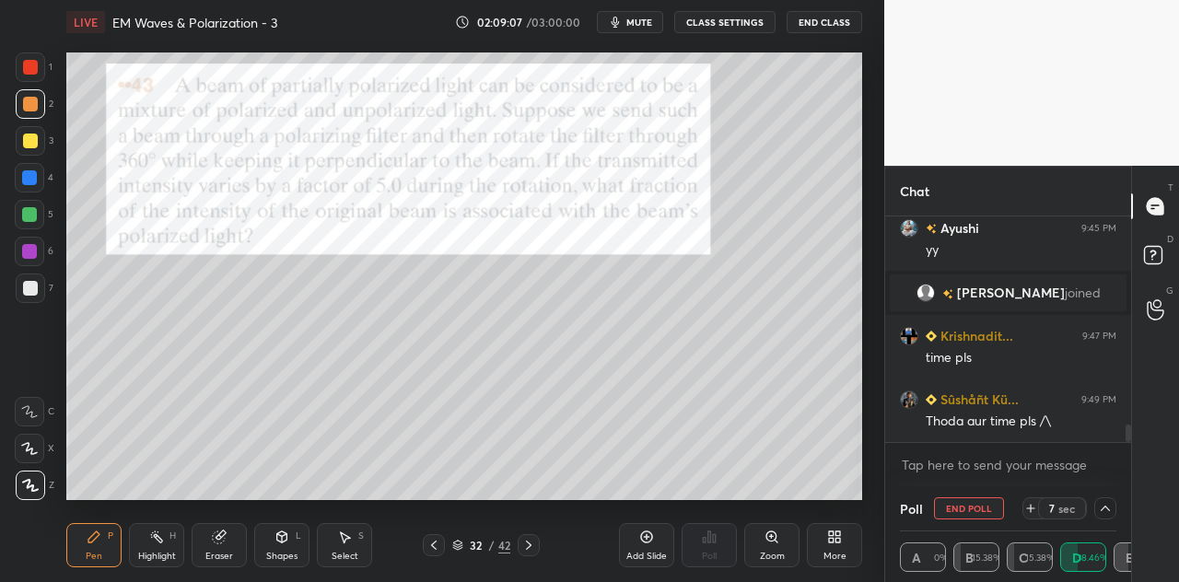
click at [1030, 506] on icon at bounding box center [1030, 508] width 0 height 7
click at [1031, 509] on icon at bounding box center [1030, 508] width 15 height 15
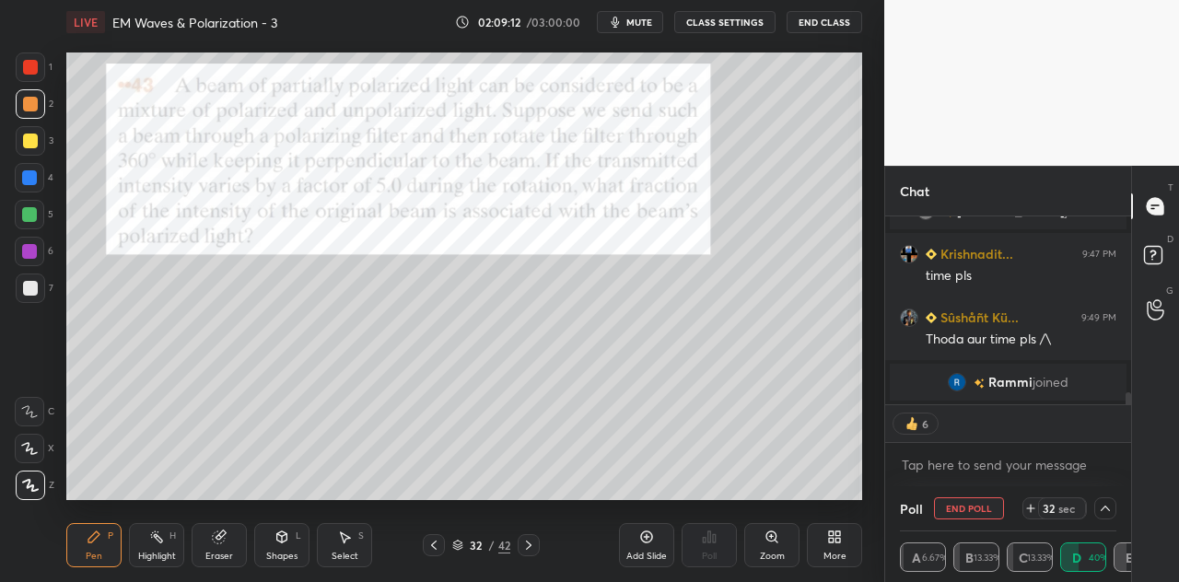
click at [1031, 508] on icon at bounding box center [1030, 508] width 7 height 0
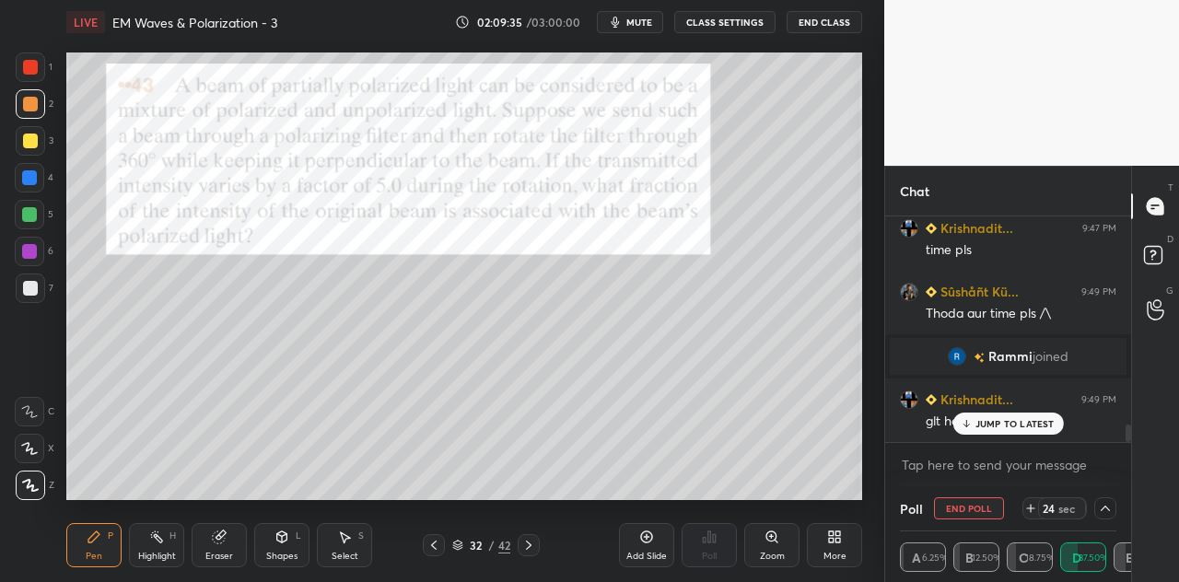
scroll to position [2612, 0]
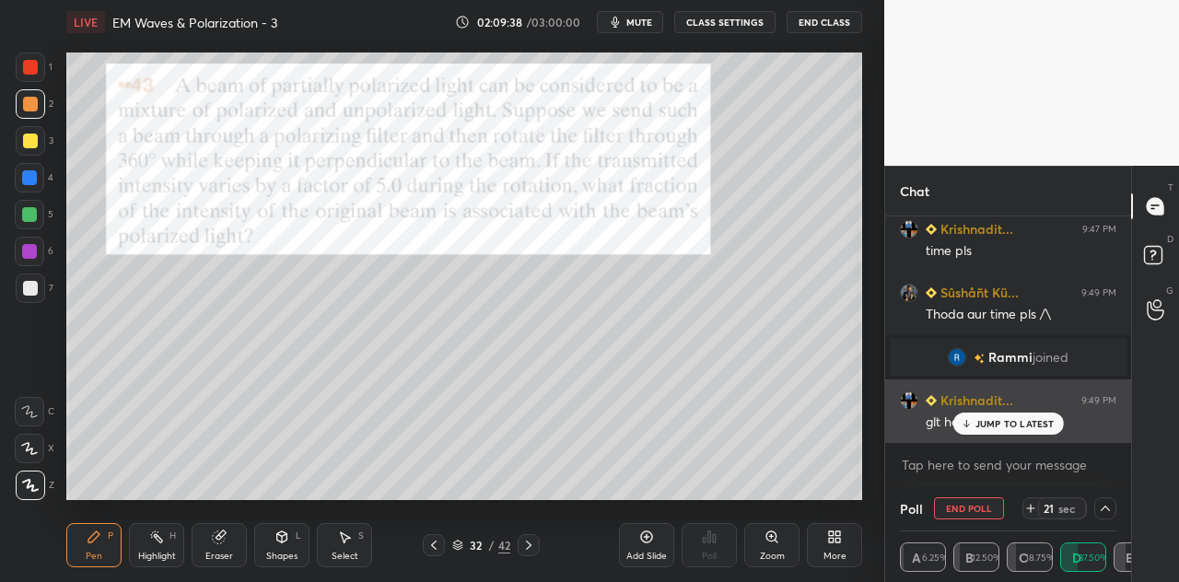
click at [994, 419] on p "JUMP TO LATEST" at bounding box center [1014, 423] width 79 height 11
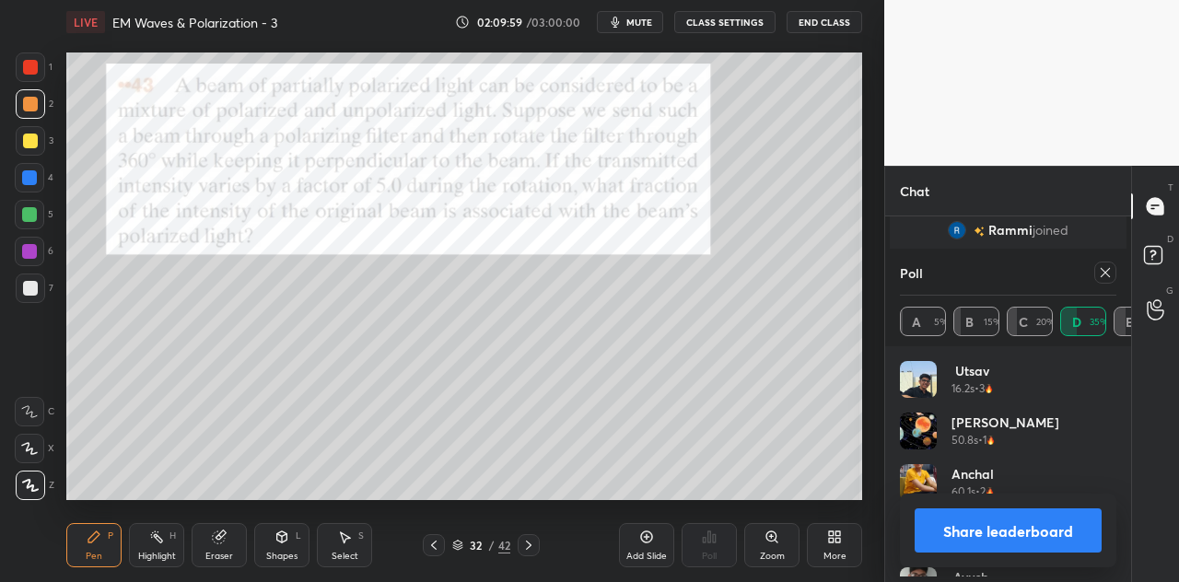
scroll to position [215, 211]
click at [991, 528] on button "Share leaderboard" at bounding box center [1007, 530] width 187 height 44
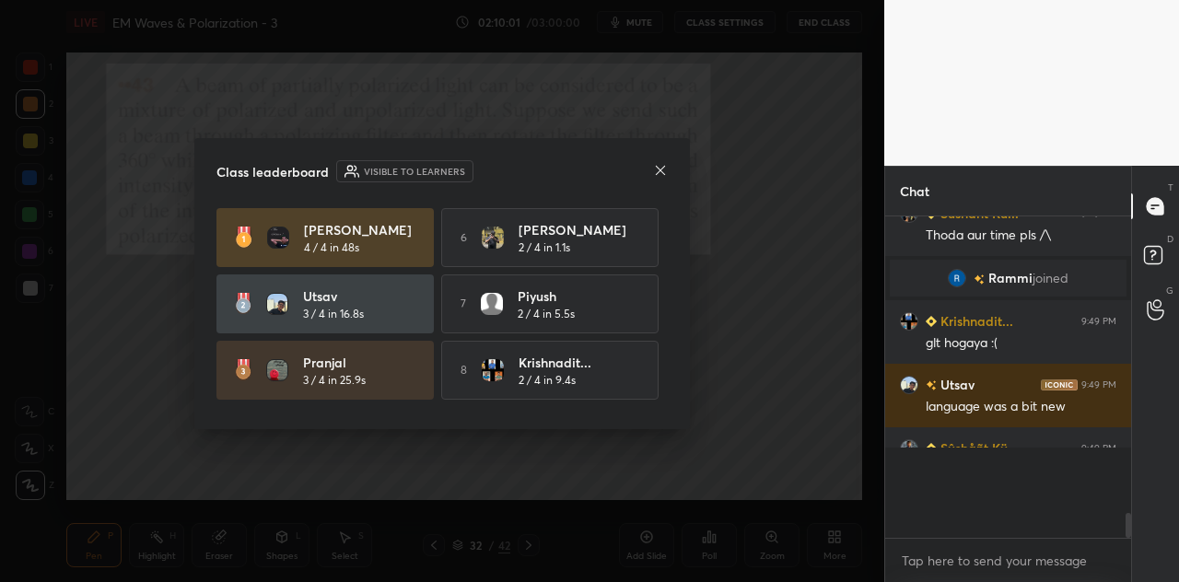
scroll to position [344, 240]
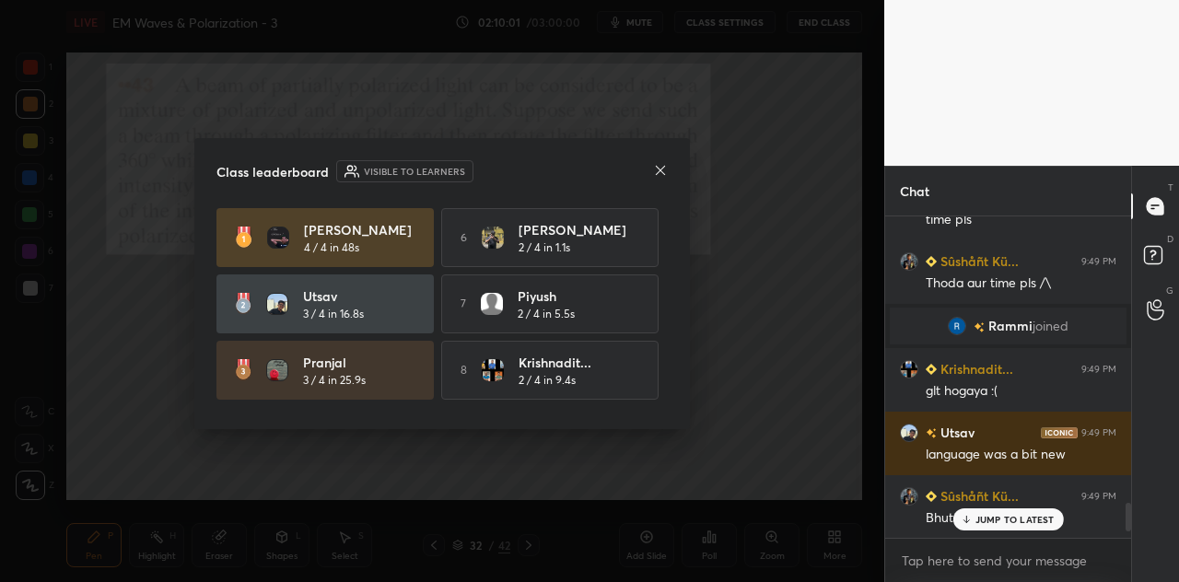
click at [661, 168] on icon at bounding box center [660, 169] width 9 height 9
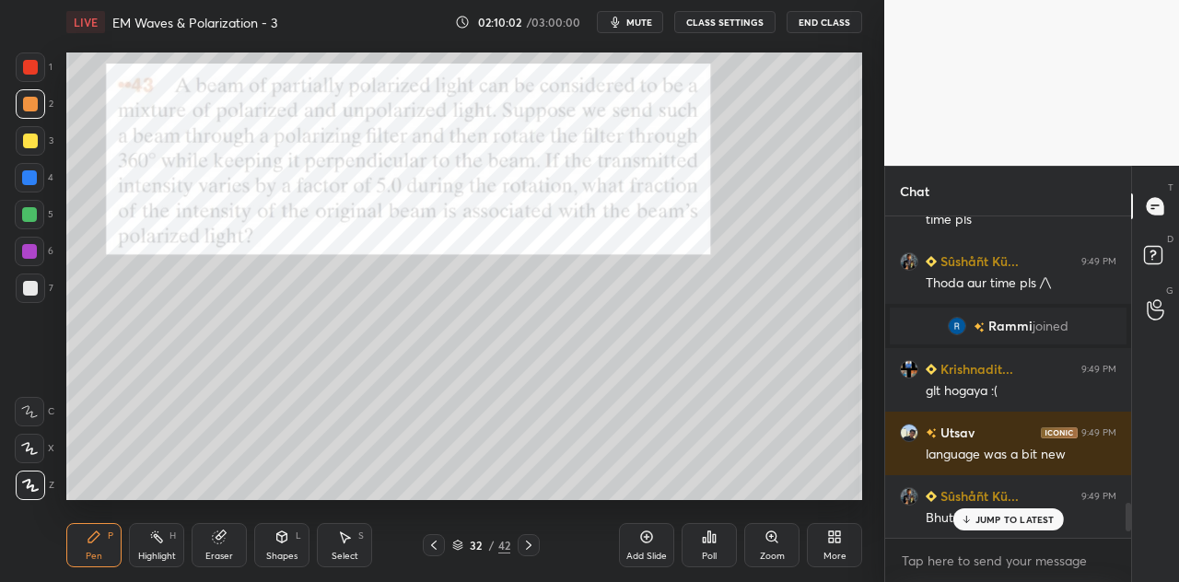
click at [989, 518] on p "JUMP TO LATEST" at bounding box center [1014, 519] width 79 height 11
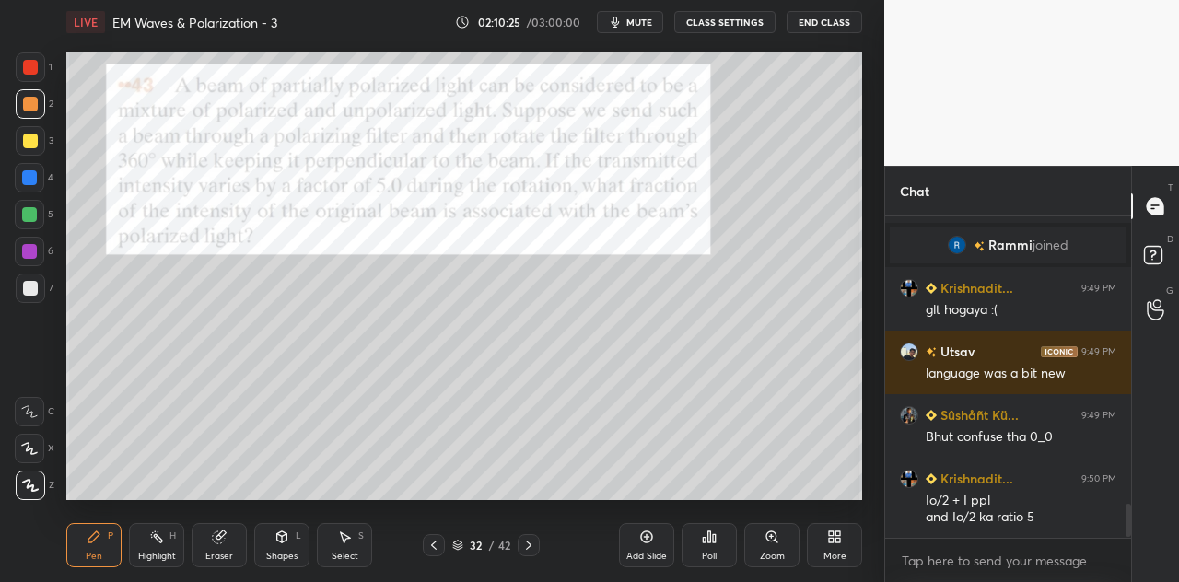
scroll to position [2787, 0]
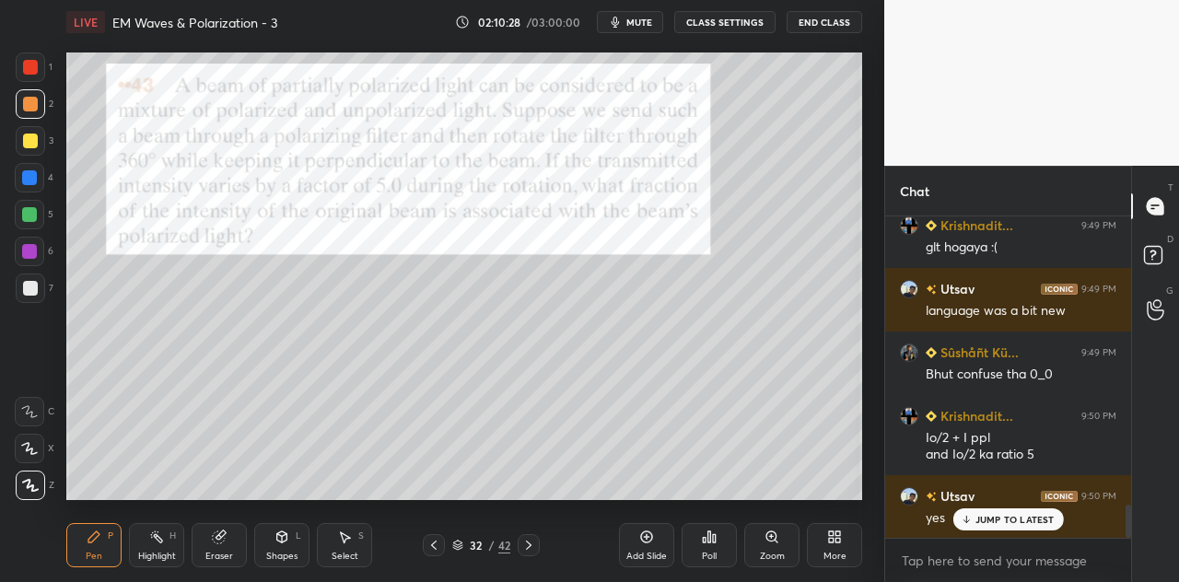
click at [995, 517] on p "JUMP TO LATEST" at bounding box center [1014, 519] width 79 height 11
click at [285, 537] on icon at bounding box center [282, 536] width 10 height 11
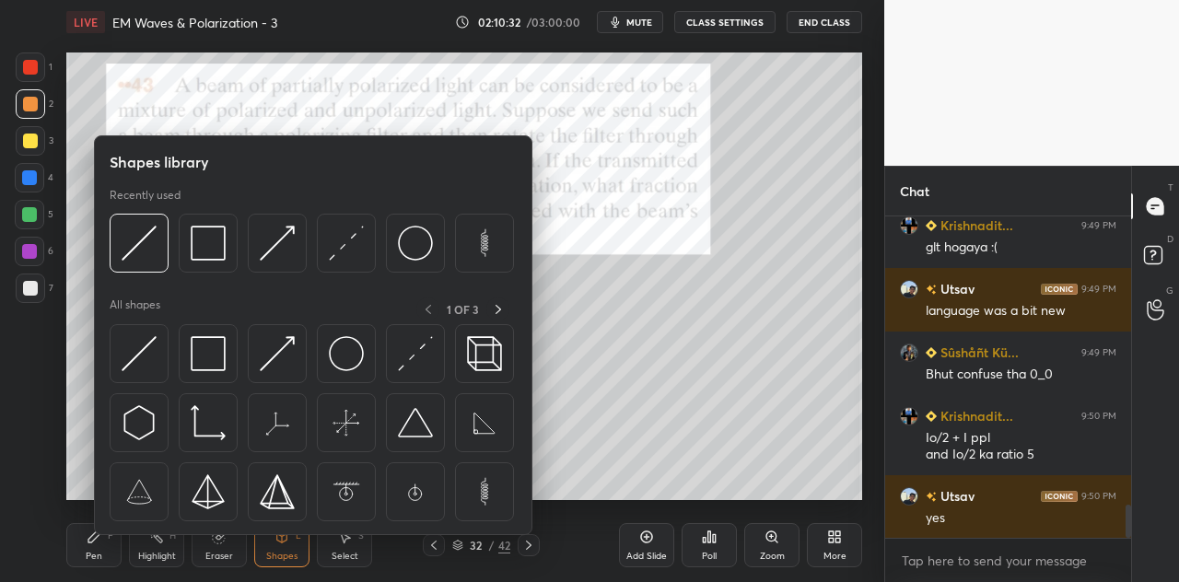
click at [38, 66] on div at bounding box center [30, 66] width 29 height 29
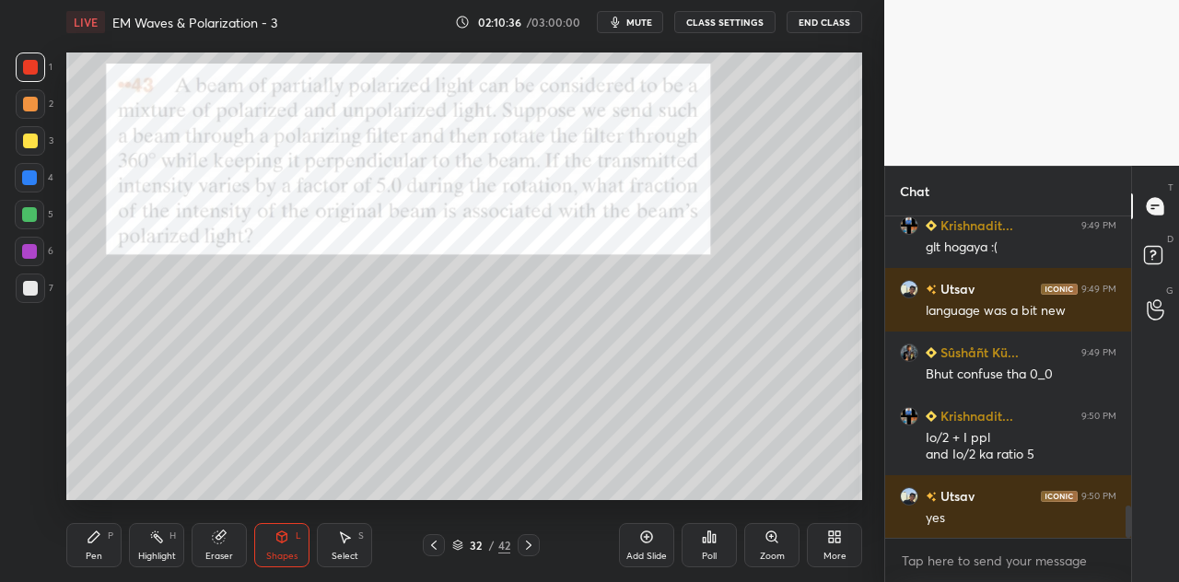
scroll to position [2851, 0]
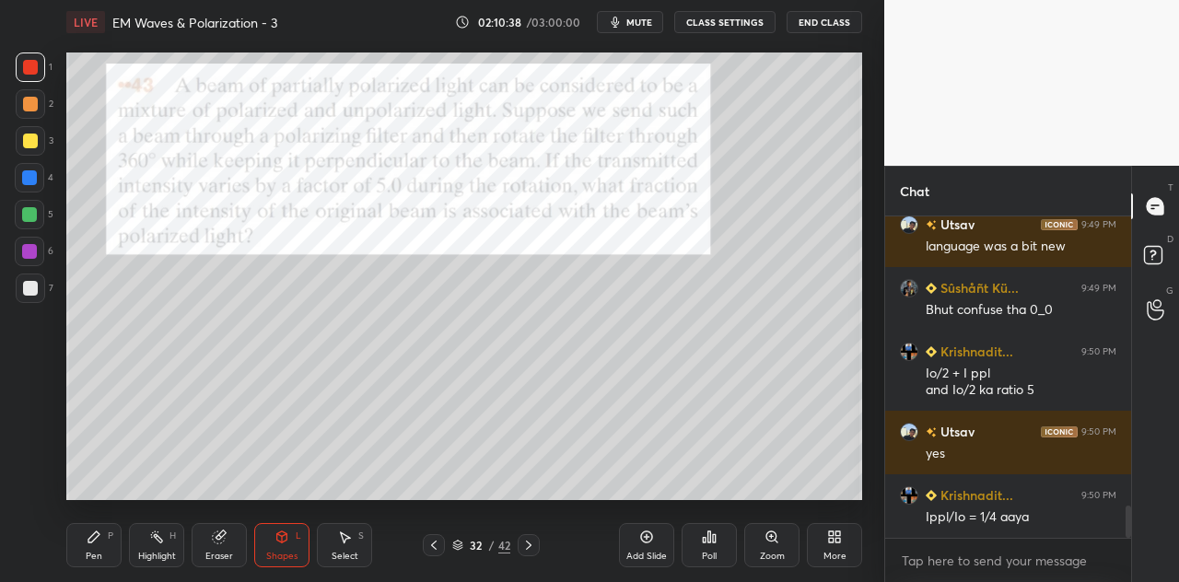
click at [37, 218] on div at bounding box center [29, 214] width 29 height 29
click at [99, 546] on div "Pen P" at bounding box center [93, 545] width 55 height 44
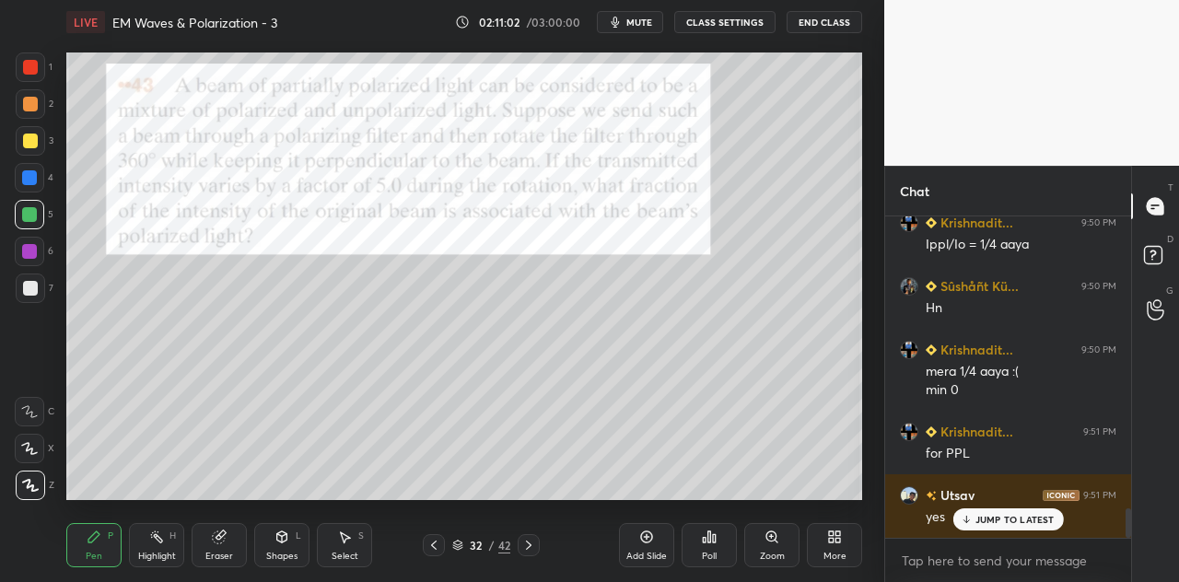
scroll to position [3186, 0]
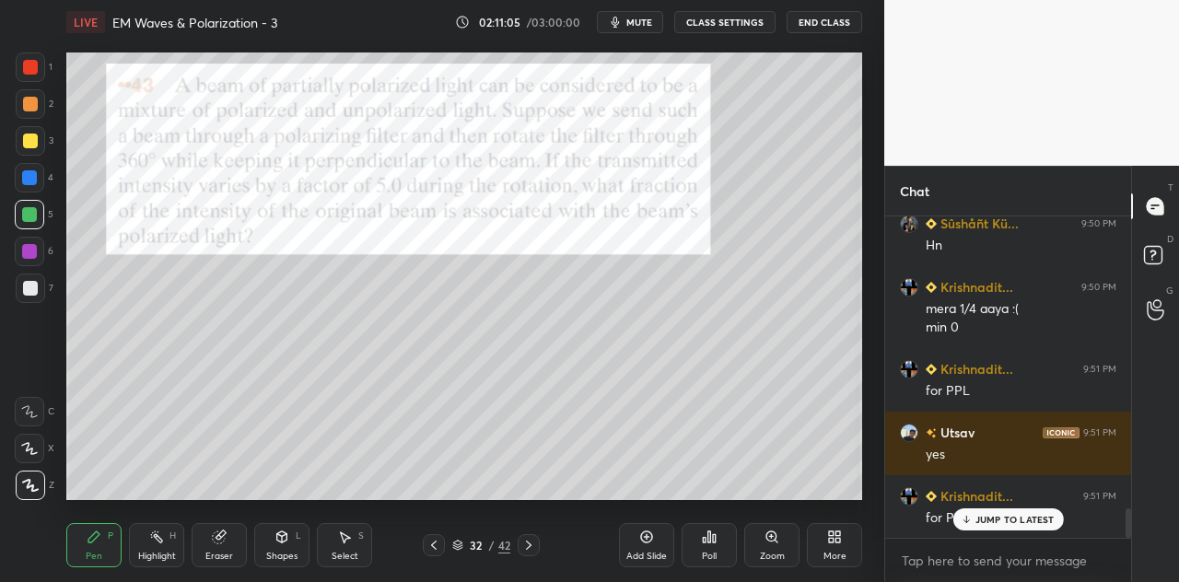
click at [287, 544] on icon at bounding box center [281, 536] width 15 height 15
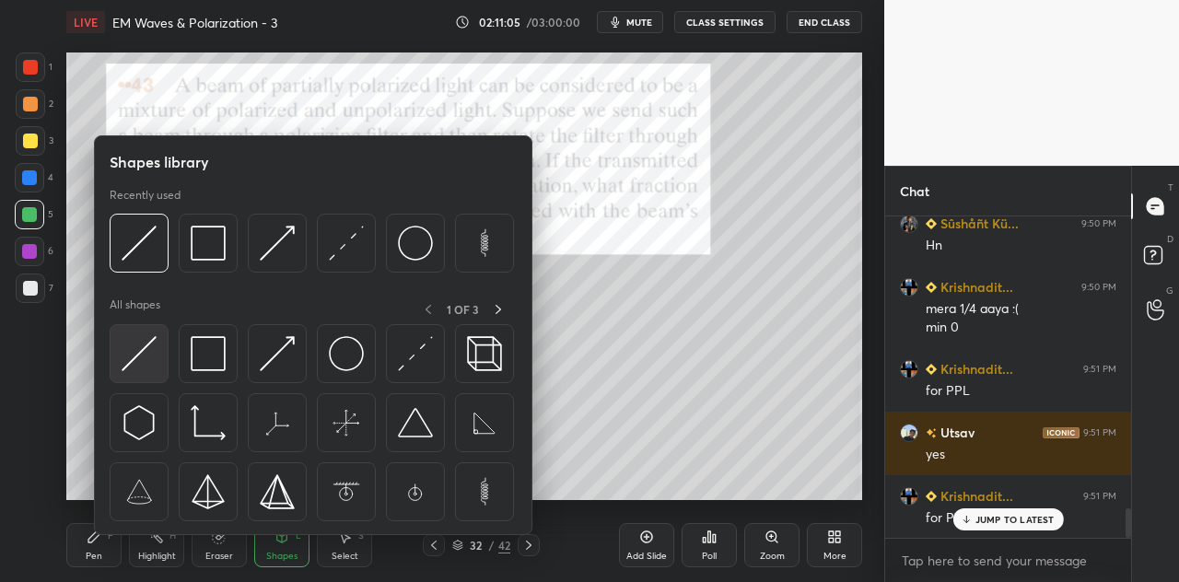
click at [140, 364] on img at bounding box center [139, 353] width 35 height 35
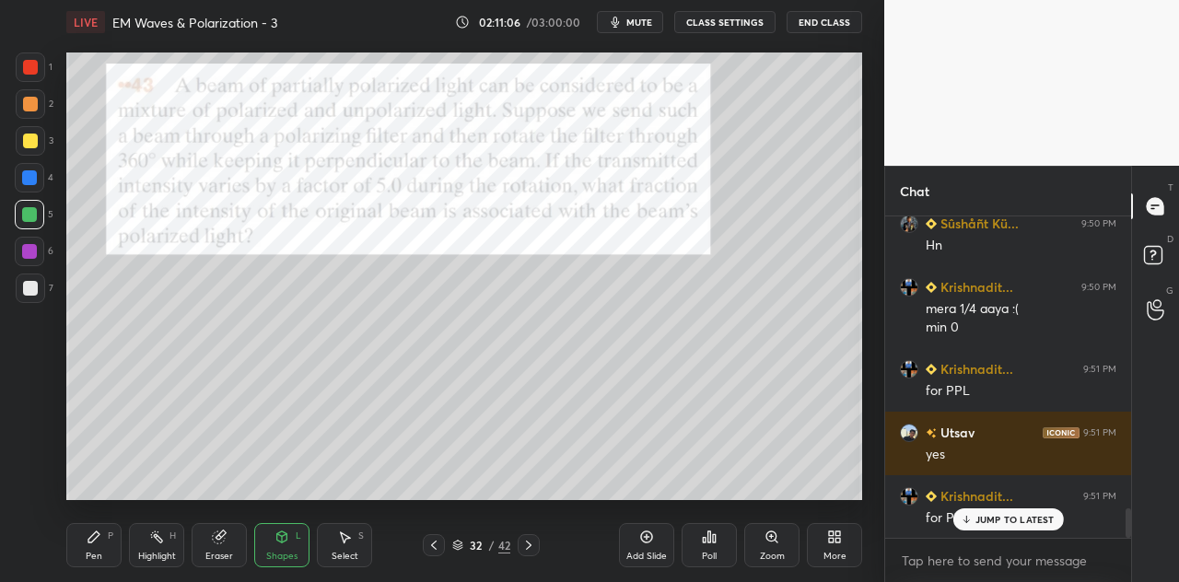
click at [41, 65] on div at bounding box center [30, 66] width 29 height 29
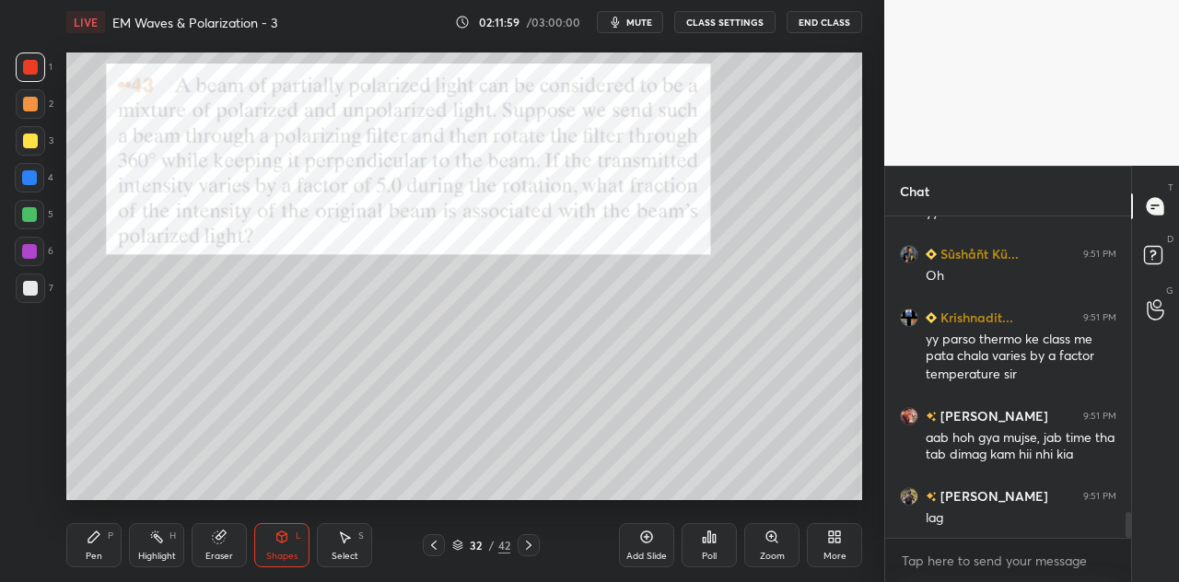
scroll to position [3683, 0]
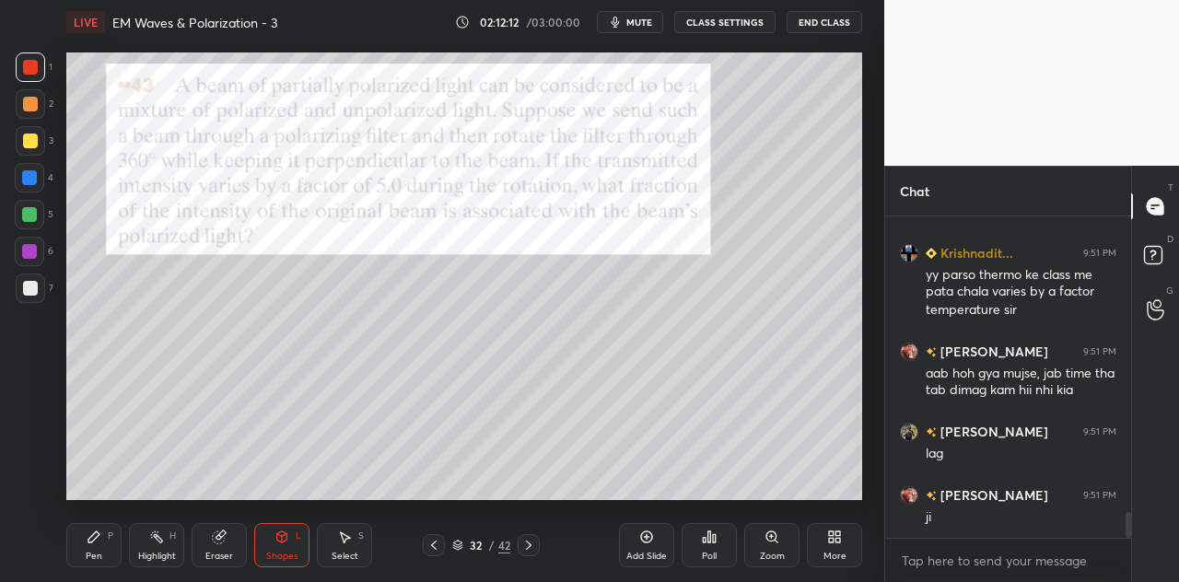
click at [25, 178] on div at bounding box center [29, 177] width 15 height 15
click at [99, 548] on div "Pen P" at bounding box center [93, 545] width 55 height 44
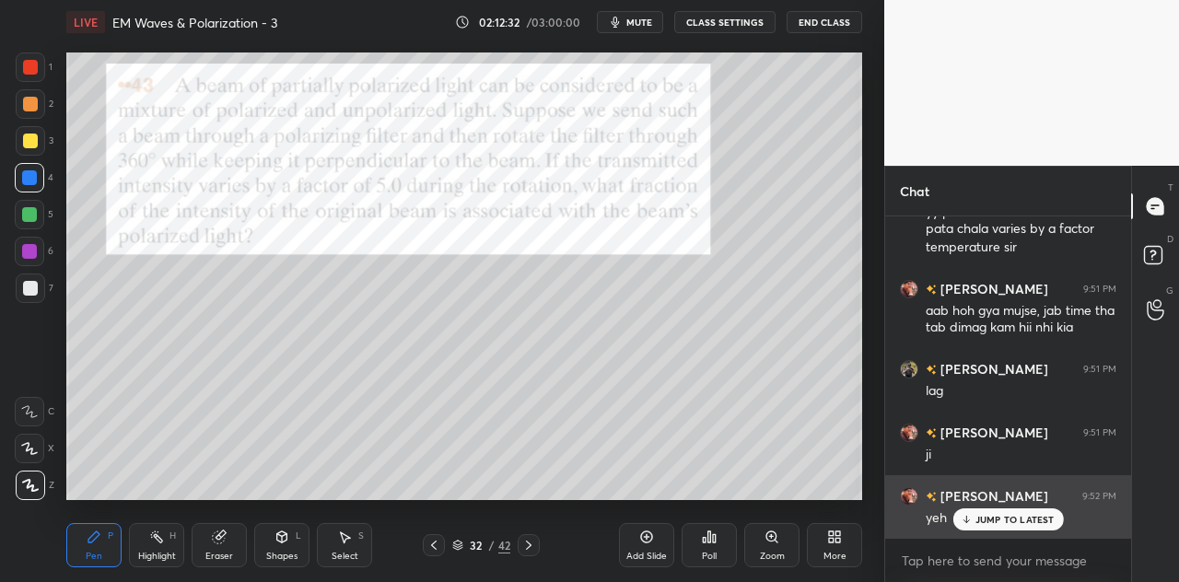
click at [980, 517] on p "JUMP TO LATEST" at bounding box center [1014, 519] width 79 height 11
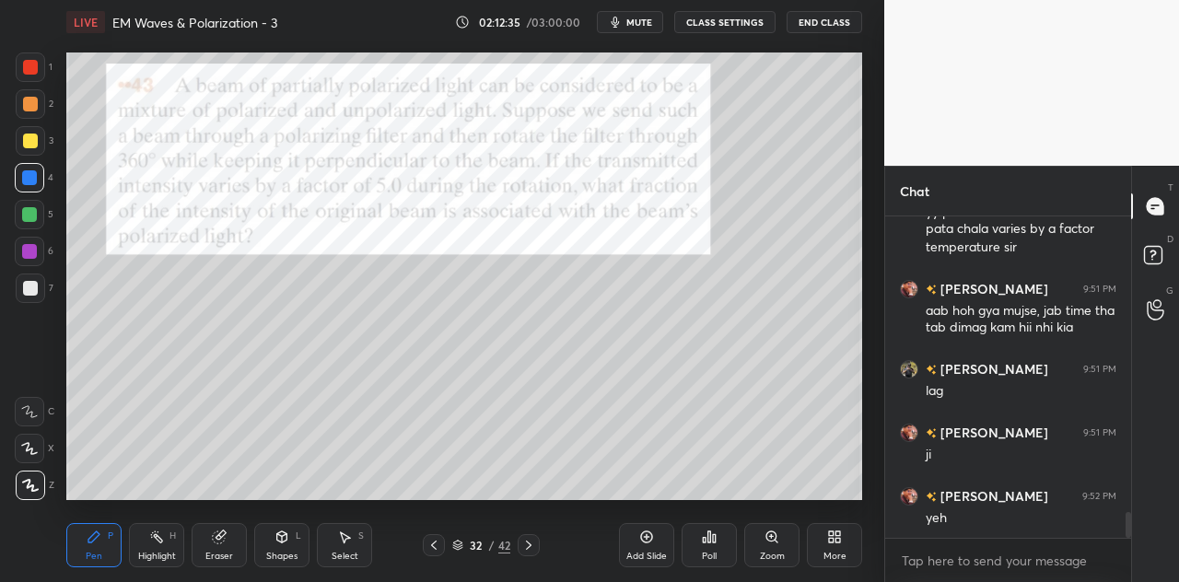
click at [32, 141] on div at bounding box center [30, 141] width 15 height 15
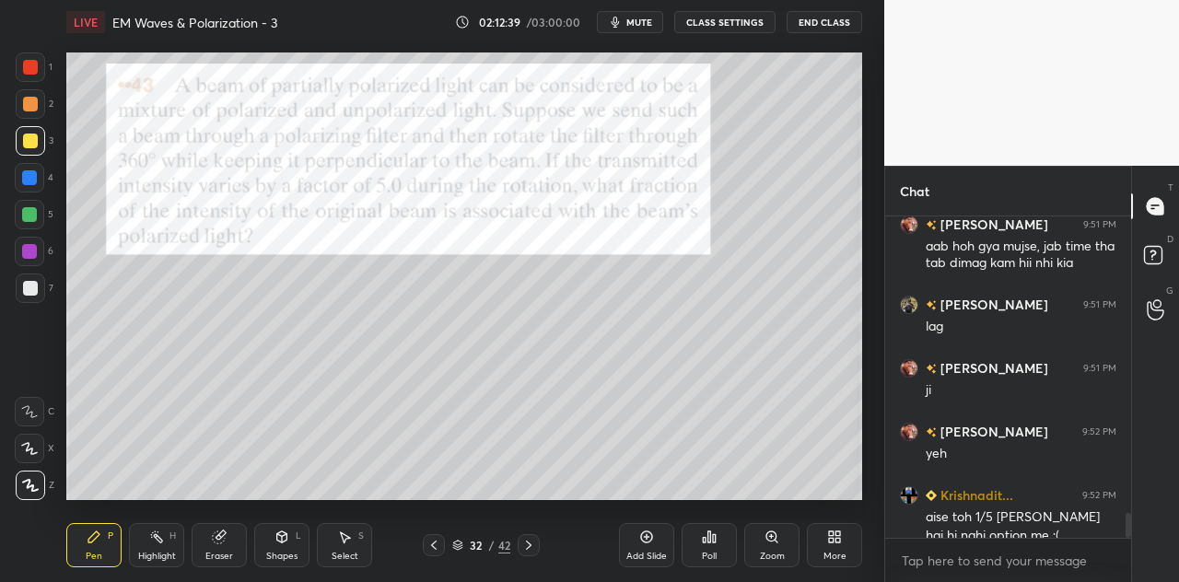
scroll to position [3829, 0]
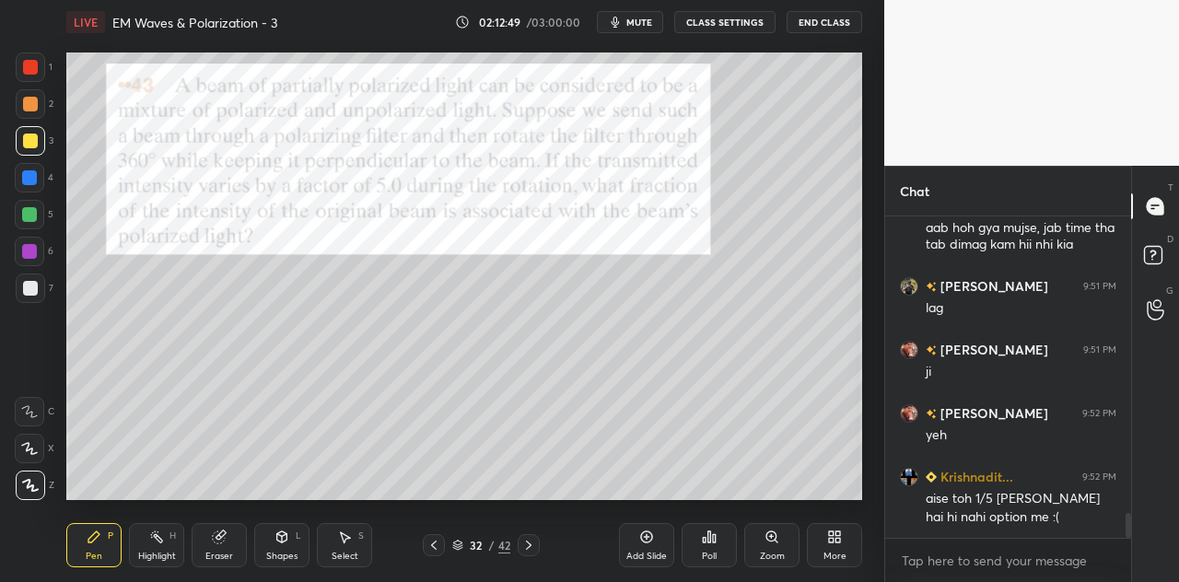
click at [284, 539] on icon at bounding box center [282, 536] width 10 height 11
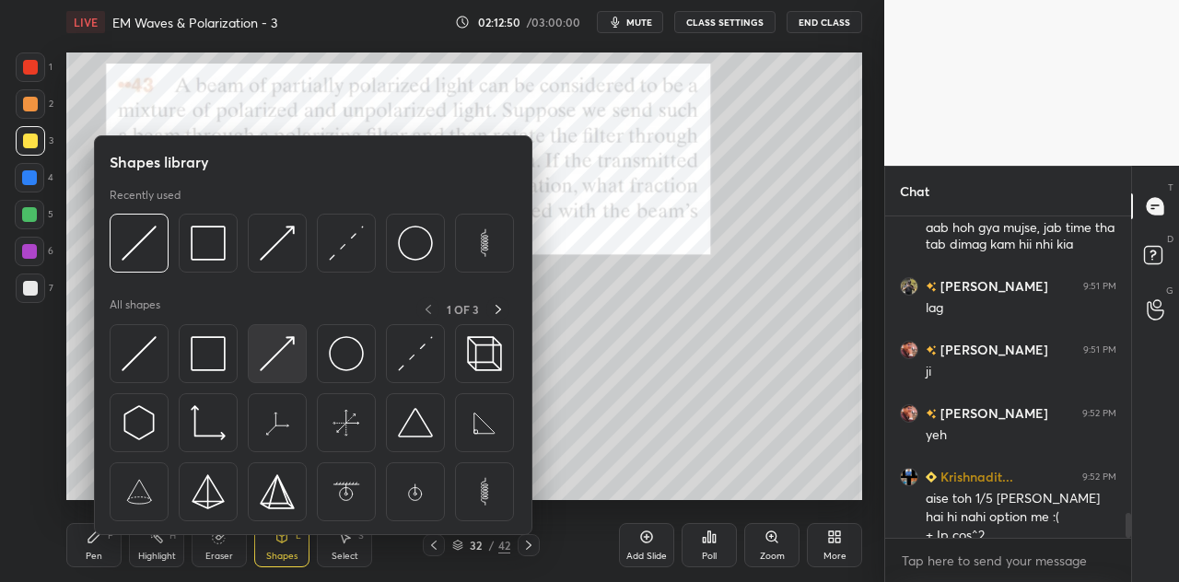
scroll to position [3847, 0]
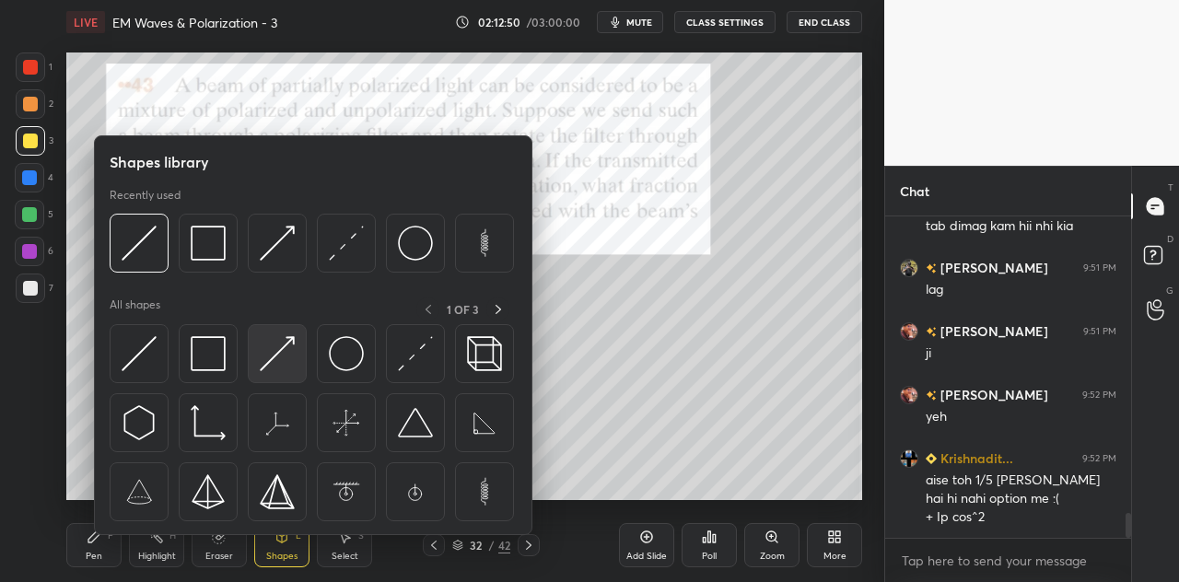
click at [274, 354] on img at bounding box center [277, 353] width 35 height 35
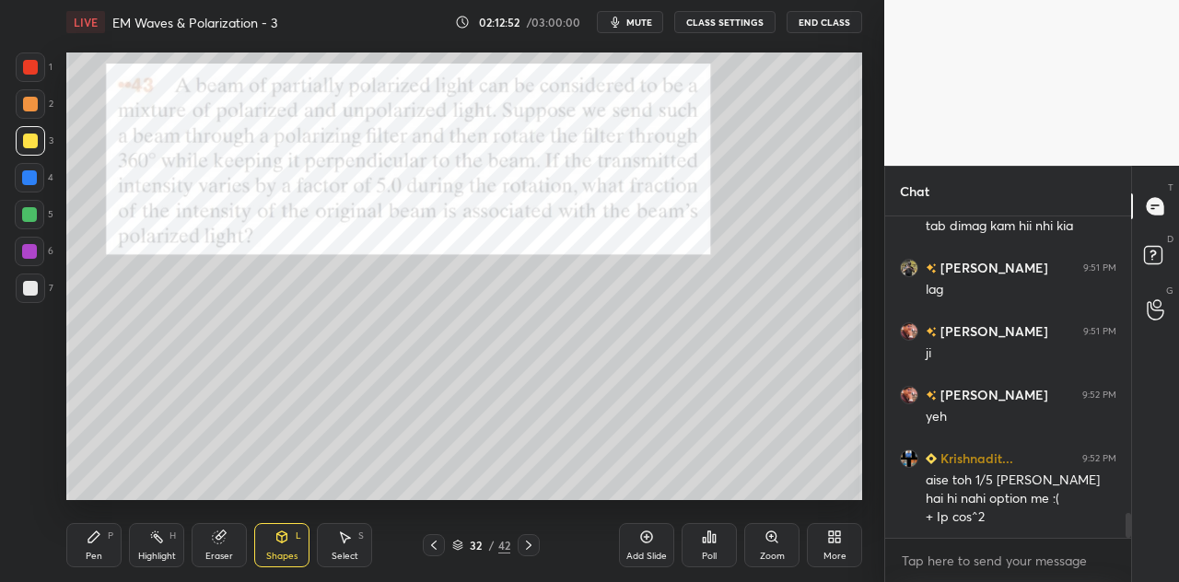
click at [37, 56] on div at bounding box center [30, 66] width 29 height 29
click at [99, 541] on icon at bounding box center [94, 536] width 15 height 15
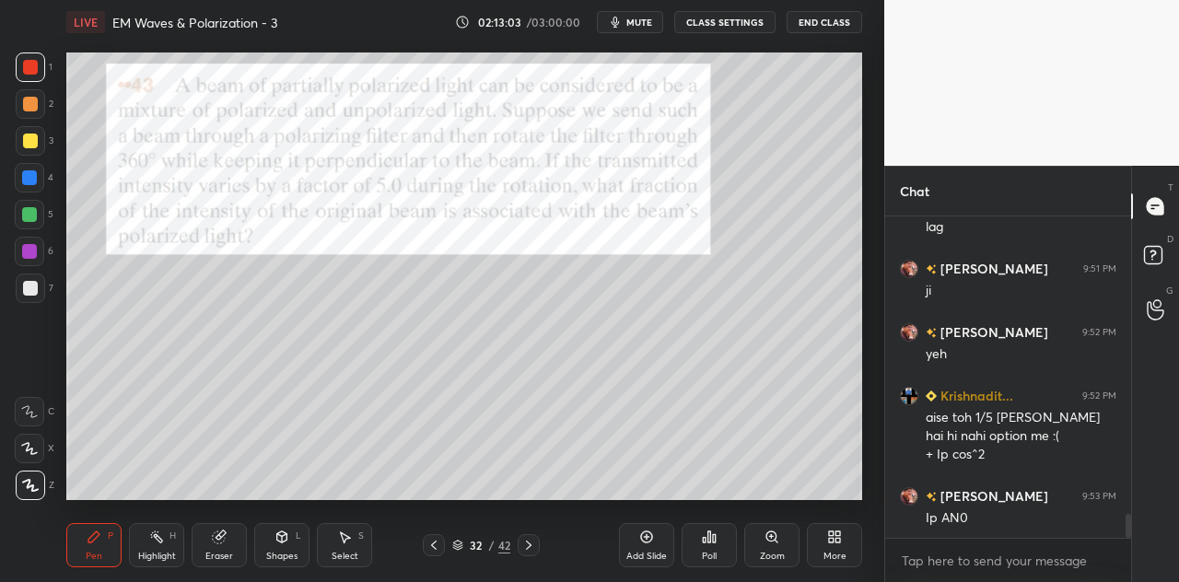
scroll to position [3991, 0]
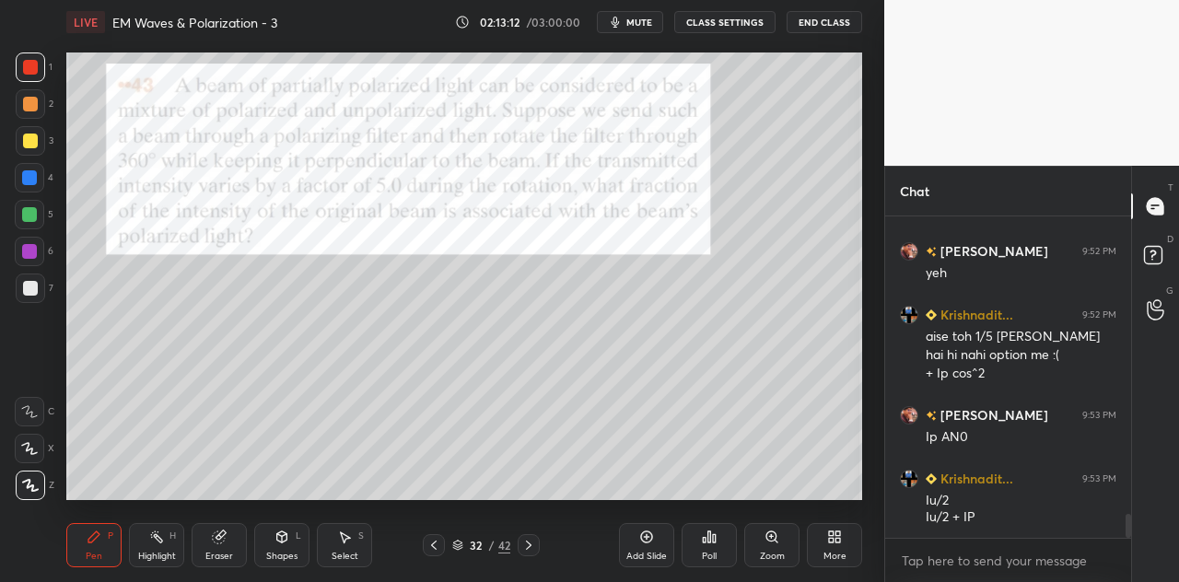
click at [281, 543] on icon at bounding box center [281, 536] width 15 height 15
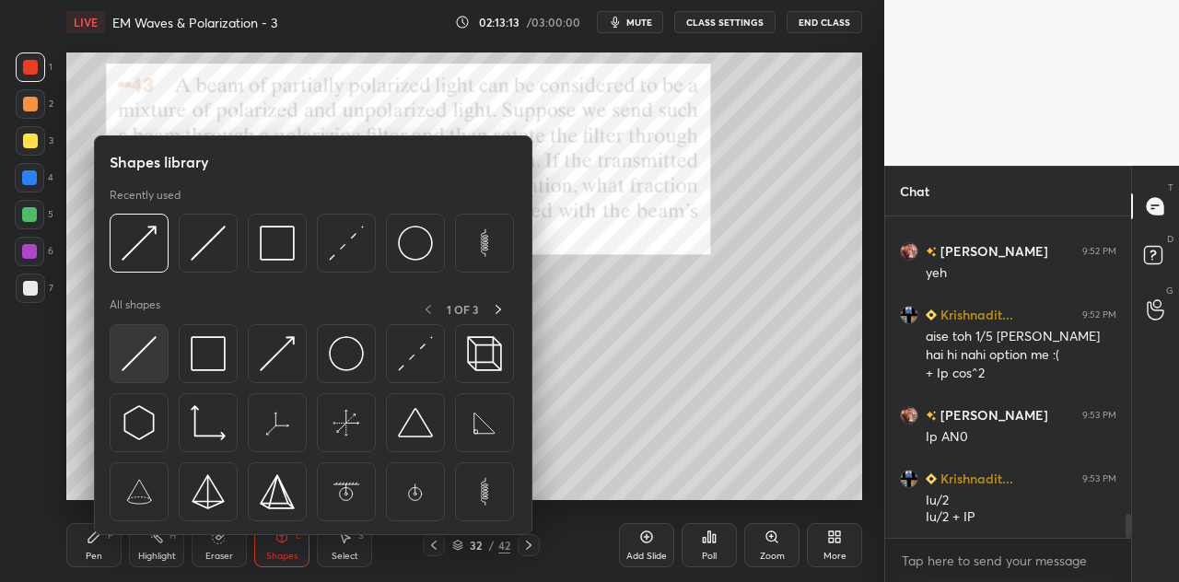
click at [131, 354] on img at bounding box center [139, 353] width 35 height 35
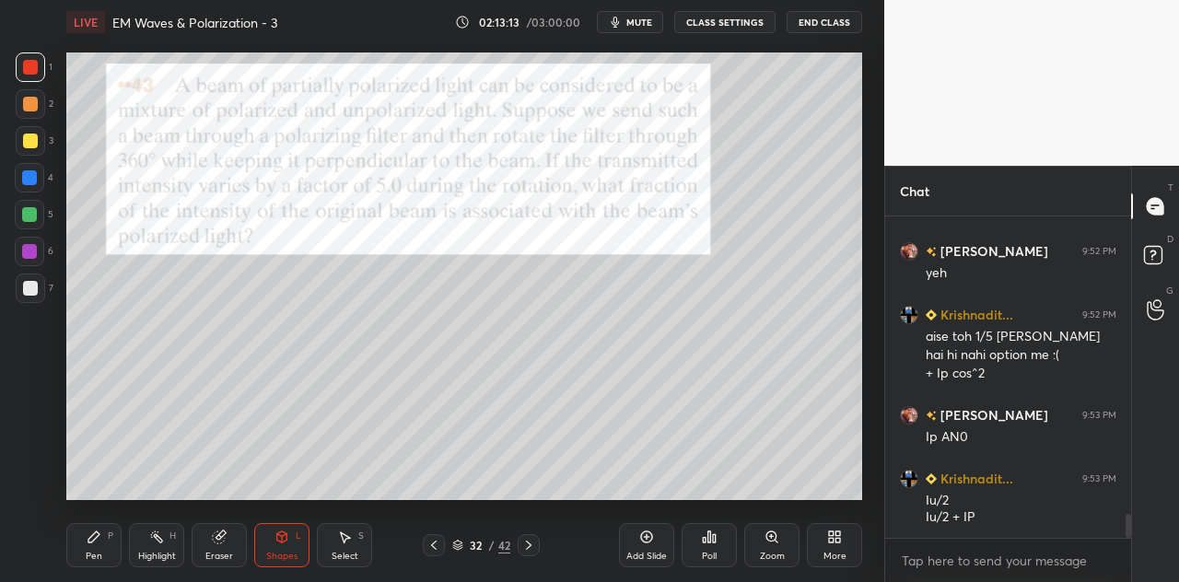
click at [35, 183] on div at bounding box center [29, 177] width 15 height 15
click at [110, 533] on div "P" at bounding box center [111, 535] width 6 height 9
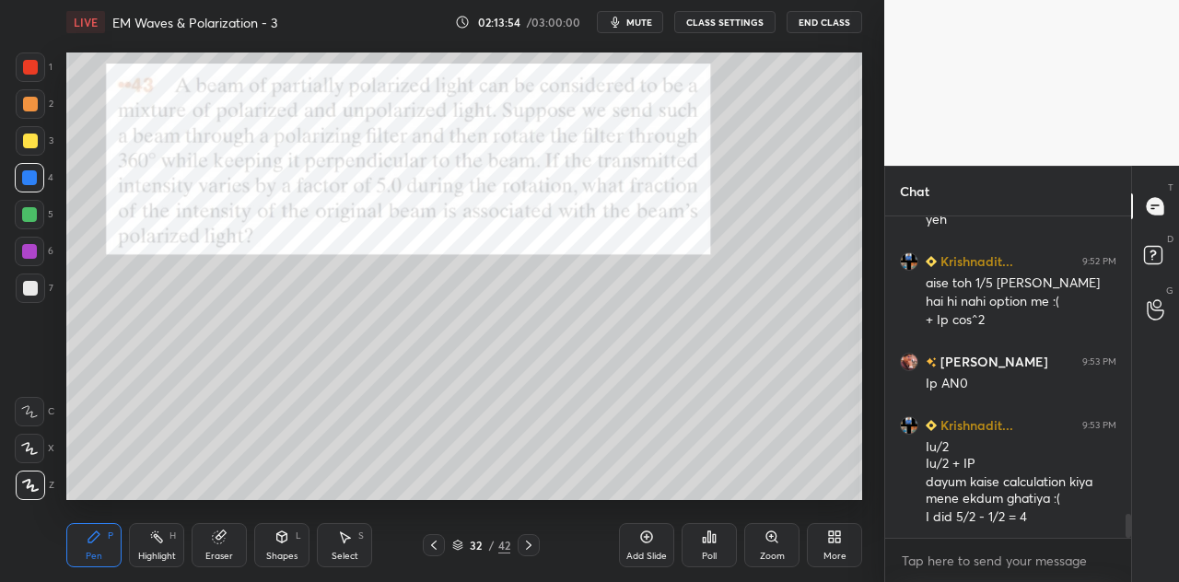
scroll to position [4107, 0]
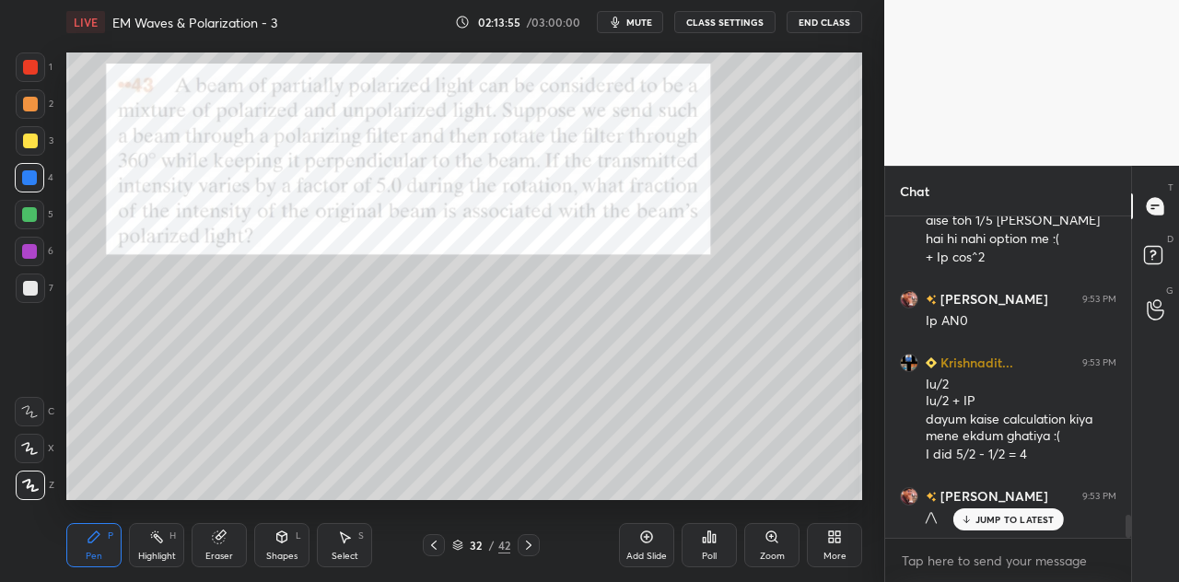
click at [298, 545] on div "Shapes L" at bounding box center [281, 545] width 55 height 44
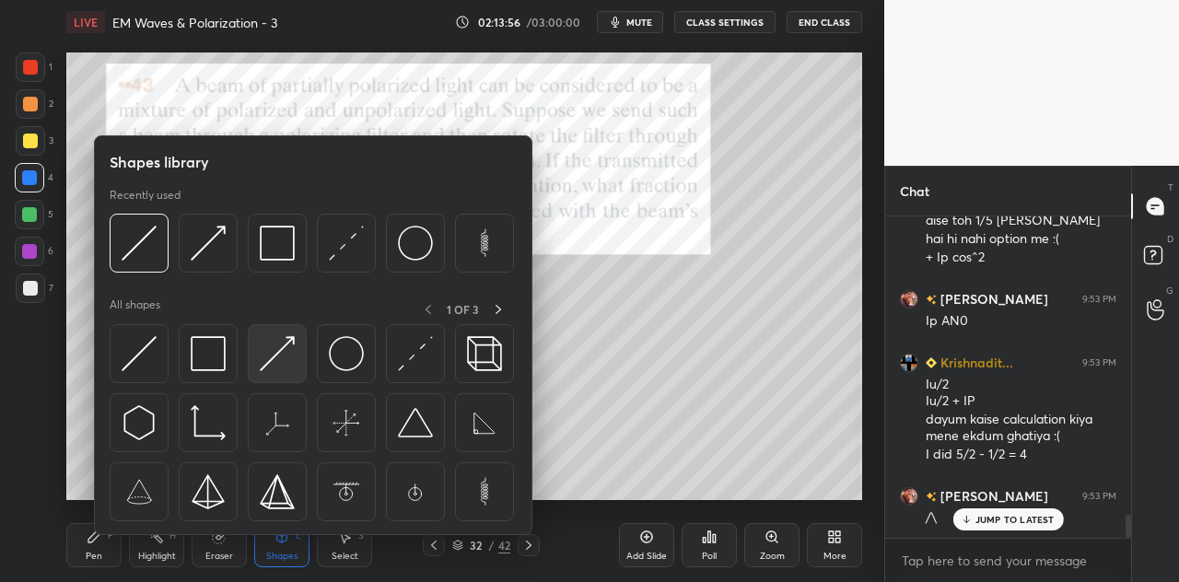
click at [285, 349] on img at bounding box center [277, 353] width 35 height 35
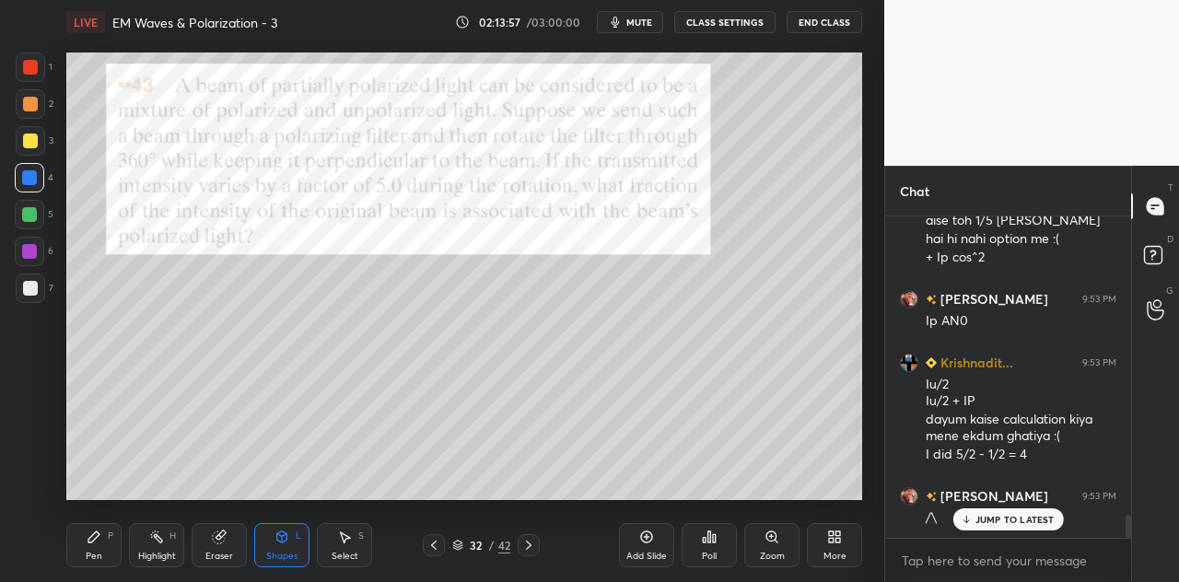
click at [37, 288] on div at bounding box center [30, 287] width 29 height 29
click at [107, 541] on div "Pen P" at bounding box center [93, 545] width 55 height 44
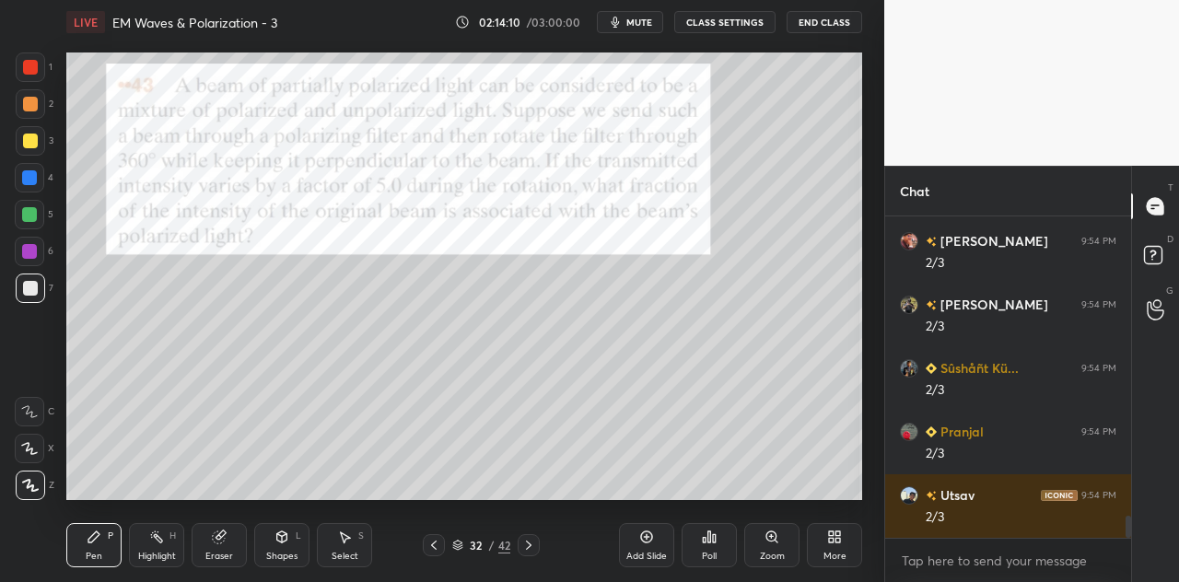
scroll to position [4488, 0]
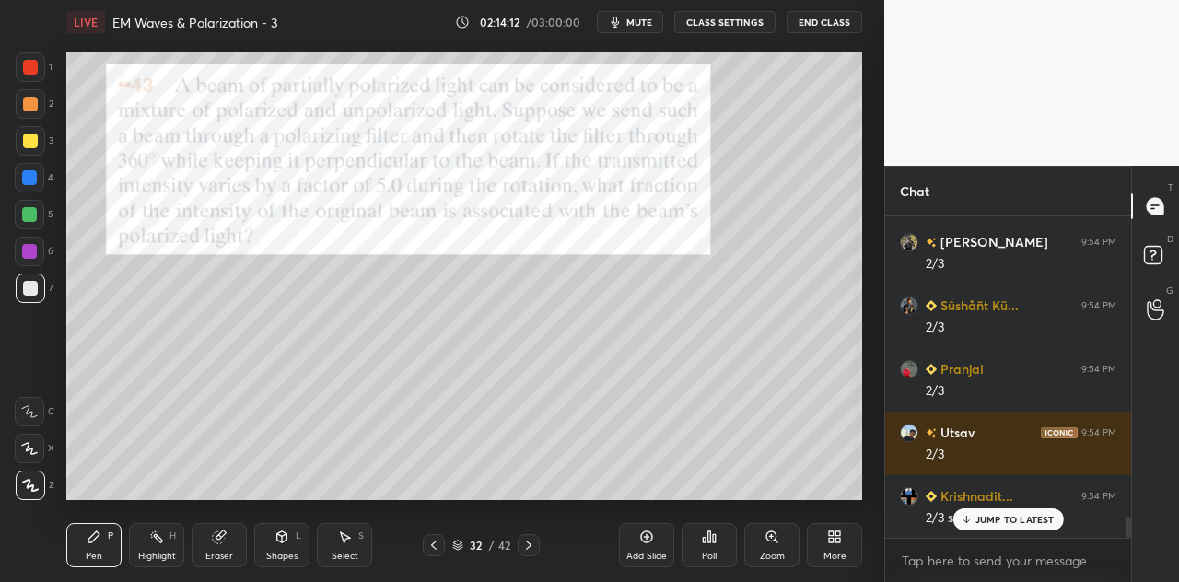
click at [31, 104] on div at bounding box center [30, 104] width 15 height 15
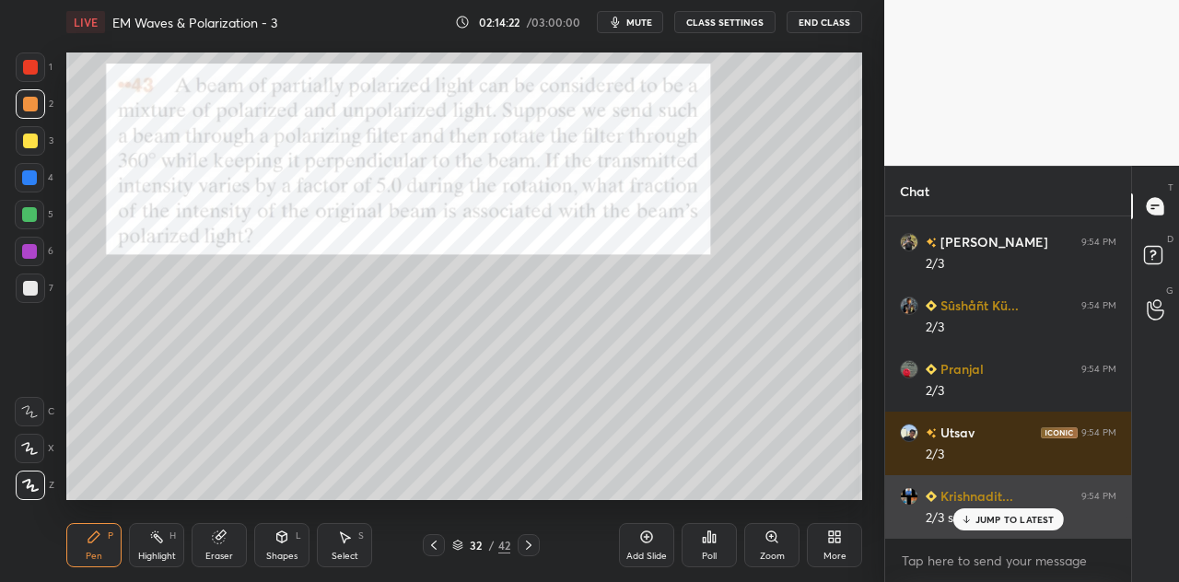
click at [1028, 513] on div "JUMP TO LATEST" at bounding box center [1007, 519] width 111 height 22
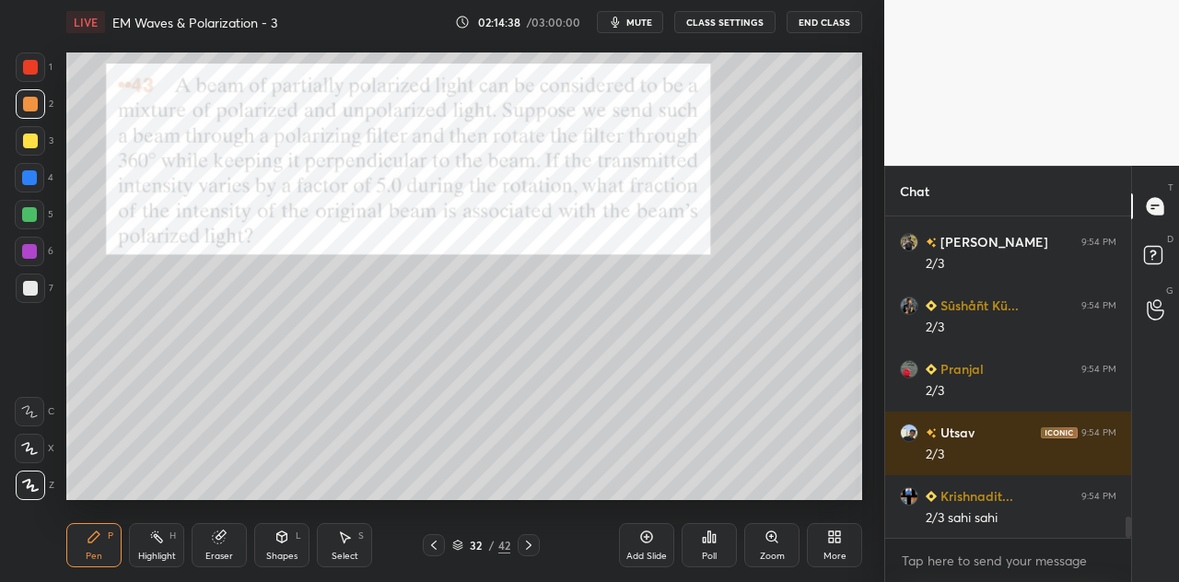
click at [35, 187] on div at bounding box center [29, 177] width 29 height 29
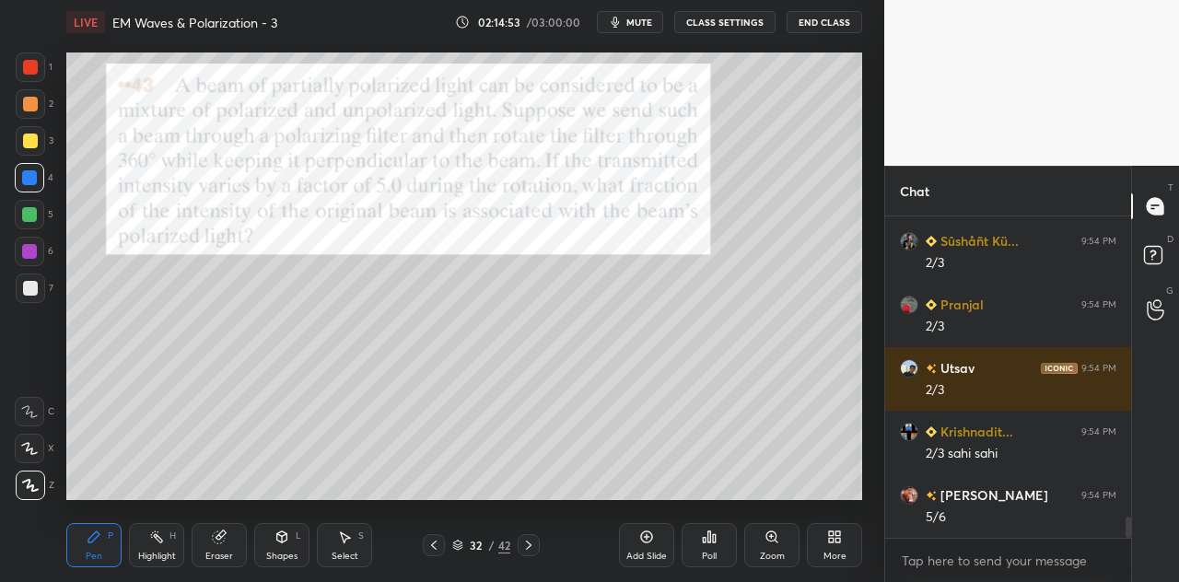
scroll to position [4615, 0]
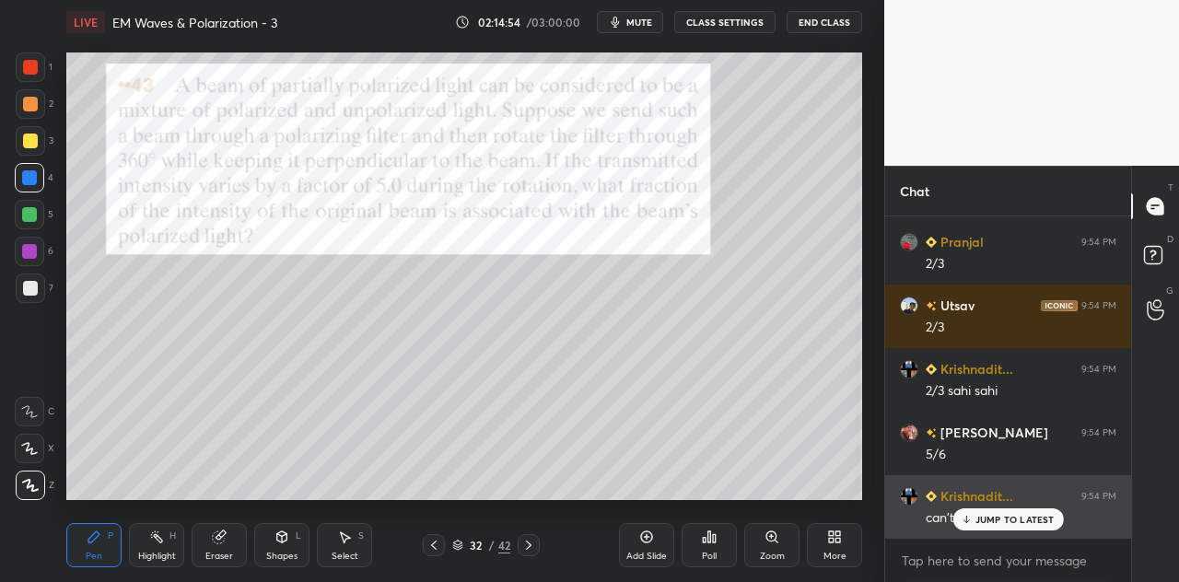
click at [1000, 515] on p "JUMP TO LATEST" at bounding box center [1014, 519] width 79 height 11
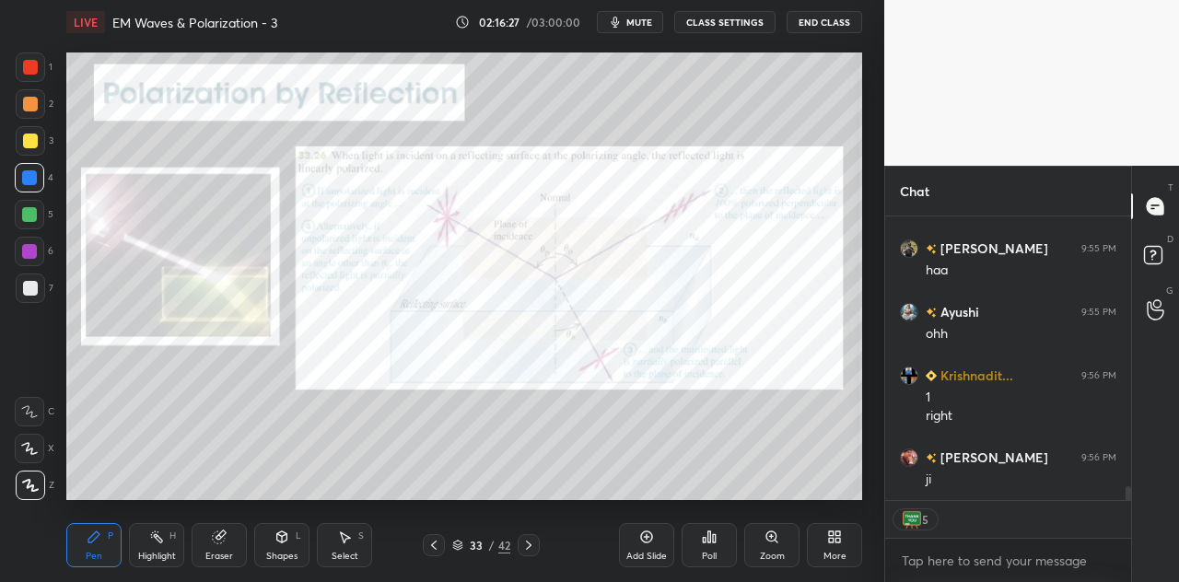
scroll to position [5498, 0]
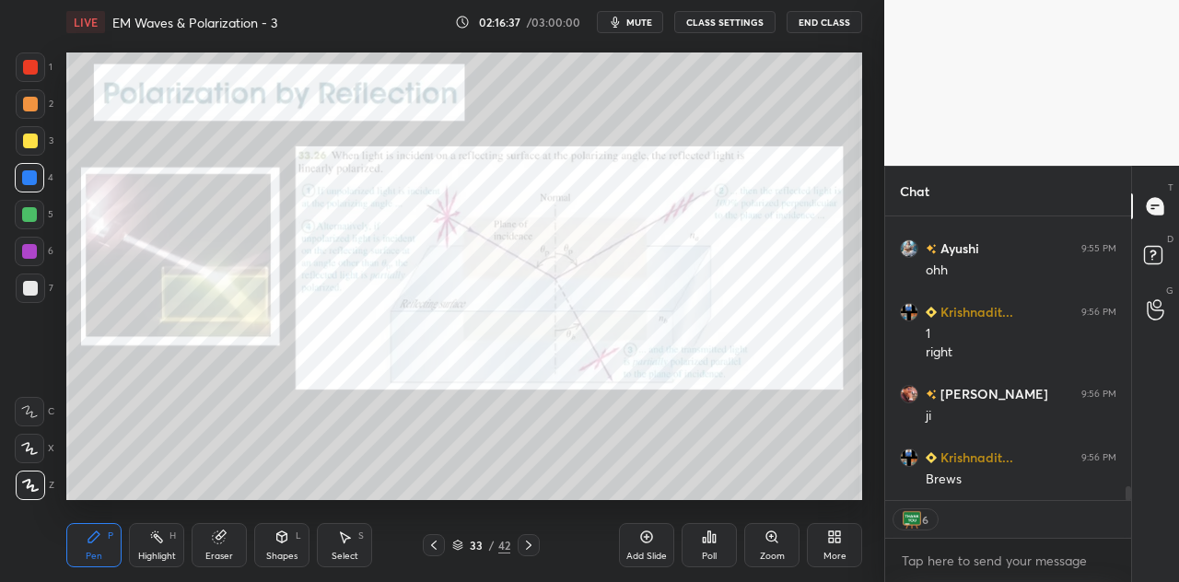
type textarea "x"
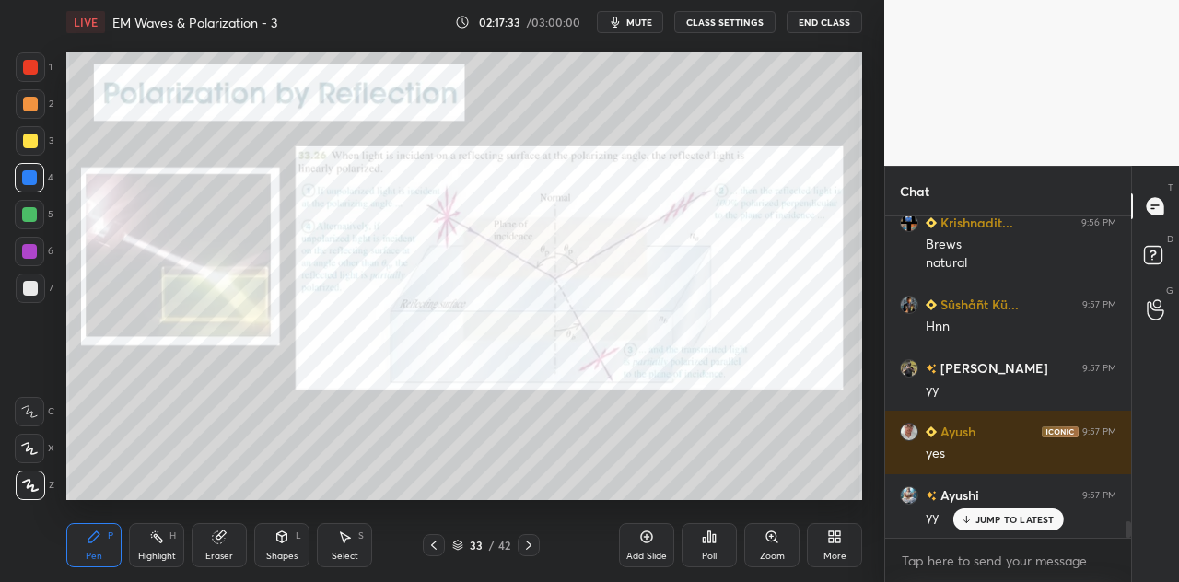
scroll to position [5796, 0]
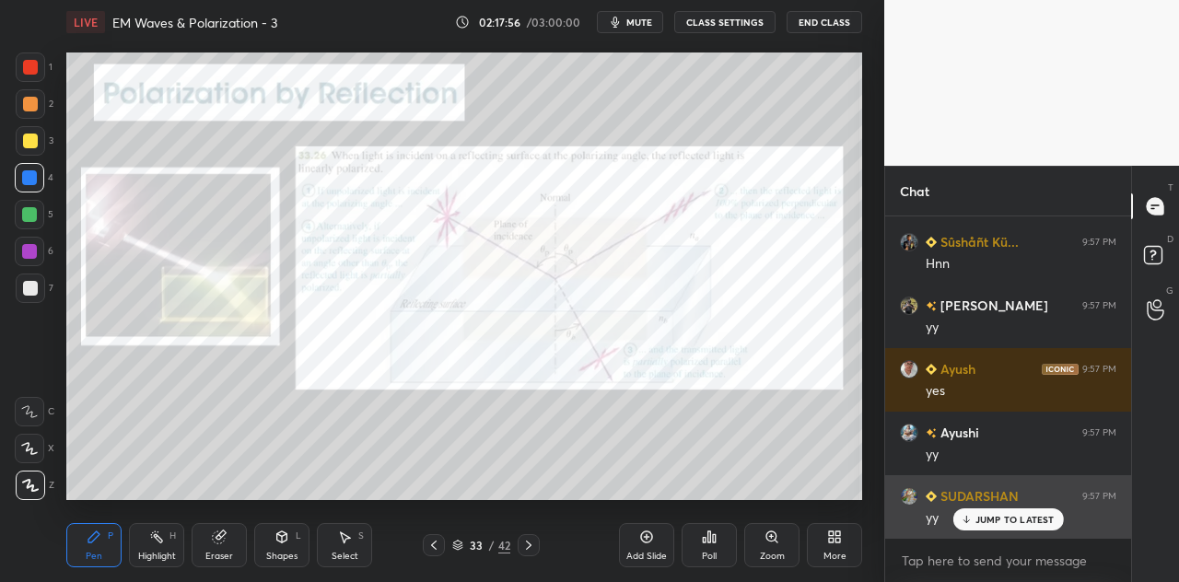
click at [972, 520] on div "JUMP TO LATEST" at bounding box center [1007, 519] width 111 height 22
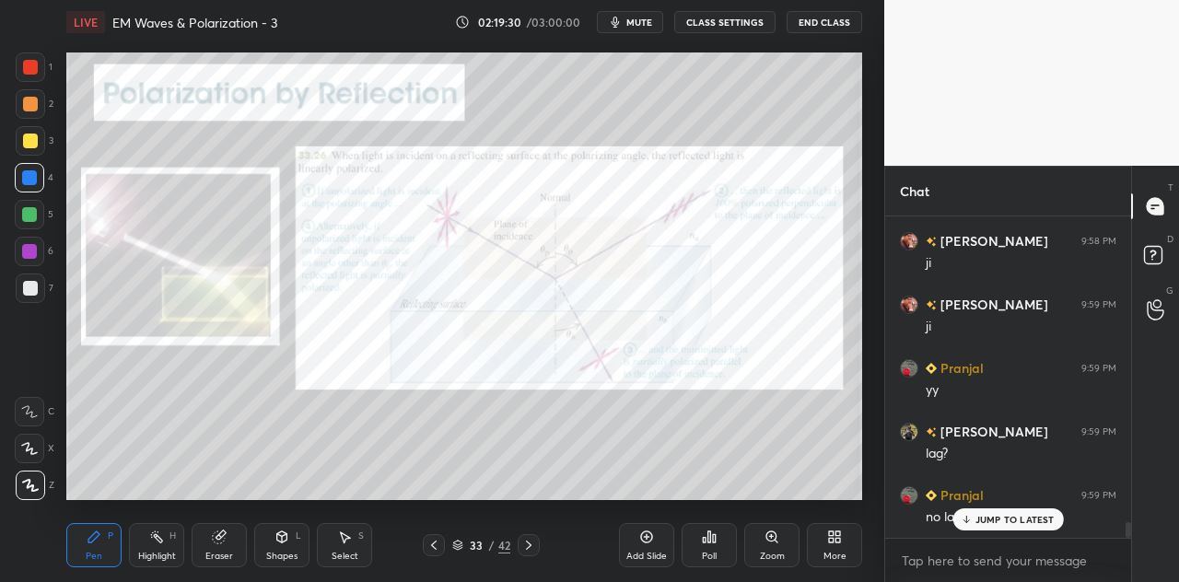
scroll to position [6431, 0]
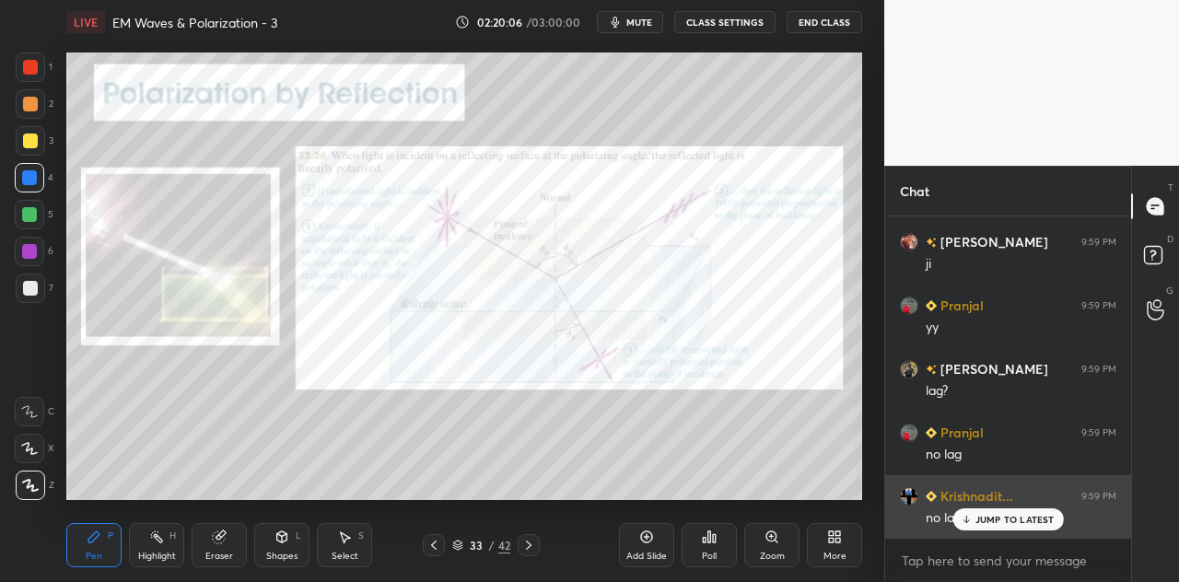
click at [978, 515] on p "JUMP TO LATEST" at bounding box center [1014, 519] width 79 height 11
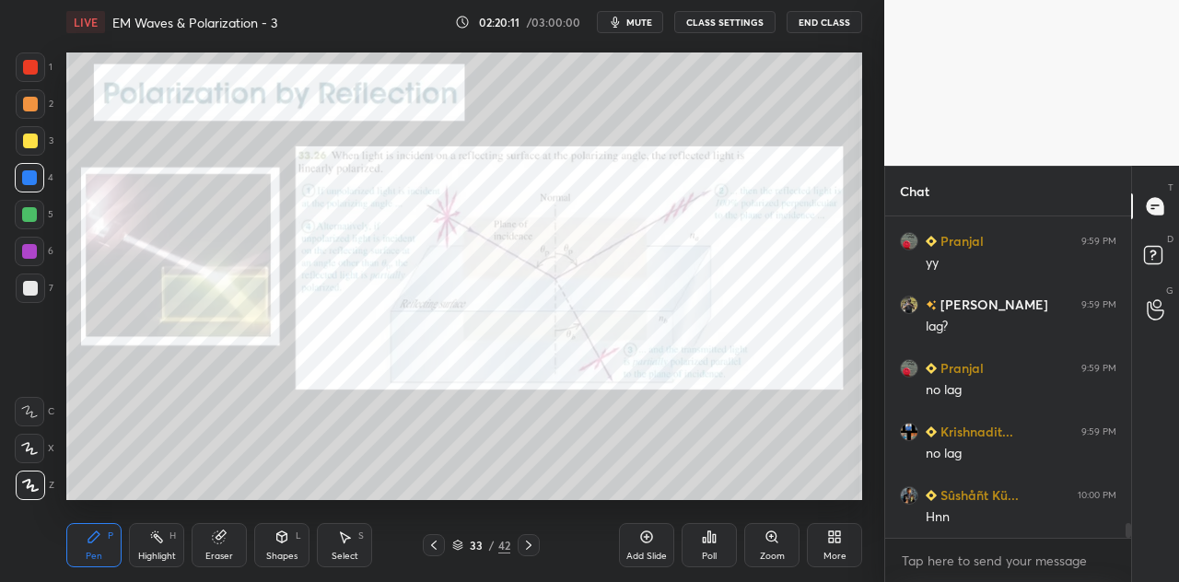
scroll to position [6558, 0]
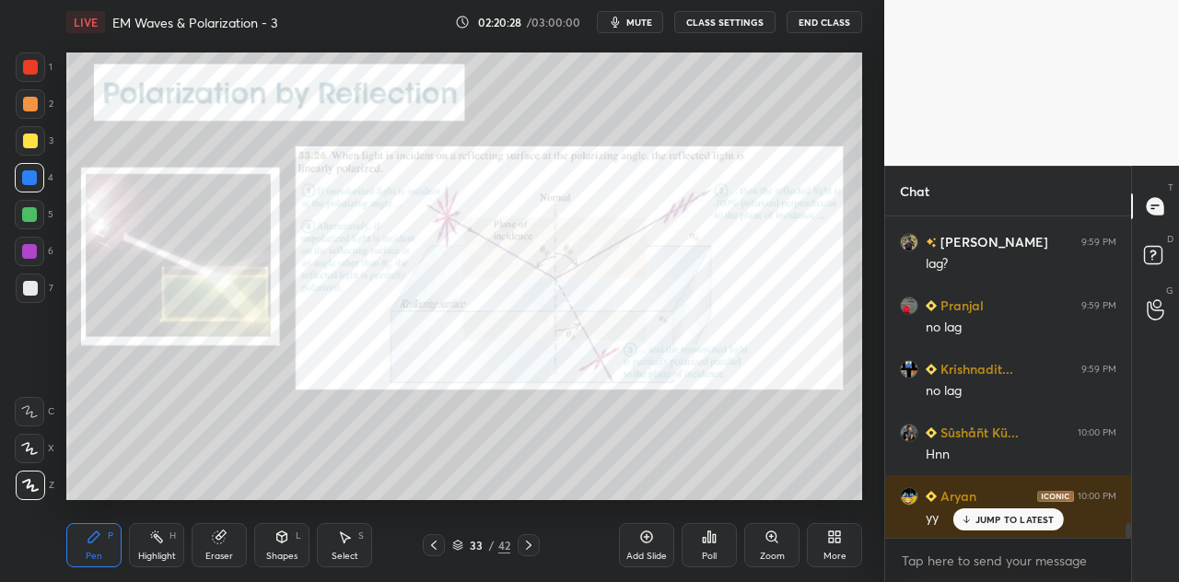
click at [33, 251] on div at bounding box center [29, 251] width 15 height 15
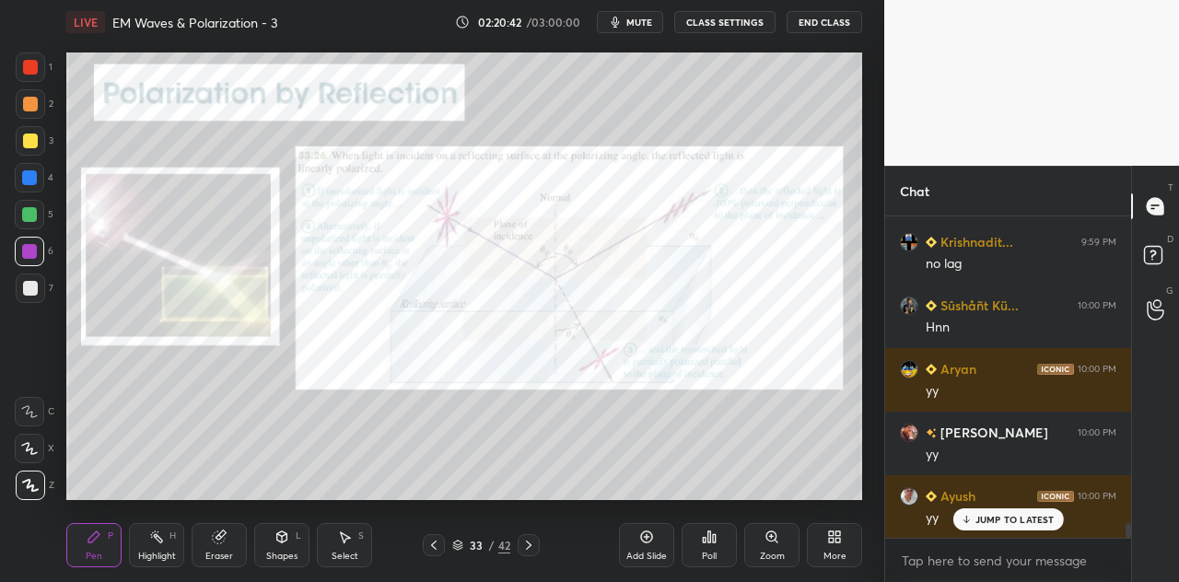
scroll to position [6750, 0]
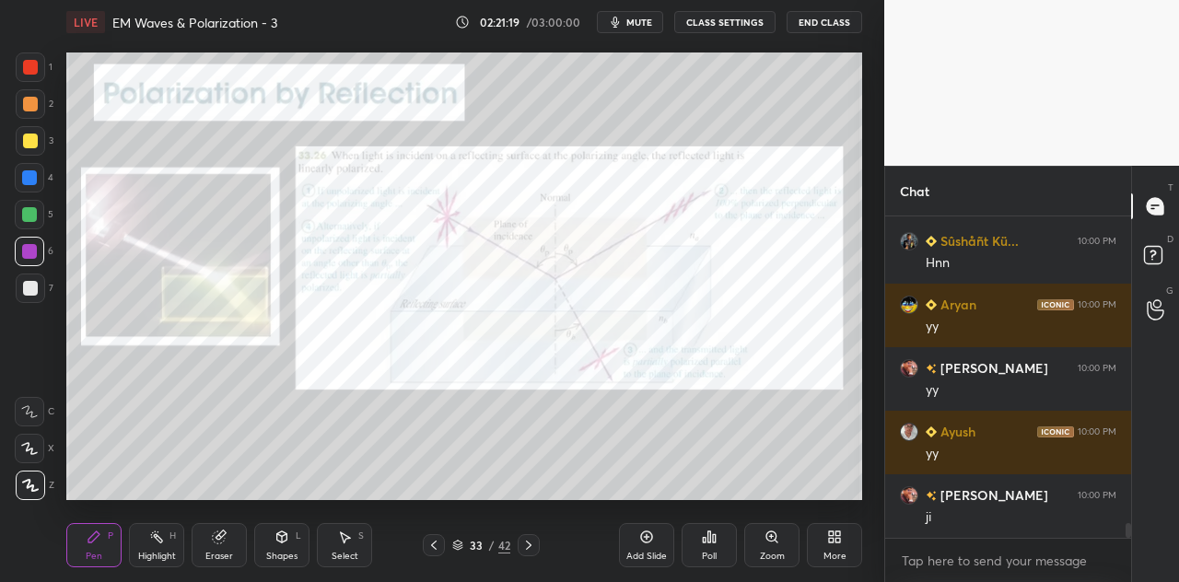
click at [220, 547] on div "Eraser" at bounding box center [219, 545] width 55 height 44
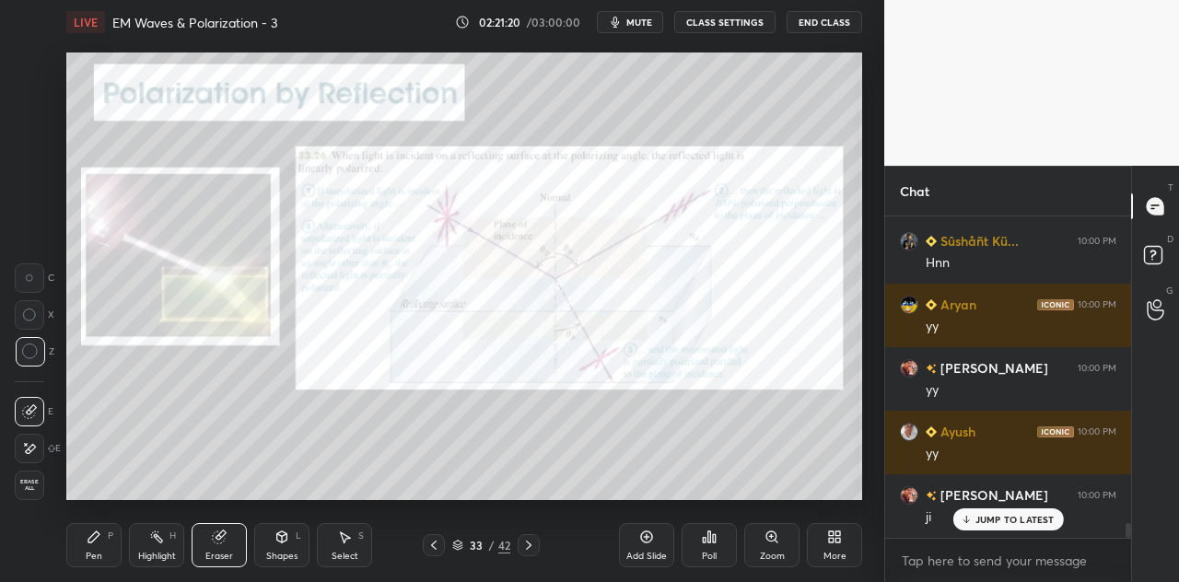
scroll to position [6813, 0]
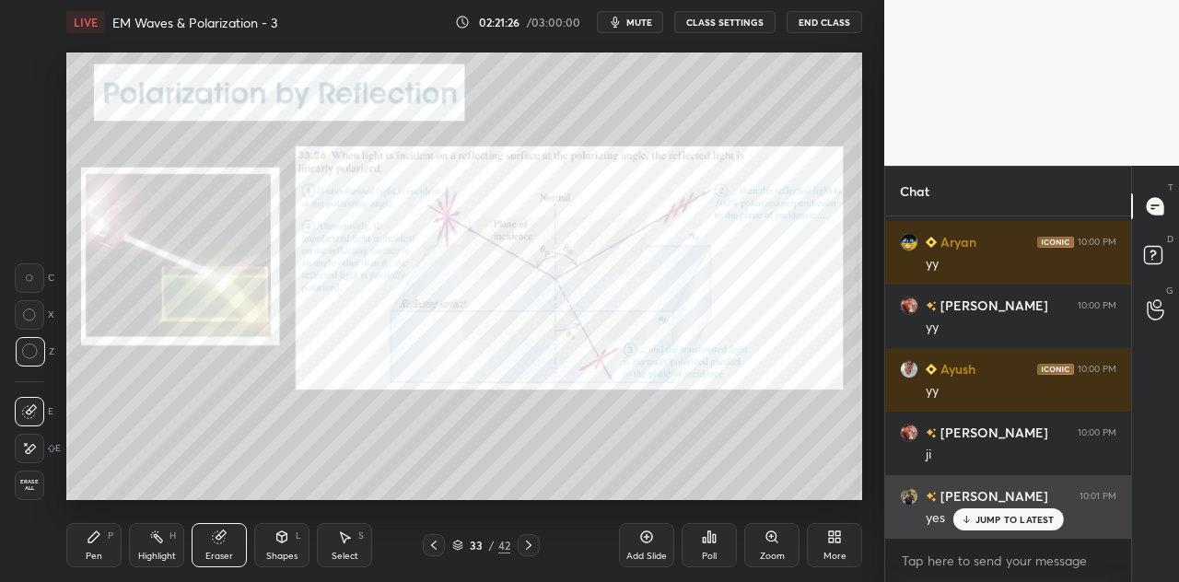
click at [1003, 517] on p "JUMP TO LATEST" at bounding box center [1014, 519] width 79 height 11
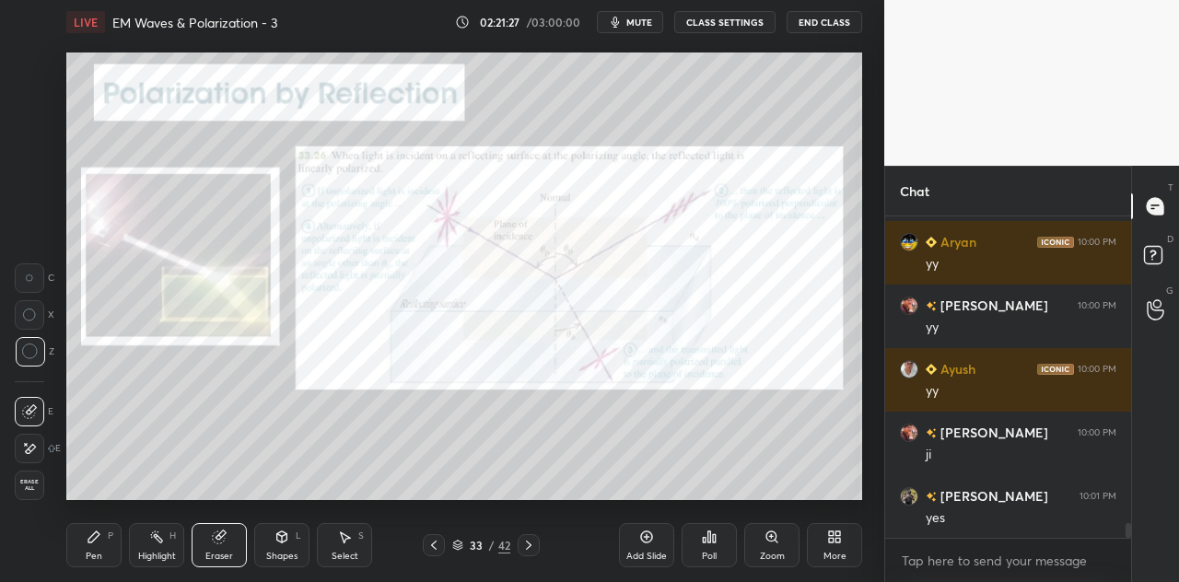
click at [99, 541] on icon at bounding box center [94, 536] width 15 height 15
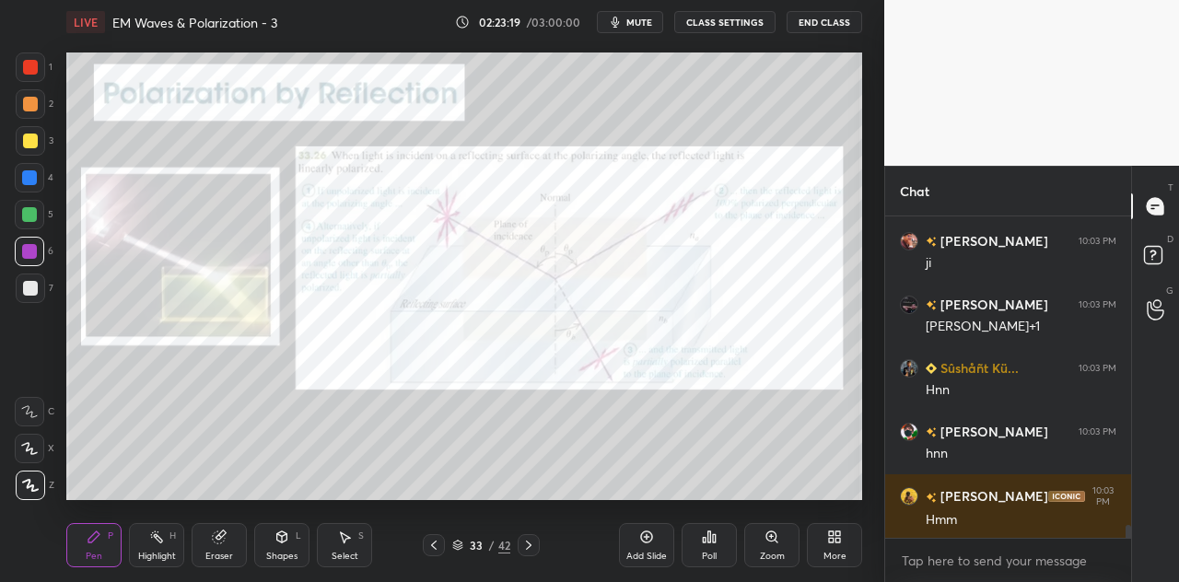
scroll to position [7989, 0]
click at [221, 538] on icon at bounding box center [219, 537] width 12 height 12
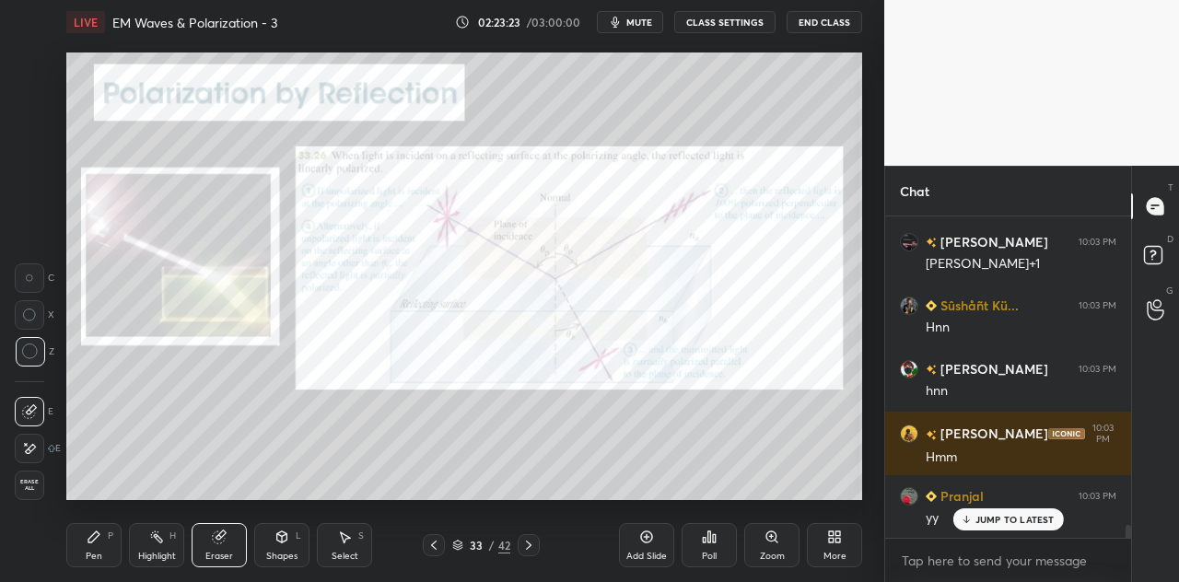
click at [101, 540] on div "Pen P" at bounding box center [93, 545] width 55 height 44
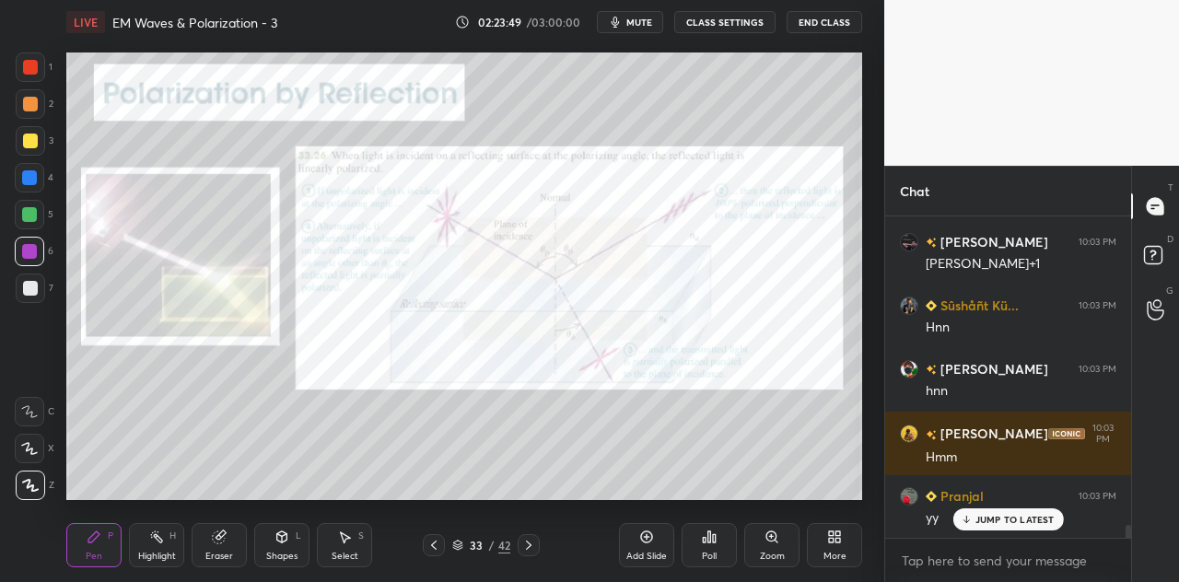
click at [997, 516] on p "JUMP TO LATEST" at bounding box center [1014, 519] width 79 height 11
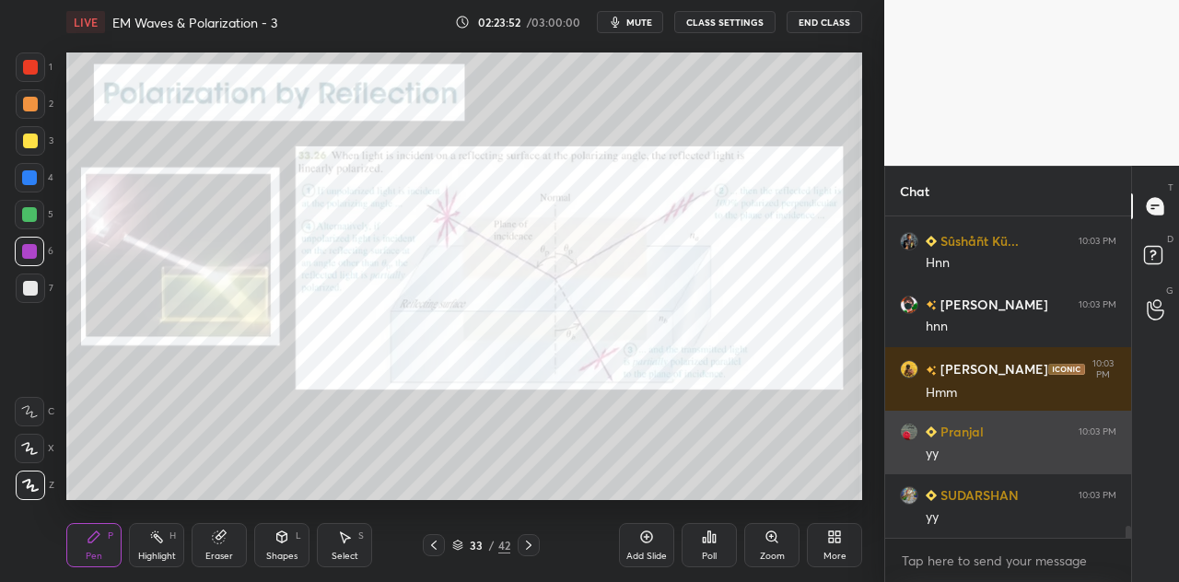
scroll to position [8117, 0]
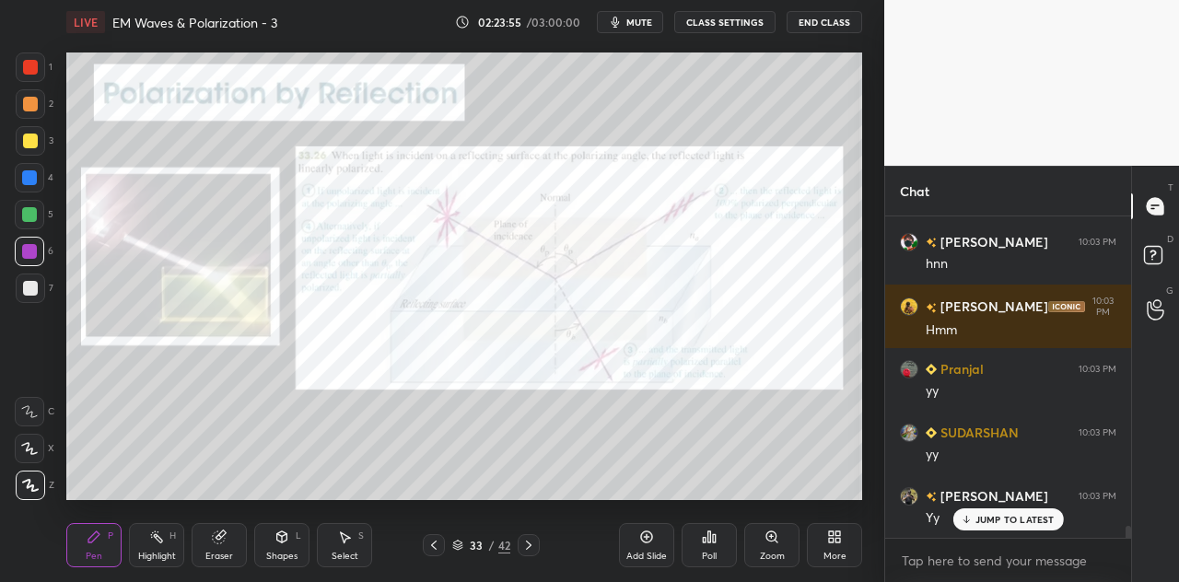
click at [34, 70] on div at bounding box center [30, 67] width 15 height 15
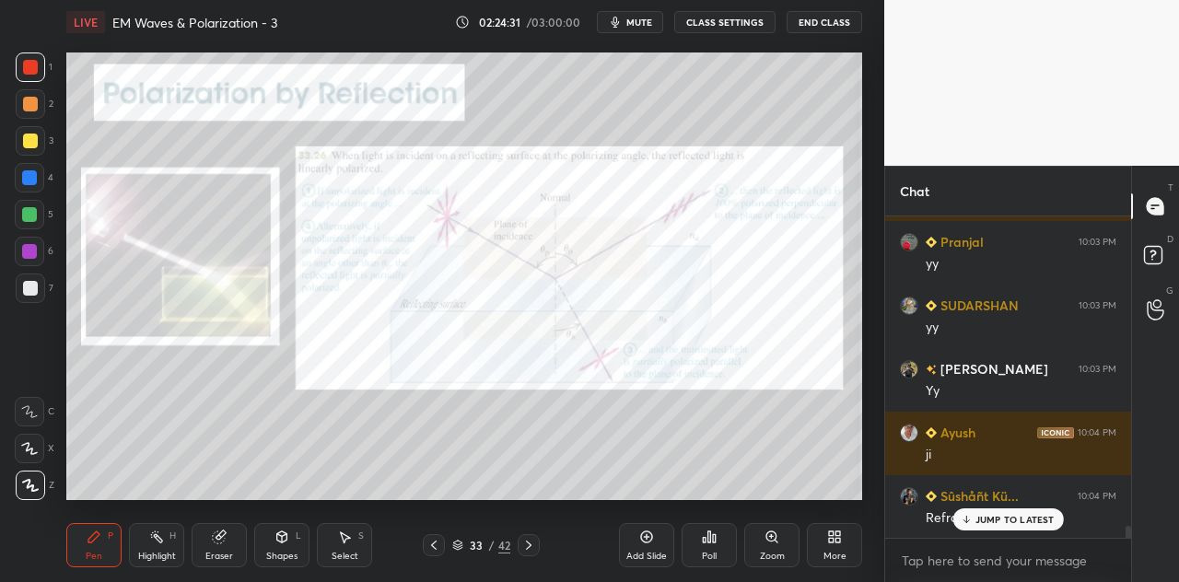
scroll to position [8371, 0]
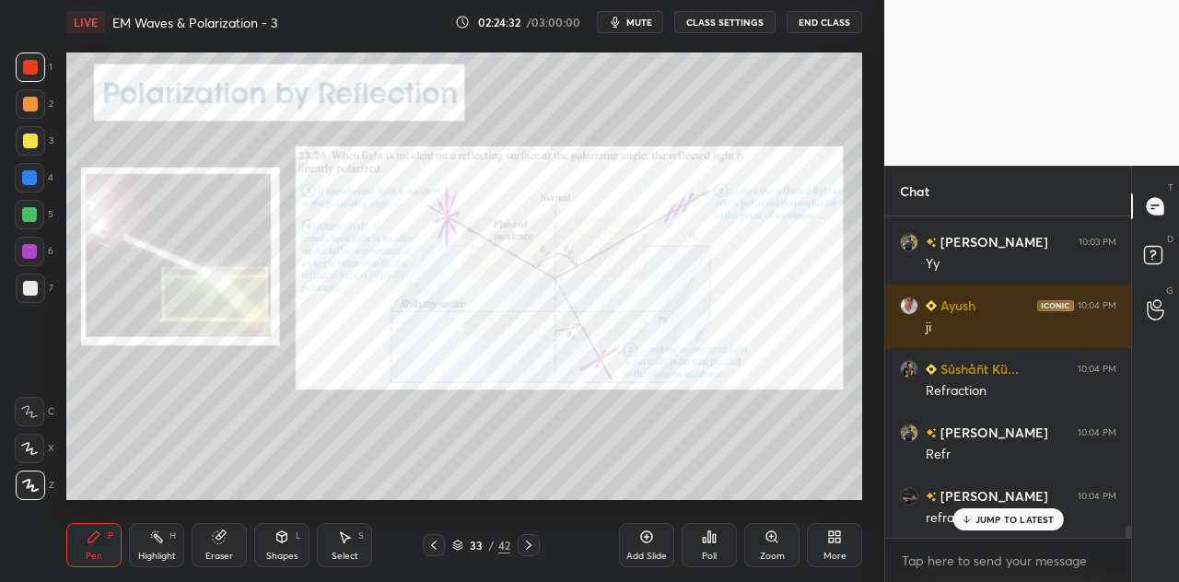
click at [982, 517] on p "JUMP TO LATEST" at bounding box center [1014, 519] width 79 height 11
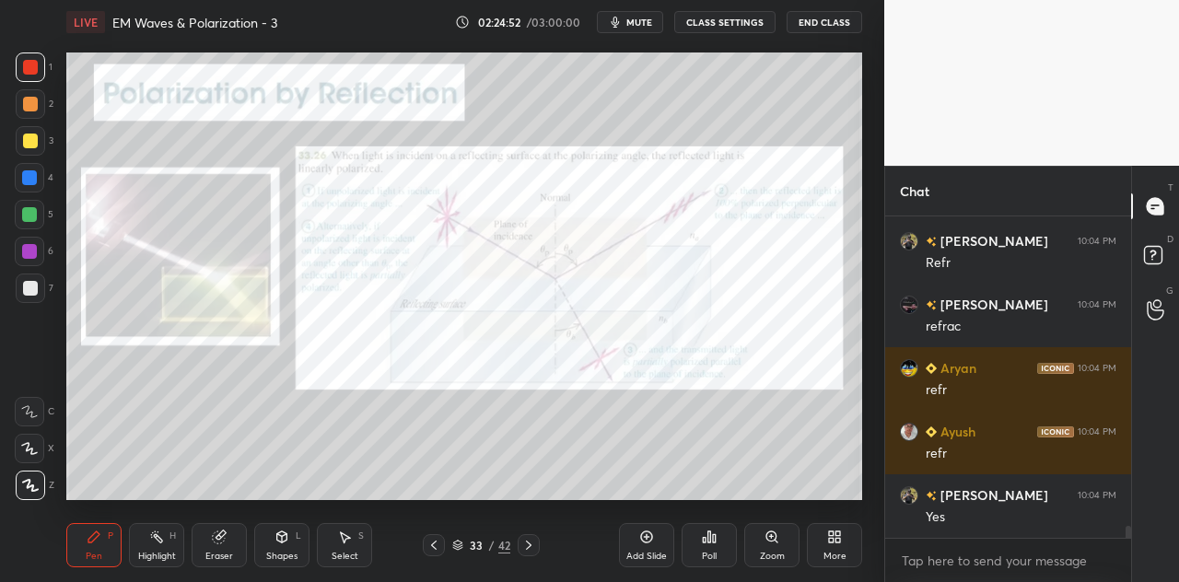
scroll to position [8625, 0]
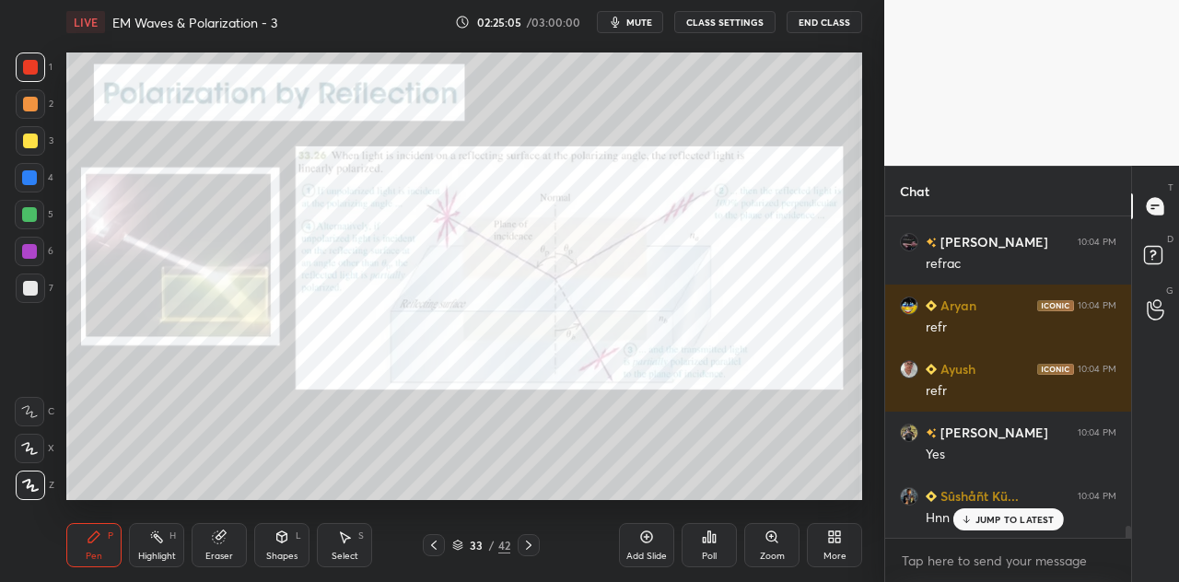
click at [34, 104] on div at bounding box center [30, 104] width 15 height 15
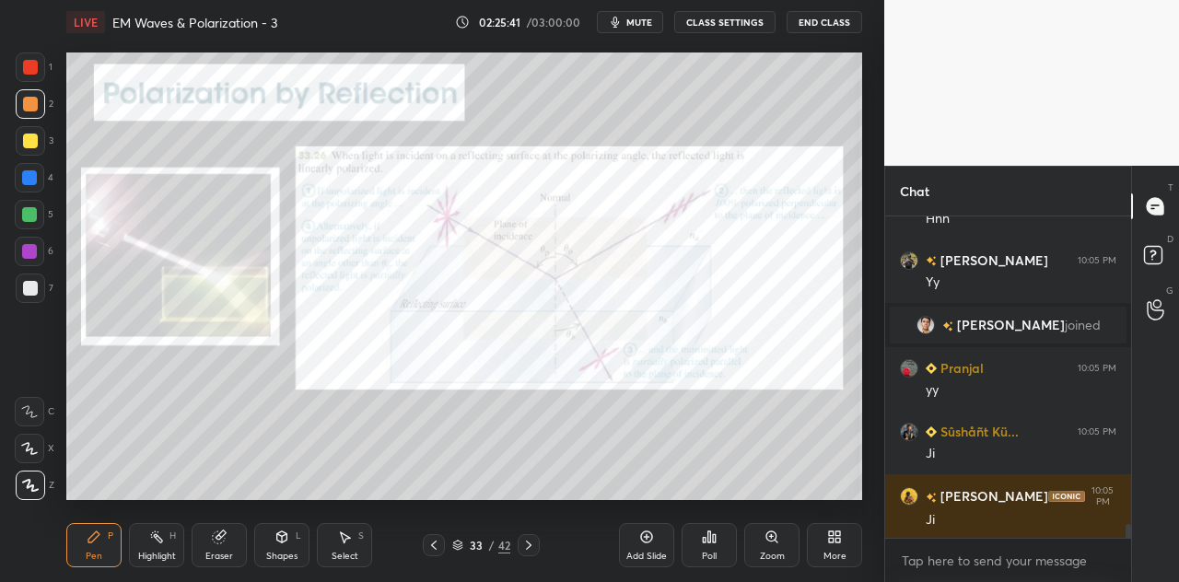
scroll to position [7072, 0]
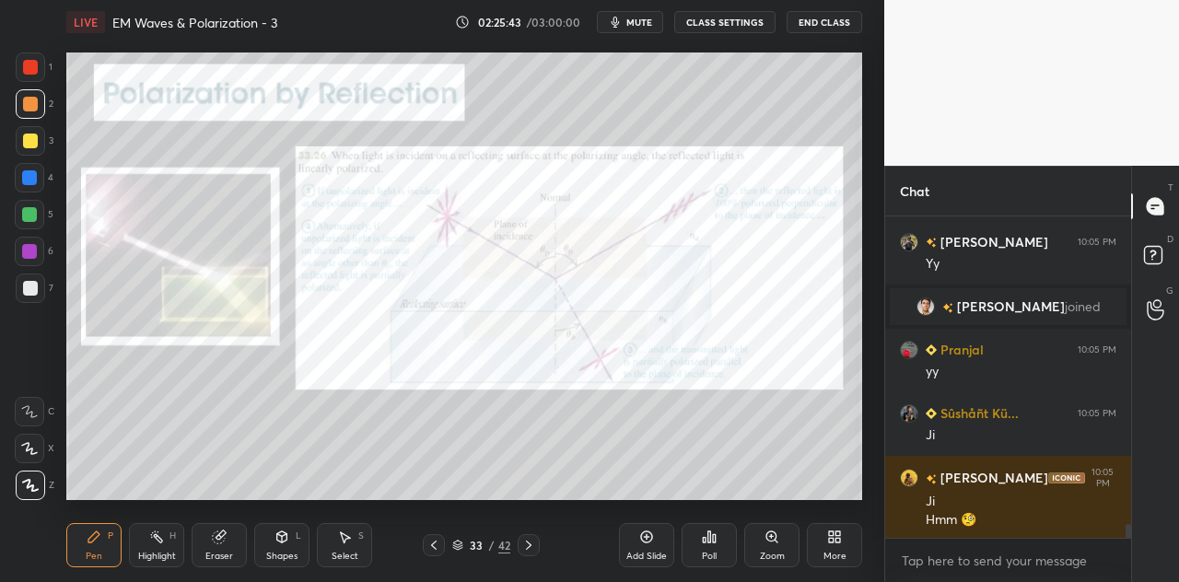
click at [37, 76] on div at bounding box center [30, 66] width 29 height 29
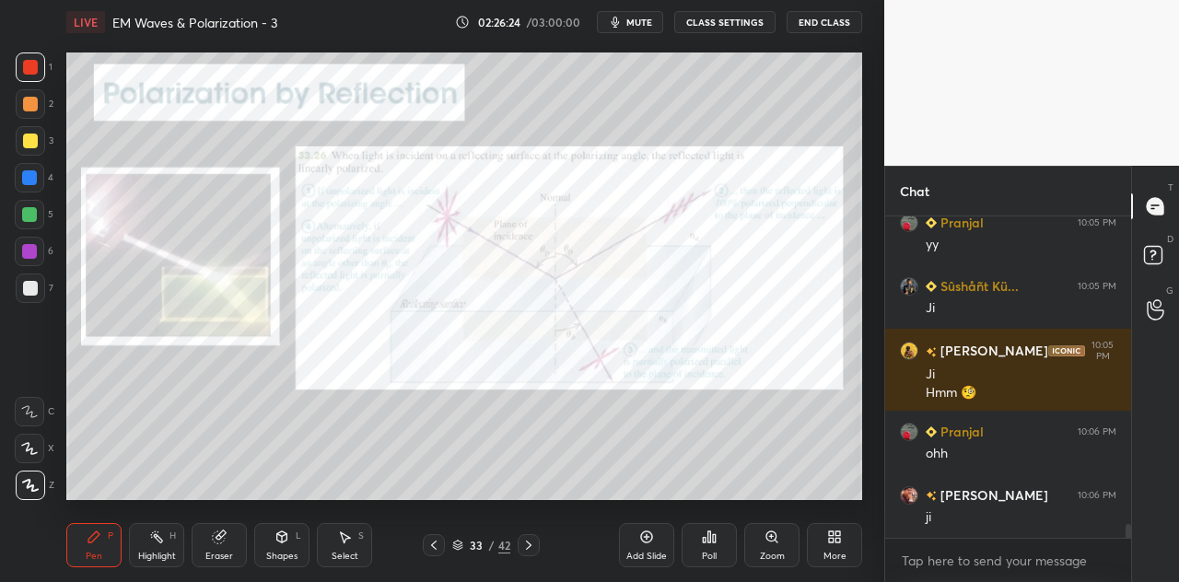
scroll to position [7262, 0]
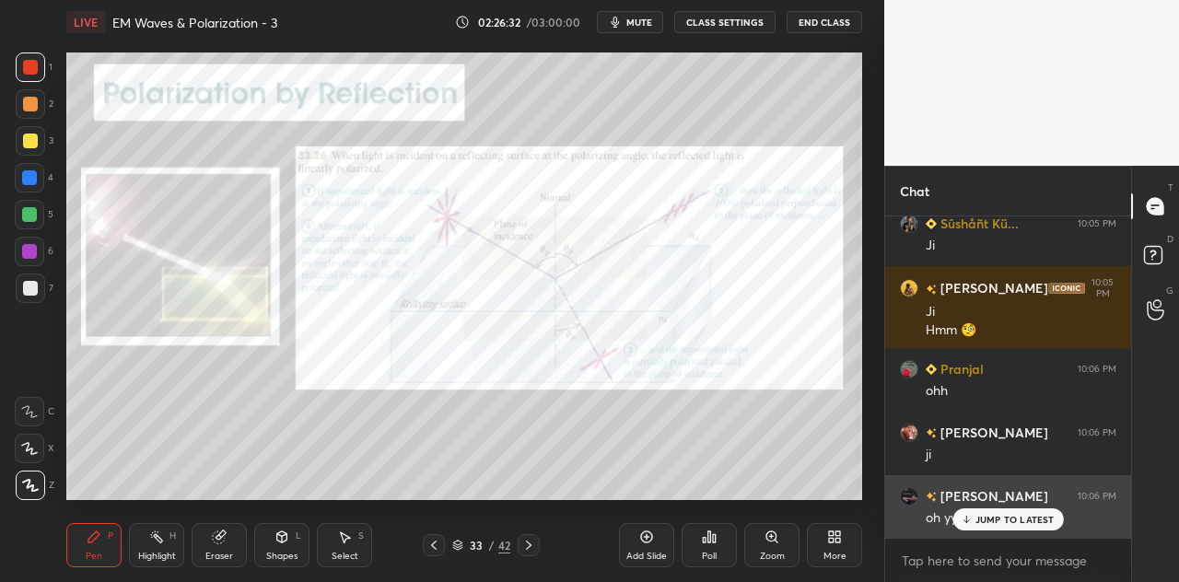
click at [1000, 516] on p "JUMP TO LATEST" at bounding box center [1014, 519] width 79 height 11
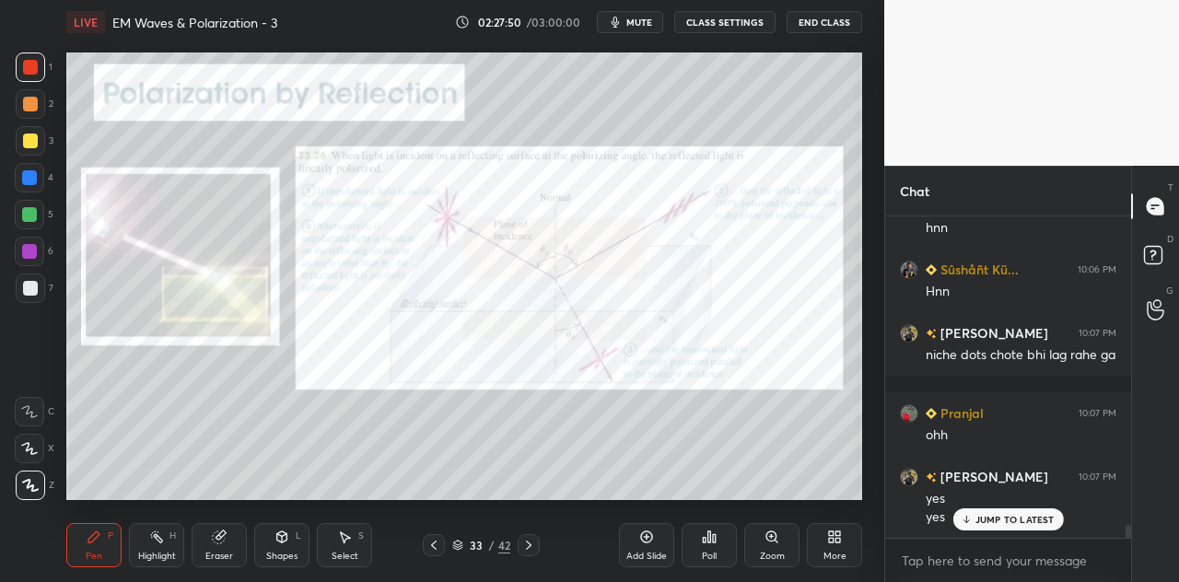
scroll to position [7805, 0]
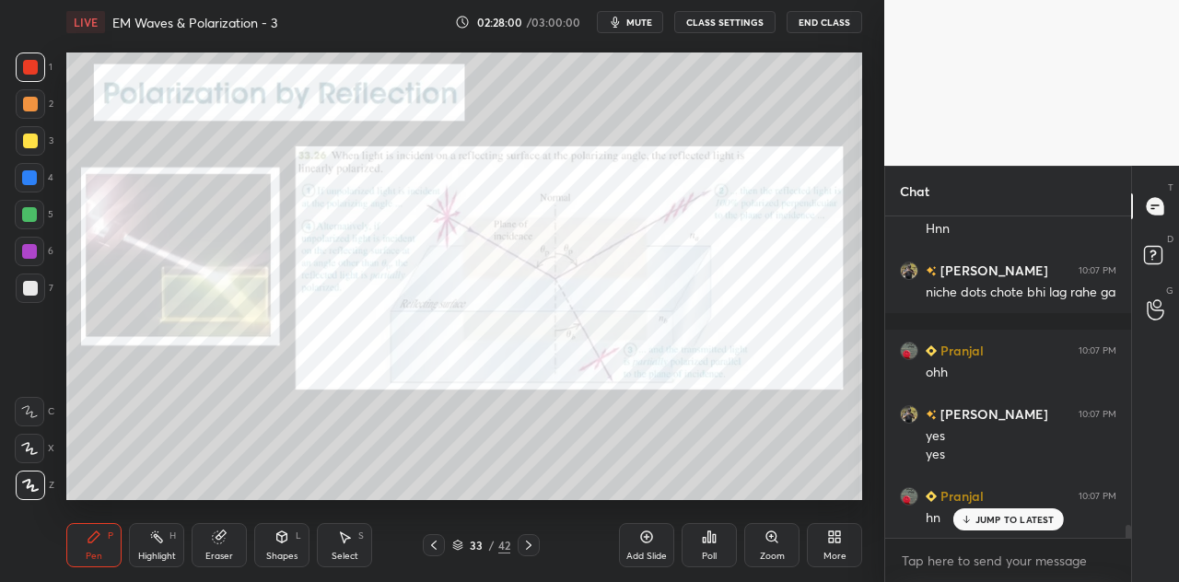
click at [288, 546] on div "Shapes L" at bounding box center [281, 545] width 55 height 44
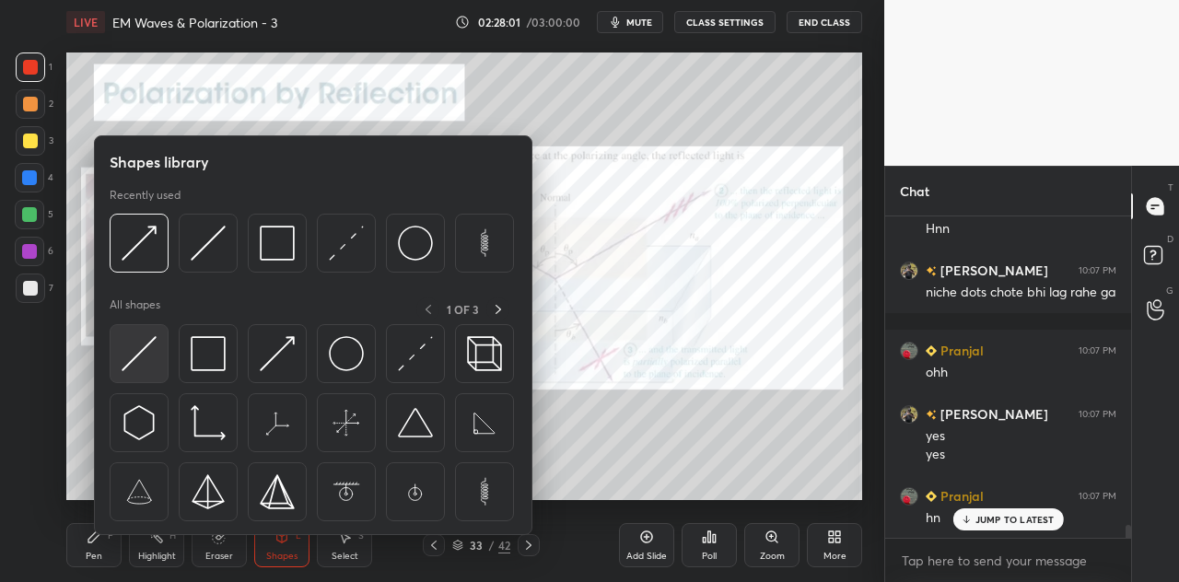
click at [151, 354] on img at bounding box center [139, 353] width 35 height 35
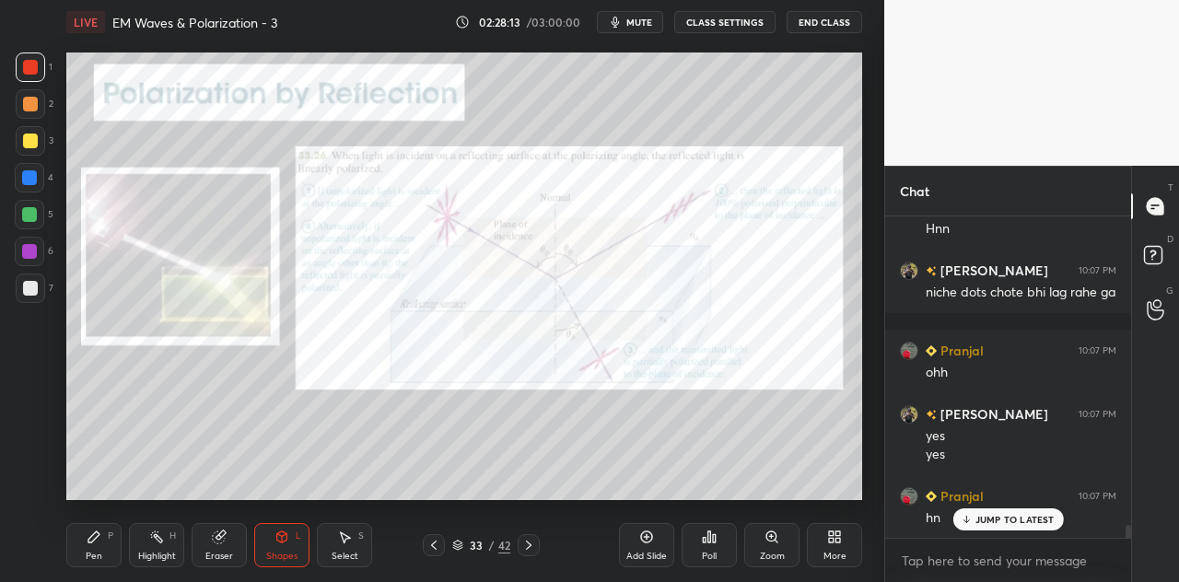
click at [100, 544] on div "Pen P" at bounding box center [93, 545] width 55 height 44
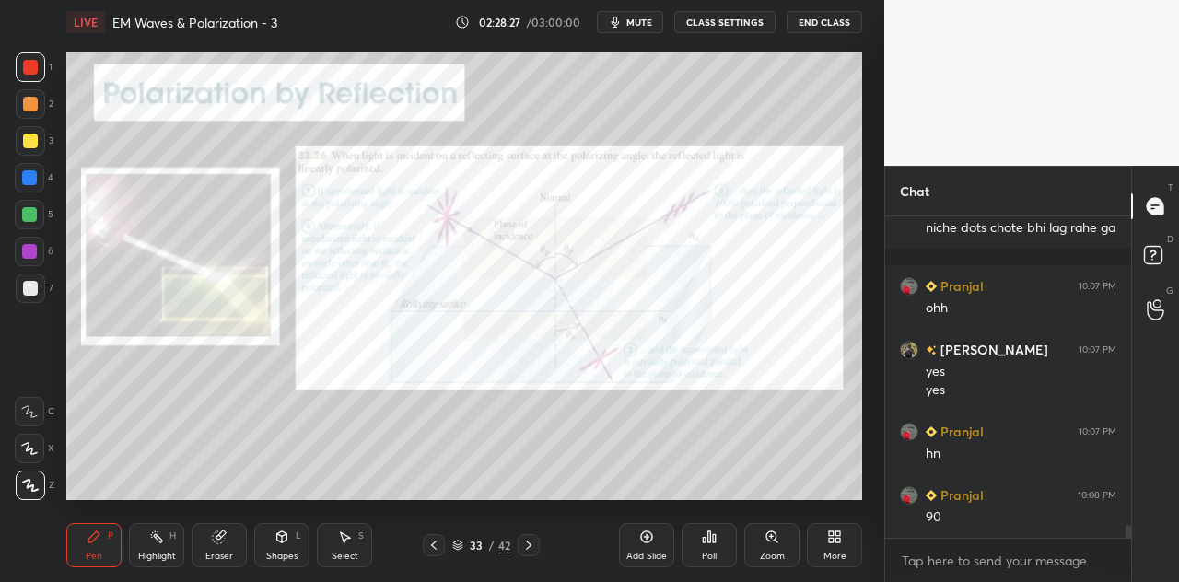
scroll to position [7932, 0]
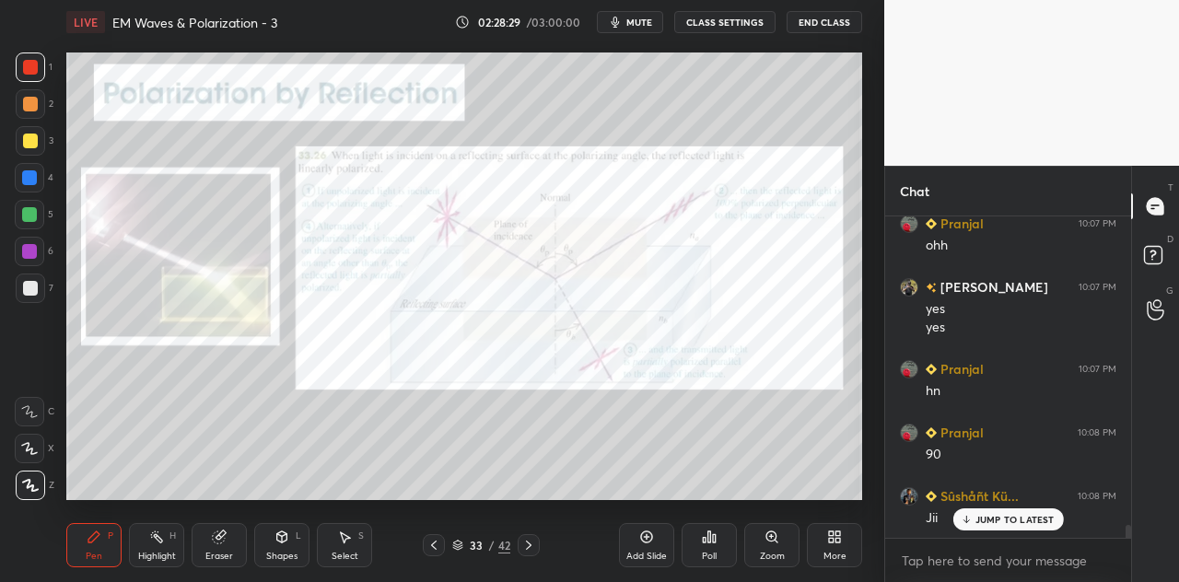
click at [31, 108] on div at bounding box center [30, 104] width 15 height 15
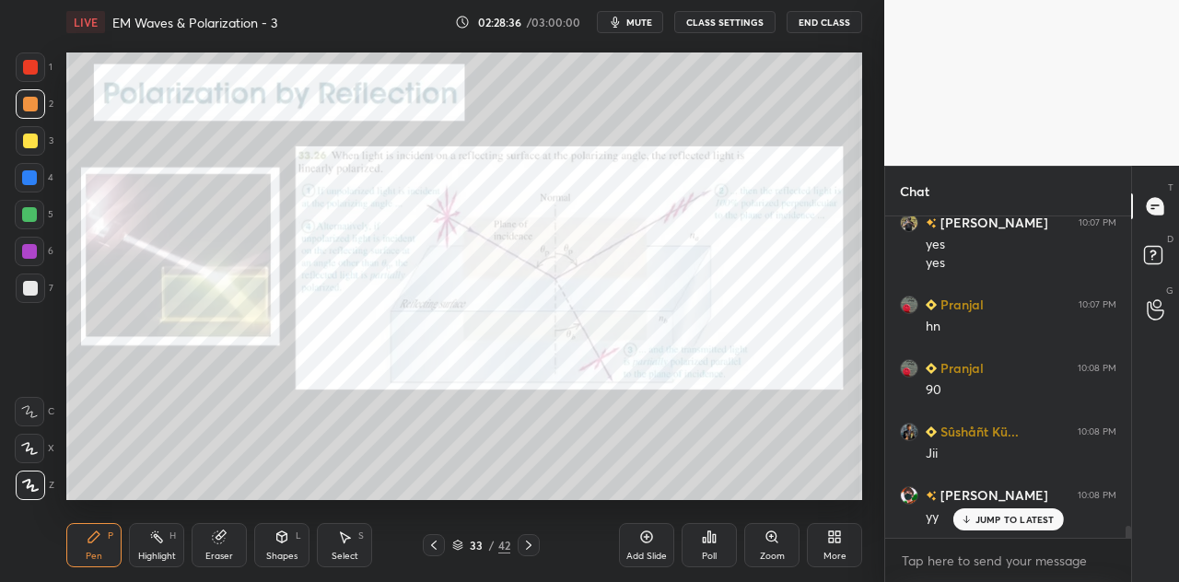
scroll to position [8059, 0]
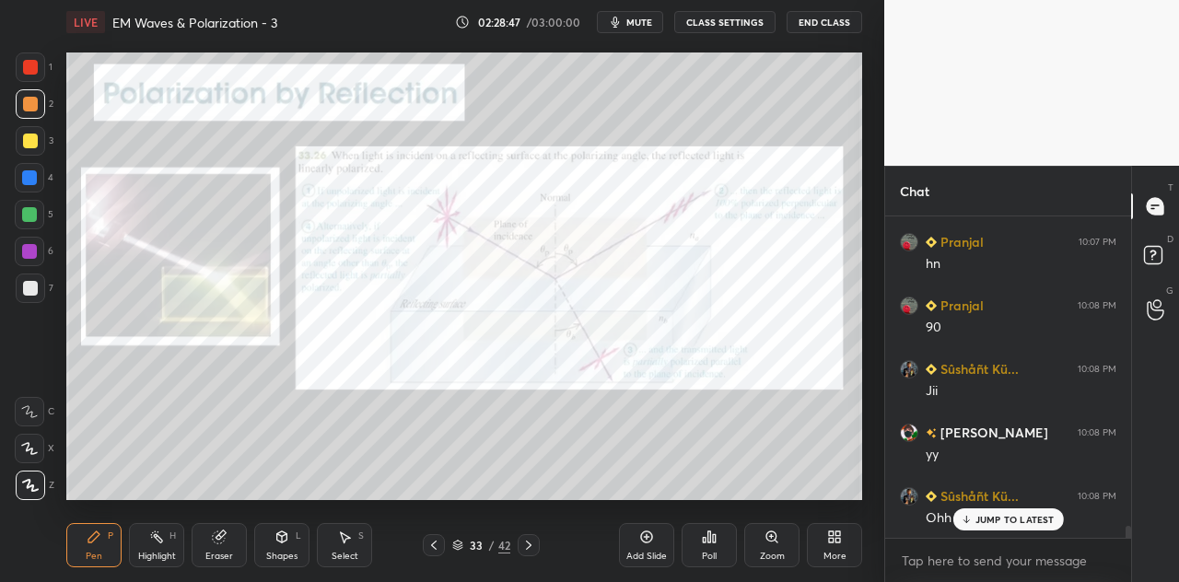
click at [983, 524] on p "JUMP TO LATEST" at bounding box center [1014, 519] width 79 height 11
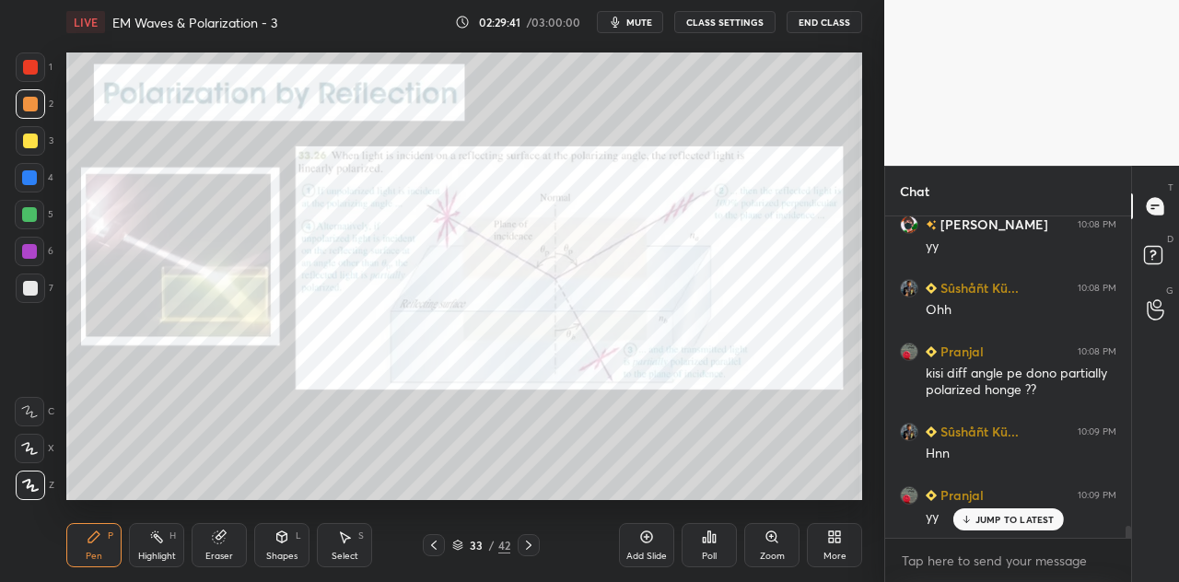
scroll to position [8330, 0]
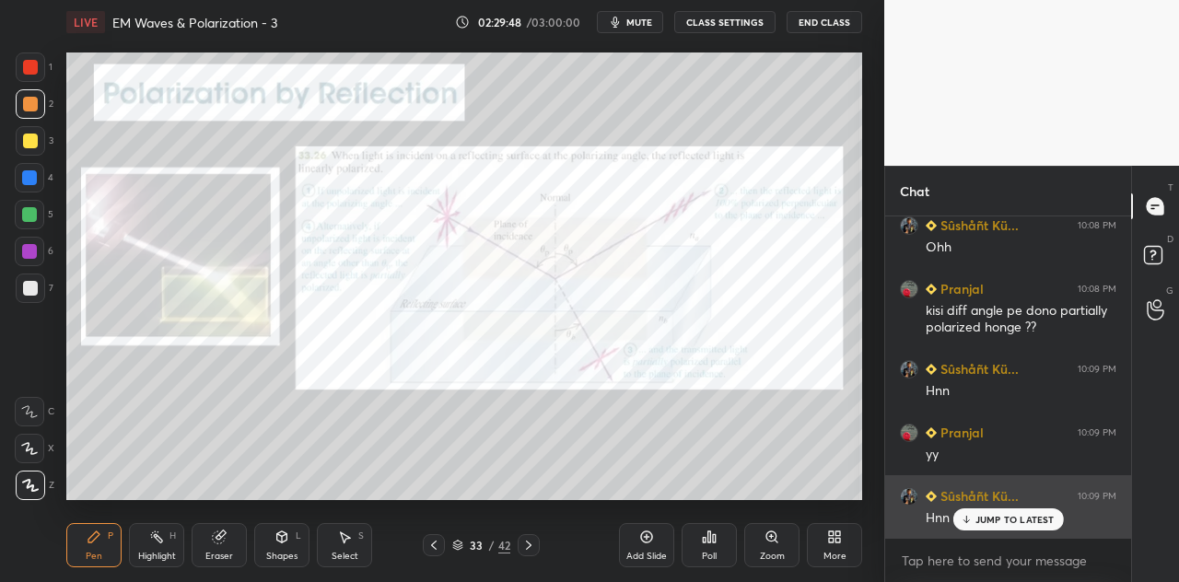
click at [995, 518] on p "JUMP TO LATEST" at bounding box center [1014, 519] width 79 height 11
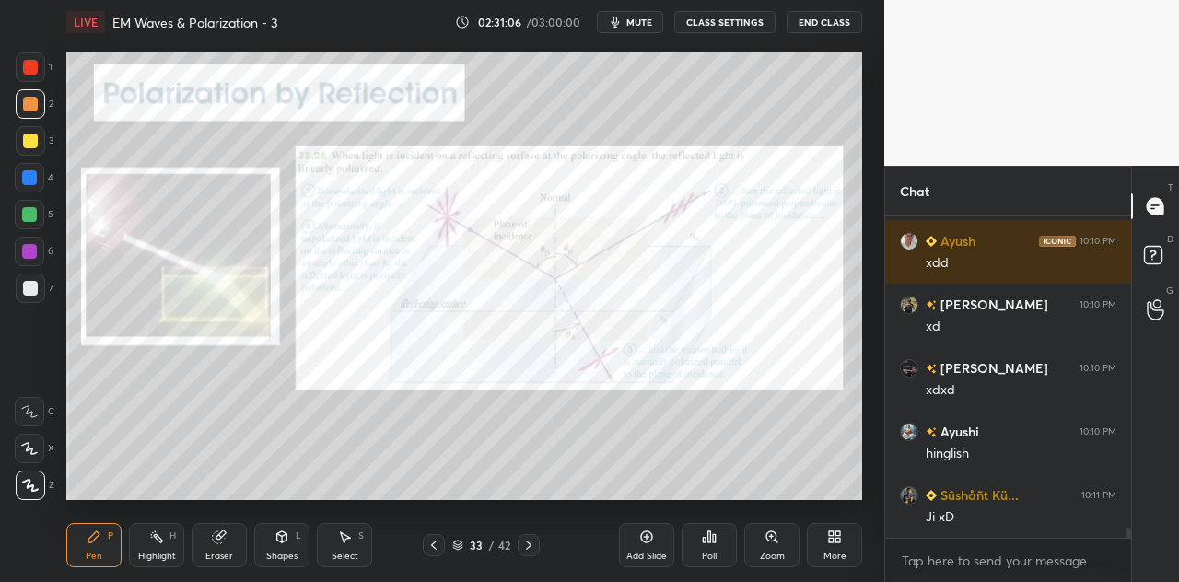
scroll to position [9761, 0]
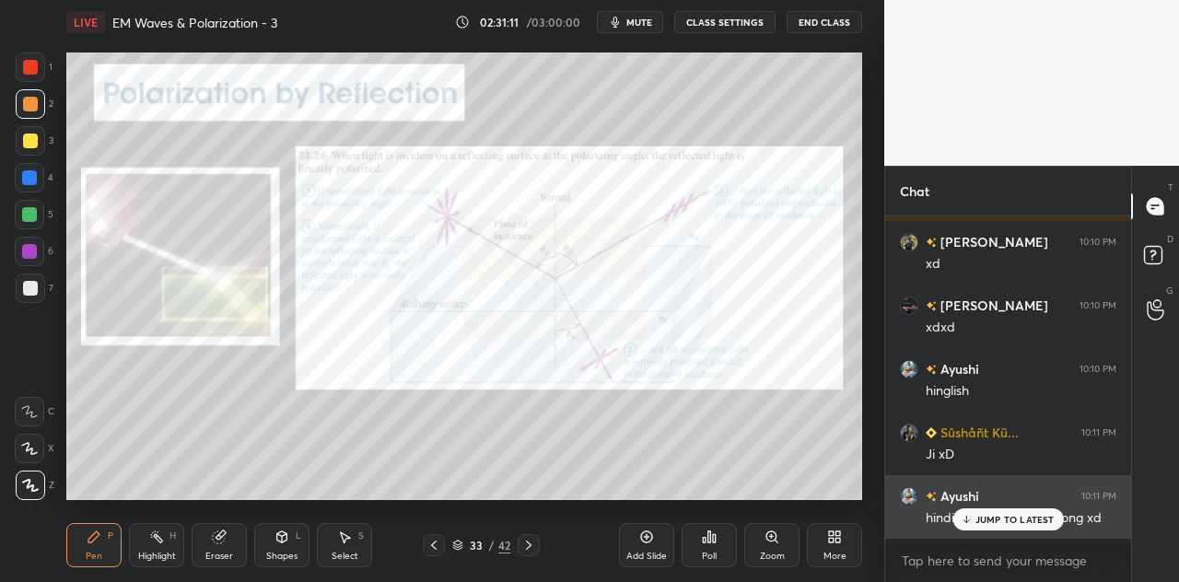
click at [987, 514] on p "JUMP TO LATEST" at bounding box center [1014, 519] width 79 height 11
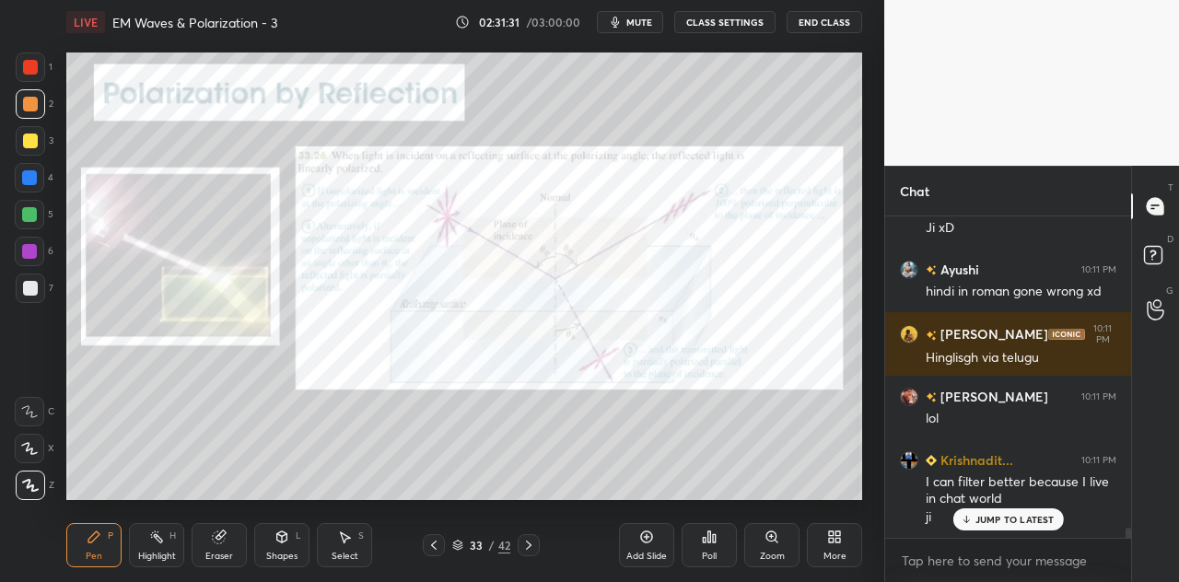
scroll to position [10050, 0]
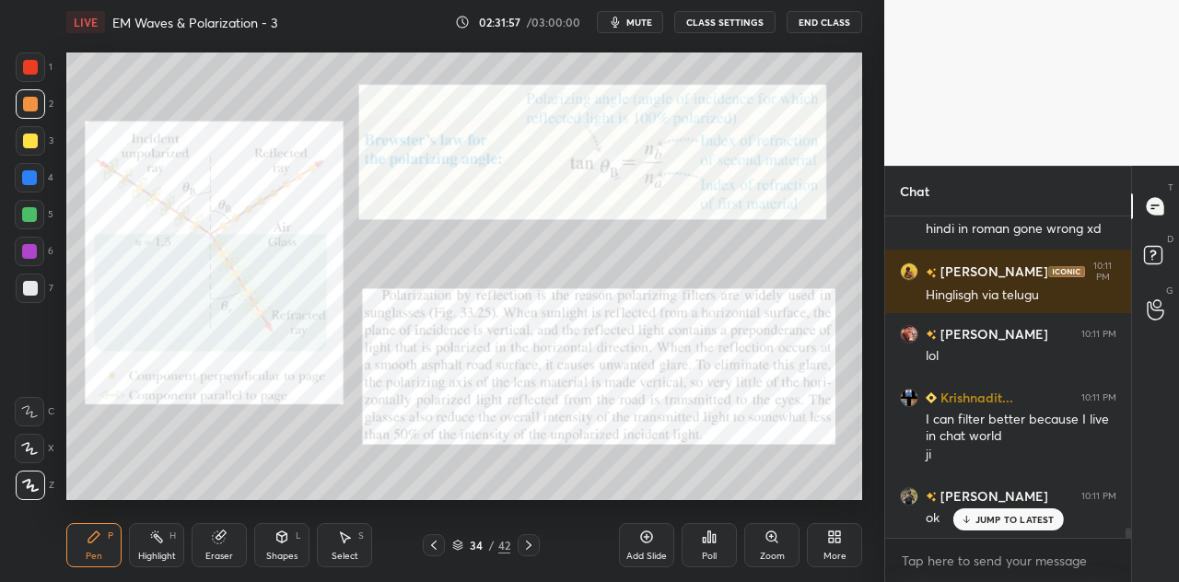
click at [35, 69] on div at bounding box center [30, 67] width 15 height 15
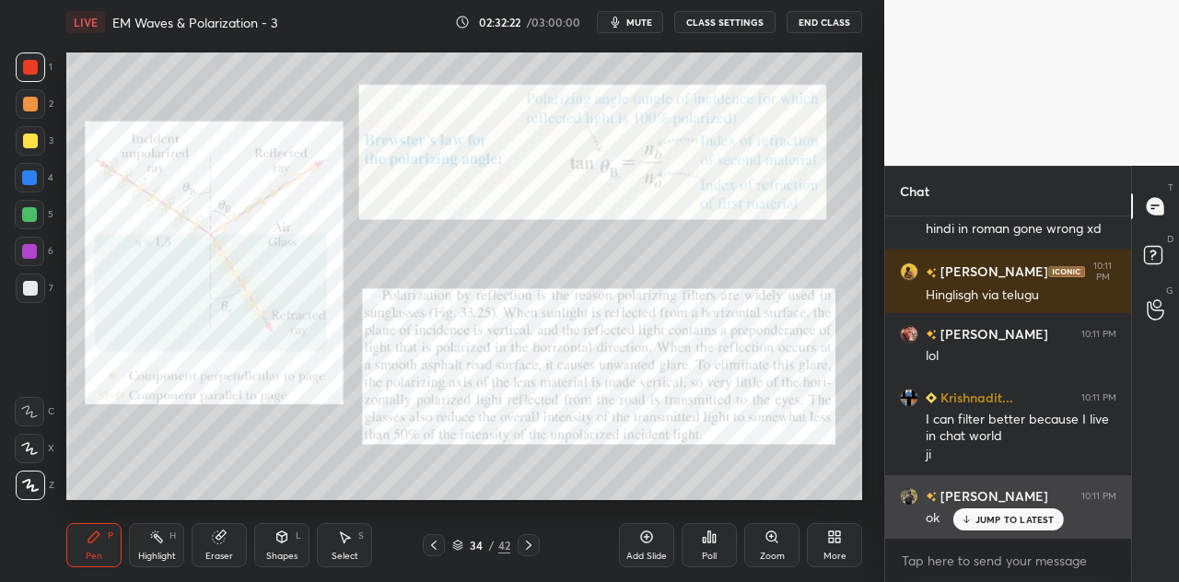
click at [995, 519] on p "JUMP TO LATEST" at bounding box center [1014, 519] width 79 height 11
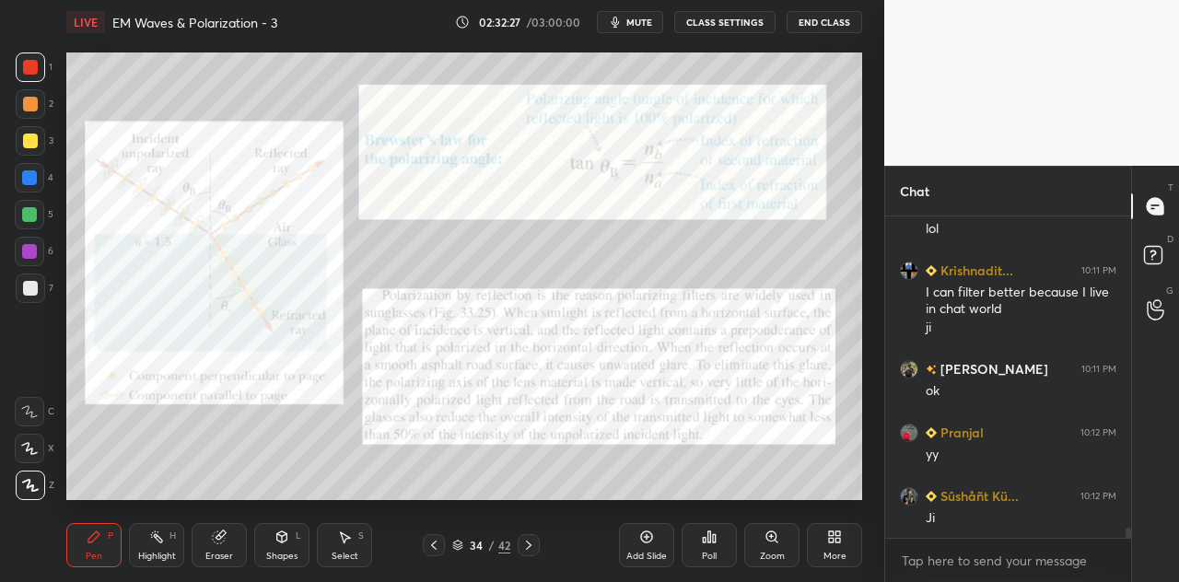
scroll to position [10242, 0]
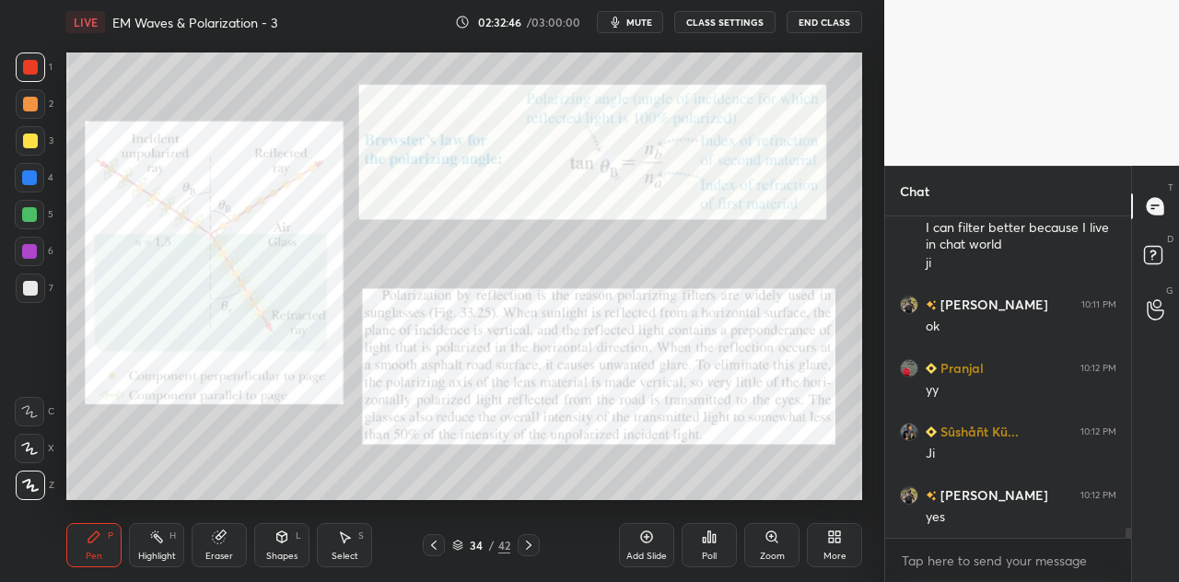
click at [283, 552] on div "Shapes" at bounding box center [281, 556] width 31 height 9
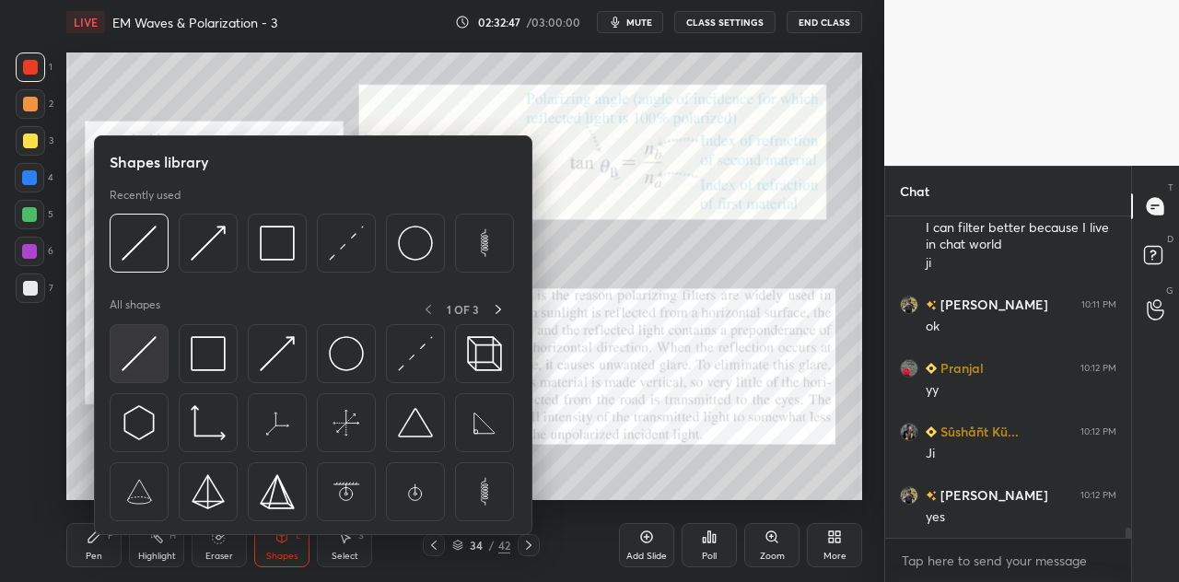
click at [142, 354] on img at bounding box center [139, 353] width 35 height 35
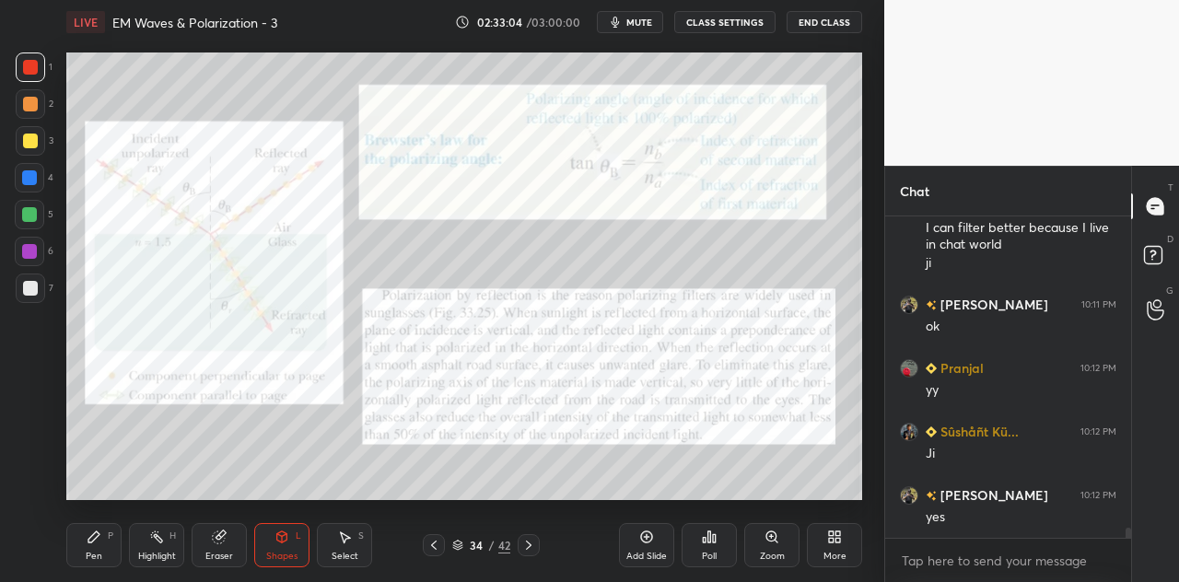
scroll to position [10286, 0]
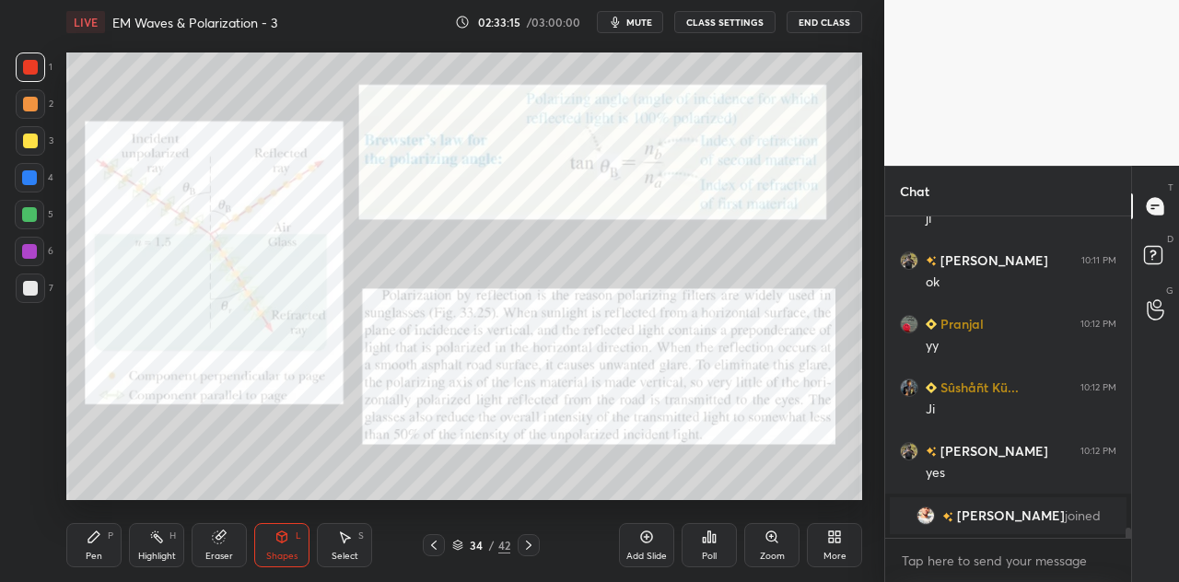
click at [109, 541] on div "Pen P" at bounding box center [93, 545] width 55 height 44
click at [288, 552] on div "Shapes" at bounding box center [281, 556] width 31 height 9
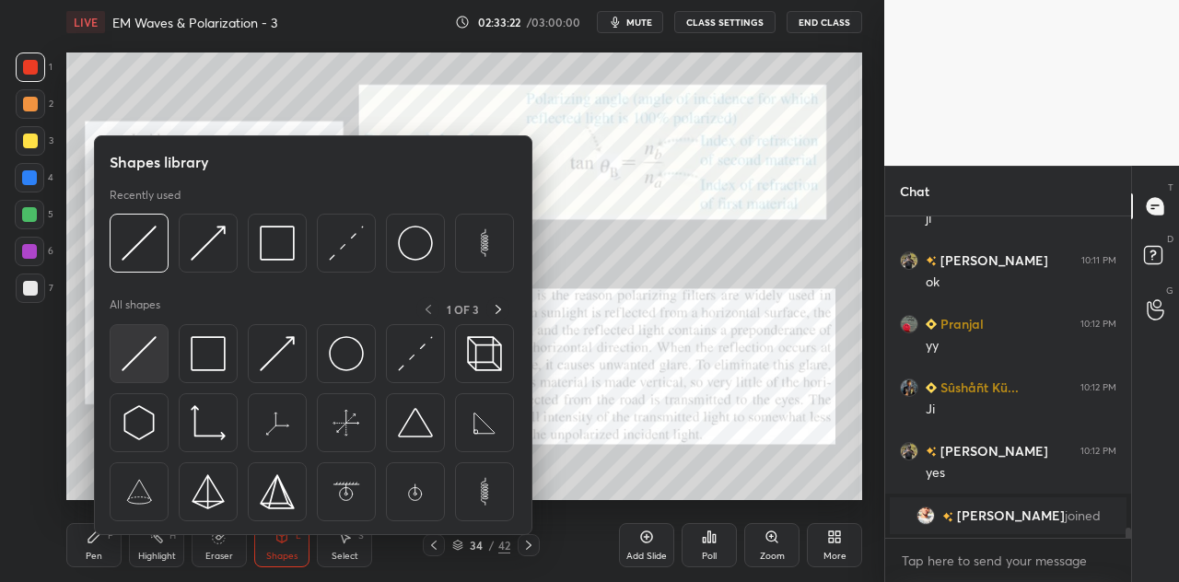
click at [120, 353] on div at bounding box center [139, 353] width 59 height 59
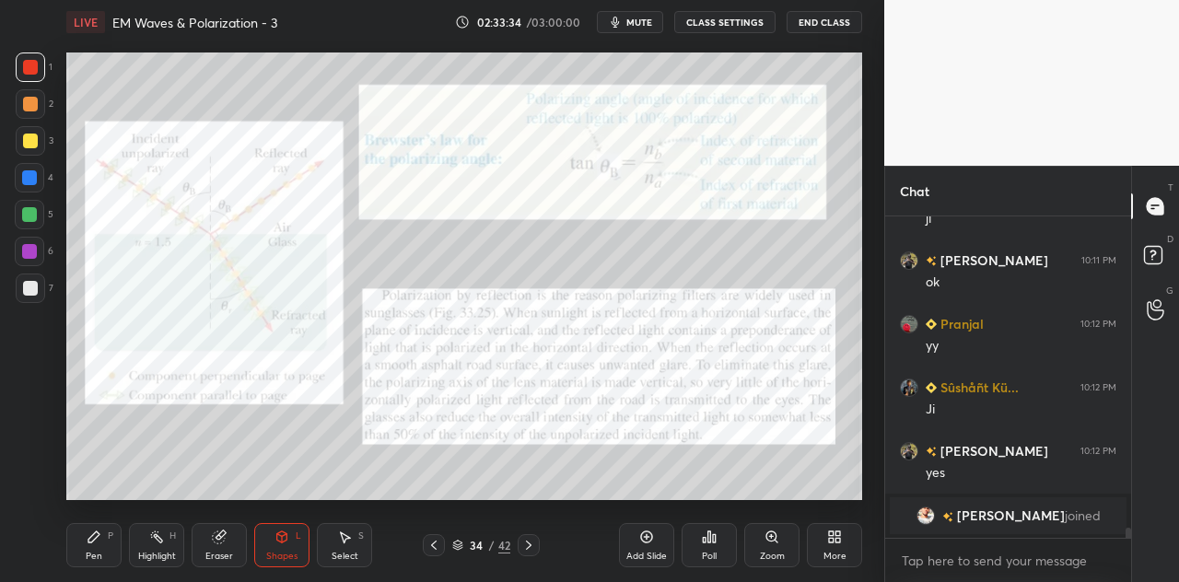
click at [96, 541] on icon at bounding box center [94, 536] width 15 height 15
click at [33, 183] on div at bounding box center [29, 177] width 15 height 15
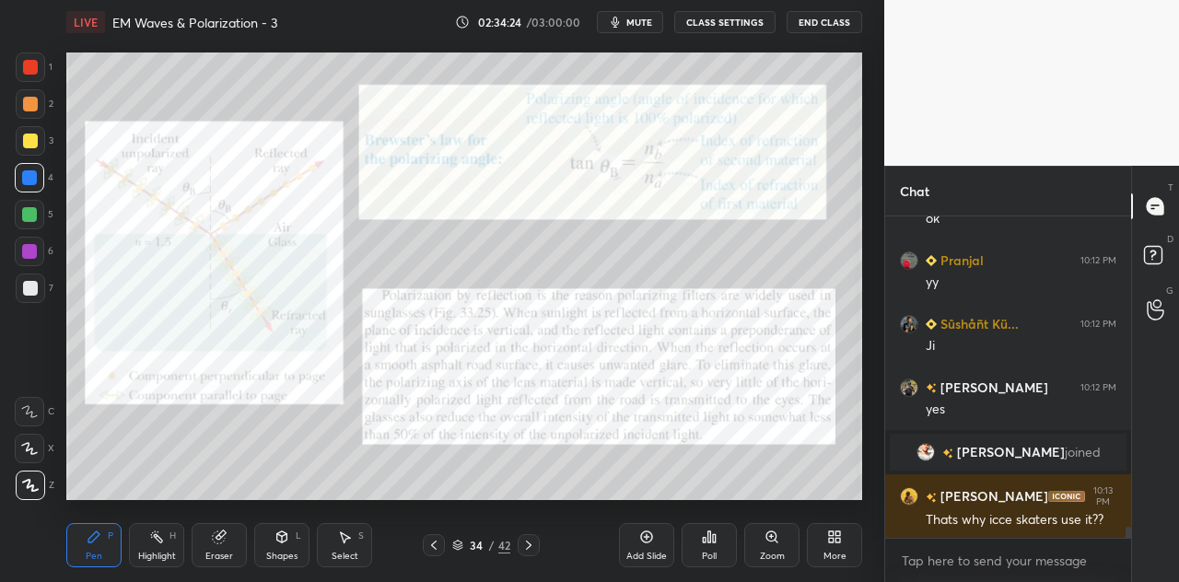
scroll to position [9419, 0]
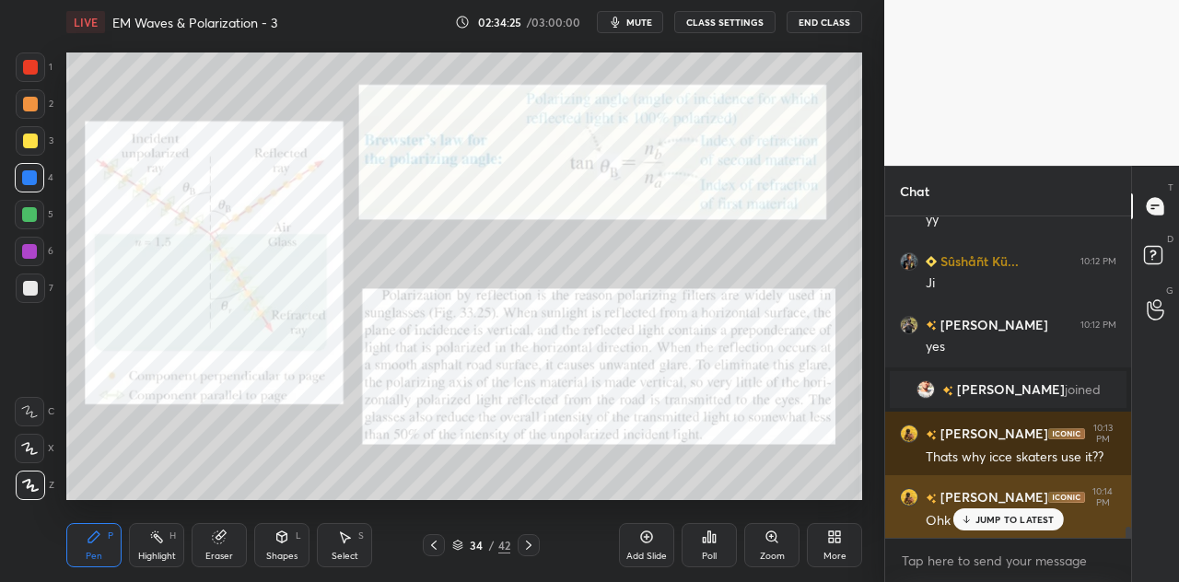
click at [988, 521] on p "JUMP TO LATEST" at bounding box center [1014, 519] width 79 height 11
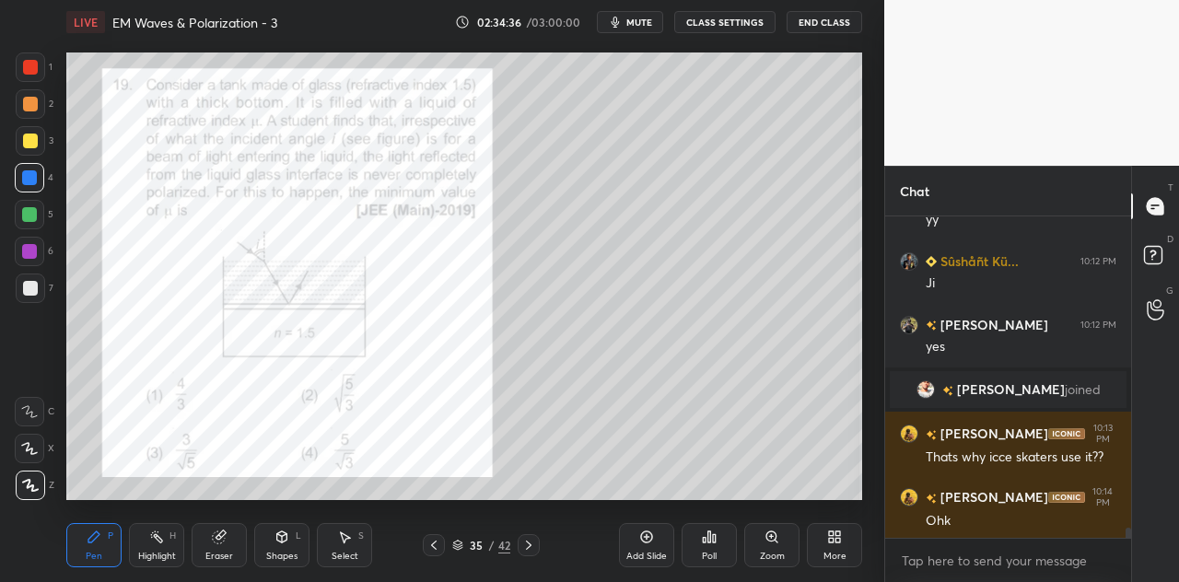
scroll to position [9483, 0]
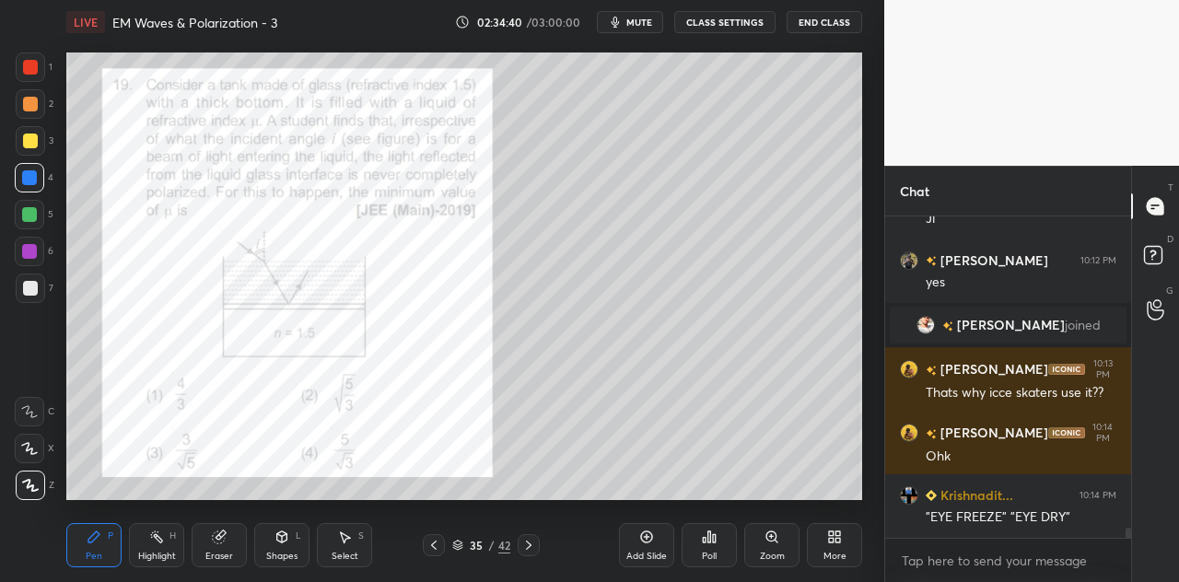
click at [718, 542] on div "Poll" at bounding box center [708, 545] width 55 height 44
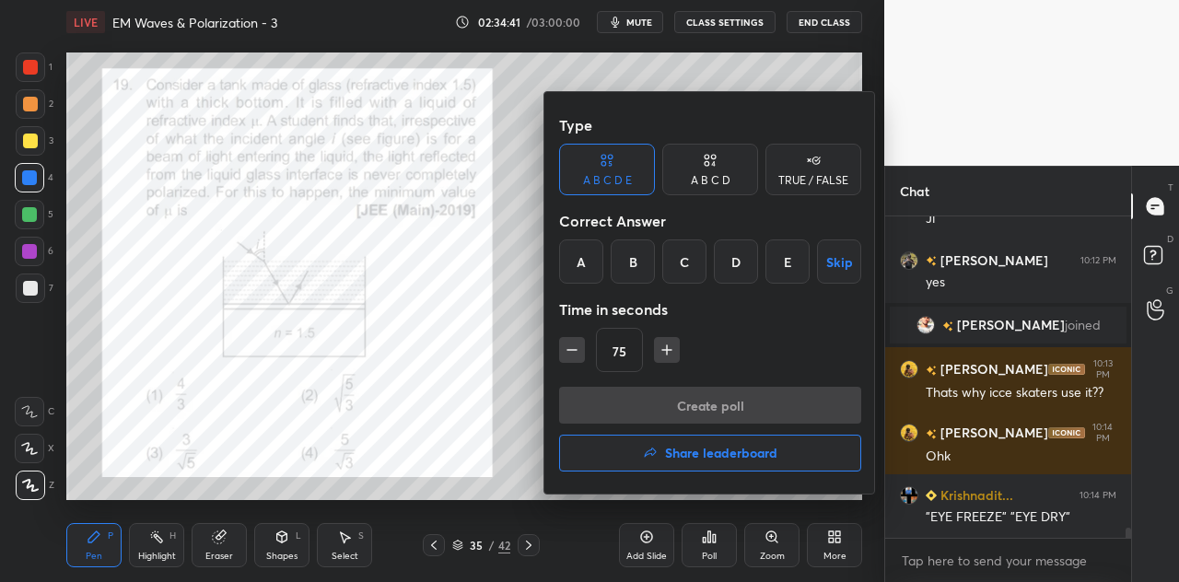
click at [667, 353] on icon "button" at bounding box center [667, 349] width 0 height 9
click at [667, 351] on icon "button" at bounding box center [666, 350] width 18 height 18
click at [669, 349] on icon "button" at bounding box center [666, 350] width 18 height 18
type input "120"
click at [706, 183] on div "A B C D" at bounding box center [711, 180] width 40 height 11
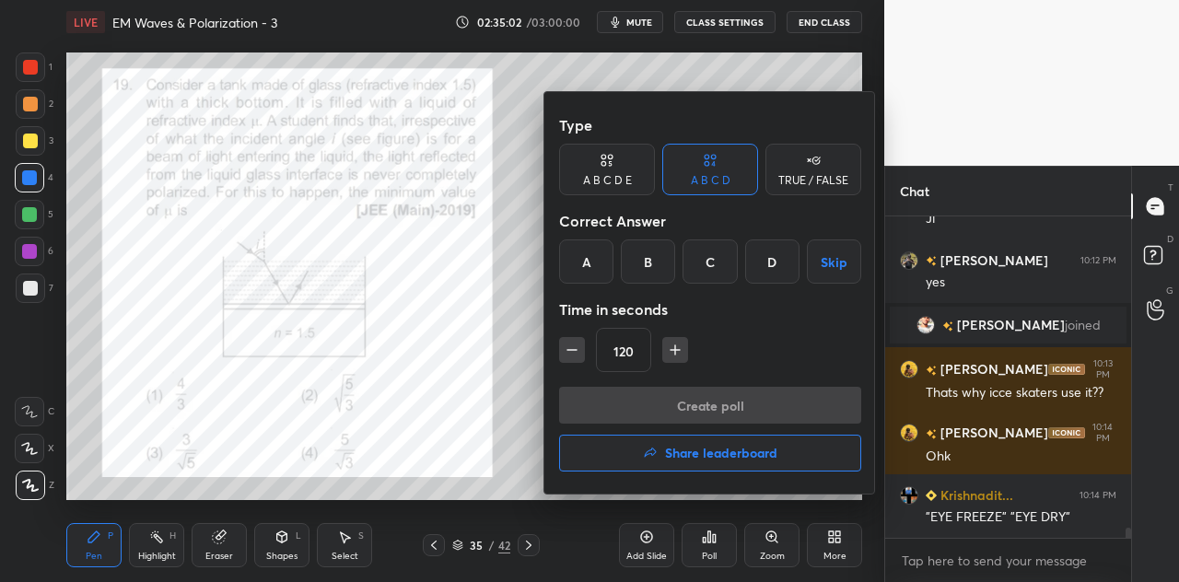
click at [709, 268] on div "C" at bounding box center [709, 261] width 54 height 44
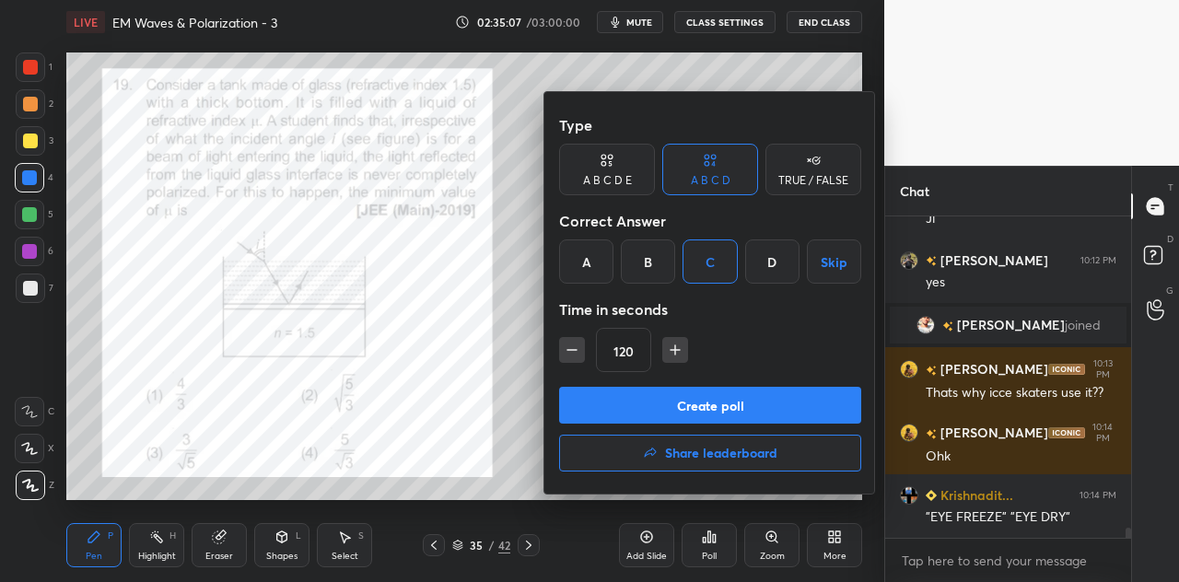
click at [718, 403] on button "Create poll" at bounding box center [710, 405] width 302 height 37
type textarea "x"
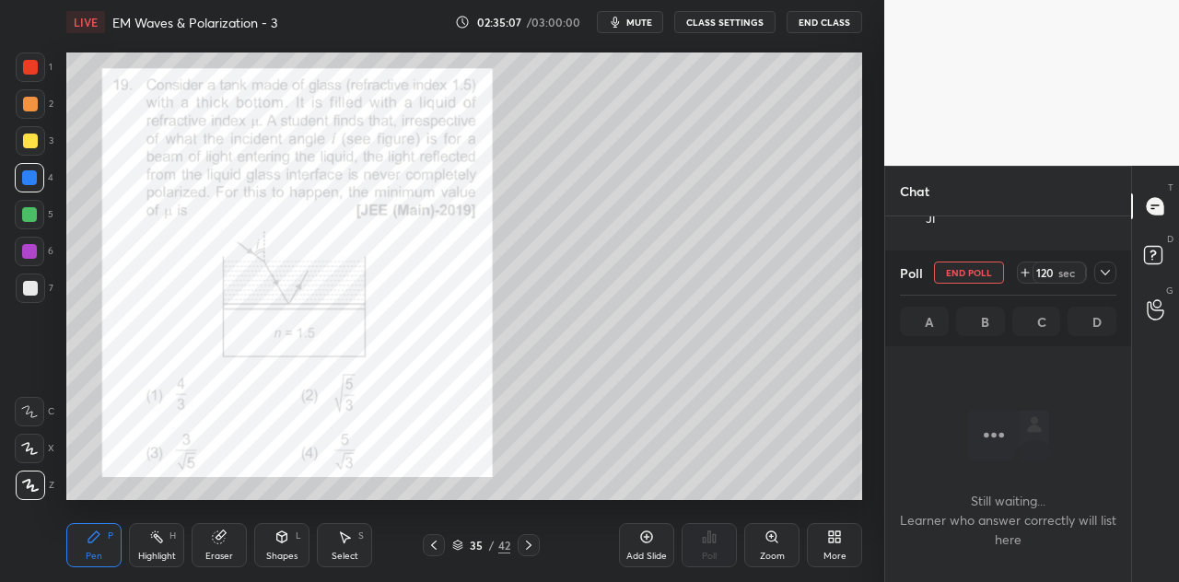
scroll to position [264, 240]
click at [1101, 278] on icon at bounding box center [1105, 272] width 15 height 15
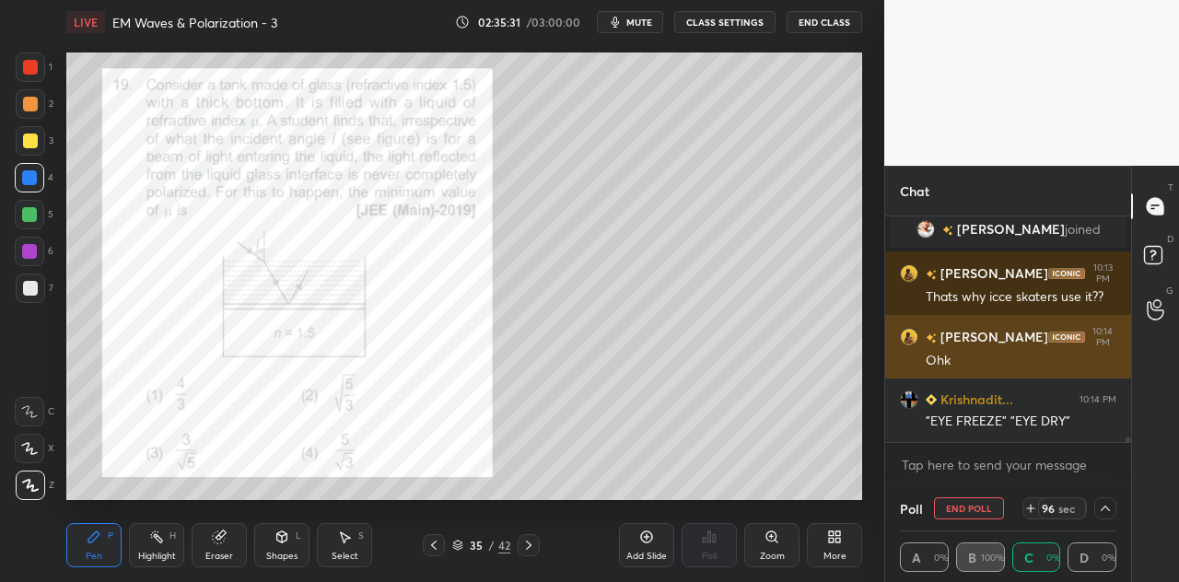
scroll to position [1, 6]
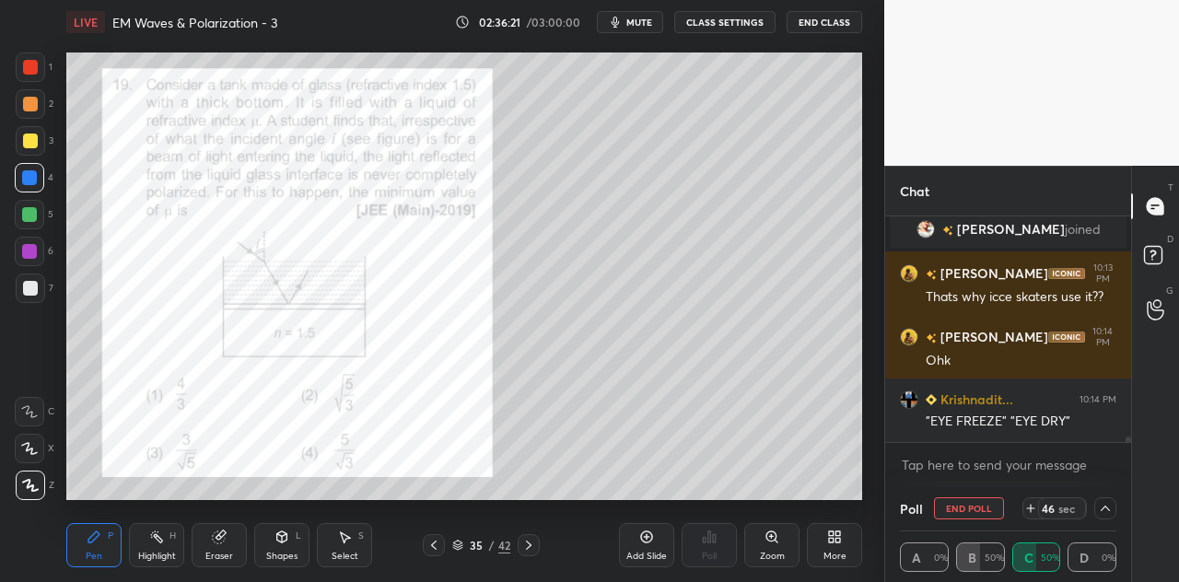
click at [287, 547] on div "Shapes L" at bounding box center [281, 545] width 55 height 44
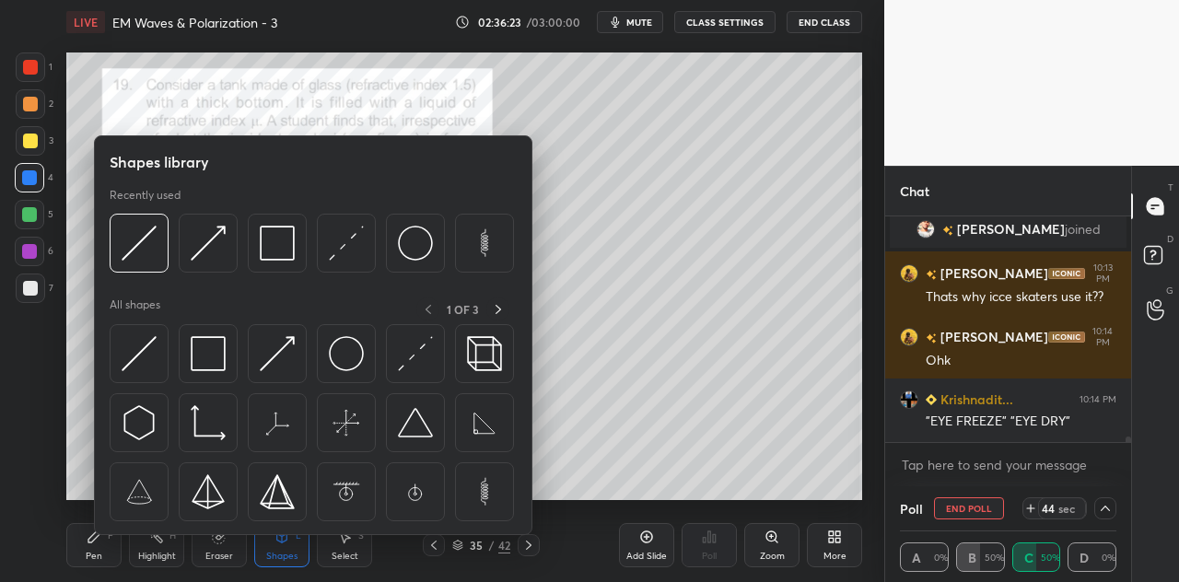
click at [221, 351] on img at bounding box center [208, 353] width 35 height 35
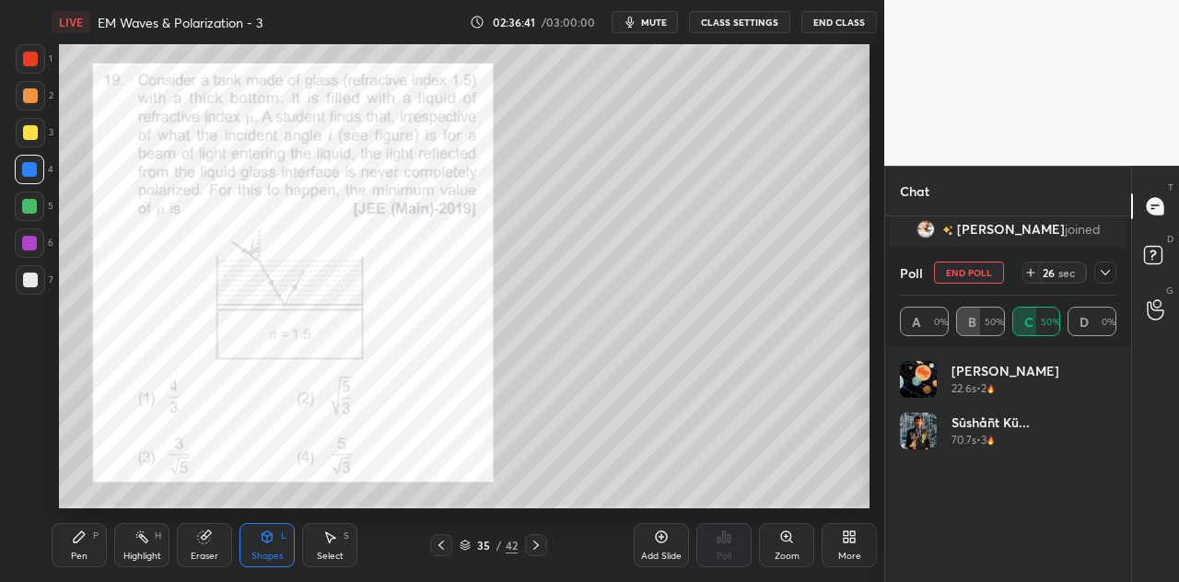
scroll to position [91622, 91276]
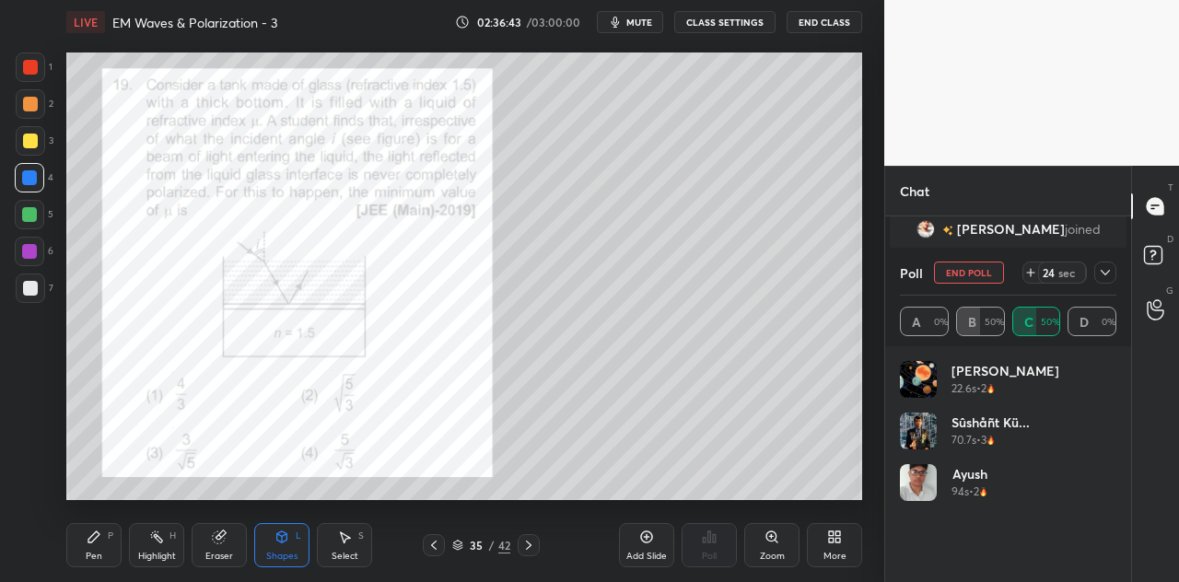
click at [1103, 275] on icon at bounding box center [1105, 272] width 15 height 15
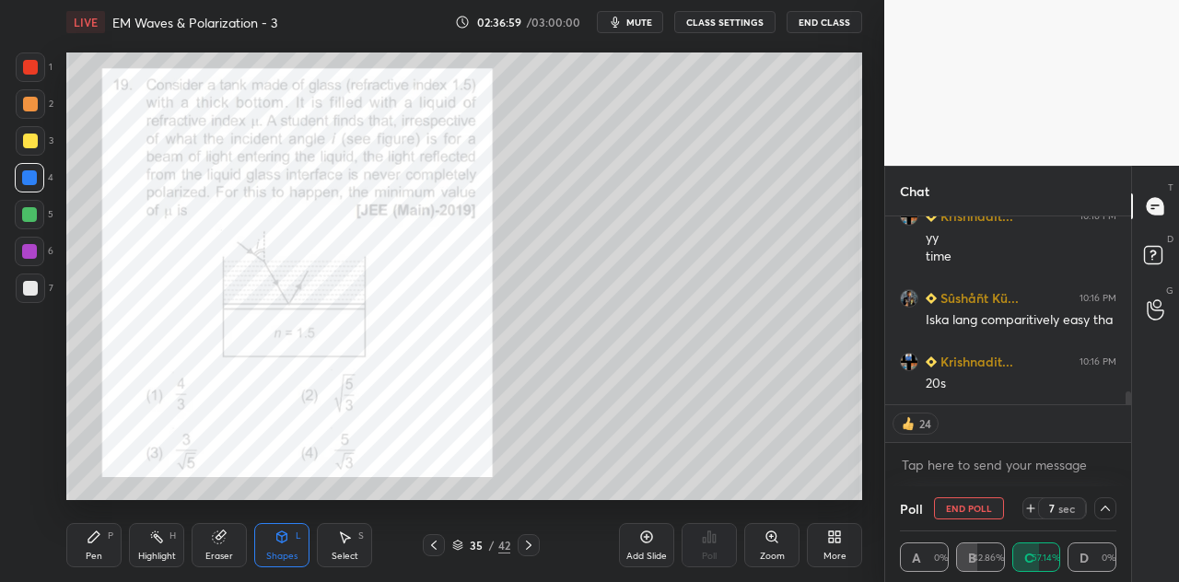
click at [1031, 506] on icon at bounding box center [1030, 508] width 15 height 15
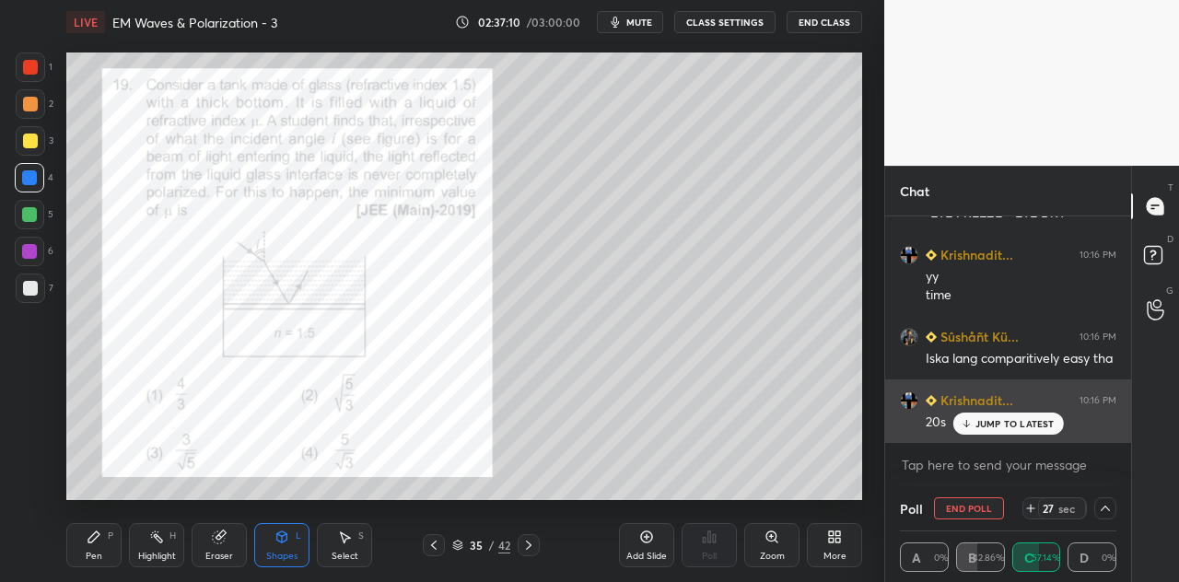
click at [1018, 425] on p "JUMP TO LATEST" at bounding box center [1014, 423] width 79 height 11
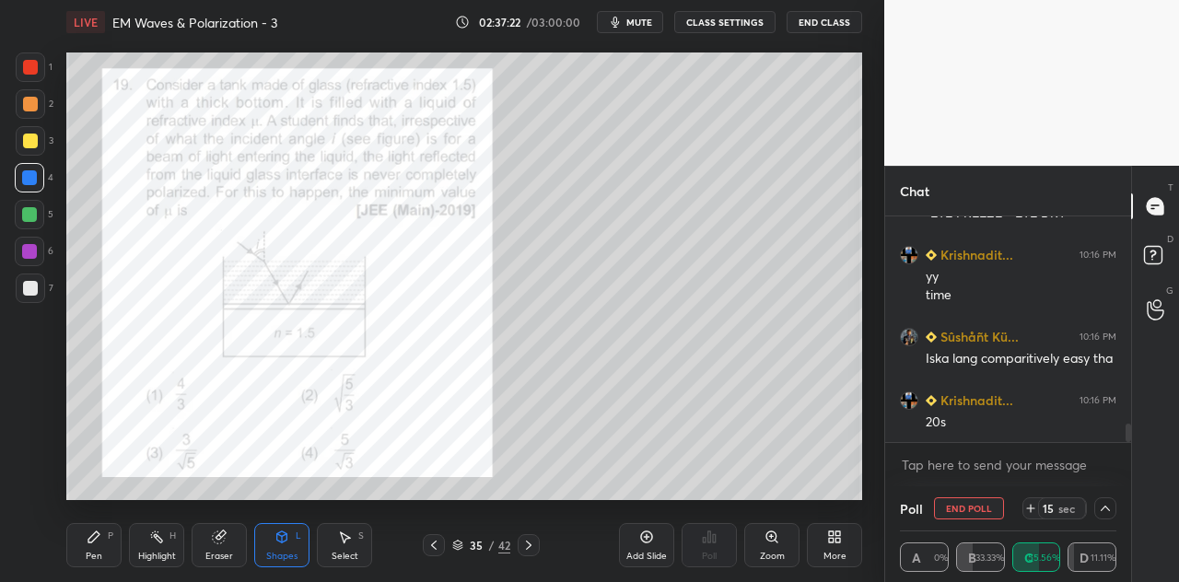
click at [32, 215] on div at bounding box center [29, 214] width 15 height 15
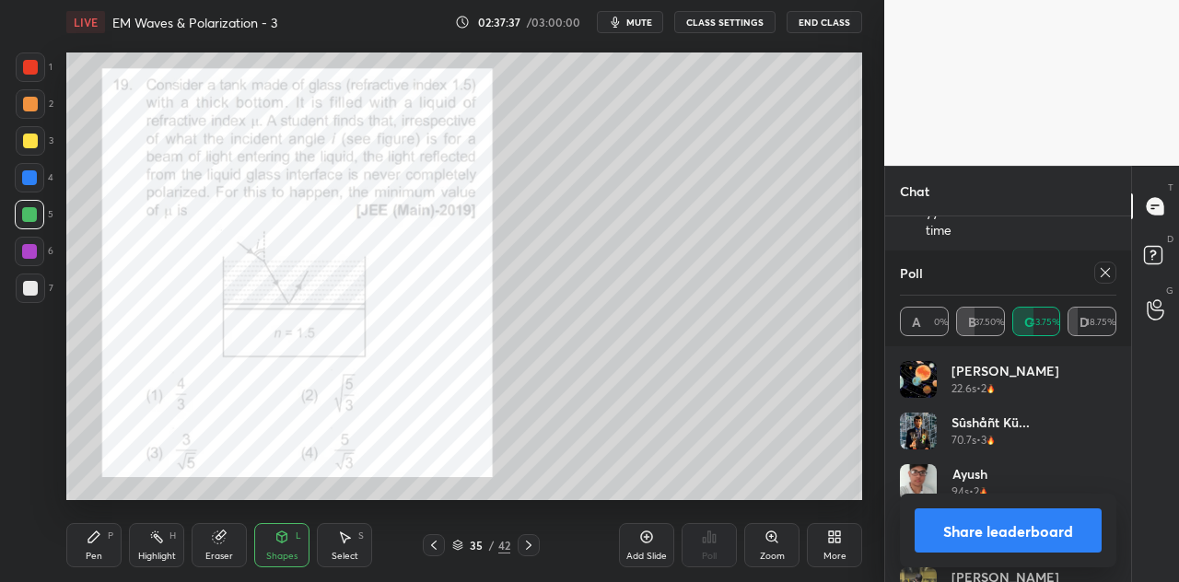
scroll to position [6, 6]
click at [973, 529] on button "Share leaderboard" at bounding box center [1007, 530] width 187 height 44
type textarea "x"
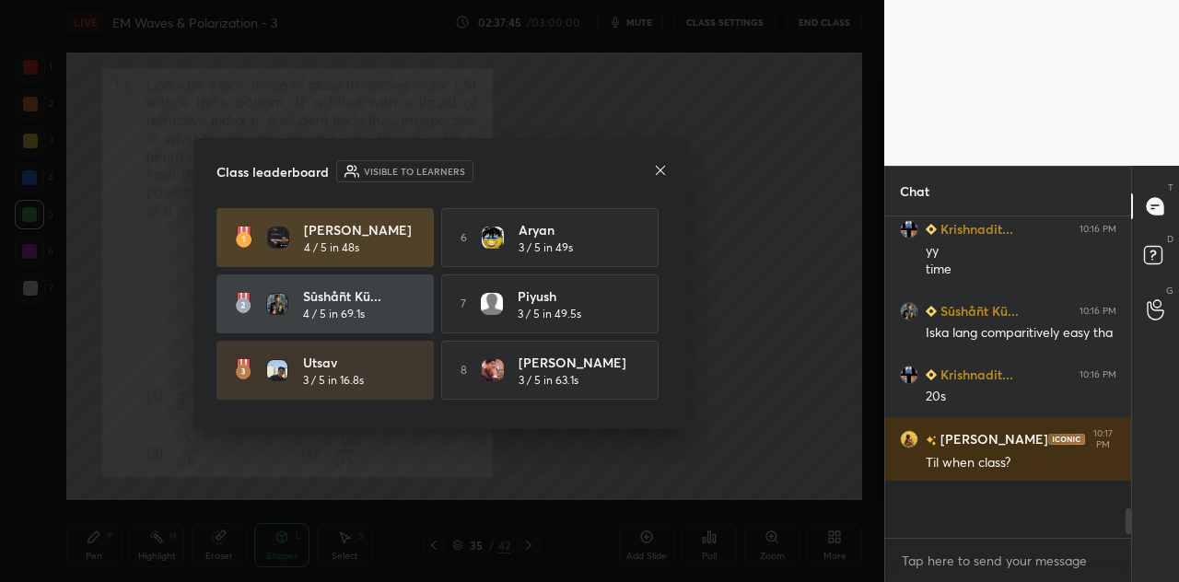
scroll to position [316, 240]
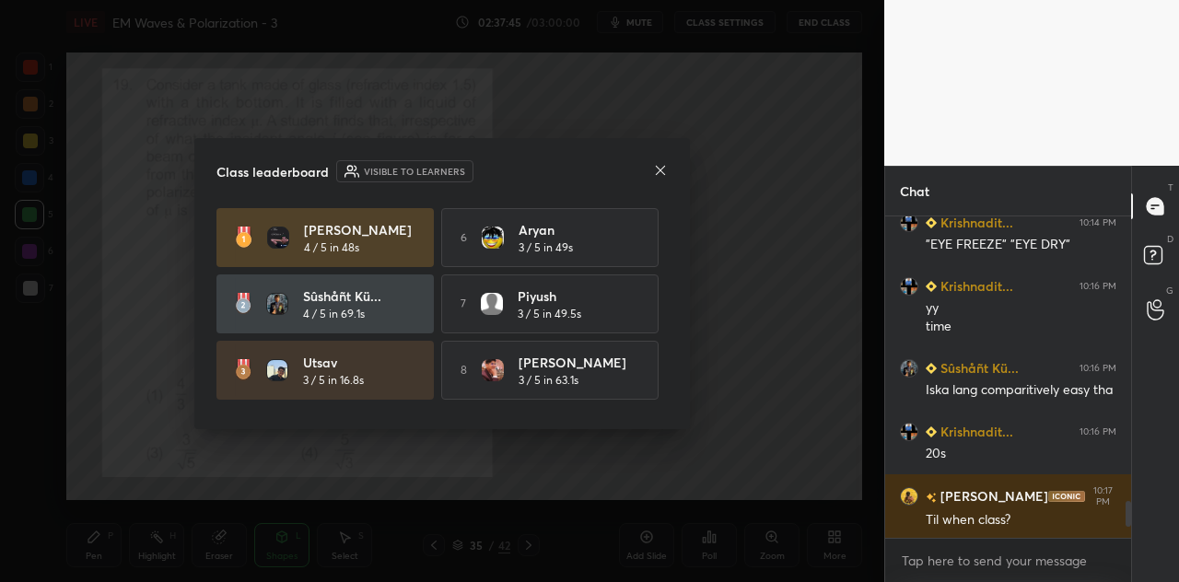
click at [657, 168] on icon at bounding box center [660, 169] width 9 height 9
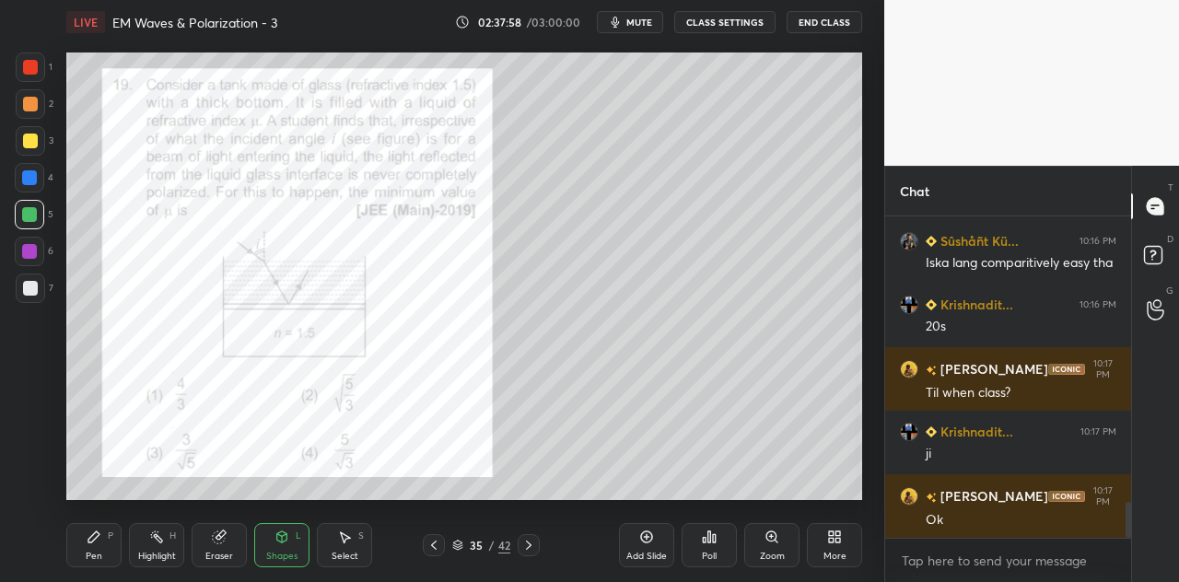
click at [95, 543] on icon at bounding box center [94, 536] width 15 height 15
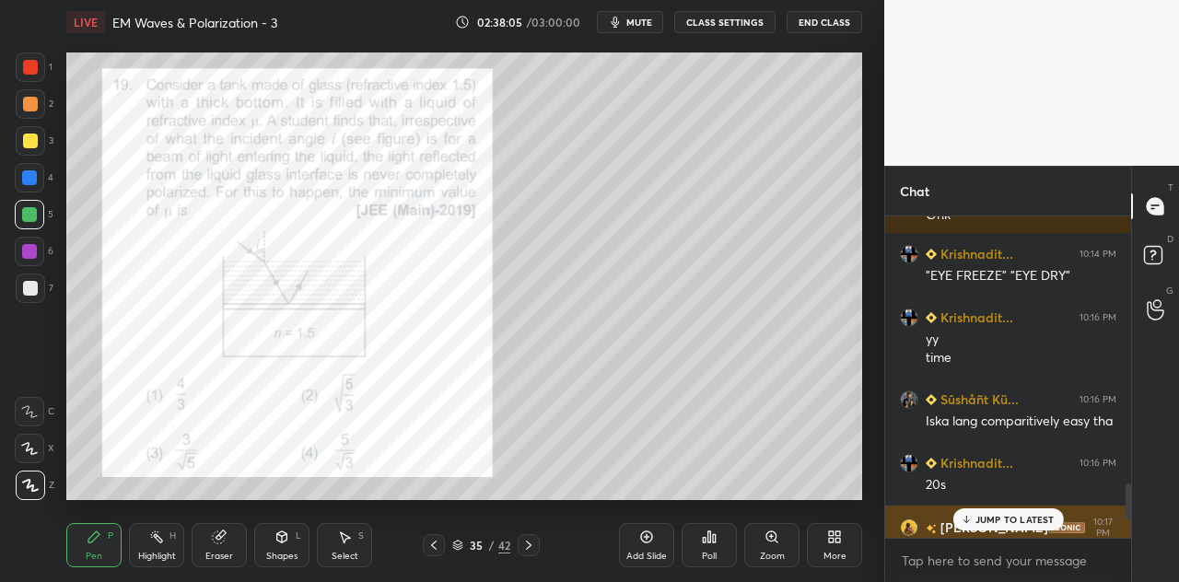
scroll to position [2584, 0]
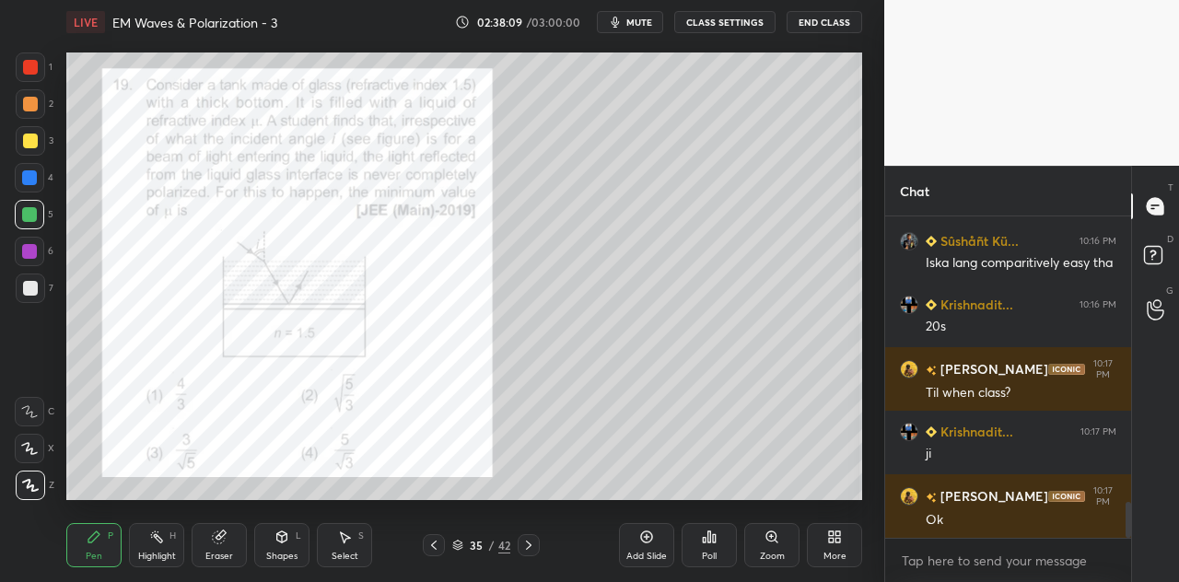
click at [39, 64] on div at bounding box center [30, 66] width 29 height 29
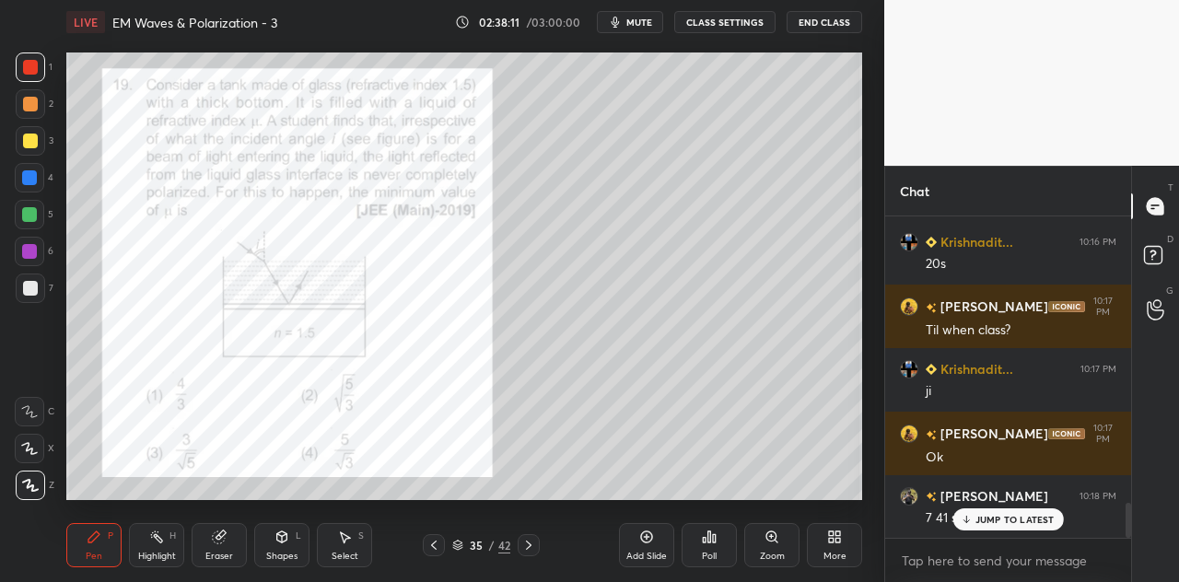
click at [278, 540] on icon at bounding box center [282, 536] width 10 height 11
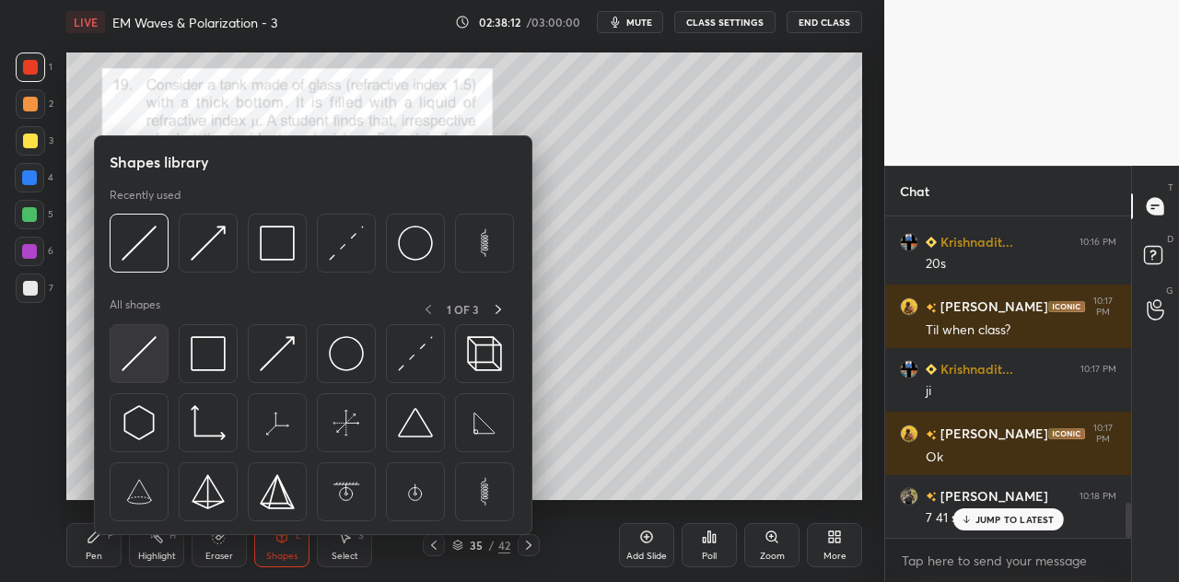
click at [156, 354] on img at bounding box center [139, 353] width 35 height 35
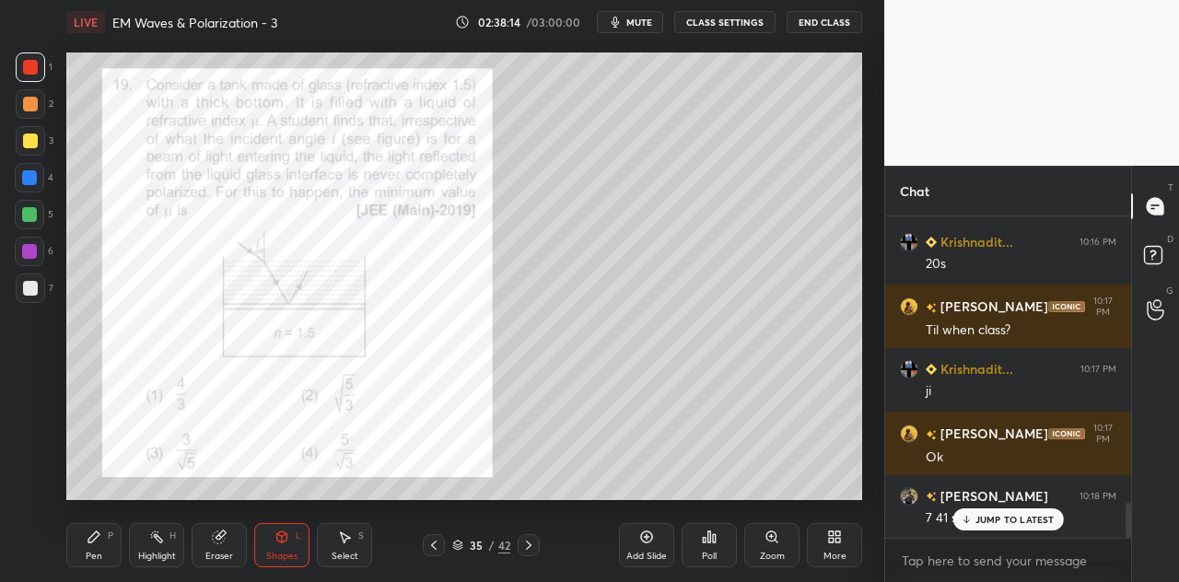
click at [91, 546] on div "Pen P" at bounding box center [93, 545] width 55 height 44
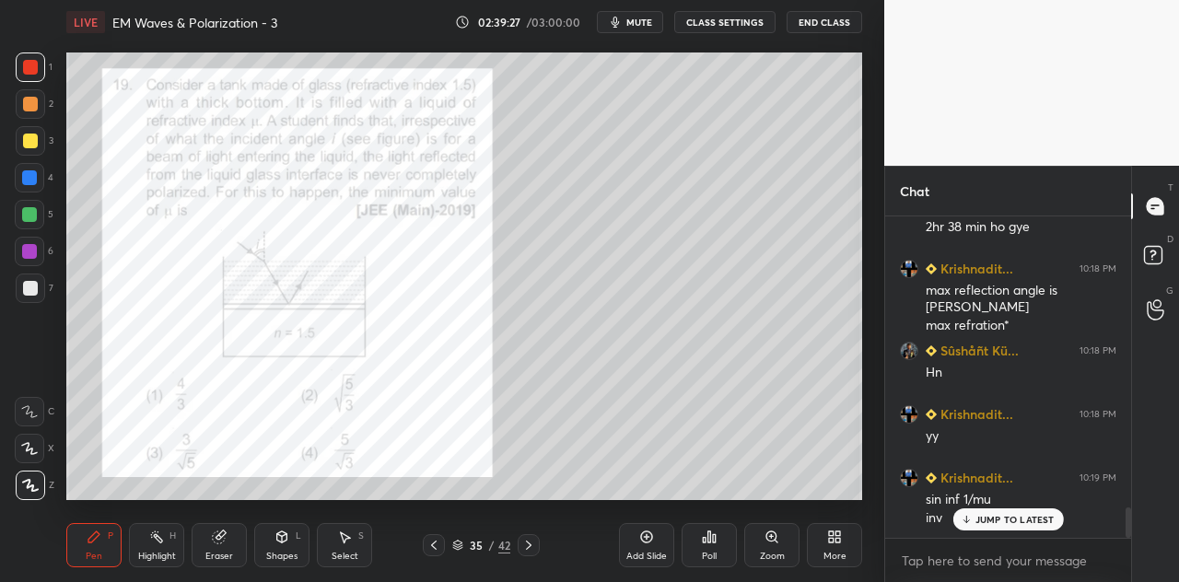
scroll to position [3148, 0]
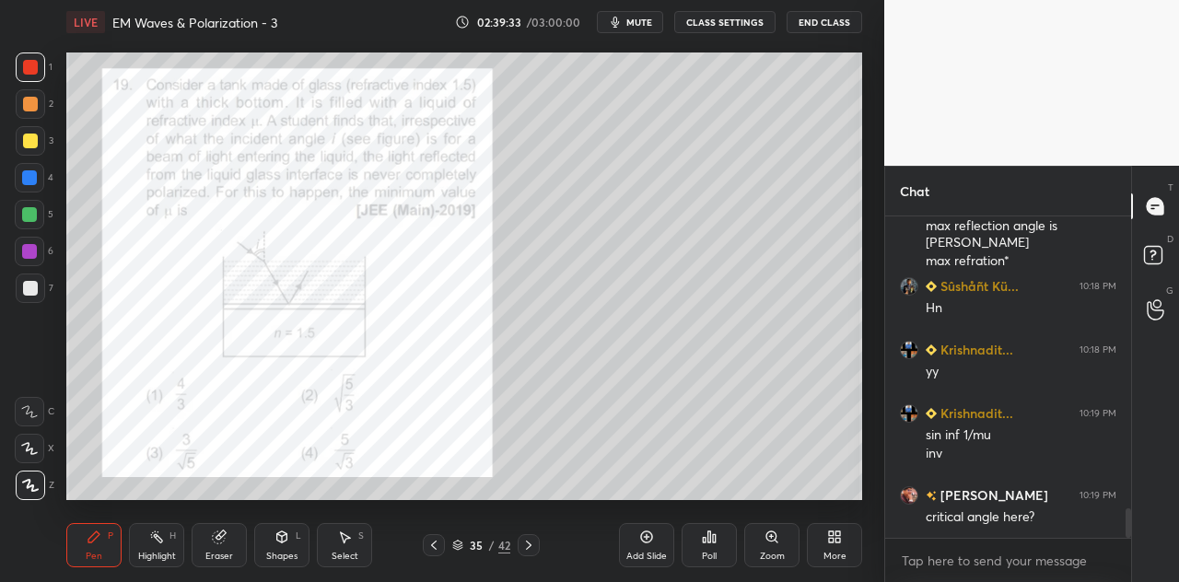
click at [285, 547] on div "Shapes L" at bounding box center [281, 545] width 55 height 44
click at [34, 144] on div at bounding box center [30, 141] width 15 height 15
click at [287, 550] on div "Shapes L" at bounding box center [281, 545] width 55 height 44
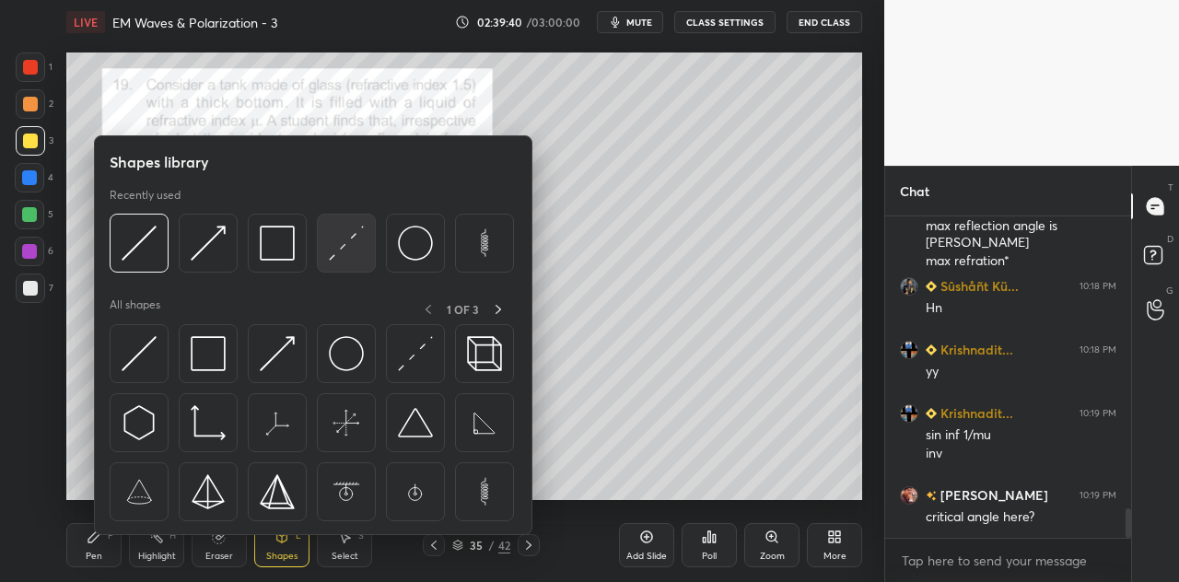
click at [347, 251] on img at bounding box center [346, 243] width 35 height 35
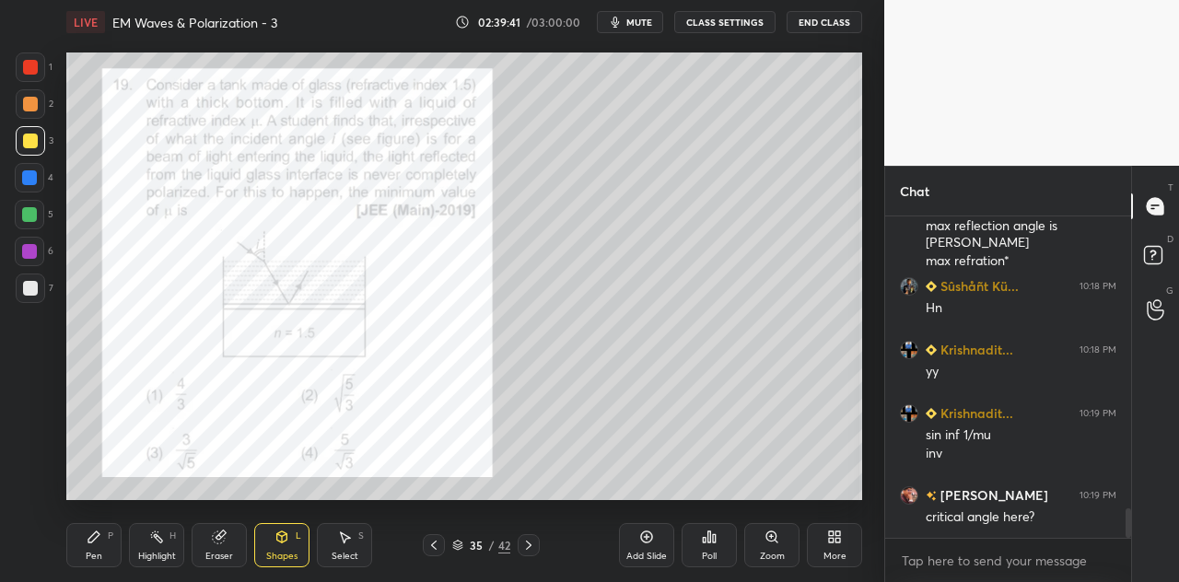
click at [42, 69] on div at bounding box center [30, 66] width 29 height 29
click at [284, 552] on div "Shapes" at bounding box center [281, 556] width 31 height 9
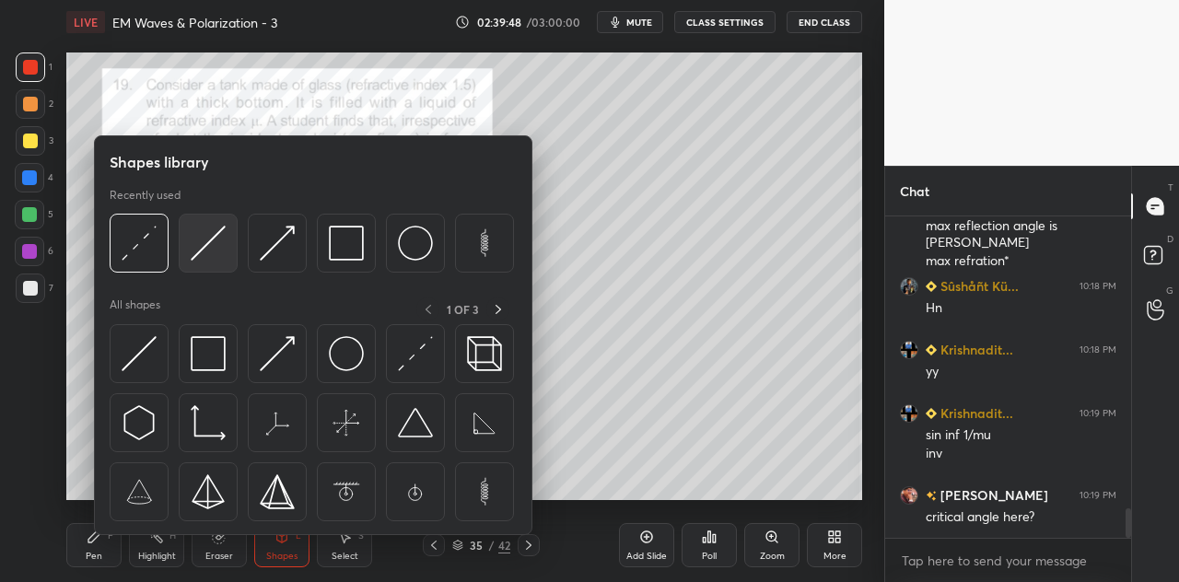
click at [205, 255] on img at bounding box center [208, 243] width 35 height 35
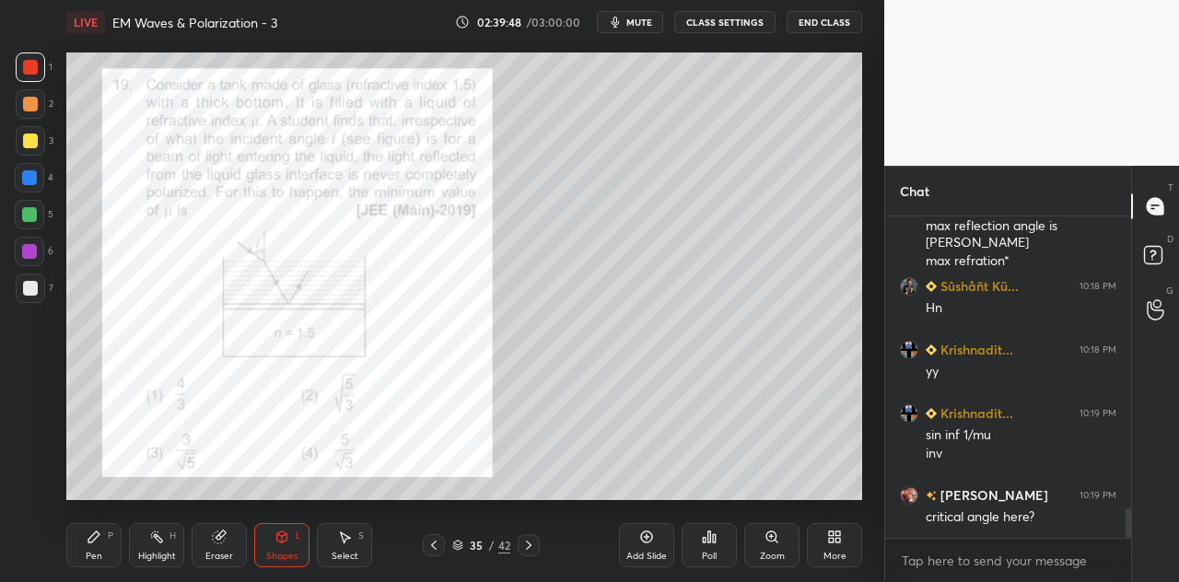
click at [41, 143] on div at bounding box center [30, 140] width 29 height 29
click at [276, 552] on div "Shapes" at bounding box center [281, 556] width 31 height 9
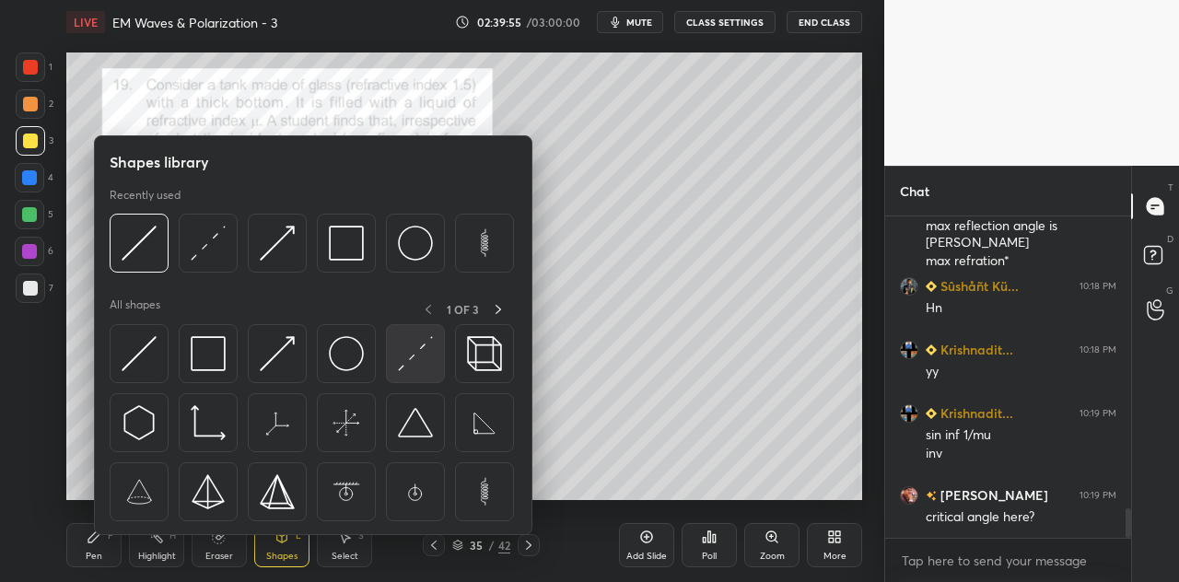
click at [403, 368] on img at bounding box center [415, 353] width 35 height 35
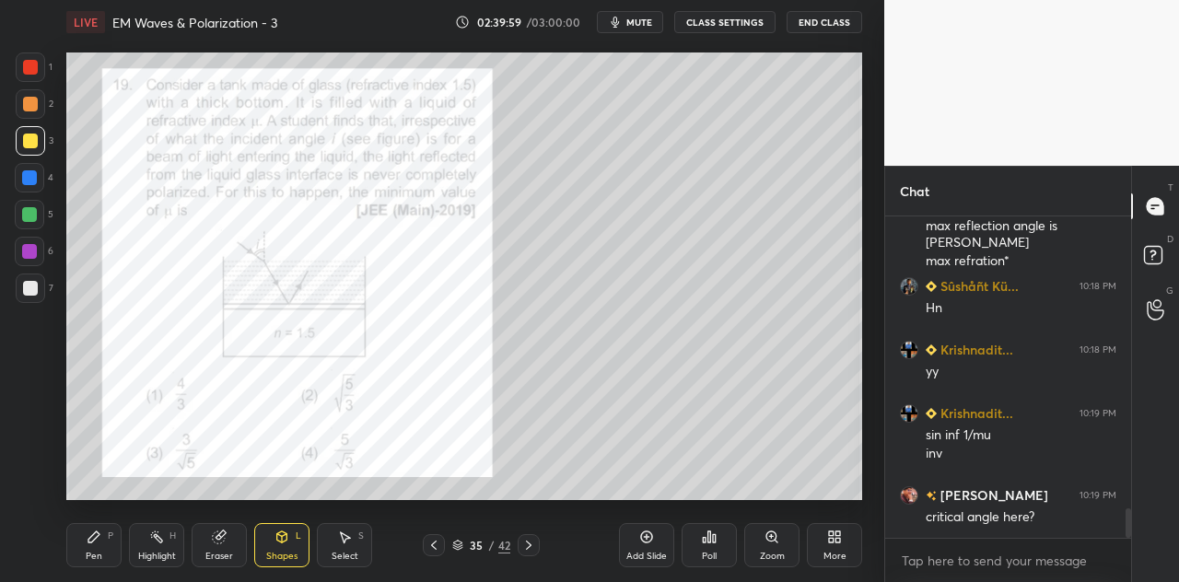
click at [41, 66] on div at bounding box center [30, 66] width 29 height 29
click at [98, 541] on icon at bounding box center [94, 536] width 15 height 15
click at [39, 250] on div at bounding box center [29, 251] width 29 height 29
click at [37, 145] on div at bounding box center [30, 141] width 15 height 15
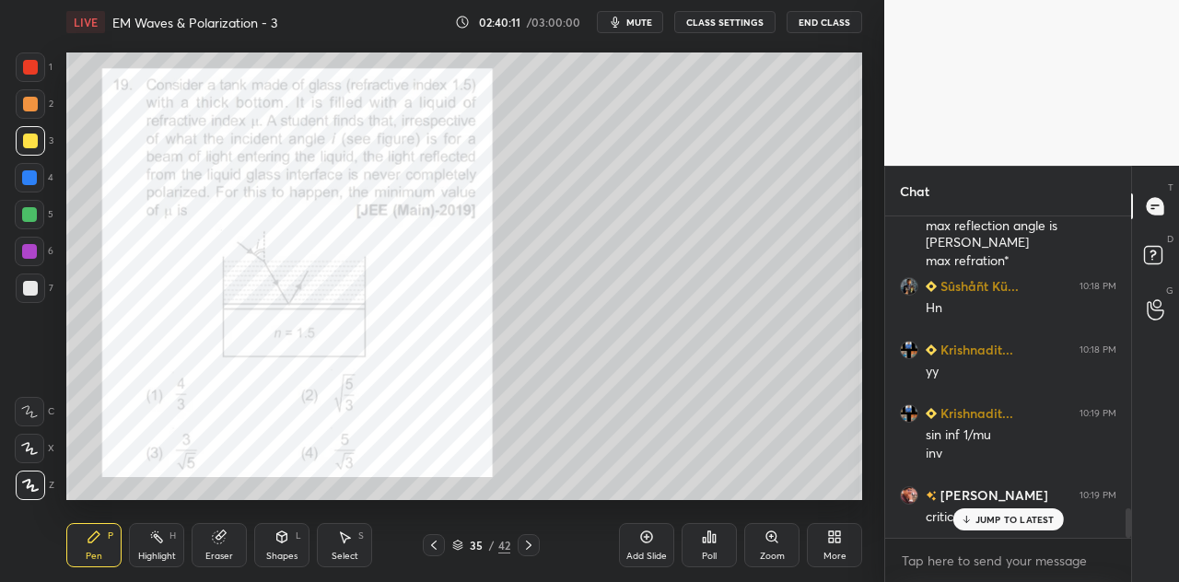
scroll to position [3227, 0]
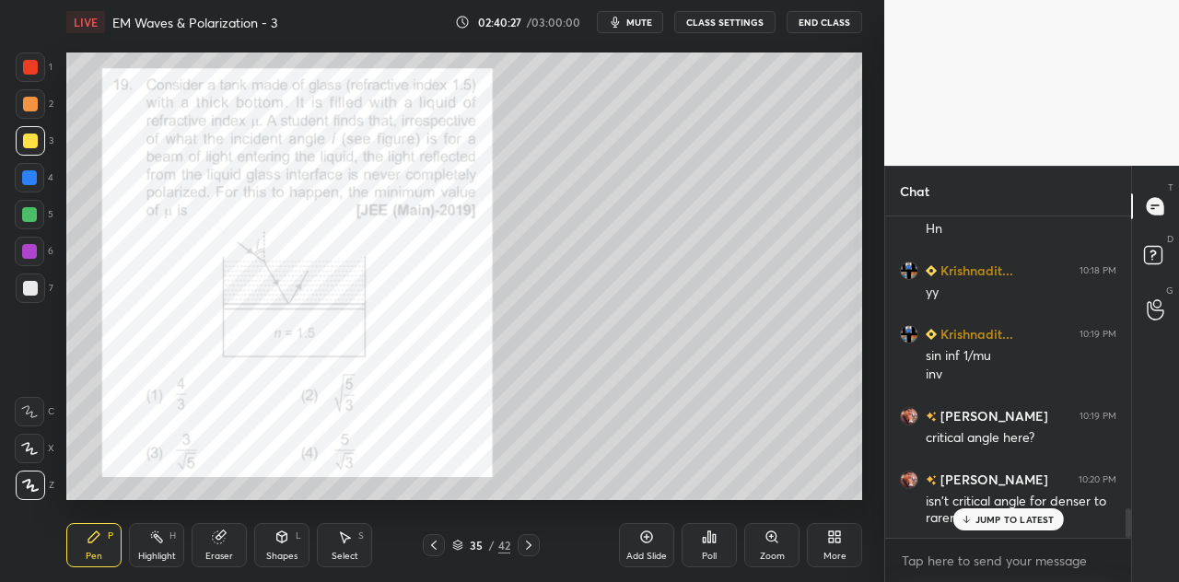
click at [32, 75] on div at bounding box center [30, 66] width 29 height 29
click at [35, 145] on div at bounding box center [30, 141] width 15 height 15
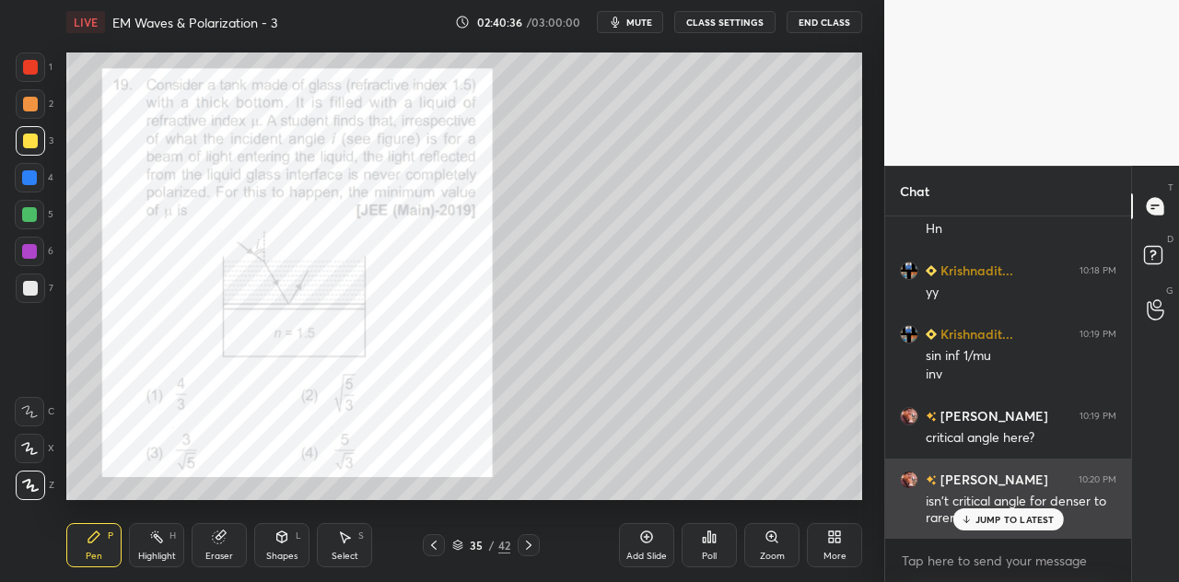
click at [996, 517] on p "JUMP TO LATEST" at bounding box center [1014, 519] width 79 height 11
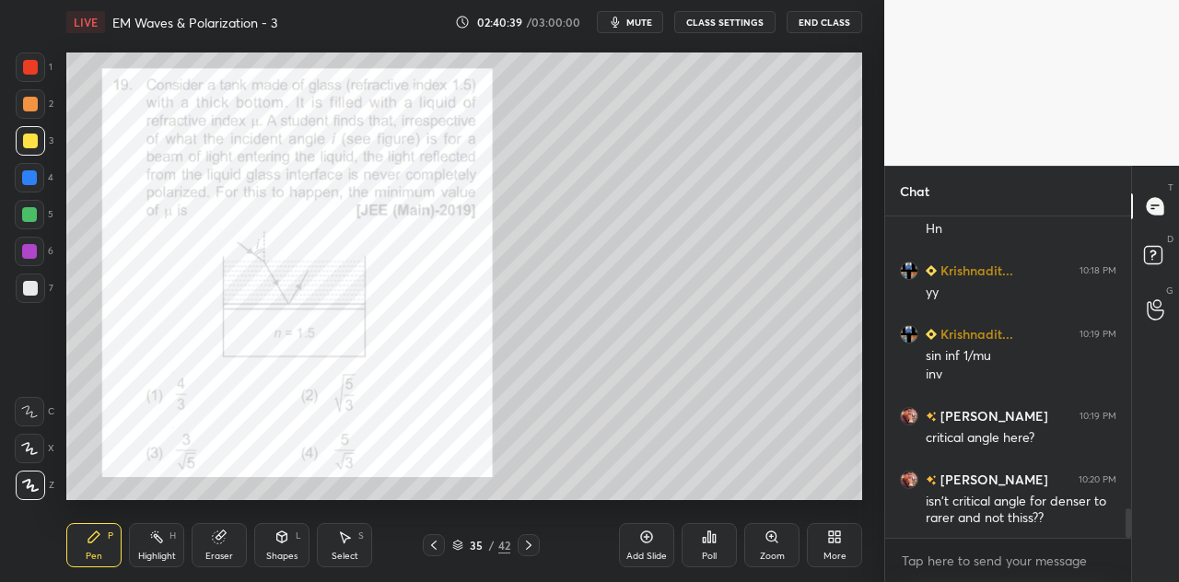
scroll to position [3291, 0]
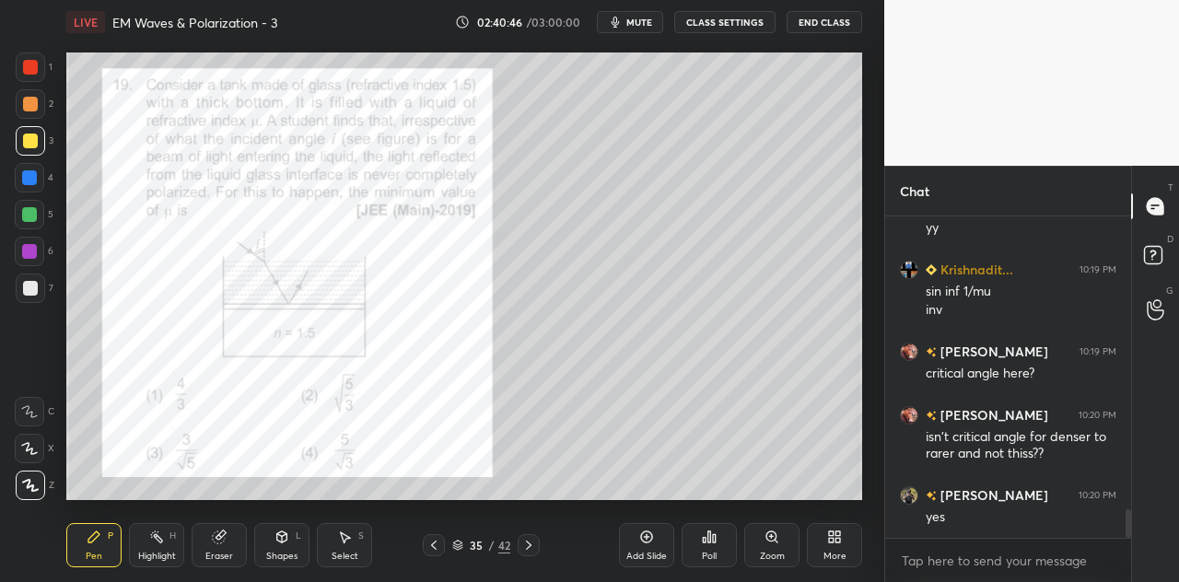
click at [26, 175] on div at bounding box center [29, 177] width 15 height 15
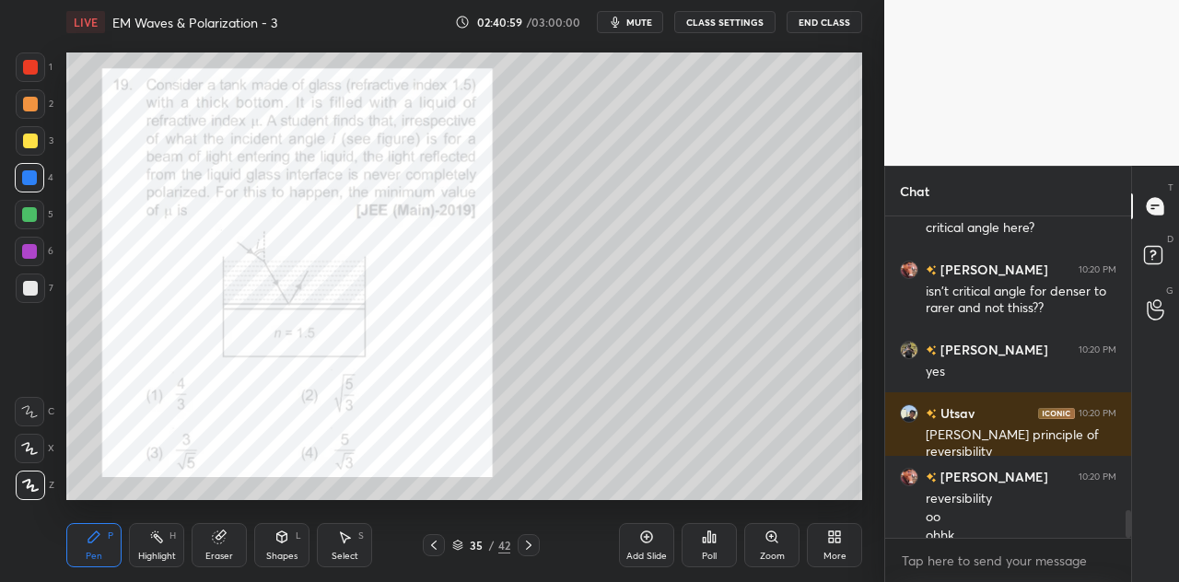
scroll to position [3455, 0]
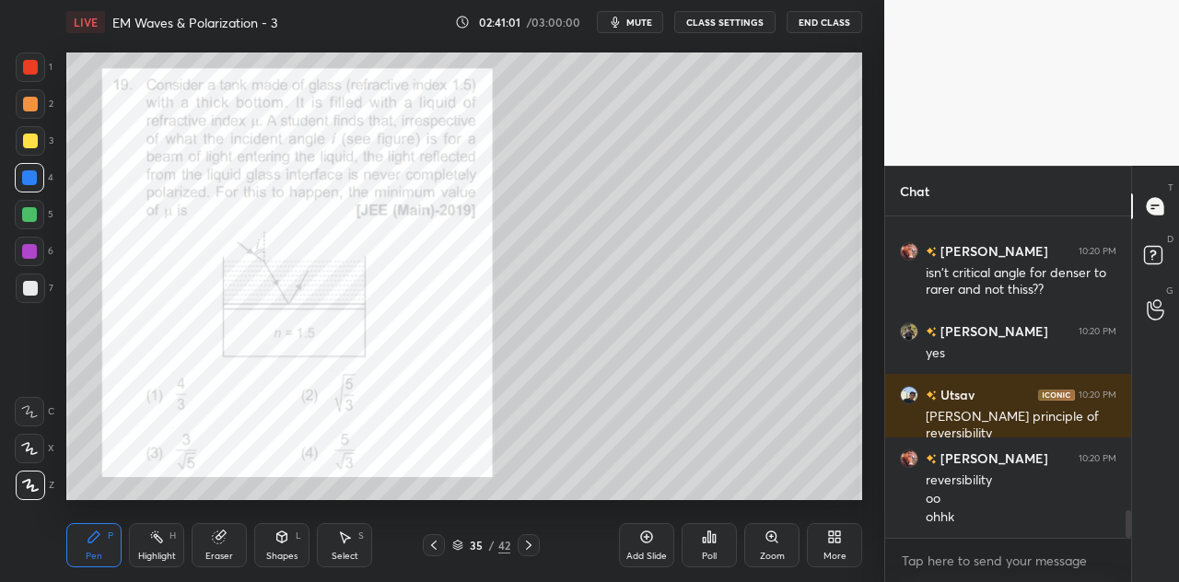
click at [41, 73] on div at bounding box center [30, 66] width 29 height 29
click at [42, 140] on div at bounding box center [30, 140] width 29 height 29
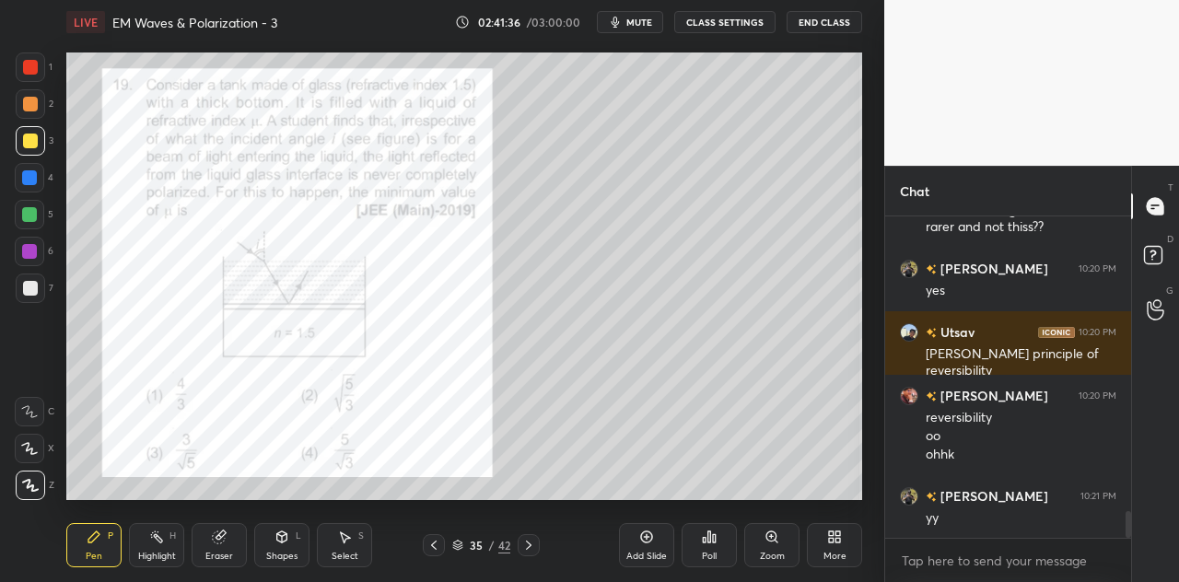
scroll to position [3582, 0]
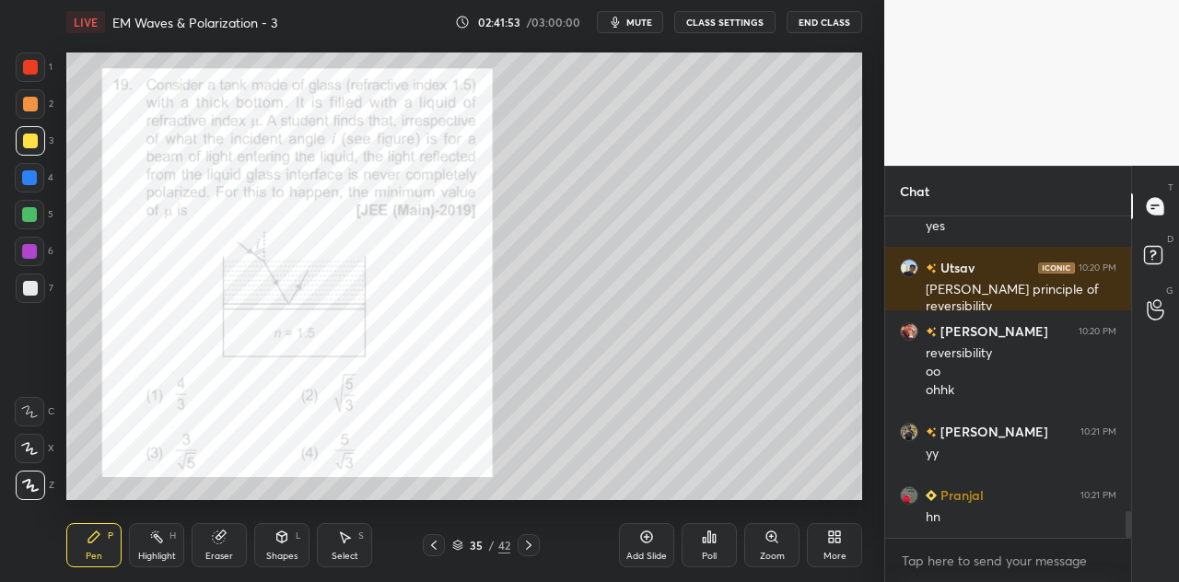
click at [33, 218] on div at bounding box center [29, 214] width 15 height 15
click at [33, 148] on div at bounding box center [30, 141] width 15 height 15
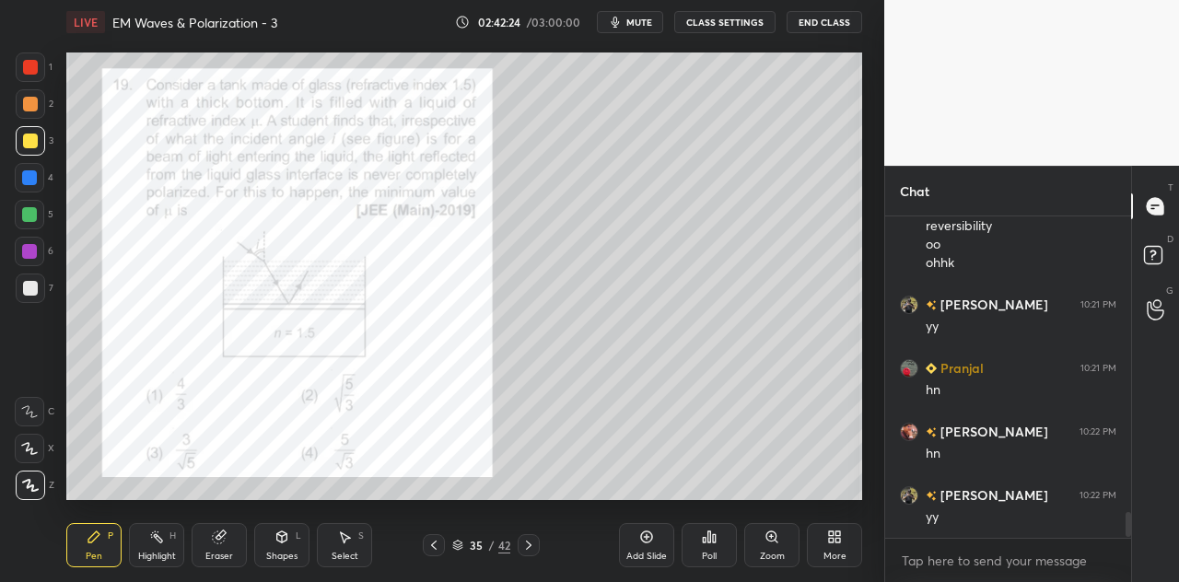
scroll to position [3836, 0]
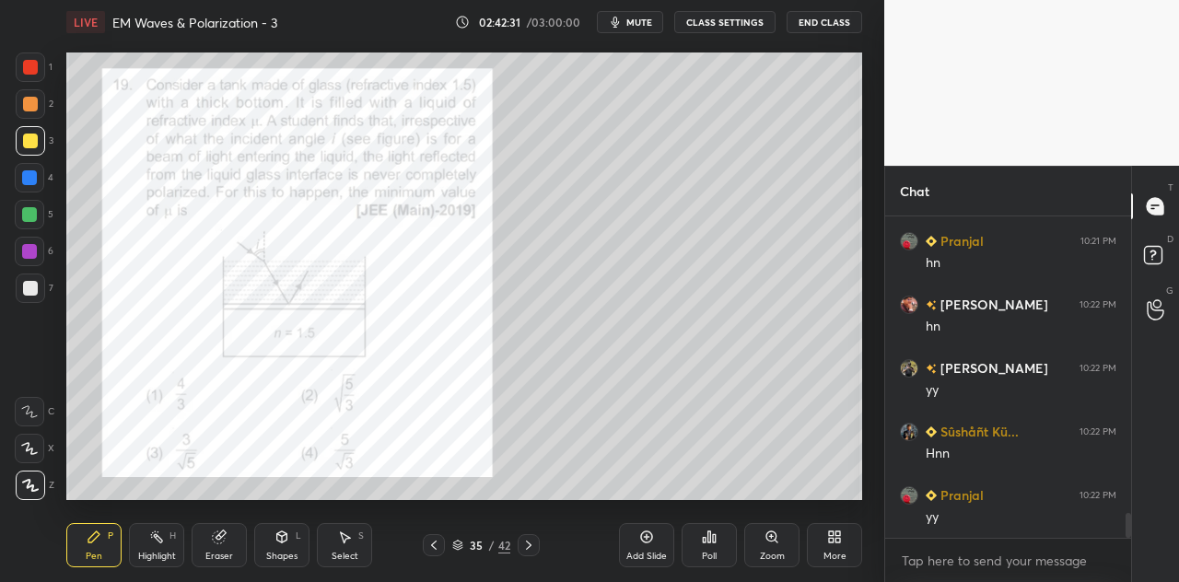
click at [221, 548] on div "Eraser" at bounding box center [219, 545] width 55 height 44
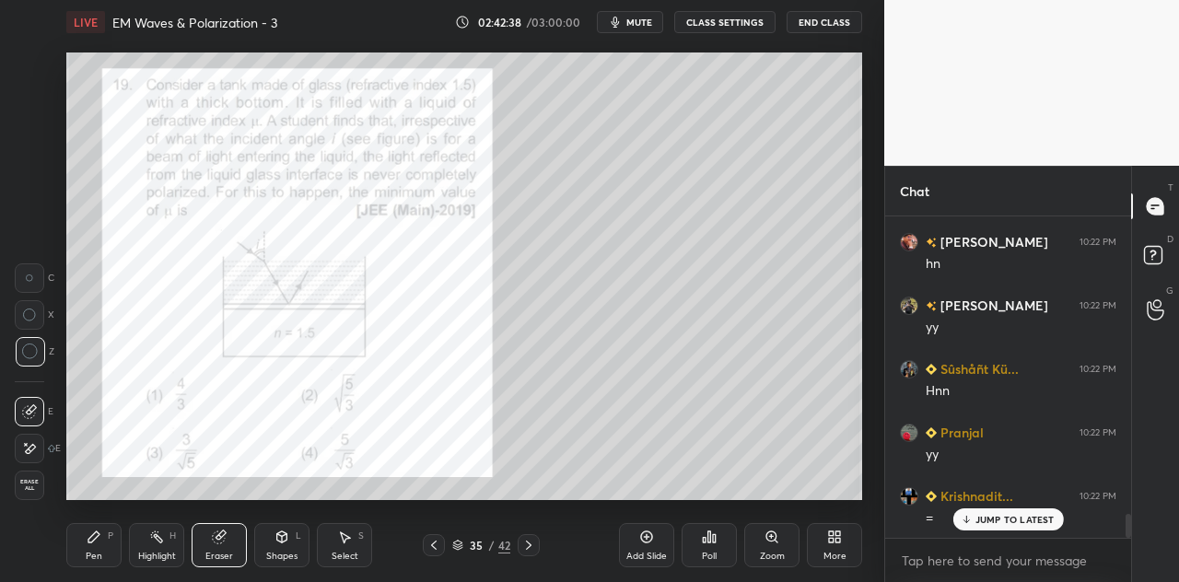
scroll to position [4026, 0]
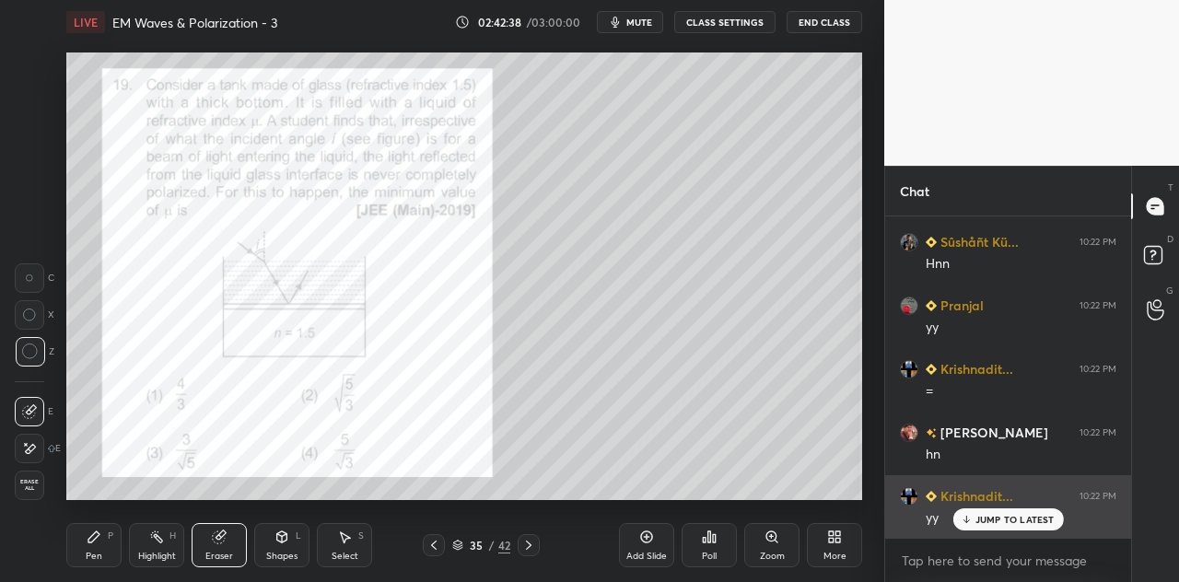
click at [990, 516] on p "JUMP TO LATEST" at bounding box center [1014, 519] width 79 height 11
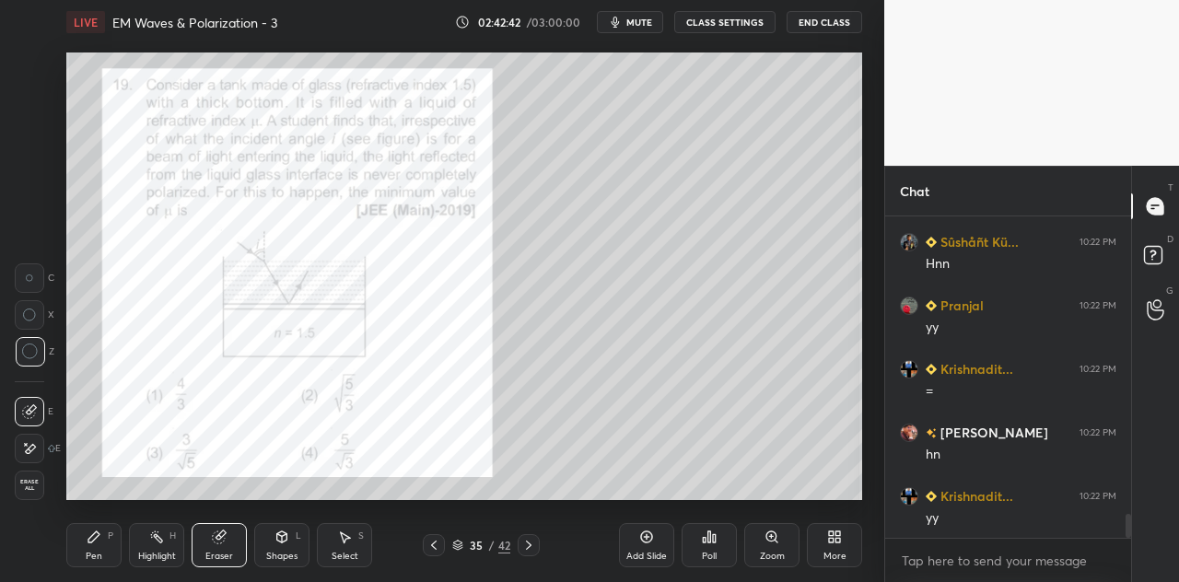
scroll to position [4090, 0]
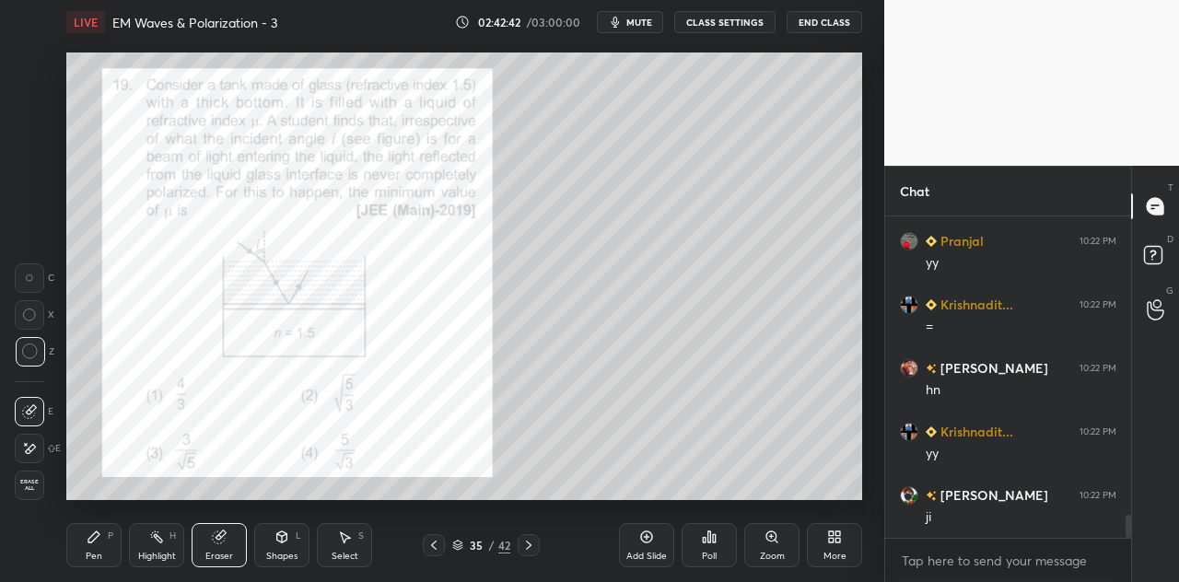
click at [99, 545] on div "Pen P" at bounding box center [93, 545] width 55 height 44
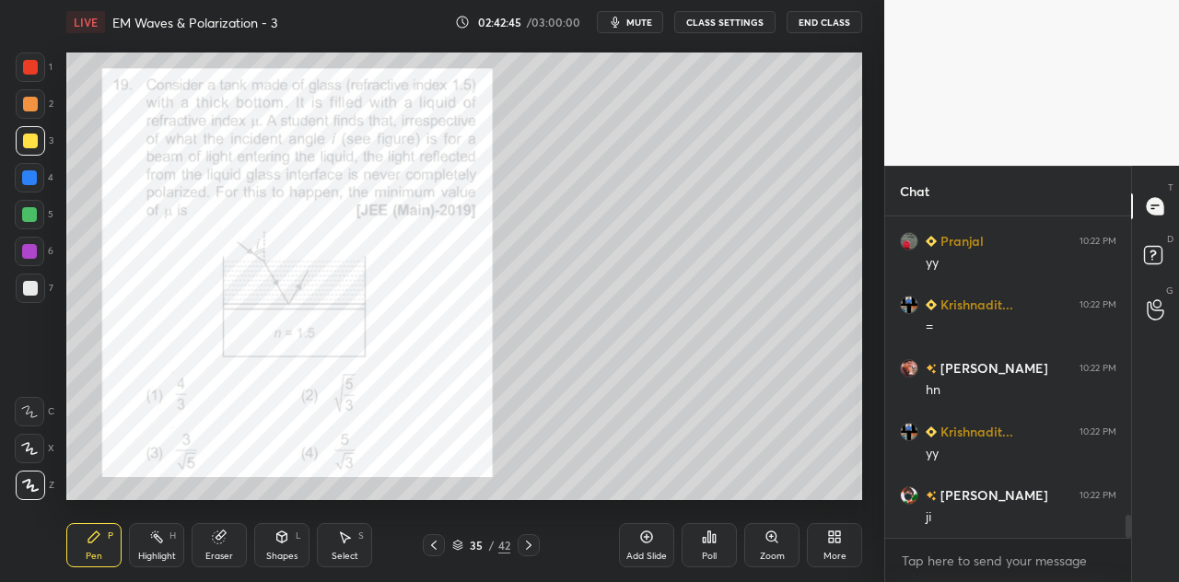
scroll to position [4109, 0]
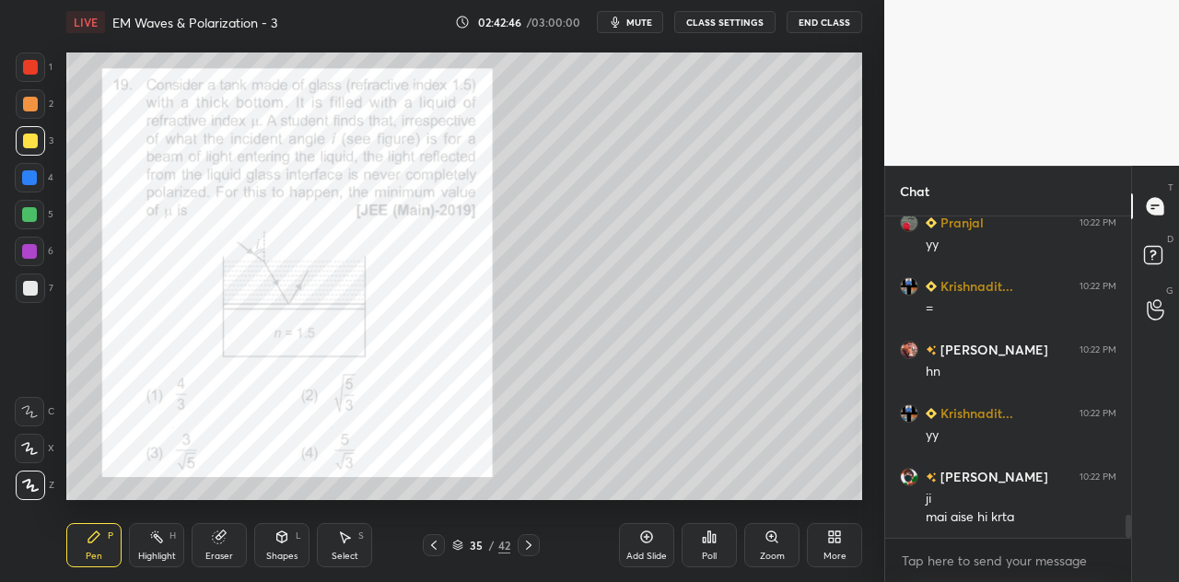
click at [36, 215] on div at bounding box center [29, 214] width 15 height 15
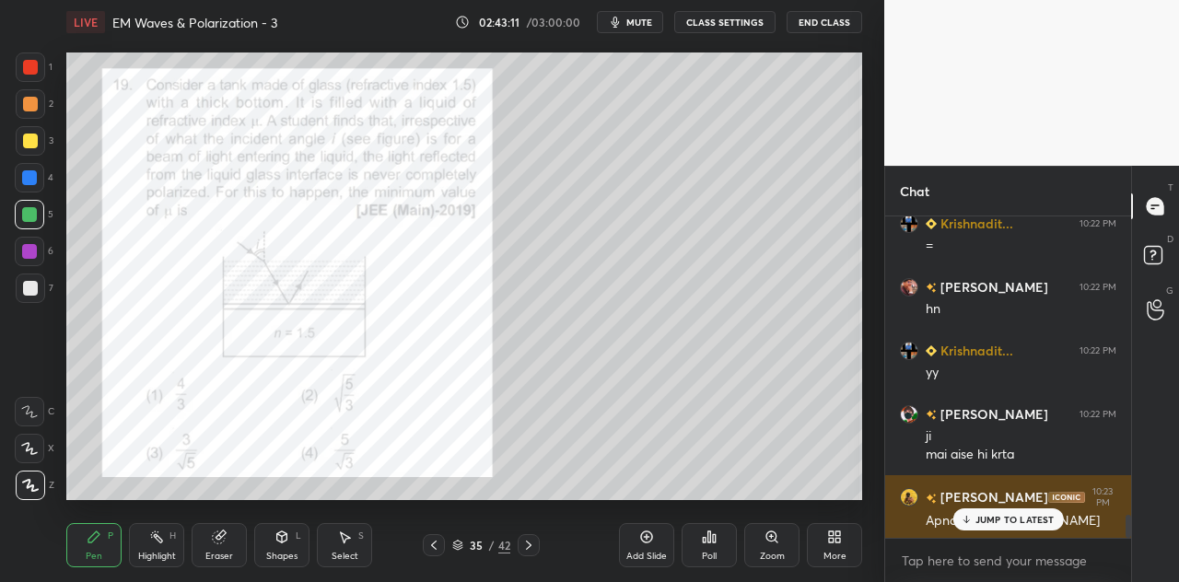
click at [986, 515] on p "JUMP TO LATEST" at bounding box center [1014, 519] width 79 height 11
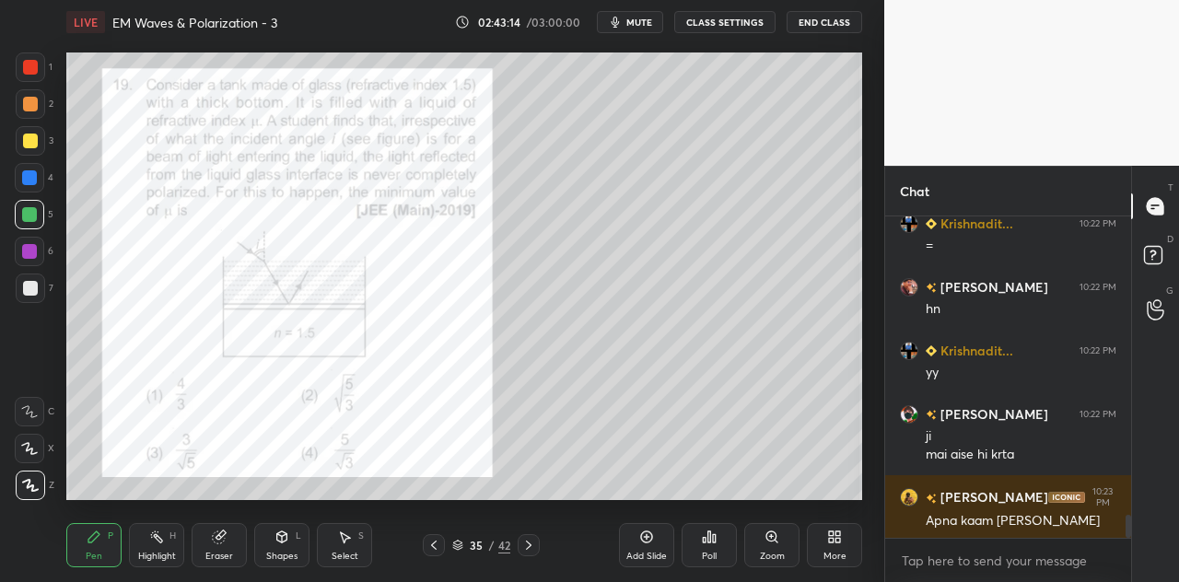
scroll to position [4236, 0]
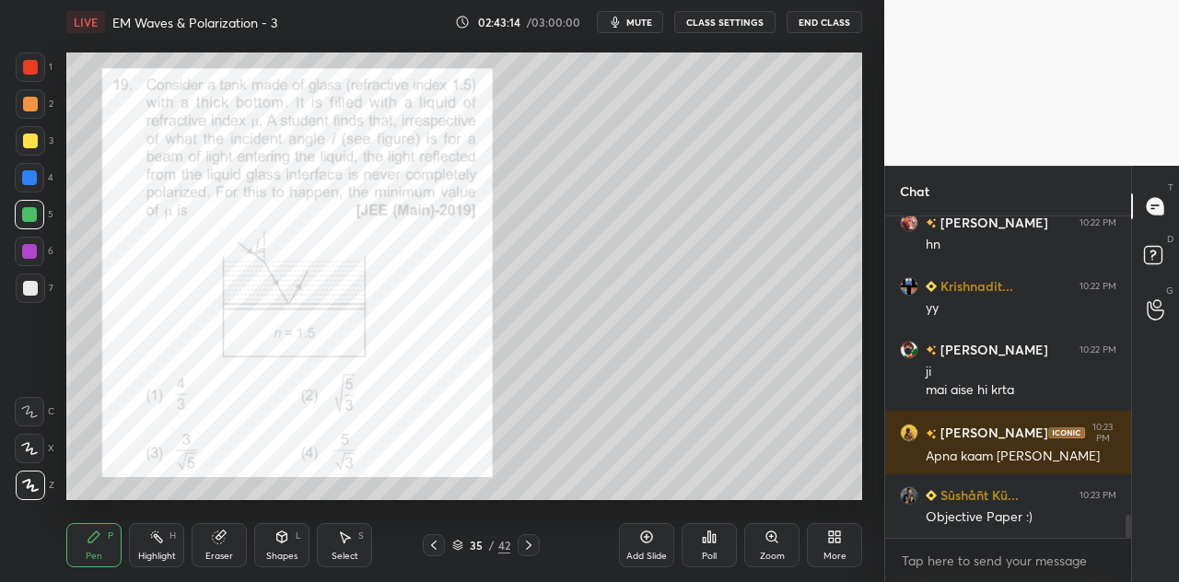
click at [37, 257] on div at bounding box center [29, 251] width 29 height 29
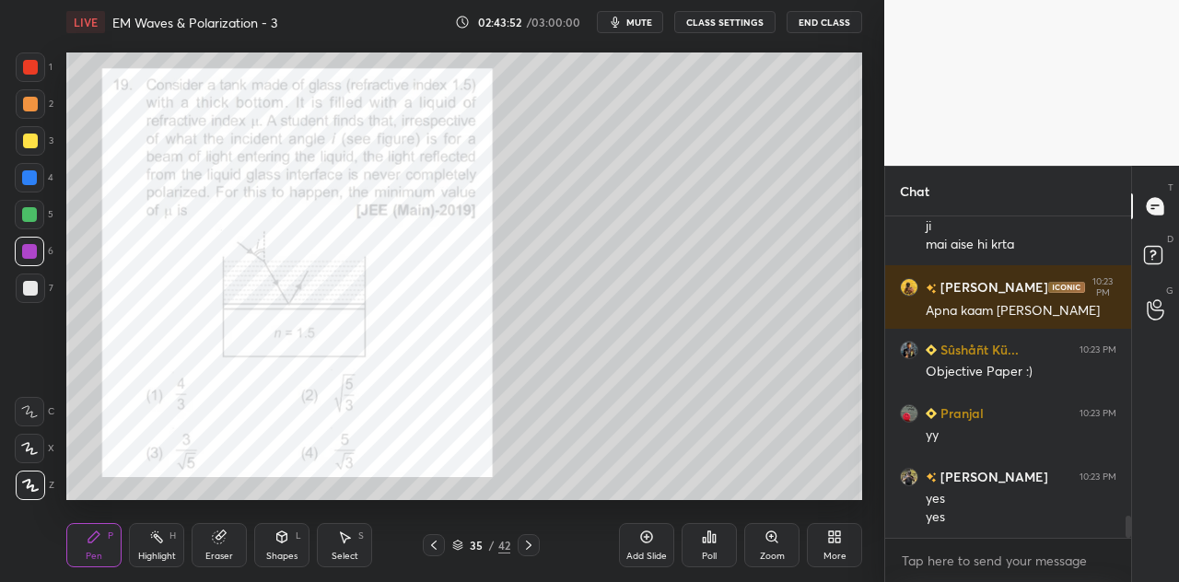
scroll to position [4444, 0]
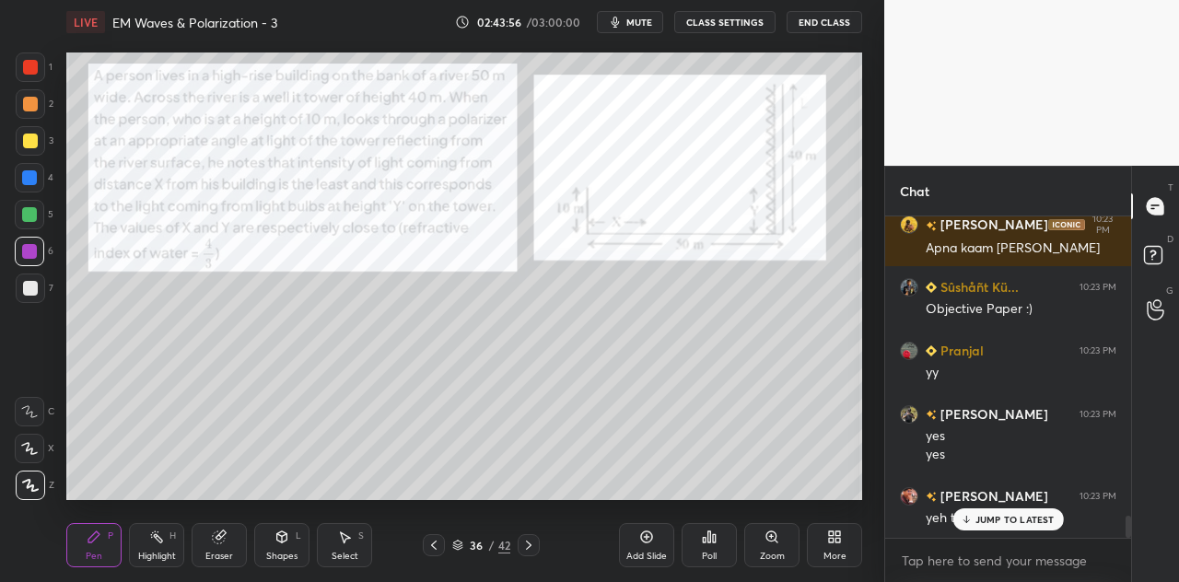
click at [37, 66] on div at bounding box center [30, 67] width 15 height 15
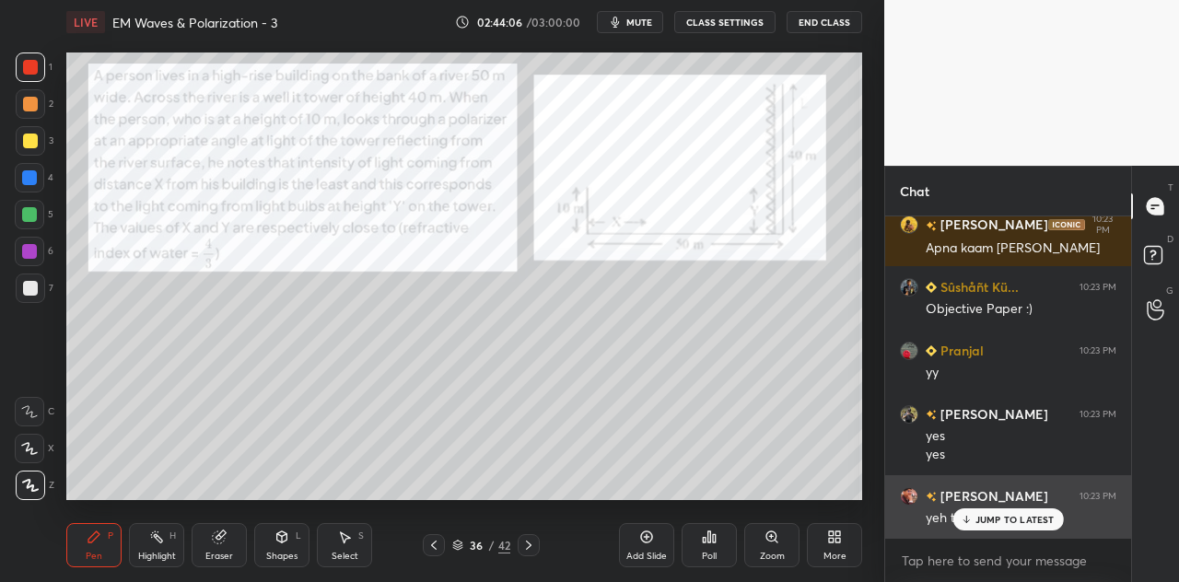
click at [972, 521] on div "JUMP TO LATEST" at bounding box center [1007, 519] width 111 height 22
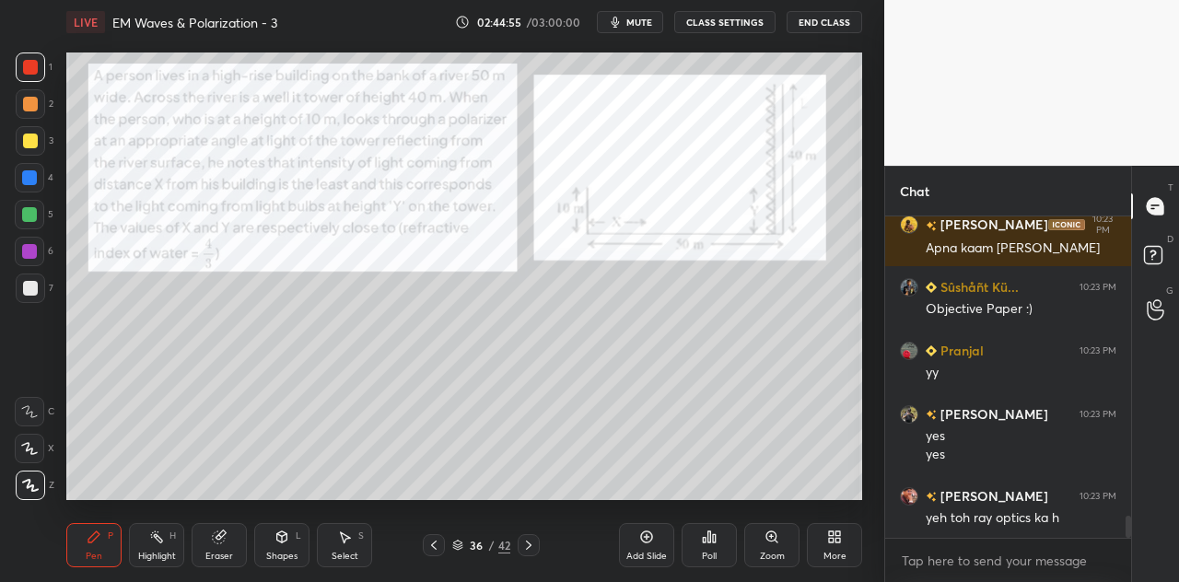
click at [33, 180] on div at bounding box center [29, 177] width 15 height 15
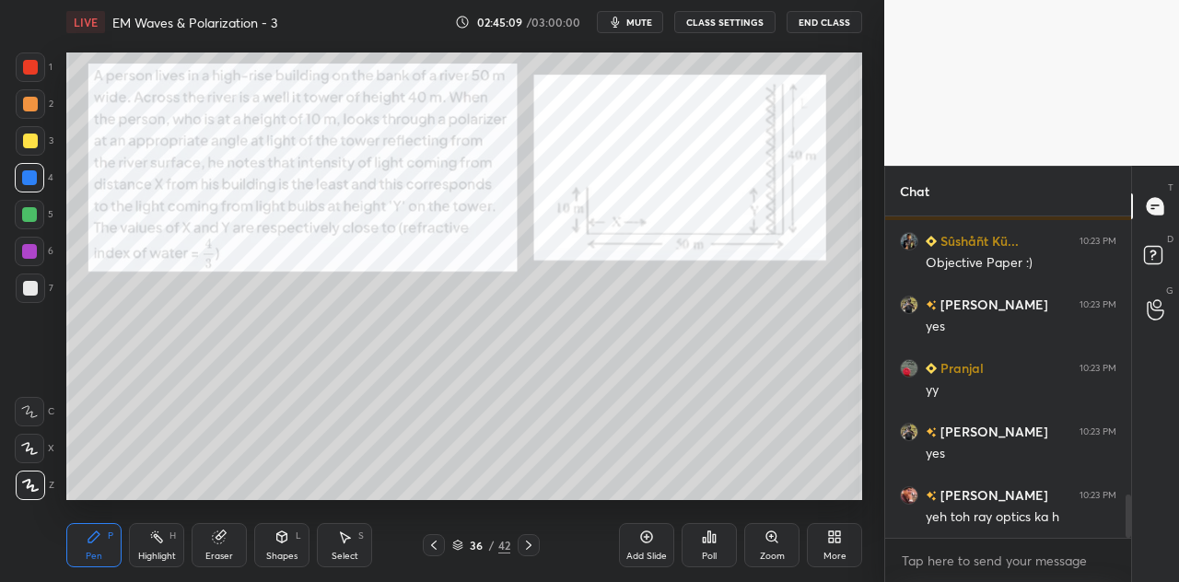
scroll to position [91622, 91276]
click at [710, 524] on div "Poll" at bounding box center [708, 545] width 55 height 44
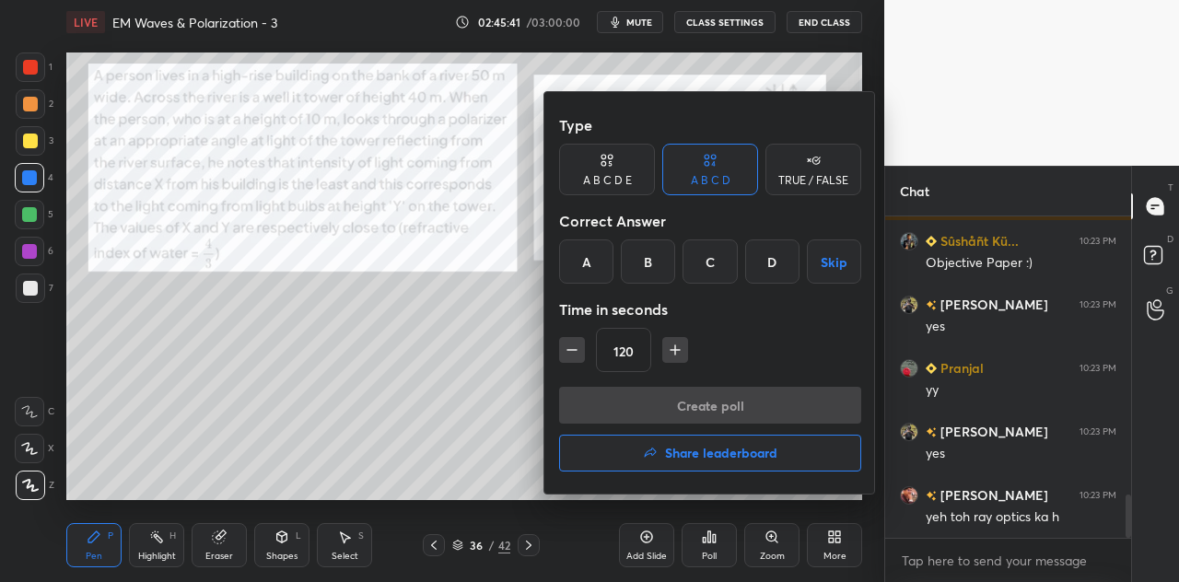
click at [652, 262] on div "B" at bounding box center [648, 261] width 54 height 44
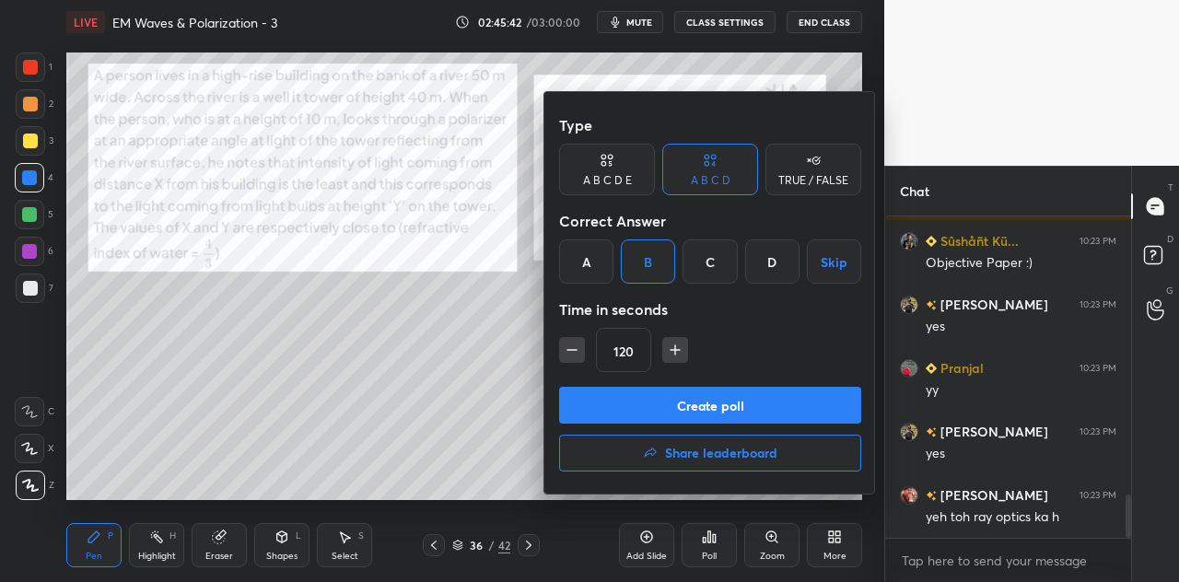
click at [676, 401] on button "Create poll" at bounding box center [710, 405] width 302 height 37
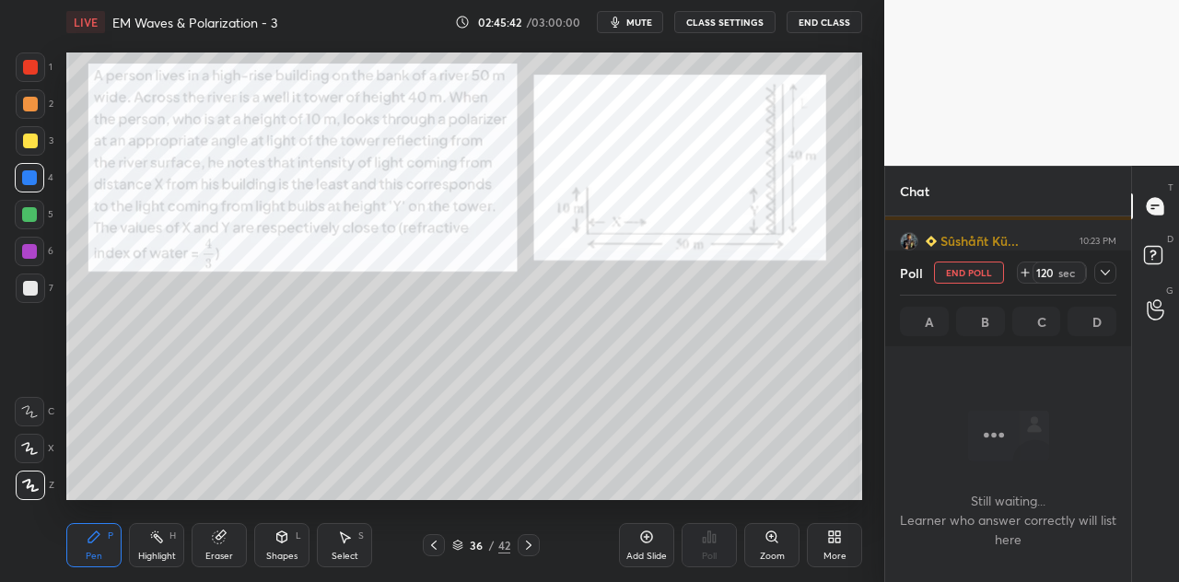
scroll to position [0, 0]
click at [1107, 277] on icon at bounding box center [1105, 272] width 15 height 15
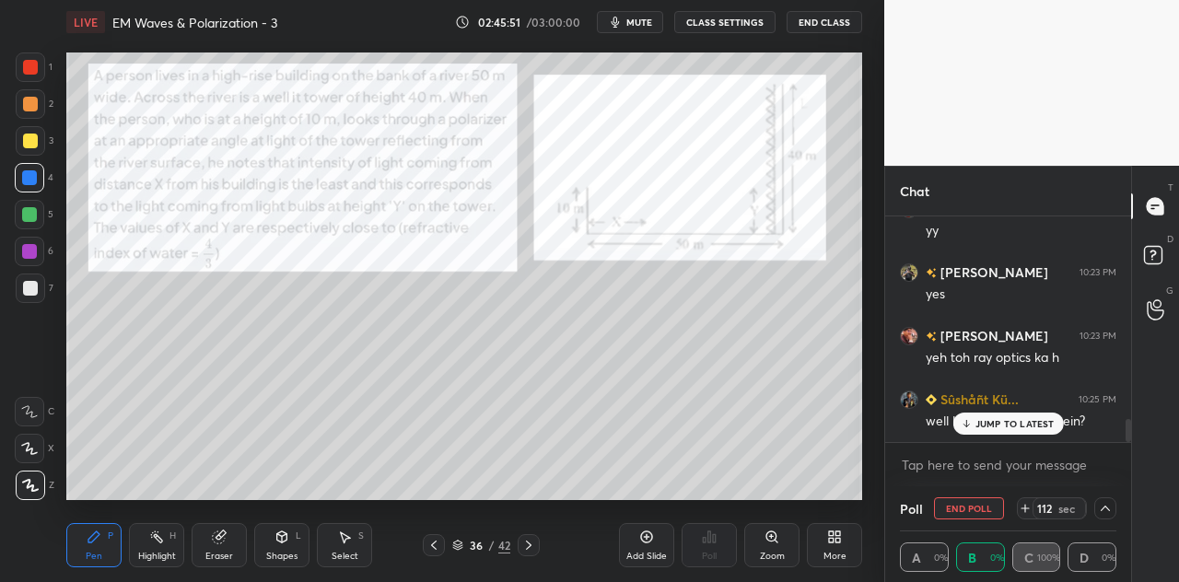
scroll to position [2006, 0]
click at [987, 425] on p "JUMP TO LATEST" at bounding box center [1014, 423] width 79 height 11
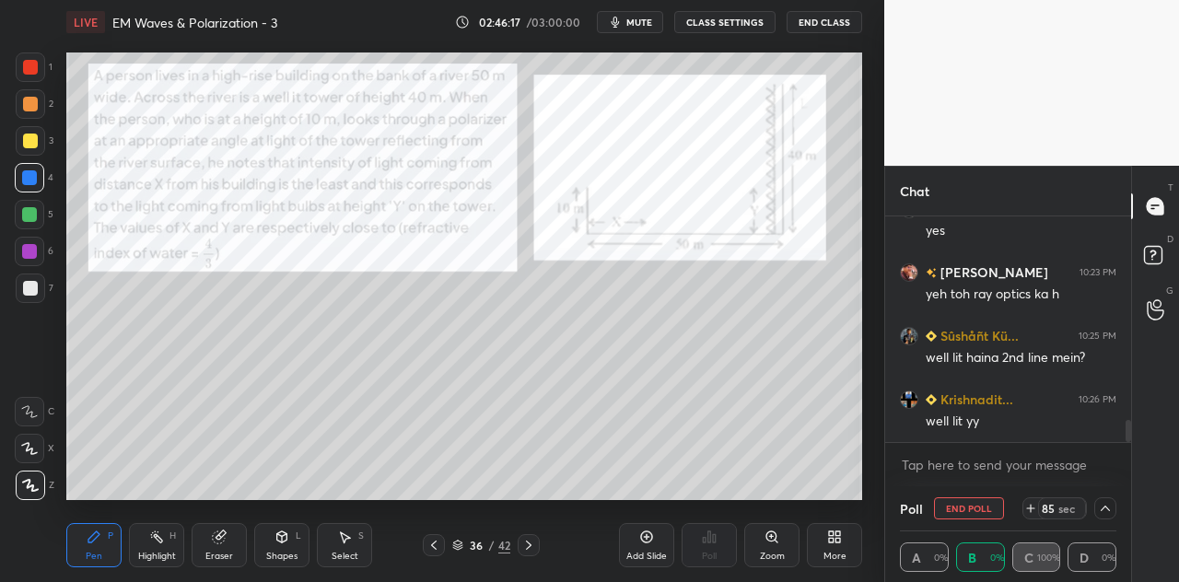
scroll to position [2133, 0]
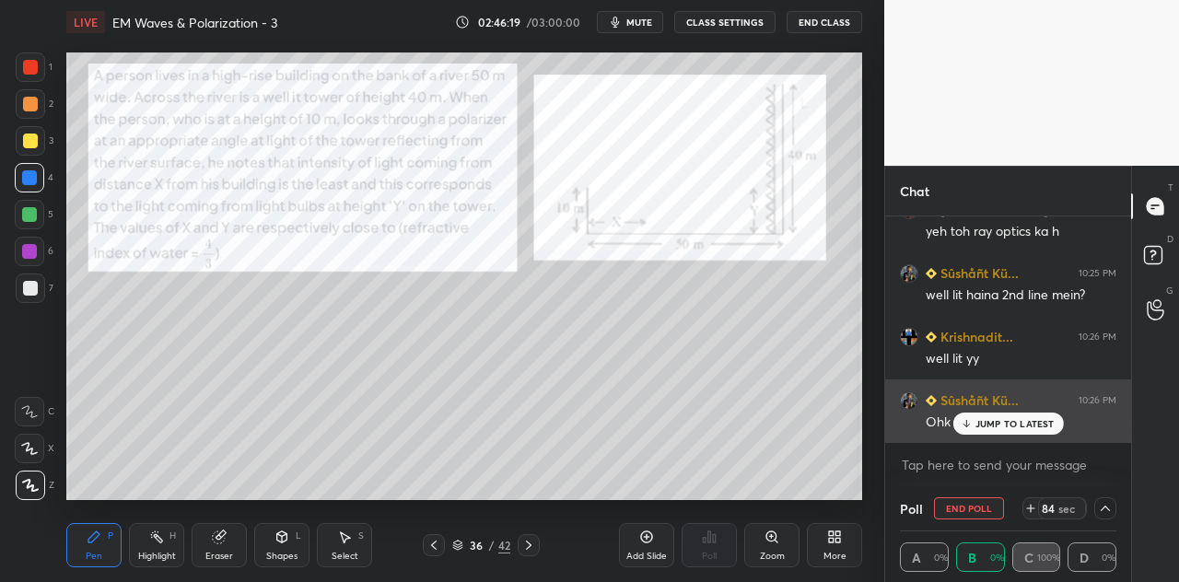
click at [982, 423] on p "JUMP TO LATEST" at bounding box center [1014, 423] width 79 height 11
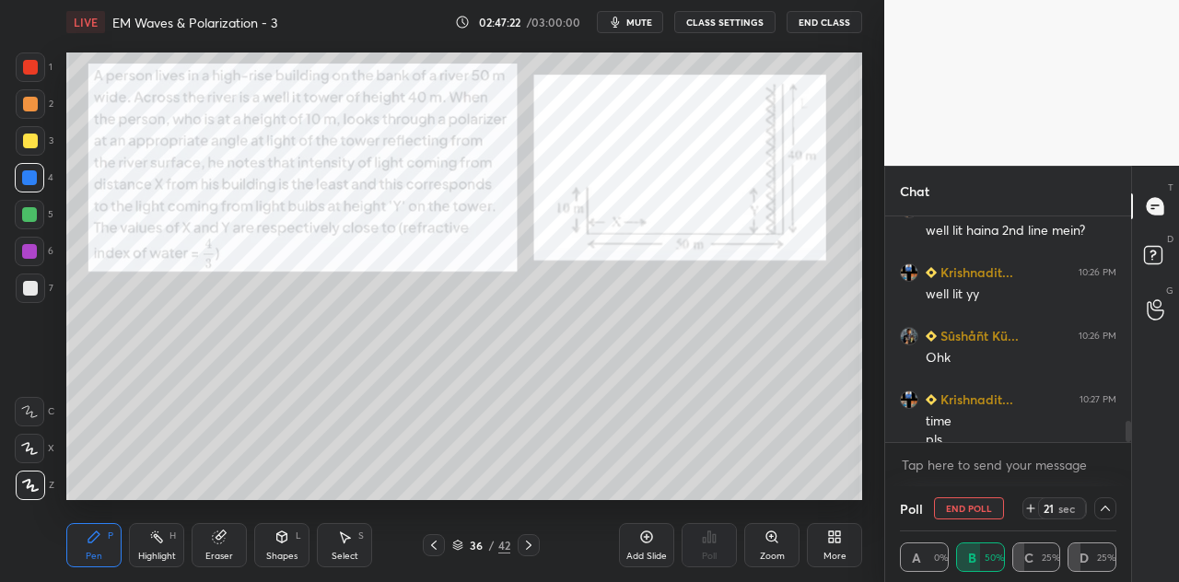
scroll to position [2216, 0]
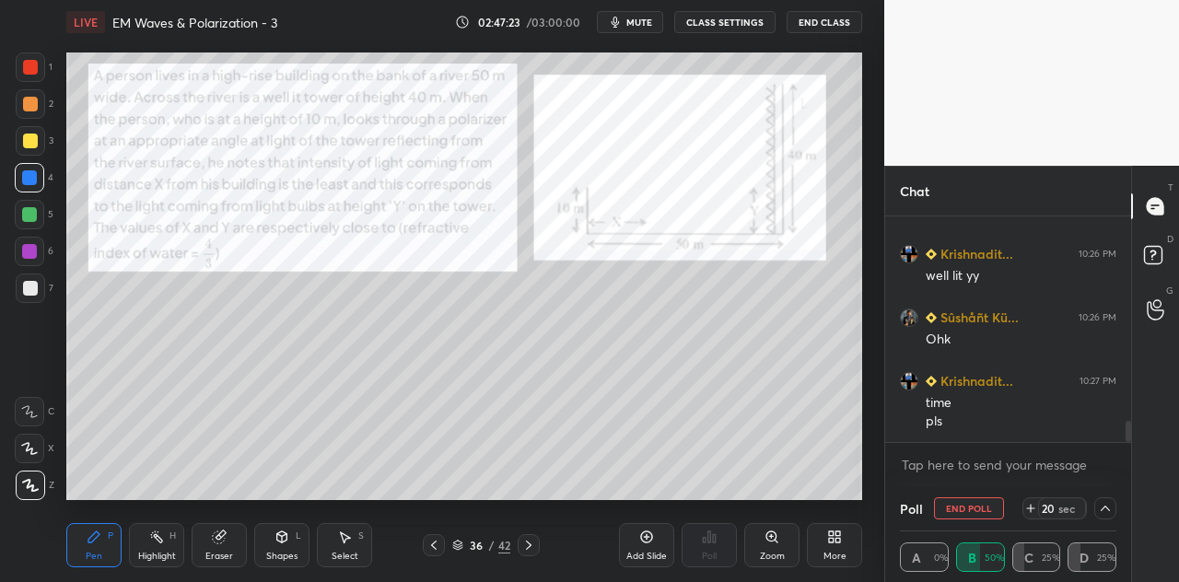
click at [1028, 507] on icon at bounding box center [1030, 508] width 15 height 15
click at [1030, 509] on icon at bounding box center [1030, 508] width 15 height 15
click at [1030, 508] on icon at bounding box center [1030, 508] width 7 height 0
click at [1033, 505] on icon at bounding box center [1030, 508] width 15 height 15
click at [298, 553] on div "Shapes L" at bounding box center [281, 545] width 55 height 44
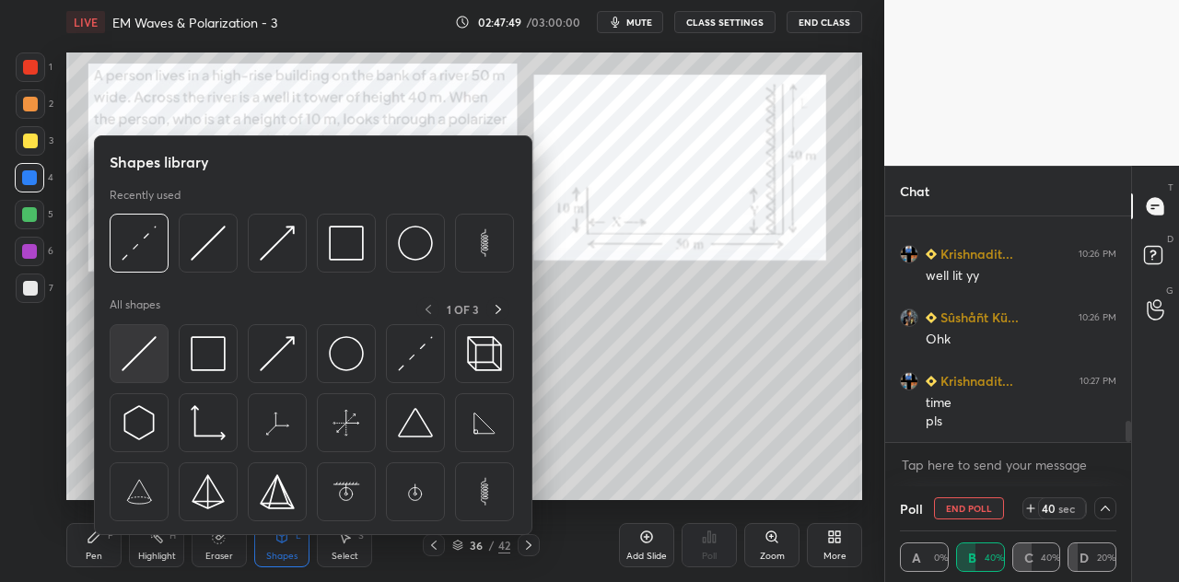
click at [158, 371] on div at bounding box center [139, 353] width 59 height 59
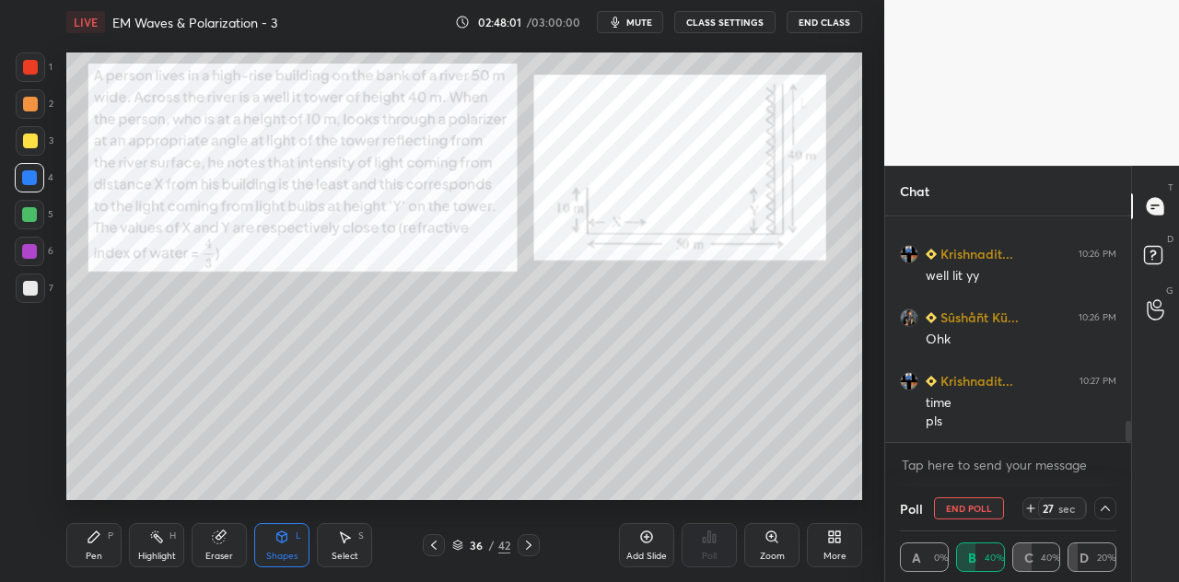
click at [36, 146] on div at bounding box center [30, 141] width 15 height 15
click at [32, 186] on div at bounding box center [29, 177] width 29 height 29
click at [294, 548] on div "Shapes L" at bounding box center [281, 545] width 55 height 44
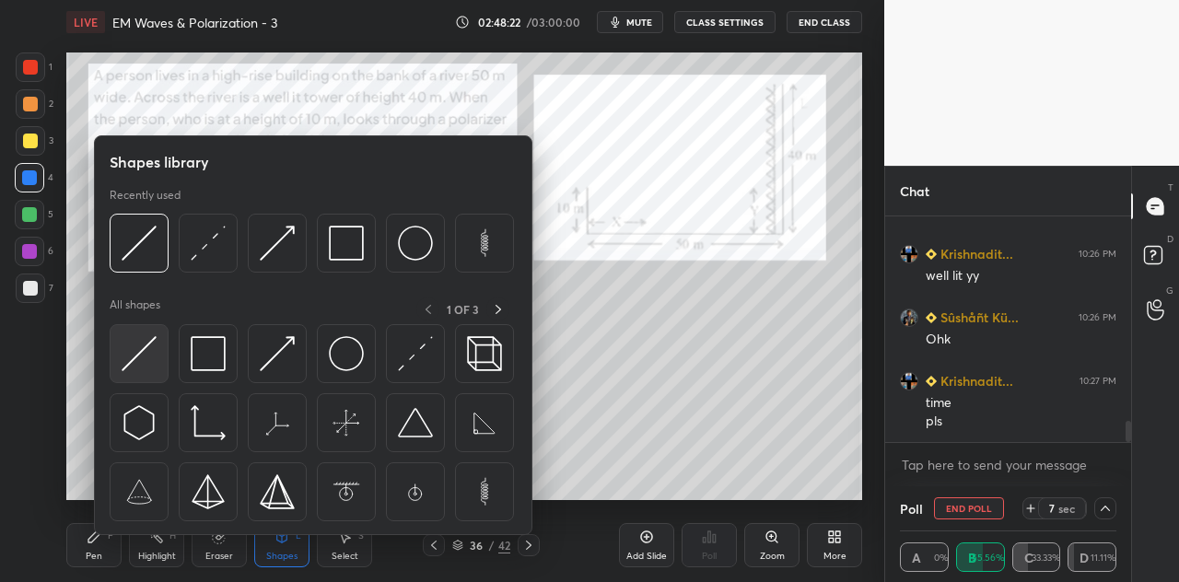
click at [157, 364] on div at bounding box center [139, 353] width 59 height 59
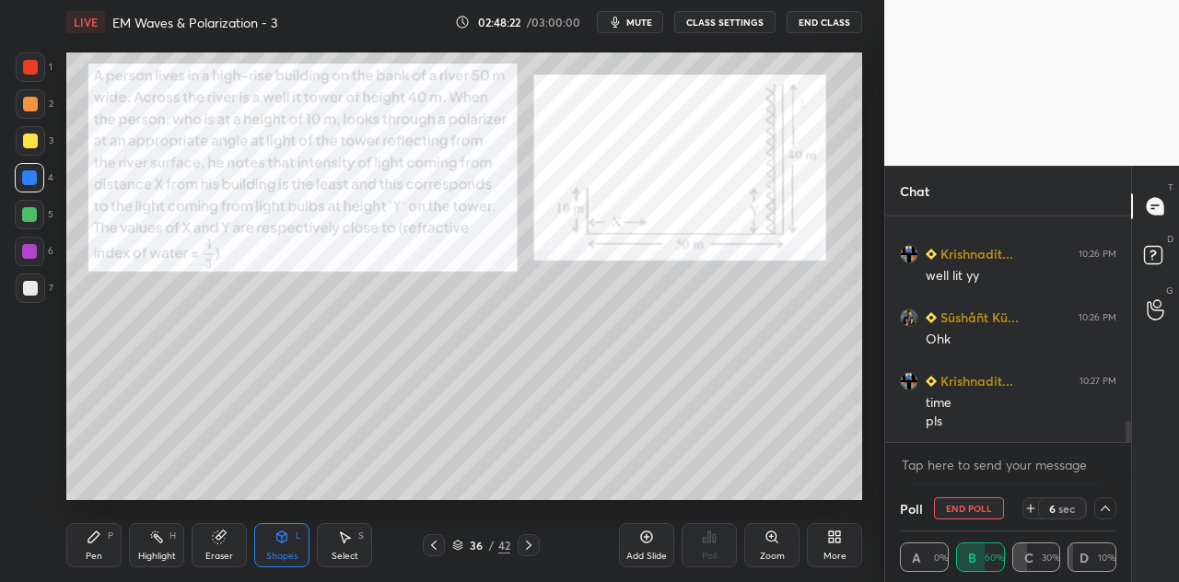
click at [34, 70] on div at bounding box center [30, 67] width 15 height 15
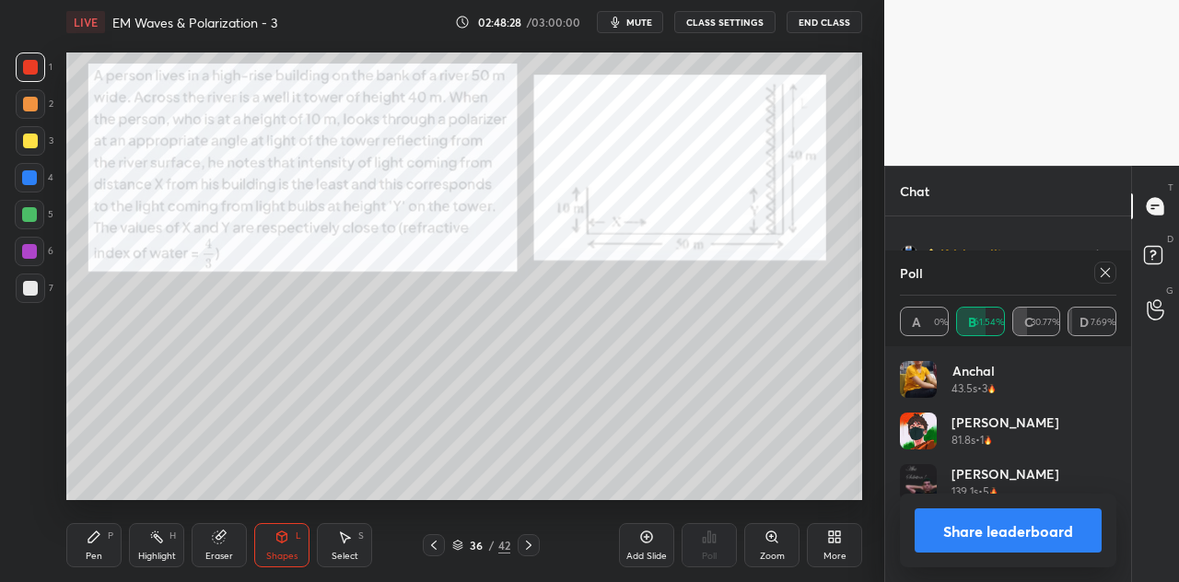
scroll to position [215, 211]
click at [1002, 524] on button "Share leaderboard" at bounding box center [1007, 530] width 187 height 44
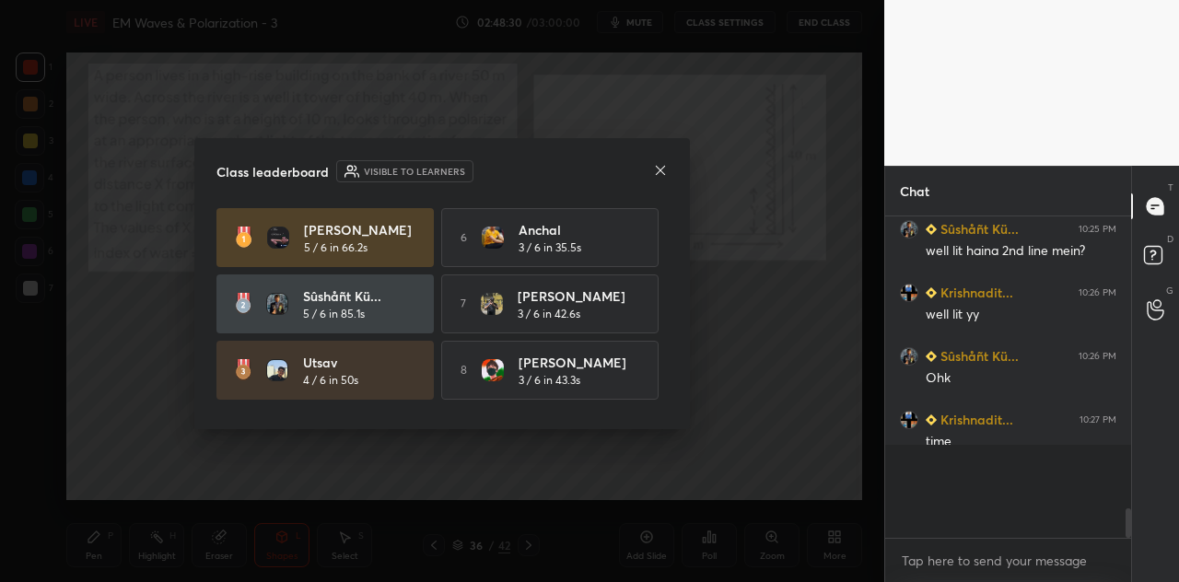
scroll to position [310, 240]
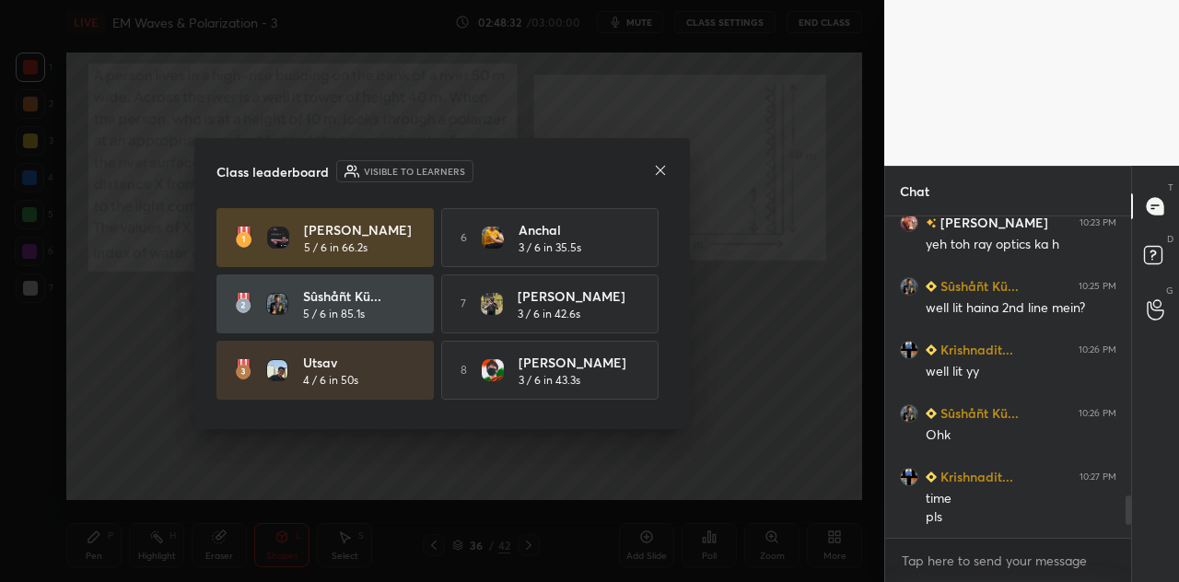
click at [656, 172] on icon at bounding box center [660, 170] width 15 height 15
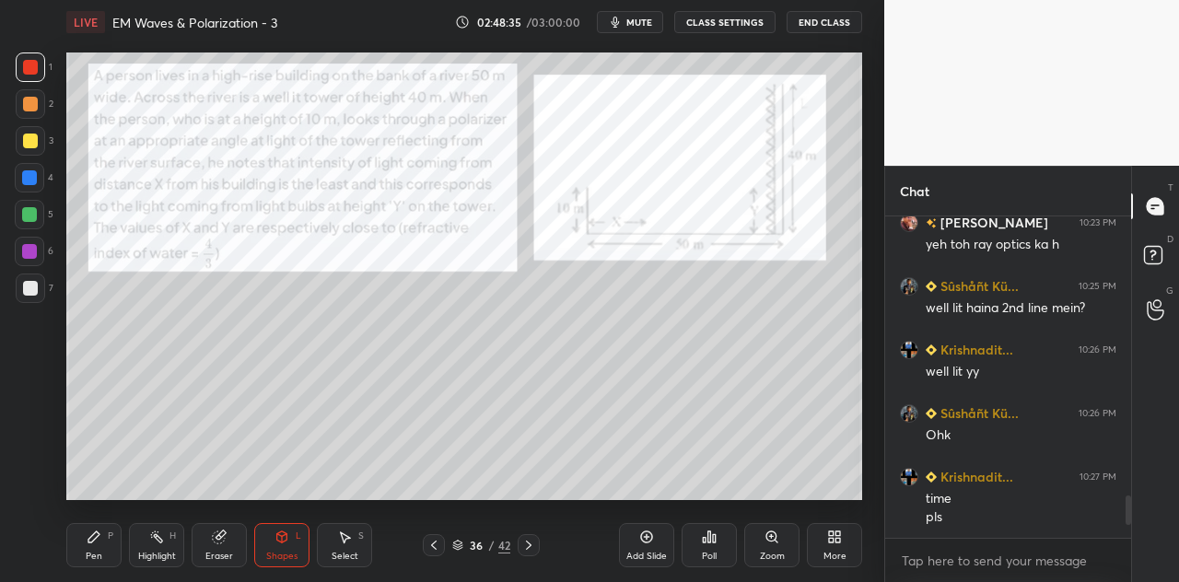
click at [36, 69] on div at bounding box center [30, 67] width 15 height 15
click at [97, 541] on icon at bounding box center [94, 536] width 15 height 15
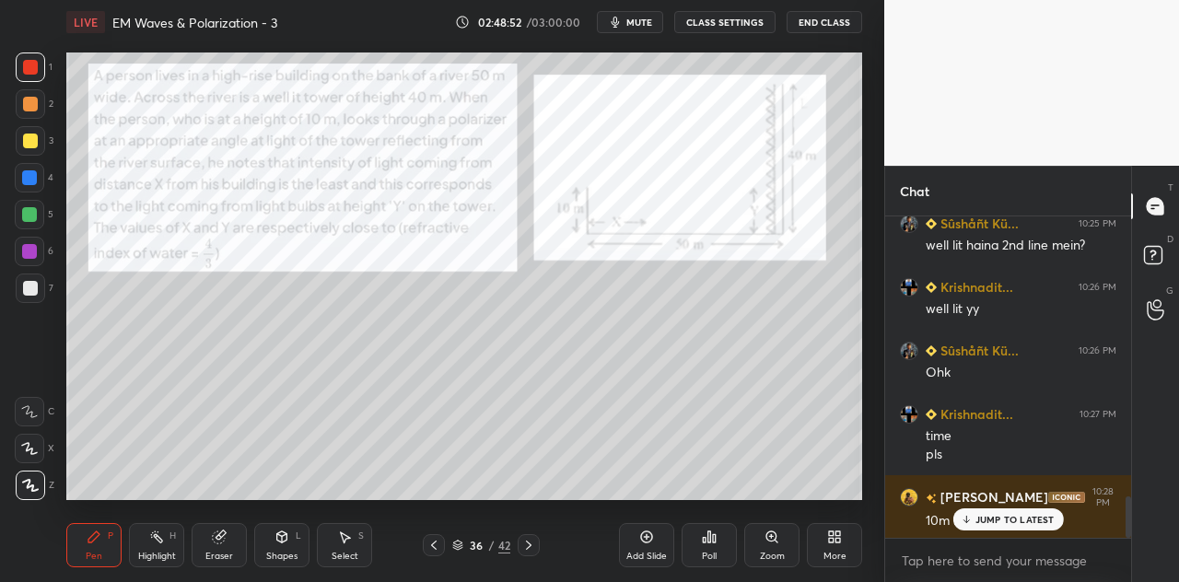
click at [1000, 515] on p "JUMP TO LATEST" at bounding box center [1014, 519] width 79 height 11
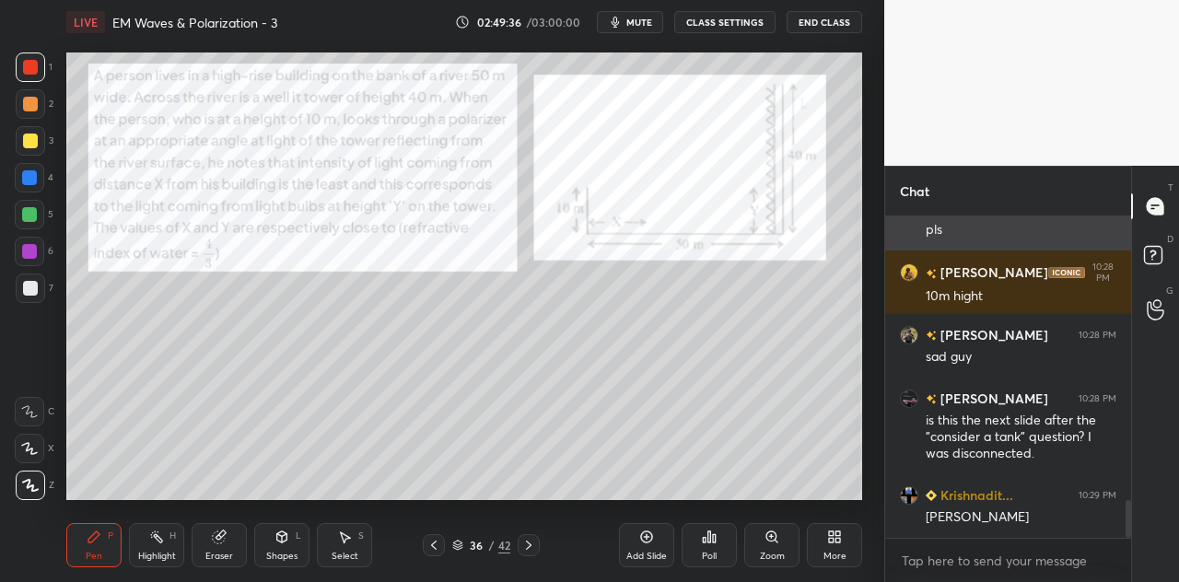
scroll to position [2426, 0]
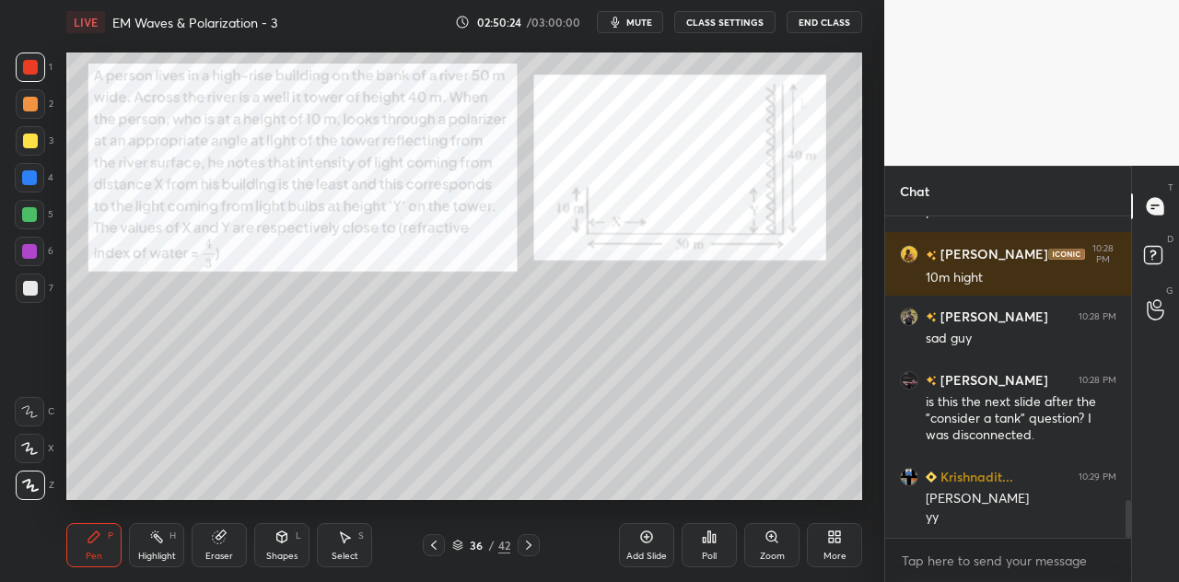
click at [285, 548] on div "Shapes L" at bounding box center [281, 545] width 55 height 44
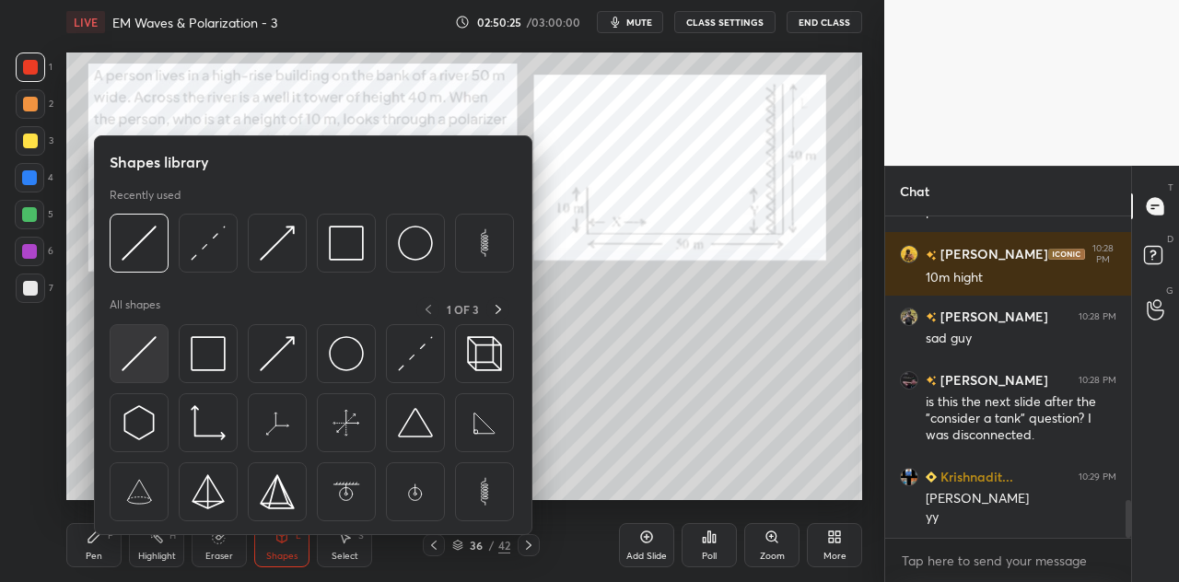
click at [134, 349] on img at bounding box center [139, 353] width 35 height 35
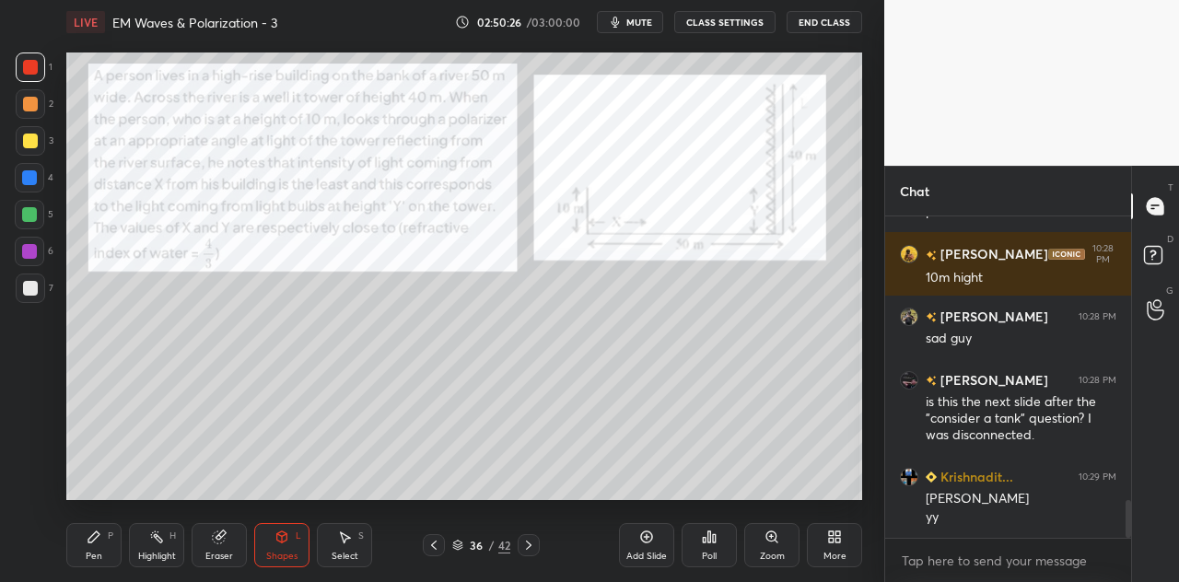
click at [31, 216] on div at bounding box center [29, 214] width 15 height 15
click at [35, 76] on div at bounding box center [30, 66] width 29 height 29
click at [280, 542] on icon at bounding box center [282, 536] width 10 height 11
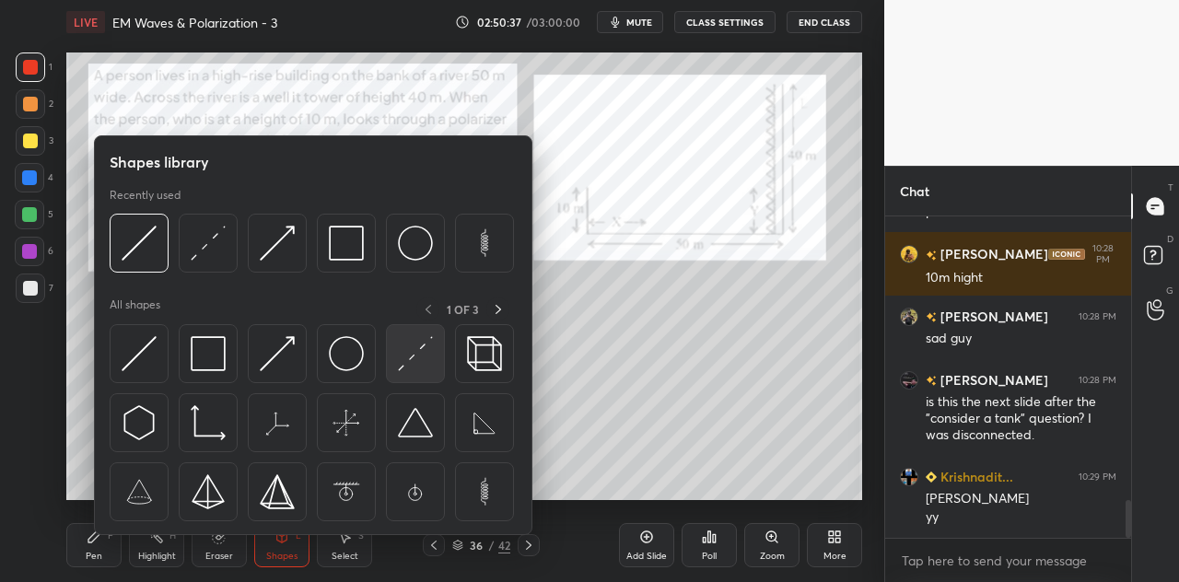
click at [416, 356] on img at bounding box center [415, 353] width 35 height 35
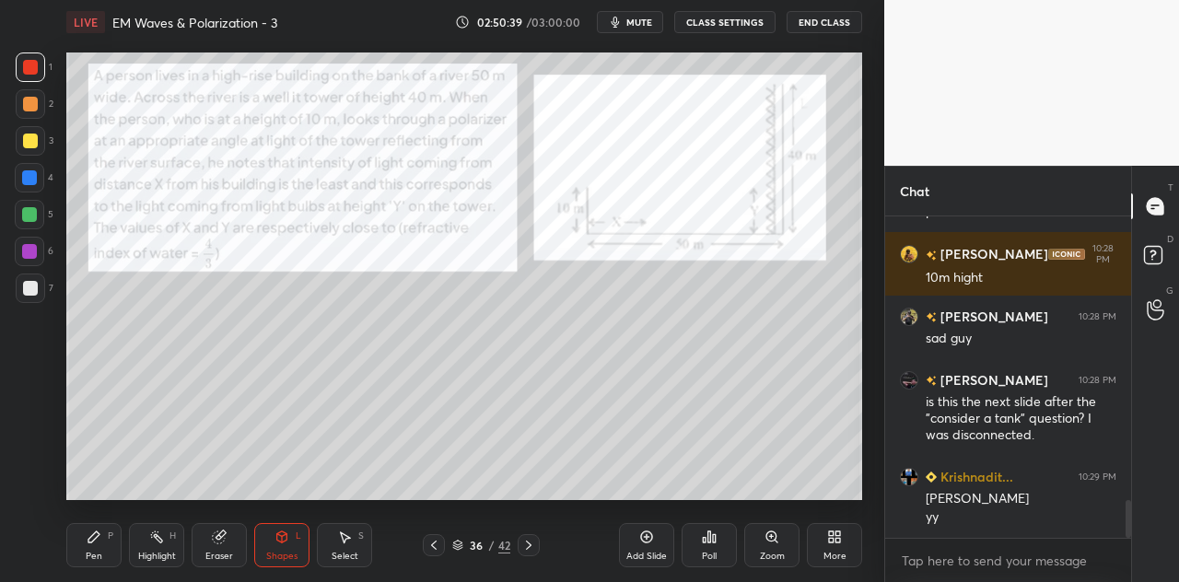
click at [40, 292] on div at bounding box center [30, 287] width 29 height 29
click at [103, 541] on div "Pen P" at bounding box center [93, 545] width 55 height 44
click at [31, 289] on div at bounding box center [30, 288] width 15 height 15
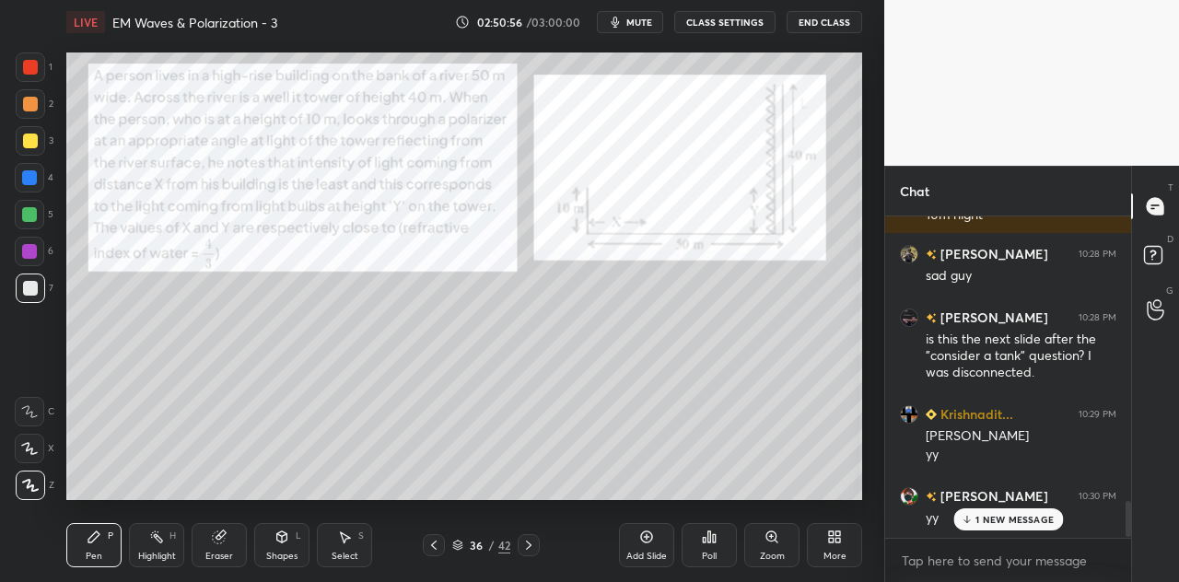
scroll to position [2553, 0]
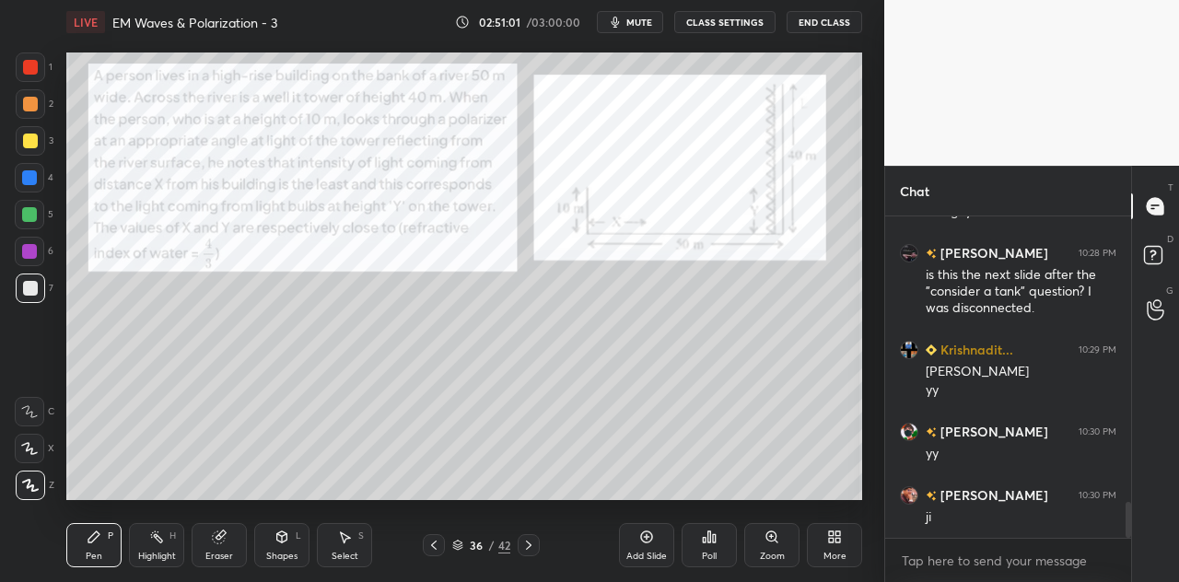
click at [35, 253] on div at bounding box center [29, 251] width 15 height 15
click at [24, 288] on div at bounding box center [30, 288] width 15 height 15
click at [32, 142] on div at bounding box center [30, 141] width 15 height 15
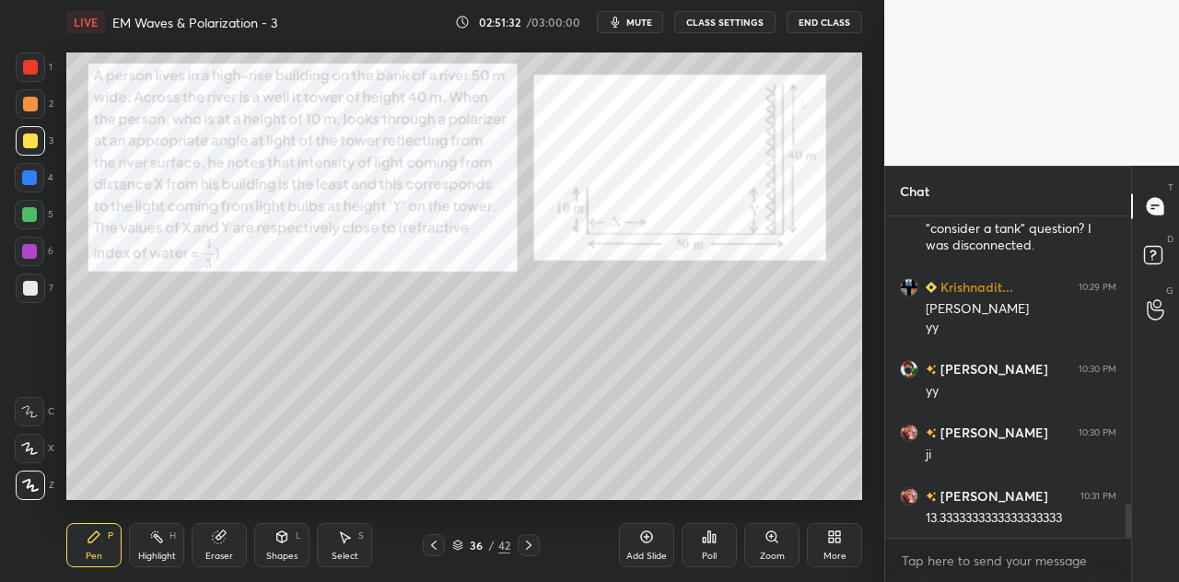
scroll to position [2680, 0]
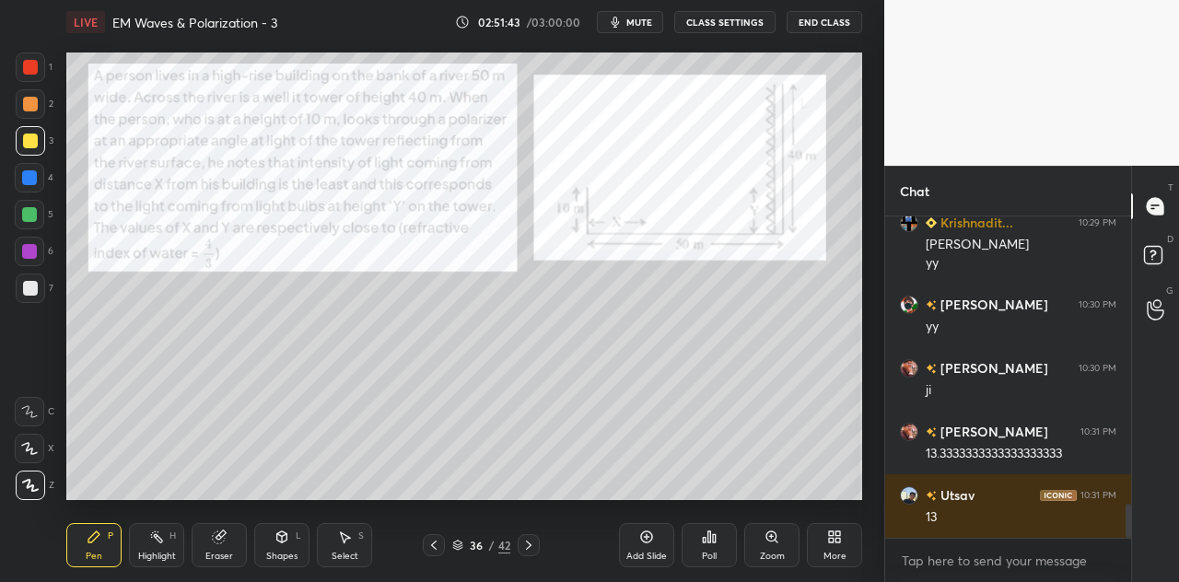
click at [286, 549] on div "Shapes L" at bounding box center [281, 545] width 55 height 44
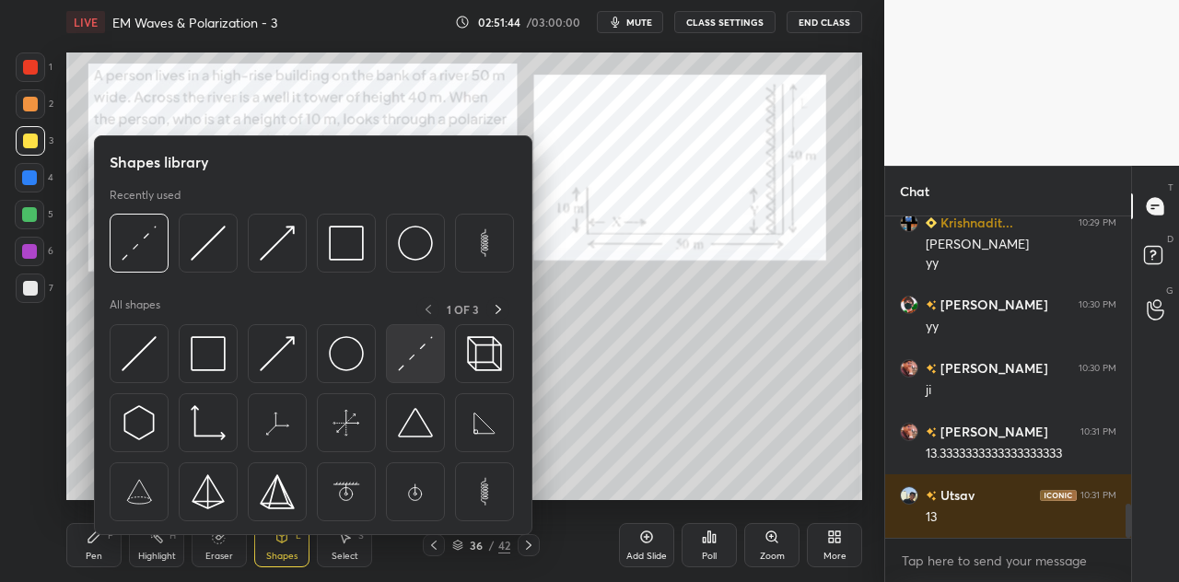
click at [413, 354] on img at bounding box center [415, 353] width 35 height 35
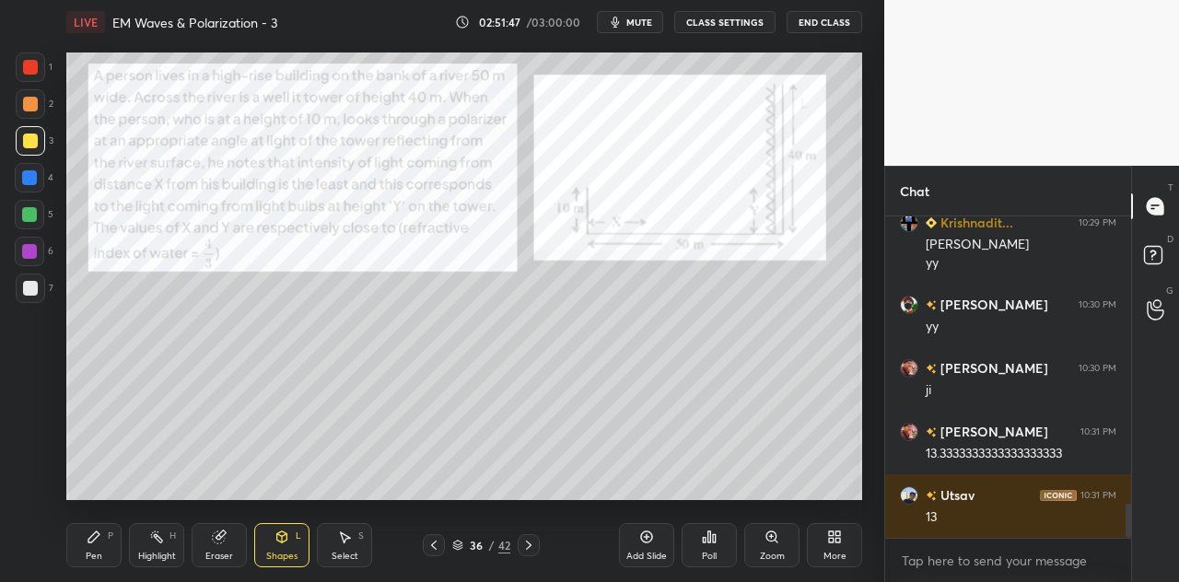
click at [108, 539] on div "P" at bounding box center [111, 535] width 6 height 9
click at [36, 300] on div at bounding box center [30, 287] width 29 height 29
click at [32, 142] on div at bounding box center [30, 141] width 15 height 15
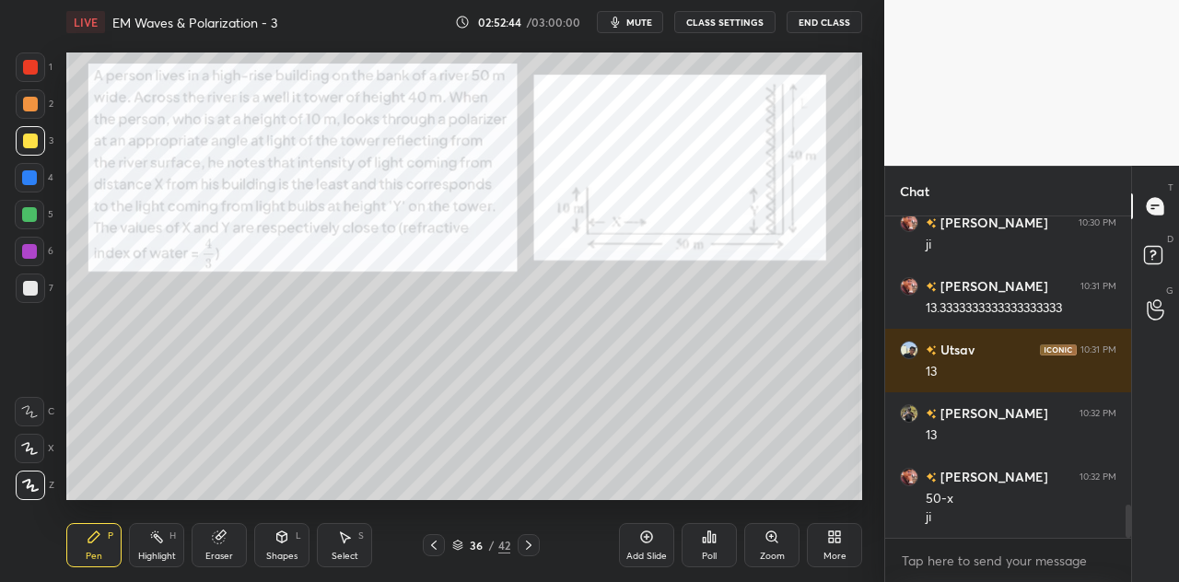
scroll to position [2888, 0]
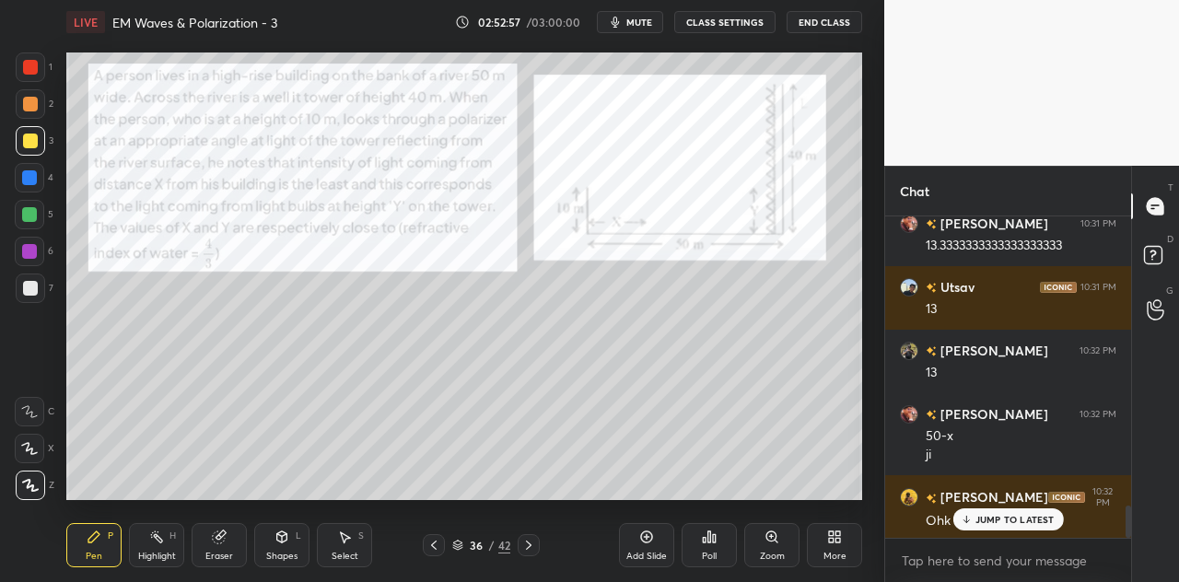
click at [30, 218] on div at bounding box center [29, 214] width 15 height 15
click at [298, 555] on div "Shapes L" at bounding box center [281, 545] width 55 height 44
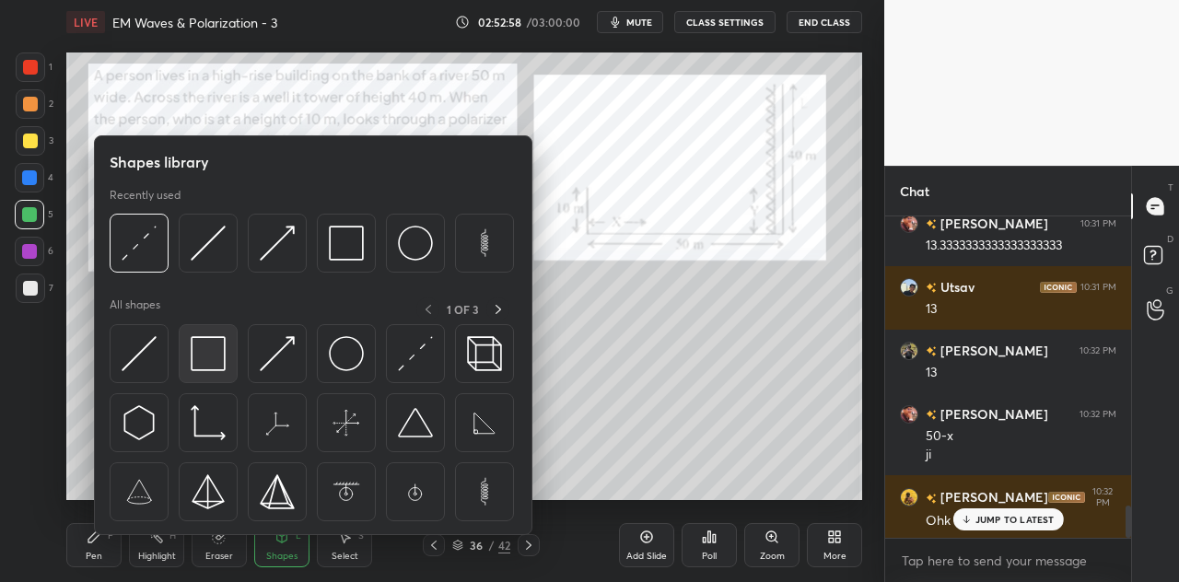
click at [215, 348] on img at bounding box center [208, 353] width 35 height 35
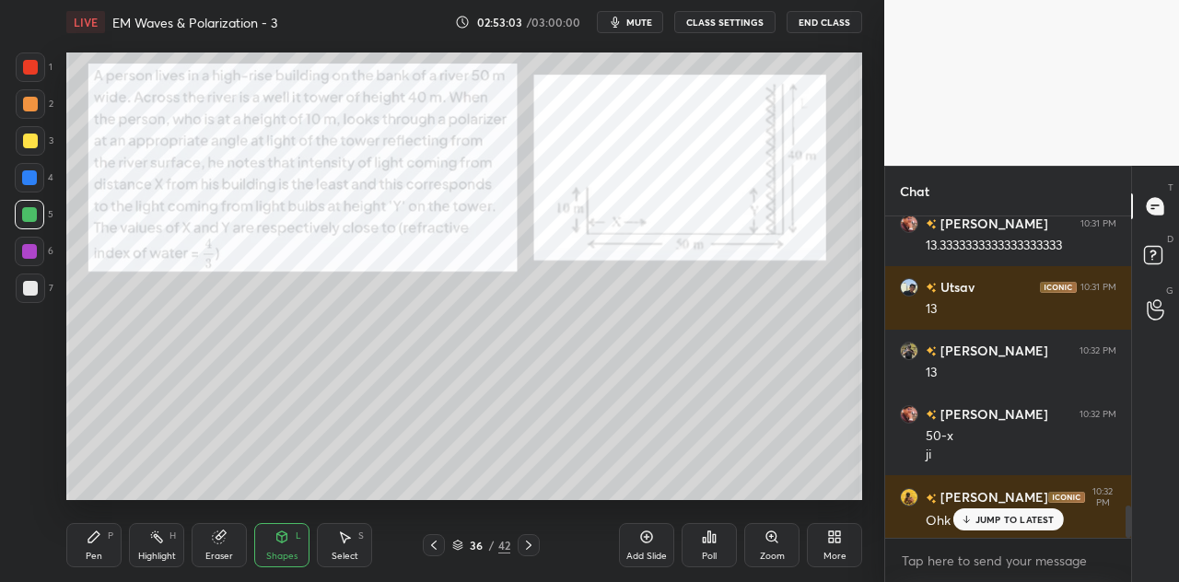
click at [113, 541] on div "Pen P" at bounding box center [93, 545] width 55 height 44
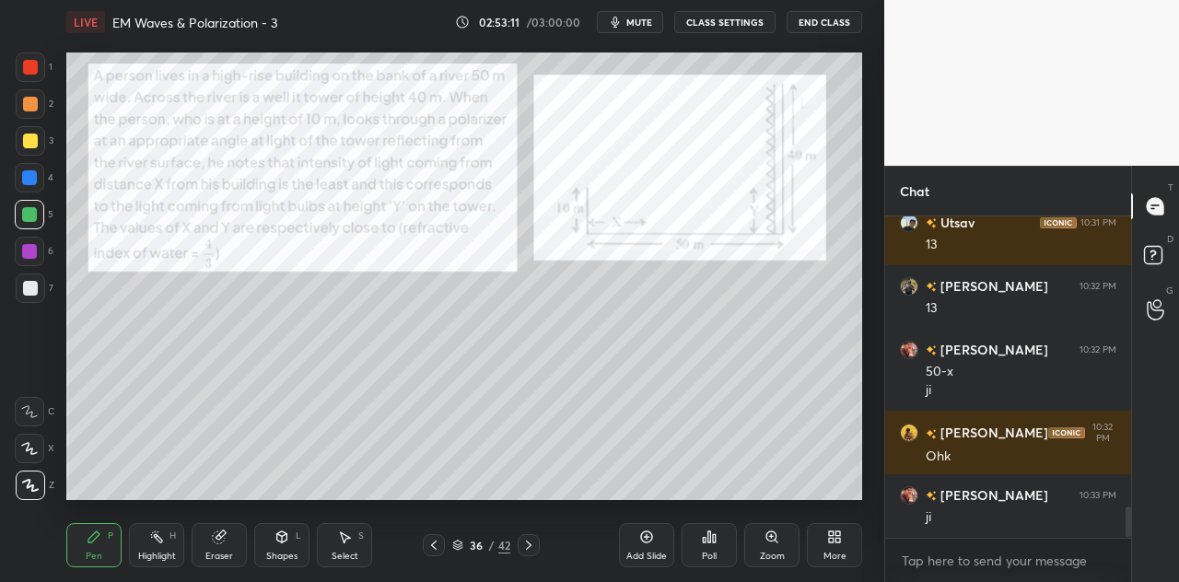
scroll to position [3015, 0]
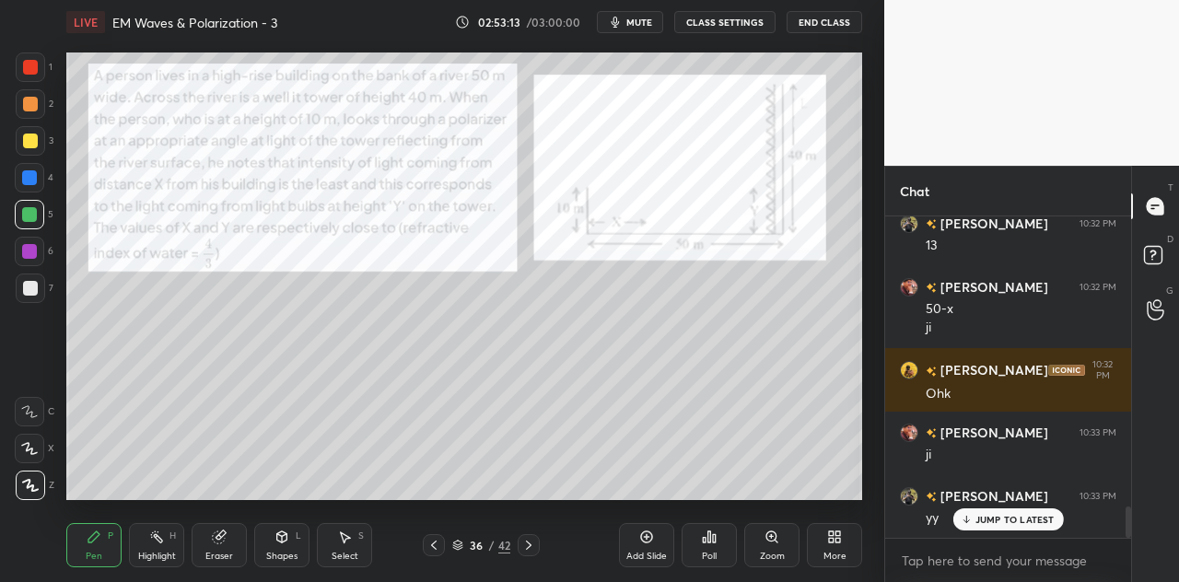
click at [970, 513] on div "JUMP TO LATEST" at bounding box center [1007, 519] width 111 height 22
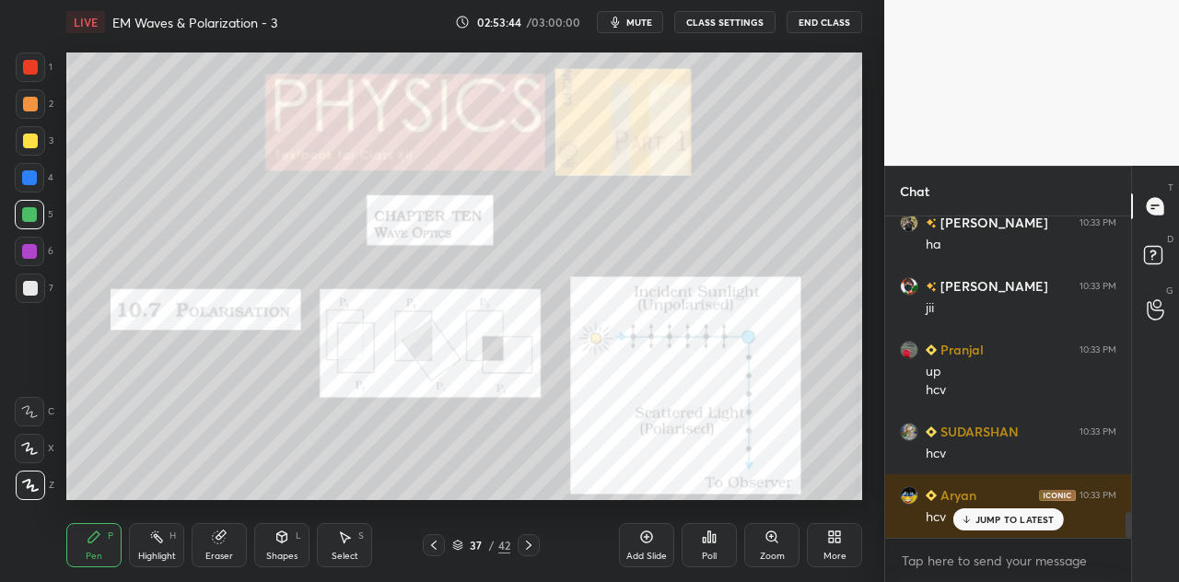
scroll to position [3669, 0]
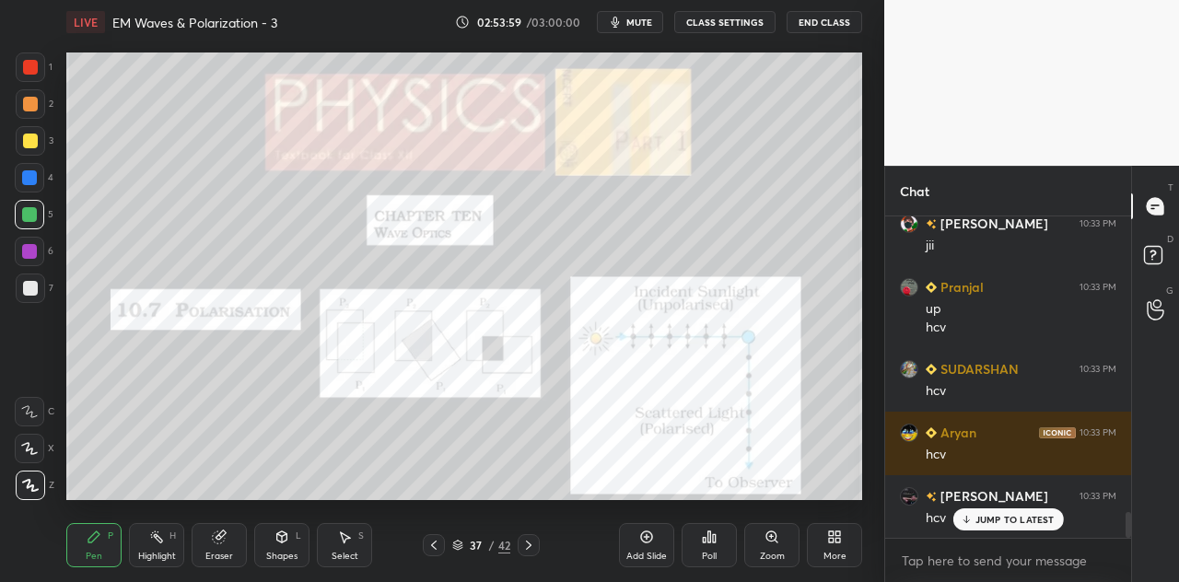
click at [994, 512] on div "JUMP TO LATEST" at bounding box center [1007, 519] width 111 height 22
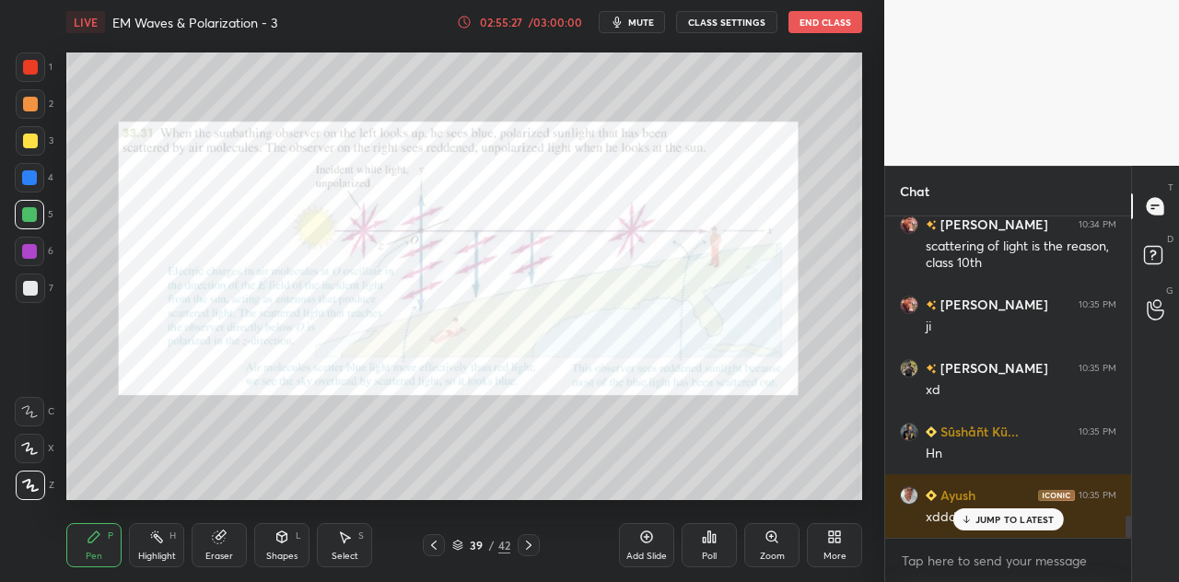
scroll to position [4321, 0]
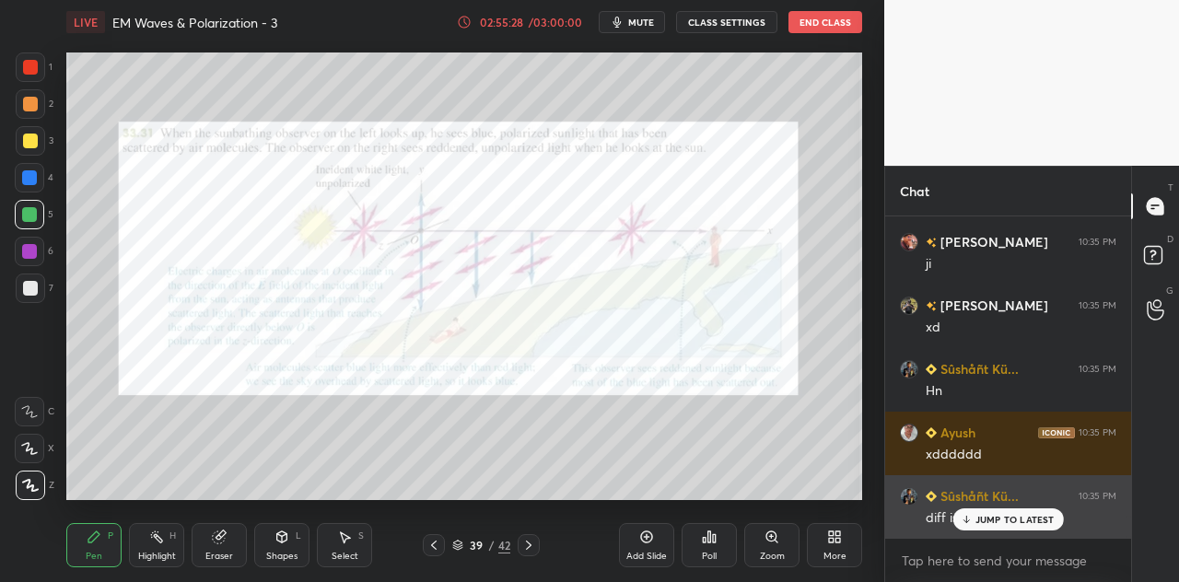
click at [980, 518] on p "JUMP TO LATEST" at bounding box center [1014, 519] width 79 height 11
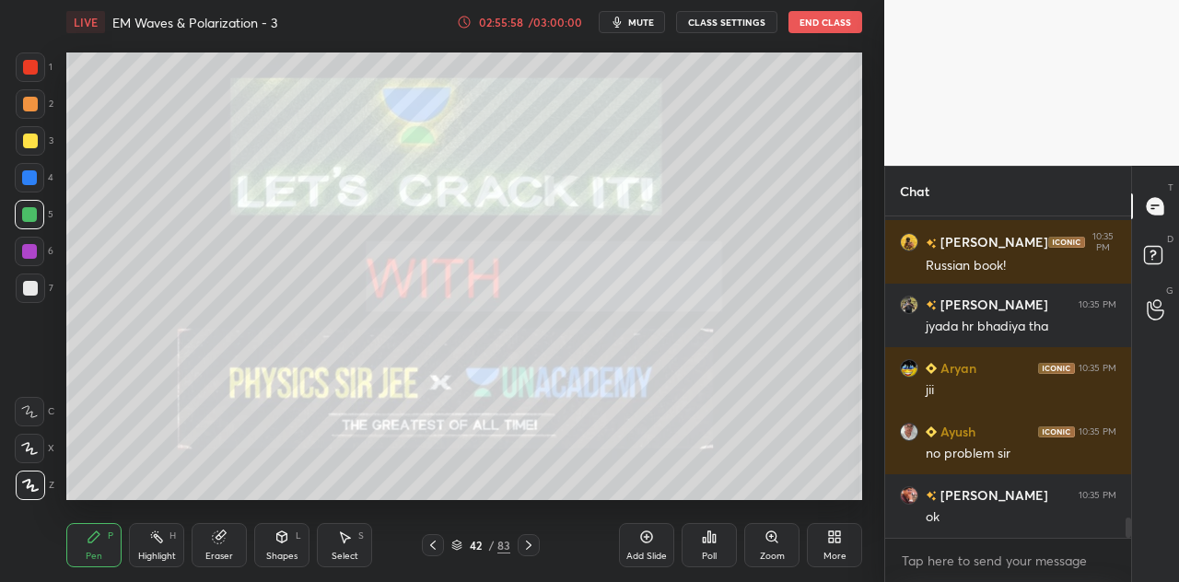
scroll to position [4829, 0]
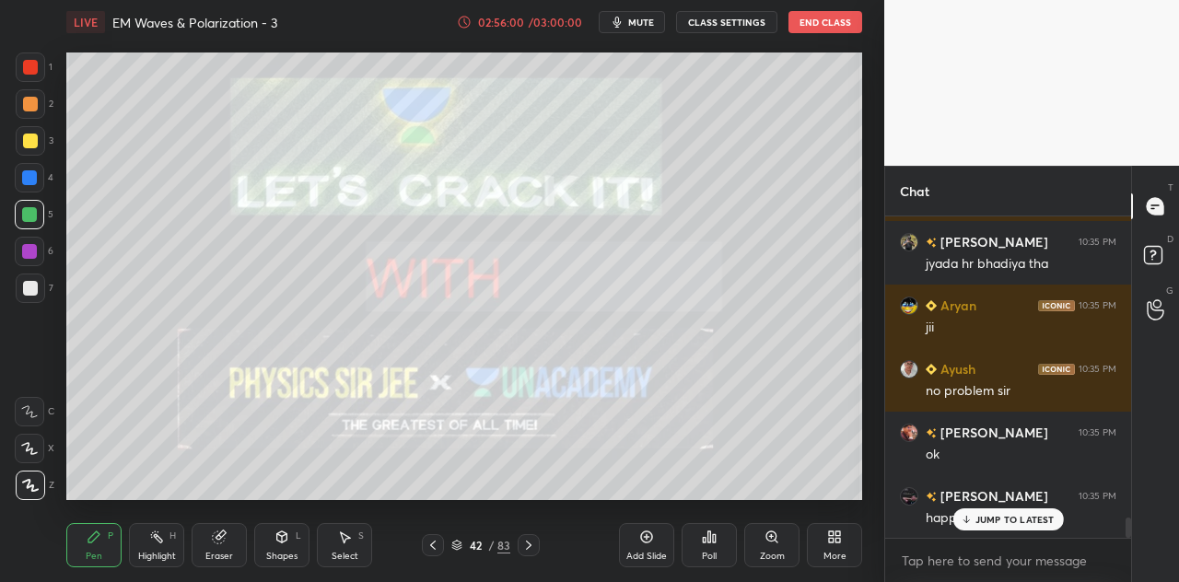
click at [26, 173] on div at bounding box center [29, 177] width 15 height 15
click at [981, 518] on p "JUMP TO LATEST" at bounding box center [1014, 519] width 79 height 11
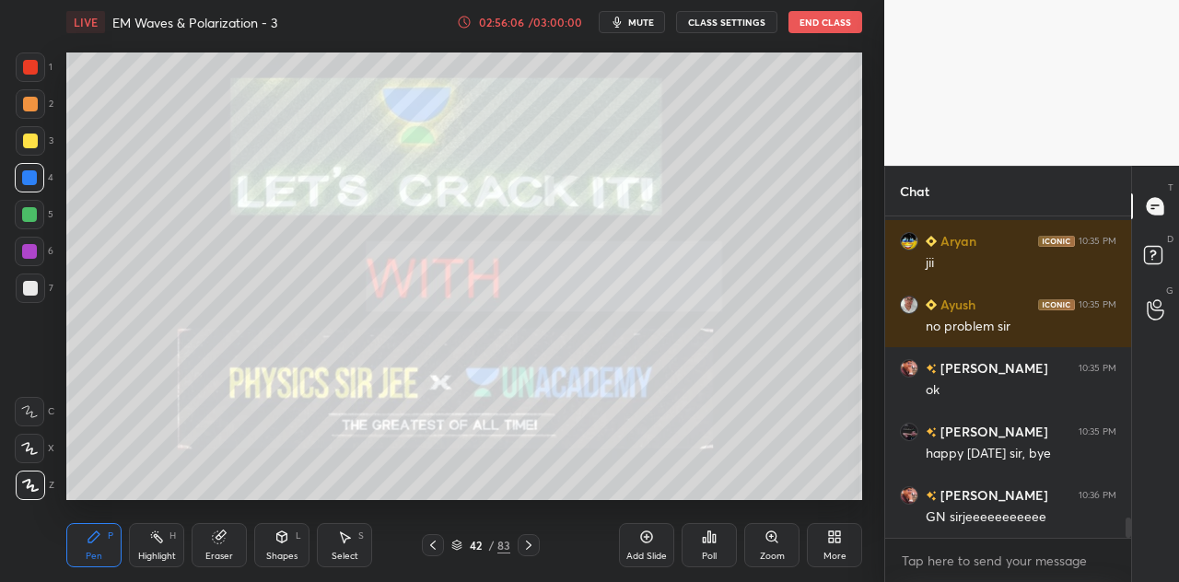
click at [821, 25] on button "End Class" at bounding box center [825, 22] width 74 height 22
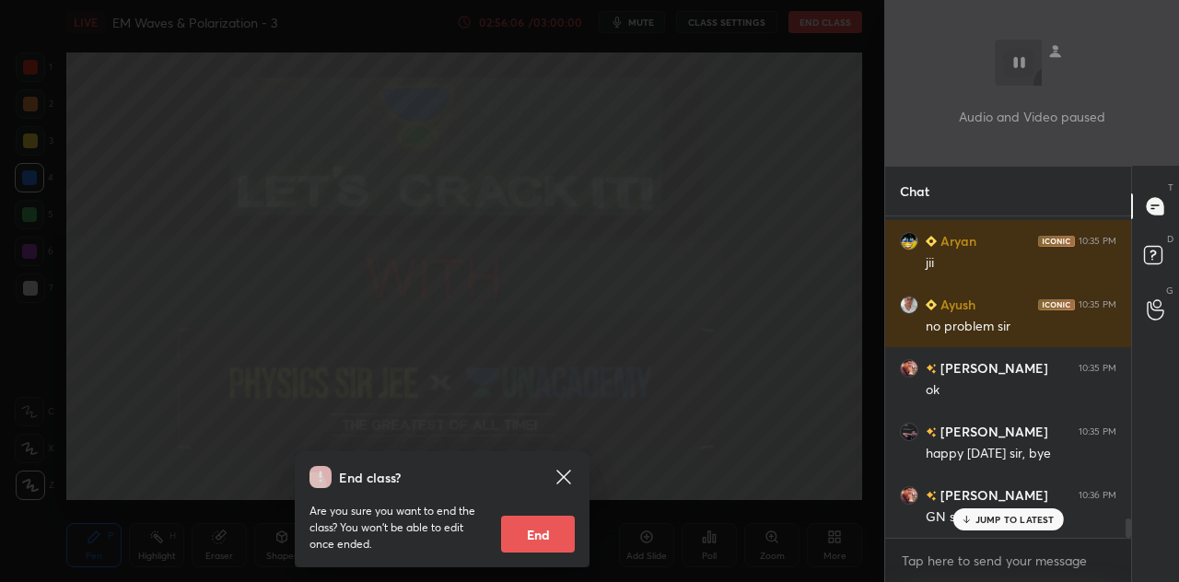
scroll to position [4956, 0]
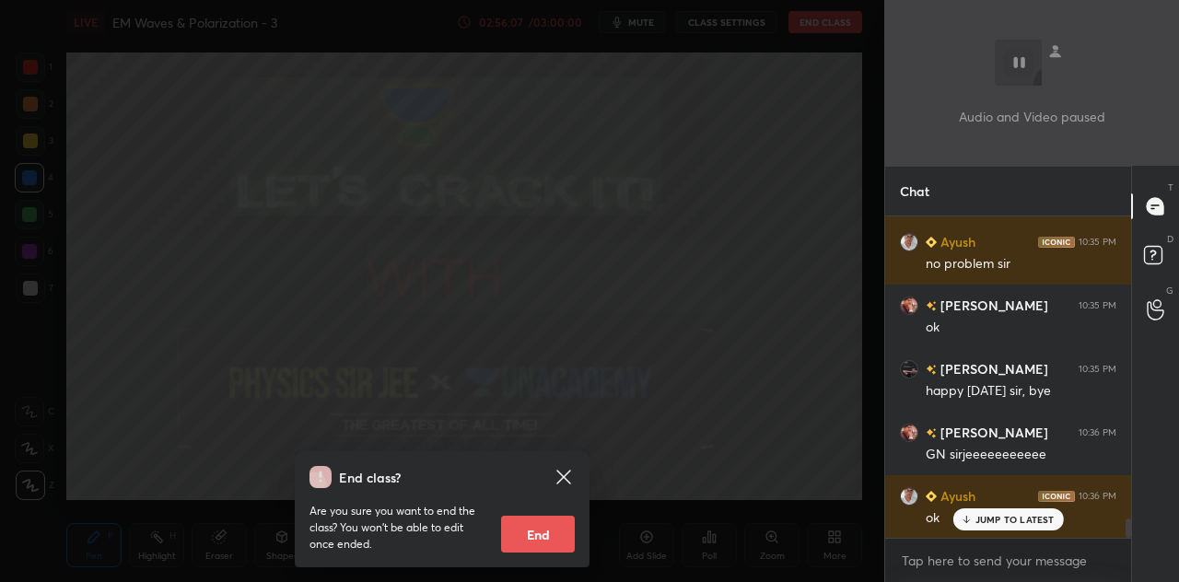
click at [533, 532] on button "End" at bounding box center [538, 534] width 74 height 37
type textarea "x"
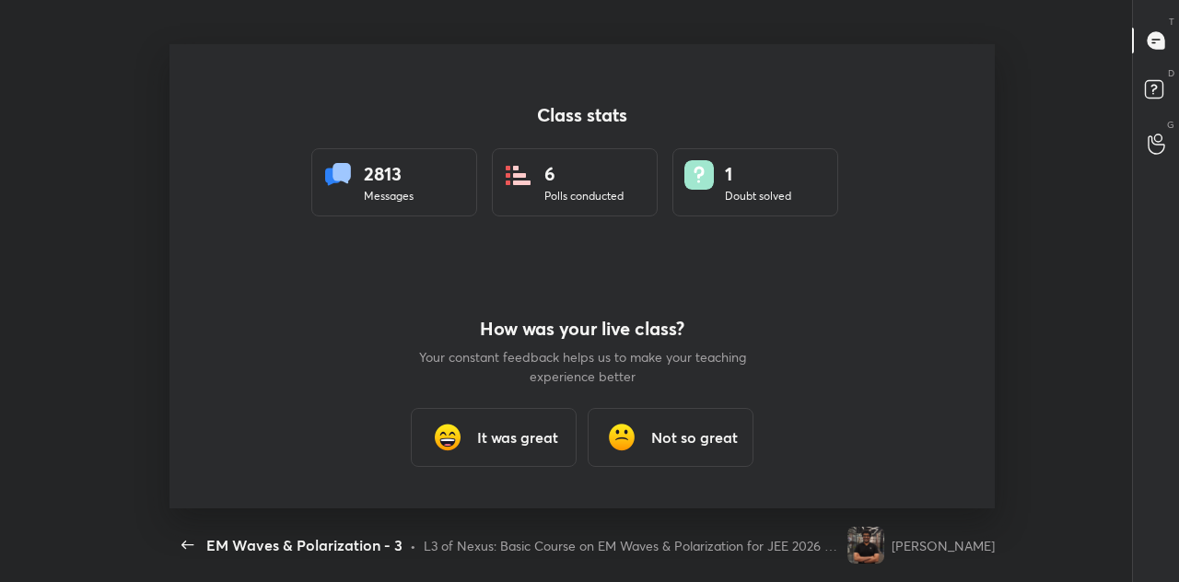
scroll to position [464, 1164]
click at [530, 438] on h3 "It was great" at bounding box center [517, 437] width 81 height 22
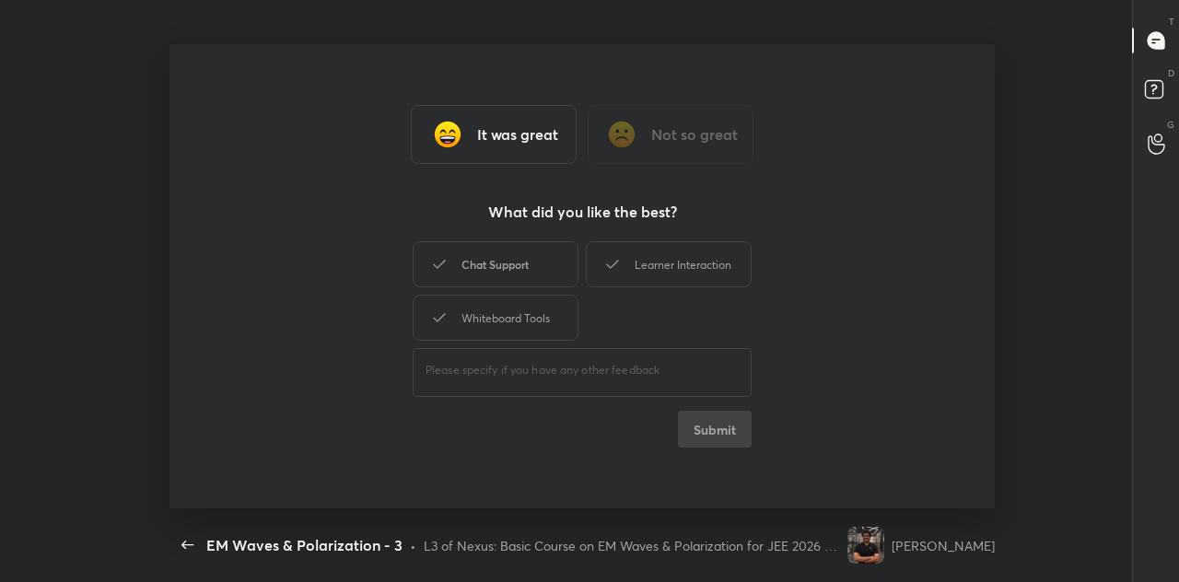
click at [495, 265] on div "Chat Support" at bounding box center [496, 264] width 166 height 46
click at [652, 266] on div "Learner Interaction" at bounding box center [669, 264] width 166 height 46
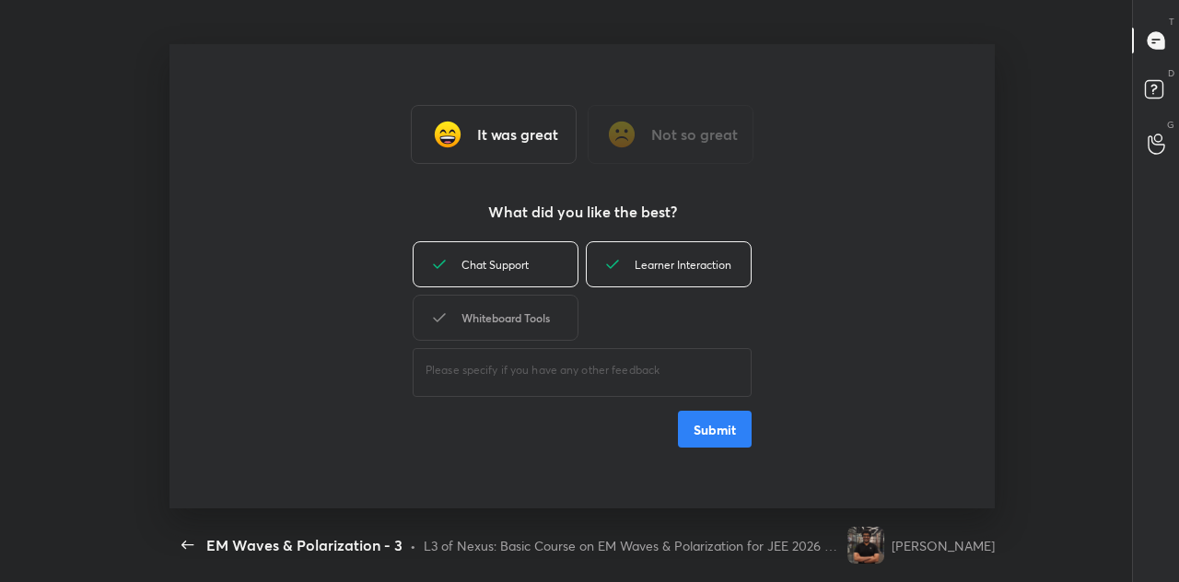
click at [501, 320] on div "Whiteboard Tools" at bounding box center [496, 318] width 166 height 46
click at [707, 419] on button "Submit" at bounding box center [715, 429] width 74 height 37
